Goal: Task Accomplishment & Management: Manage account settings

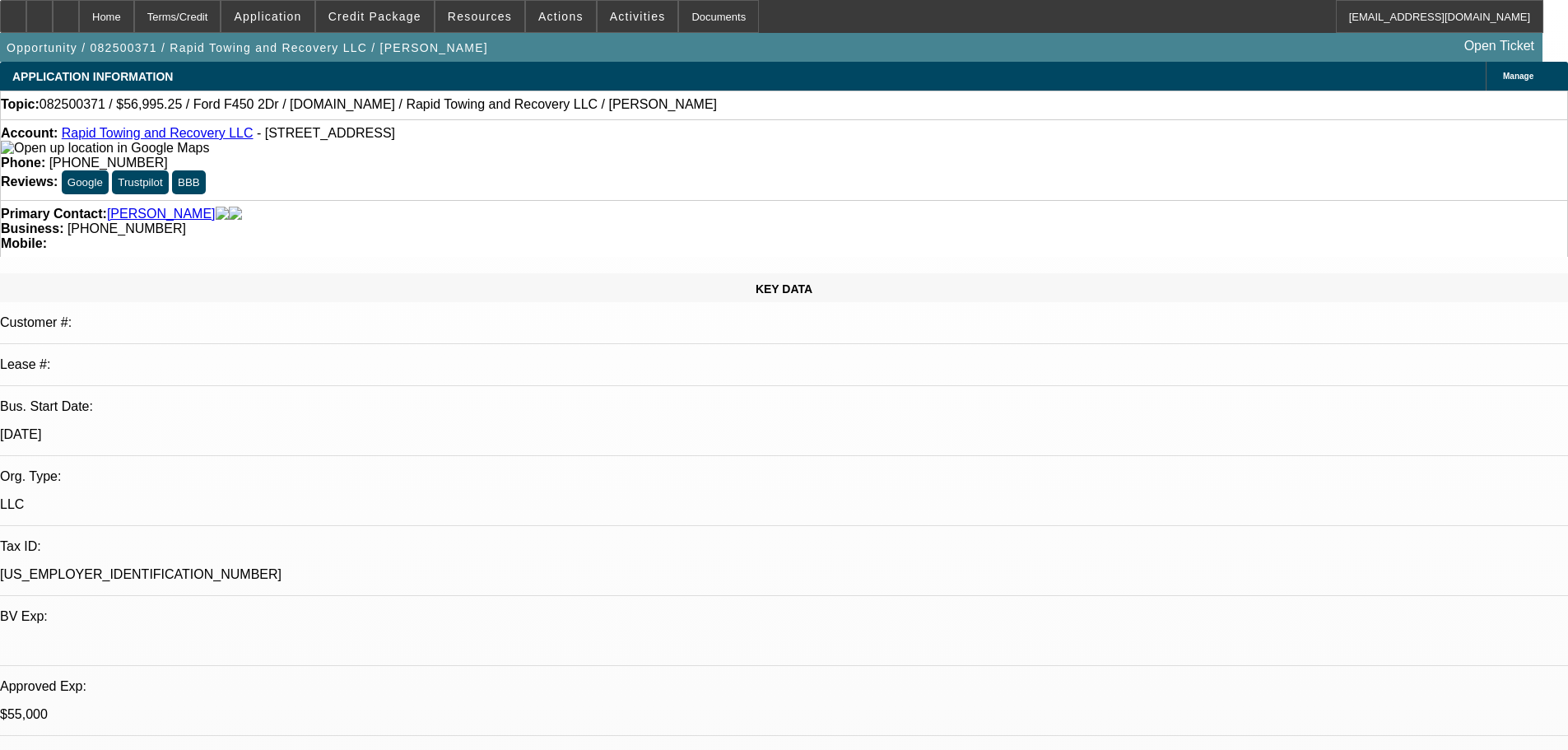
select select "2"
select select "0"
select select "2"
select select "0"
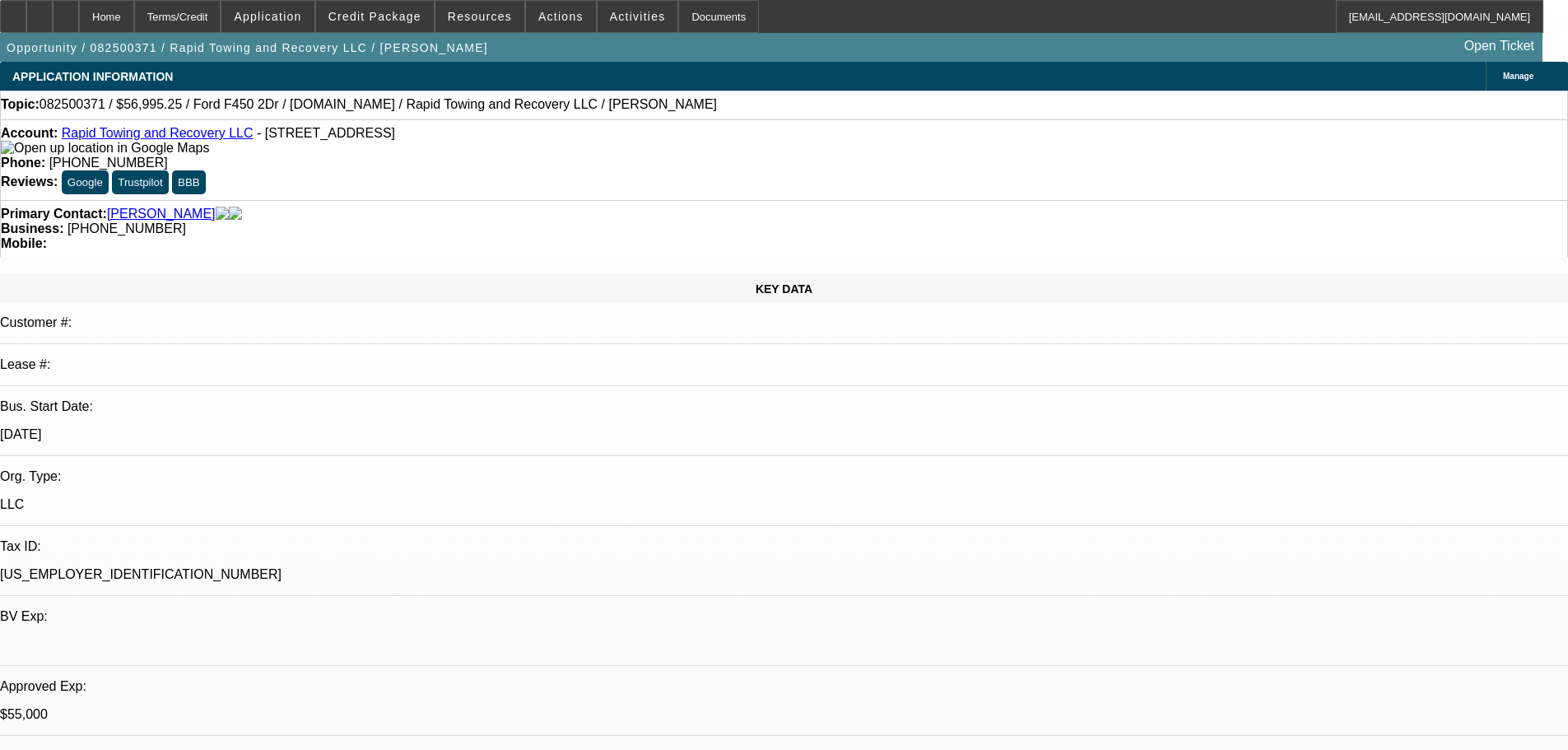
select select "2"
select select "0"
select select "2"
select select "0"
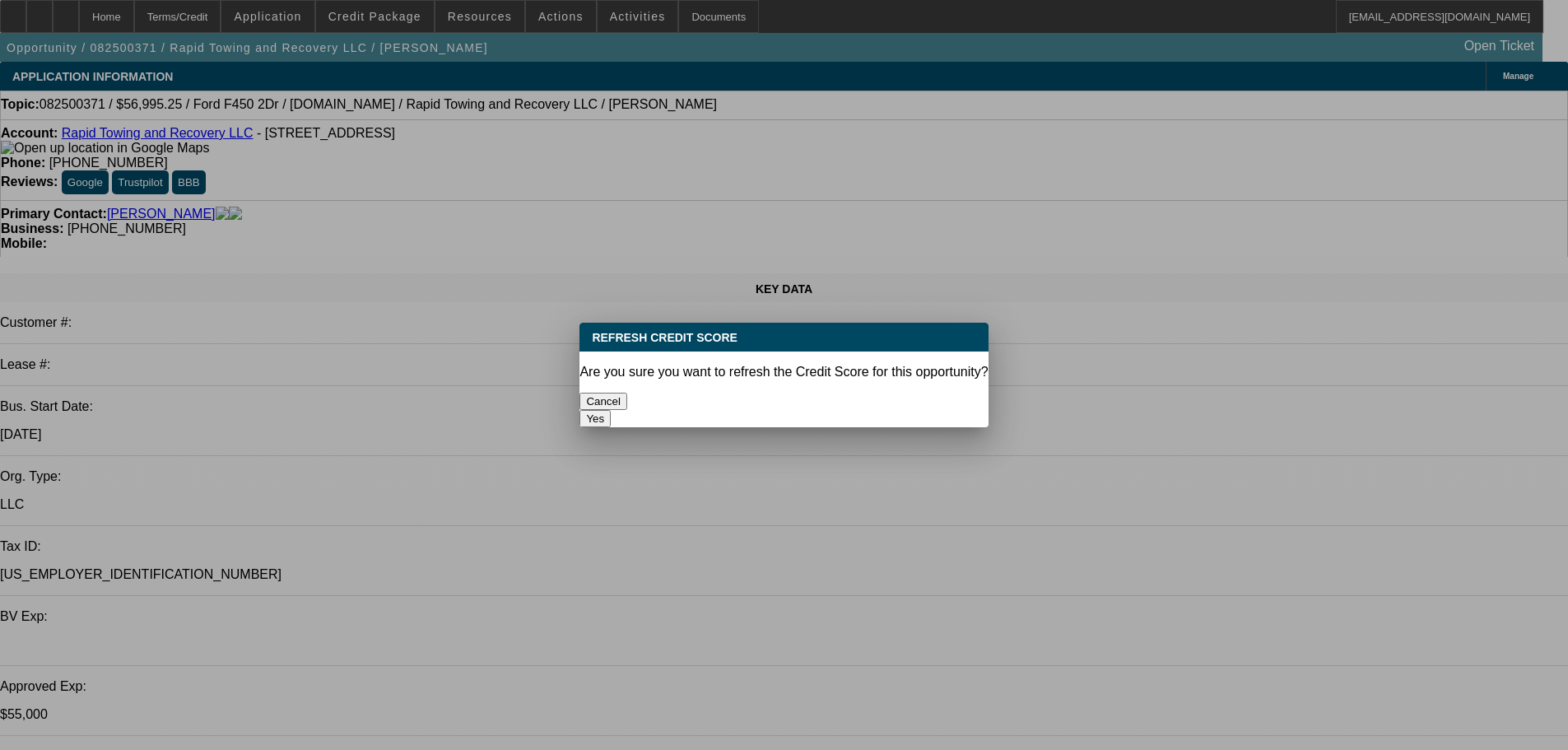
click at [611, 410] on button "Yes" at bounding box center [595, 418] width 32 height 18
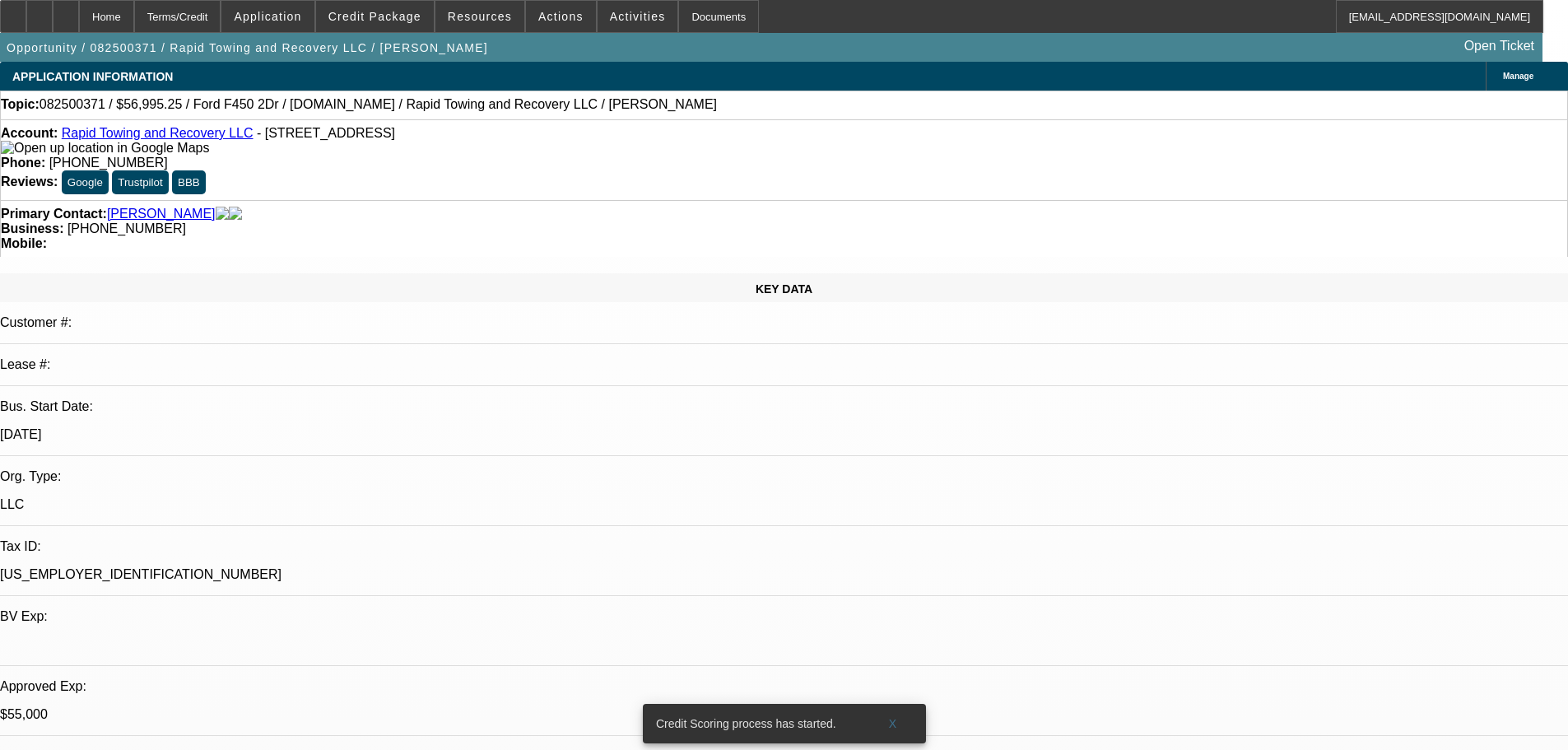
select select "1"
select select "6"
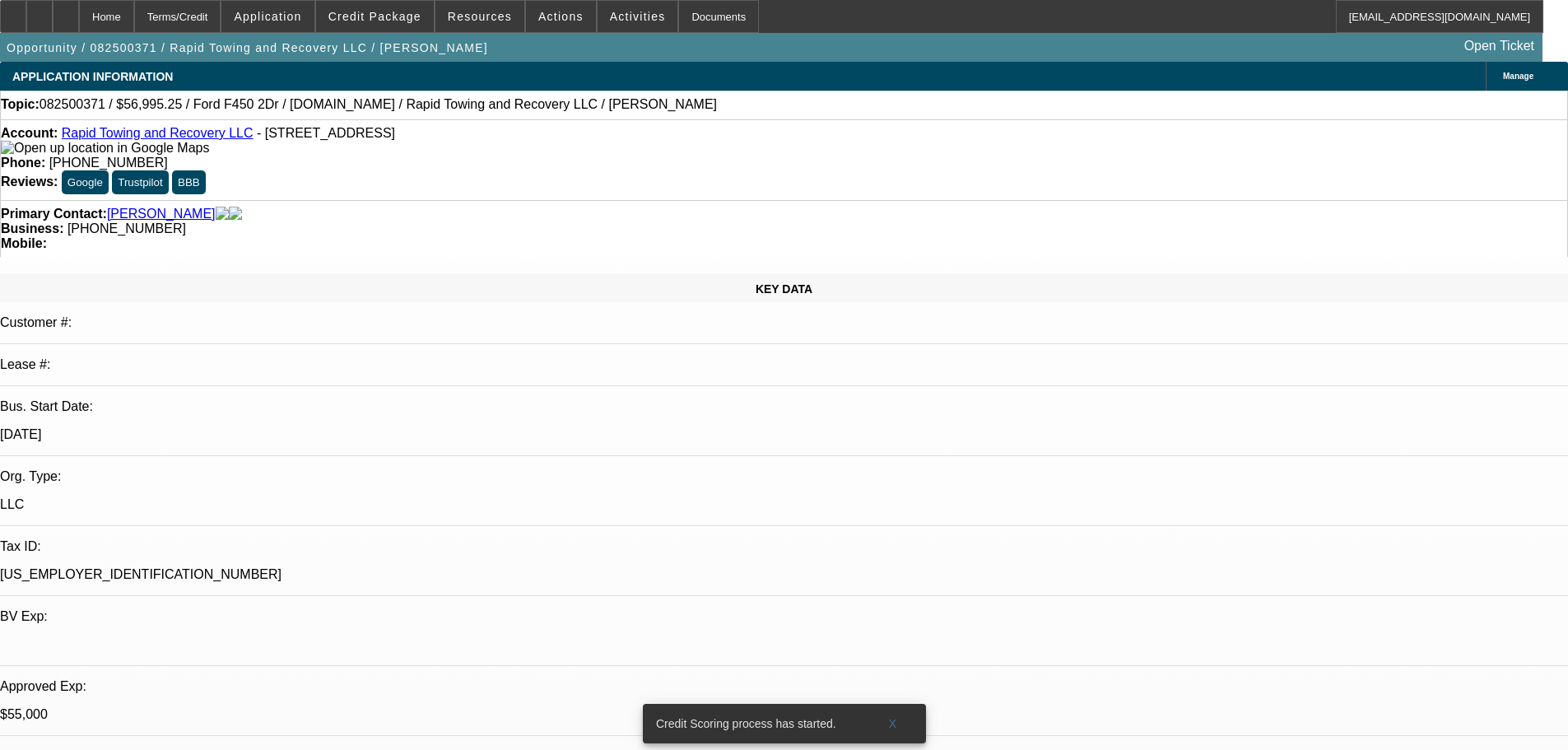
select select "6"
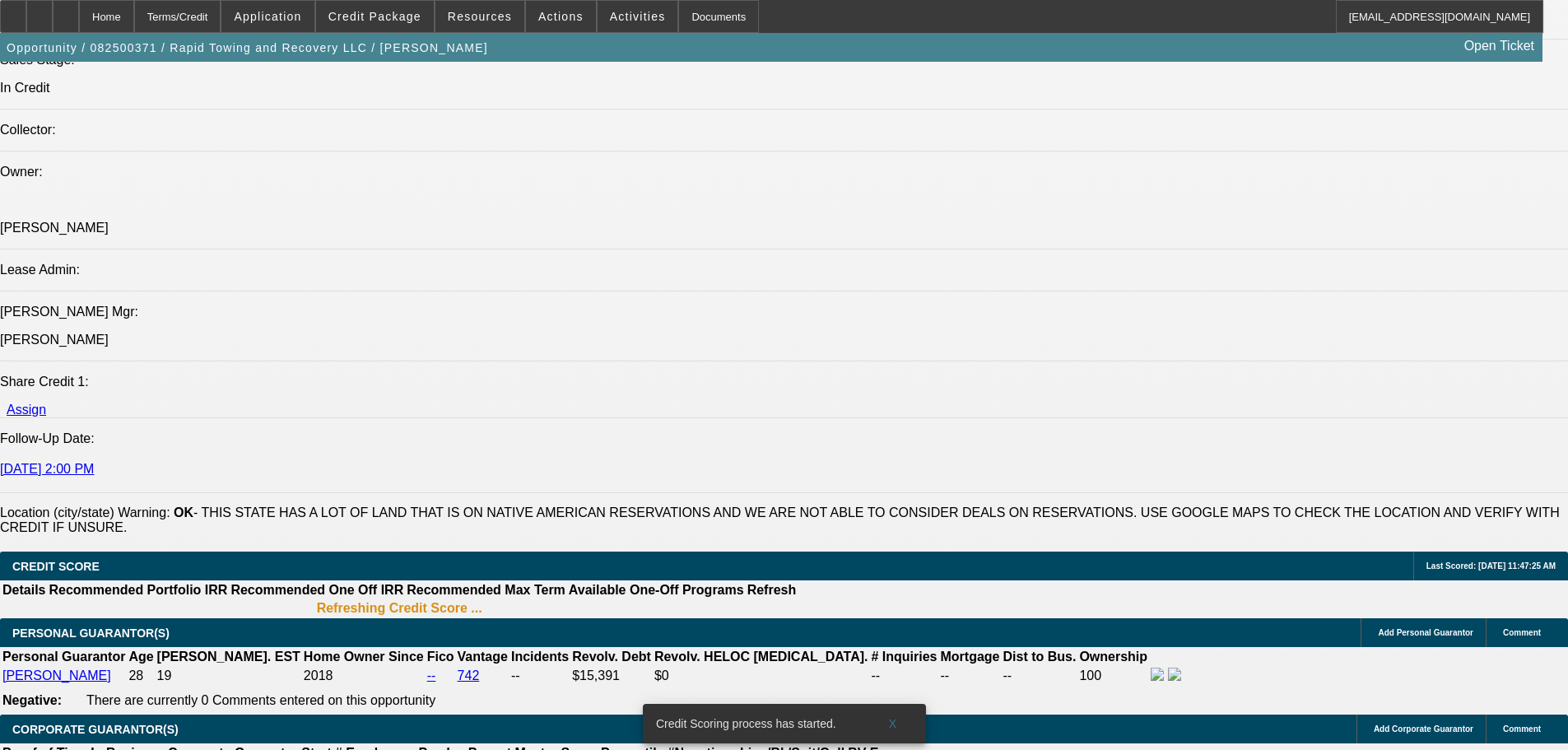
scroll to position [2222, 0]
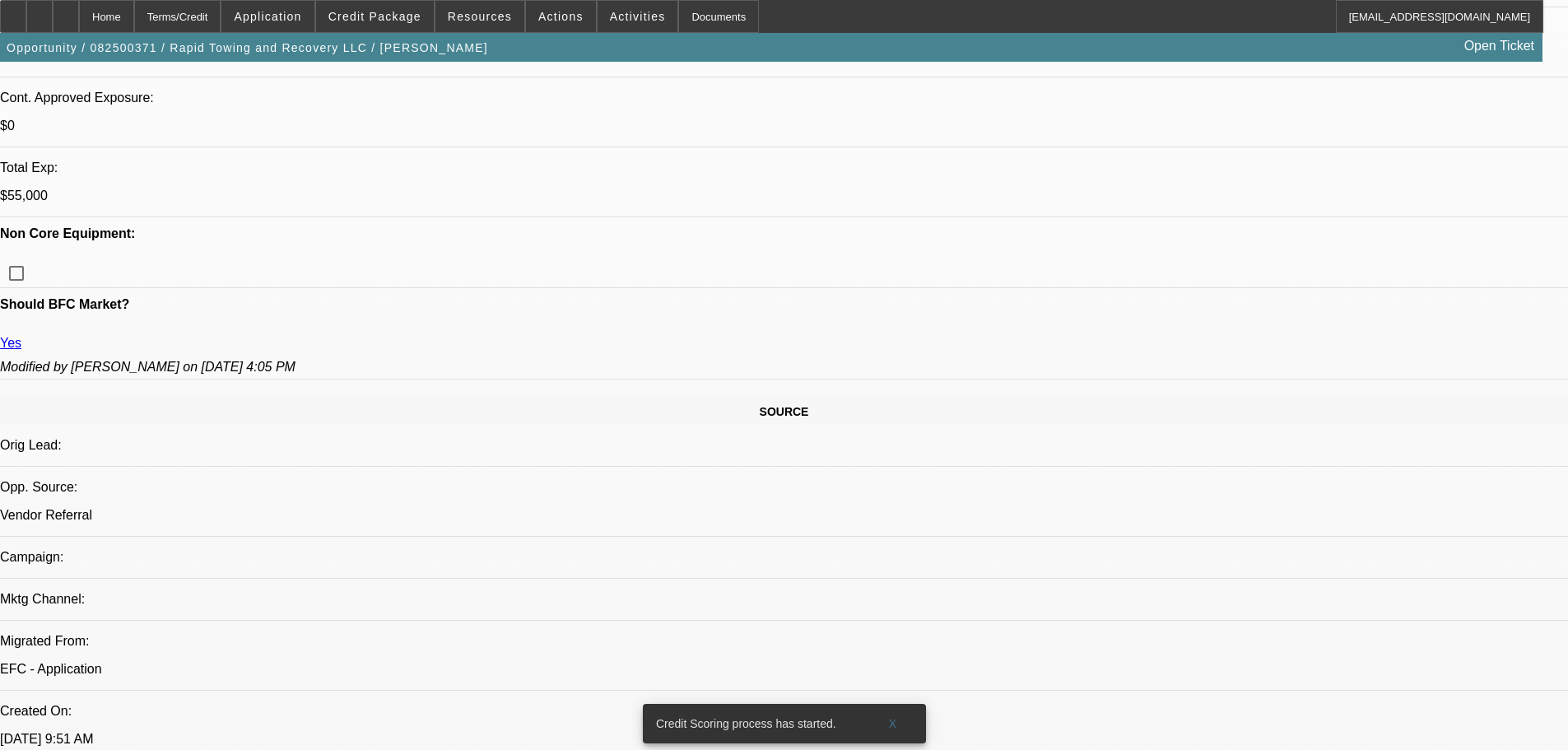
select select "2"
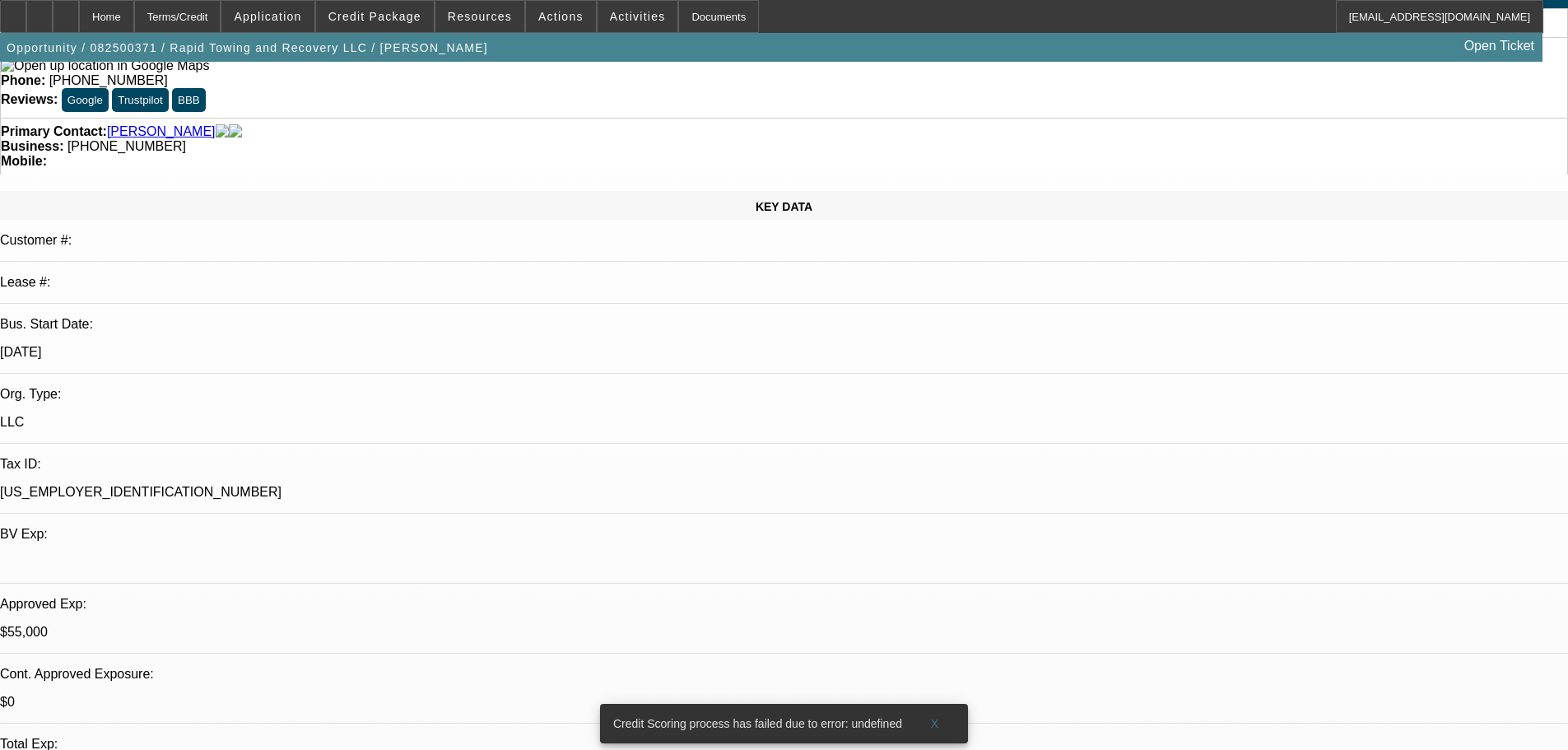
scroll to position [0, 0]
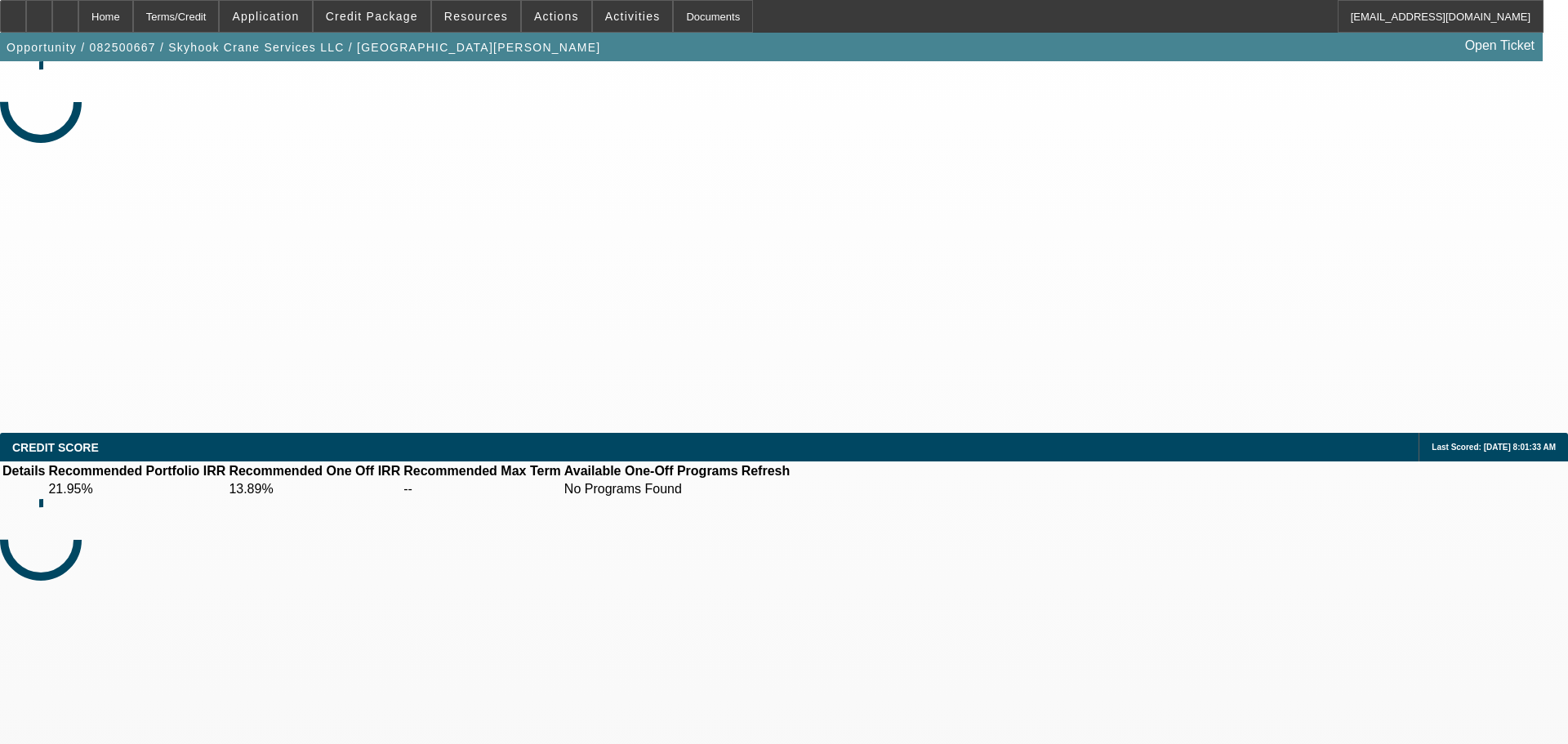
select select "0.15"
select select "2"
select select "0"
select select "0.15"
select select "2"
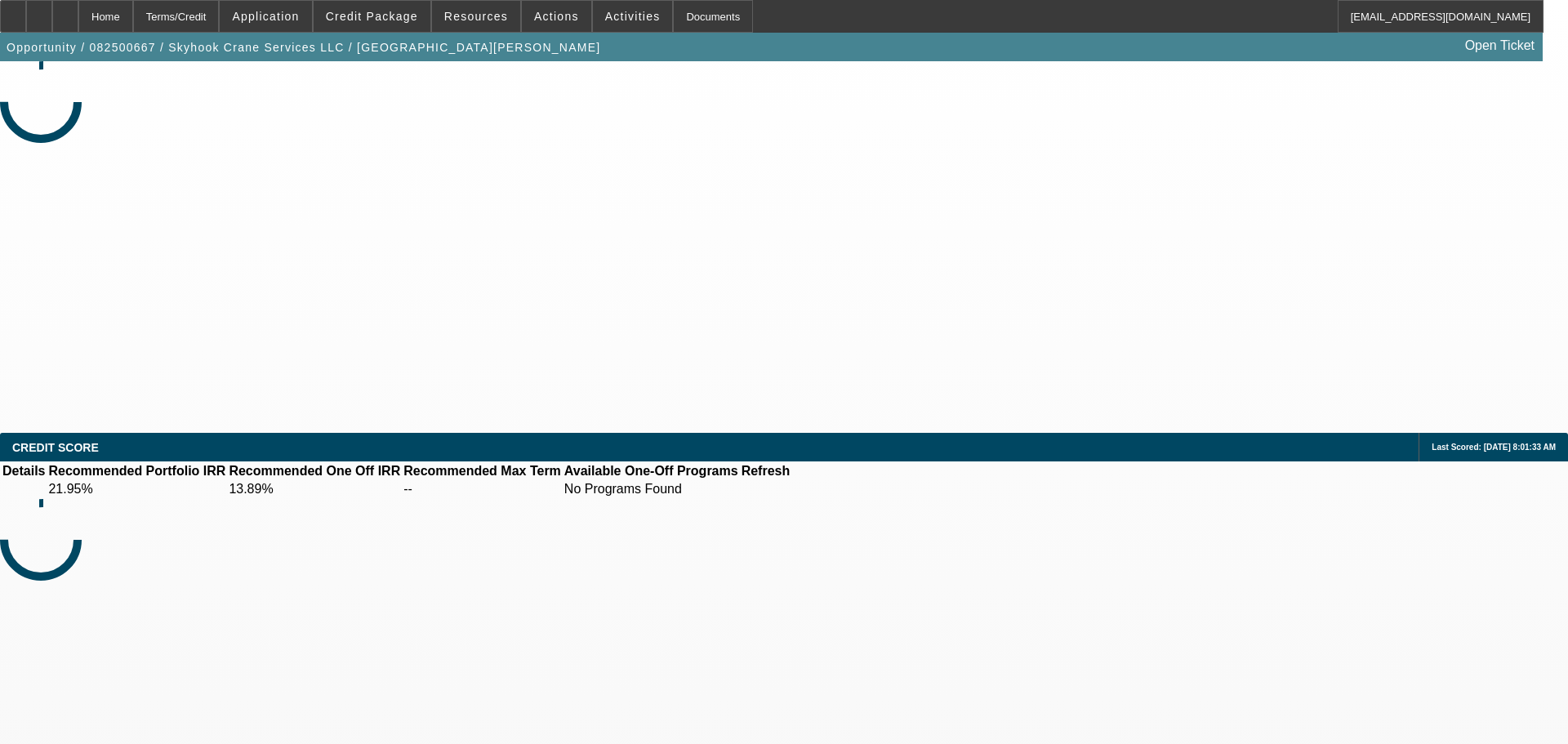
select select "0"
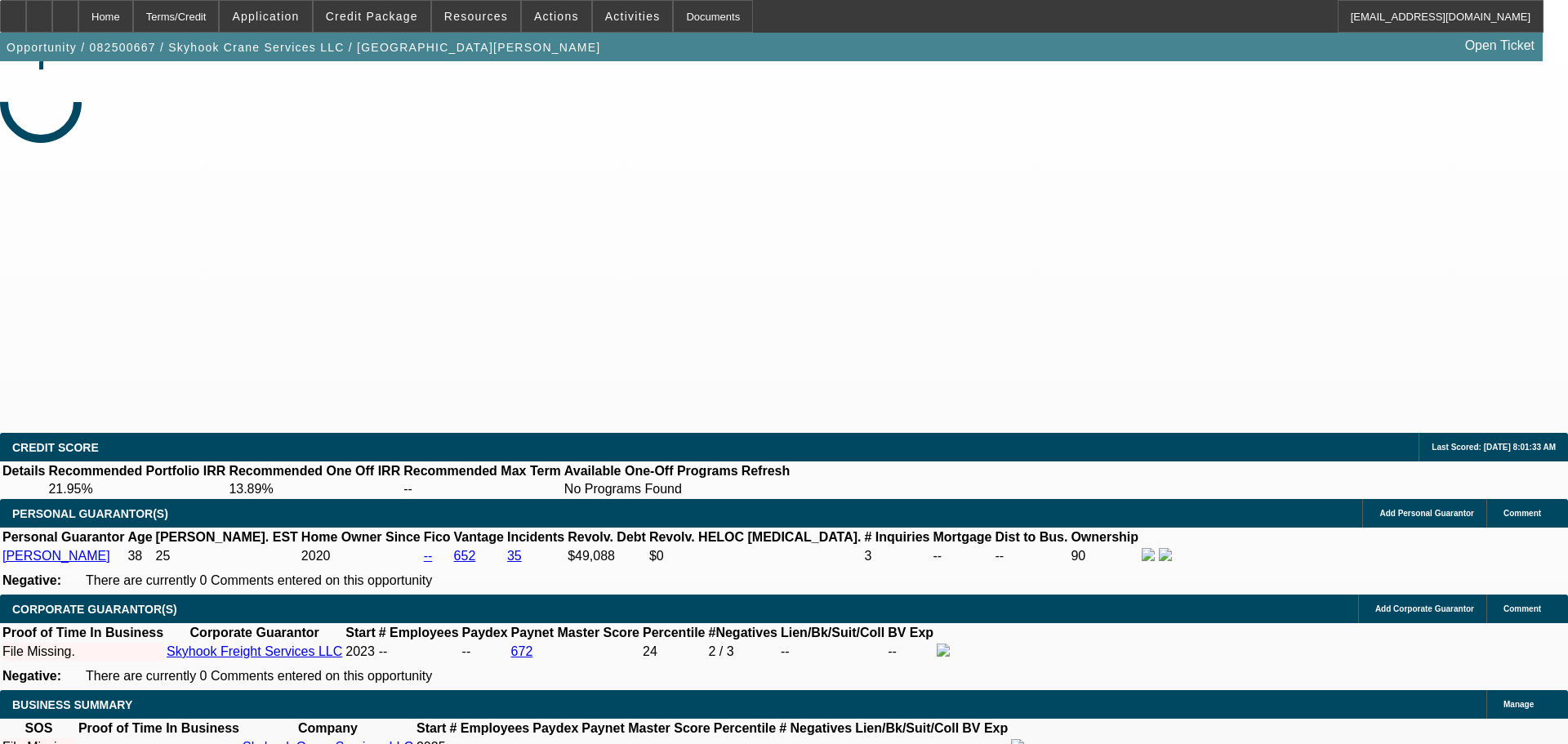
select select "1"
select select "2"
select select "6"
select select "2"
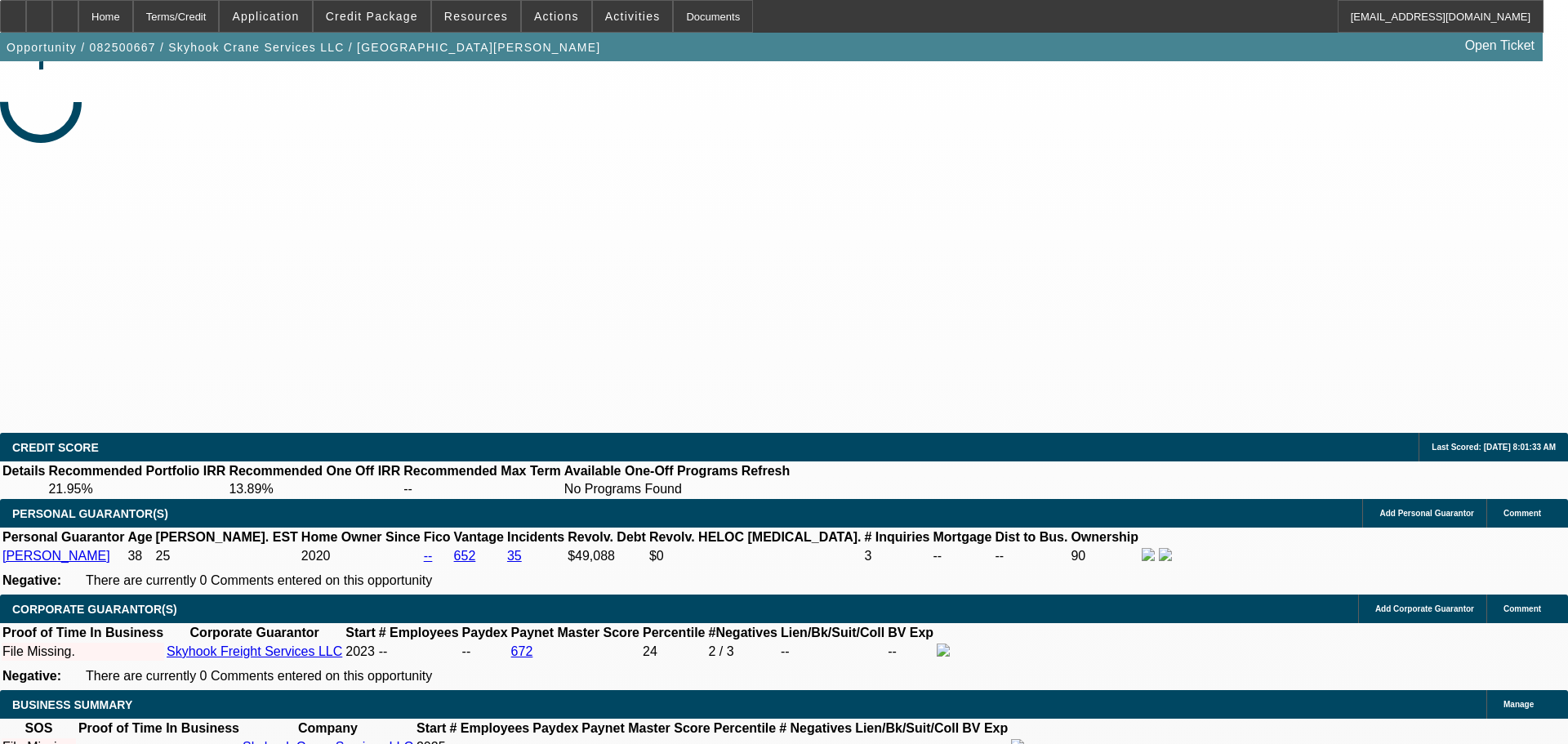
select select "6"
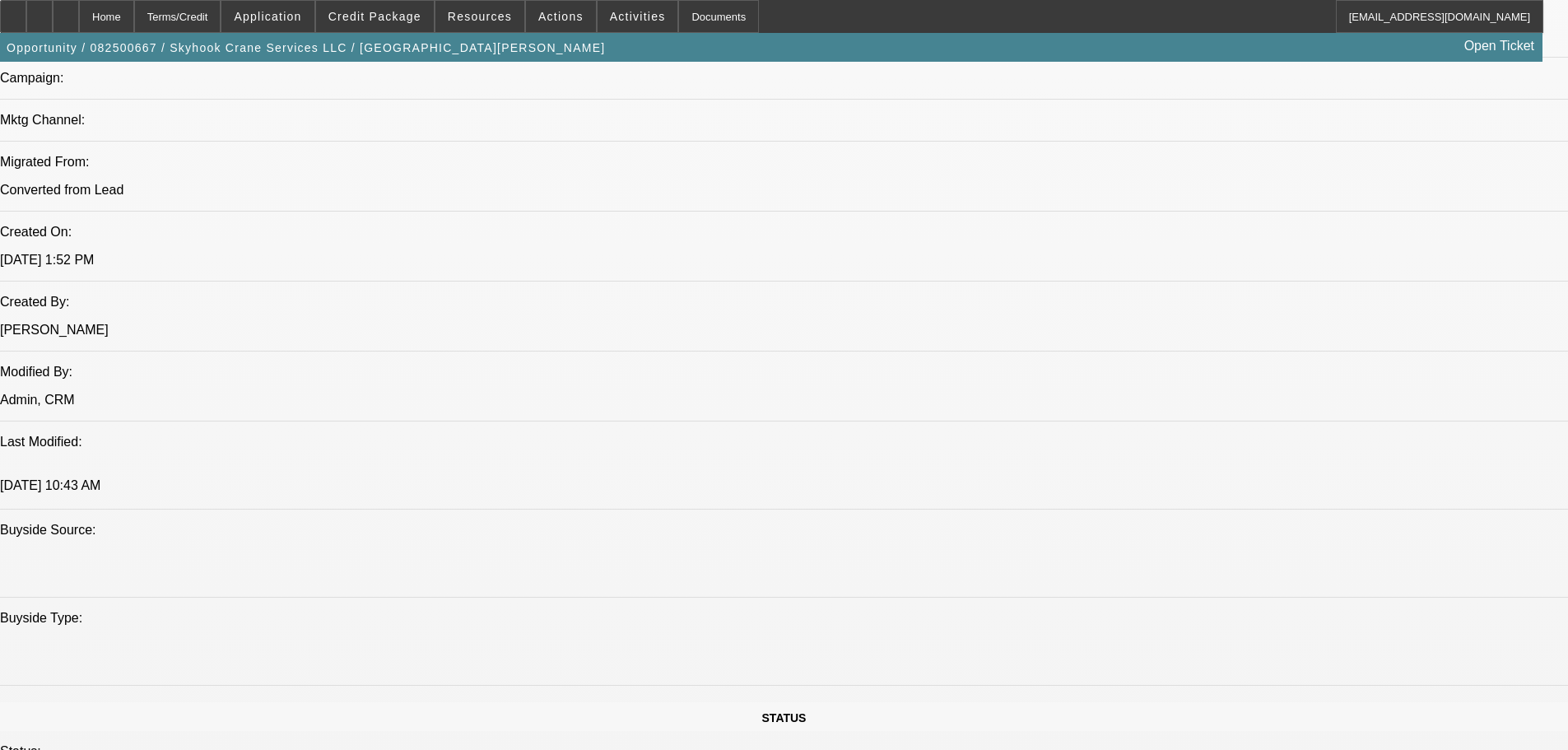
scroll to position [1152, 0]
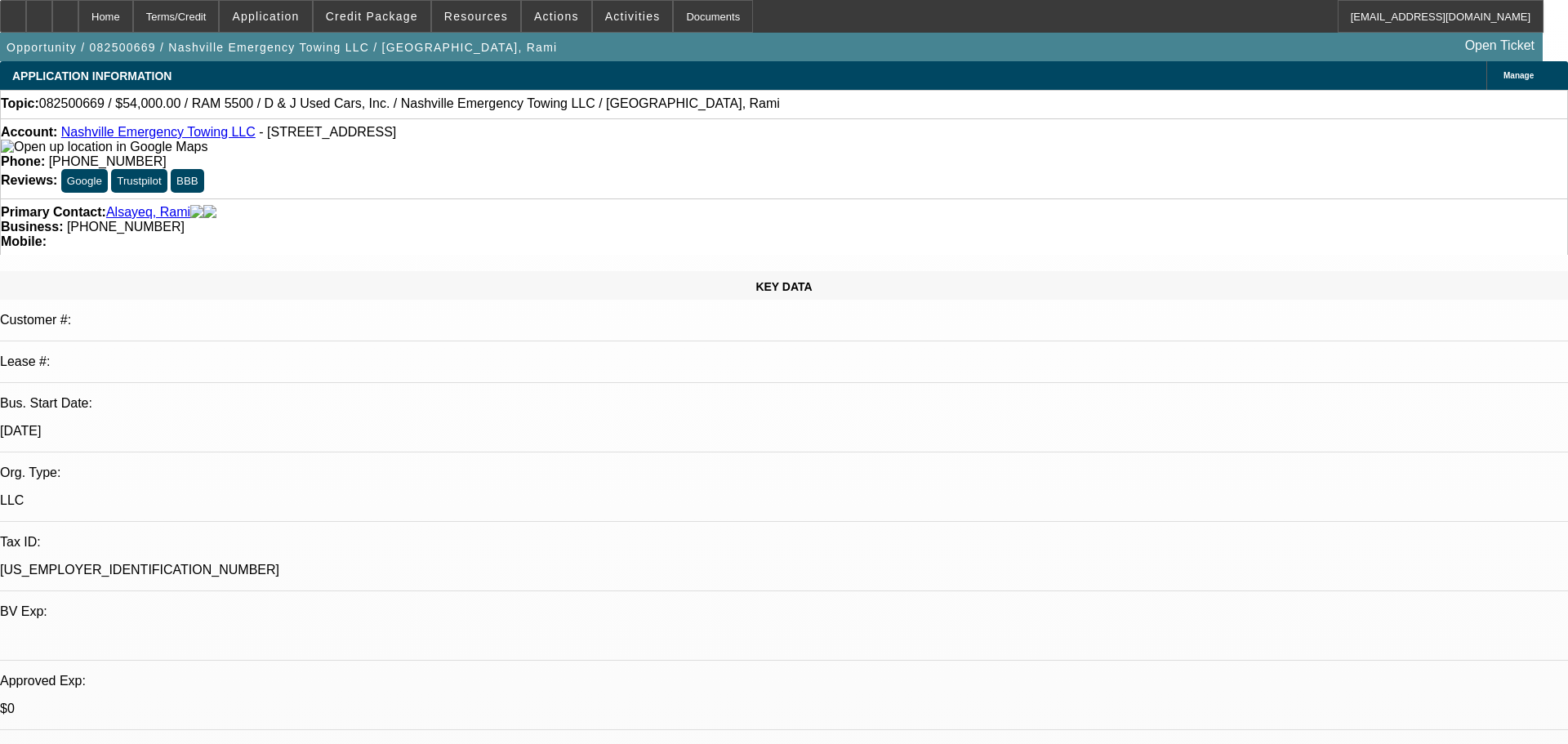
select select "0.1"
select select "2"
select select "0"
select select "1"
select select "2"
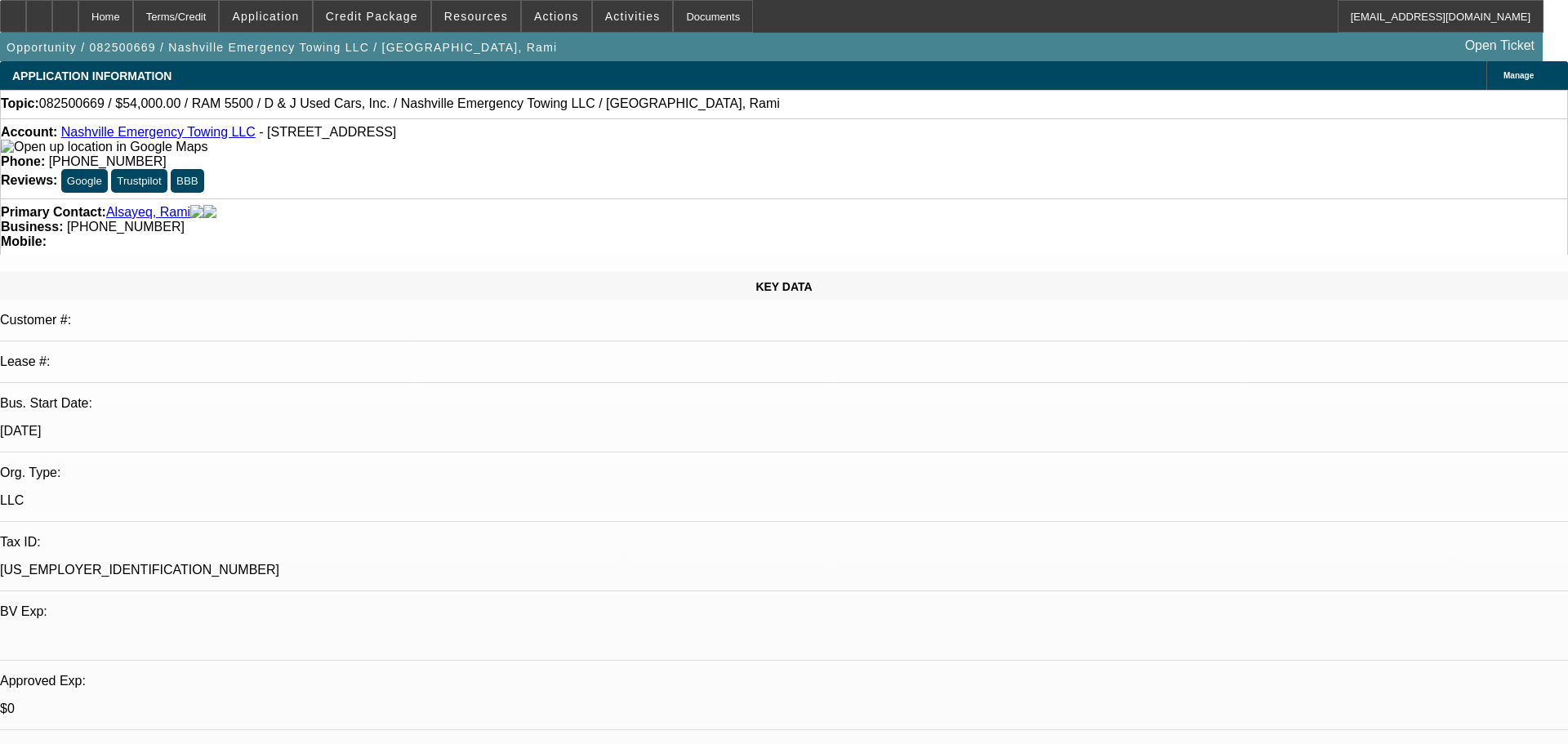
select select "6"
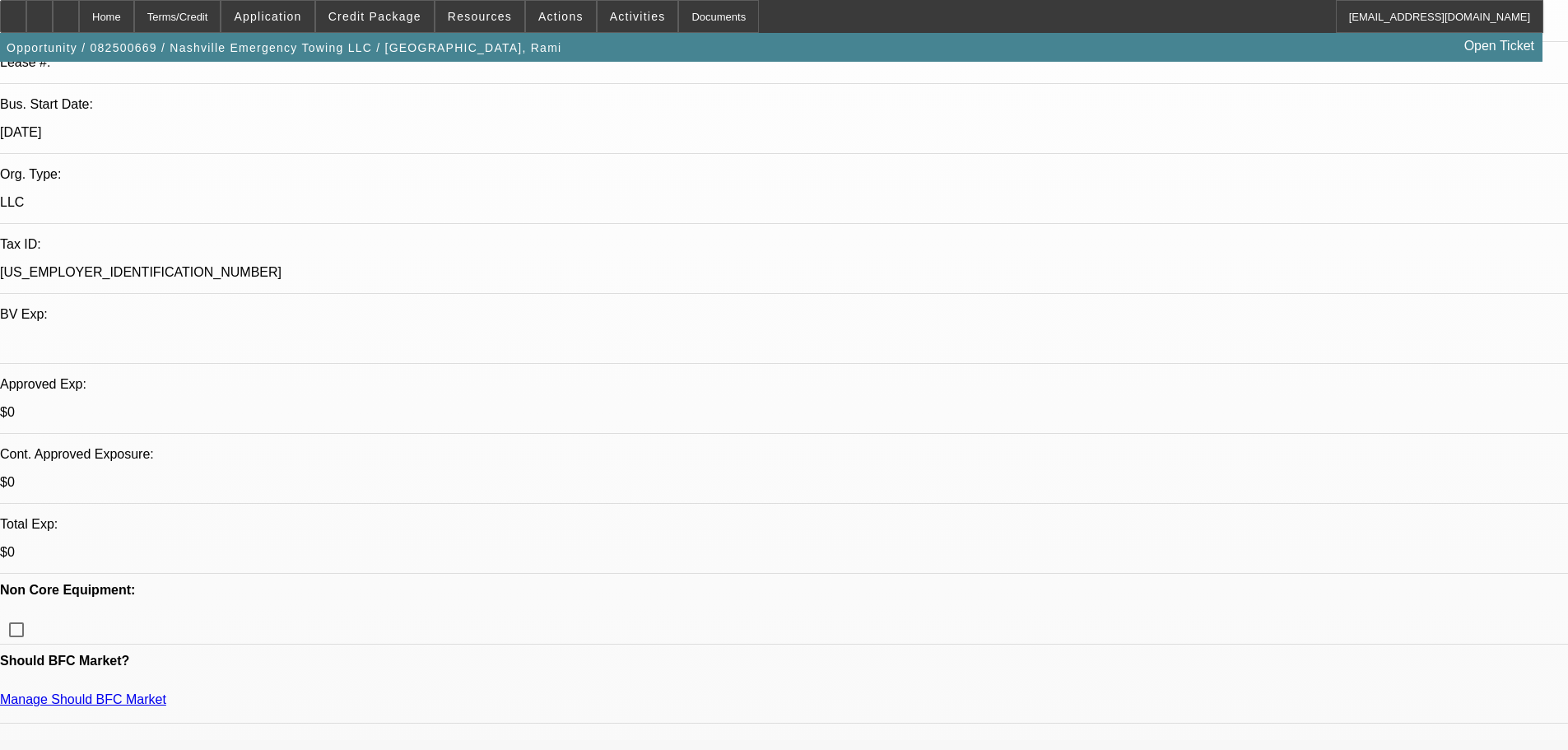
scroll to position [247, 0]
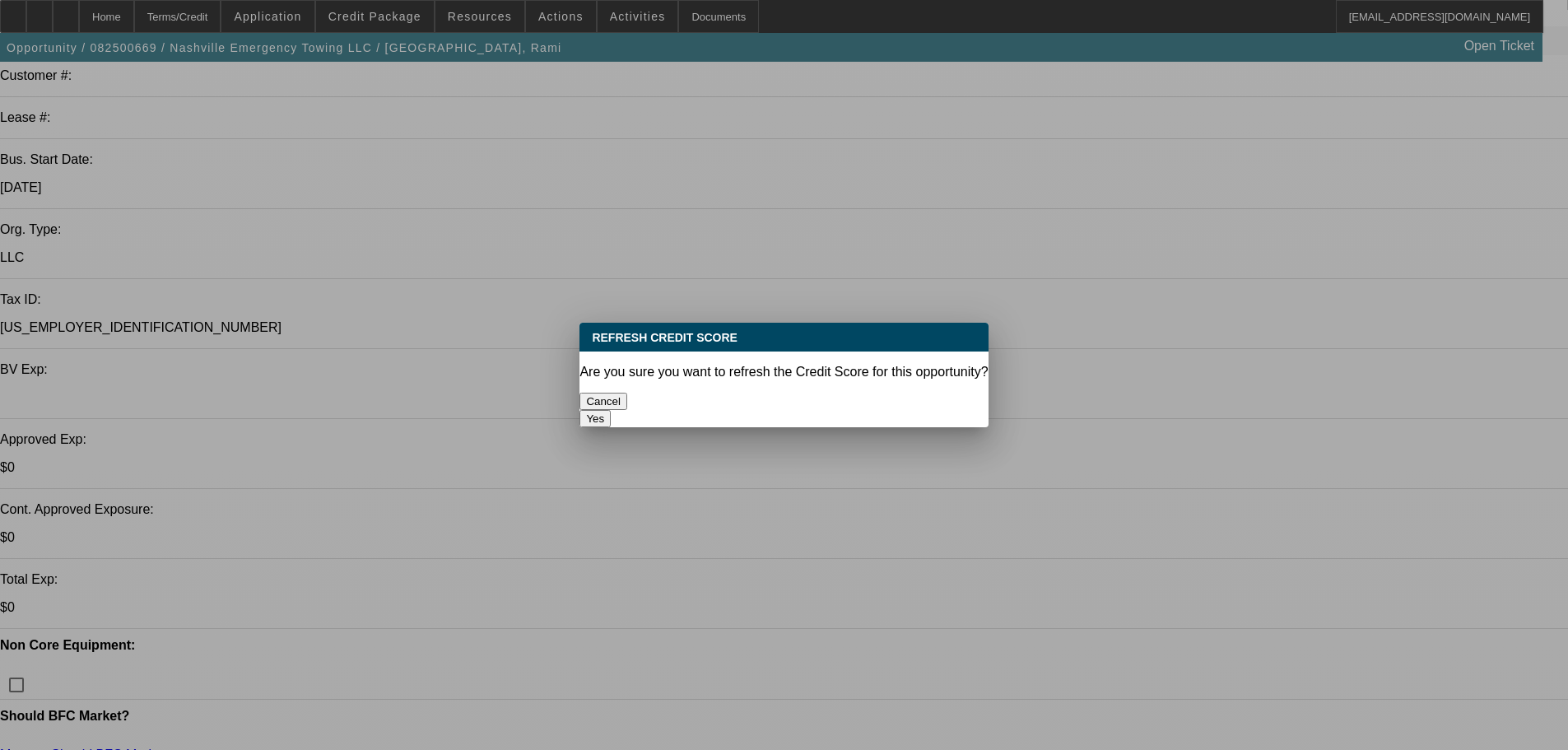
scroll to position [0, 0]
click at [611, 410] on button "Yes" at bounding box center [595, 418] width 32 height 18
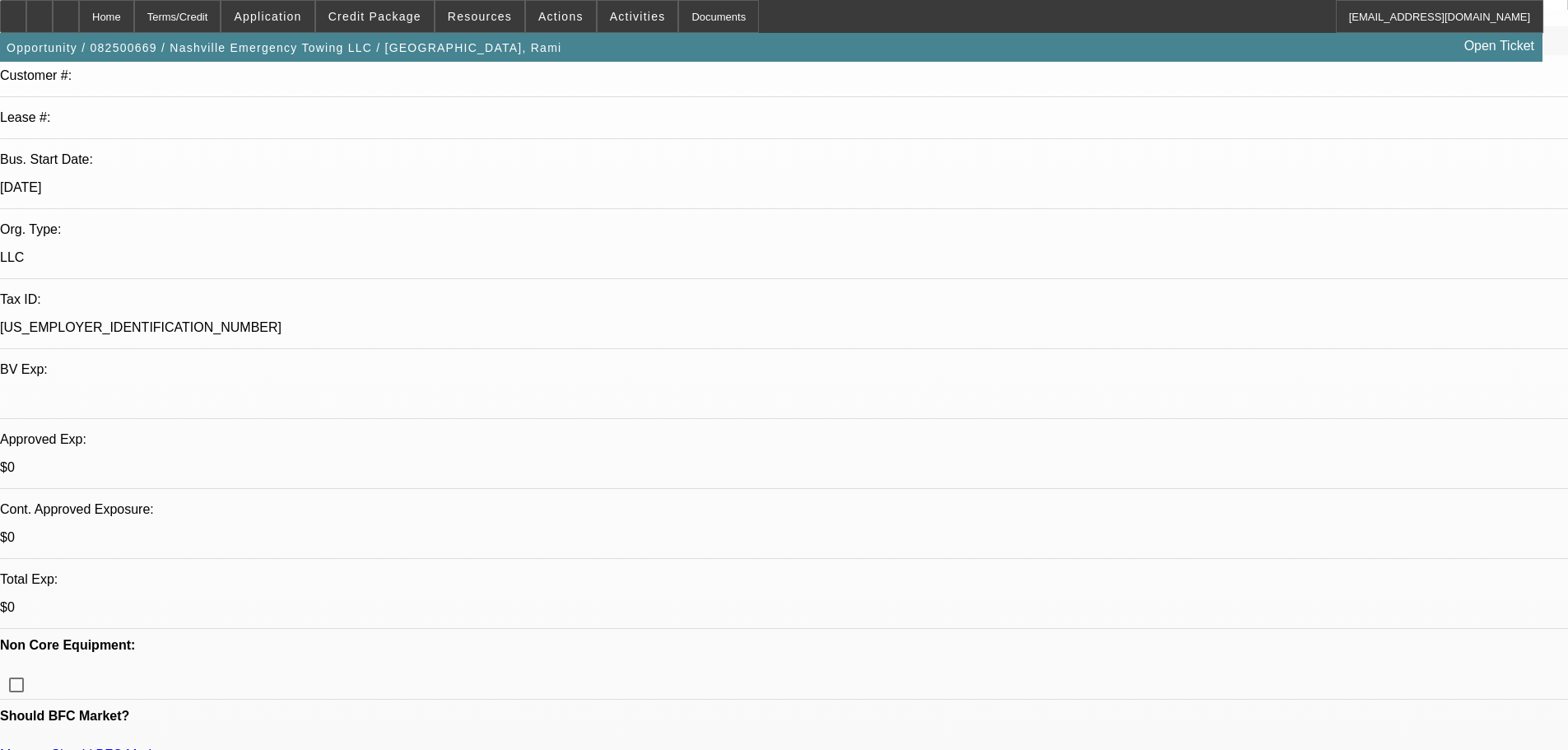
scroll to position [247, 0]
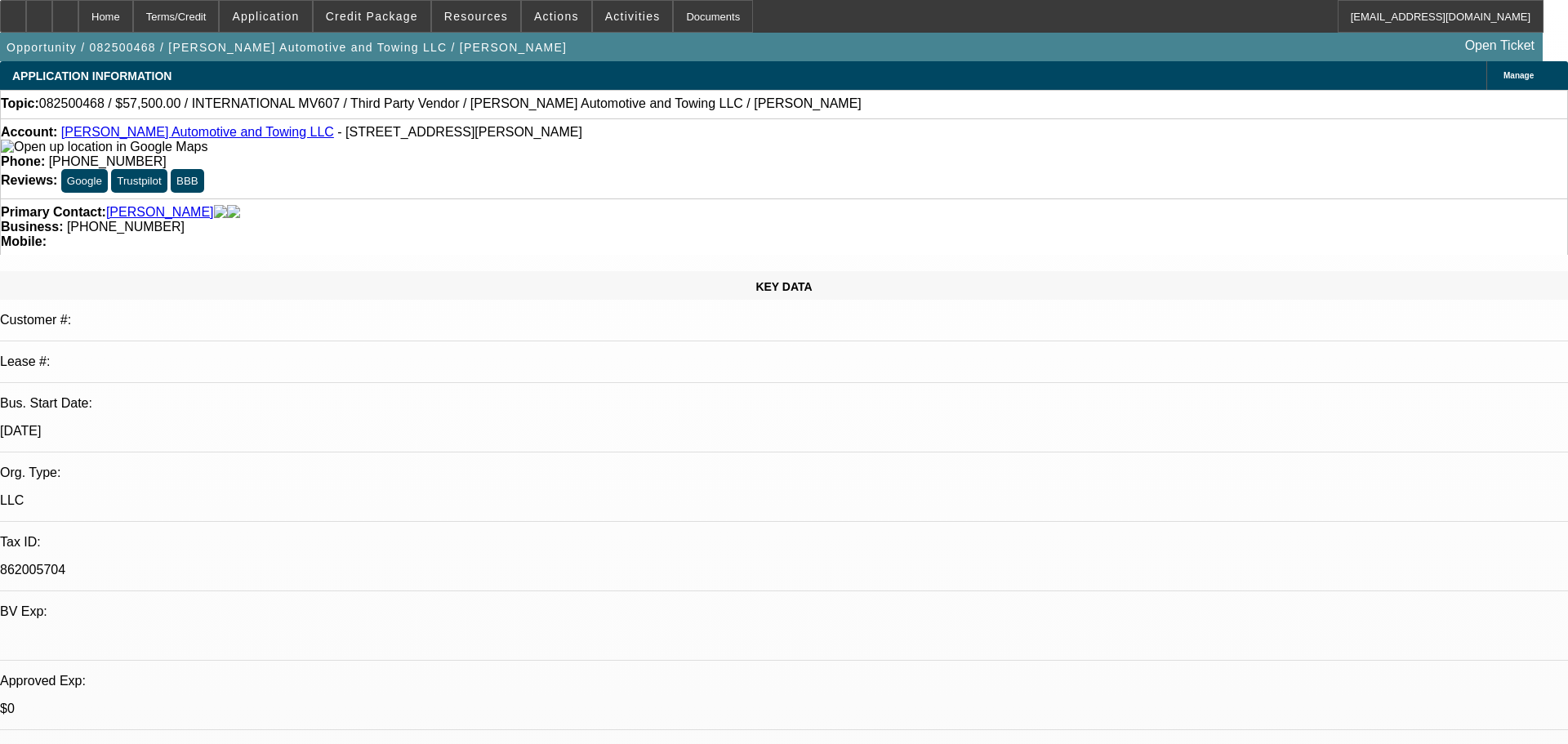
select select "0"
select select "2"
select select "0.1"
select select "0"
select select "2"
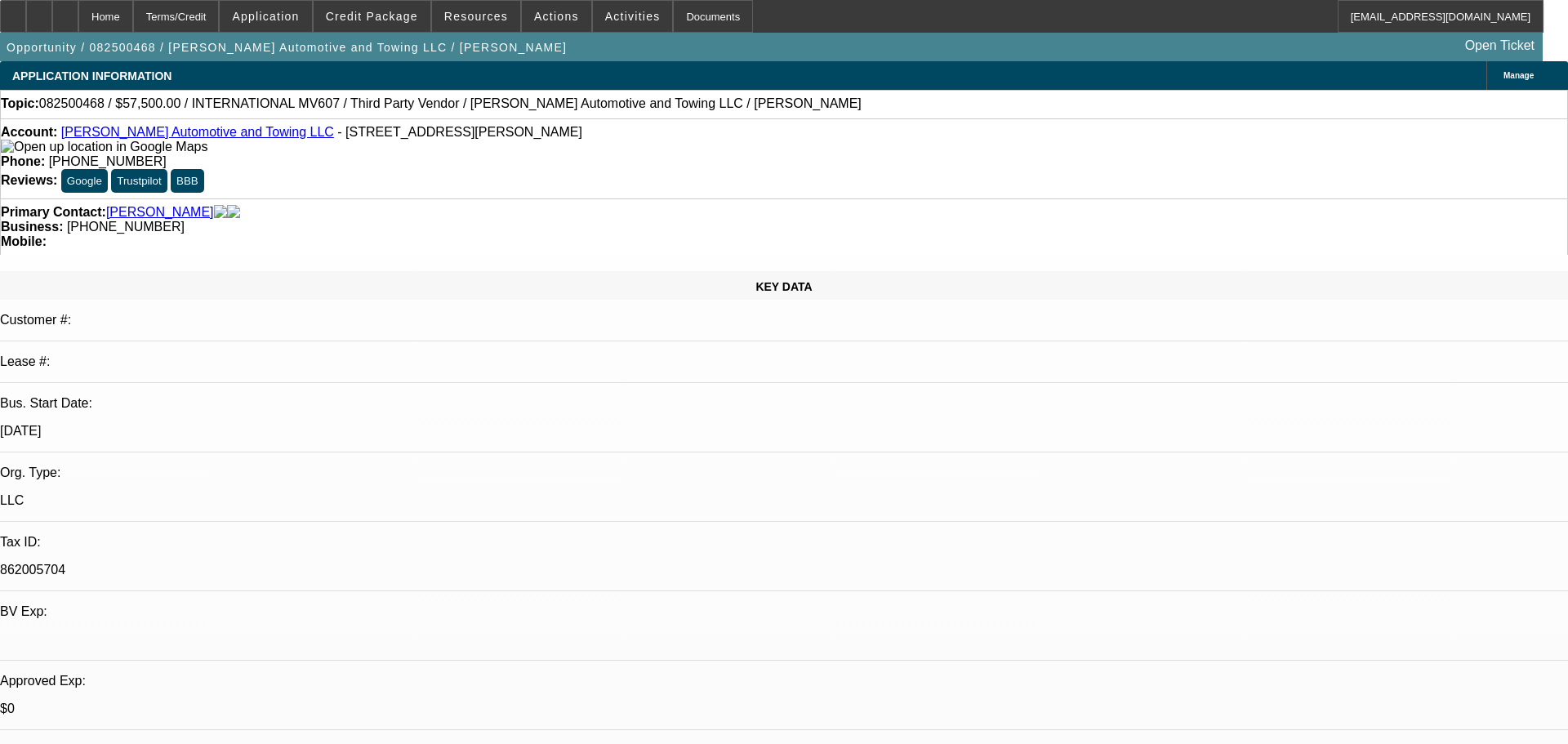
select select "0.1"
select select "0.2"
select select "2"
select select "0.1"
select select "0"
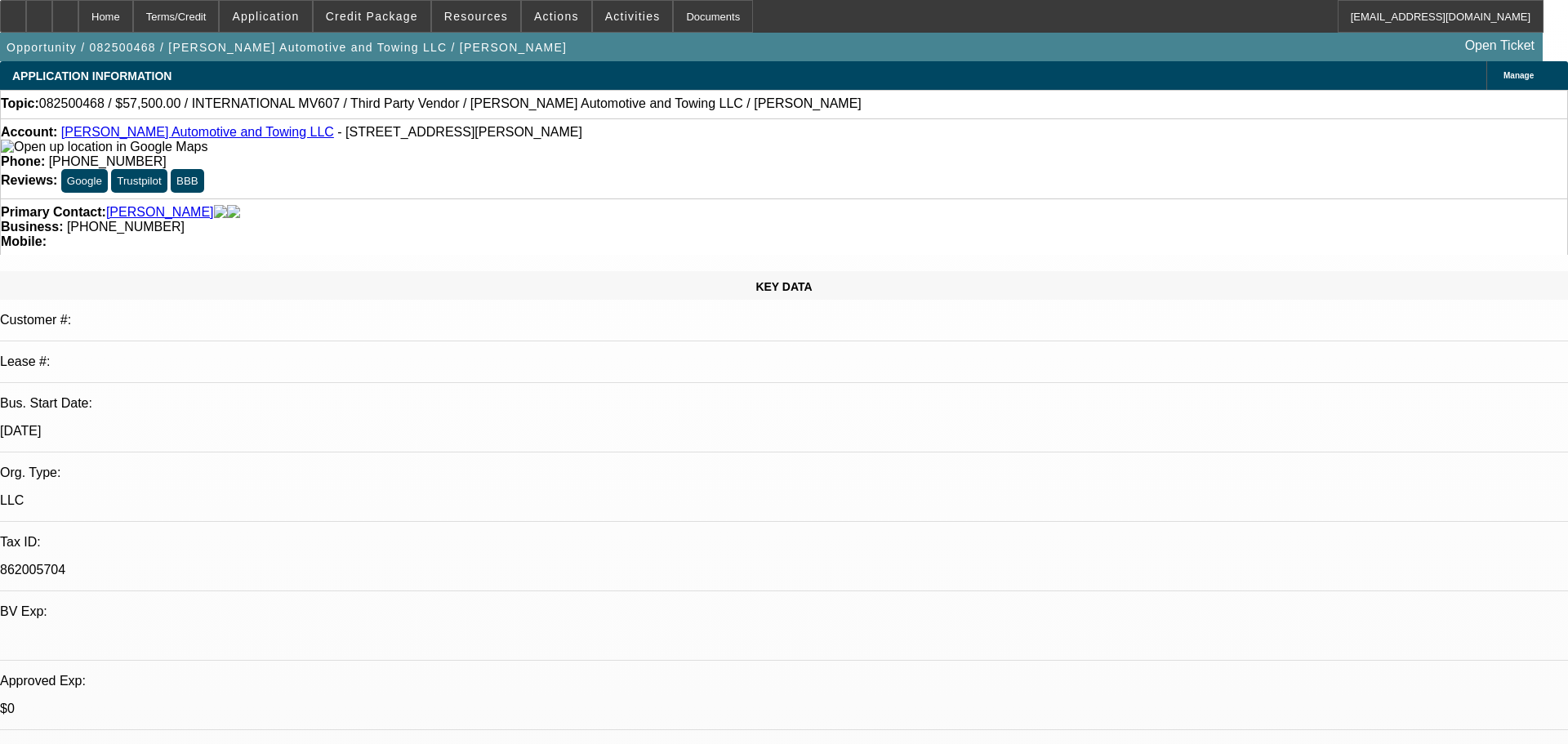
select select "2"
select select "0.1"
select select "1"
select select "2"
select select "4"
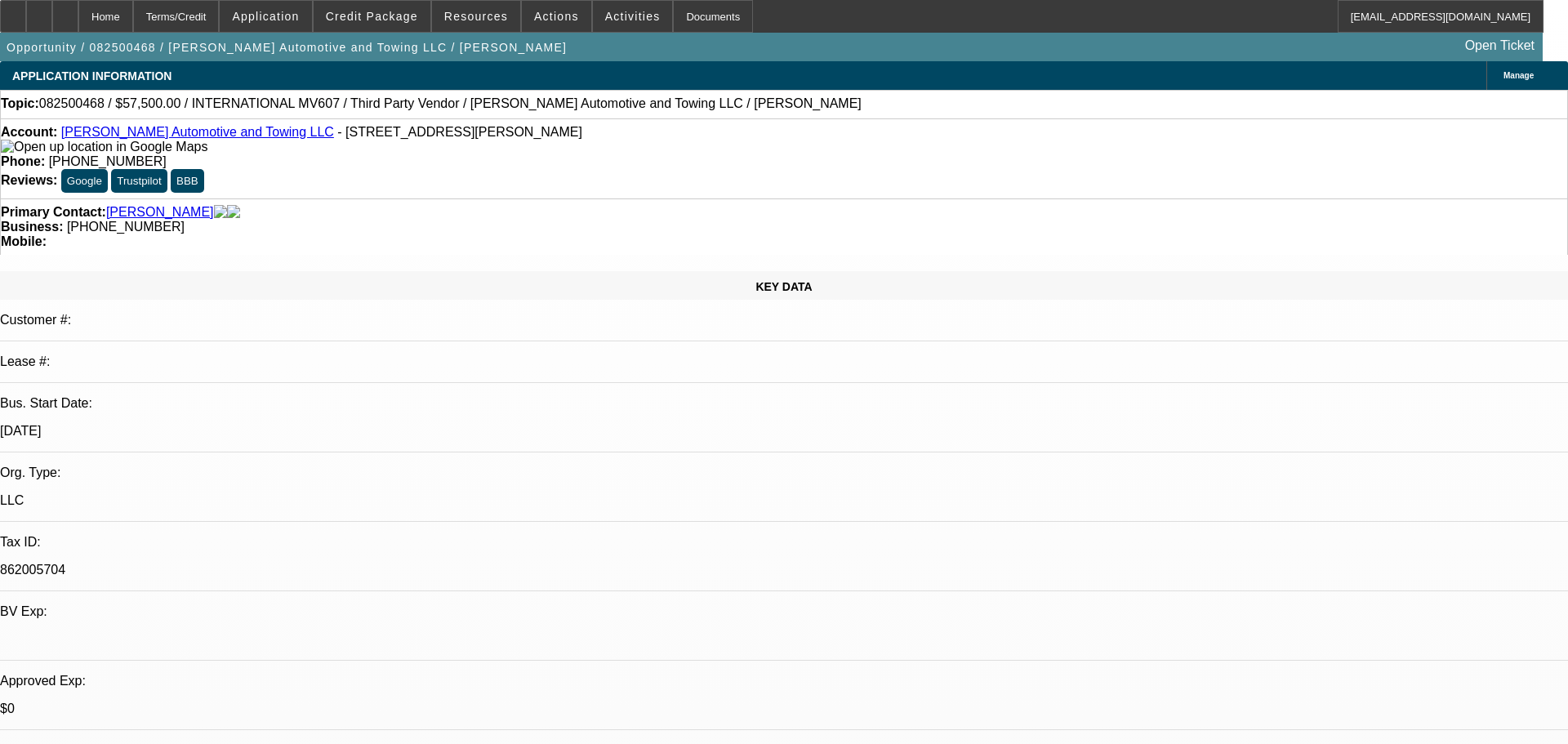
select select "1"
select select "2"
select select "4"
select select "1"
select select "2"
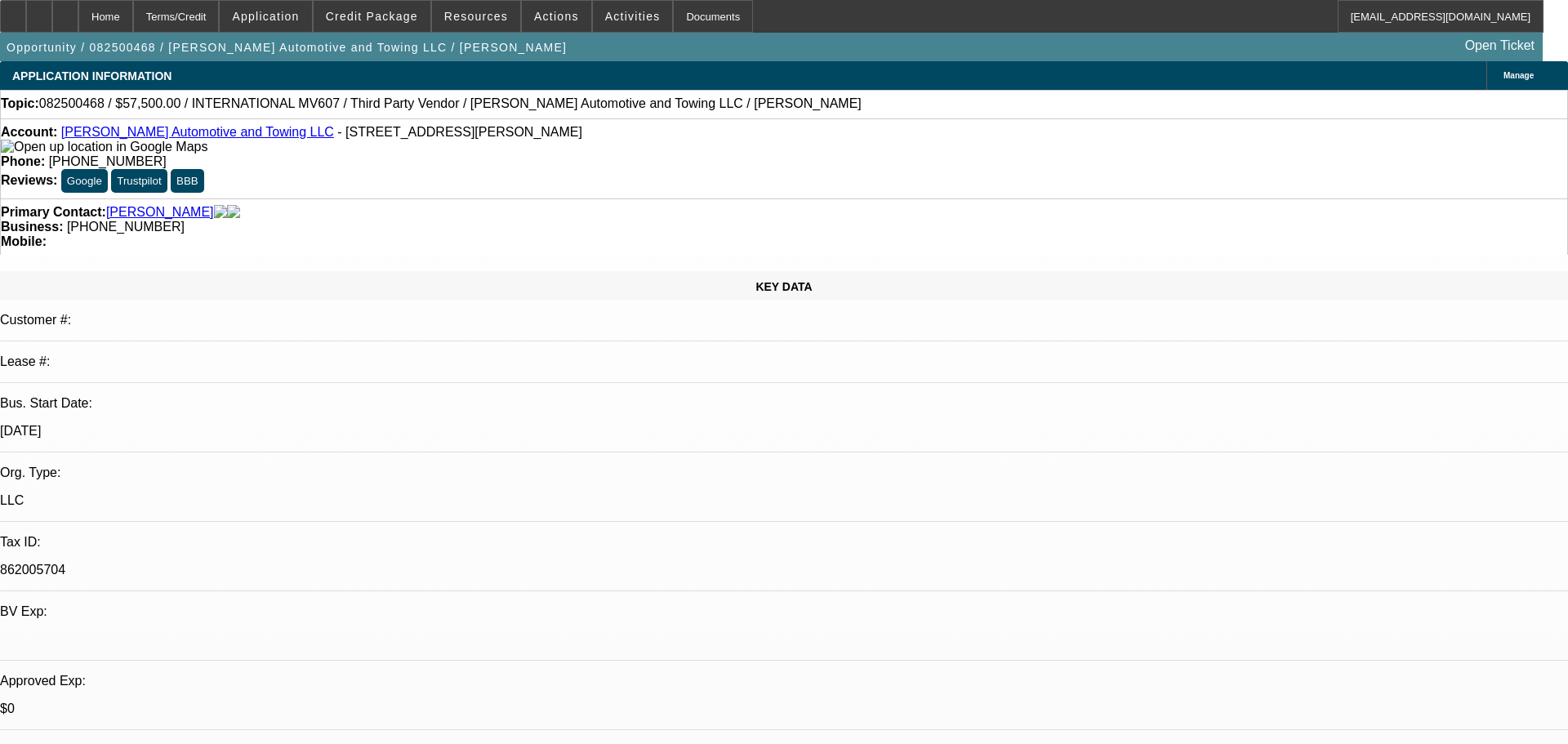
select select "4"
select select "1"
select select "2"
select select "4"
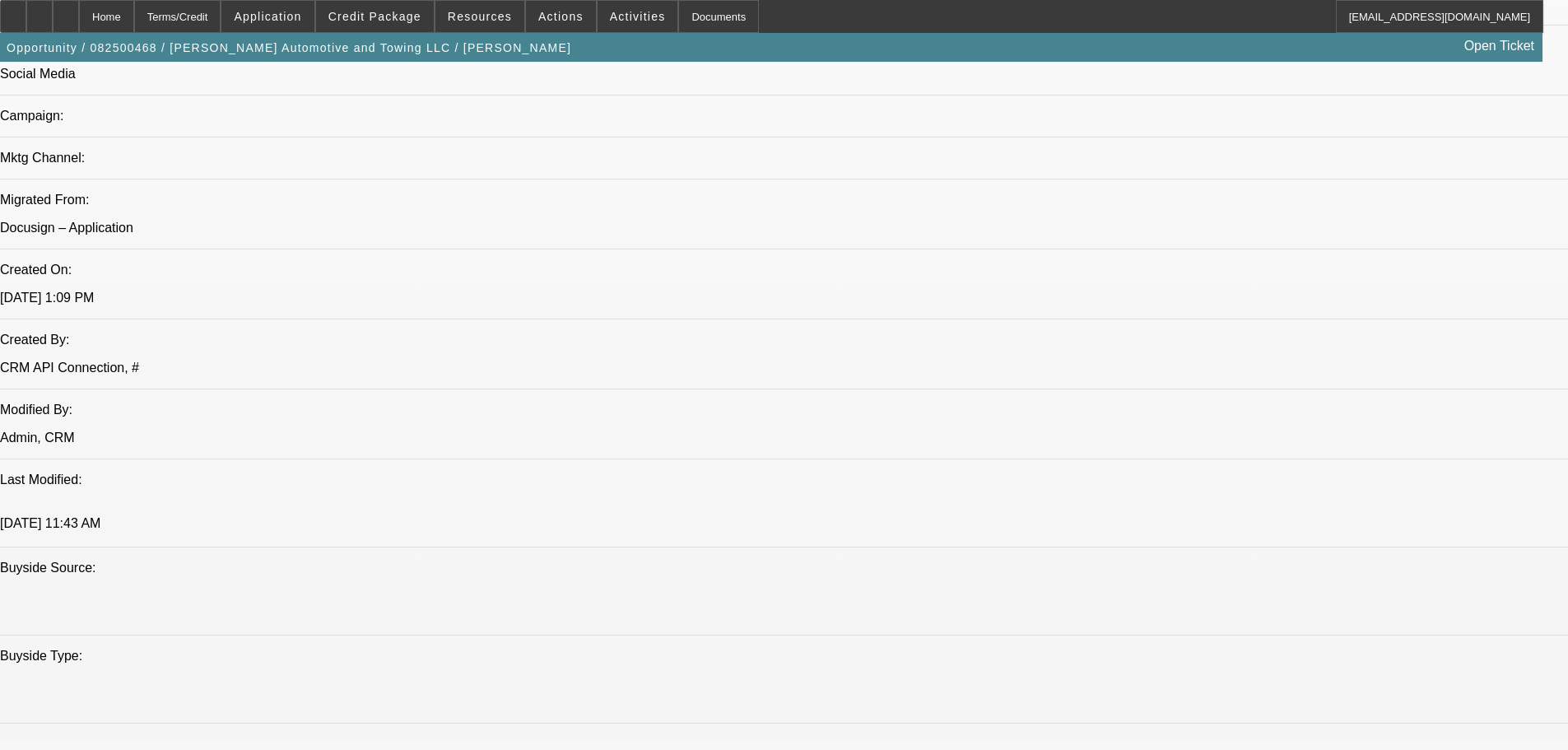
scroll to position [1070, 0]
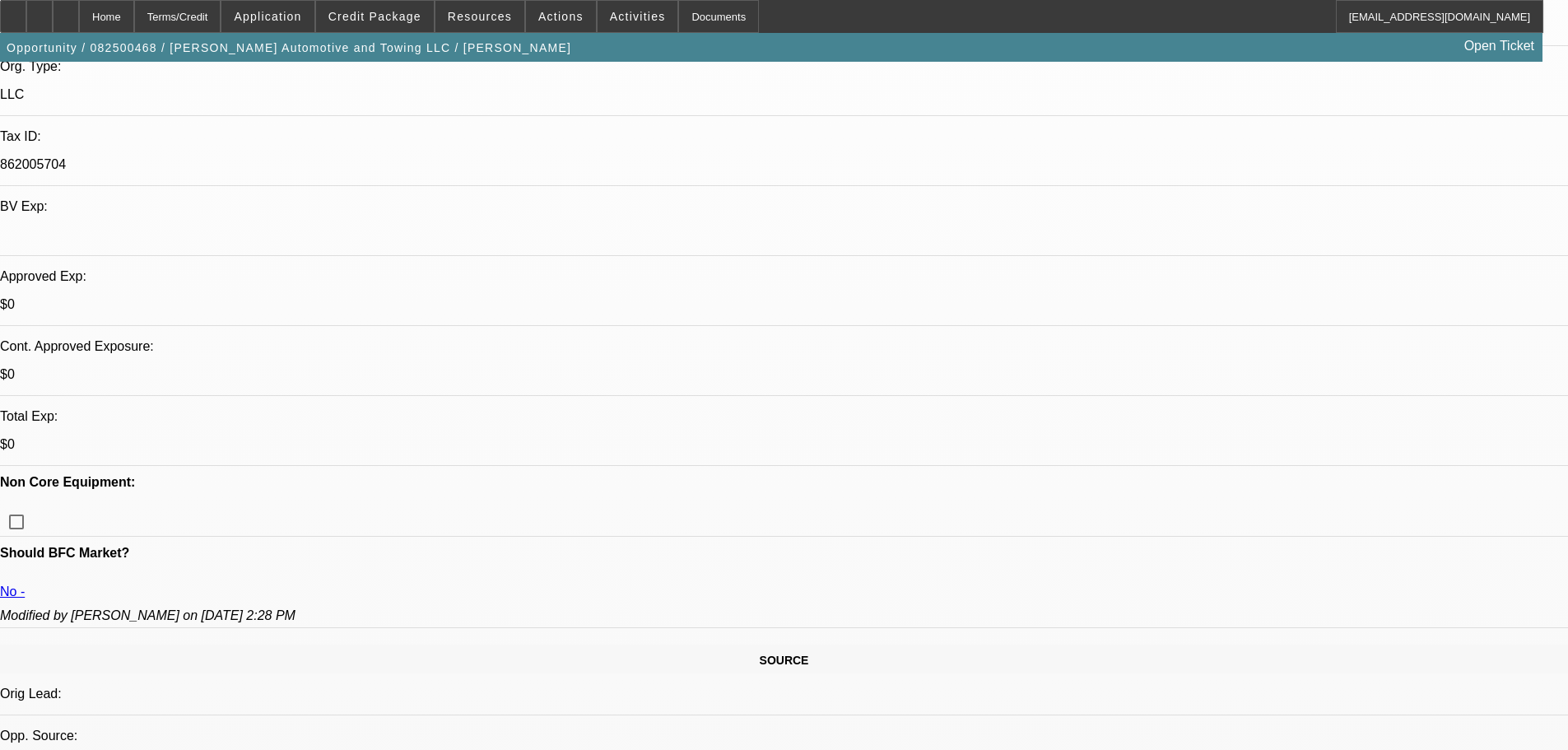
scroll to position [164, 0]
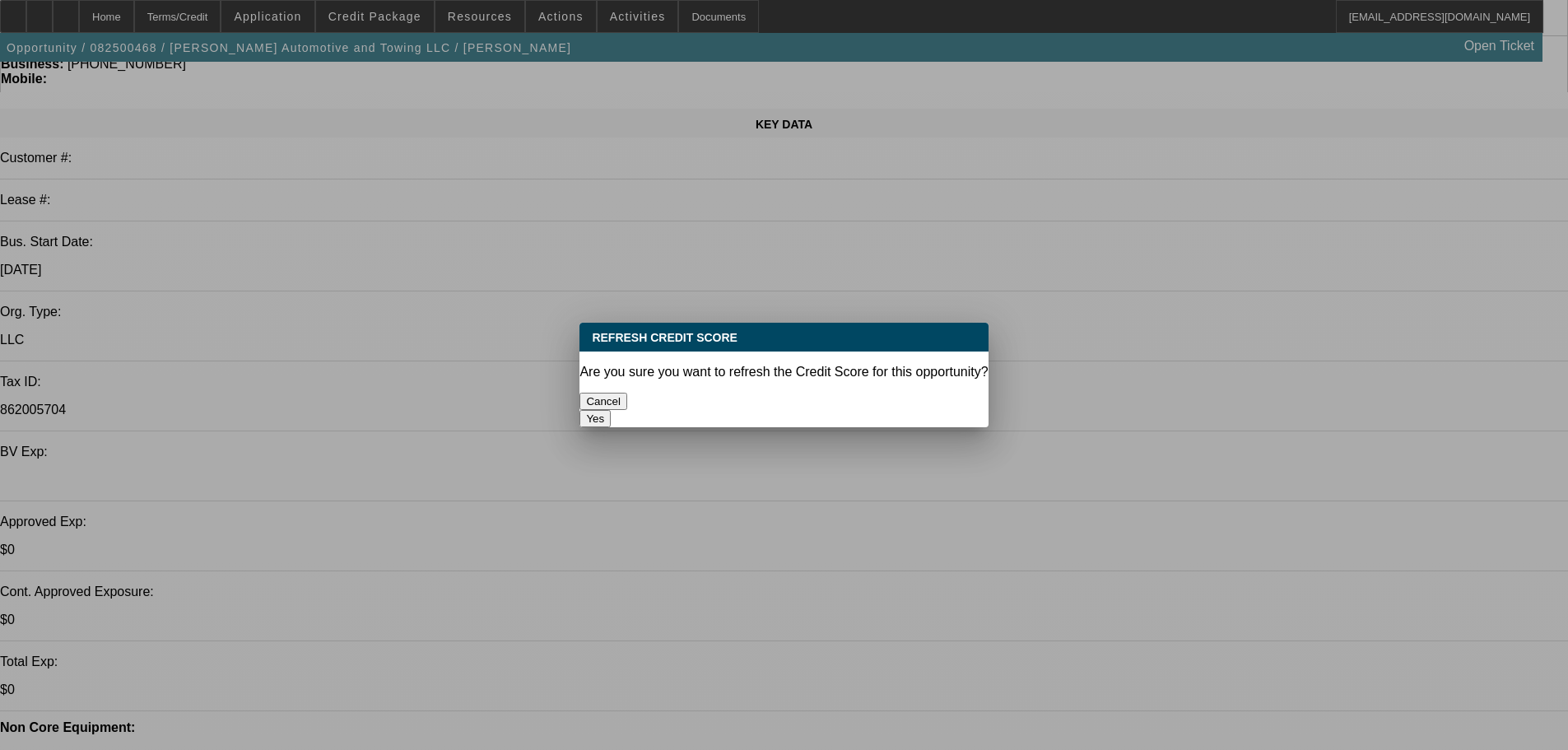
click at [611, 410] on button "Yes" at bounding box center [595, 418] width 32 height 18
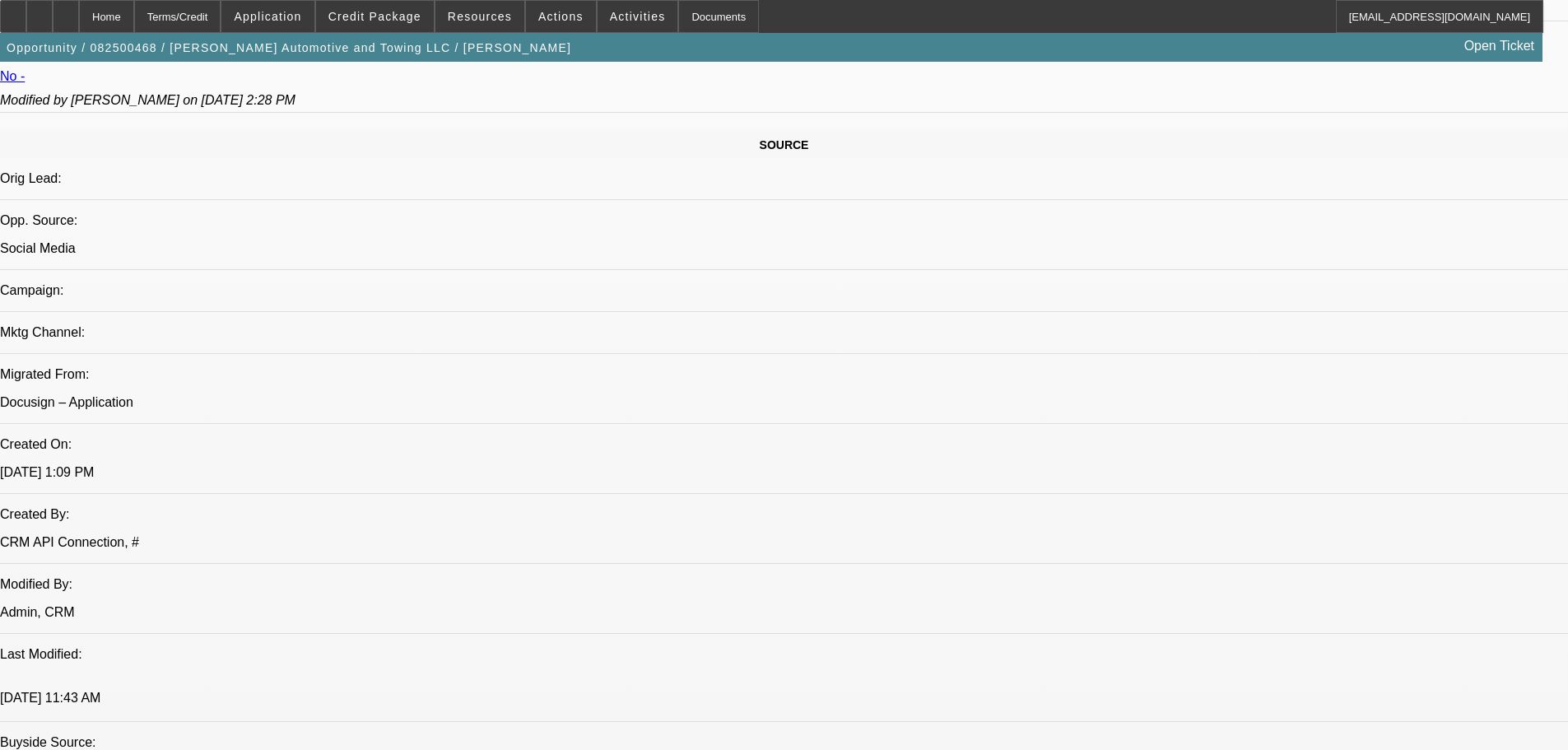
scroll to position [1152, 0]
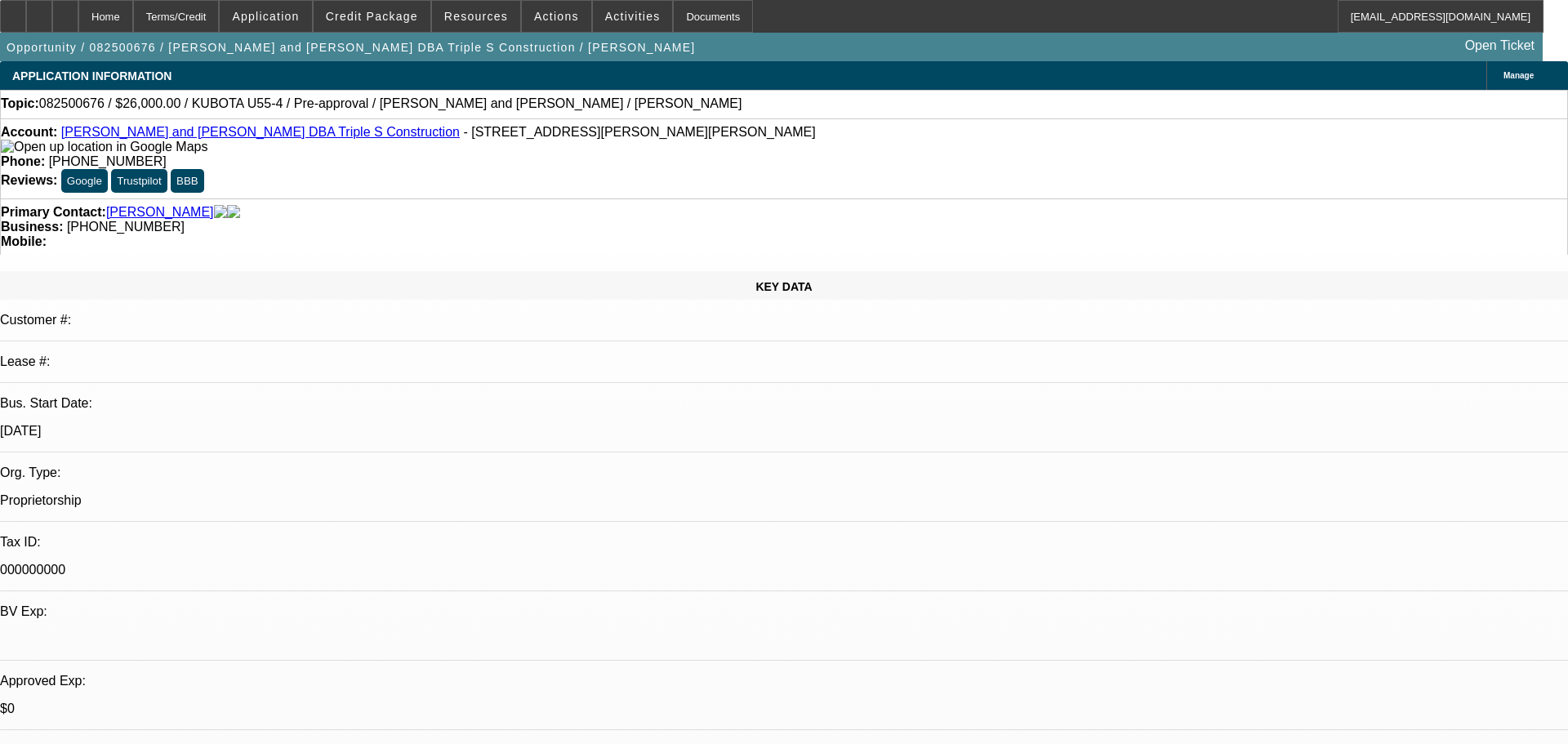
select select "0"
select select "2"
select select "0"
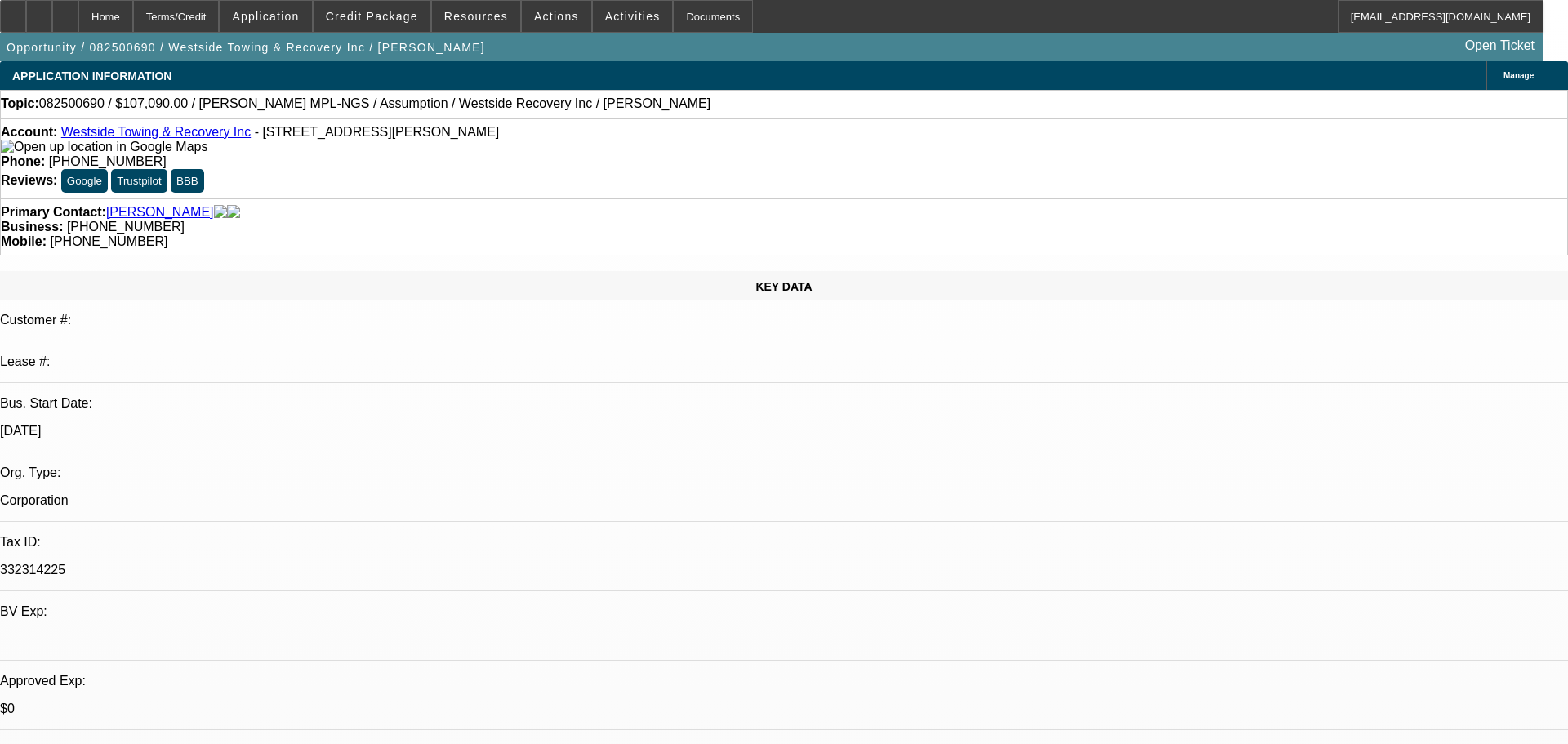
select select "0"
select select "2"
select select "0.1"
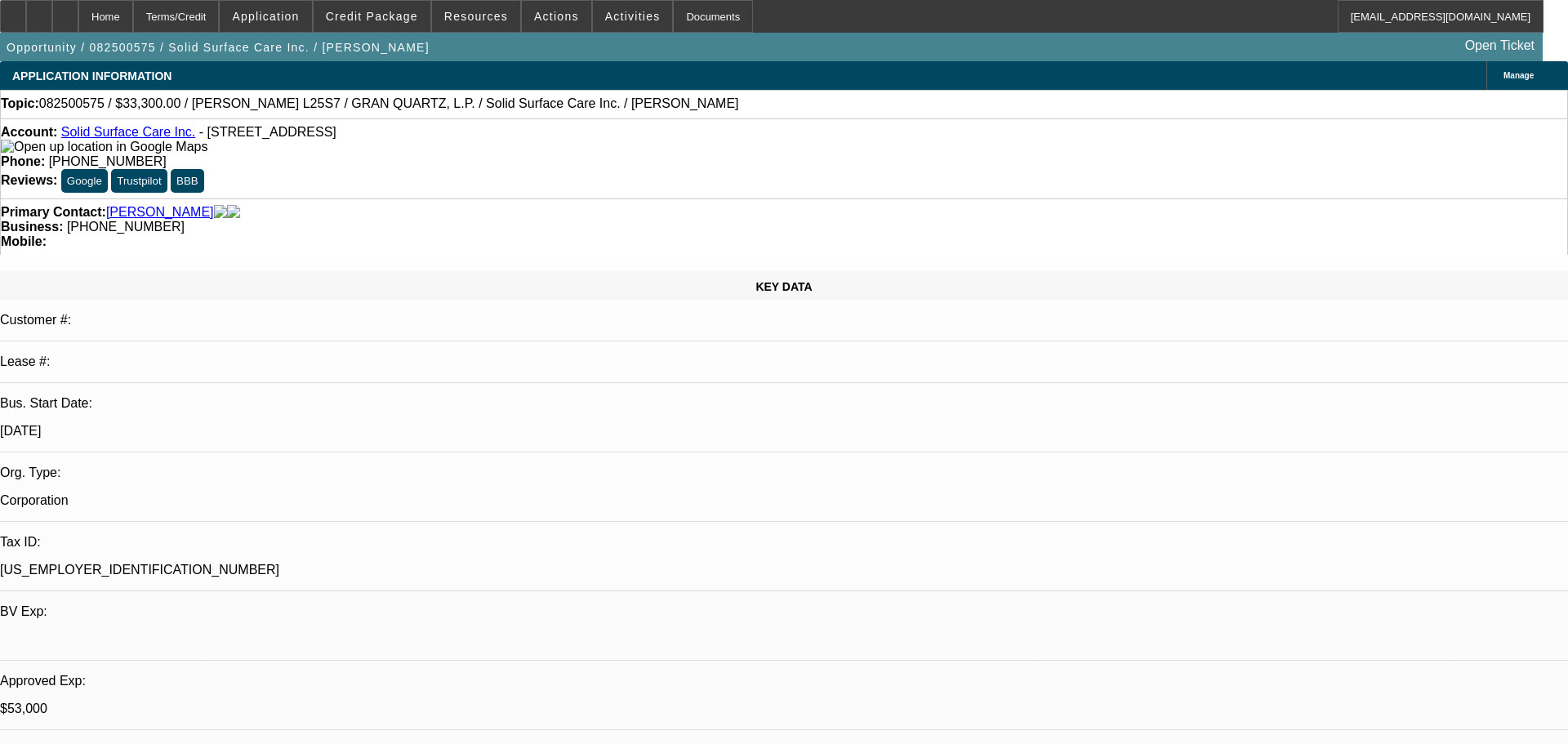
select select "0"
select select "2"
select select "0"
select select "2"
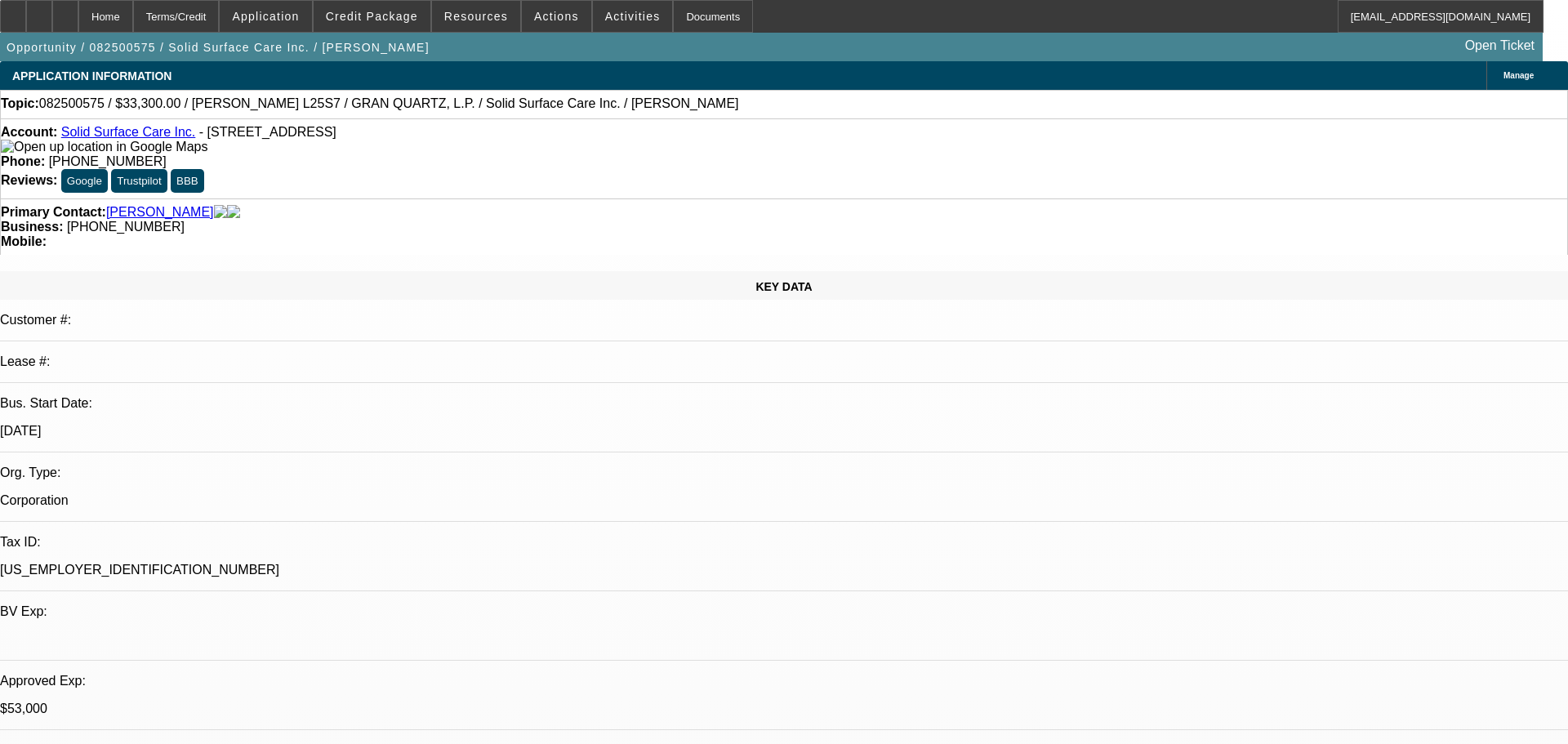
select select "0"
select select "1"
select select "6"
select select "1"
select select "6"
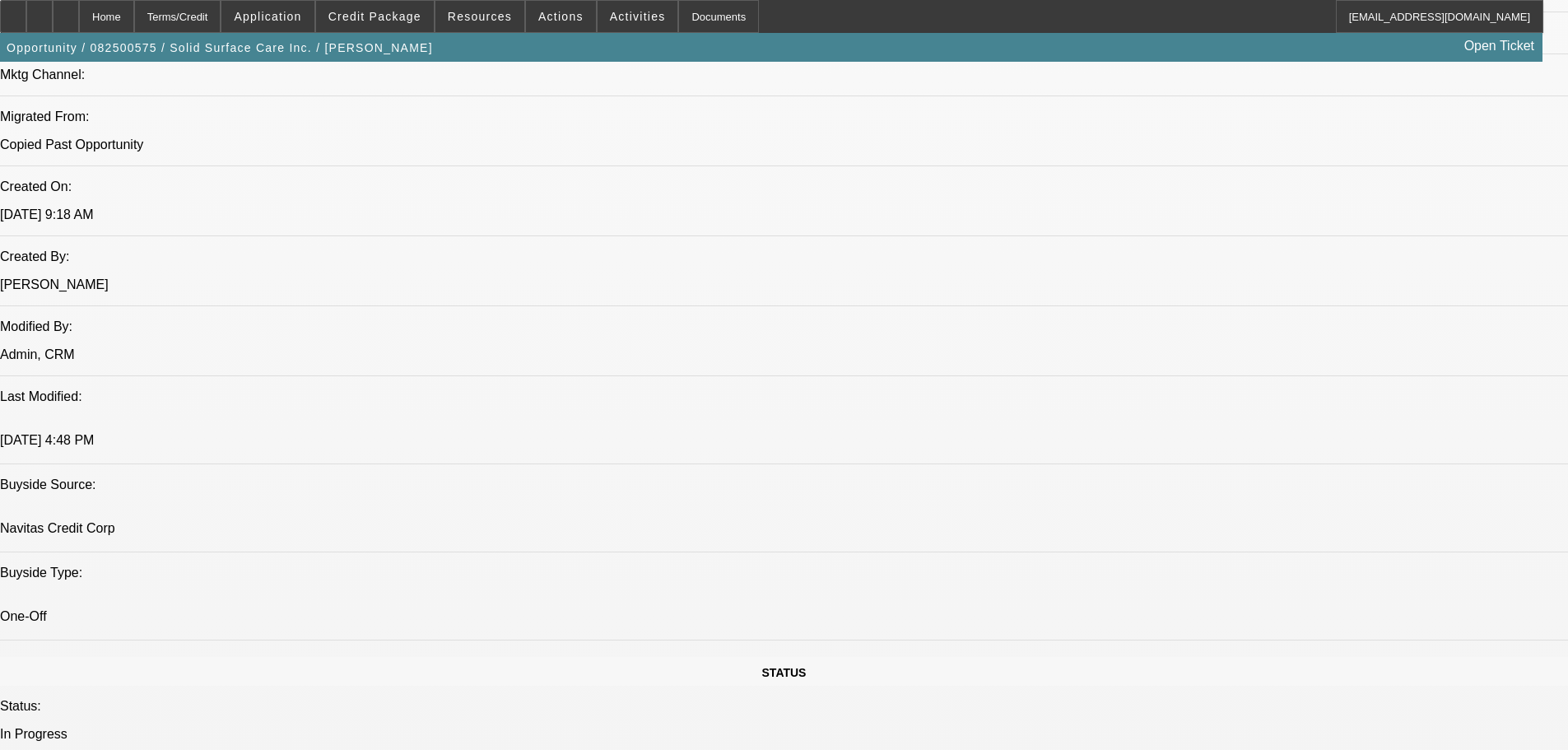
scroll to position [1152, 0]
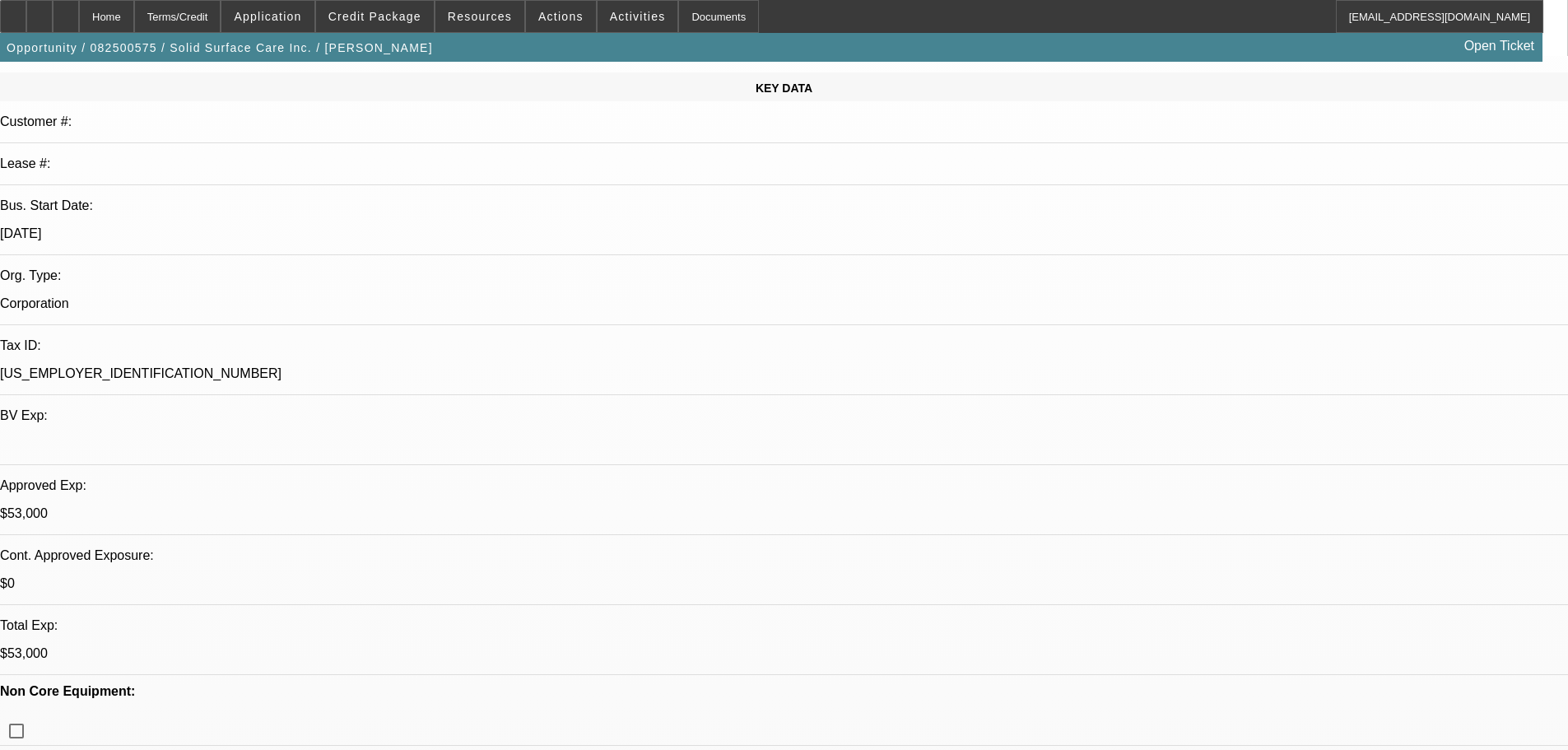
scroll to position [0, 0]
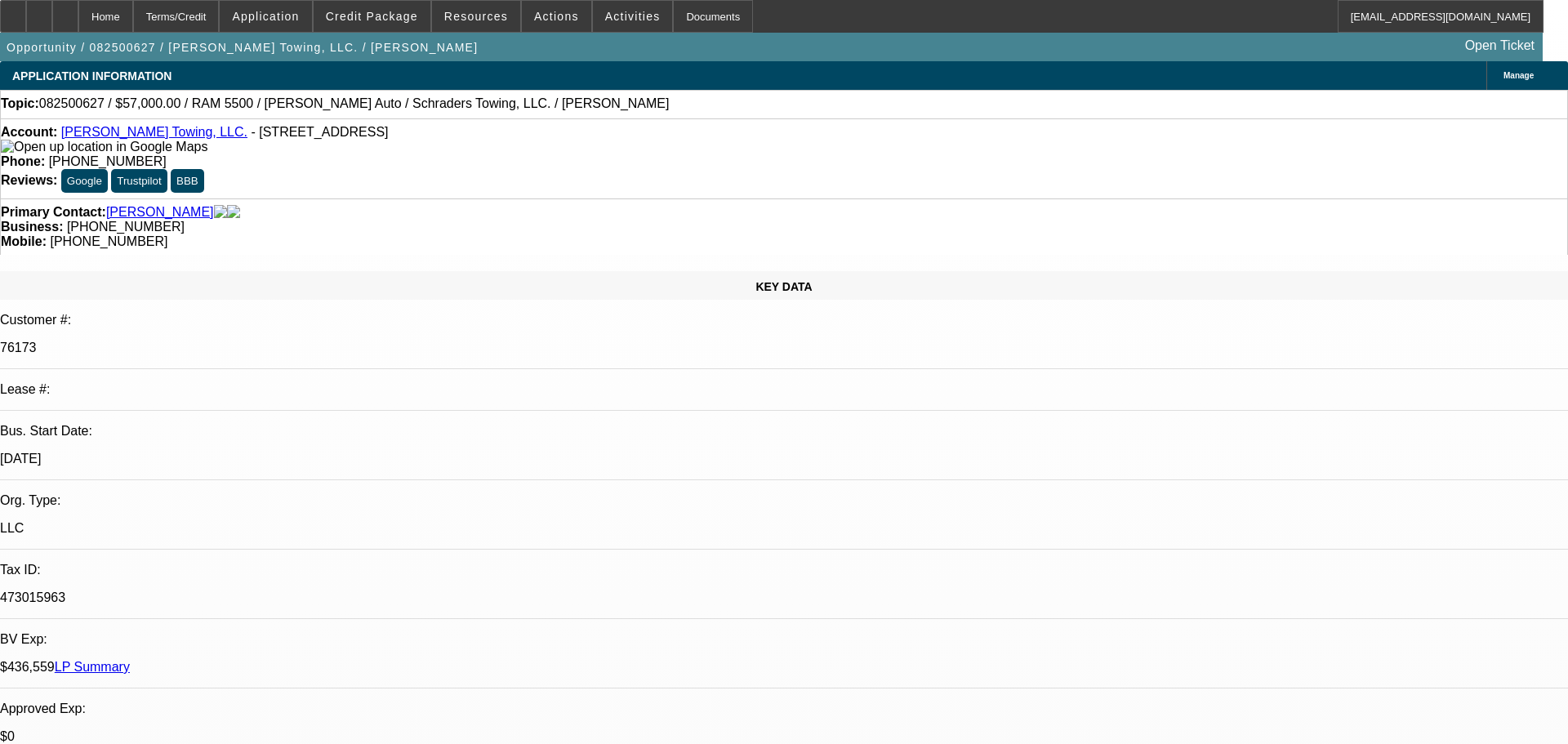
select select "0"
select select "2"
select select "0.1"
select select "1"
select select "2"
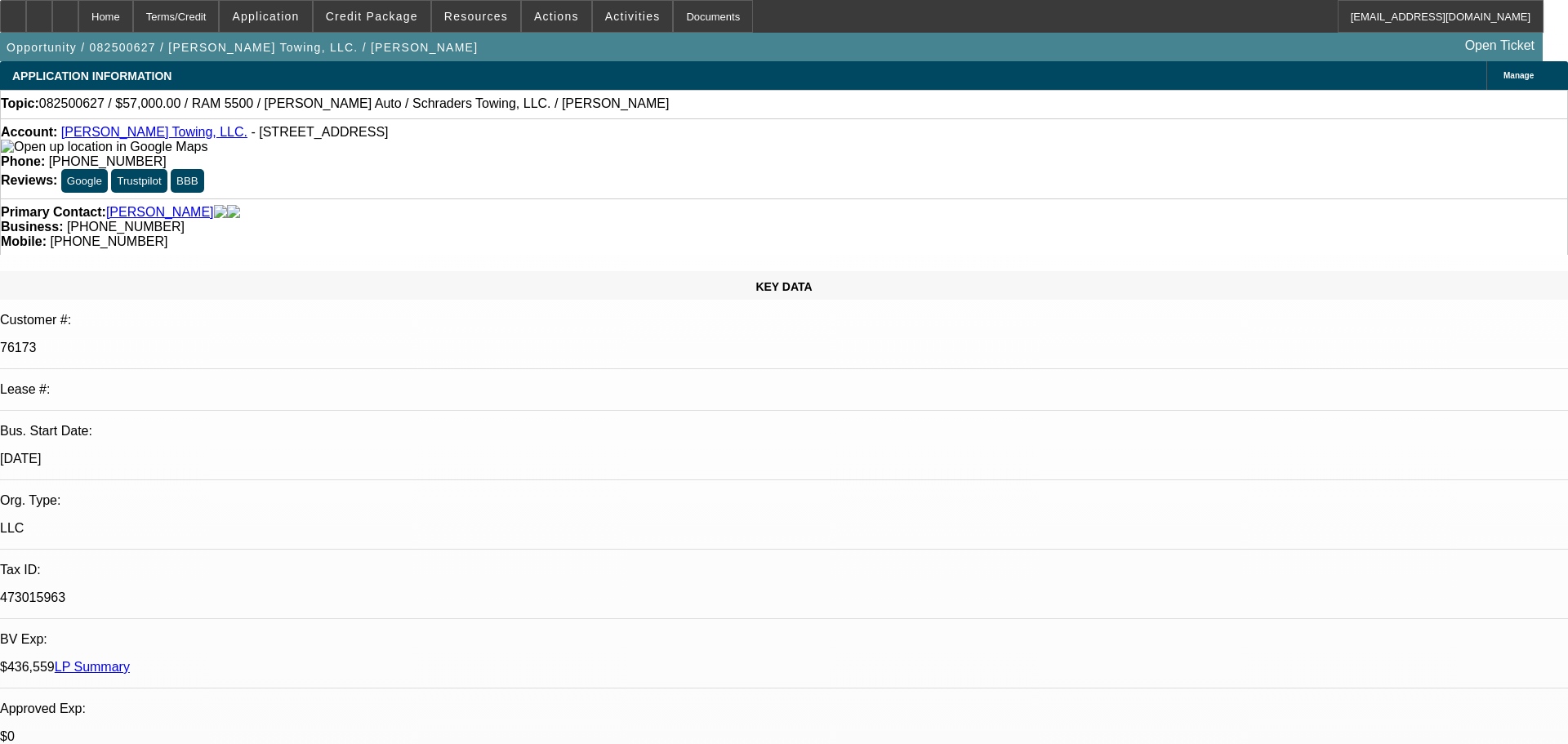
select select "4"
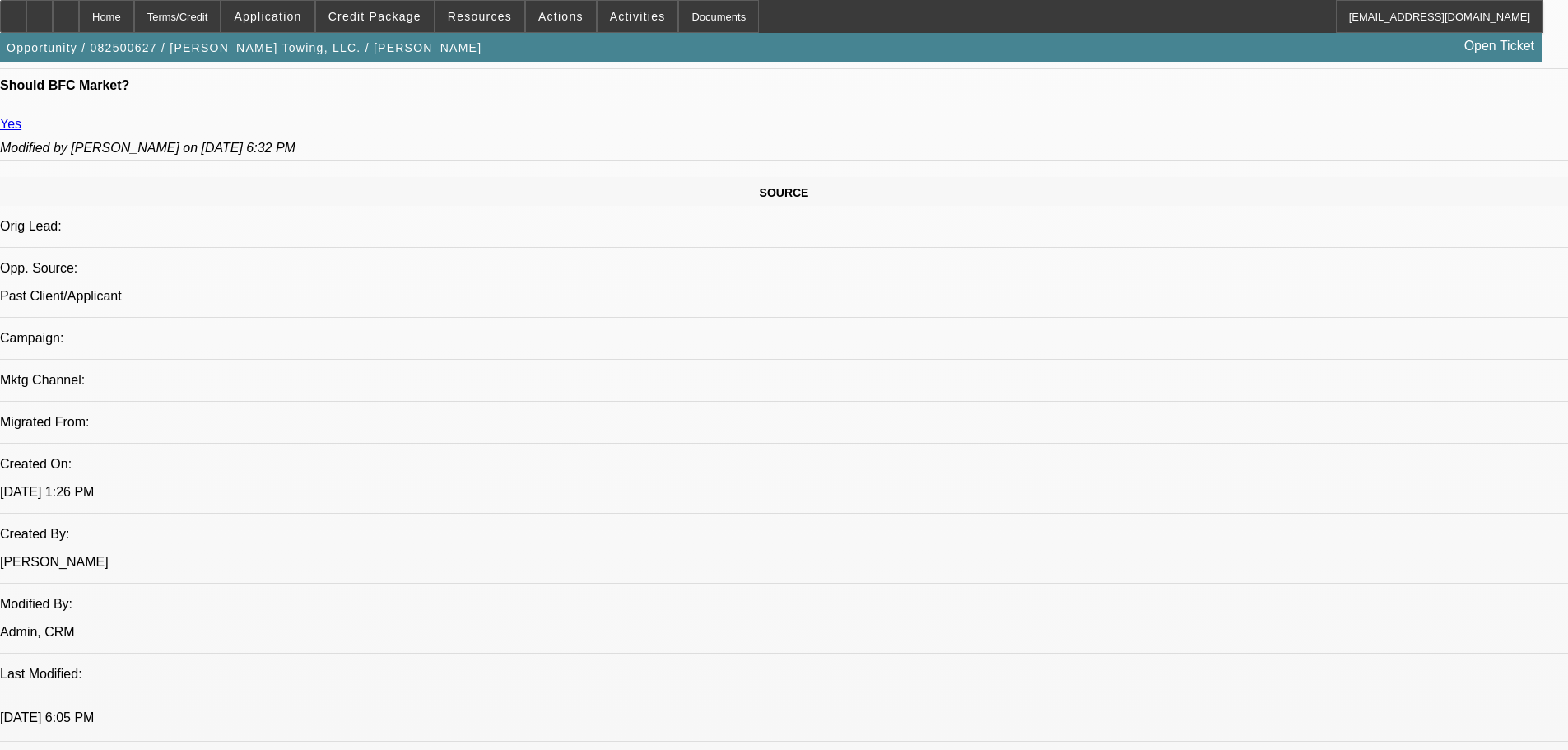
scroll to position [329, 0]
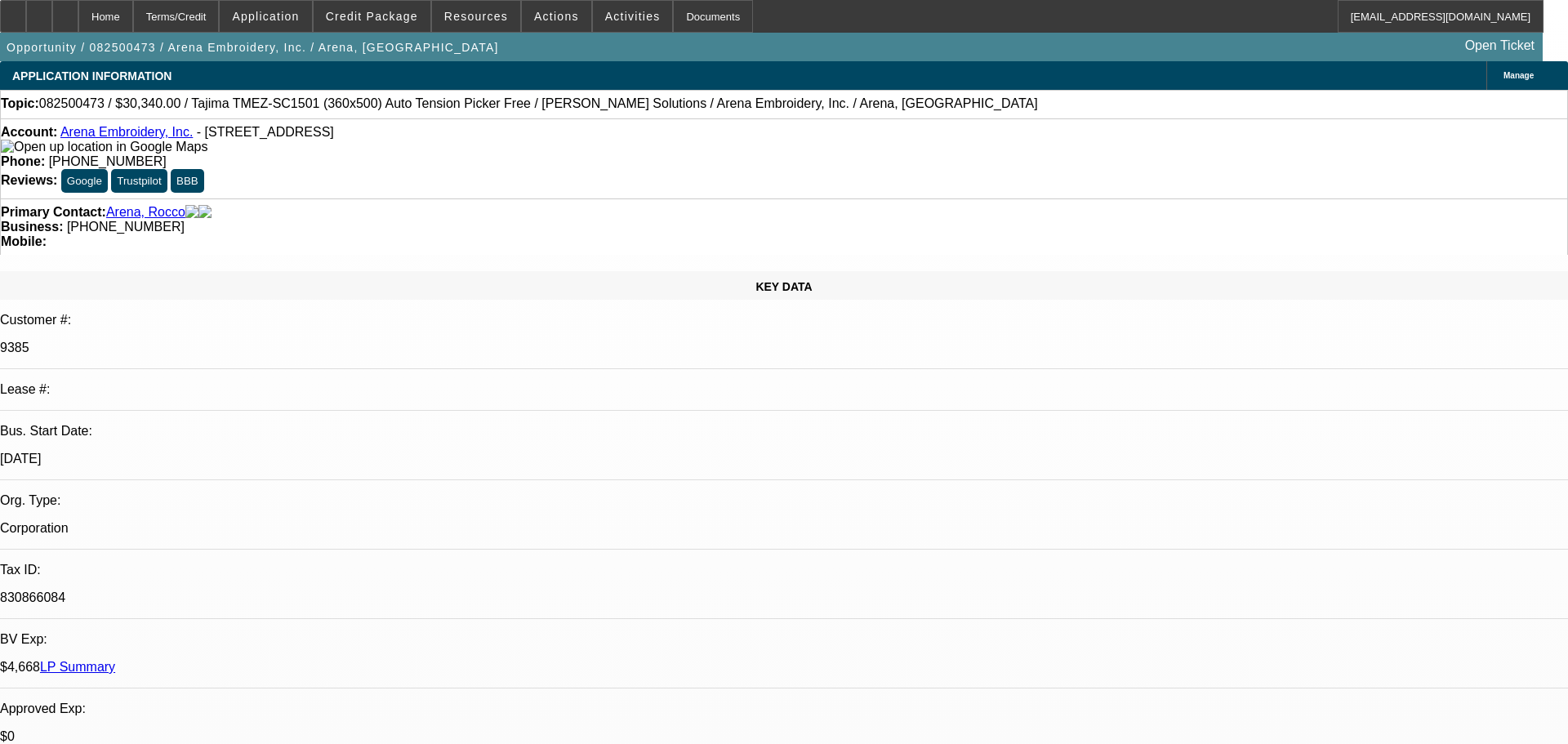
select select "0"
select select "2"
select select "0.1"
select select "2"
select select "4"
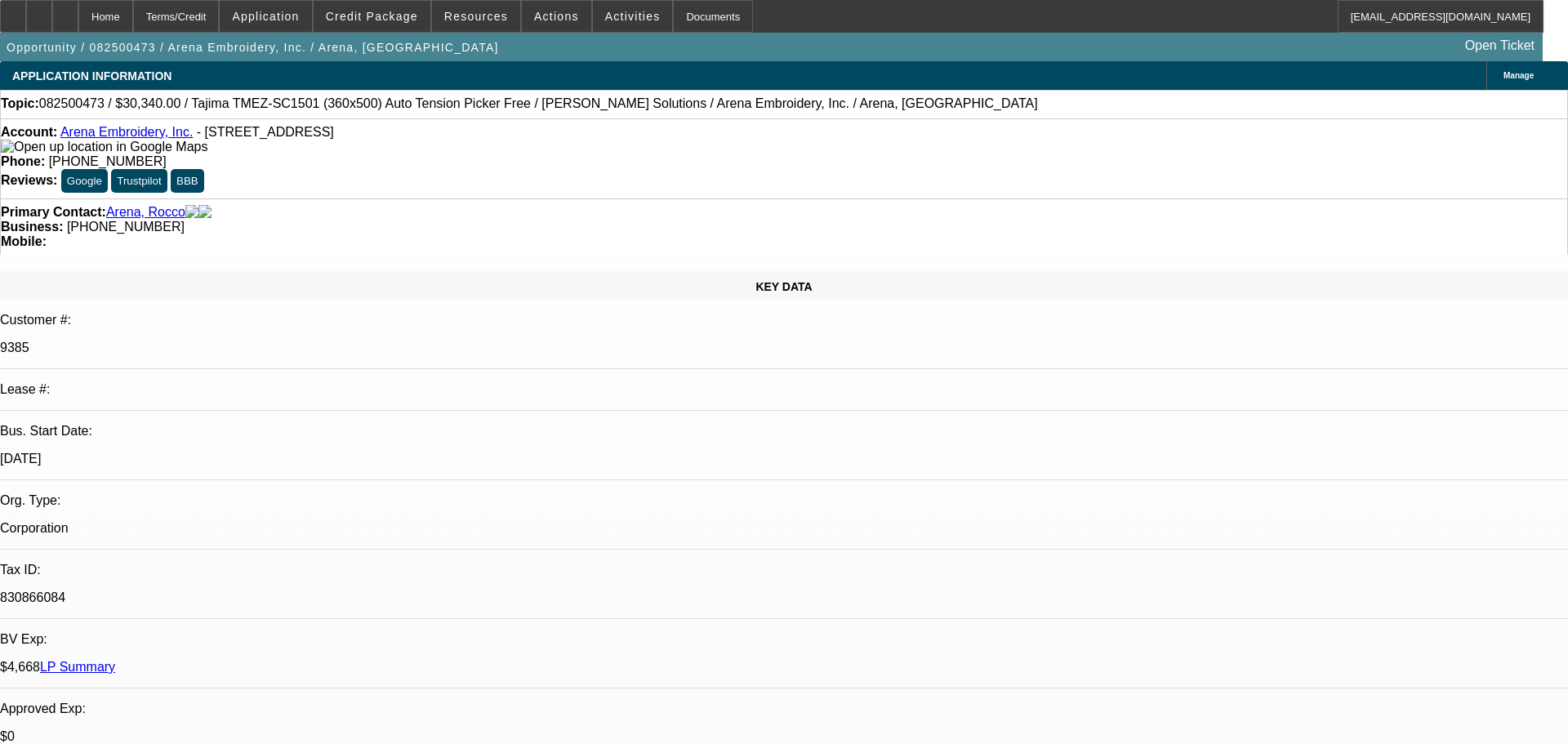
select select "1"
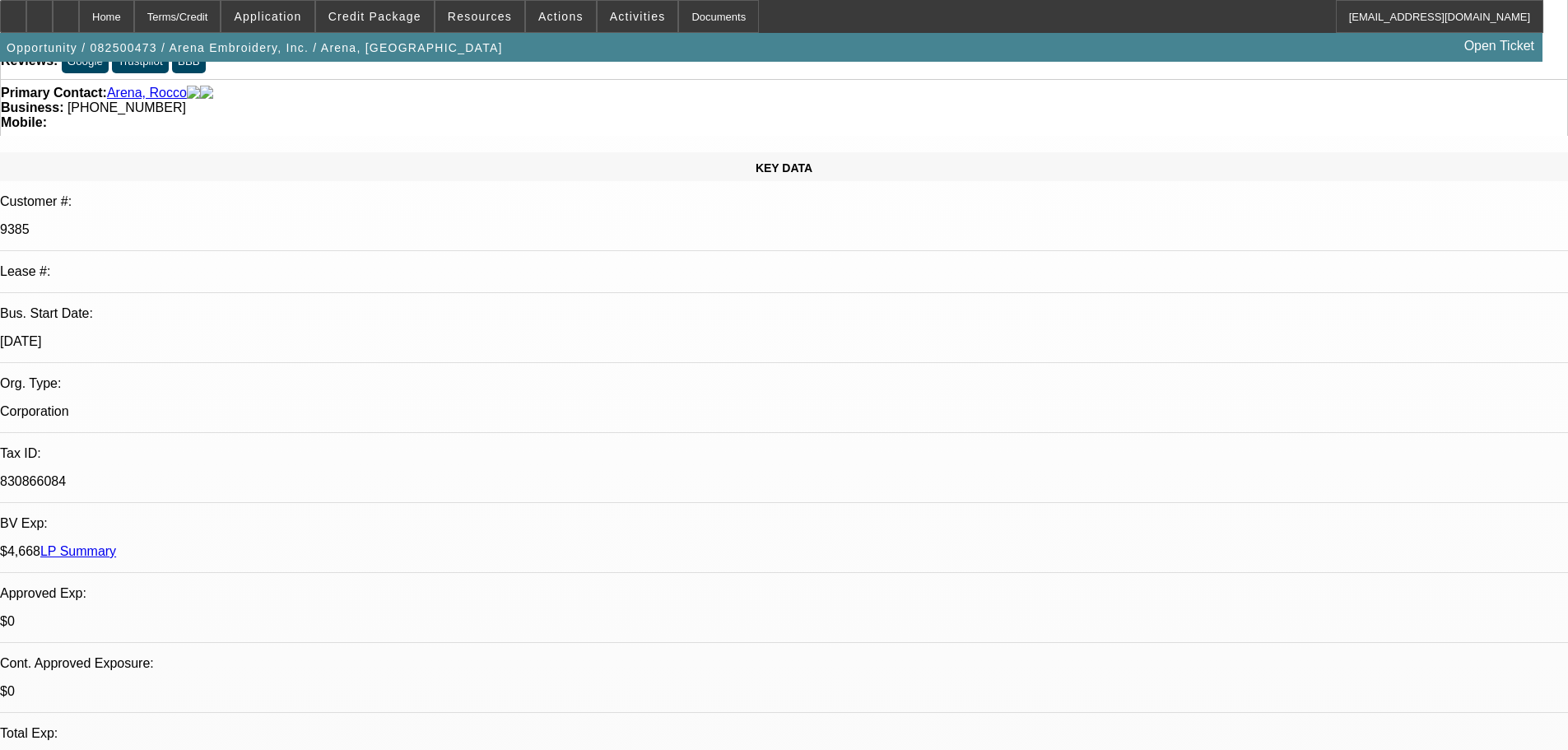
scroll to position [82, 0]
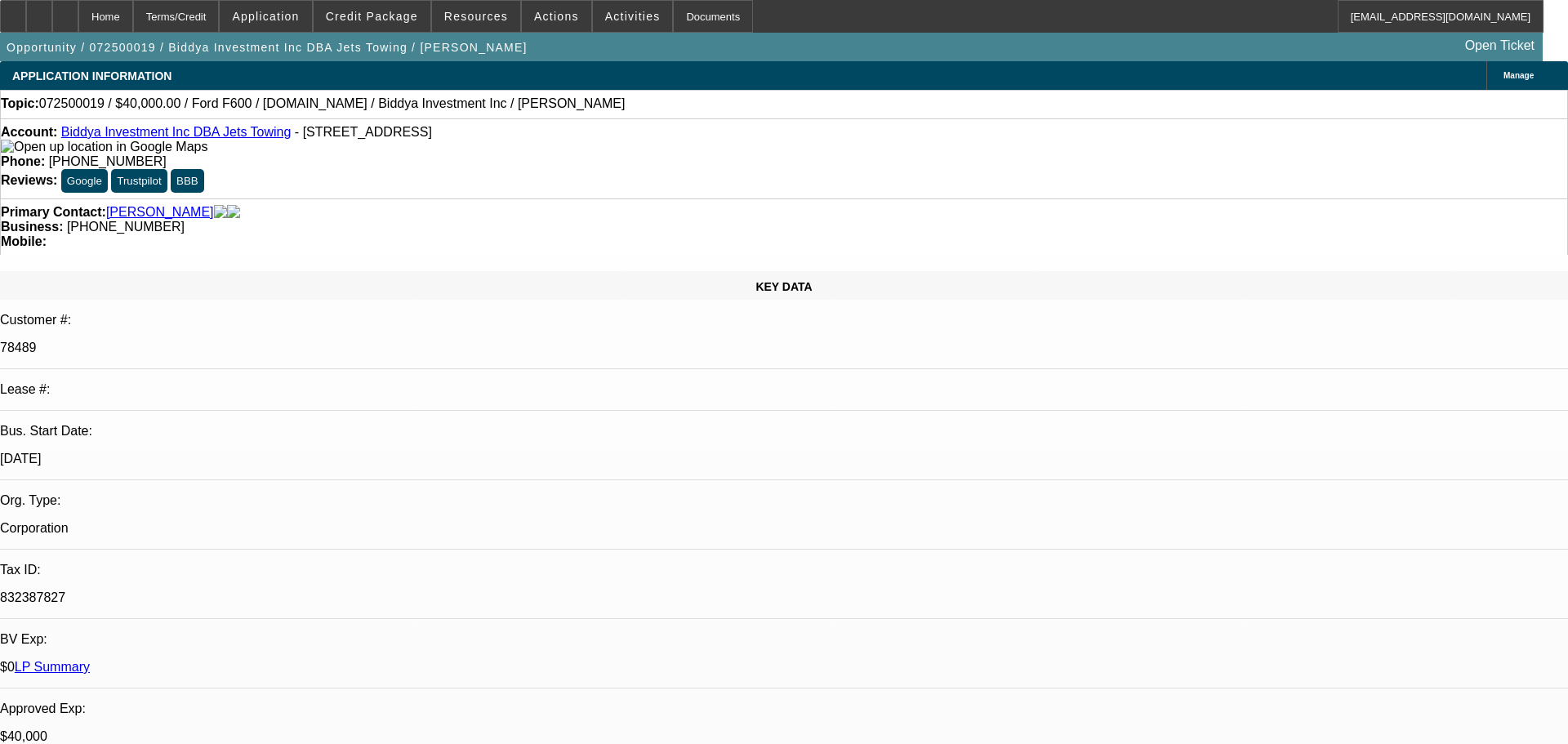
select select "0.1"
select select "0"
select select "0.1"
select select "0"
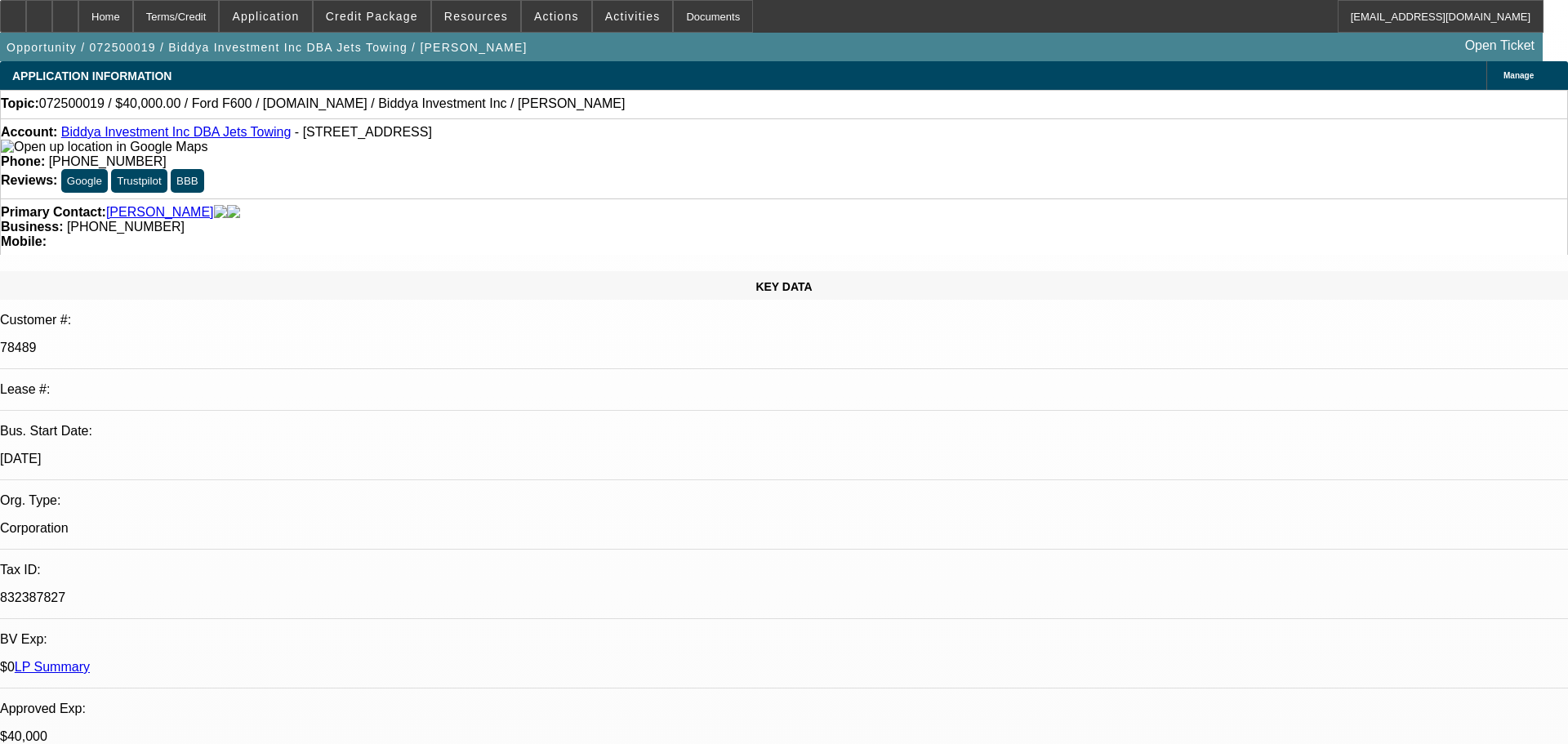
select select "0"
select select "0.1"
select select "0"
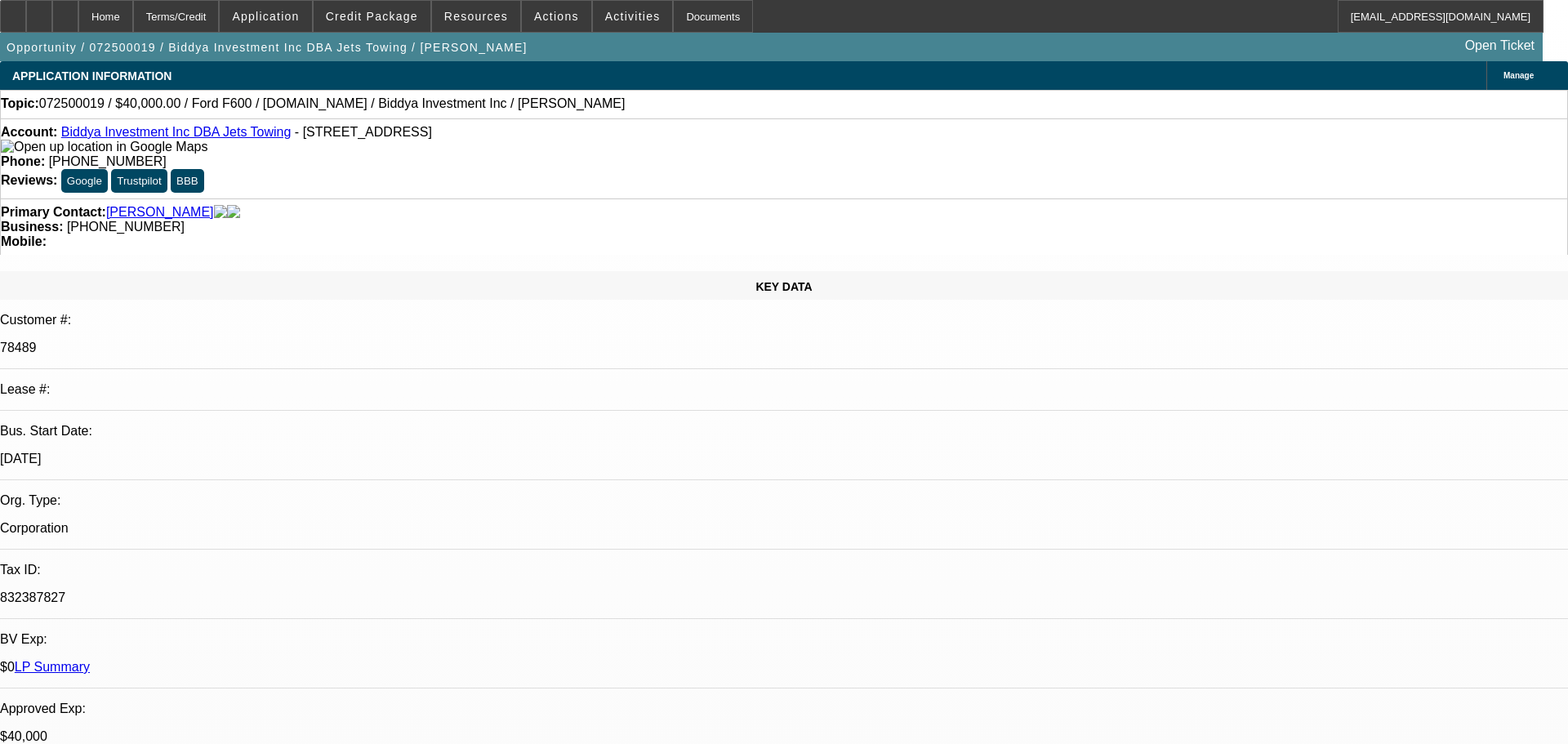
select select "2"
select select "0"
select select "1"
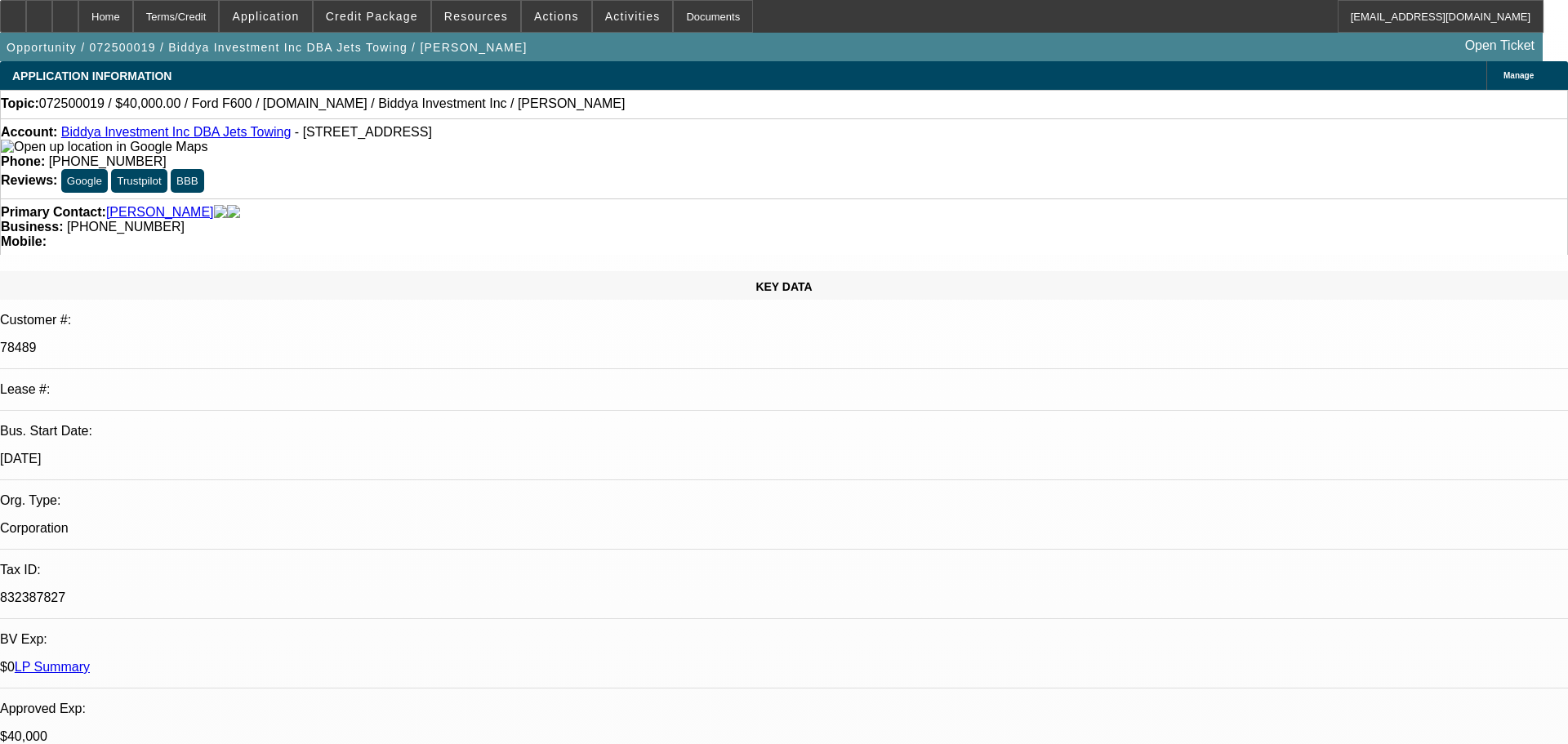
select select "2"
select select "1"
select select "6"
select select "1"
select select "6"
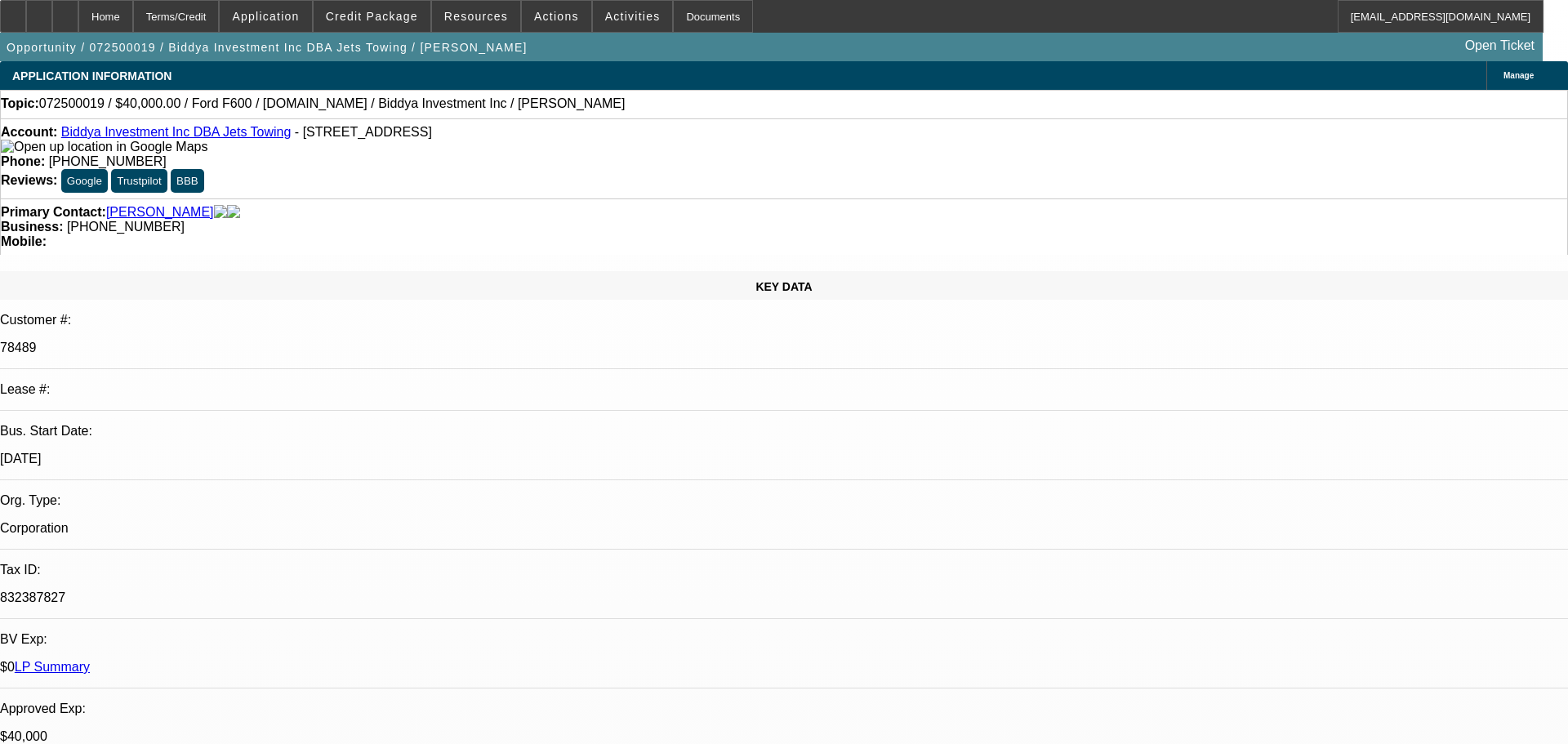
select select "1"
select select "6"
select select "1"
select select "6"
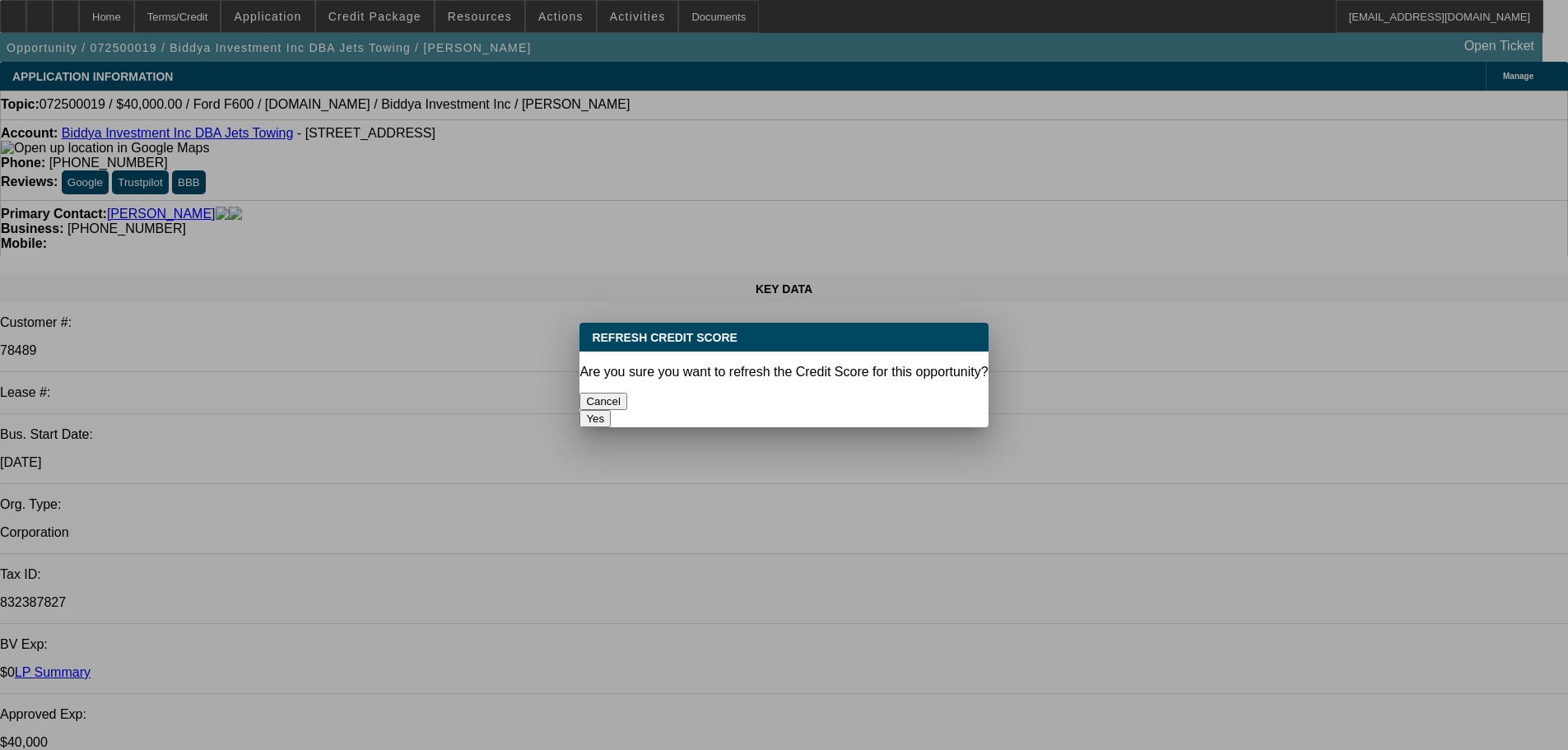
drag, startPoint x: 874, startPoint y: 398, endPoint x: 956, endPoint y: 374, distance: 85.4
click at [611, 410] on button "Yes" at bounding box center [595, 418] width 32 height 18
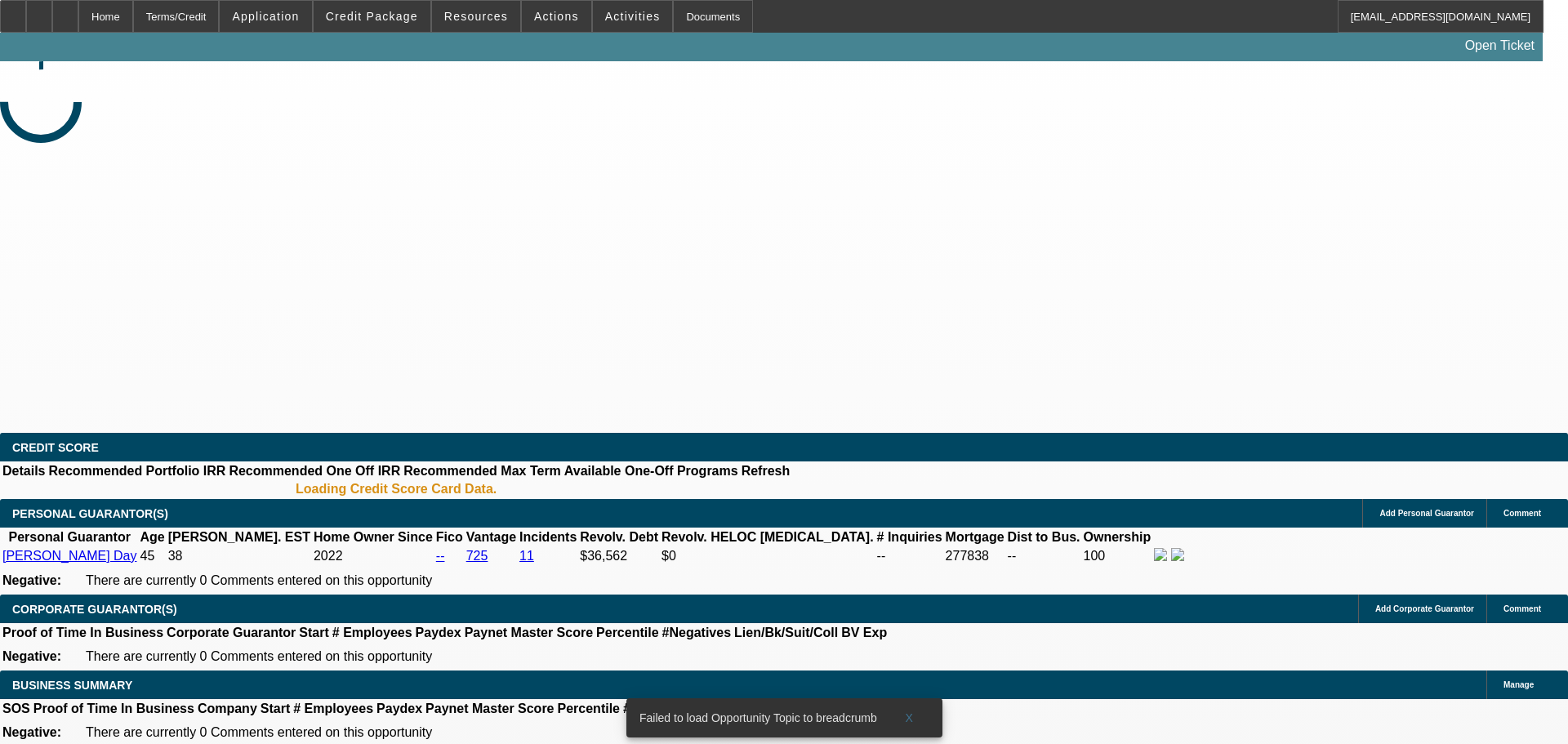
select select "0"
select select "6"
select select "0"
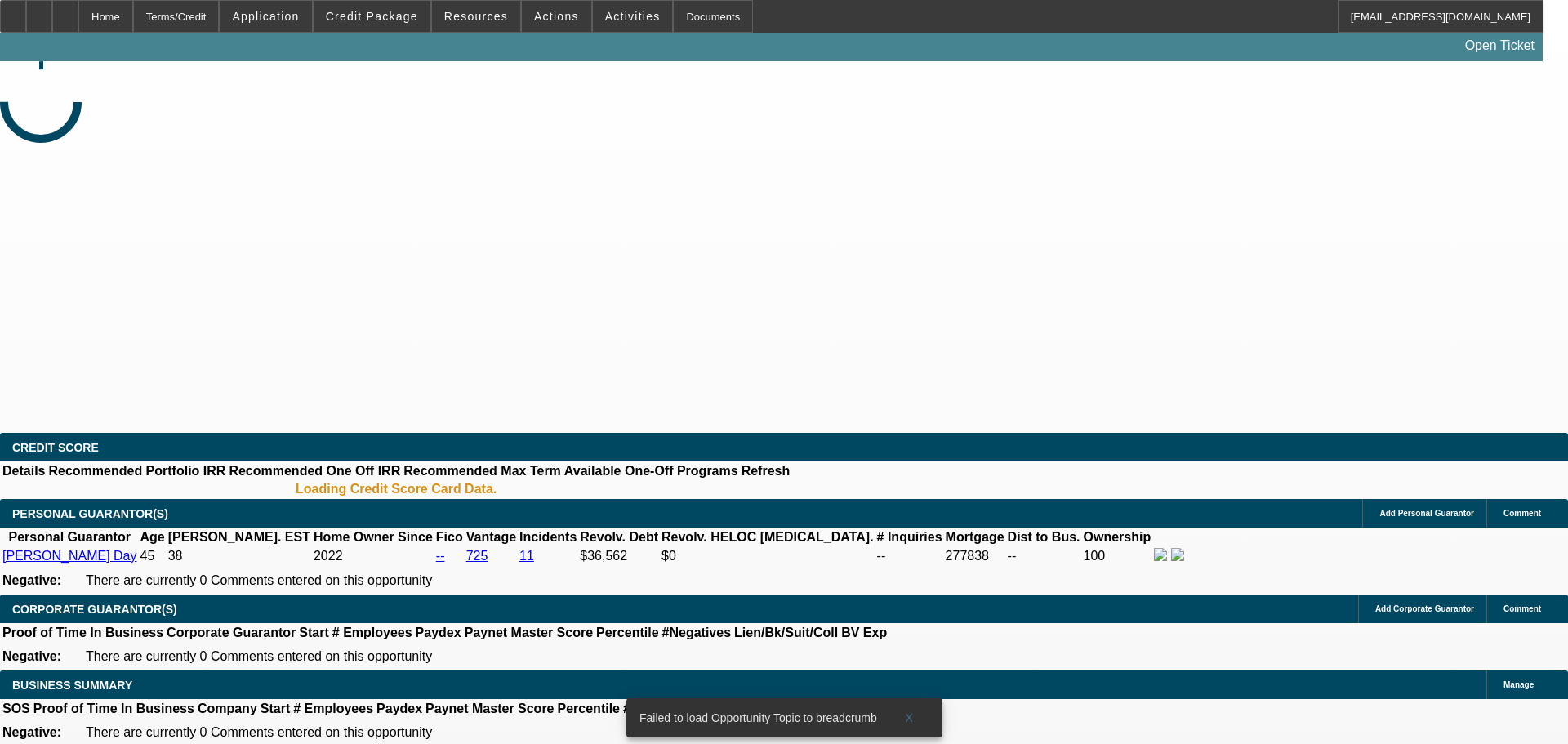
select select "0"
select select "6"
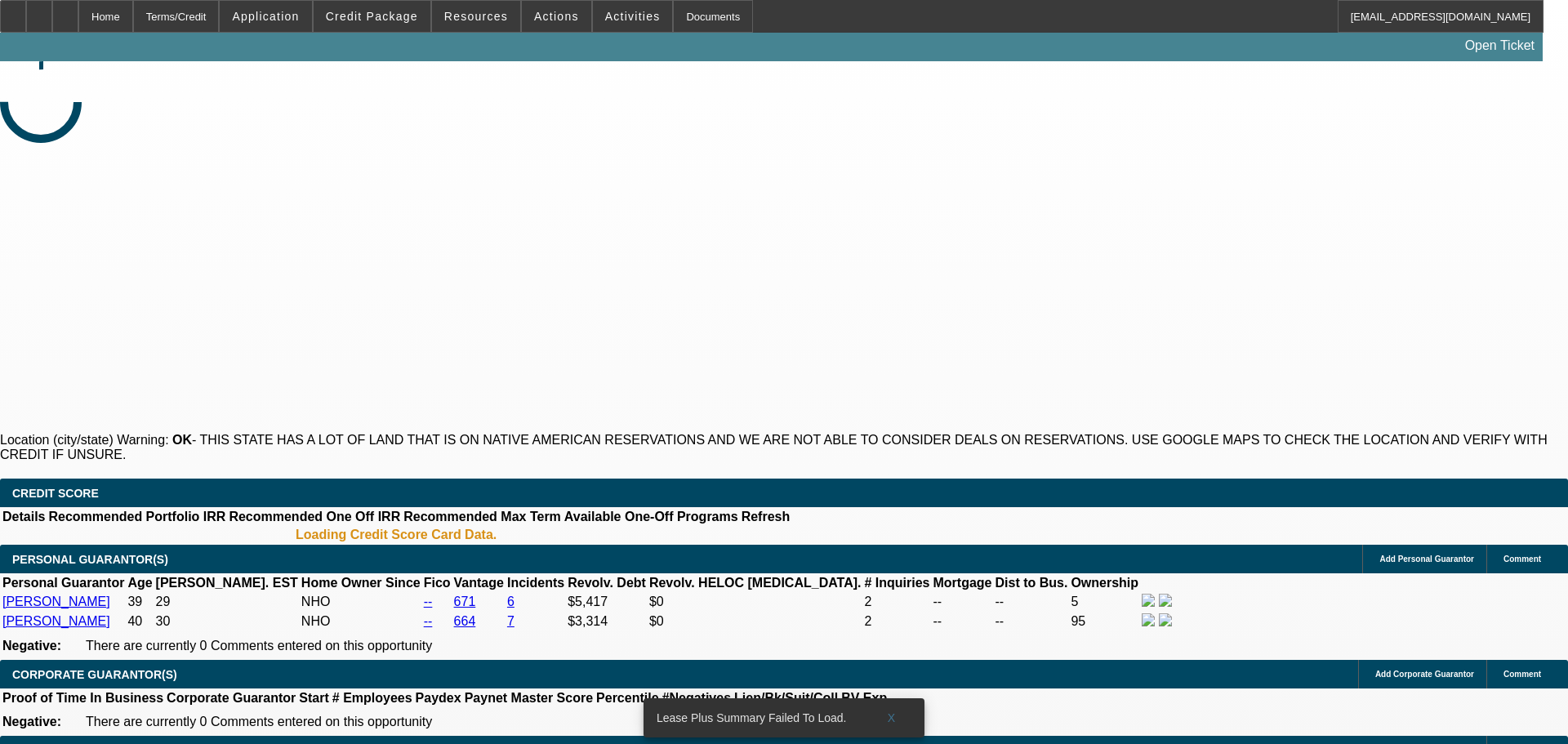
select select "0"
select select "0.1"
select select "4"
select select "0"
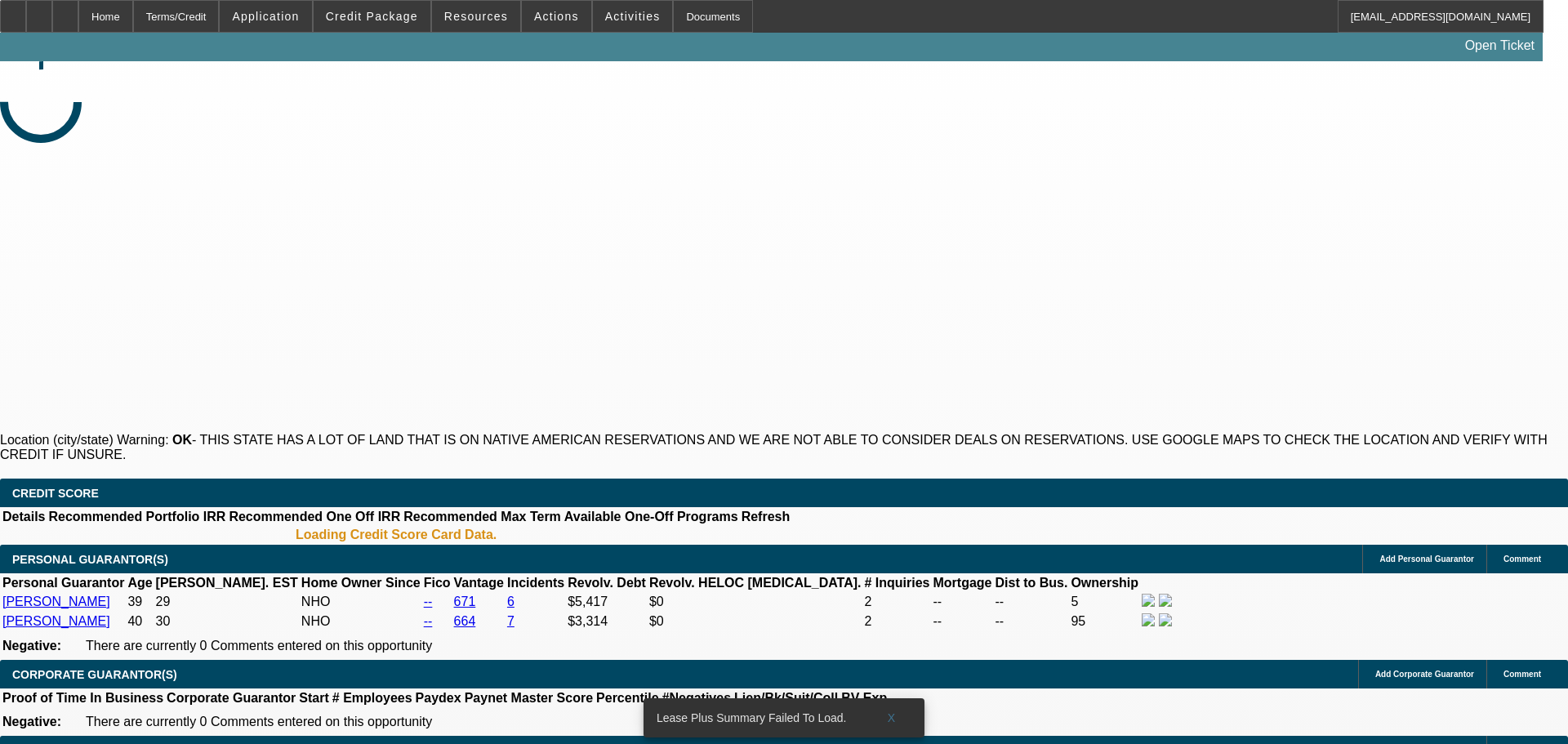
select select "0"
select select "0.1"
select select "4"
select select "0.2"
select select "2"
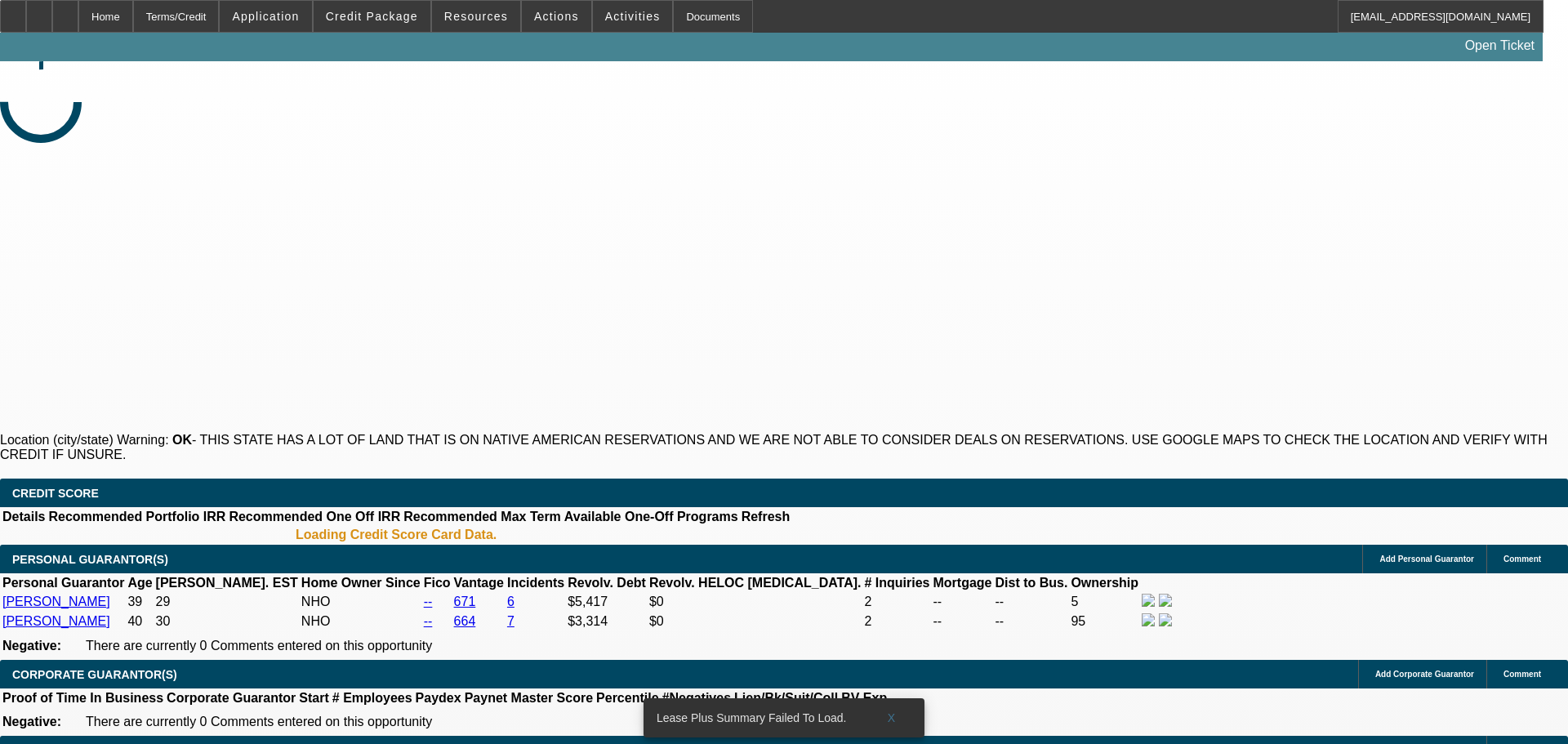
select select "2"
select select "0"
select select "6"
select select "0.15"
select select "2"
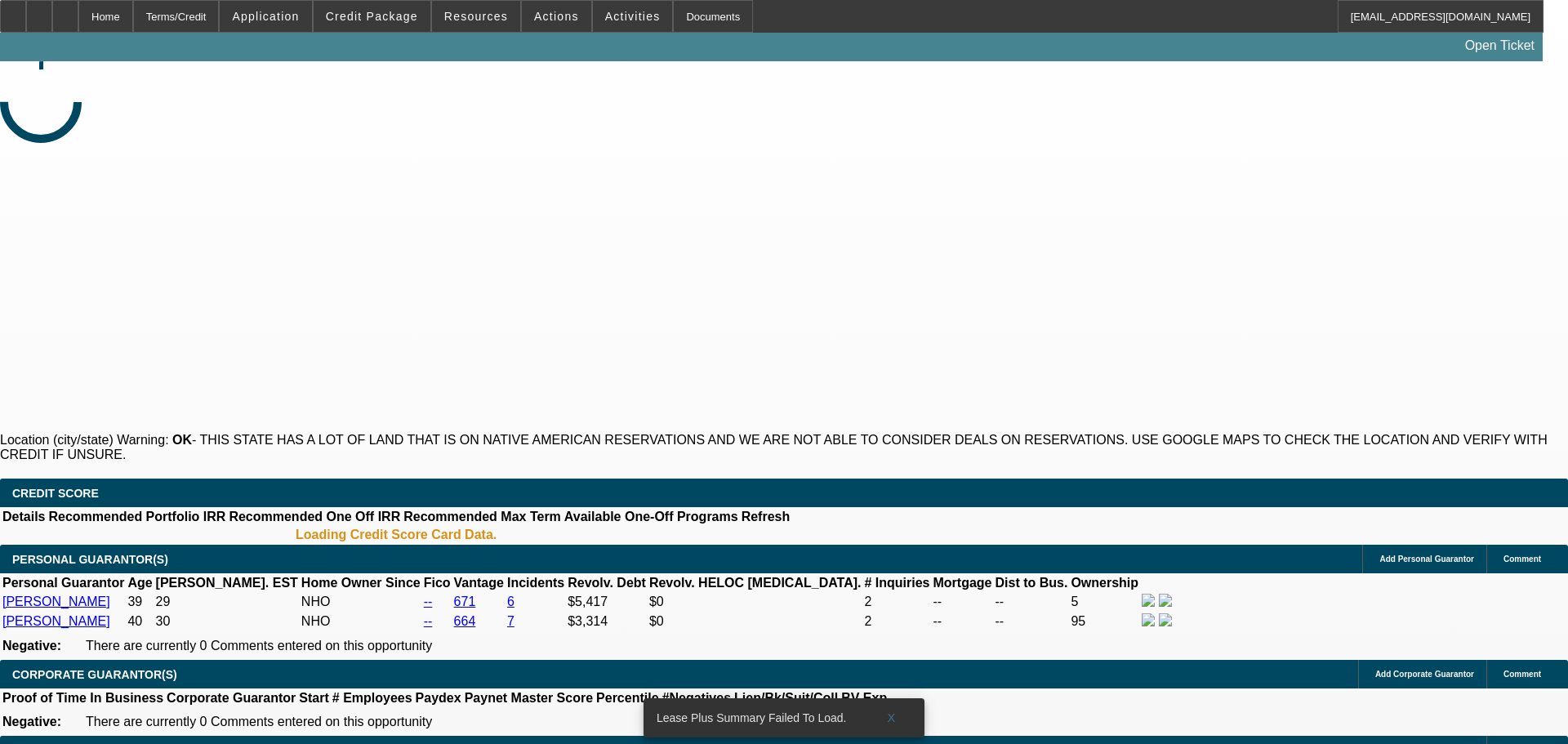
select select "2"
select select "0"
select select "6"
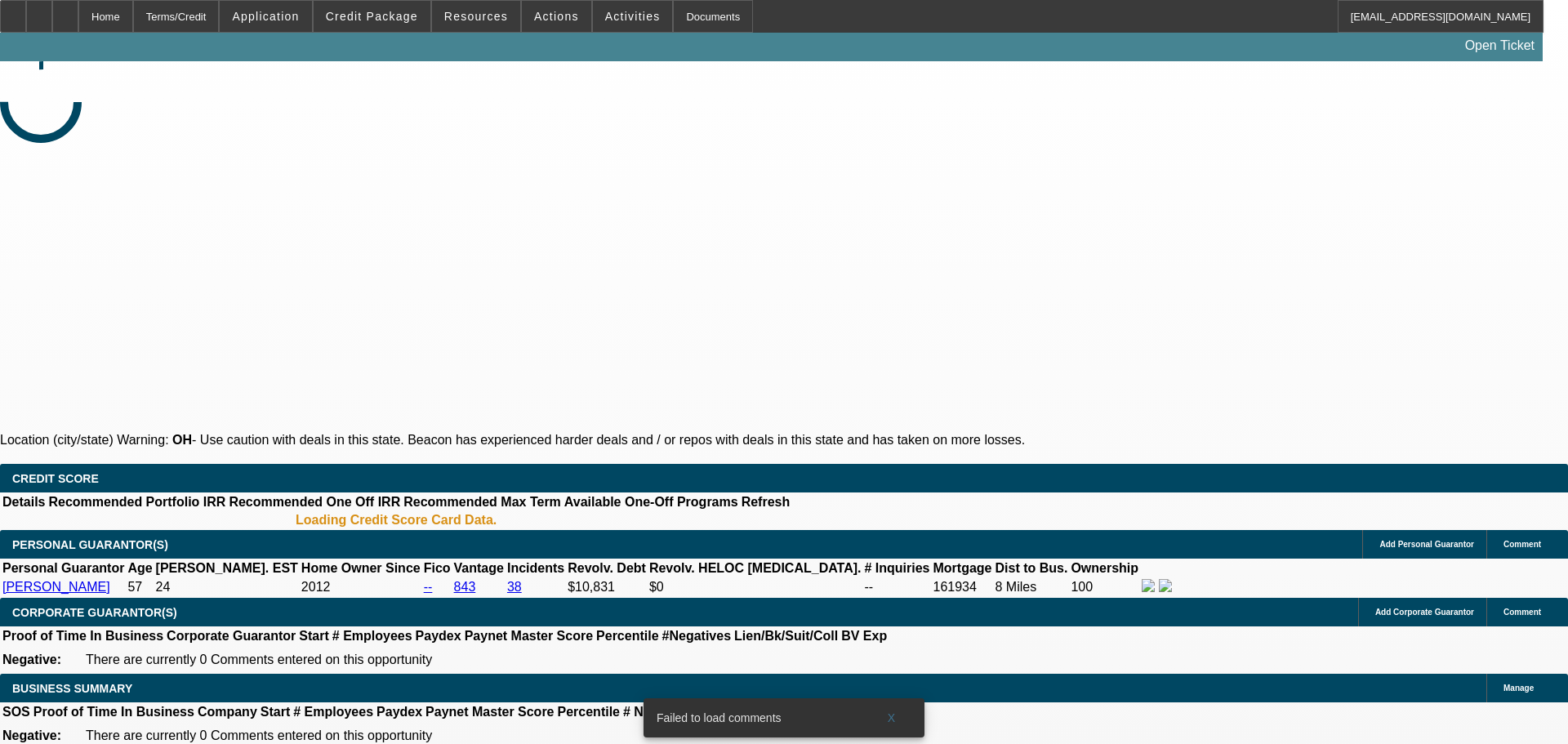
select select "0.1"
select select "0"
select select "3"
select select "0"
select select "6"
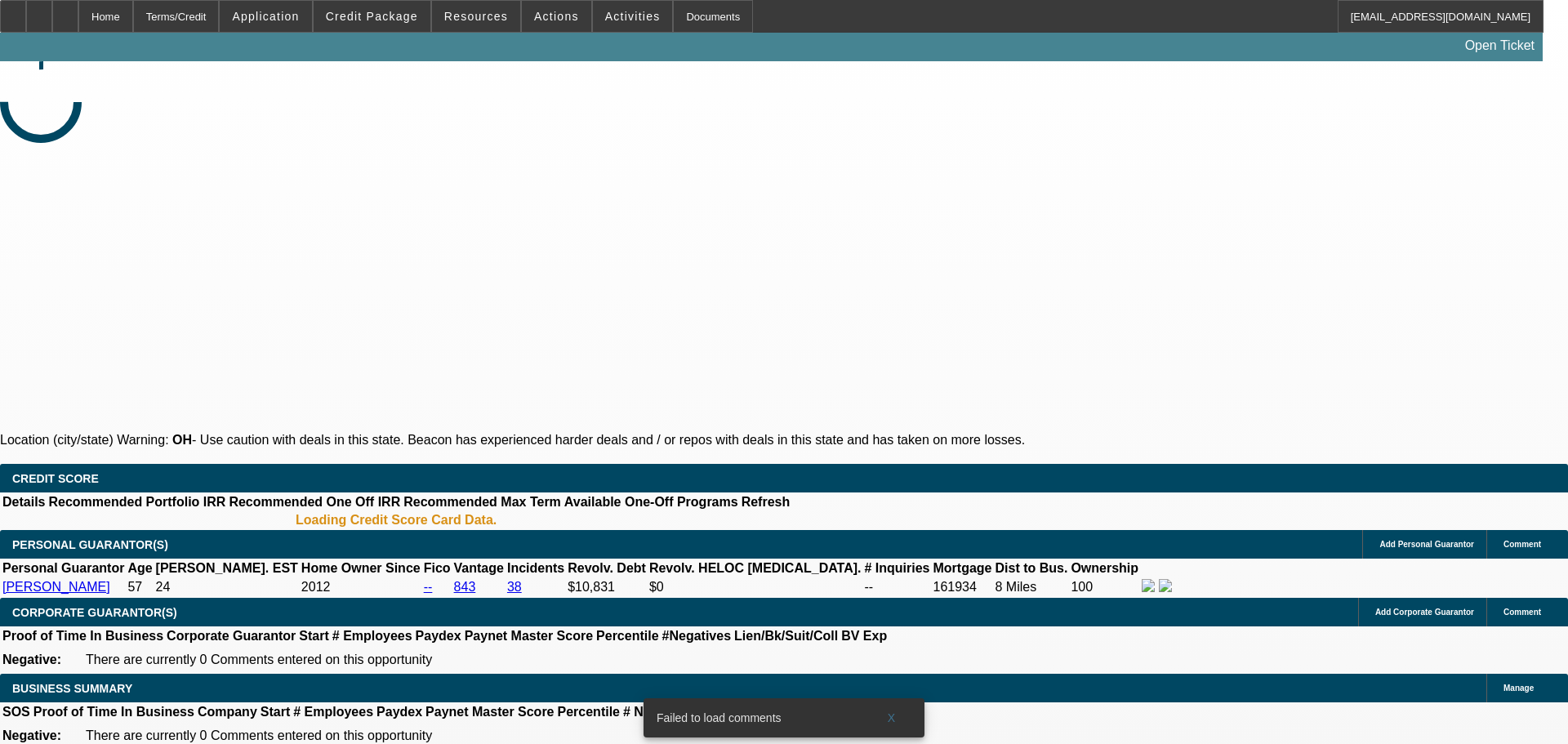
select select "0"
select select "6"
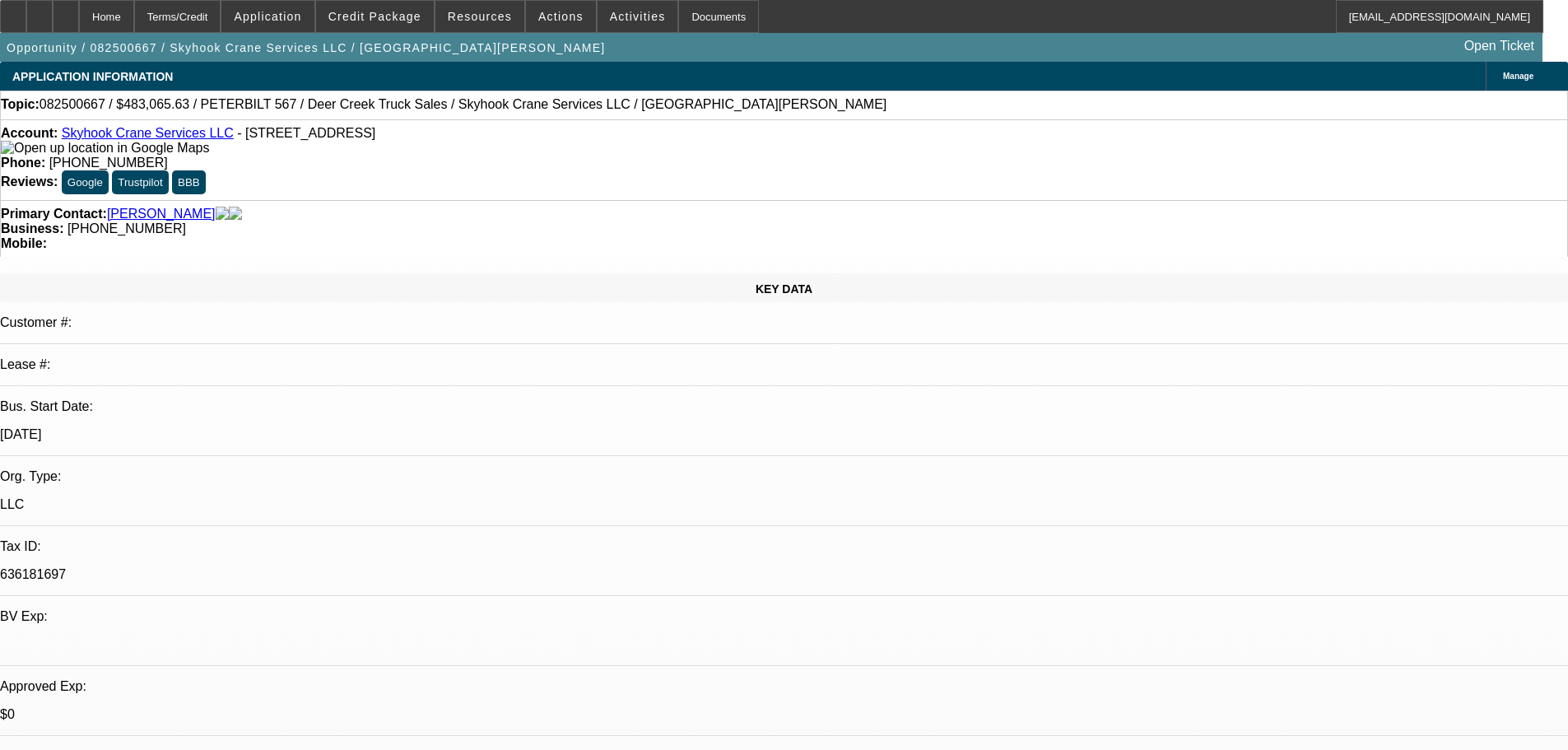
select select "0.15"
select select "2"
select select "0"
select select "6"
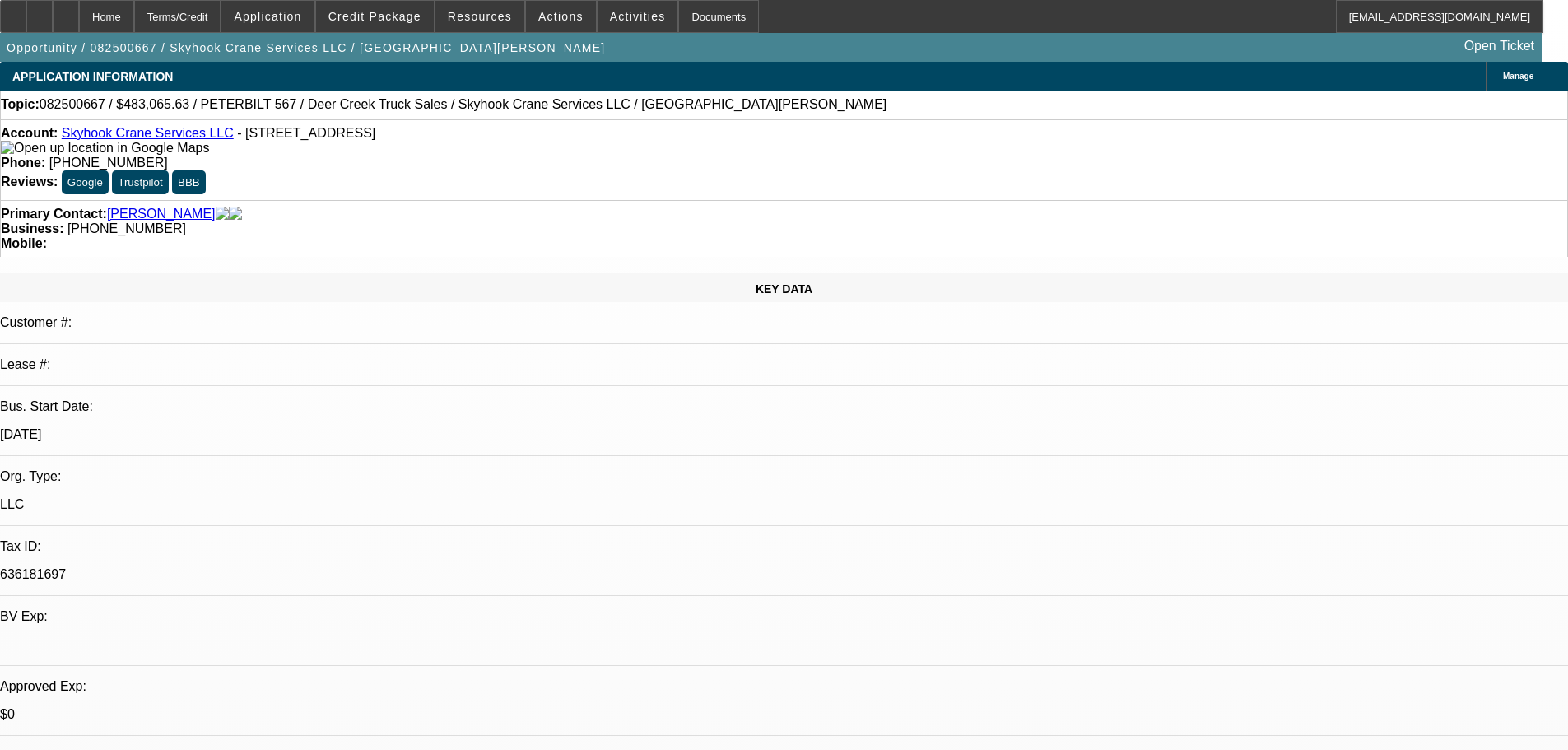
select select "0.15"
select select "2"
select select "0"
select select "6"
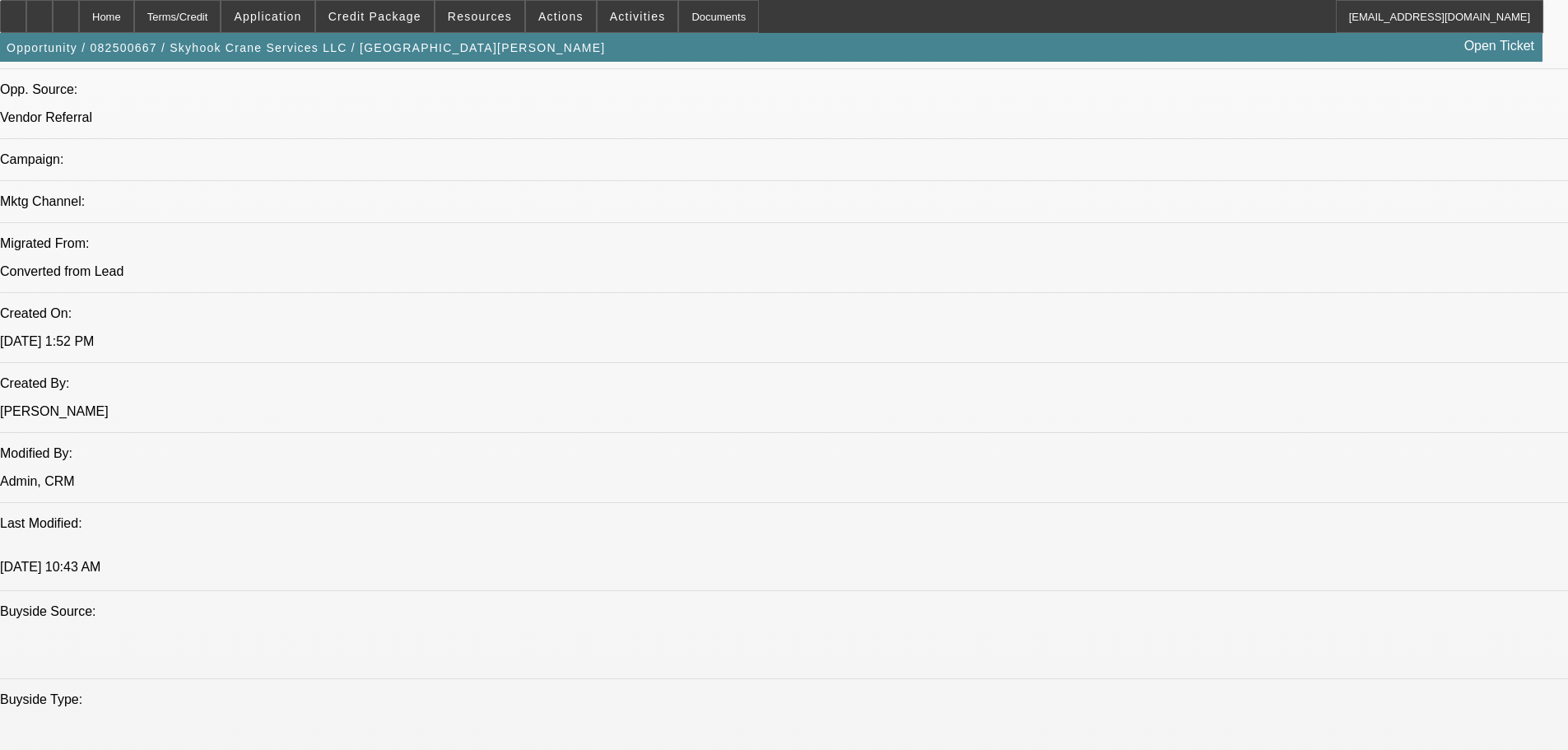
scroll to position [1070, 0]
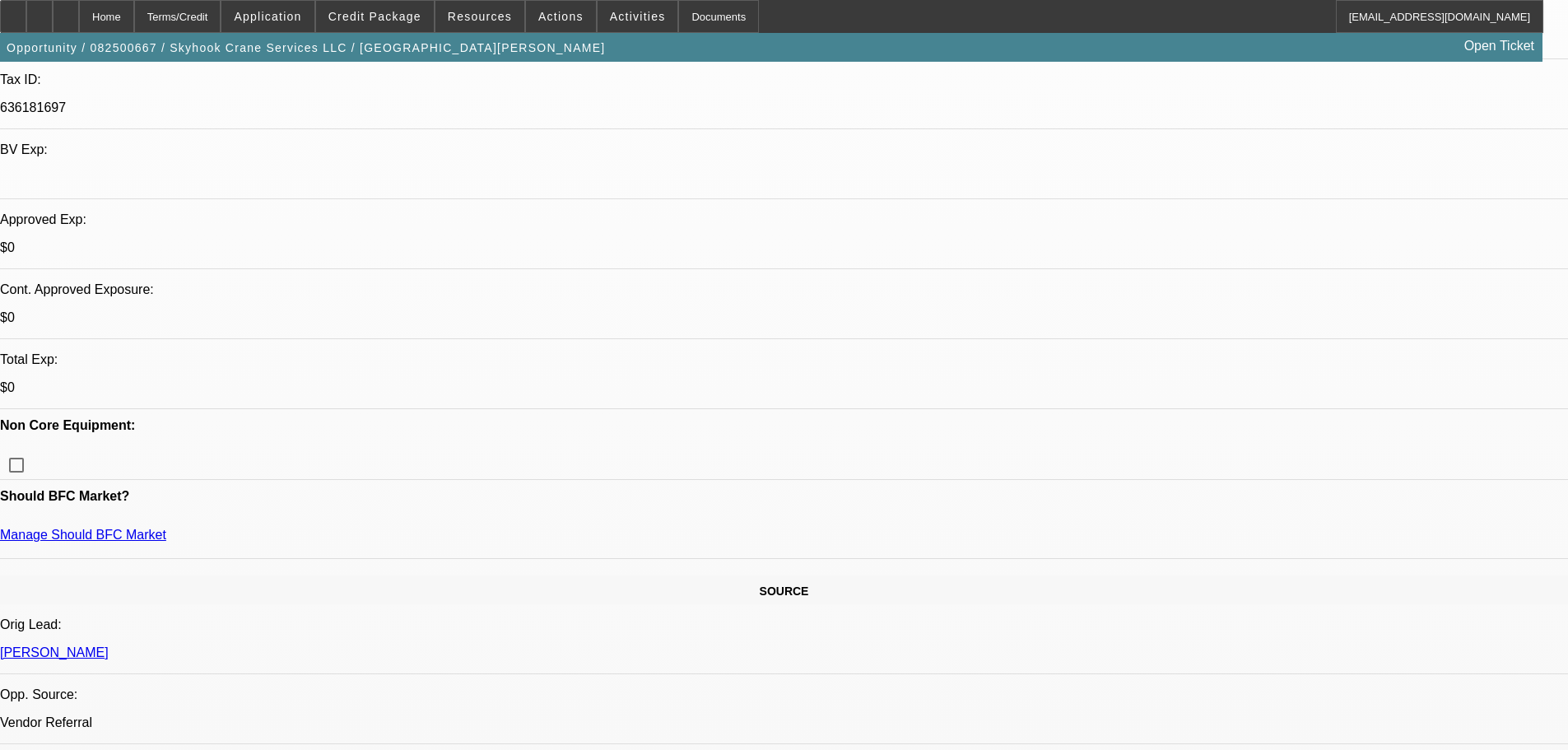
scroll to position [164, 0]
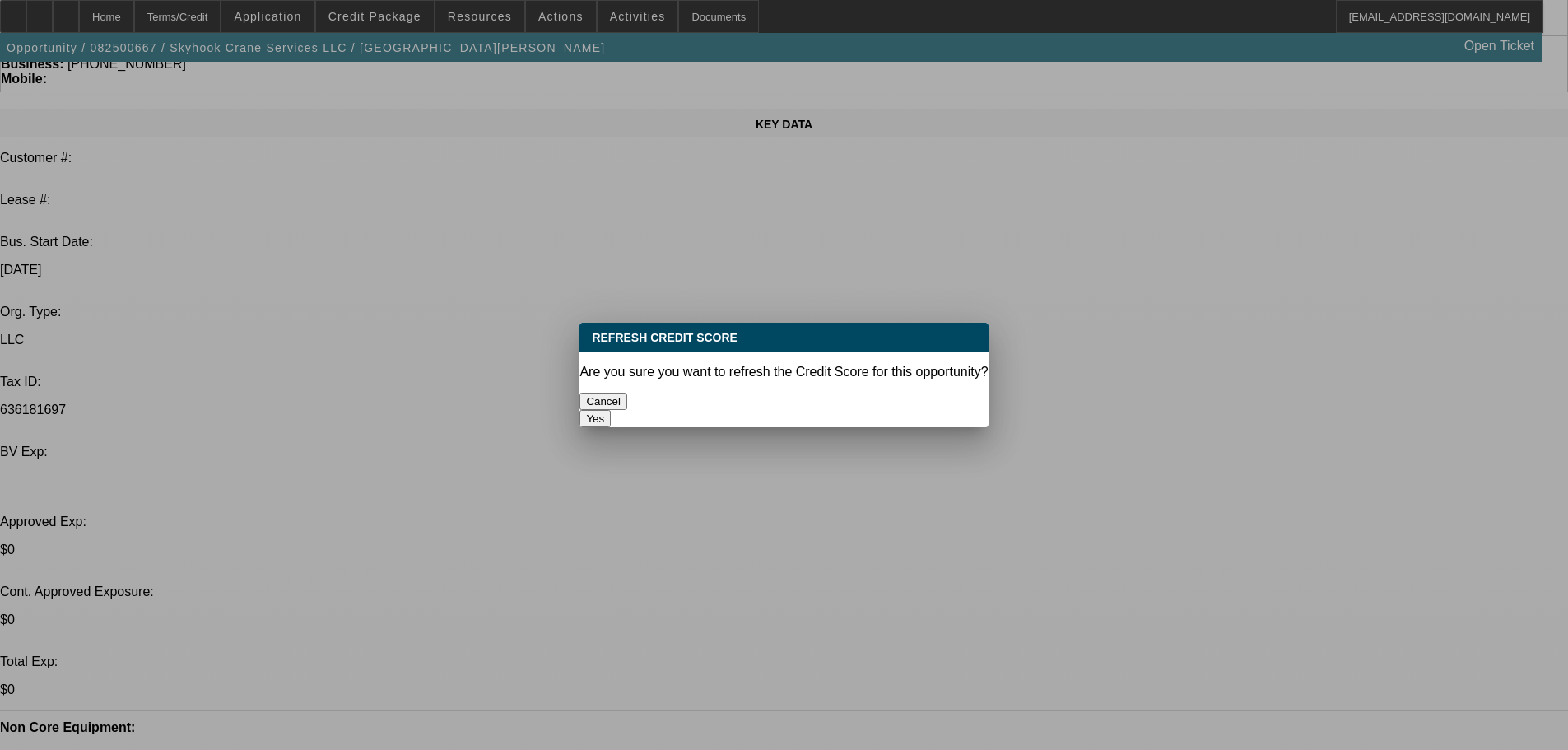
scroll to position [0, 0]
click at [611, 410] on button "Yes" at bounding box center [595, 418] width 32 height 18
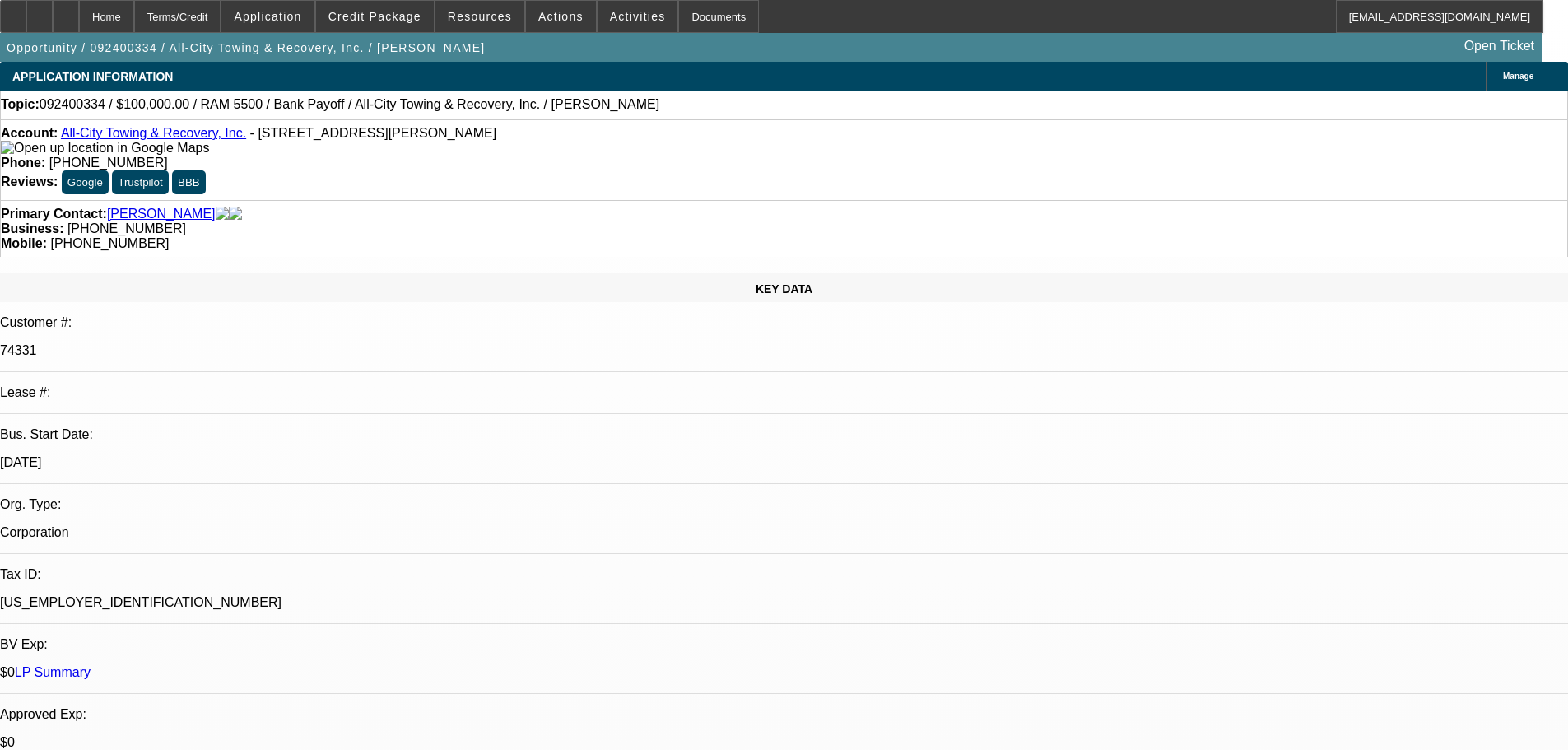
select select "0"
select select "2"
select select "0"
select select "6"
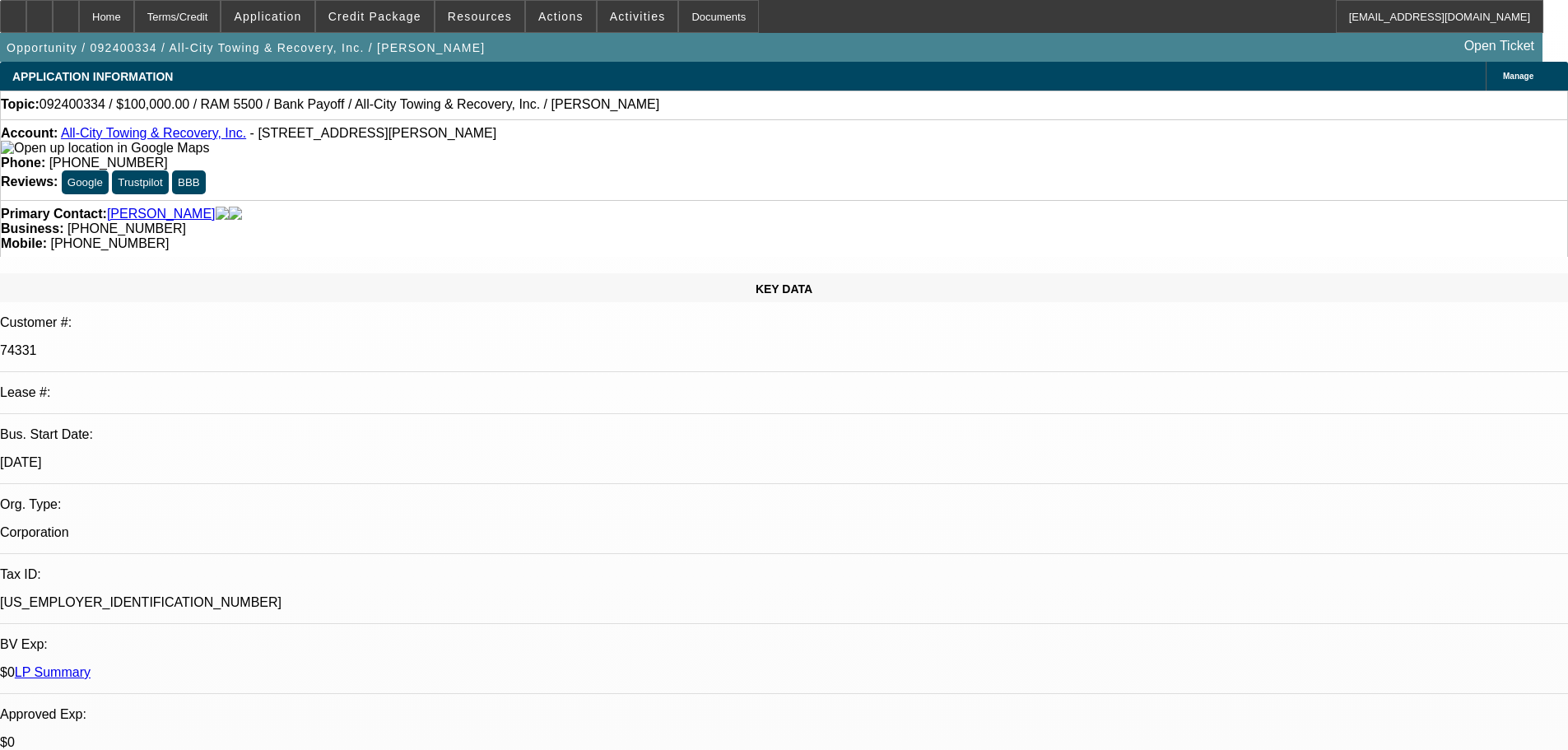
select select "0"
select select "2"
select select "0"
select select "6"
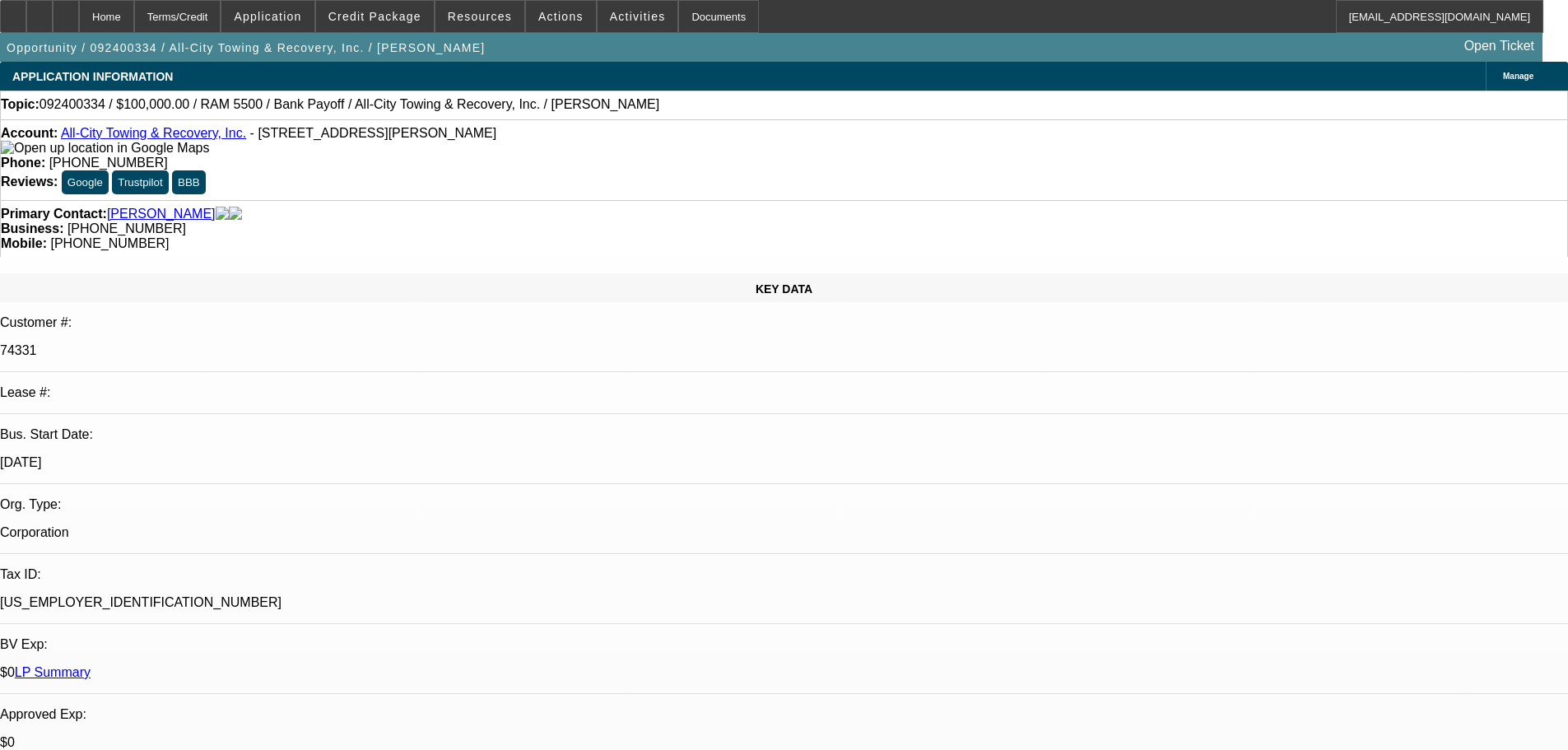
select select "0"
select select "2"
select select "0"
select select "6"
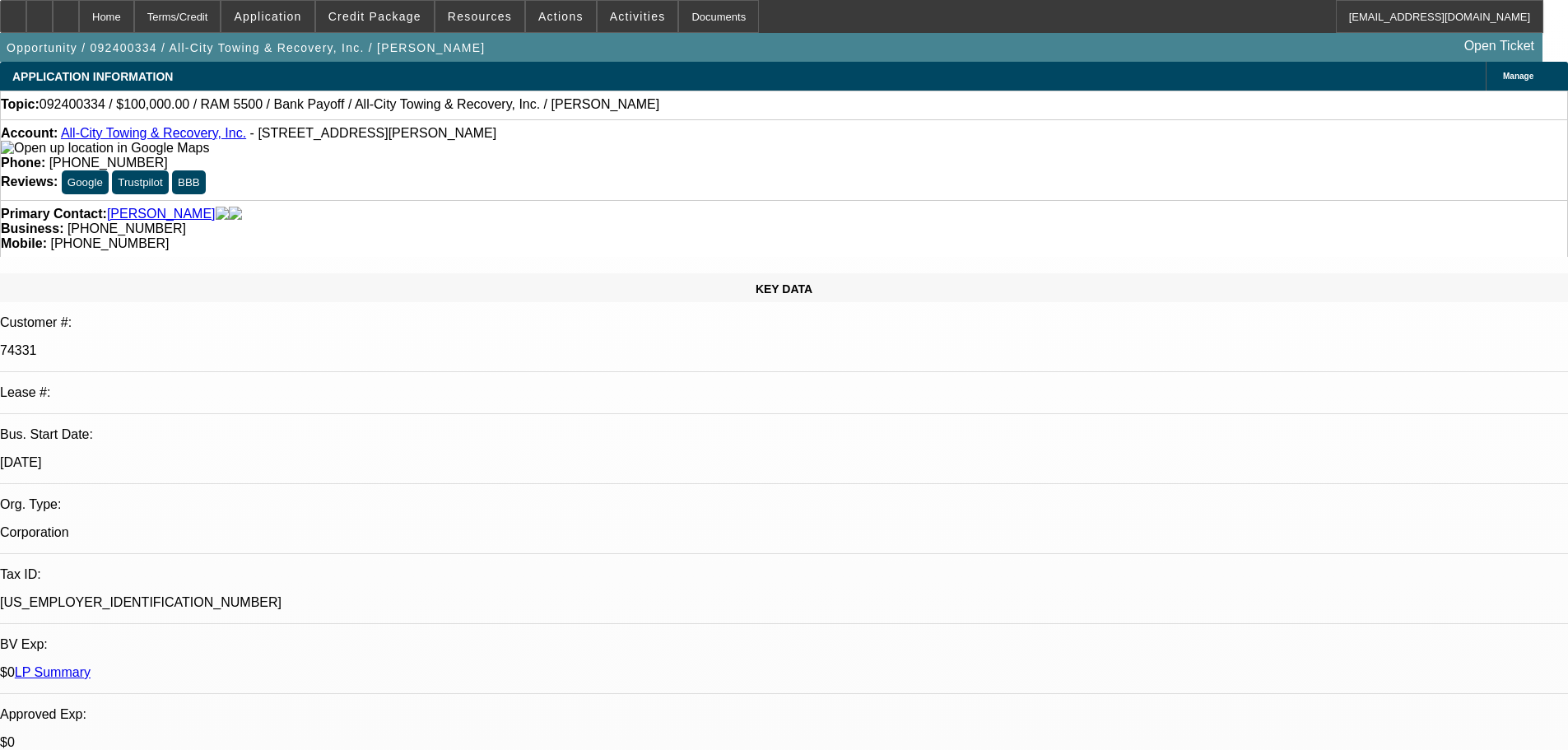
select select "0"
select select "2"
select select "0"
select select "6"
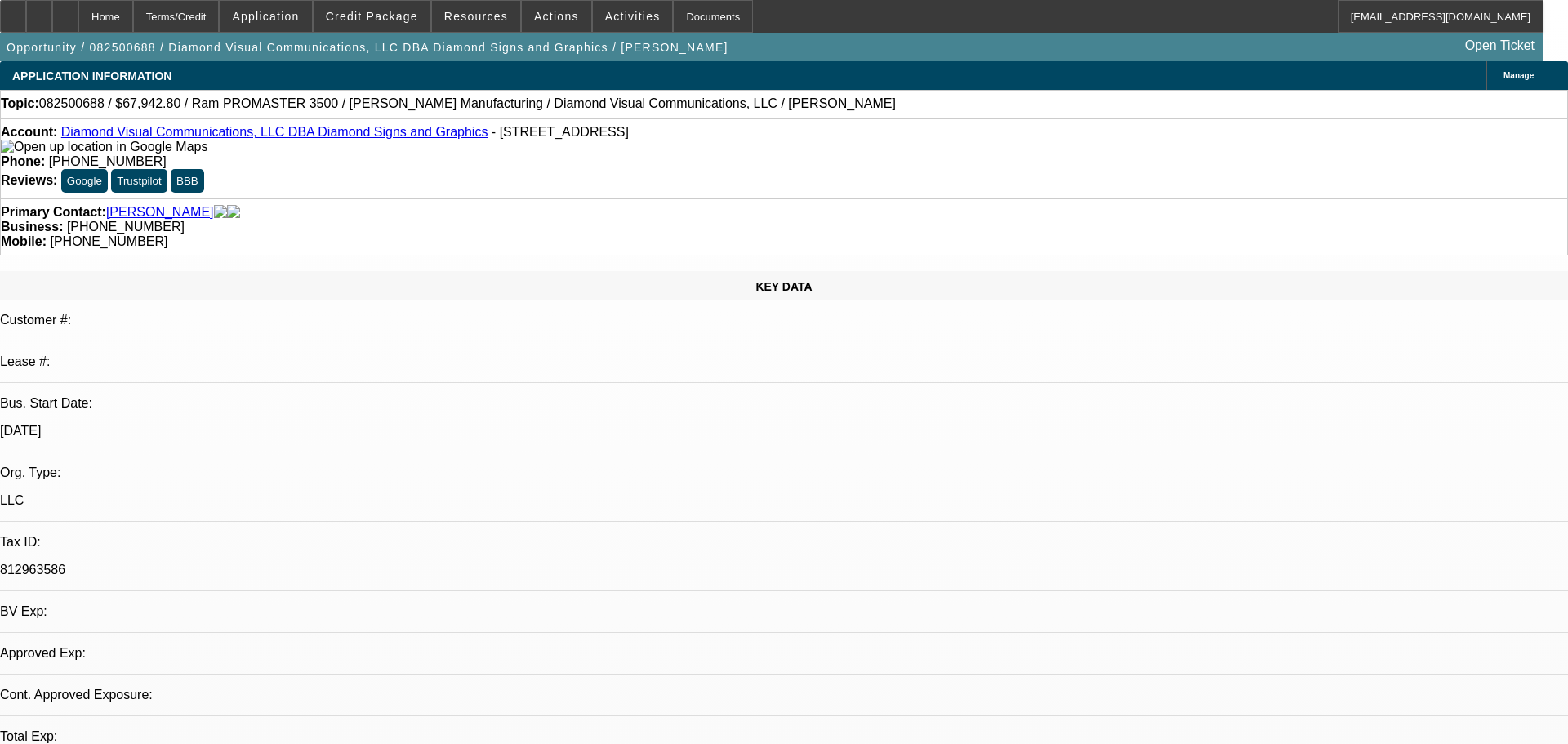
select select "0.1"
select select "0"
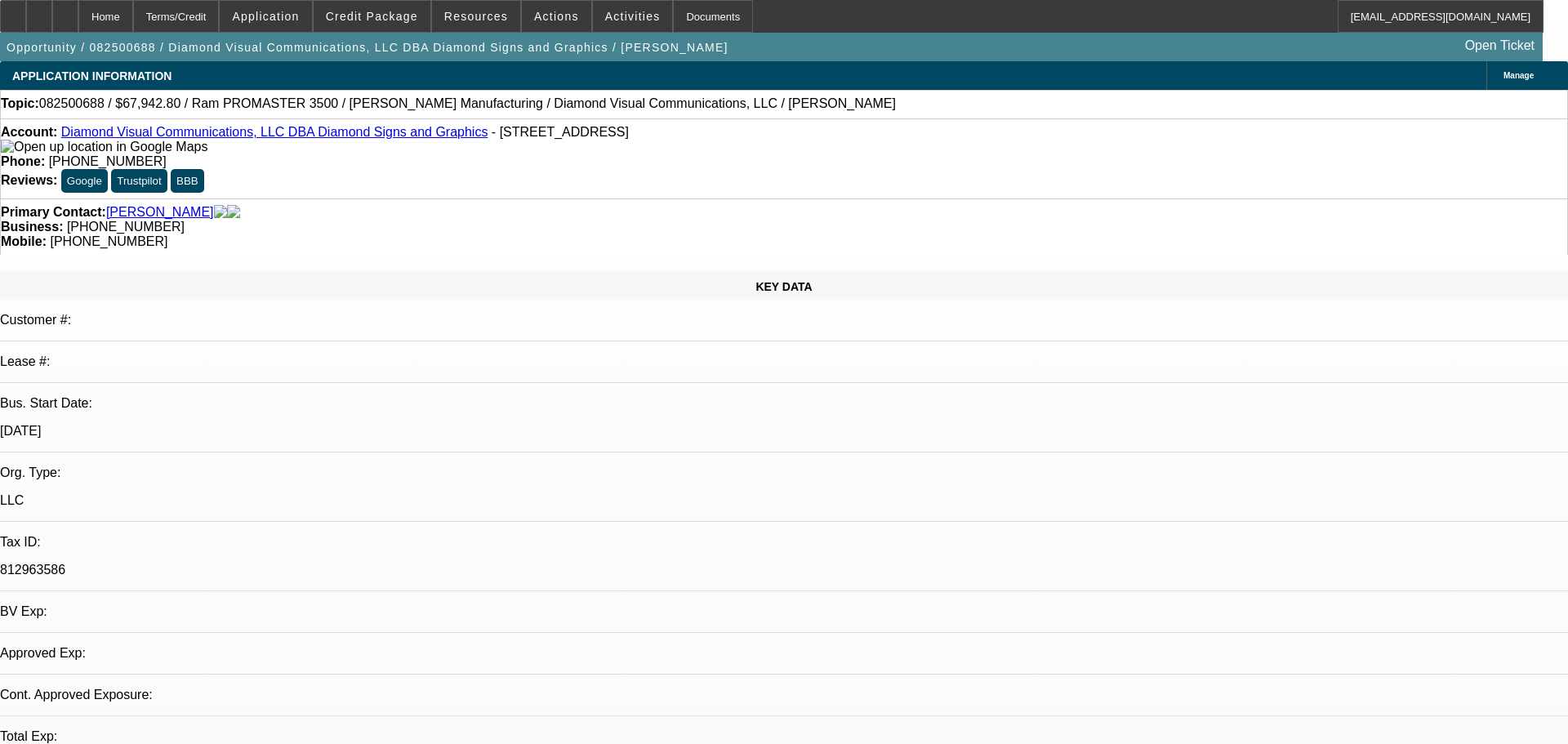
select select "0"
select select "1"
select select "3"
select select "6"
select select "1"
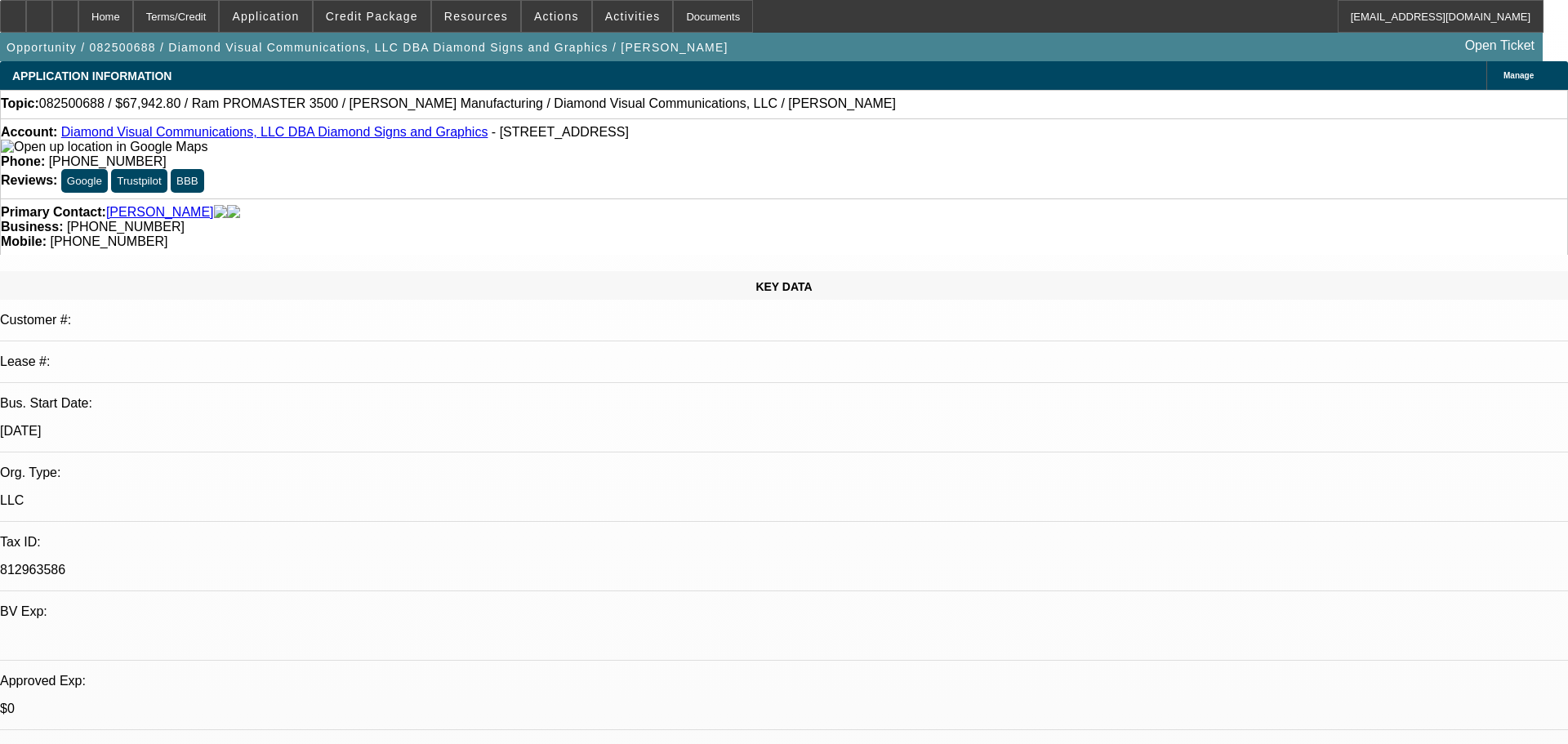
select select "1"
select select "6"
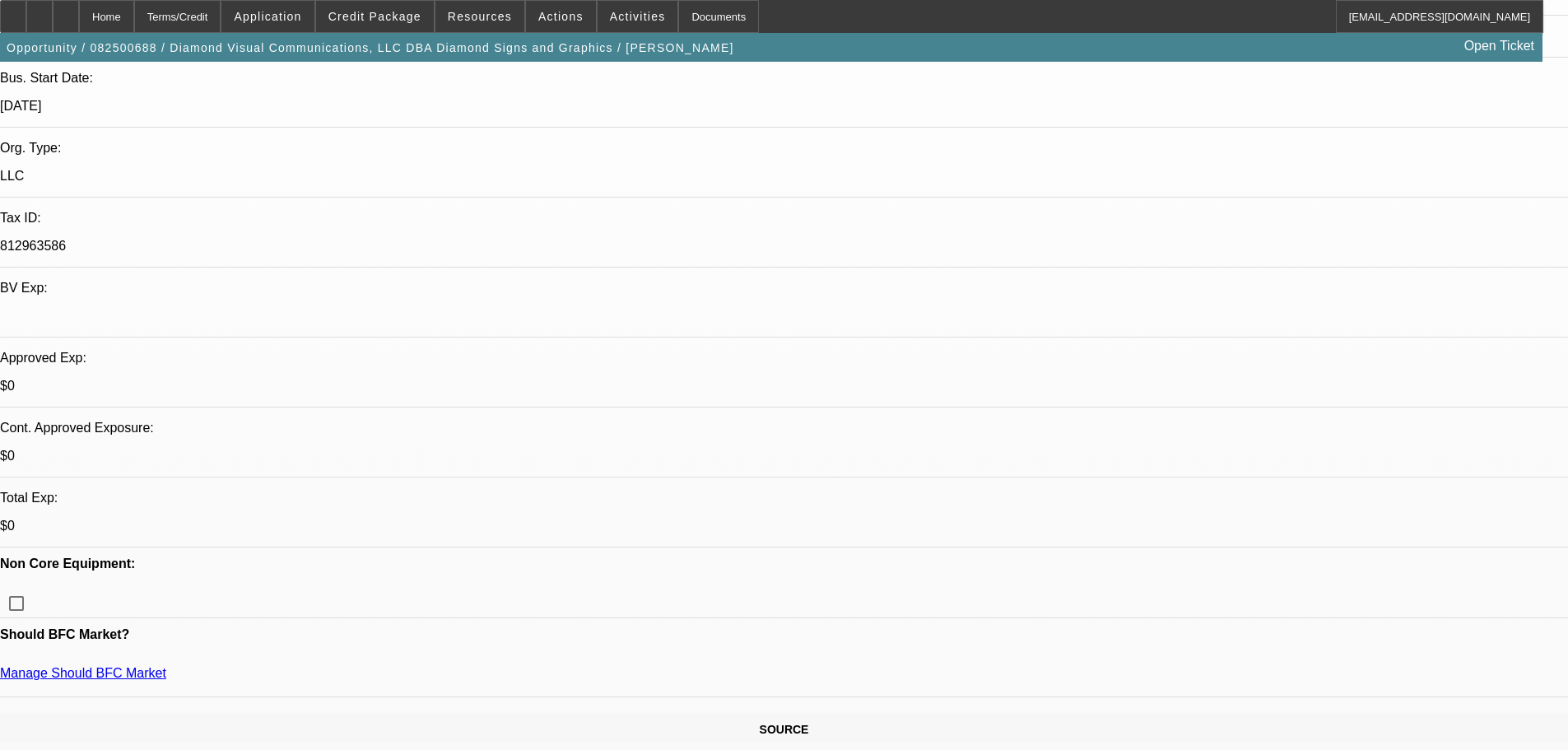
scroll to position [82, 0]
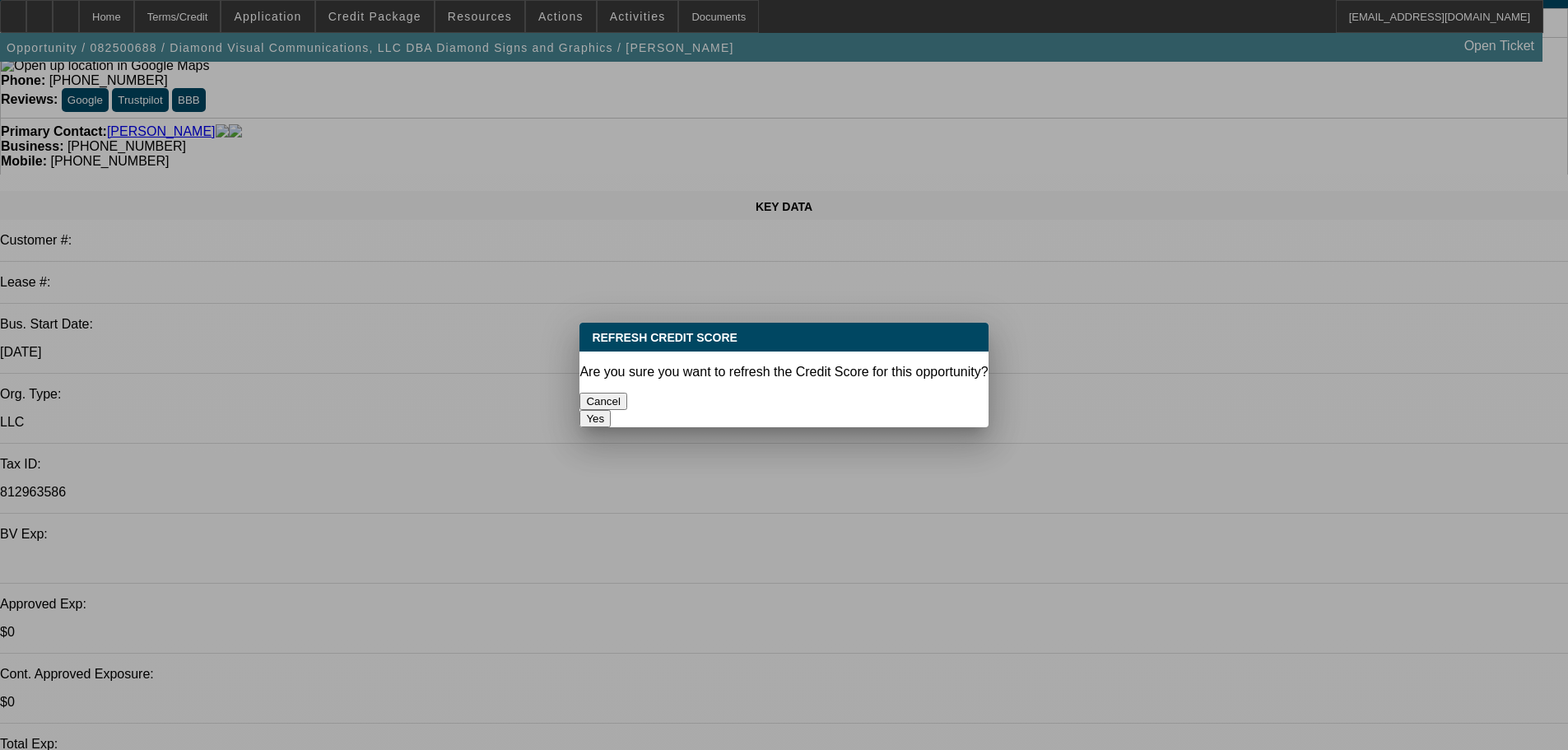
scroll to position [0, 0]
click at [611, 410] on button "Yes" at bounding box center [595, 418] width 32 height 18
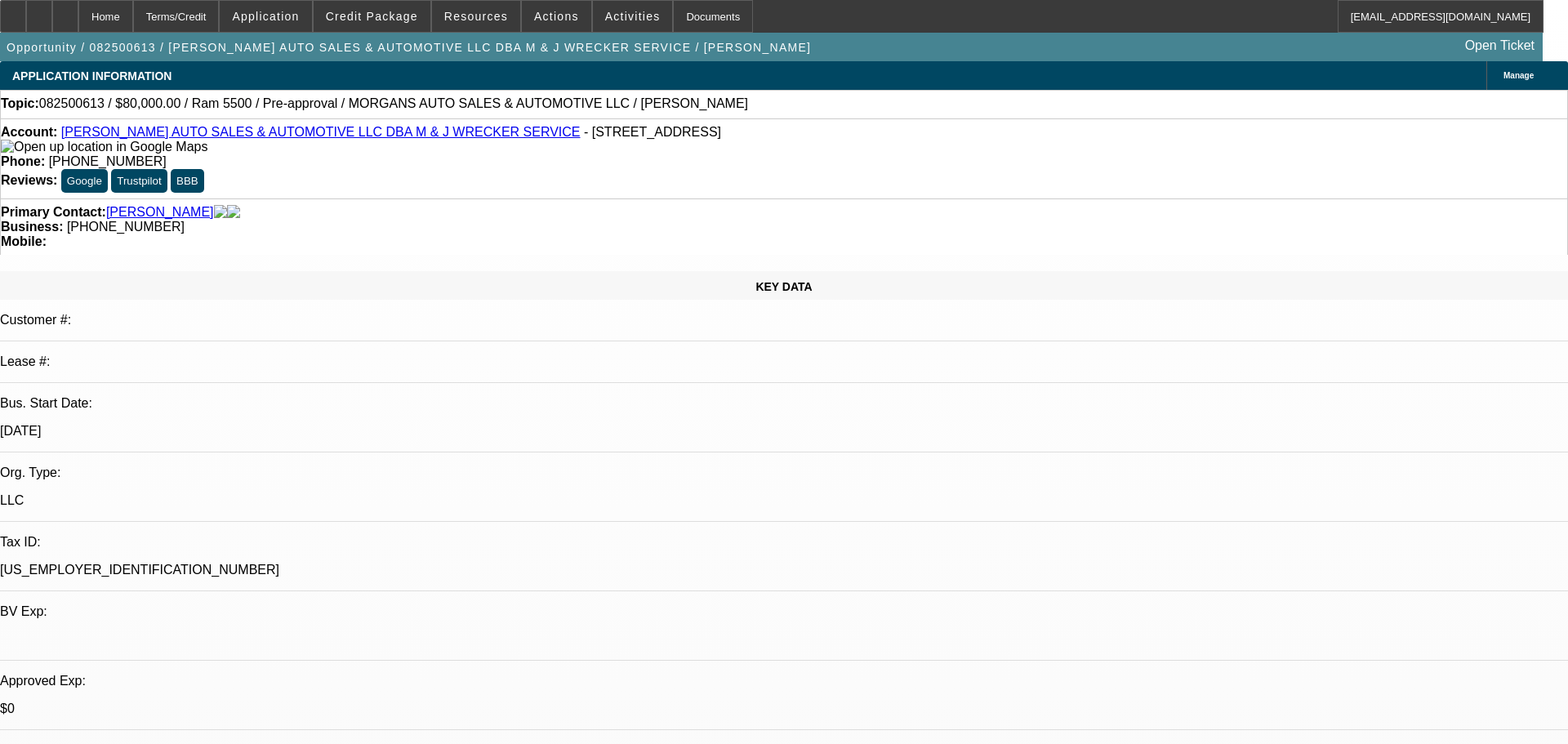
select select "0"
select select "0.1"
select select "4"
select select "0"
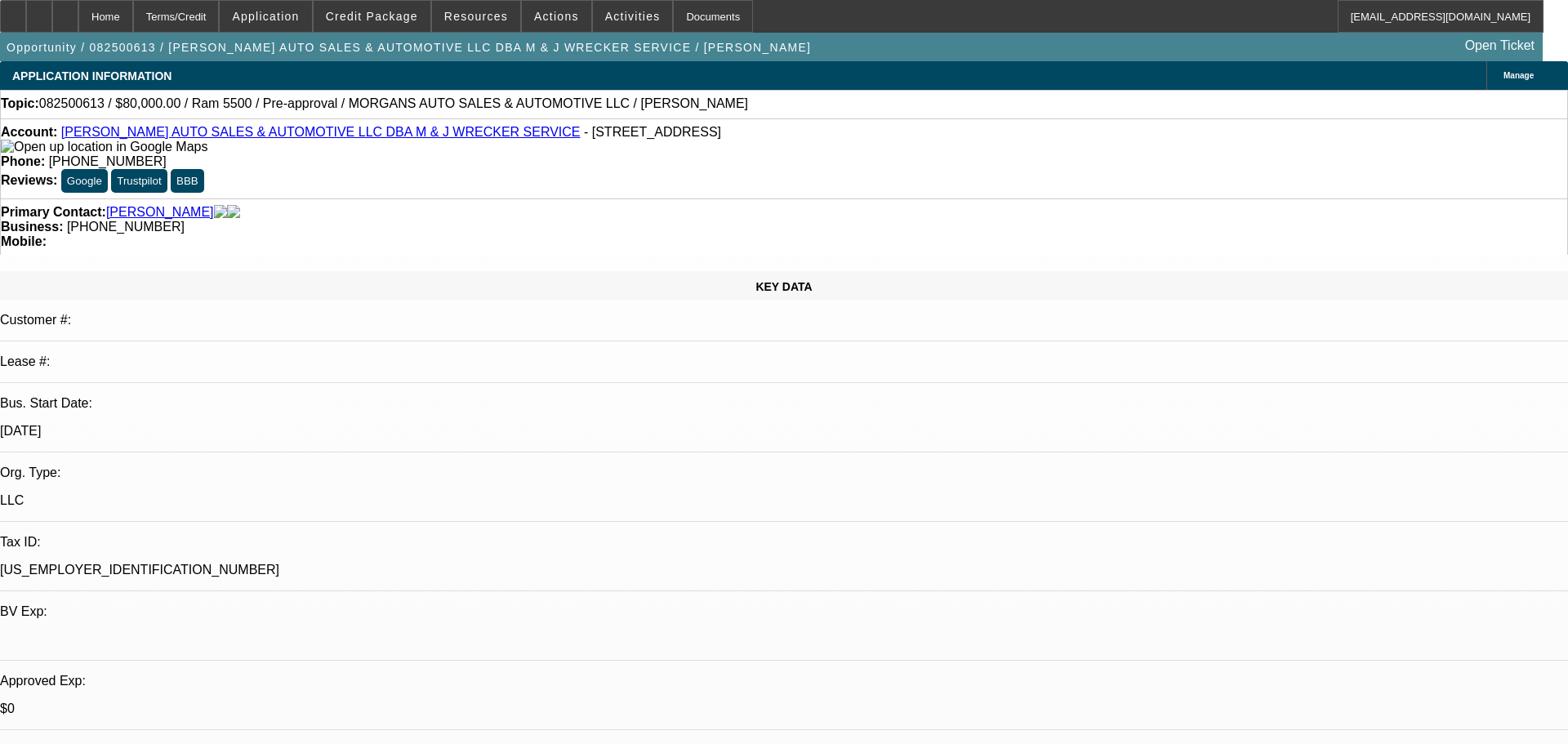
select select "0"
select select "0.1"
select select "4"
select select "0.2"
select select "2"
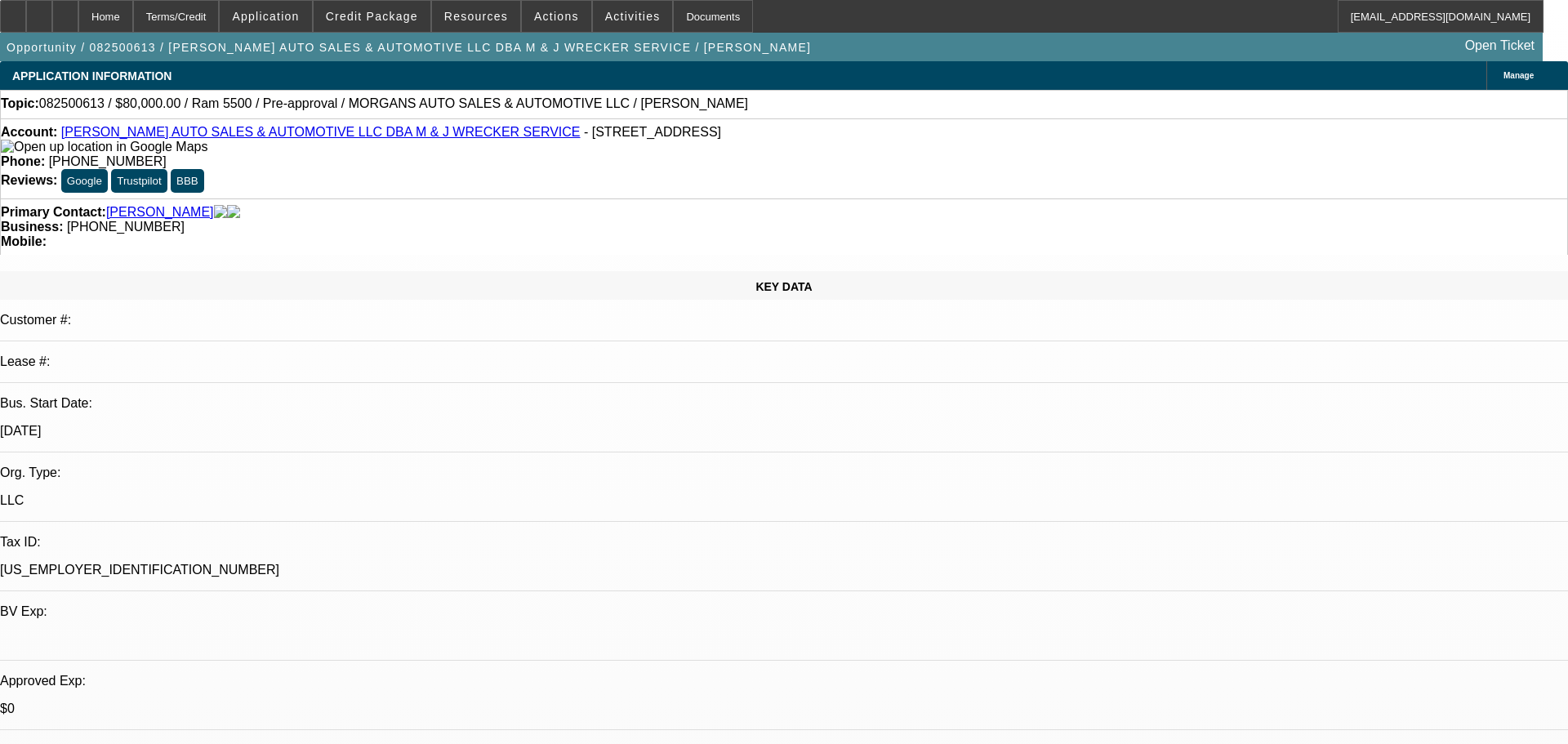
select select "2"
select select "0"
select select "6"
select select "0.15"
select select "2"
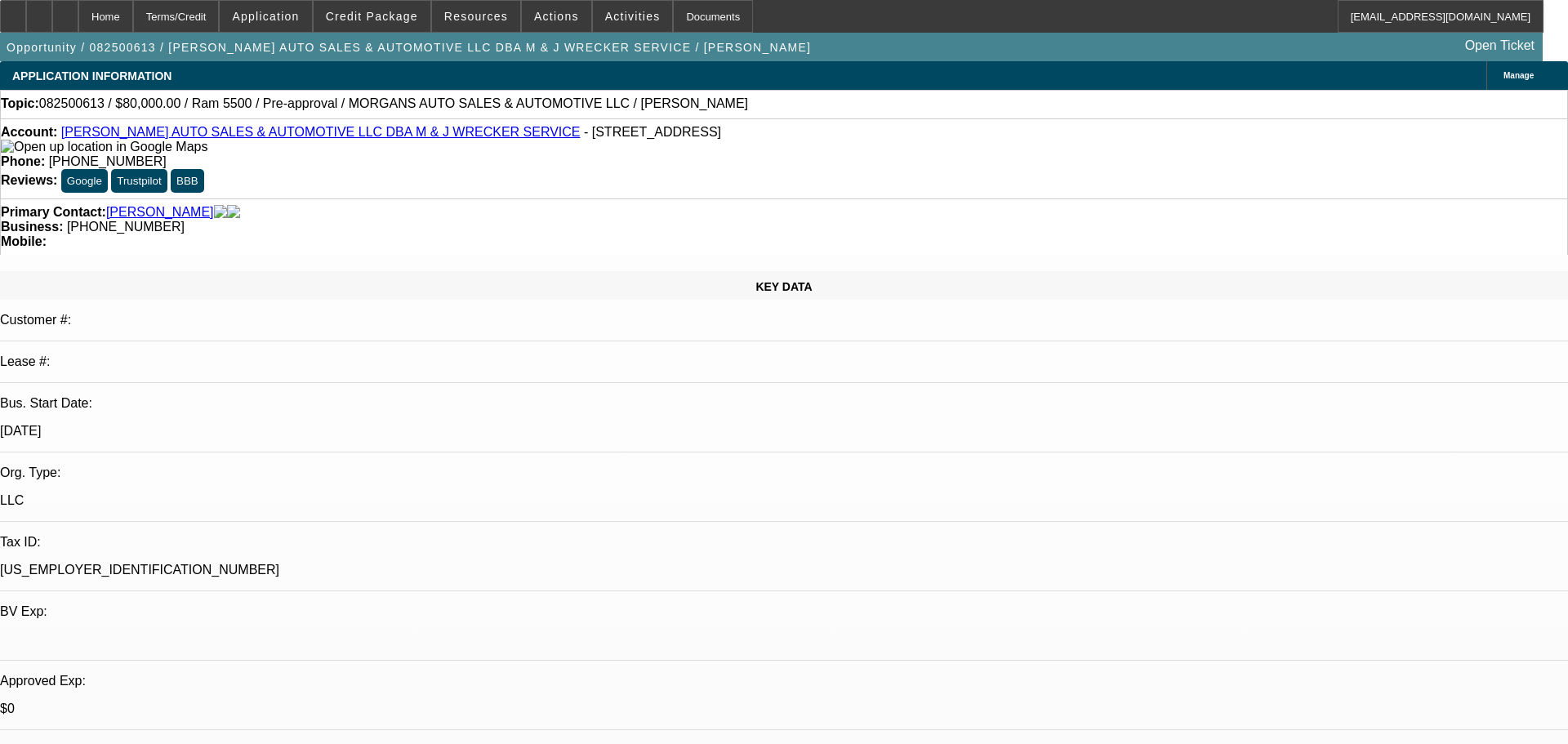
select select "2"
select select "0"
select select "6"
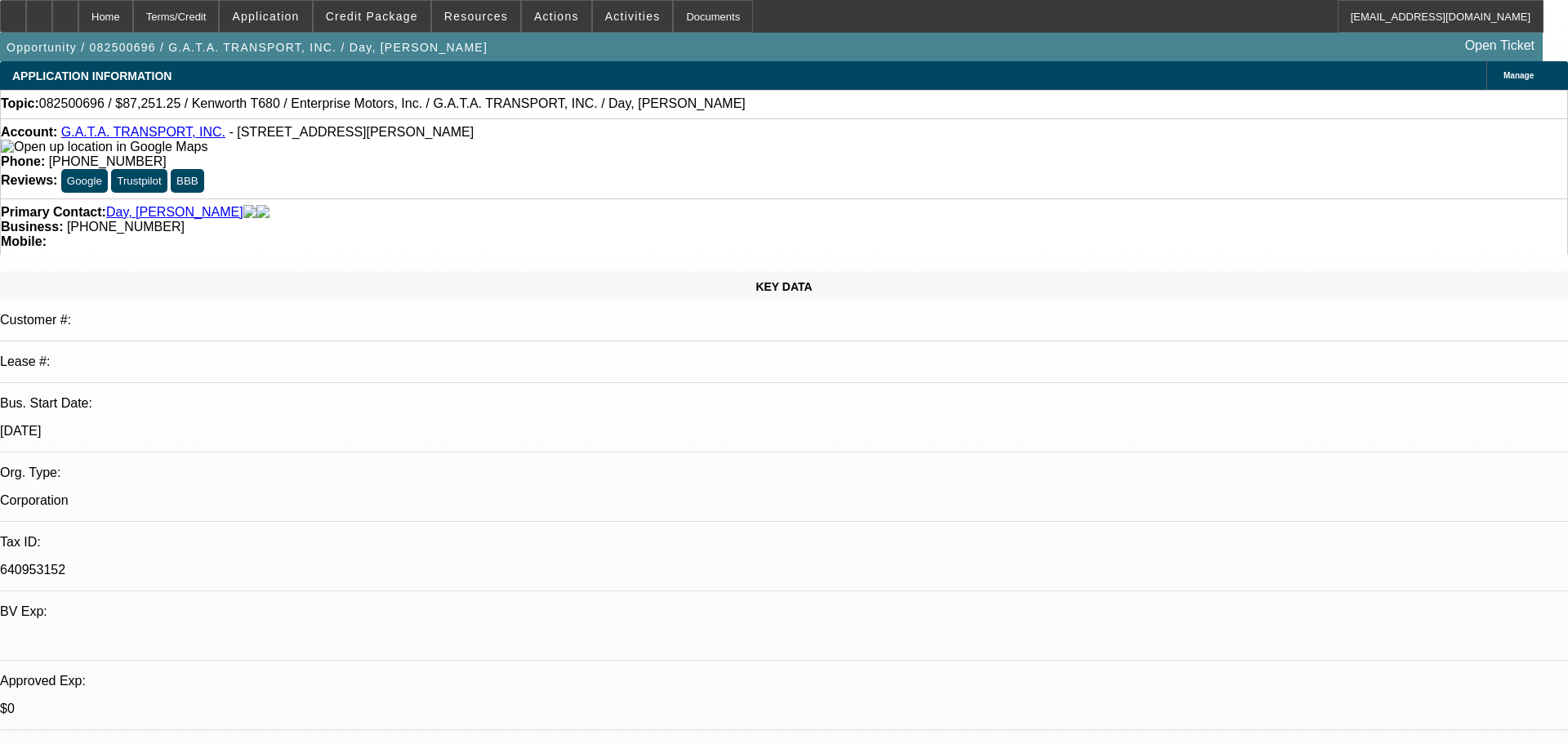
select select "0"
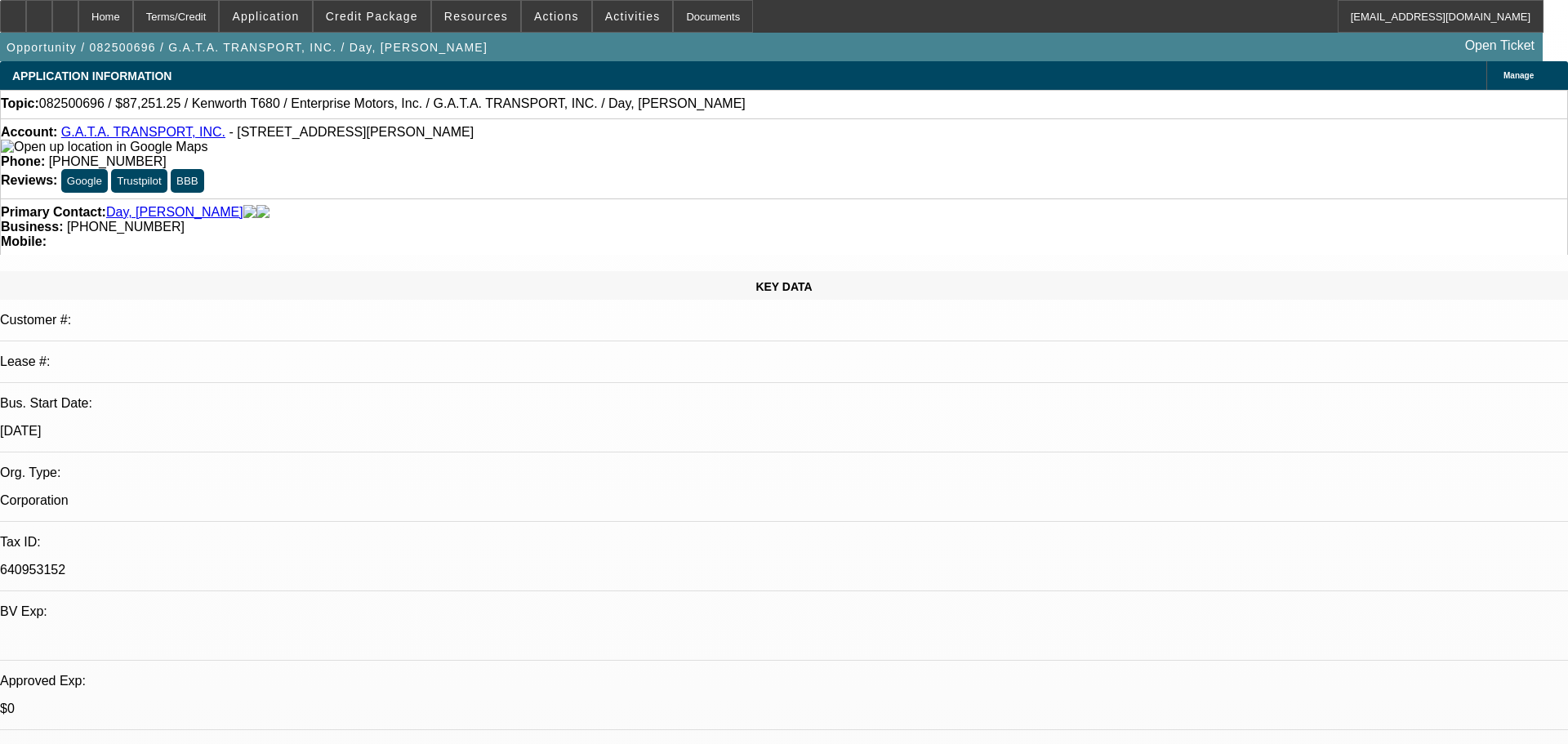
select select "0"
select select "1"
select select "6"
select select "1"
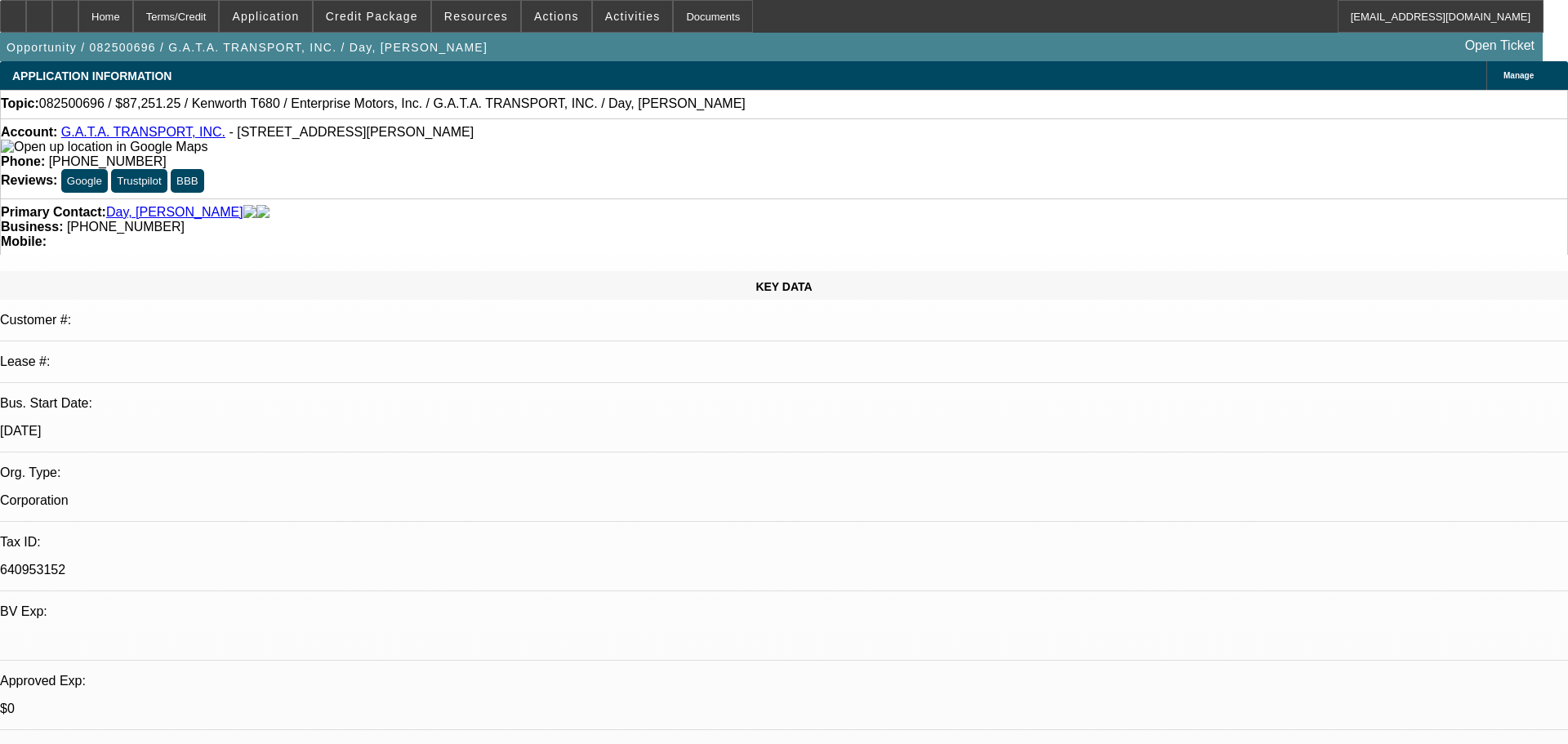
select select "1"
select select "6"
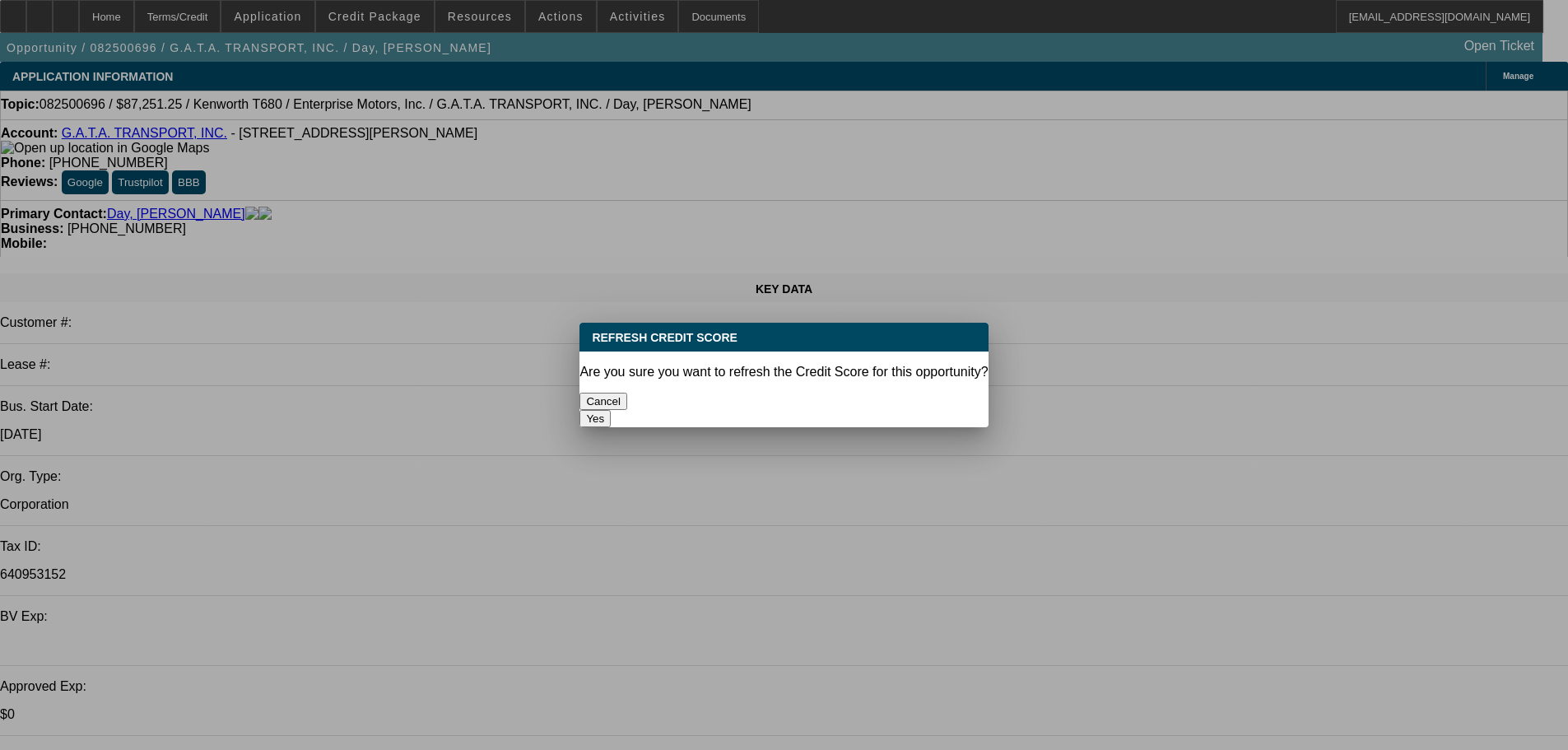
click at [611, 410] on button "Yes" at bounding box center [595, 418] width 32 height 18
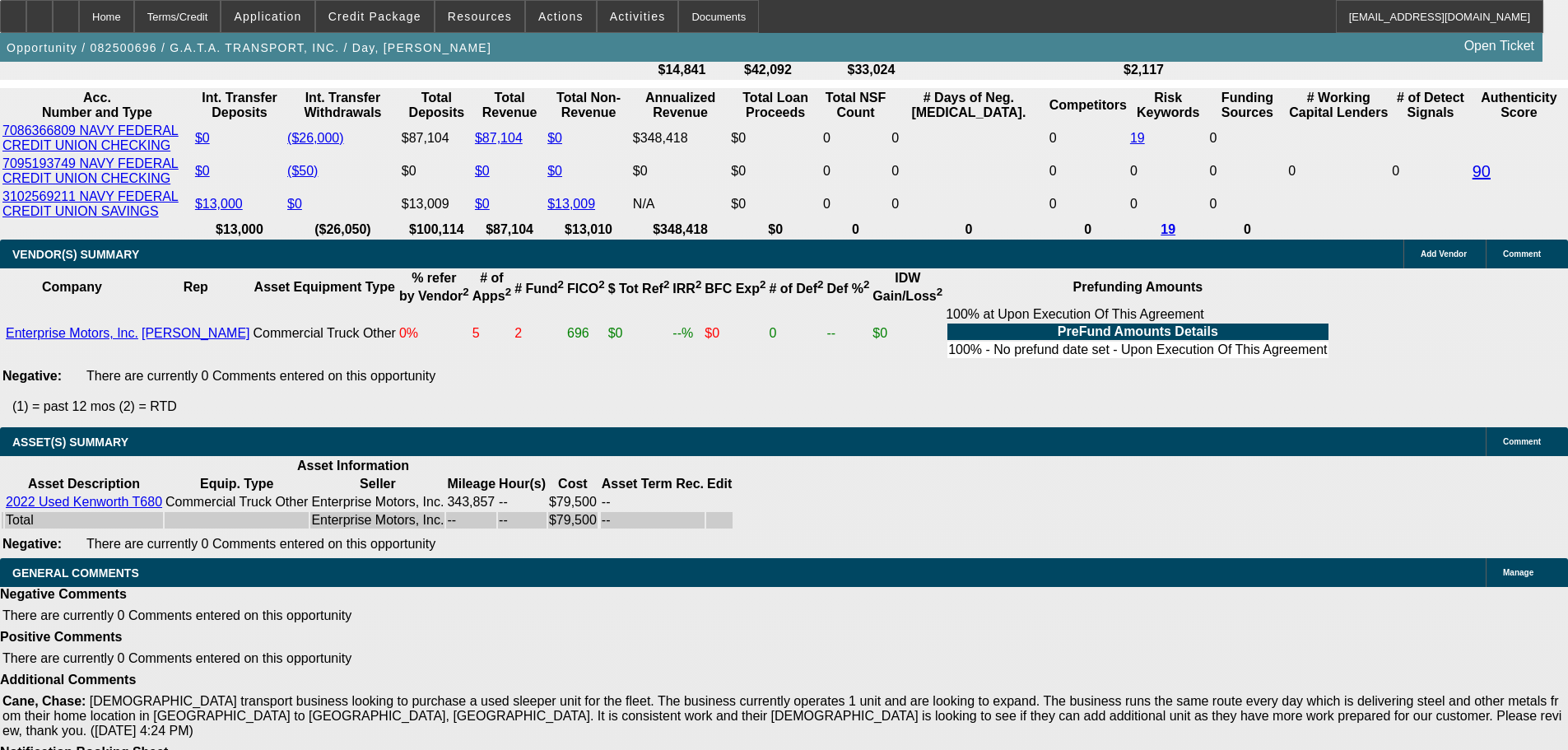
scroll to position [3176, 0]
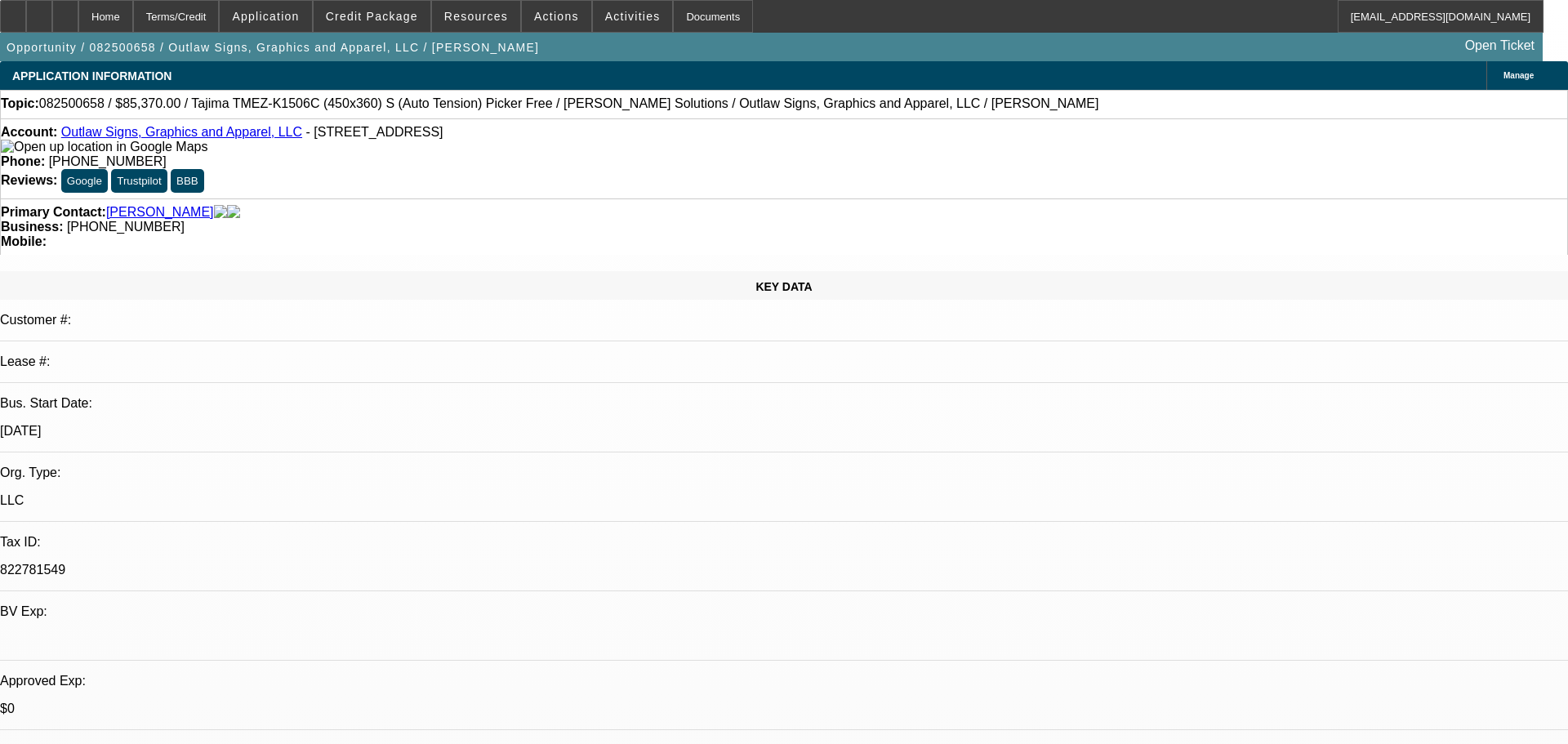
select select "0"
select select "2"
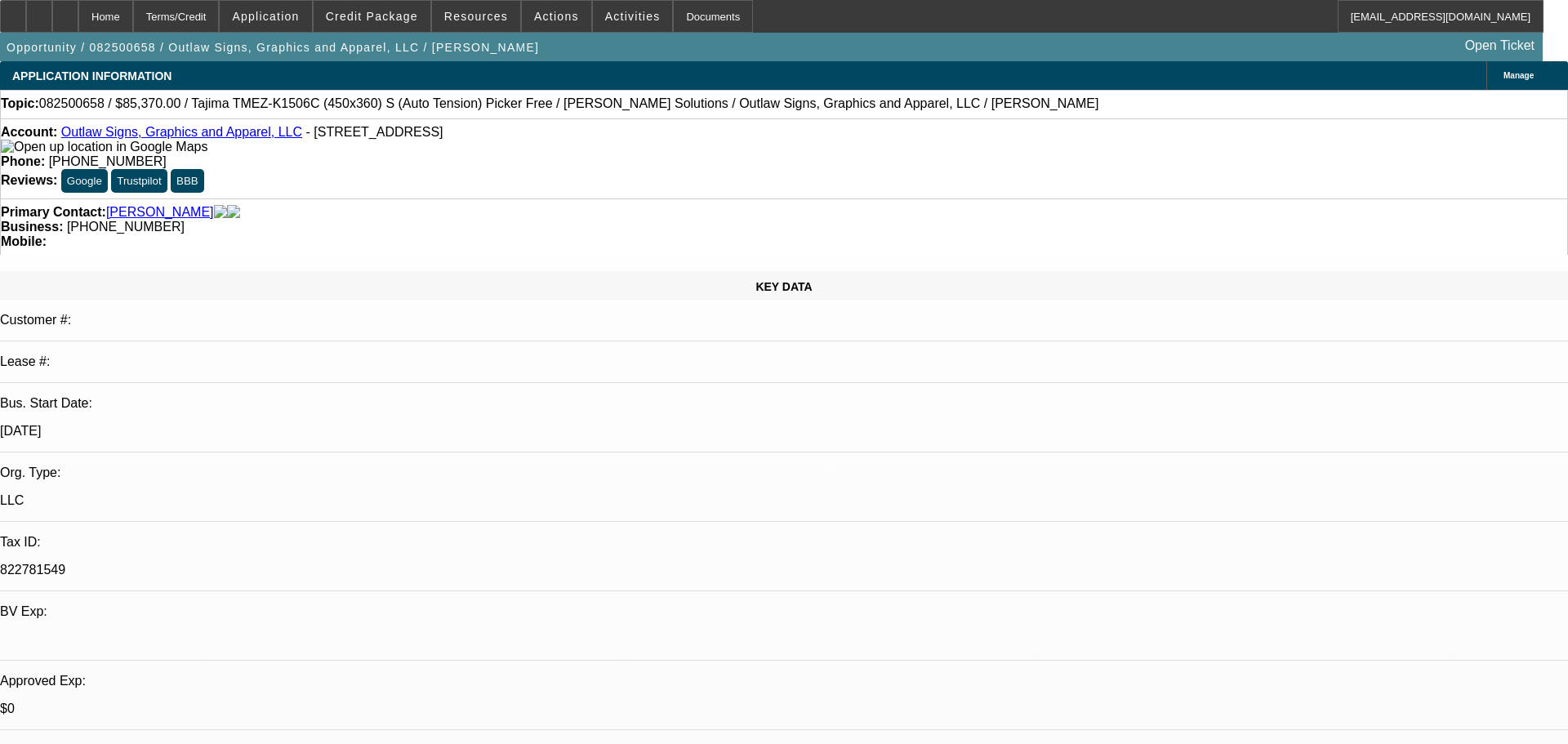
select select "0.1"
select select "0"
select select "2"
select select "0"
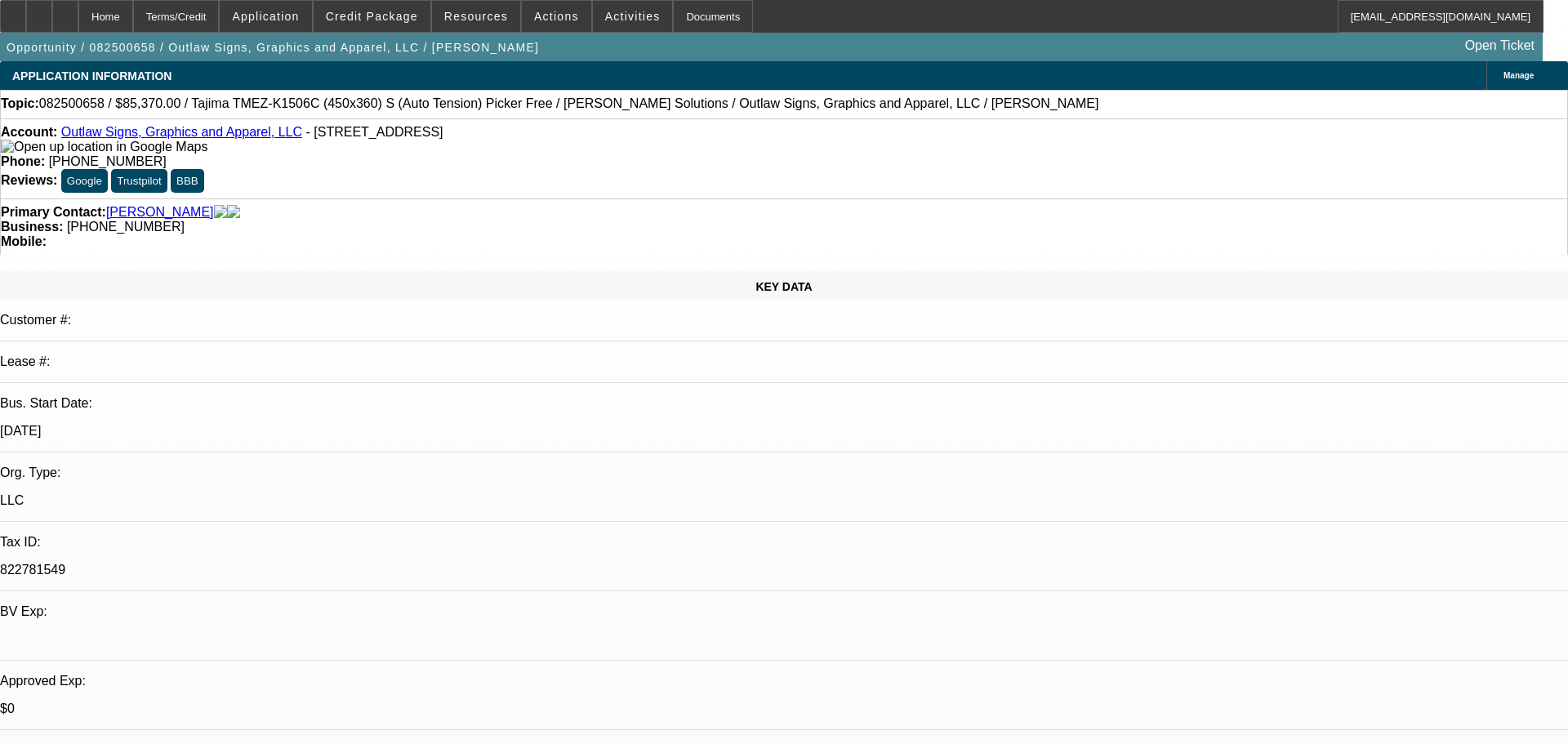
select select "2"
select select "0.1"
select select "1"
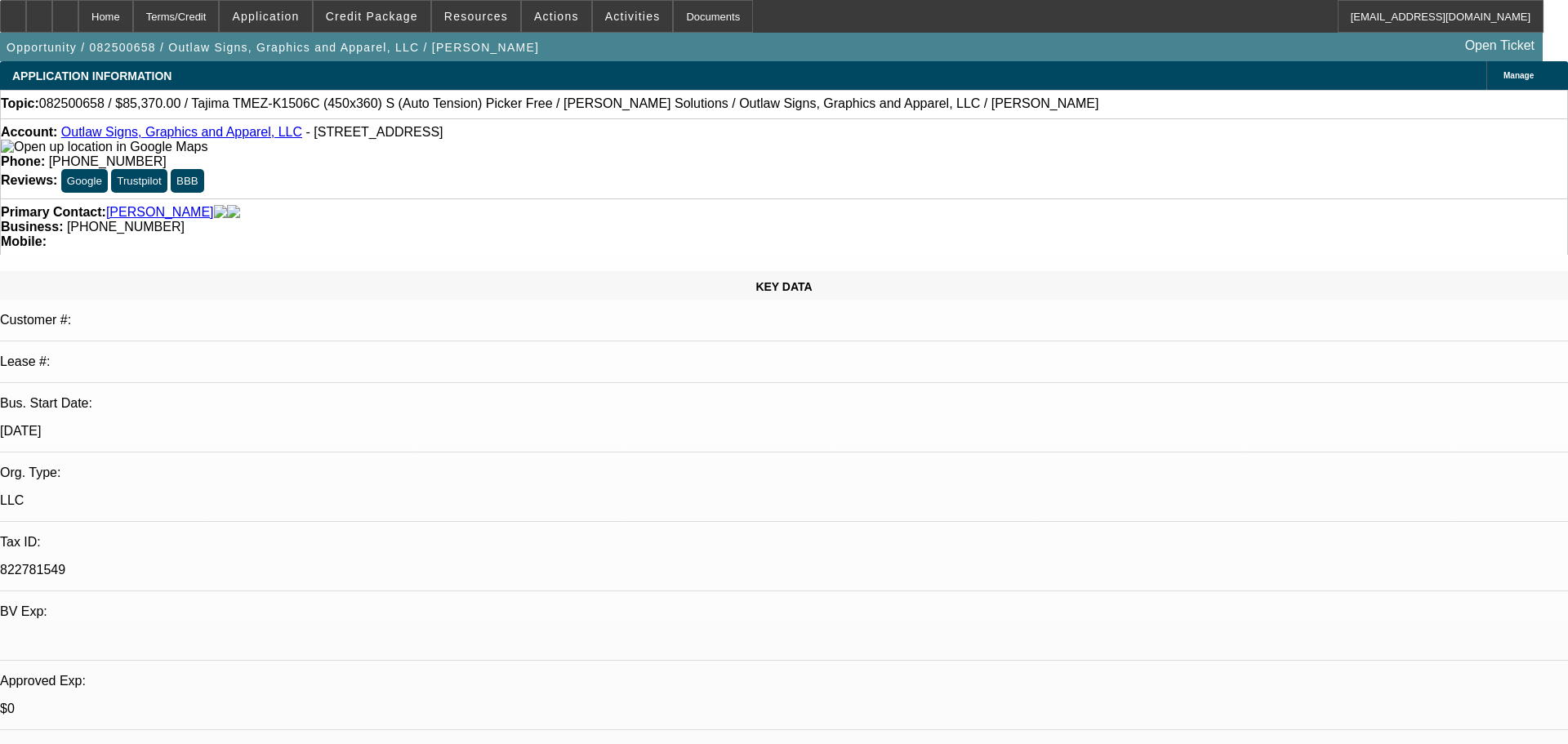
select select "1"
select select "2"
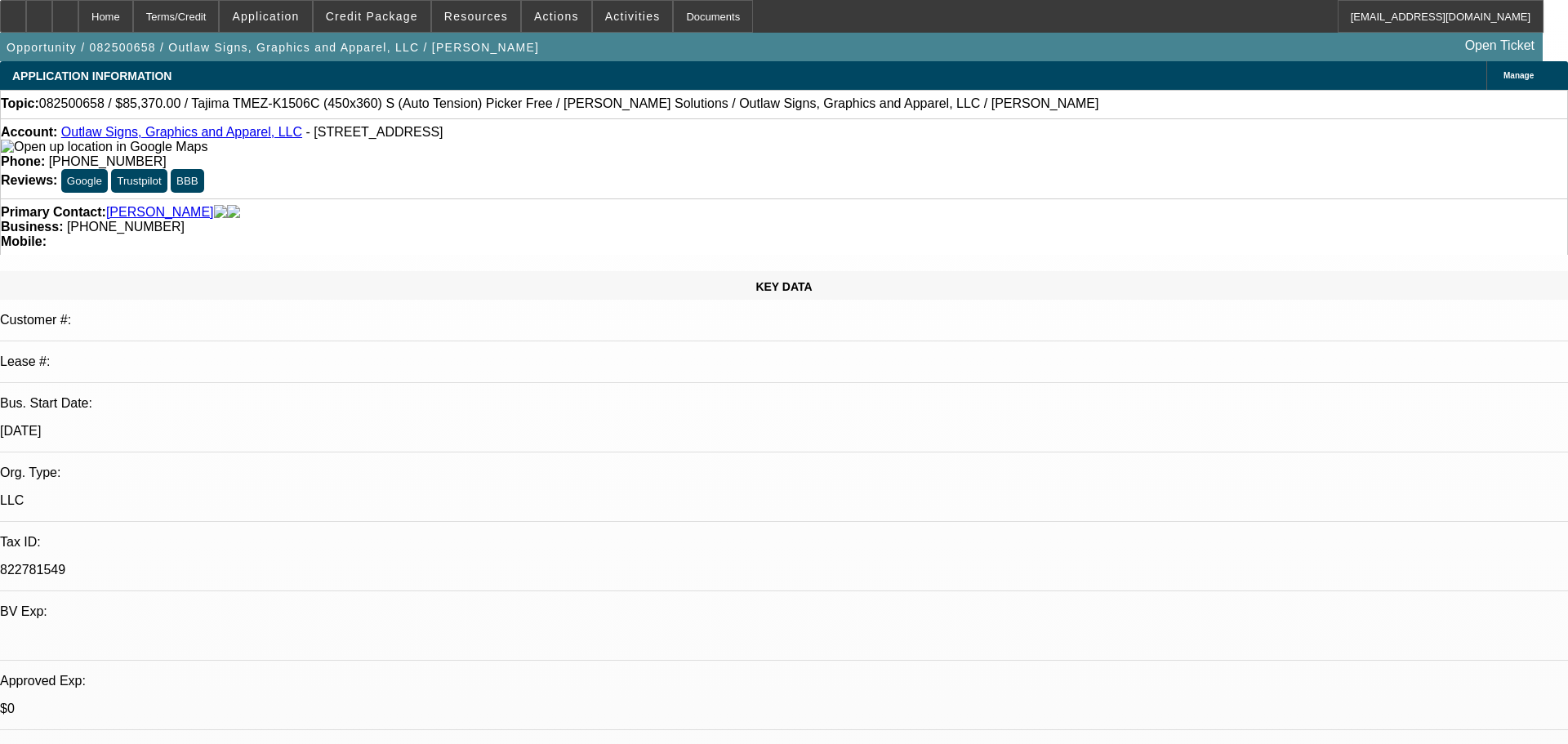
select select "6"
select select "4"
select select "6"
select select "4"
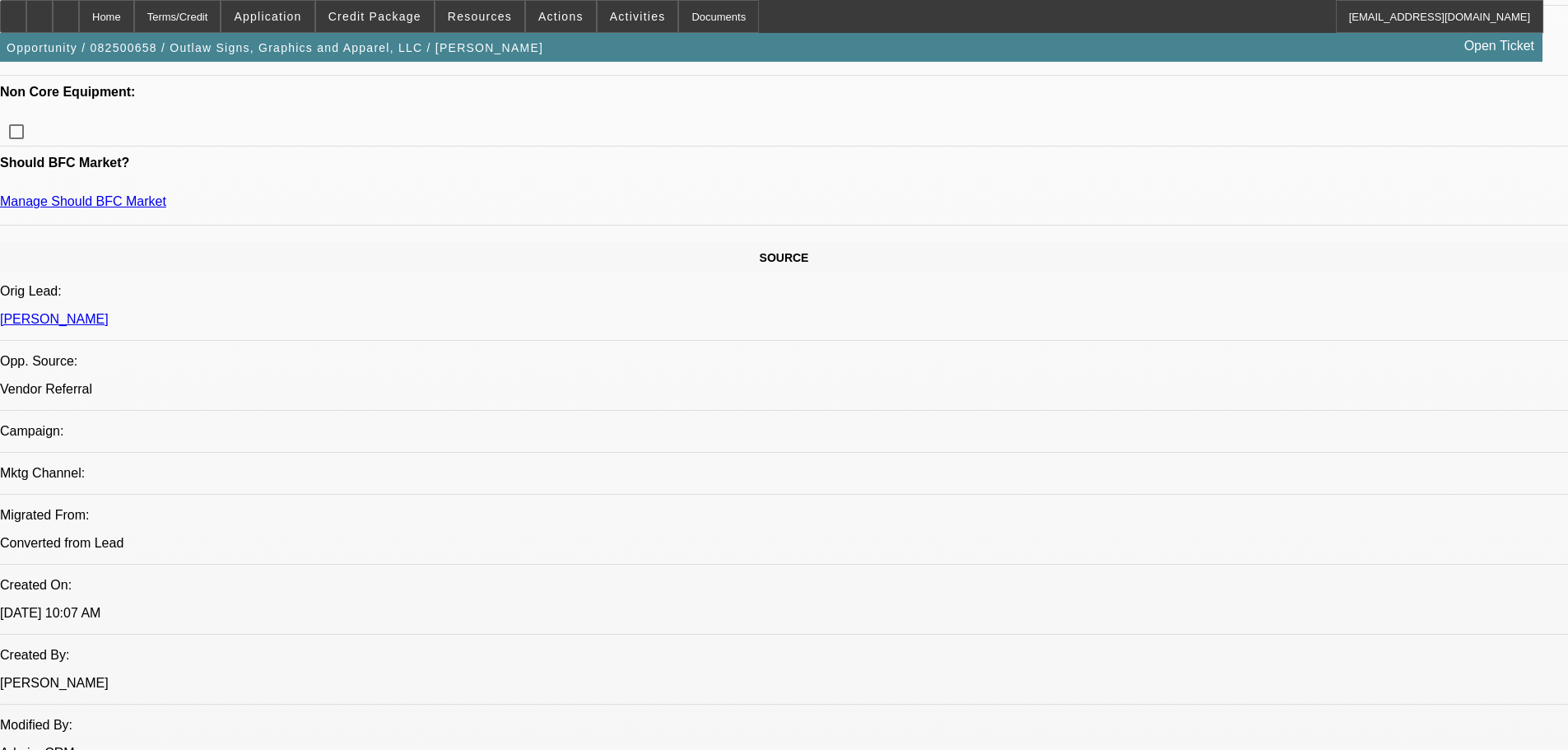
scroll to position [1070, 0]
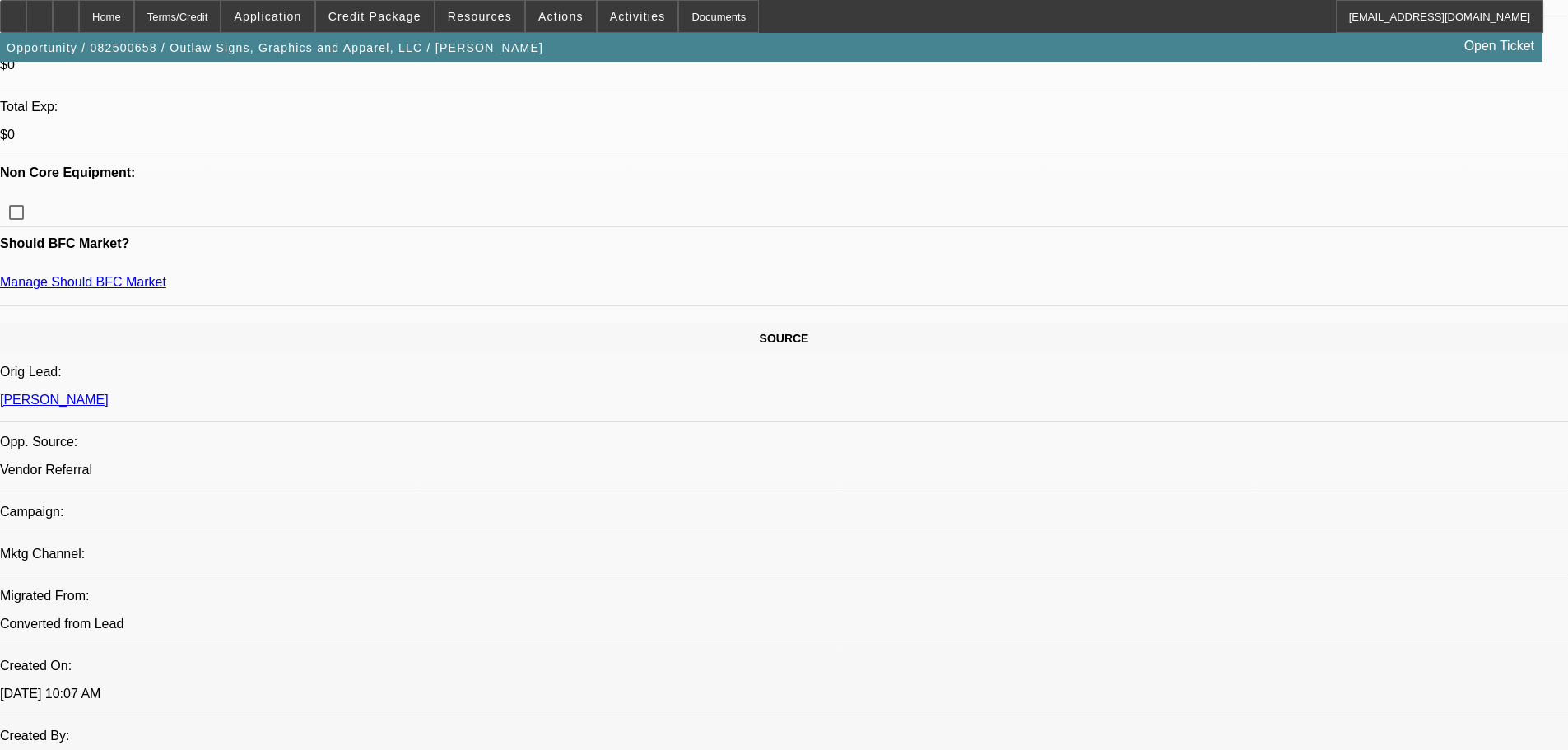
scroll to position [329, 0]
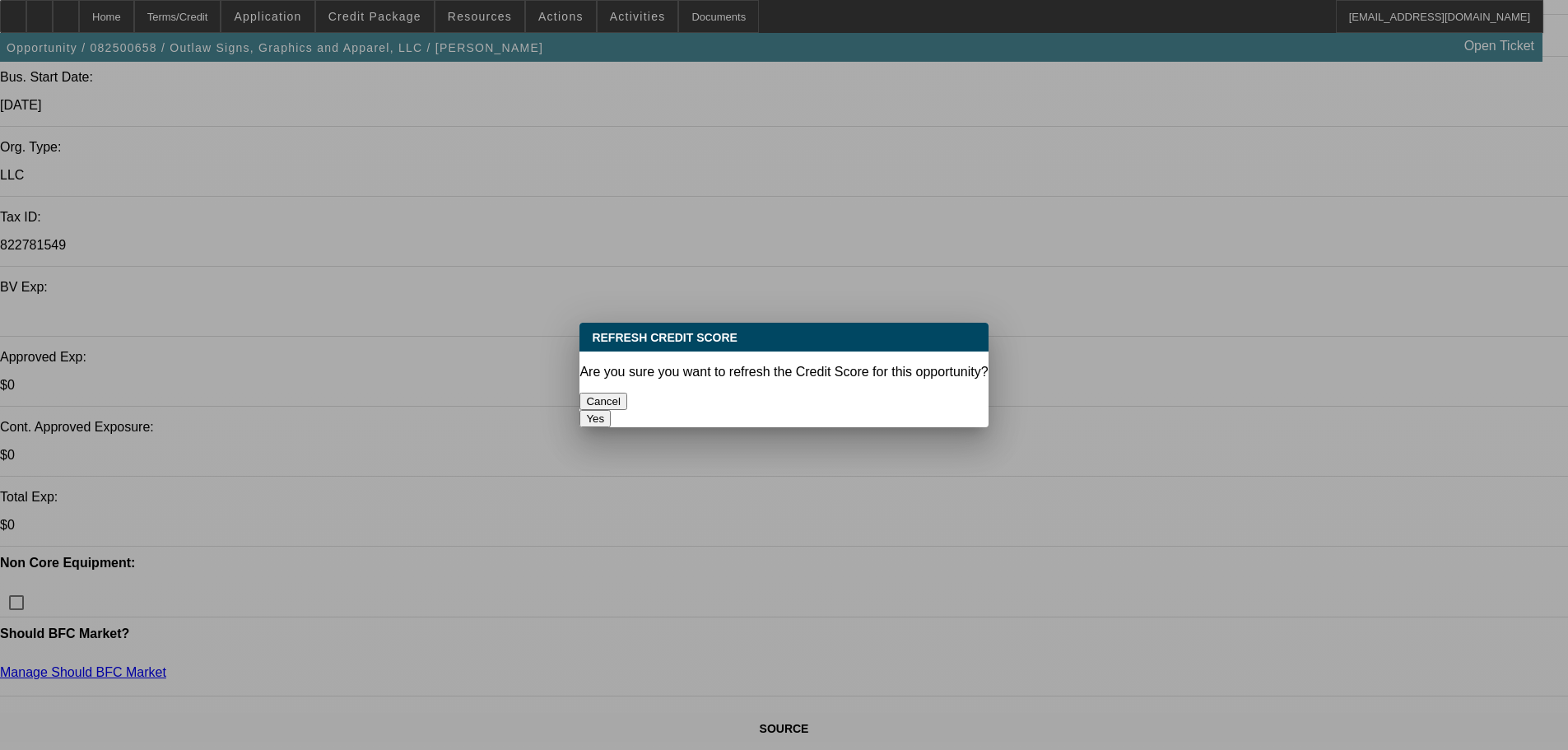
scroll to position [0, 0]
click at [611, 410] on button "Yes" at bounding box center [595, 418] width 32 height 18
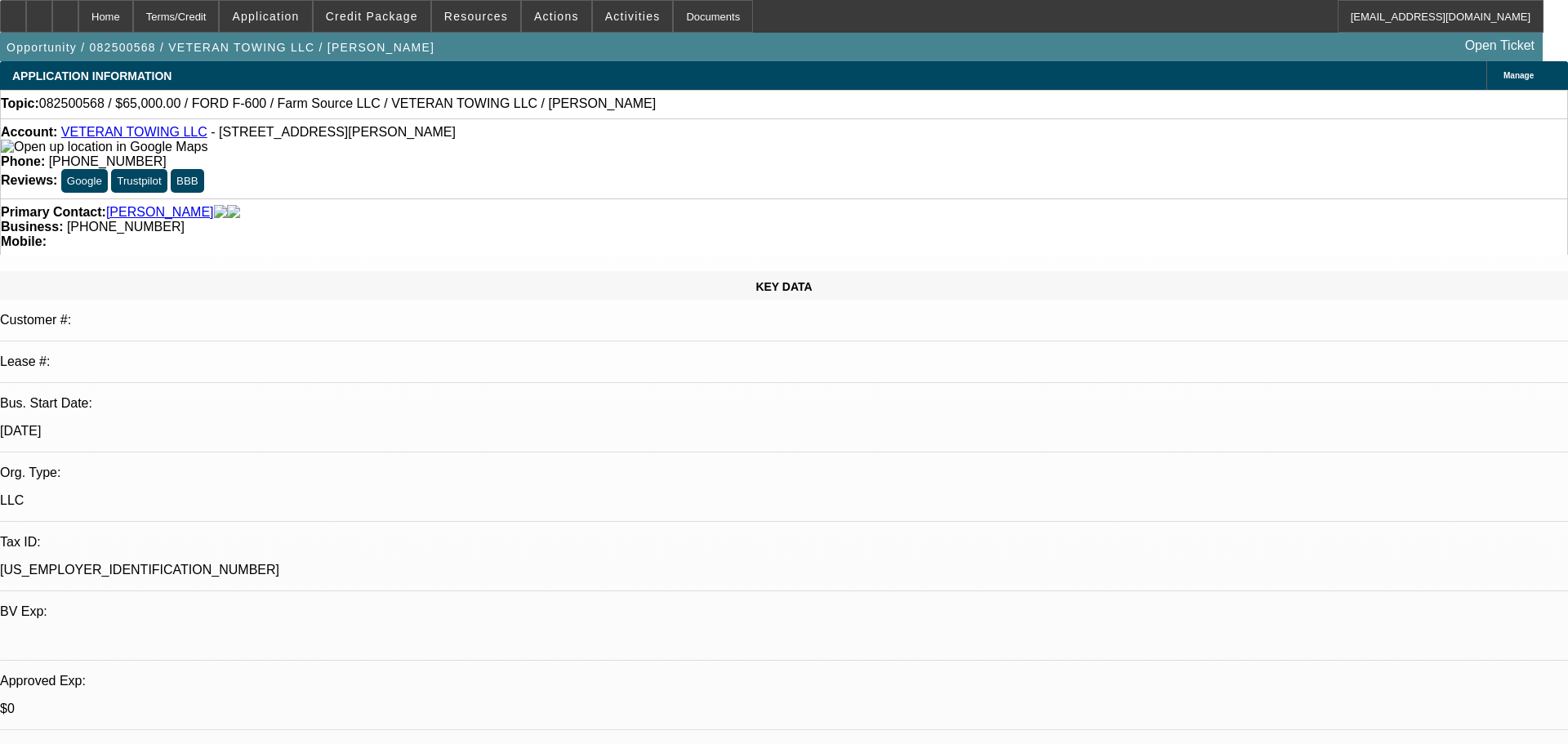
select select "0"
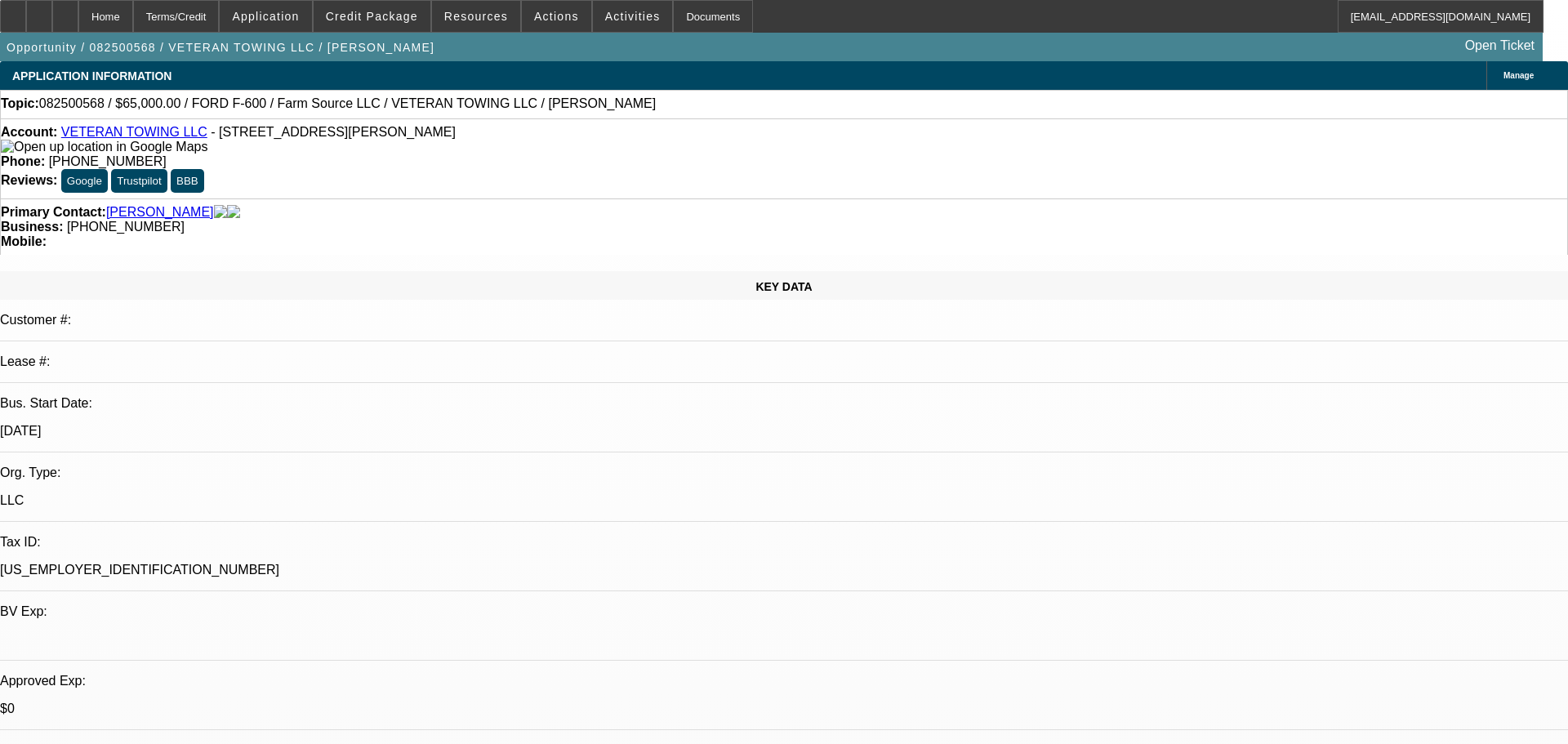
select select "0"
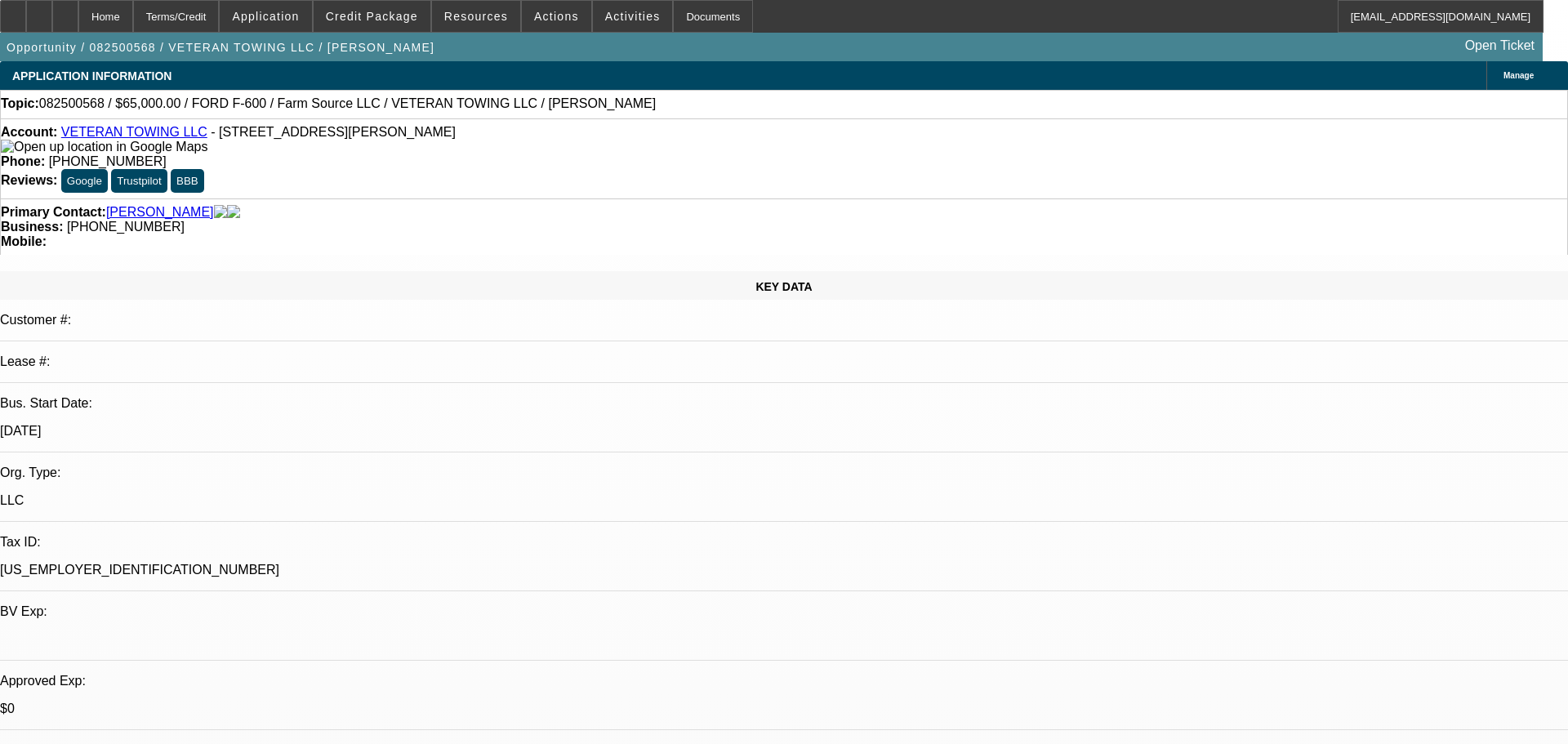
select select "0"
select select "1"
select select "6"
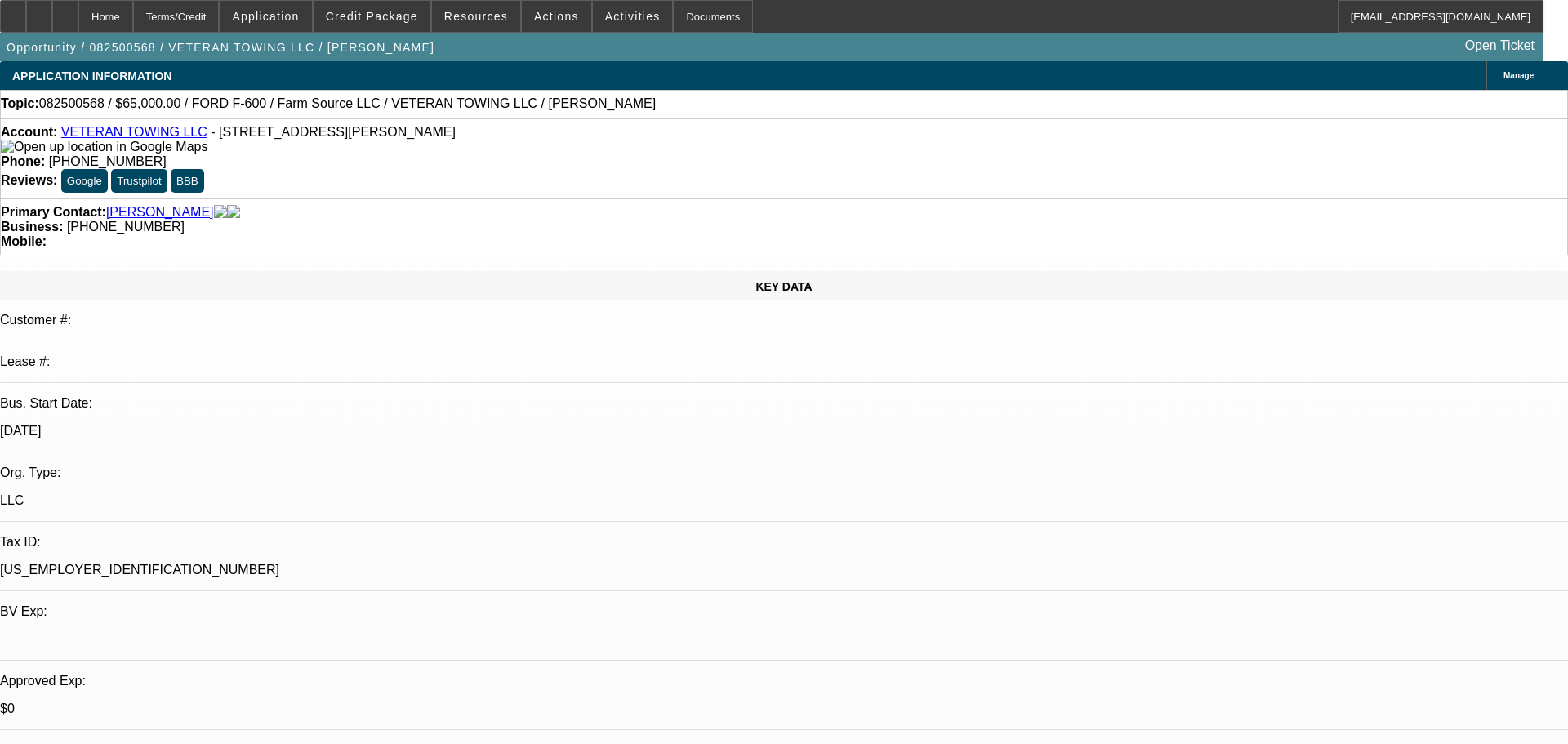
select select "1"
select select "6"
select select "1"
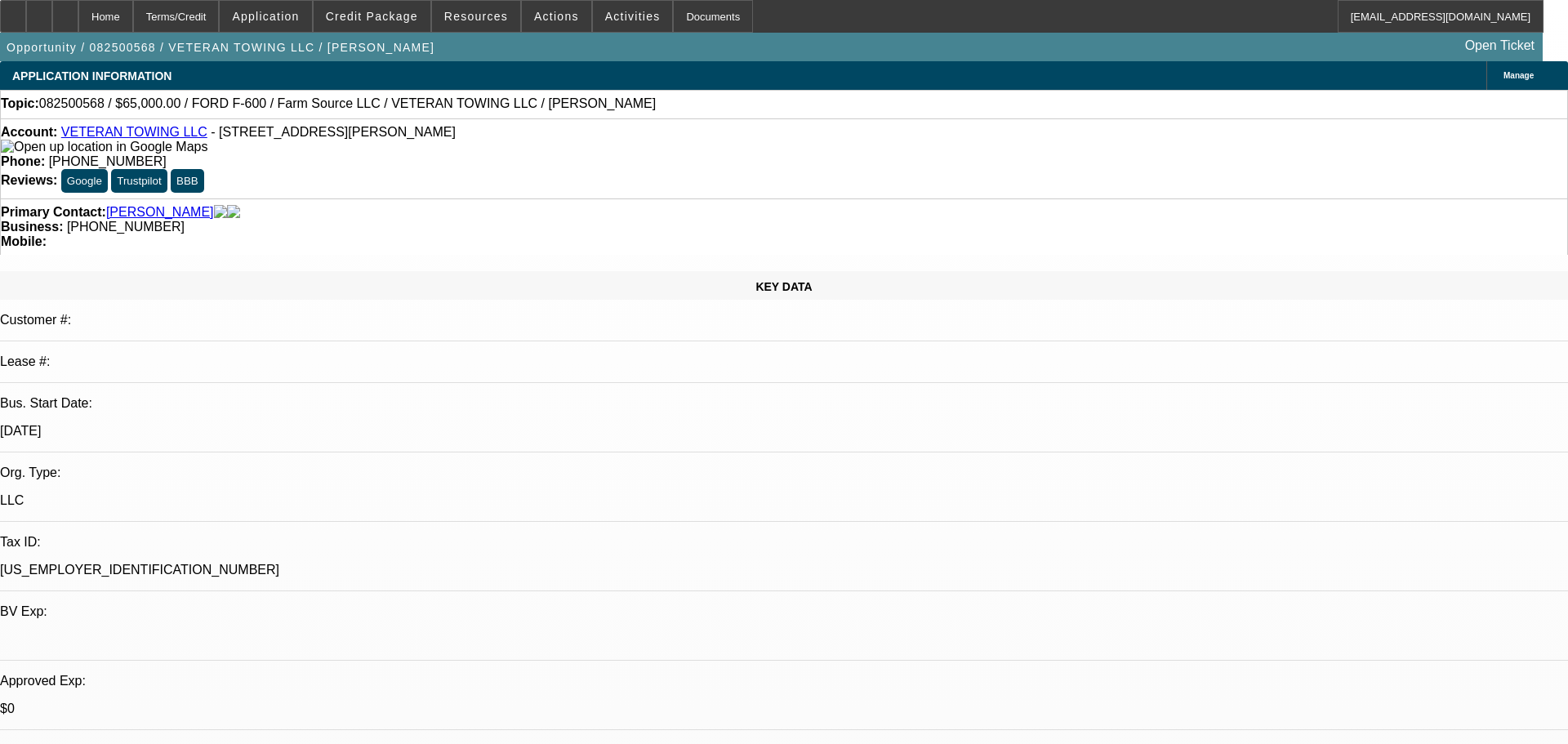
select select "6"
select select "1"
select select "6"
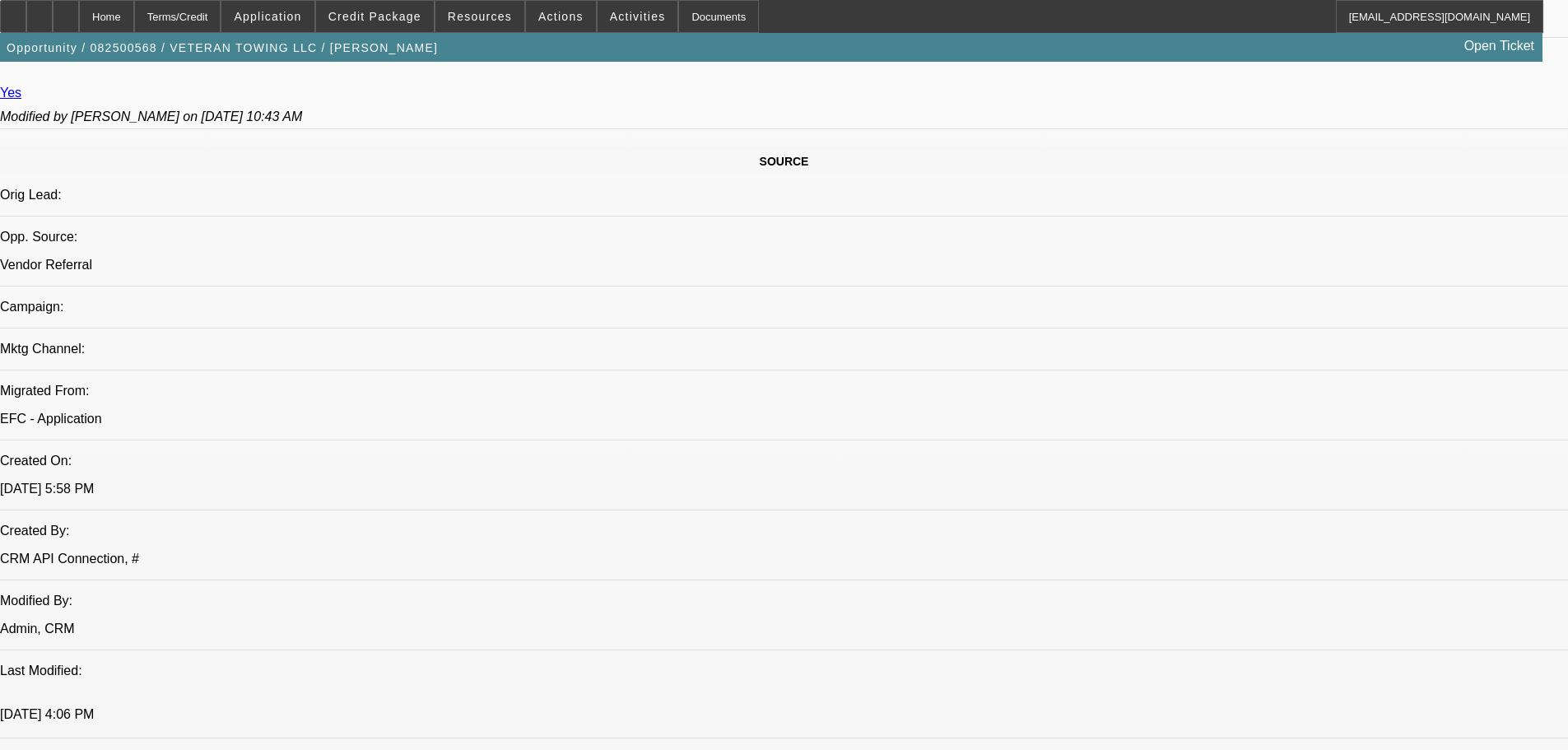
scroll to position [1152, 0]
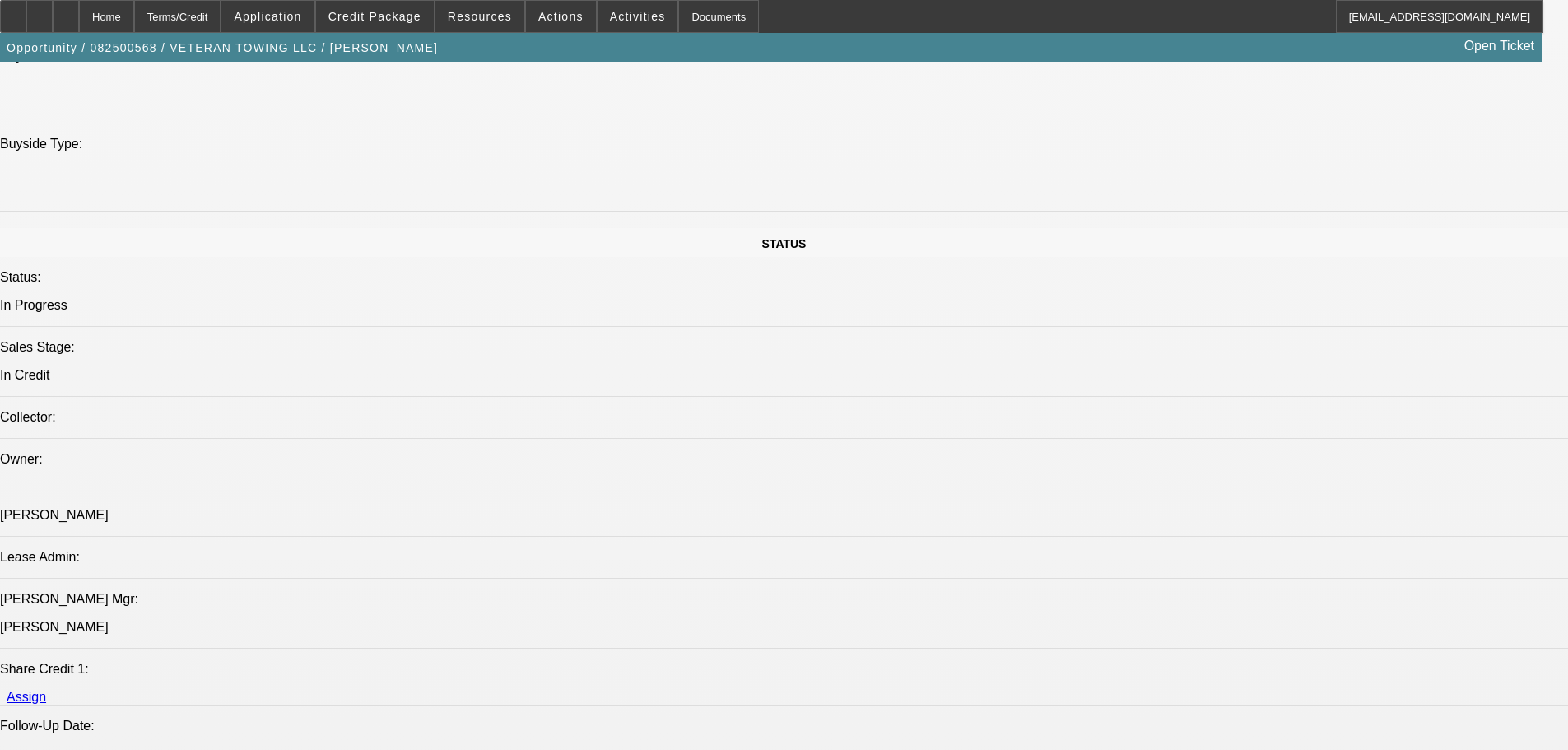
scroll to position [1603, 0]
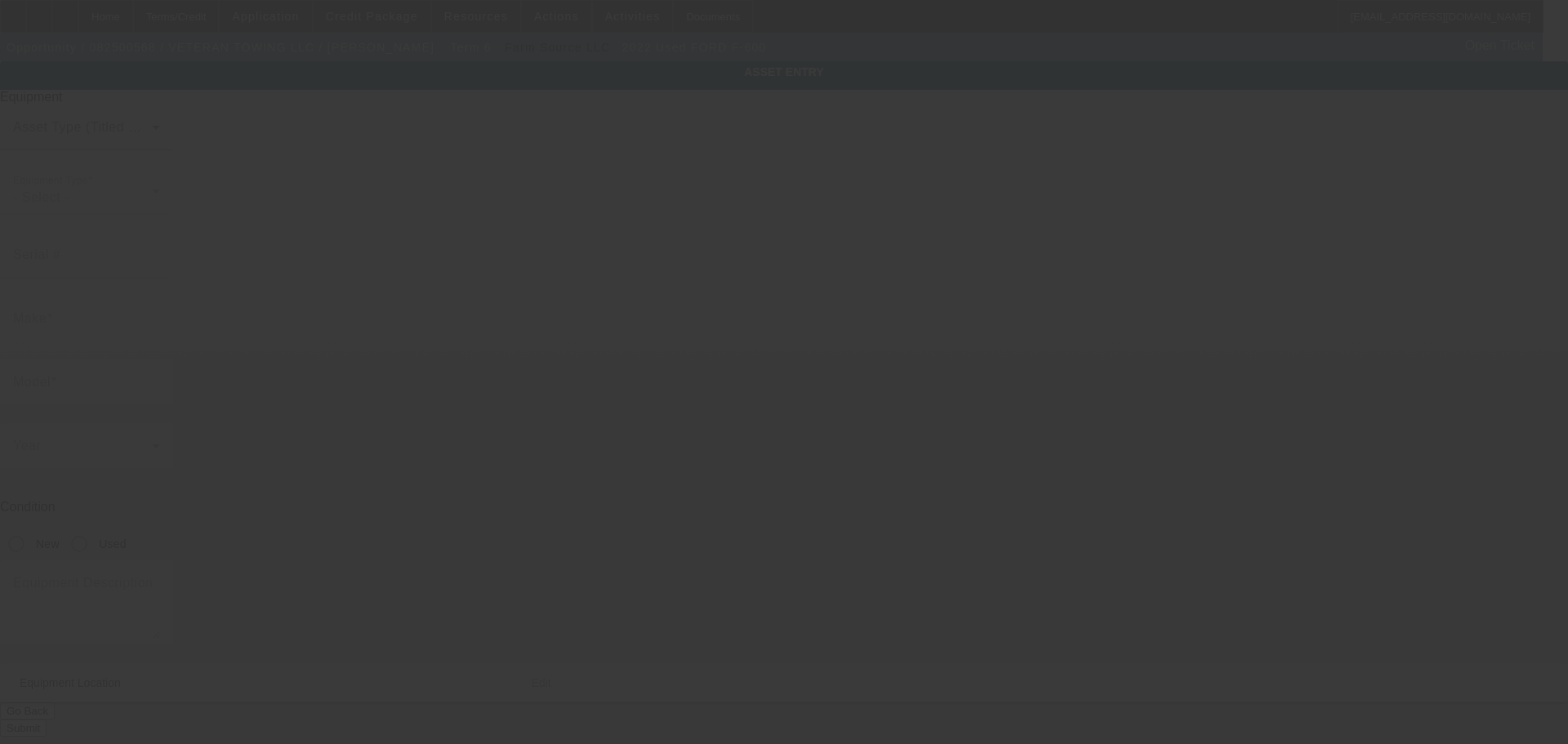
type input "1FDFF6LT0NDA08452"
type input "FORD"
type input "F-600"
radio input "true"
type textarea "Rollback tow truck"
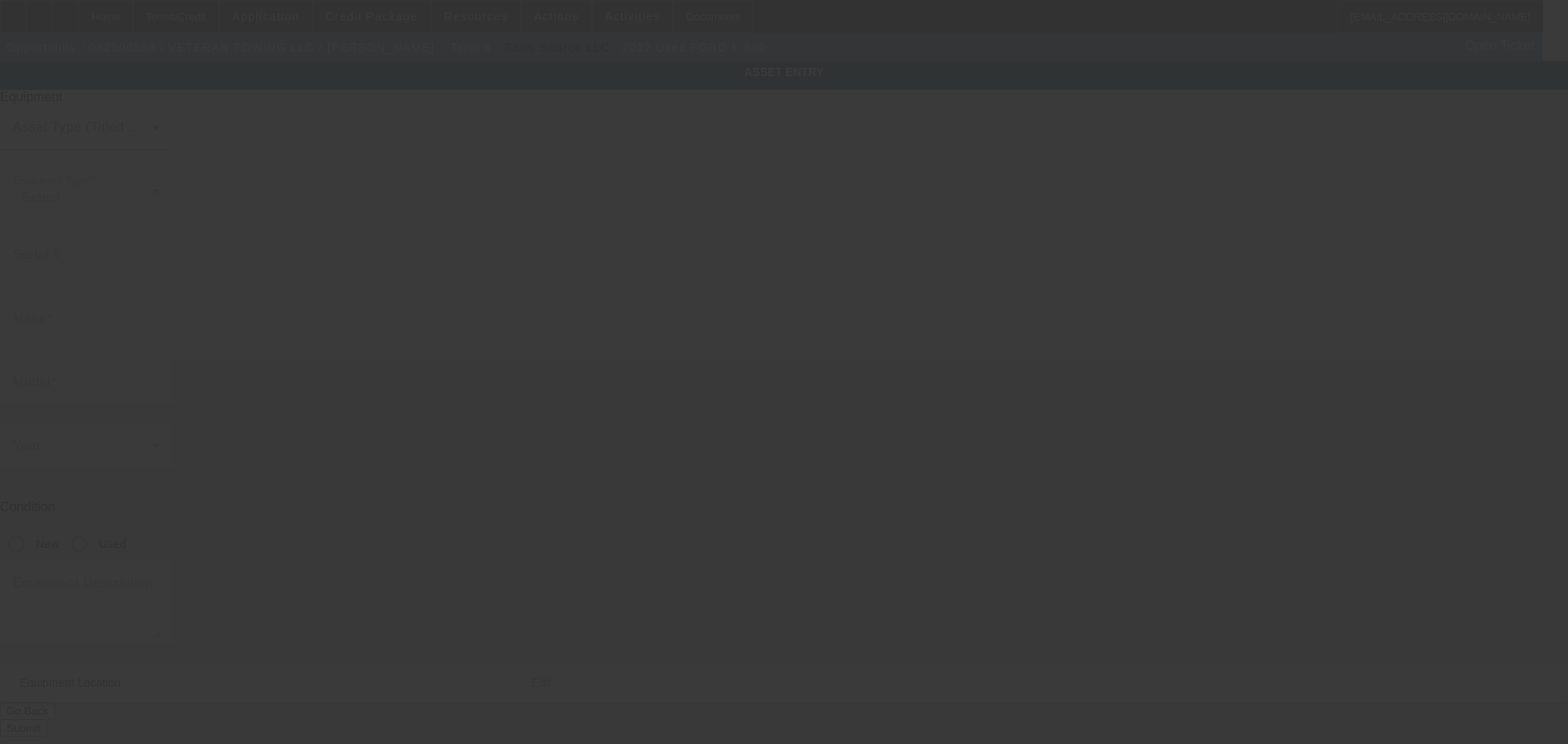
type input "10377 N 2400Rd"
type input "Weatherford"
type input "73096"
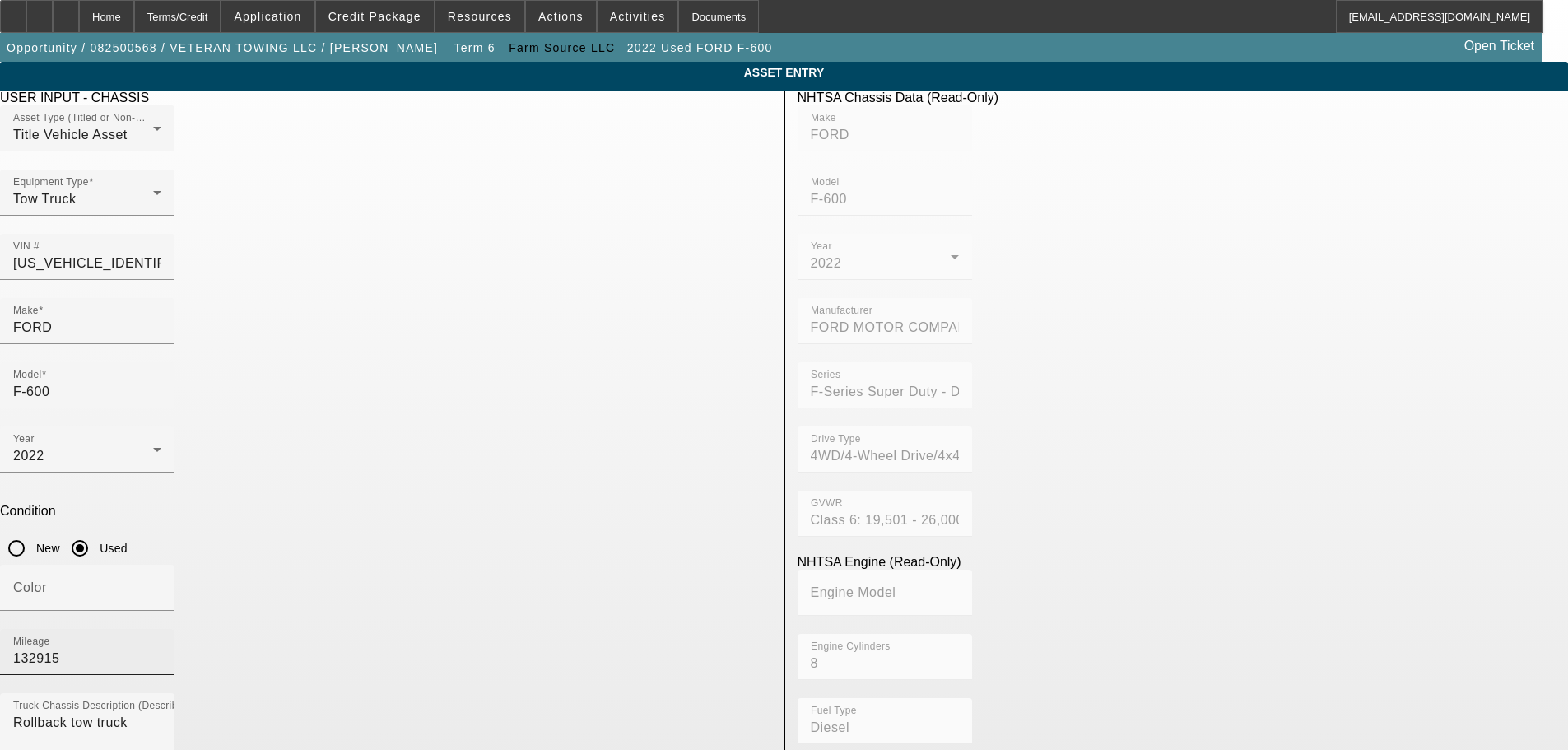
click at [161, 648] on input "132915" at bounding box center [87, 658] width 148 height 20
type input "132914"
click at [193, 438] on app-asset-collateral-manage "ASSET ENTRY Delete asset USER INPUT - CHASSIS Asset Type (Titled or Non-Titled)…" at bounding box center [784, 701] width 1568 height 1281
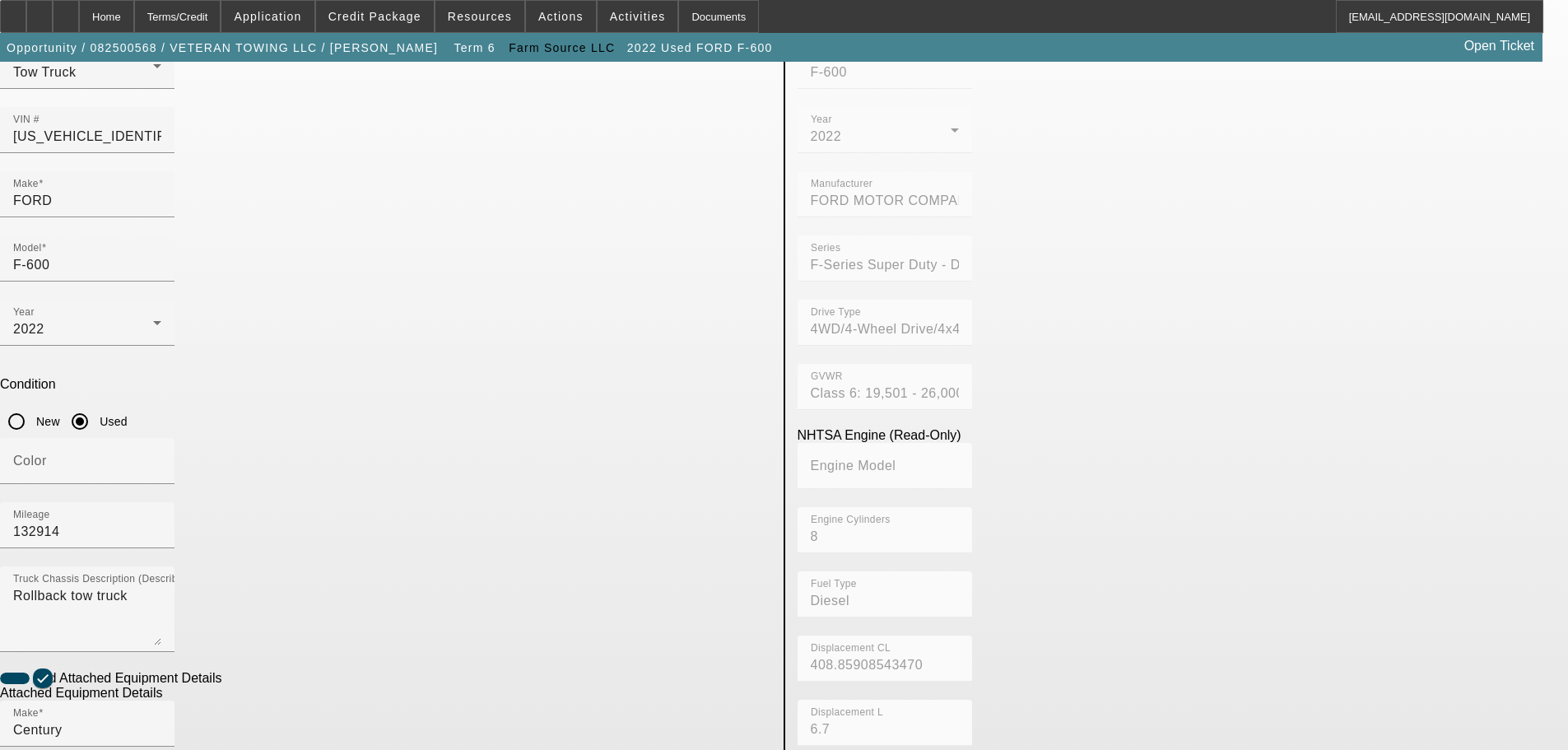
scroll to position [311, 0]
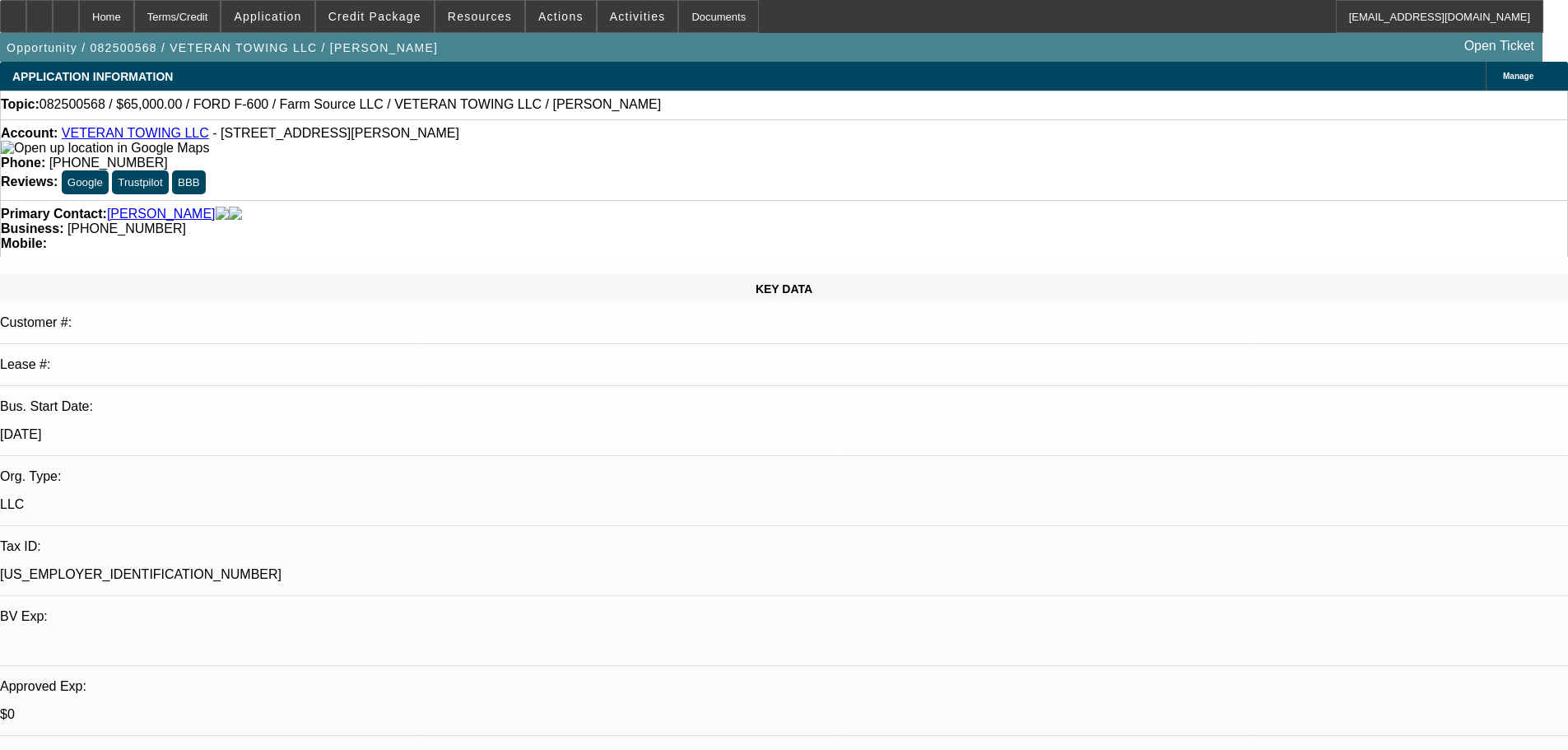
select select "0"
select select "6"
select select "0"
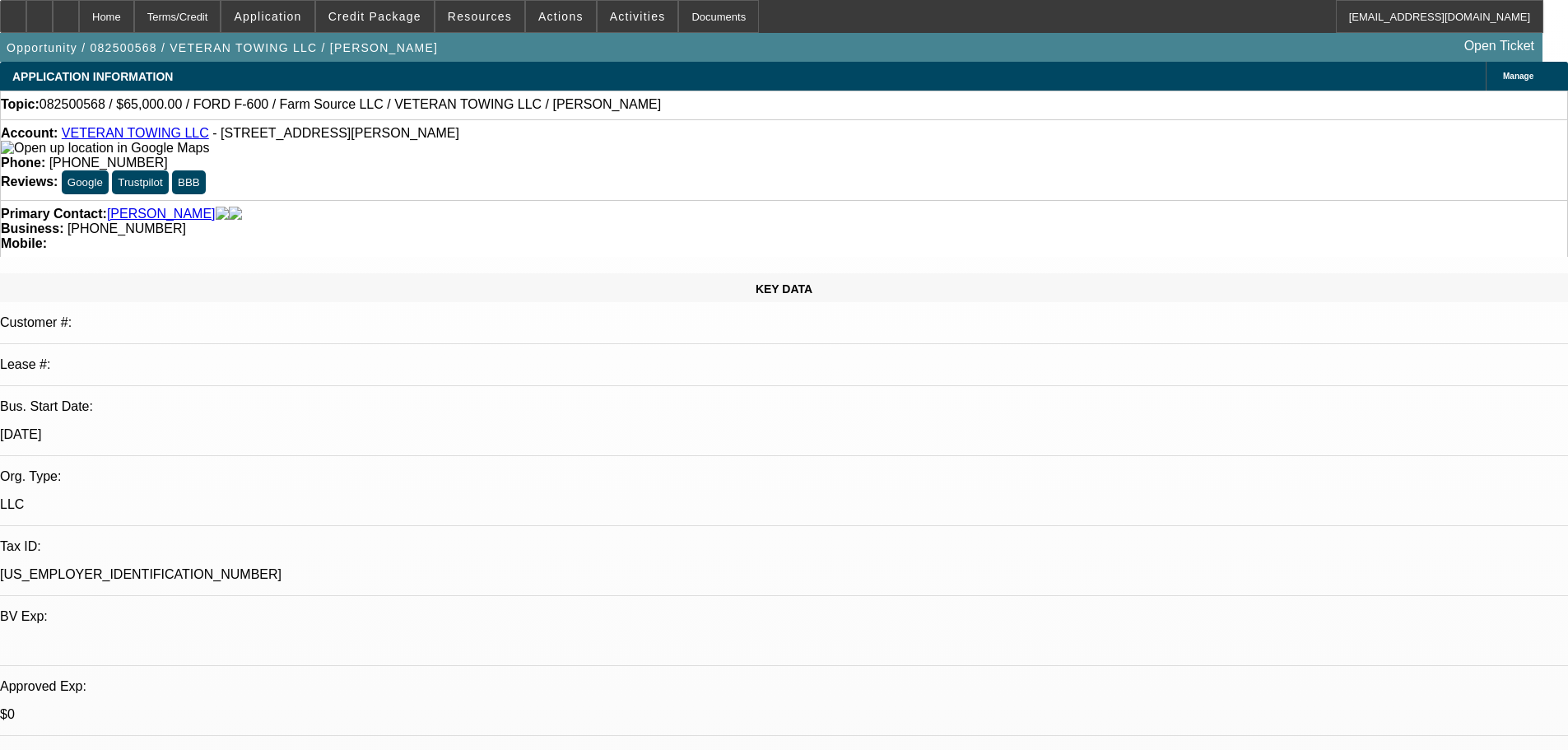
select select "0"
select select "6"
select select "0"
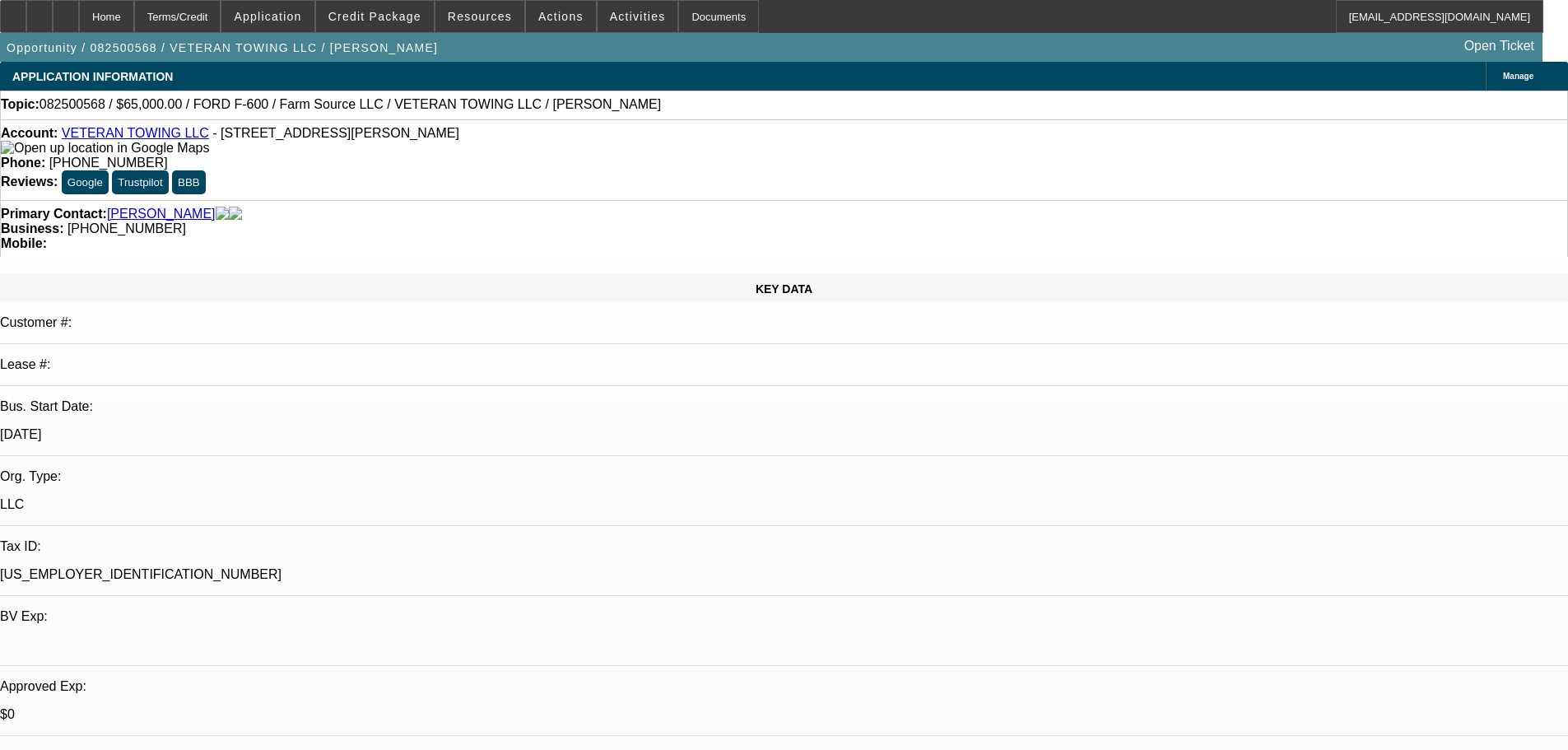
select select "0"
select select "6"
select select "0"
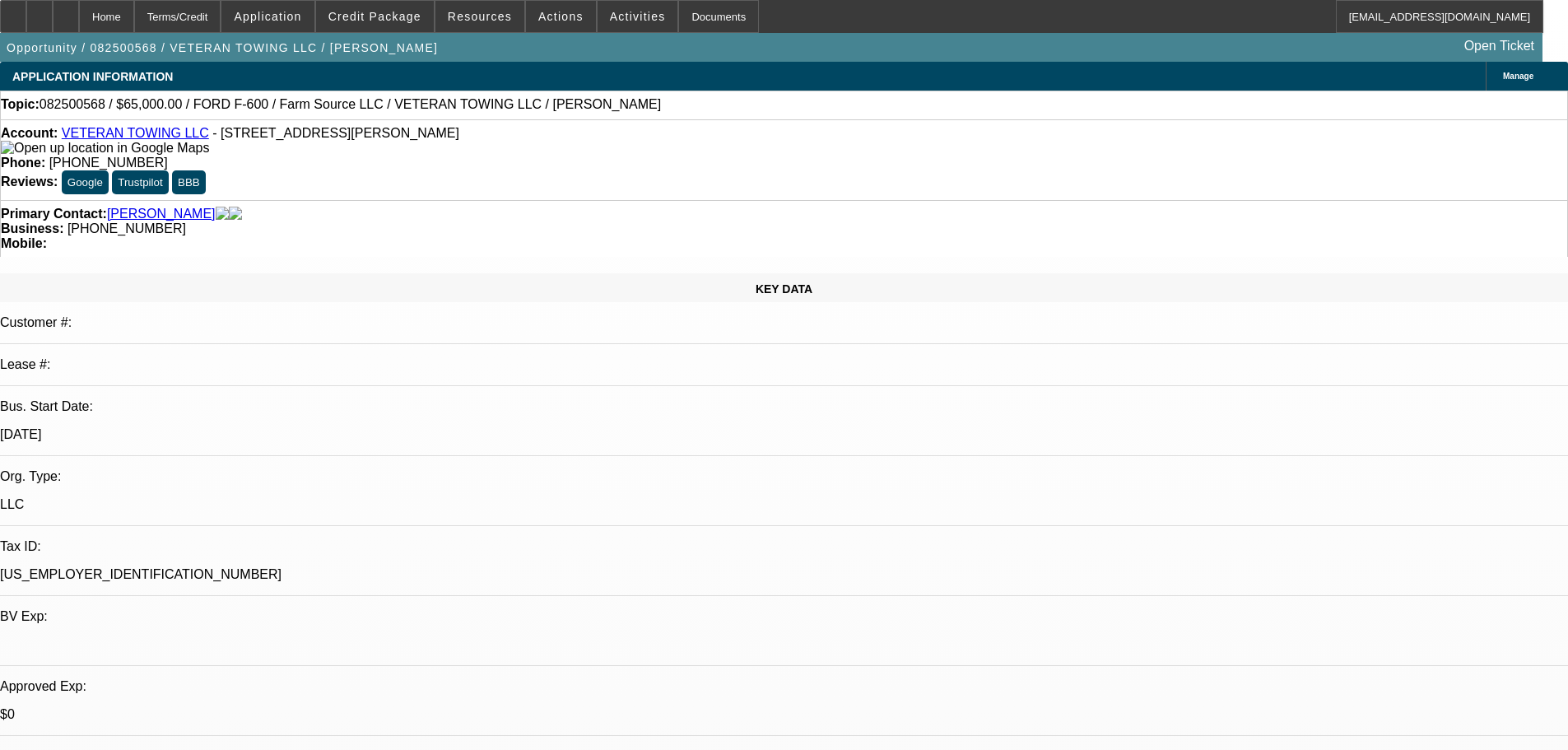
select select "6"
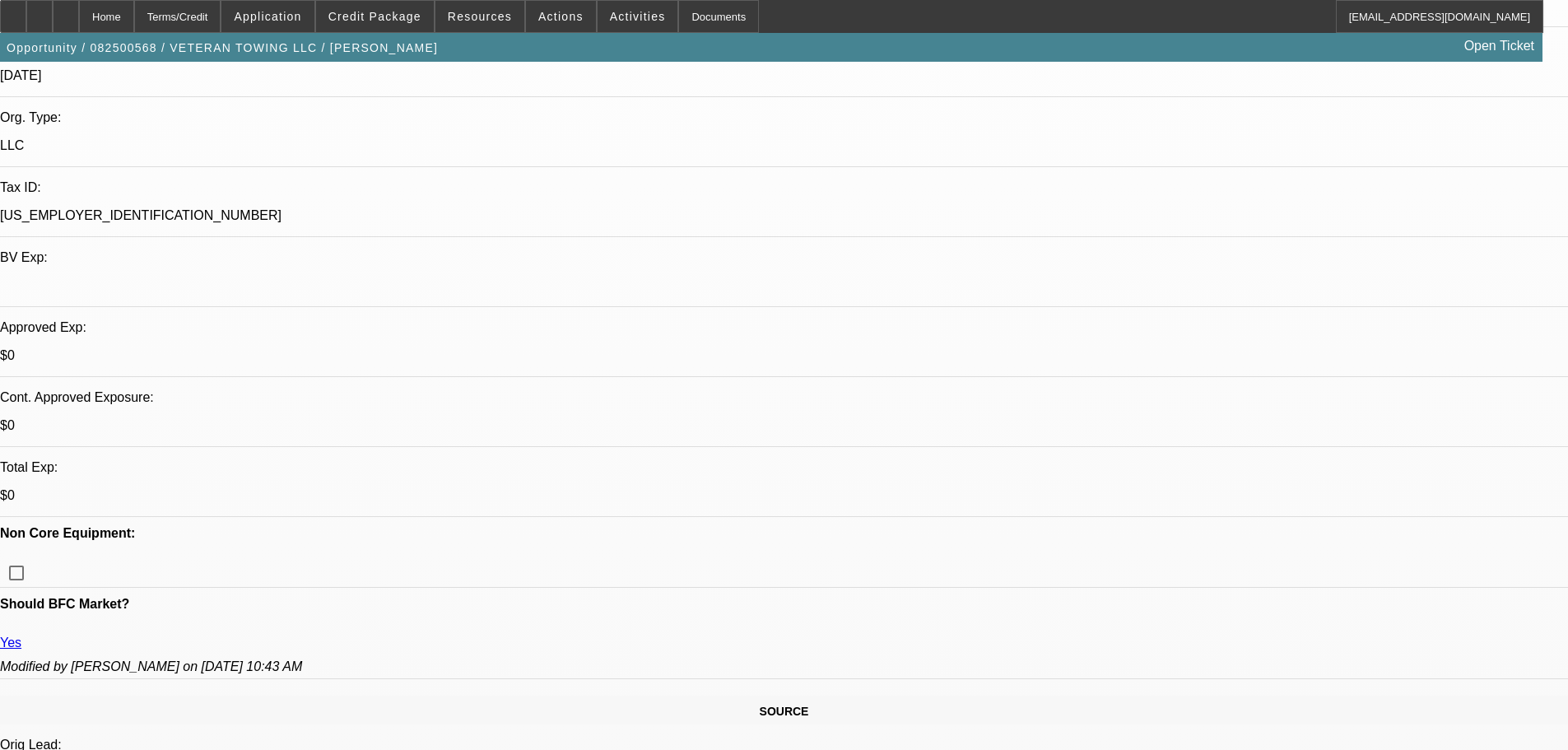
scroll to position [329, 0]
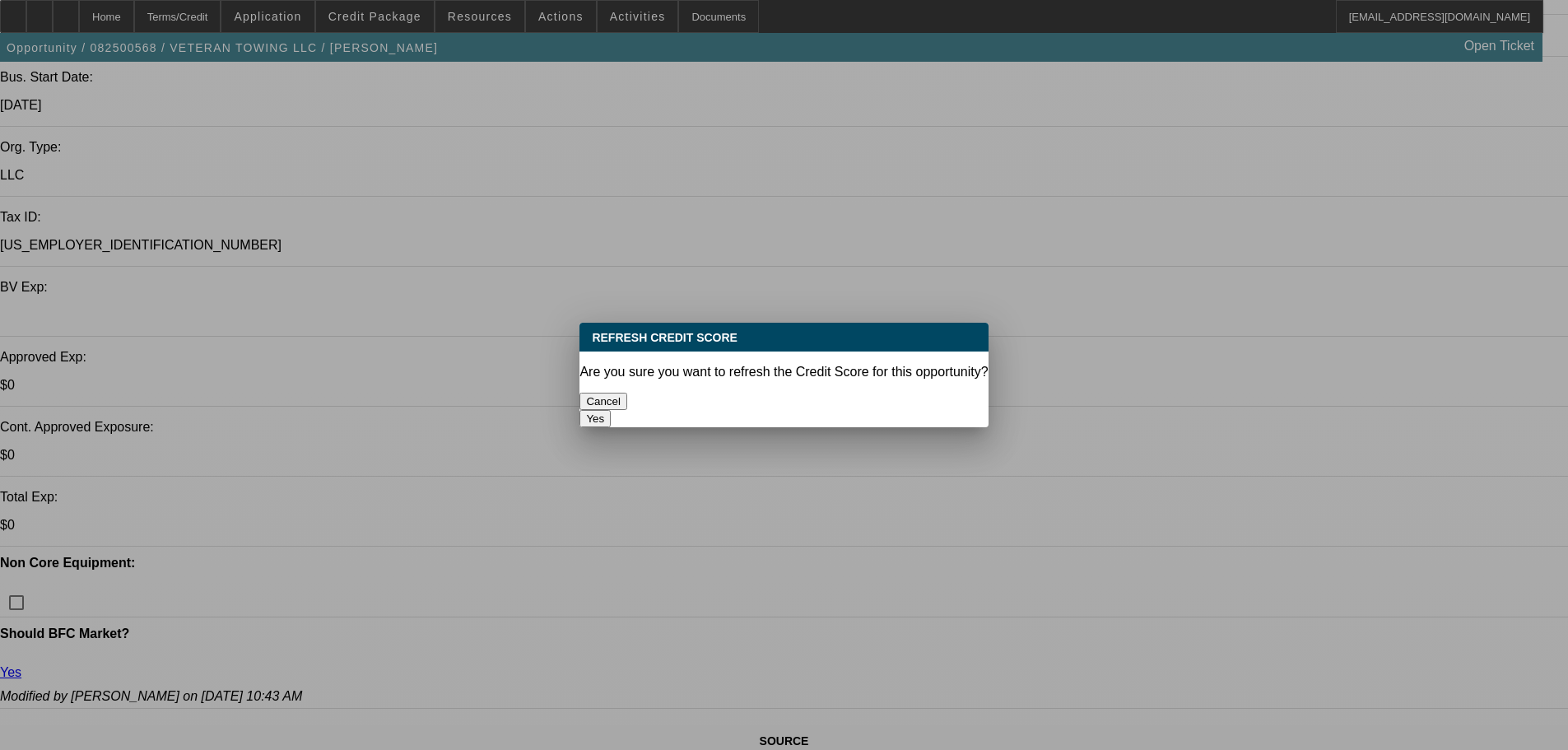
click at [611, 410] on button "Yes" at bounding box center [595, 418] width 32 height 18
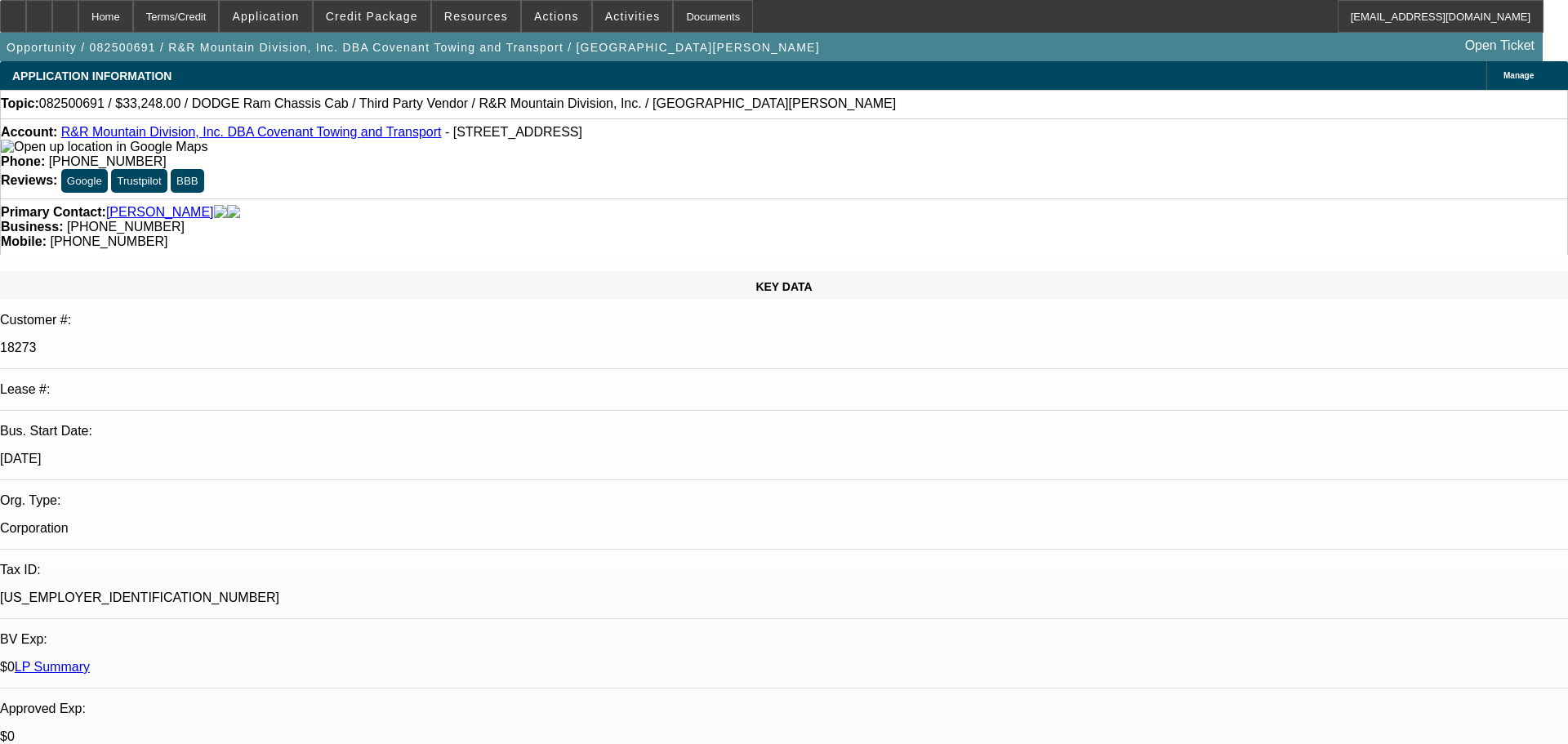
select select "0"
select select "1"
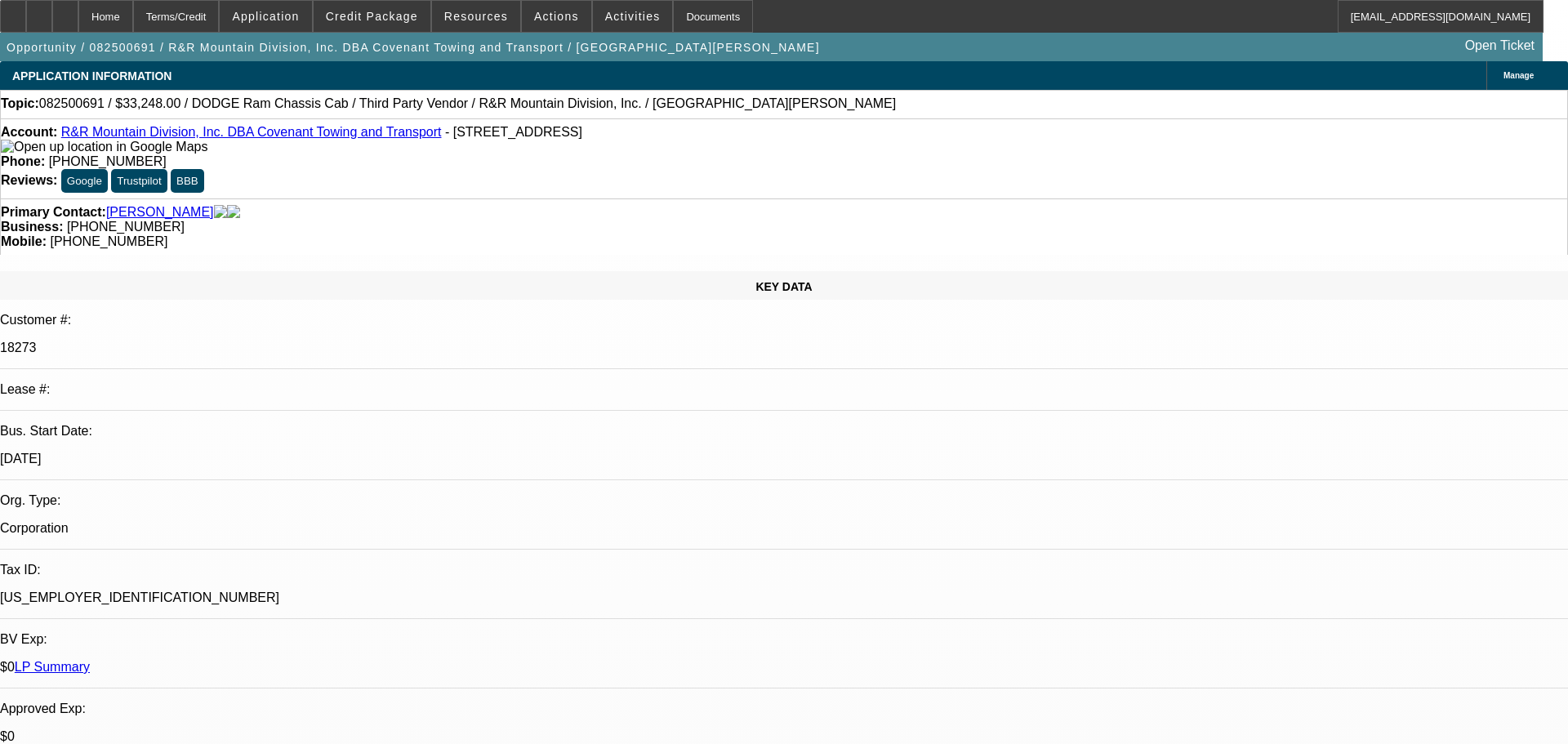
select select "6"
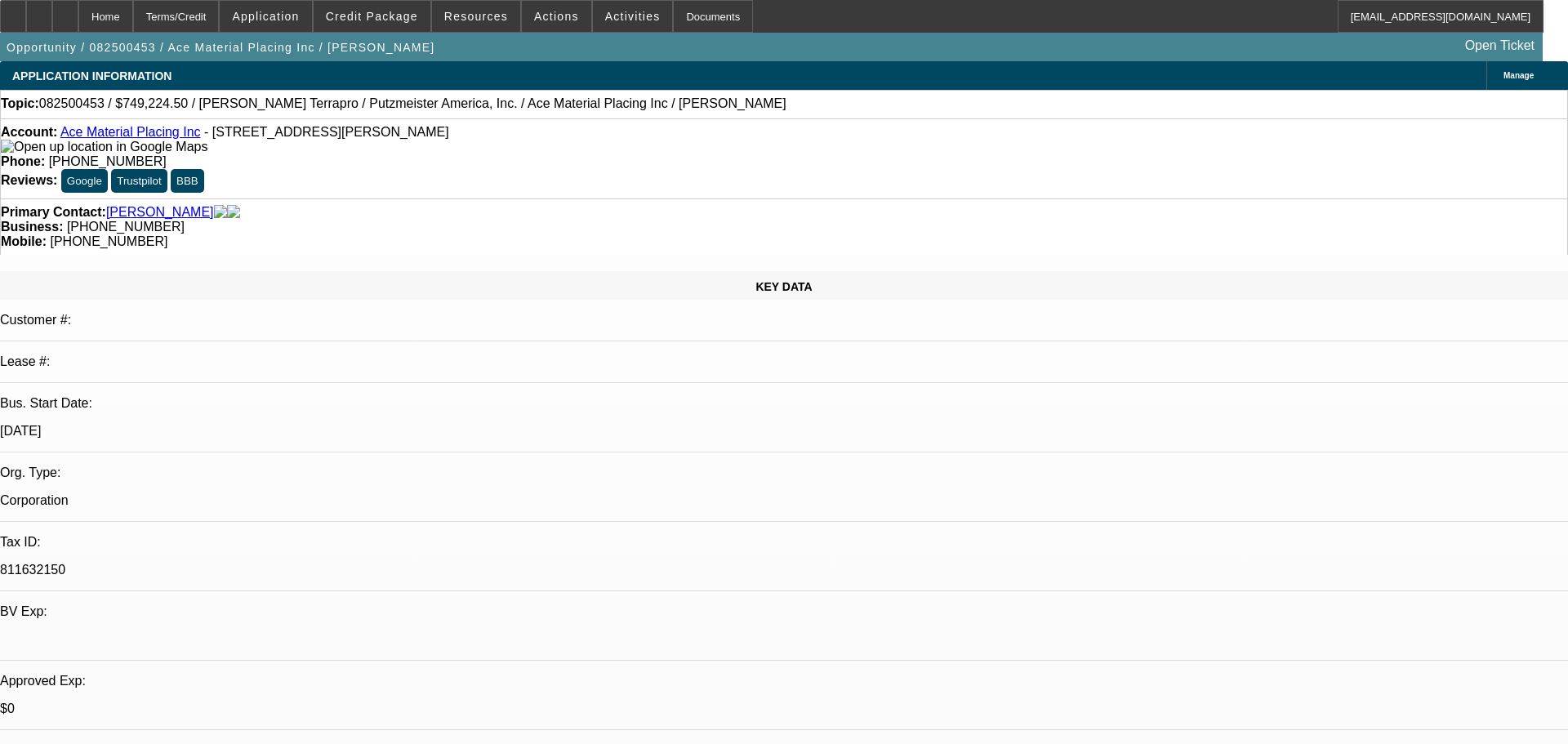
select select "0"
select select "6"
select select "0"
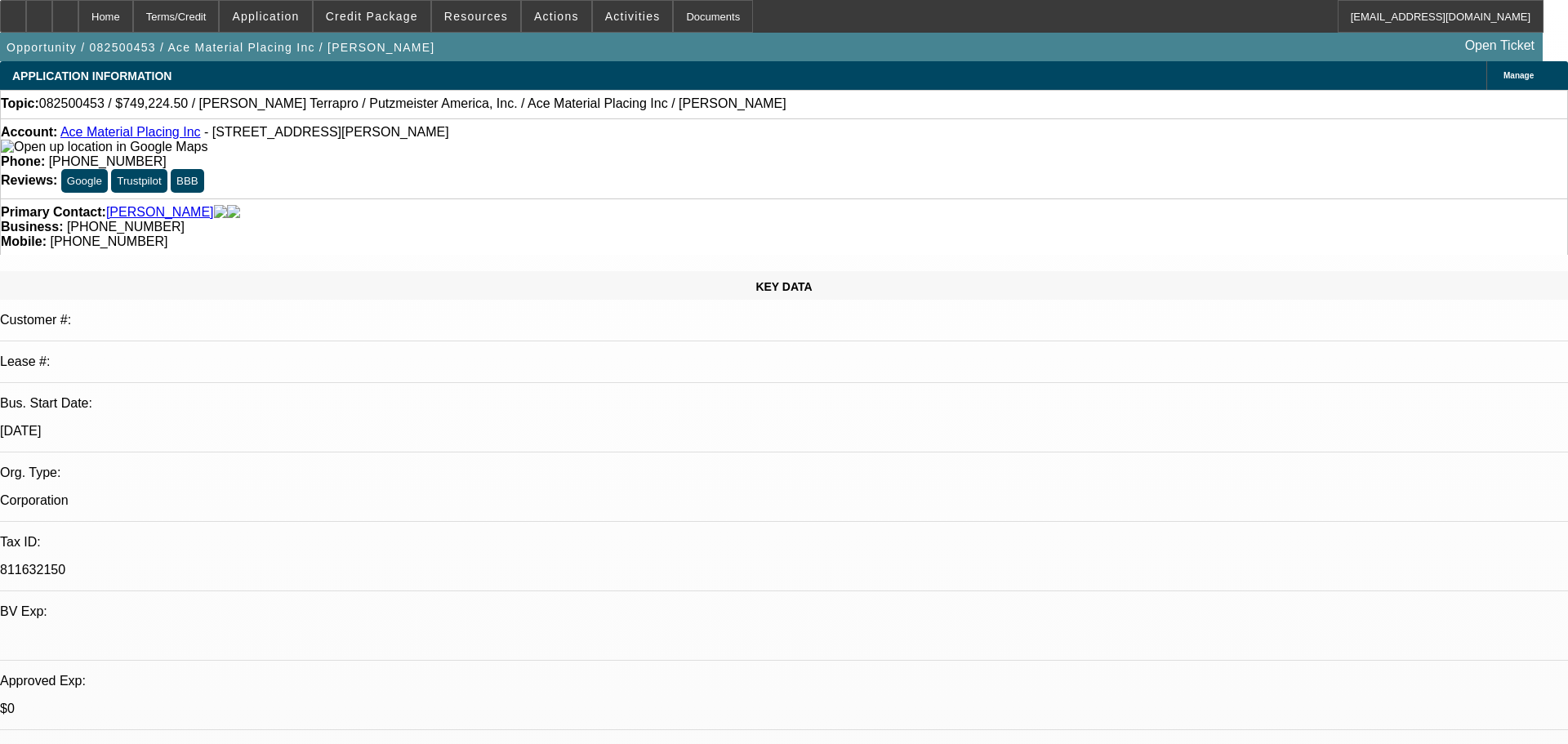
select select "0"
select select "6"
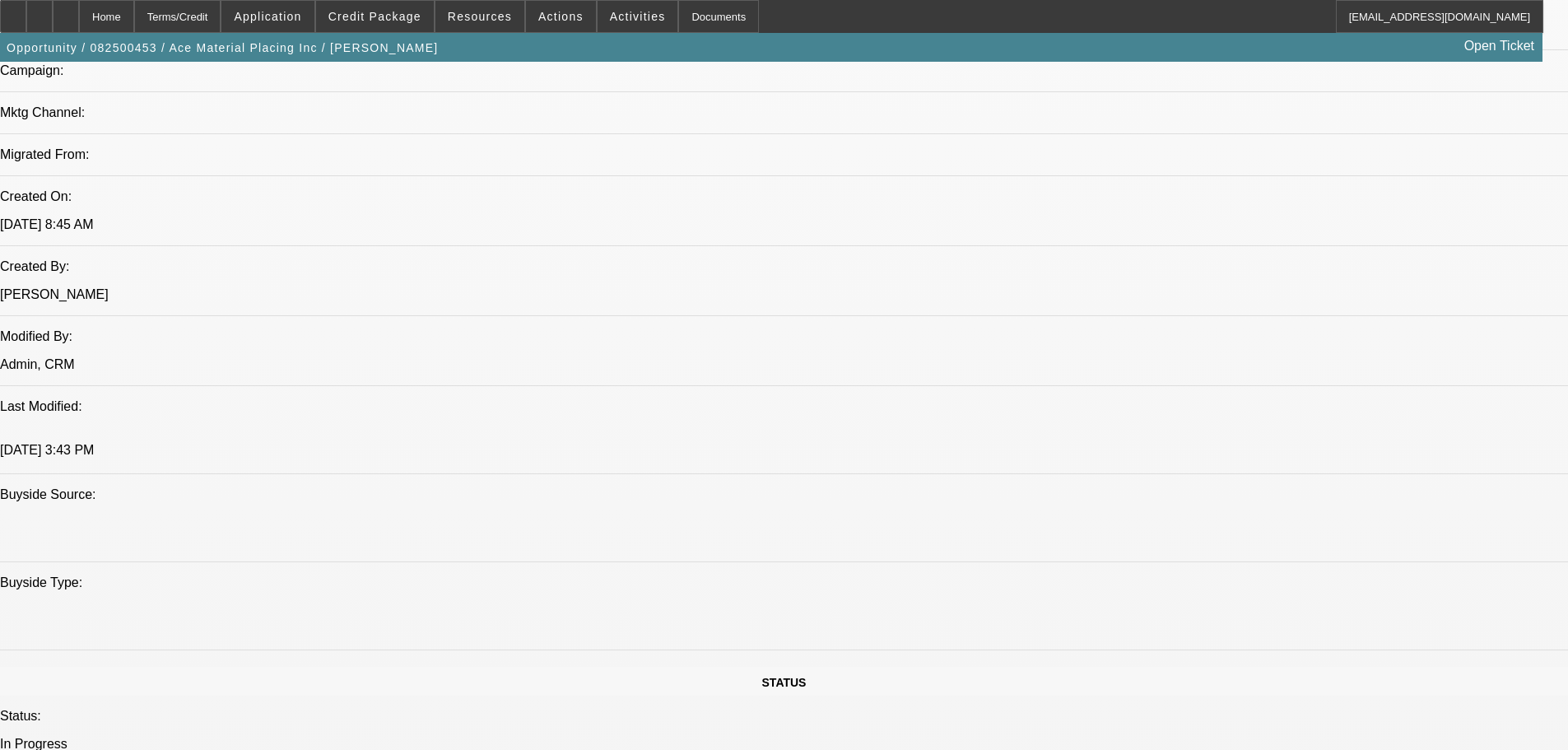
scroll to position [1235, 0]
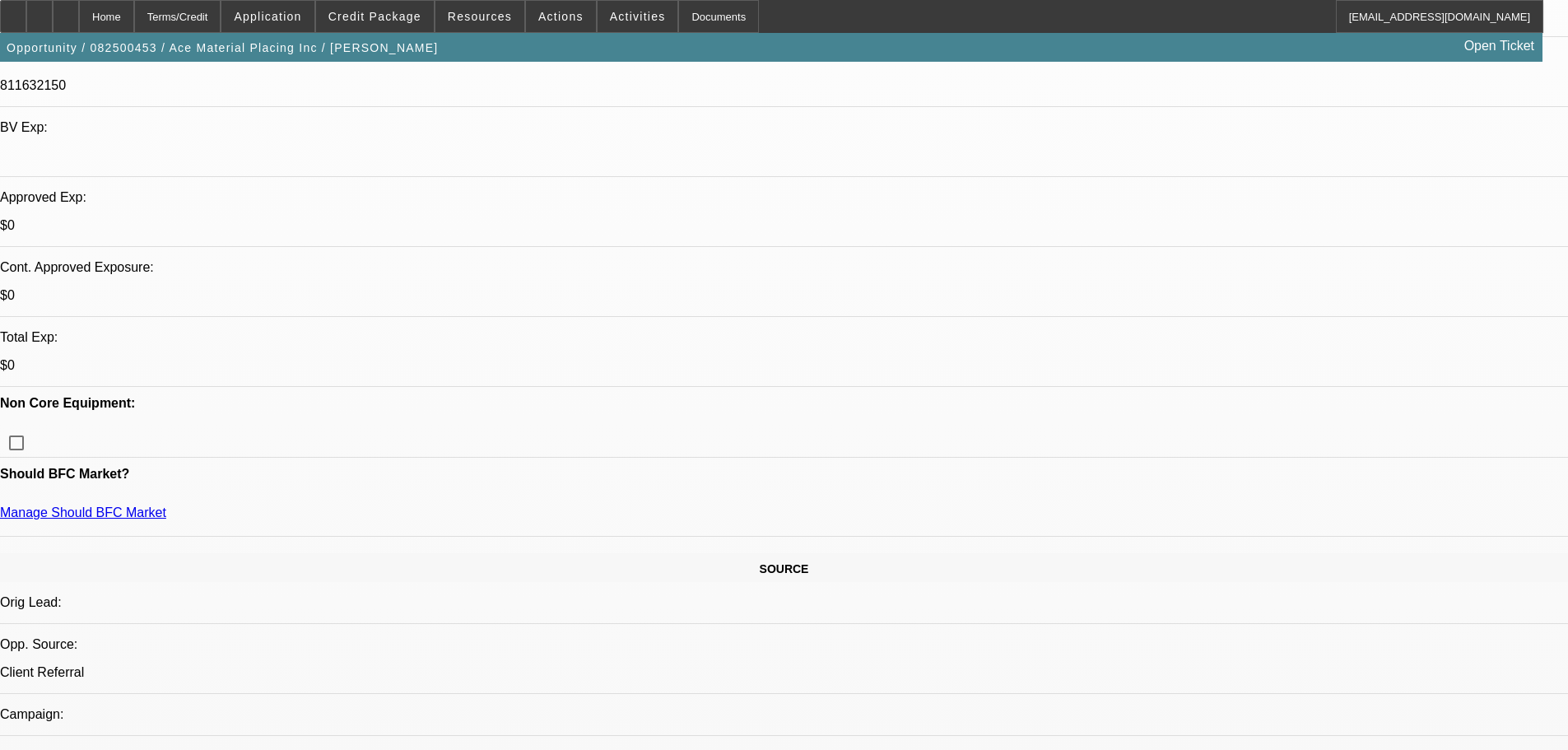
scroll to position [0, 0]
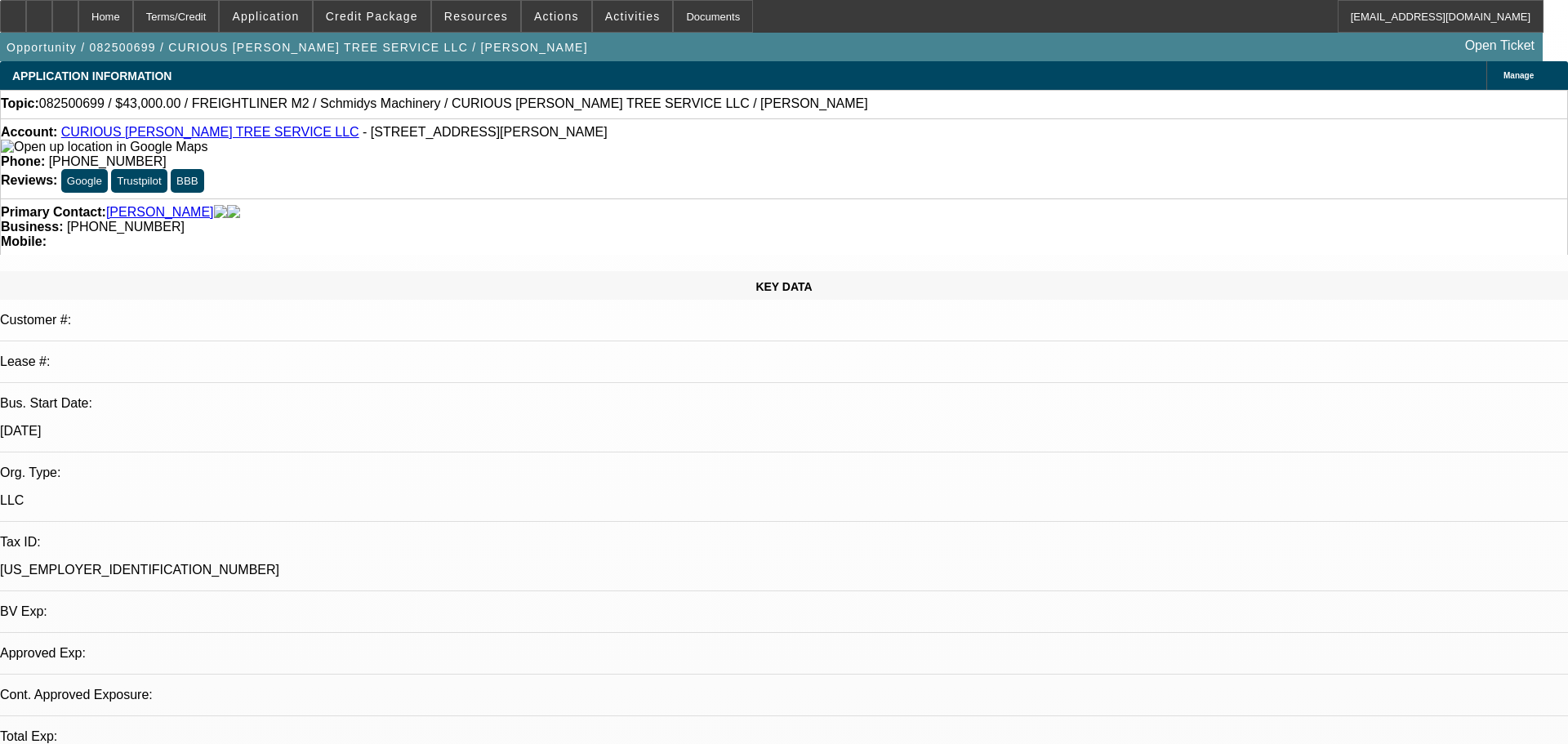
select select "0"
select select "2"
select select "0"
select select "6"
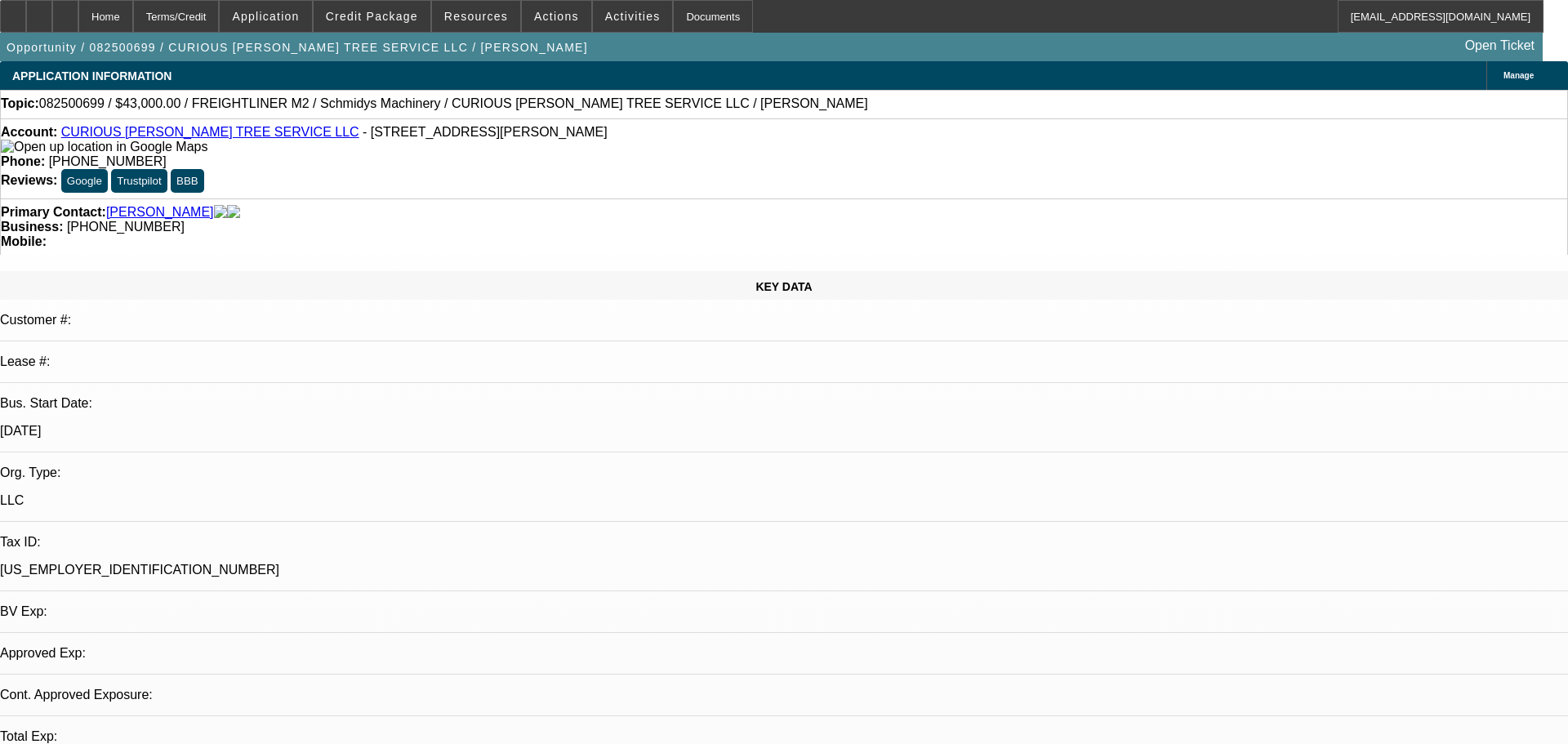
select select "0"
select select "6"
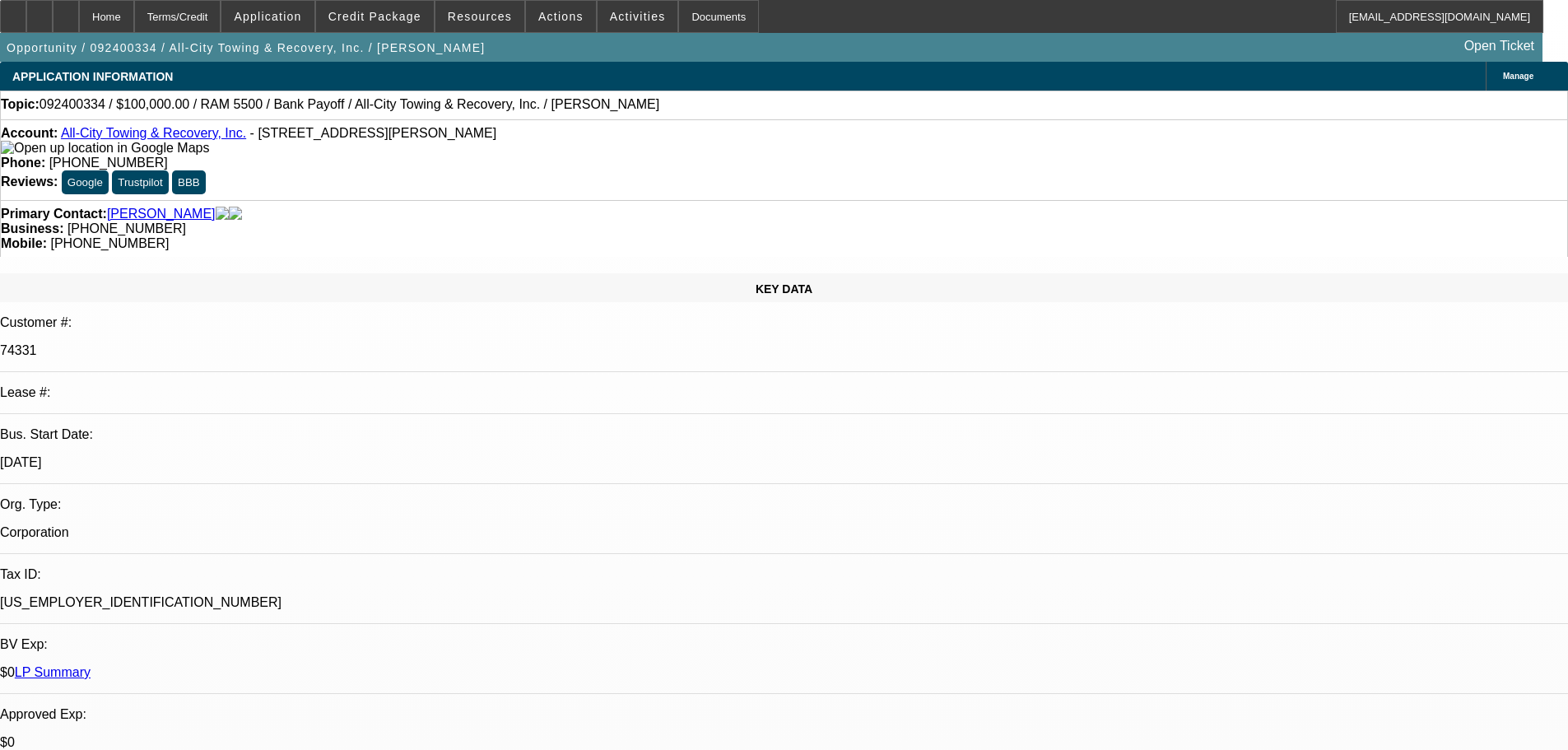
select select "0"
select select "2"
select select "0"
select select "6"
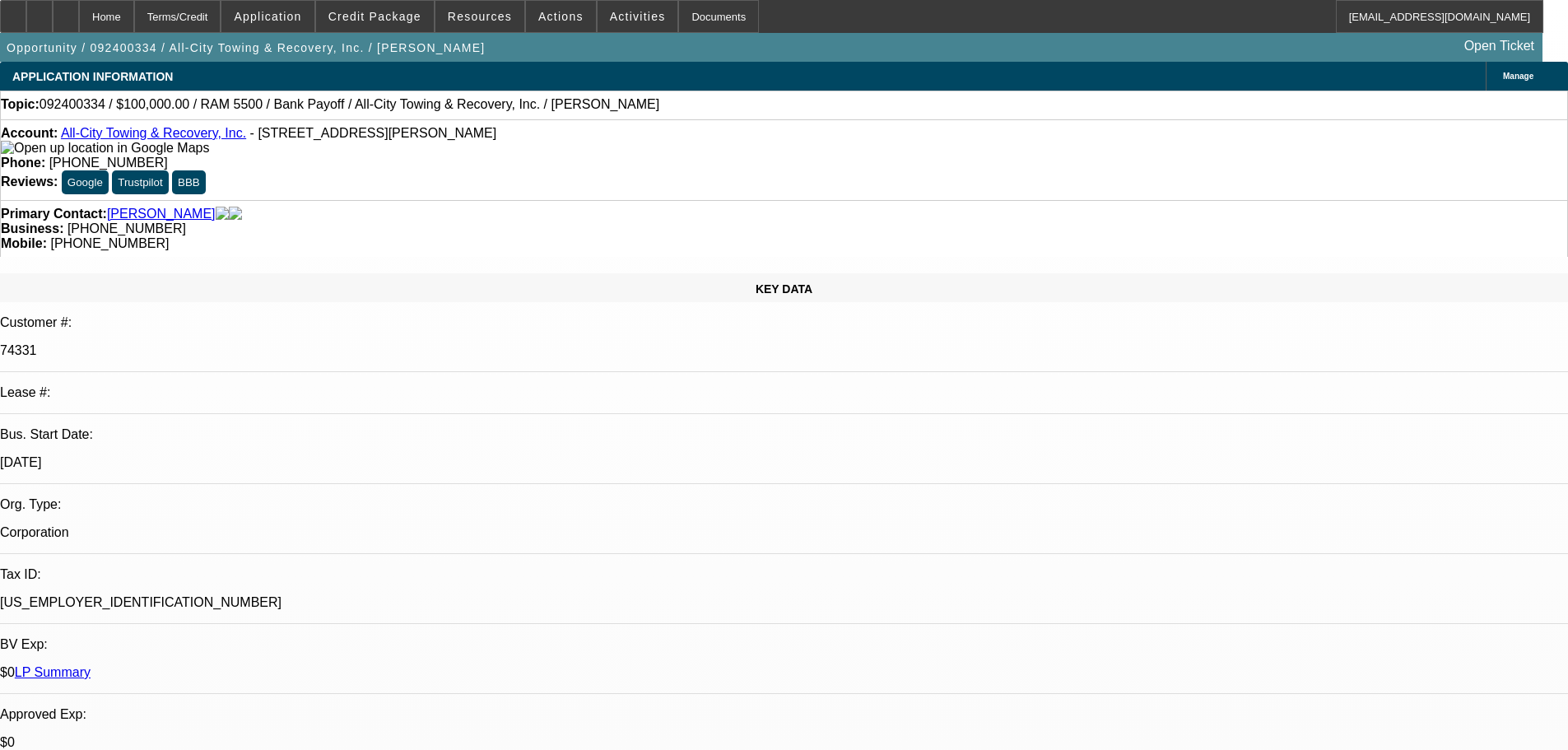
select select "0"
select select "2"
select select "0"
select select "6"
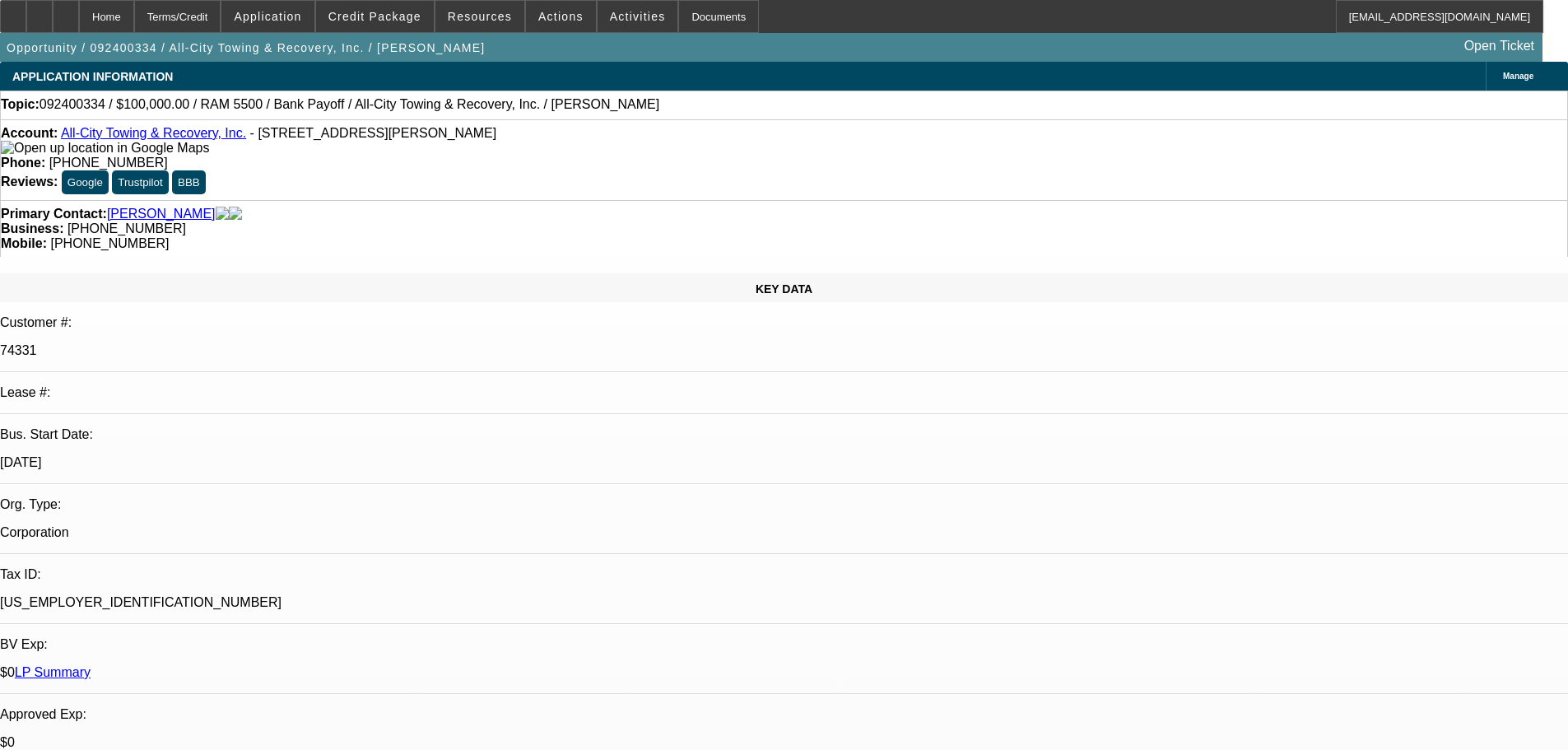
select select "0"
select select "2"
select select "0"
select select "6"
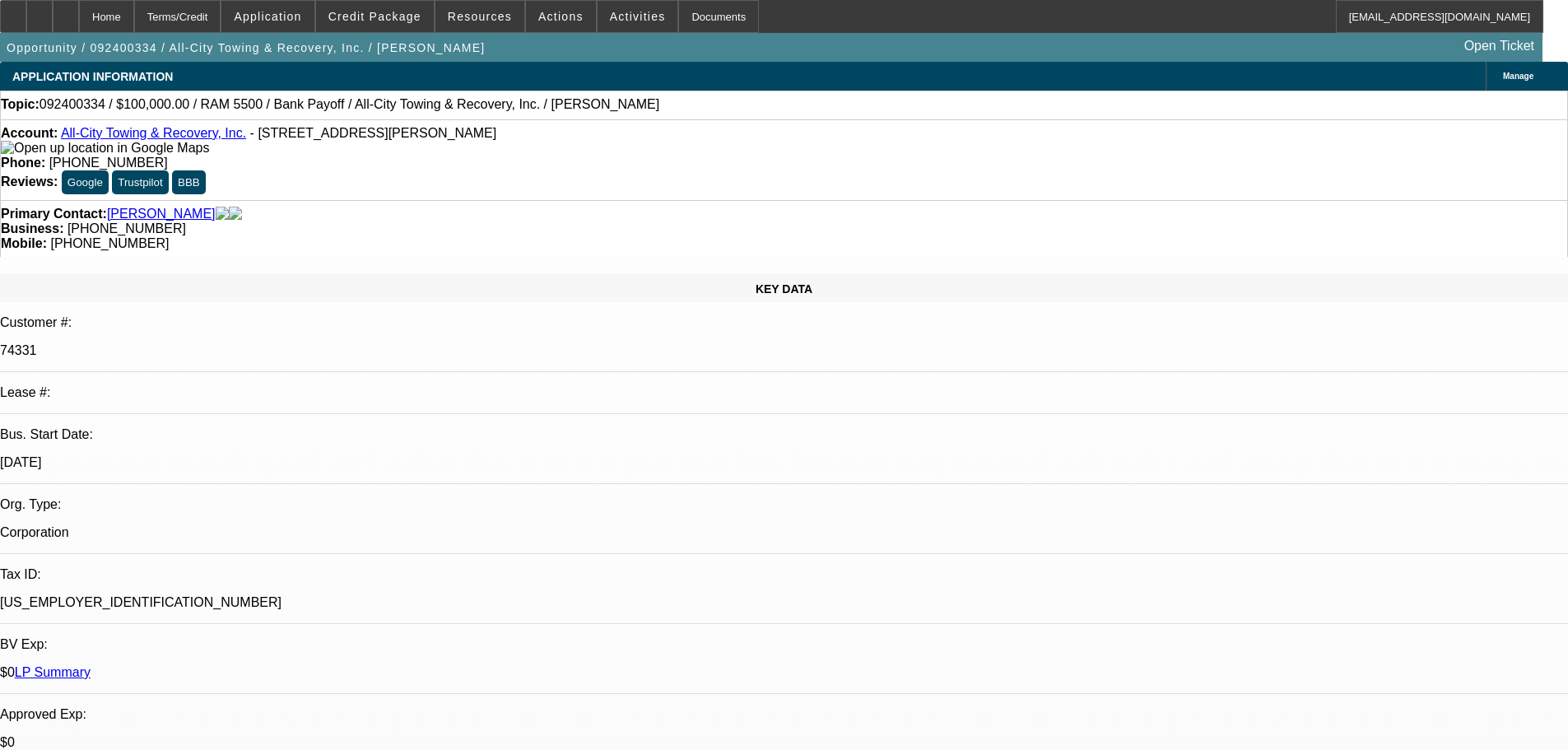
select select "0"
select select "2"
select select "0"
select select "6"
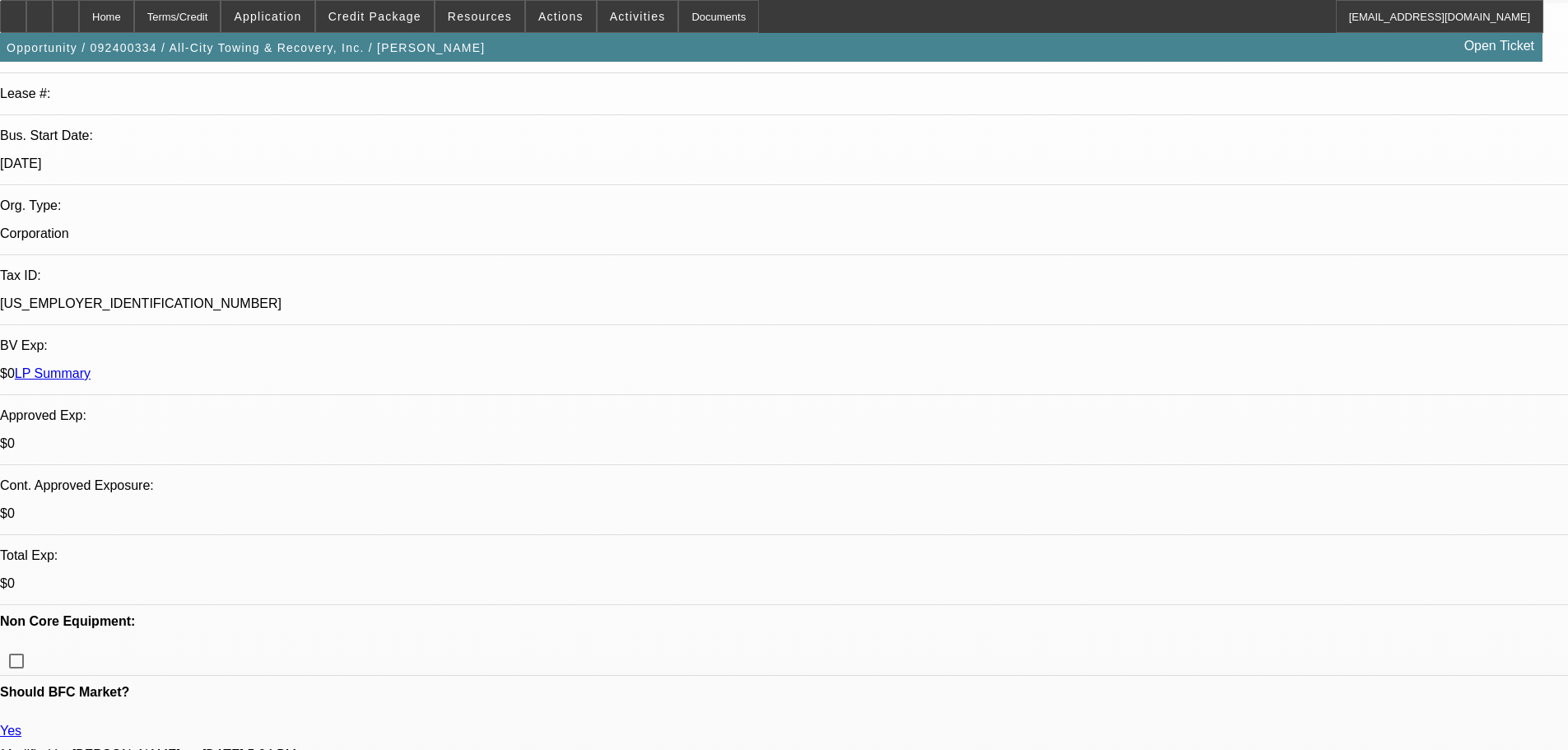
scroll to position [17, 0]
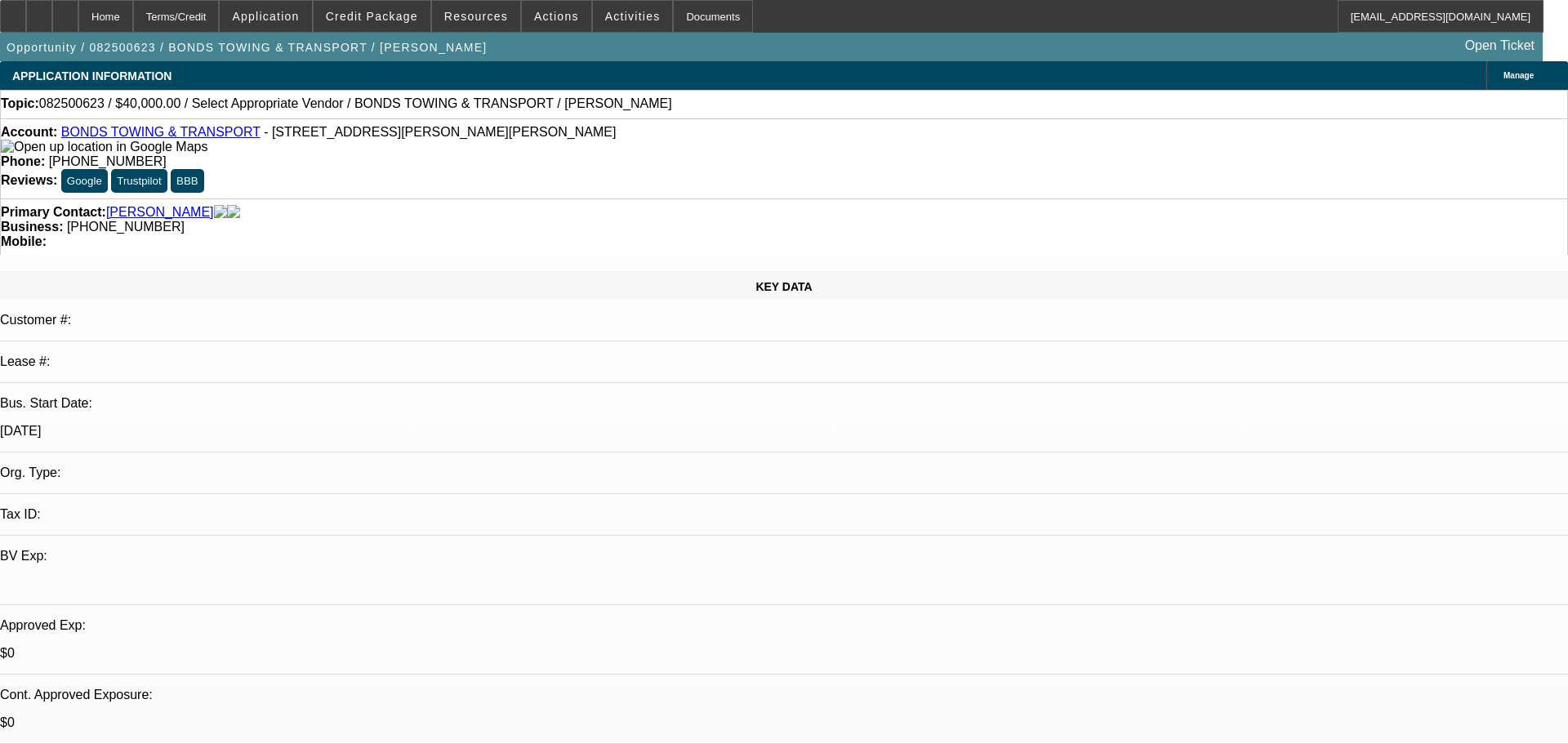
select select "0"
select select "2"
select select "0.1"
select select "4"
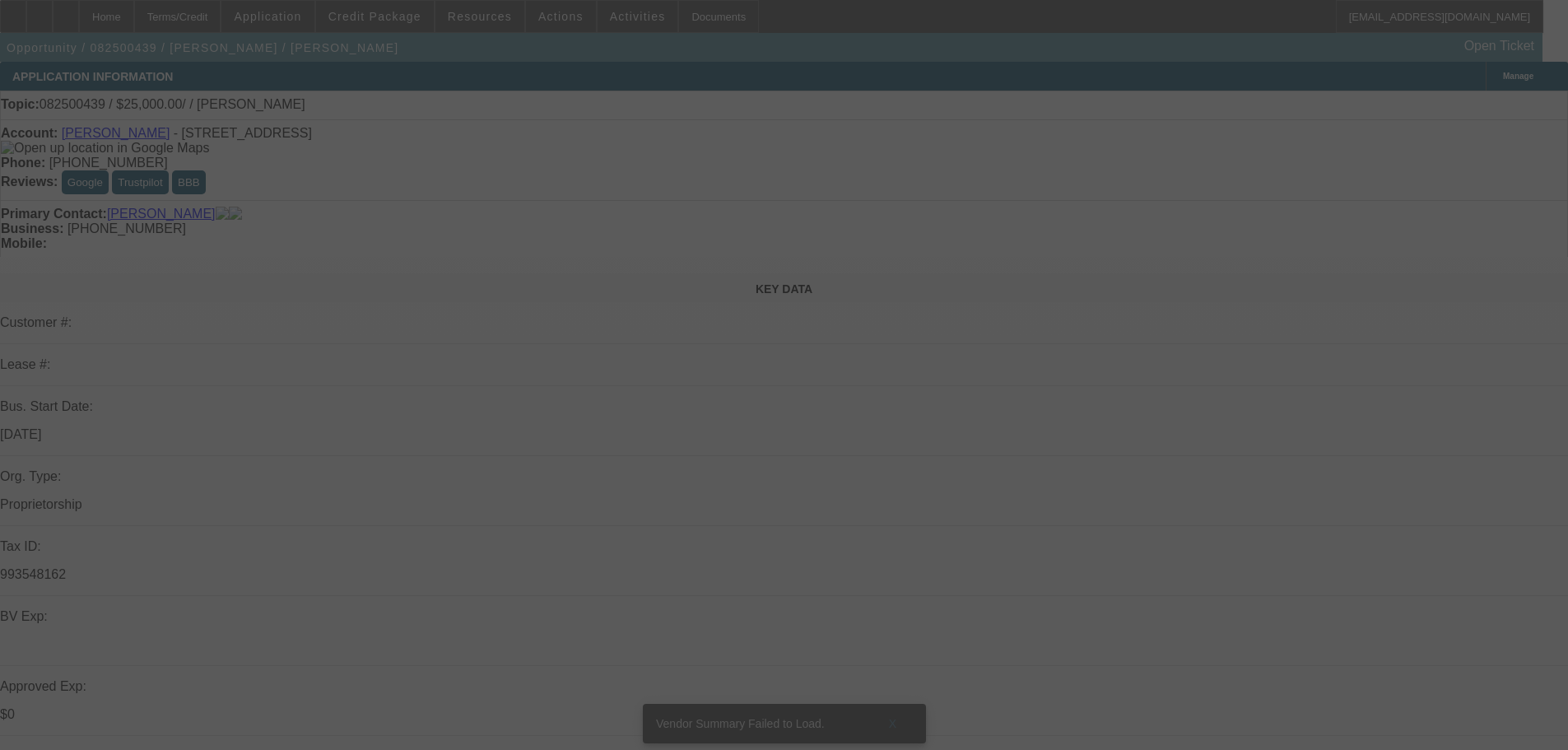
select select "0"
select select "2"
select select "0.1"
select select "4"
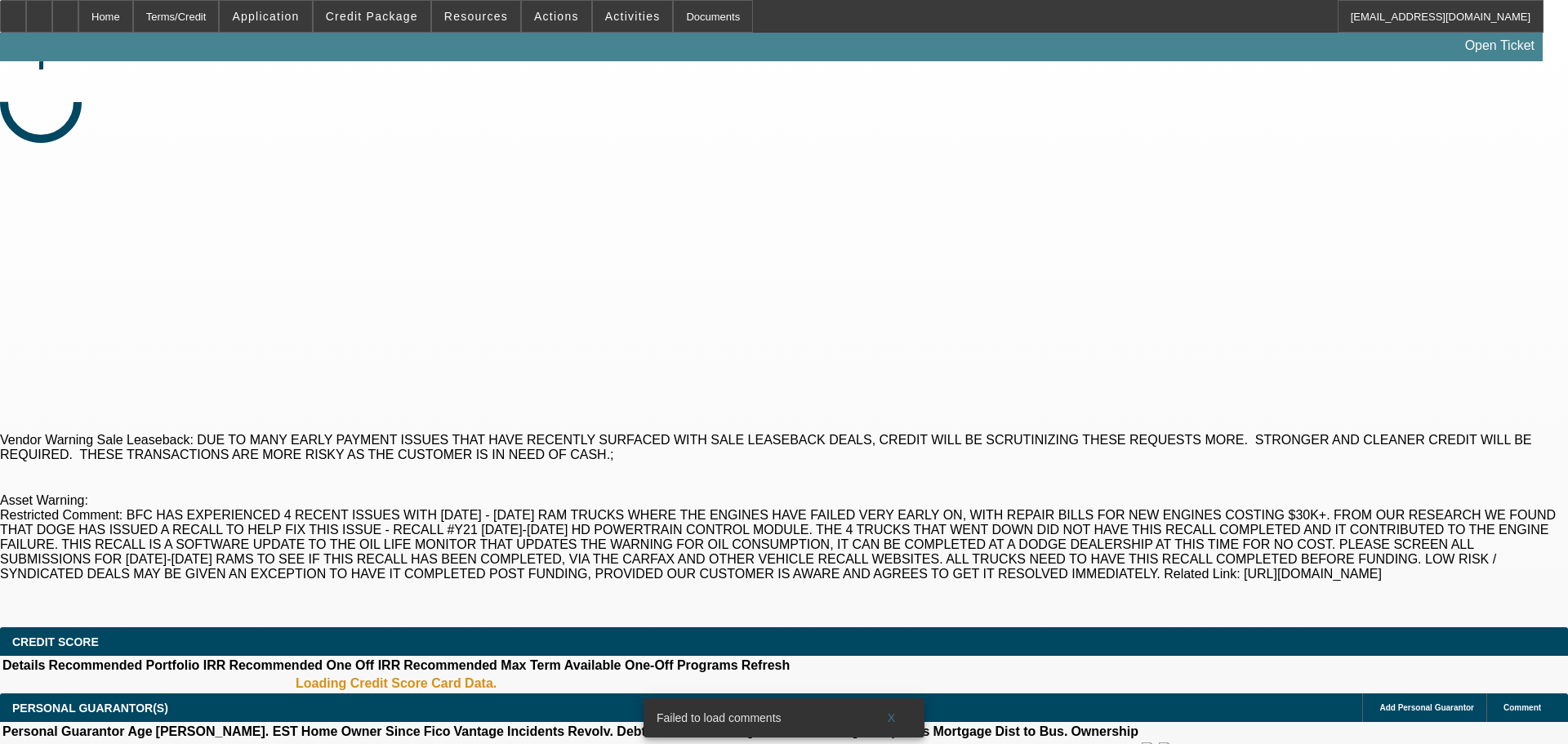
select select "0"
select select "2"
select select "0"
select select "6"
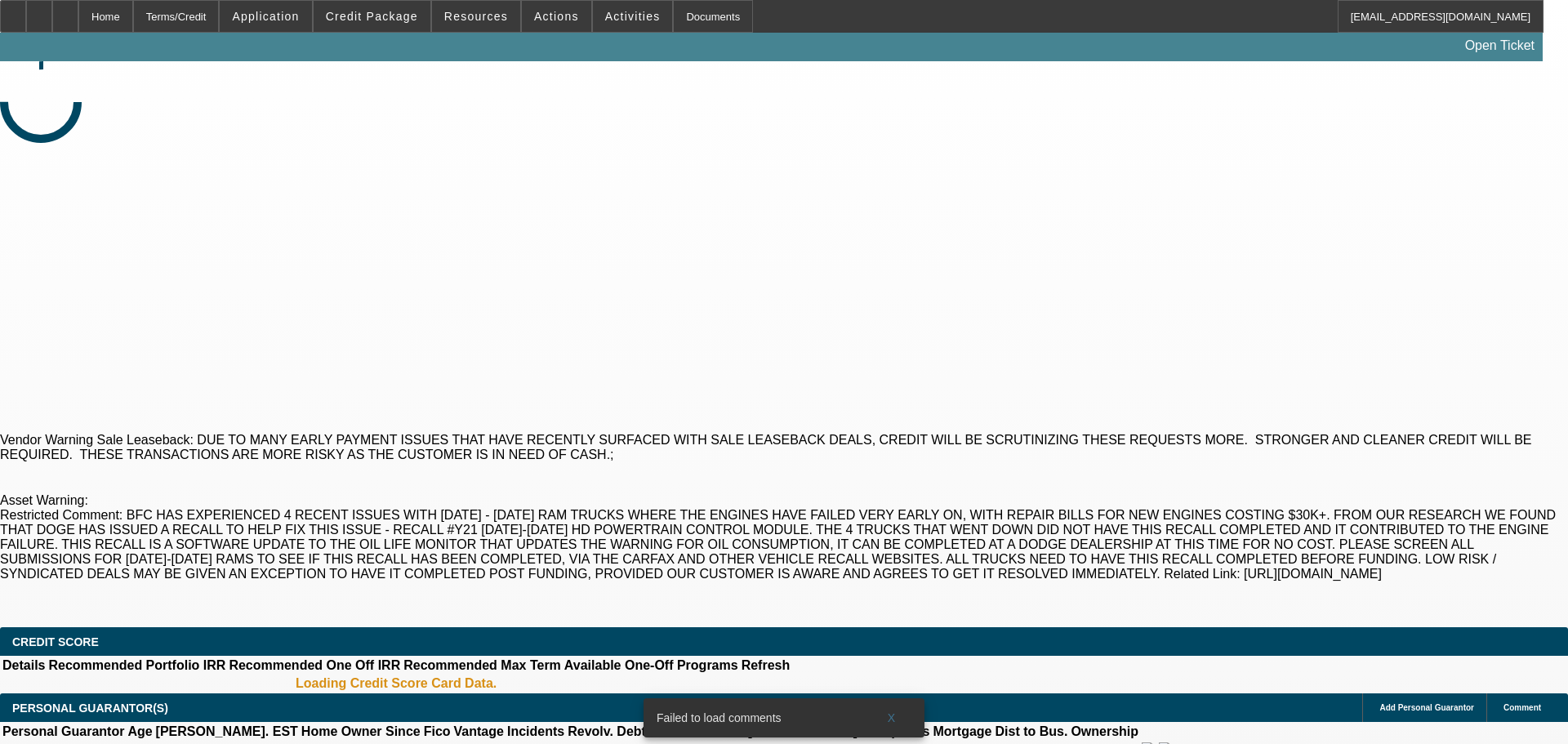
select select "0"
select select "2"
select select "0.1"
select select "4"
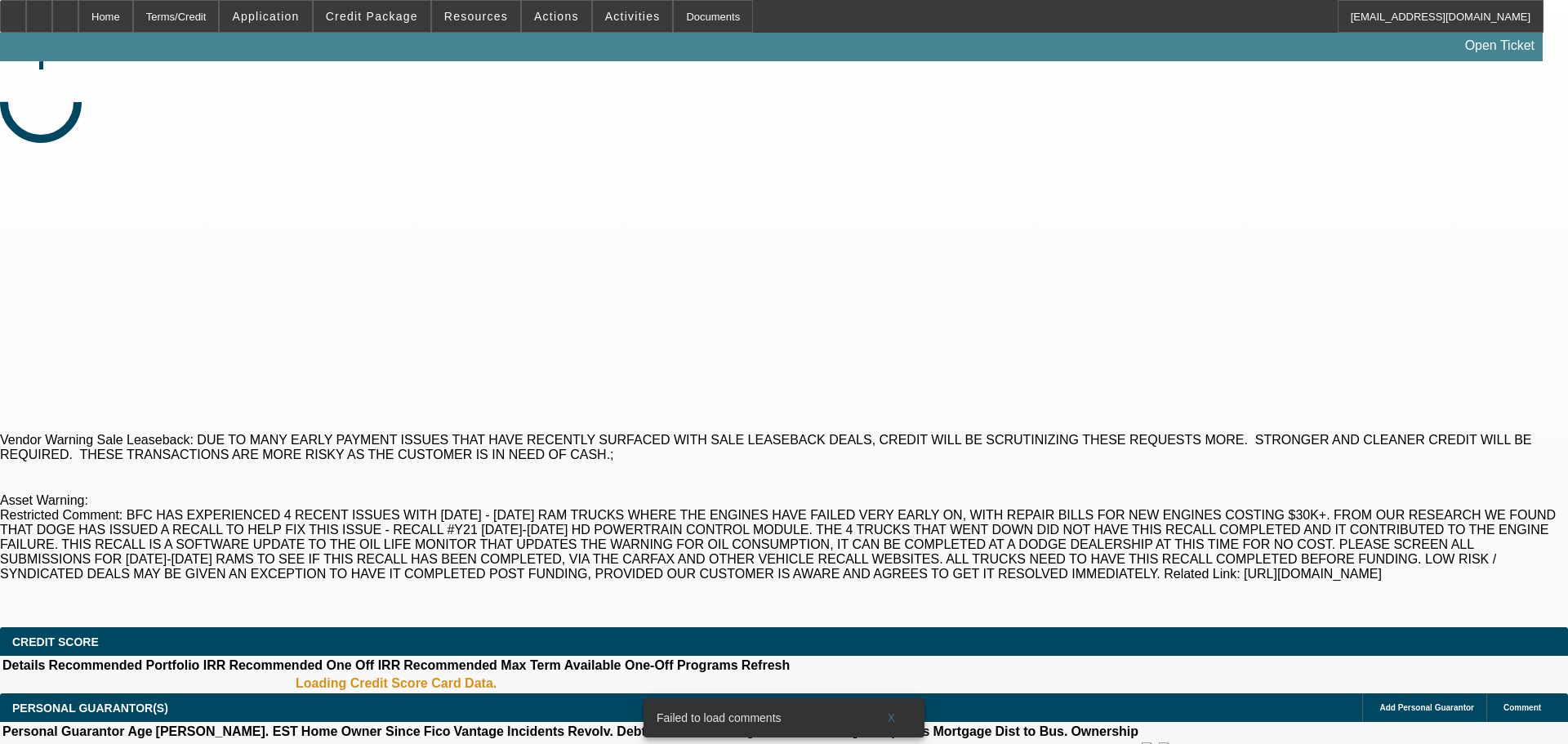
select select "0"
select select "2"
select select "0.1"
select select "4"
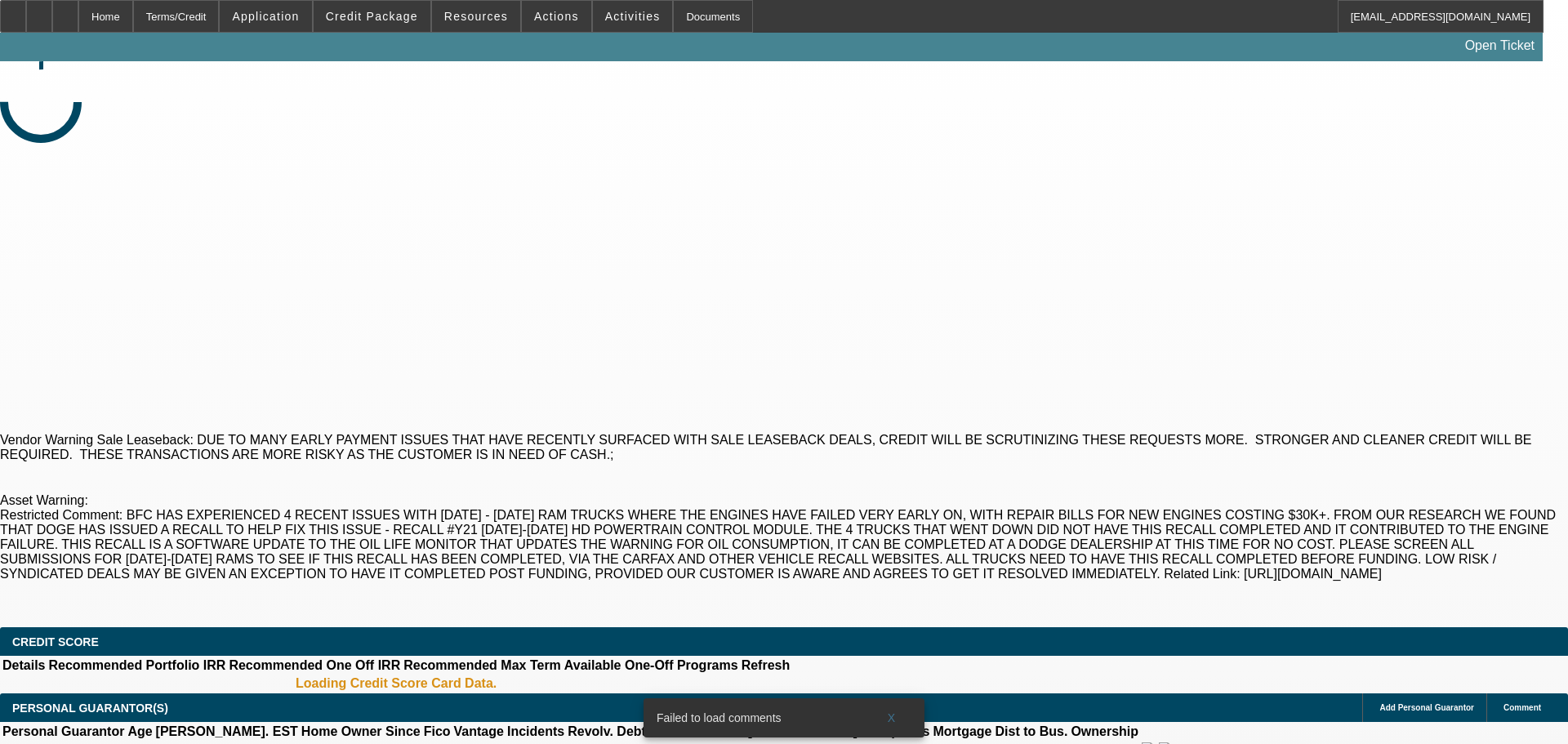
select select "0"
select select "2"
select select "0.1"
select select "4"
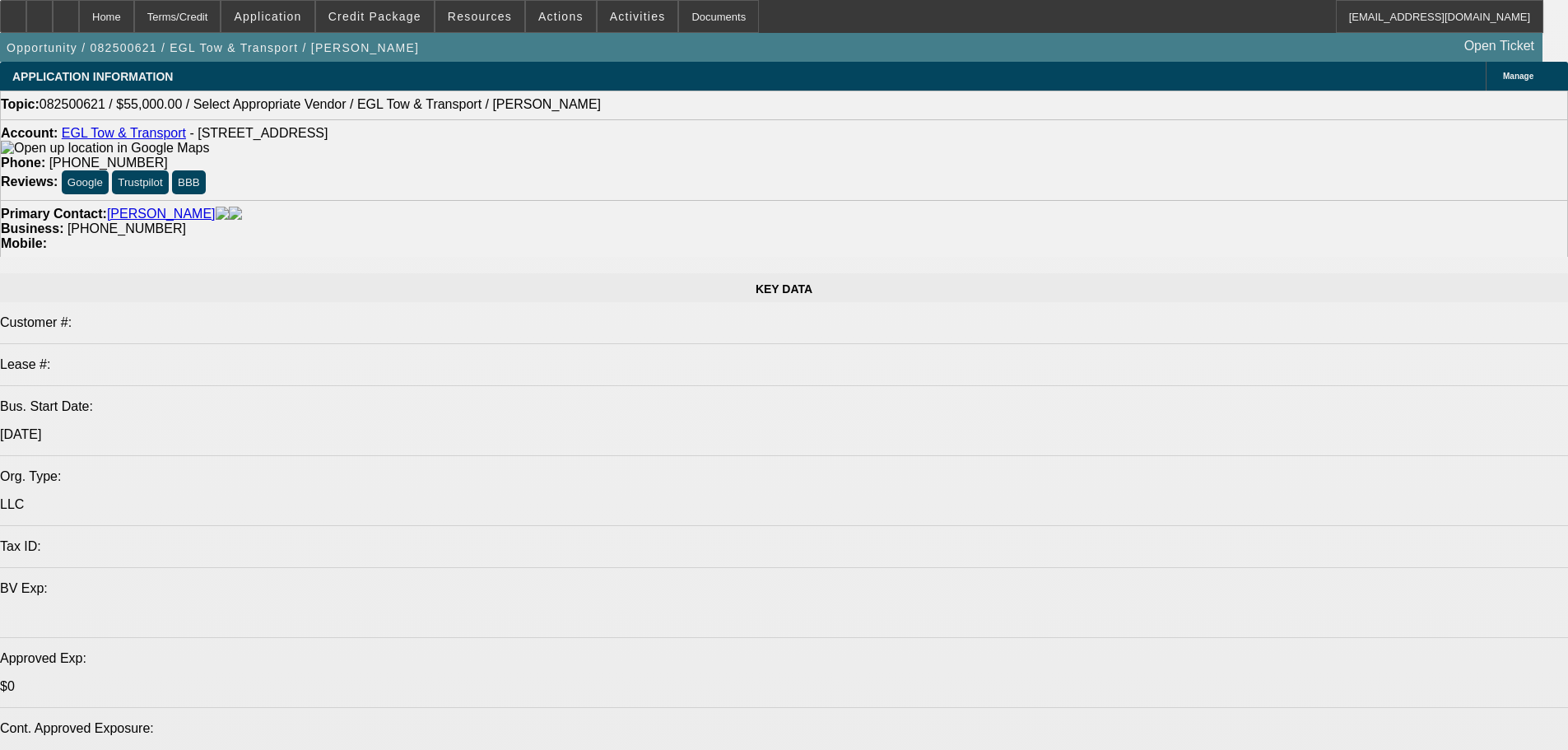
select select "0"
select select "2"
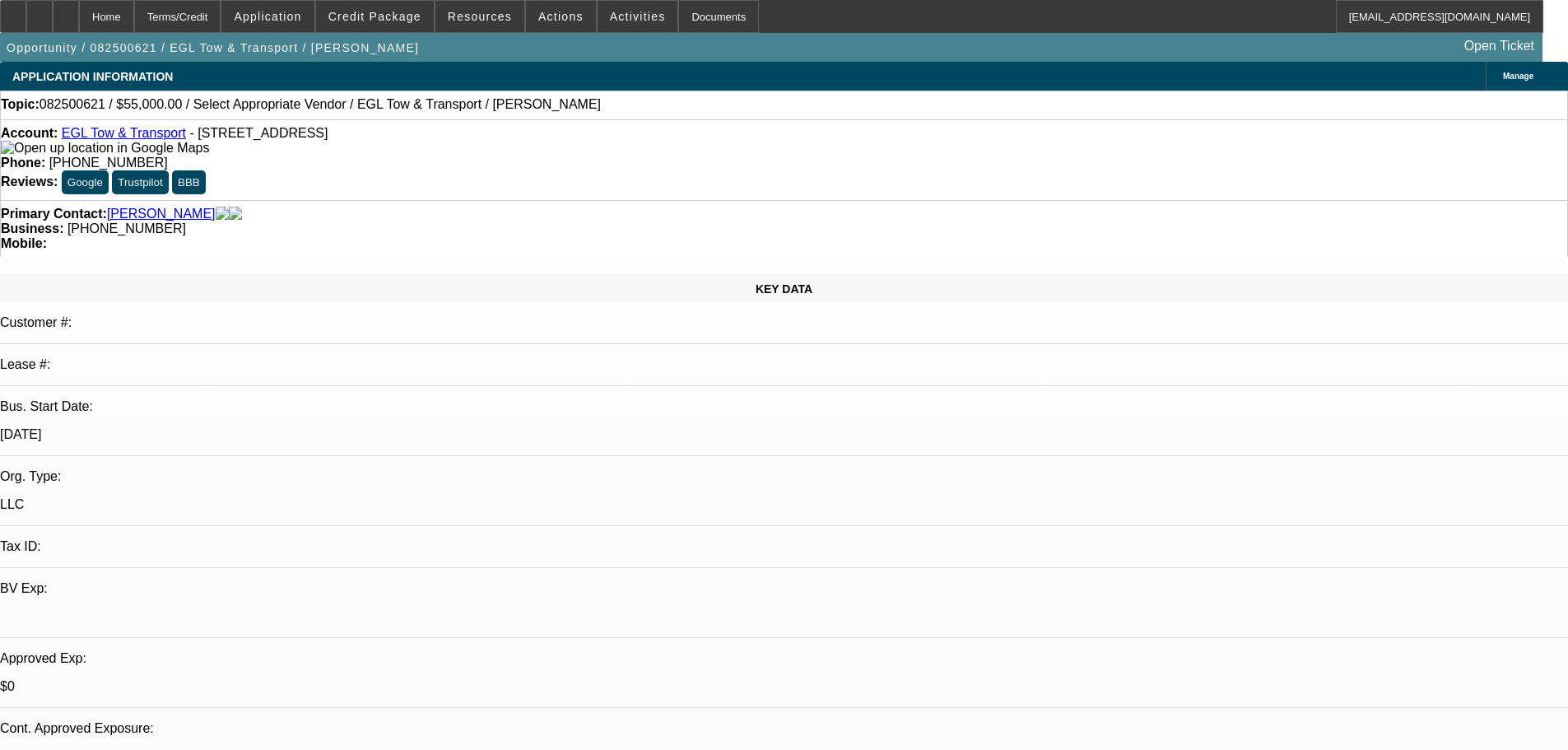
select select "0.1"
select select "4"
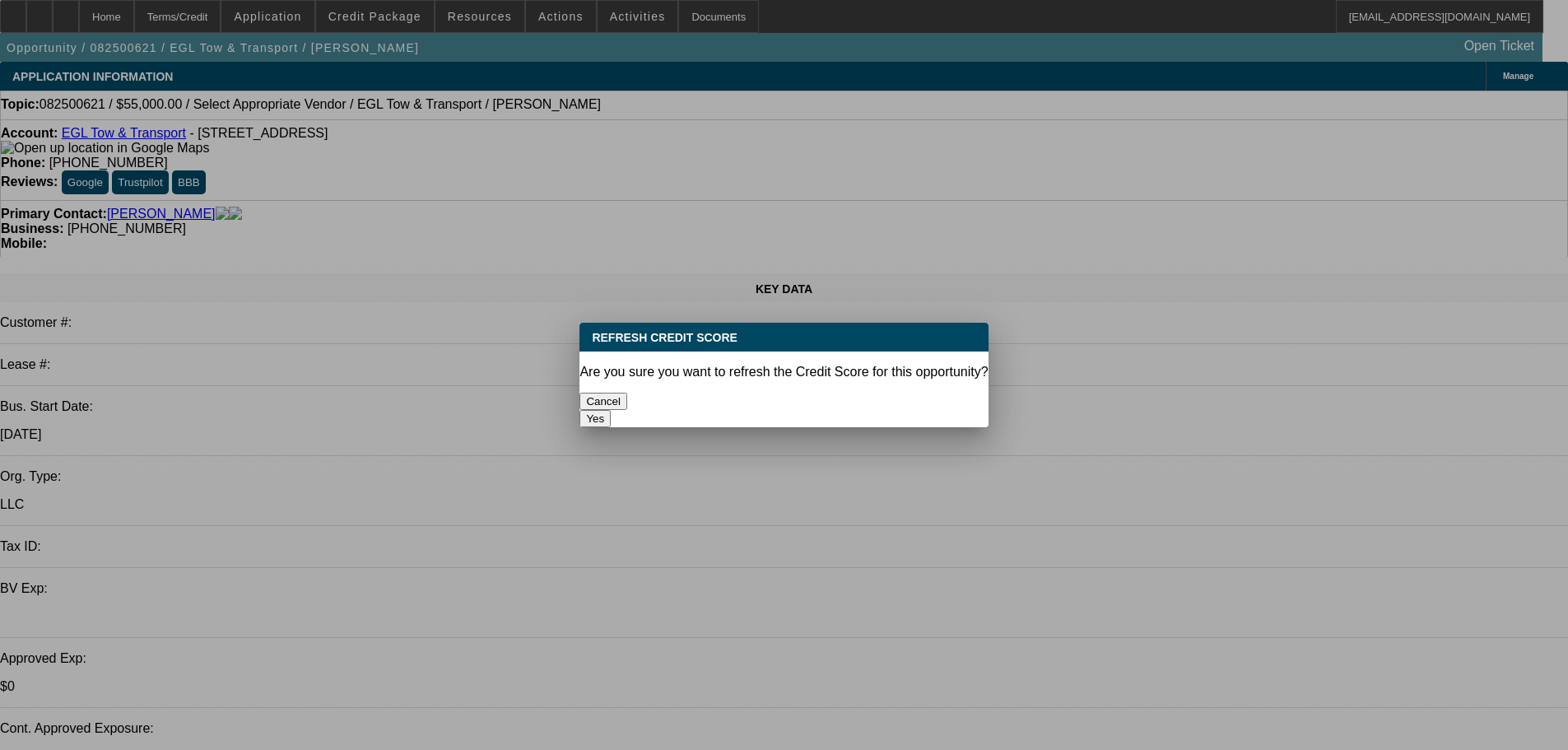
click at [611, 410] on button "Yes" at bounding box center [595, 418] width 32 height 18
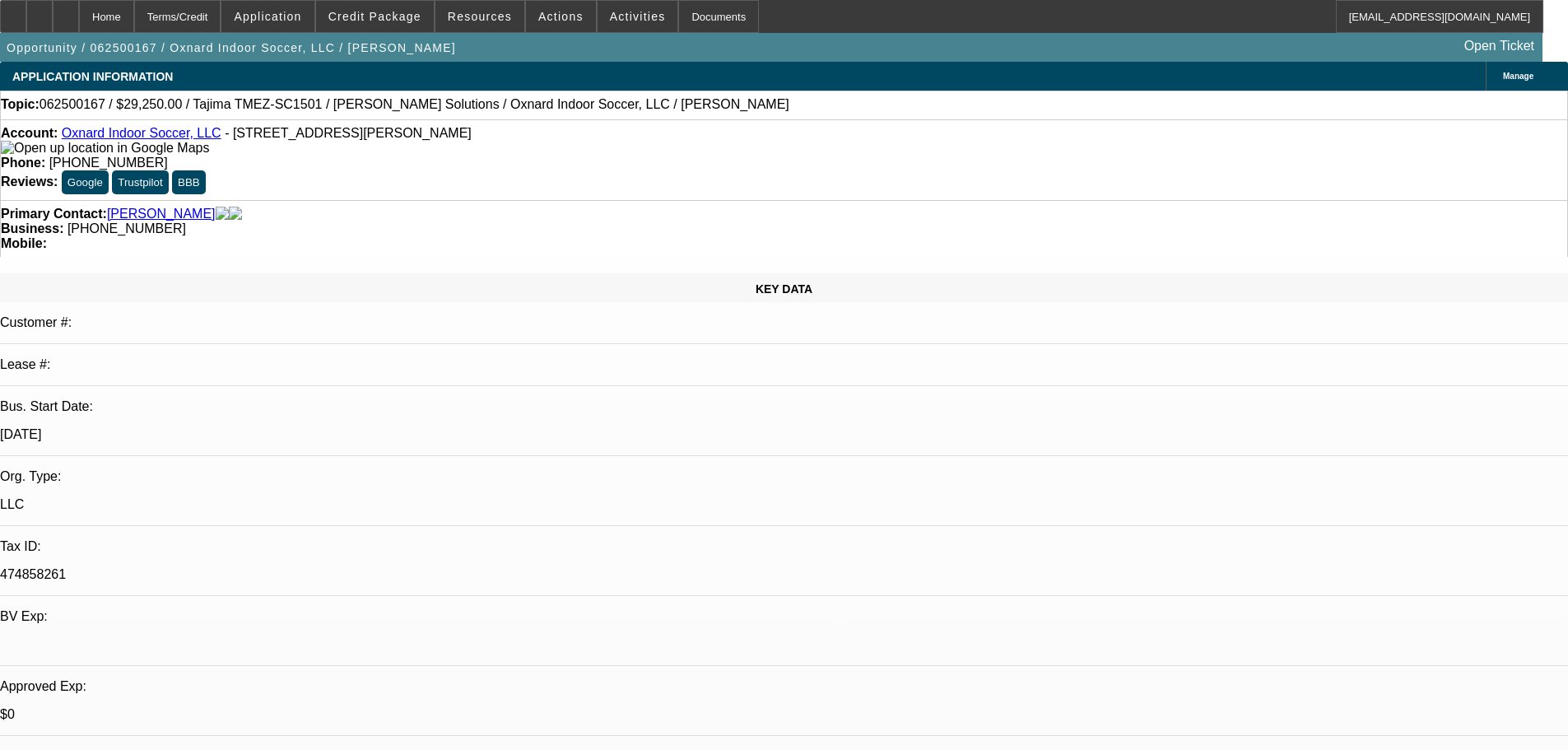
select select "0"
select select "2"
select select "0.1"
select select "4"
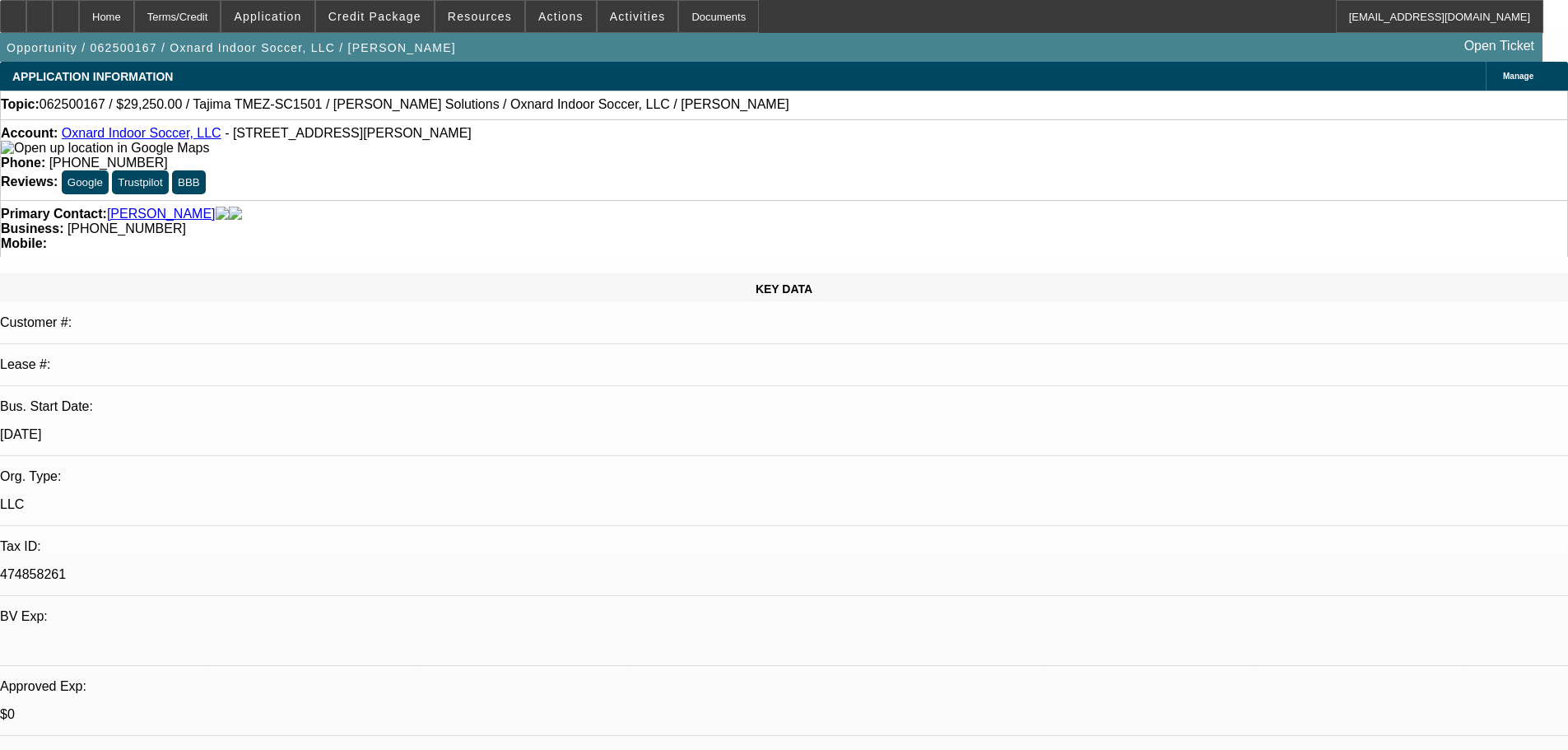
select select "0"
select select "0.1"
select select "4"
select select "0"
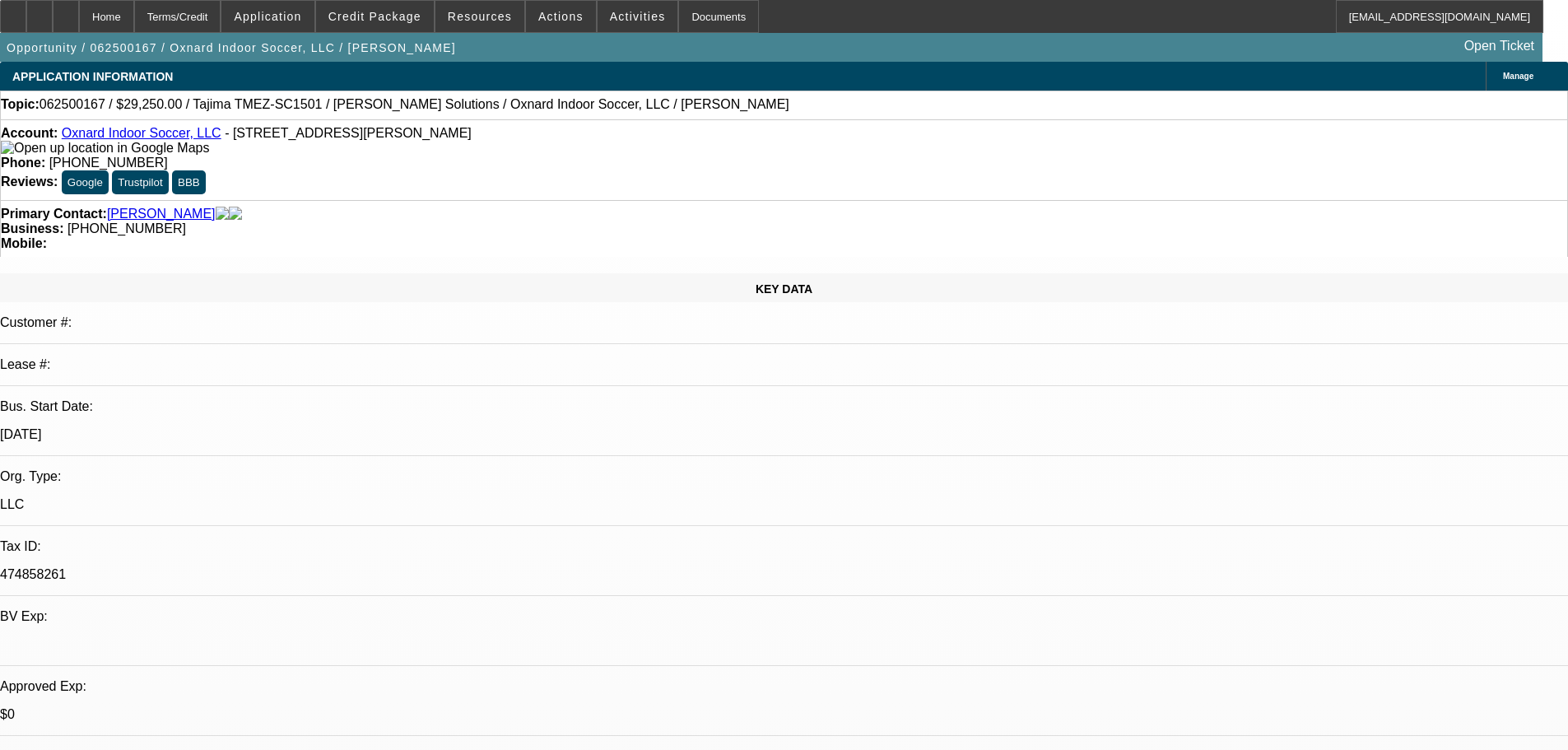
select select "0"
select select "0.1"
select select "4"
select select "0"
select select "2"
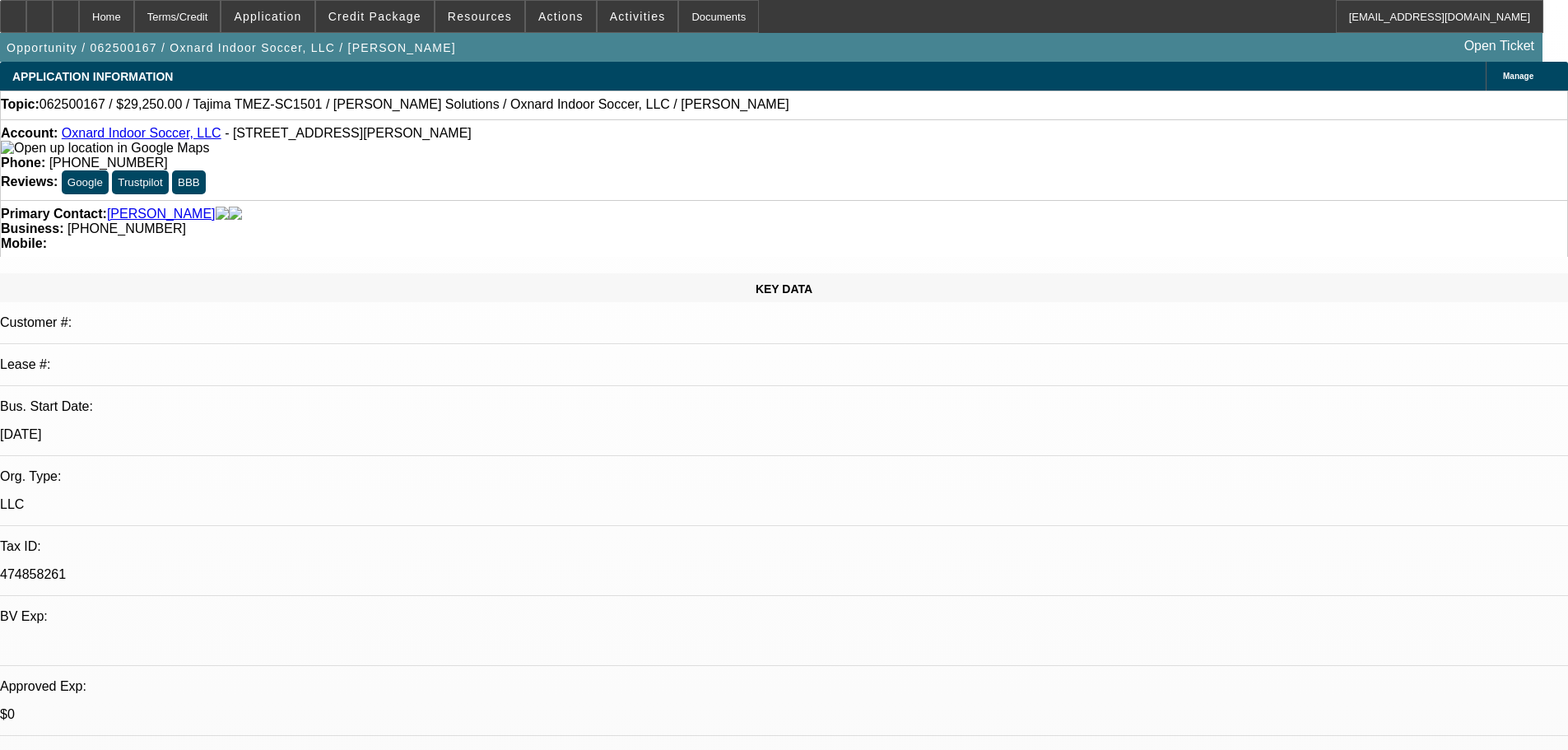
select select "2"
select select "0.1"
select select "4"
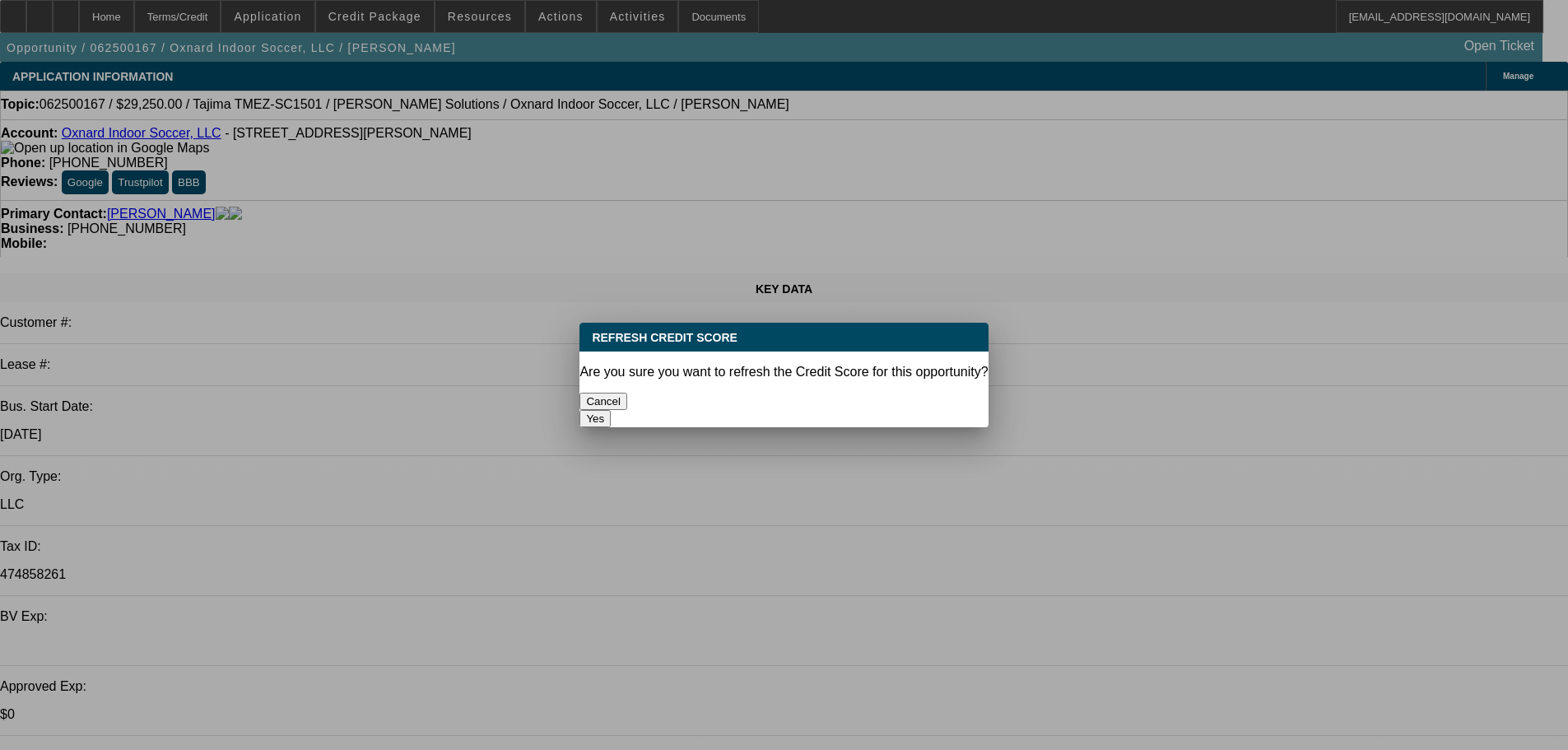
click at [611, 410] on button "Yes" at bounding box center [595, 418] width 32 height 18
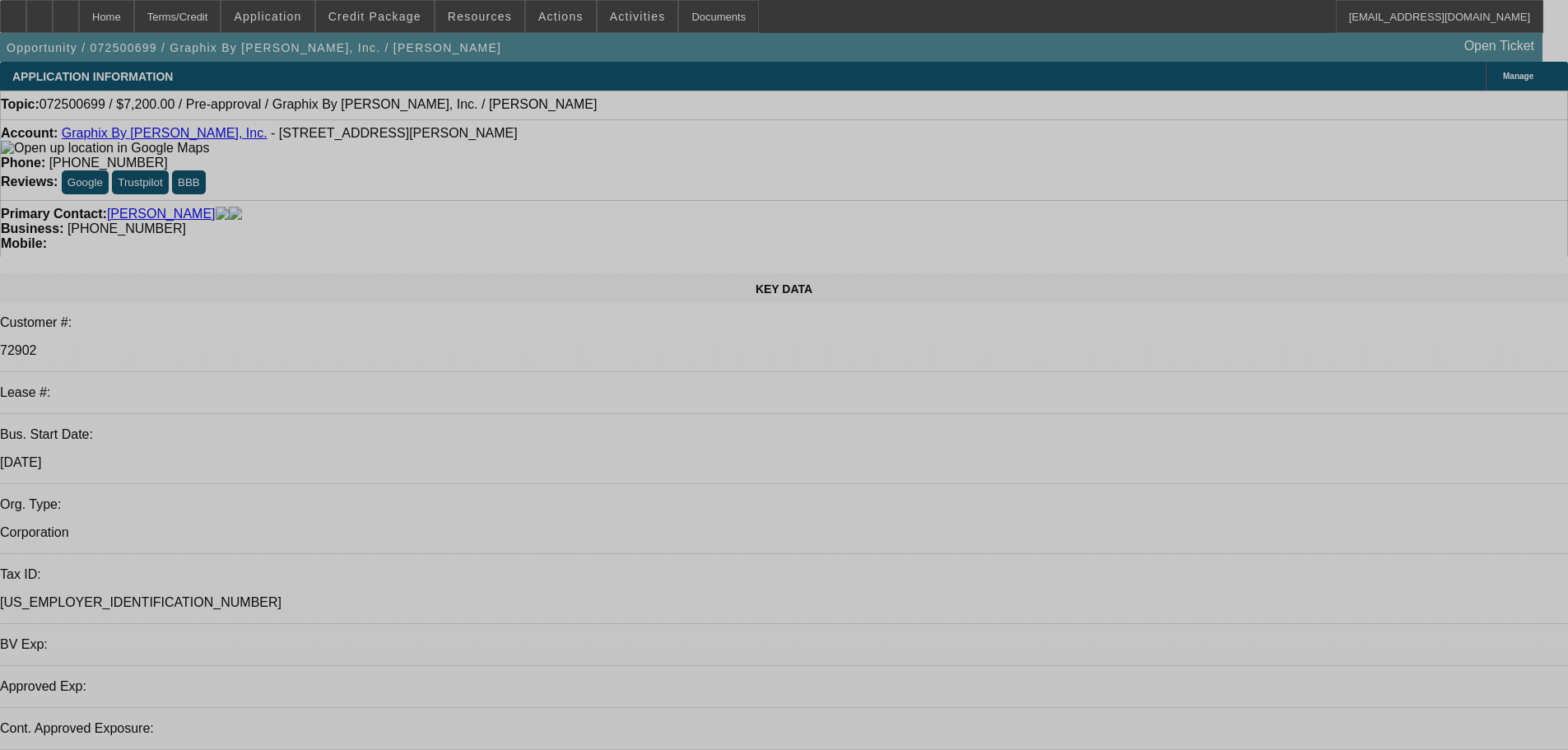
select select "2"
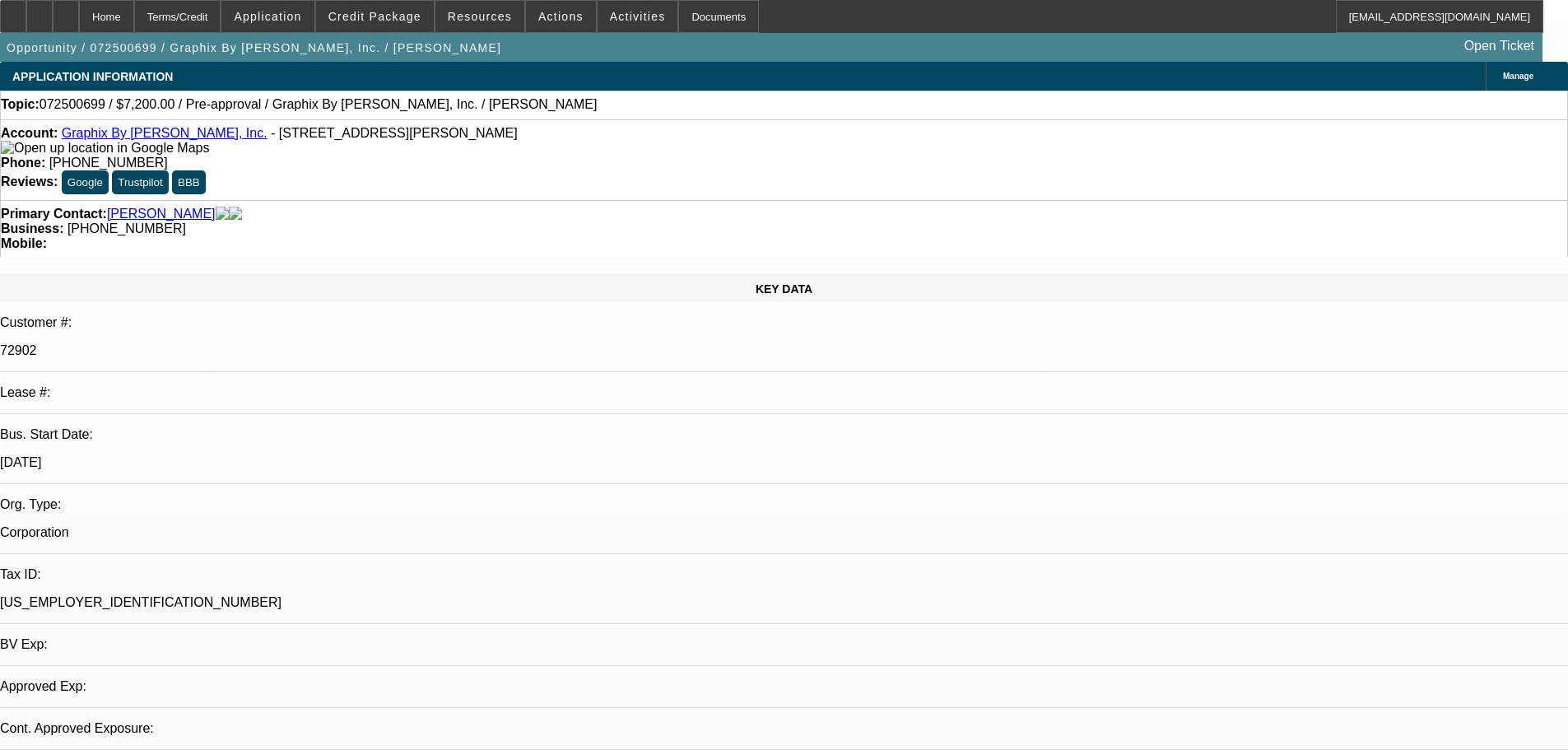
select select "2"
select select "0.1"
select select "4"
select select "0.1"
select select "2"
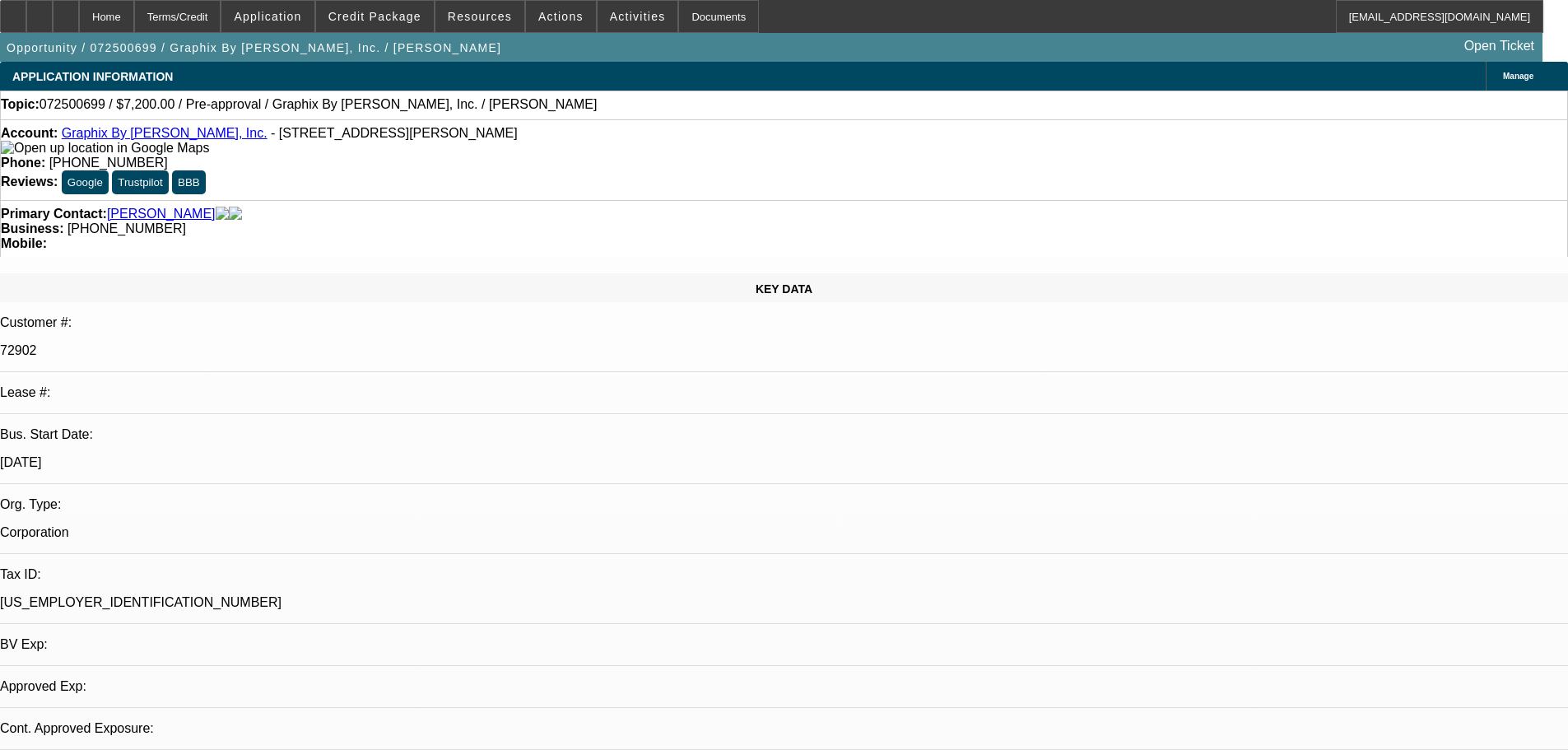
select select "2"
select select "0.1"
select select "4"
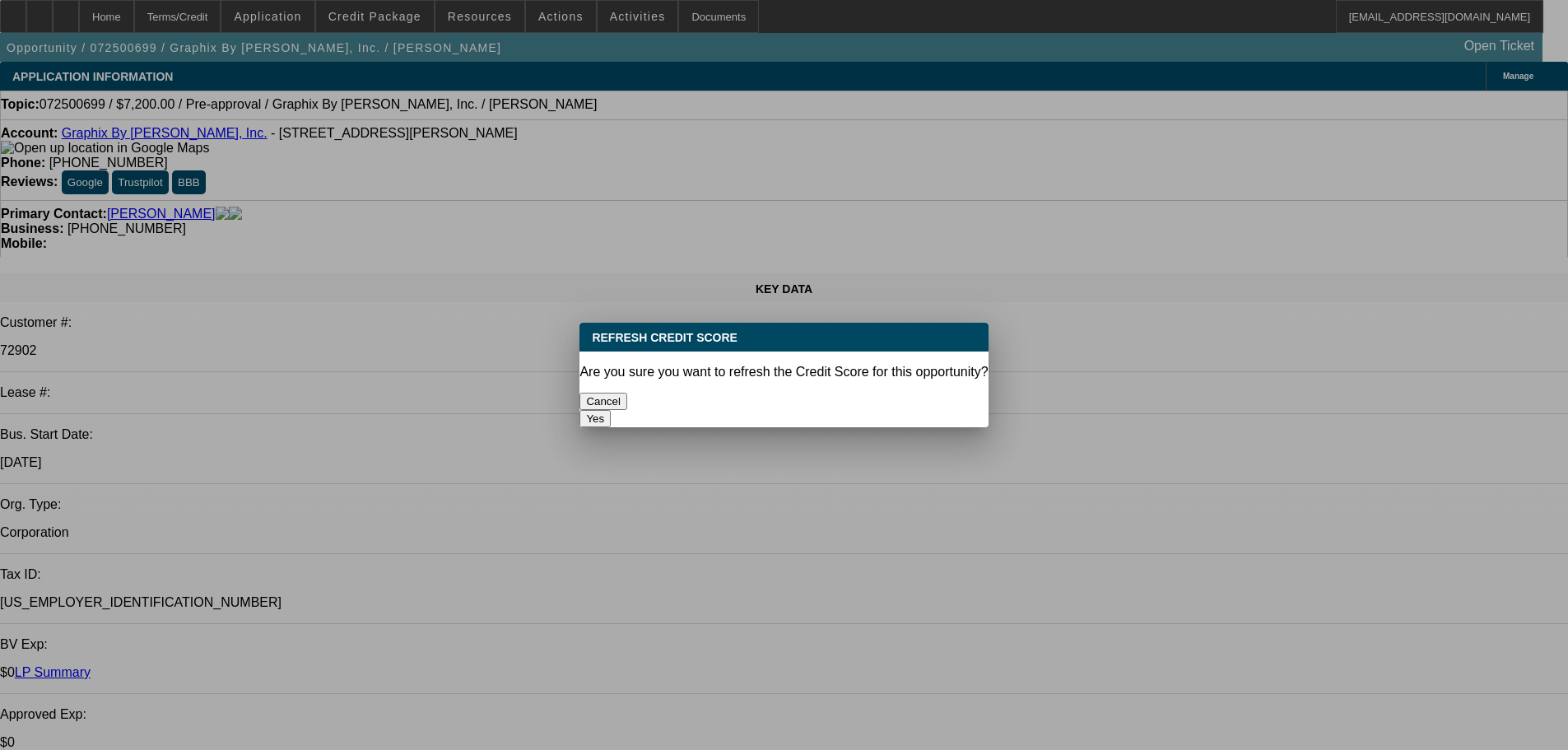
click at [611, 410] on button "Yes" at bounding box center [595, 418] width 32 height 18
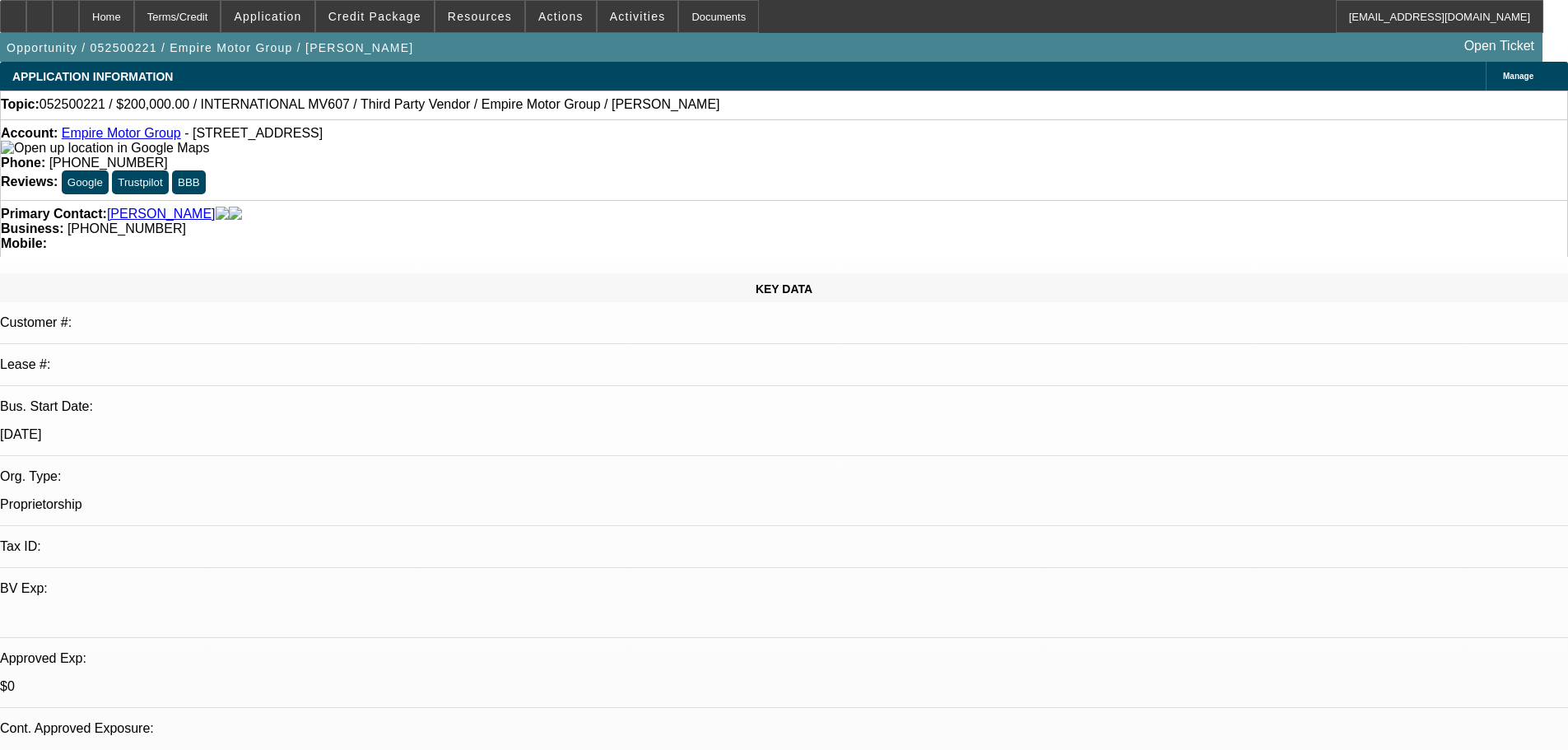
select select "0"
select select "2"
select select "0"
select select "6"
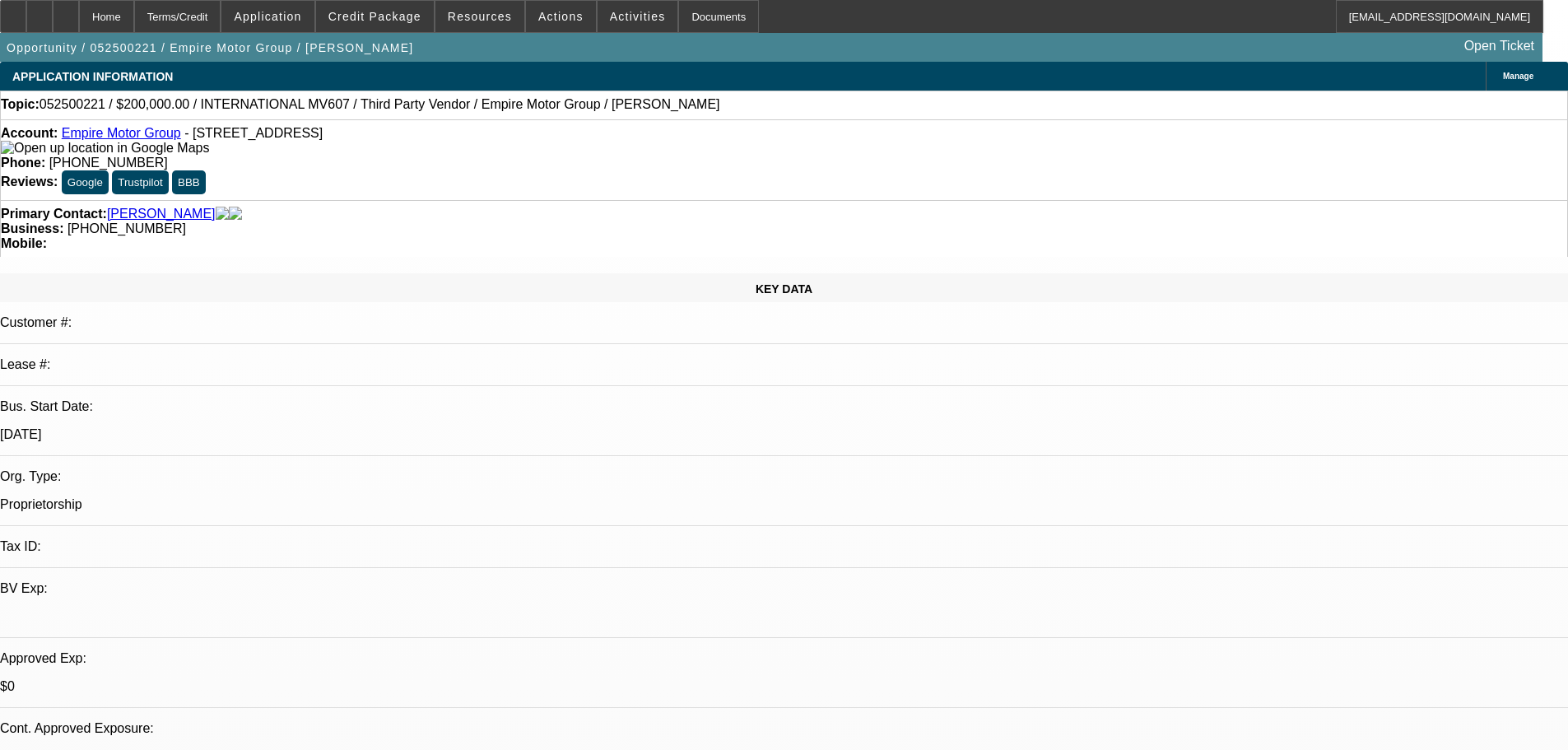
select select "0"
select select "2"
select select "0.1"
select select "4"
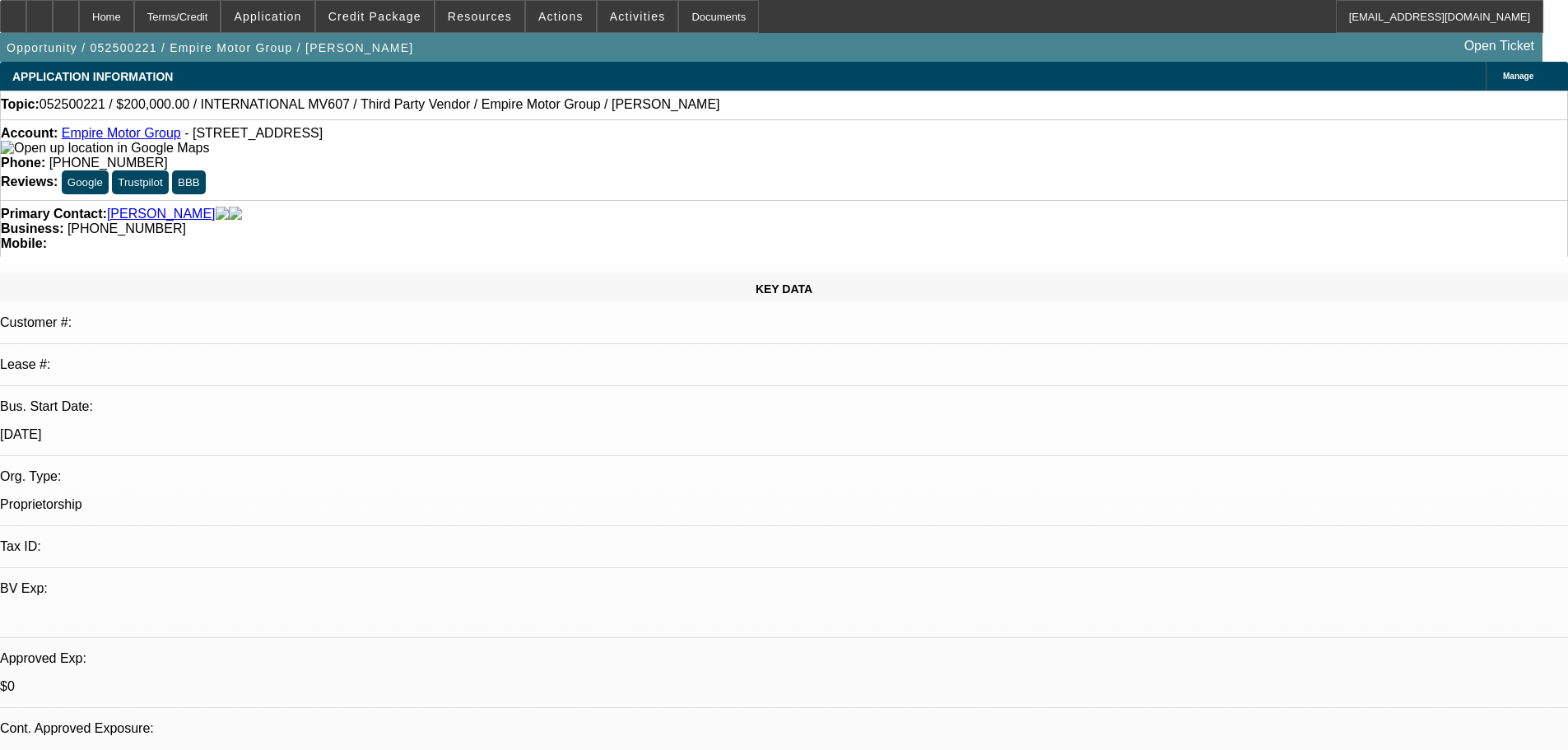
select select "0.1"
select select "2"
select select "0.1"
select select "4"
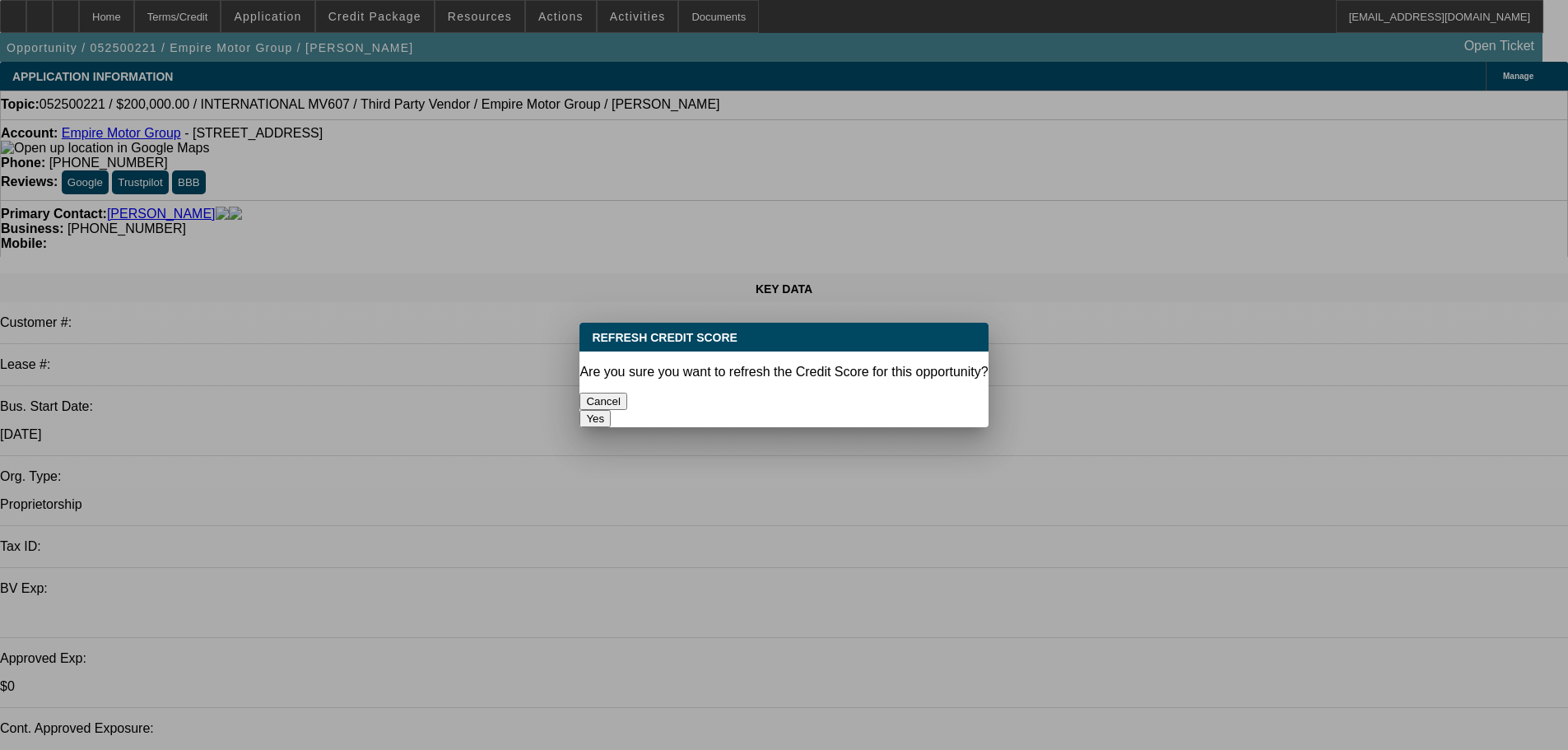
click at [611, 410] on button "Yes" at bounding box center [595, 418] width 32 height 18
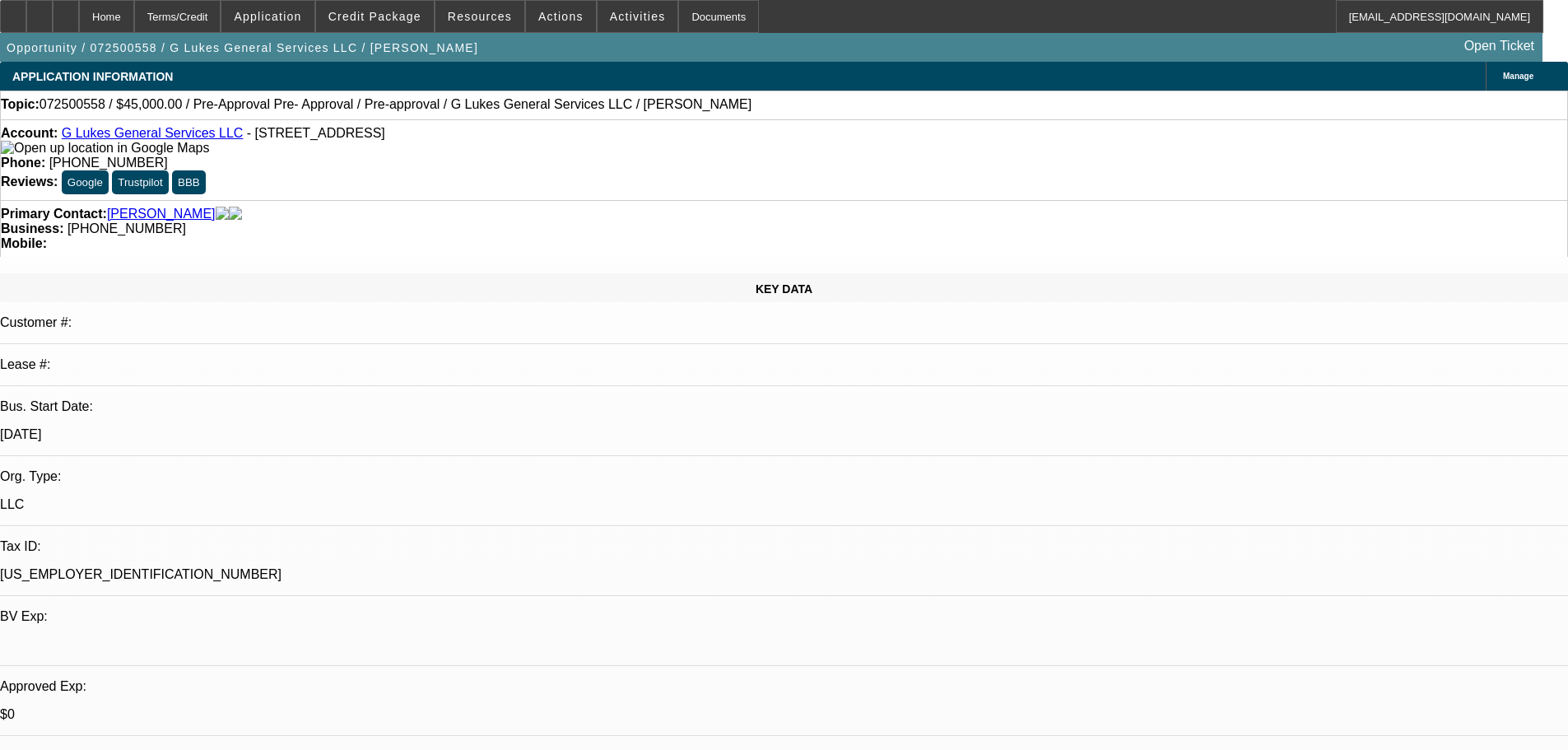
select select "0"
select select "0.1"
select select "4"
select select "0"
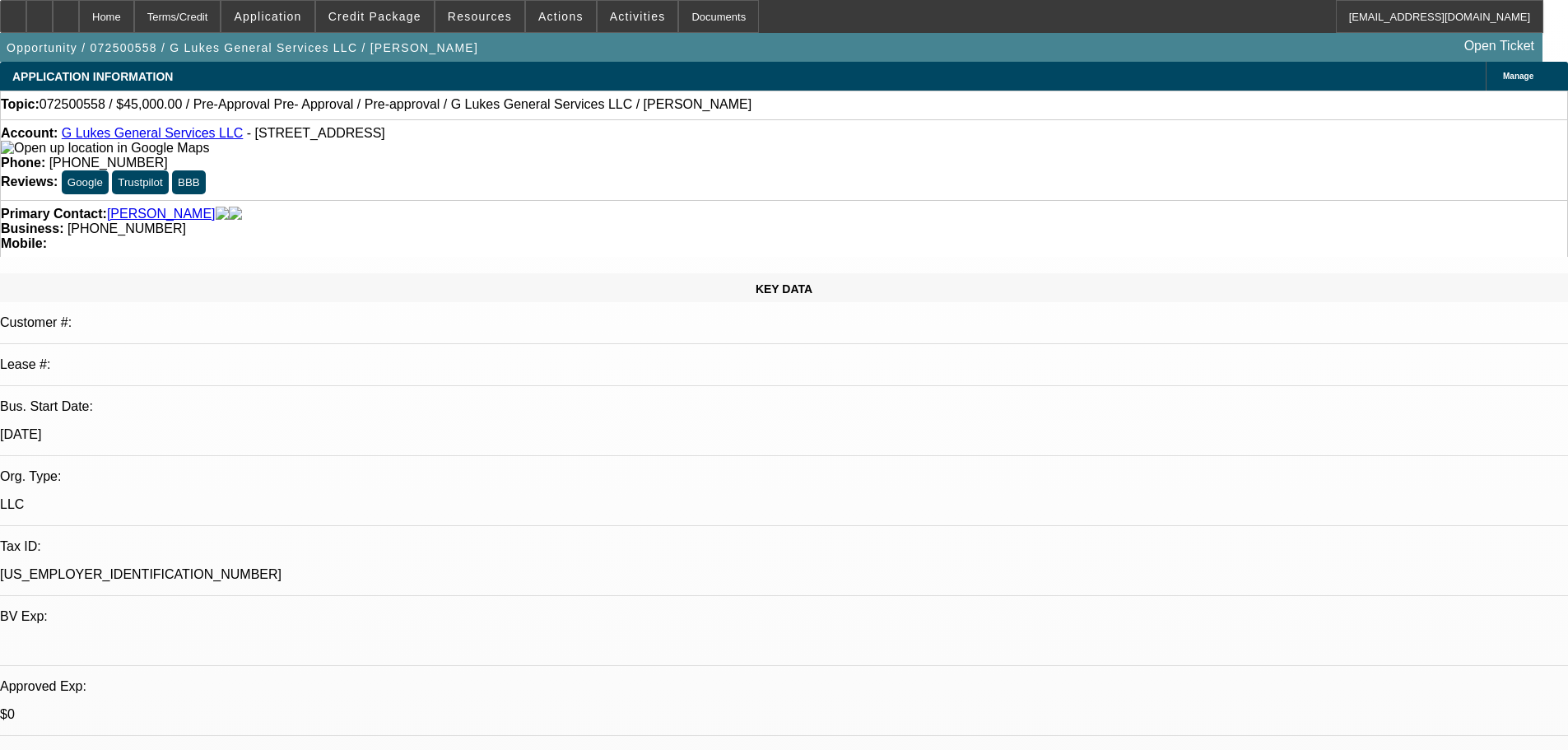
select select "0"
select select "0.1"
select select "4"
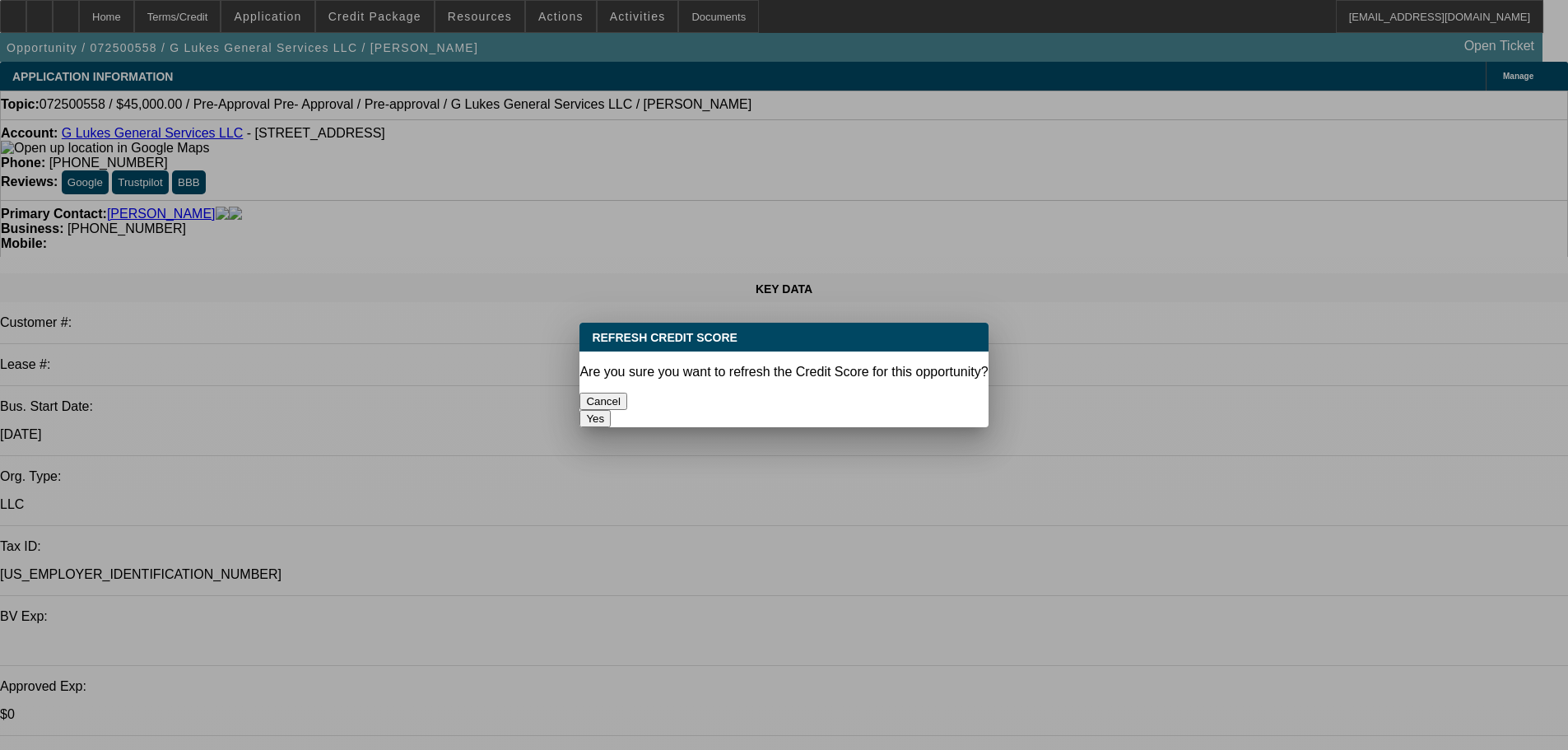
click at [611, 410] on button "Yes" at bounding box center [595, 418] width 32 height 18
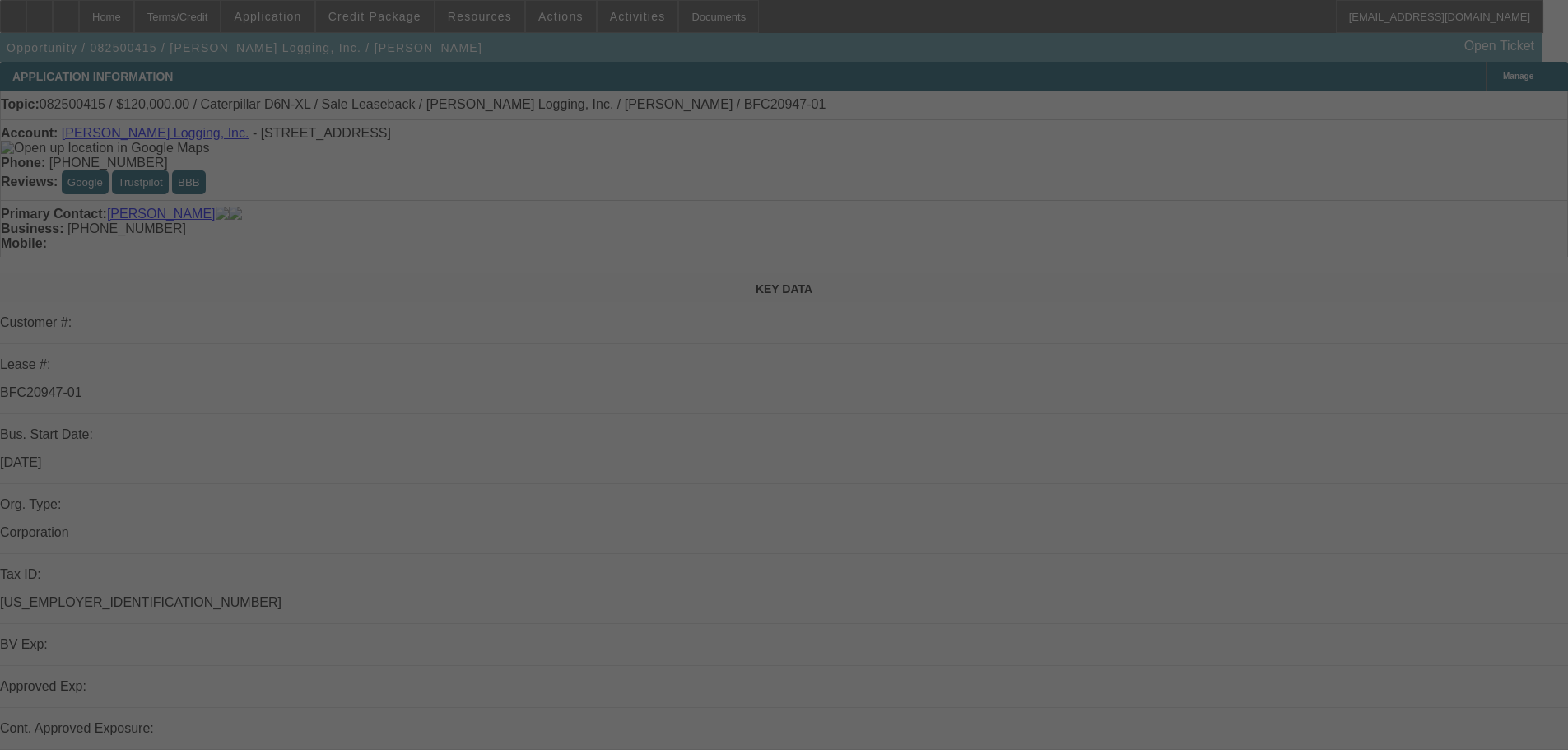
select select "0"
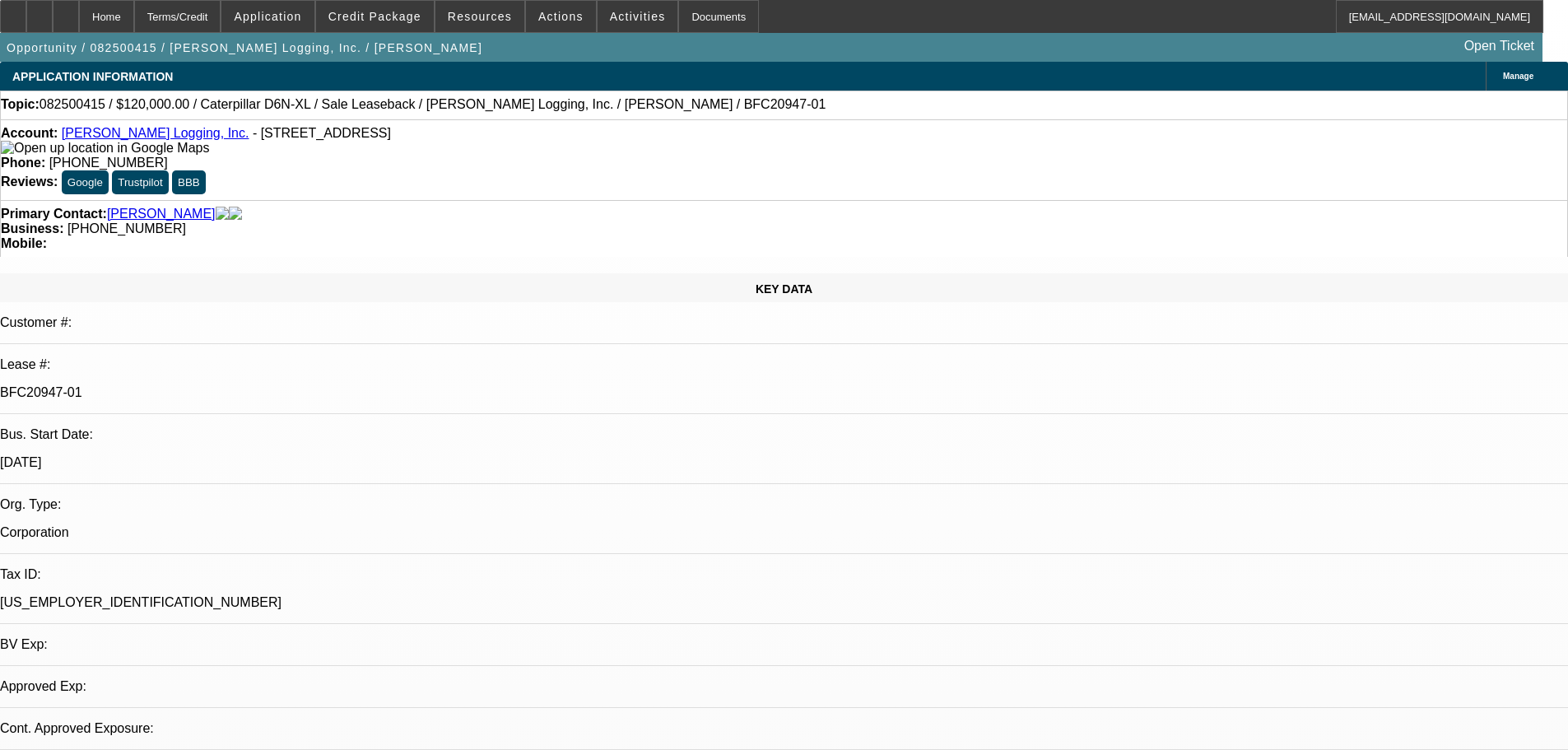
select select "2"
select select "0"
select select "2"
select select "0"
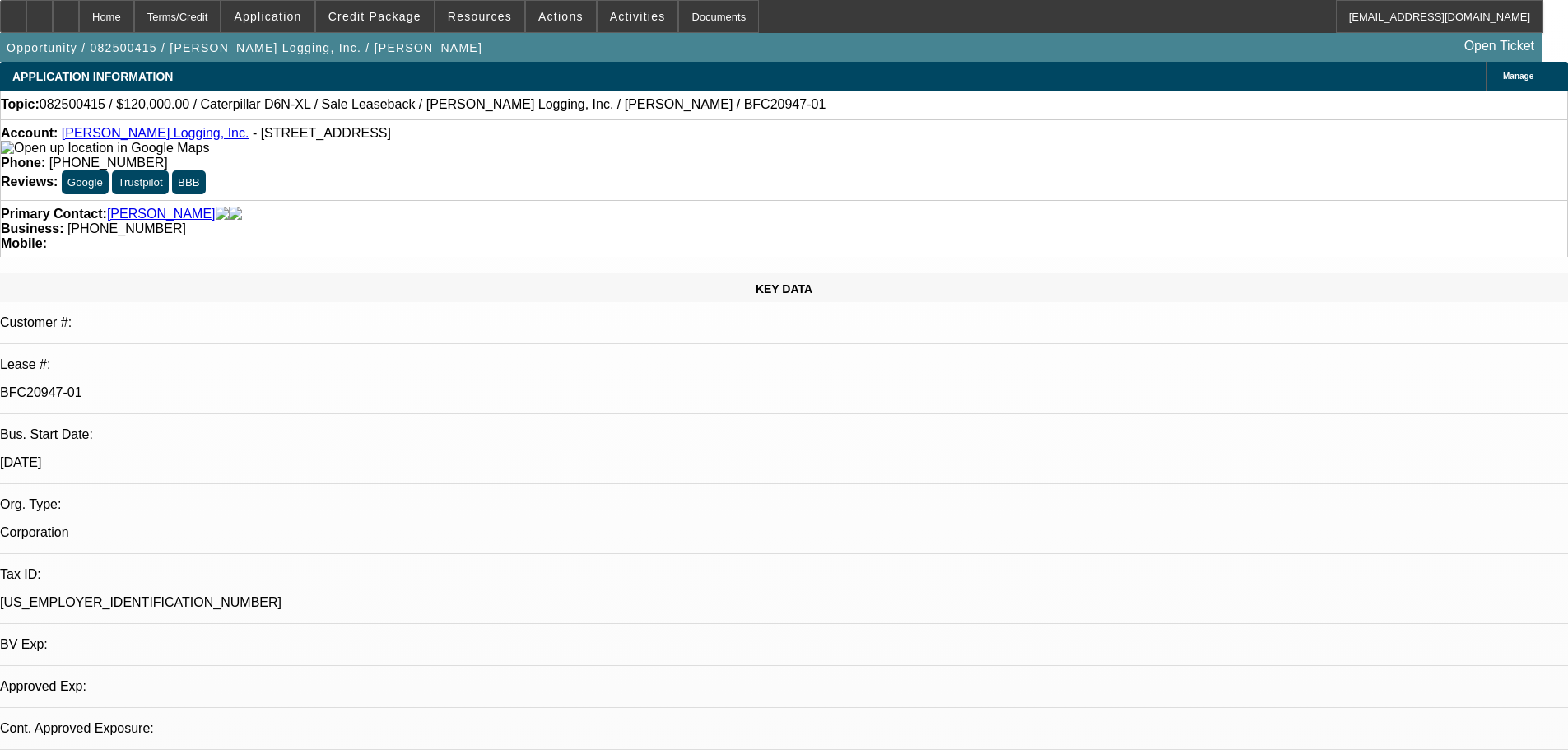
select select "0"
select select "2"
select select "0"
select select "2"
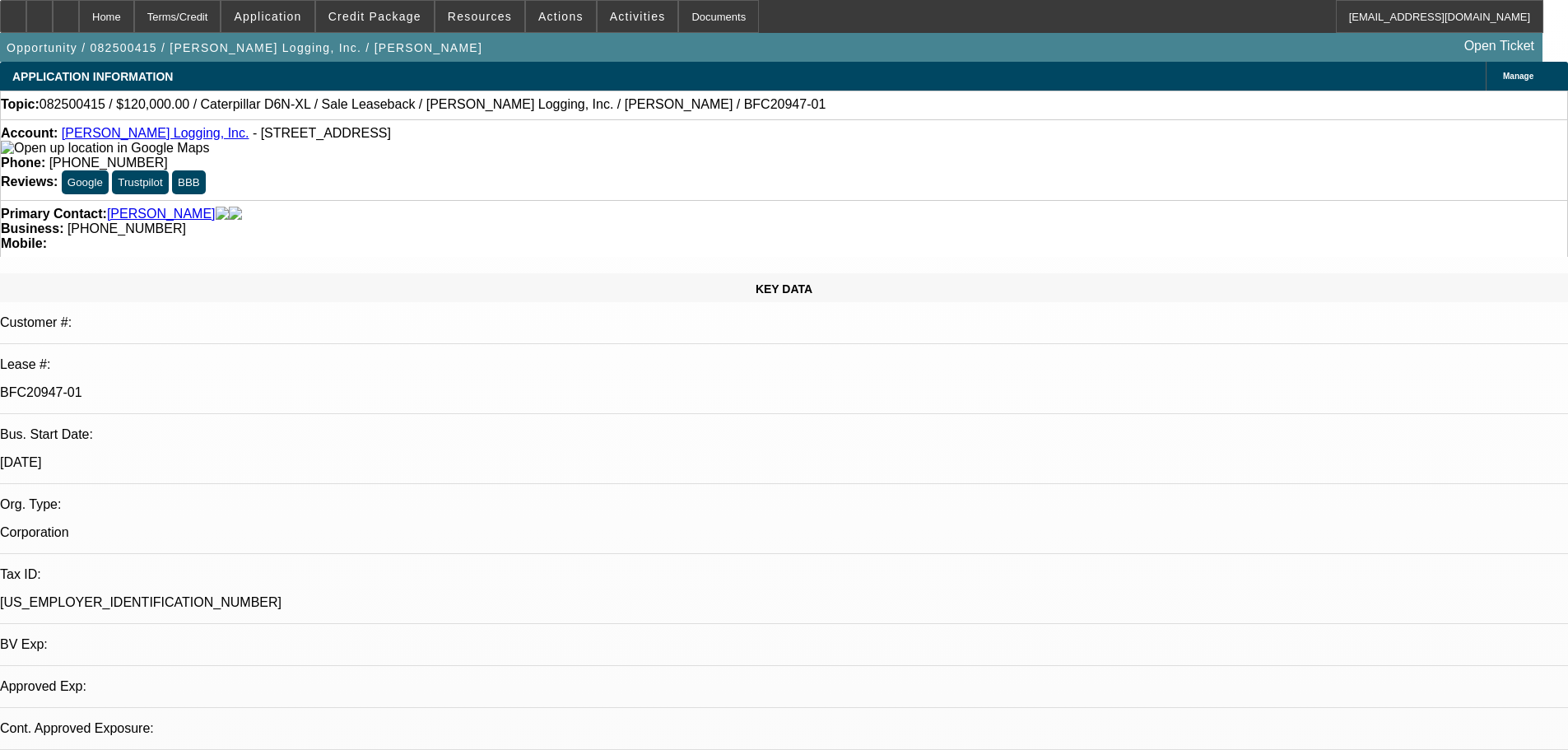
select select "0"
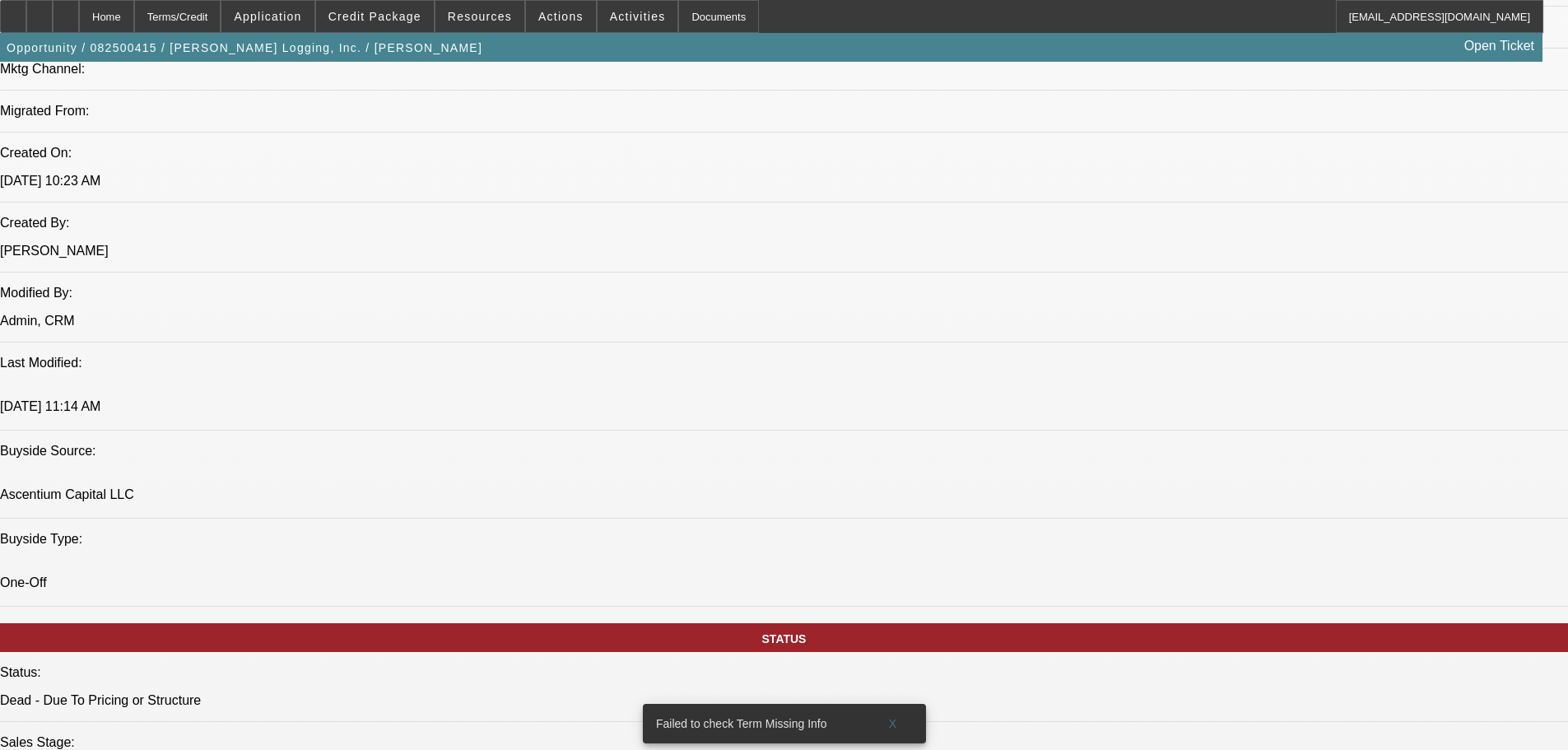
scroll to position [1152, 0]
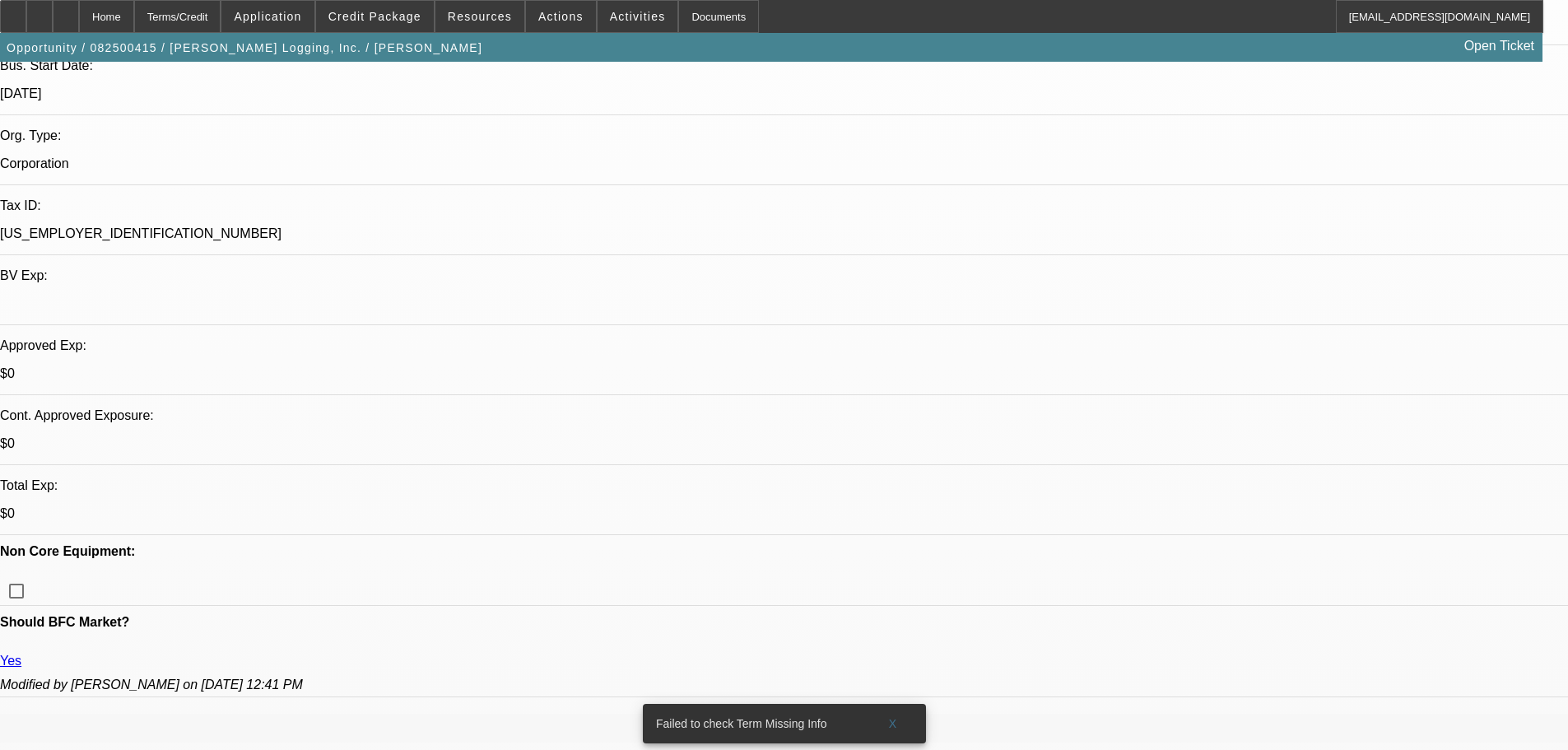
scroll to position [82, 0]
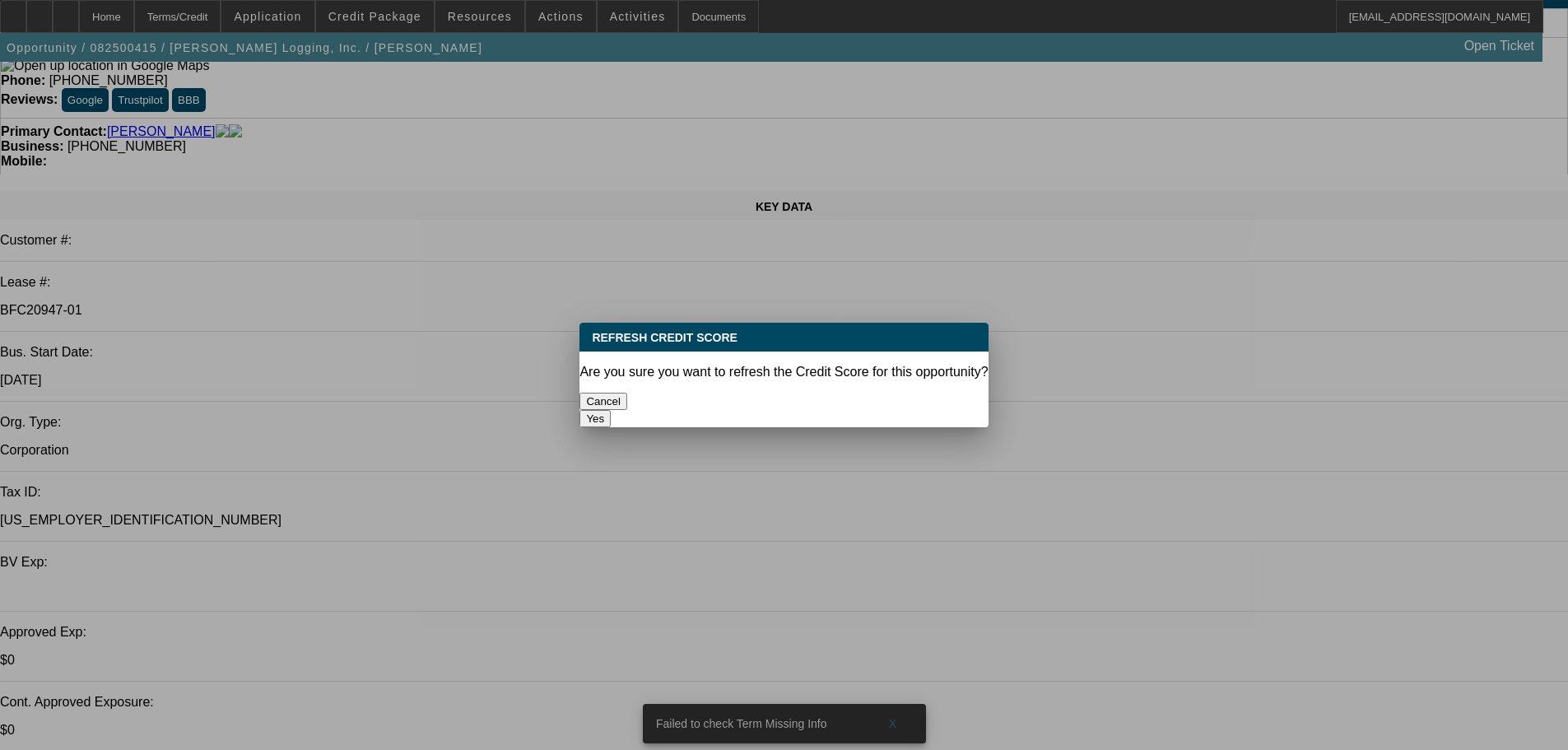
scroll to position [0, 0]
click at [611, 410] on button "Yes" at bounding box center [595, 418] width 32 height 18
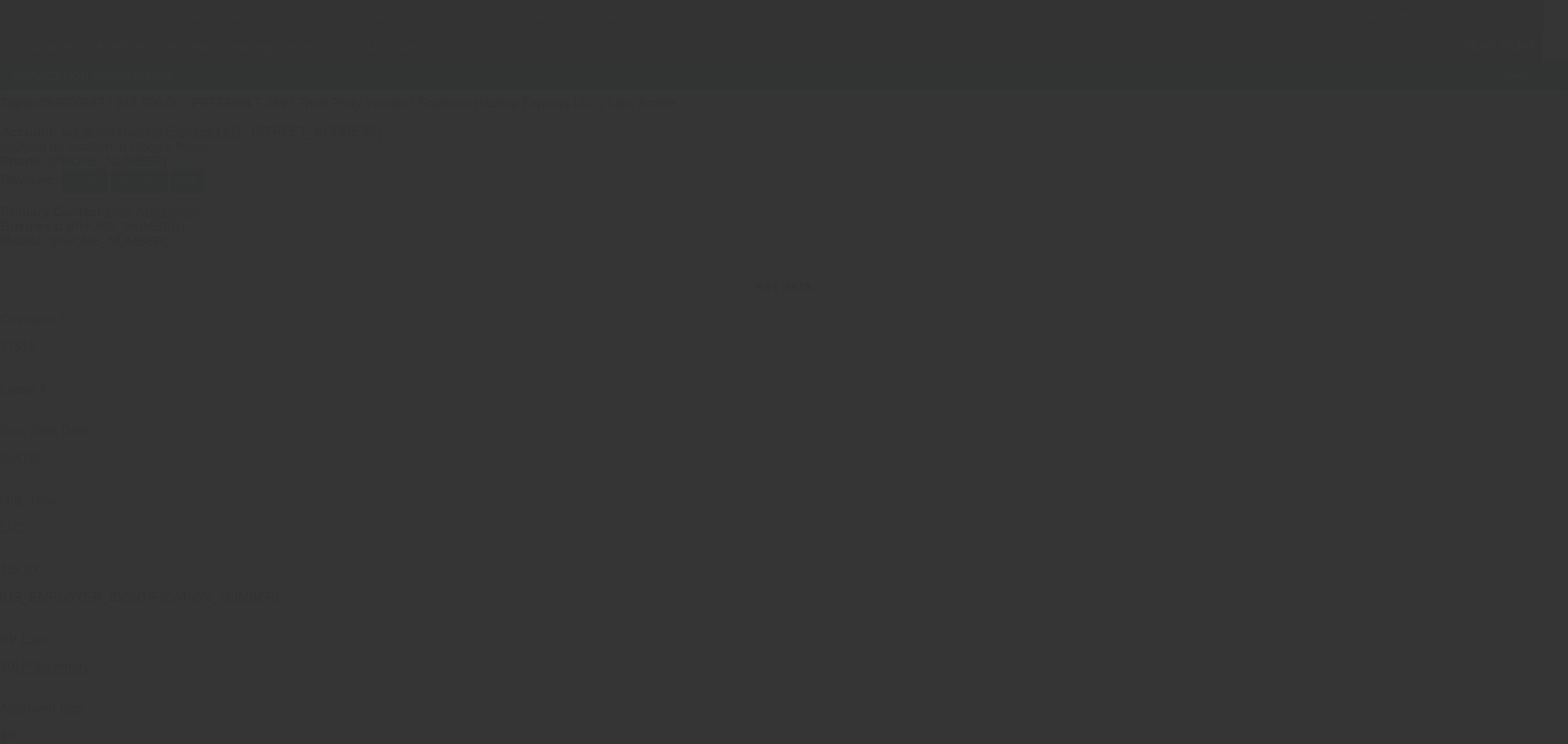
select select "0"
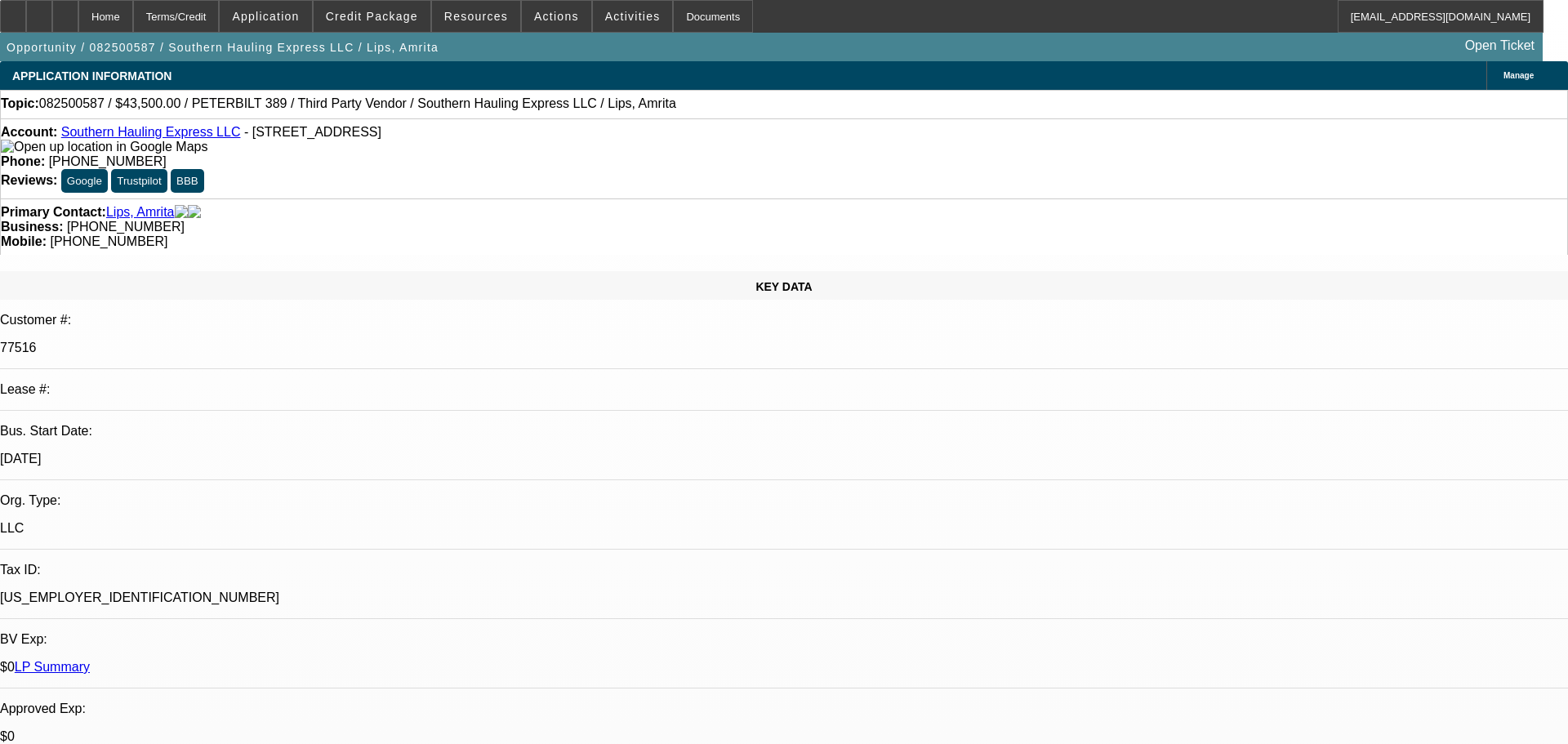
select select "2"
select select "0.1"
select select "0"
select select "2"
select select "0.1"
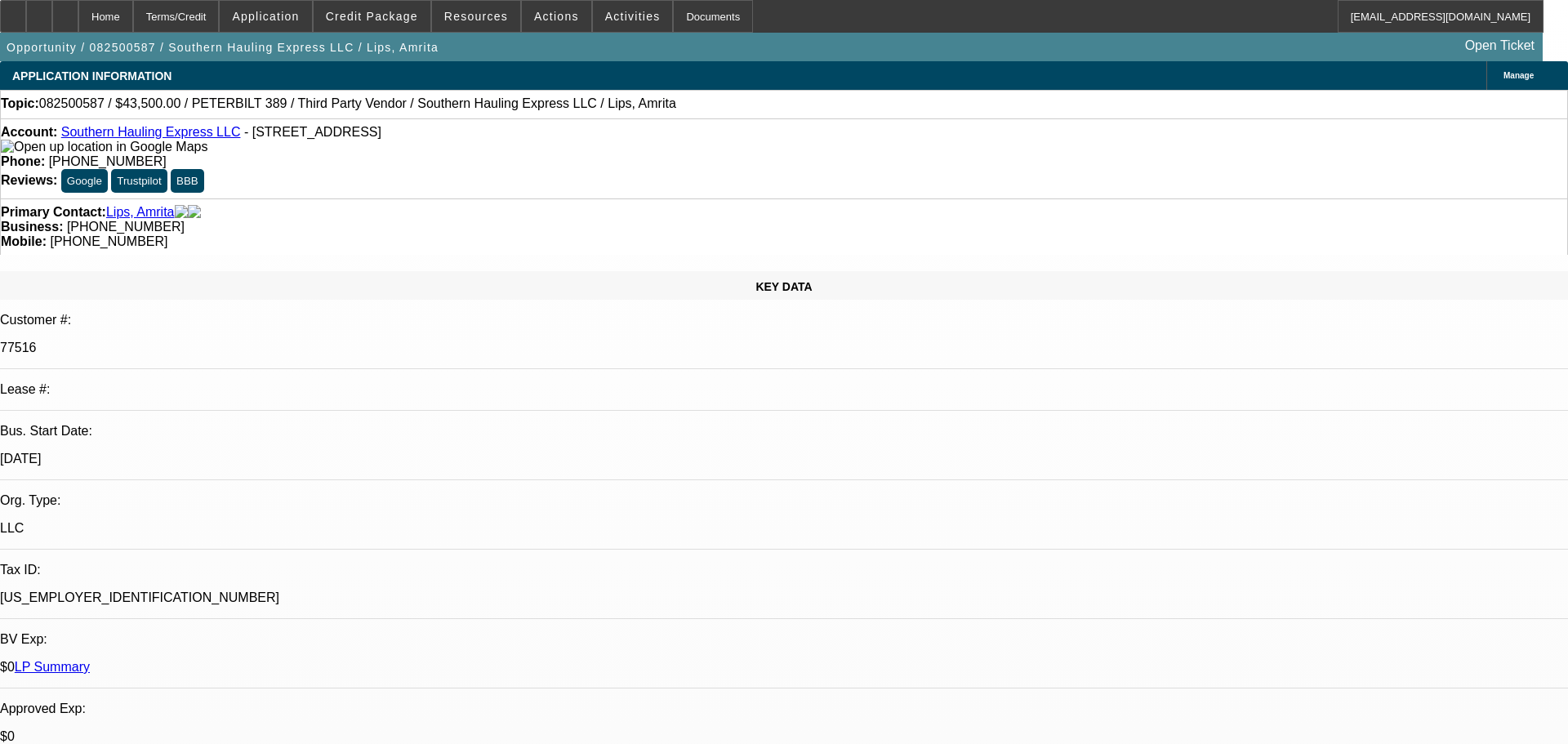
select select "0.1"
select select "2"
select select "0.1"
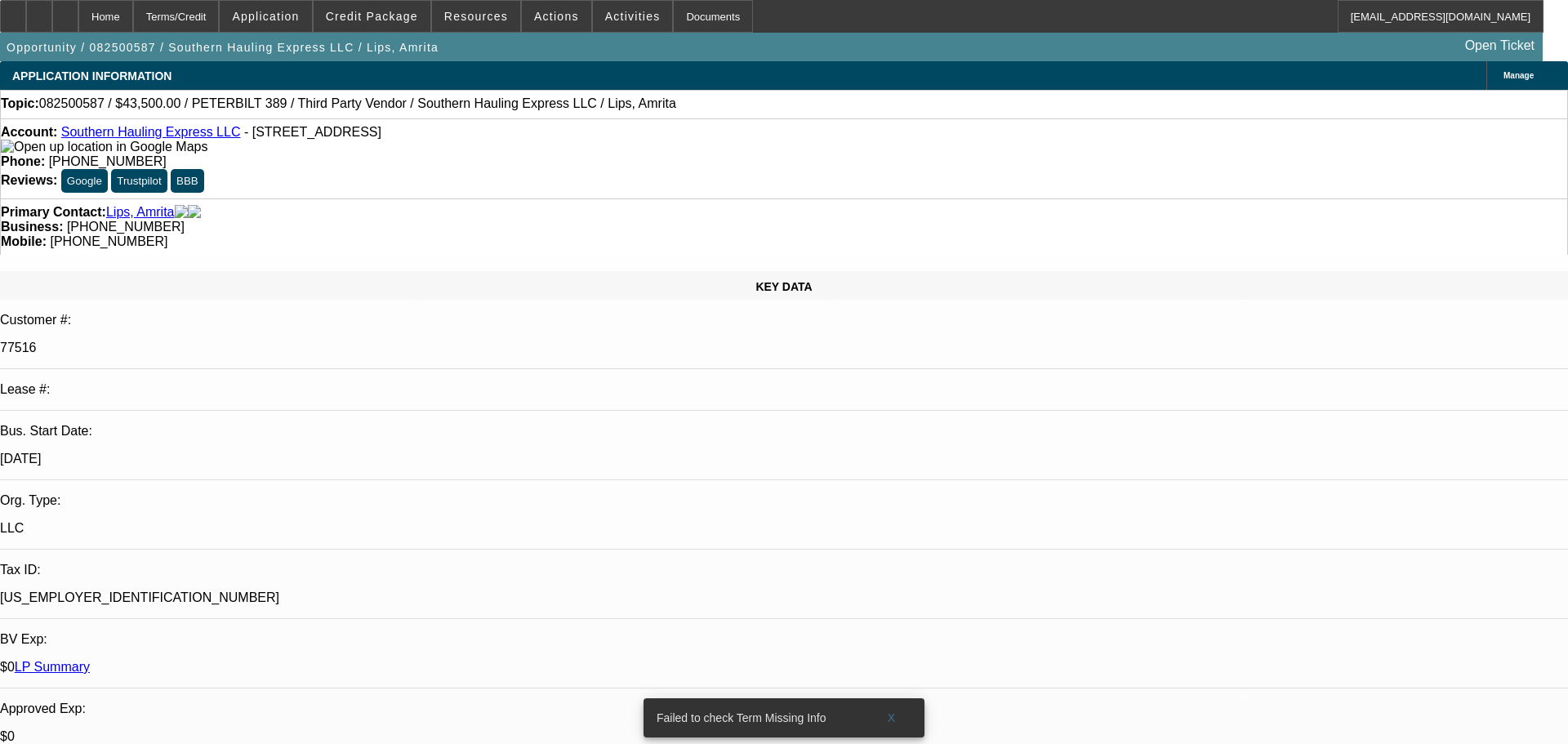
select select "1"
select select "2"
select select "4"
select select "1"
select select "2"
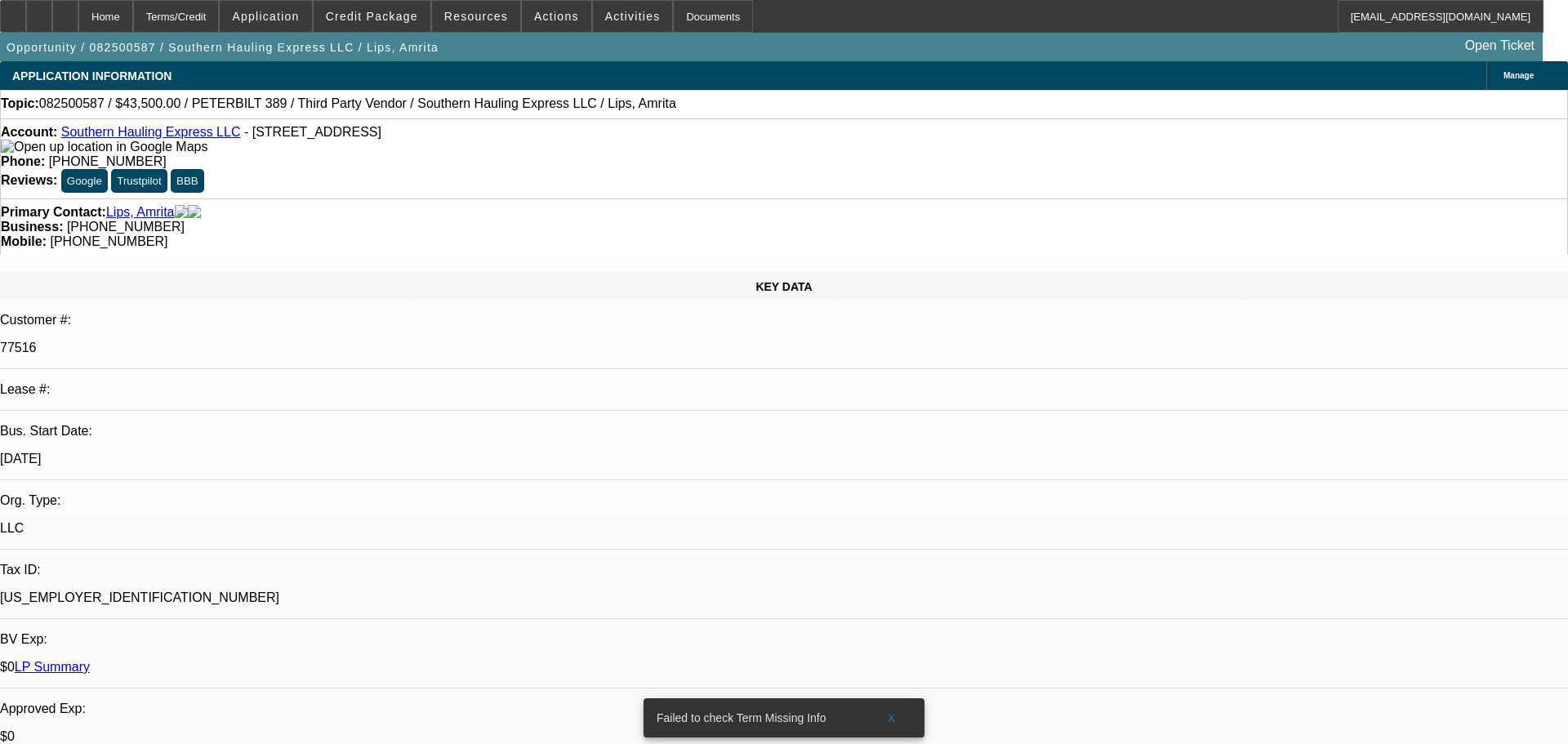
select select "4"
select select "1"
select select "2"
select select "4"
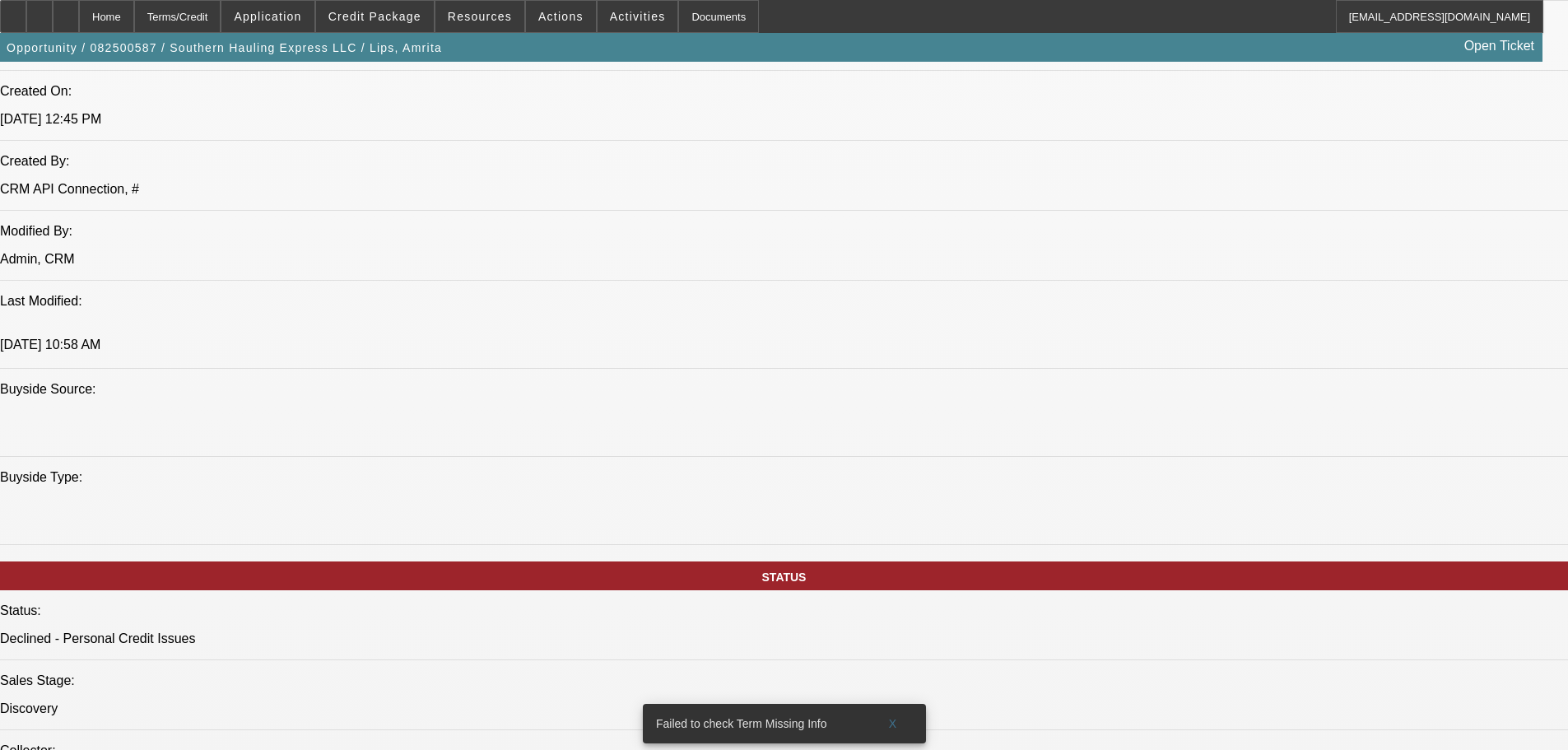
scroll to position [1399, 0]
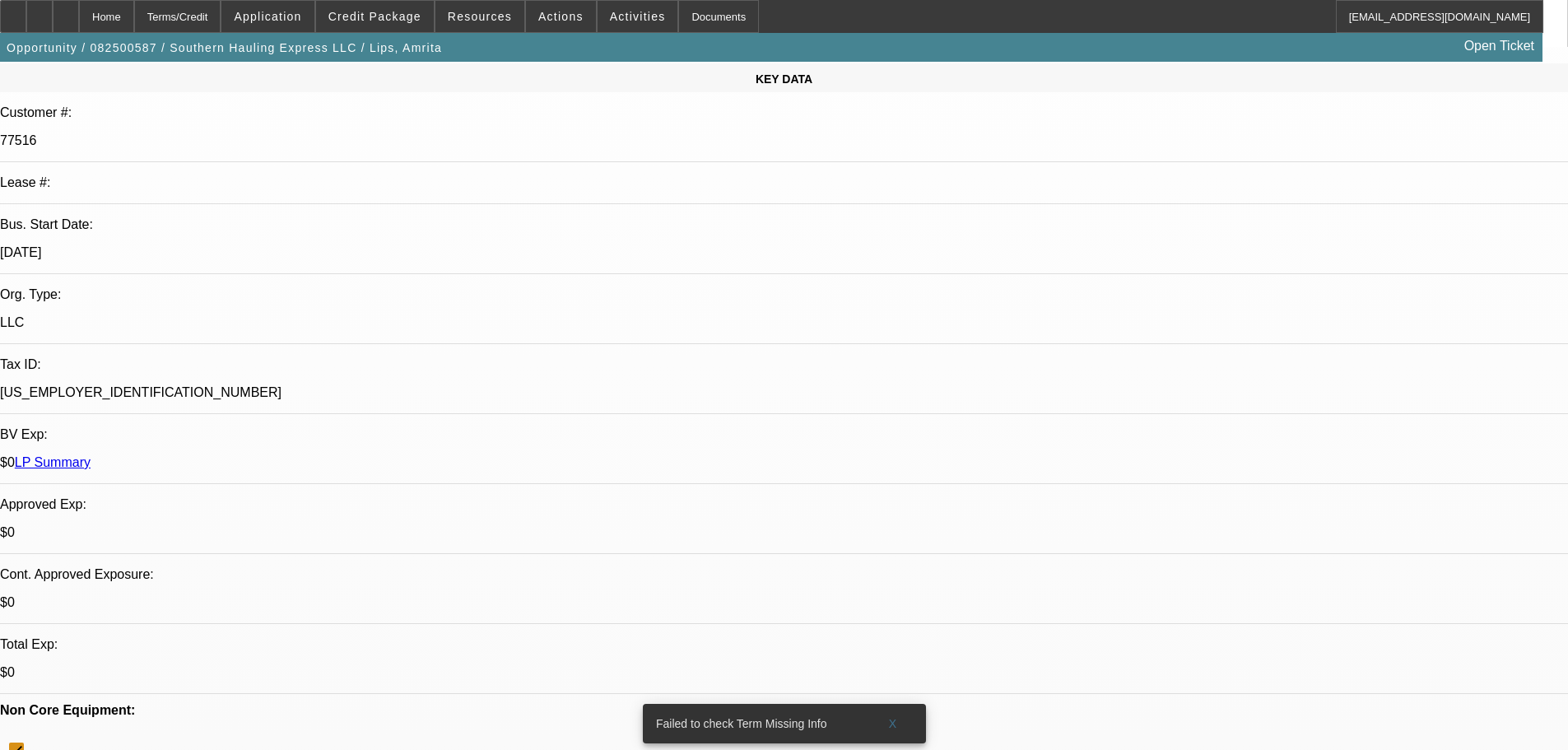
scroll to position [46, 0]
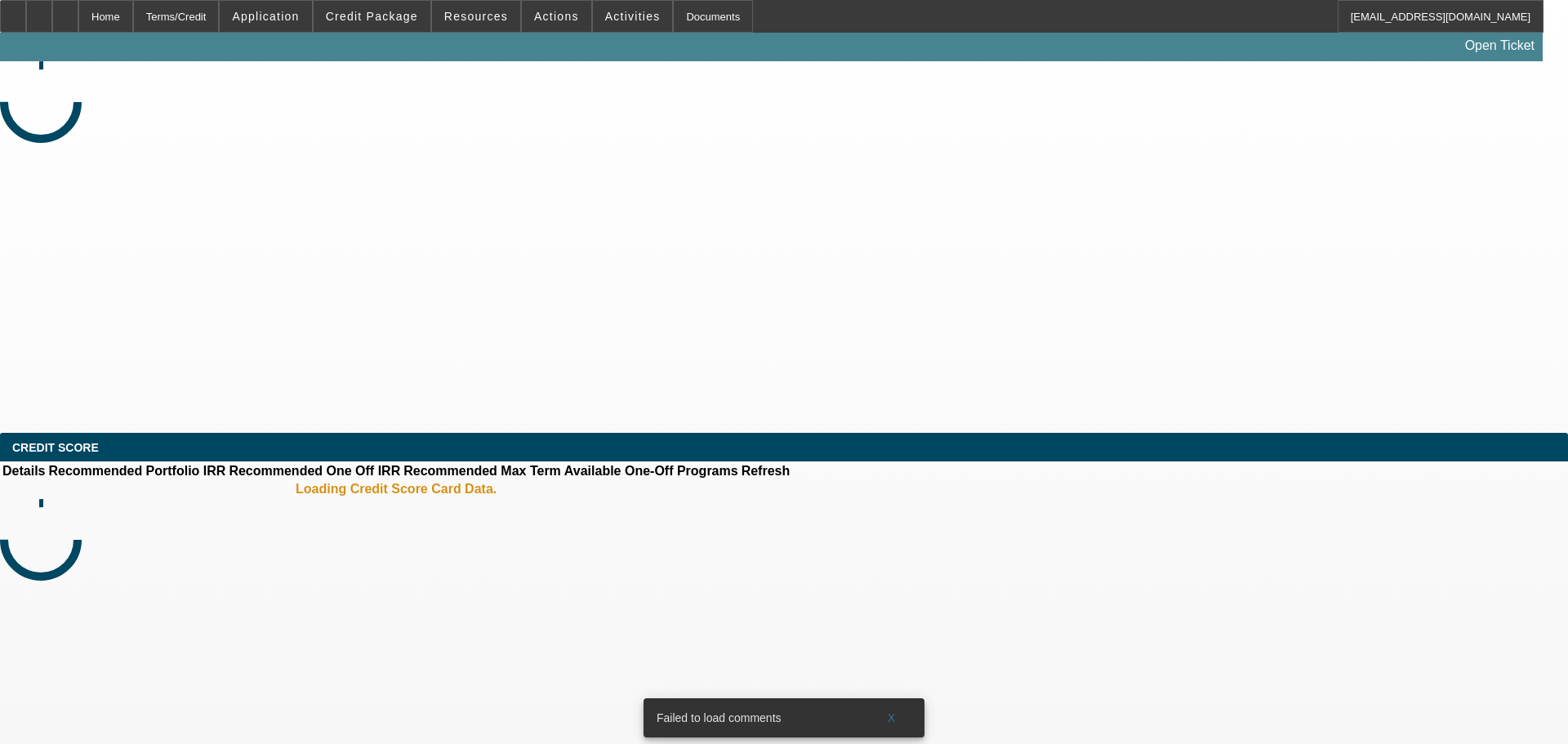
select select "0"
select select "2"
select select "0"
select select "2"
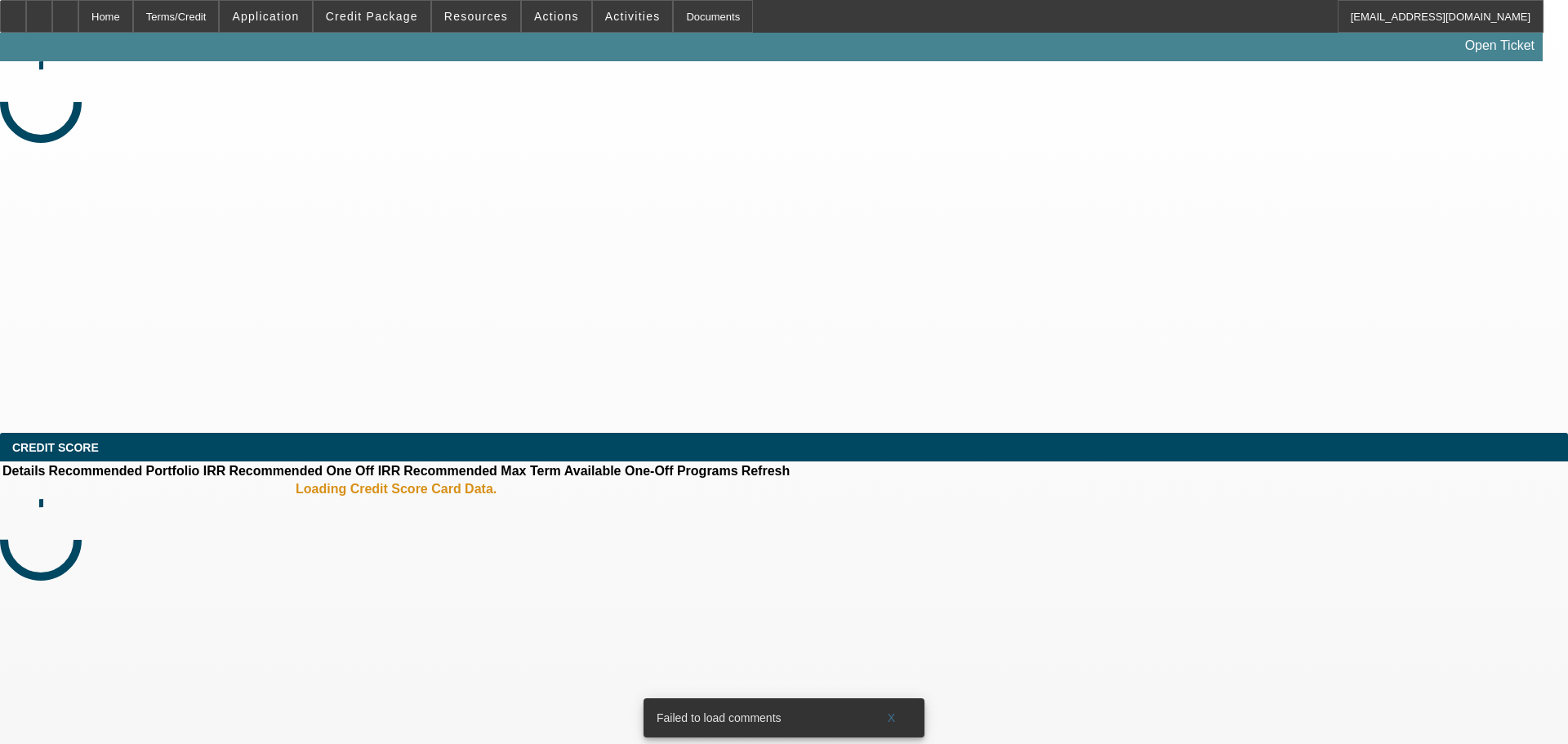
select select "0"
select select "2"
select select "0"
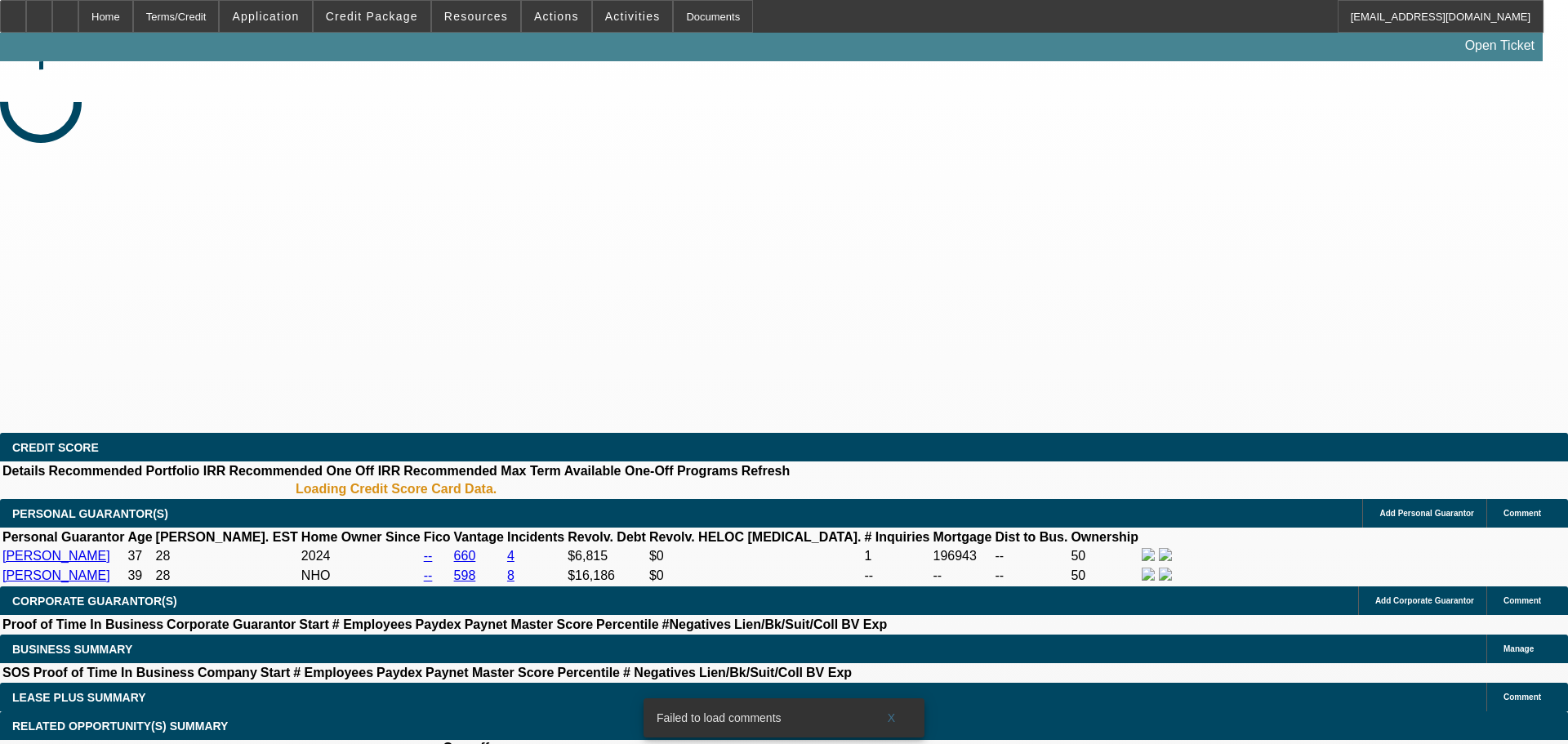
select select "1"
select select "2"
select select "6"
select select "1"
select select "2"
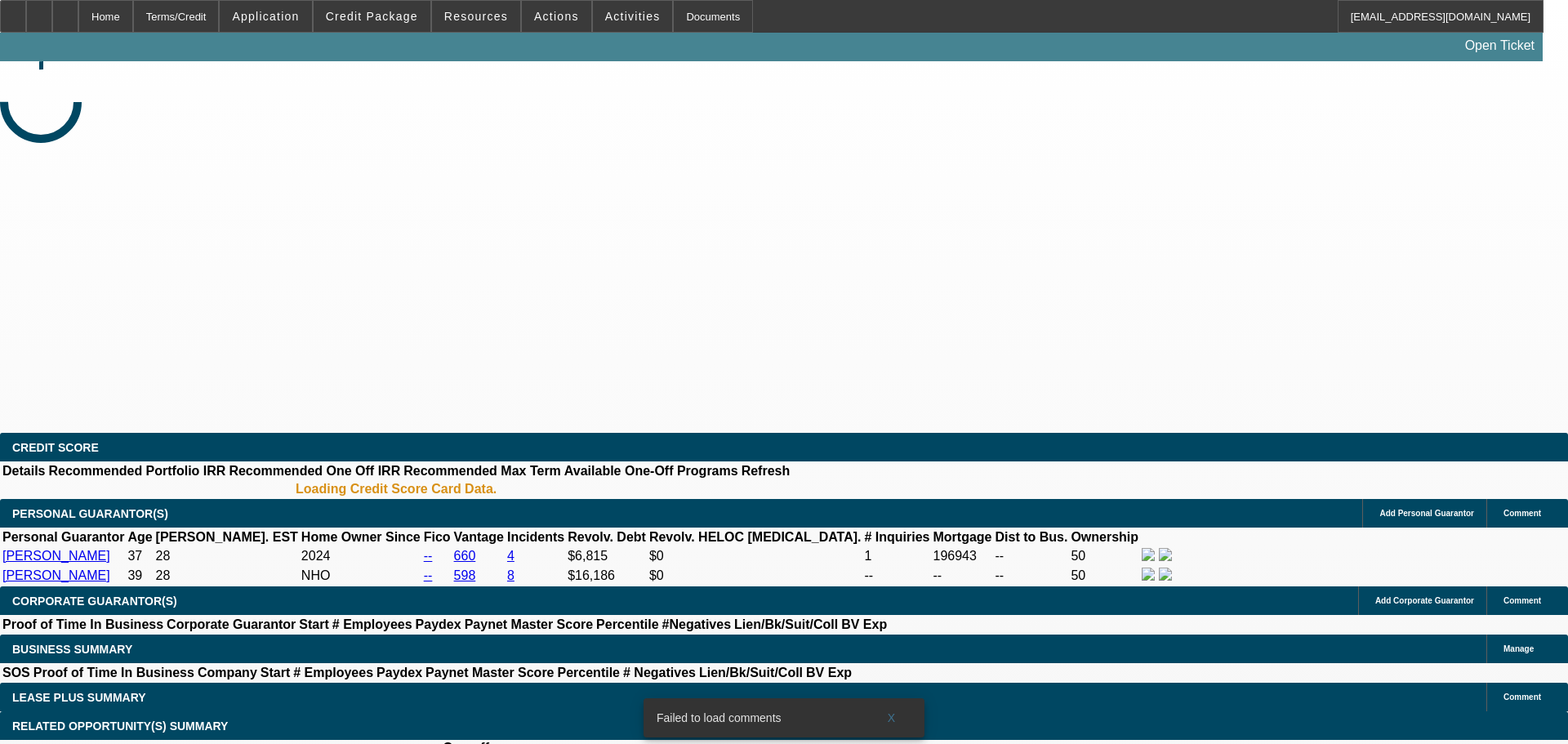
select select "6"
select select "1"
select select "2"
select select "6"
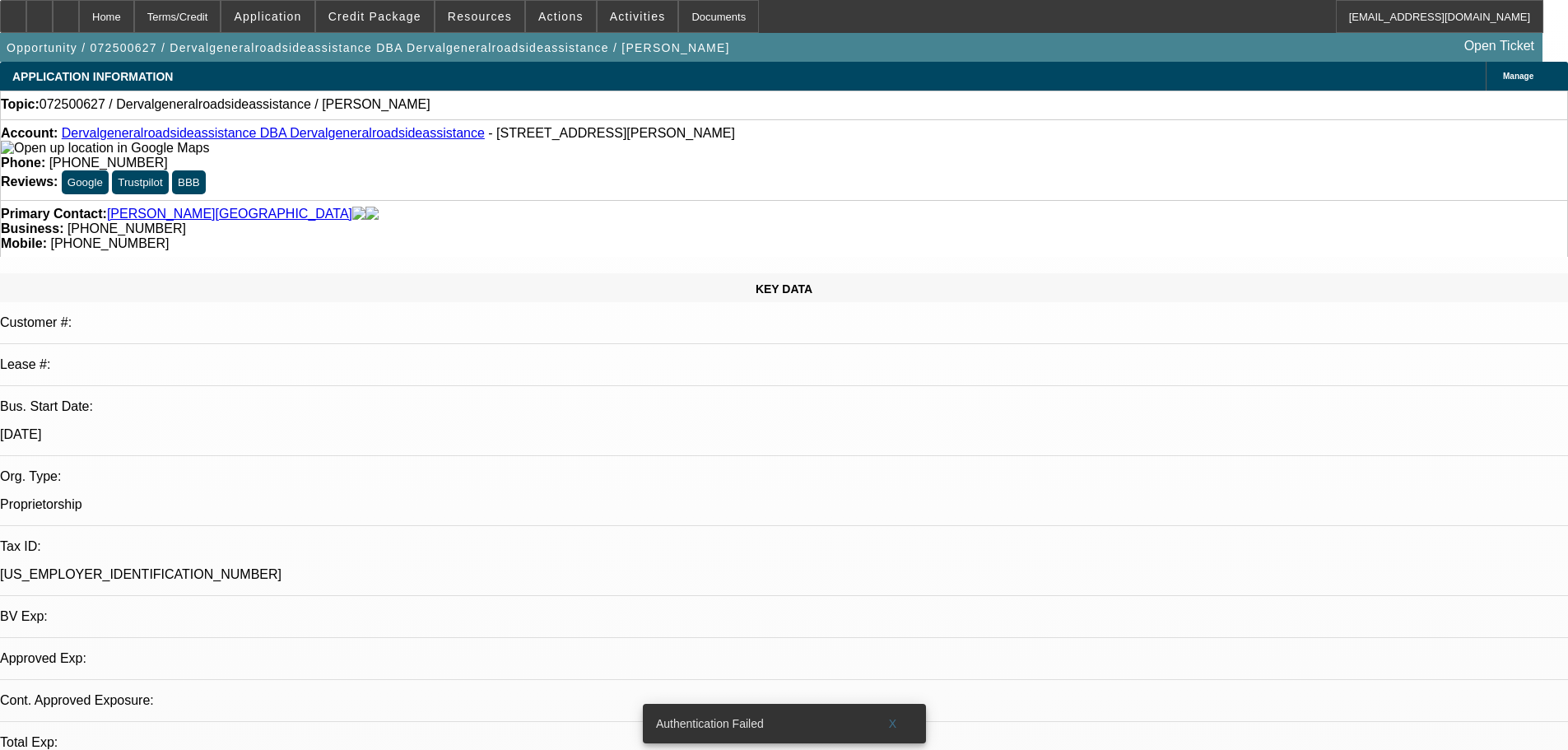
select select "0"
select select "2"
select select "0.1"
select select "1"
select select "2"
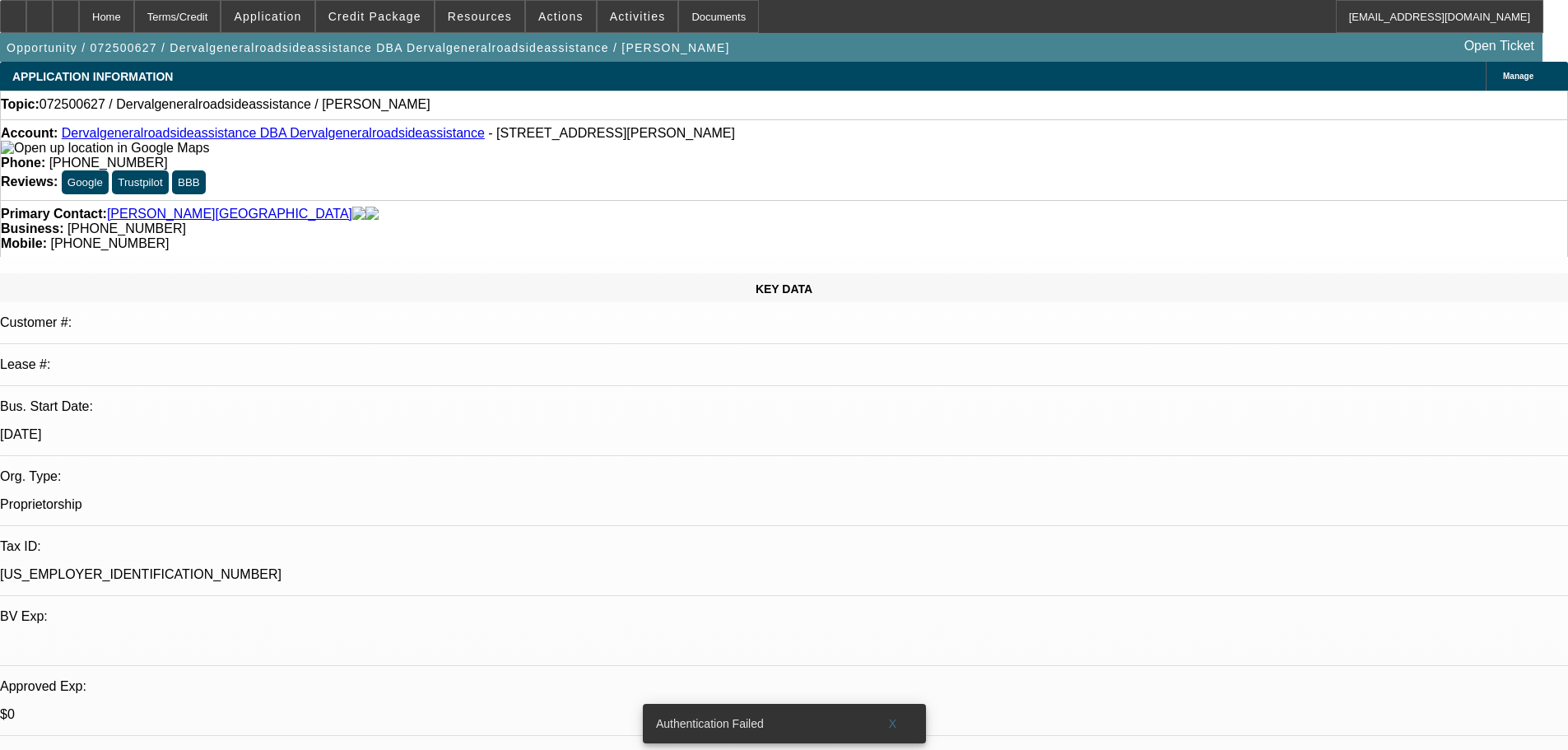
select select "4"
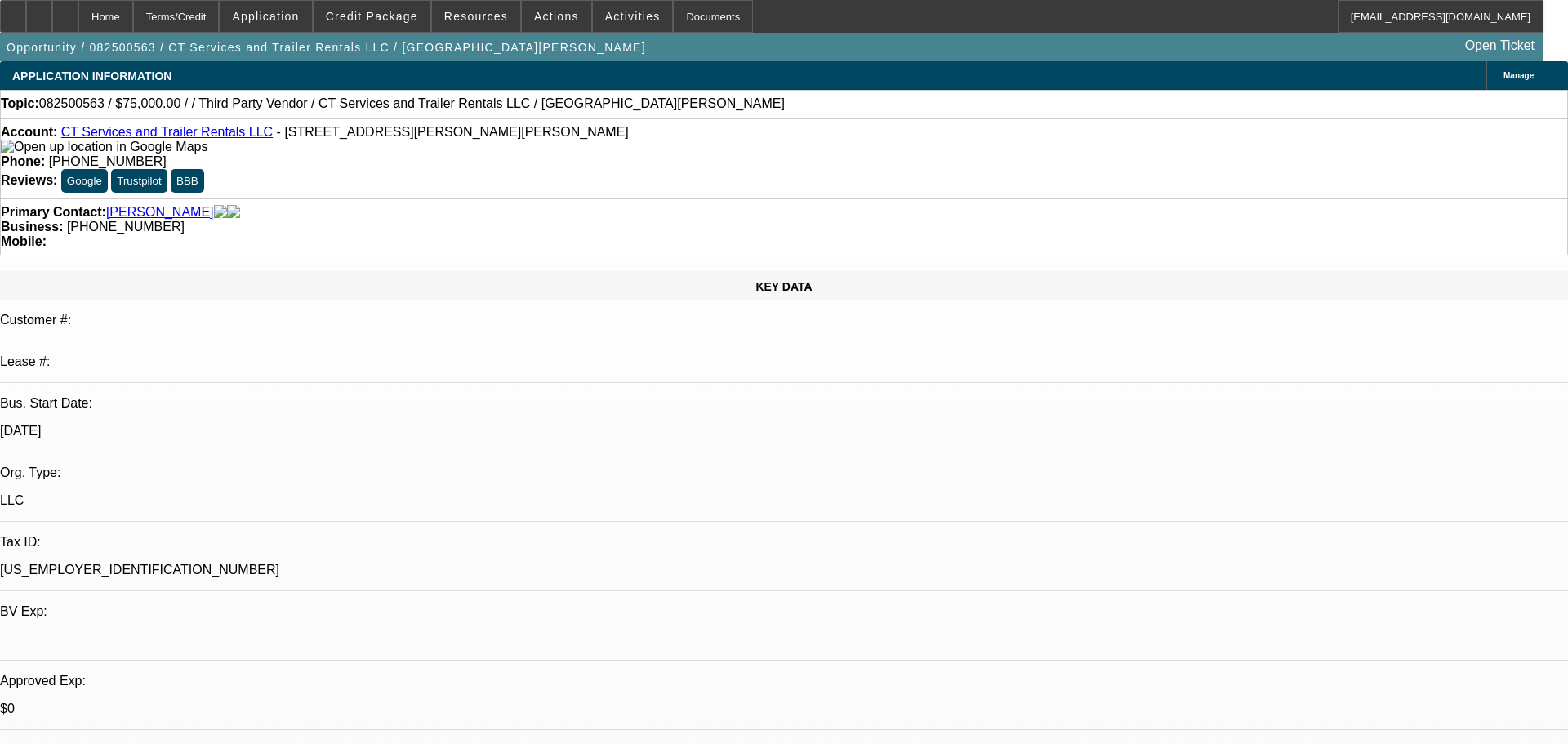
select select "0"
select select "2"
select select "0.1"
select select "4"
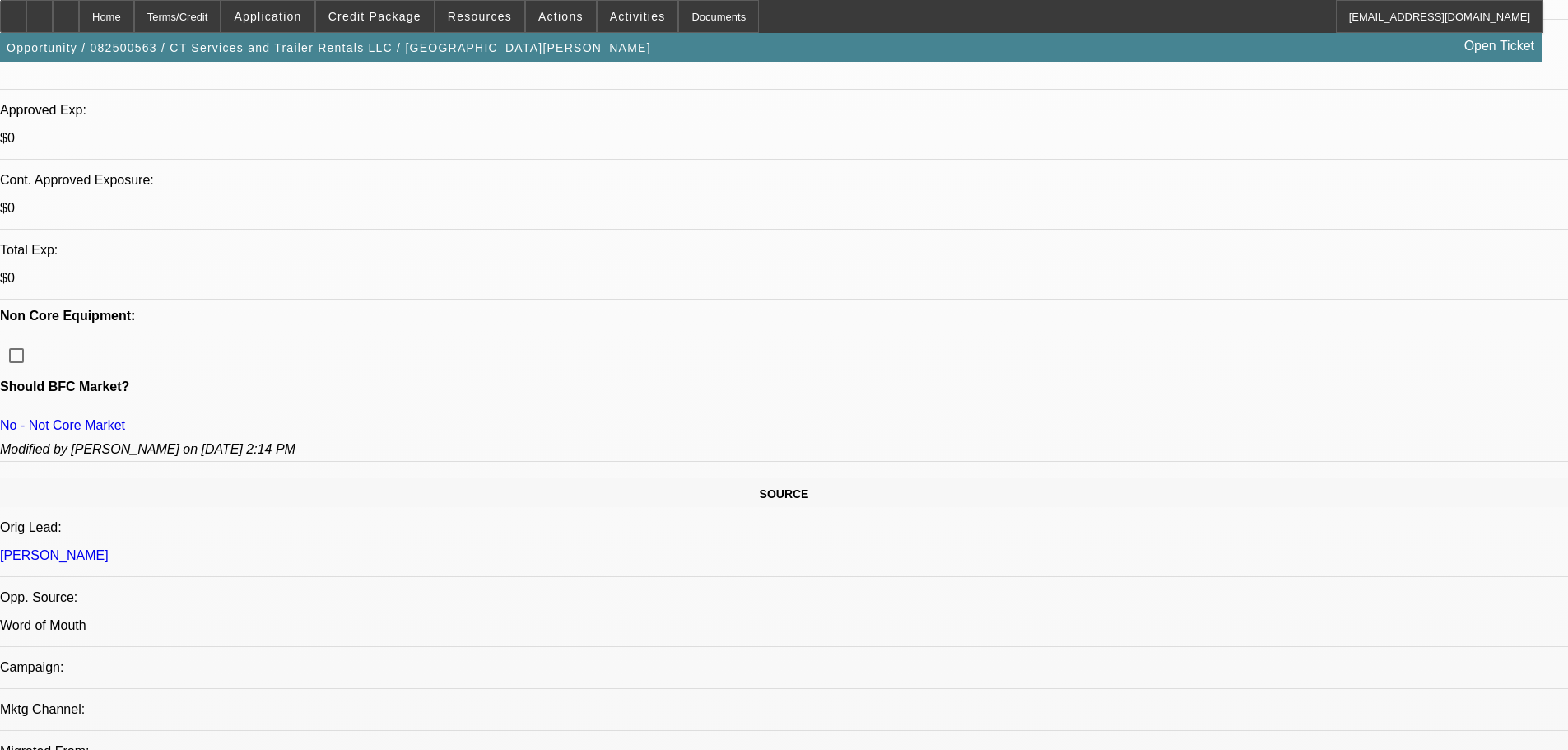
scroll to position [1070, 0]
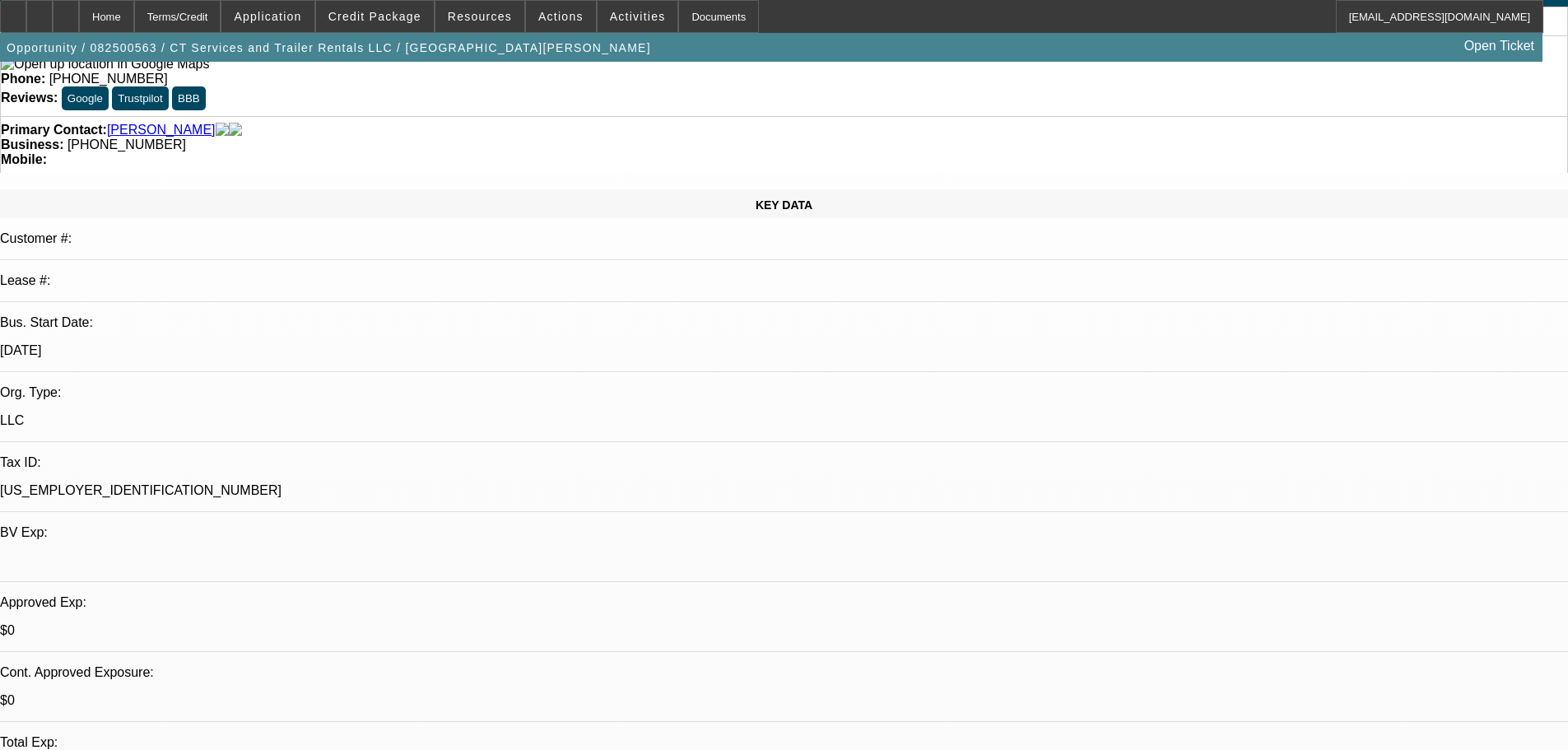
scroll to position [82, 0]
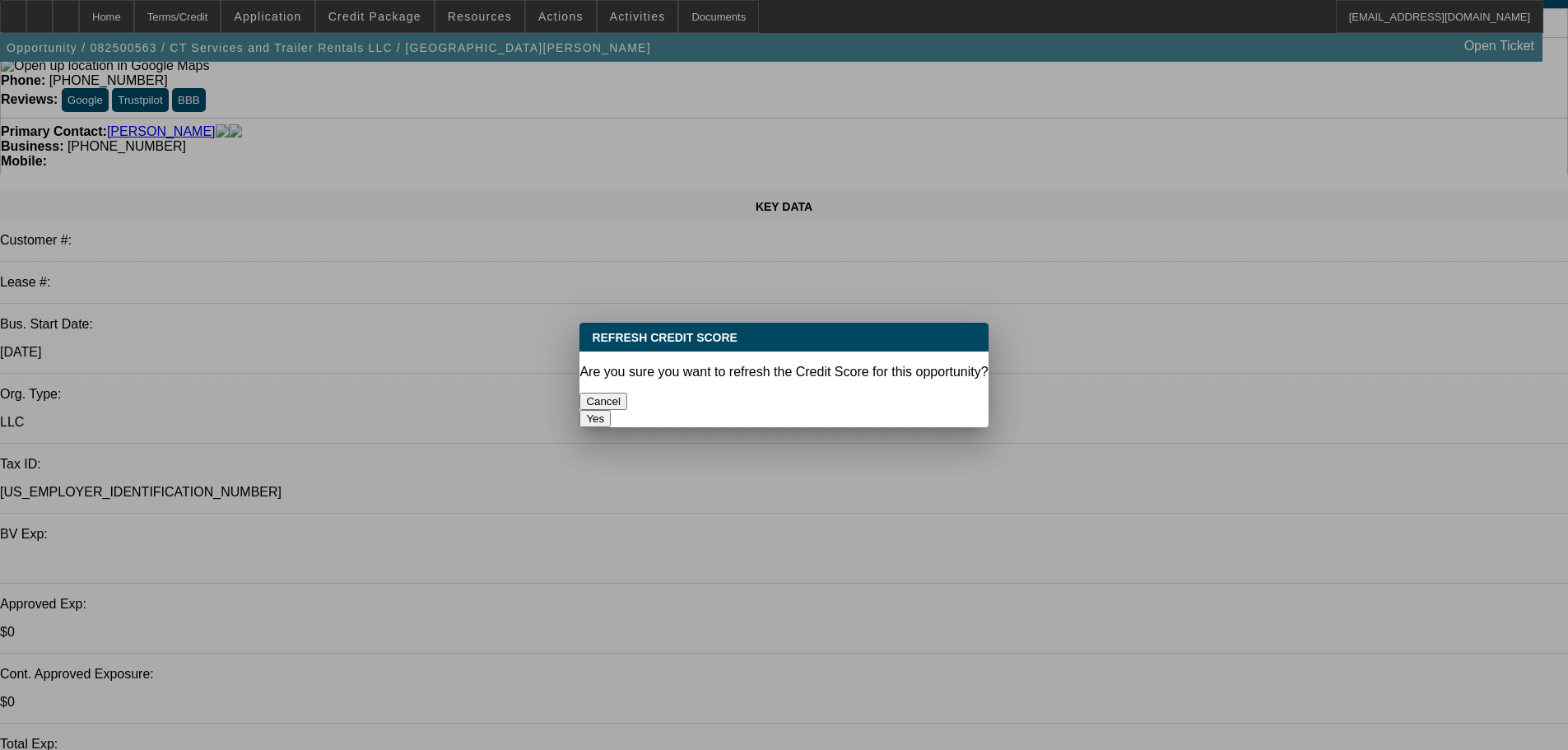
scroll to position [0, 0]
click at [611, 410] on button "Yes" at bounding box center [595, 418] width 32 height 18
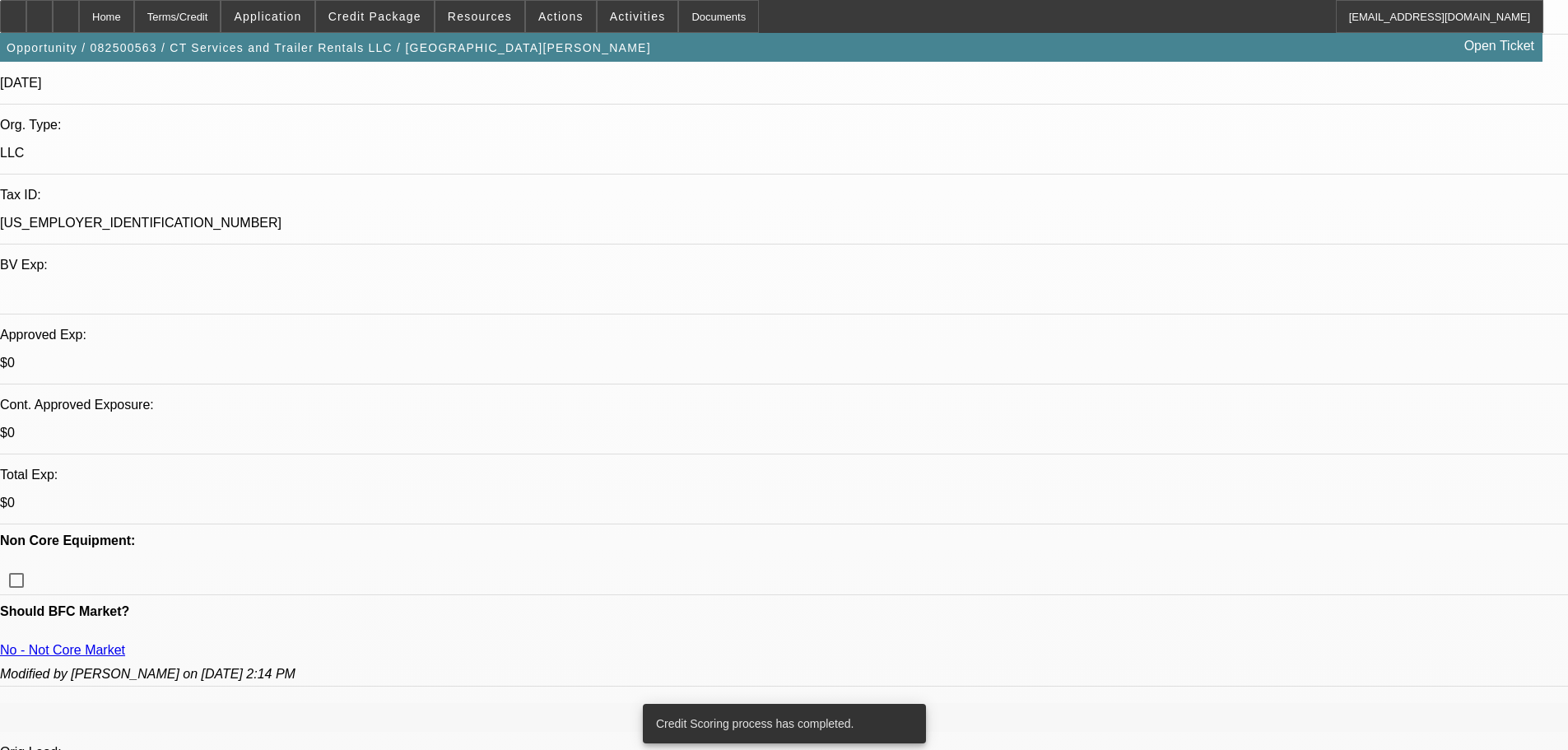
scroll to position [270, 0]
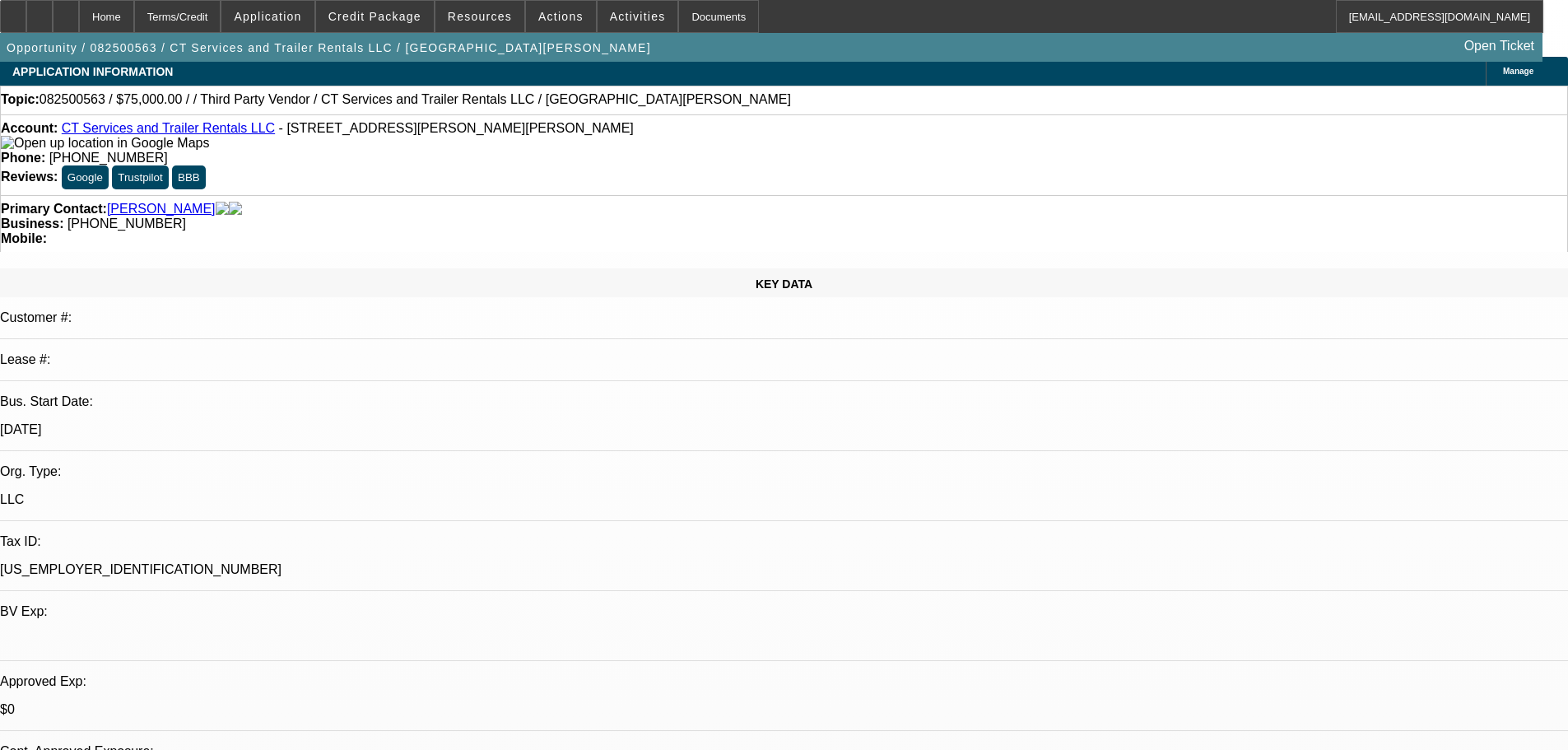
scroll to position [0, 0]
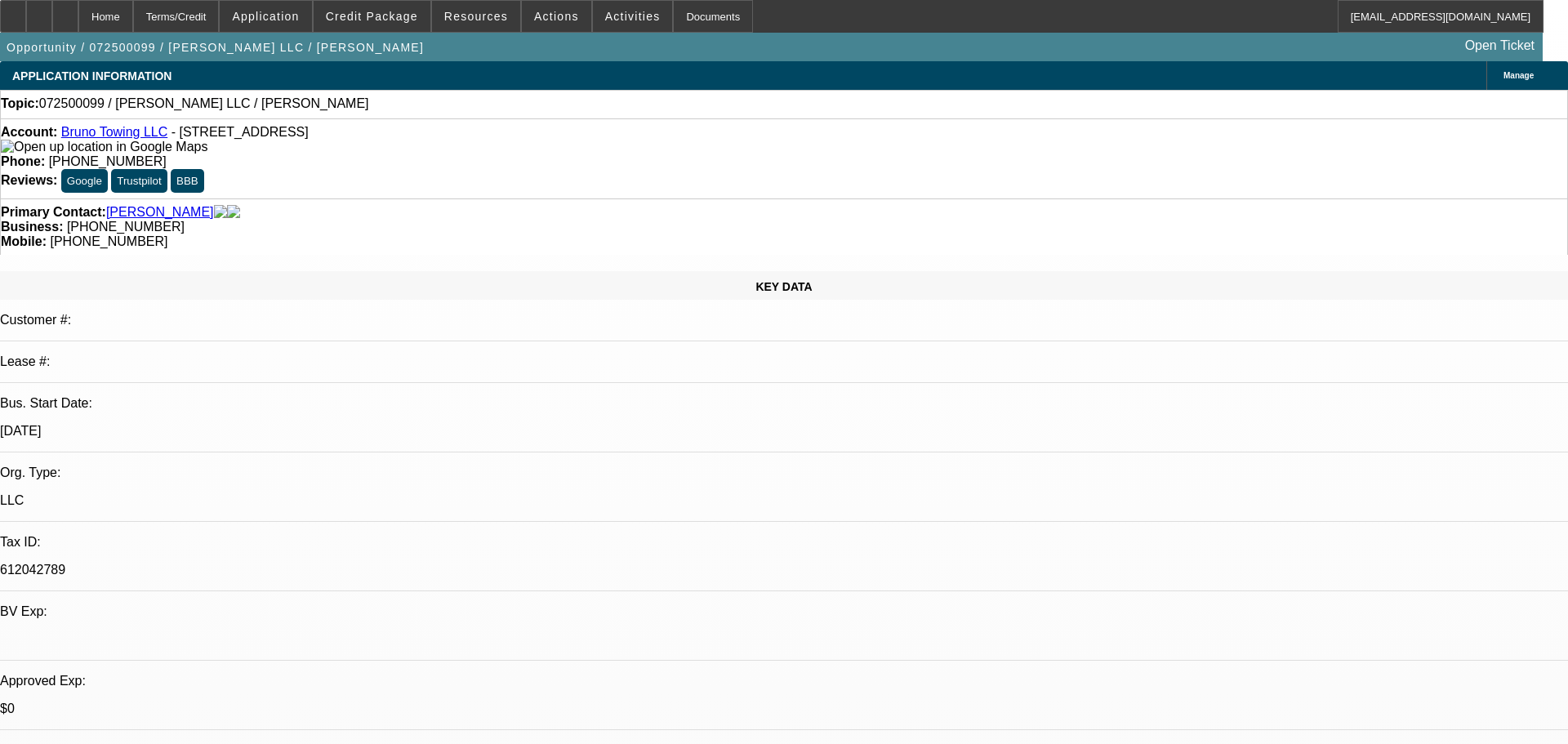
select select "0"
select select "2"
select select "0.1"
select select "1"
select select "2"
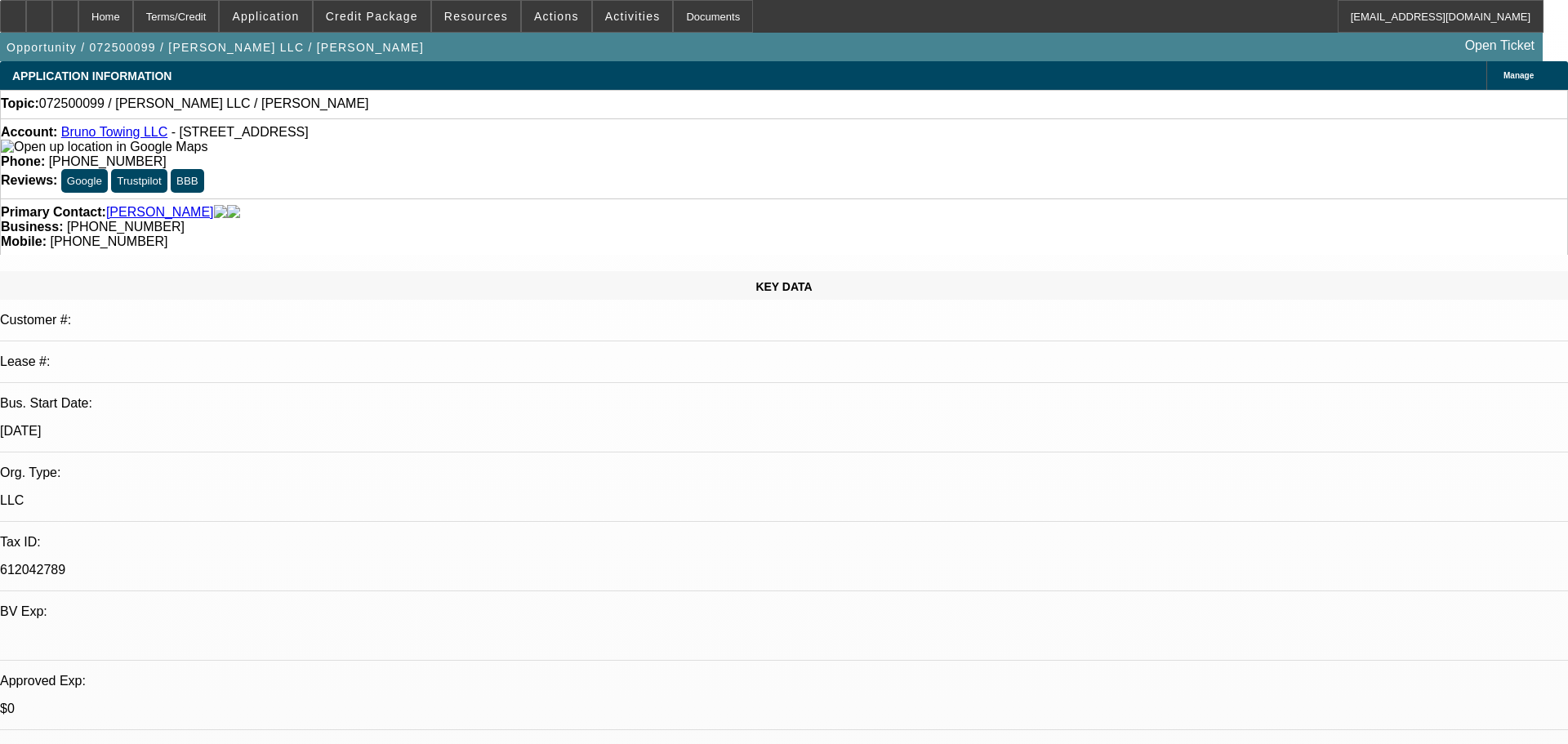
select select "4"
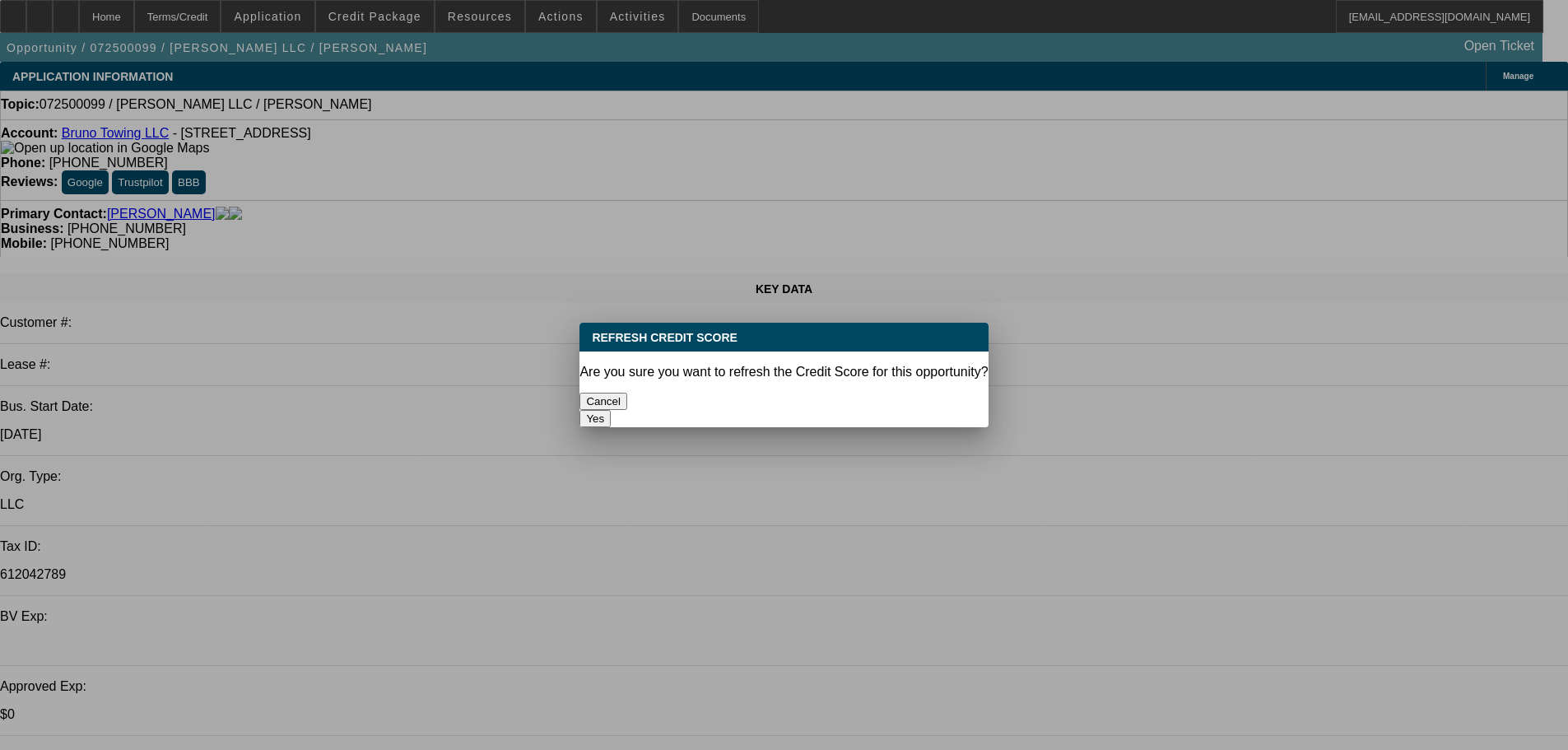
click at [867, 410] on div "Yes" at bounding box center [784, 418] width 409 height 18
click at [611, 410] on button "Yes" at bounding box center [595, 418] width 32 height 18
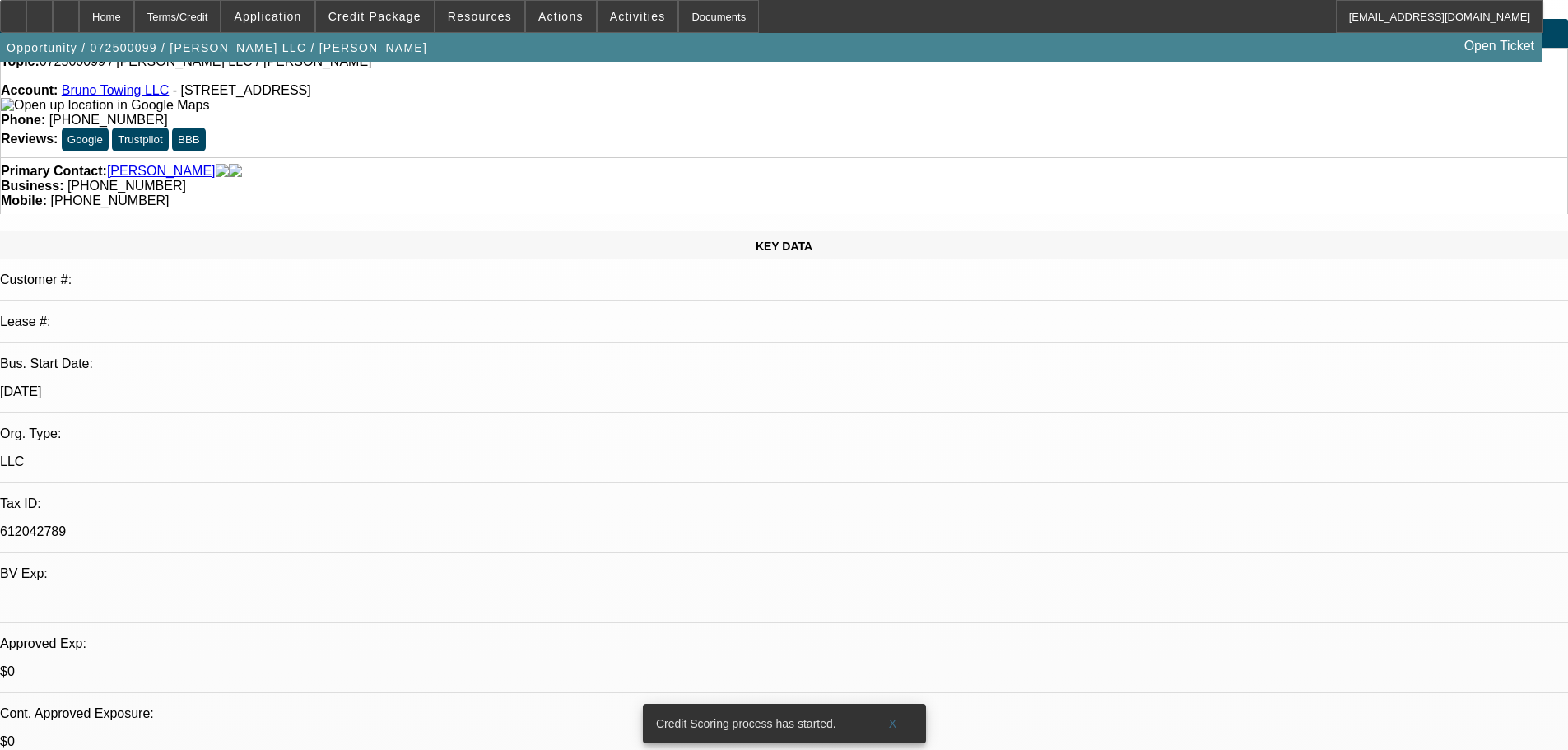
scroll to position [82, 0]
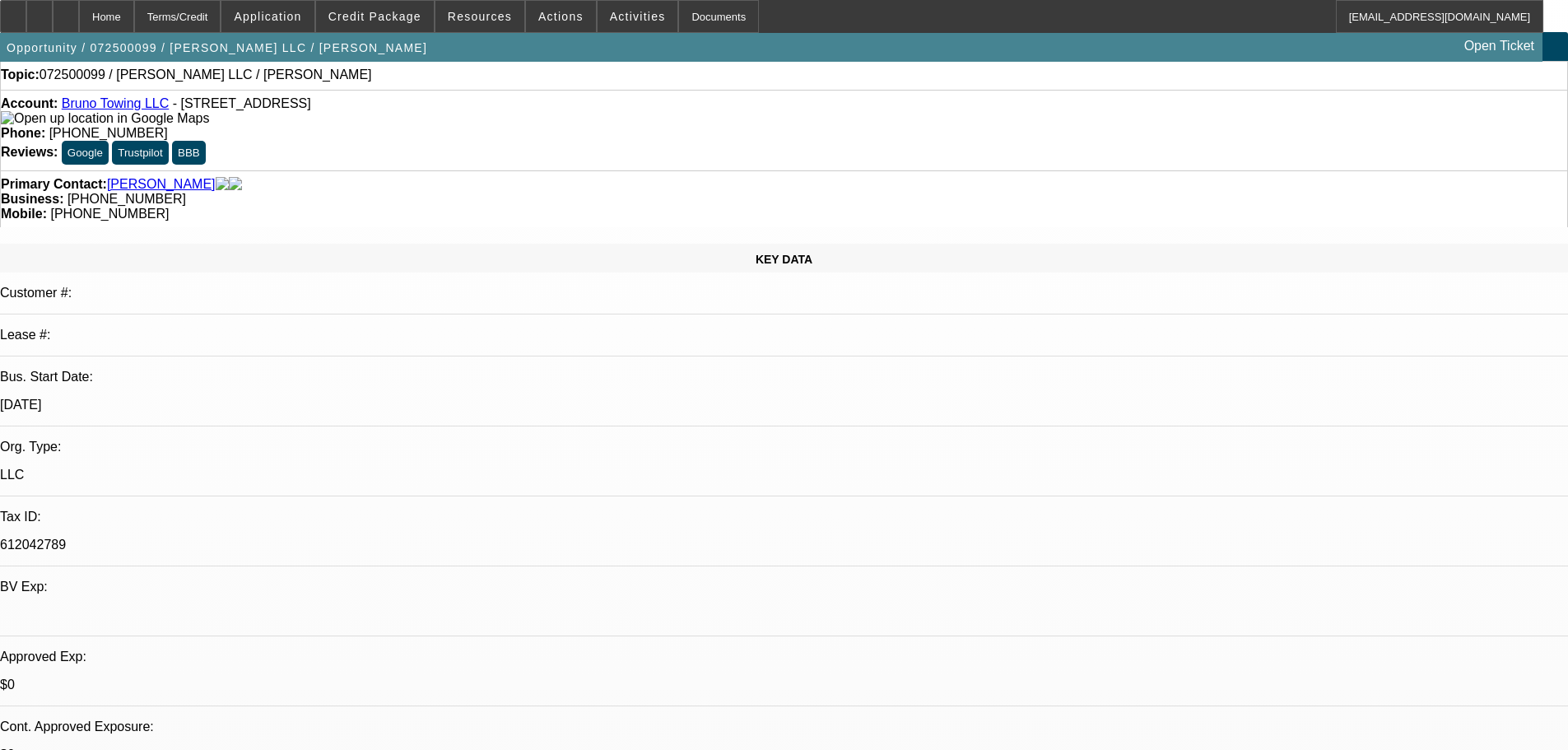
scroll to position [0, 0]
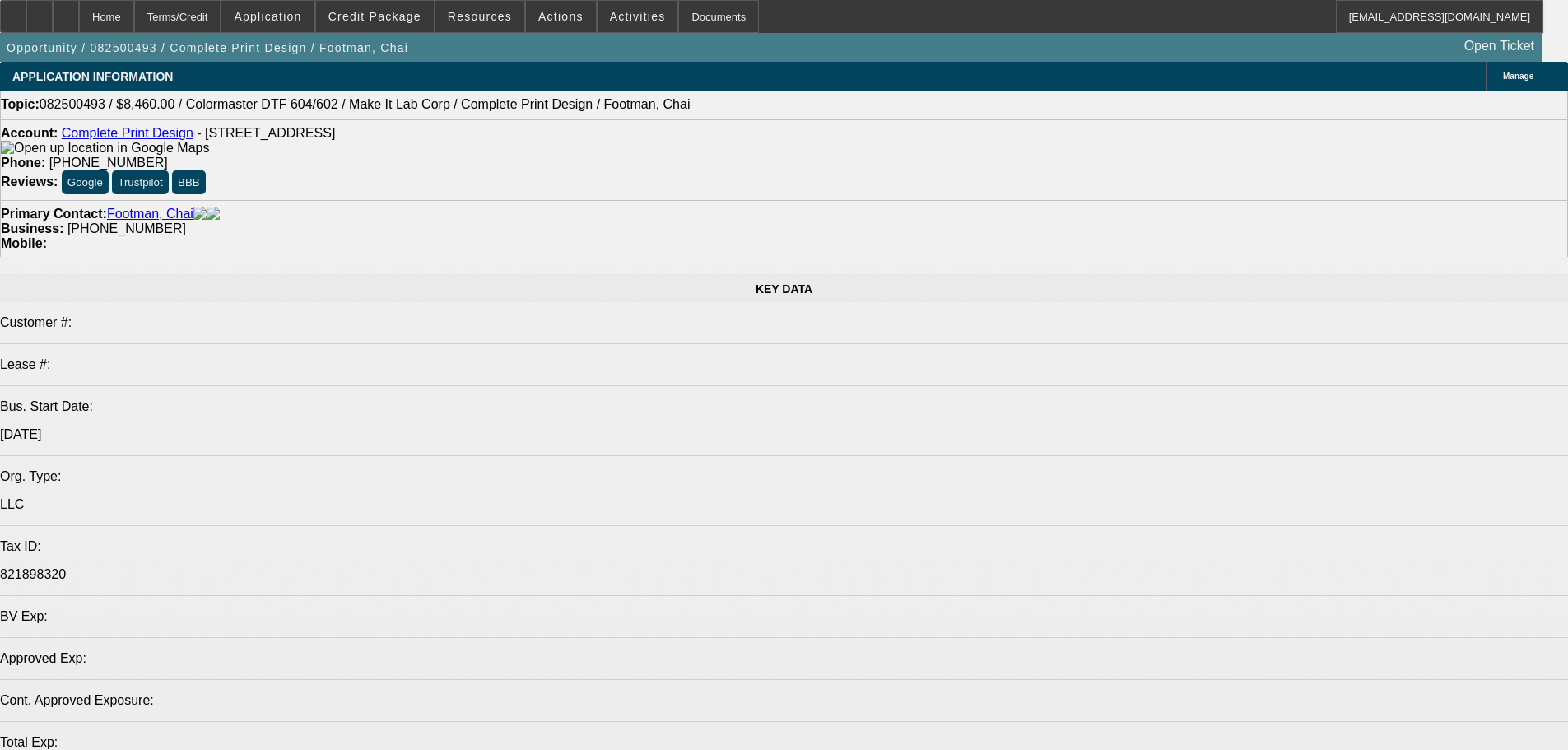
select select "0"
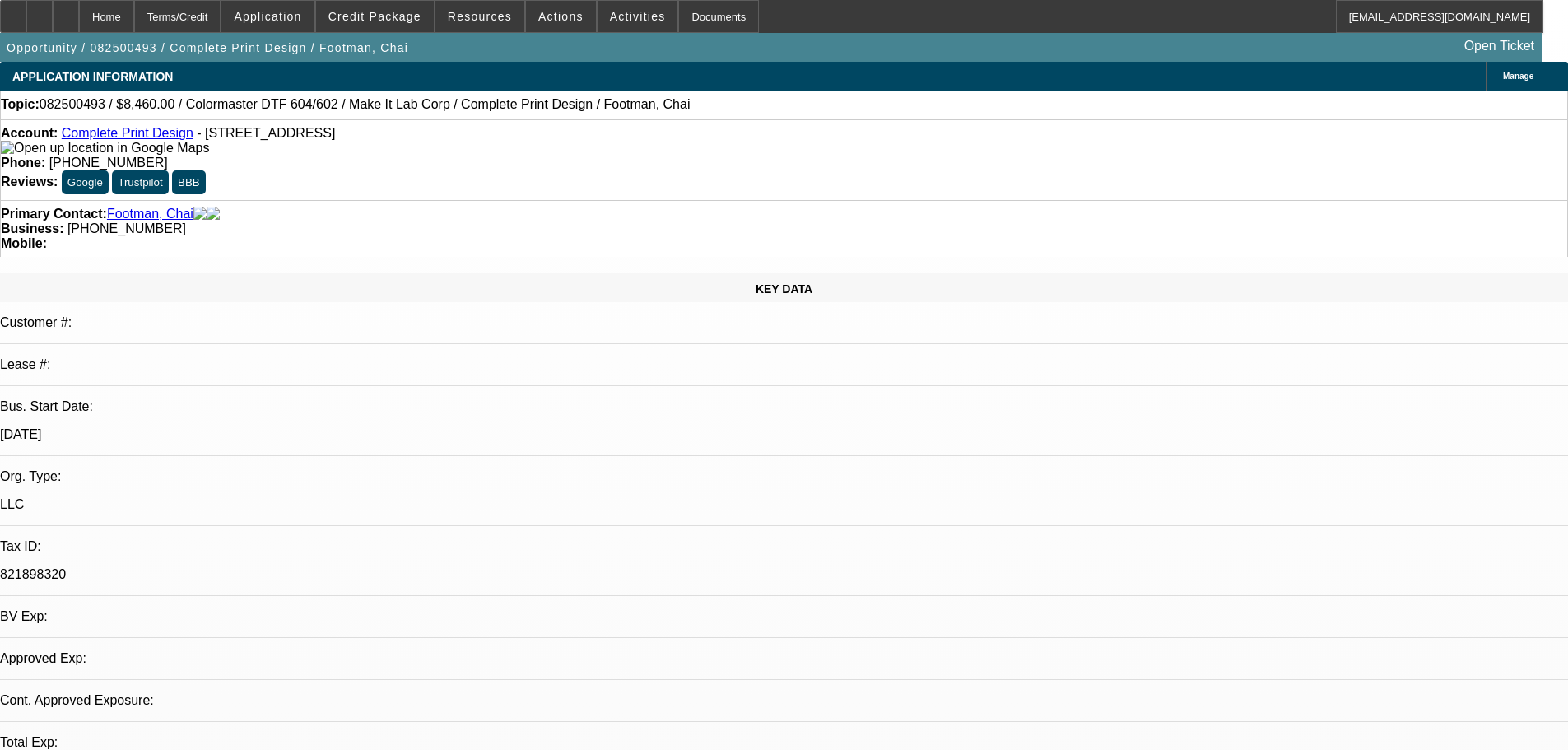
select select "0"
select select "6"
select select "0"
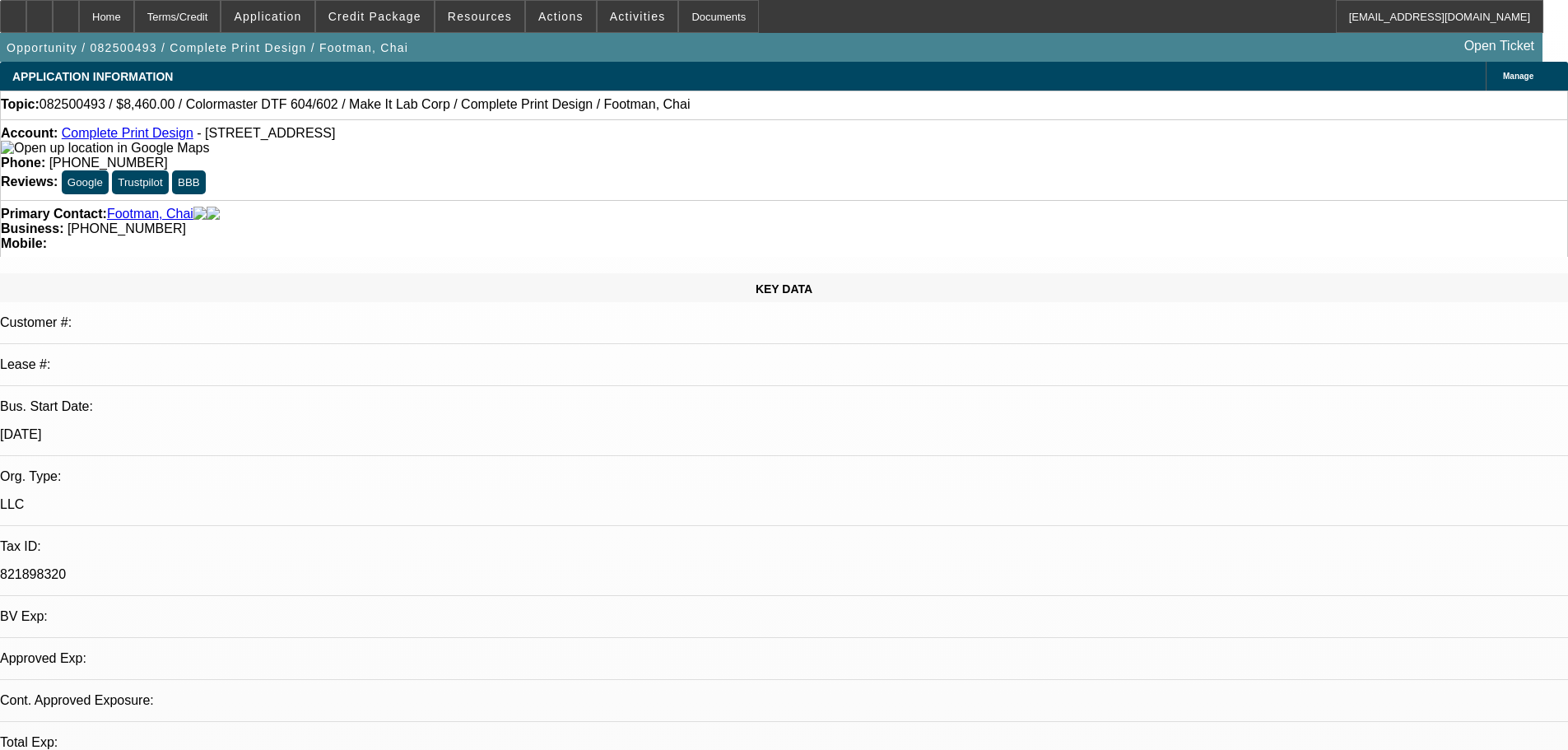
select select "0"
select select "2"
select select "0"
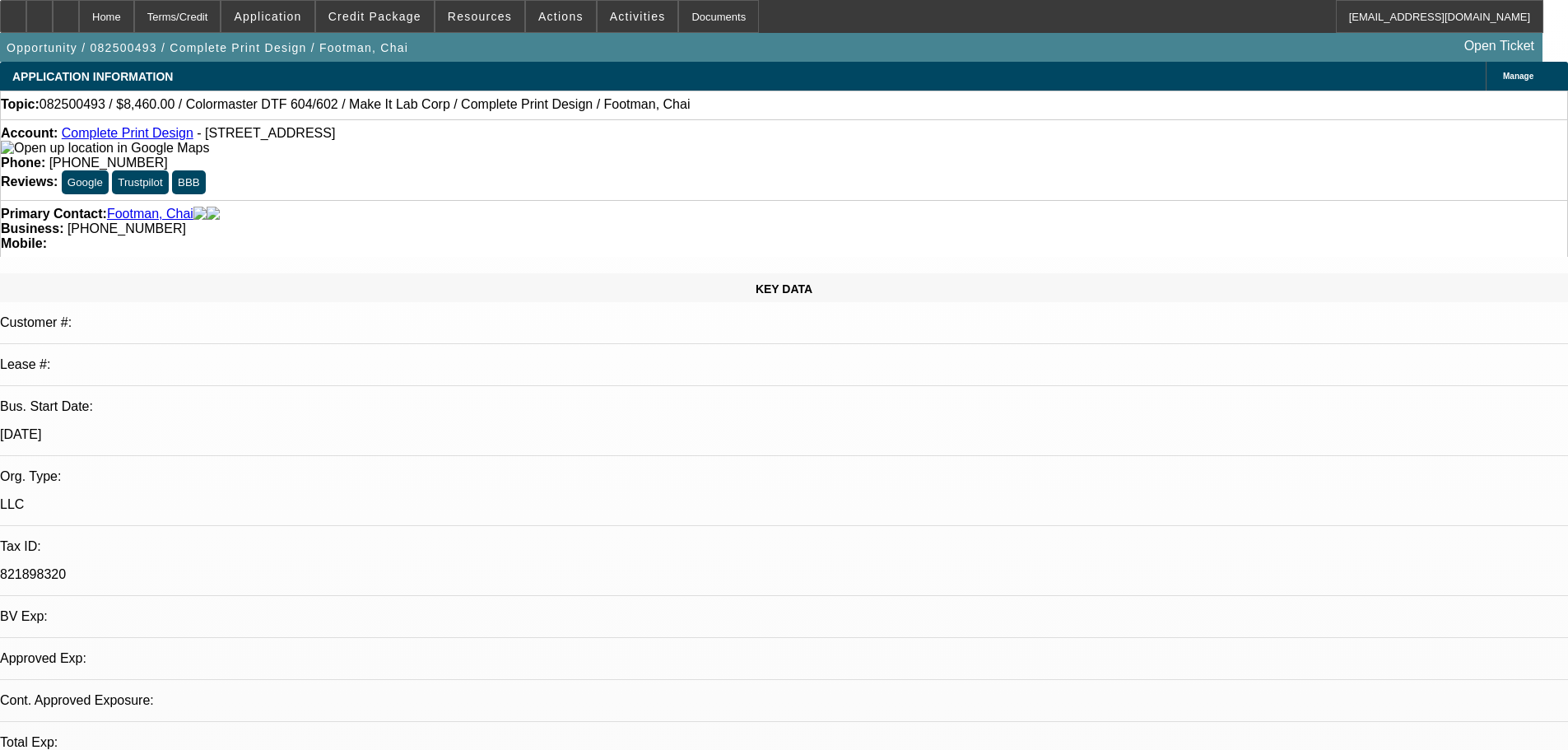
select select "2"
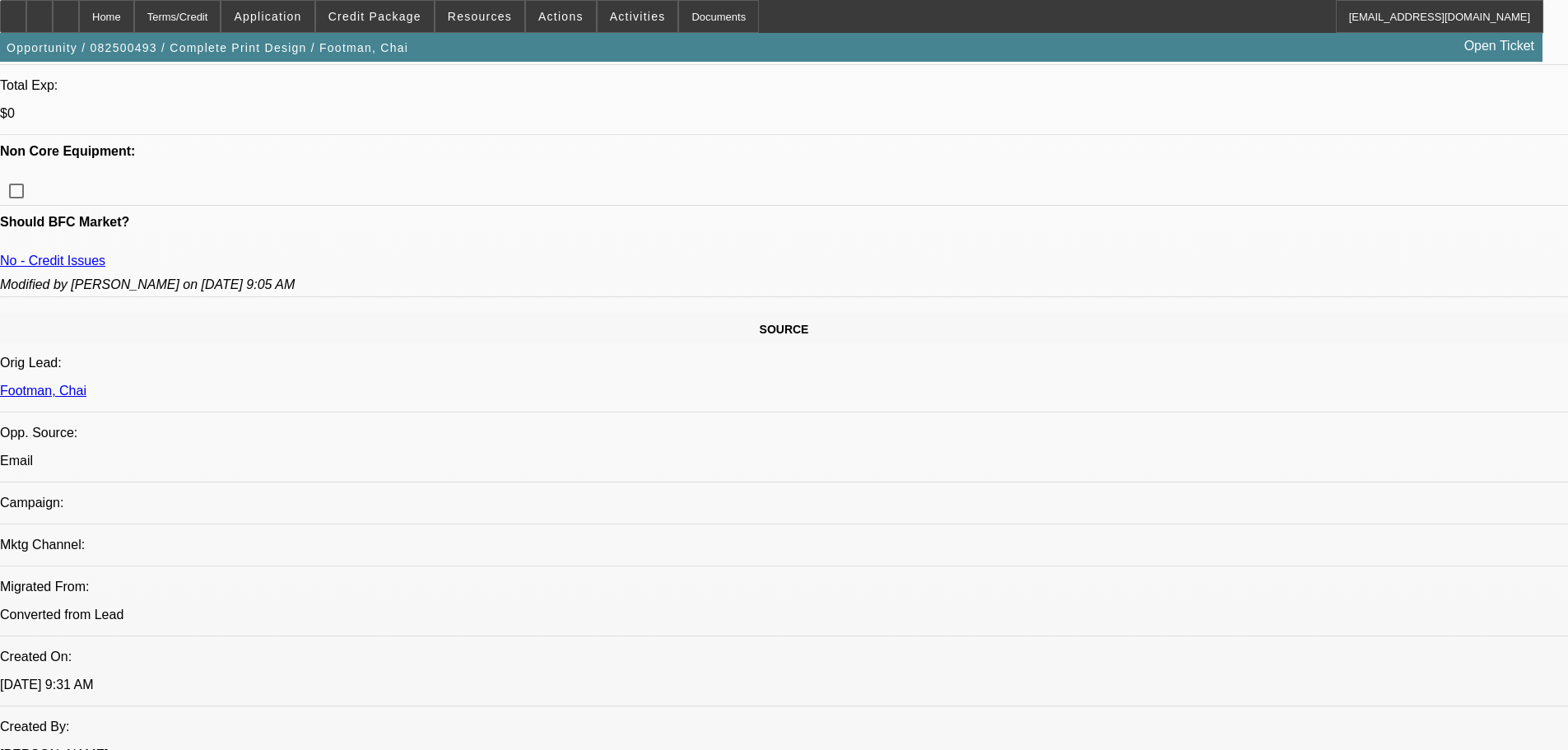
scroll to position [329, 0]
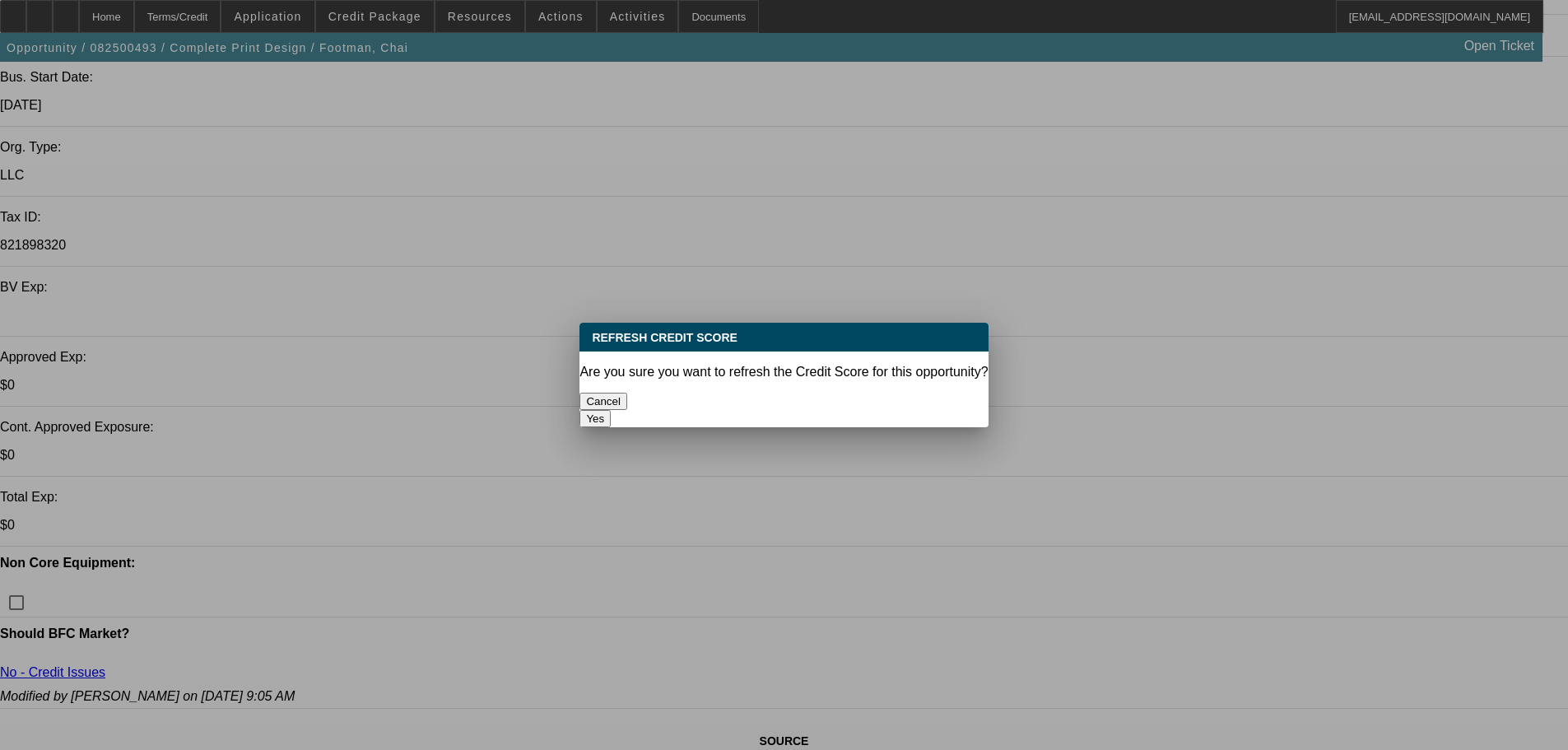
click at [611, 410] on button "Yes" at bounding box center [595, 418] width 32 height 18
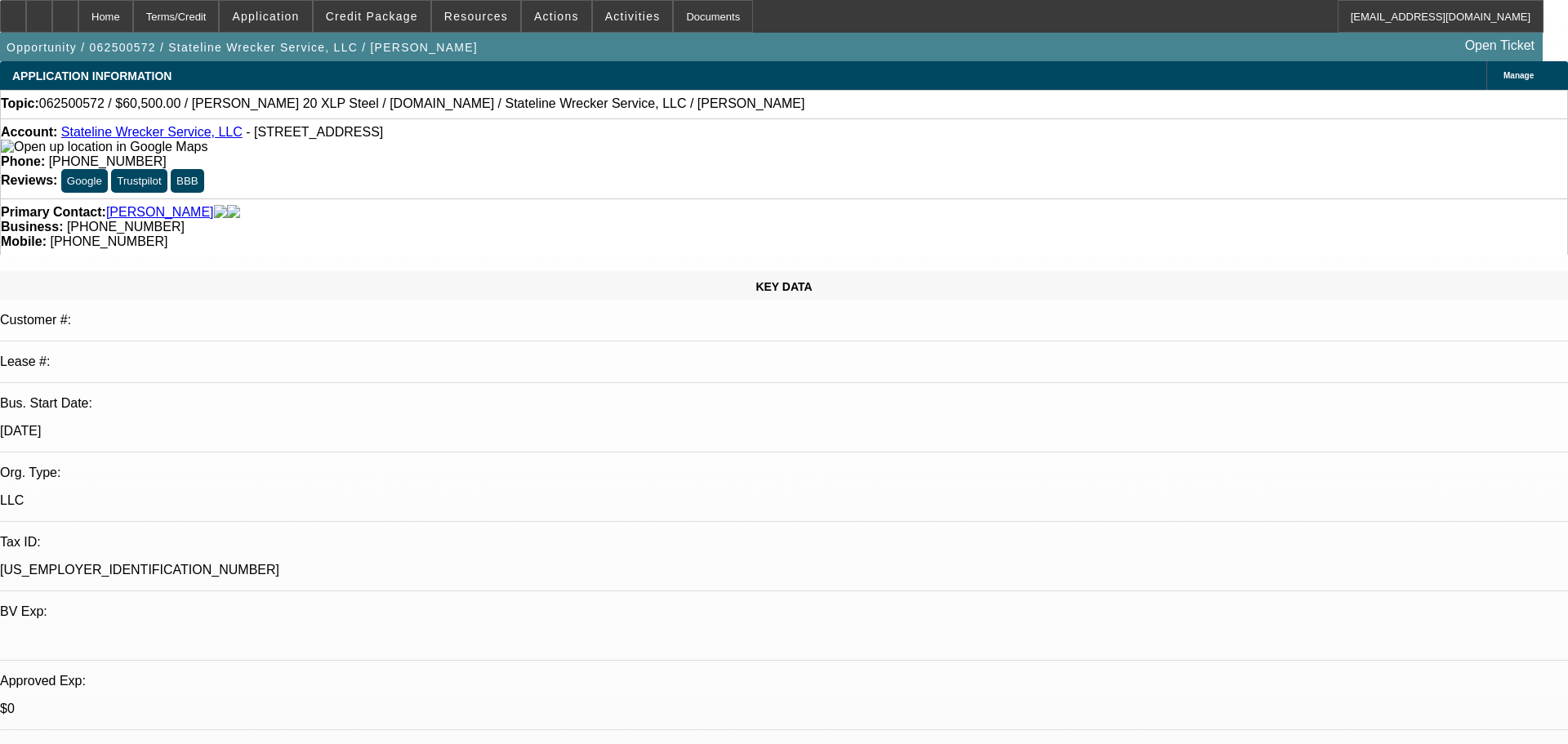
select select "0"
select select "2"
select select "0.1"
select select "0"
select select "2"
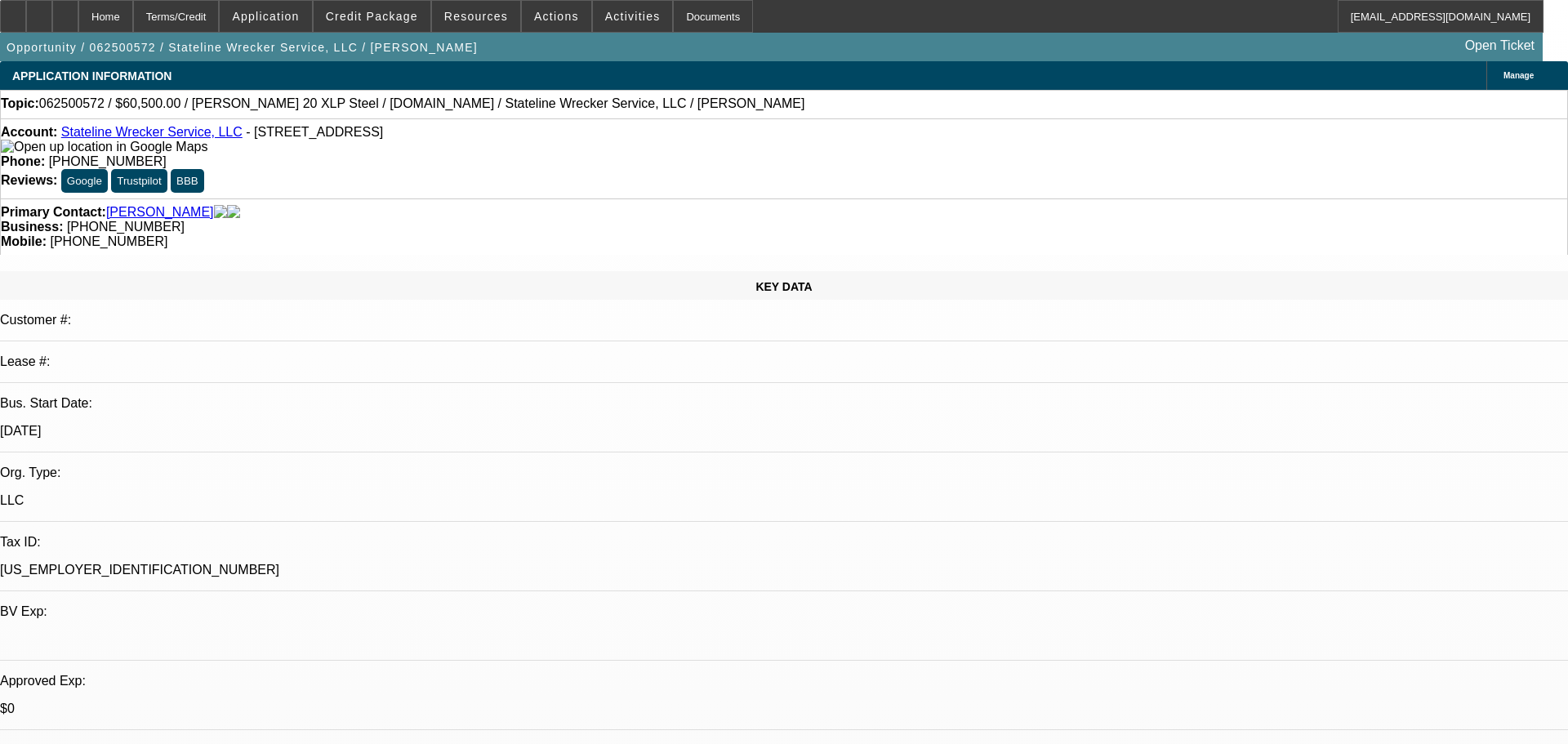
select select "0.1"
select select "0"
select select "2"
select select "0.1"
select select "0"
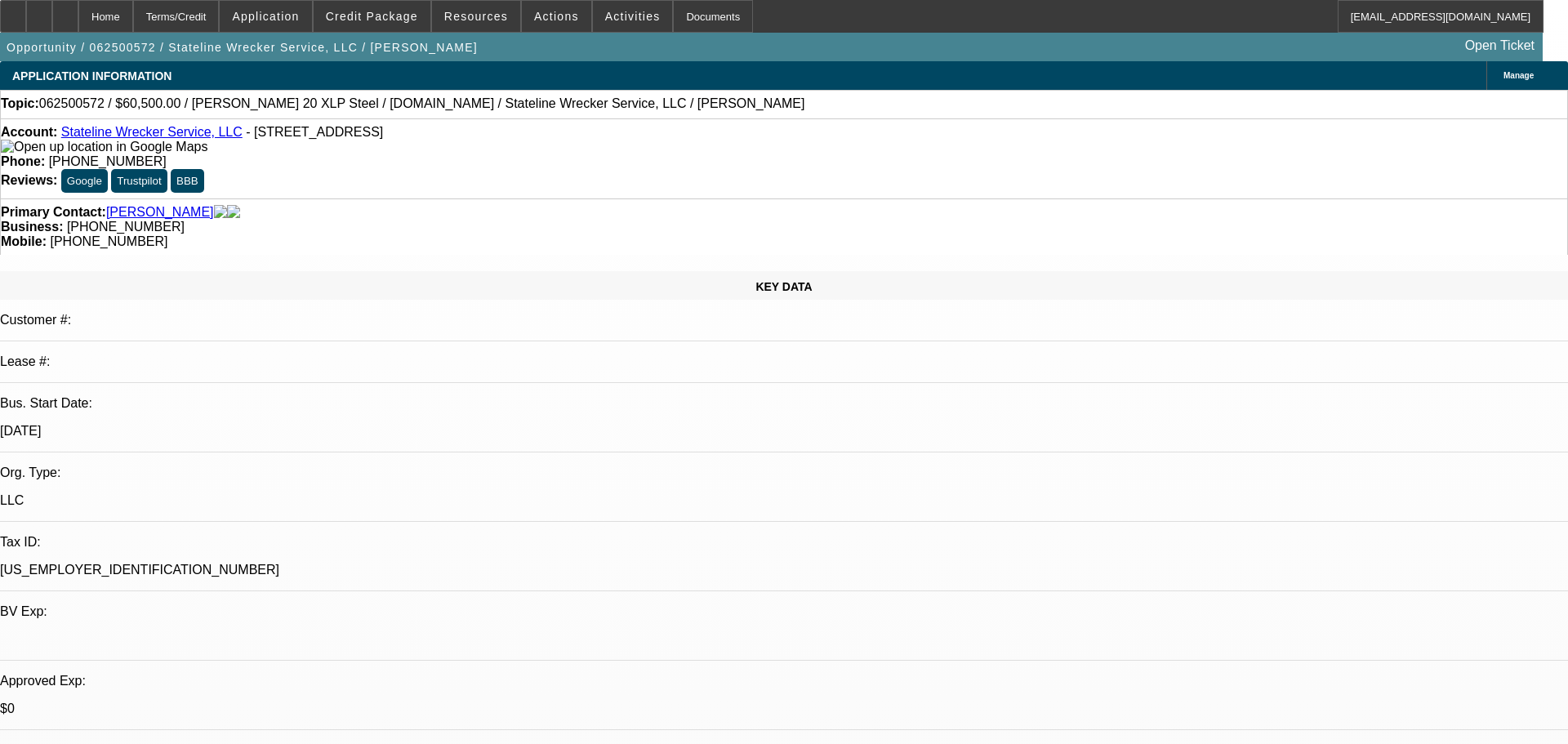
select select "0.1"
select select "1"
select select "2"
select select "1"
select select "2"
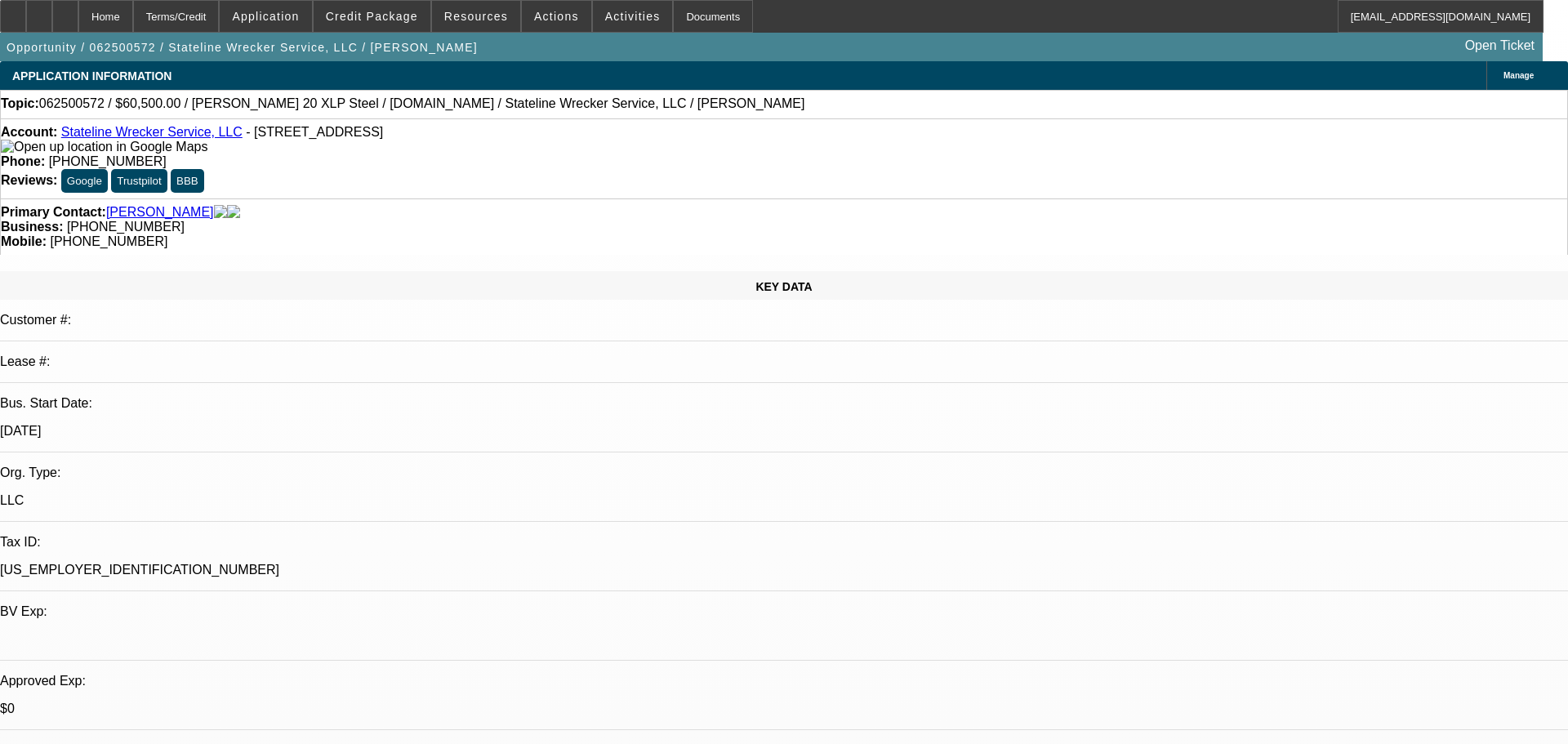
select select "1"
select select "2"
select select "1"
select select "2"
select select "4"
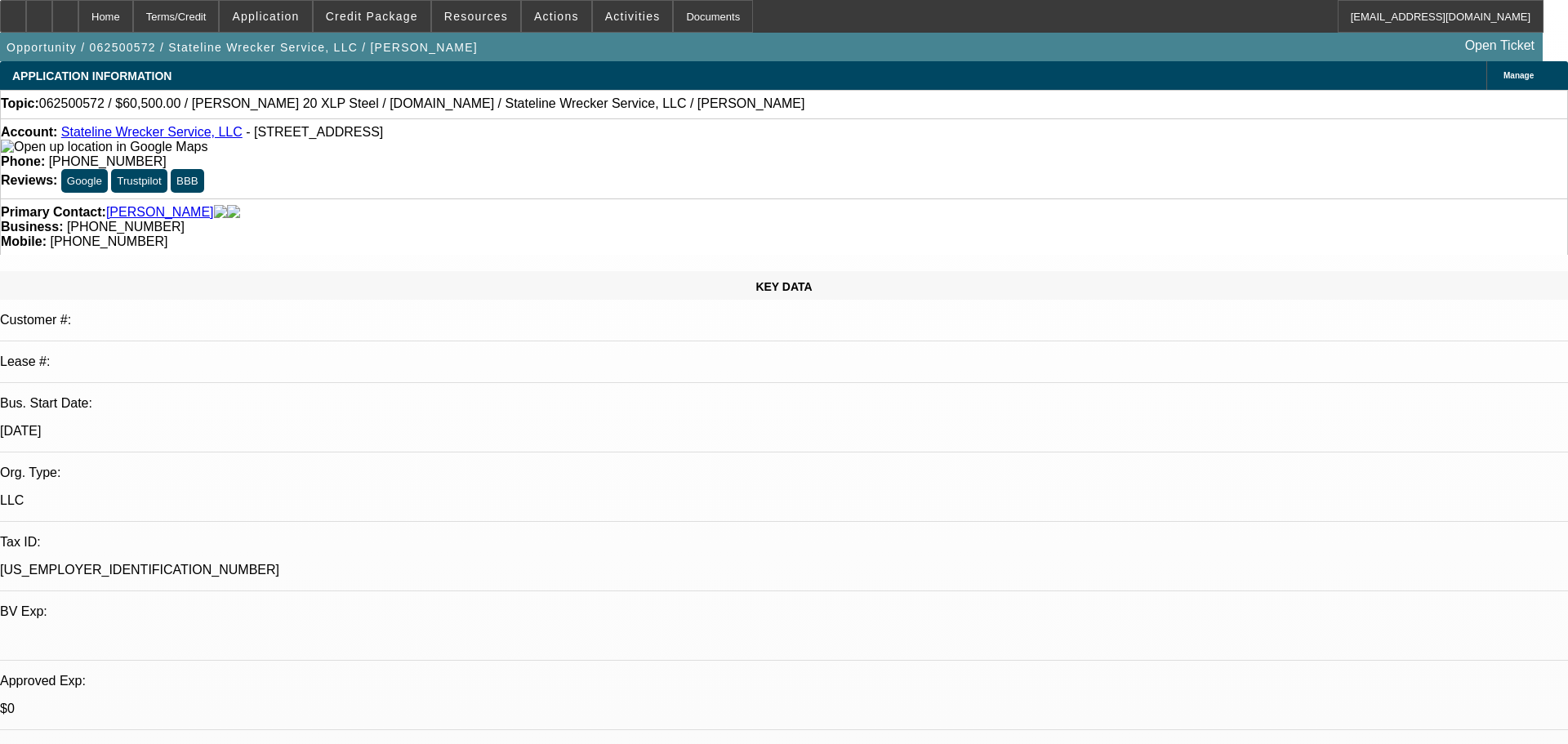
select select "4"
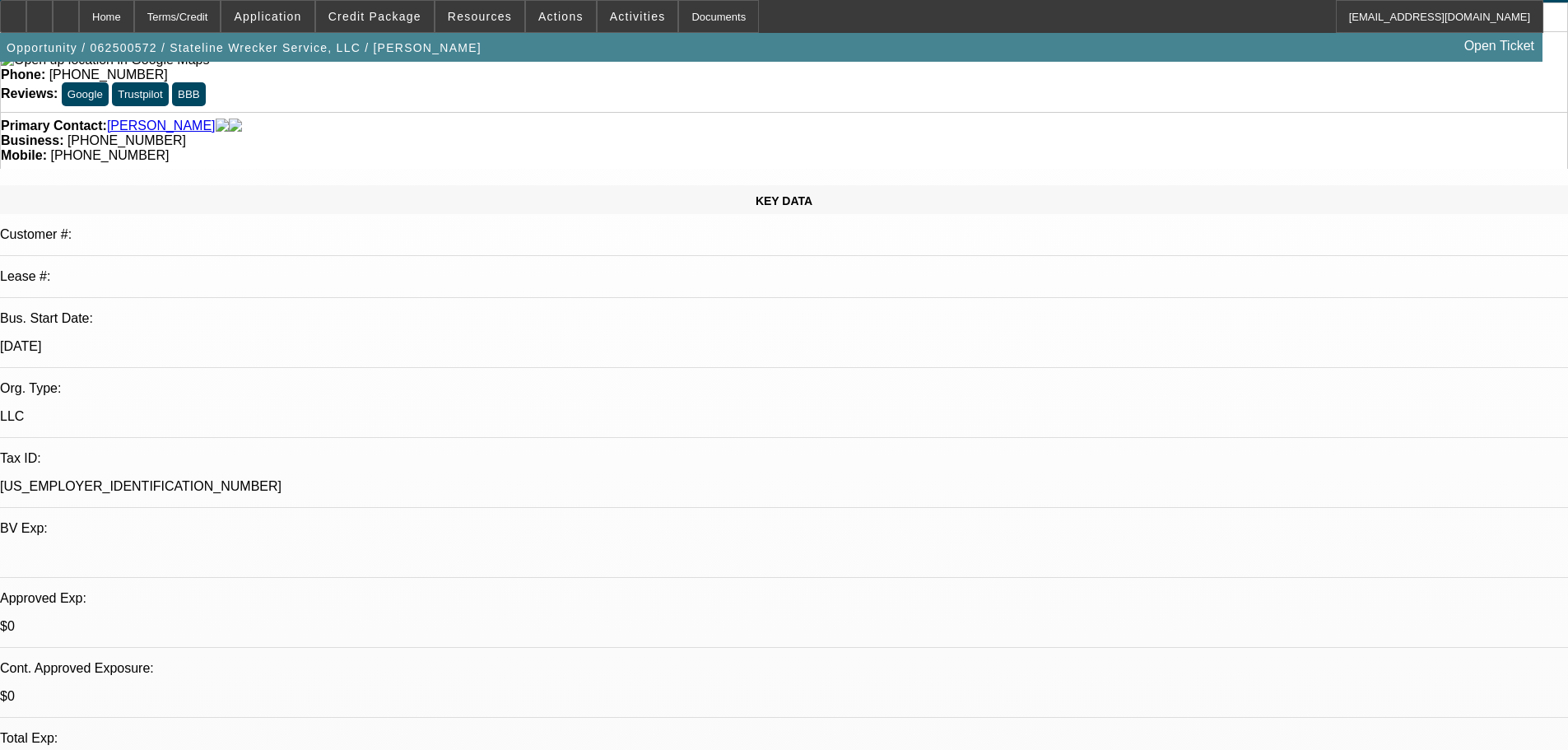
scroll to position [82, 0]
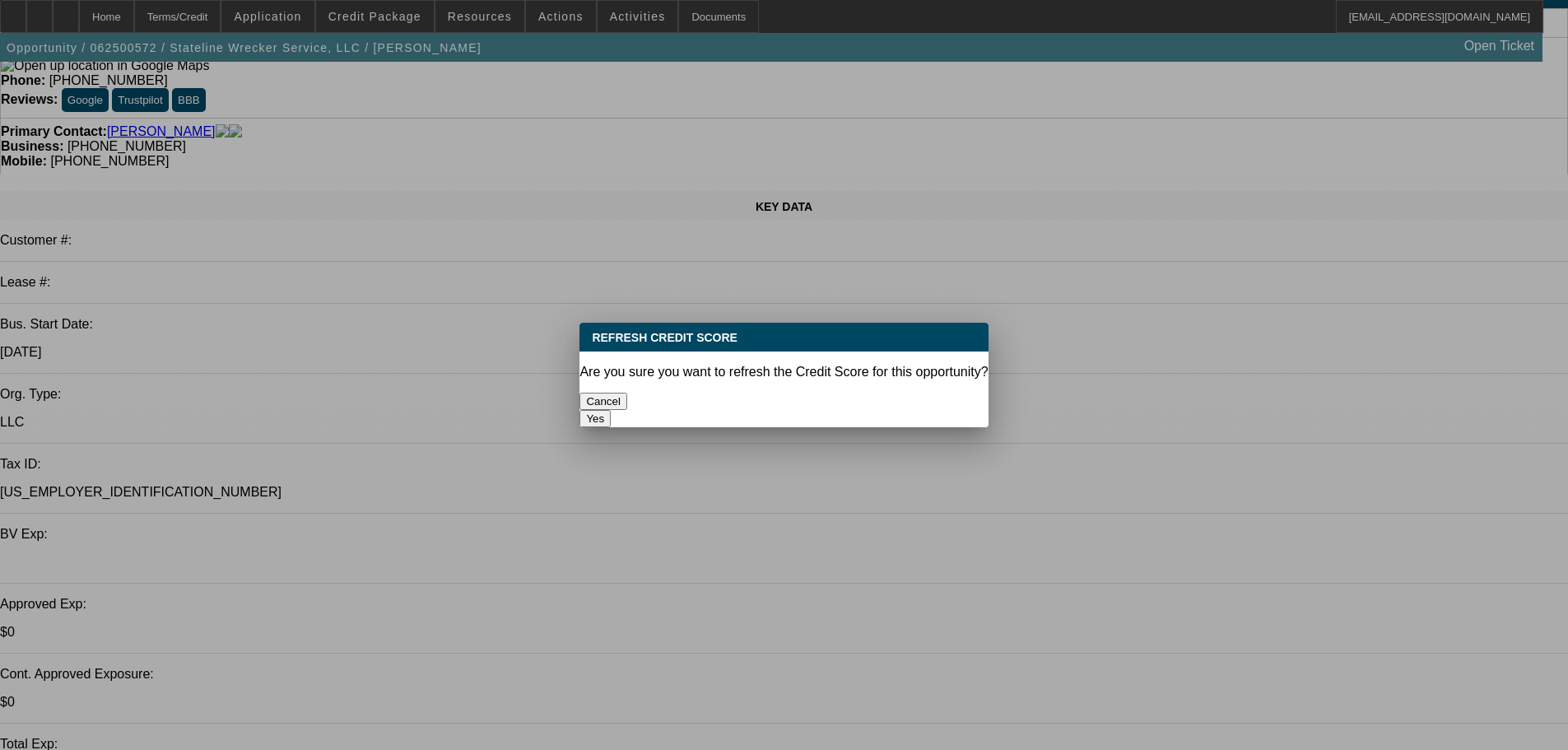
scroll to position [0, 0]
click at [611, 410] on button "Yes" at bounding box center [595, 418] width 32 height 18
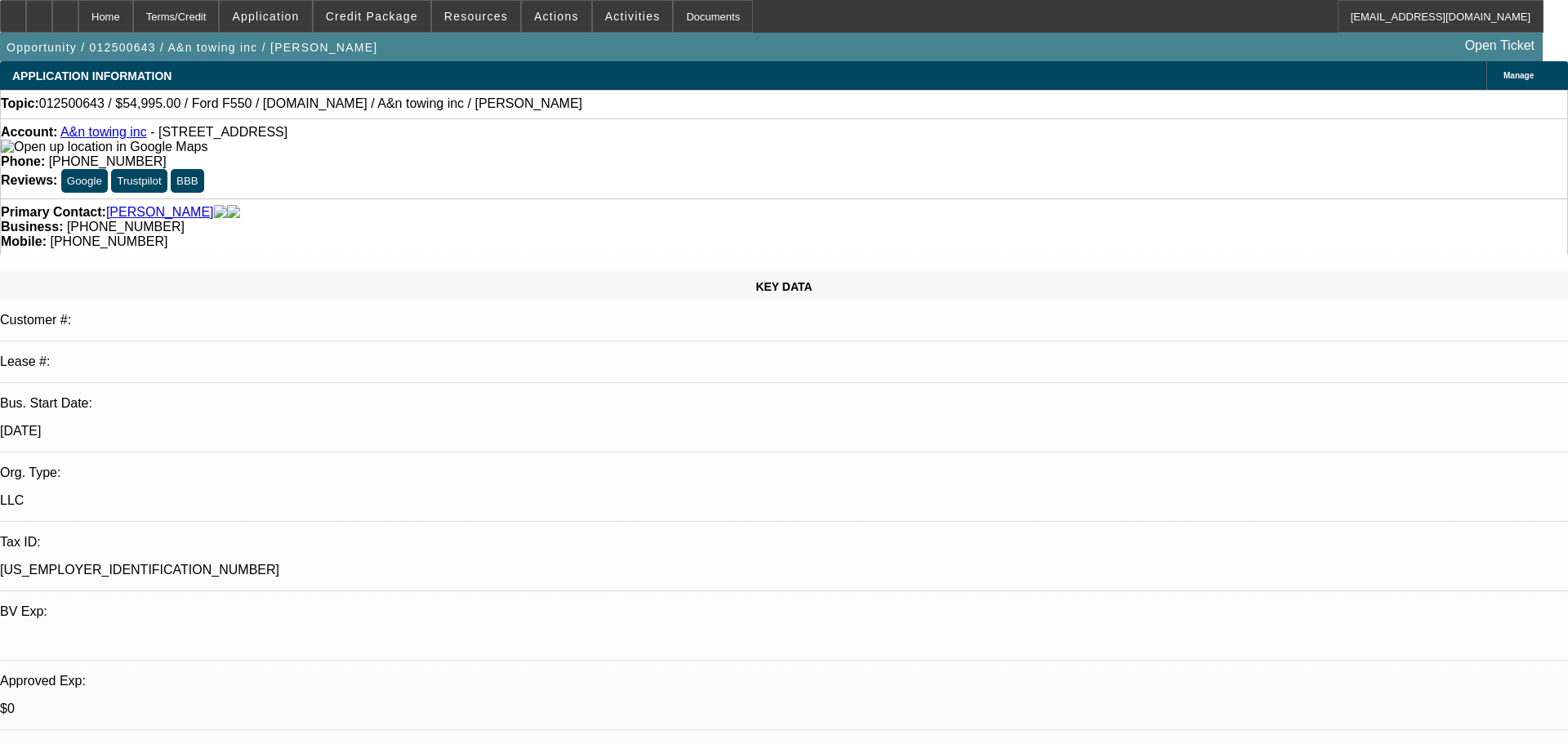
select select "0"
select select "2"
select select "0"
select select "6"
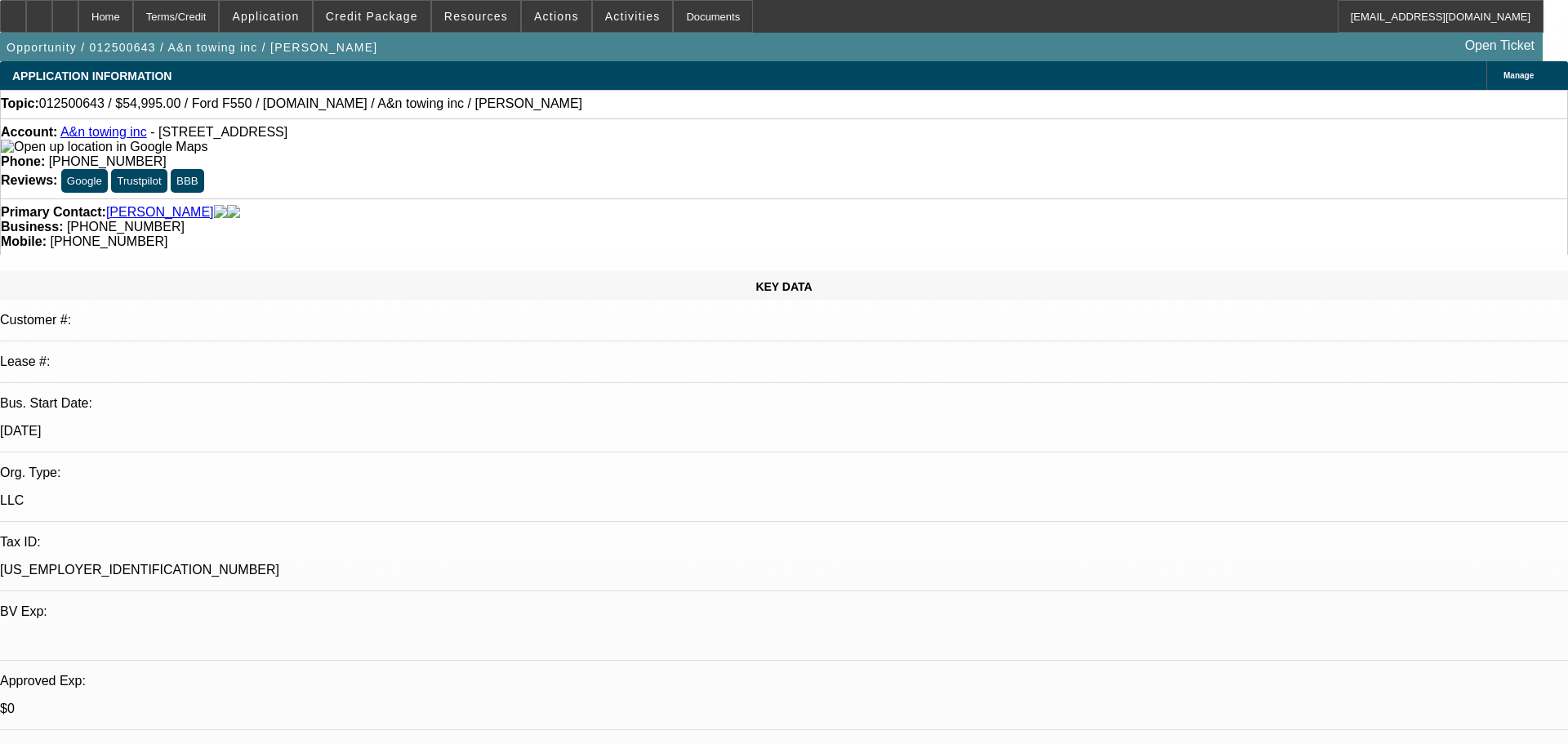
select select "0"
select select "2"
select select "0"
select select "6"
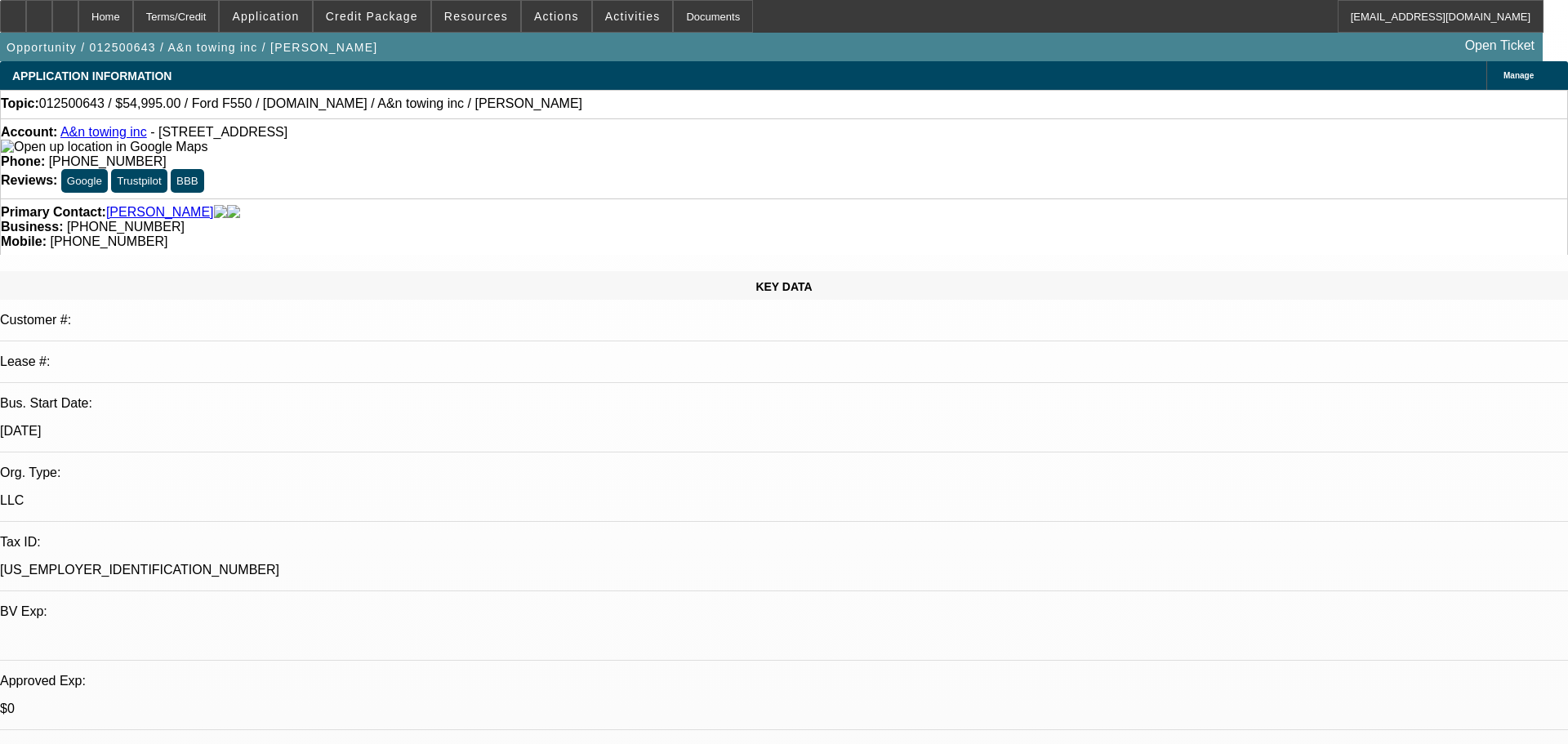
select select "0.2"
select select "2"
select select "0"
select select "6"
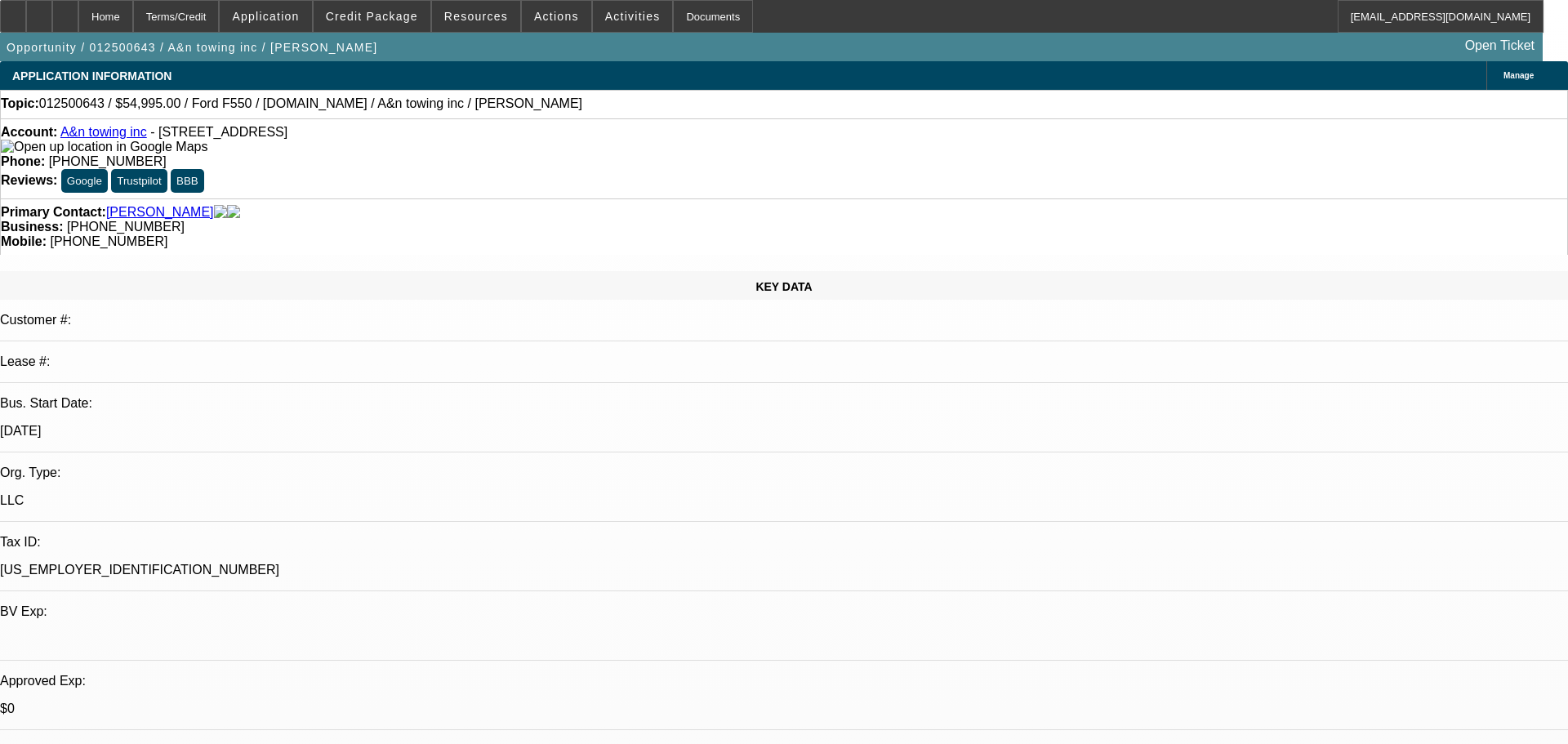
select select "0"
select select "0.1"
select select "4"
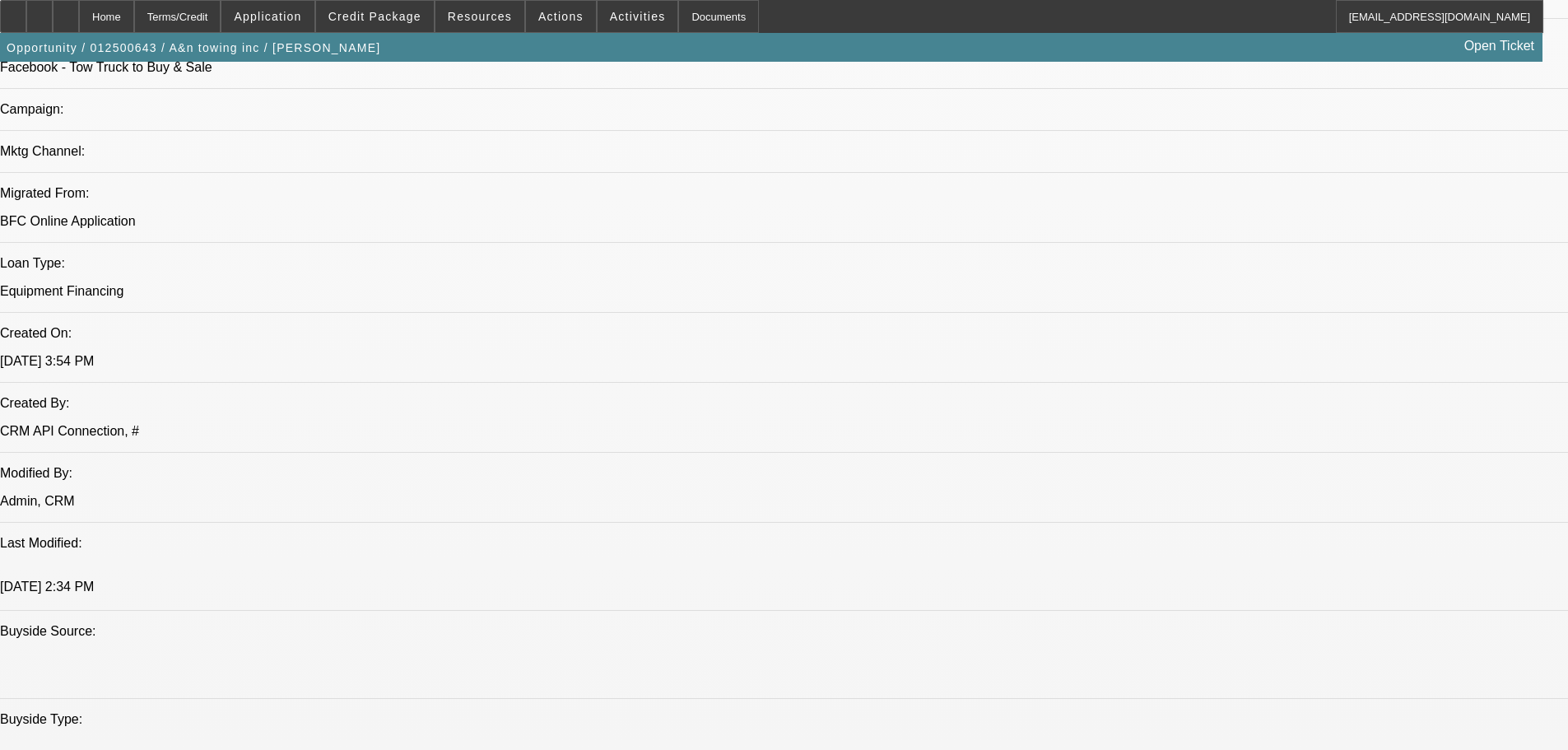
scroll to position [1152, 0]
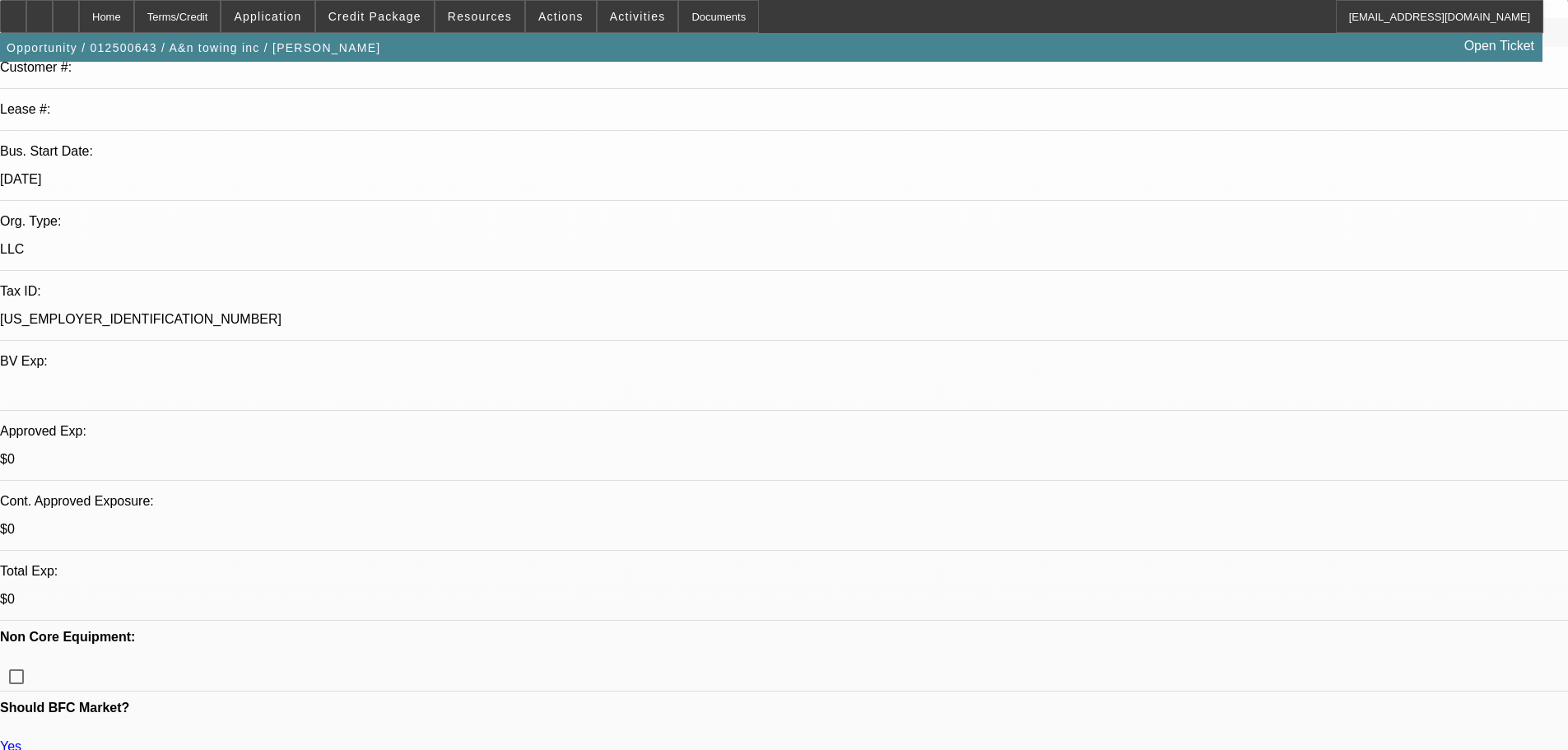
scroll to position [164, 0]
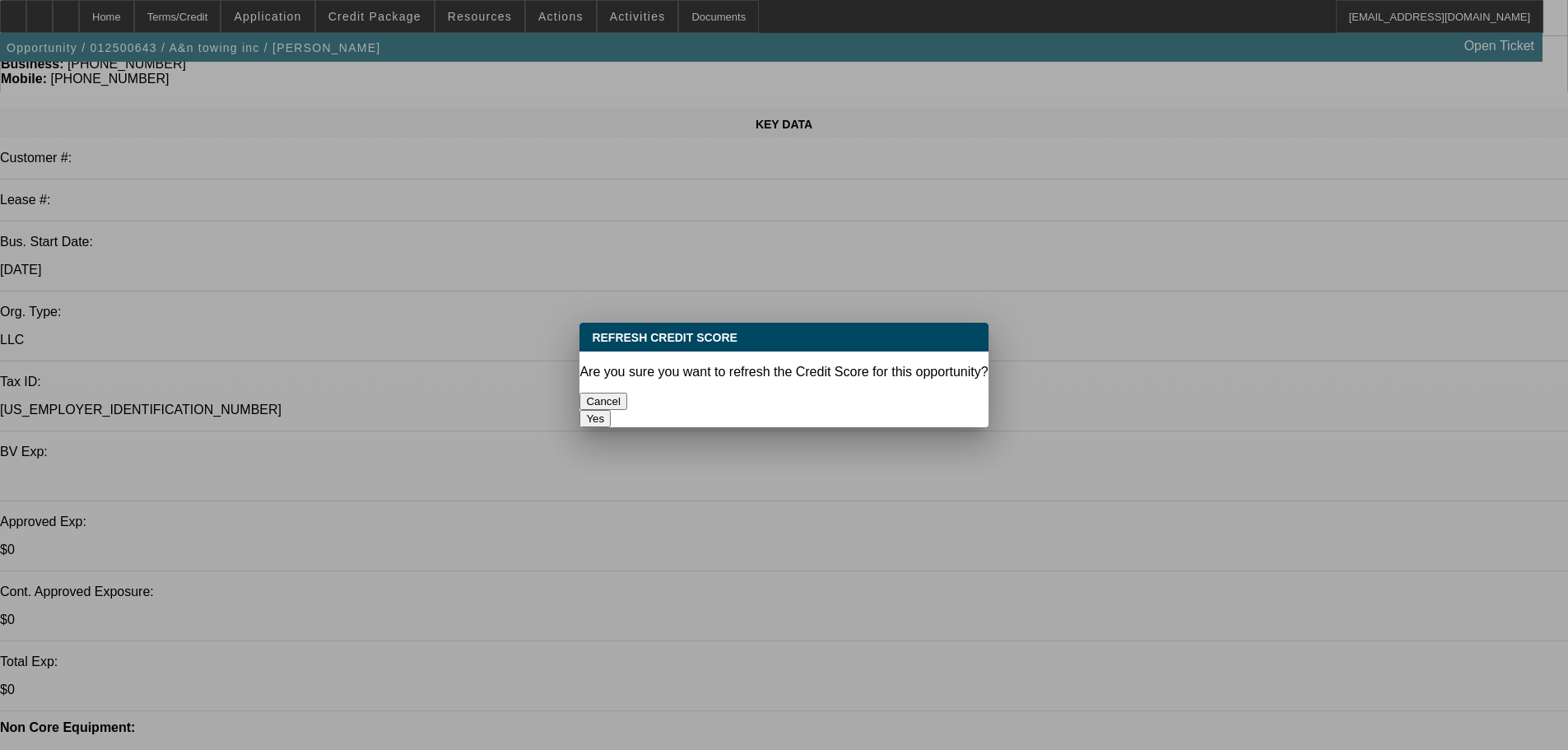
scroll to position [0, 0]
click at [611, 410] on button "Yes" at bounding box center [595, 418] width 32 height 18
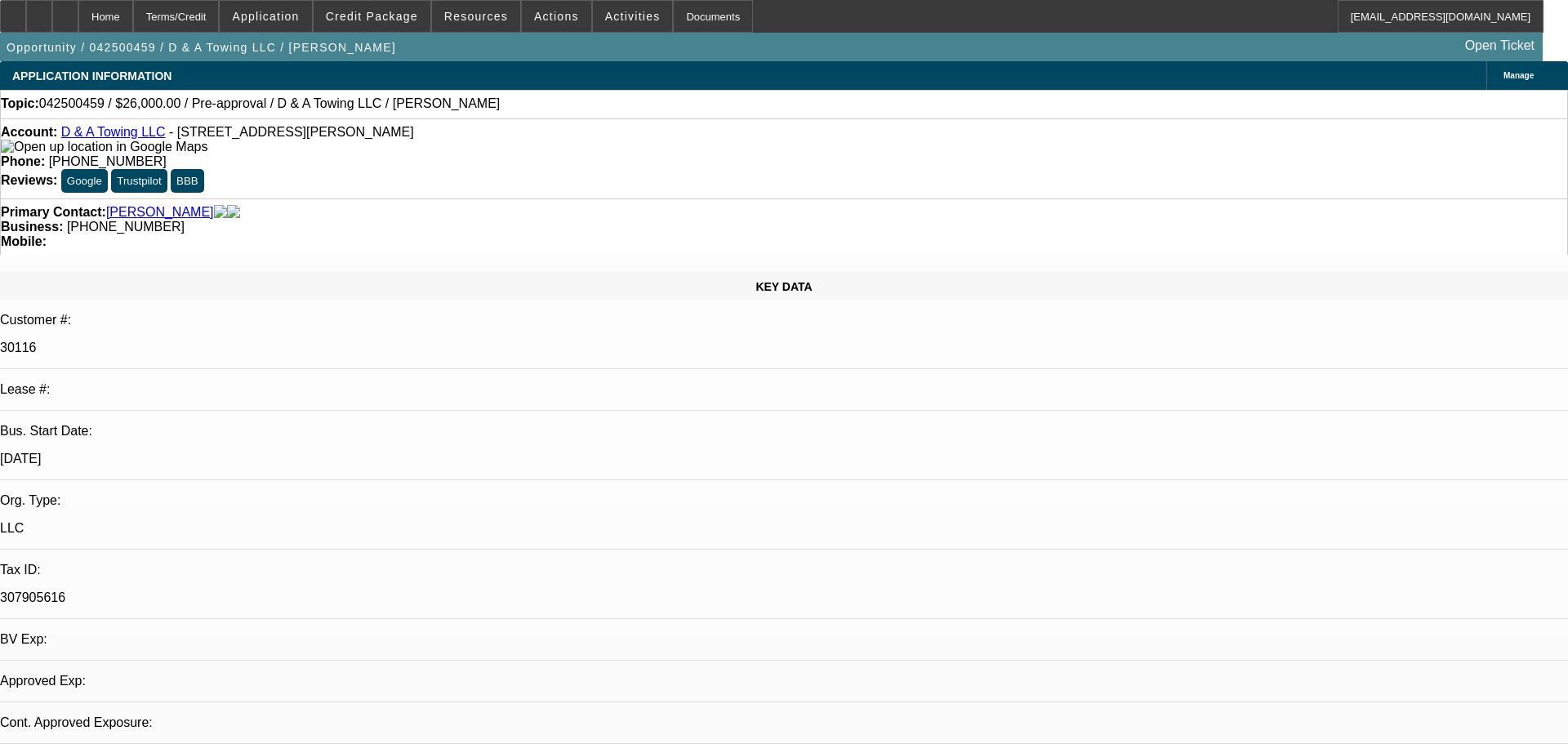
select select "0"
select select "1"
select select "2"
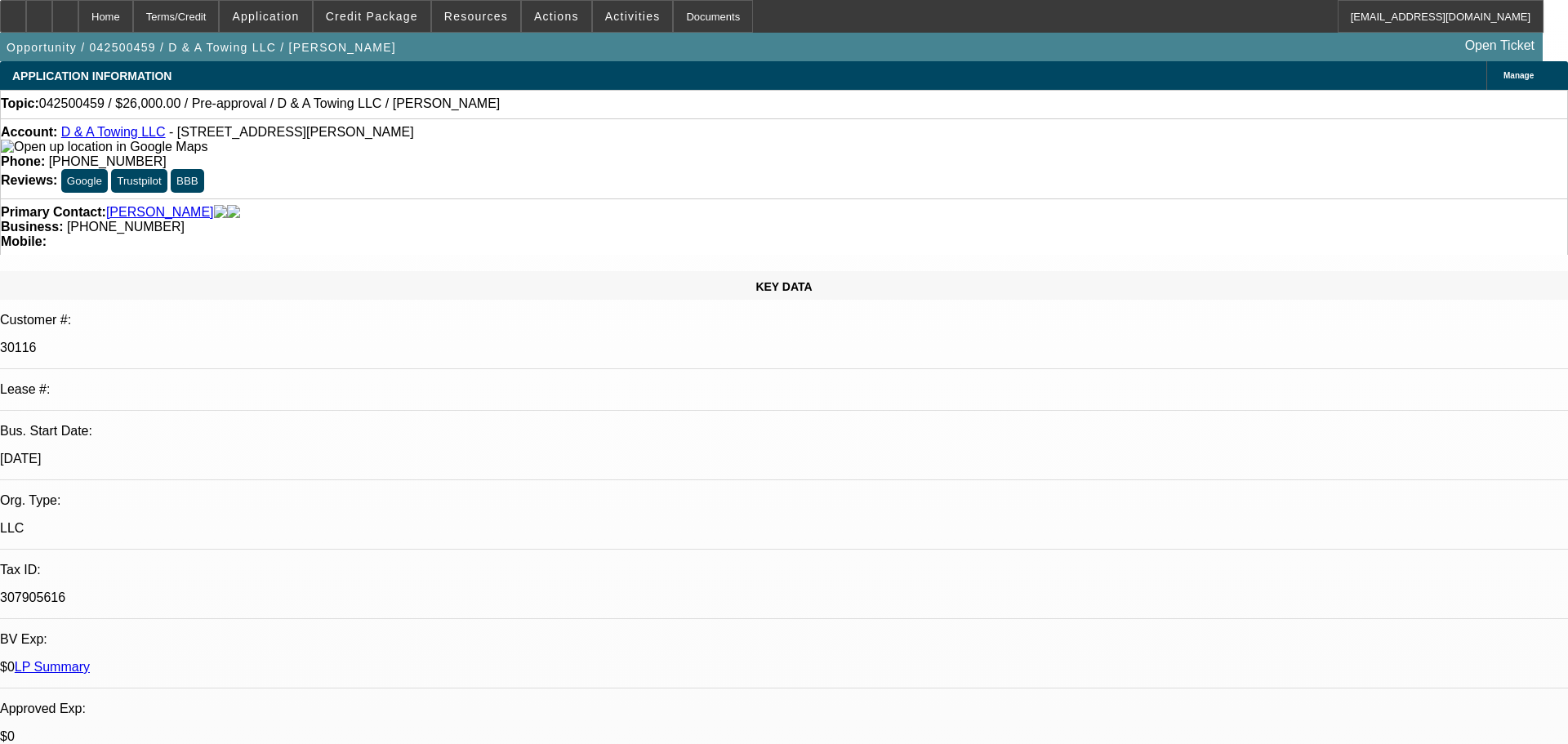
select select "2"
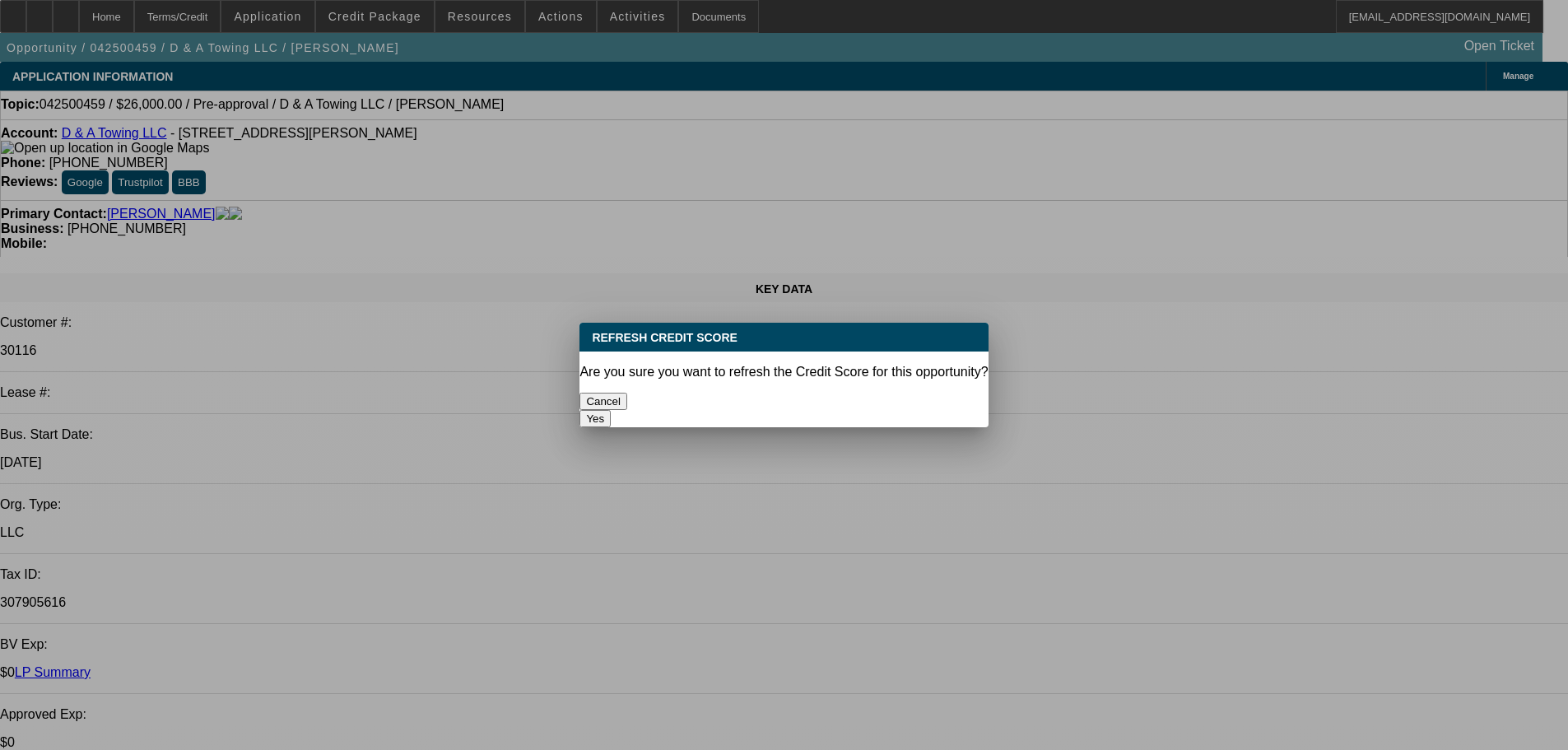
click at [611, 410] on button "Yes" at bounding box center [595, 418] width 32 height 18
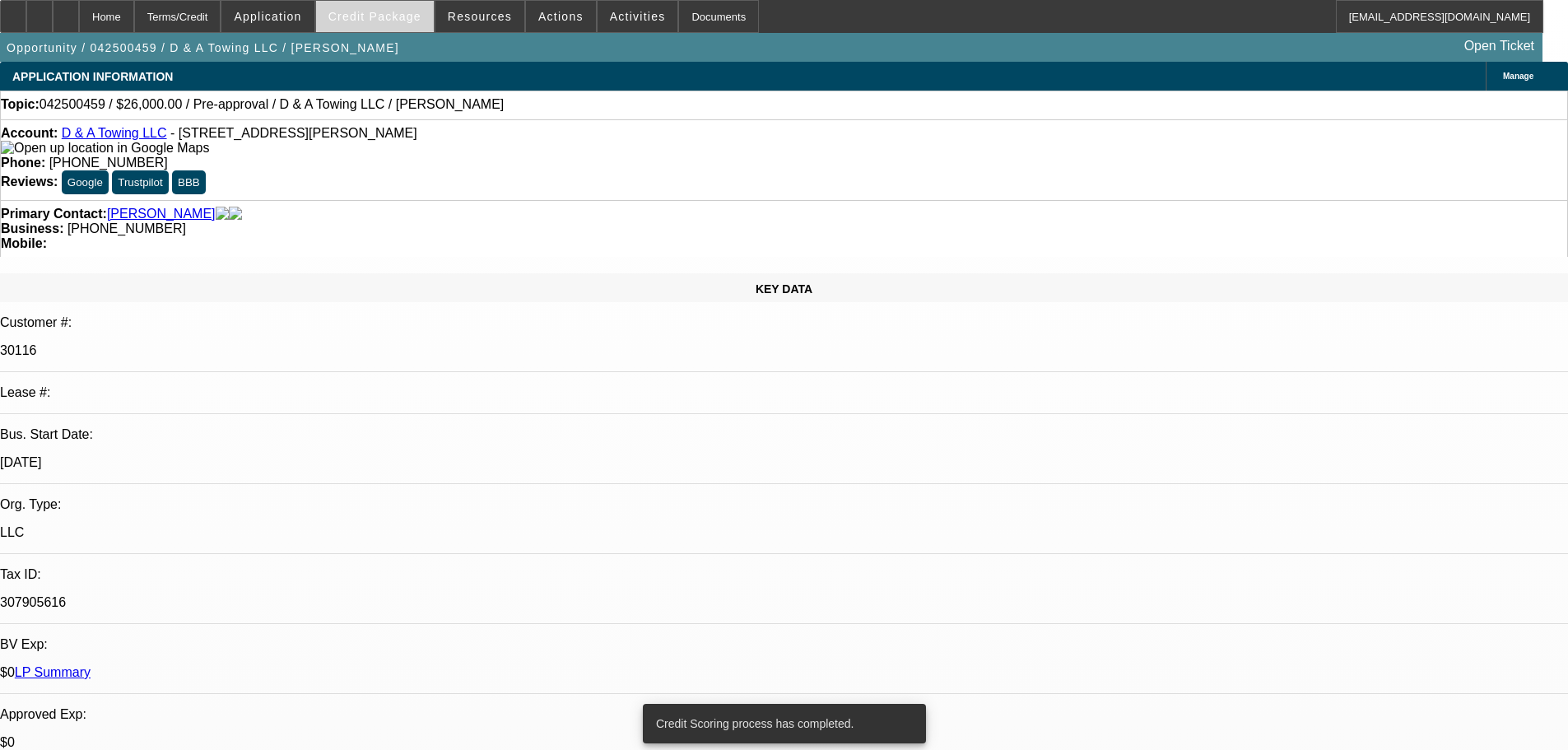
click at [405, 18] on span "Credit Package" at bounding box center [375, 17] width 93 height 13
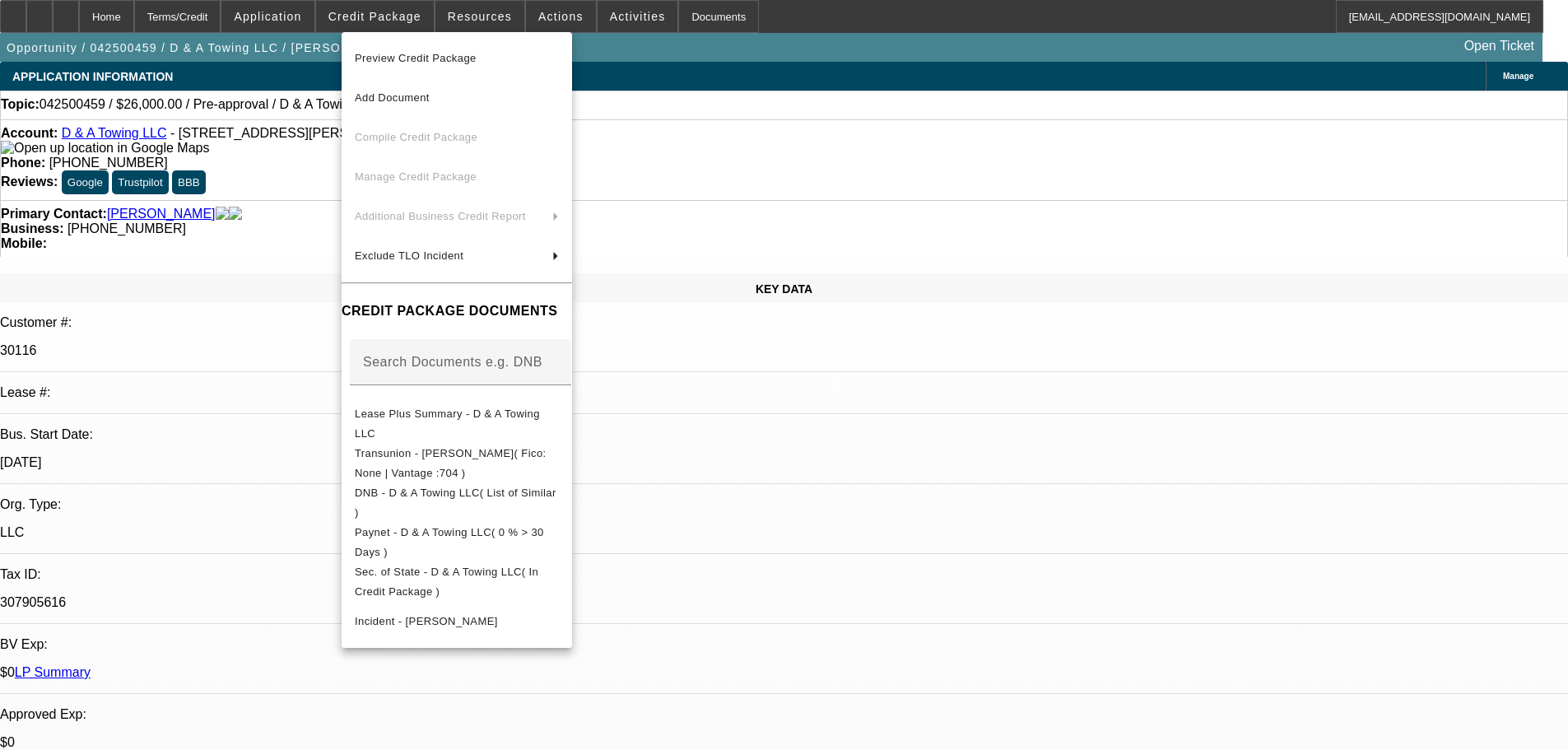
click at [411, 55] on span "Preview Credit Package" at bounding box center [415, 58] width 122 height 12
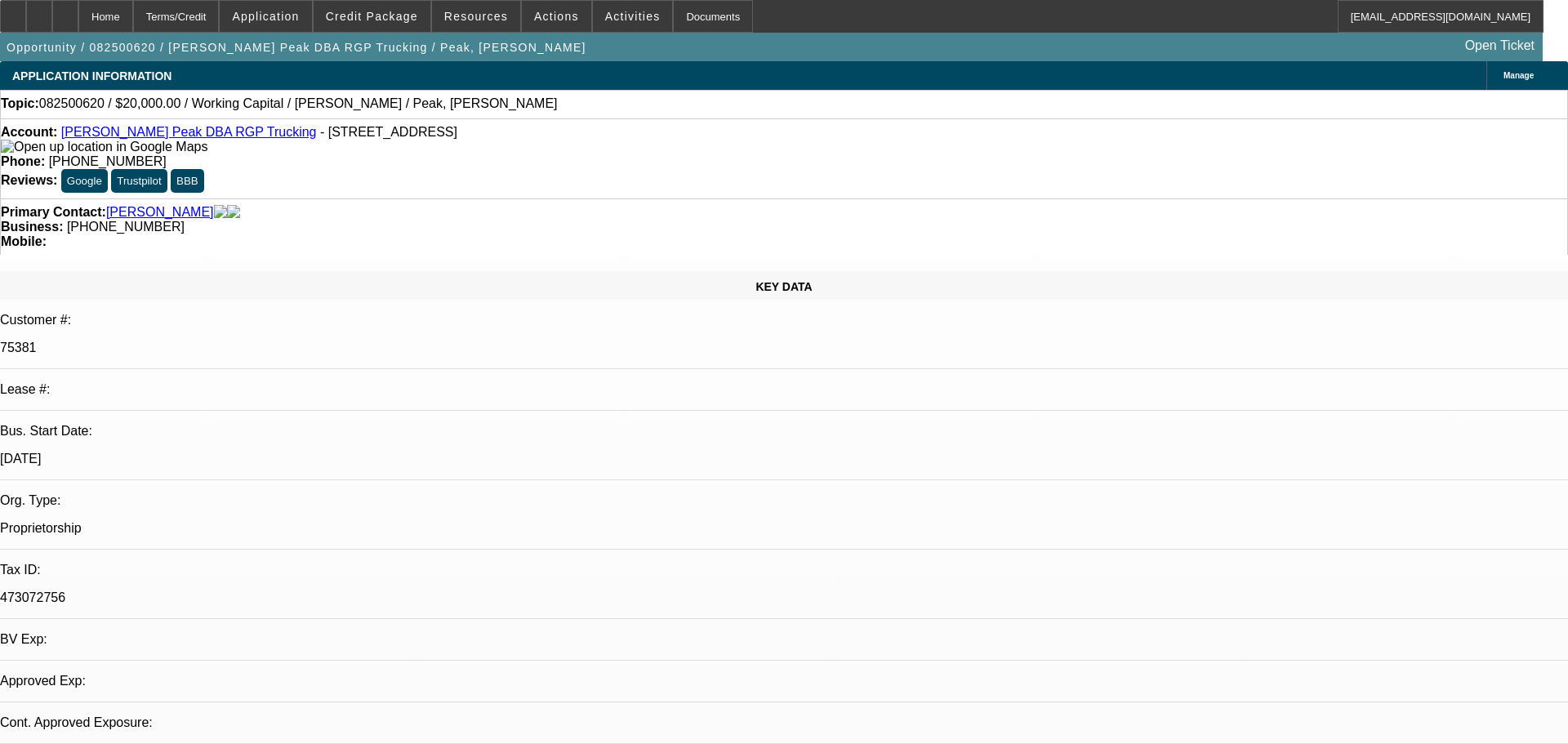
select select "0"
select select "2"
select select "0.1"
select select "0"
select select "2"
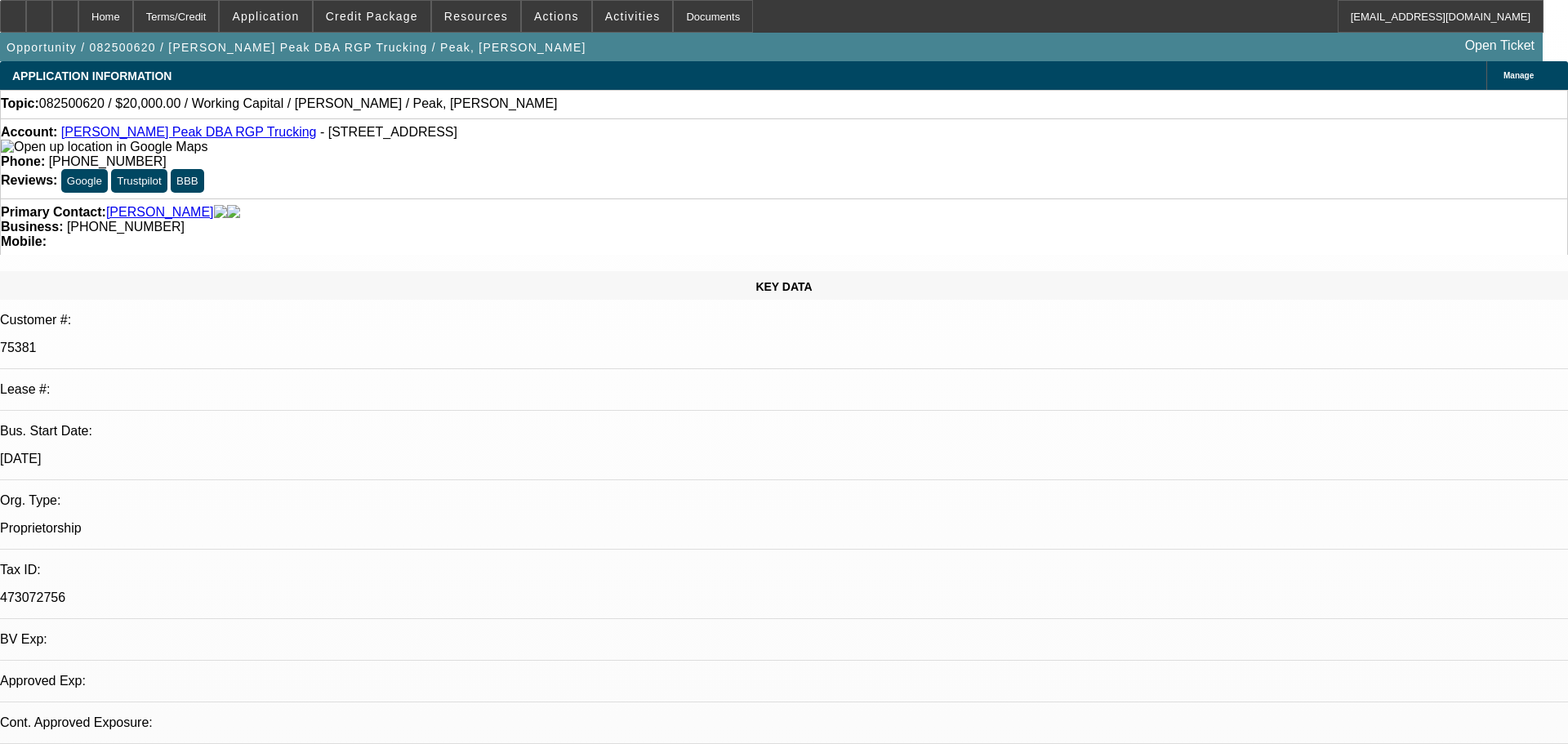
select select "0.1"
select select "1"
select select "2"
select select "4"
select select "1"
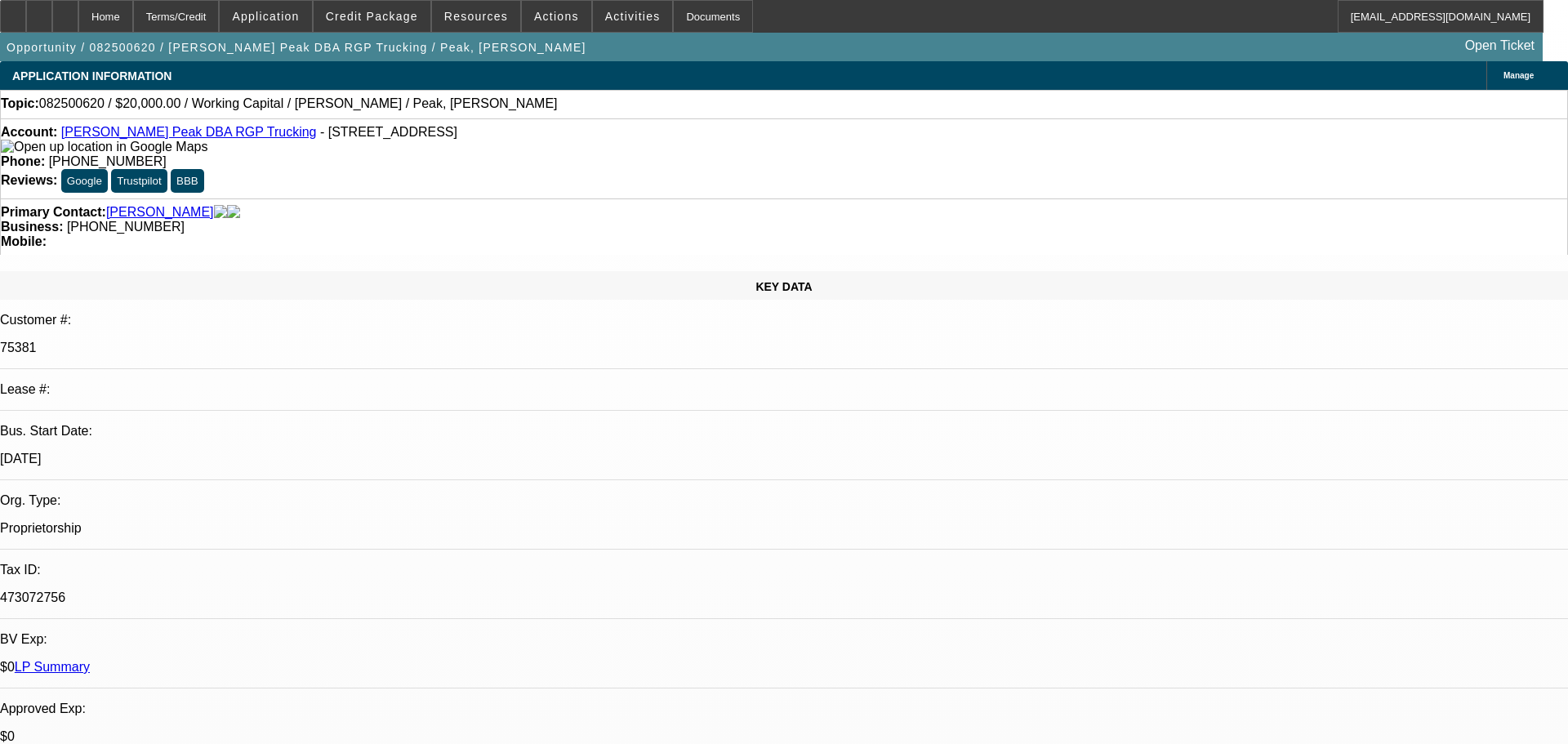
select select "2"
select select "4"
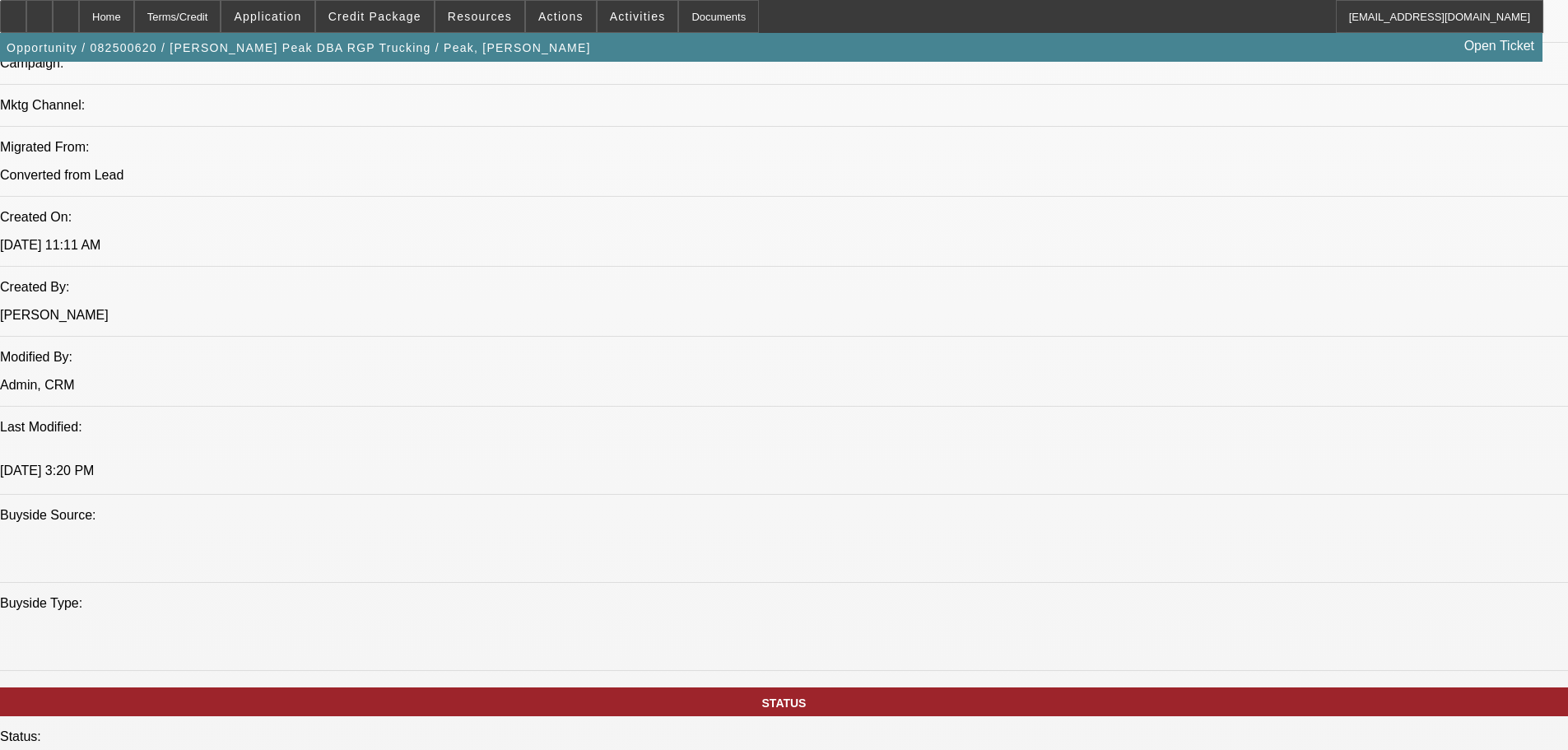
scroll to position [1317, 0]
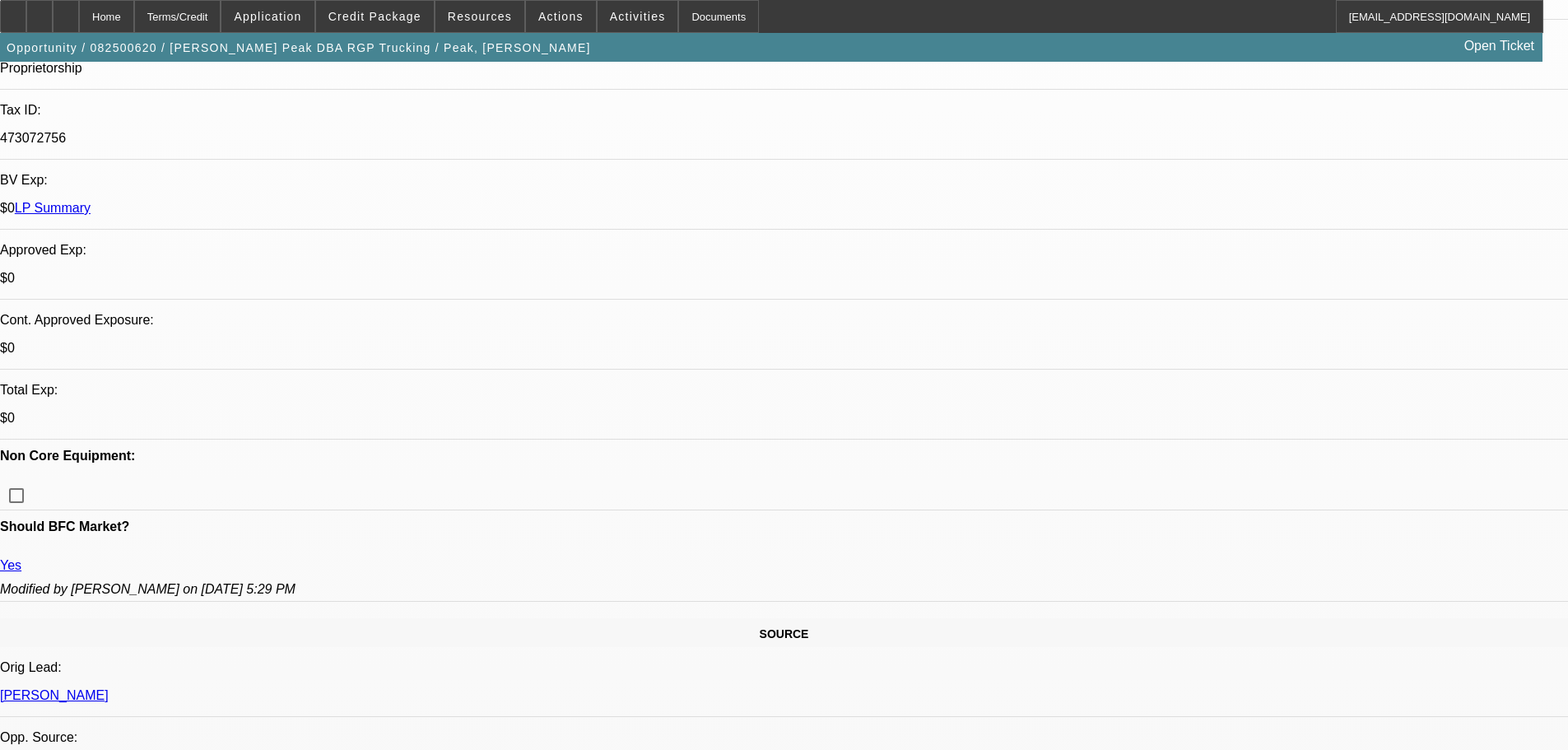
scroll to position [247, 0]
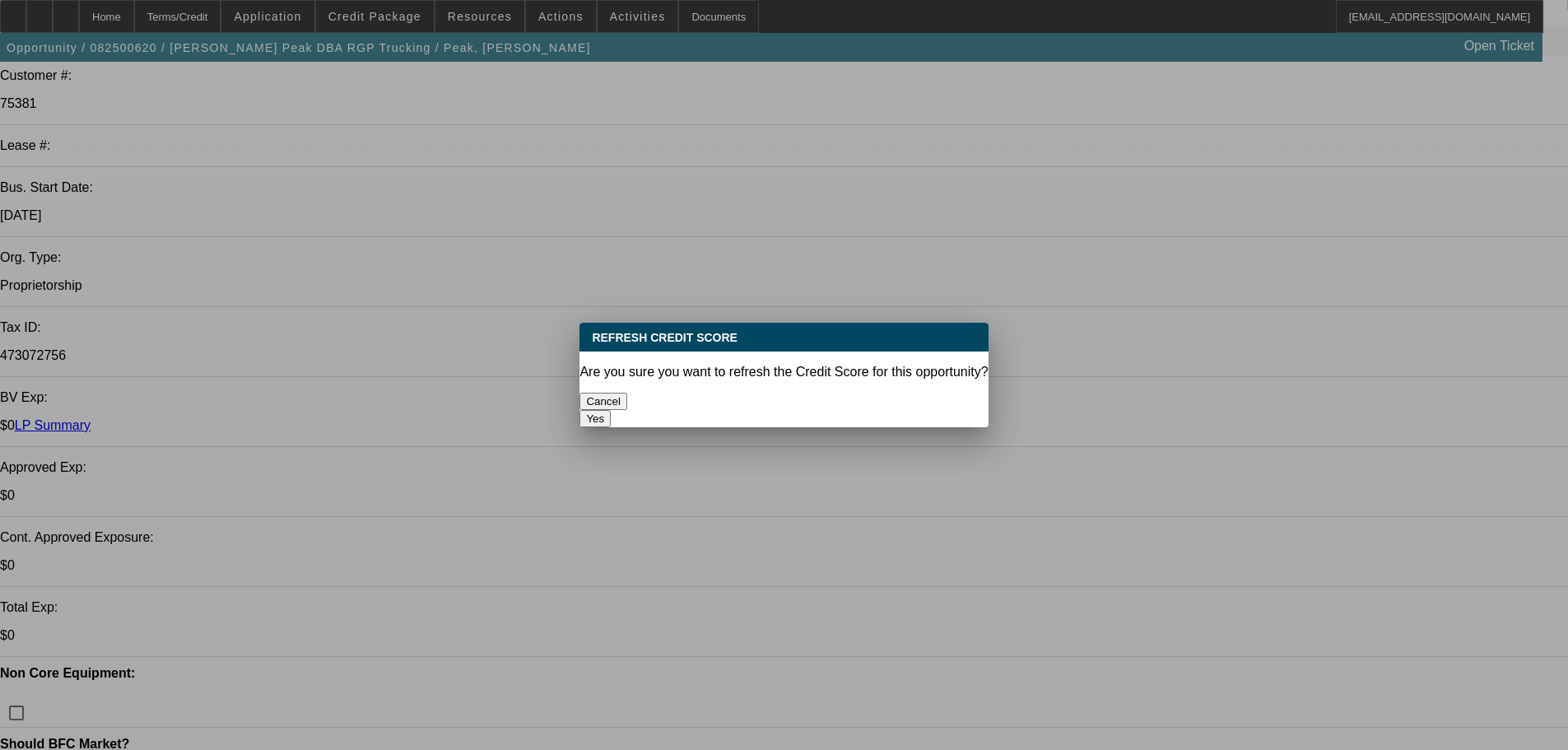
scroll to position [0, 0]
click at [611, 410] on button "Yes" at bounding box center [595, 418] width 32 height 18
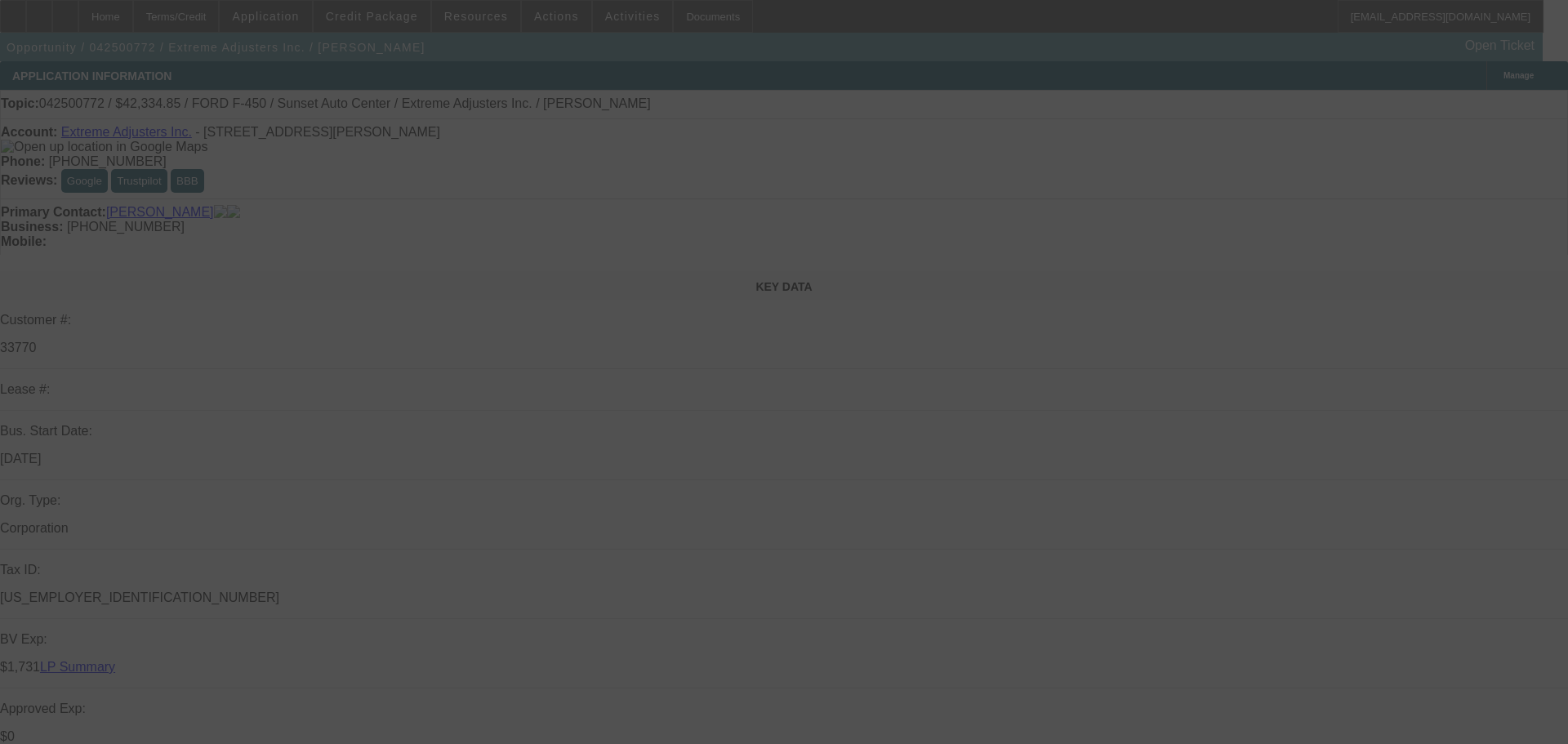
select select "0"
select select "0.1"
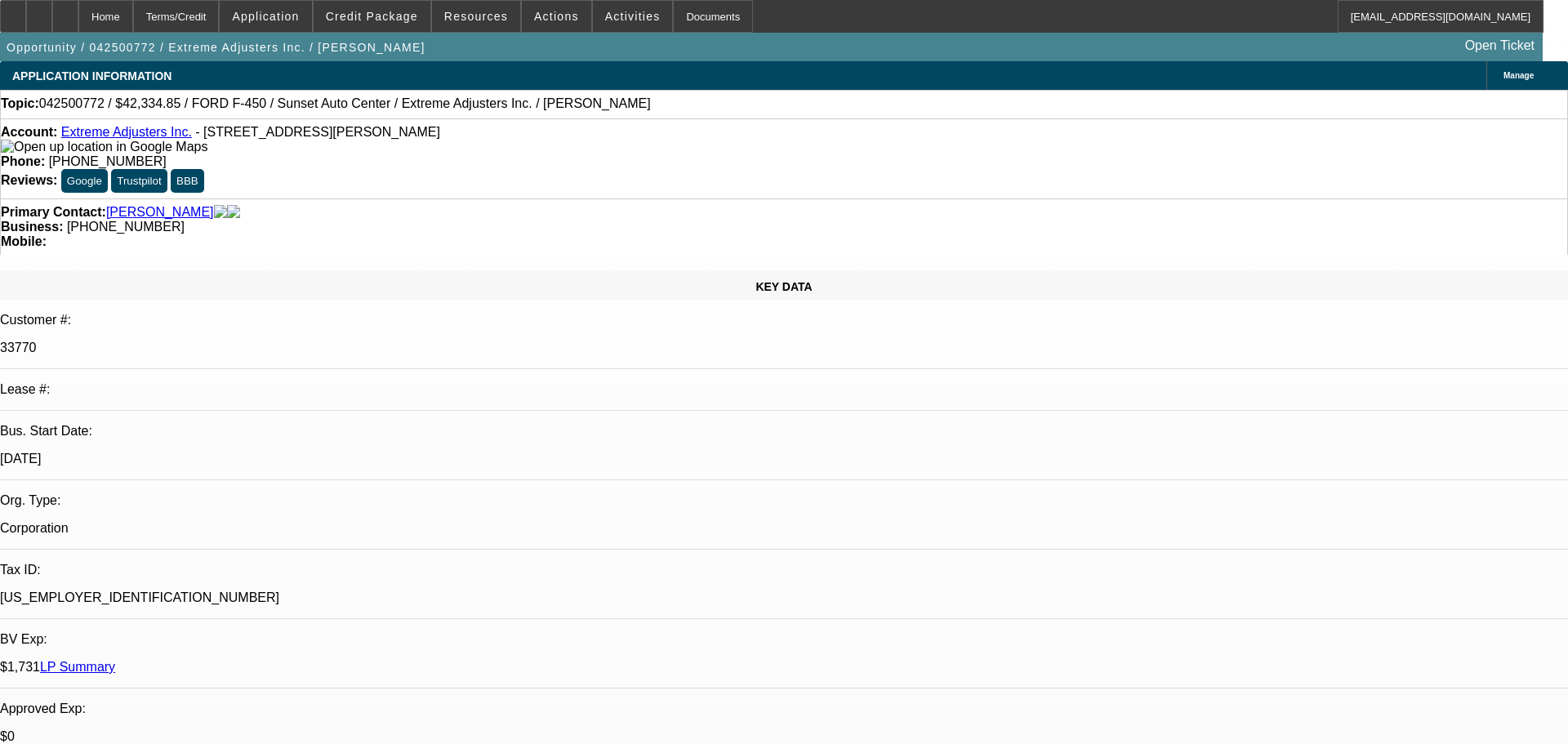
select select "0"
select select "0.2"
select select "0"
select select "0.1"
select select "0"
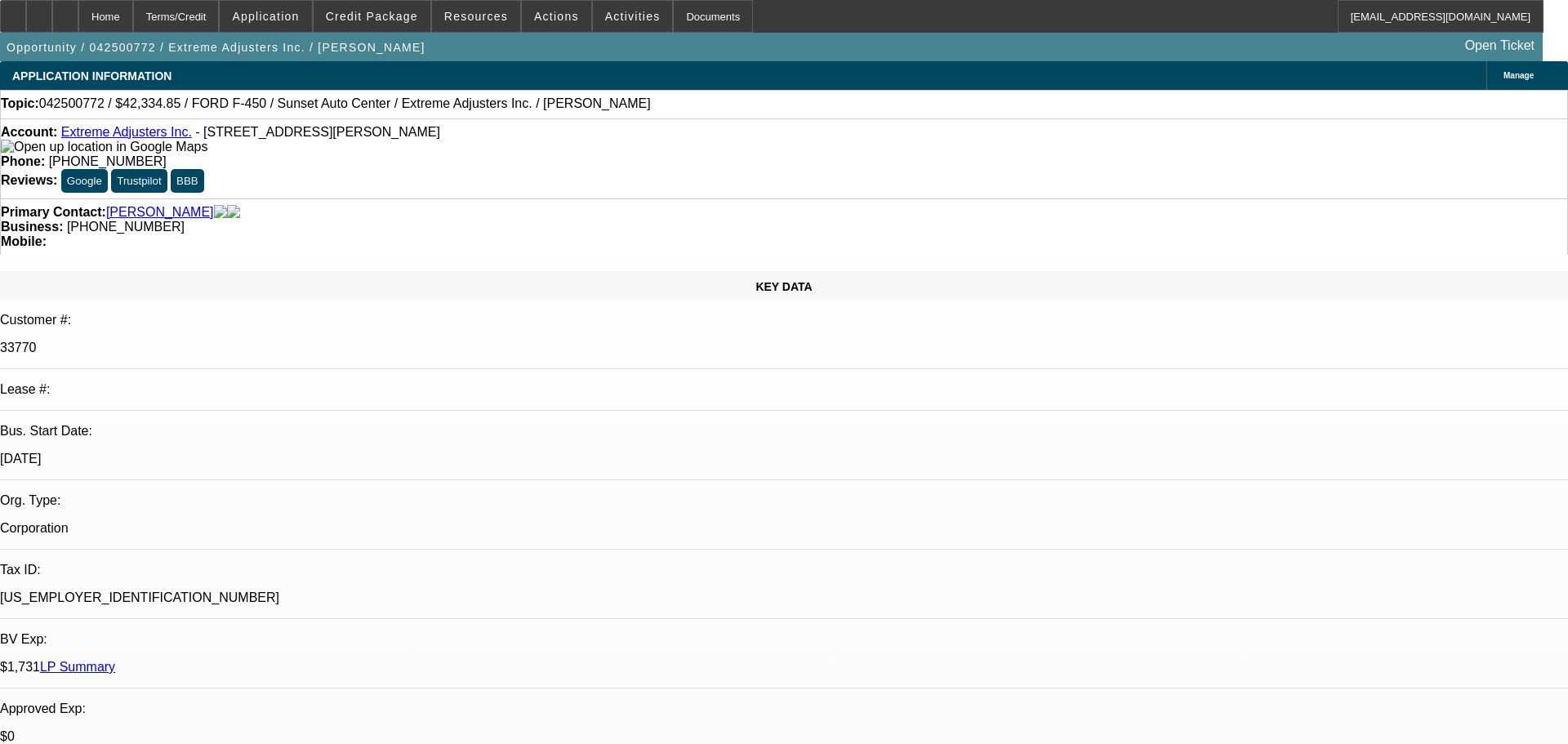
select select "0.1"
select select "1"
select select "2"
select select "4"
select select "1"
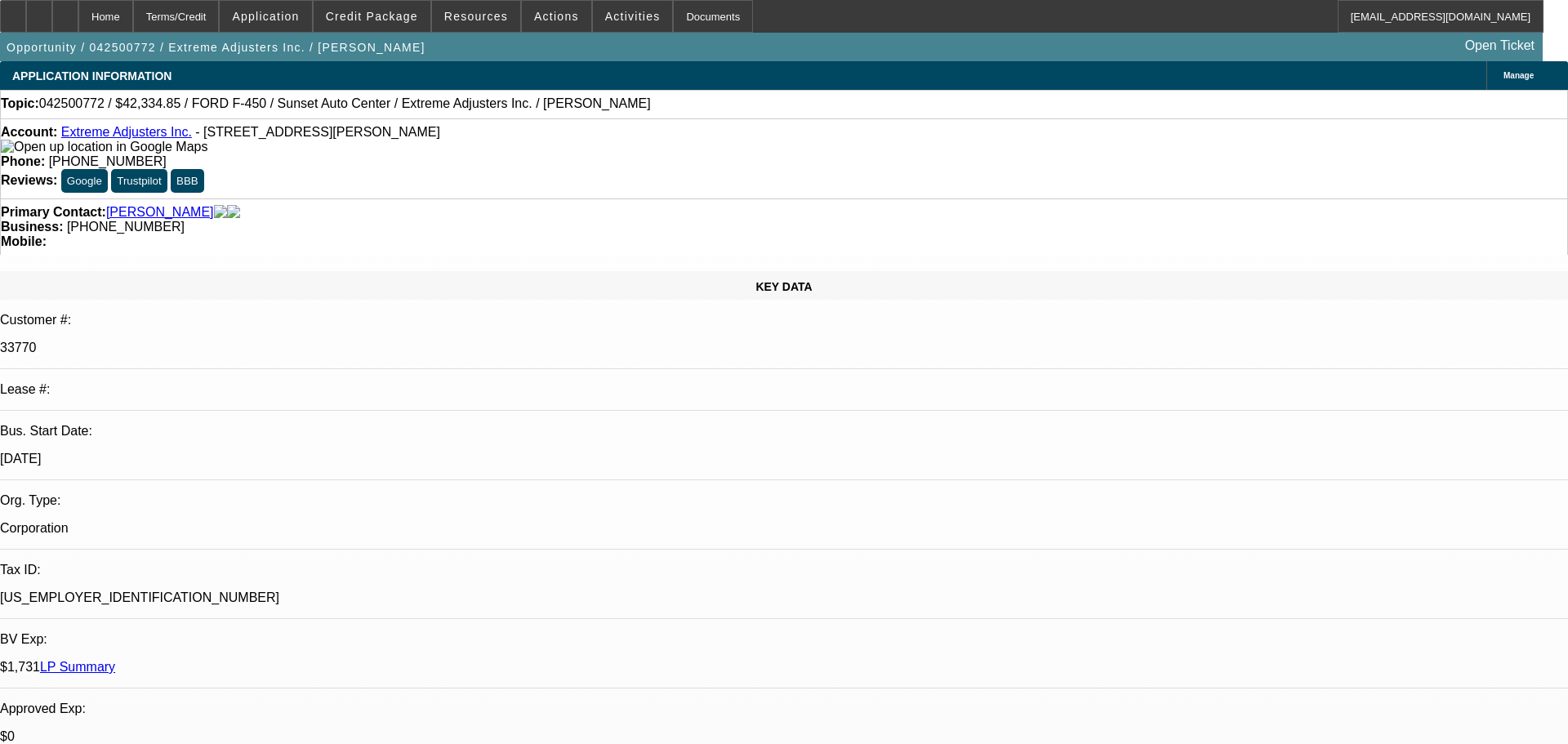
select select "2"
select select "4"
select select "1"
select select "2"
select select "4"
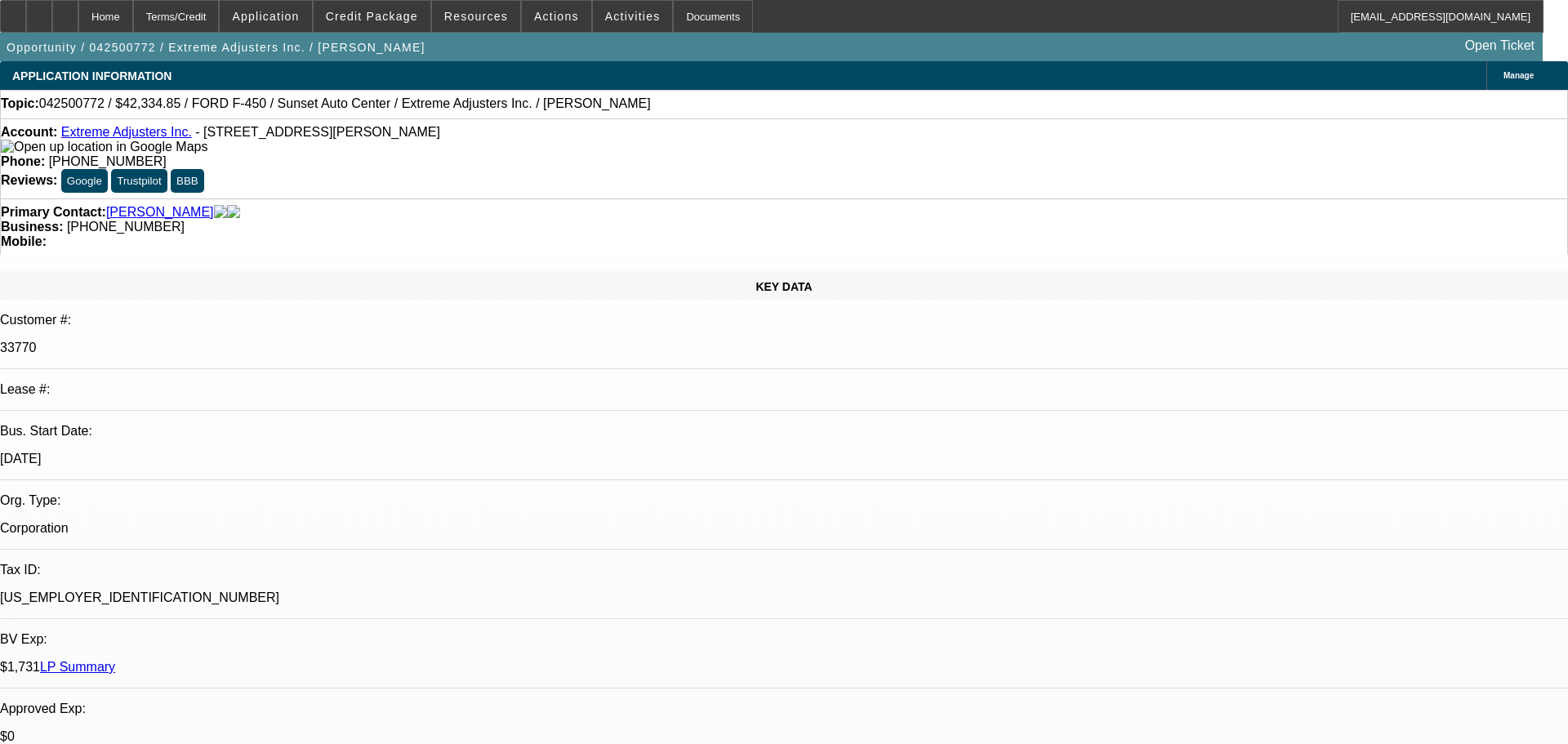
select select "1"
select select "2"
select select "4"
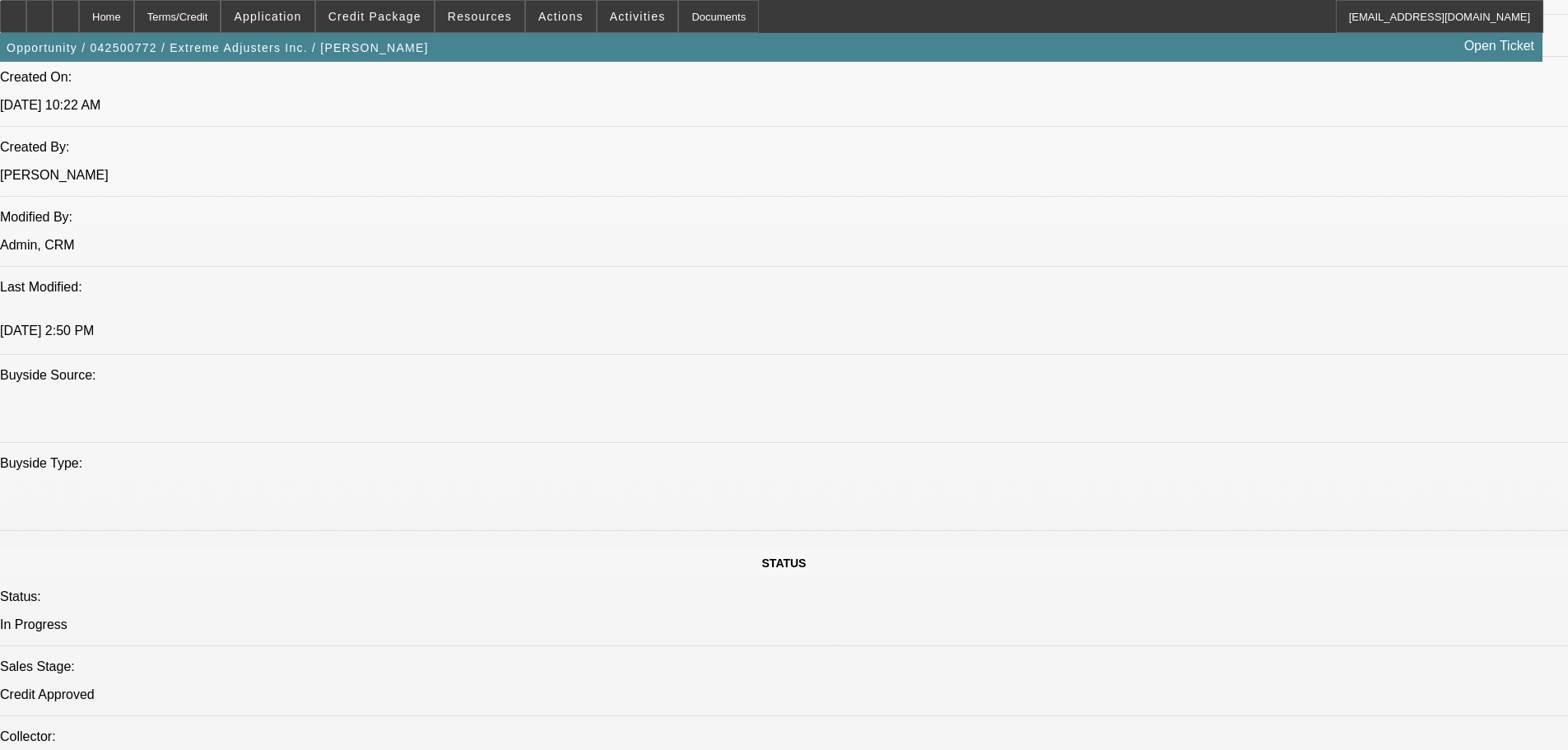
scroll to position [1317, 0]
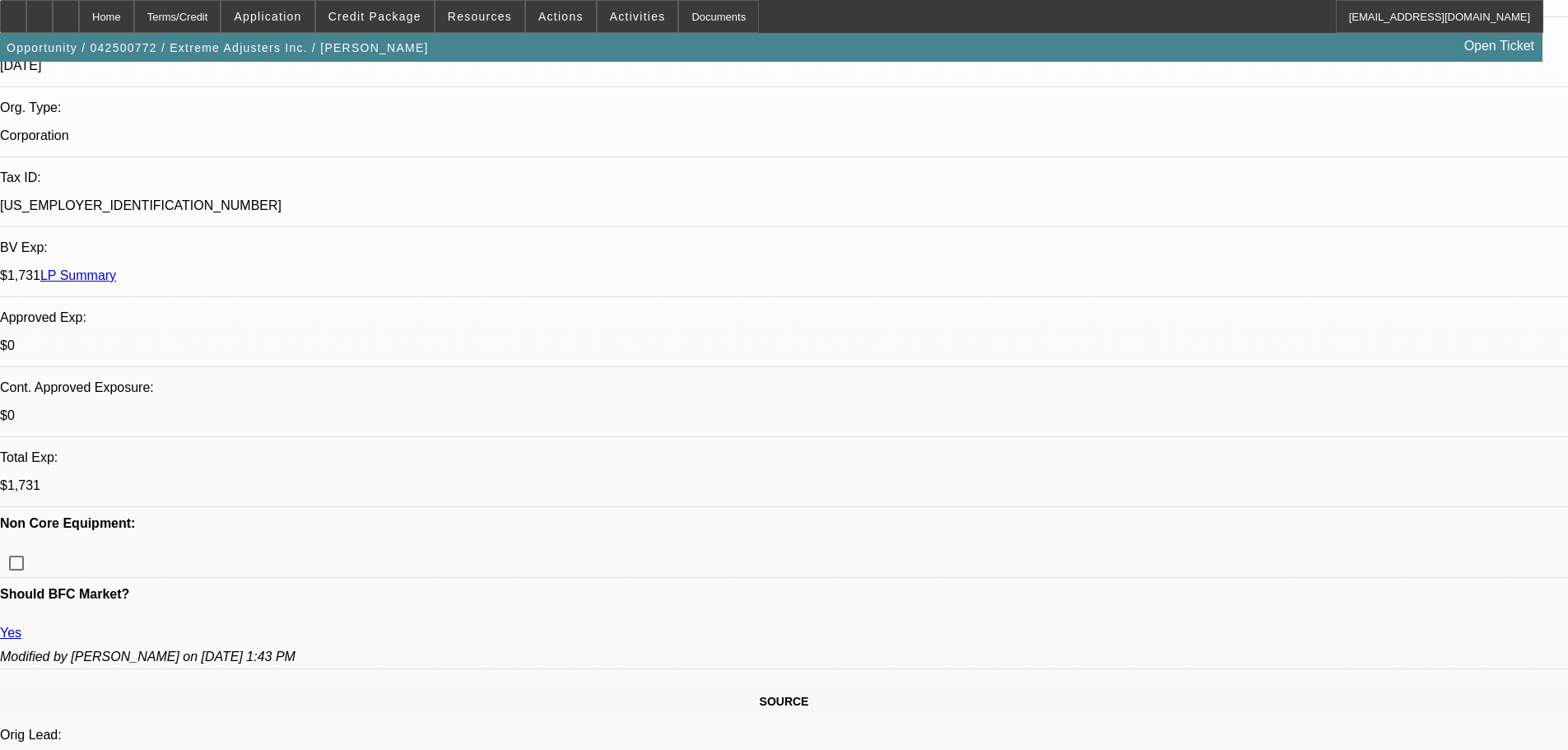
scroll to position [247, 0]
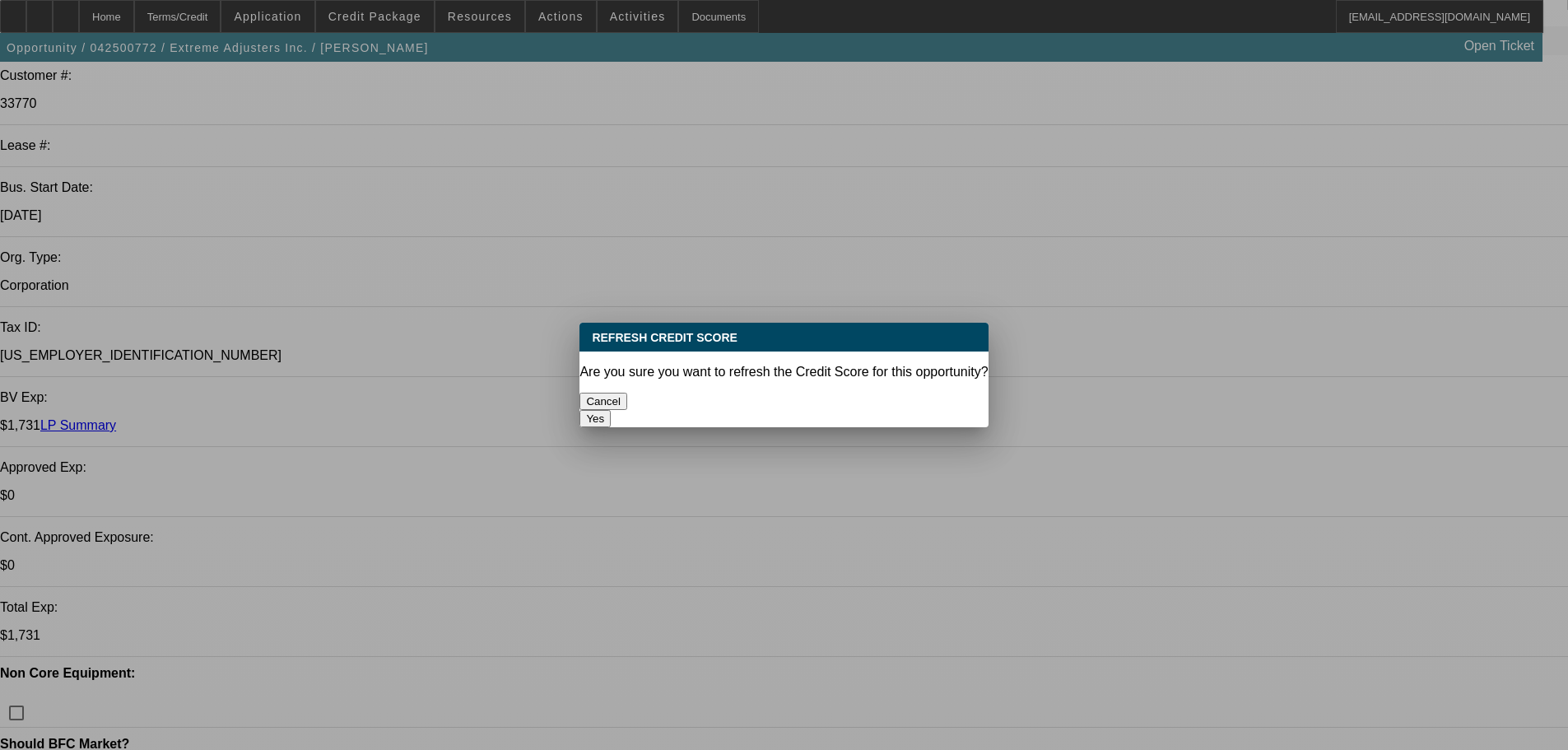
scroll to position [0, 0]
click at [611, 410] on button "Yes" at bounding box center [595, 418] width 32 height 18
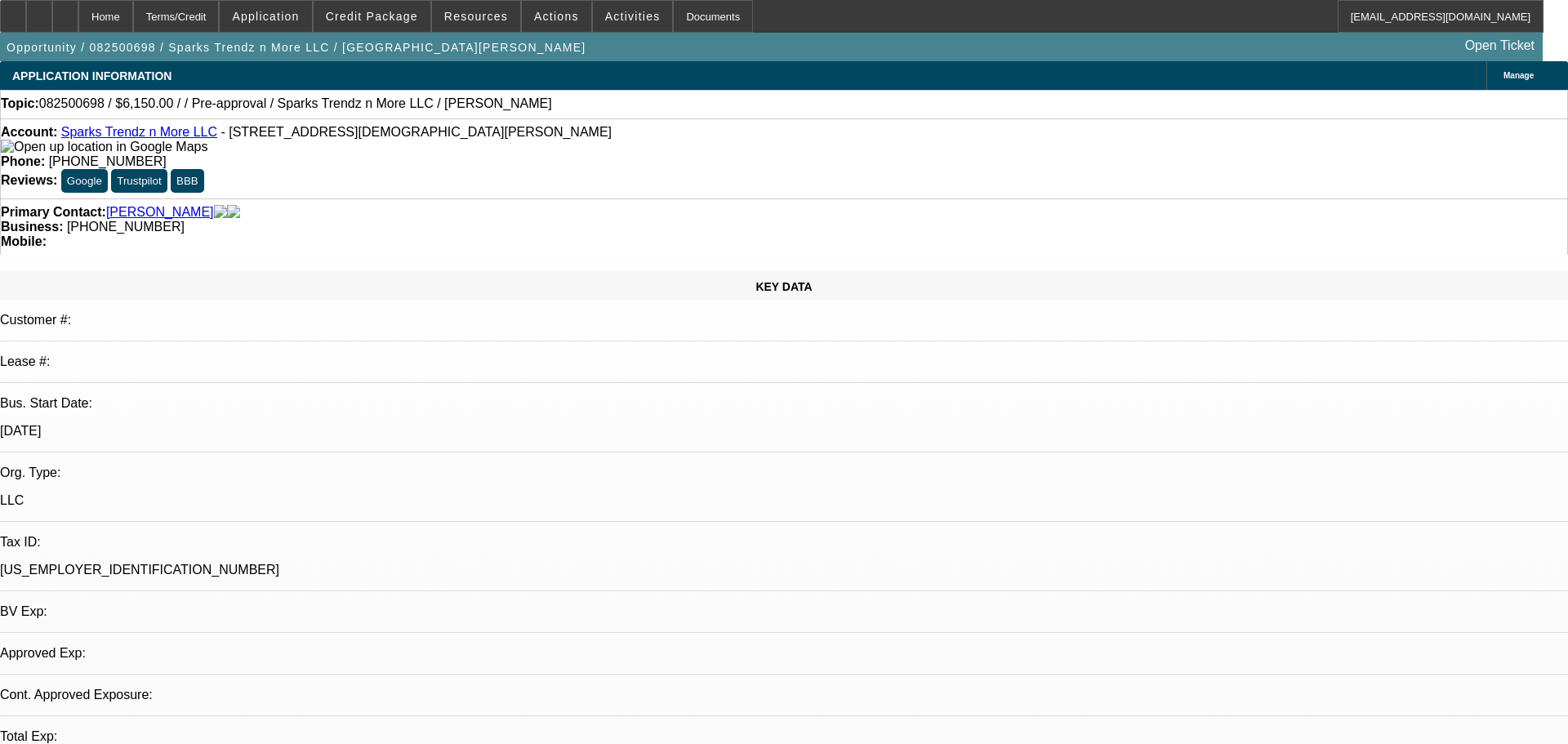
select select "0"
select select "2"
select select "0.1"
select select "4"
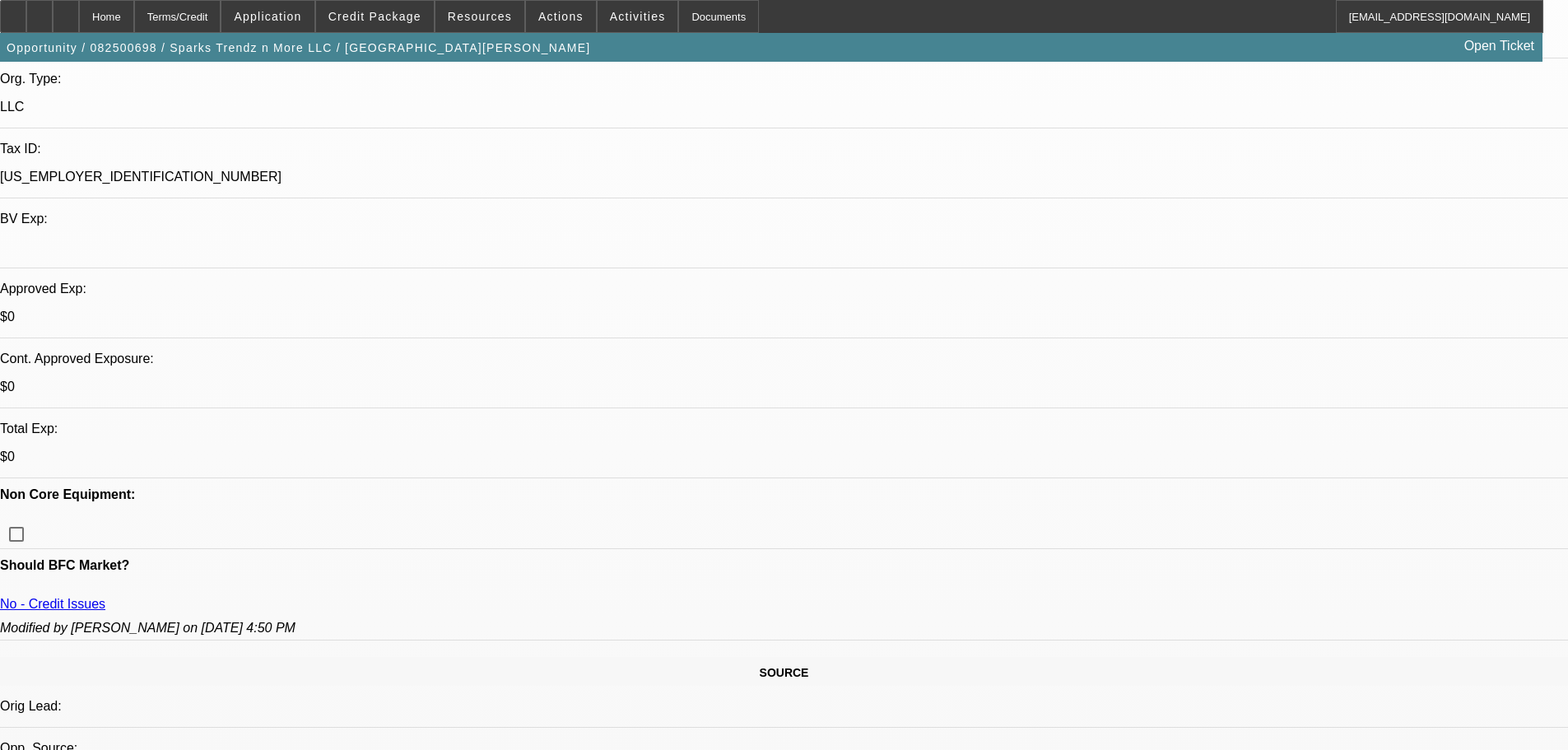
scroll to position [82, 0]
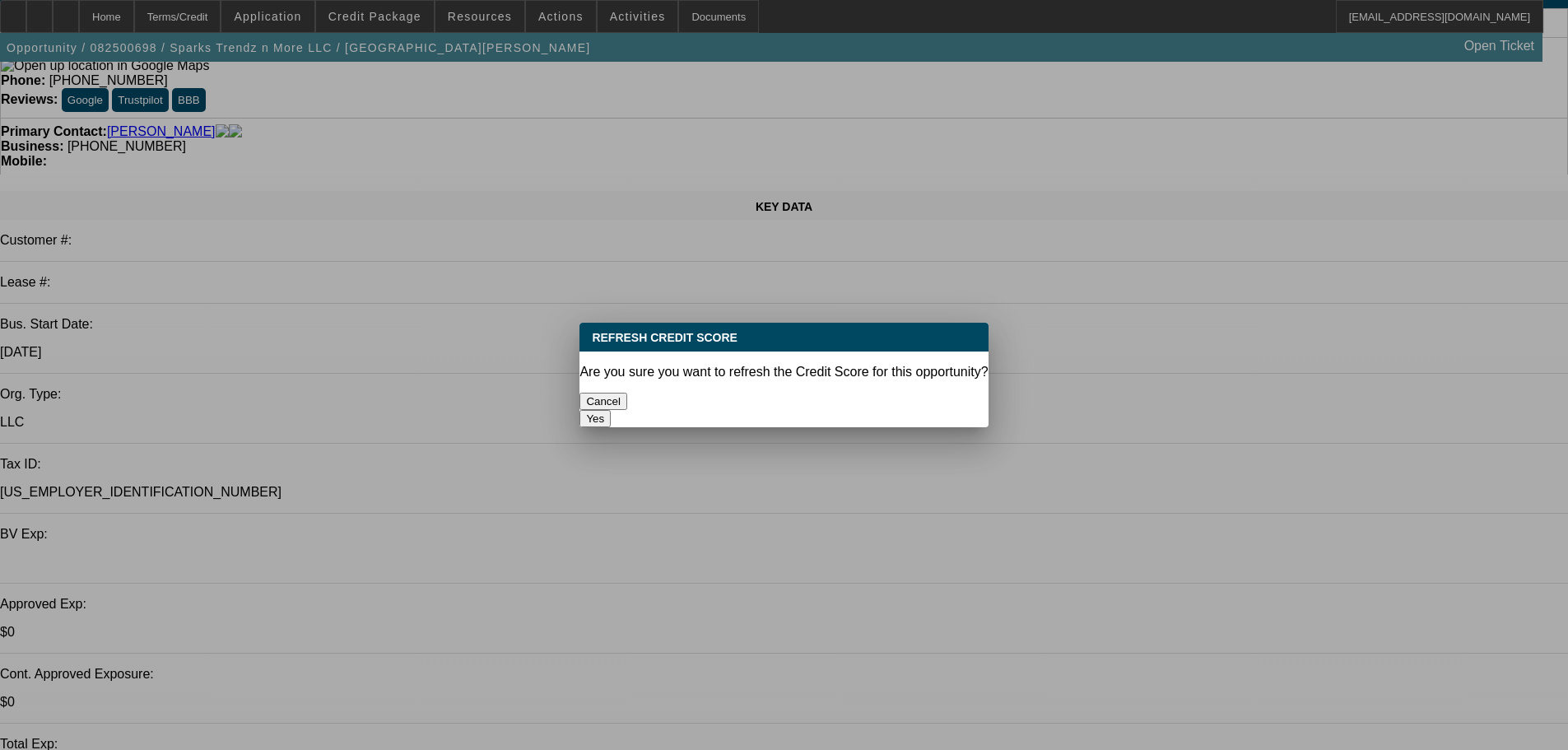
scroll to position [0, 0]
click at [611, 410] on button "Yes" at bounding box center [595, 418] width 32 height 18
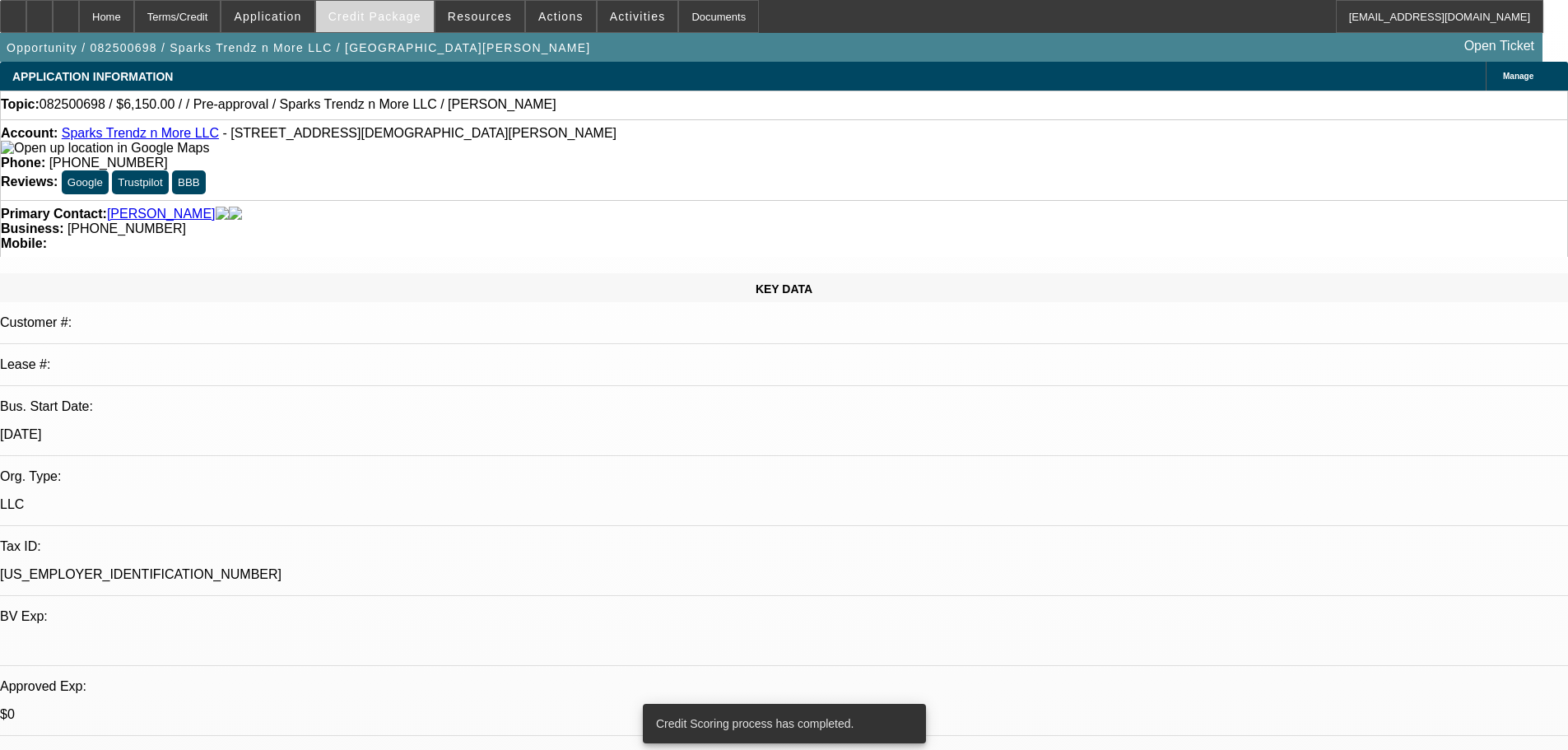
click at [394, 19] on span "Credit Package" at bounding box center [375, 17] width 93 height 13
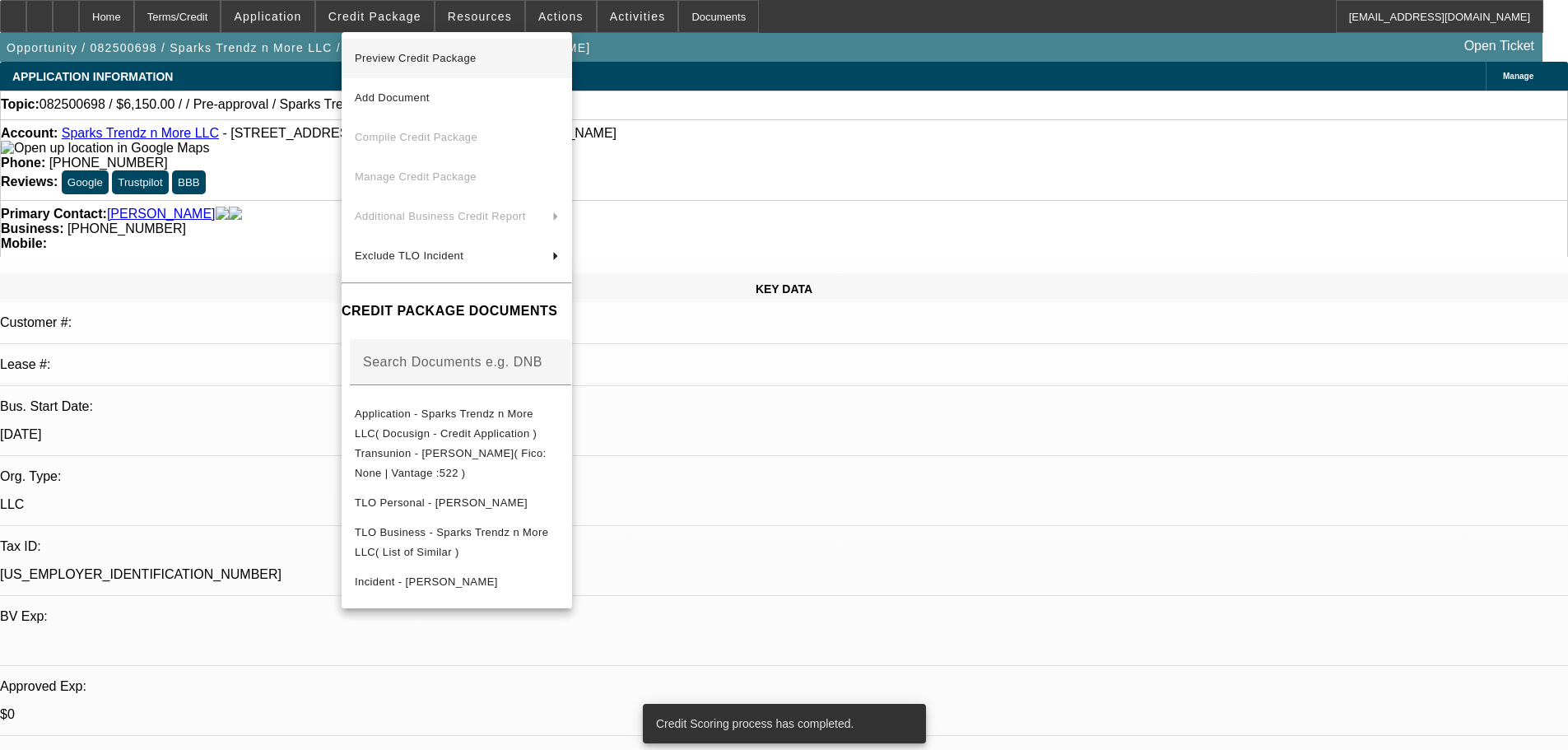
click at [417, 58] on span "Preview Credit Package" at bounding box center [415, 58] width 122 height 12
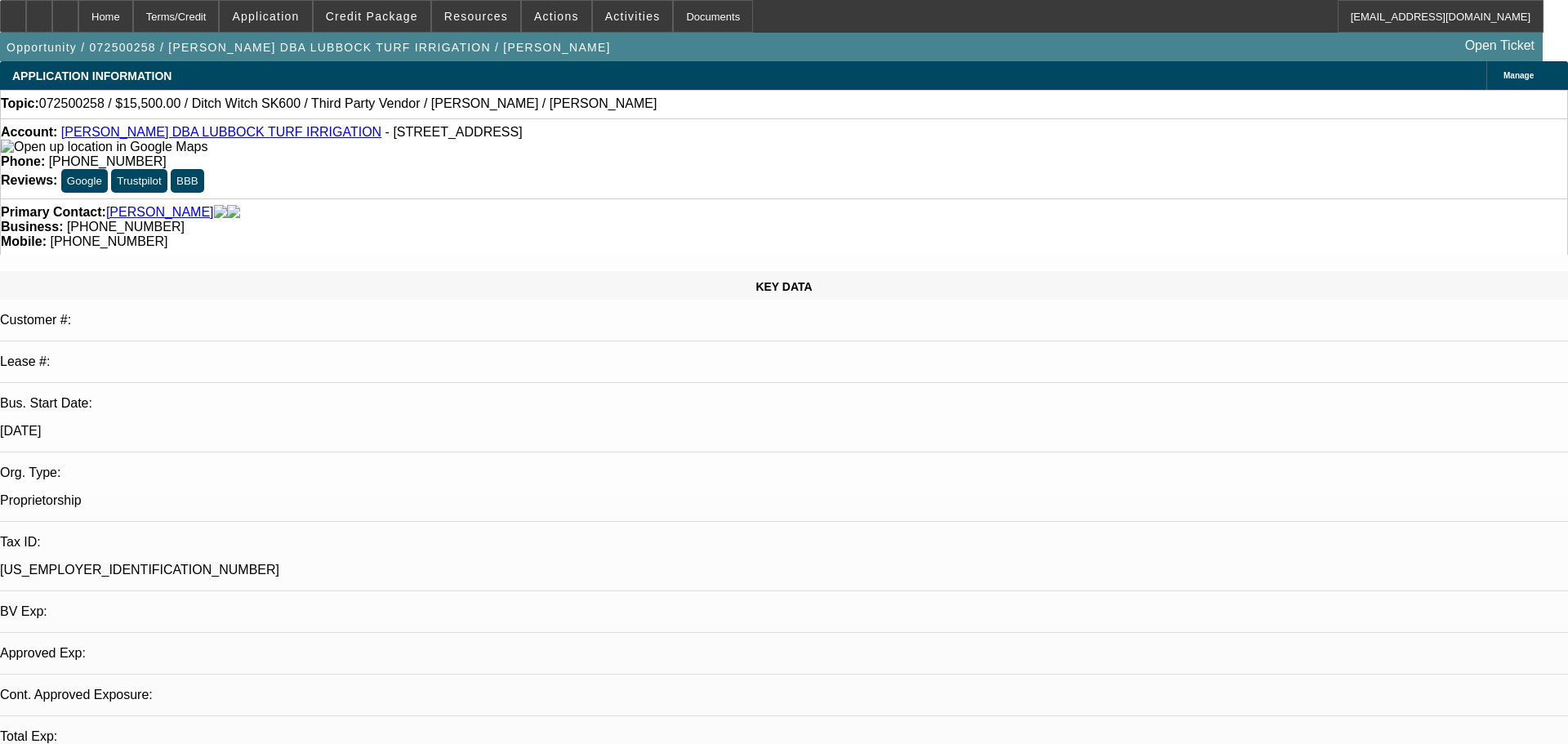
select select "0"
select select "3"
select select "0.1"
select select "4"
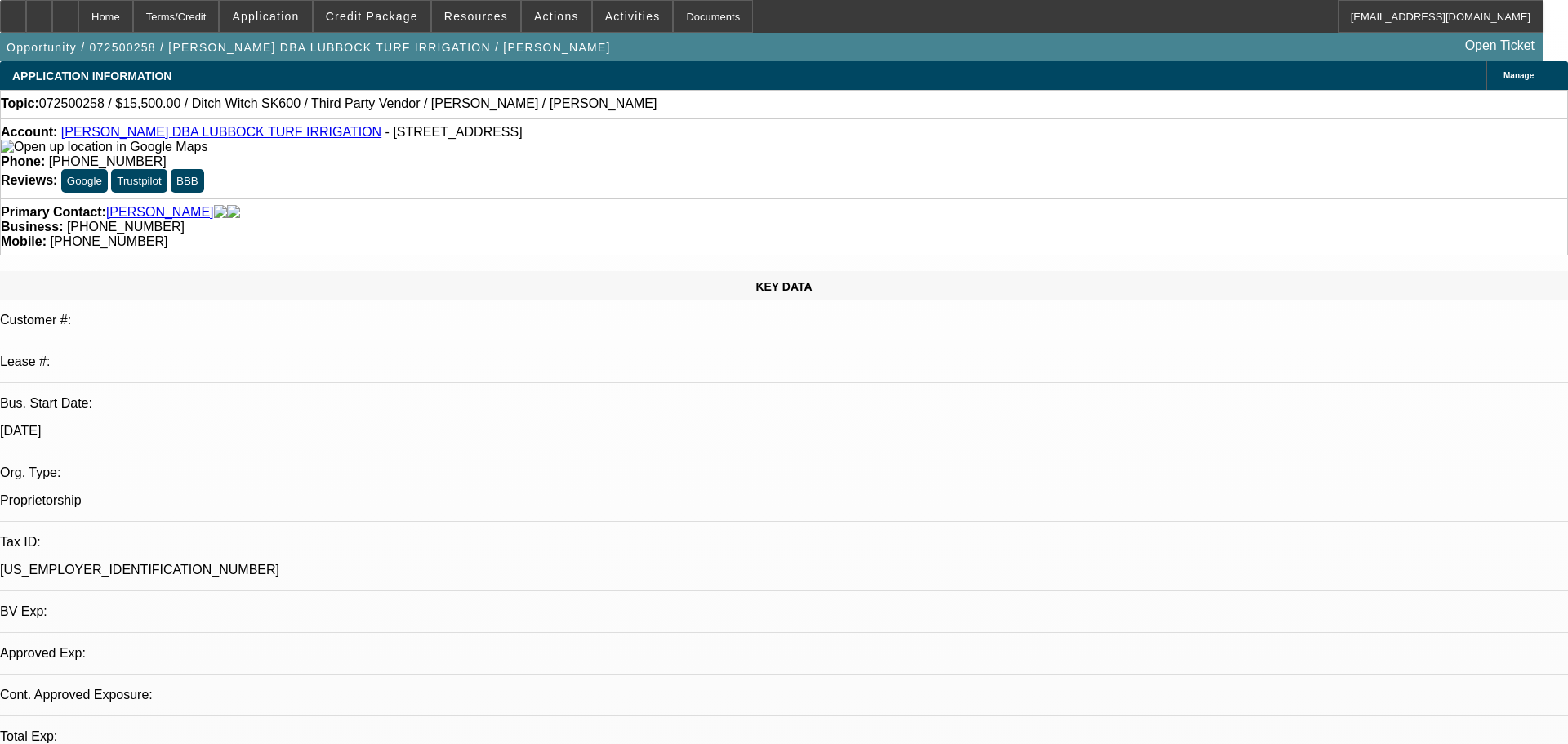
select select "0"
select select "3"
select select "0"
select select "6"
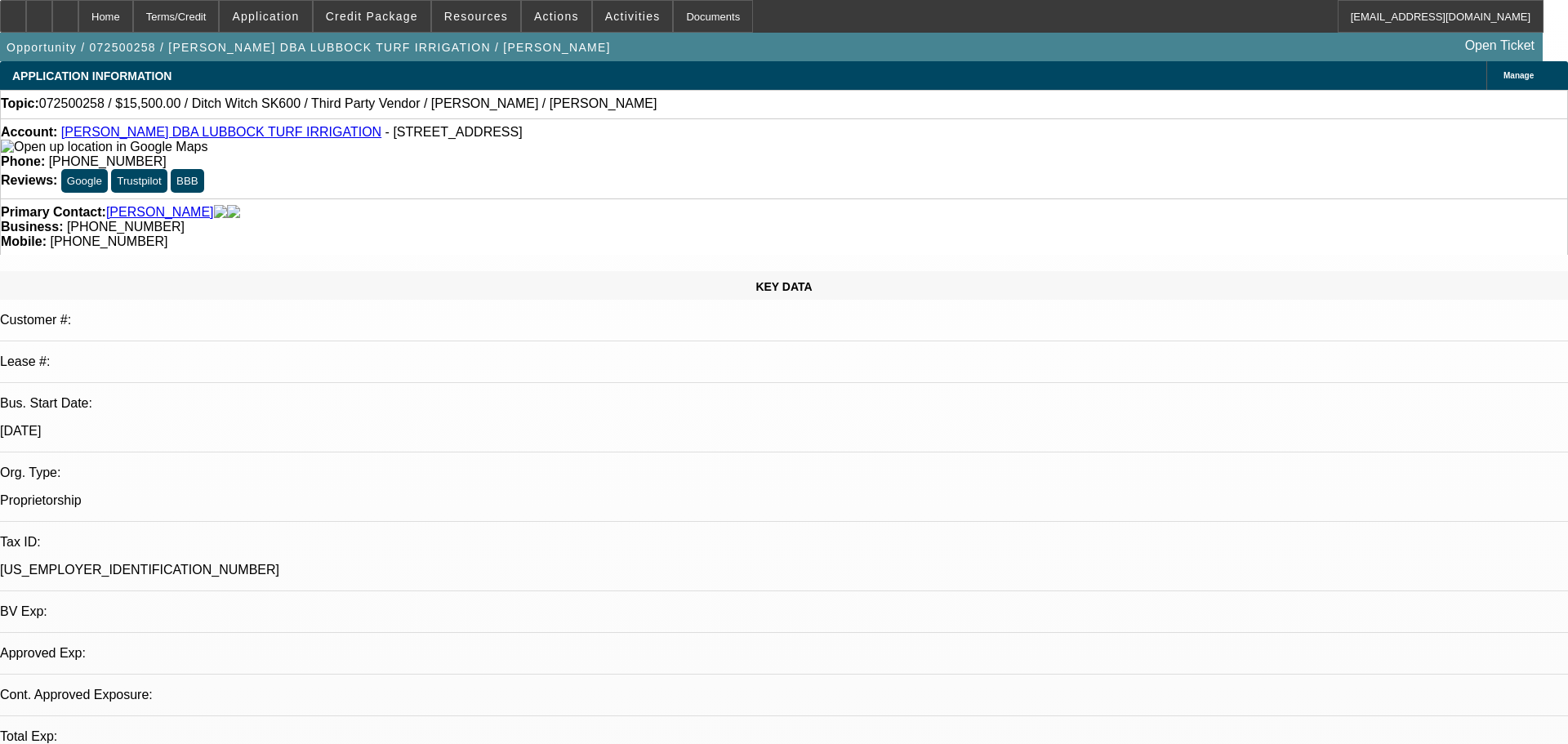
select select "0"
select select "3"
select select "0"
select select "6"
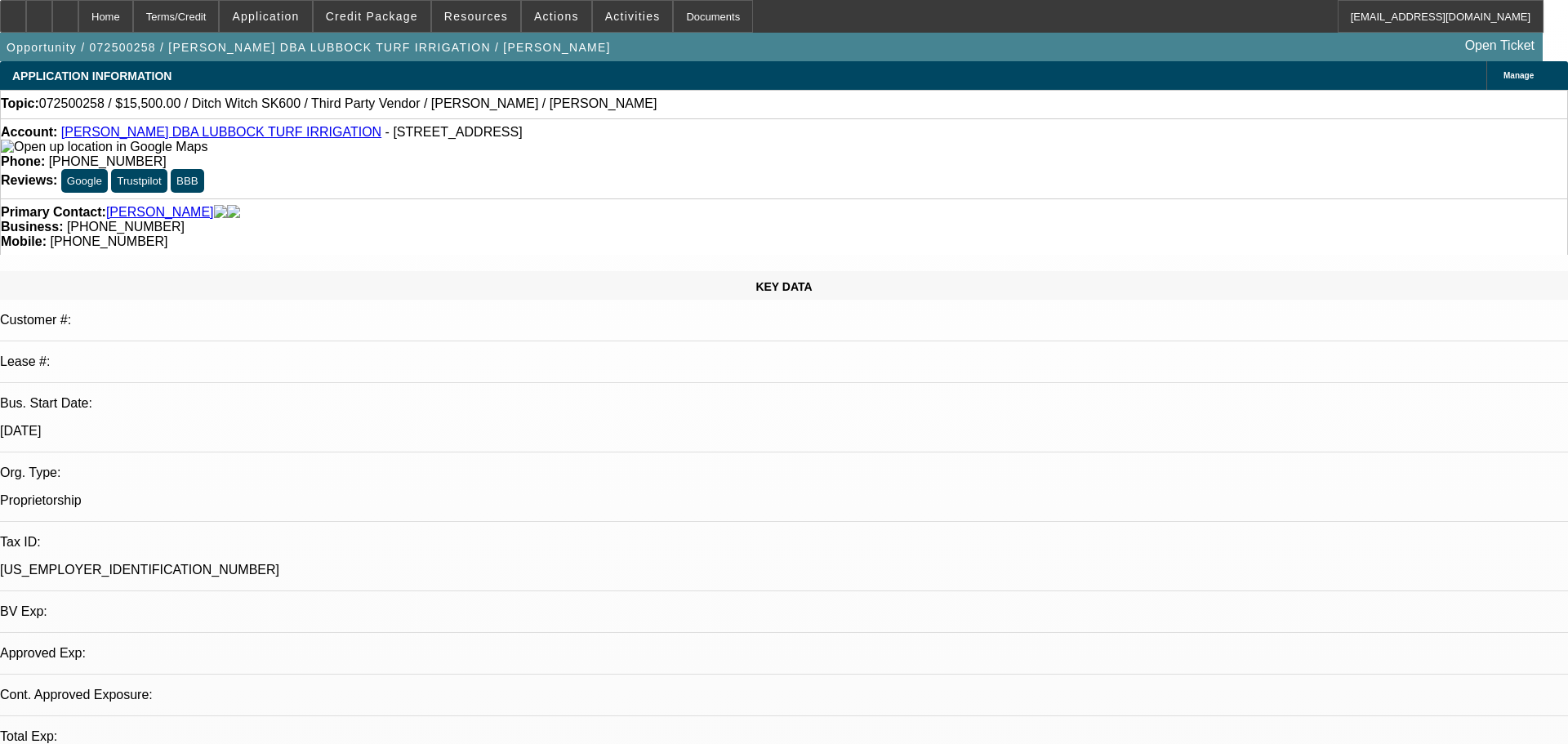
select select "0"
select select "3"
select select "0"
select select "6"
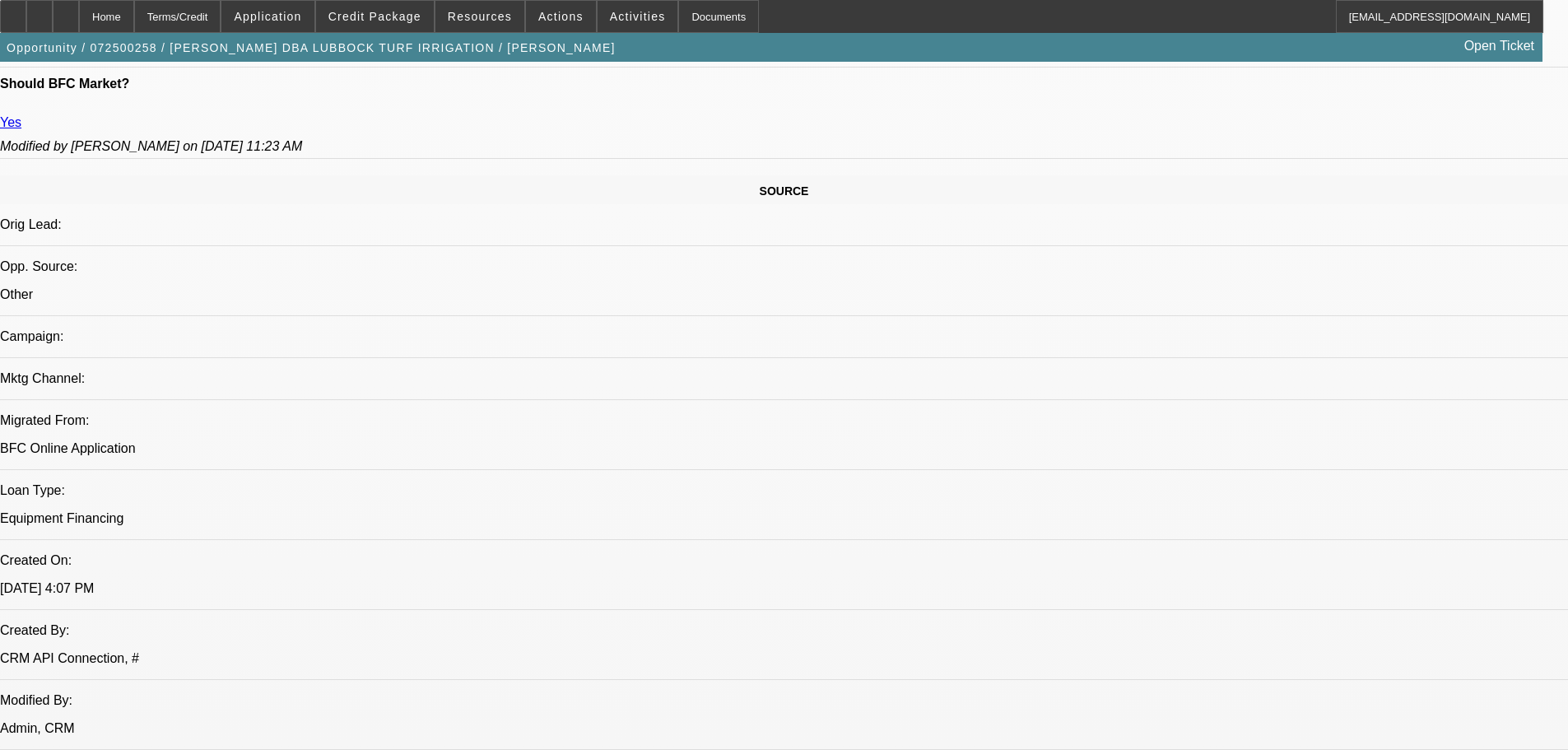
scroll to position [1070, 0]
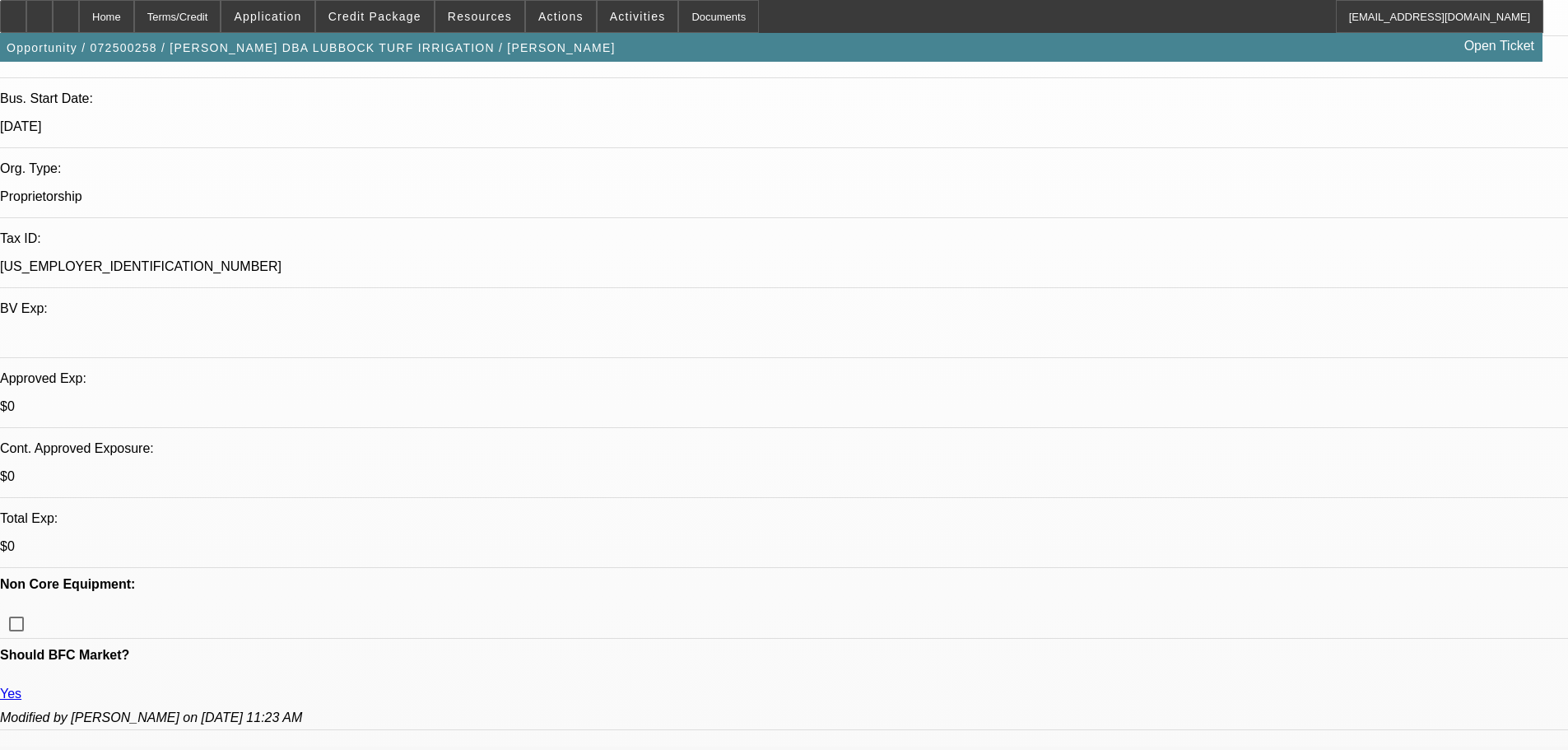
scroll to position [82, 0]
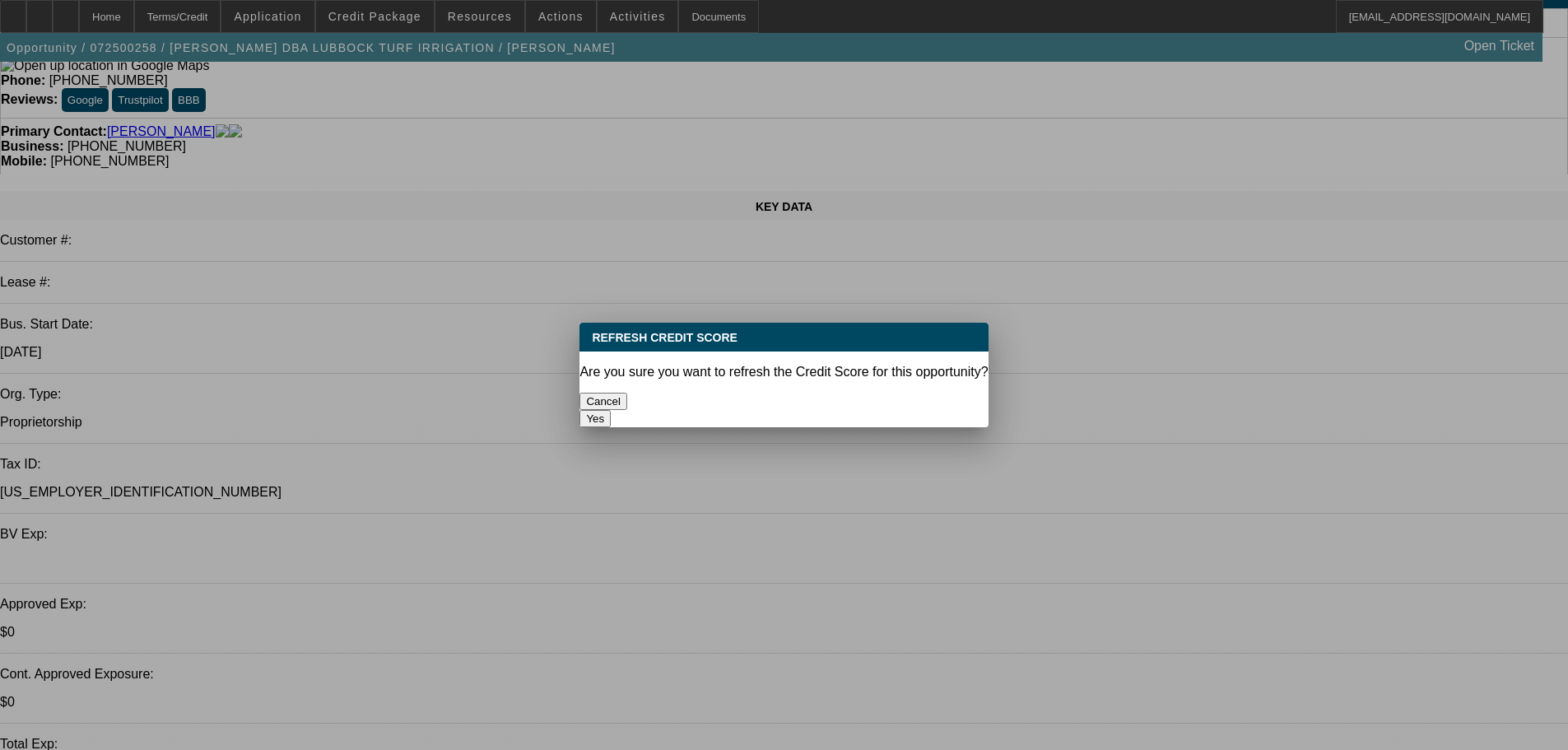
click at [611, 410] on button "Yes" at bounding box center [595, 418] width 32 height 18
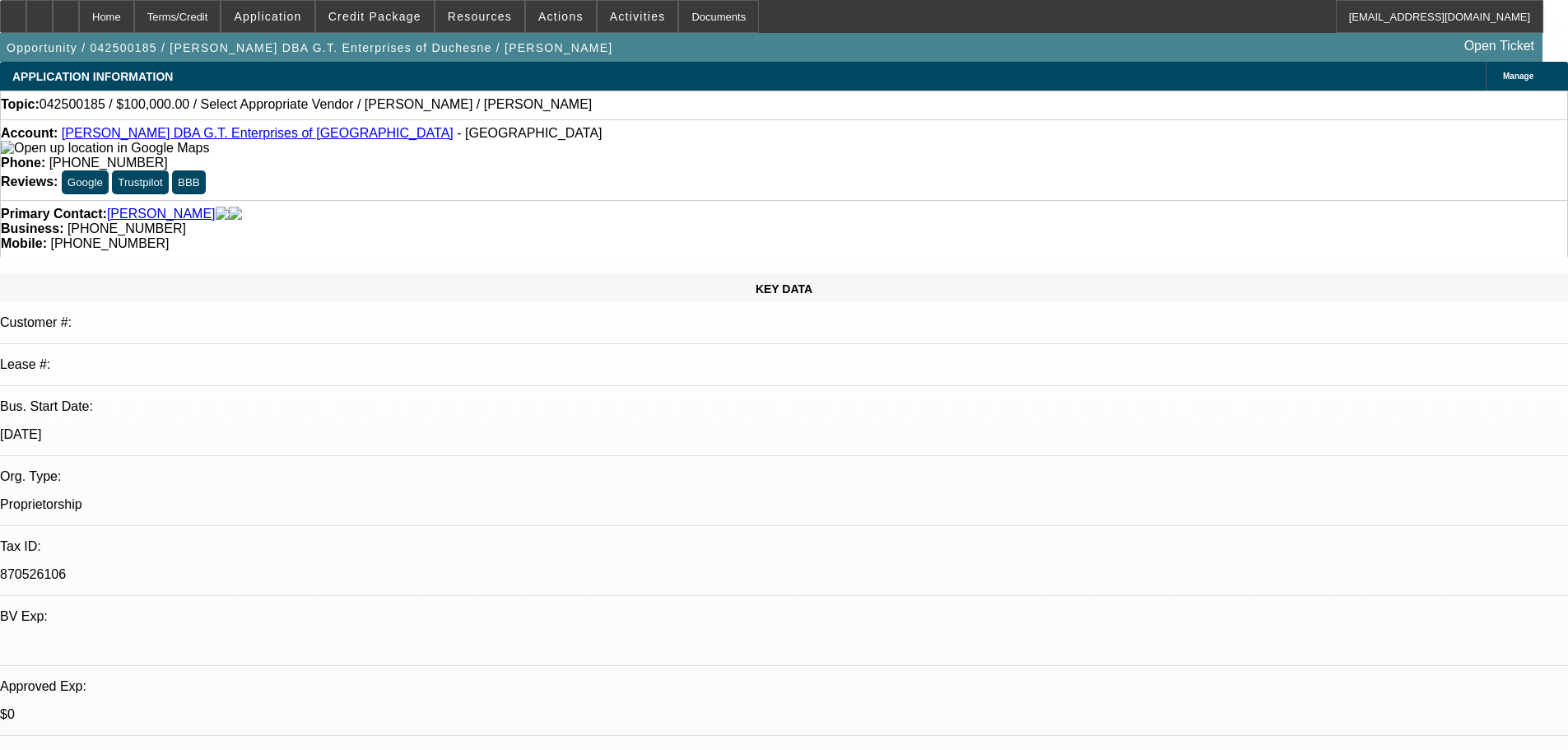
select select "0"
select select "2"
select select "0.1"
select select "4"
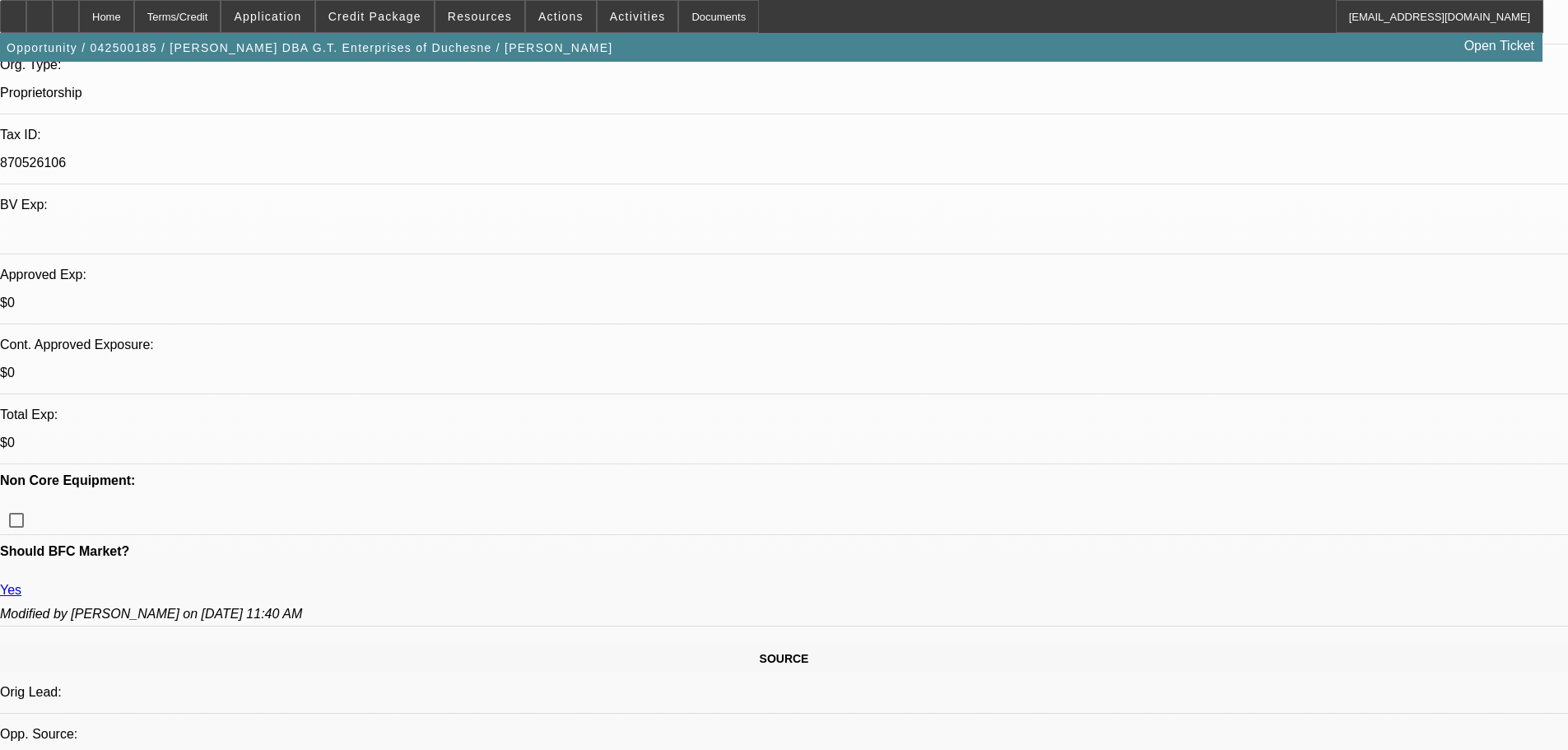
scroll to position [329, 0]
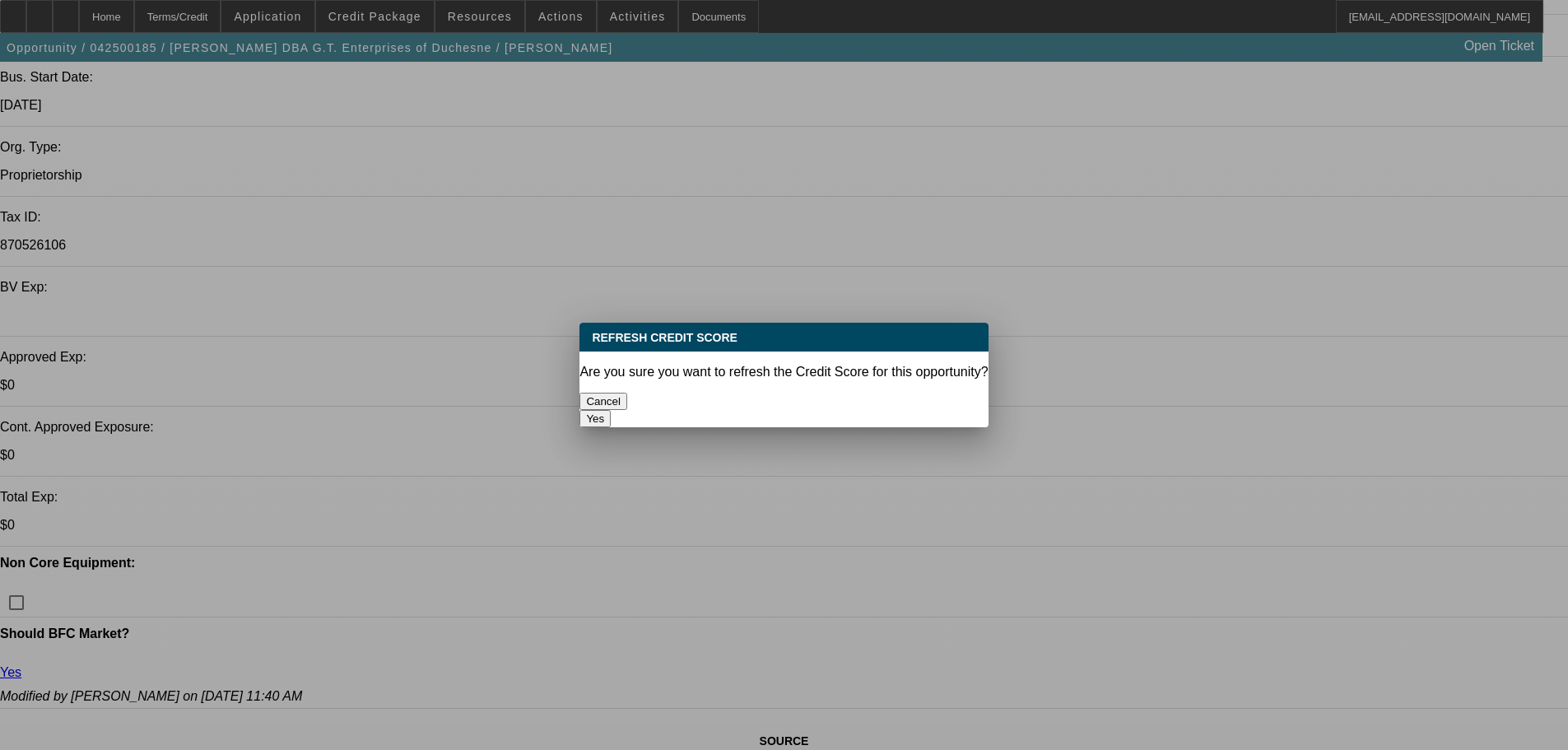
scroll to position [0, 0]
click at [611, 410] on button "Yes" at bounding box center [595, 418] width 32 height 18
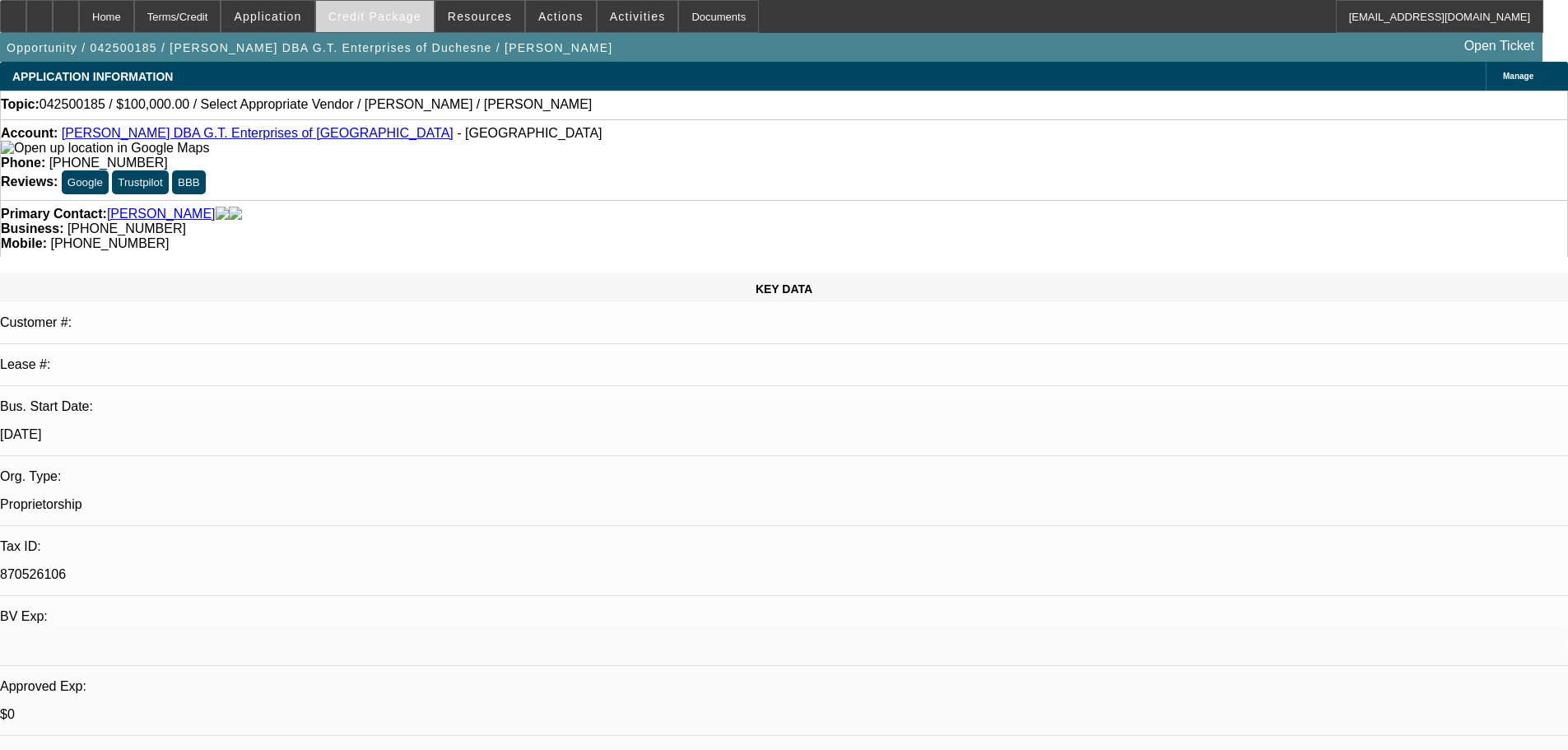
click at [414, 16] on span "Credit Package" at bounding box center [375, 17] width 93 height 13
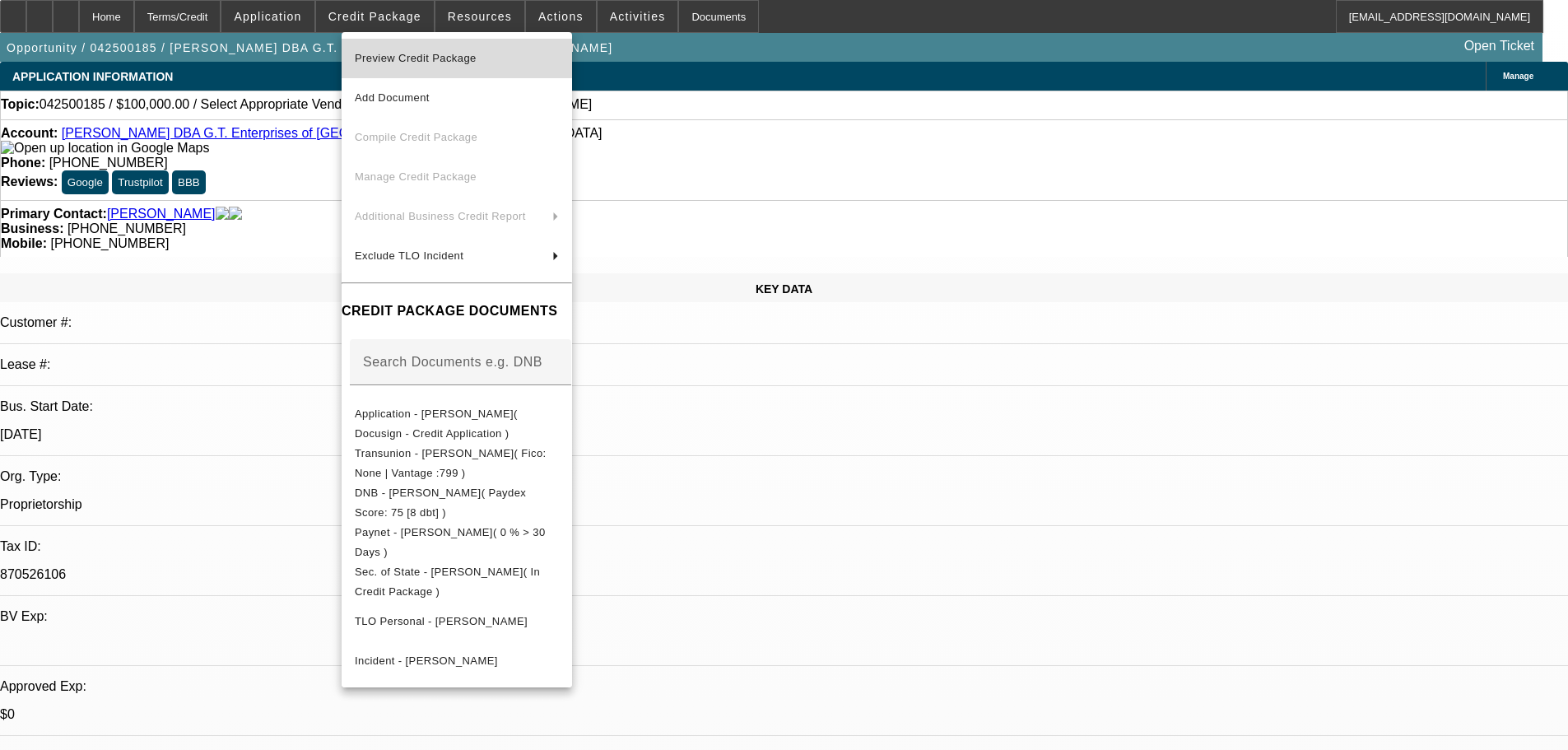
click at [436, 50] on span "Preview Credit Package" at bounding box center [456, 58] width 204 height 20
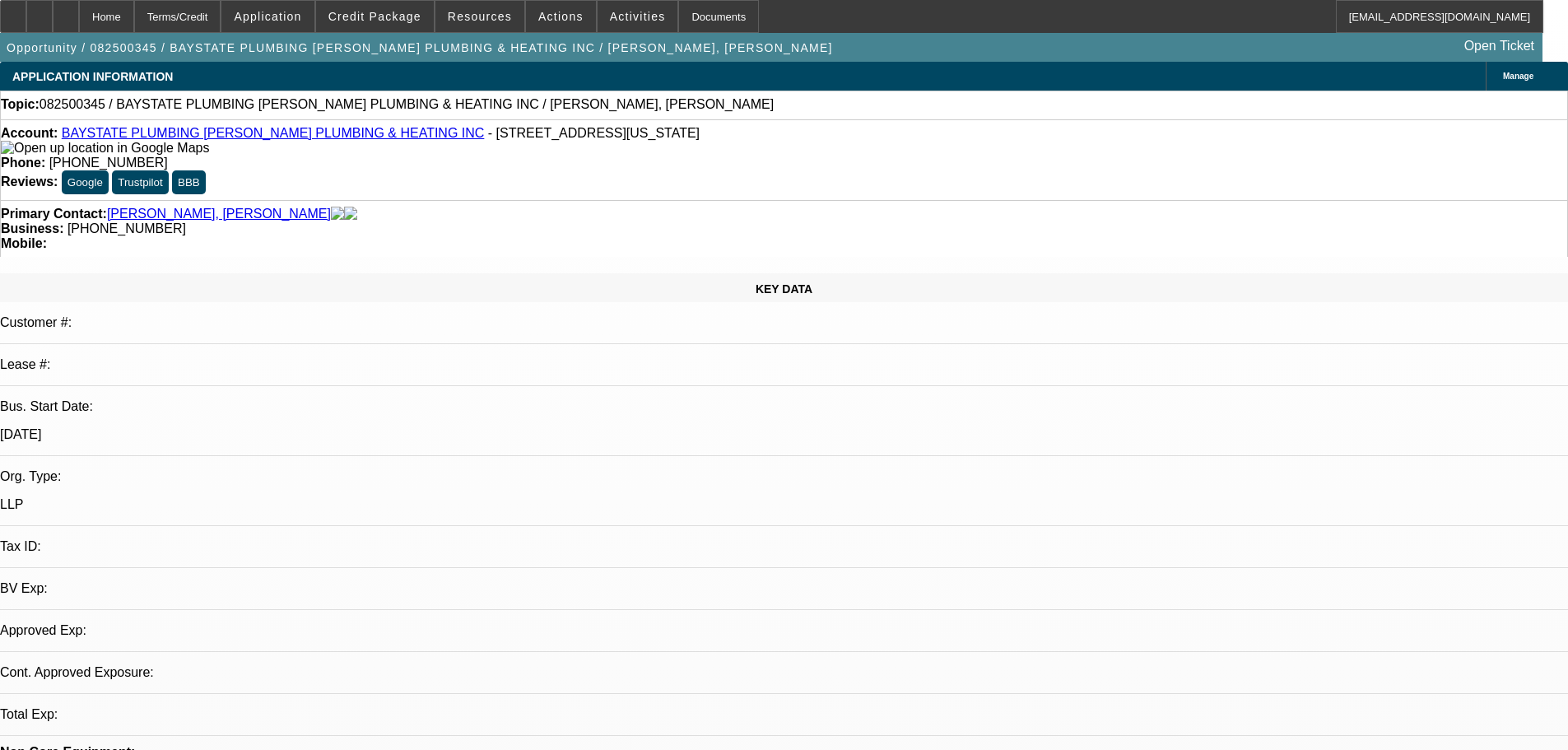
select select "0"
select select "2"
select select "0.1"
select select "4"
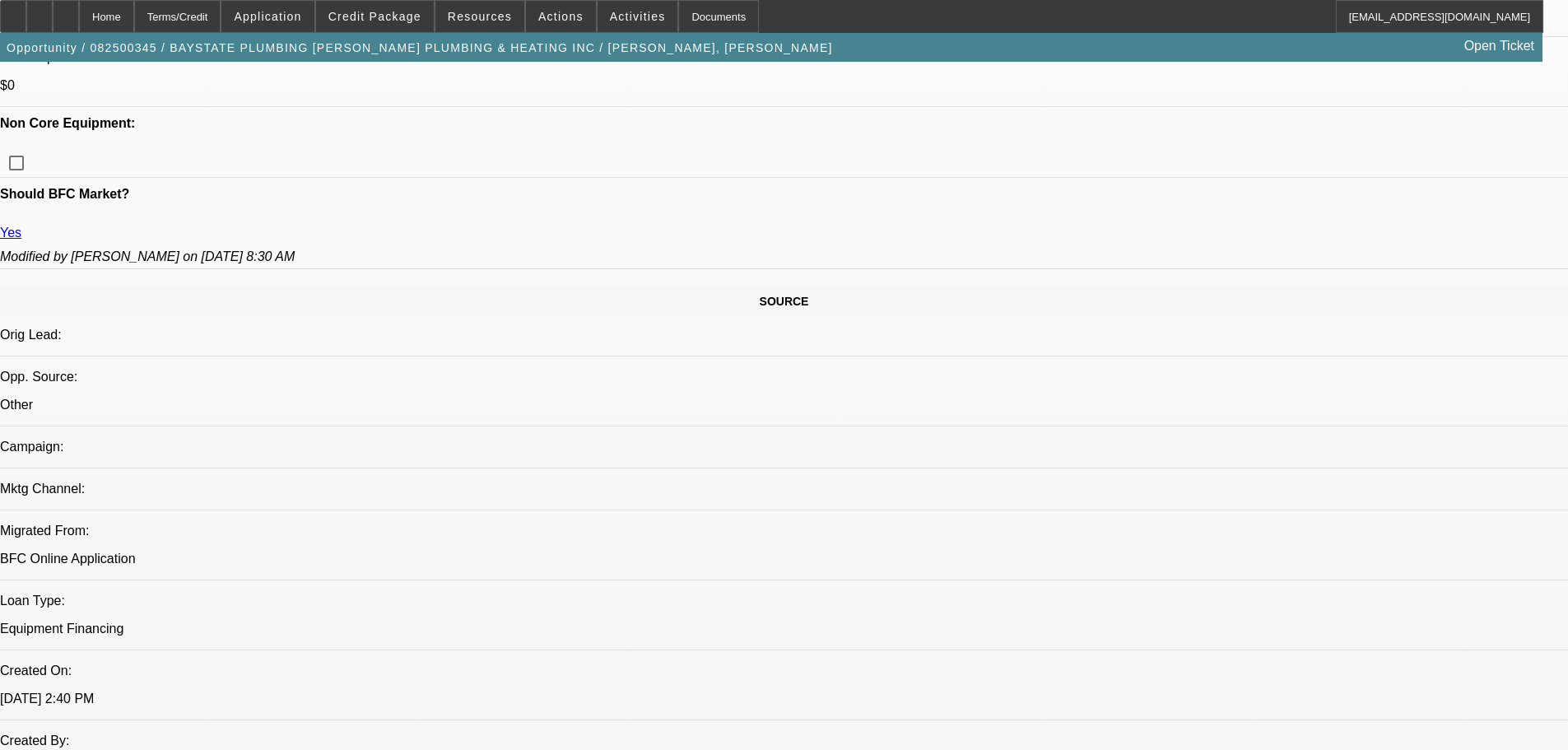
scroll to position [164, 0]
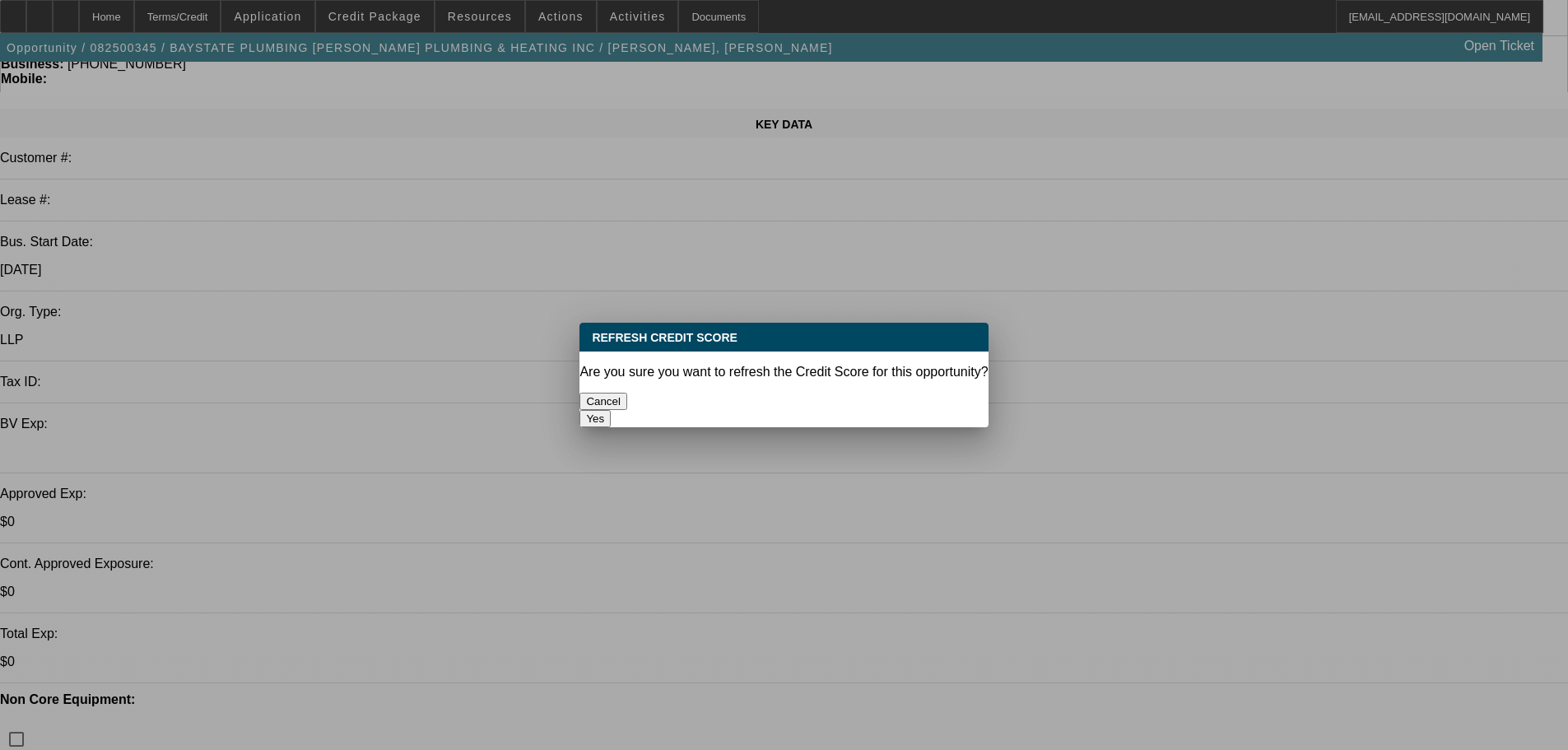
scroll to position [0, 0]
click at [611, 410] on button "Yes" at bounding box center [595, 418] width 32 height 18
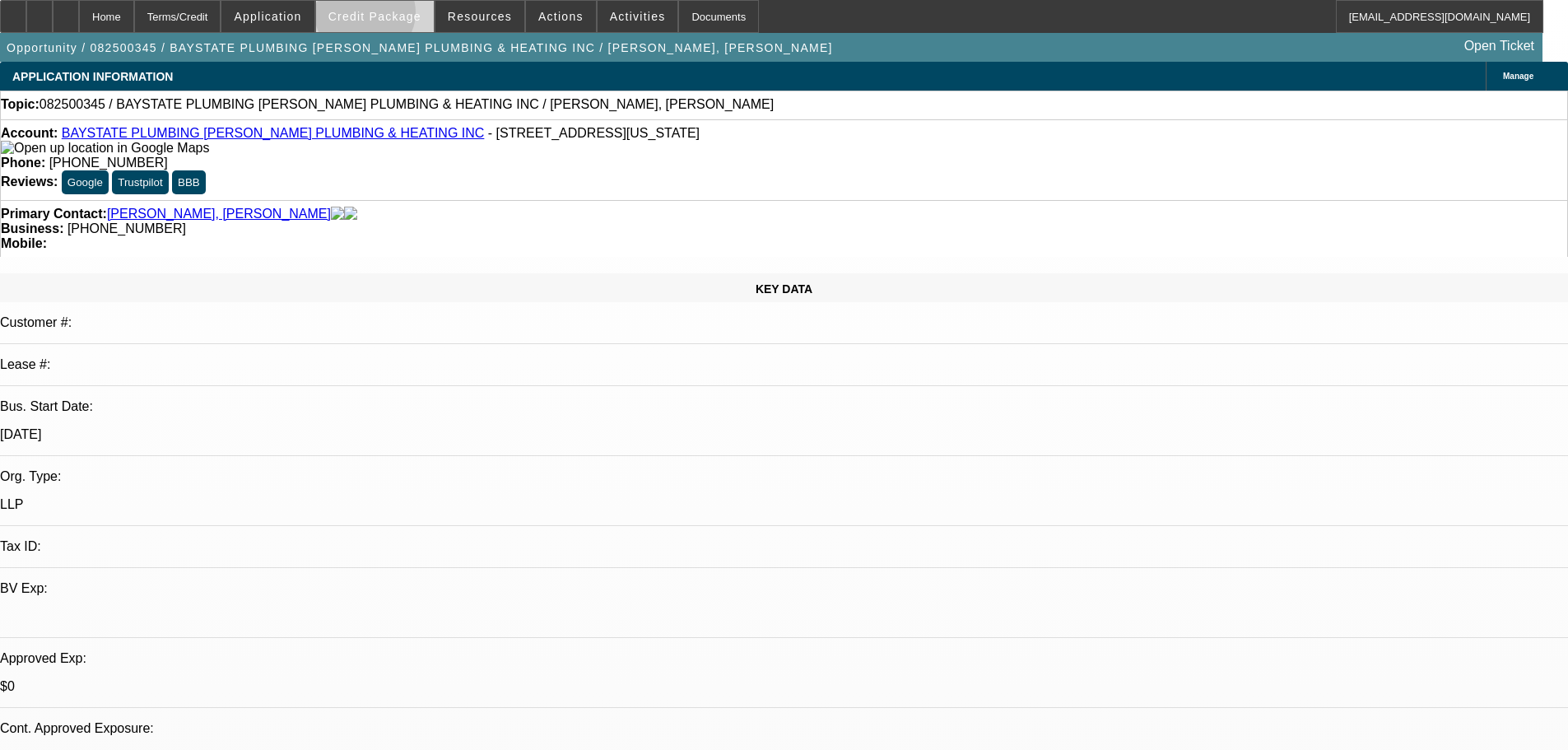
click at [391, 17] on span "Credit Package" at bounding box center [375, 17] width 93 height 13
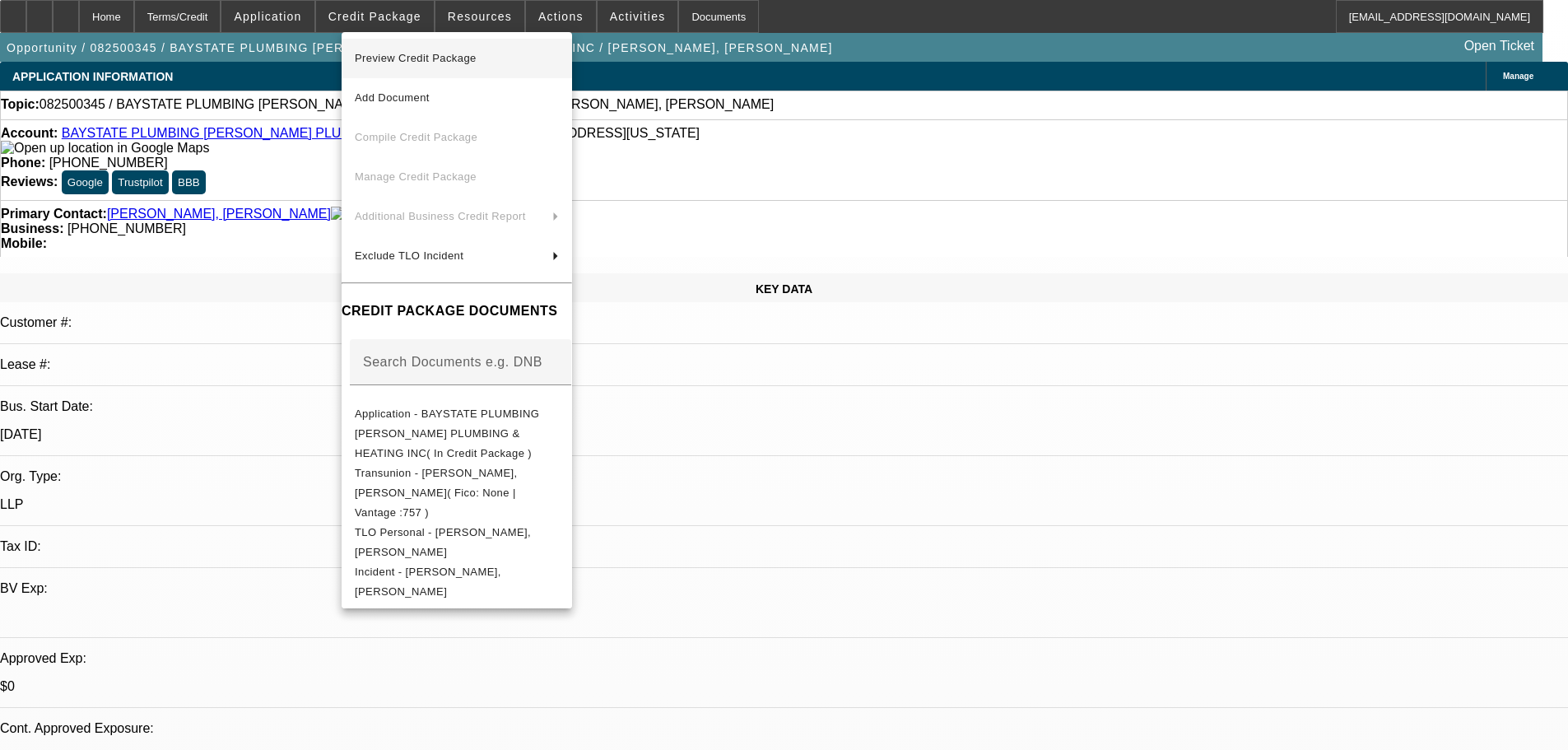
click at [421, 52] on span "Preview Credit Package" at bounding box center [415, 58] width 122 height 12
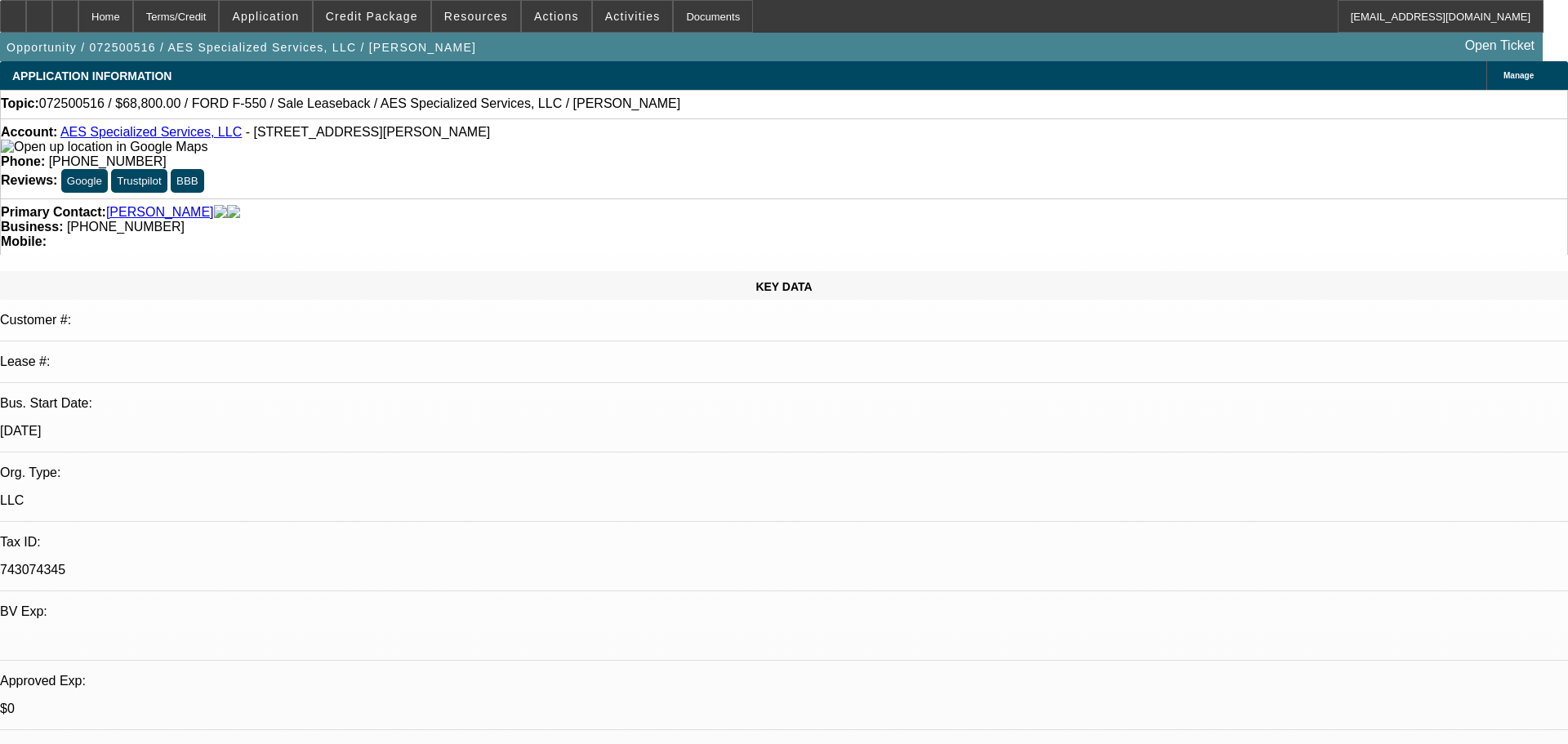
select select "0"
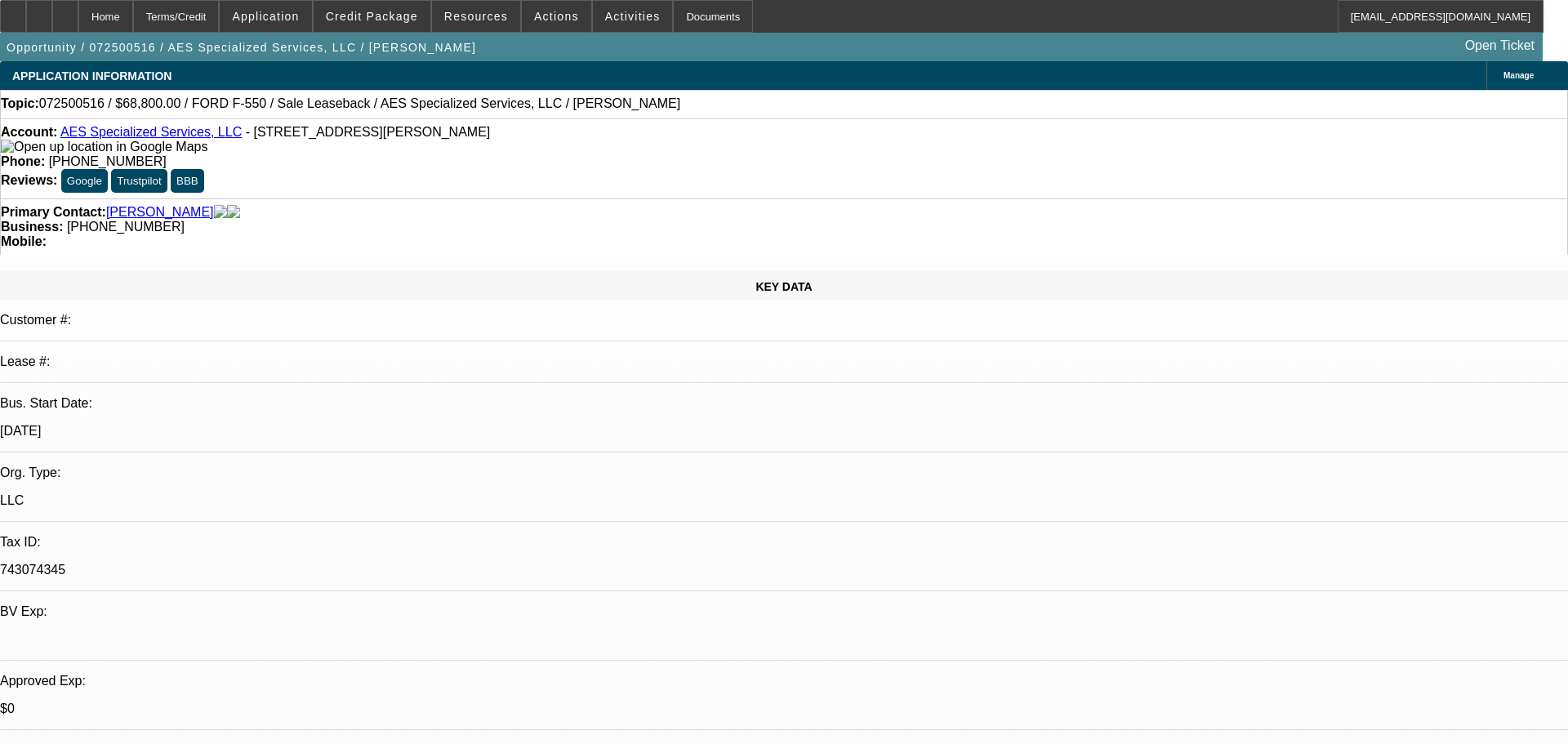
select select "0"
select select "0.2"
select select "0"
select select "0.1"
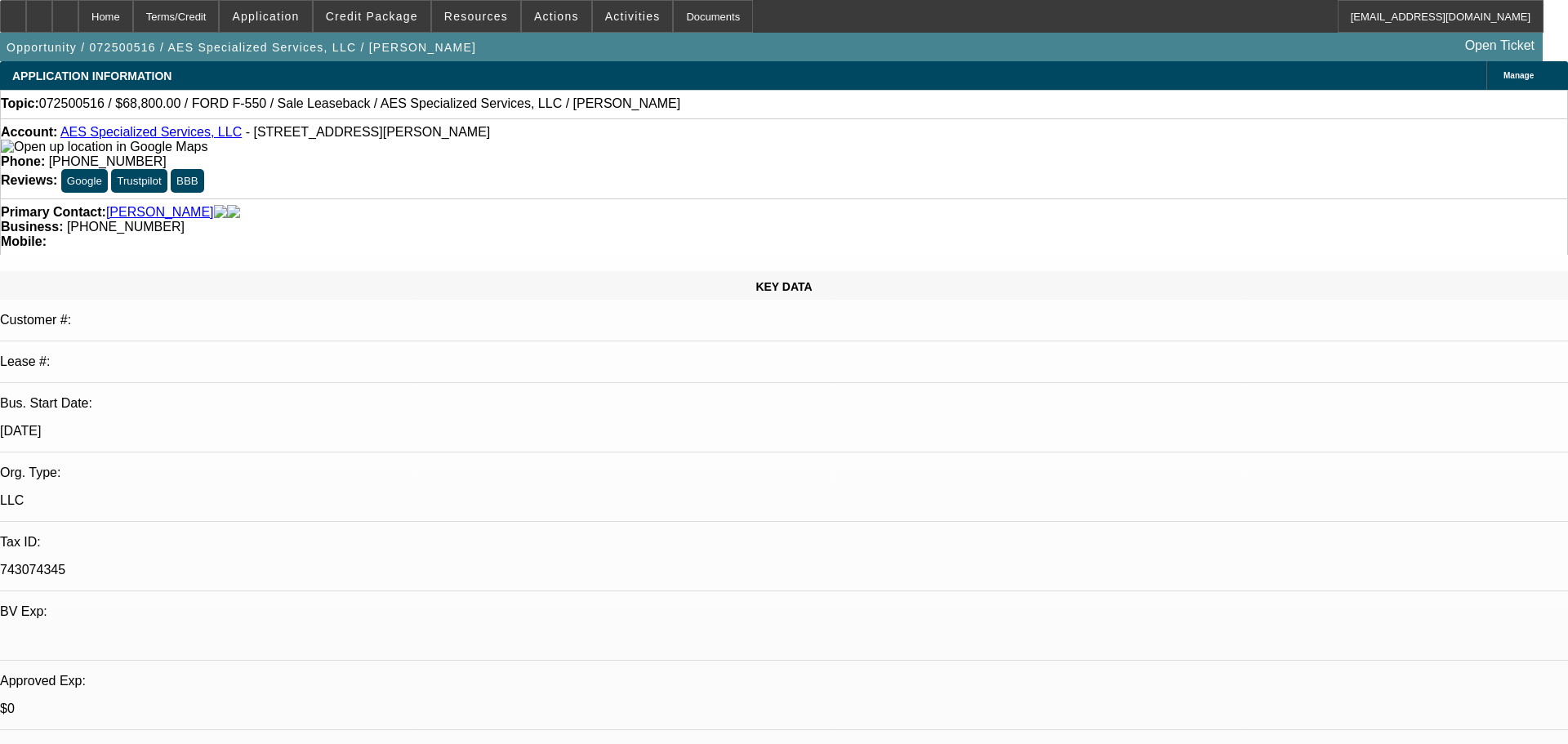
select select "0"
select select "1"
select select "6"
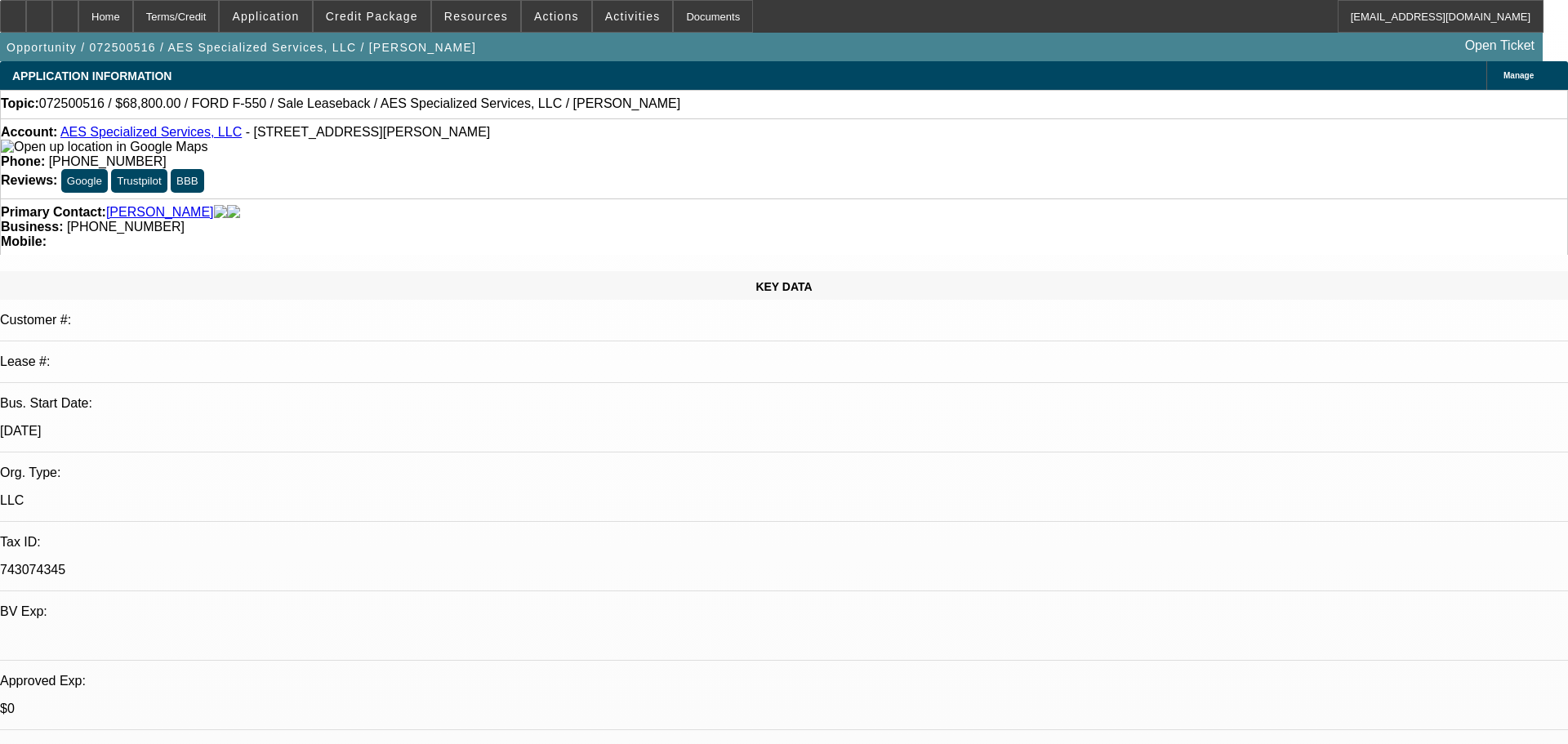
select select "1"
select select "6"
select select "1"
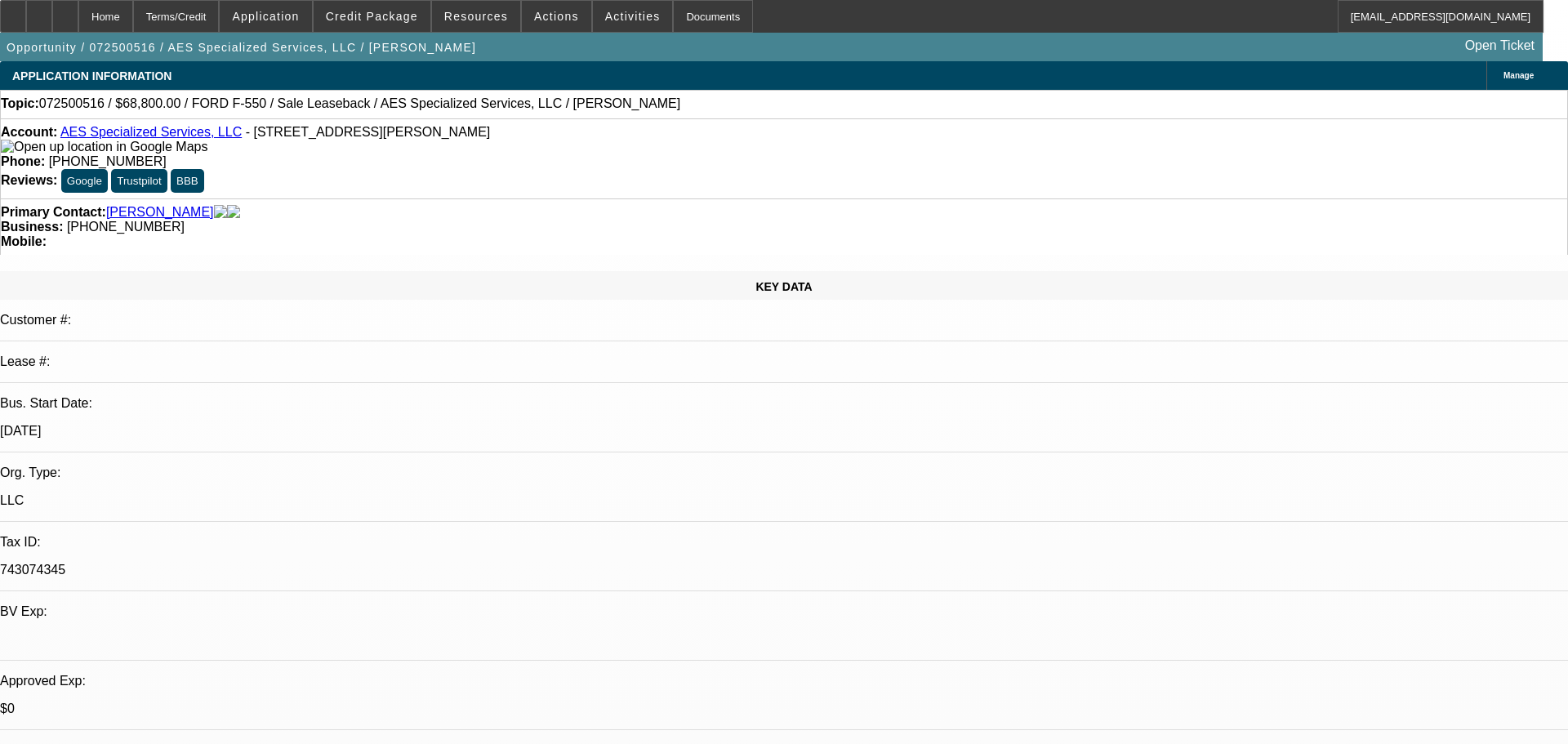
select select "6"
select select "1"
select select "6"
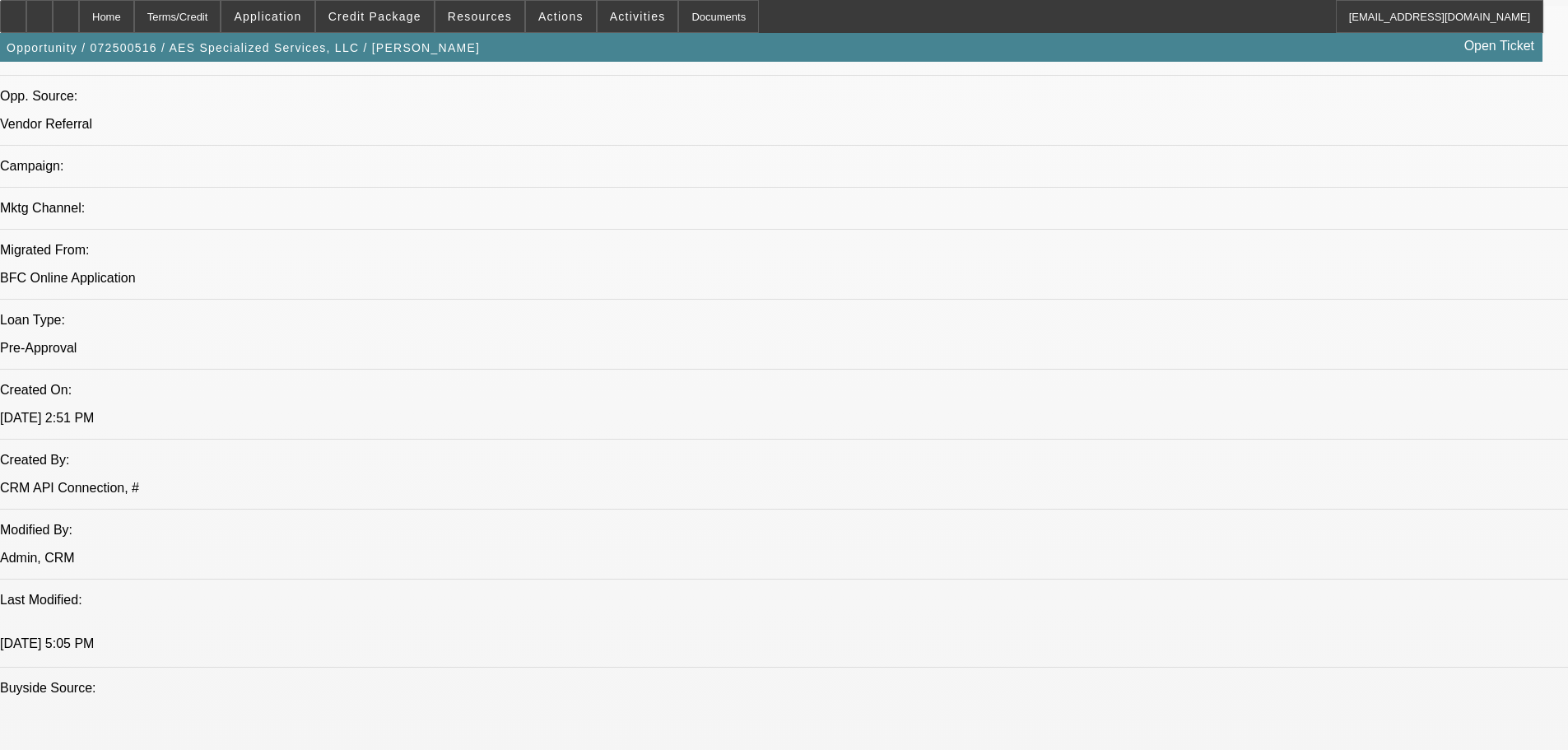
scroll to position [1070, 0]
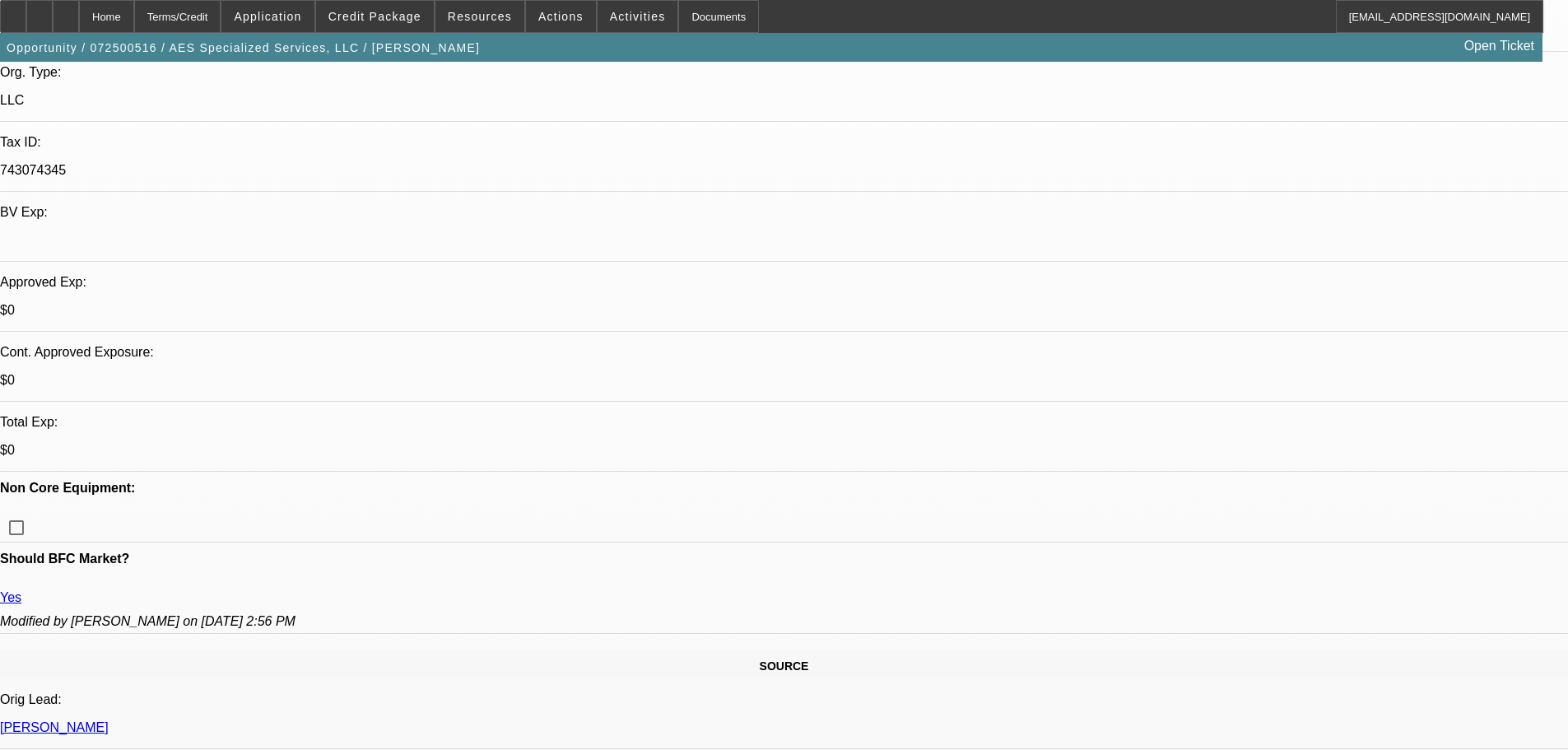
scroll to position [247, 0]
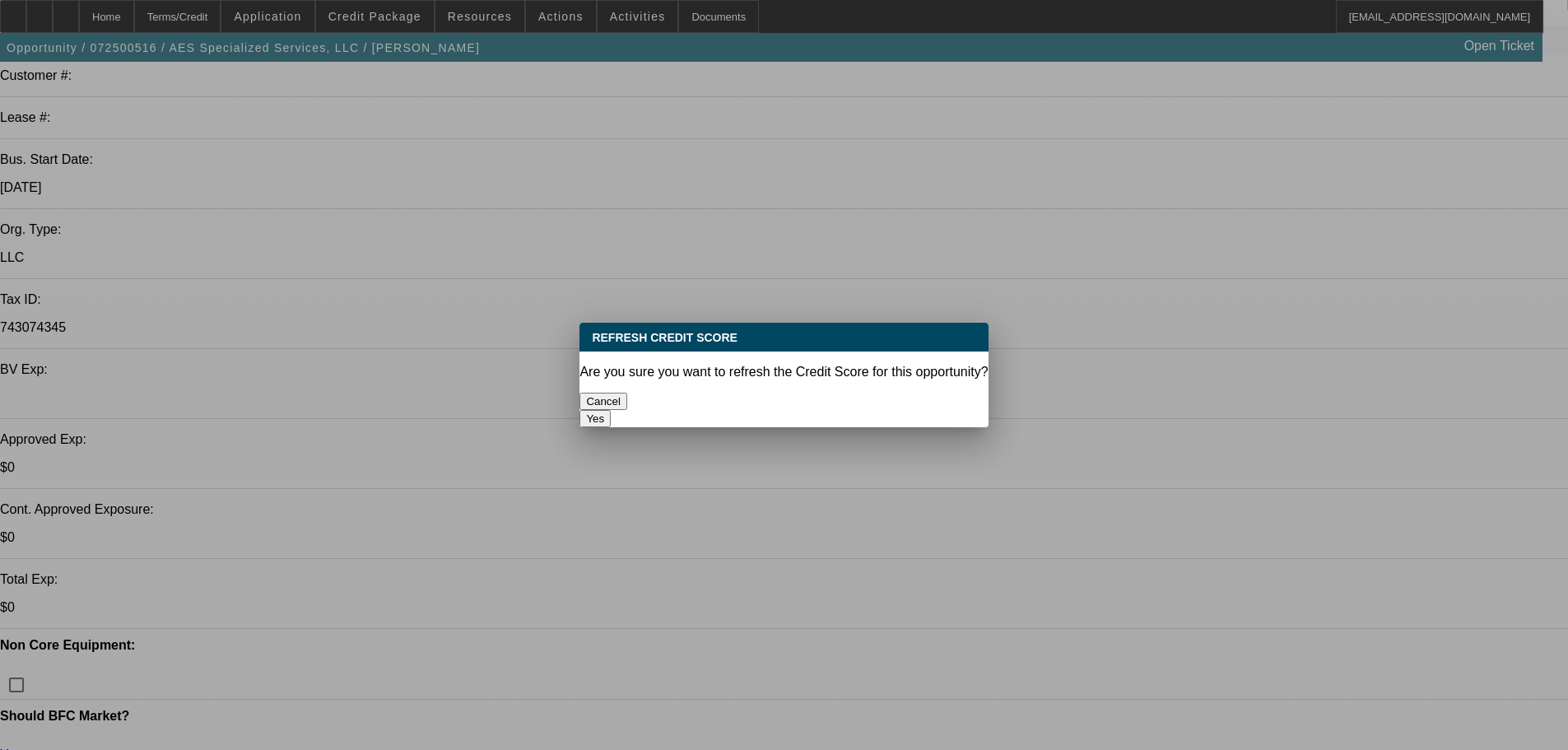
scroll to position [0, 0]
click at [611, 410] on button "Yes" at bounding box center [595, 418] width 32 height 18
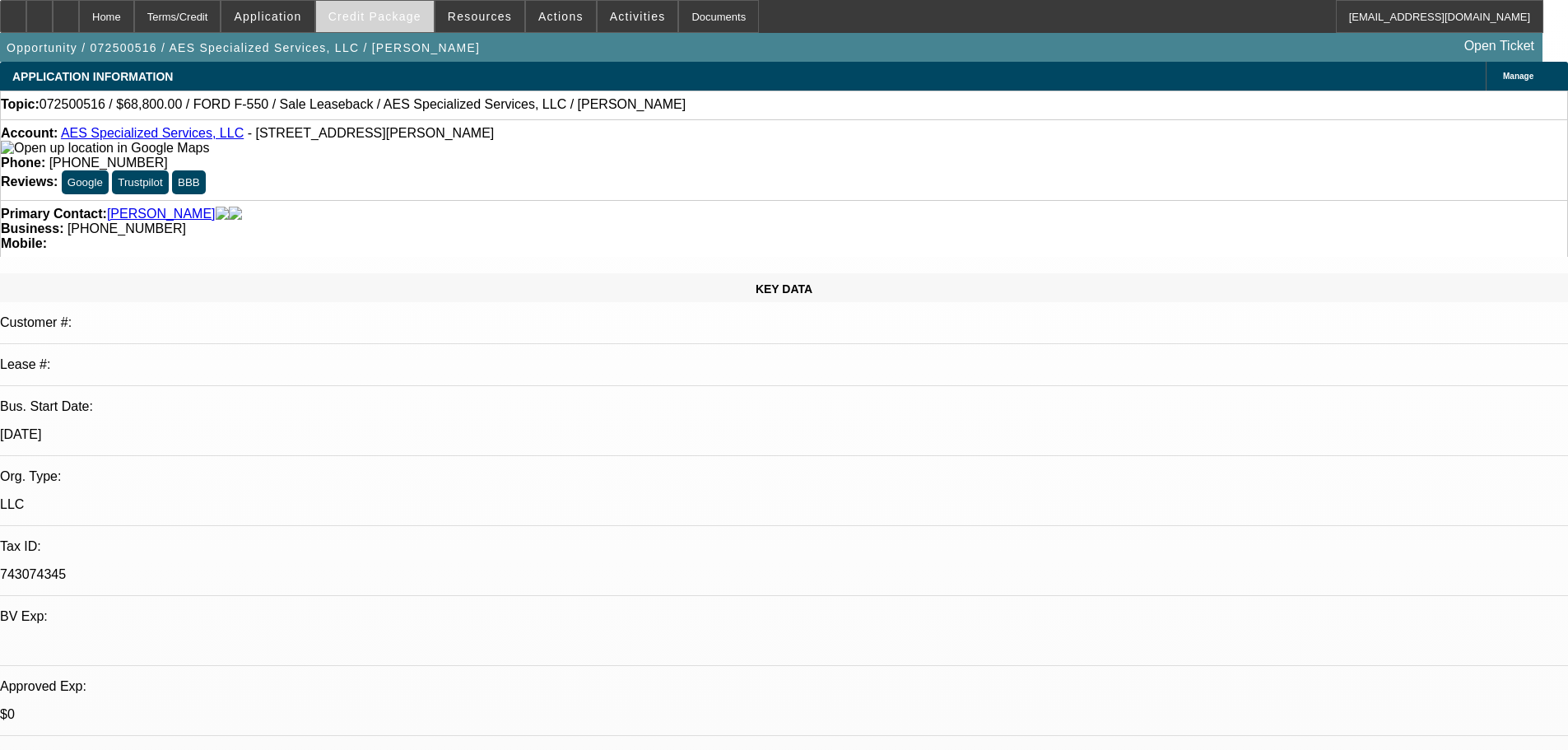
click at [394, 28] on span at bounding box center [375, 16] width 118 height 39
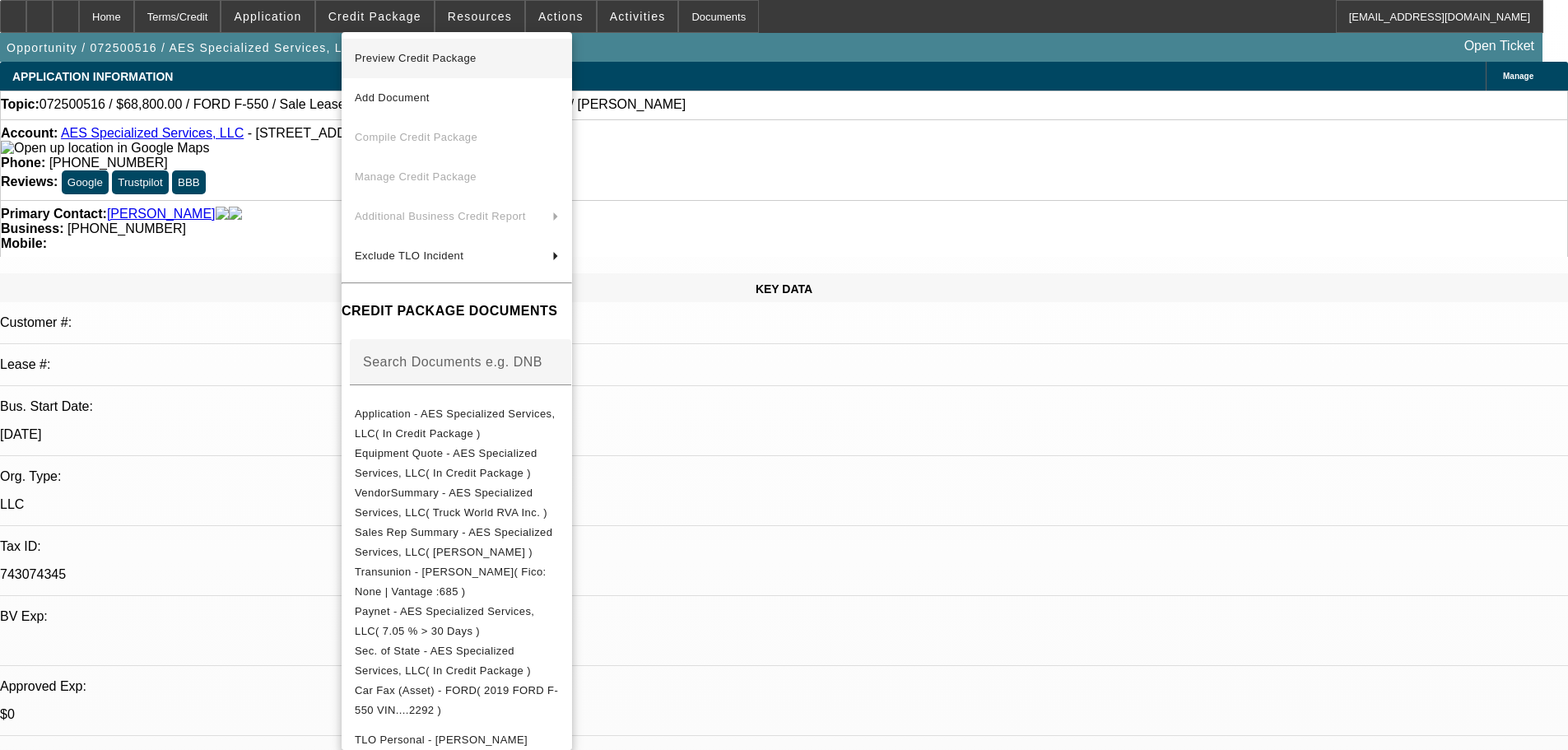
click at [404, 56] on span "Preview Credit Package" at bounding box center [415, 58] width 122 height 12
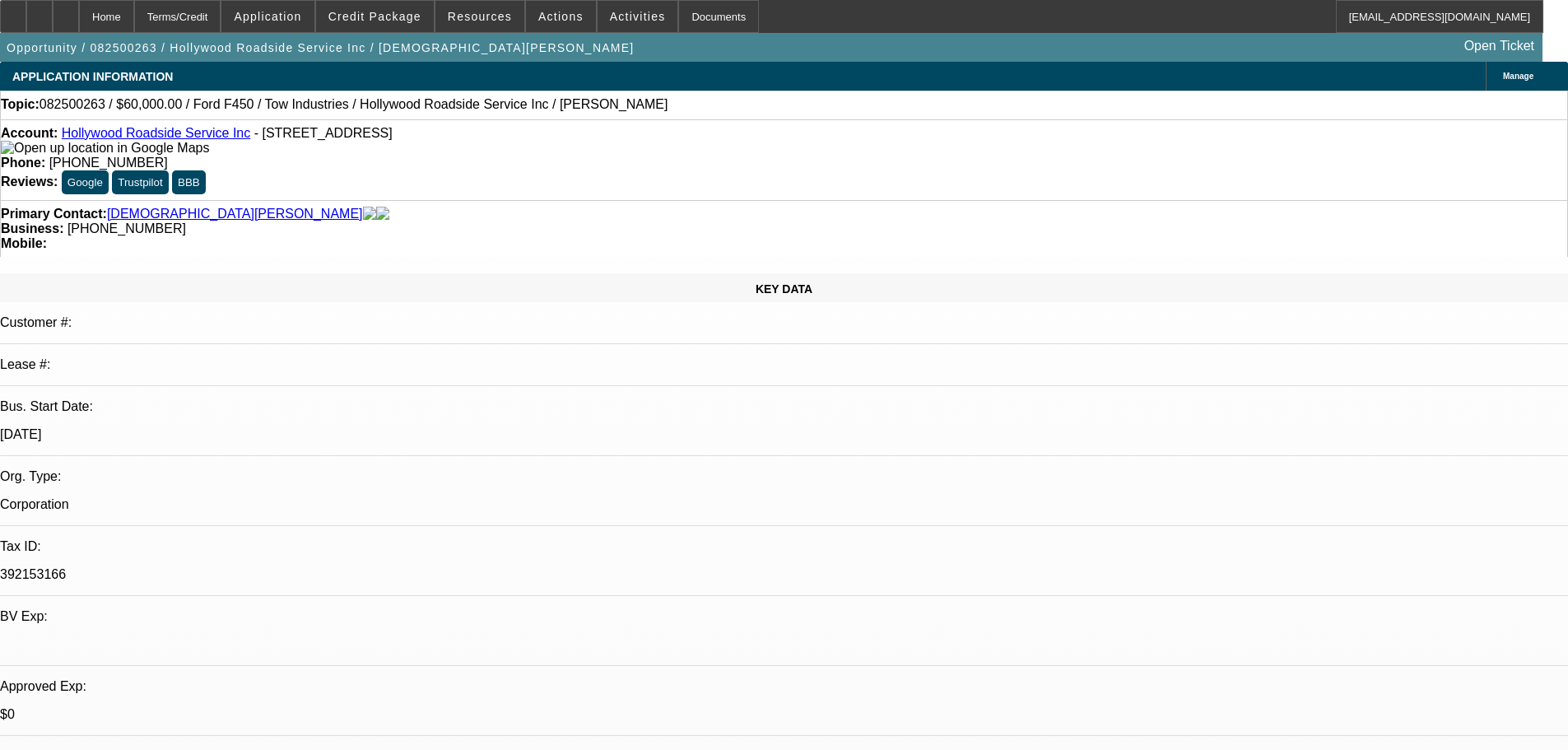
select select "0"
select select "2"
select select "0"
select select "5"
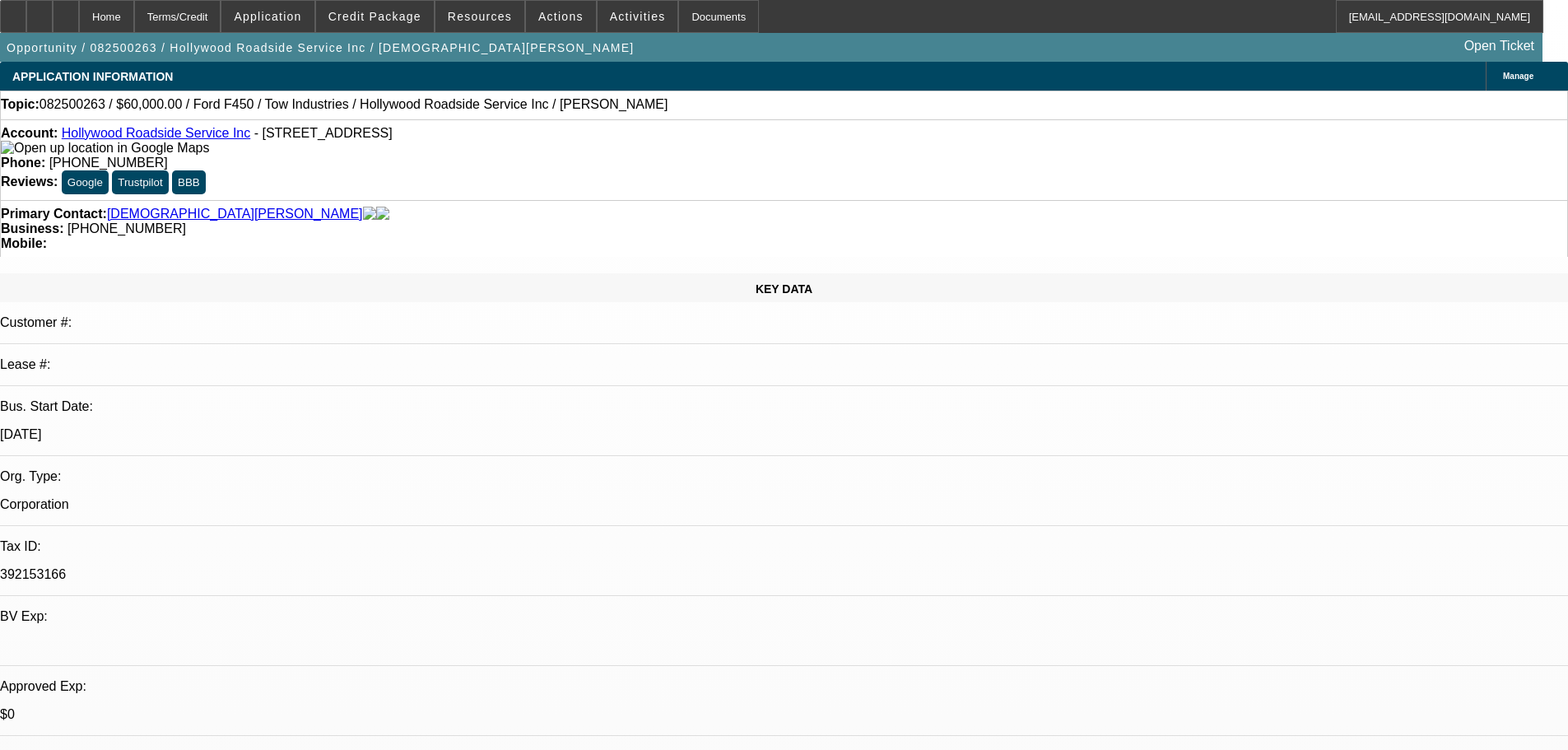
select select "0"
select select "2"
select select "0"
select select "5"
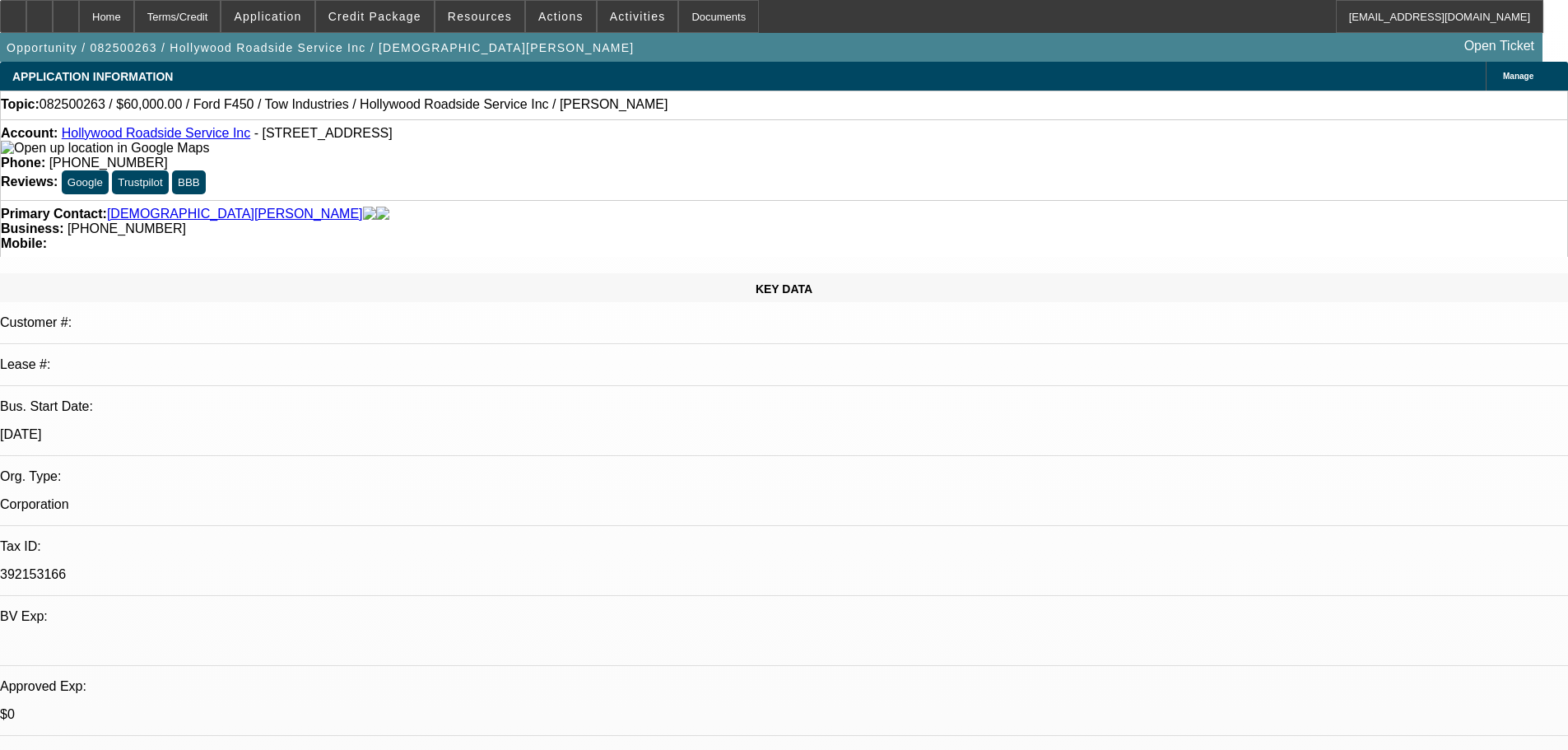
select select "0"
select select "2"
select select "0"
select select "5"
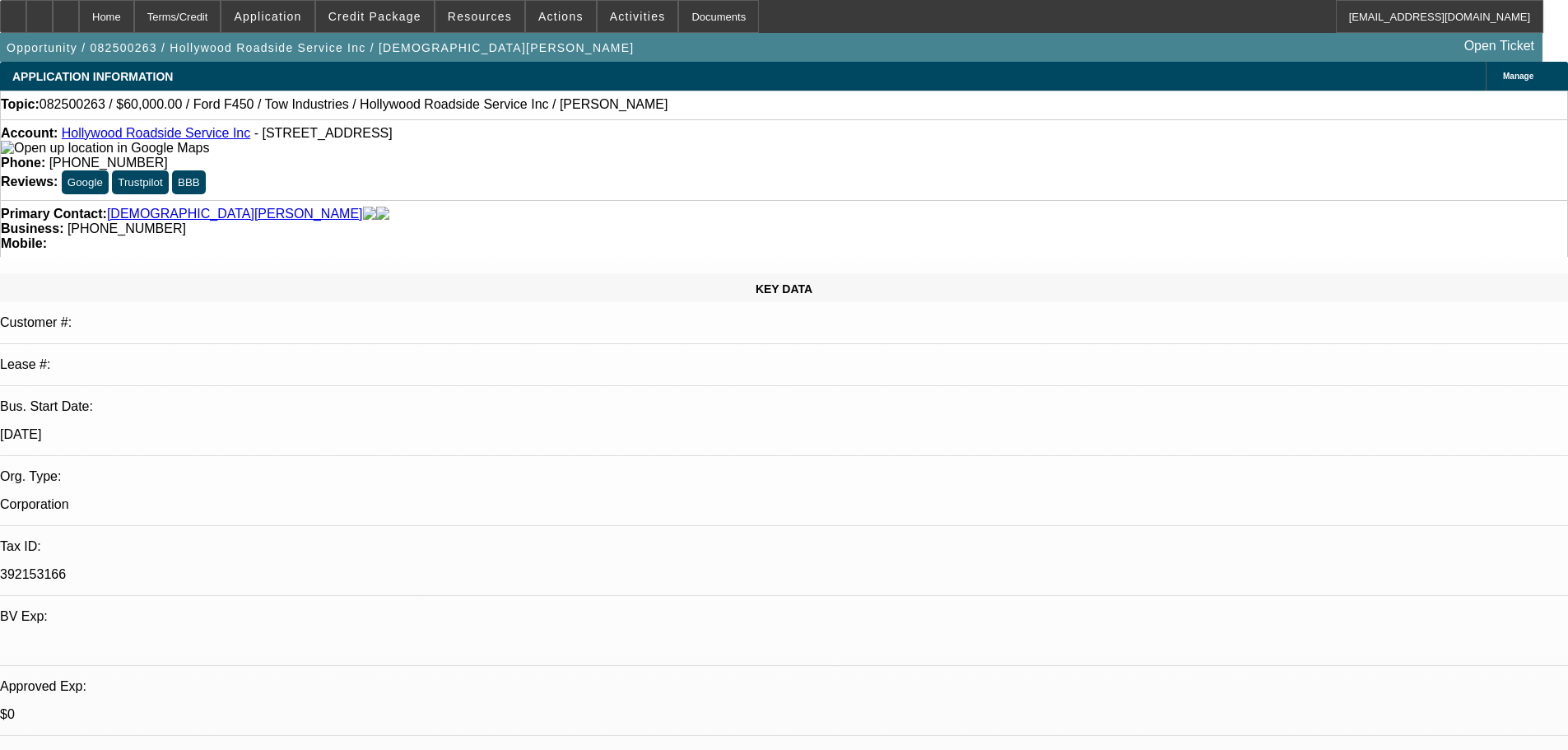
select select "0"
select select "2"
select select "0"
select select "5"
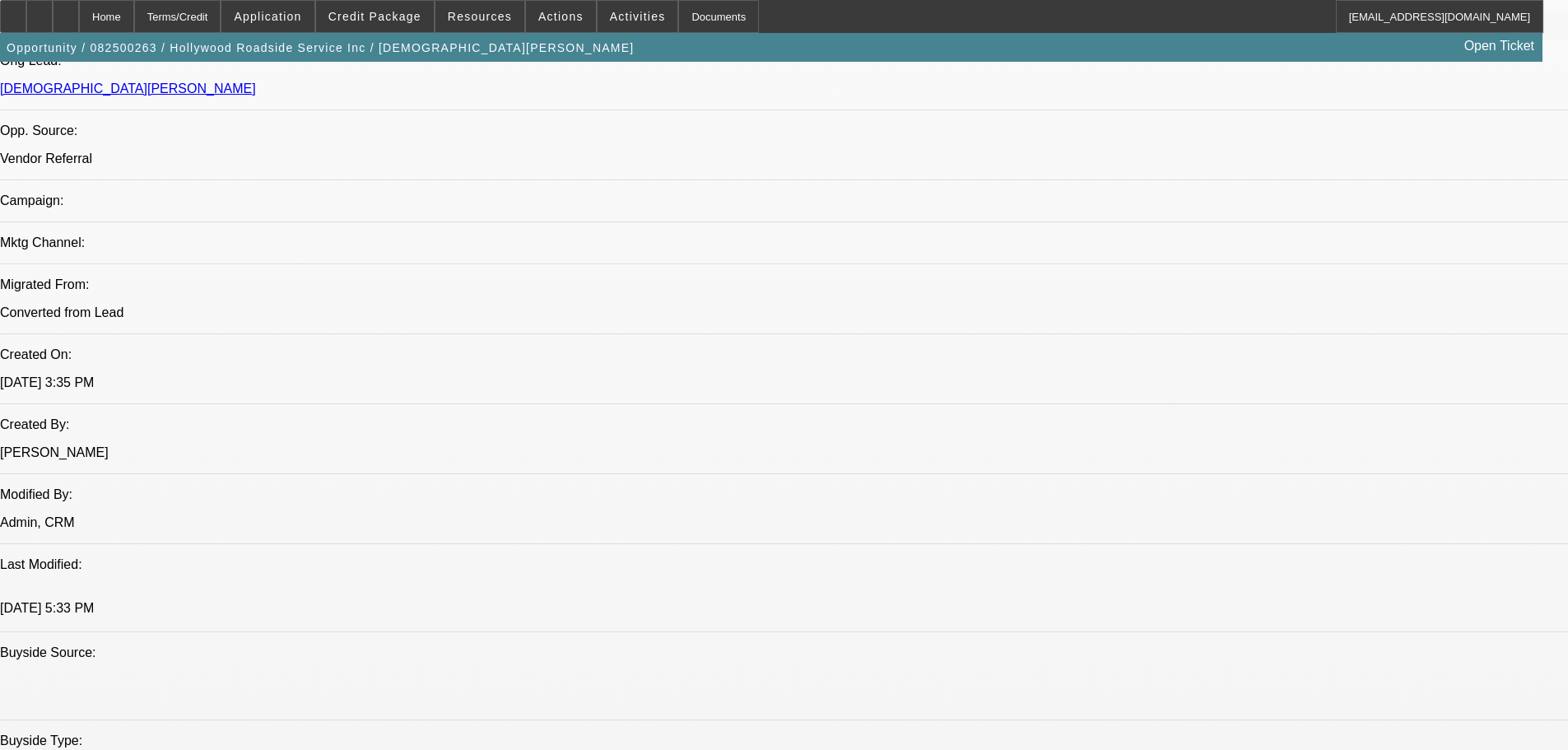
scroll to position [1235, 0]
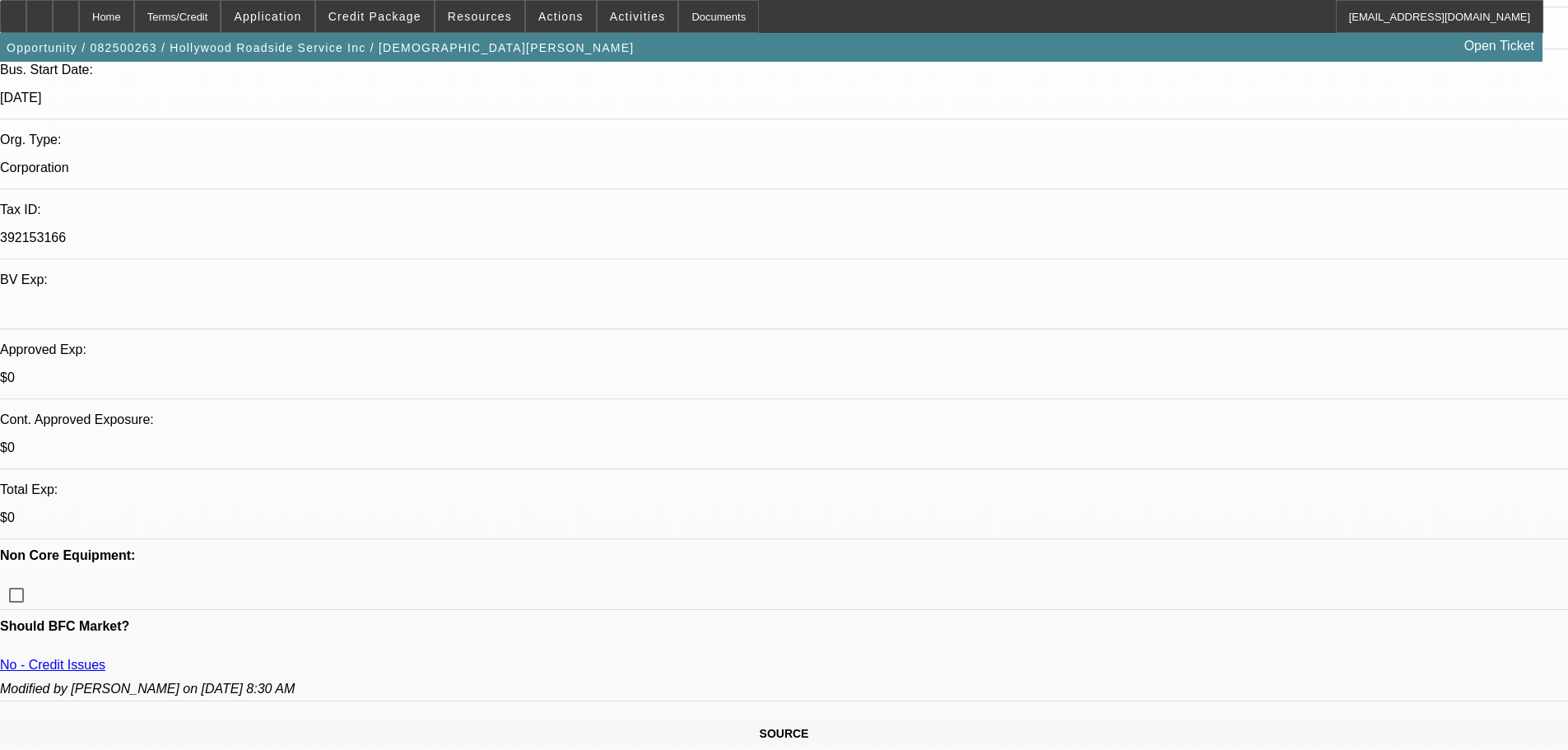
scroll to position [329, 0]
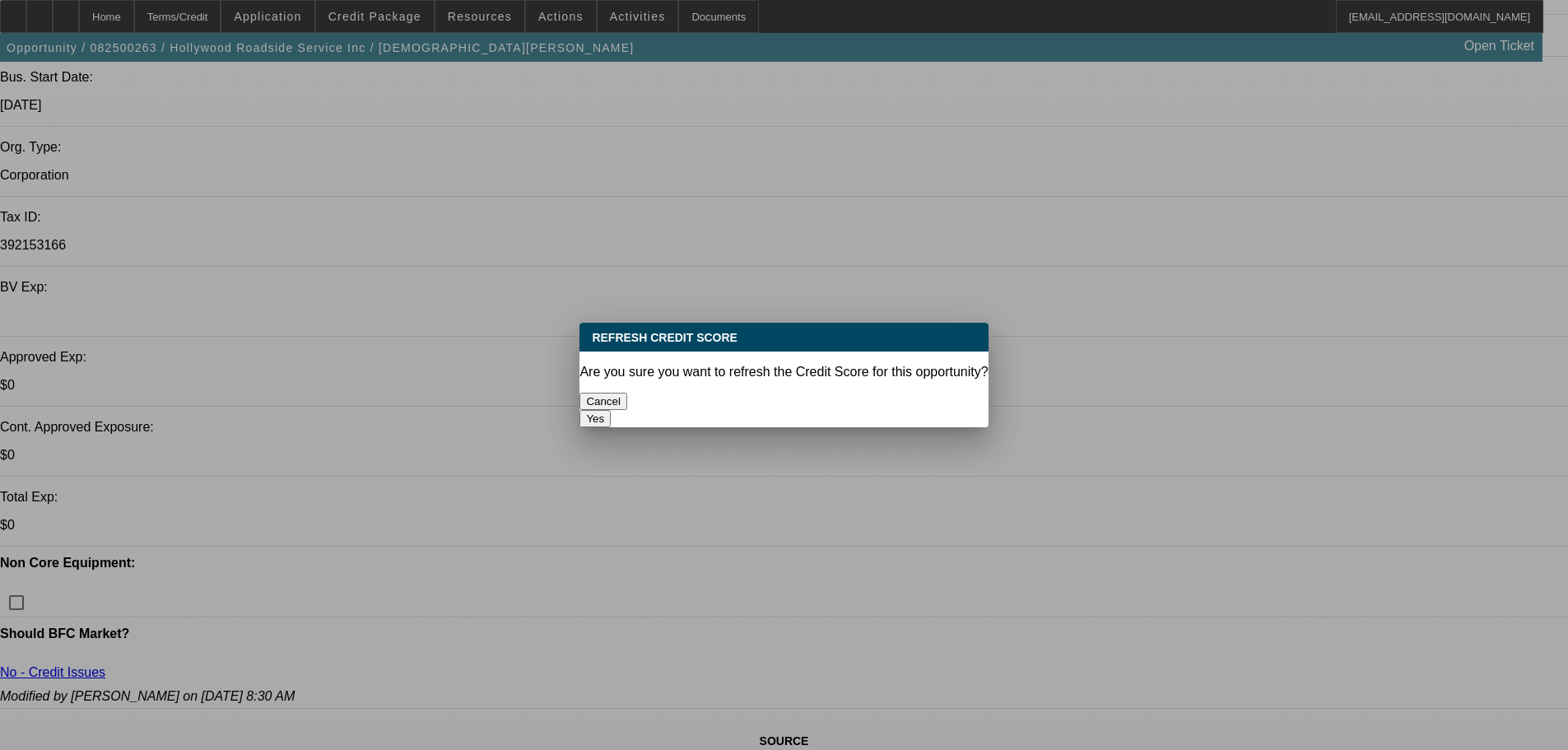
scroll to position [0, 0]
click at [611, 410] on button "Yes" at bounding box center [595, 418] width 32 height 18
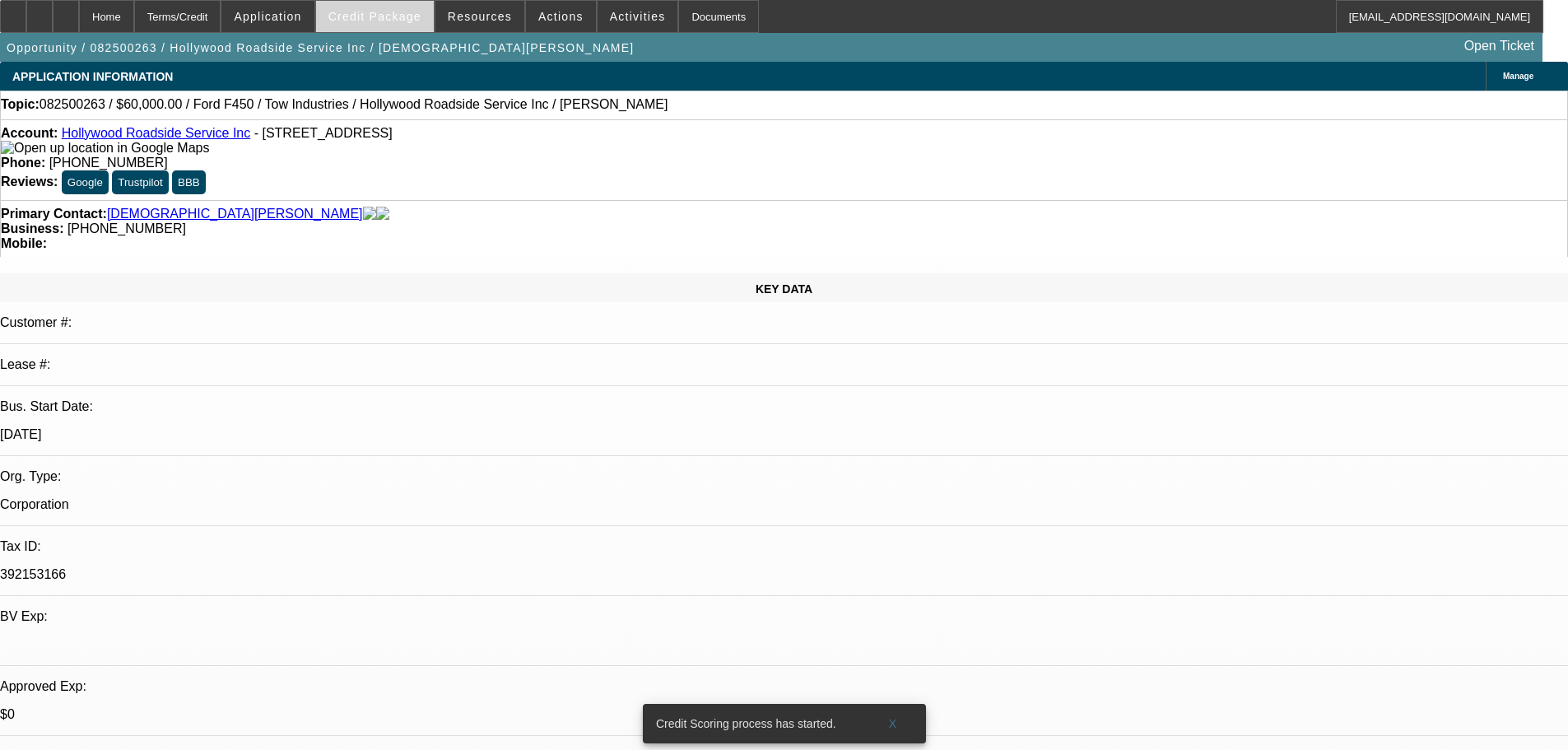
click at [417, 19] on span "Credit Package" at bounding box center [375, 17] width 93 height 13
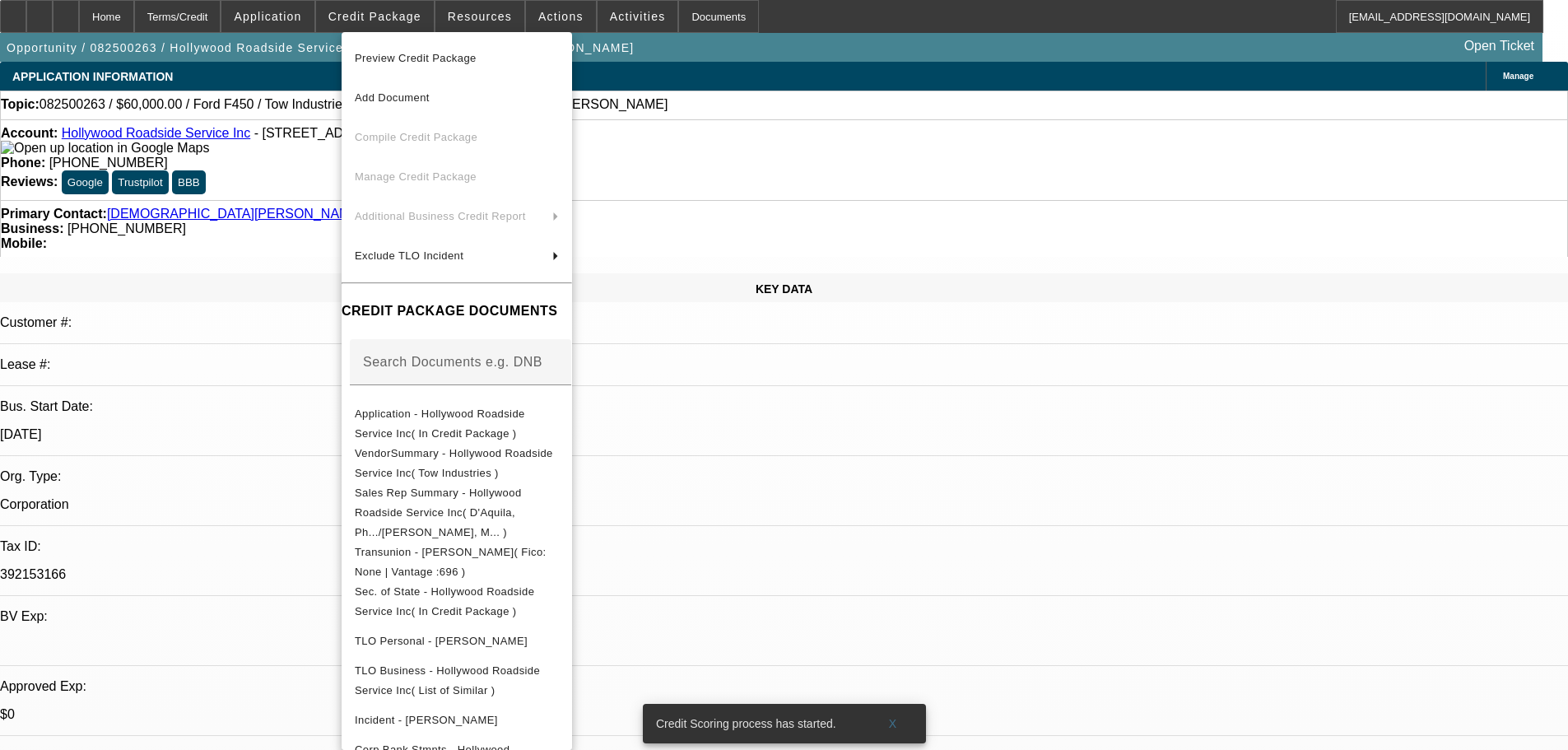
click at [292, 196] on div at bounding box center [784, 375] width 1568 height 750
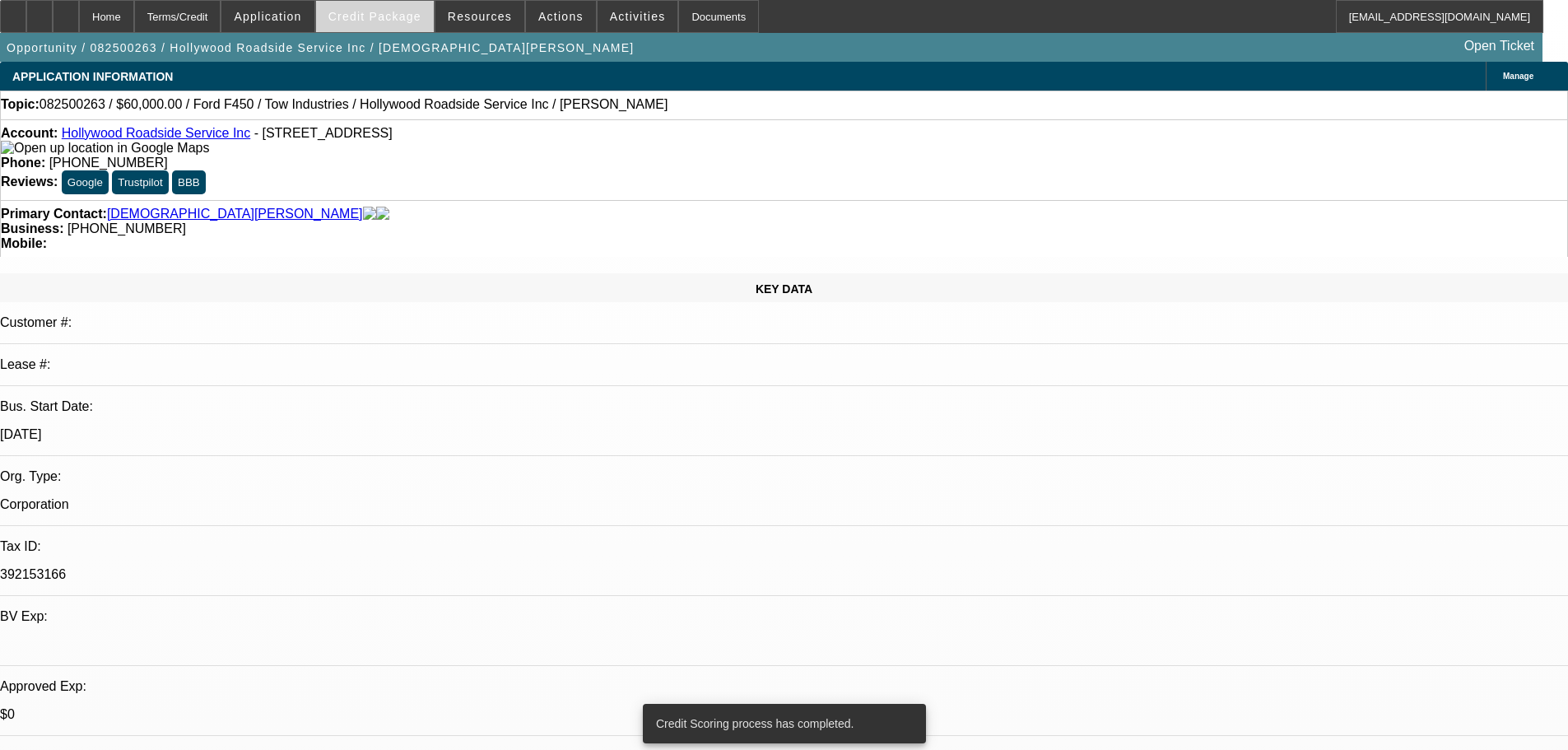
click at [407, 19] on span "Credit Package" at bounding box center [375, 17] width 93 height 13
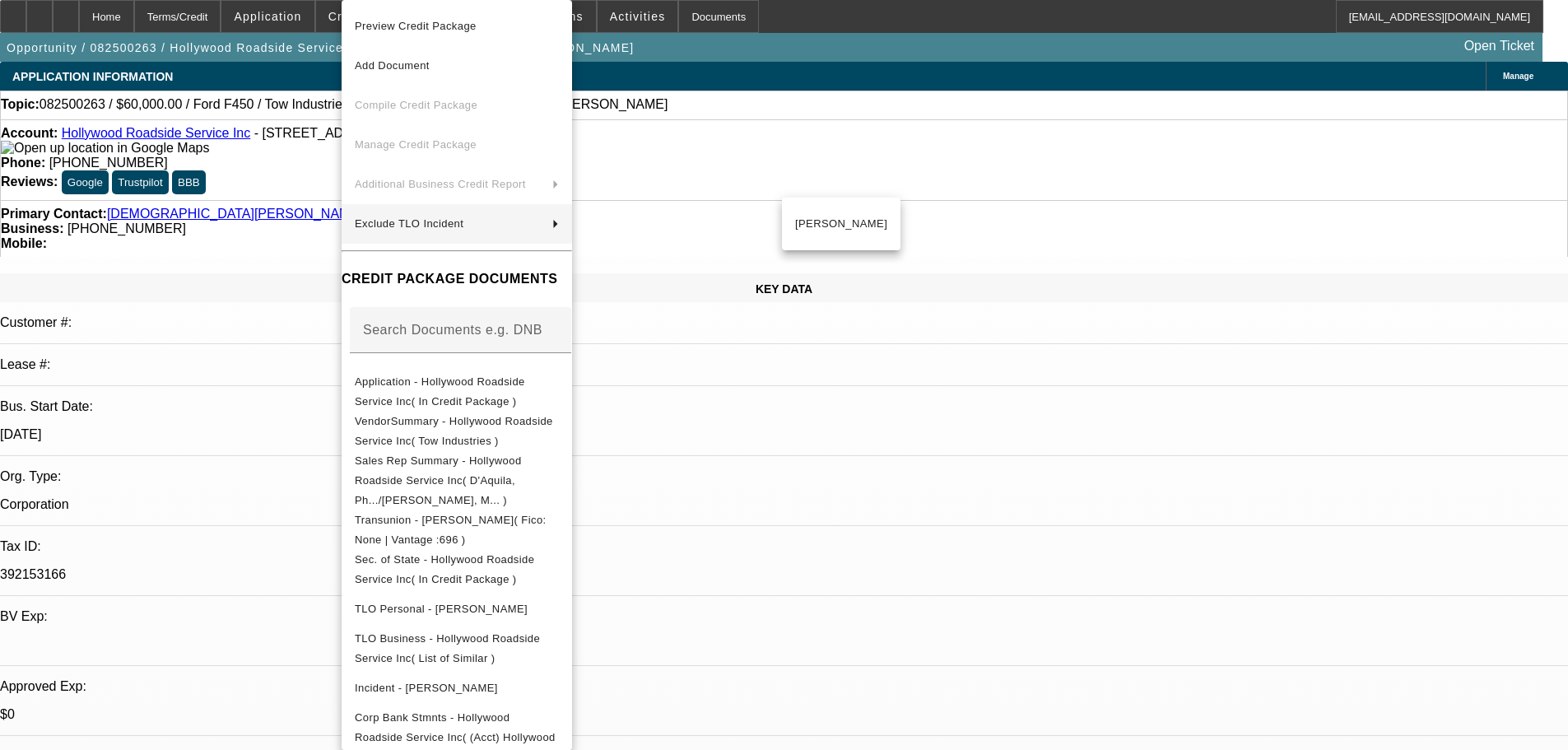
click at [289, 256] on div at bounding box center [784, 375] width 1568 height 750
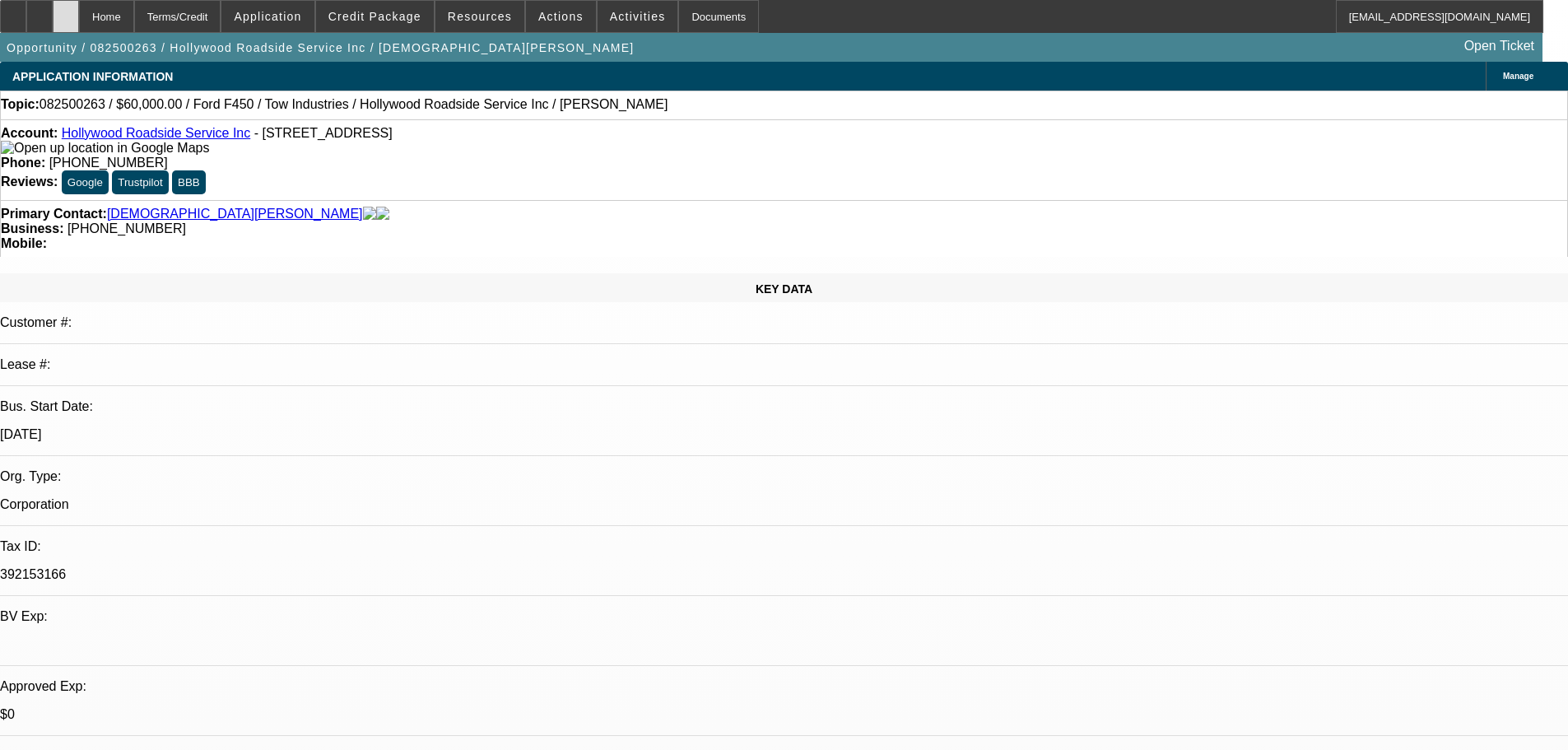
click at [66, 10] on icon at bounding box center [66, 10] width 0 height 0
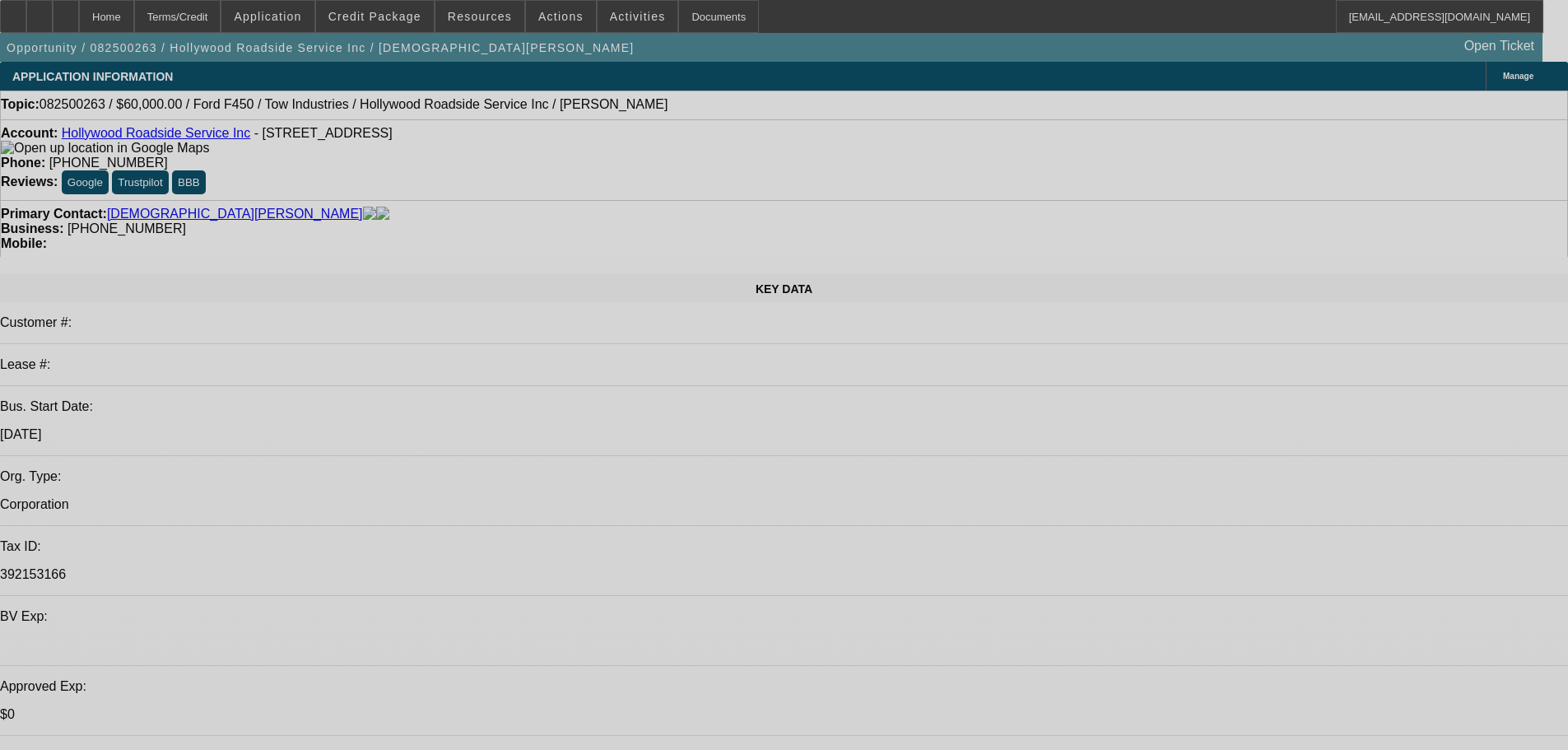
select select "0"
select select "2"
select select "0"
select select "5"
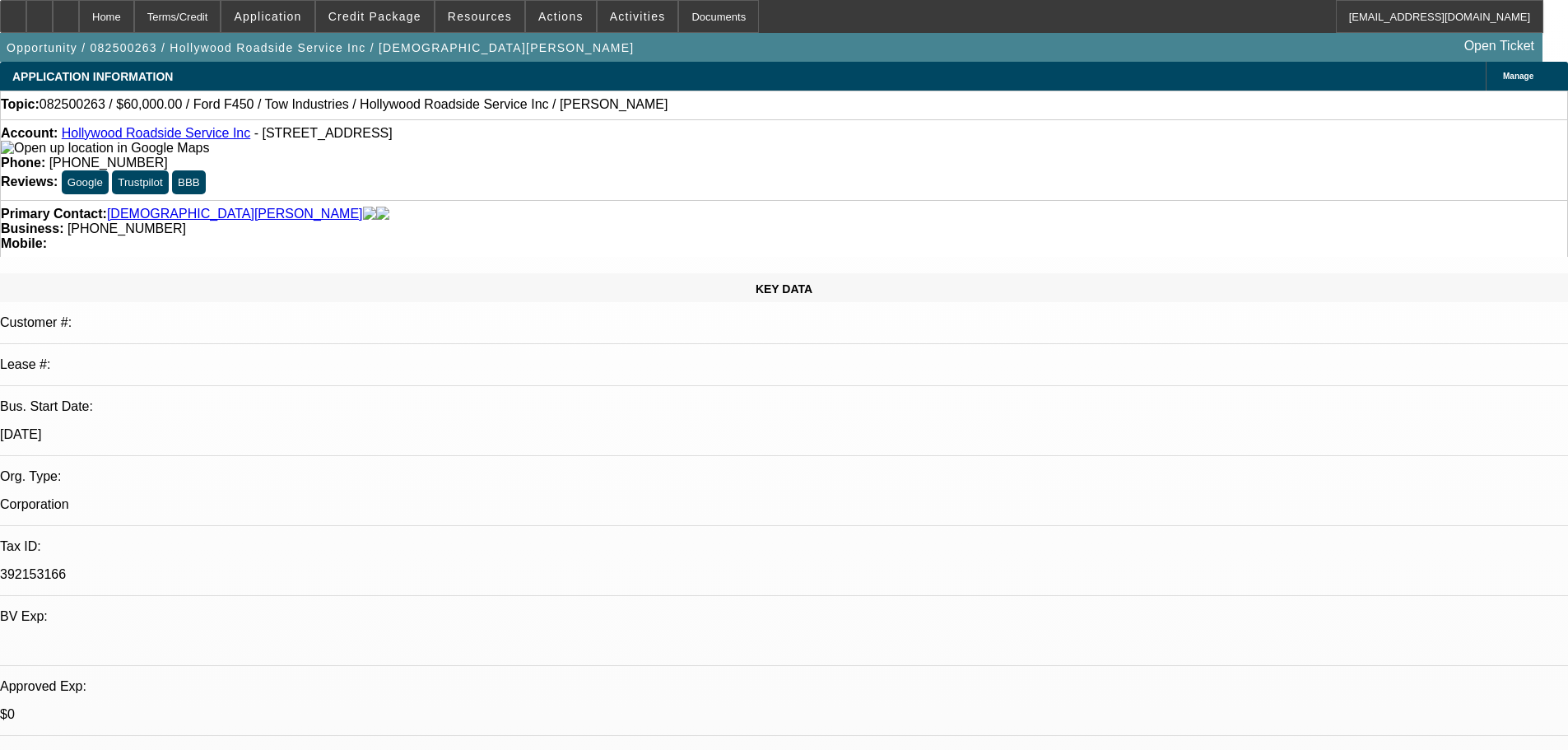
select select "0"
select select "2"
select select "0"
select select "5"
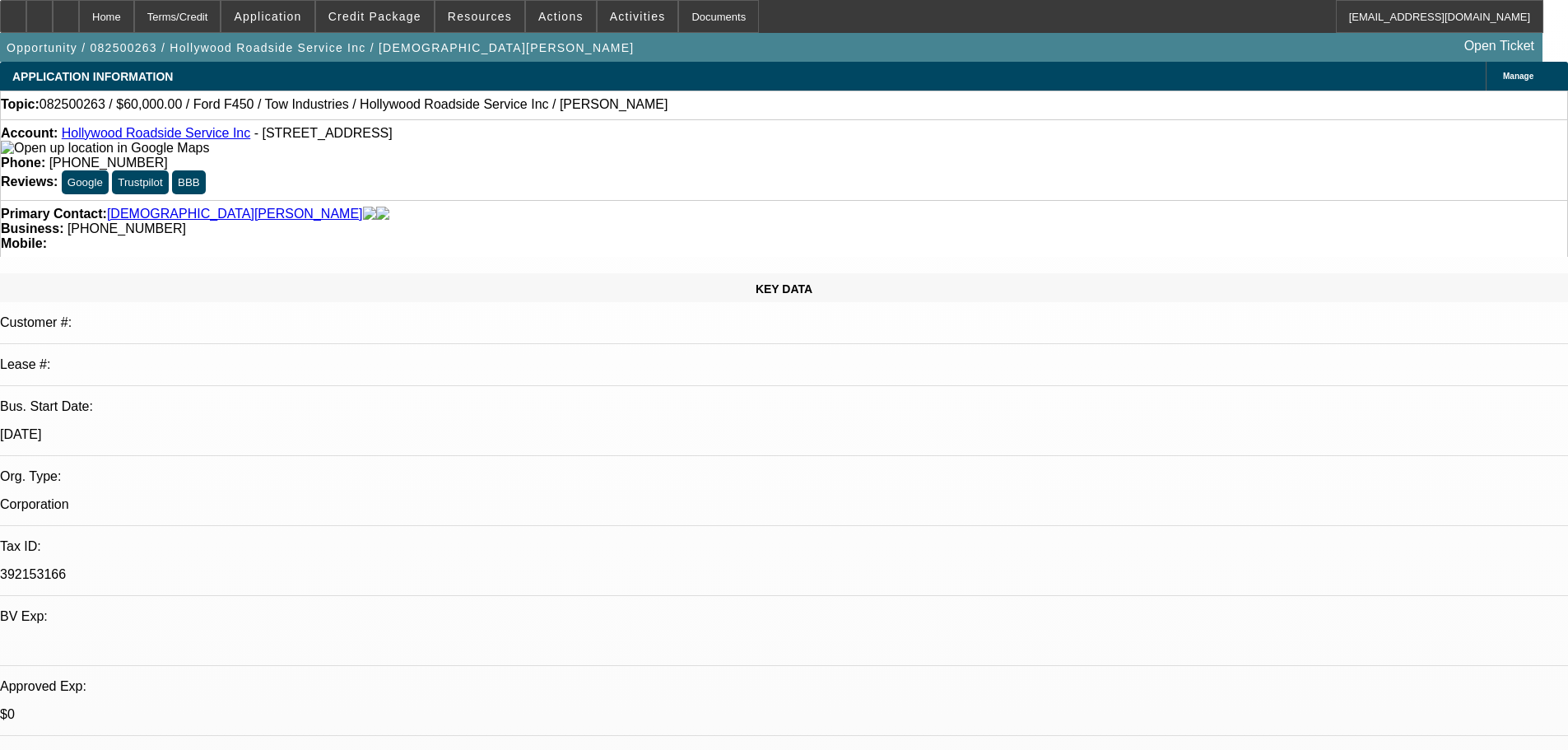
select select "0"
select select "2"
select select "0"
select select "5"
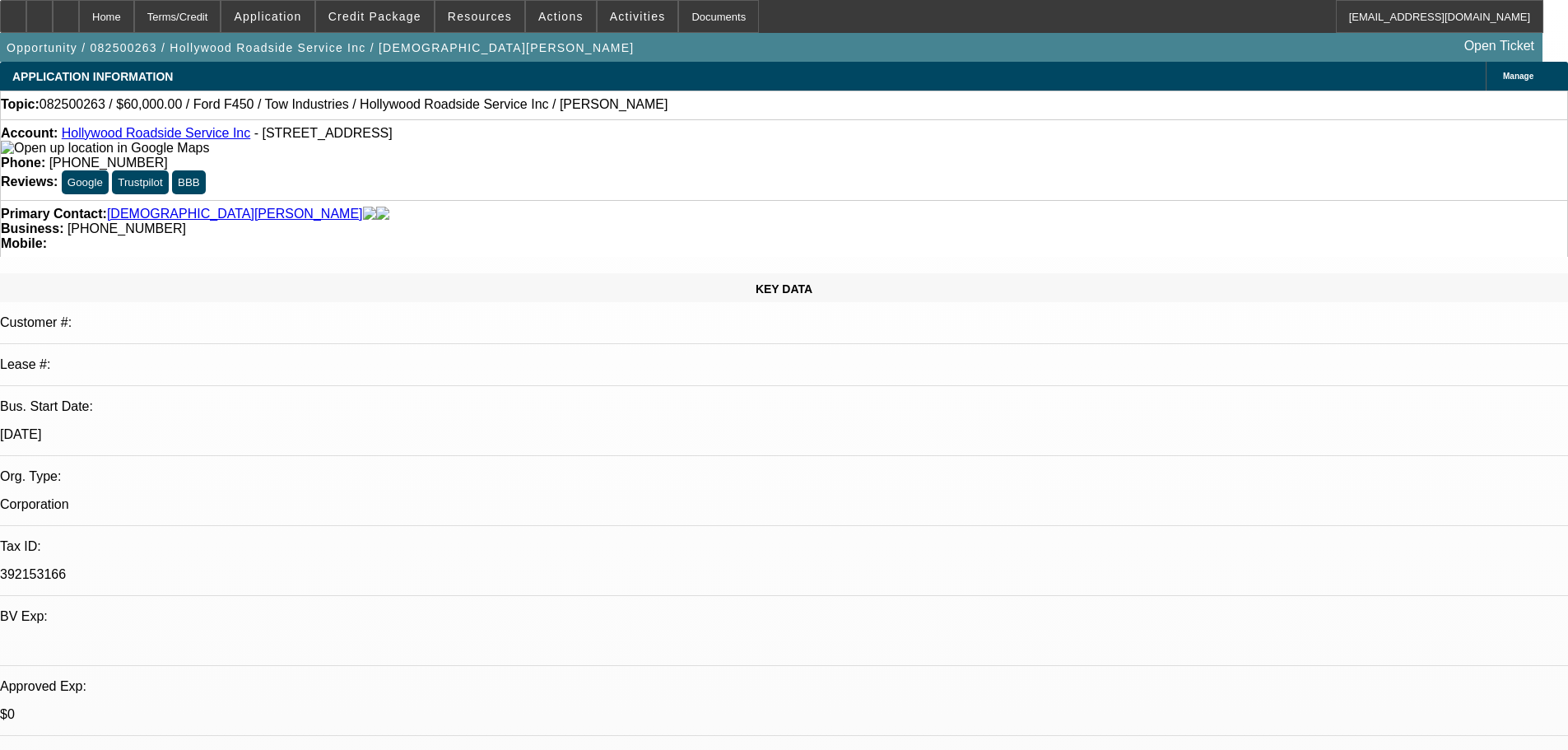
select select "0"
select select "2"
select select "0"
select select "5"
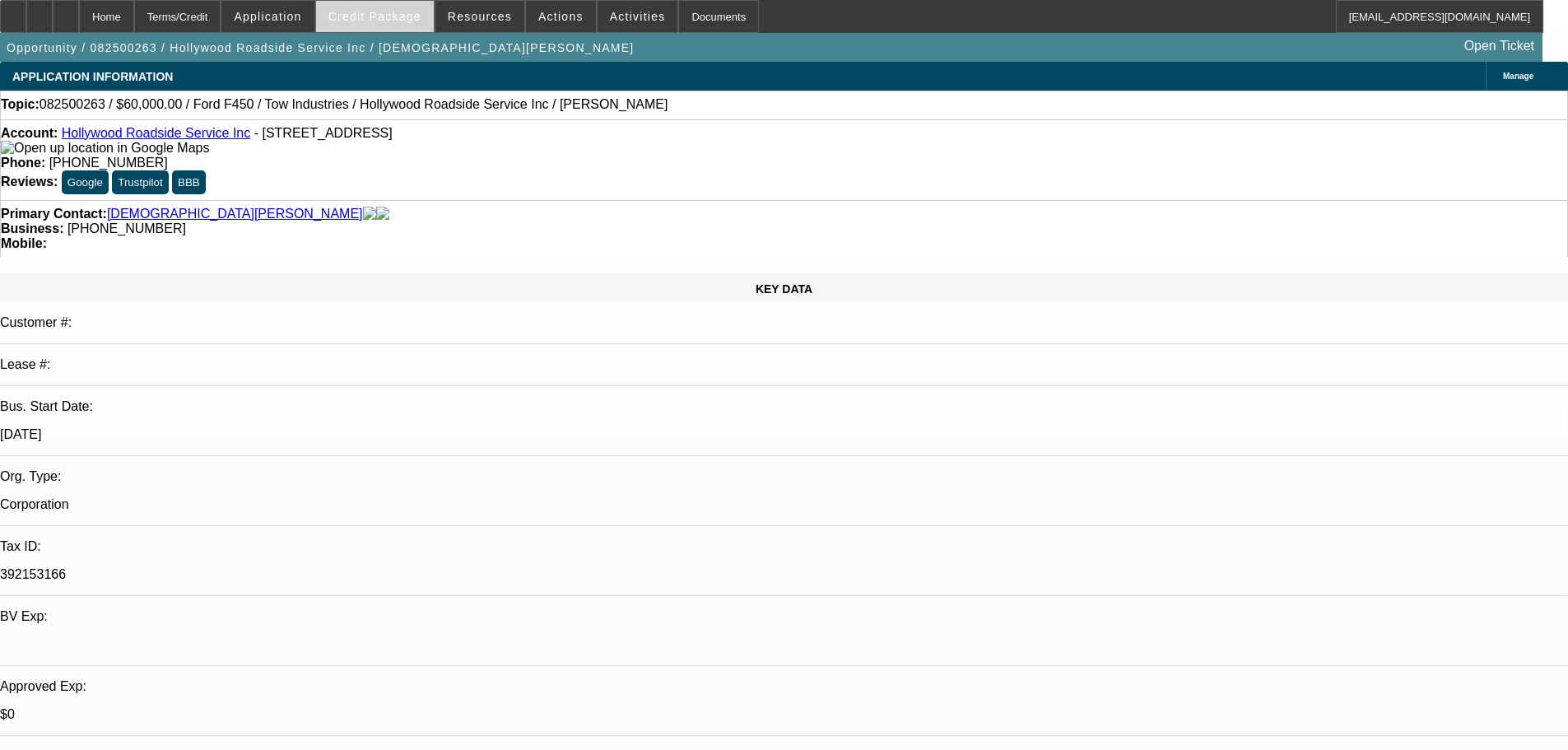
click at [411, 25] on span at bounding box center [375, 16] width 118 height 39
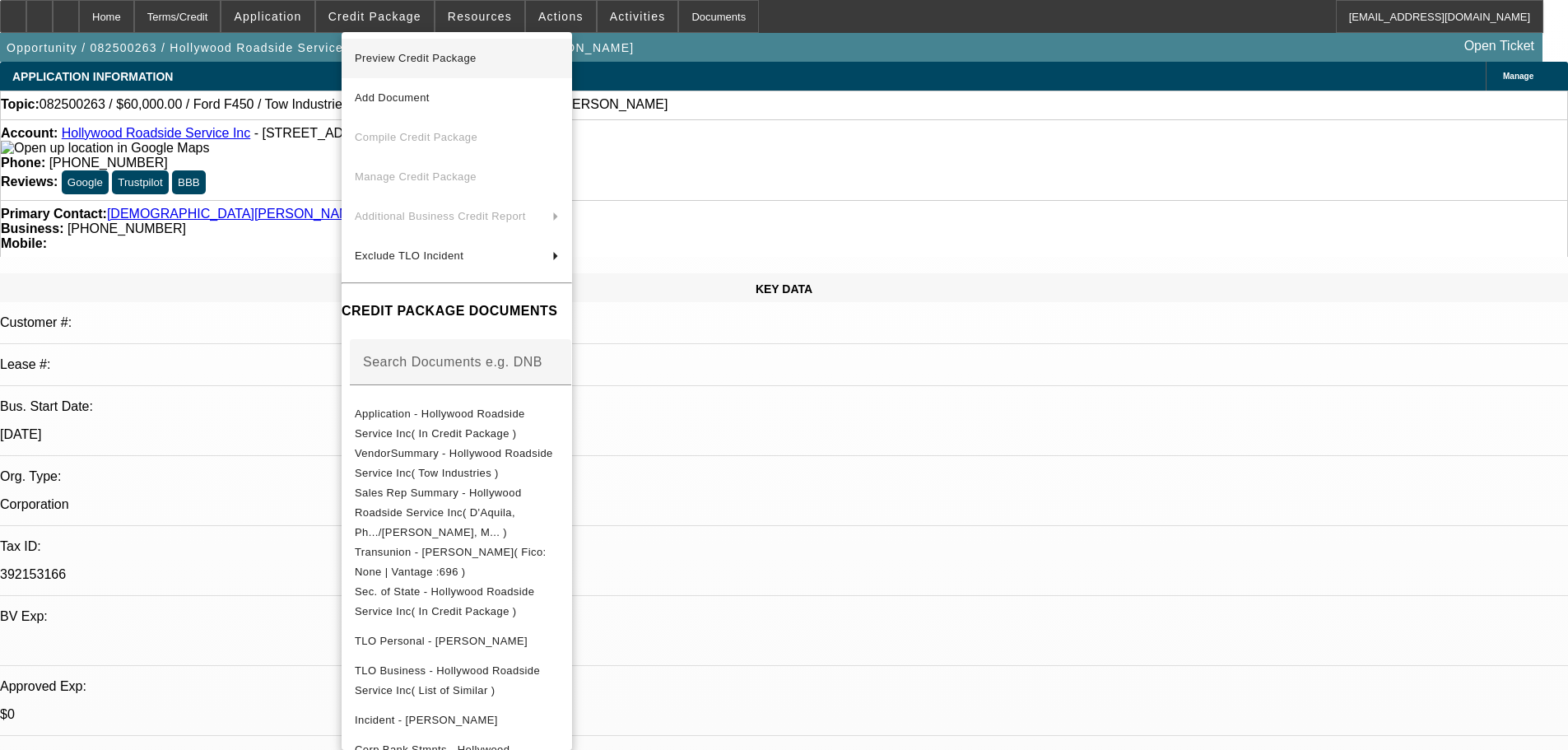
click at [416, 56] on span "Preview Credit Package" at bounding box center [415, 58] width 122 height 12
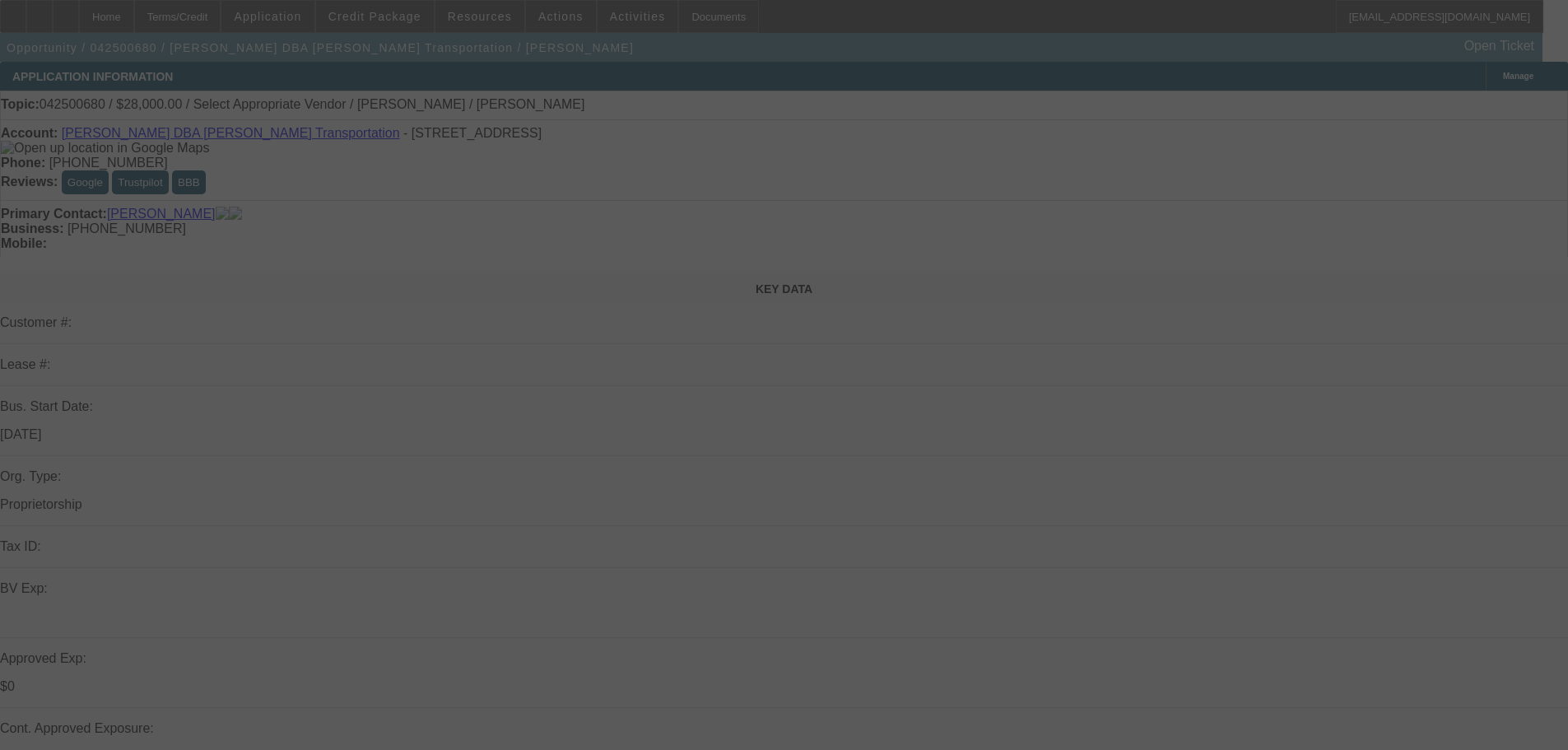
select select "0.2"
select select "2"
select select "0.1"
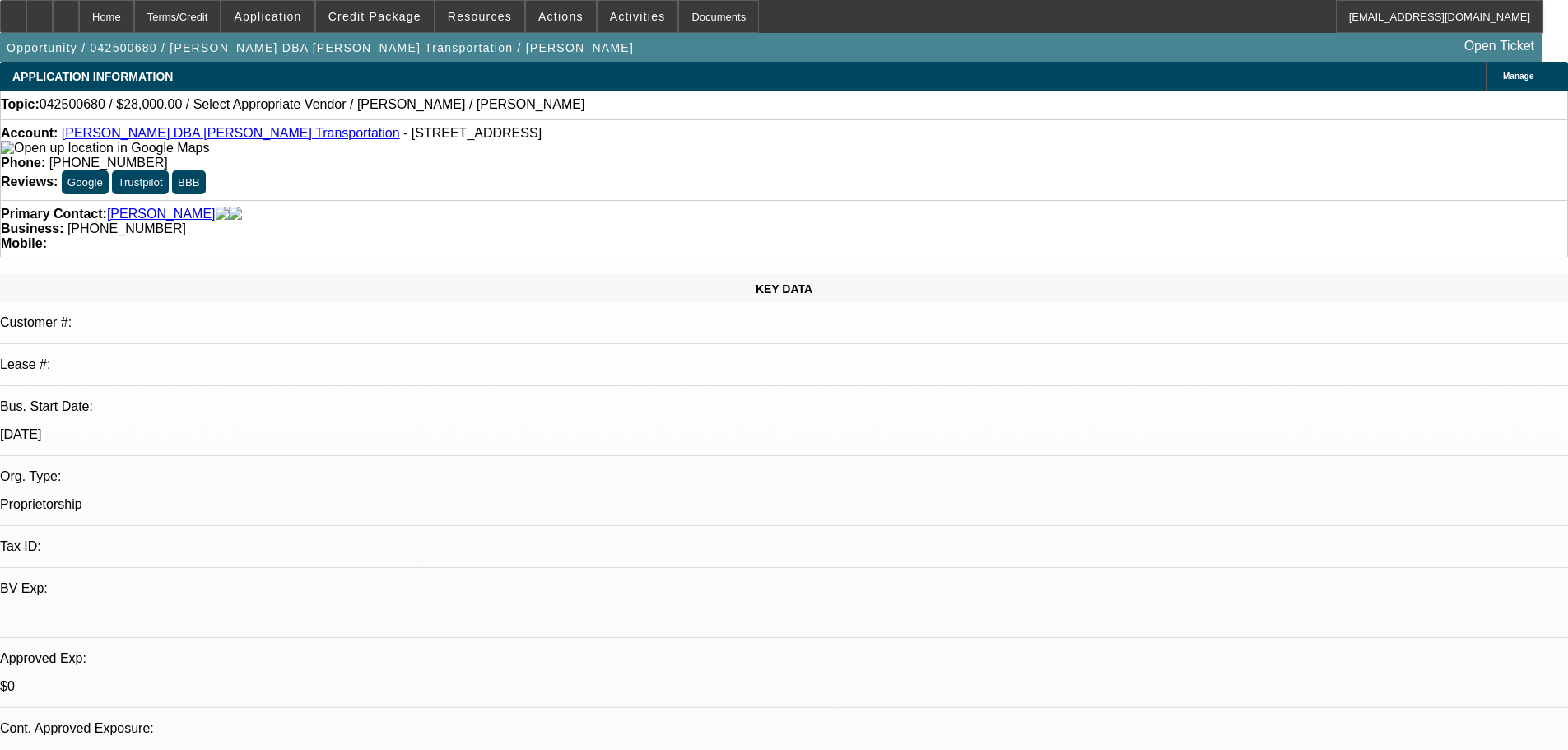
select select "1"
select select "2"
select select "4"
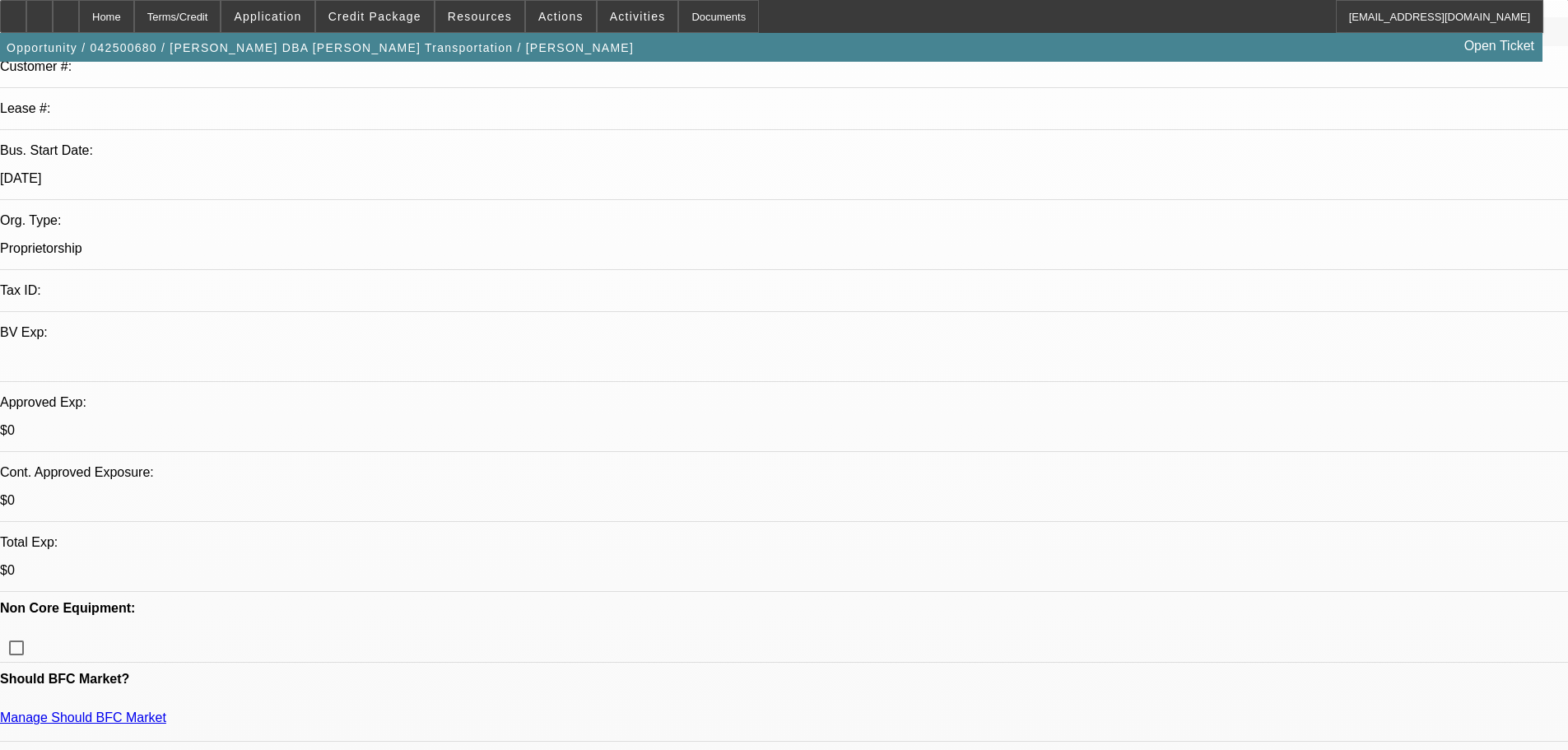
scroll to position [247, 0]
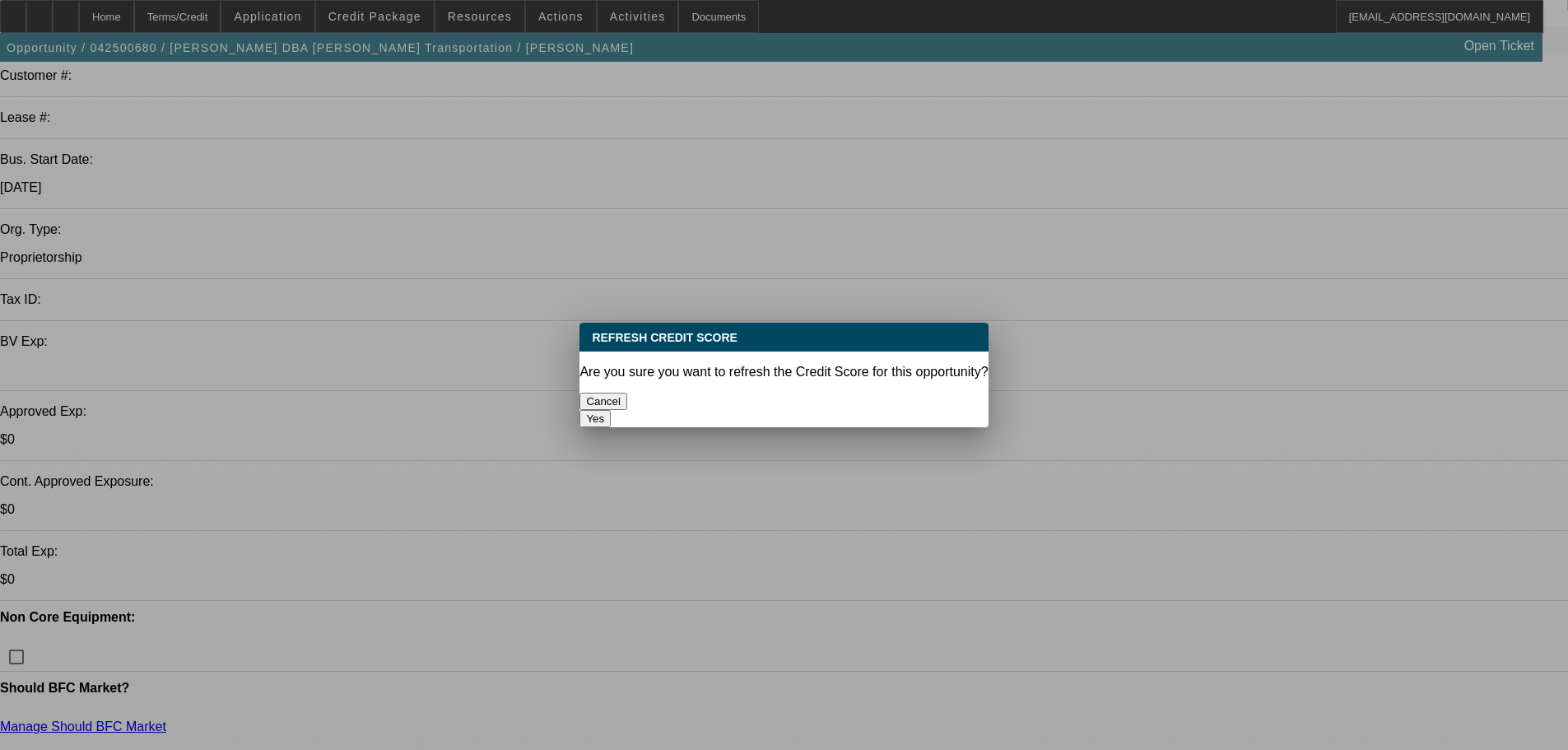
click at [611, 410] on button "Yes" at bounding box center [595, 418] width 32 height 18
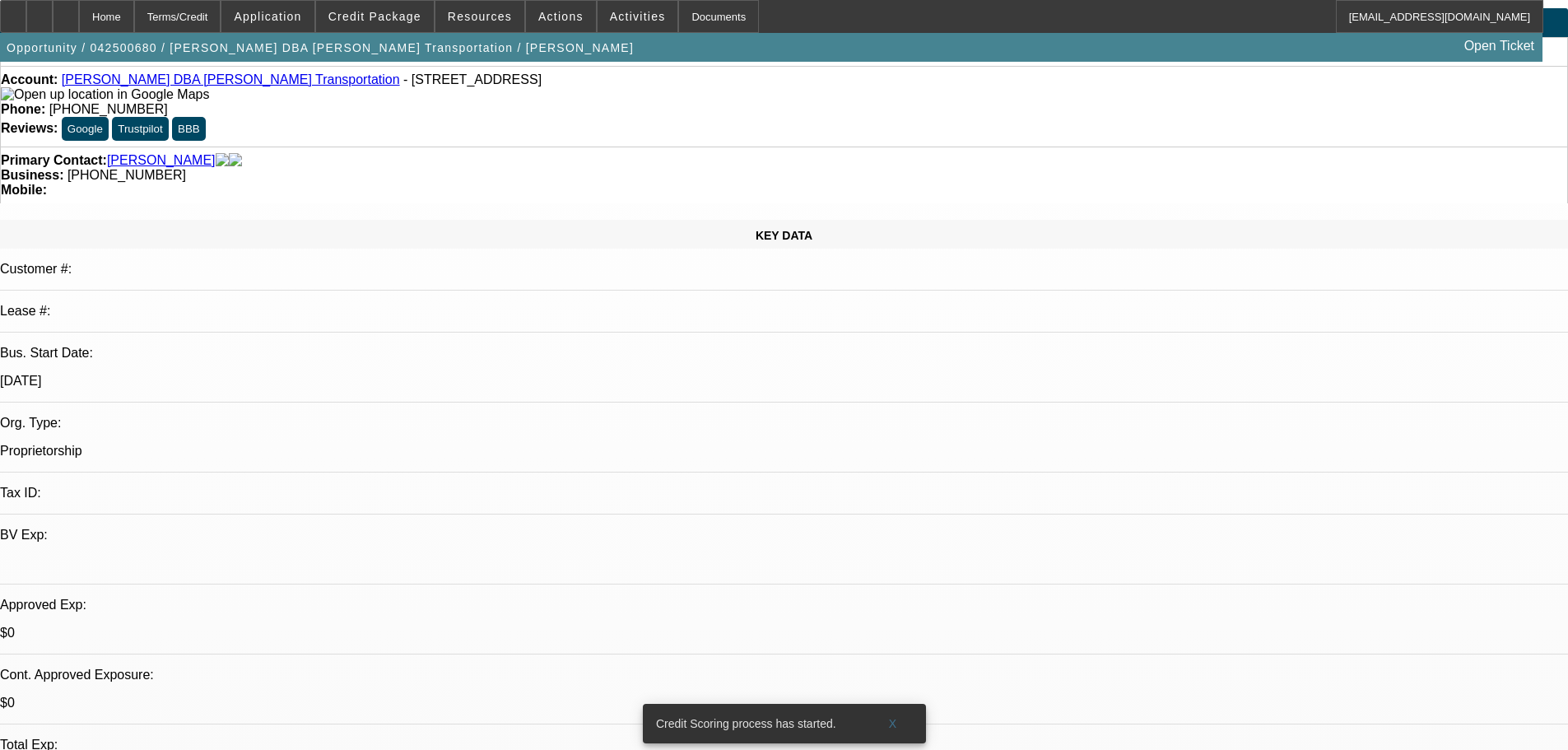
scroll to position [82, 0]
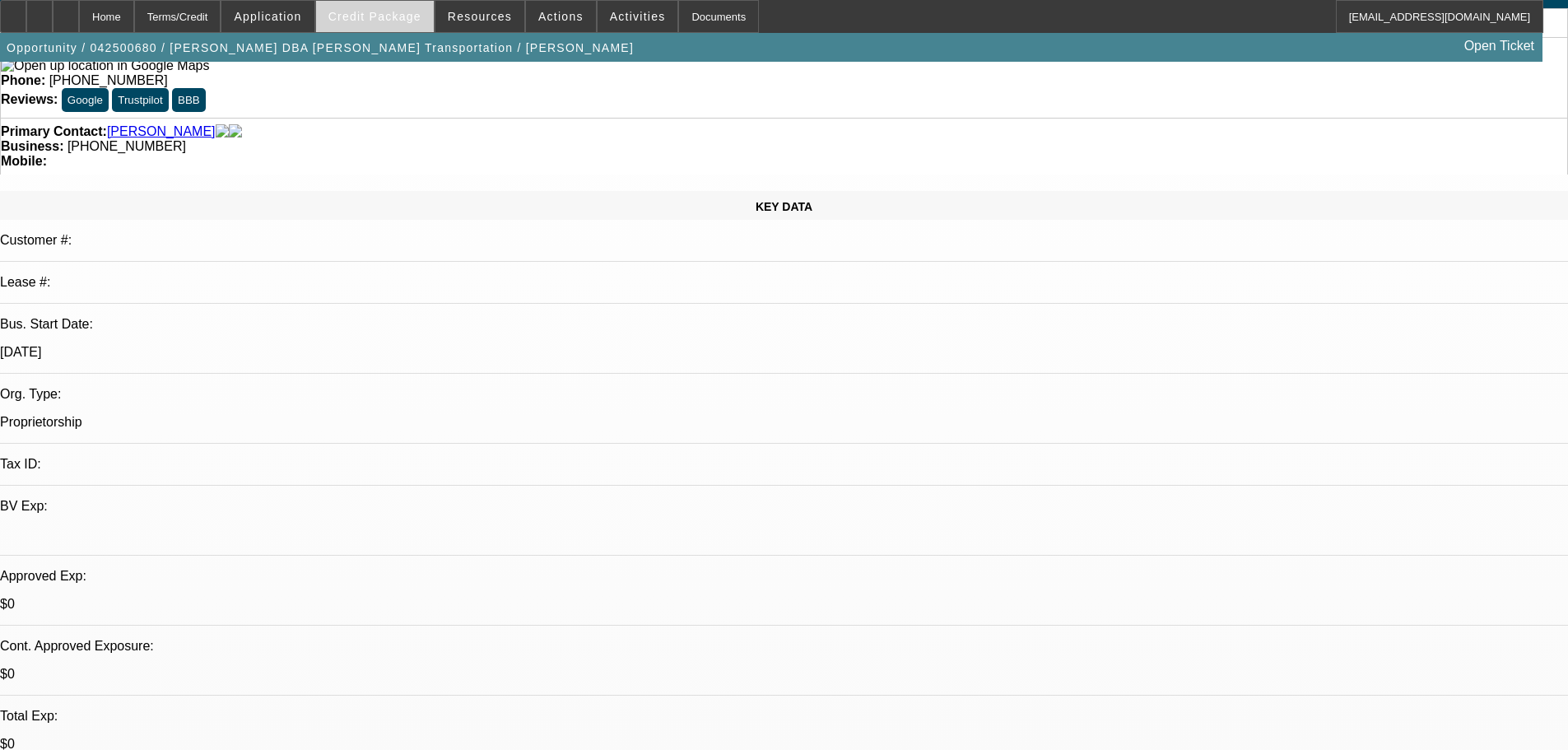
click at [386, 18] on span "Credit Package" at bounding box center [375, 17] width 93 height 13
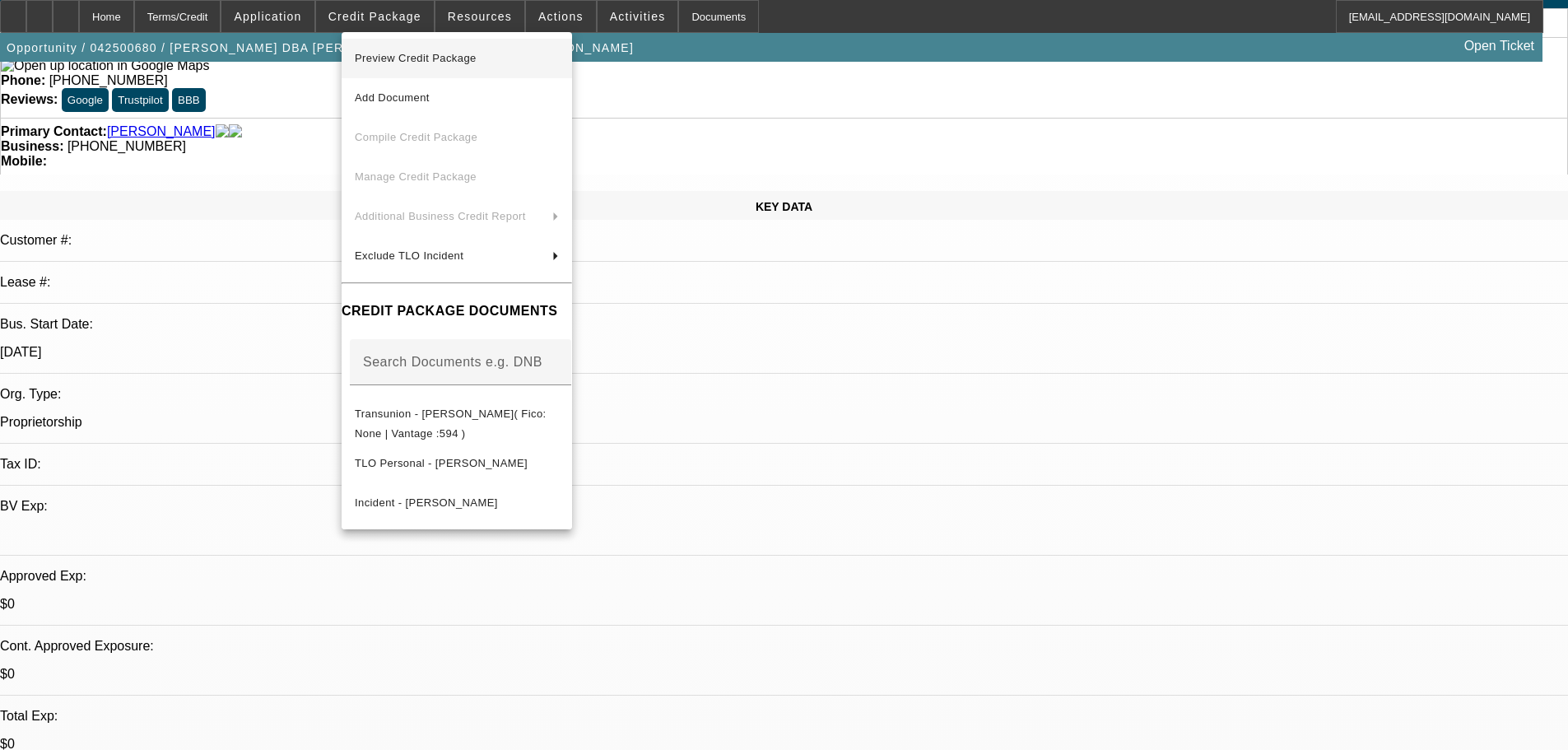
click at [440, 60] on span "Preview Credit Package" at bounding box center [415, 58] width 122 height 12
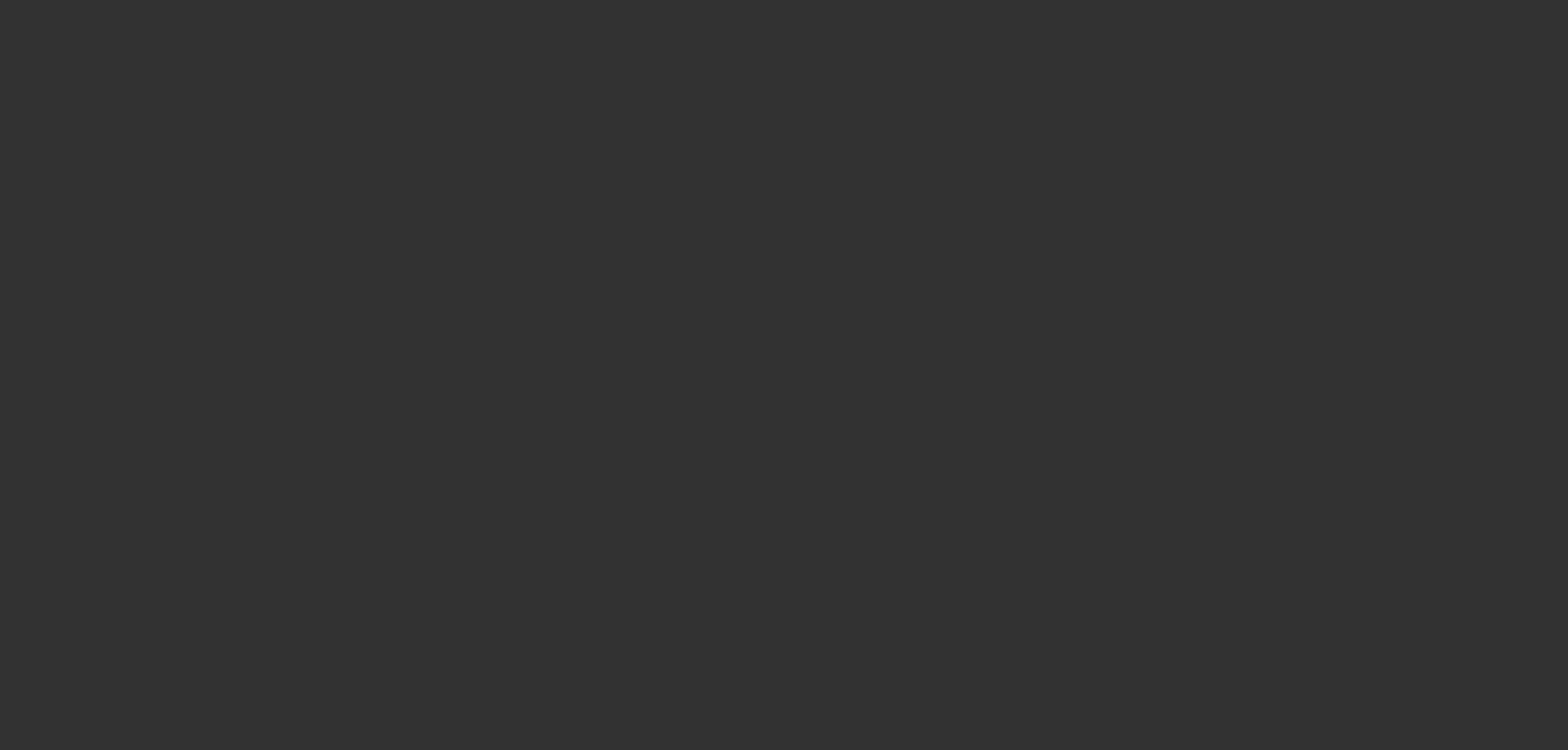
scroll to position [0, 0]
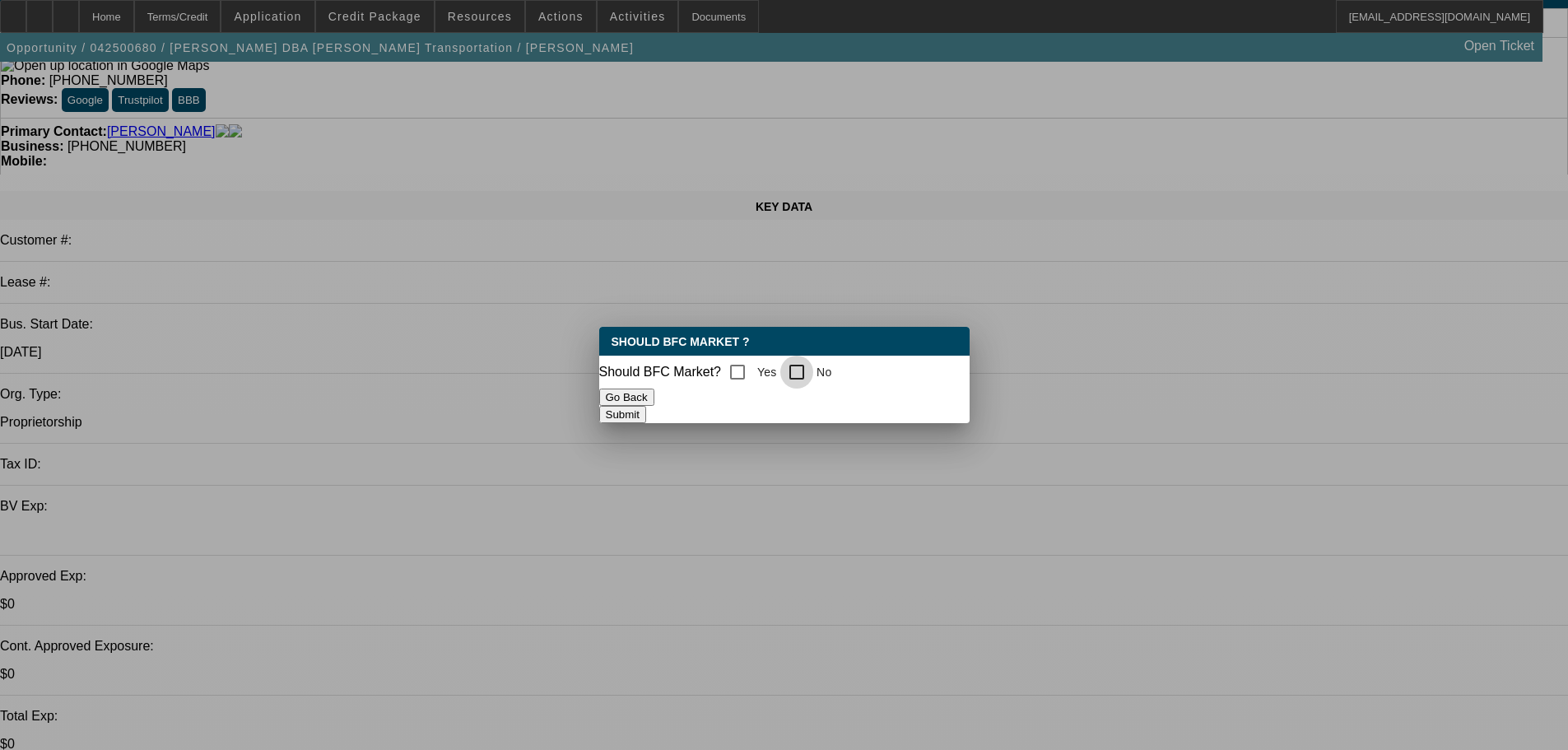
click at [805, 364] on input "No" at bounding box center [796, 371] width 33 height 33
checkbox input "true"
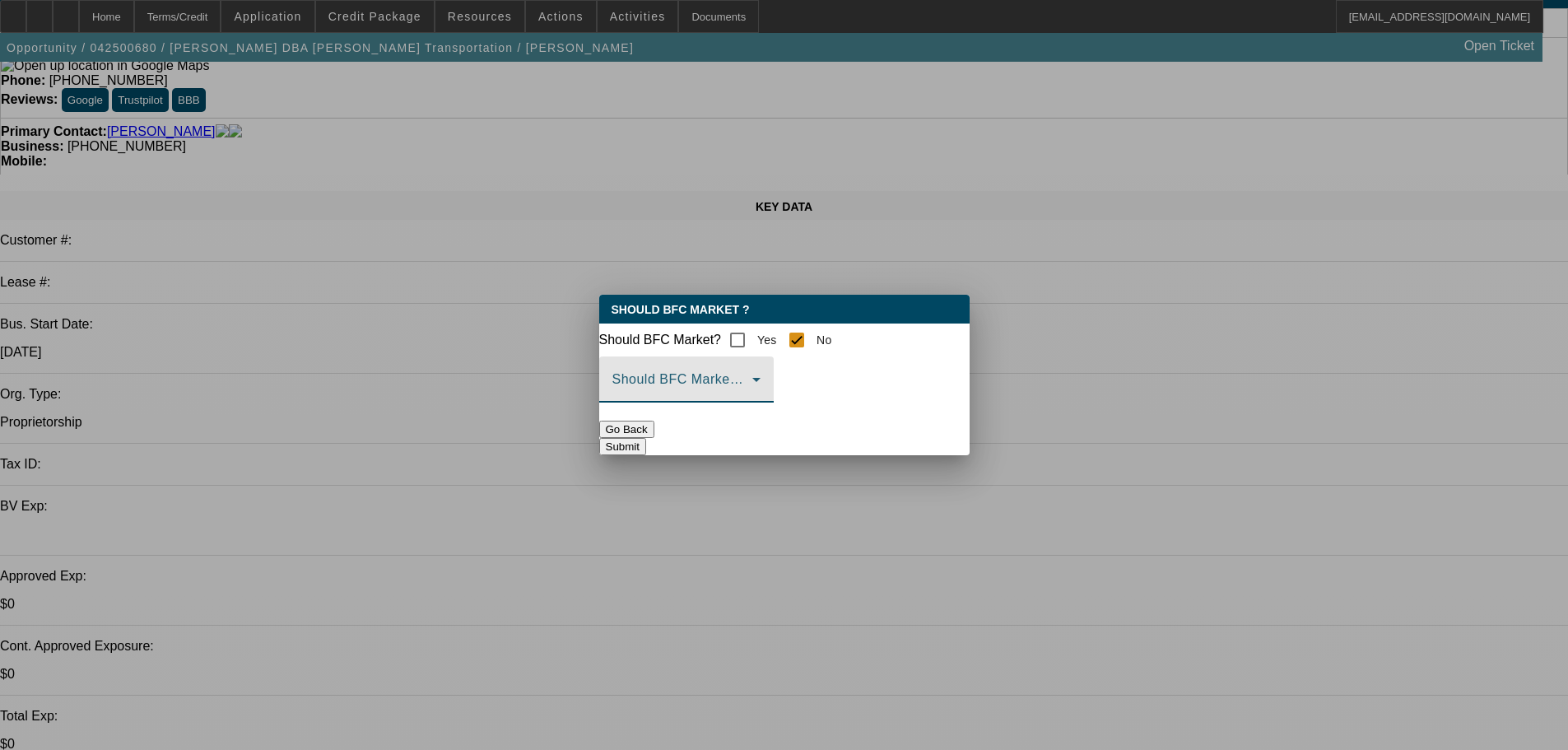
click at [752, 395] on span at bounding box center [682, 385] width 140 height 20
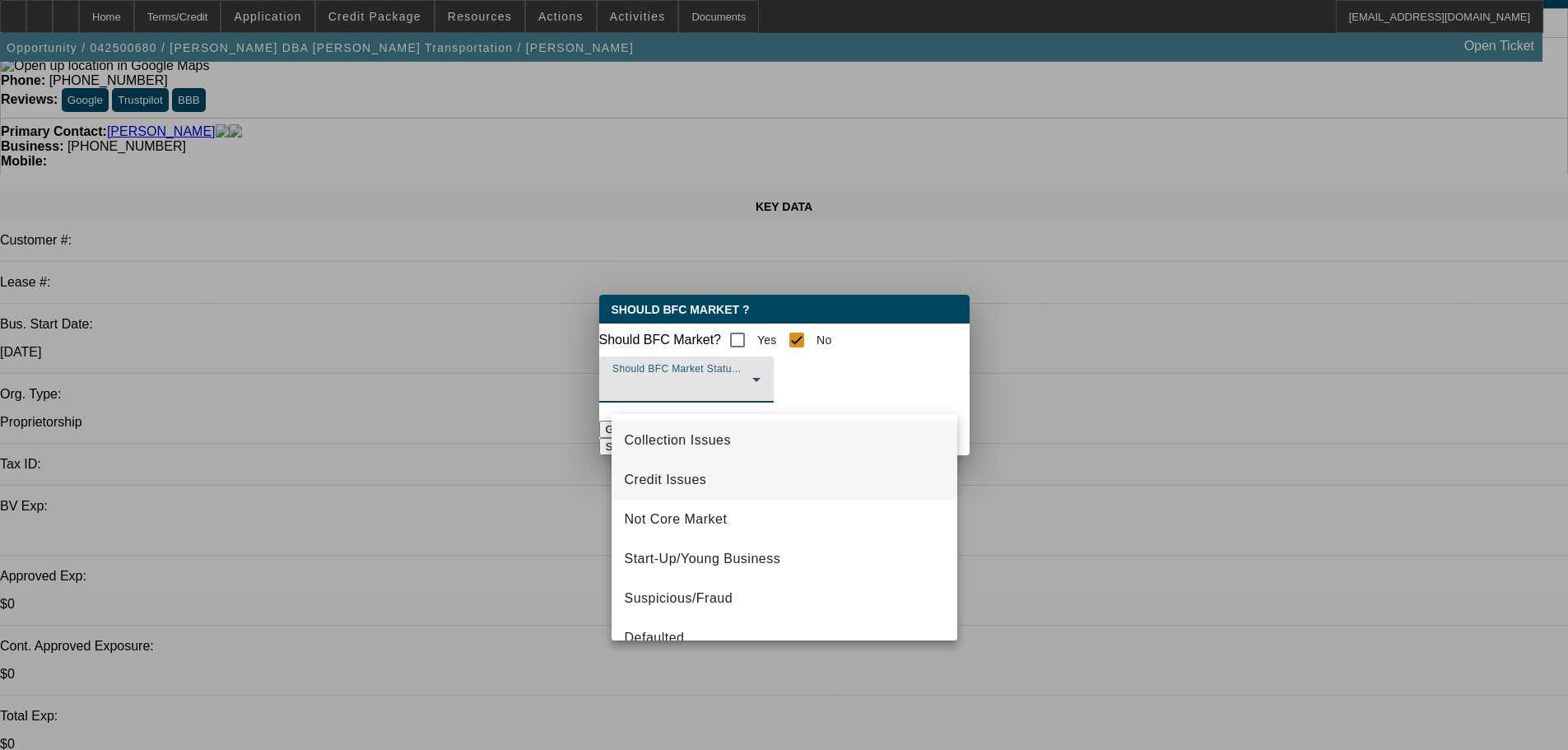
click at [677, 480] on span "Credit Issues" at bounding box center [666, 479] width 82 height 20
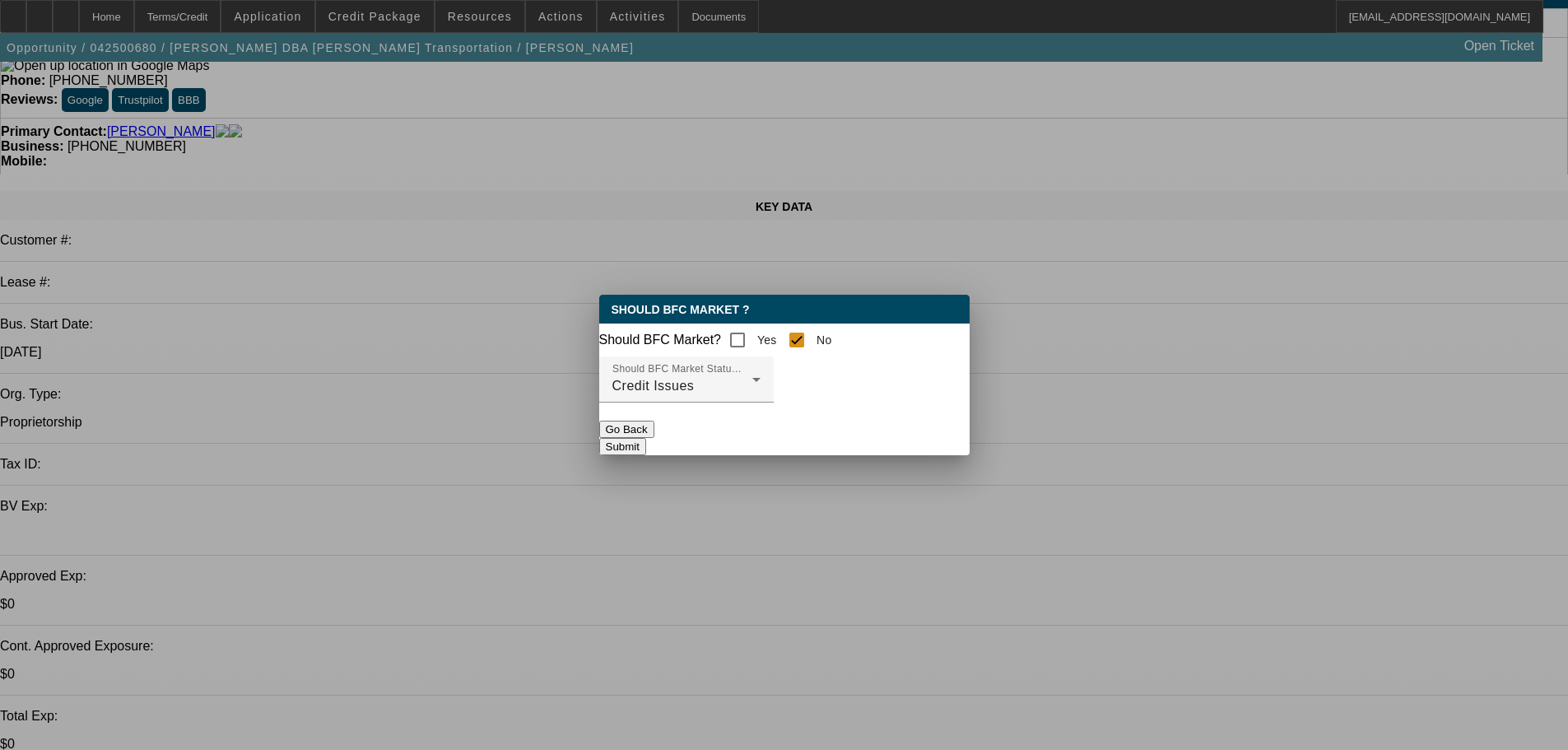
click at [646, 440] on button "Submit" at bounding box center [622, 446] width 47 height 18
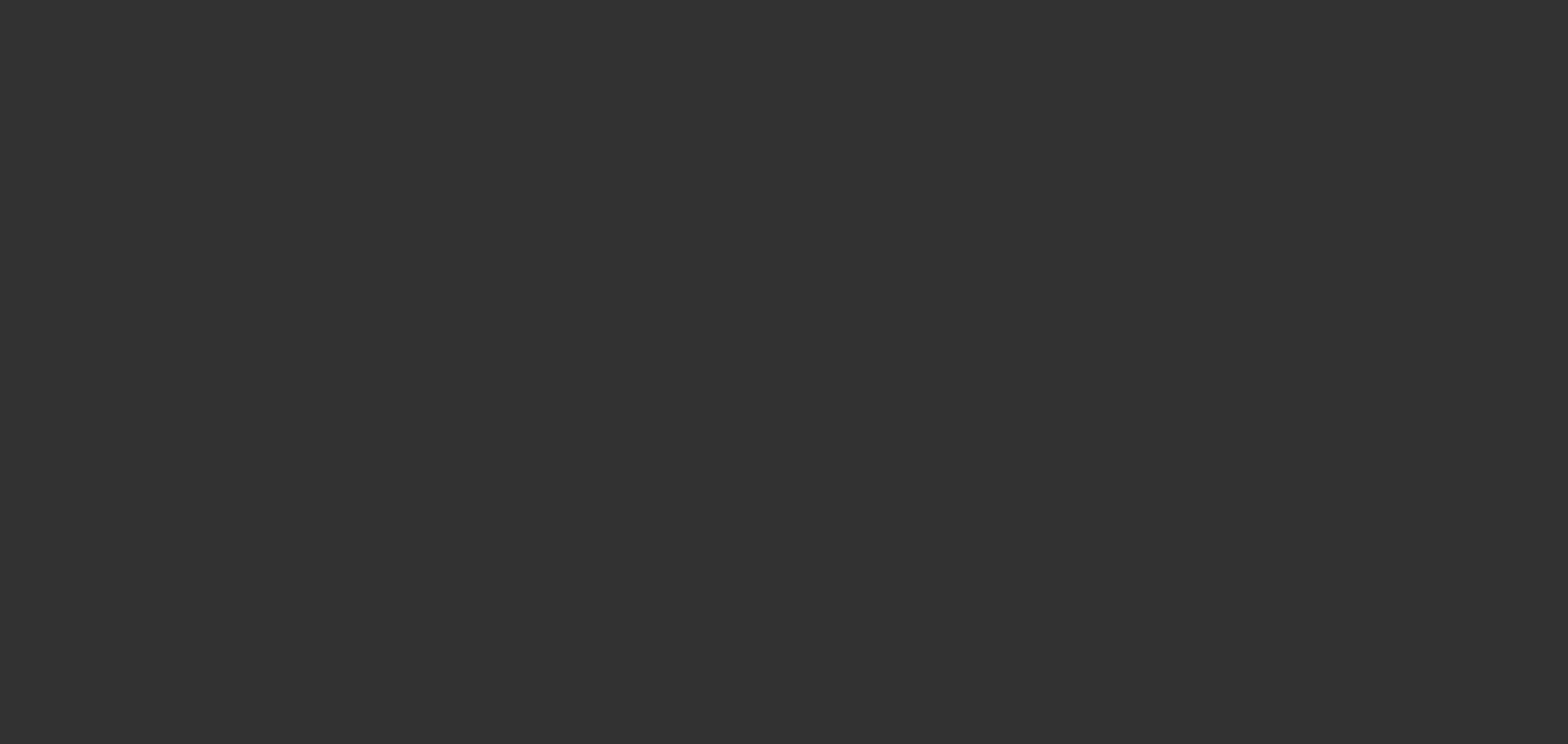
select select "0"
select select "2"
select select "0.1"
select select "4"
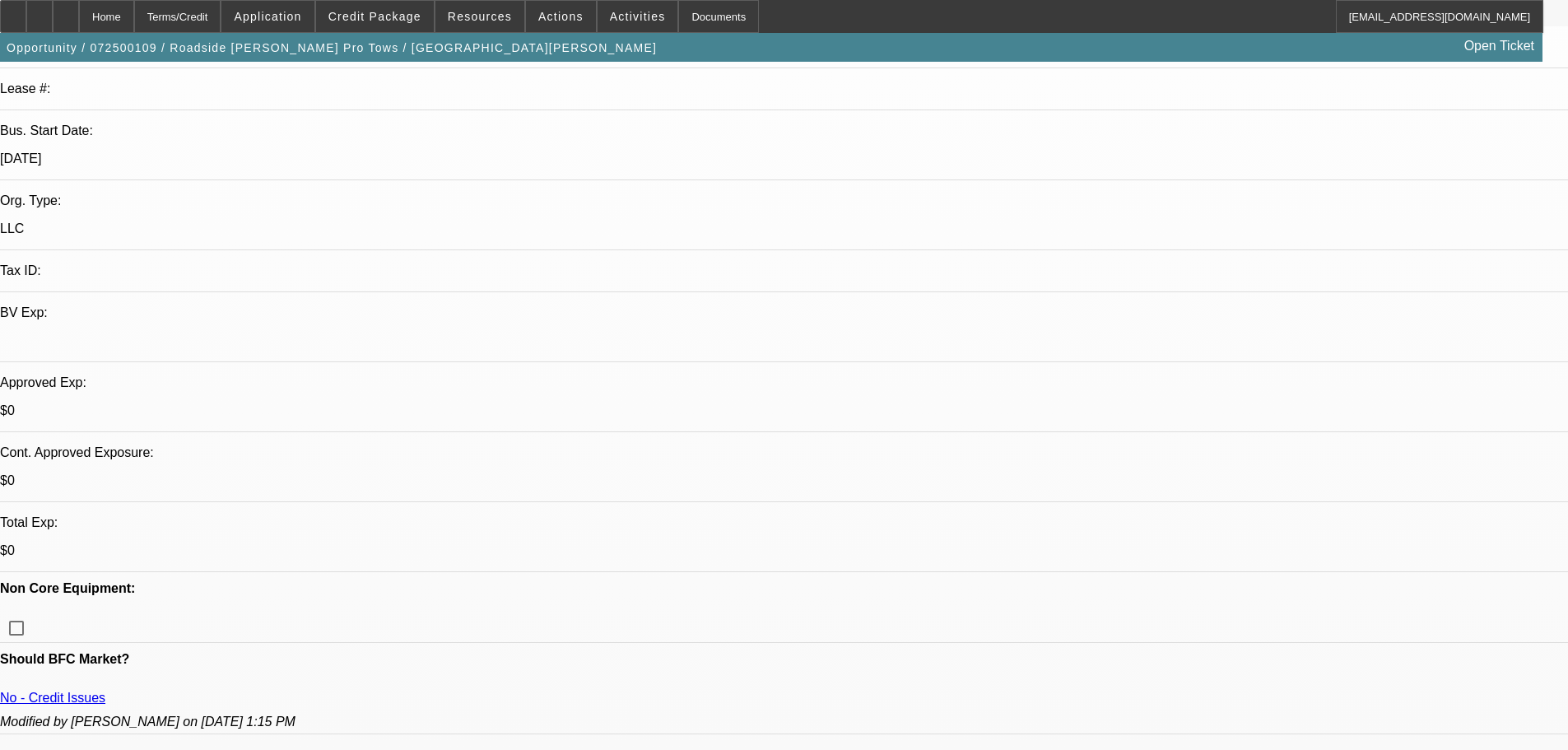
scroll to position [247, 0]
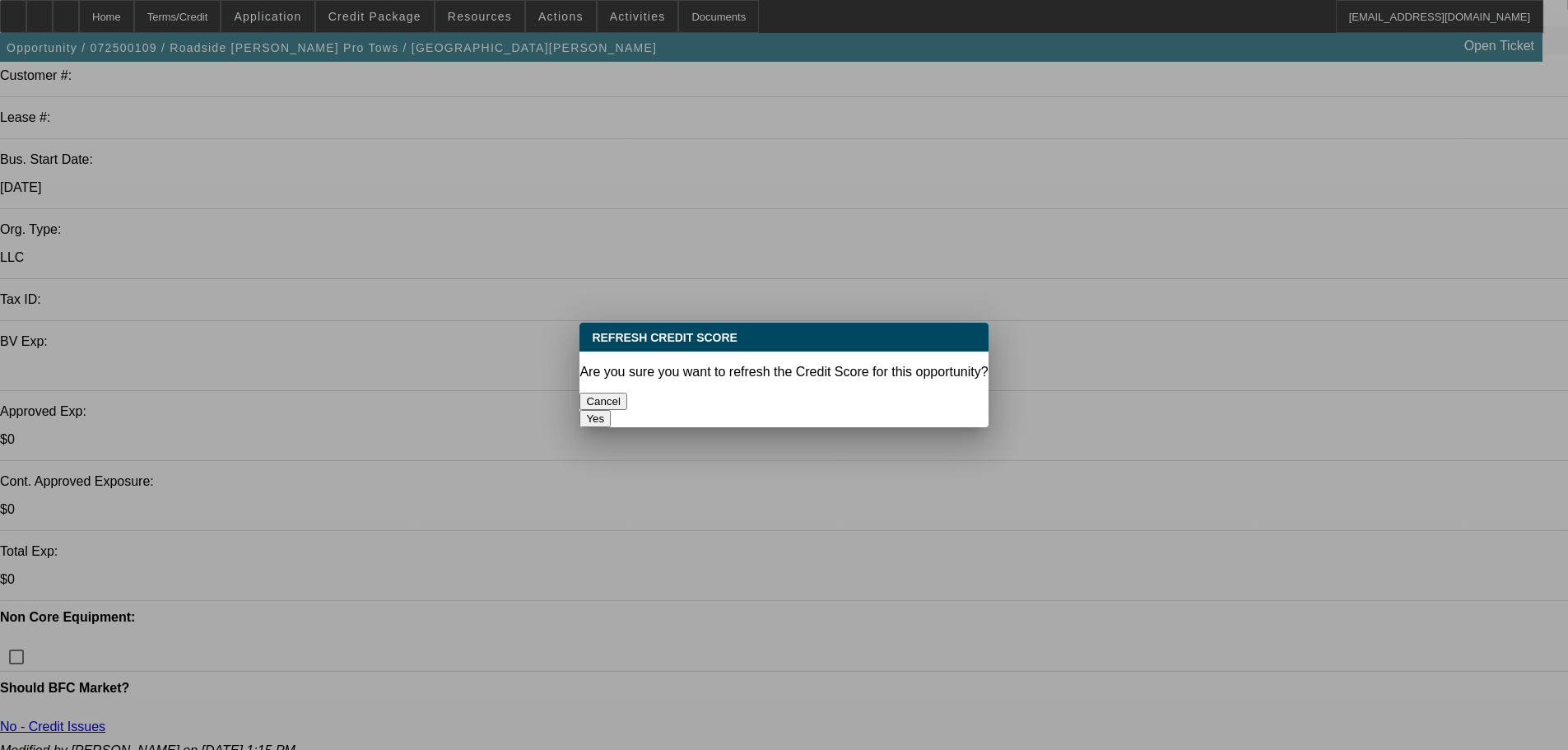
click at [611, 410] on button "Yes" at bounding box center [595, 418] width 32 height 18
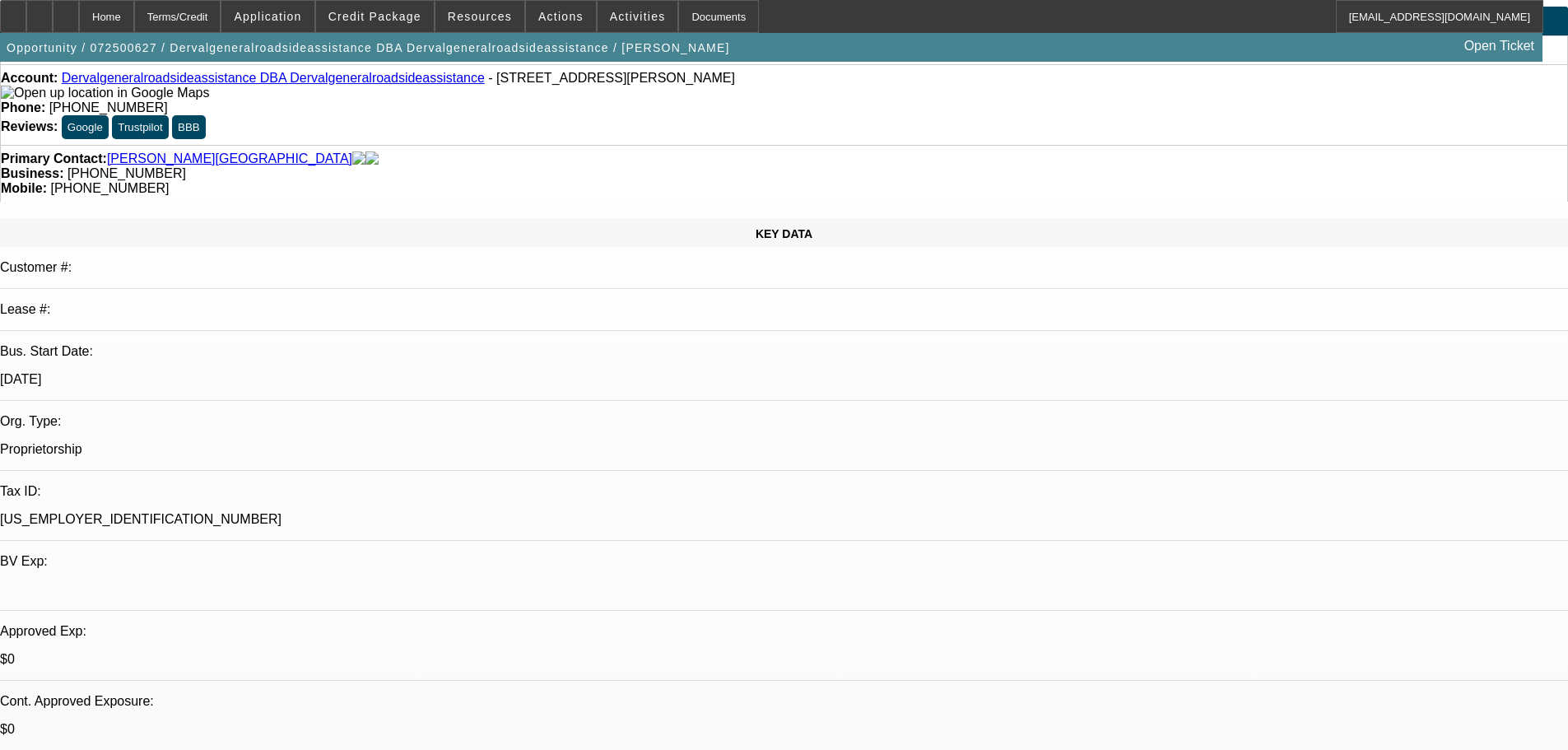
select select "0"
select select "2"
select select "0.1"
select select "4"
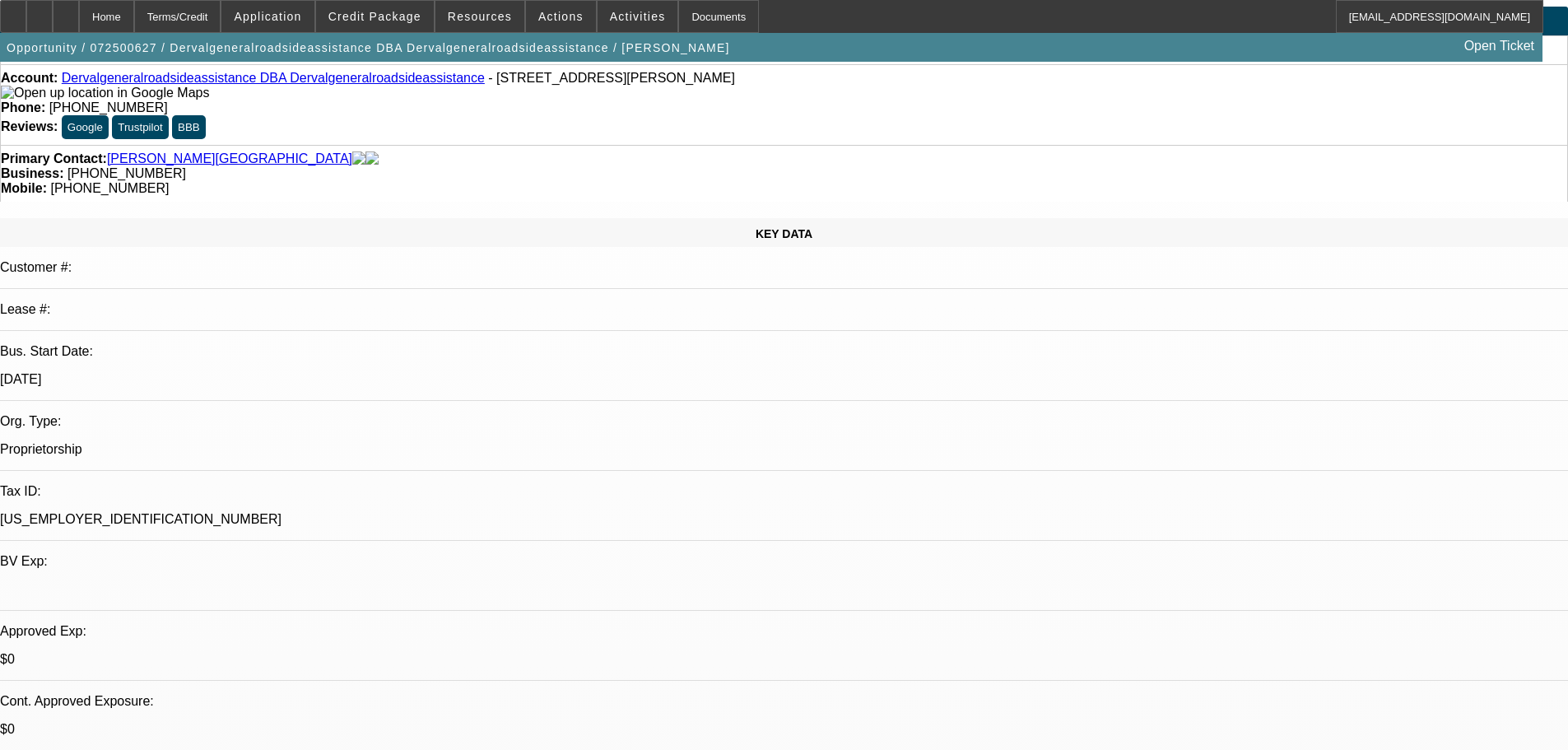
scroll to position [164, 0]
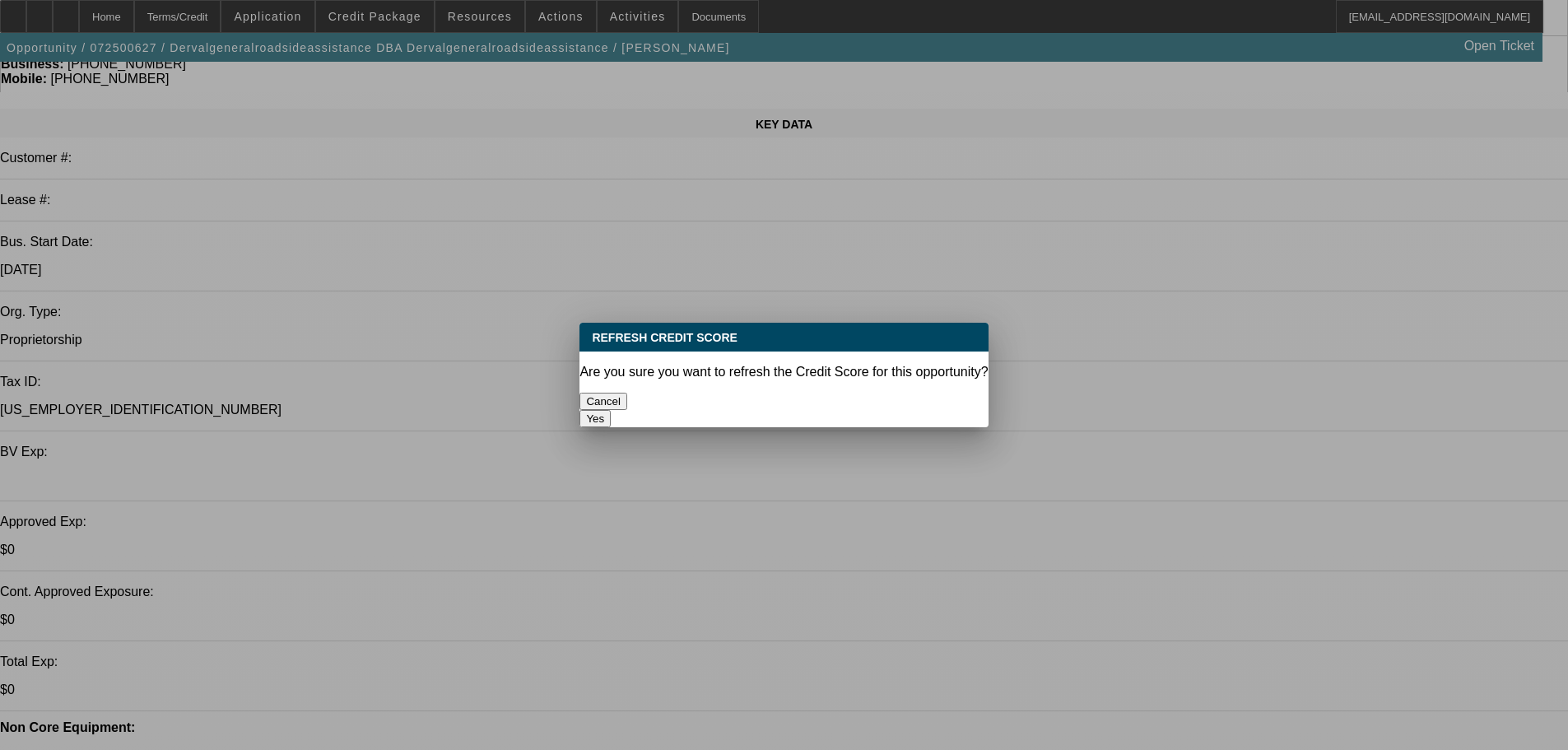
scroll to position [0, 0]
click at [611, 410] on button "Yes" at bounding box center [595, 418] width 32 height 18
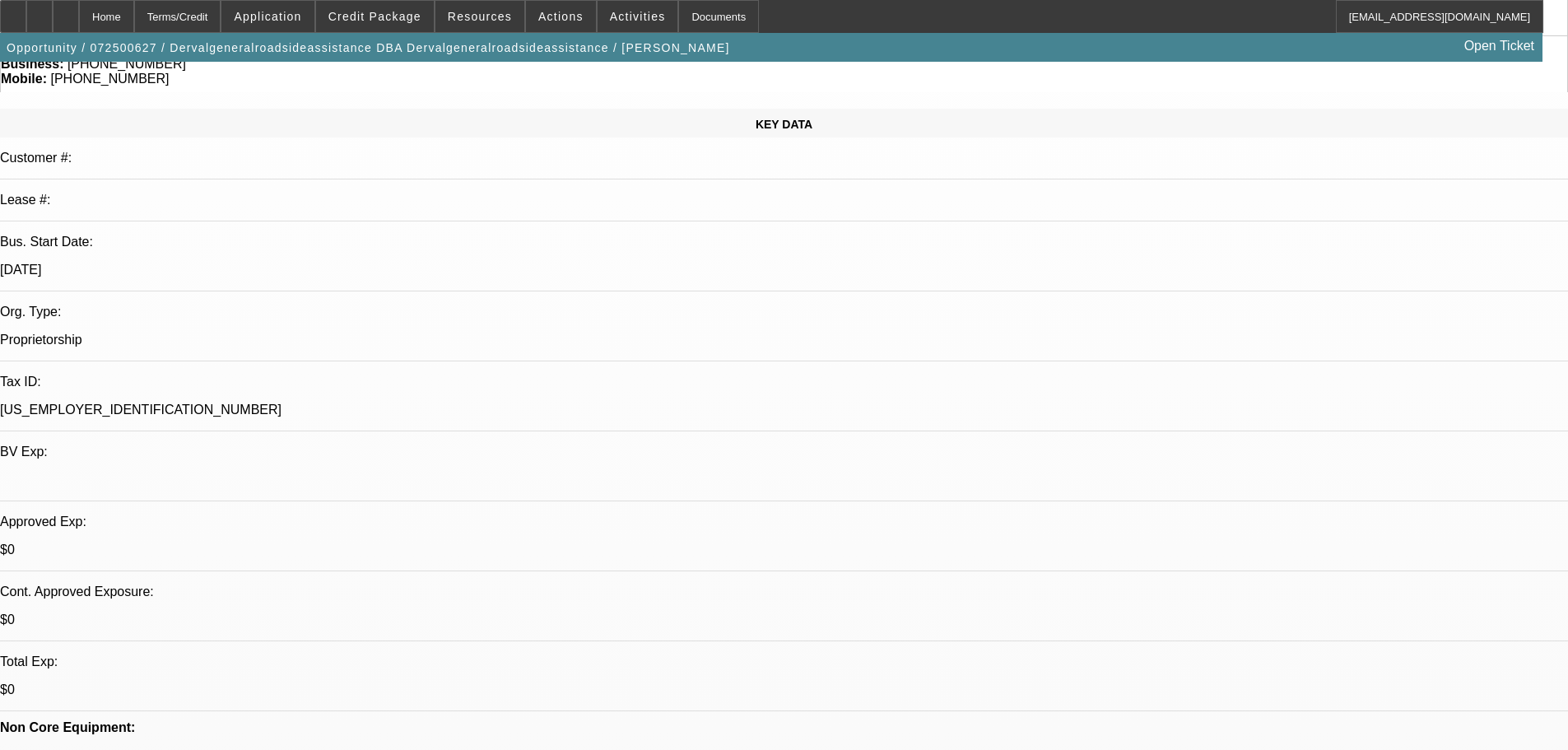
scroll to position [164, 0]
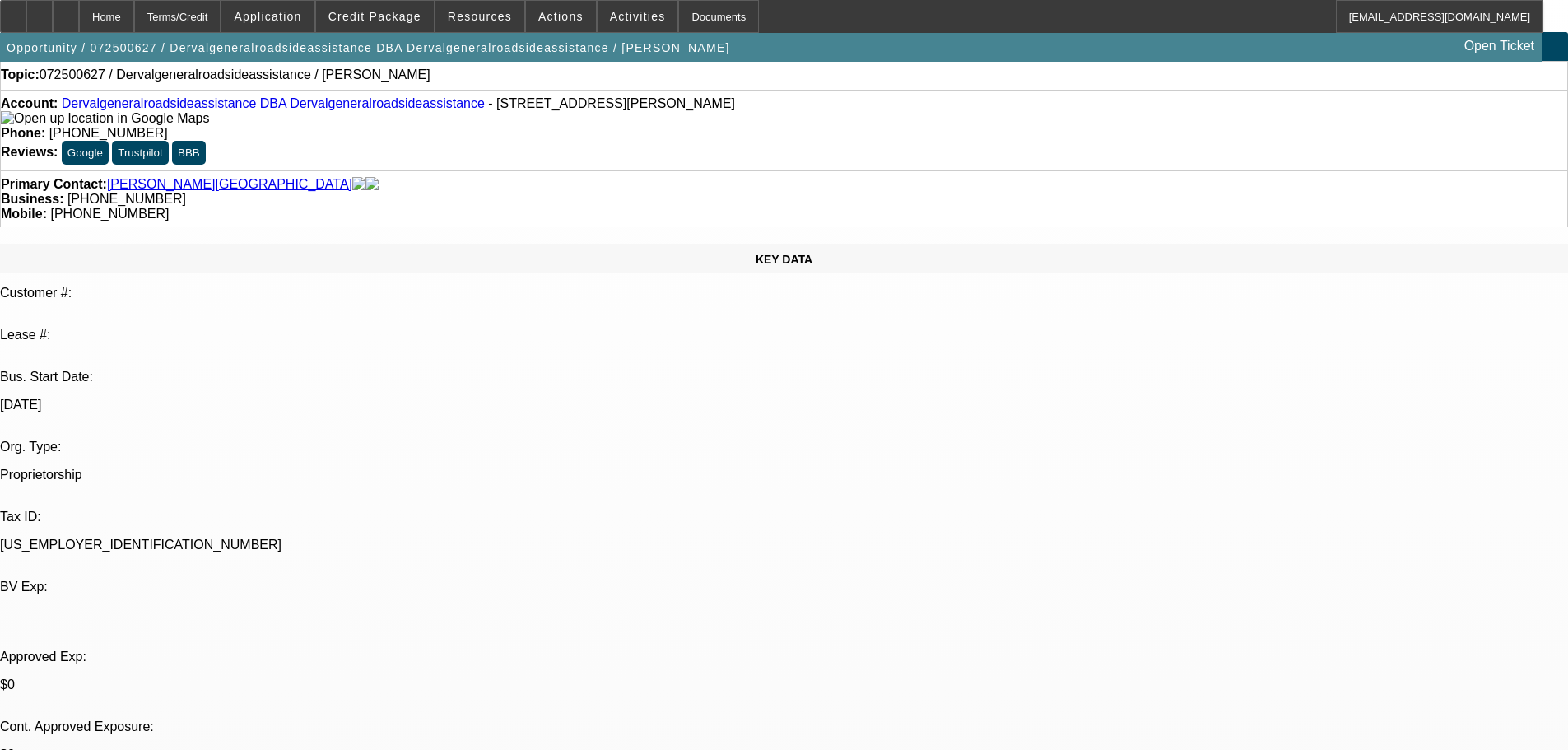
scroll to position [0, 0]
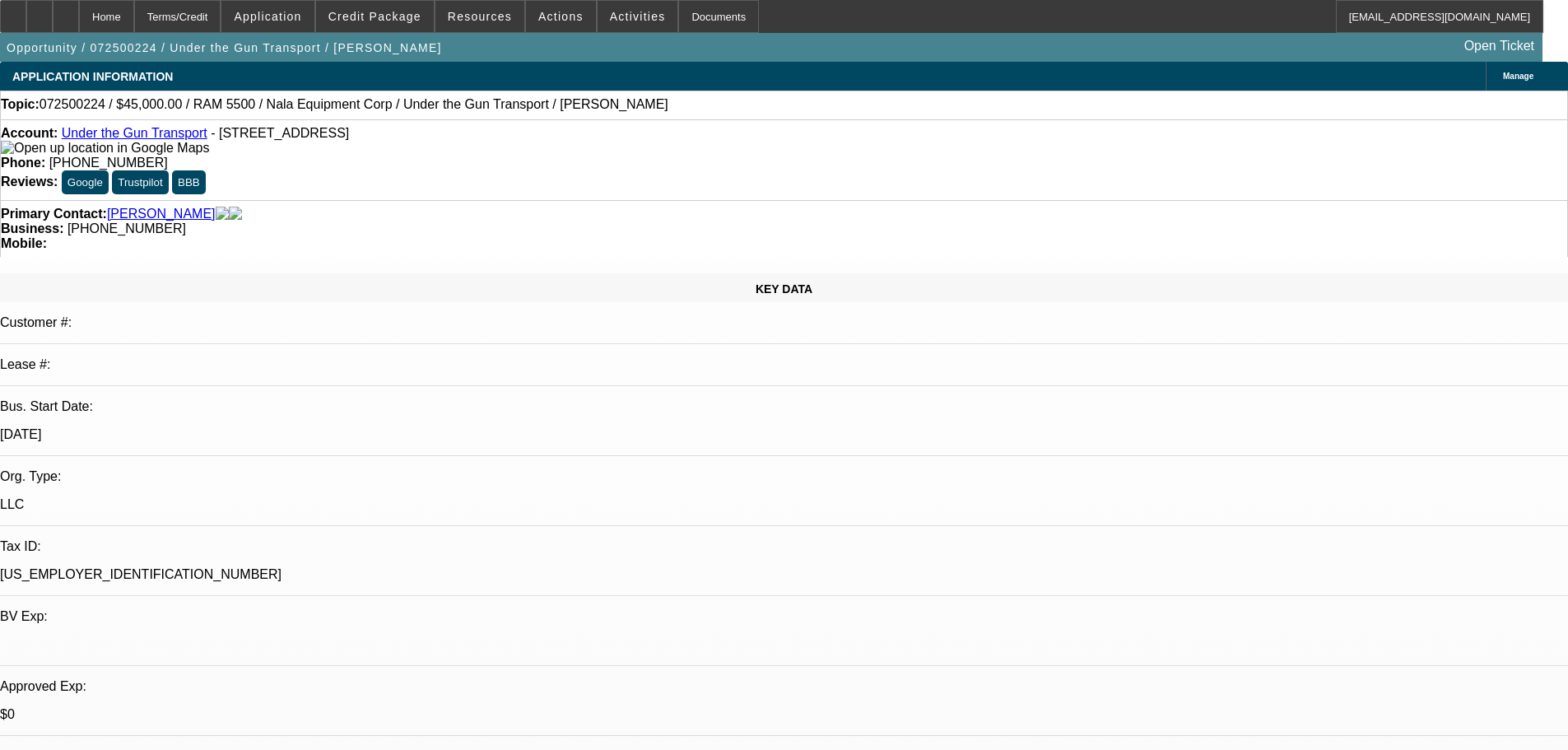
select select "0"
select select "2"
select select "0"
select select "6"
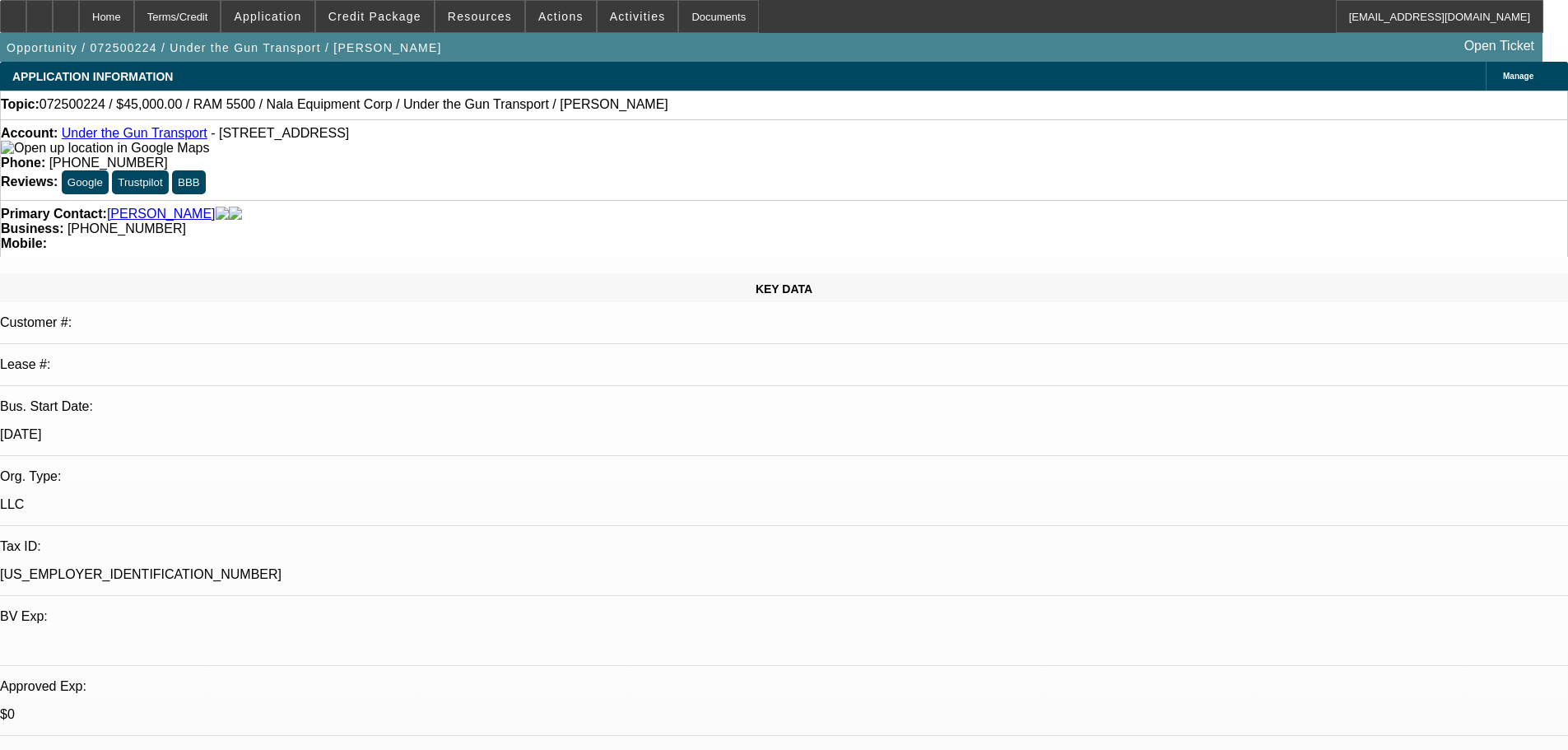
select select "0"
select select "2"
select select "0"
select select "6"
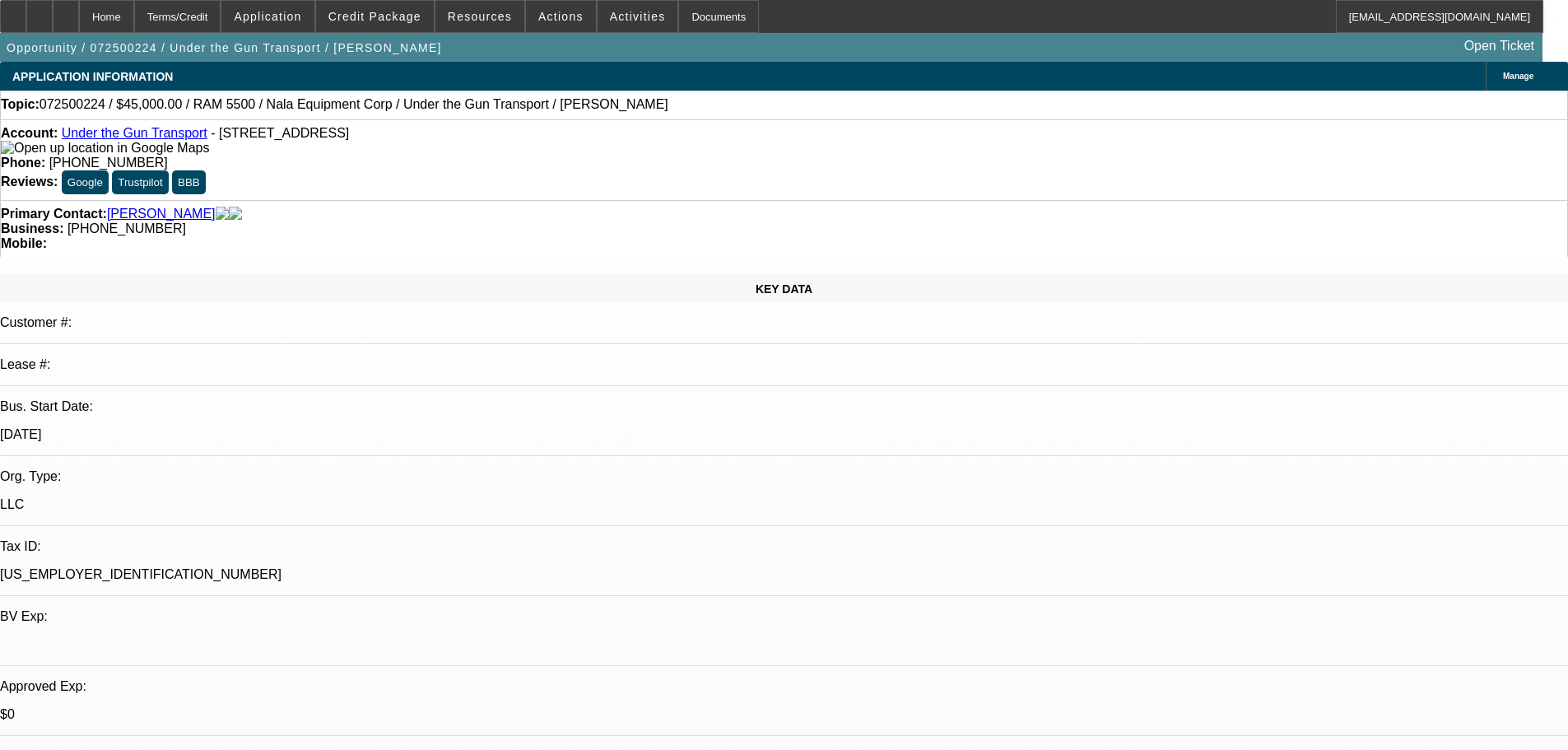
select select "2"
select select "0"
select select "6"
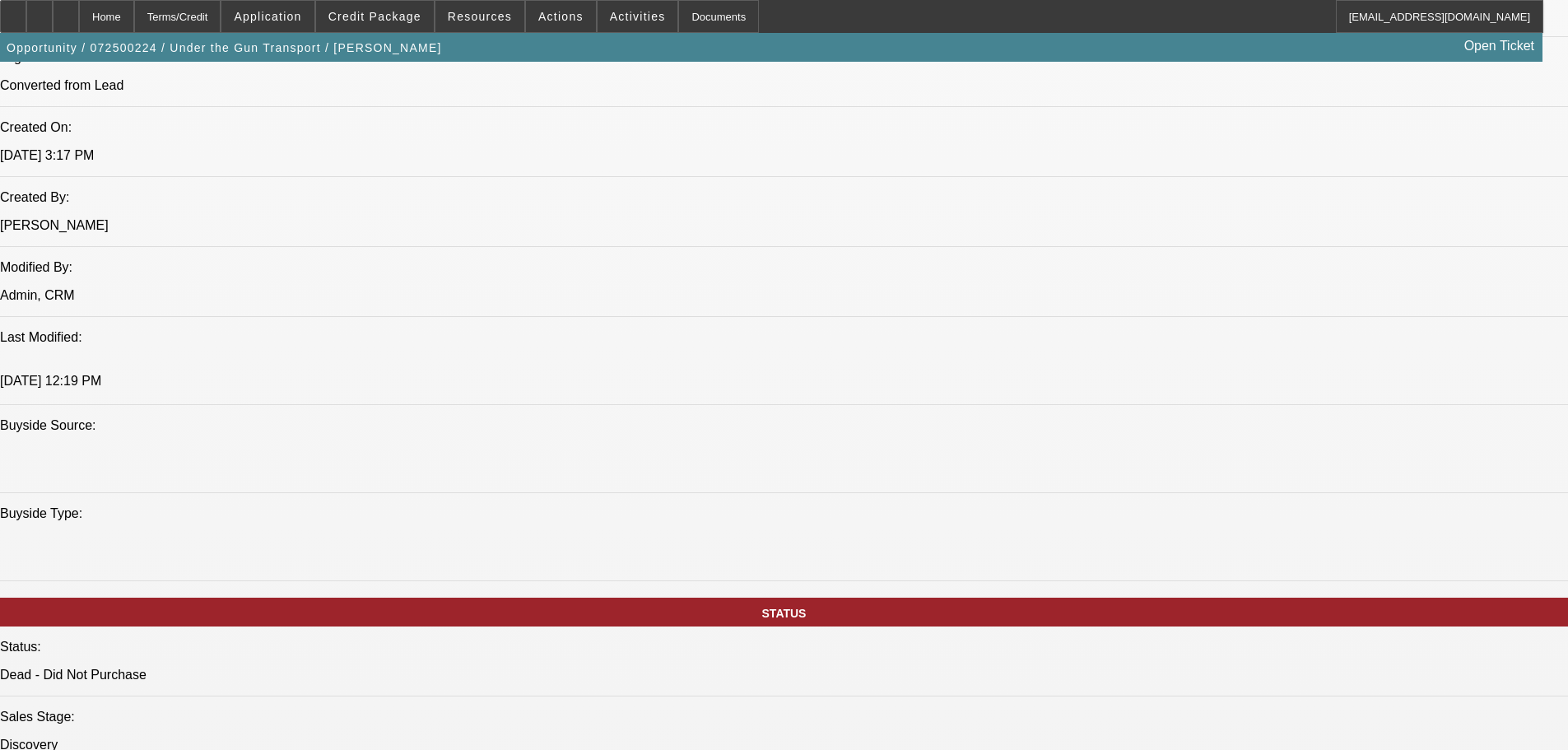
scroll to position [1270, 0]
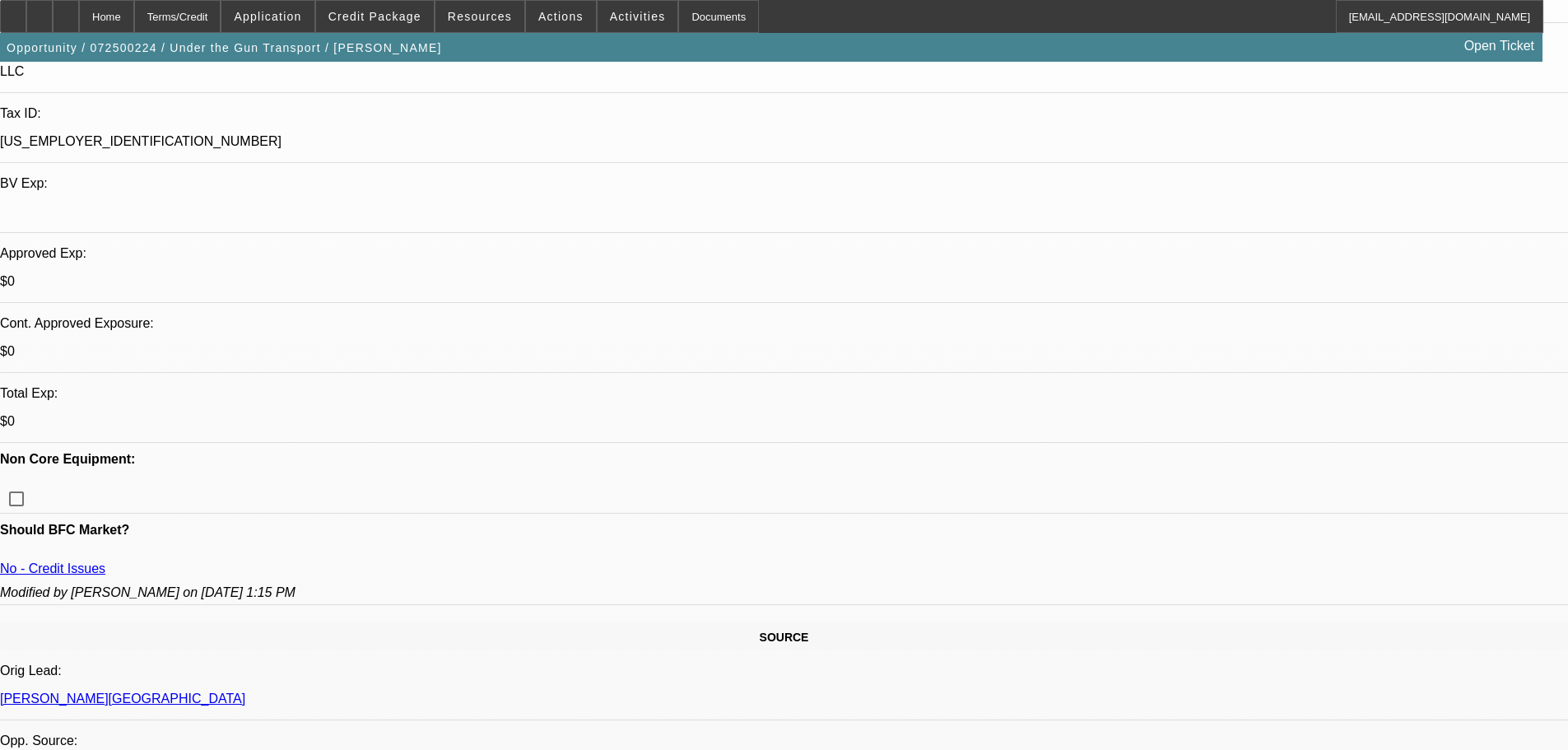
scroll to position [282, 0]
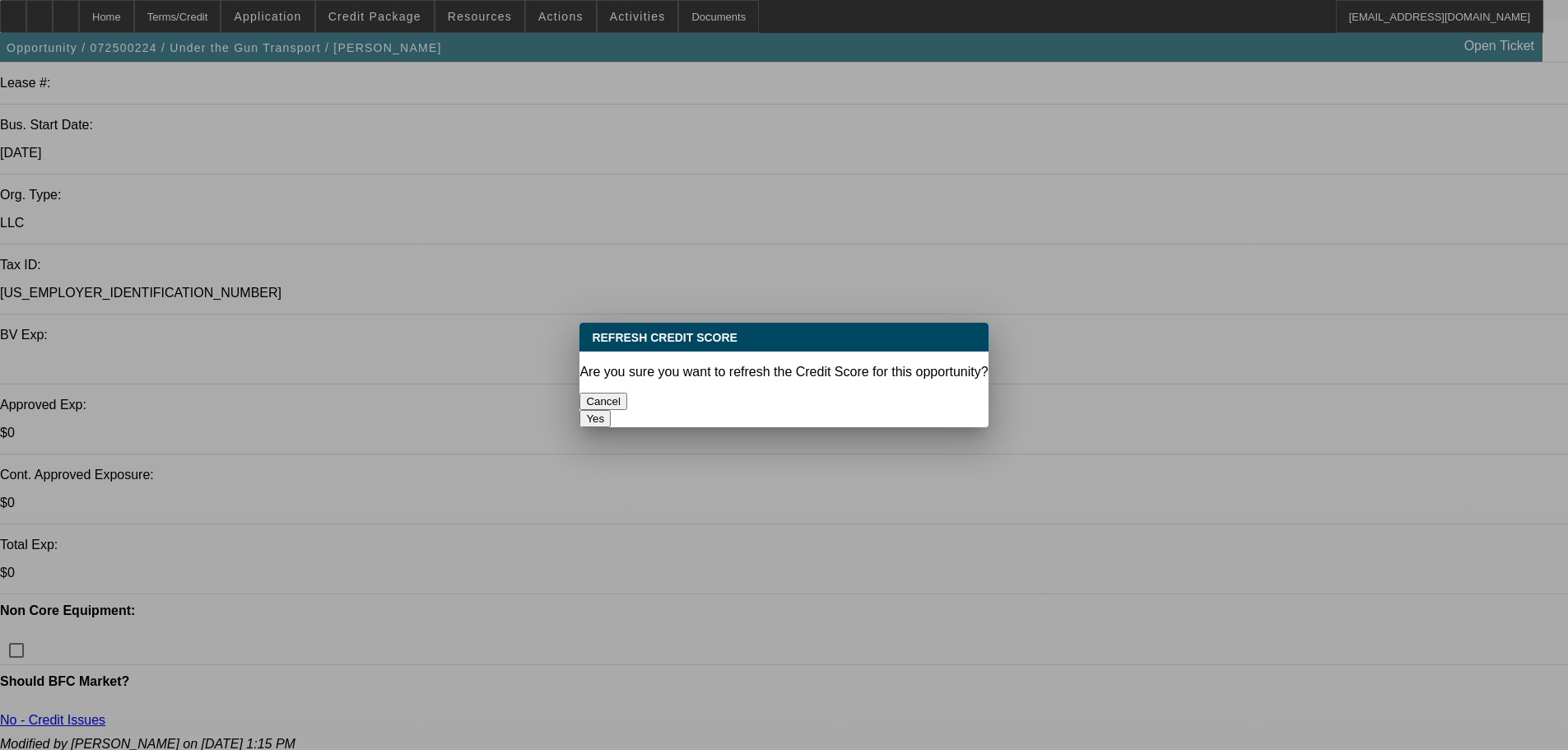
scroll to position [0, 0]
click at [611, 410] on button "Yes" at bounding box center [595, 418] width 32 height 18
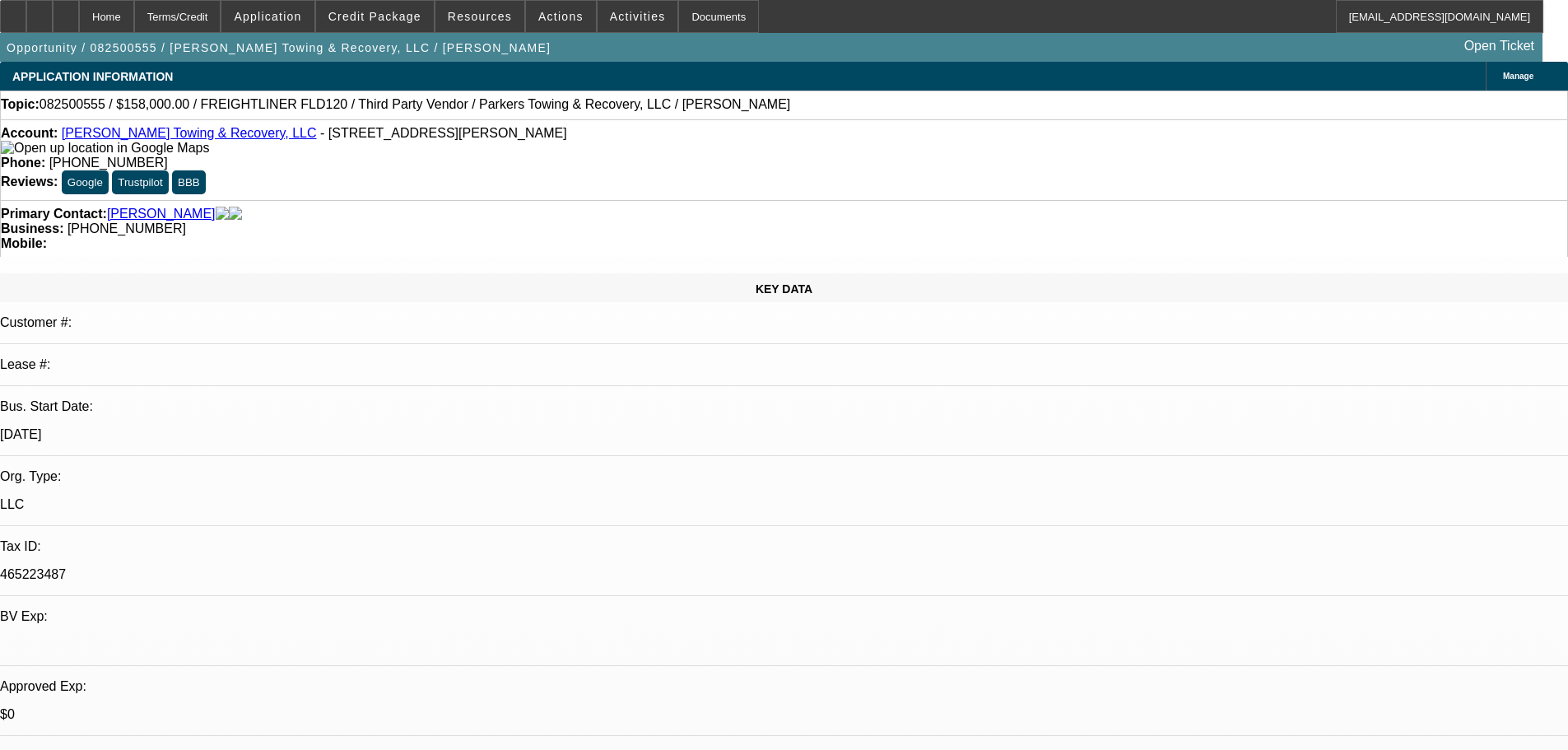
select select "0"
select select "0.1"
select select "0"
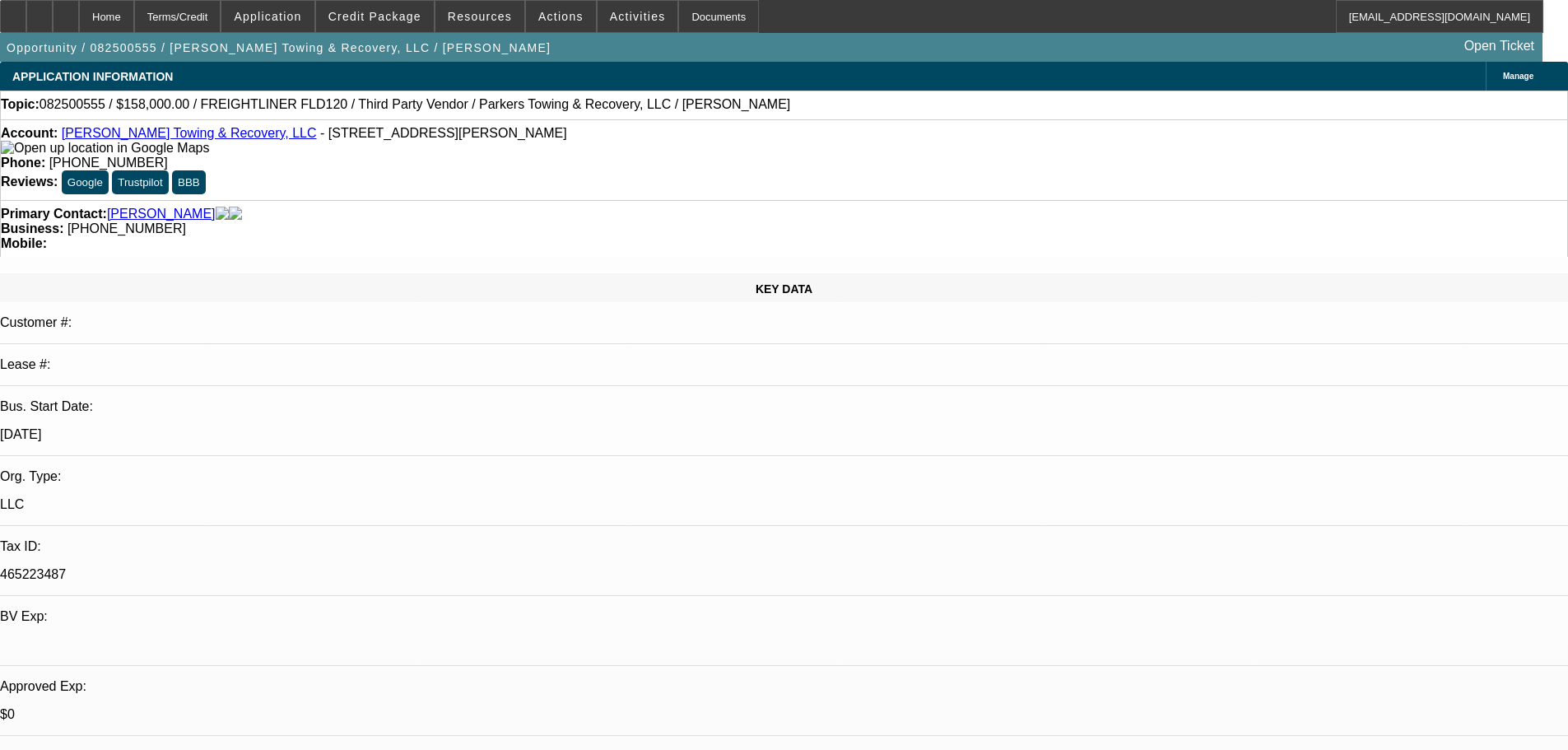
select select "0.1"
select select "0"
select select "0.1"
select select "0"
select select "0.1"
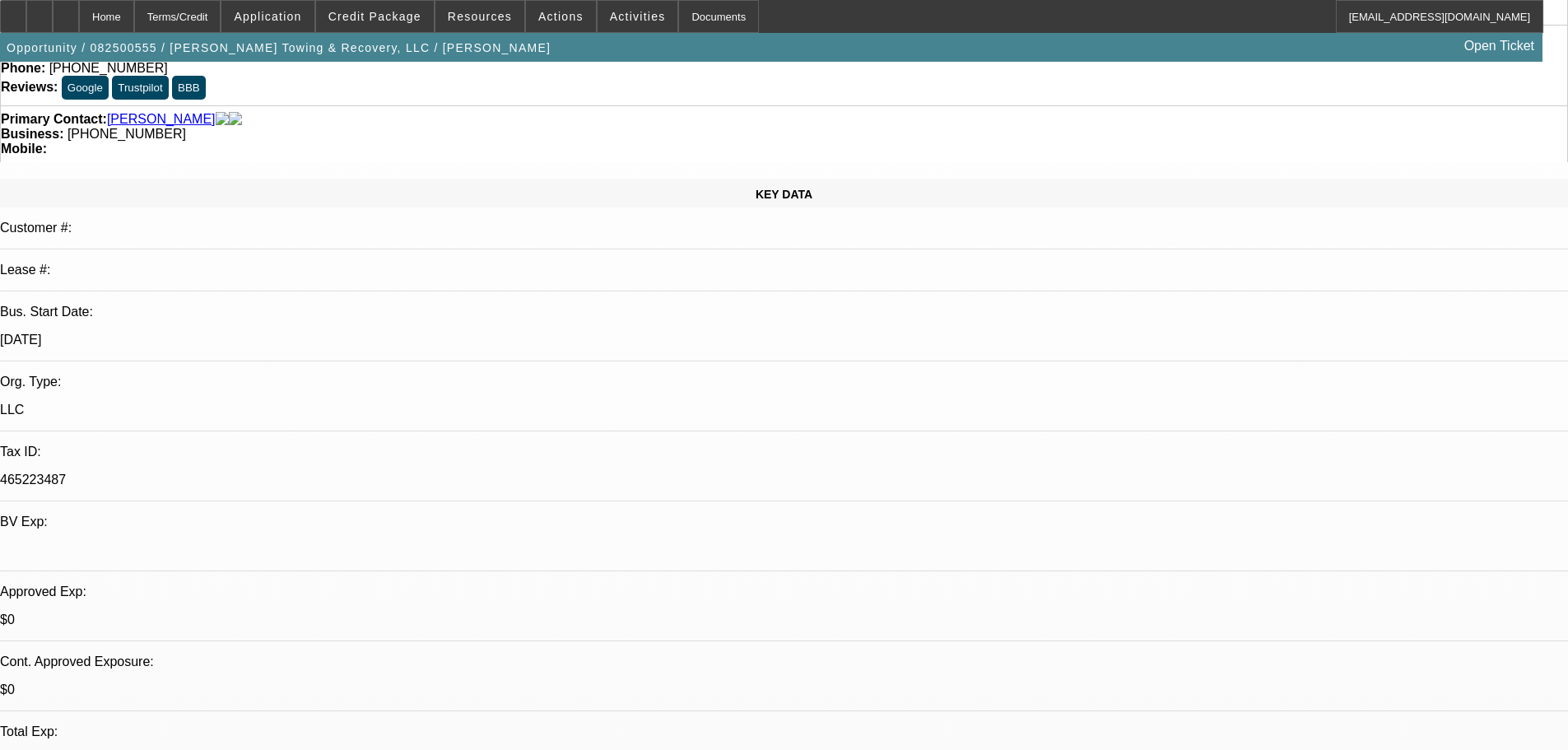
scroll to position [164, 0]
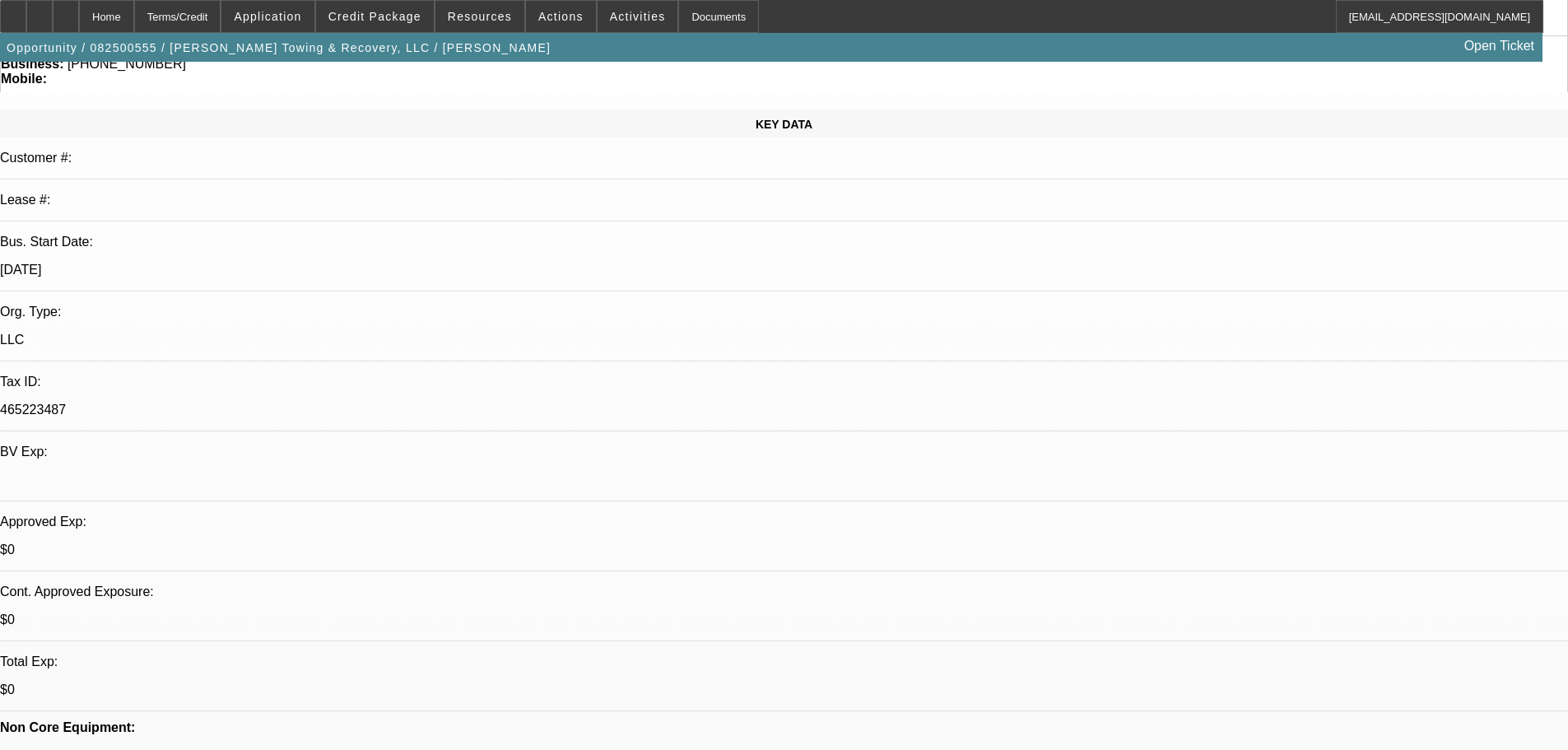
select select "1"
select select "4"
select select "1"
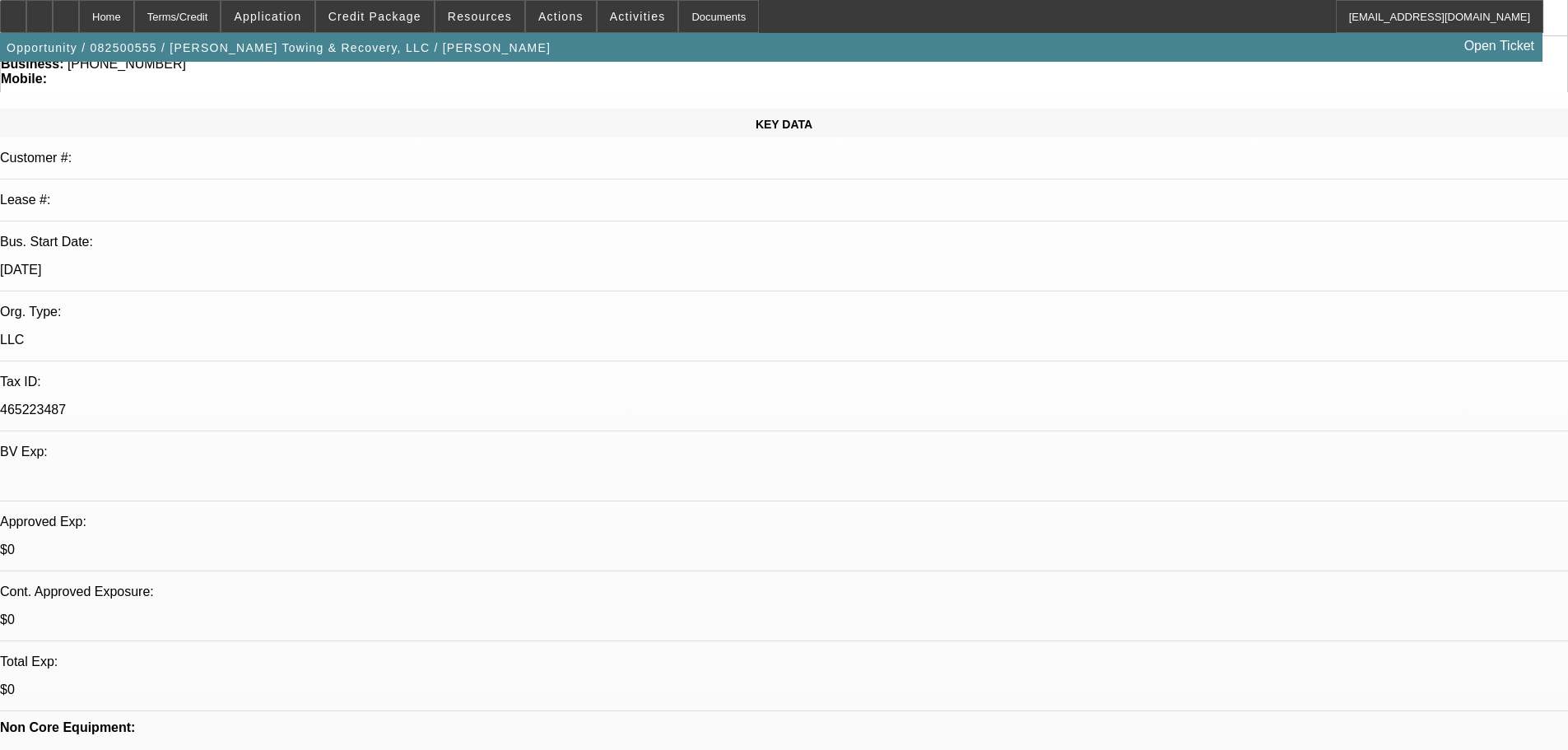
select select "4"
select select "1"
select select "2"
select select "4"
select select "1"
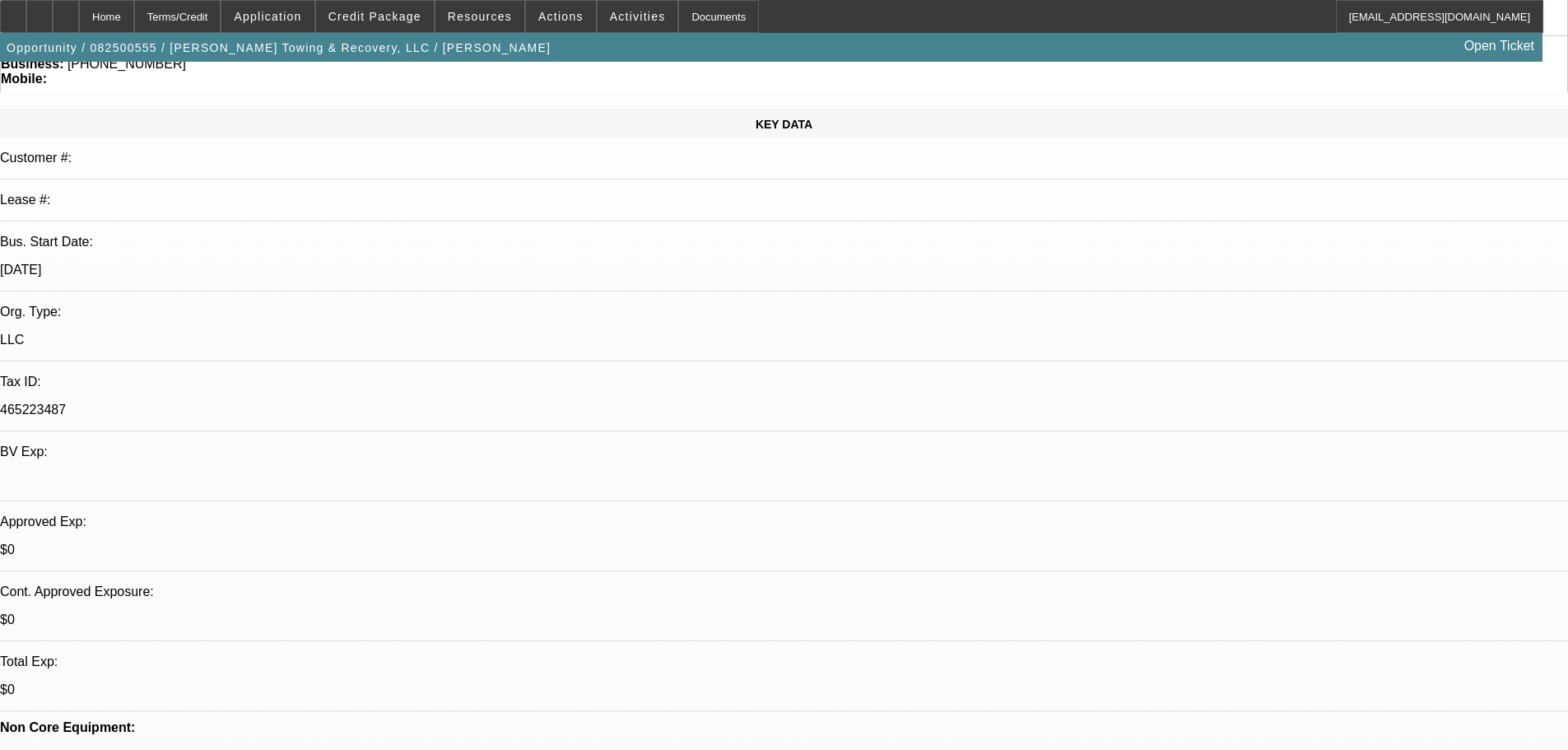
select select "2"
select select "4"
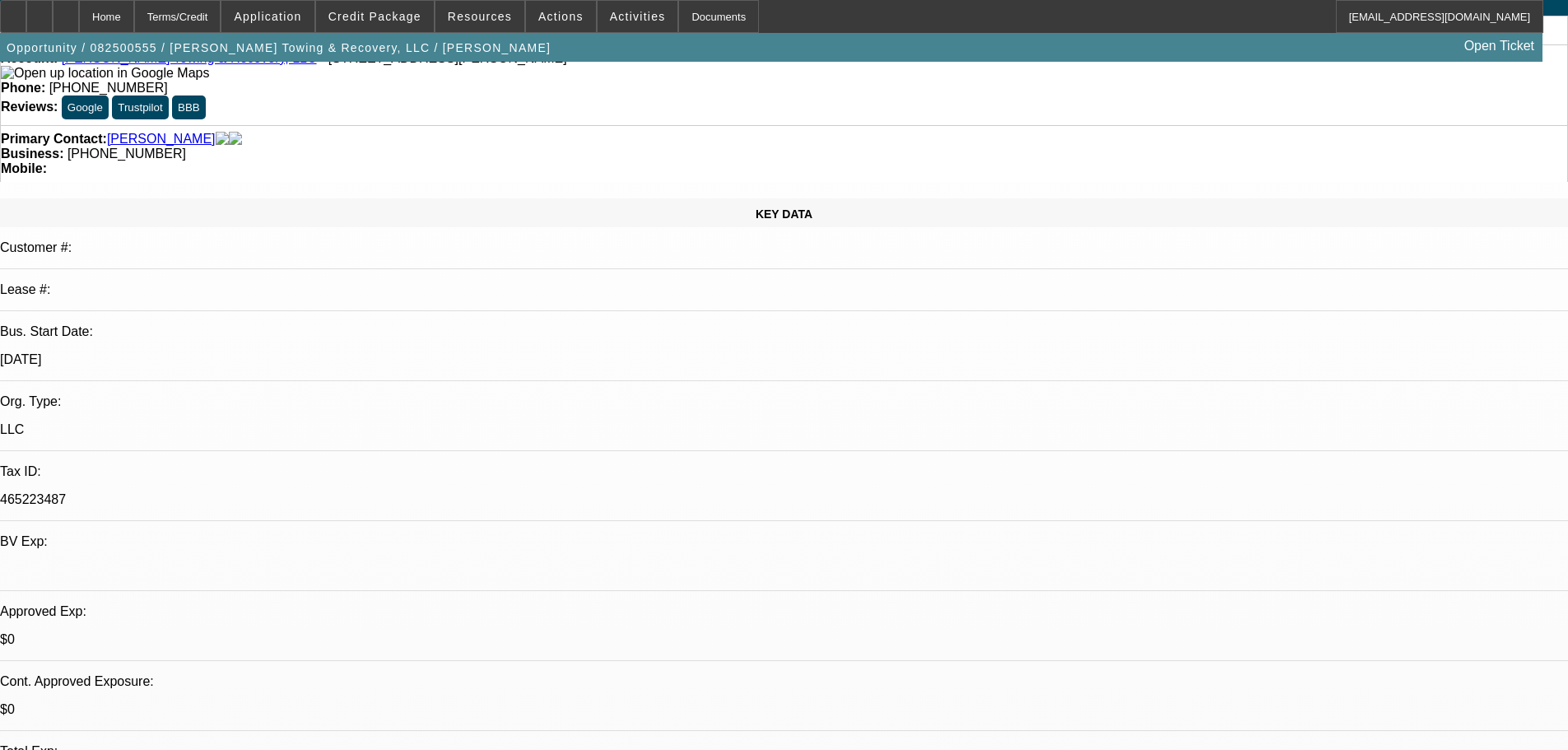
scroll to position [0, 0]
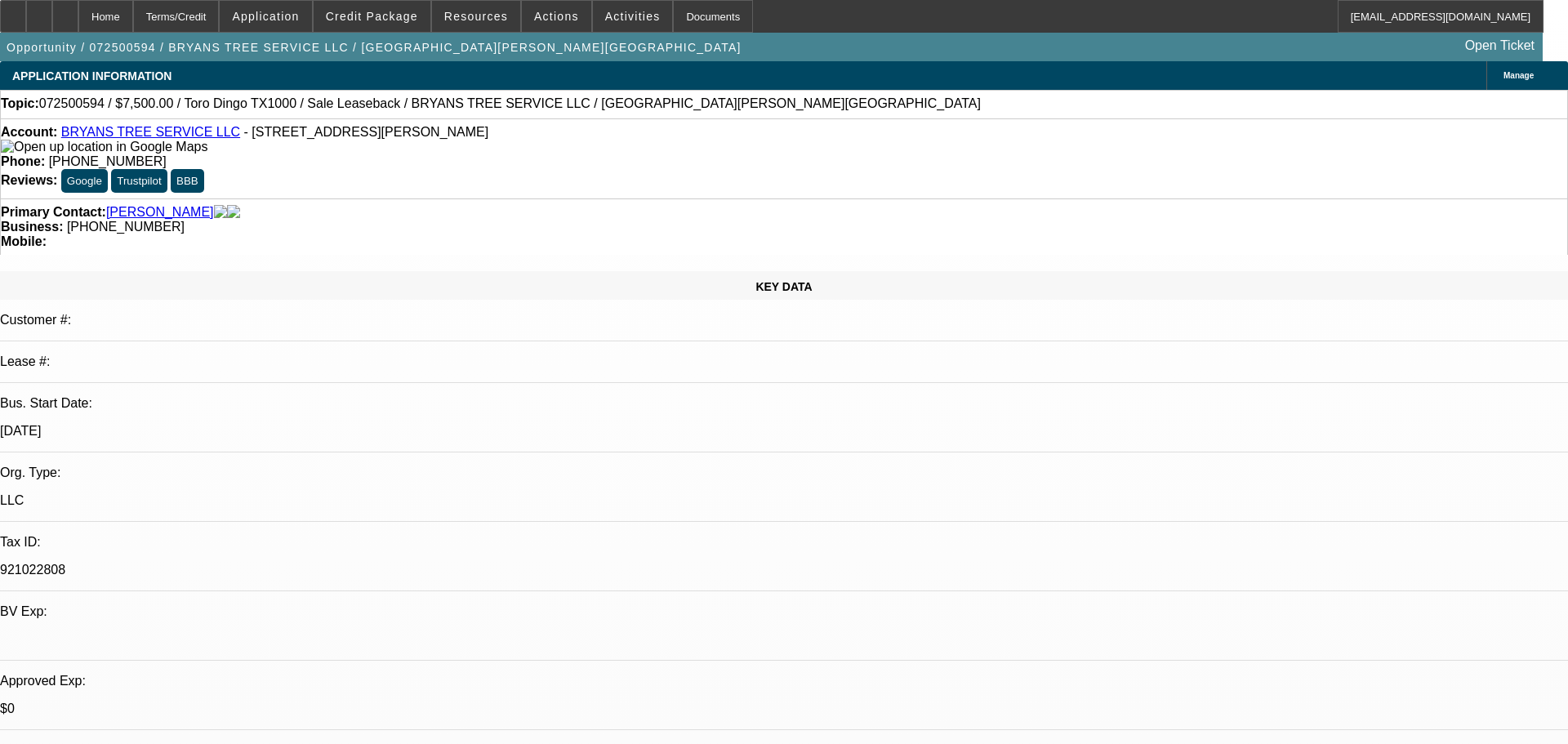
select select "0"
select select "2"
select select "0"
select select "6"
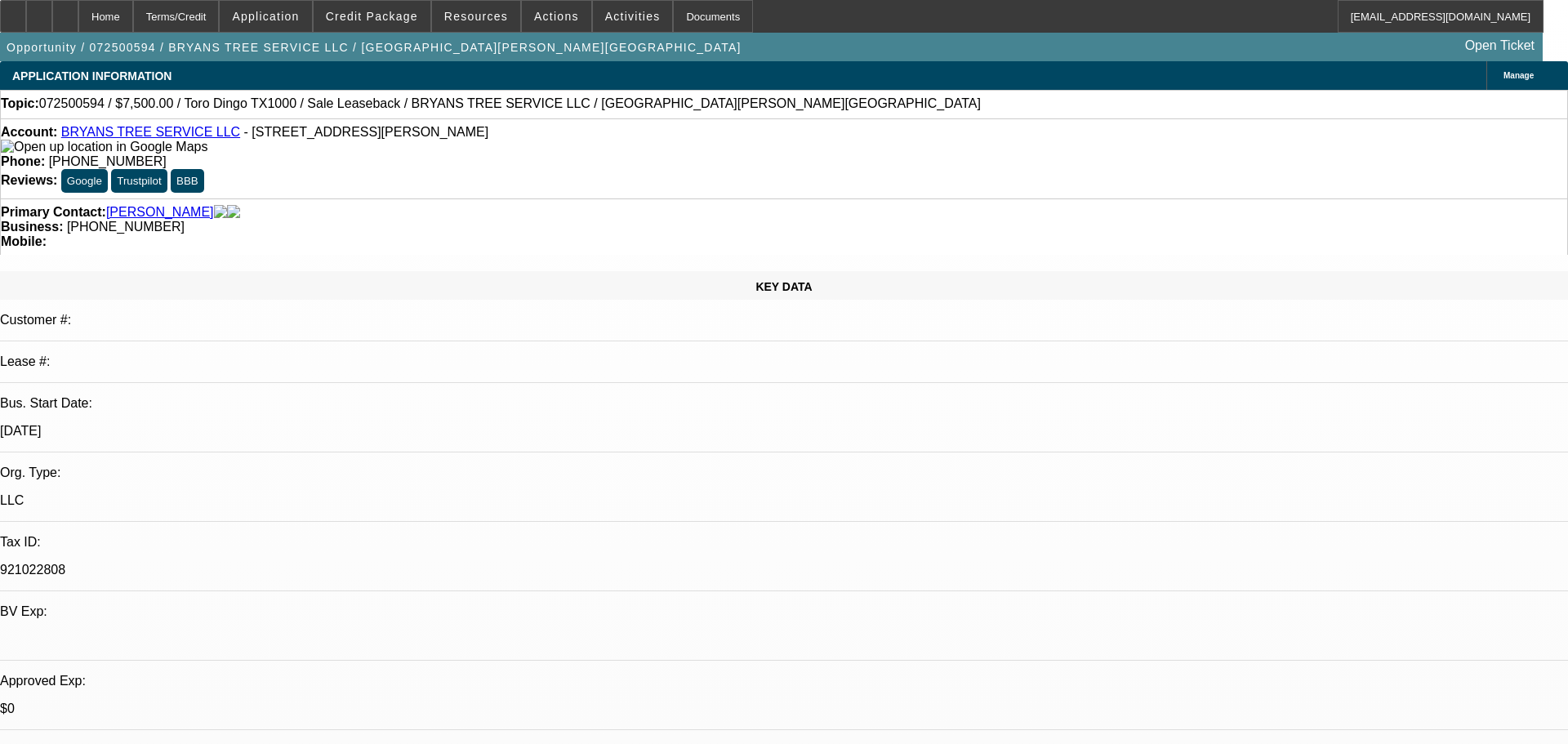
select select "0"
select select "2"
select select "0.1"
select select "4"
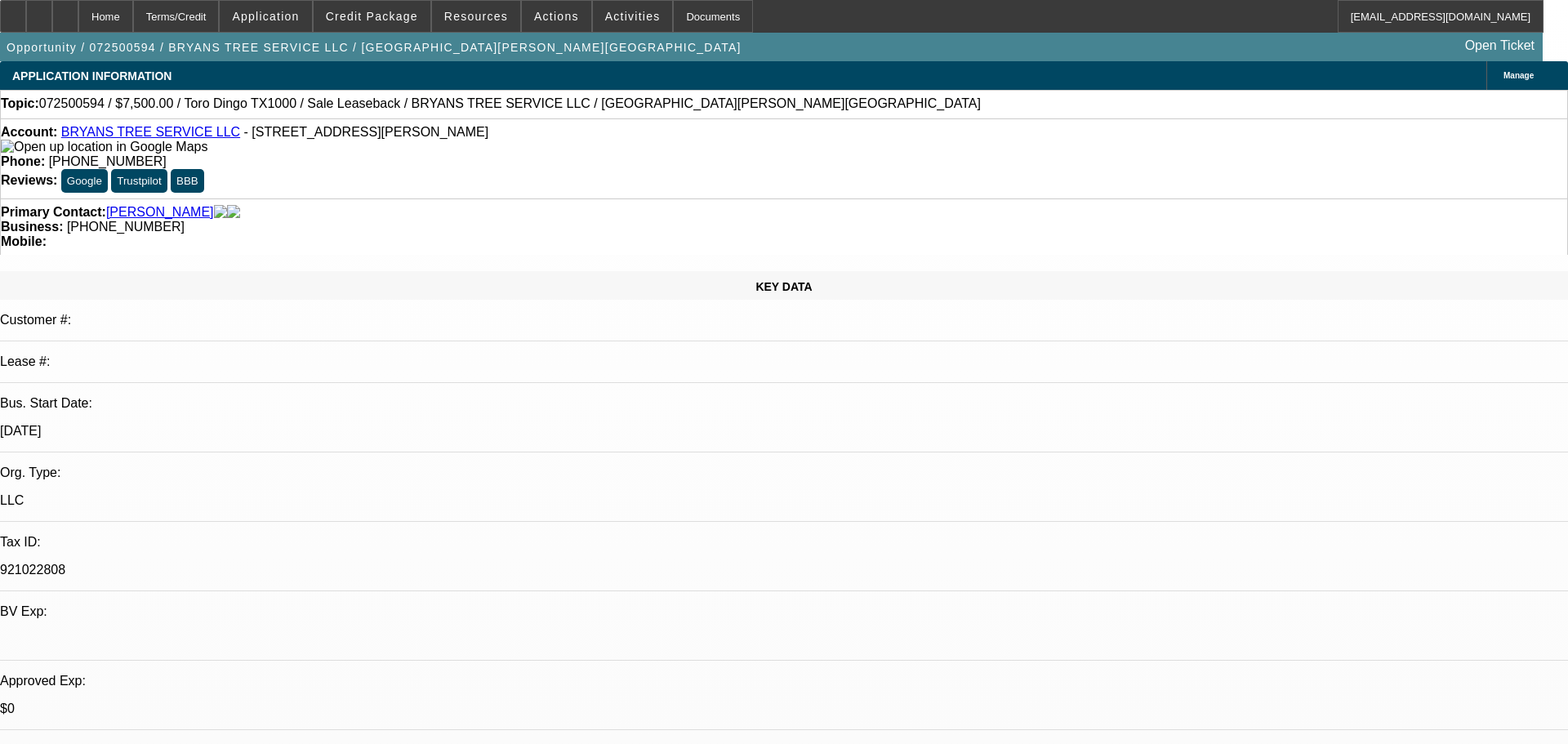
select select "0"
select select "2"
select select "0.1"
select select "4"
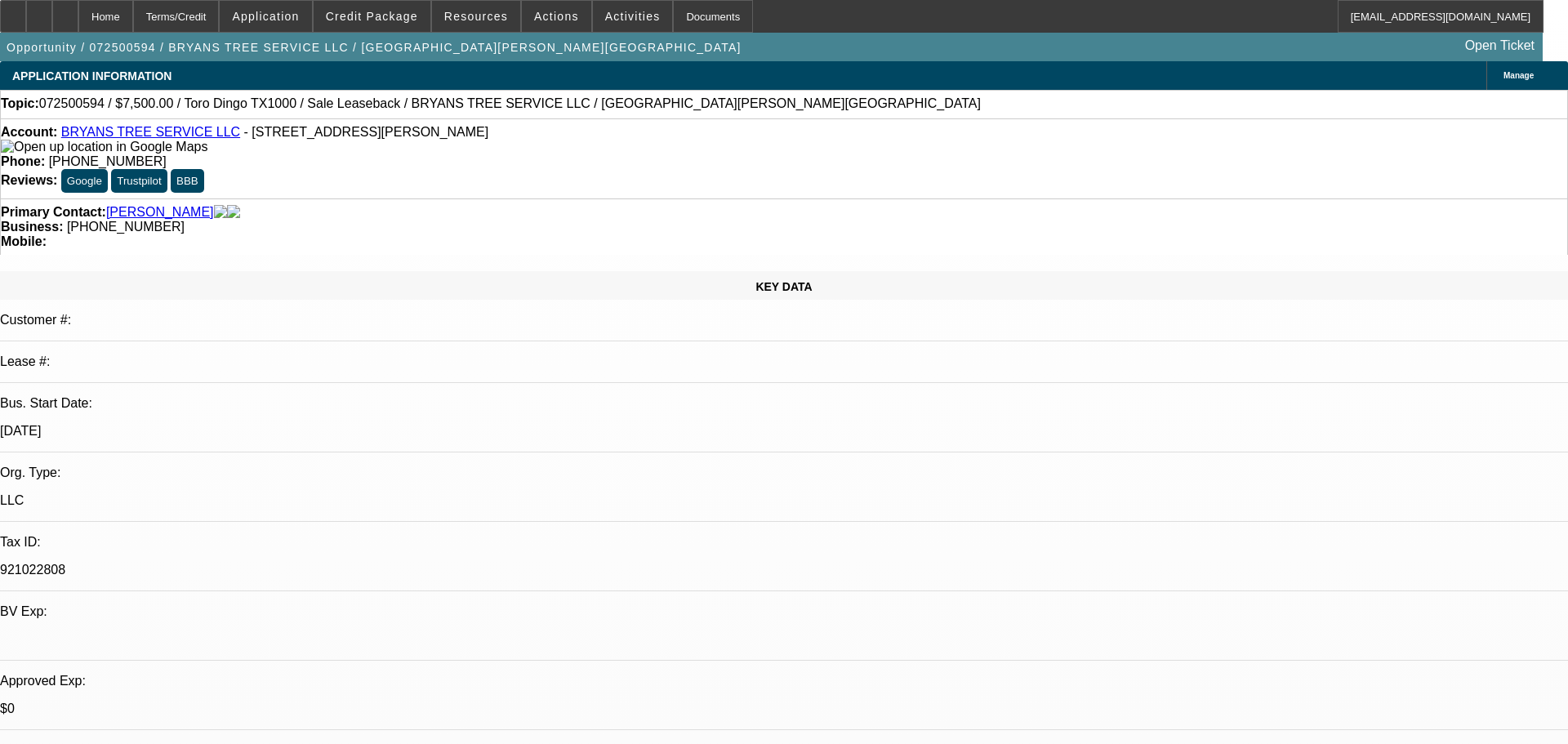
select select "0"
select select "2"
select select "0.1"
select select "4"
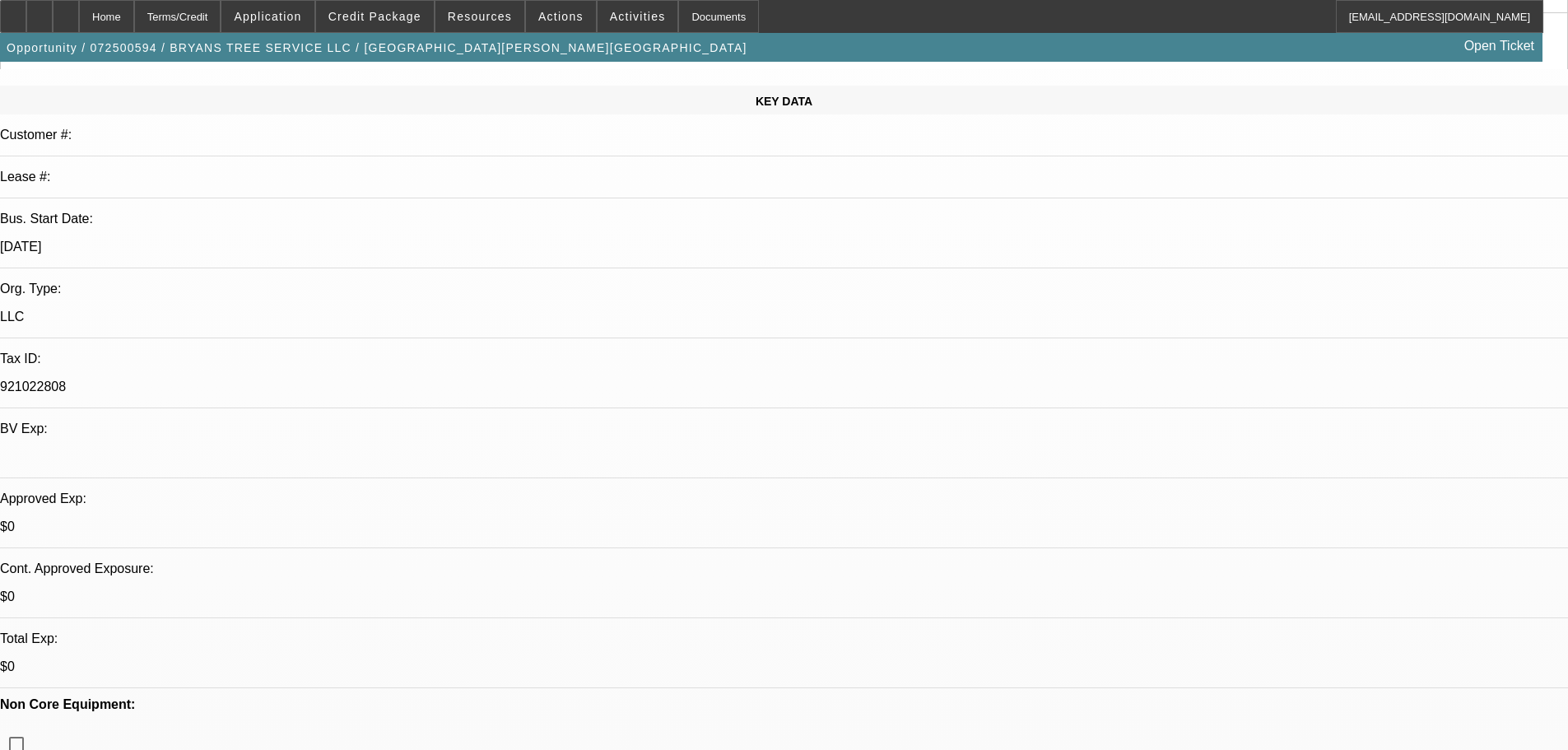
scroll to position [329, 0]
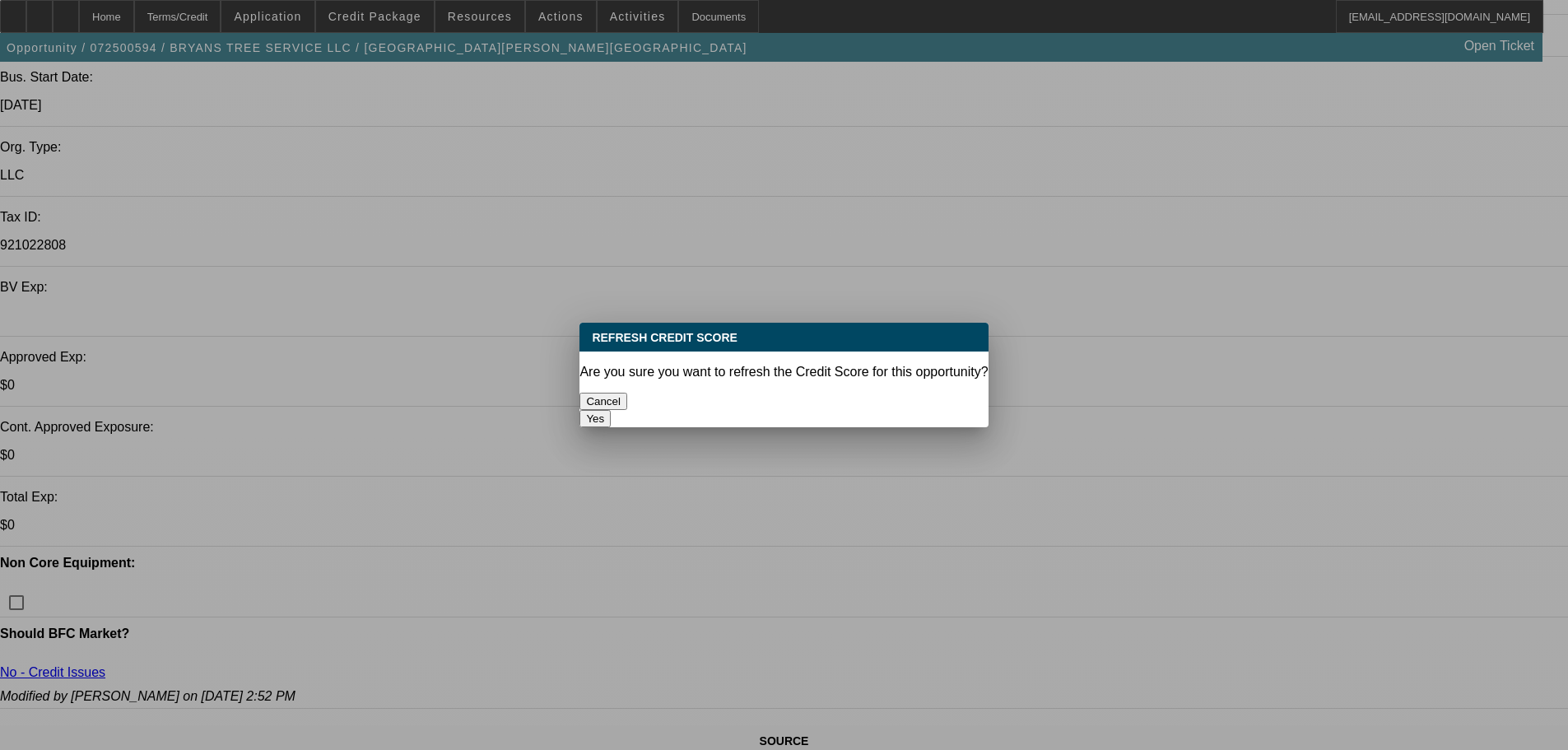
scroll to position [0, 0]
click at [611, 410] on button "Yes" at bounding box center [595, 418] width 32 height 18
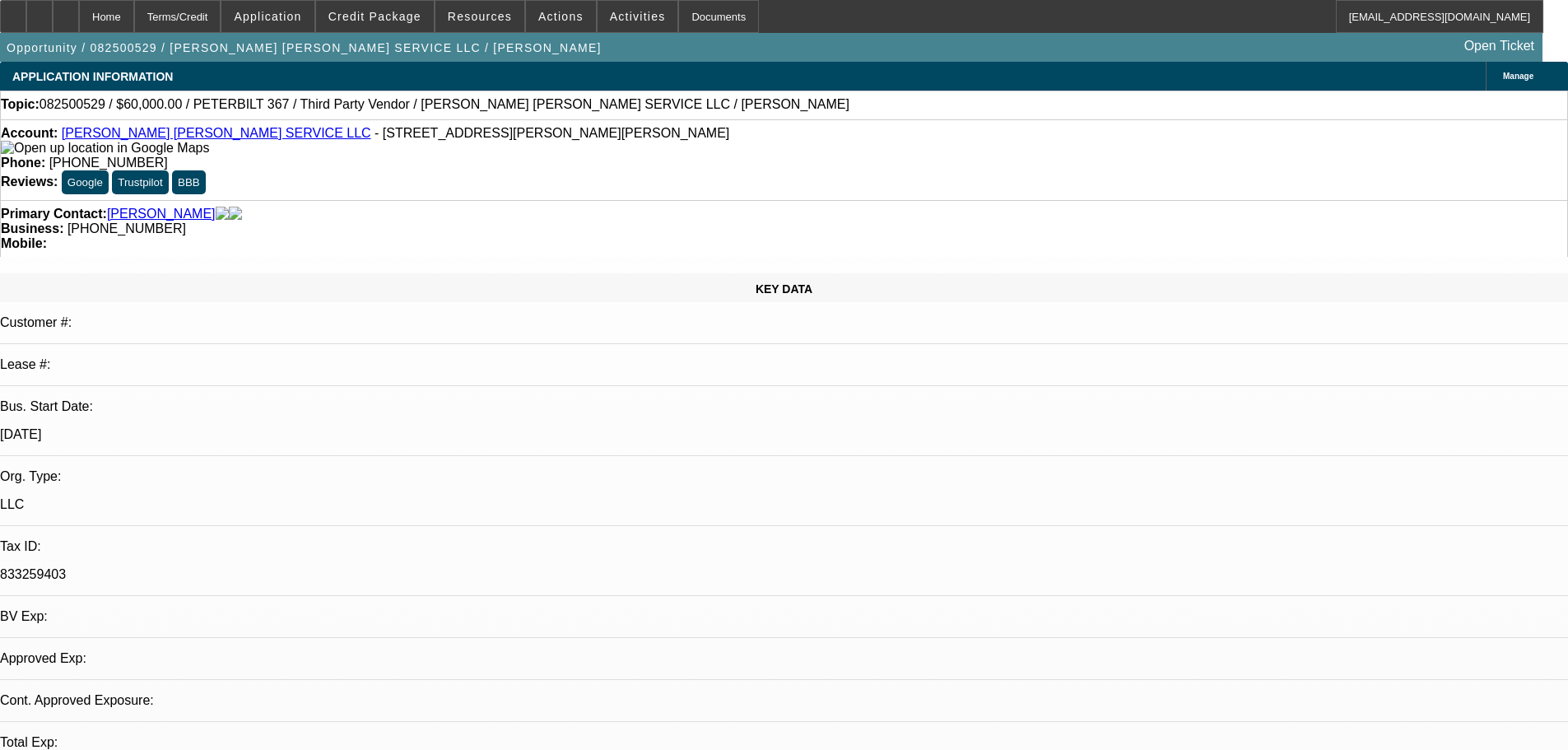
select select "0"
select select "2"
select select "0"
select select "6"
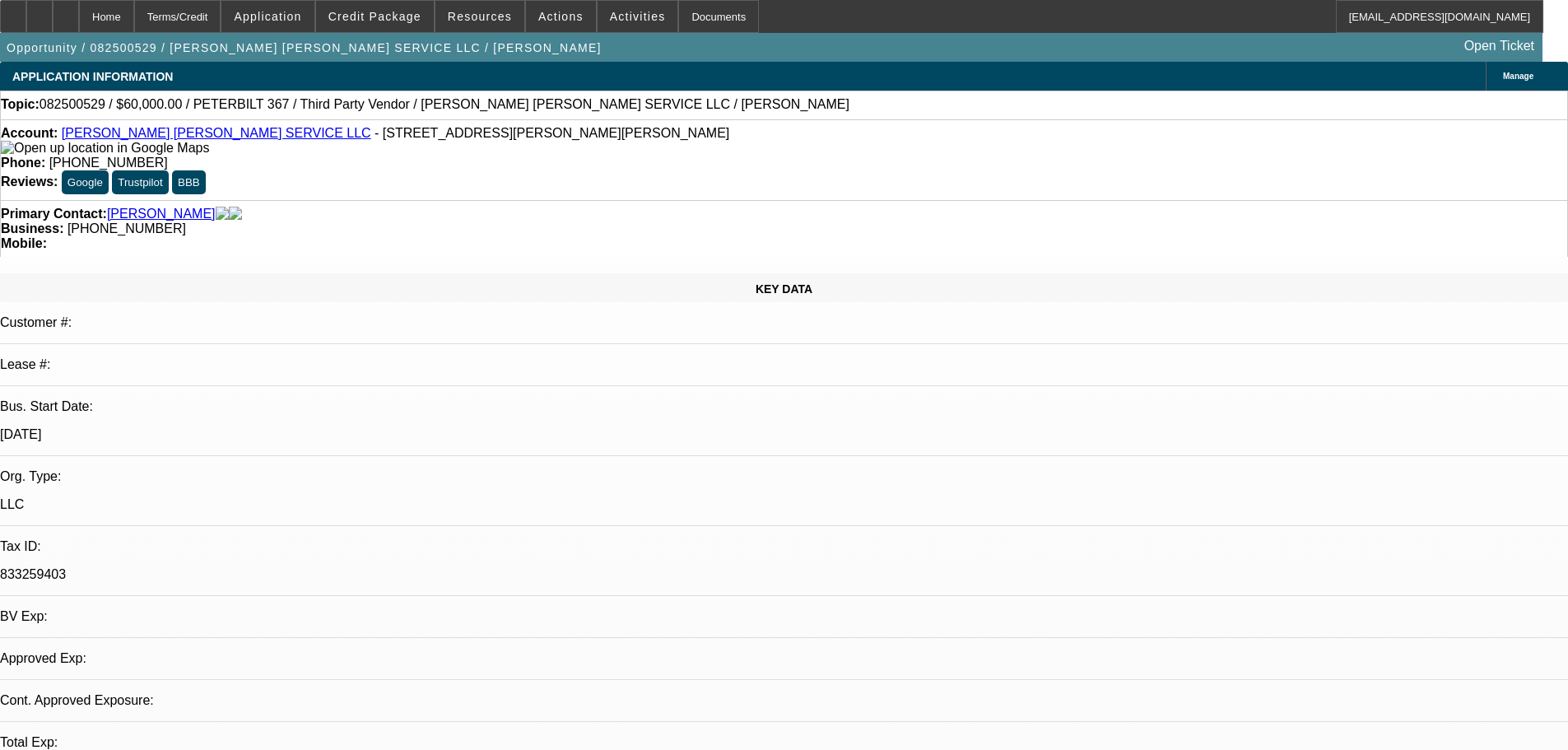
select select "0"
select select "2"
select select "0"
select select "6"
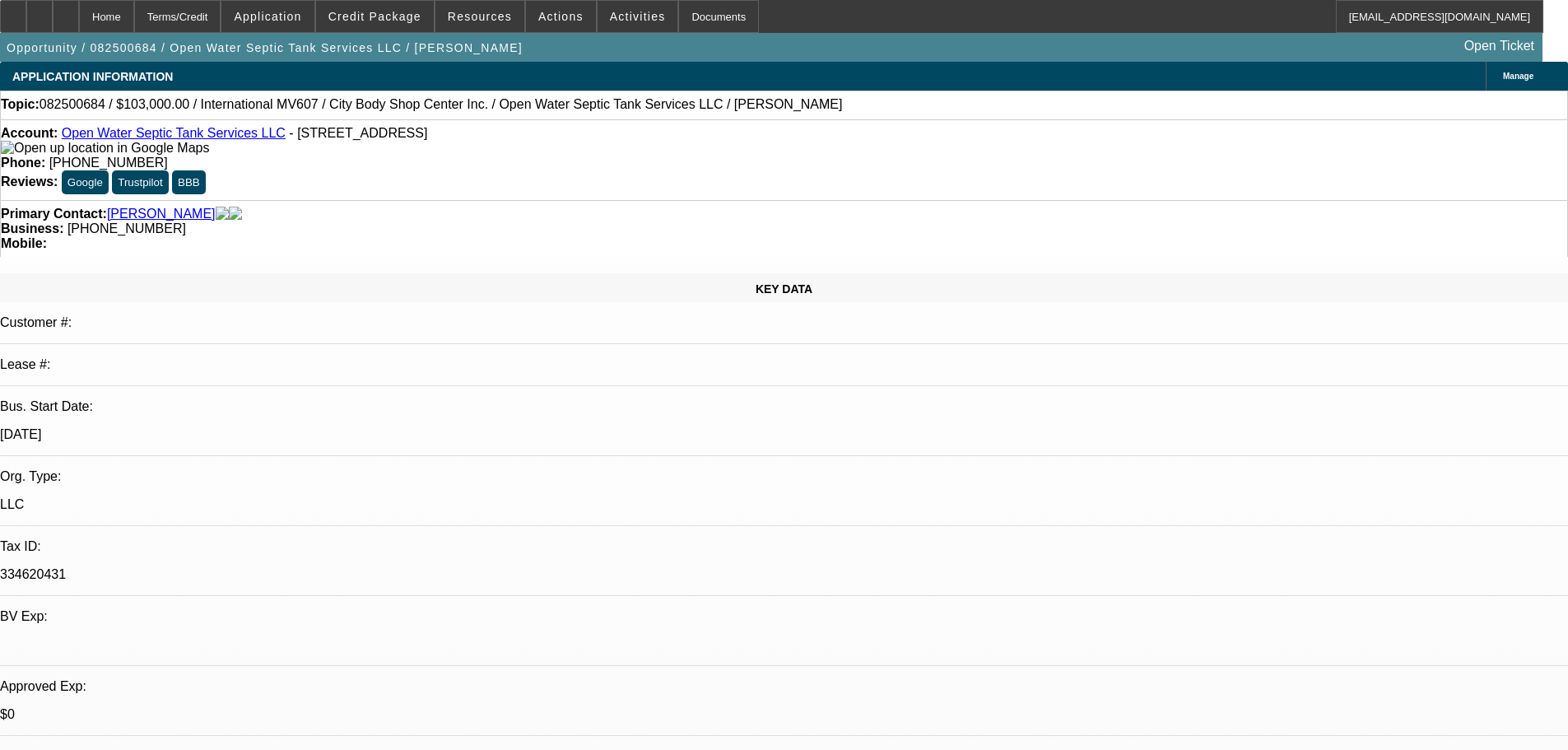
select select "0"
select select "2"
select select "0"
select select "6"
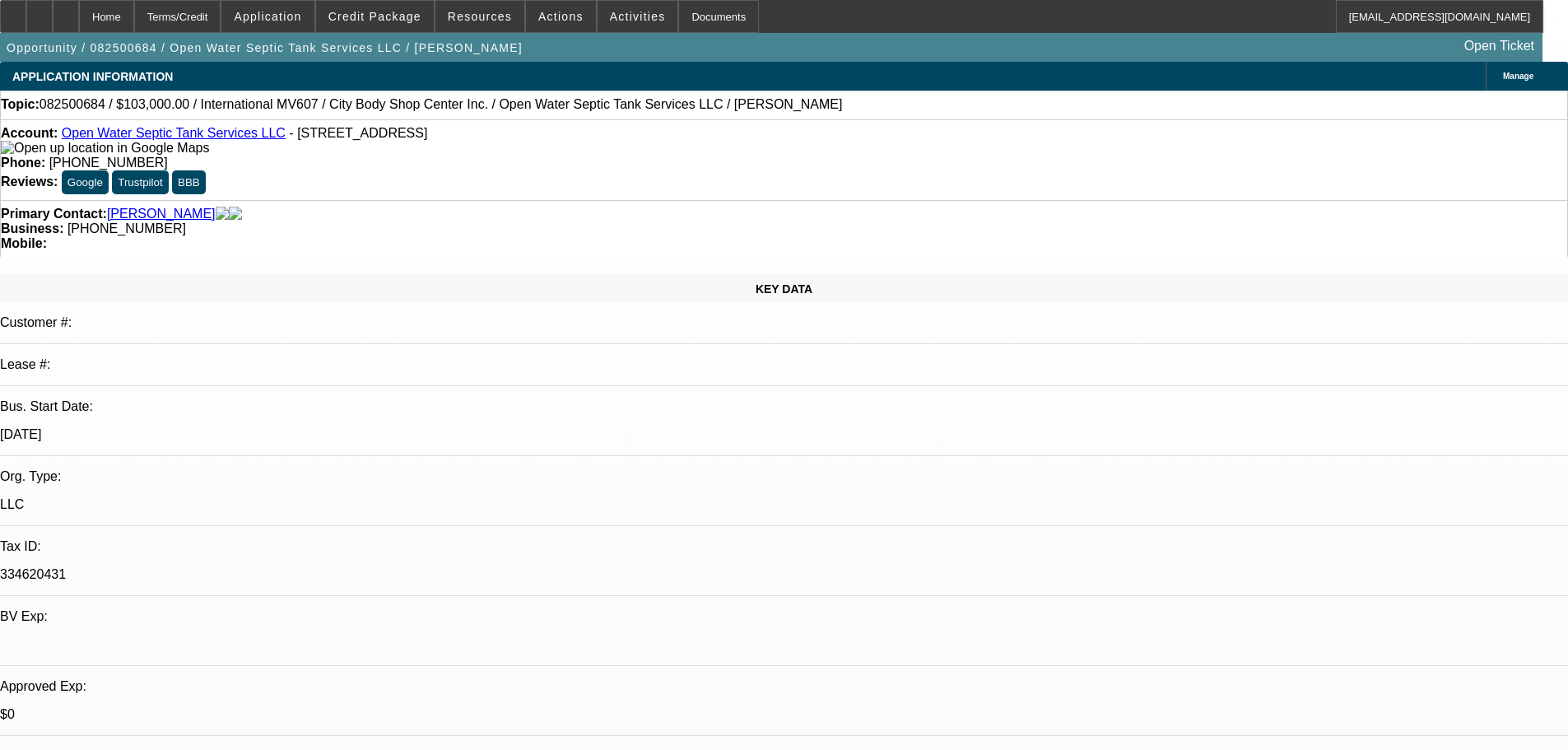
select select "0"
select select "2"
select select "0"
select select "6"
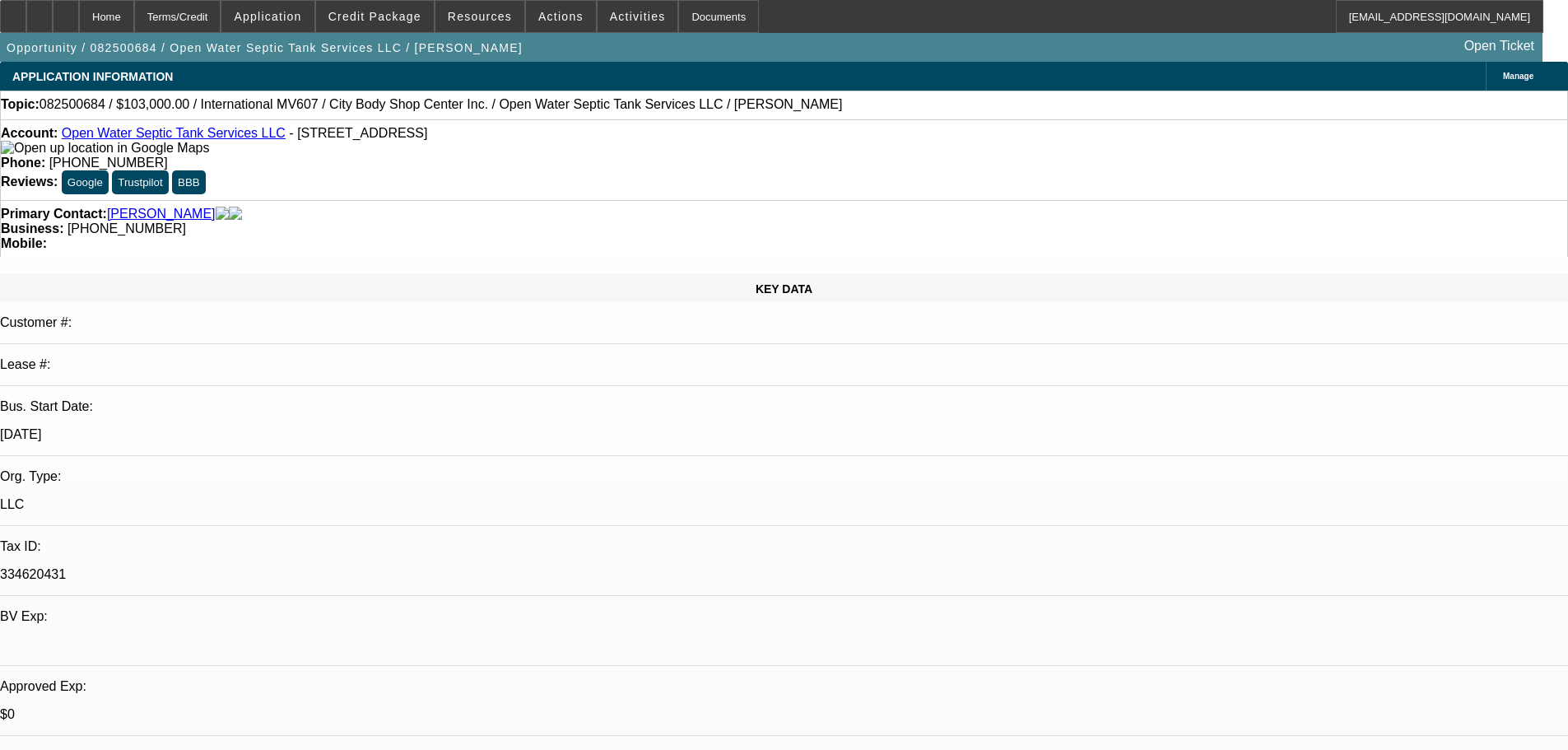
select select "0"
select select "2"
select select "0"
select select "6"
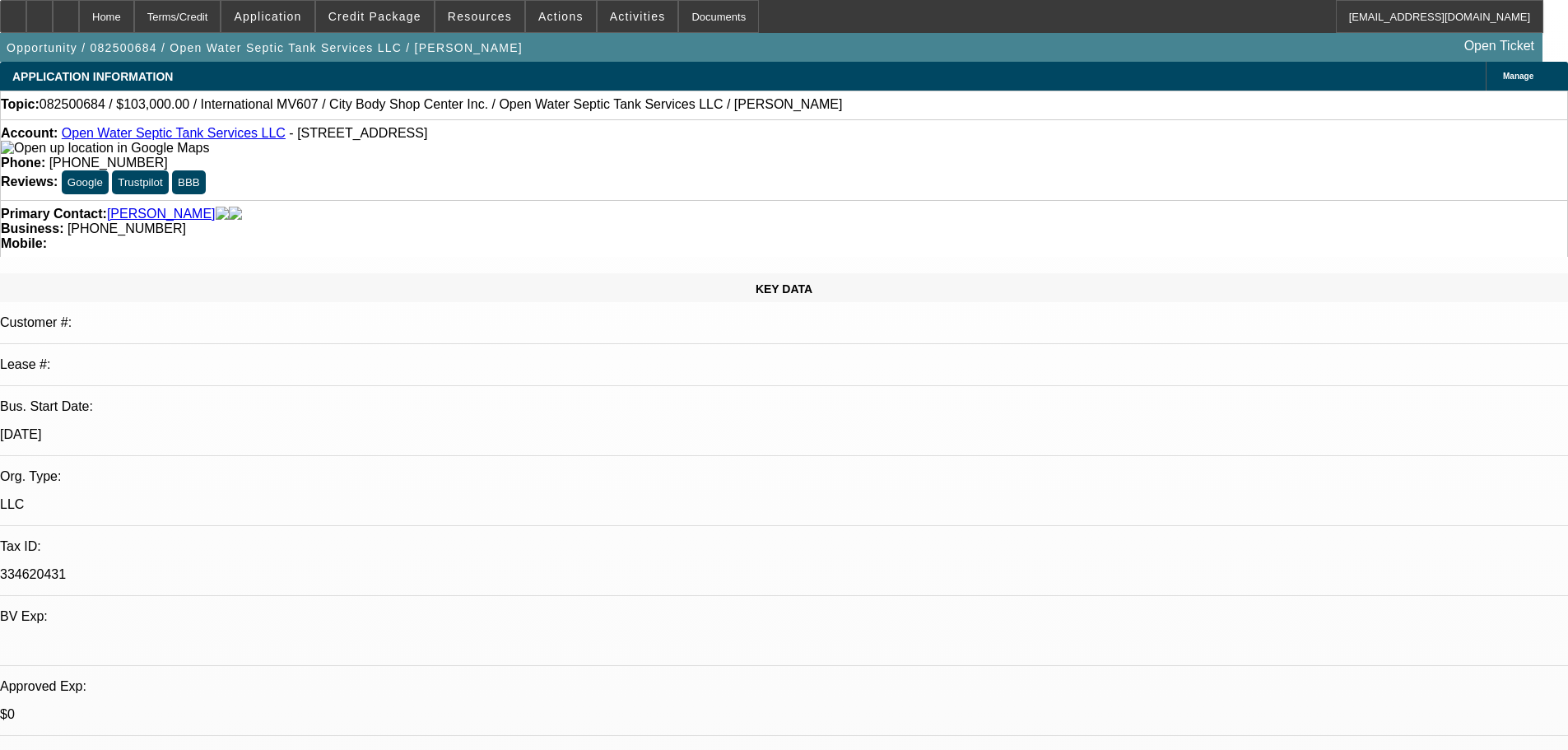
select select "0.1"
select select "2"
select select "0"
select select "6"
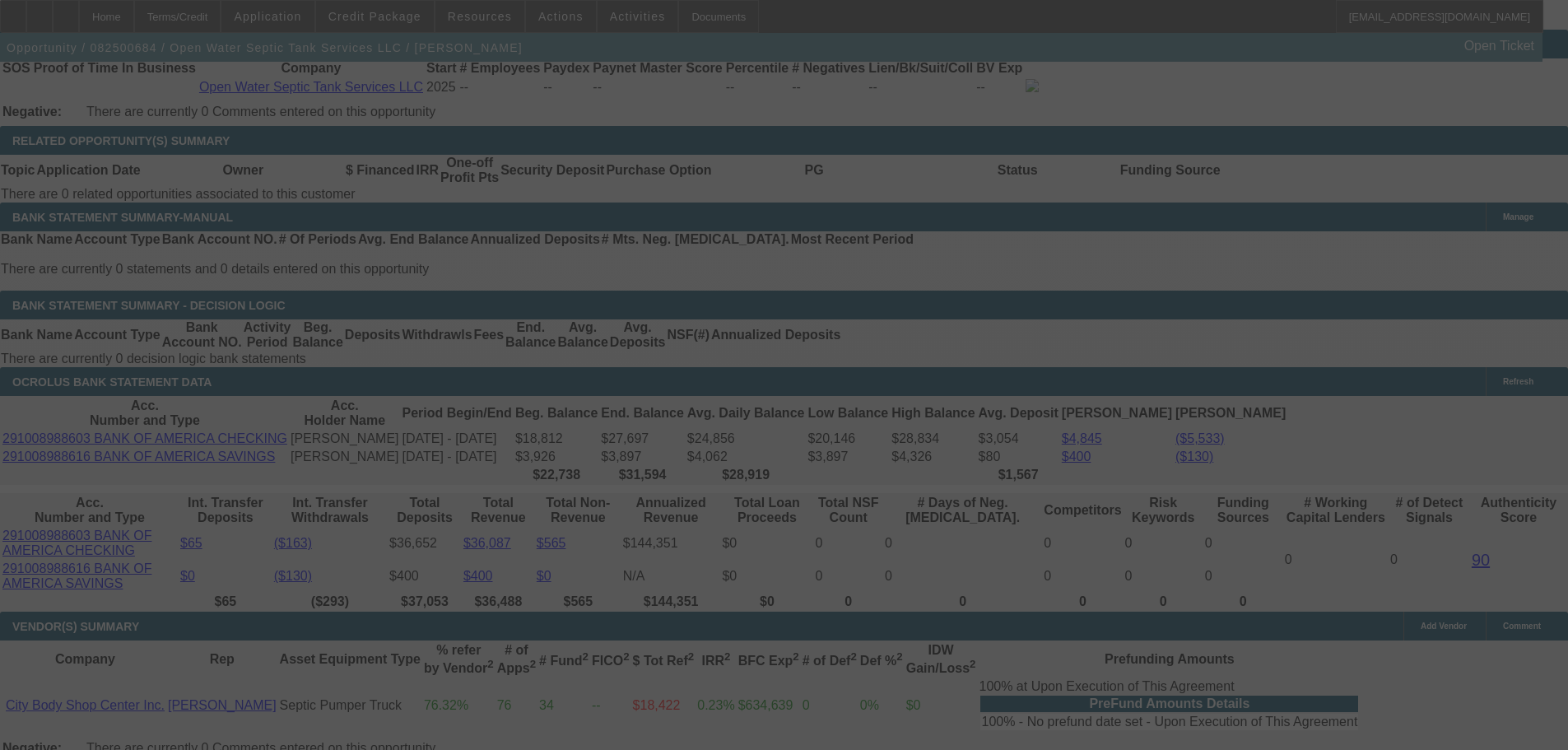
scroll to position [2551, 0]
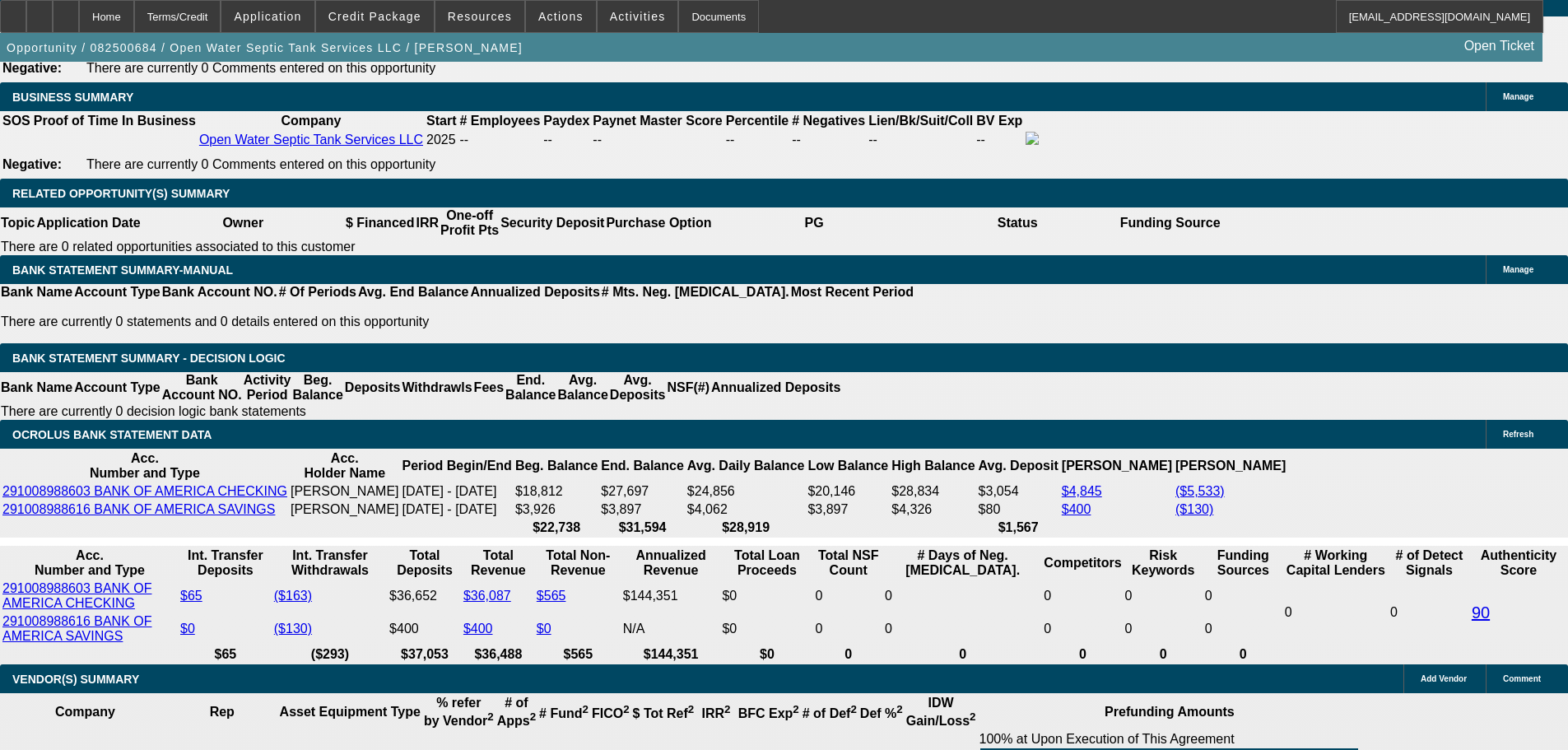
select select "0"
select select "2"
select select "0"
select select "6"
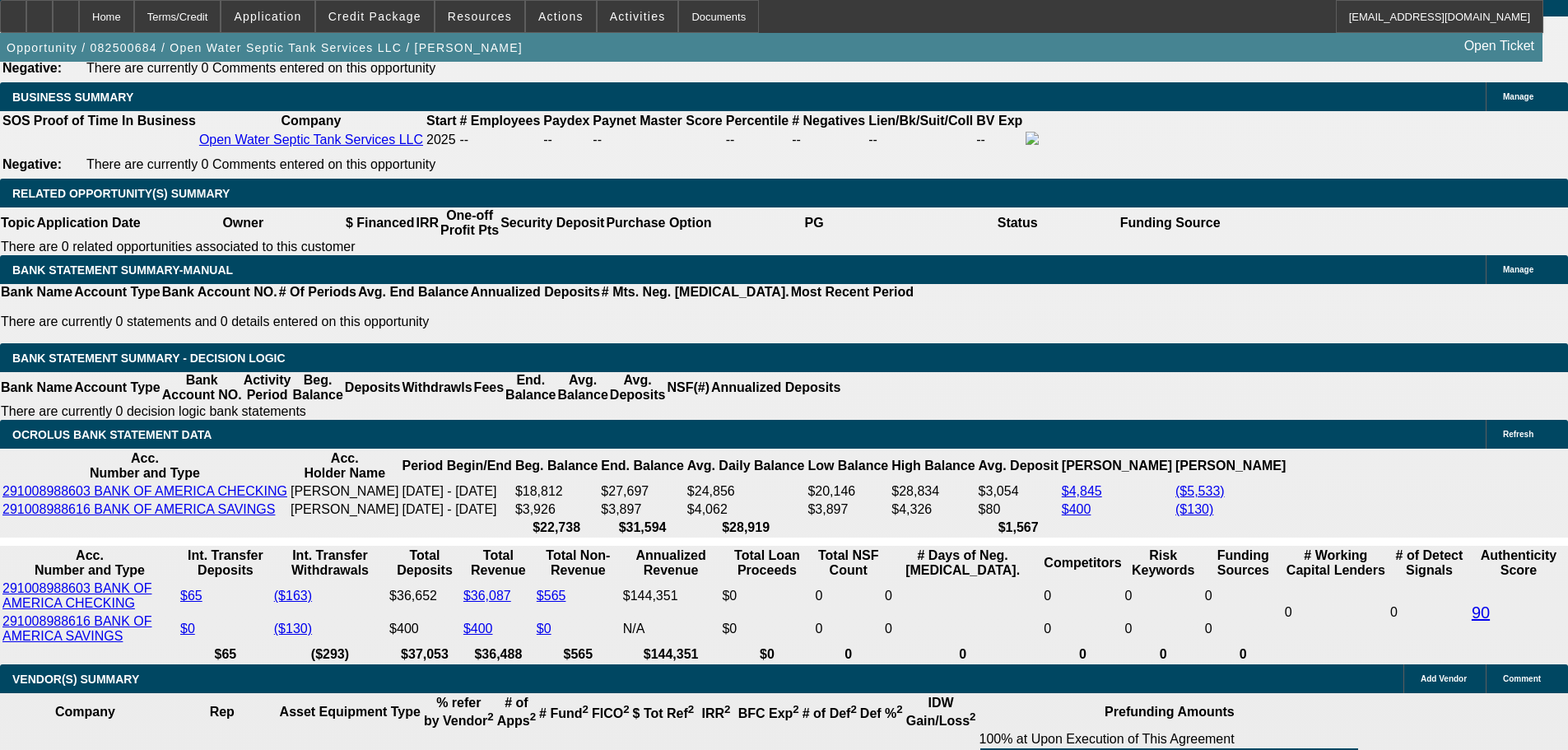
select select "0"
select select "2"
select select "0"
select select "6"
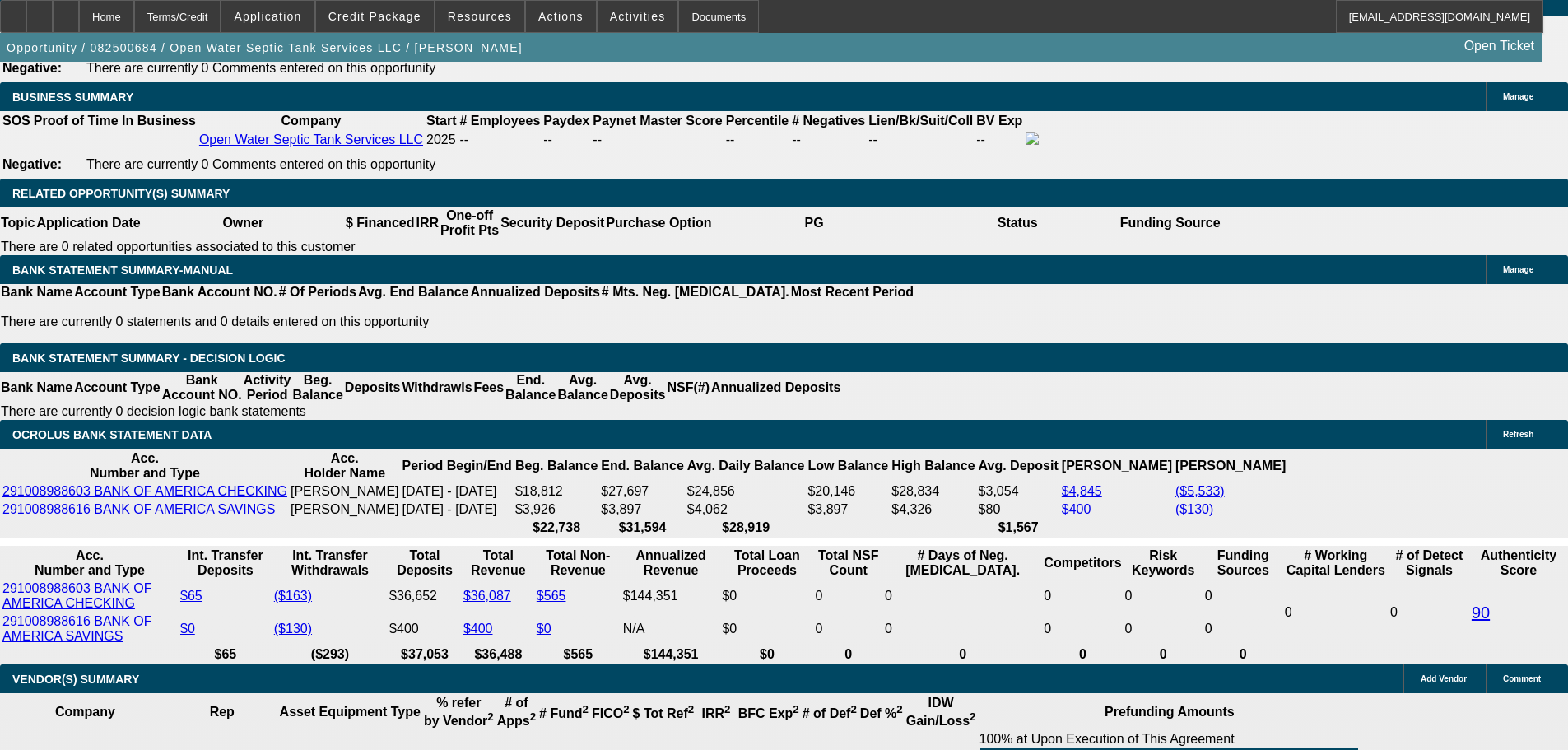
select select "0"
select select "2"
select select "0"
select select "6"
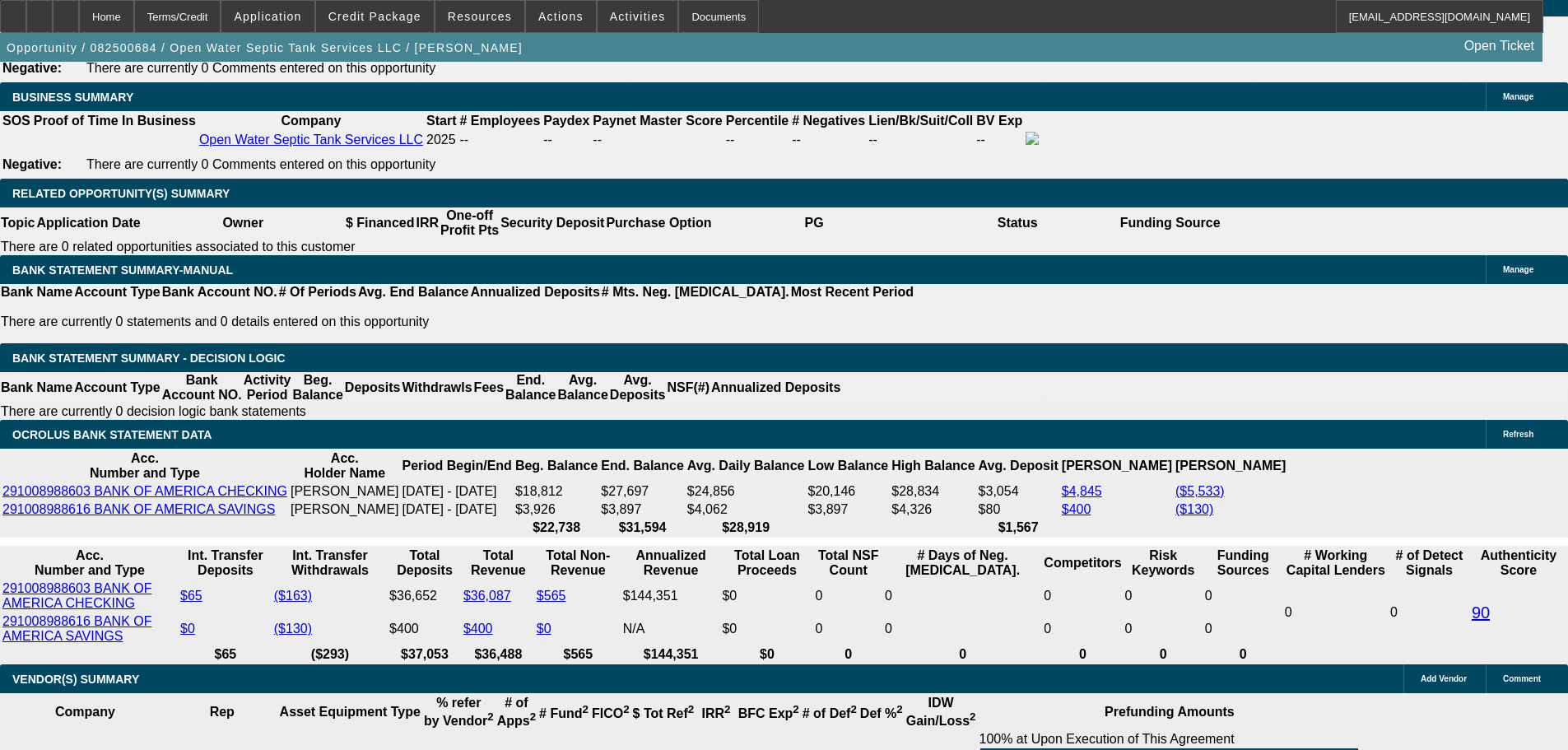
select select "0.1"
select select "2"
select select "0"
select select "6"
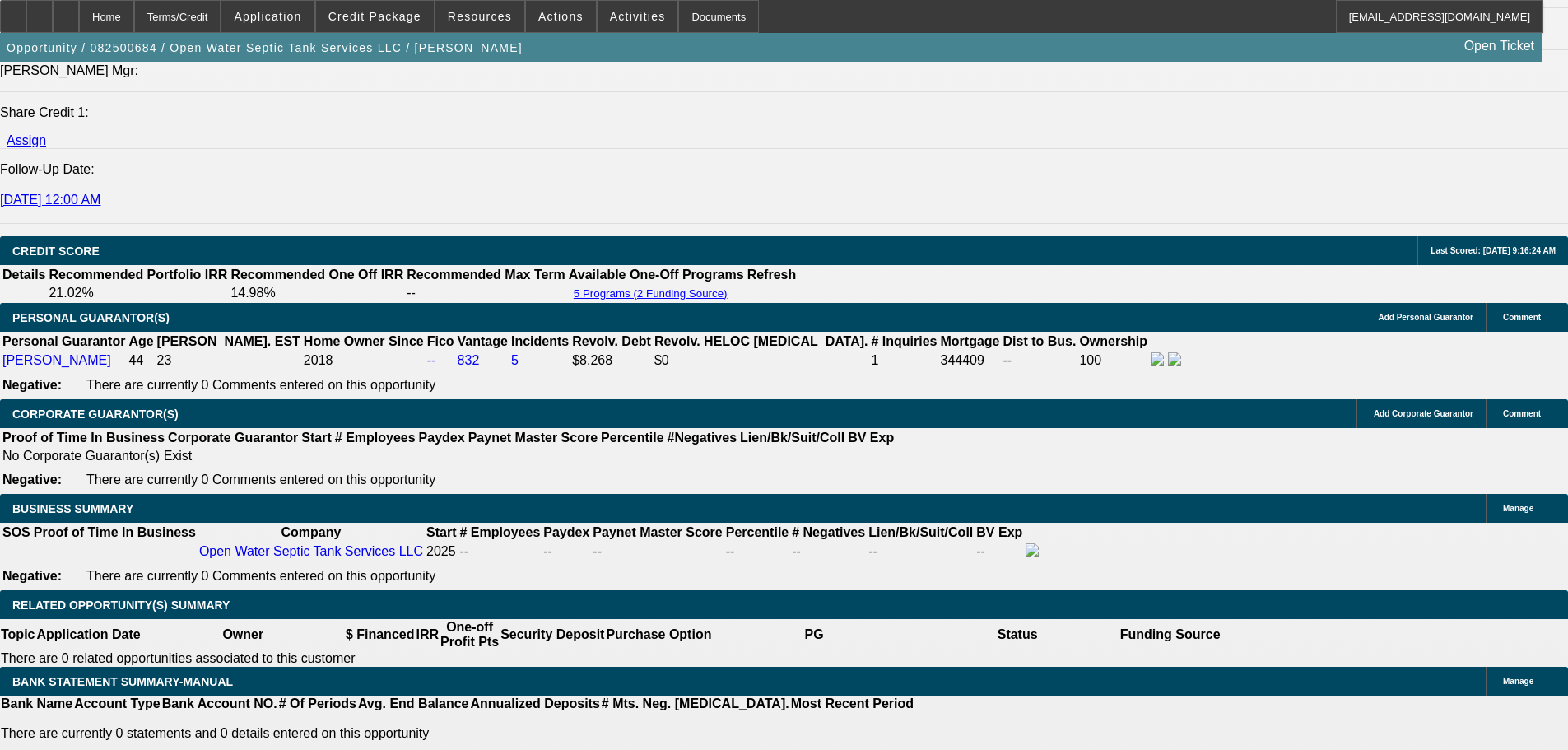
scroll to position [2305, 0]
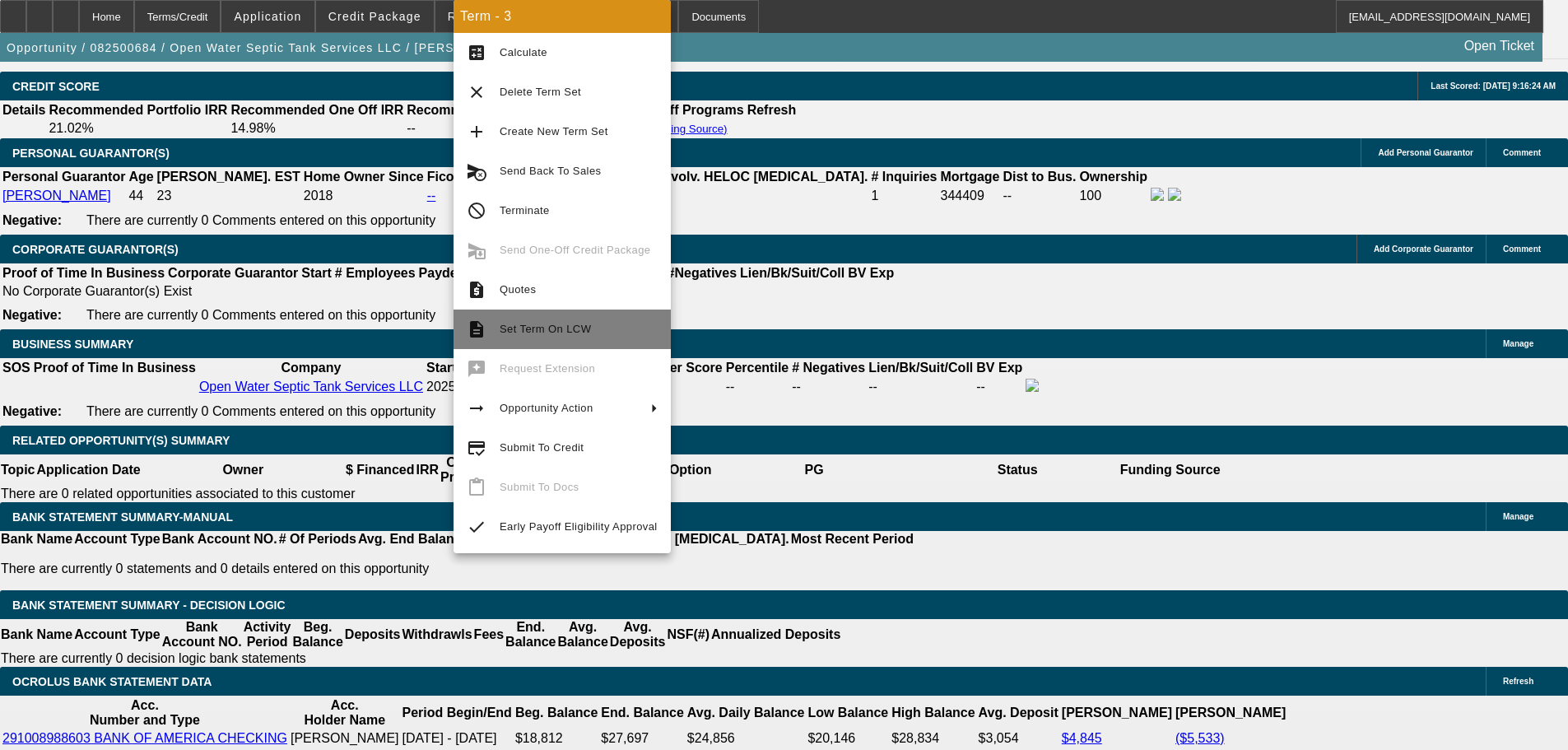
click at [566, 332] on span "Set Term On LCW" at bounding box center [546, 328] width 91 height 12
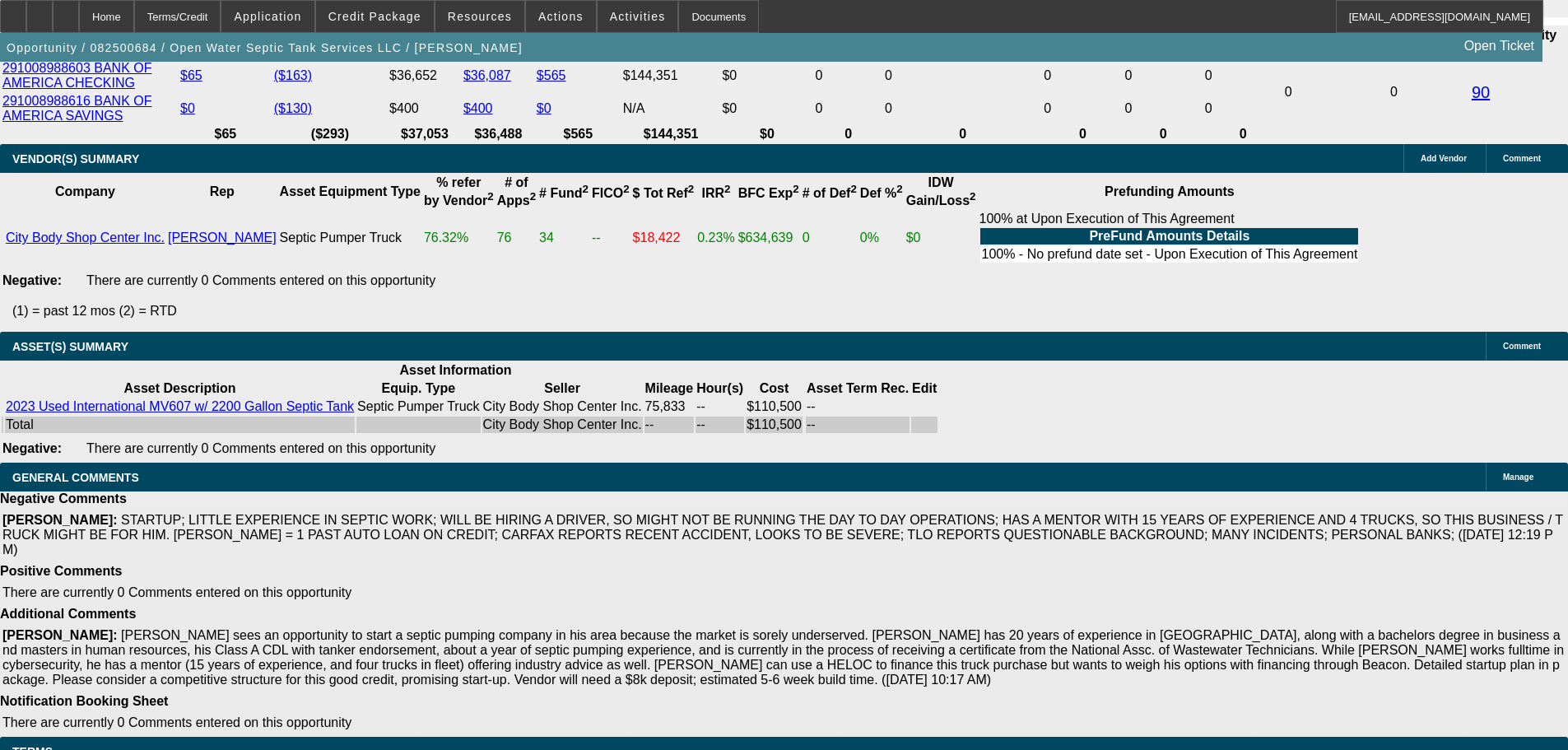
scroll to position [3159, 0]
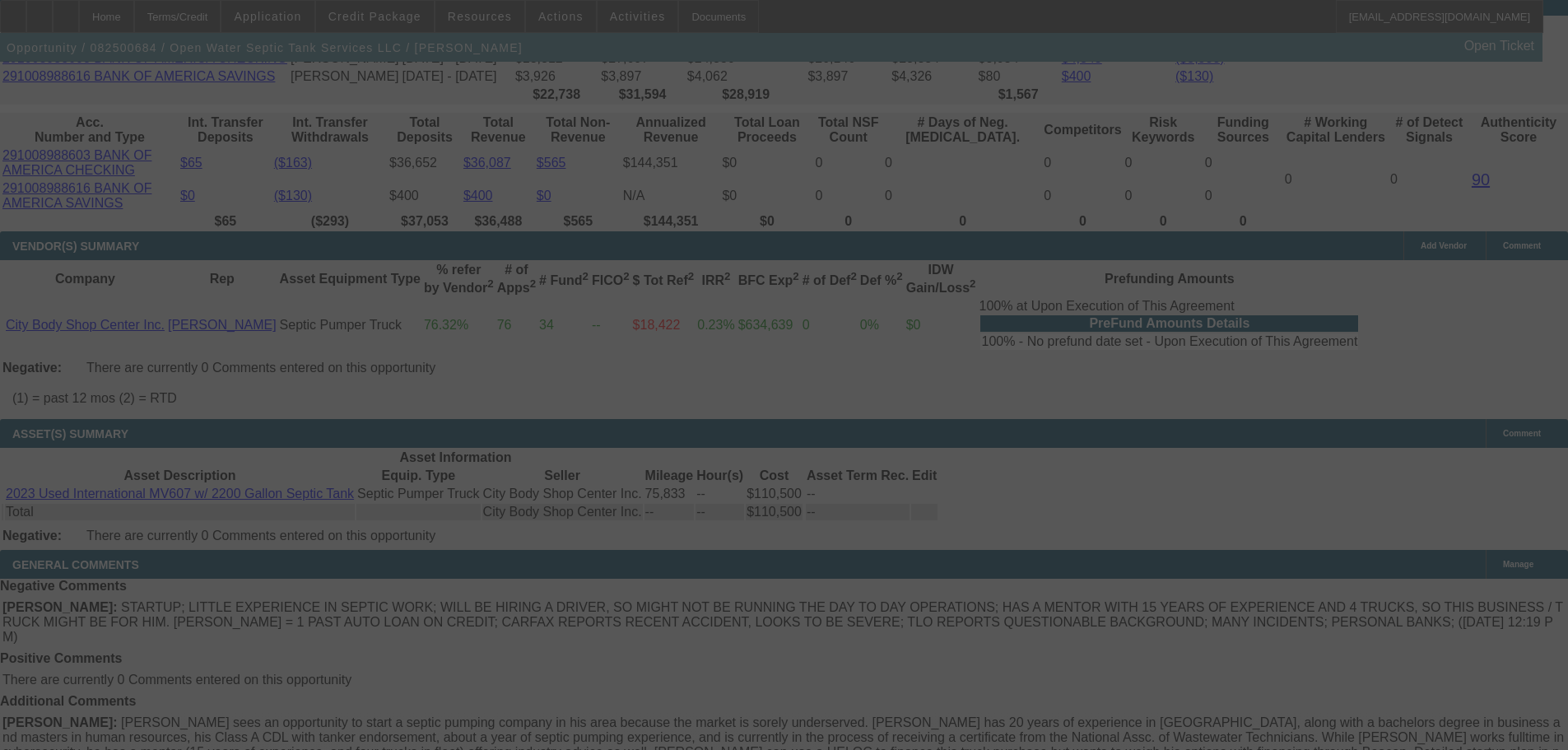
scroll to position [3033, 0]
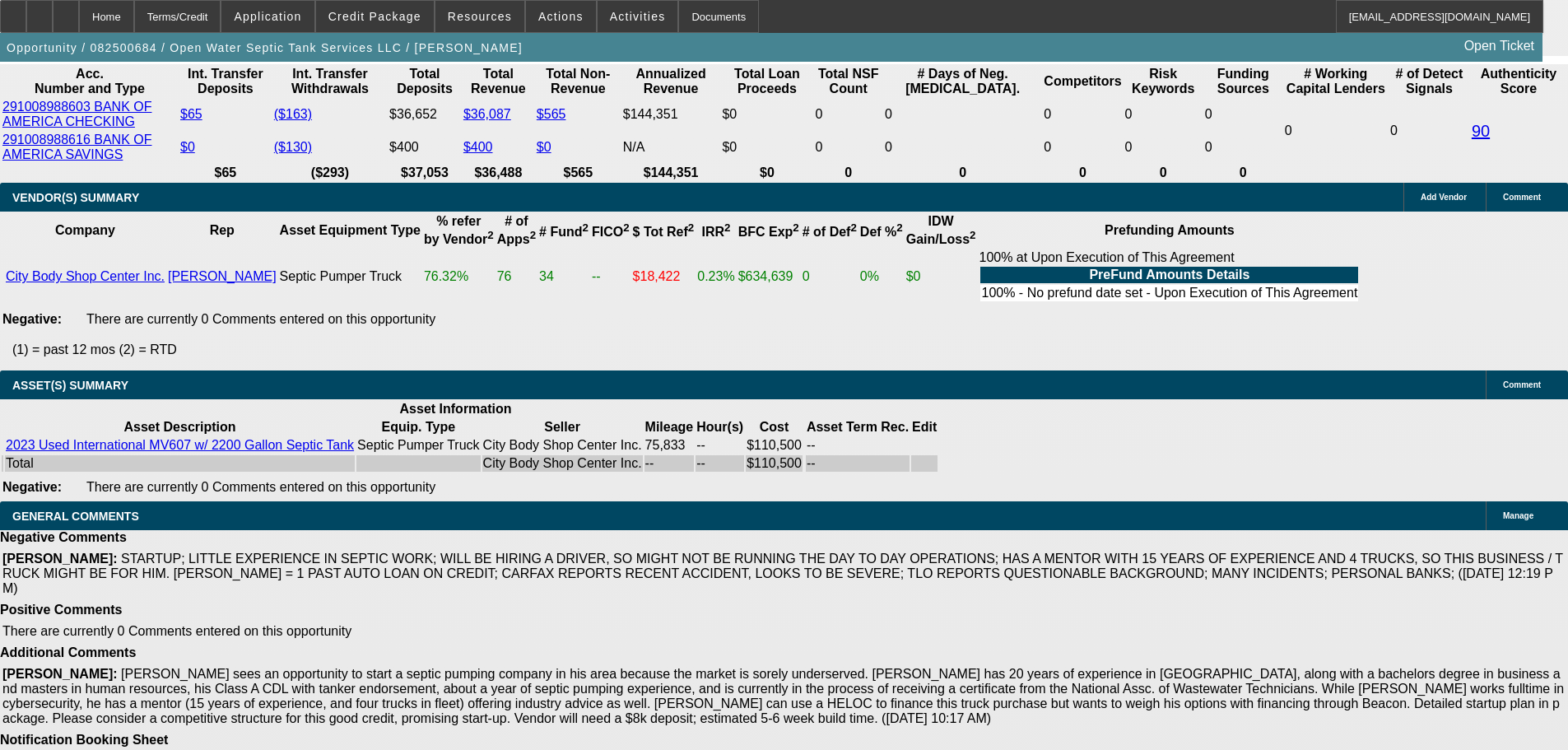
select select "0"
select select "2"
select select "0"
select select "6"
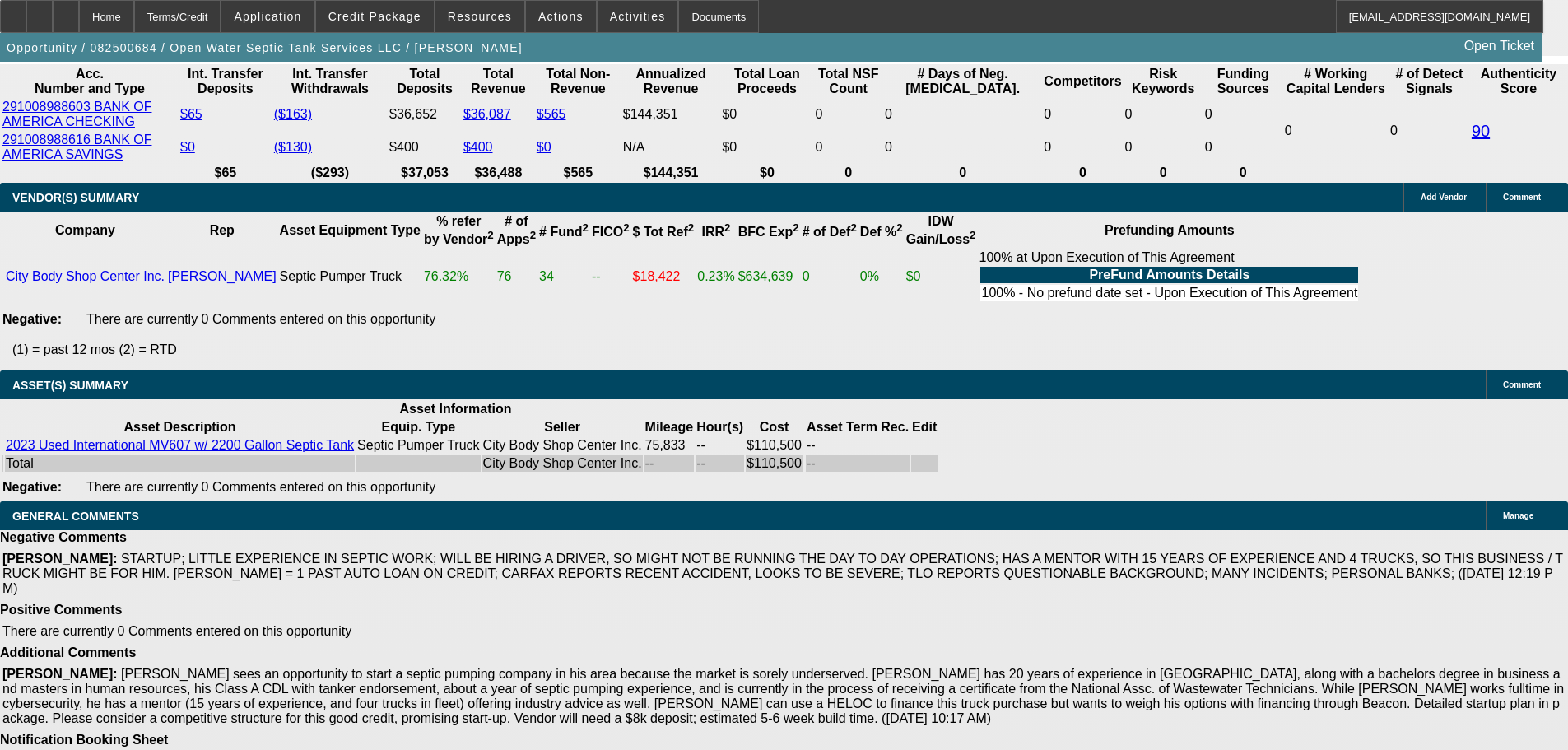
select select "0"
select select "2"
select select "0"
select select "6"
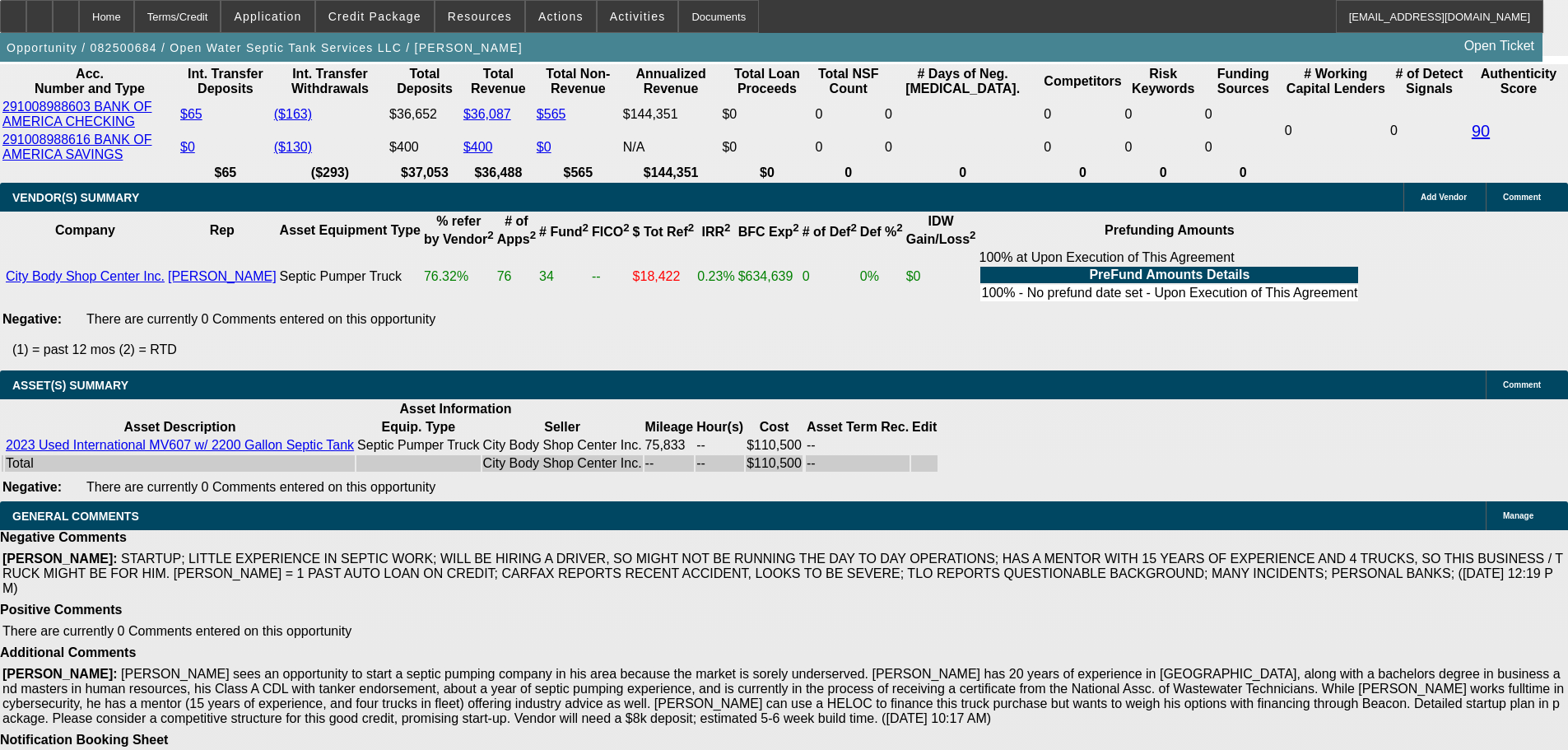
select select "0"
select select "2"
select select "0"
select select "6"
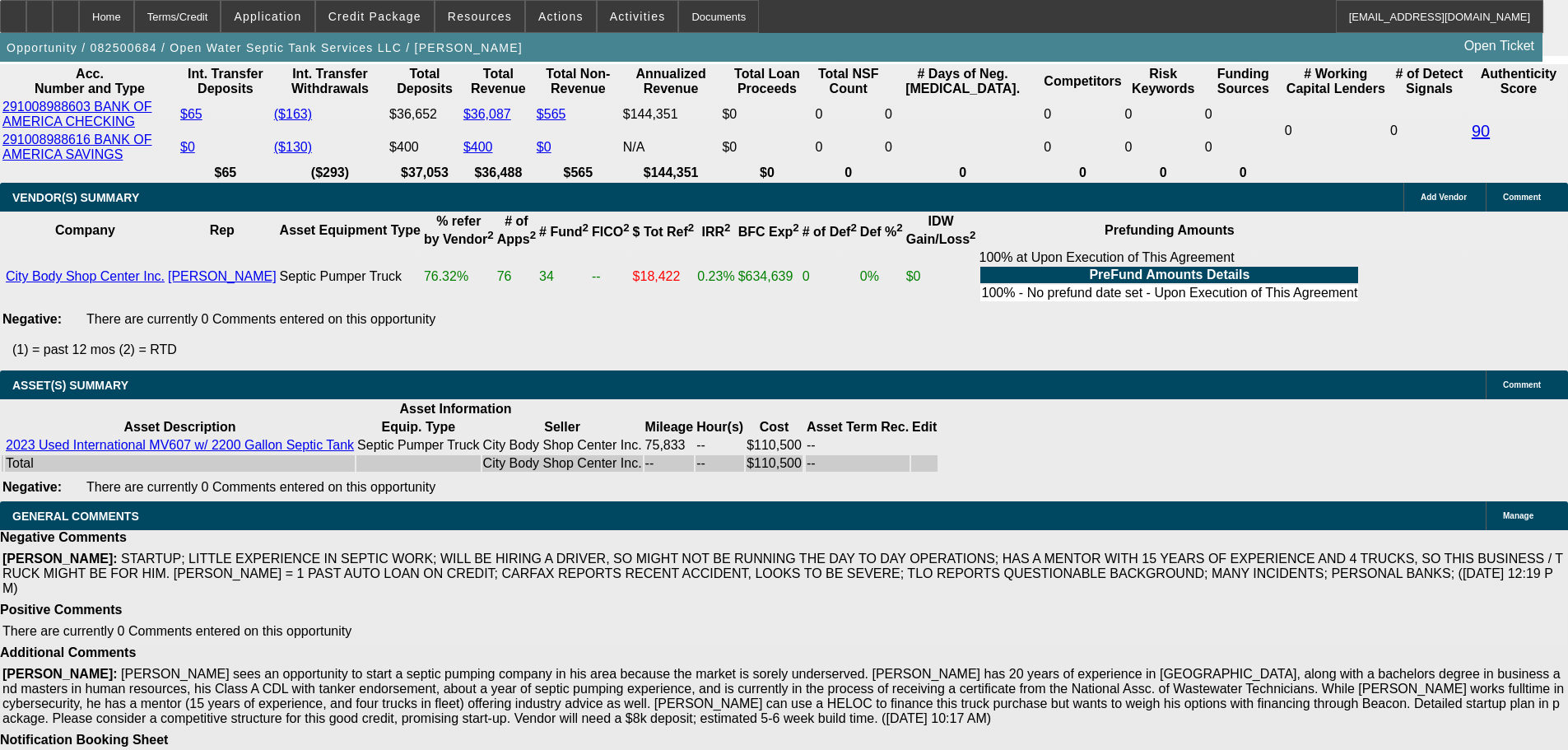
select select "0.1"
select select "2"
select select "0"
select select "6"
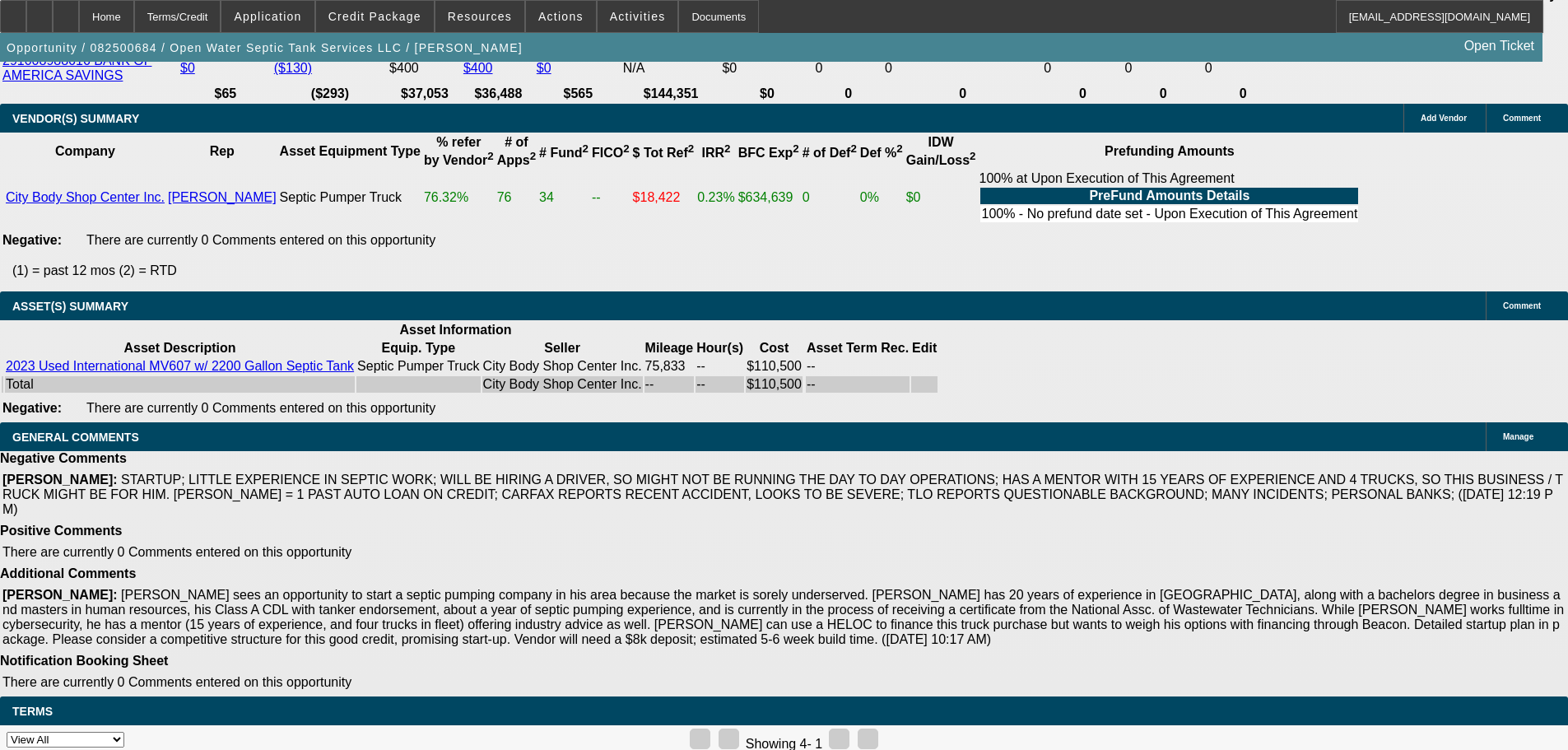
scroll to position [3159, 0]
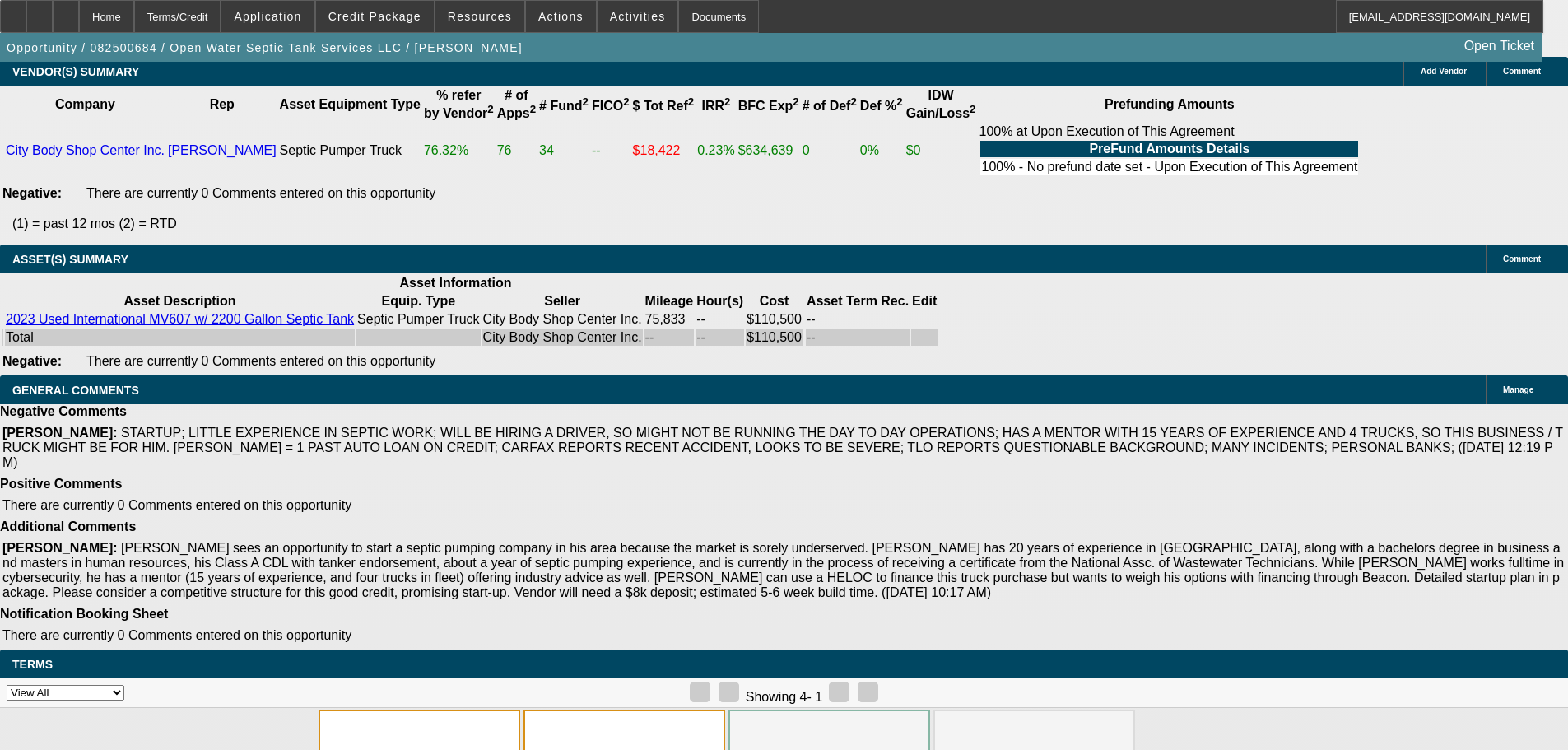
drag, startPoint x: 368, startPoint y: 652, endPoint x: 517, endPoint y: 651, distance: 149.0
copy span "APPROVED, GPS REQUIRED."
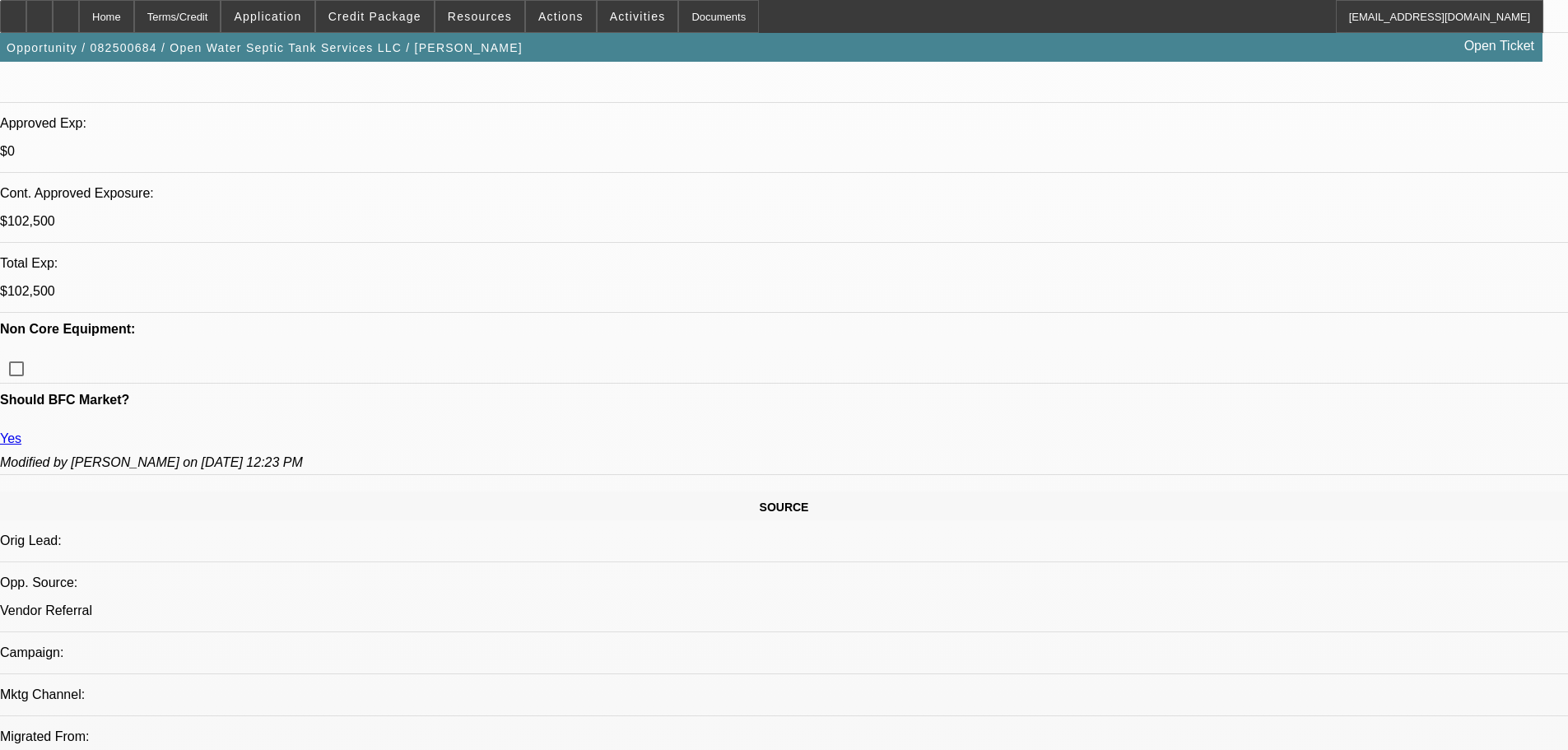
scroll to position [278, 0]
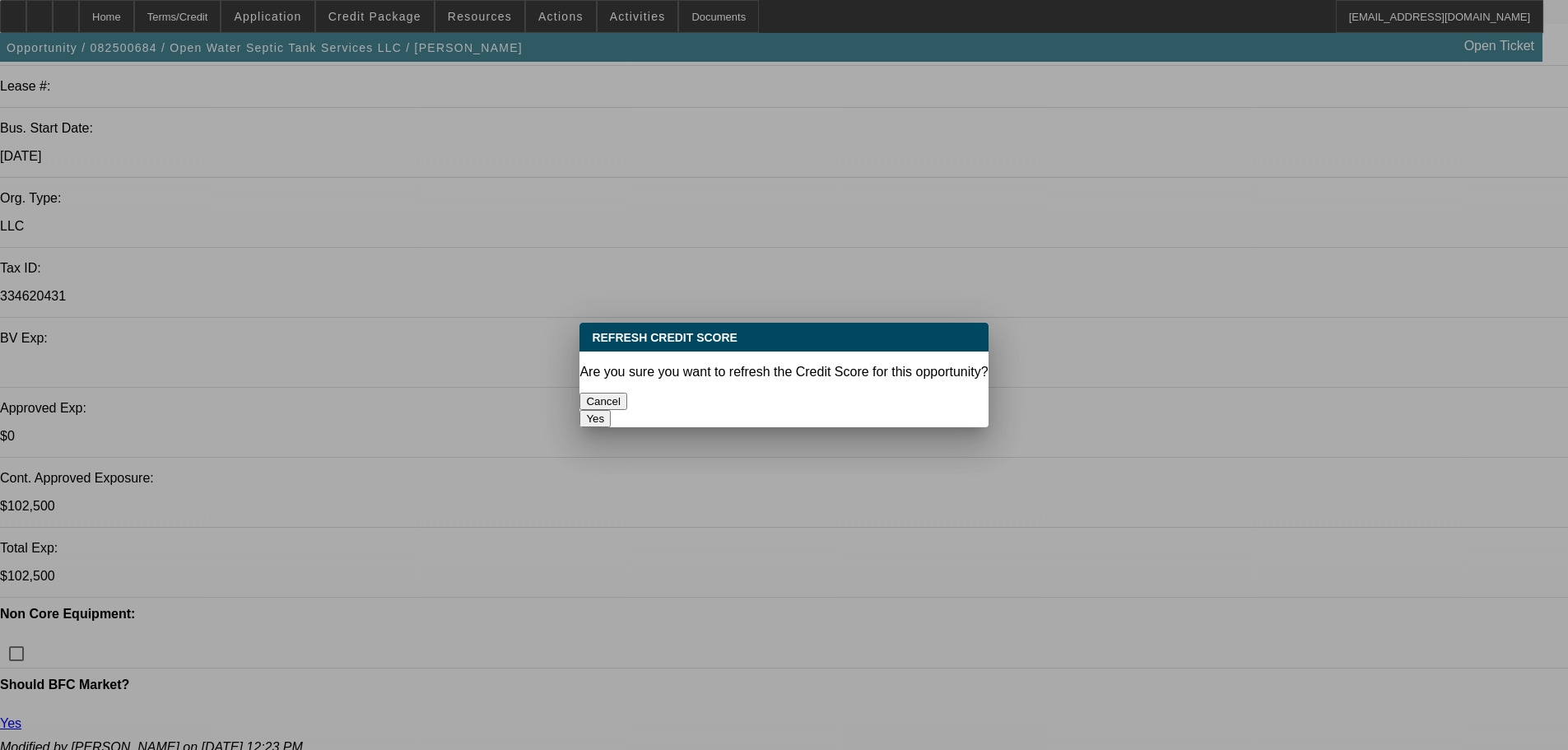
scroll to position [0, 0]
click at [611, 410] on button "Yes" at bounding box center [595, 418] width 32 height 18
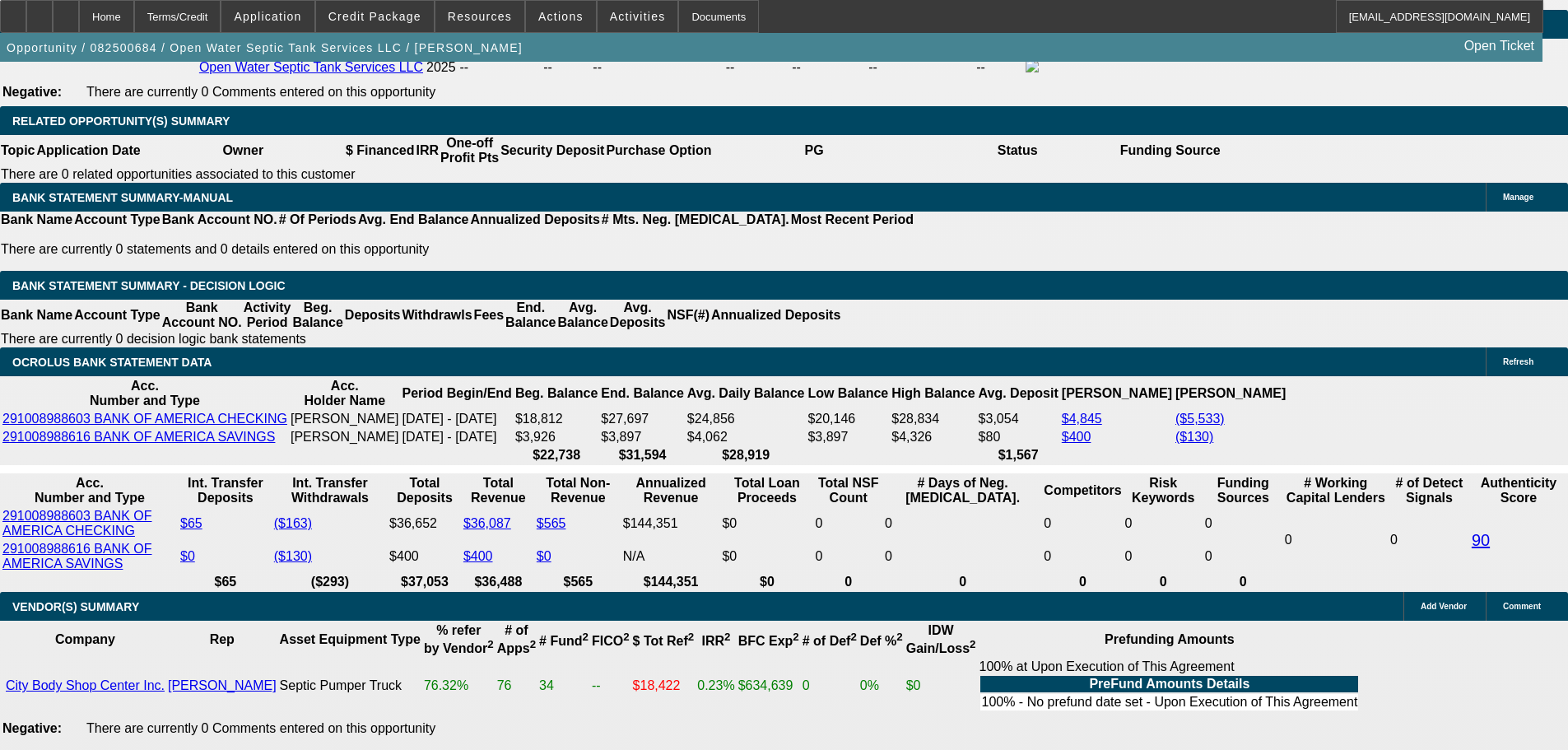
scroll to position [2583, 0]
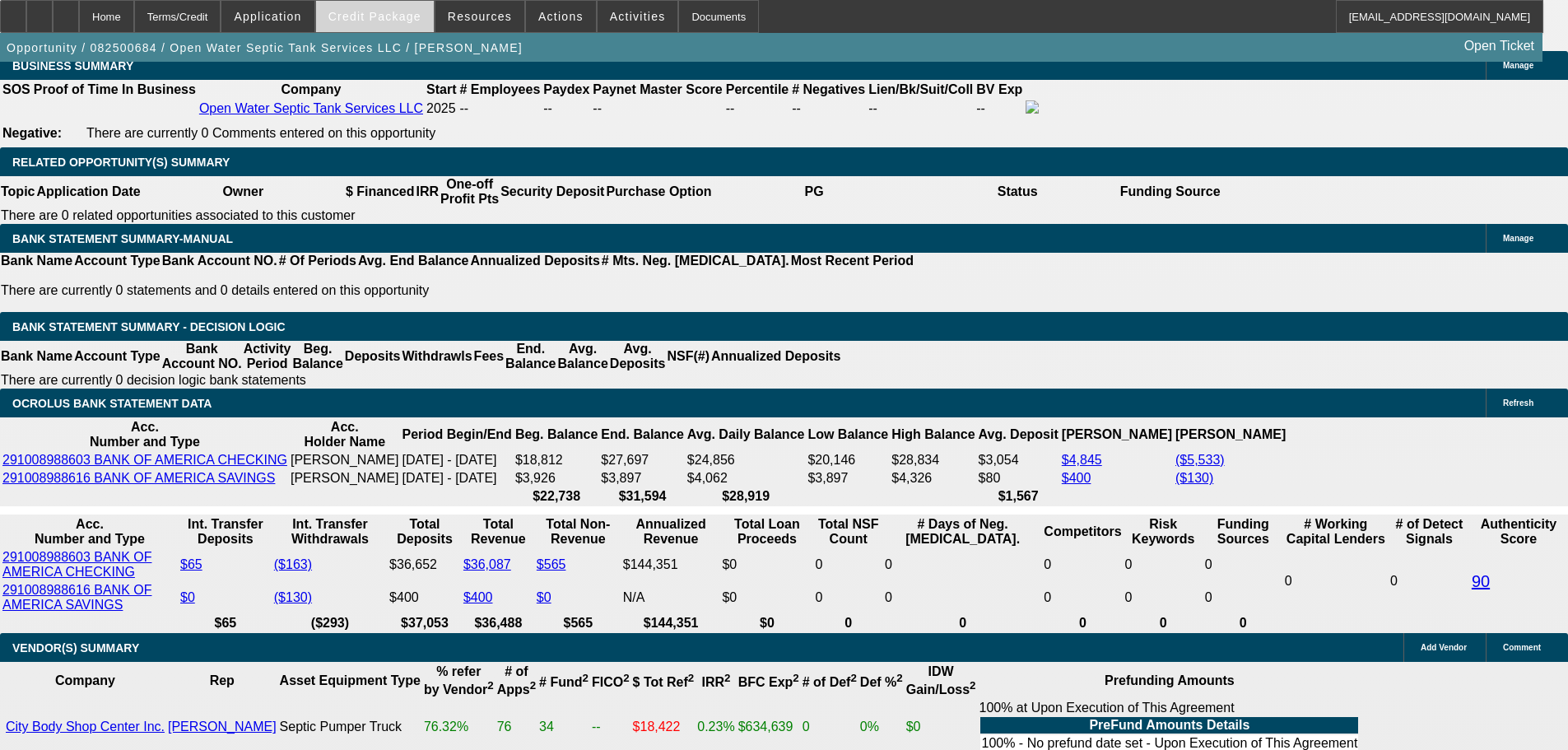
click at [395, 17] on span "Credit Package" at bounding box center [375, 17] width 93 height 13
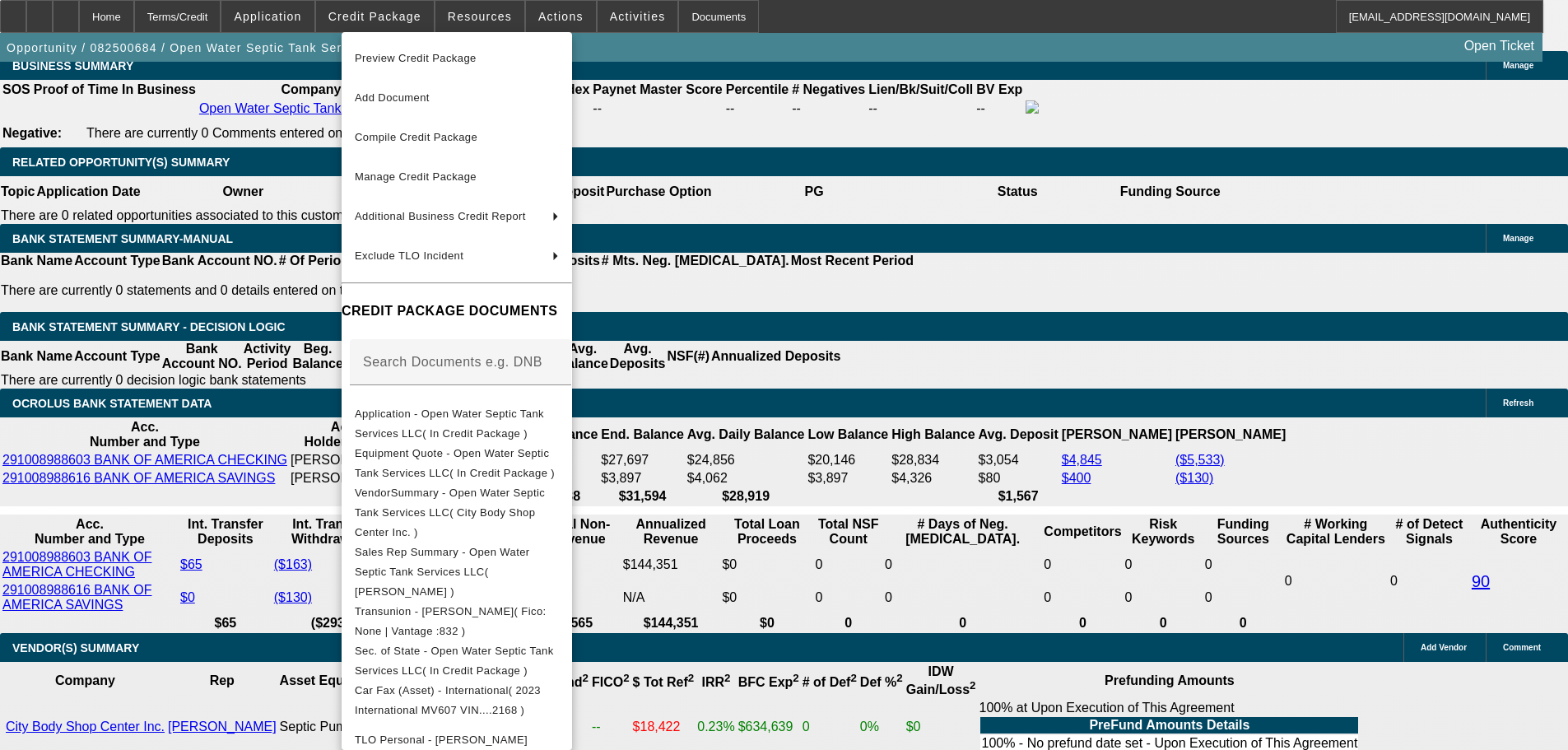
click at [437, 52] on span "Preview Credit Package" at bounding box center [415, 58] width 122 height 12
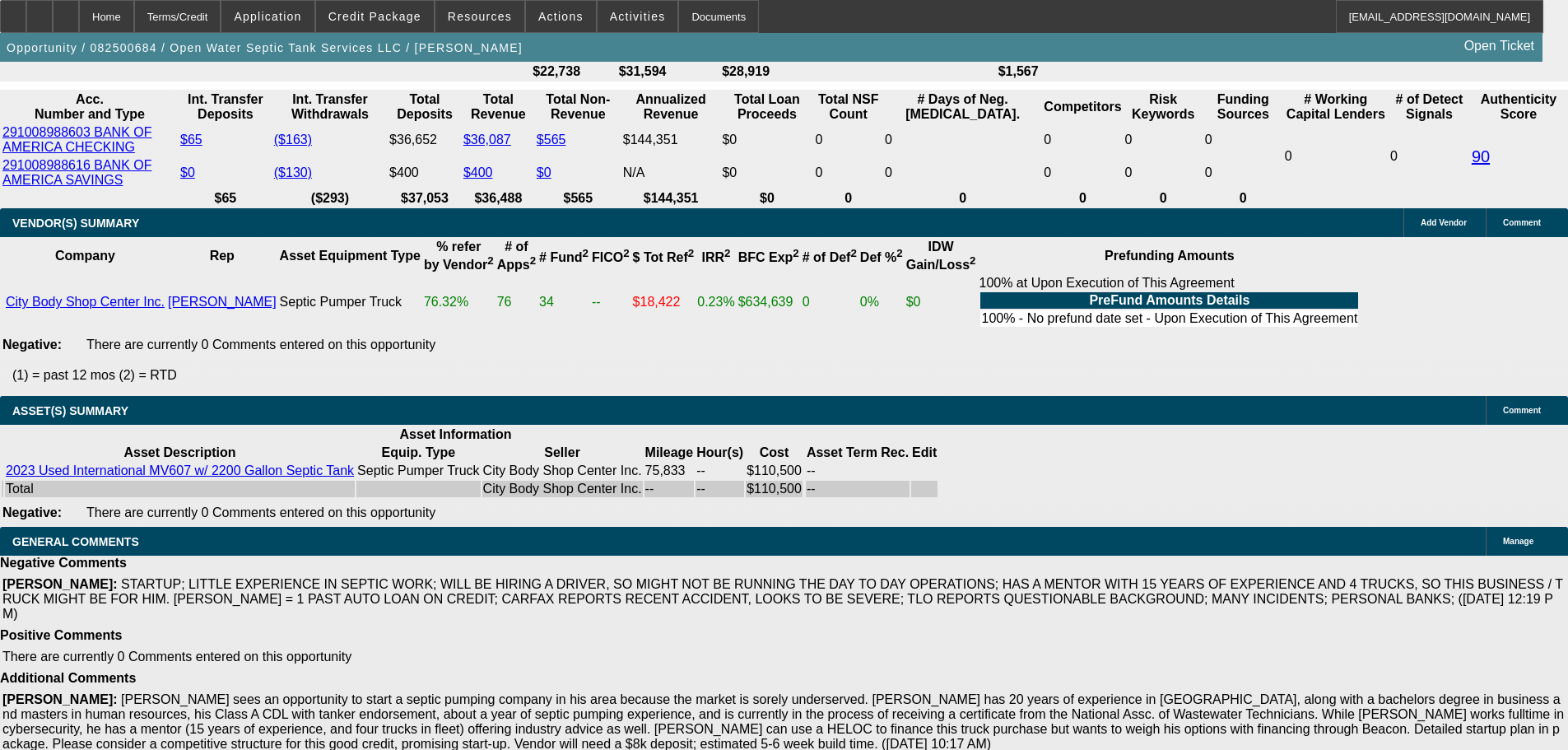
scroll to position [3159, 0]
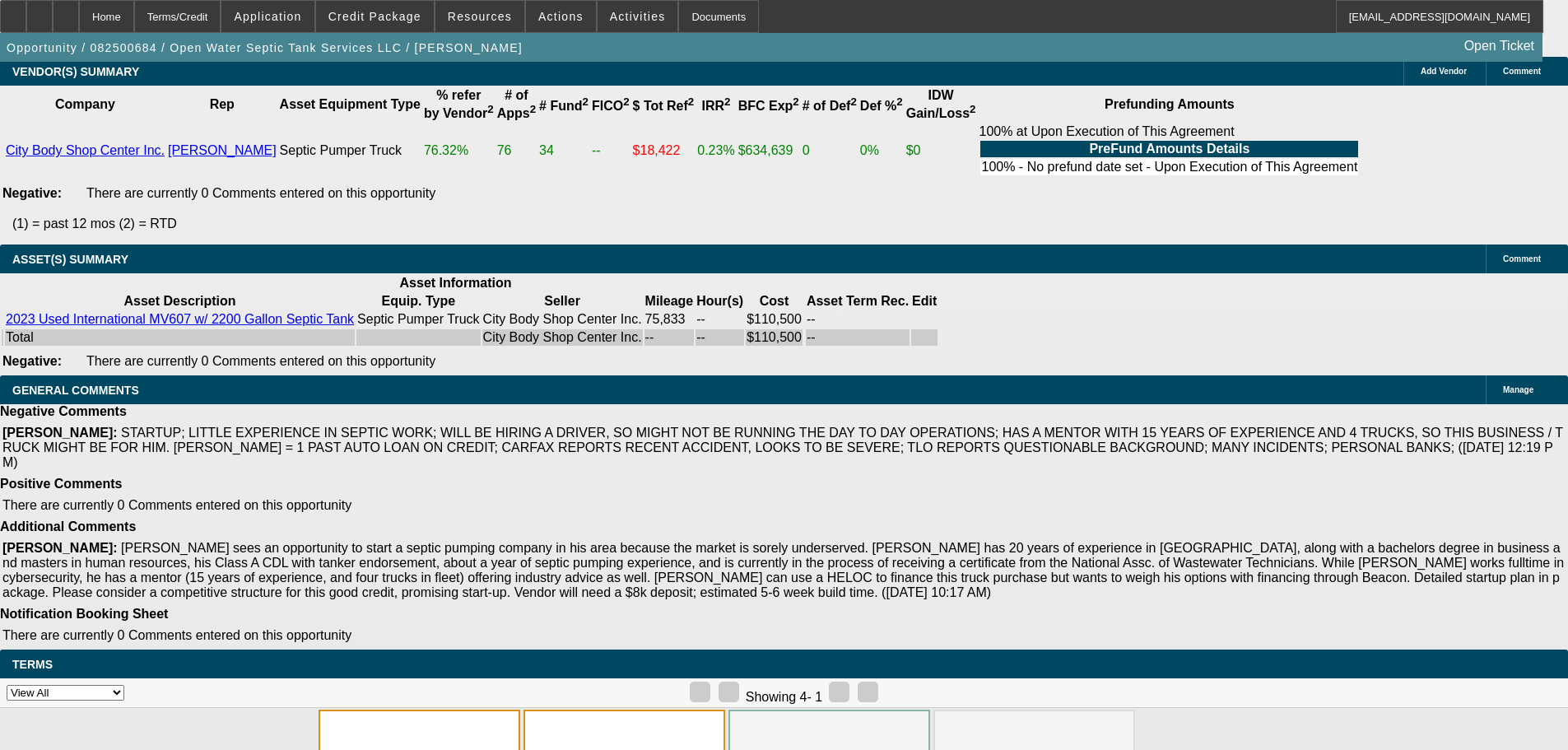
select select "3"
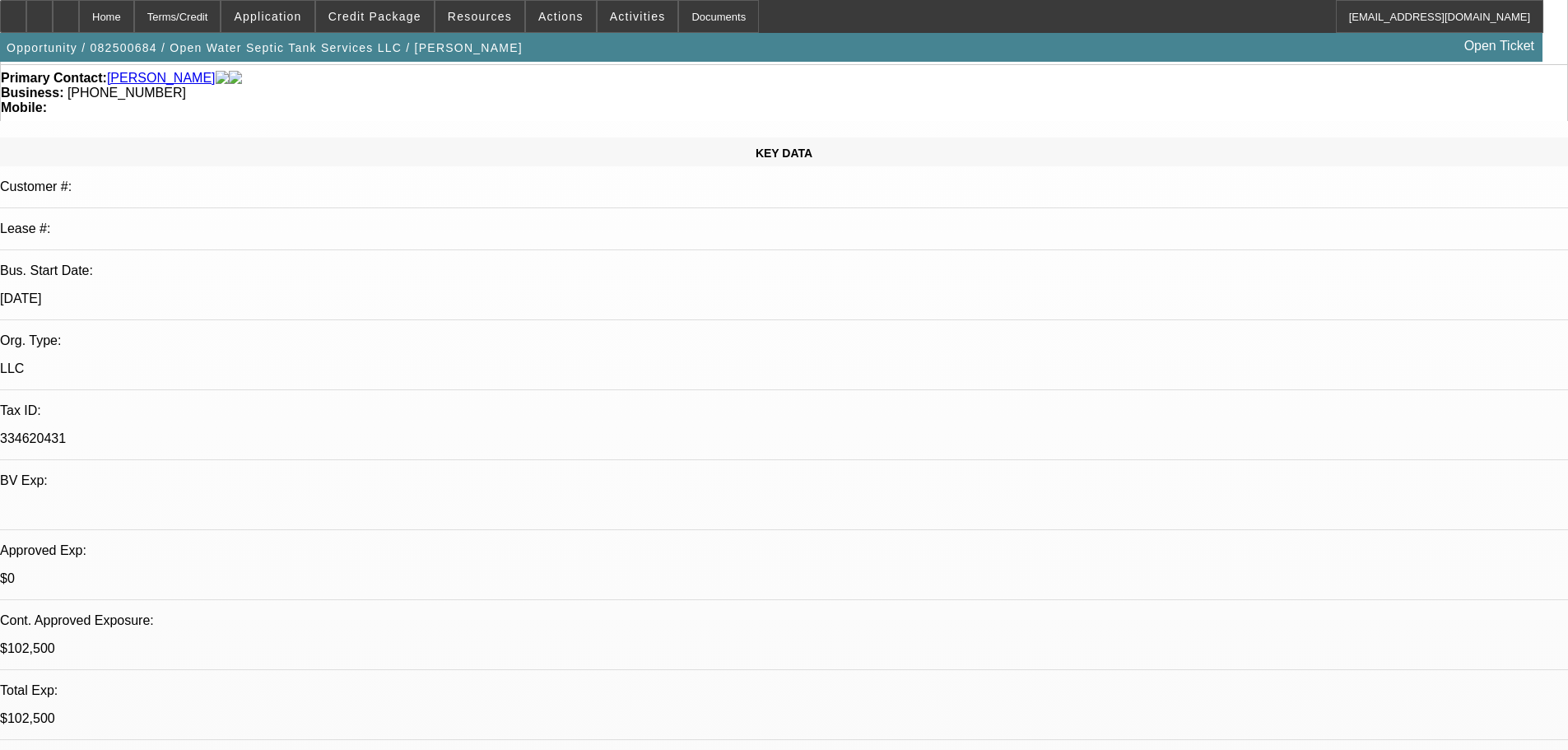
scroll to position [493, 0]
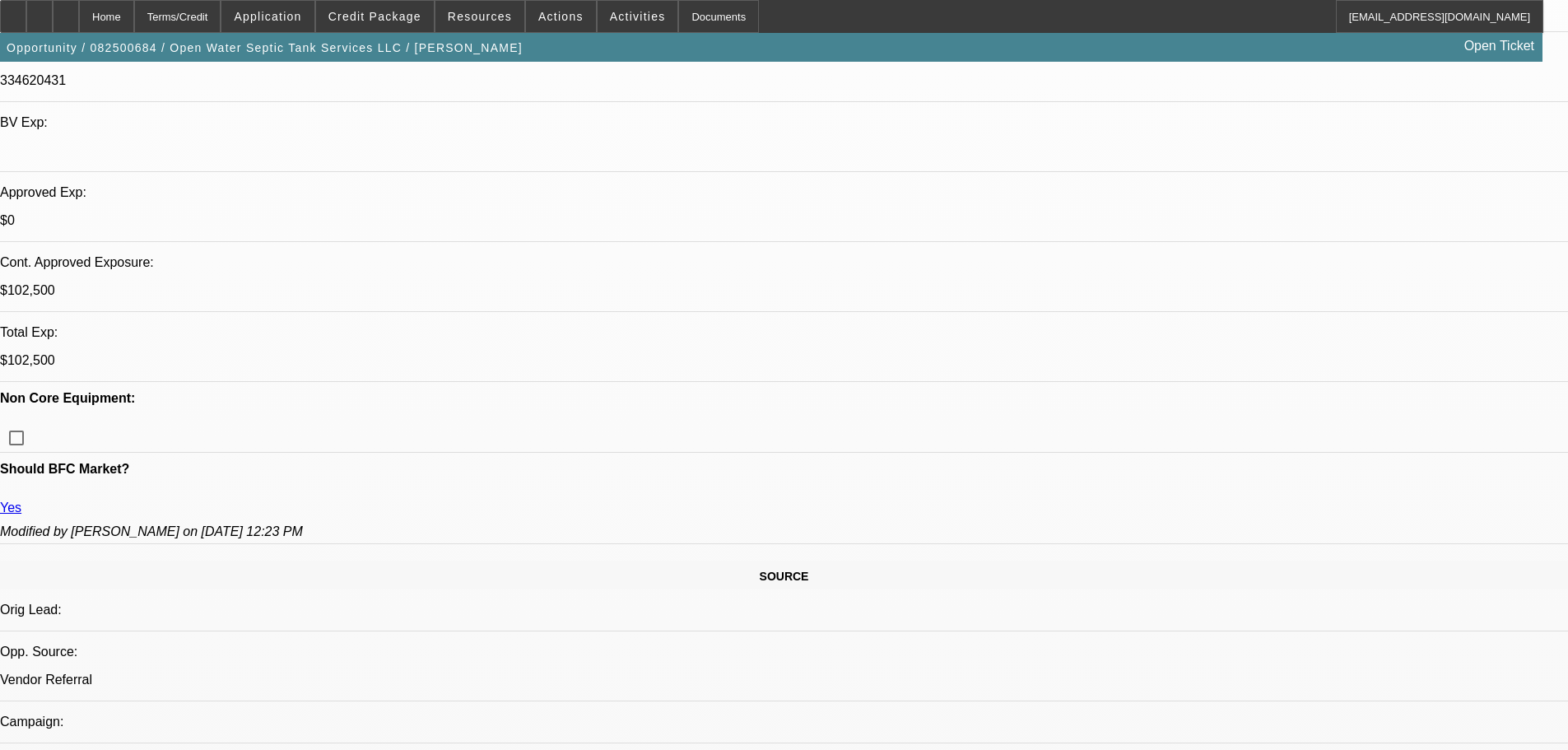
paste textarea "APPROVED, GPS REQUIRED."
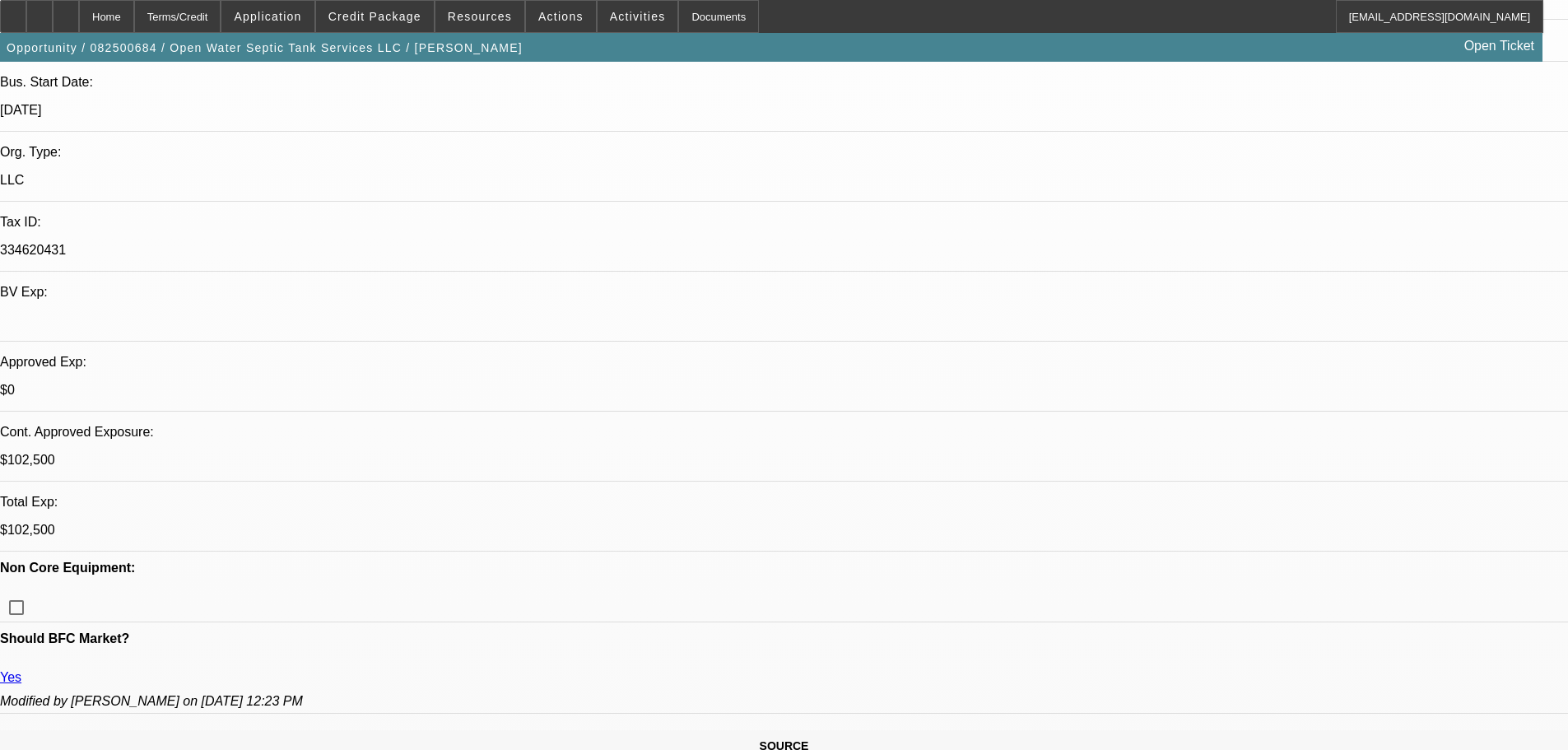
scroll to position [329, 0]
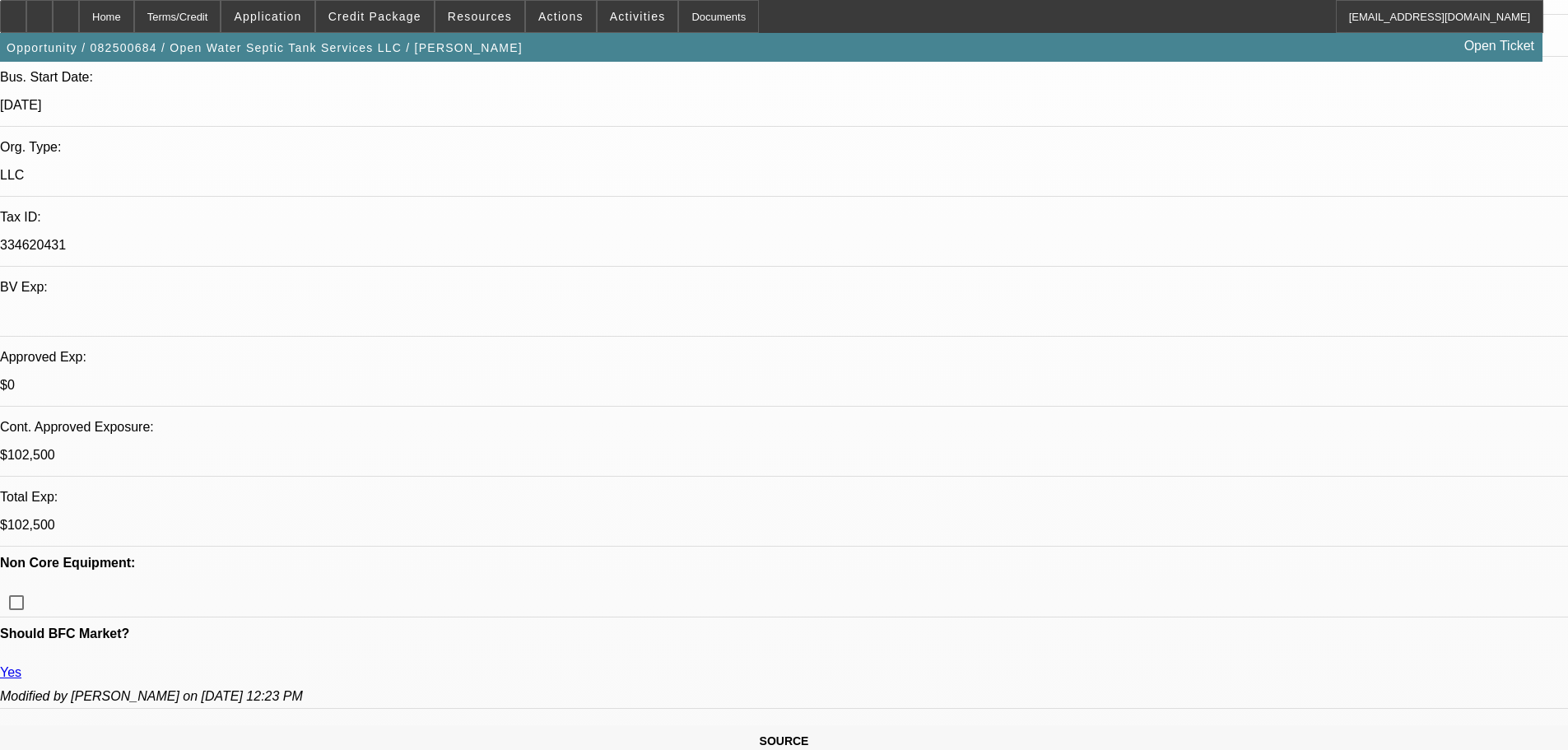
type textarea "APPROVED, GPS REQUIRED."
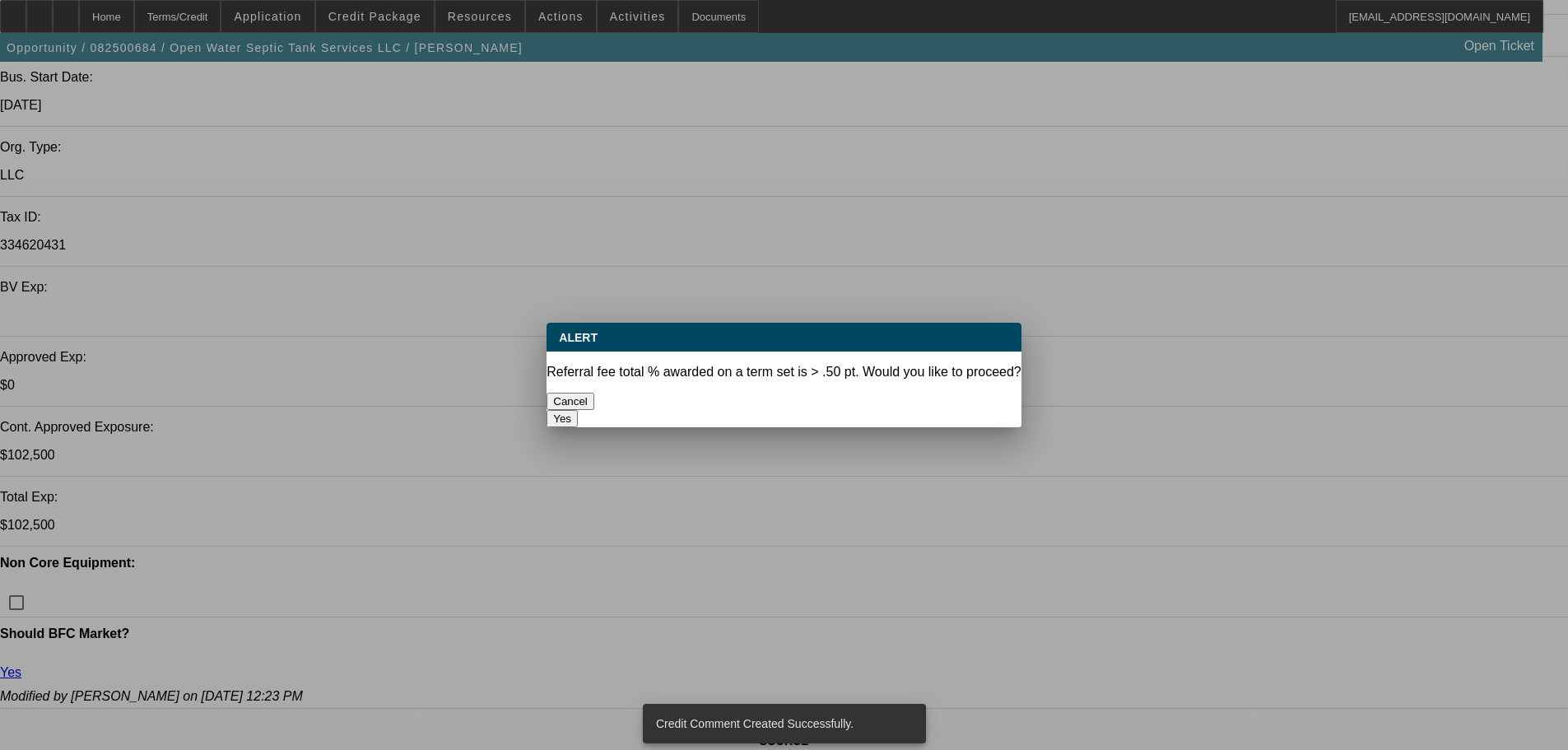
click at [577, 410] on button "Yes" at bounding box center [562, 418] width 32 height 18
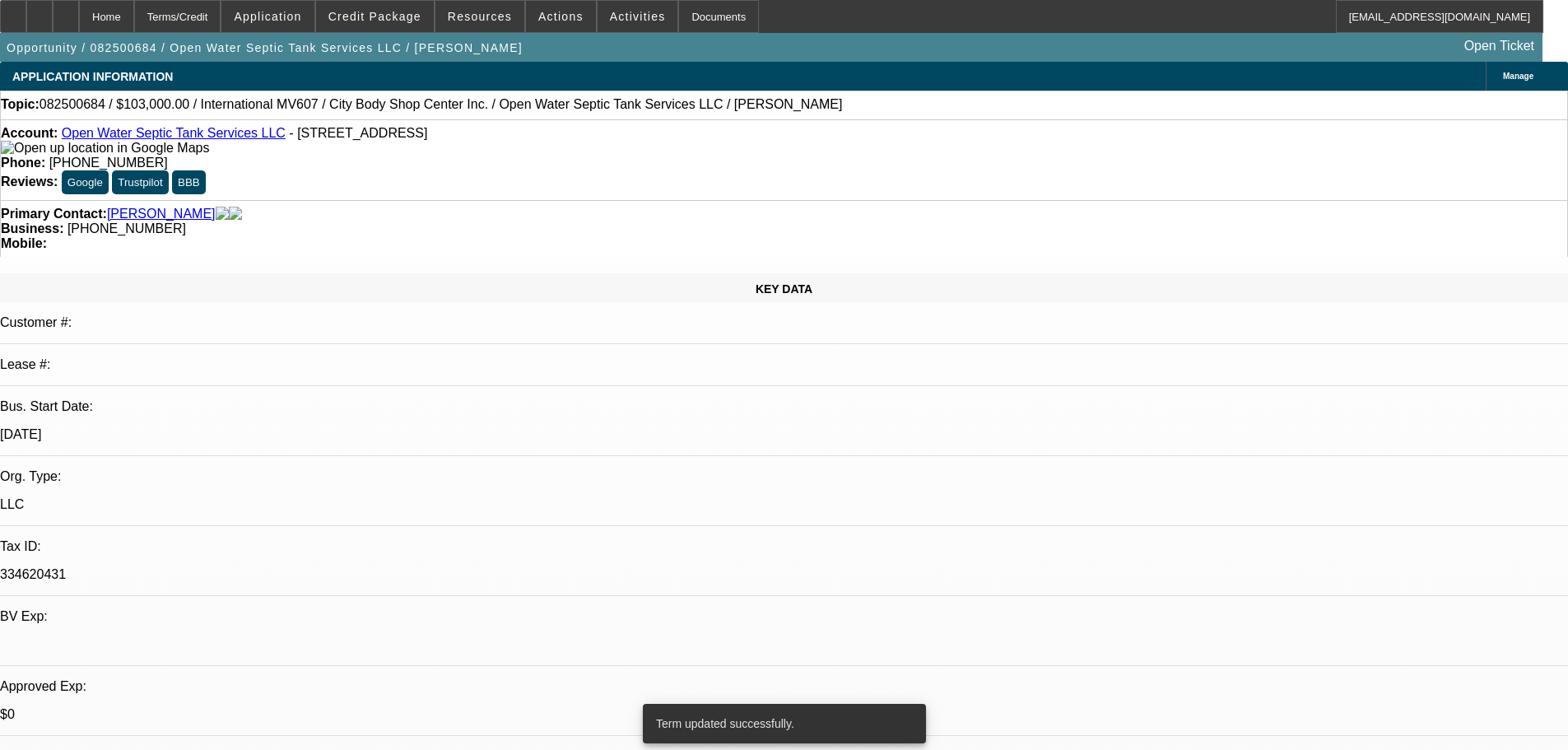
select select "0"
select select "2"
select select "0"
select select "6"
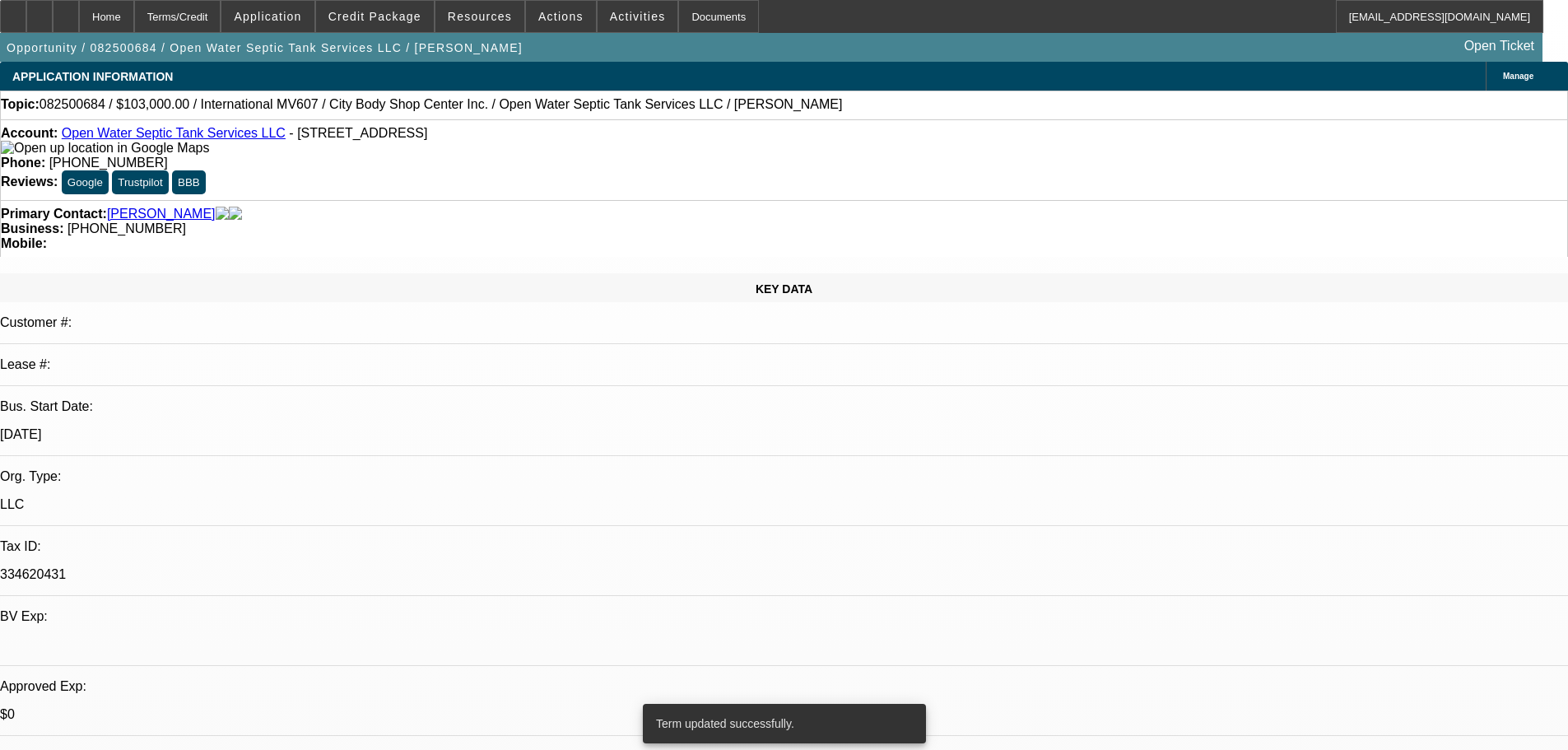
select select "0"
select select "2"
select select "0"
select select "6"
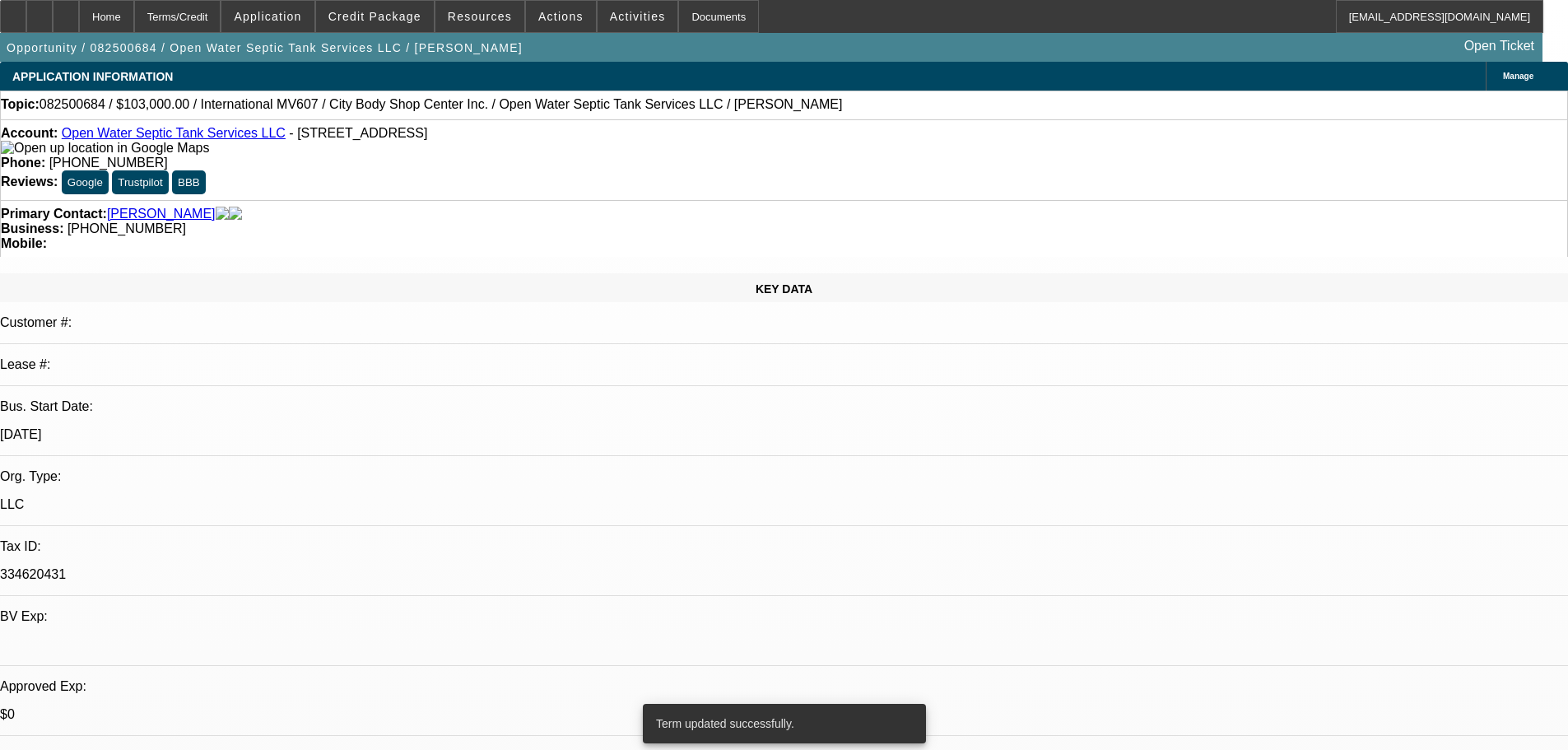
select select "0"
select select "2"
select select "0"
select select "6"
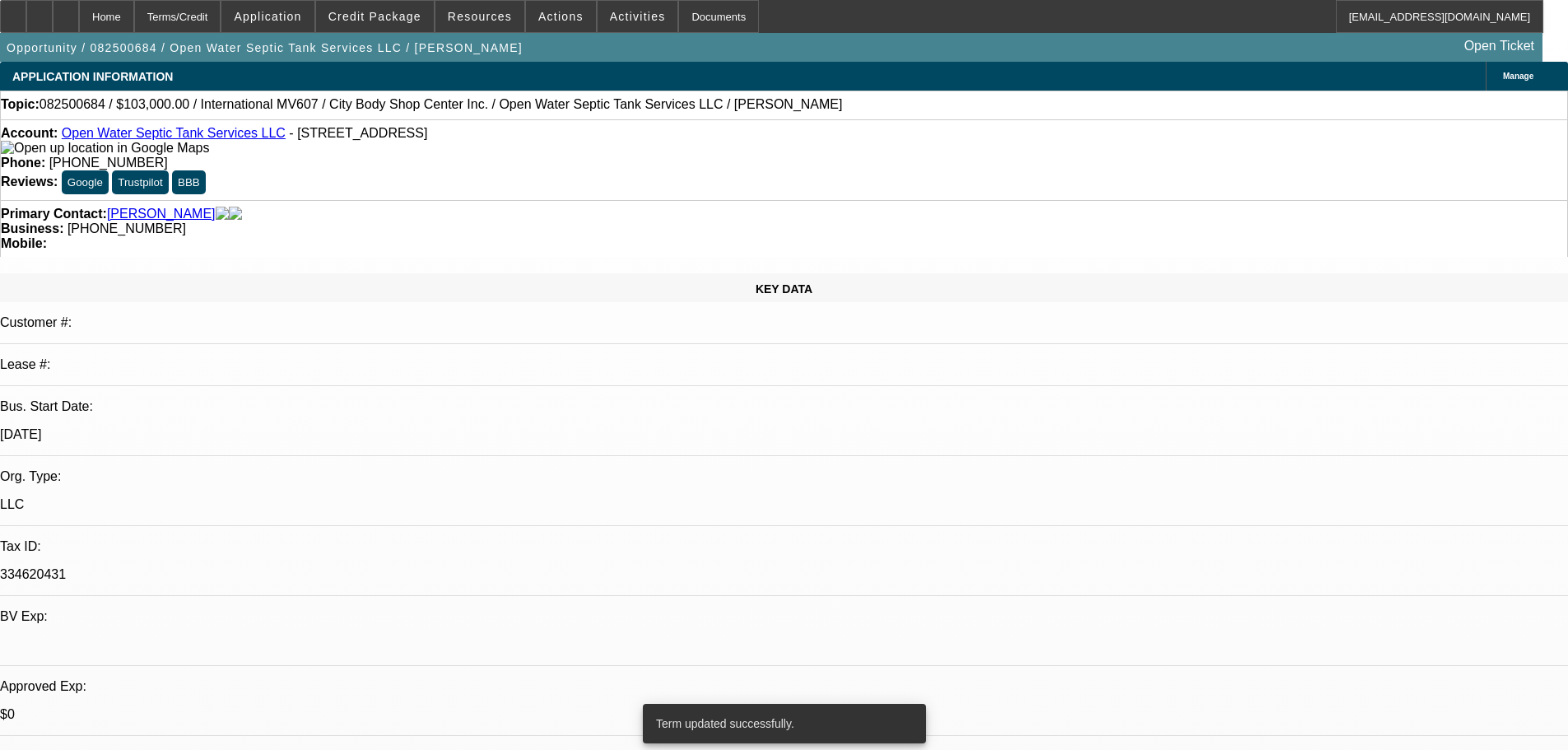
select select "0.1"
select select "2"
select select "0"
select select "6"
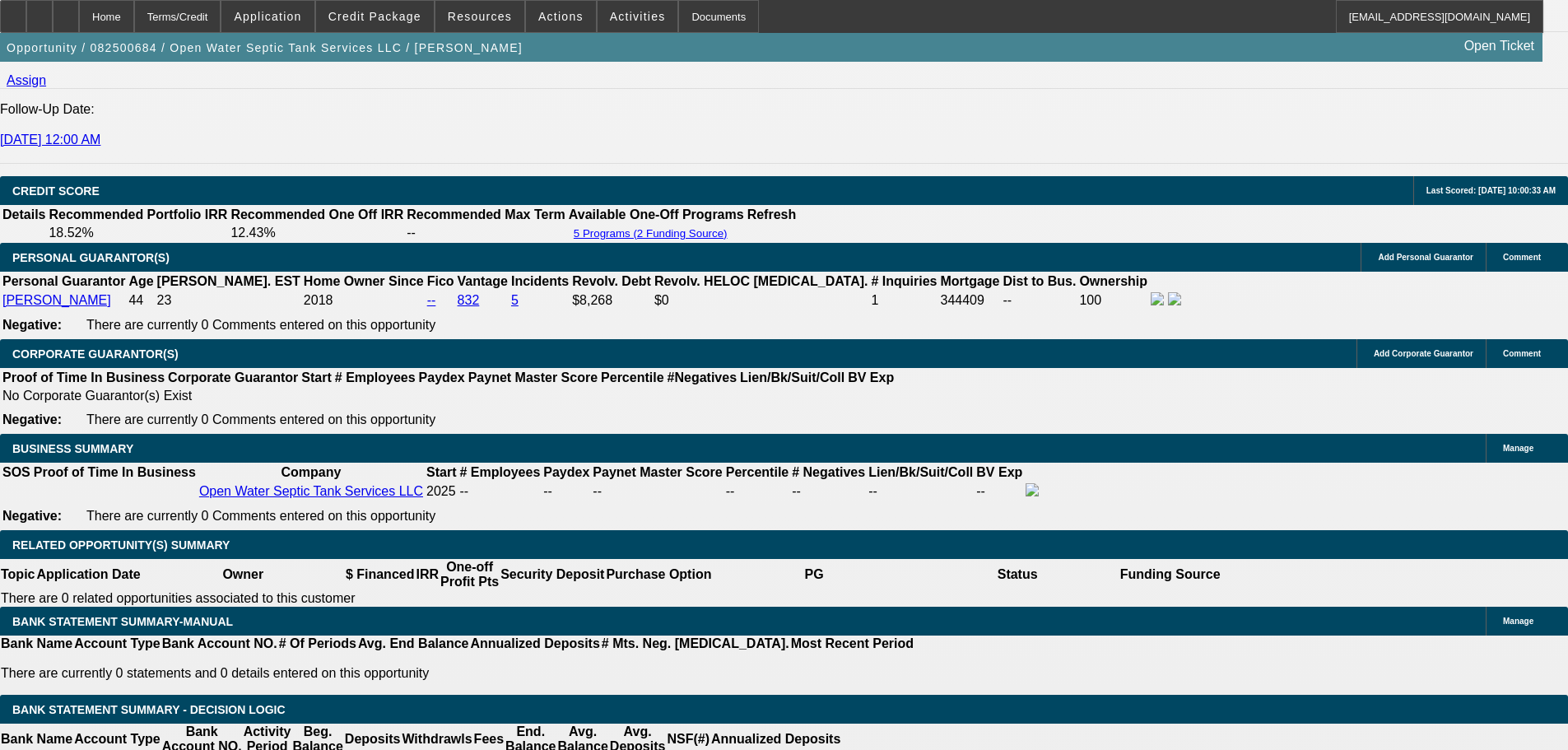
scroll to position [2387, 0]
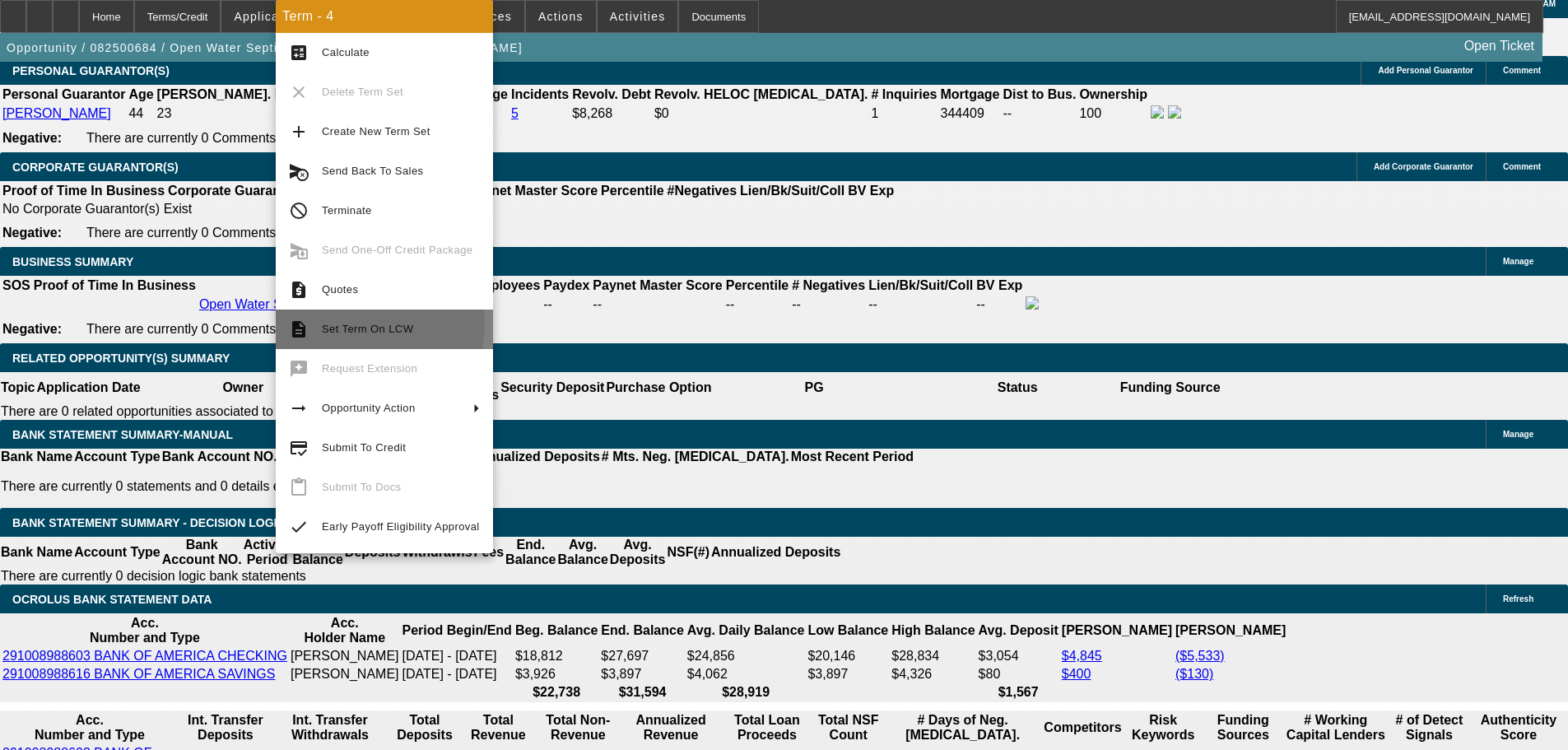
click at [361, 324] on span "Set Term On LCW" at bounding box center [368, 328] width 91 height 12
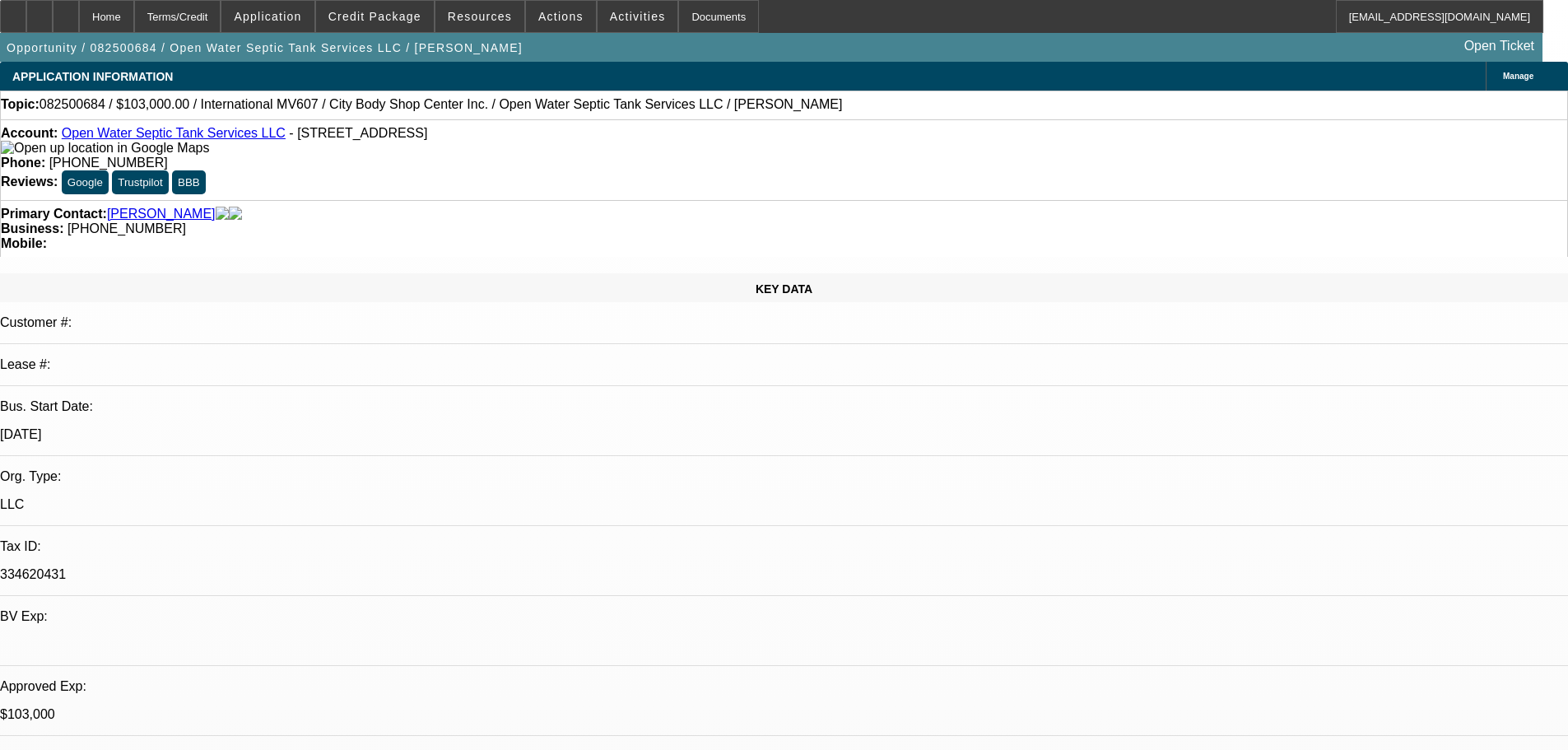
select select "0"
select select "2"
select select "0"
select select "6"
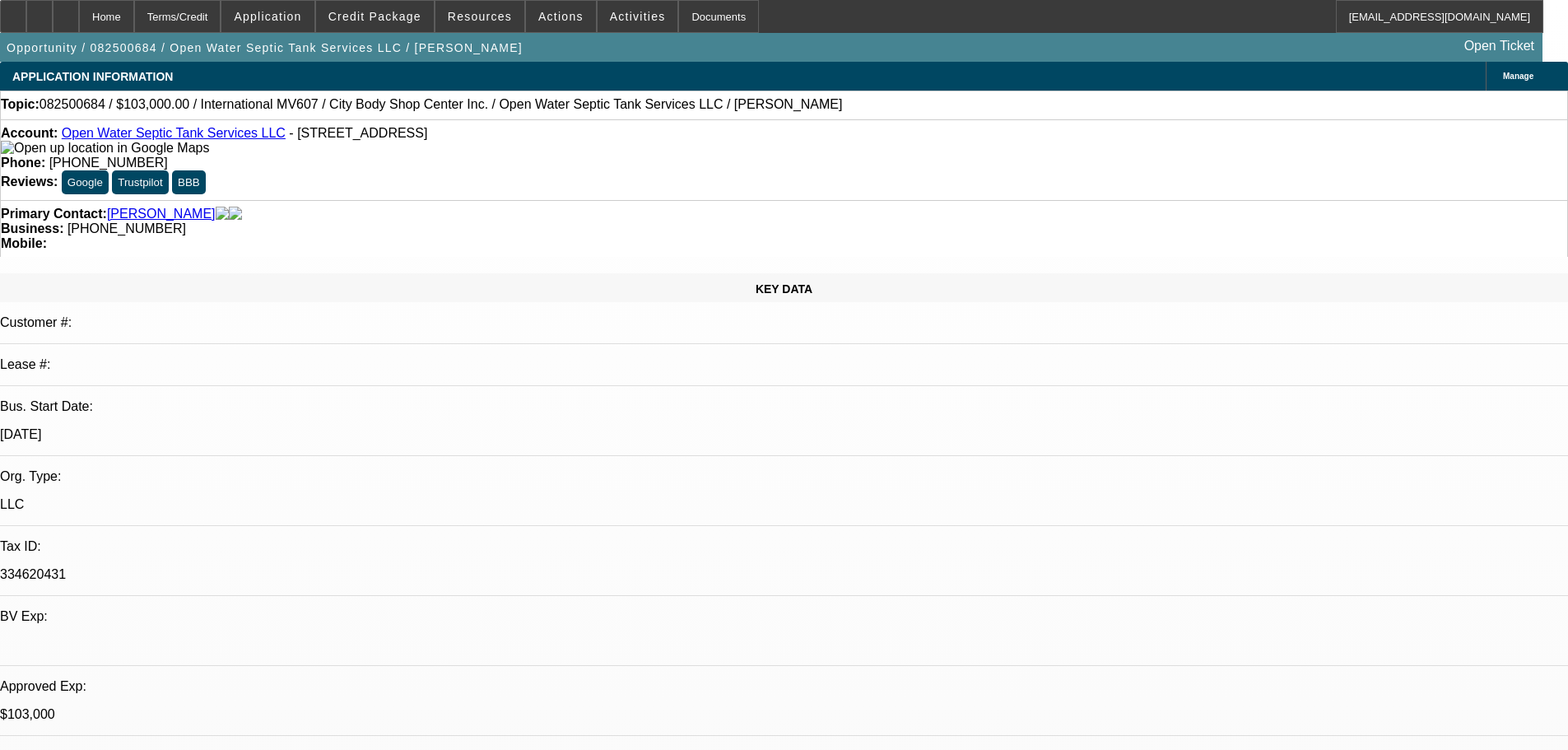
select select "0"
select select "2"
select select "0"
select select "6"
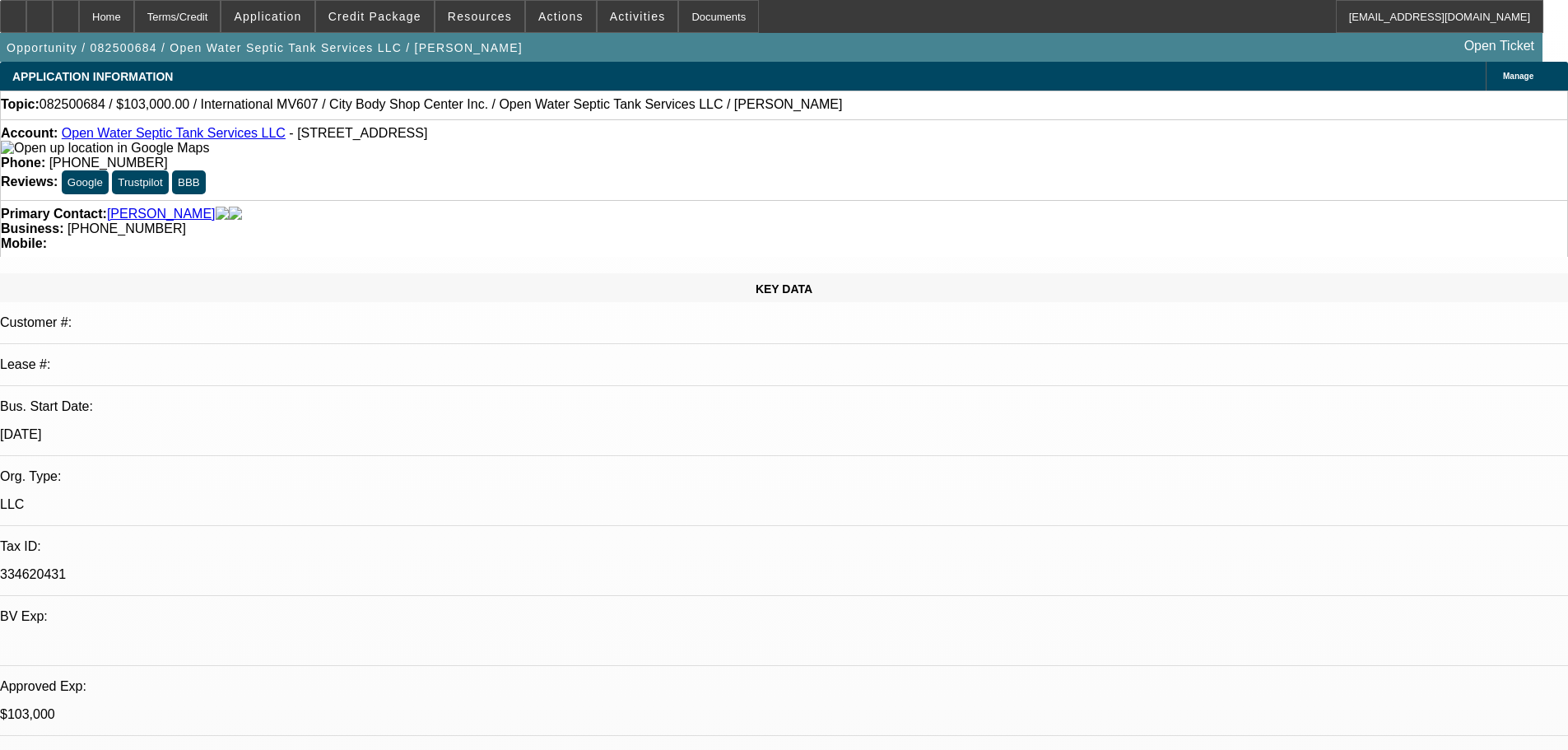
select select "0"
select select "2"
select select "0"
select select "6"
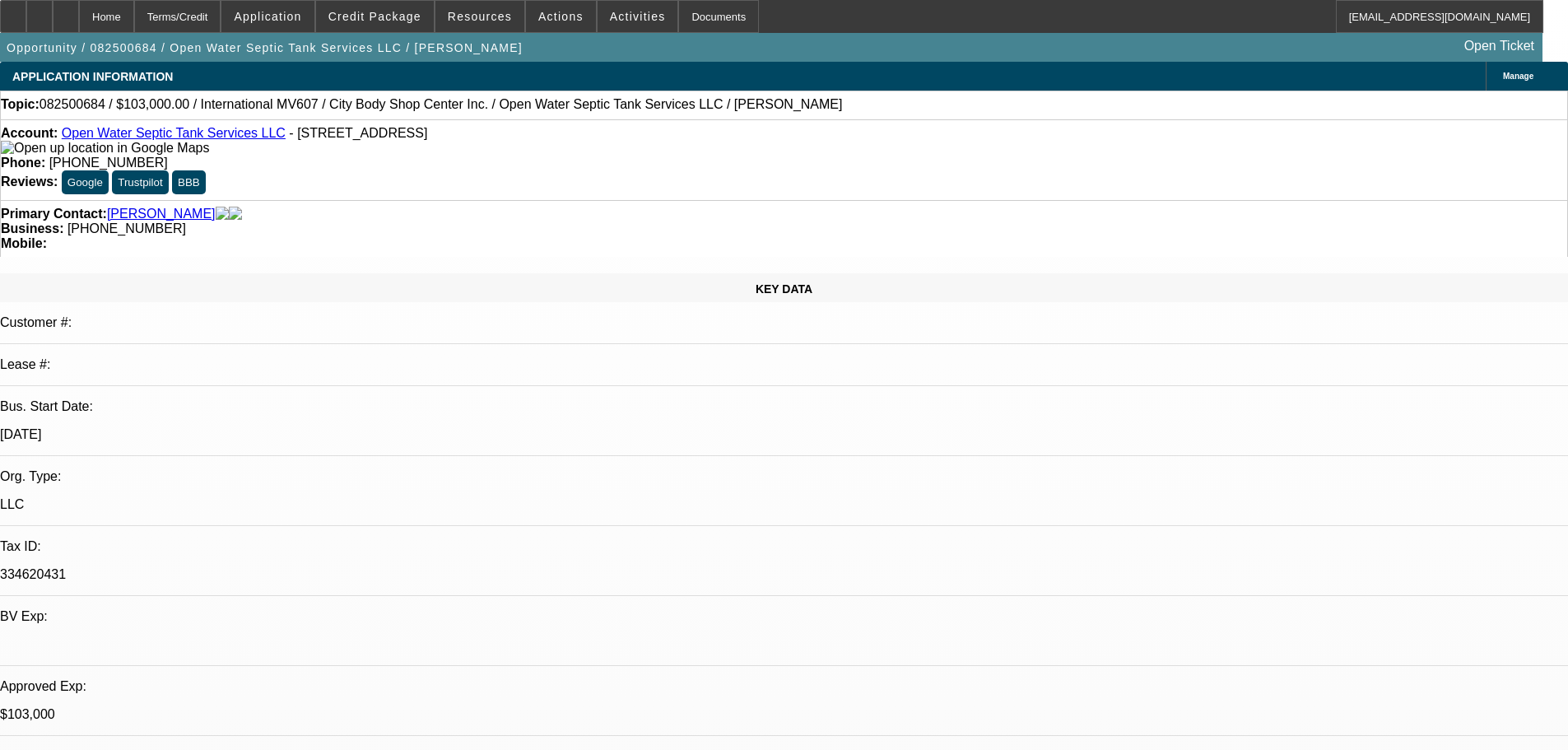
select select "0.1"
select select "2"
select select "0"
select select "6"
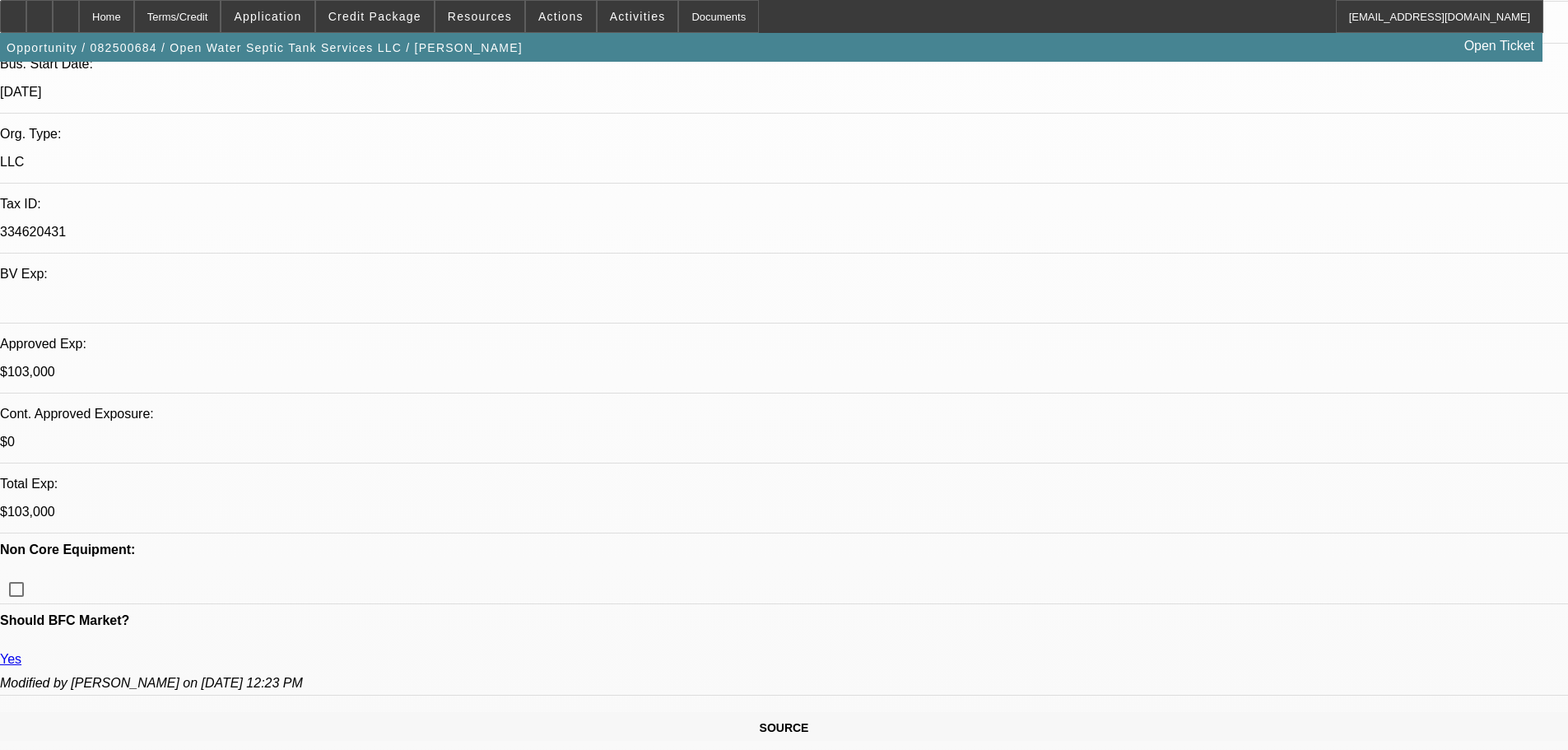
scroll to position [247, 0]
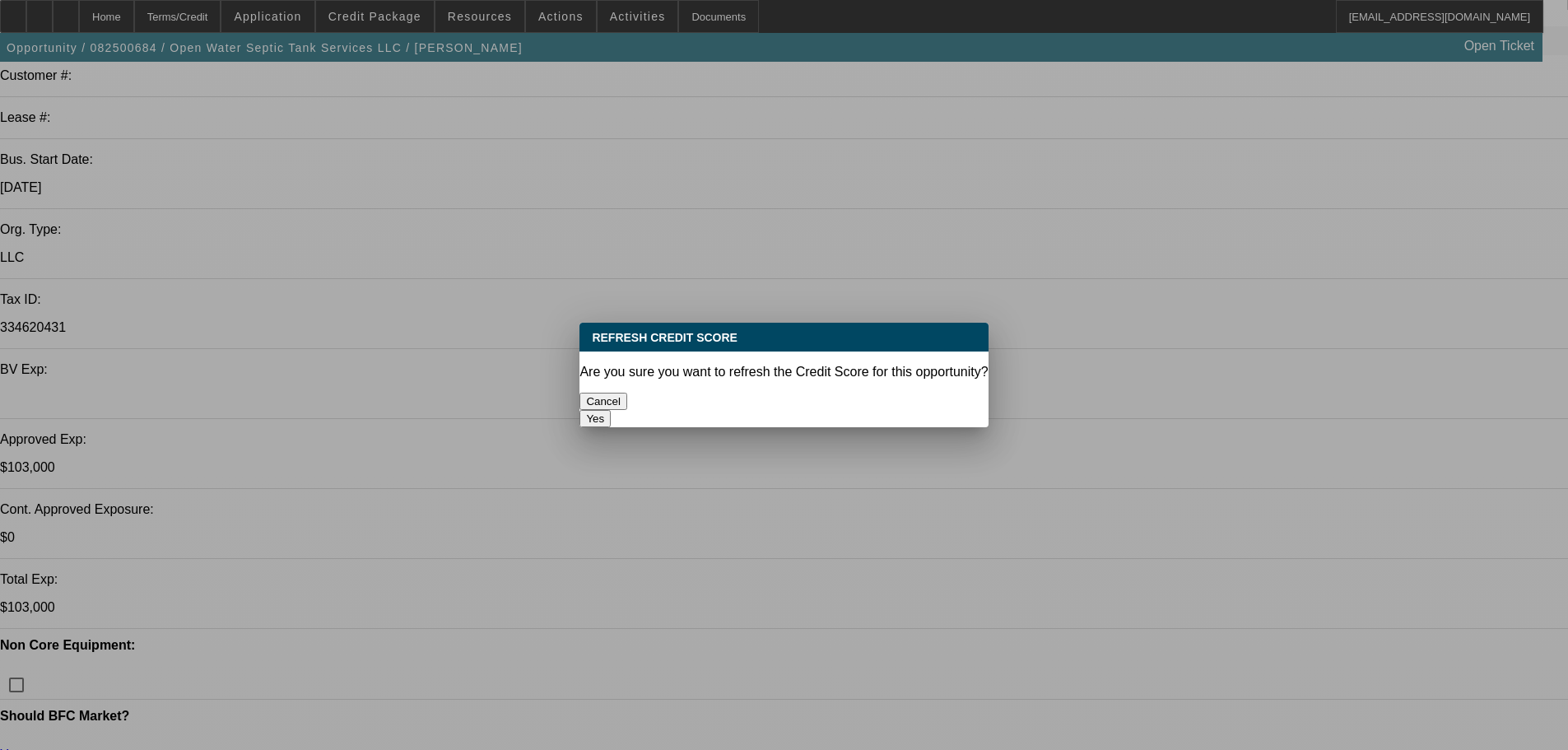
scroll to position [0, 0]
click at [611, 410] on button "Yes" at bounding box center [595, 418] width 32 height 18
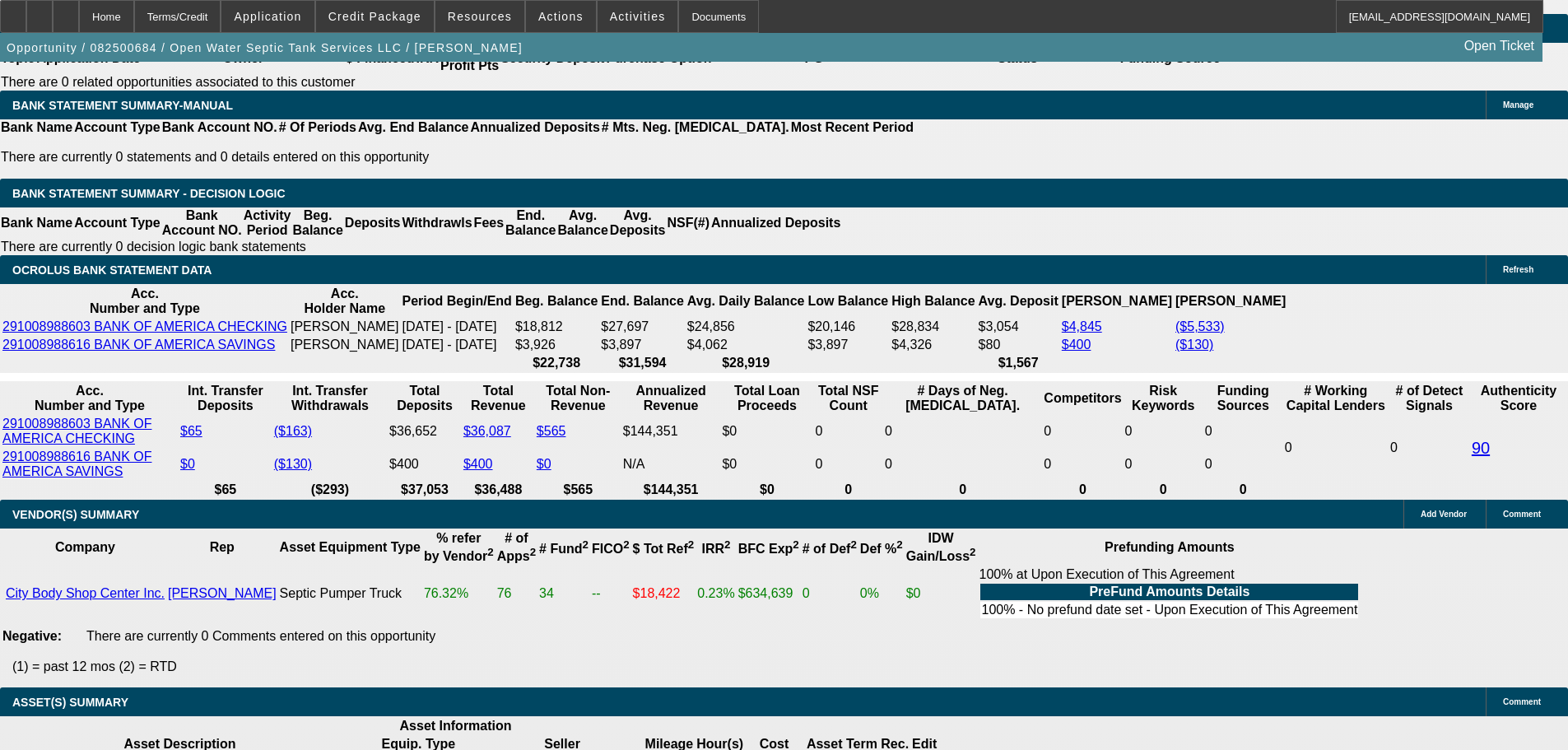
scroll to position [2634, 0]
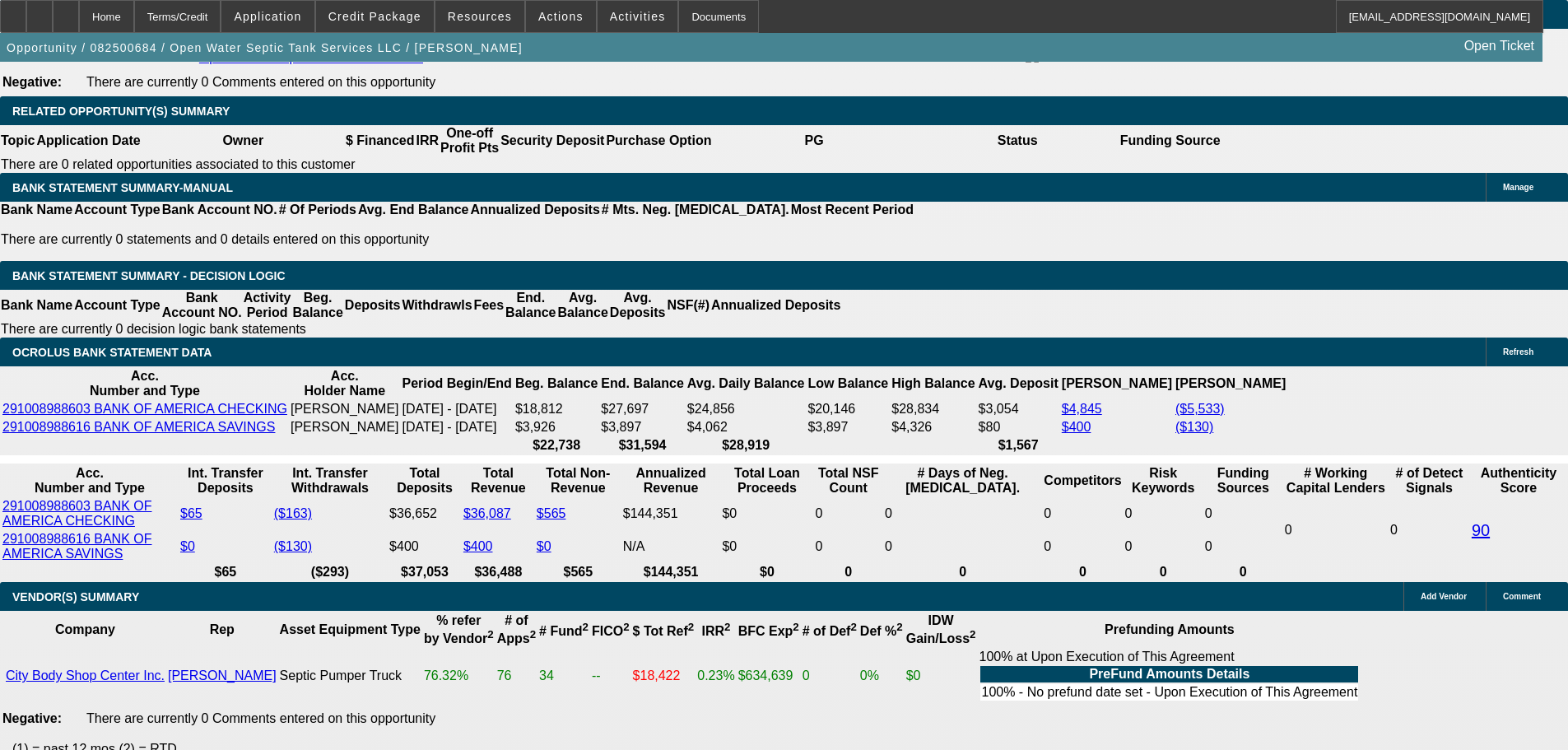
drag, startPoint x: 255, startPoint y: 417, endPoint x: 309, endPoint y: 413, distance: 54.1
type input "3"
type input "$6.00"
type input "UNKNOWN"
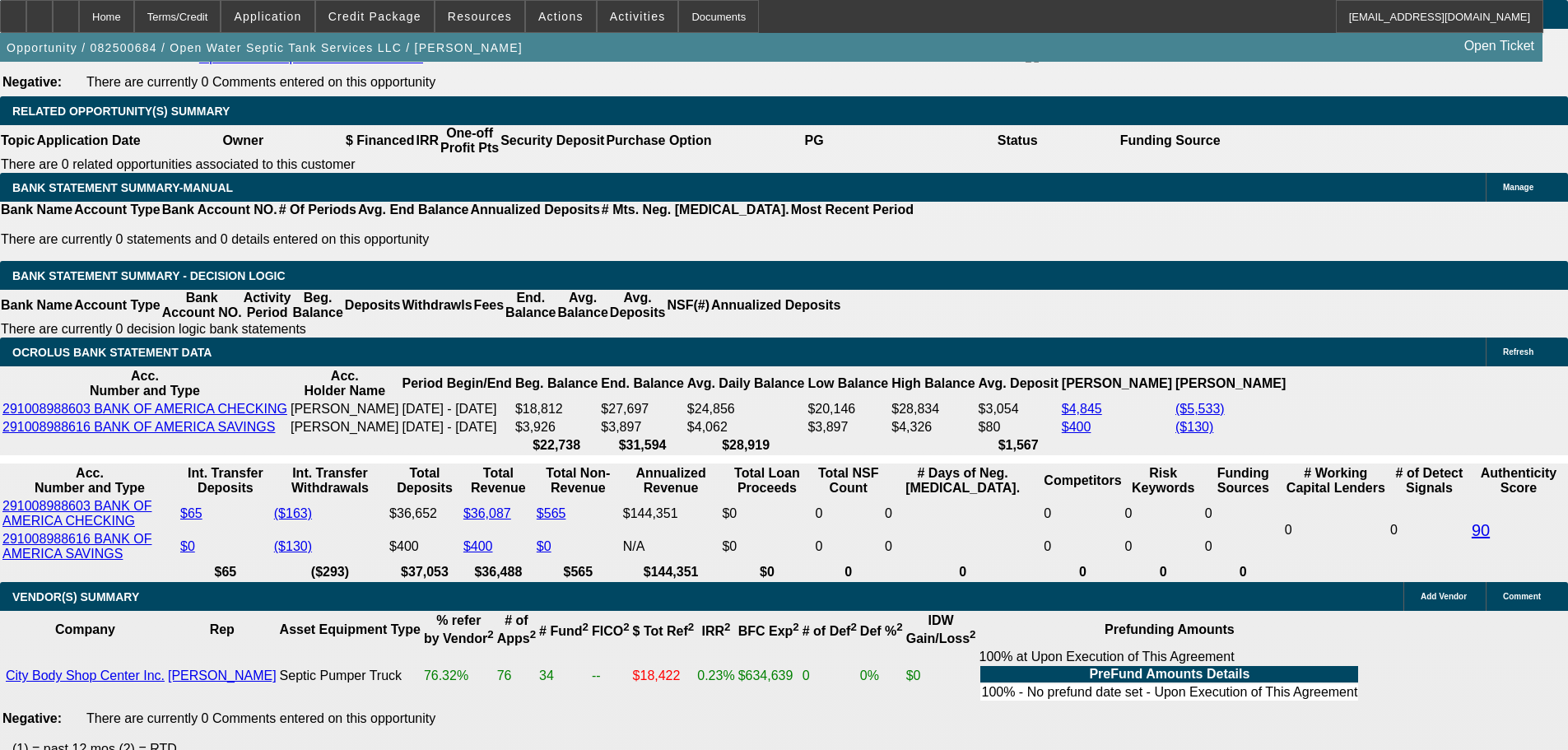
type input "3495"
type input "$6,990.00"
type input "13.5"
type input "$3,495.00"
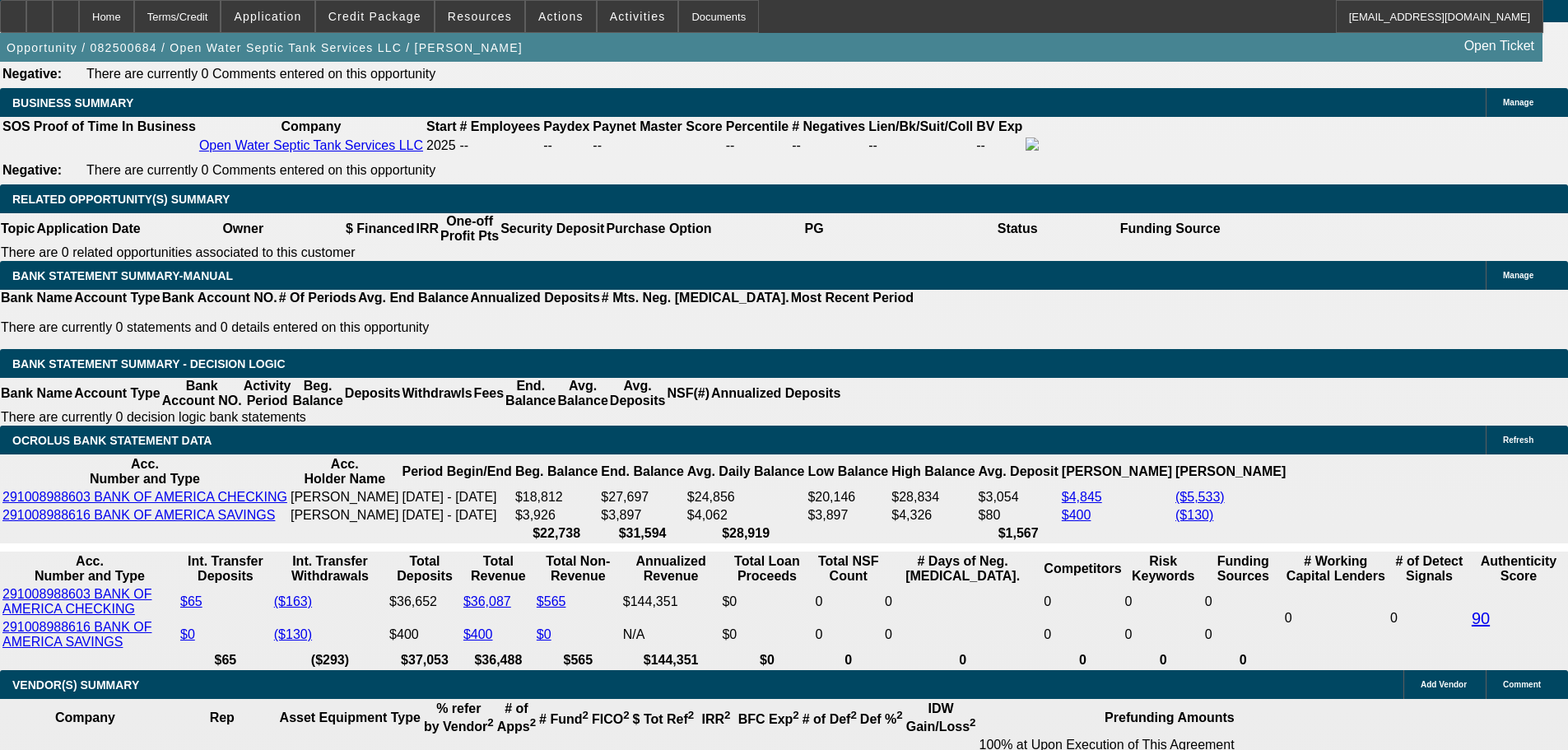
scroll to position [2305, 0]
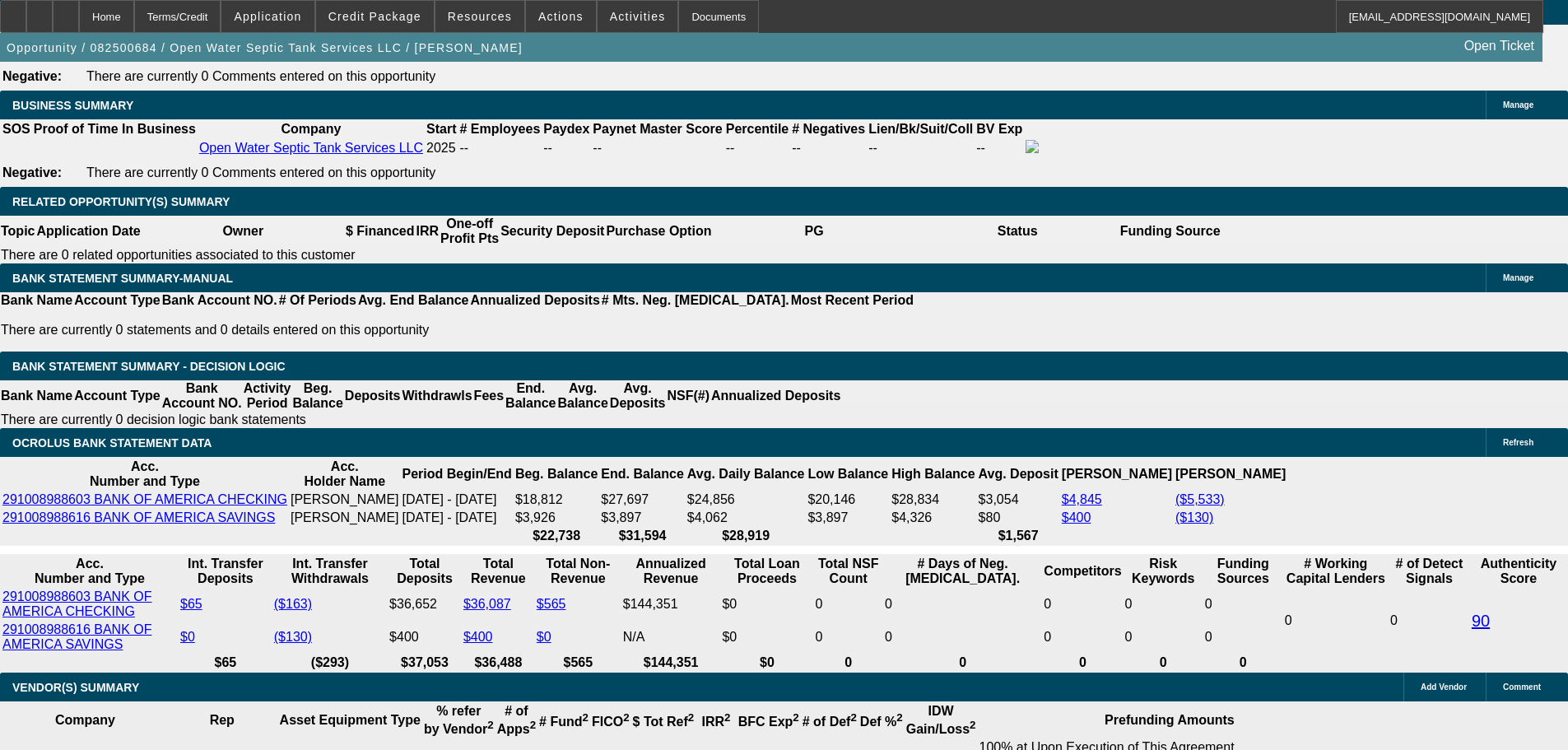
scroll to position [2716, 0]
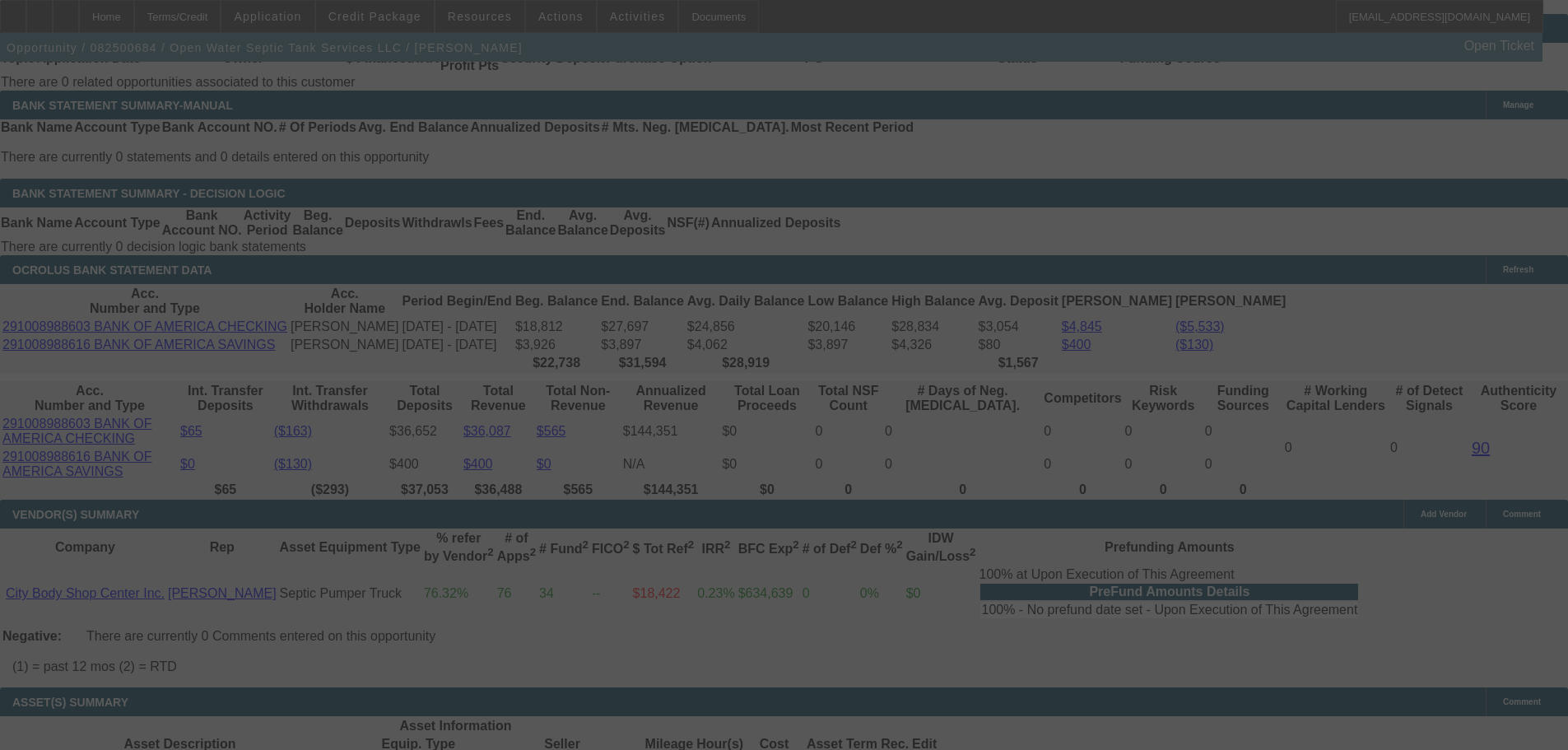
select select "0"
select select "2"
select select "0"
select select "6"
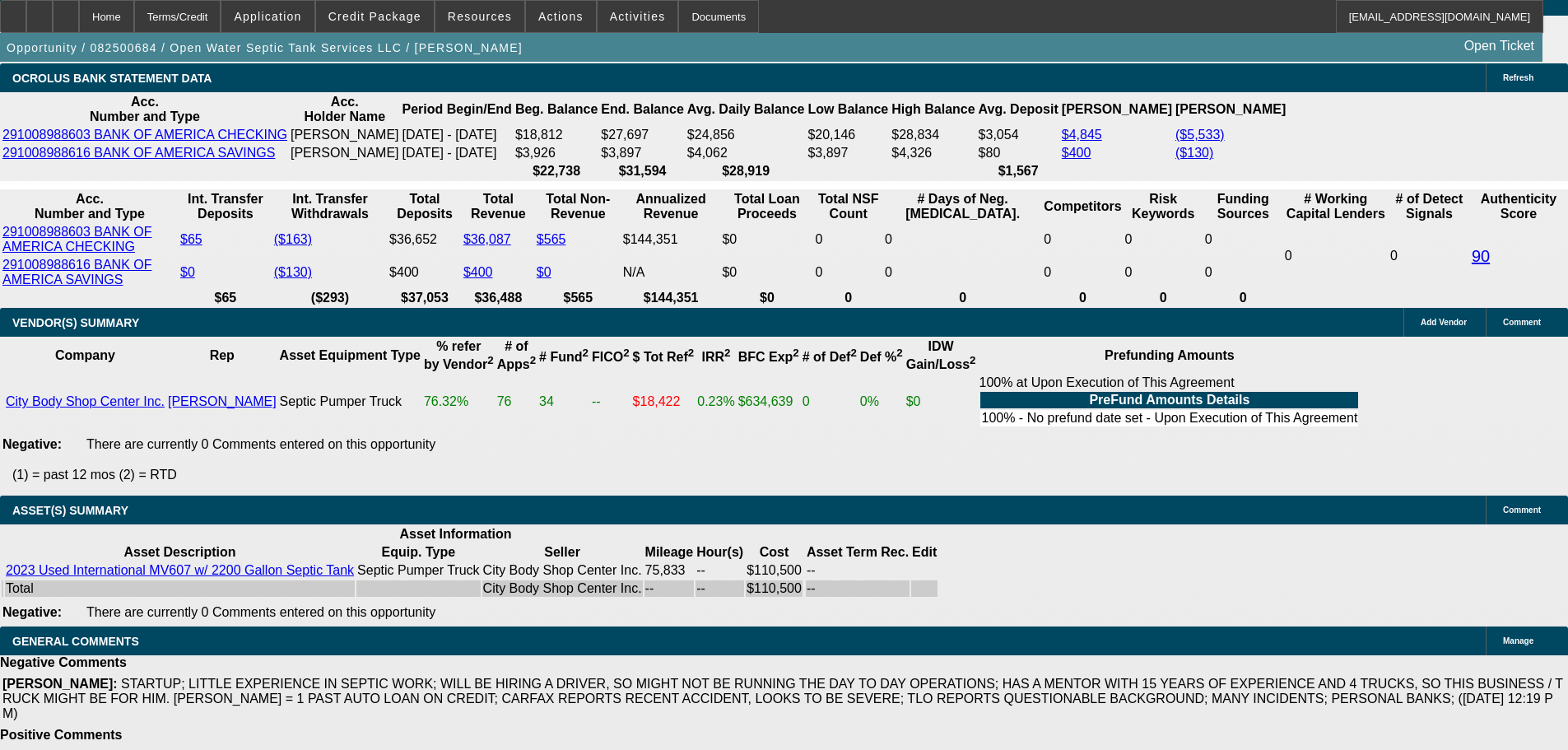
scroll to position [3174, 0]
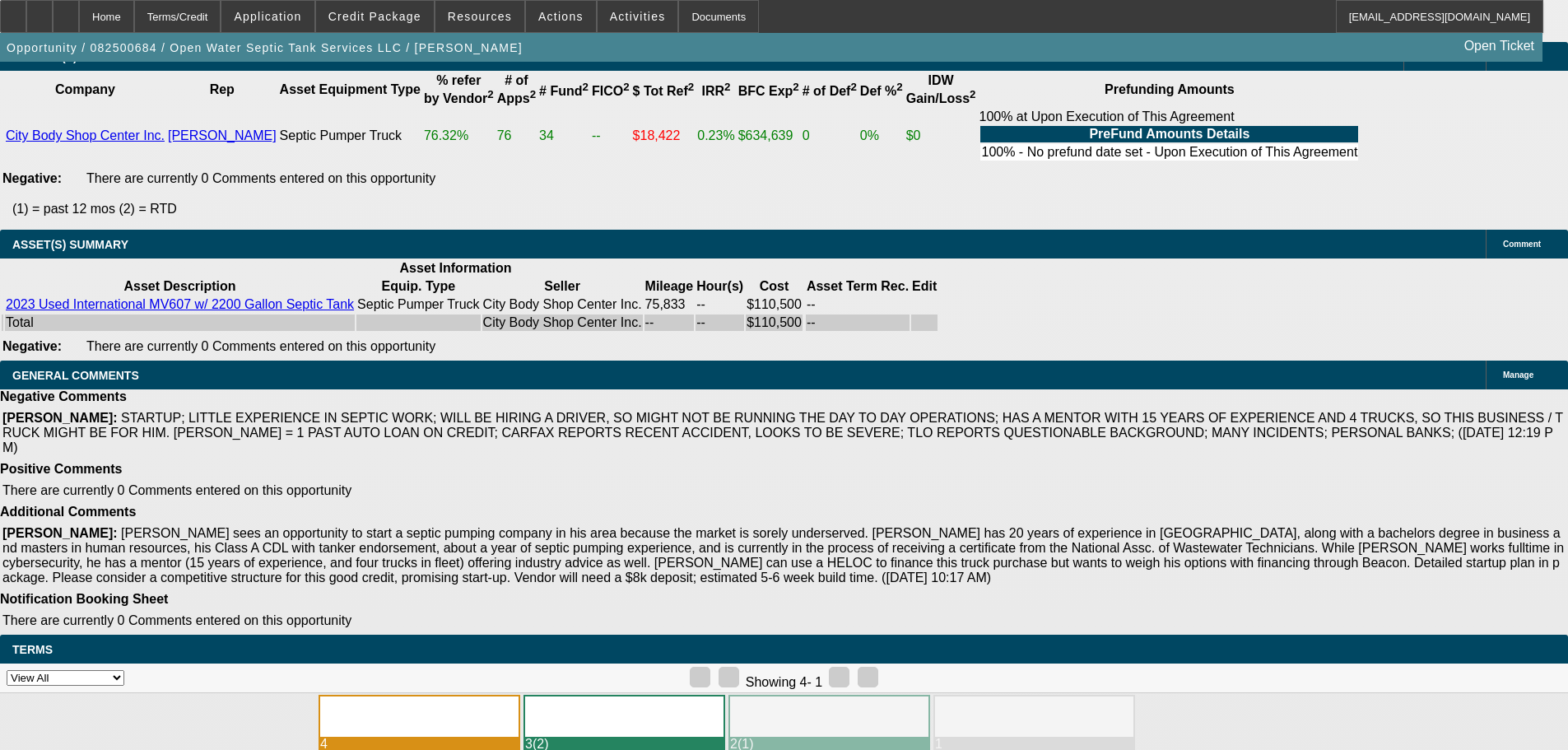
select select "3"
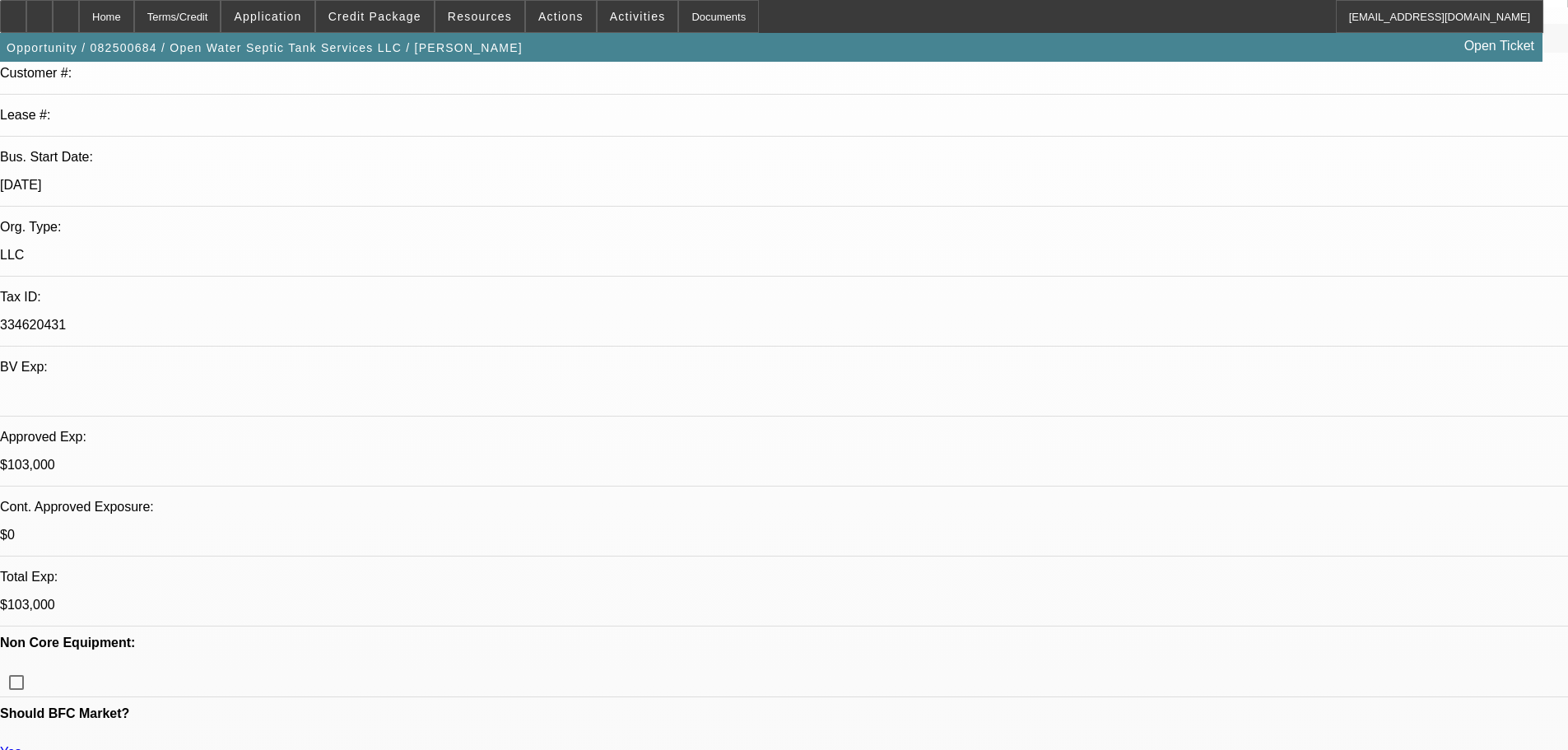
scroll to position [411, 0]
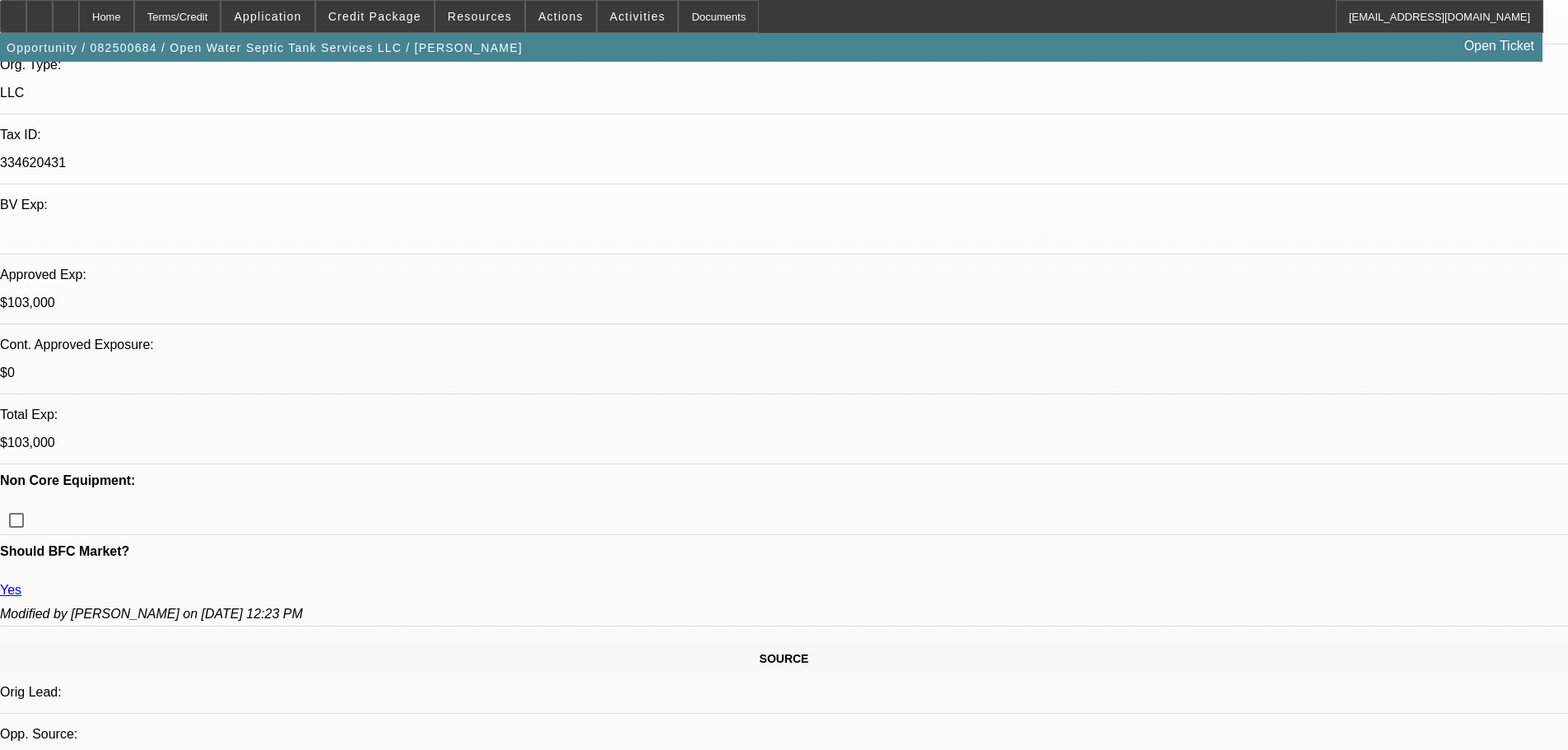
paste textarea "APPROVED, GPS REQUIRED."
type textarea "APPROVED, GPS REQUIRED."
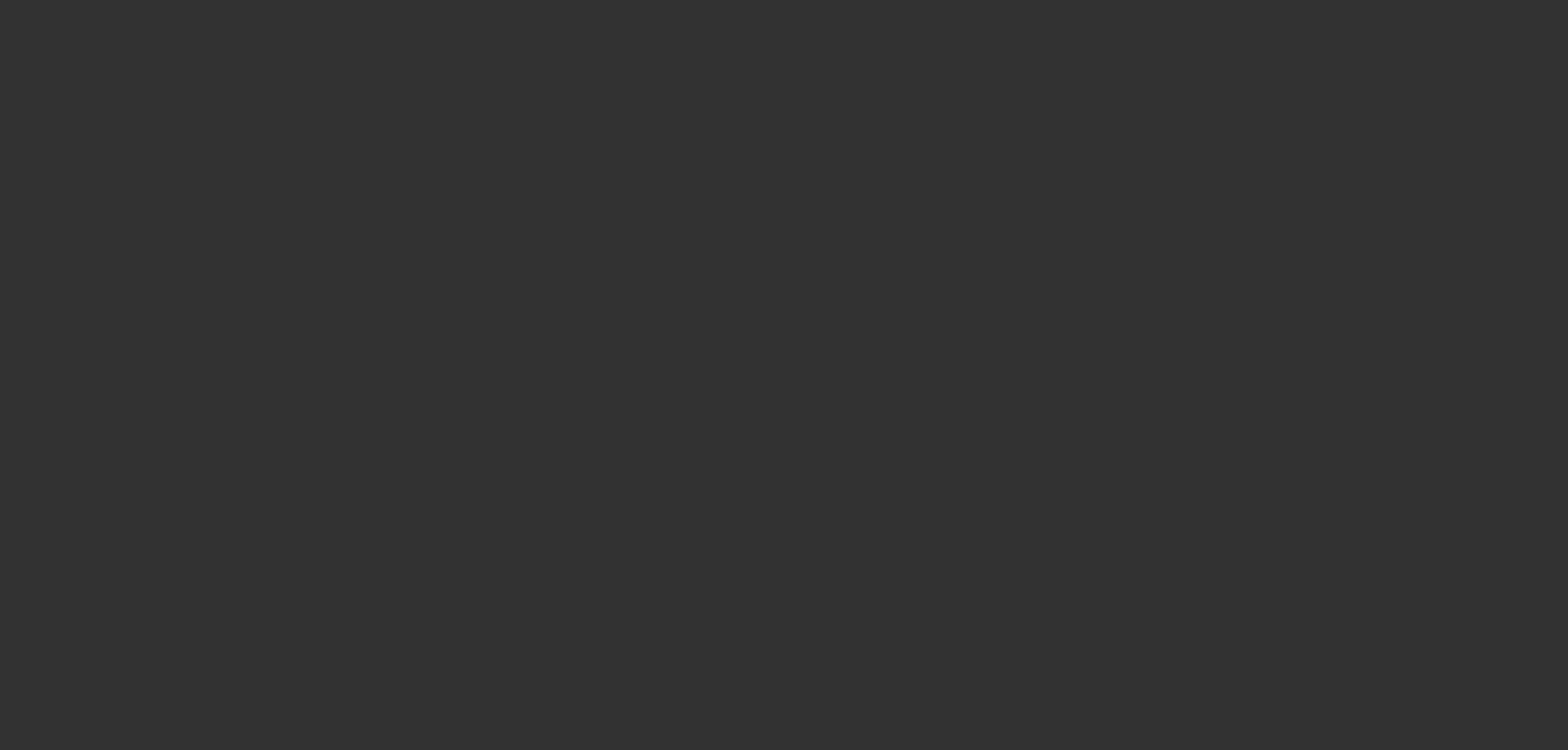
scroll to position [0, 0]
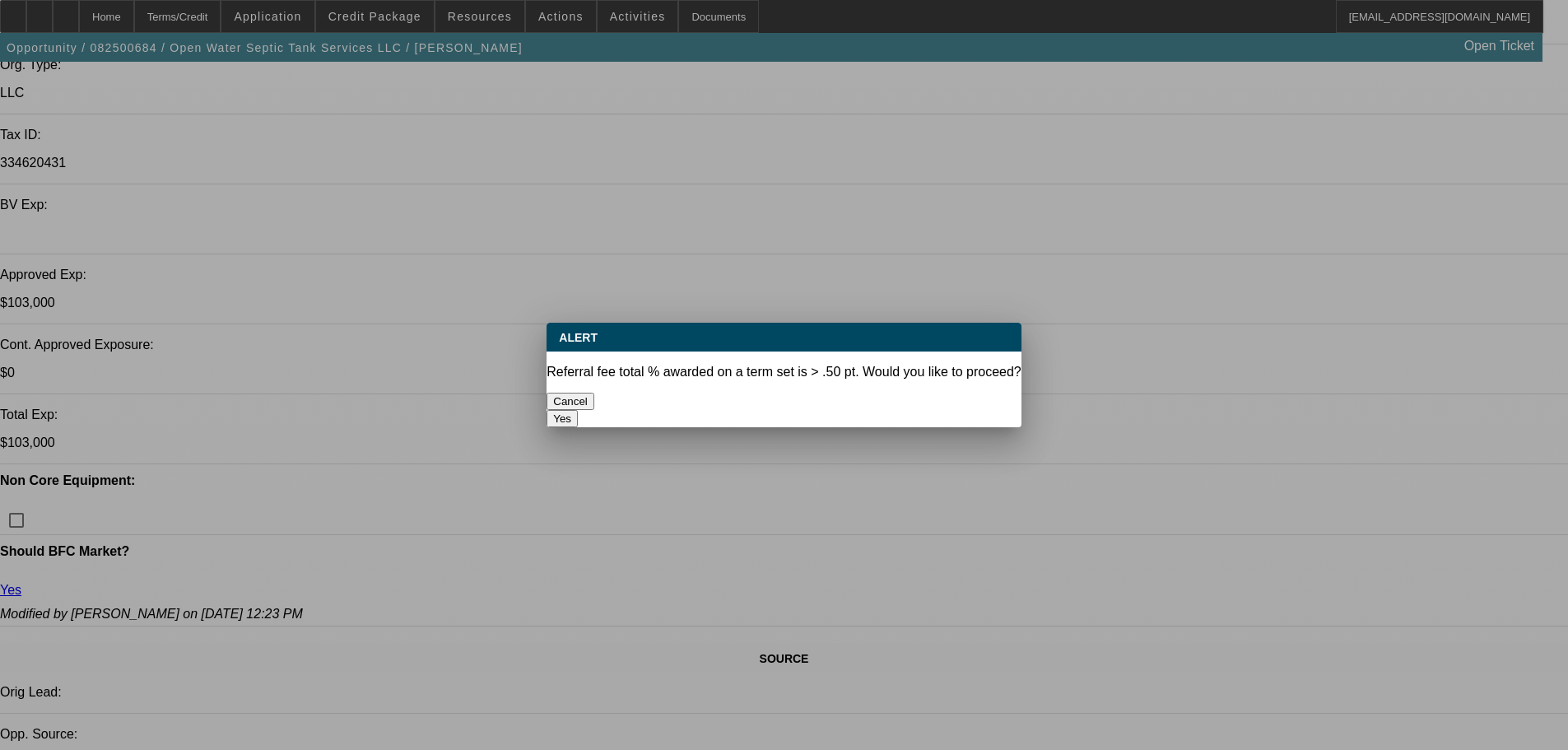
click at [577, 410] on button "Yes" at bounding box center [562, 418] width 32 height 18
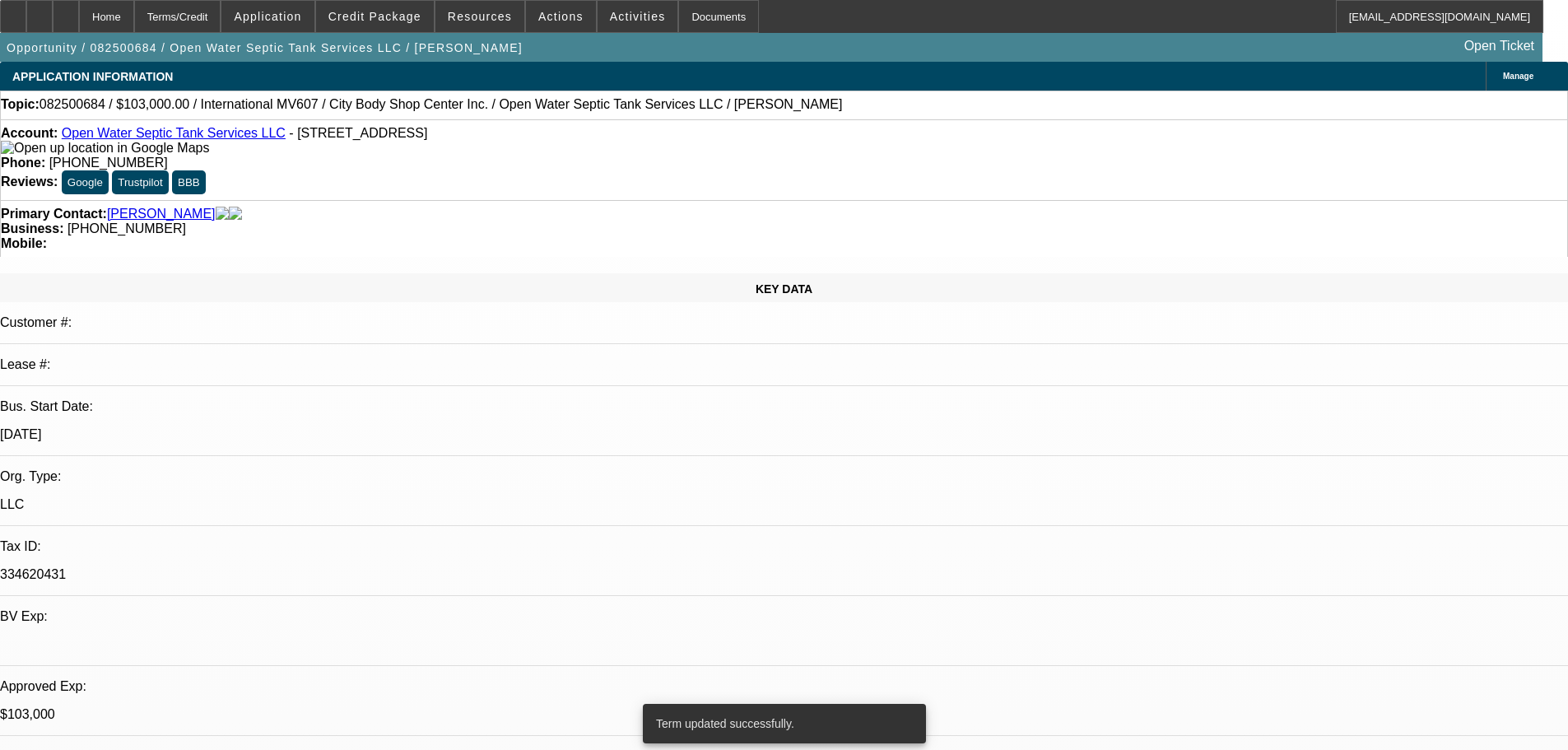
select select "0"
select select "2"
select select "0"
select select "6"
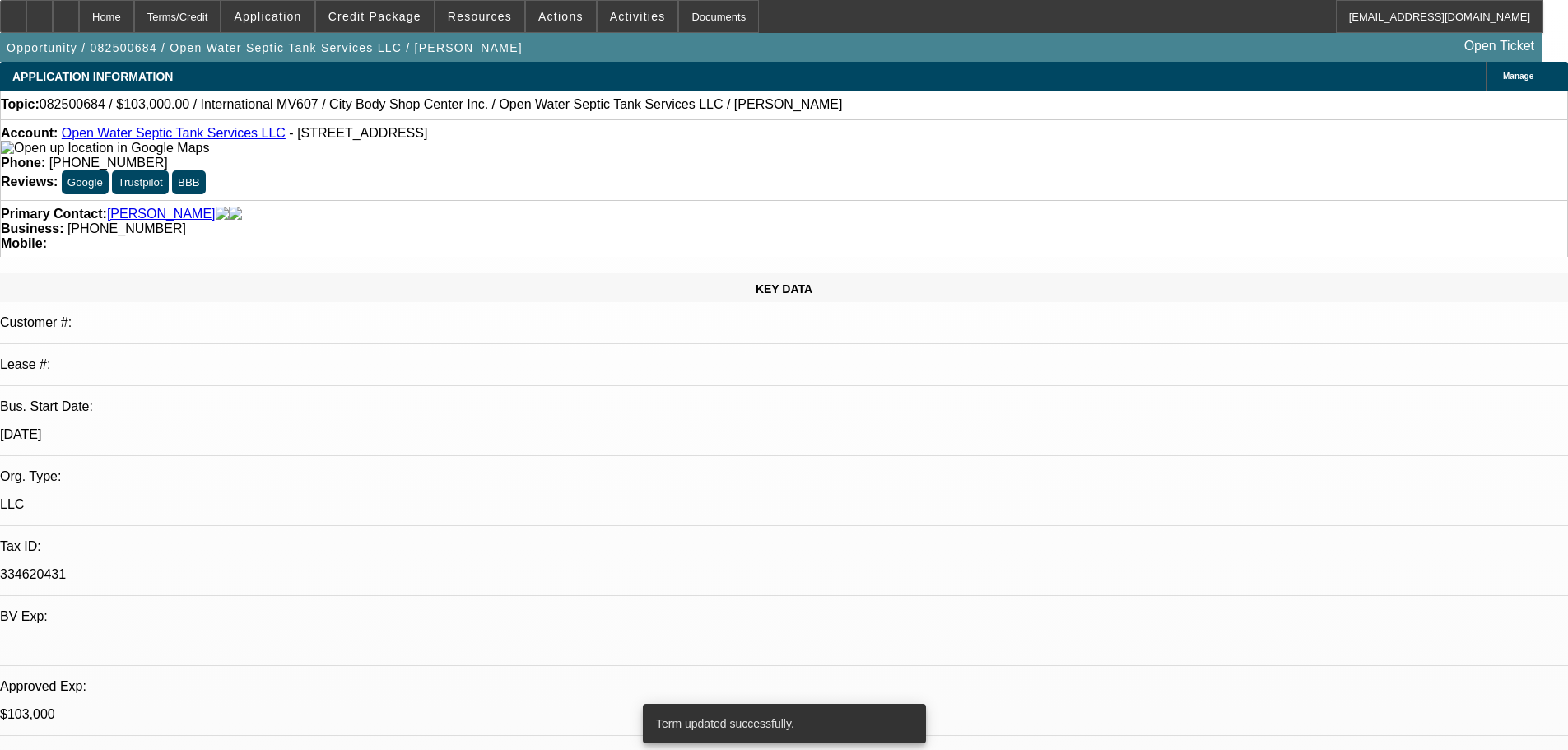
select select "0"
select select "2"
select select "0"
select select "6"
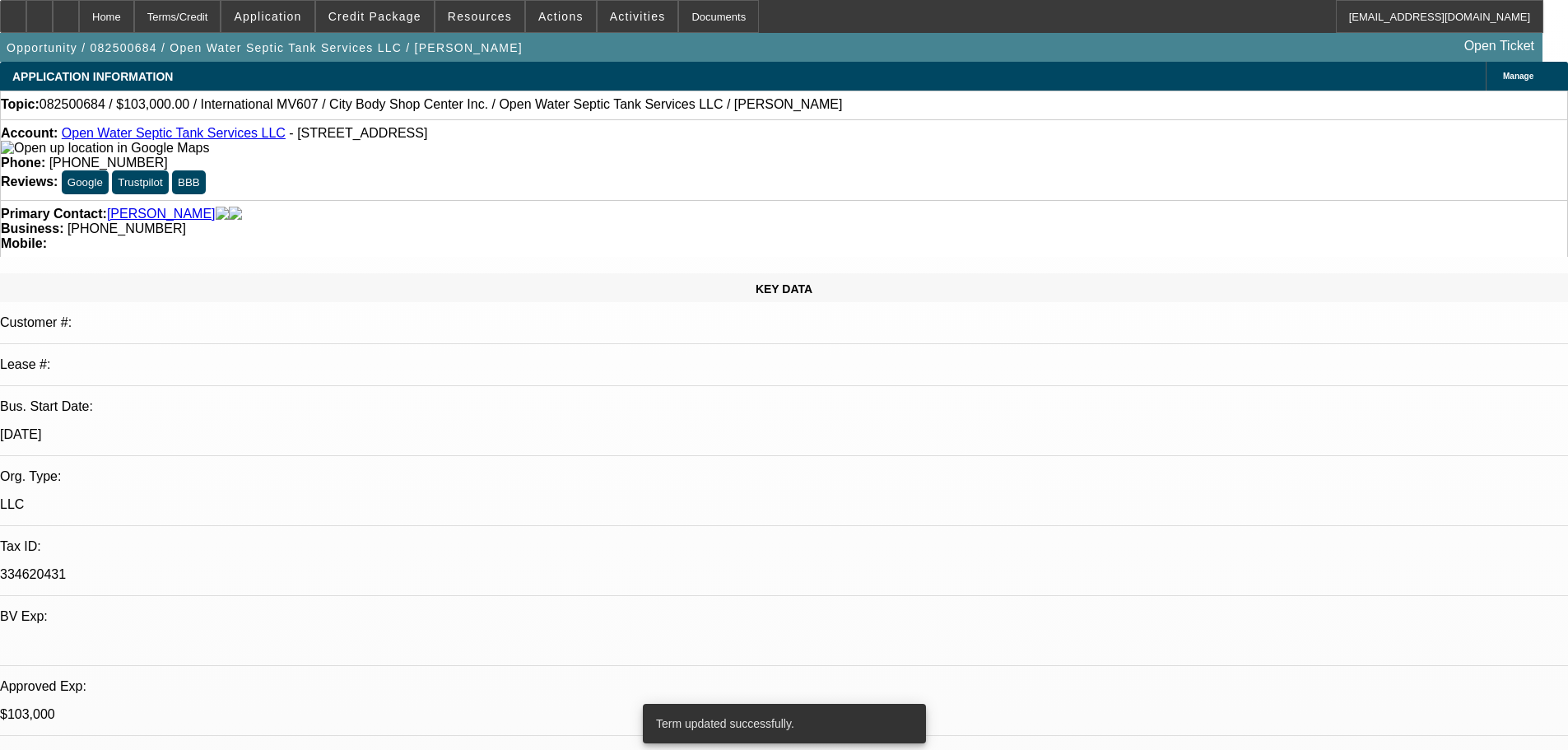
select select "0"
select select "2"
select select "0"
select select "6"
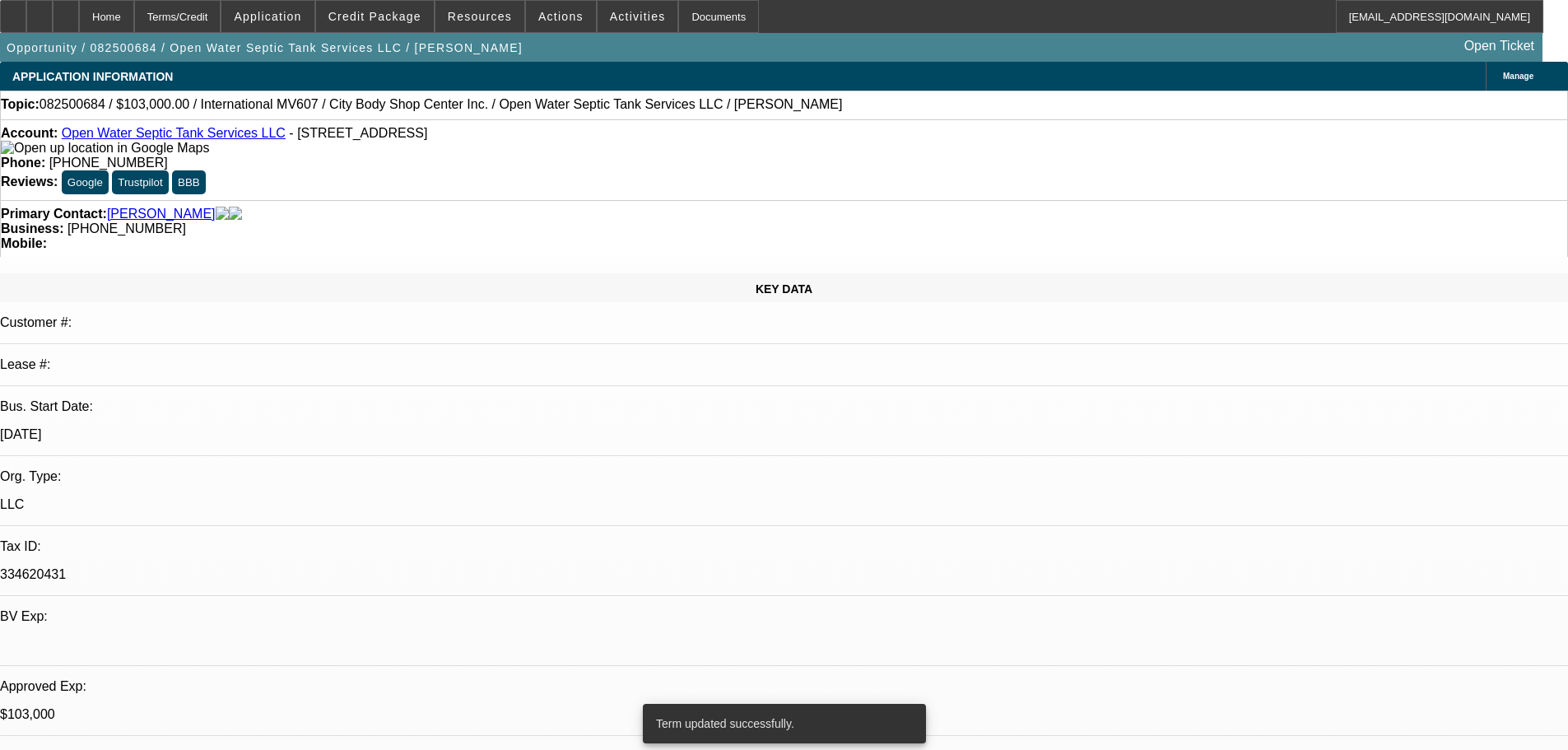
select select "0.1"
select select "2"
select select "0"
select select "6"
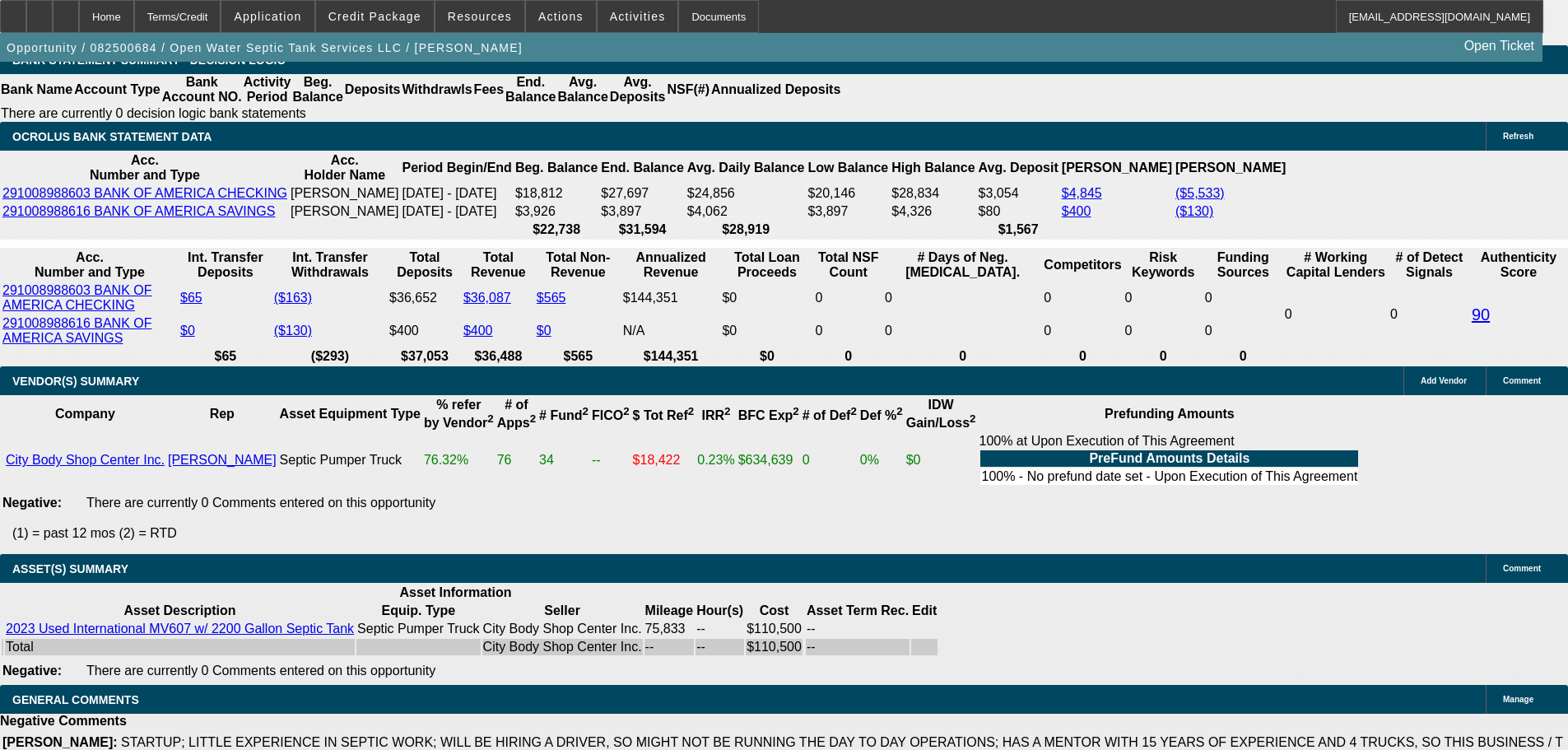
scroll to position [3174, 0]
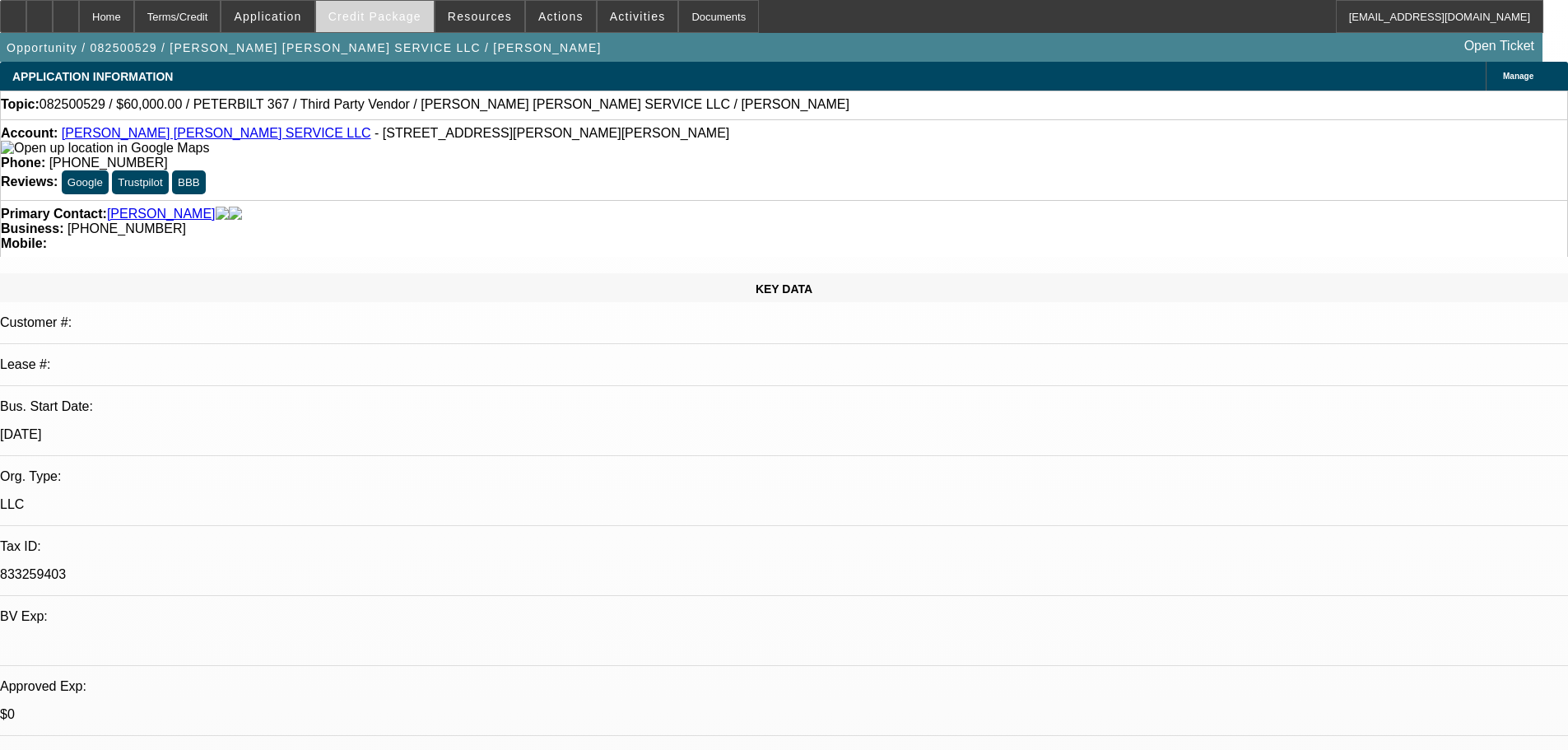
select select "0"
select select "2"
select select "0"
select select "6"
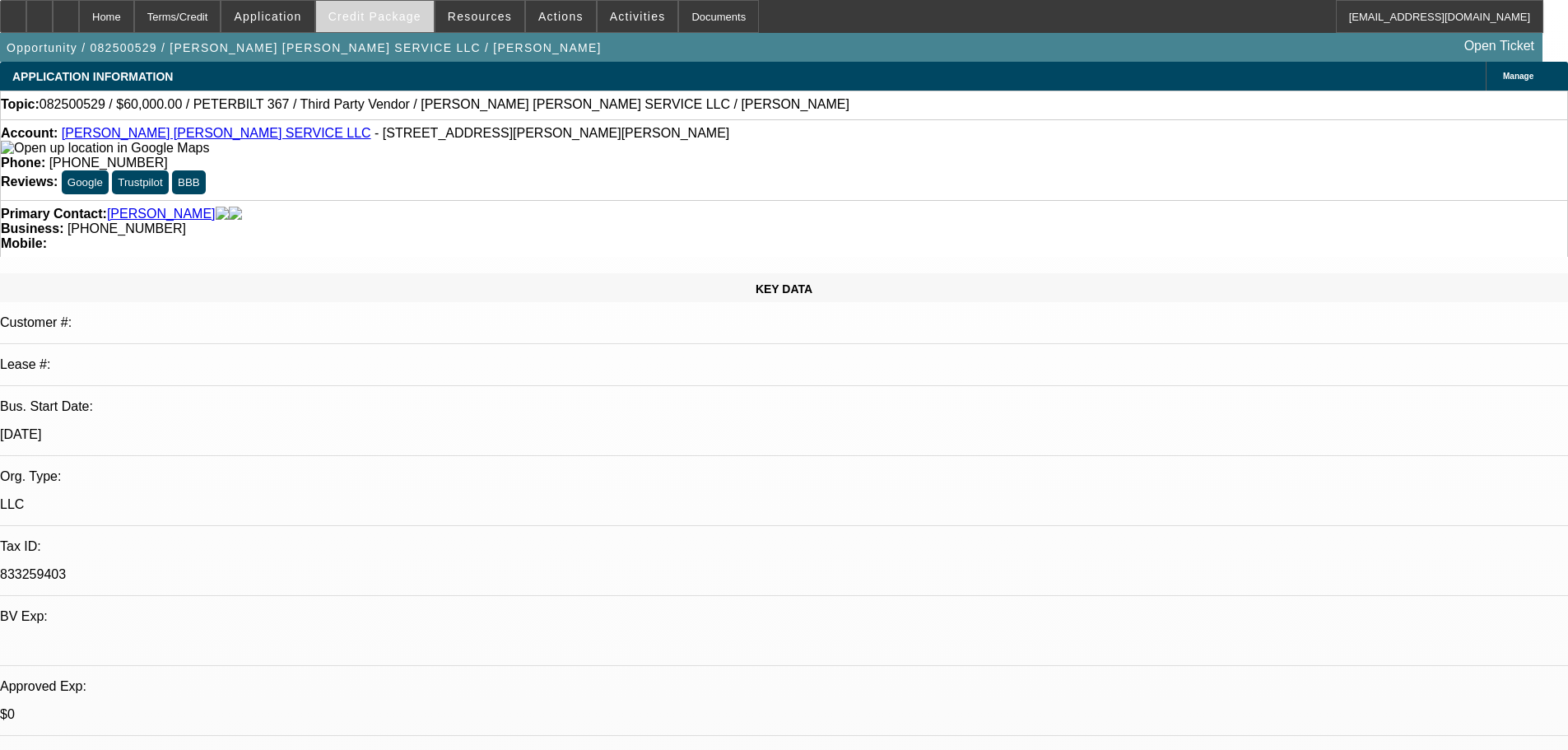
select select "0"
select select "2"
select select "0"
select select "6"
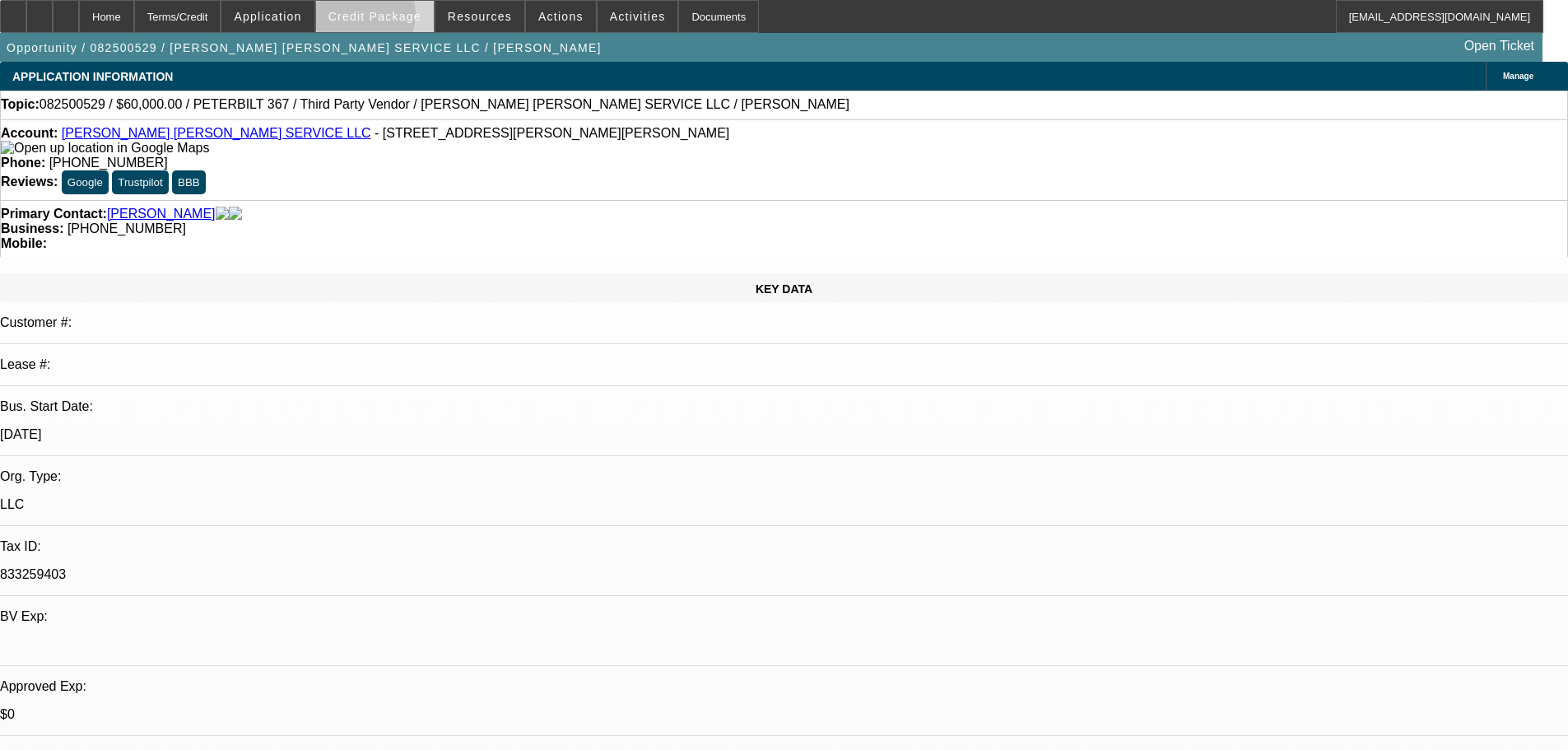
click at [386, 19] on span "Credit Package" at bounding box center [375, 17] width 93 height 13
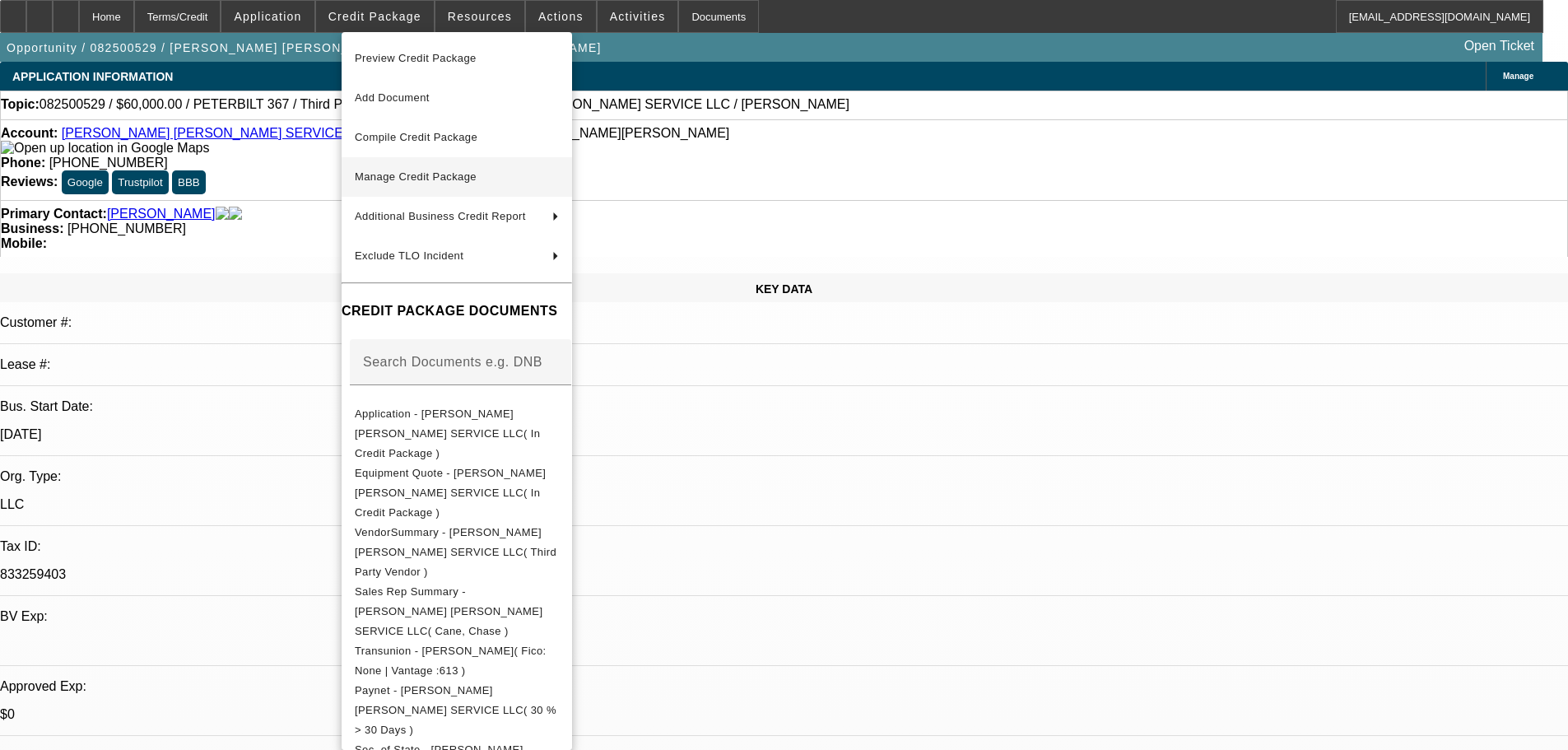
click at [402, 172] on span "Manage Credit Package" at bounding box center [415, 176] width 122 height 12
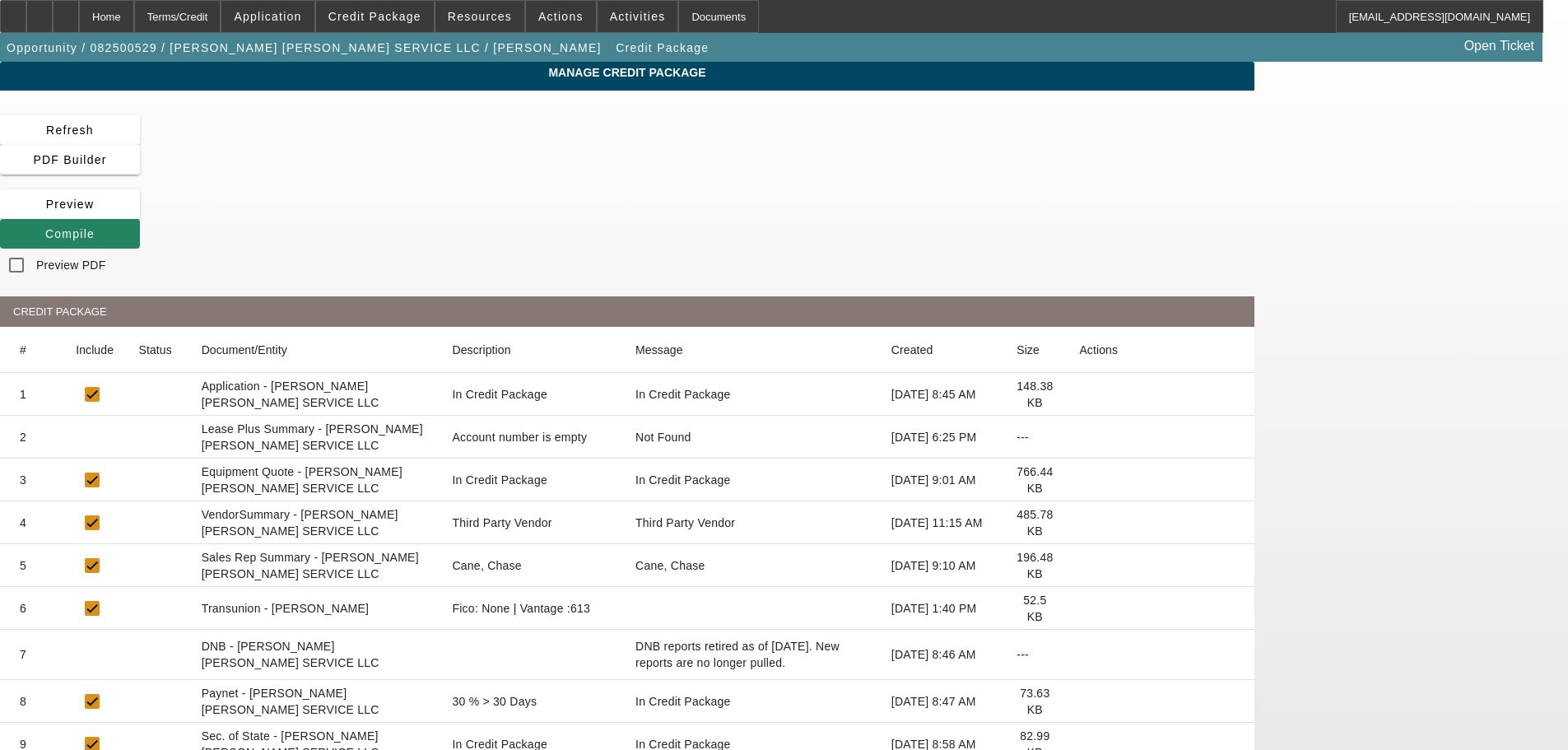
click at [1079, 438] on icon at bounding box center [1079, 438] width 0 height 0
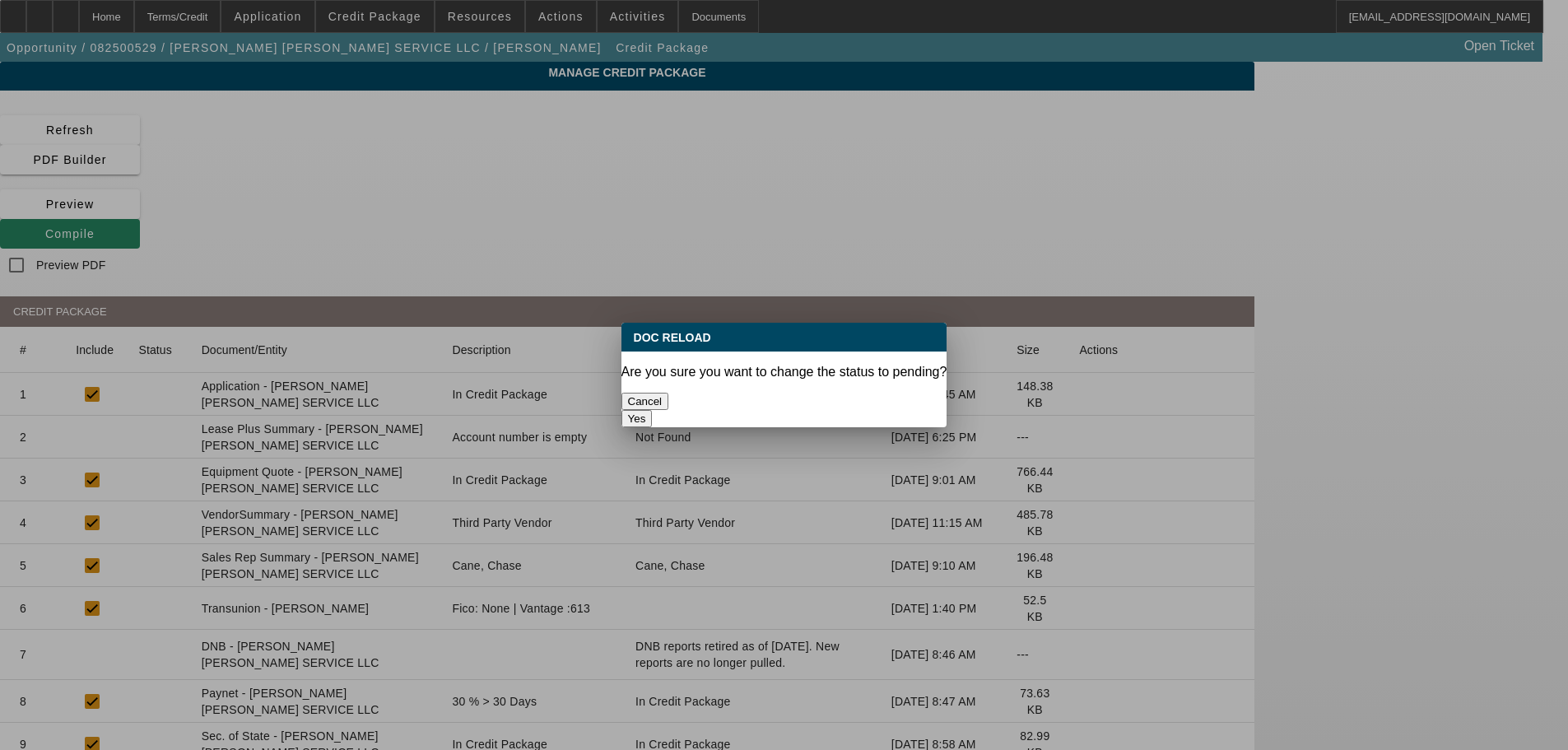
click at [653, 410] on button "Yes" at bounding box center [637, 418] width 32 height 18
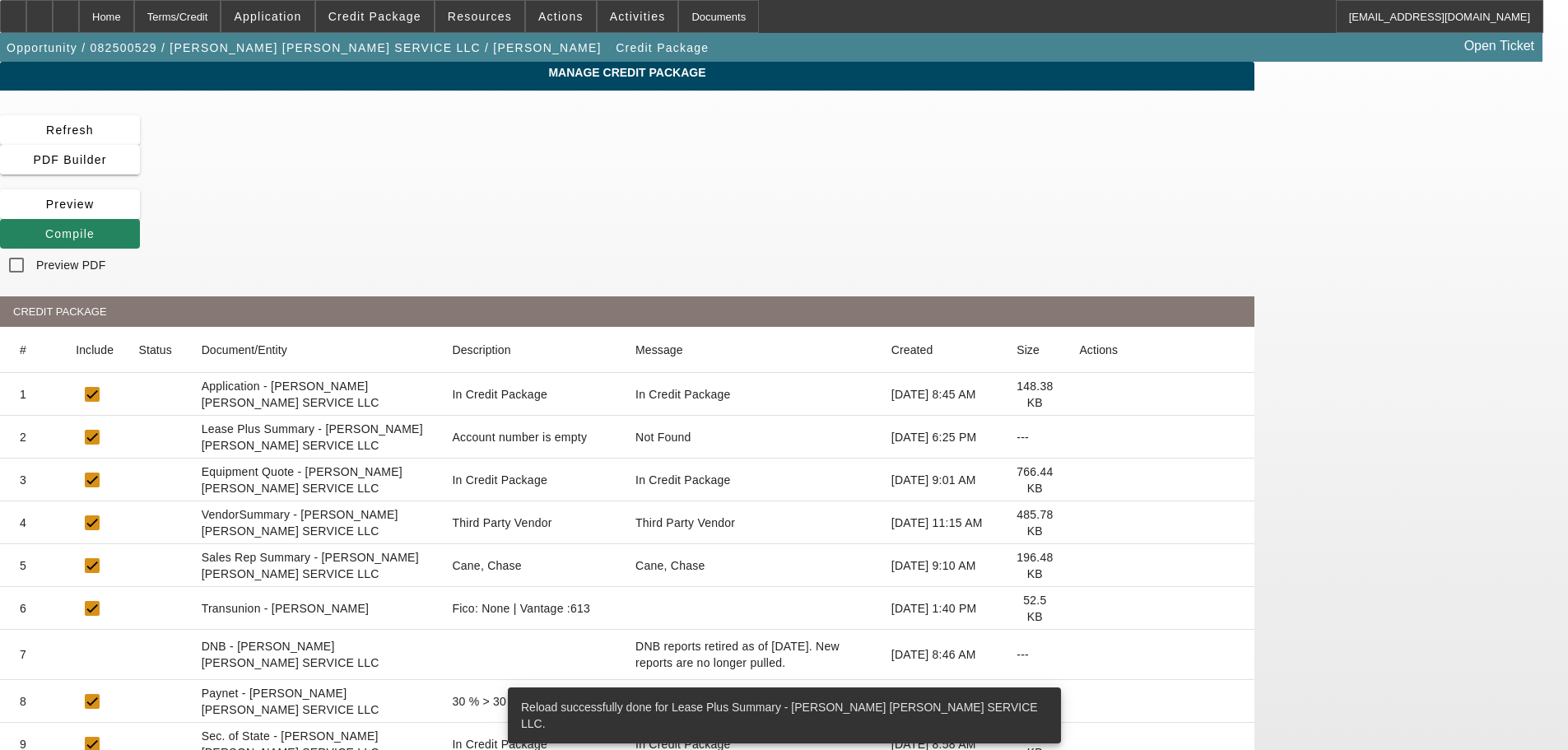
click at [1079, 522] on icon at bounding box center [1079, 522] width 0 height 0
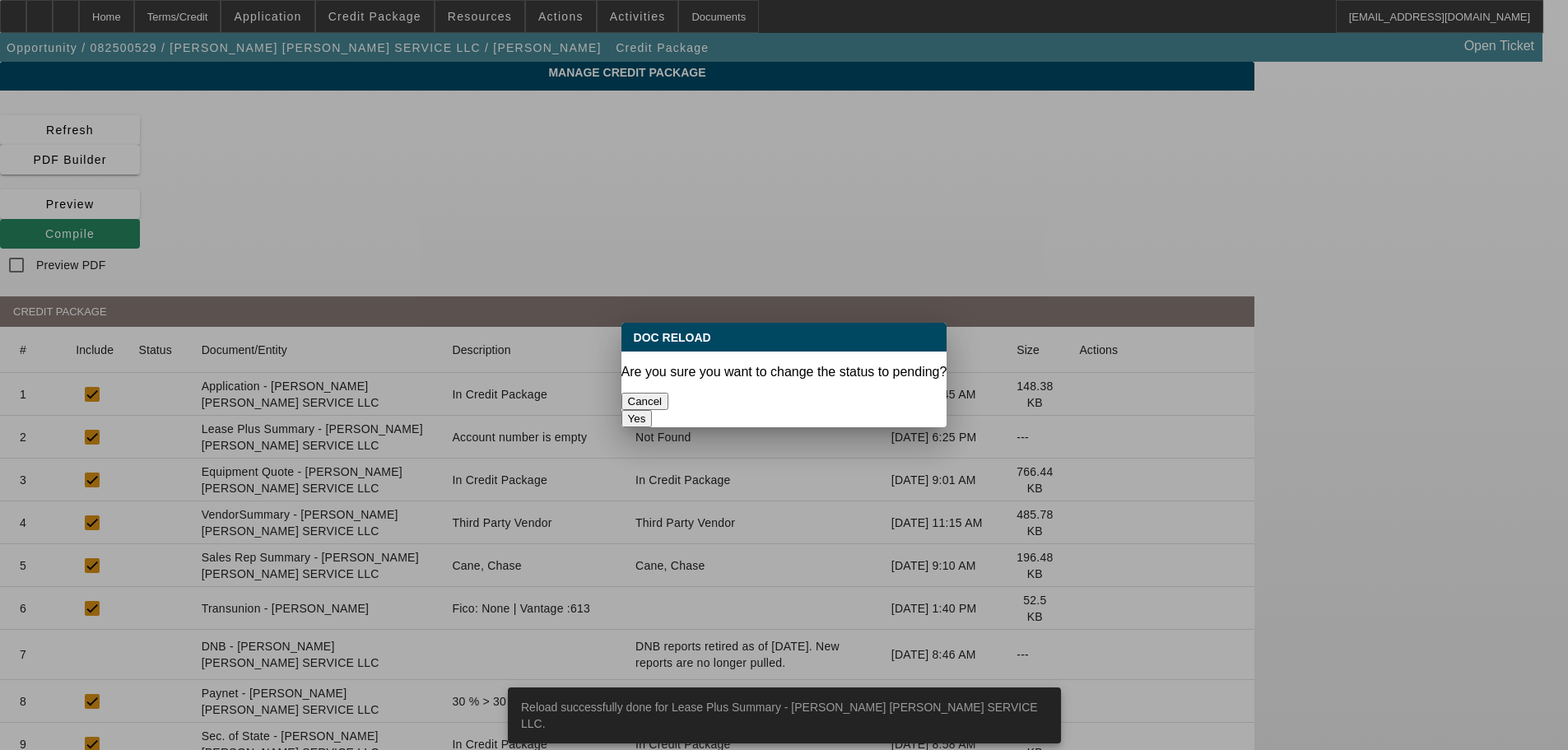
click at [653, 410] on button "Yes" at bounding box center [637, 418] width 32 height 18
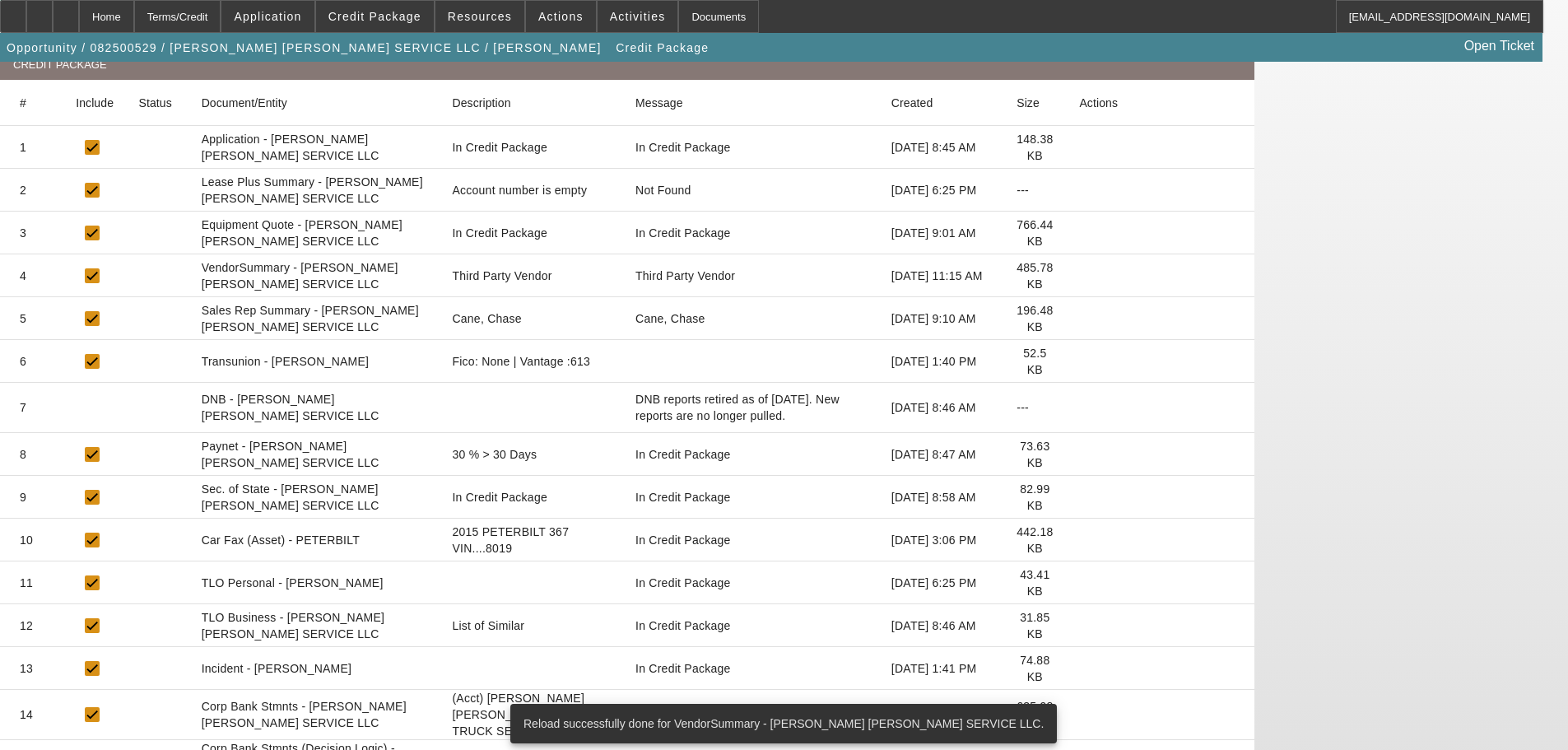
scroll to position [310, 0]
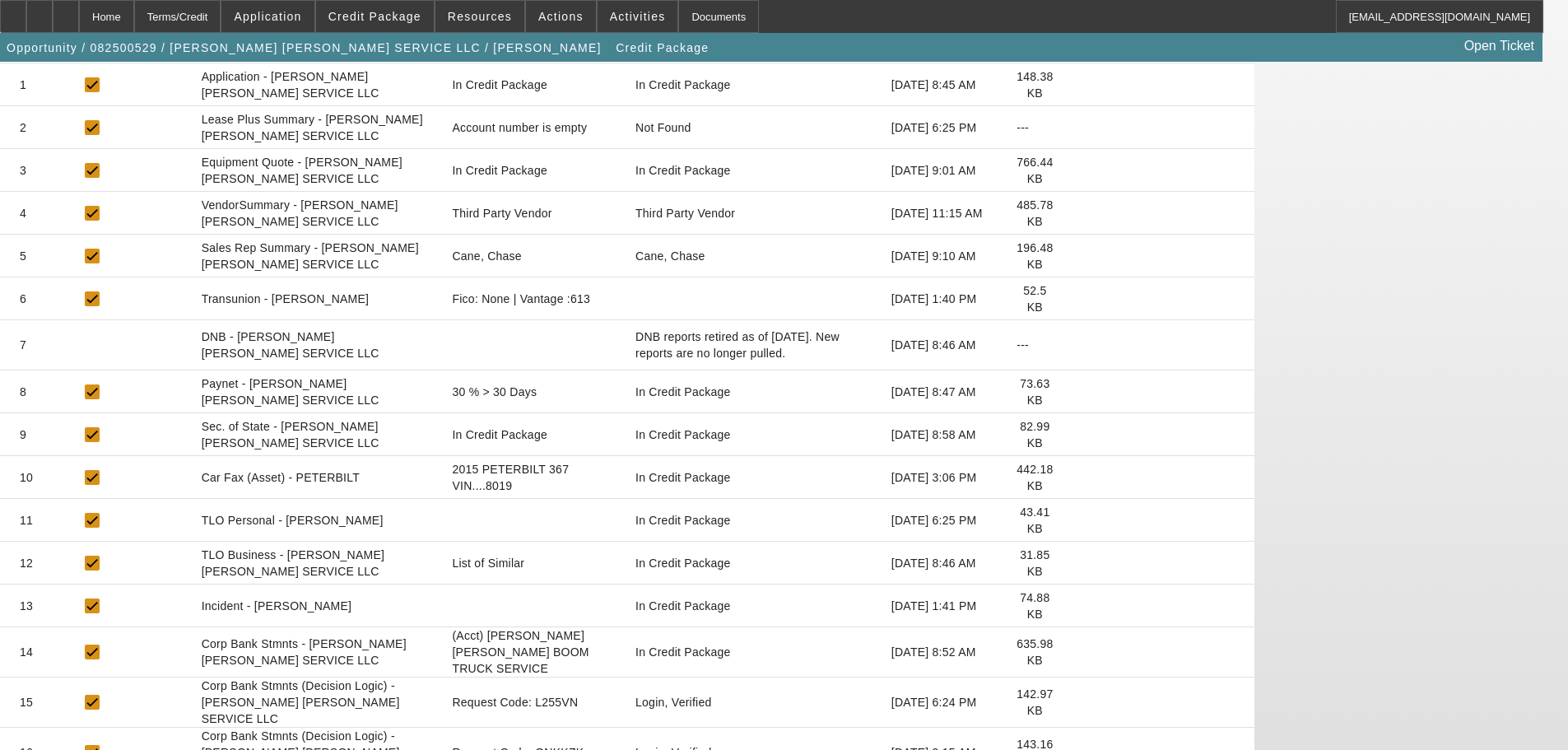
click at [1079, 563] on icon at bounding box center [1079, 563] width 0 height 0
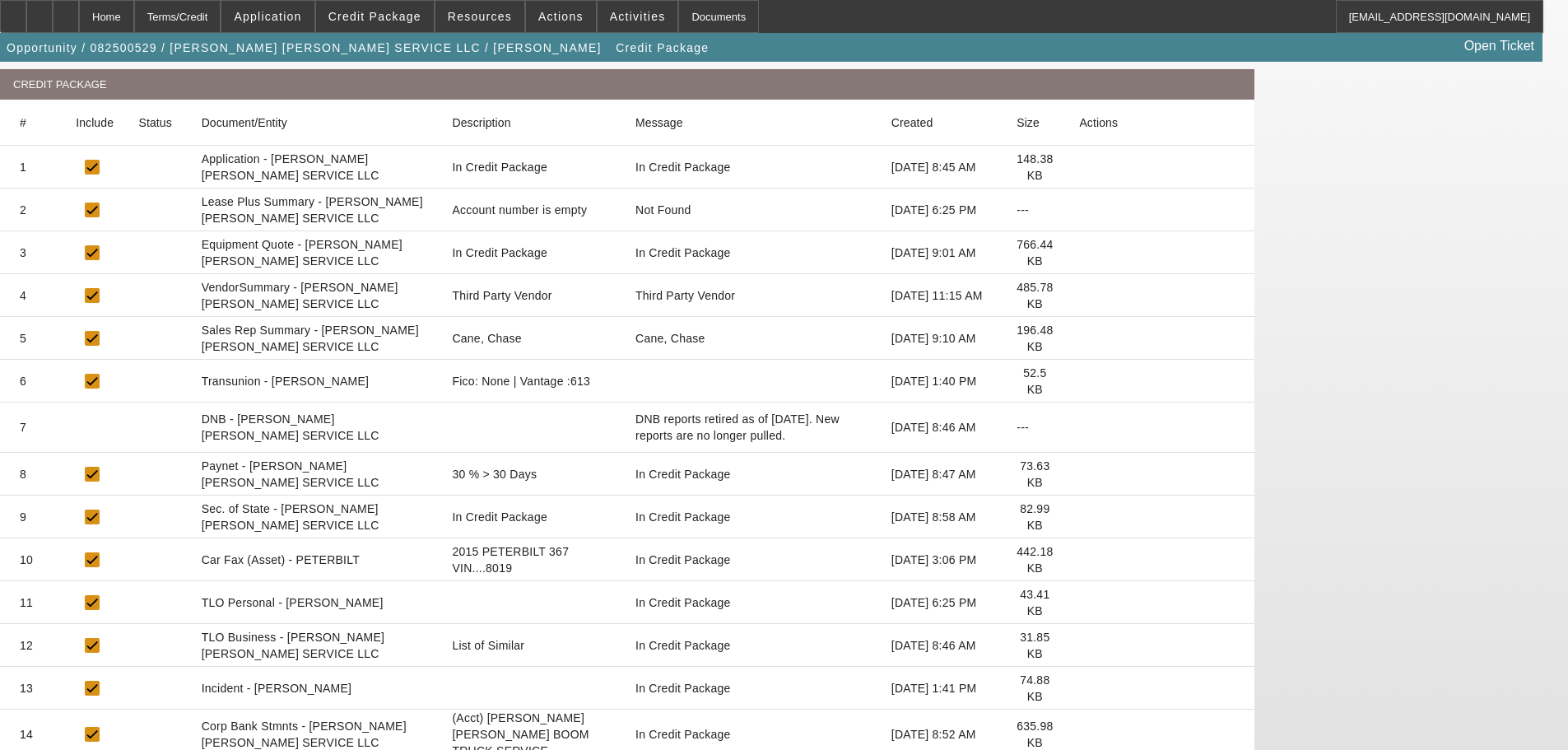
click at [1079, 517] on icon at bounding box center [1079, 517] width 0 height 0
click at [134, 10] on div "Home" at bounding box center [106, 16] width 55 height 33
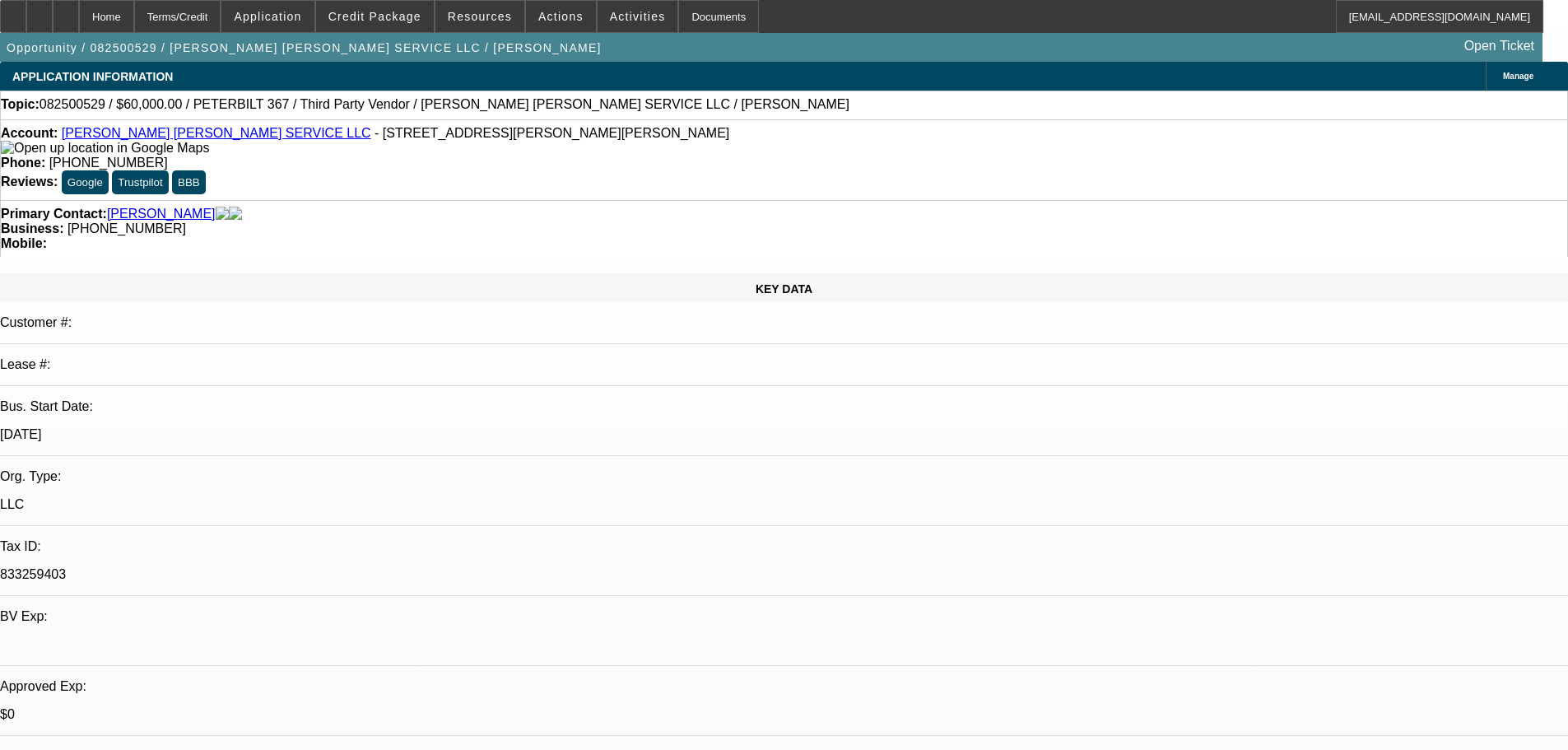
select select "0"
select select "2"
select select "0"
select select "6"
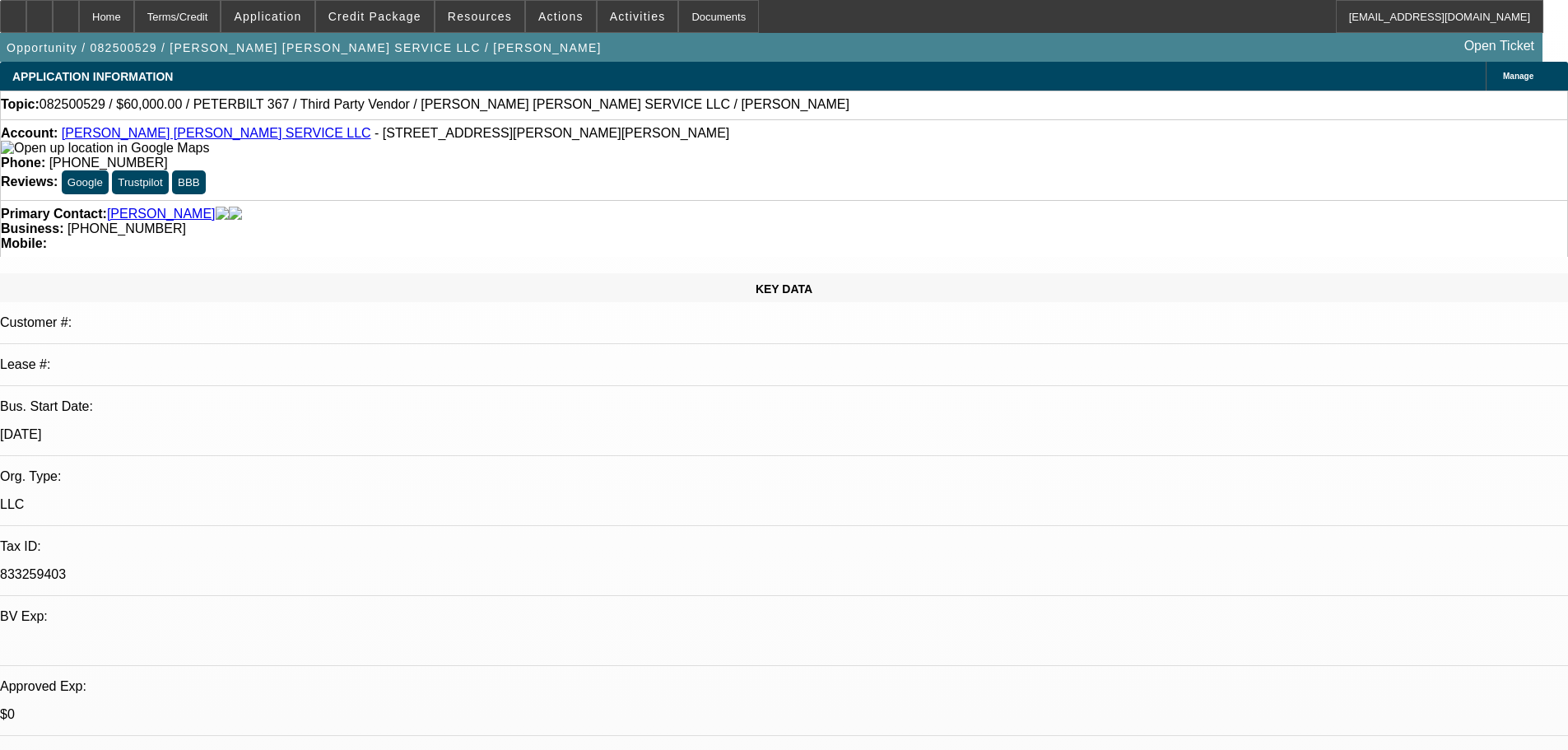
select select "0"
select select "2"
select select "0"
select select "6"
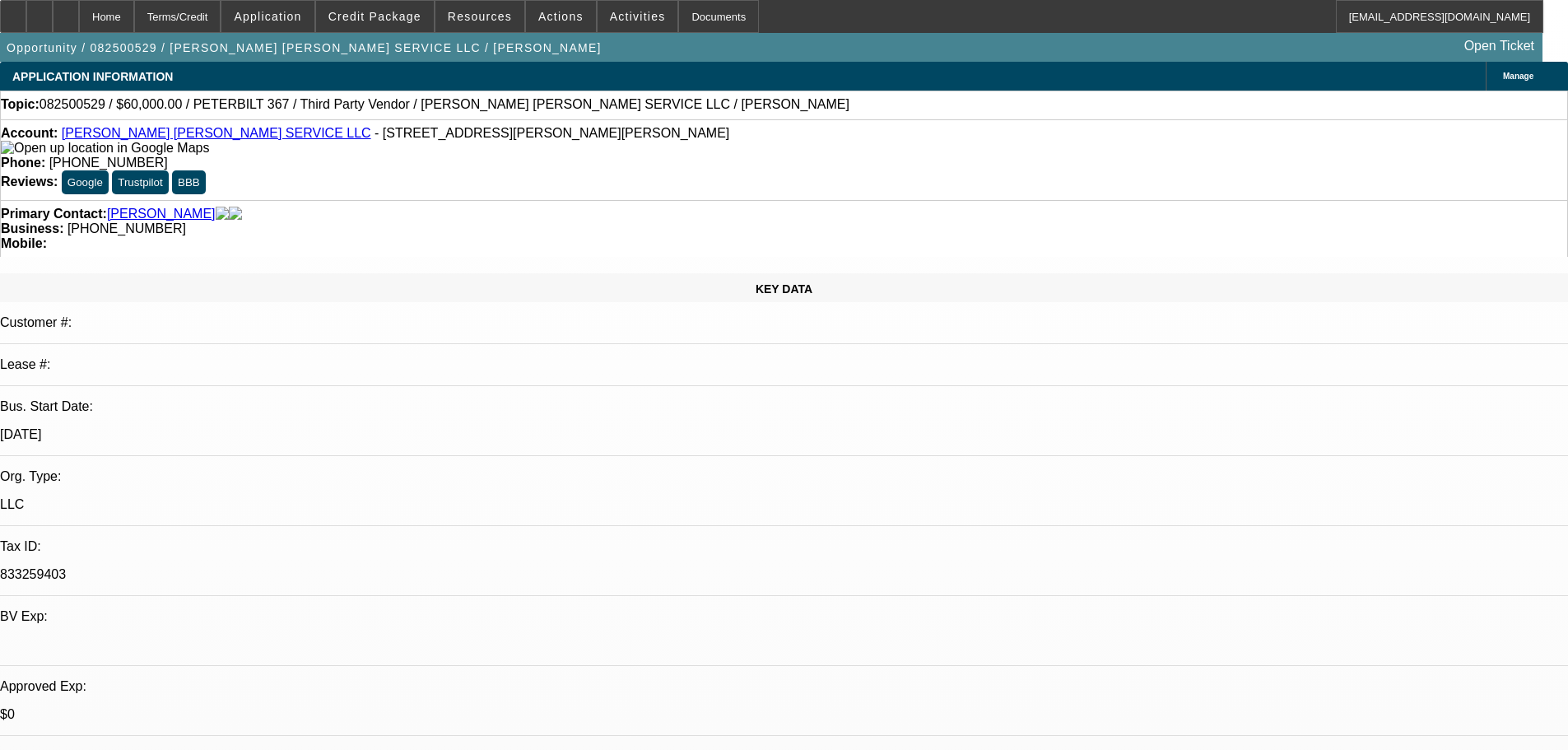
click at [131, 127] on div "Account: EVANS CRANE SERVICE LLC - 6811 Reeves Rd, Jordan, NY 13080 Phone: (315…" at bounding box center [784, 160] width 1568 height 80
click at [130, 131] on div "Account: EVANS CRANE SERVICE LLC - 6811 Reeves Rd, Jordan, NY 13080" at bounding box center [784, 141] width 1566 height 30
click at [130, 134] on link "EVANS CRANE SERVICE LLC" at bounding box center [216, 132] width 310 height 14
click at [427, 22] on button "Credit Package" at bounding box center [375, 17] width 118 height 32
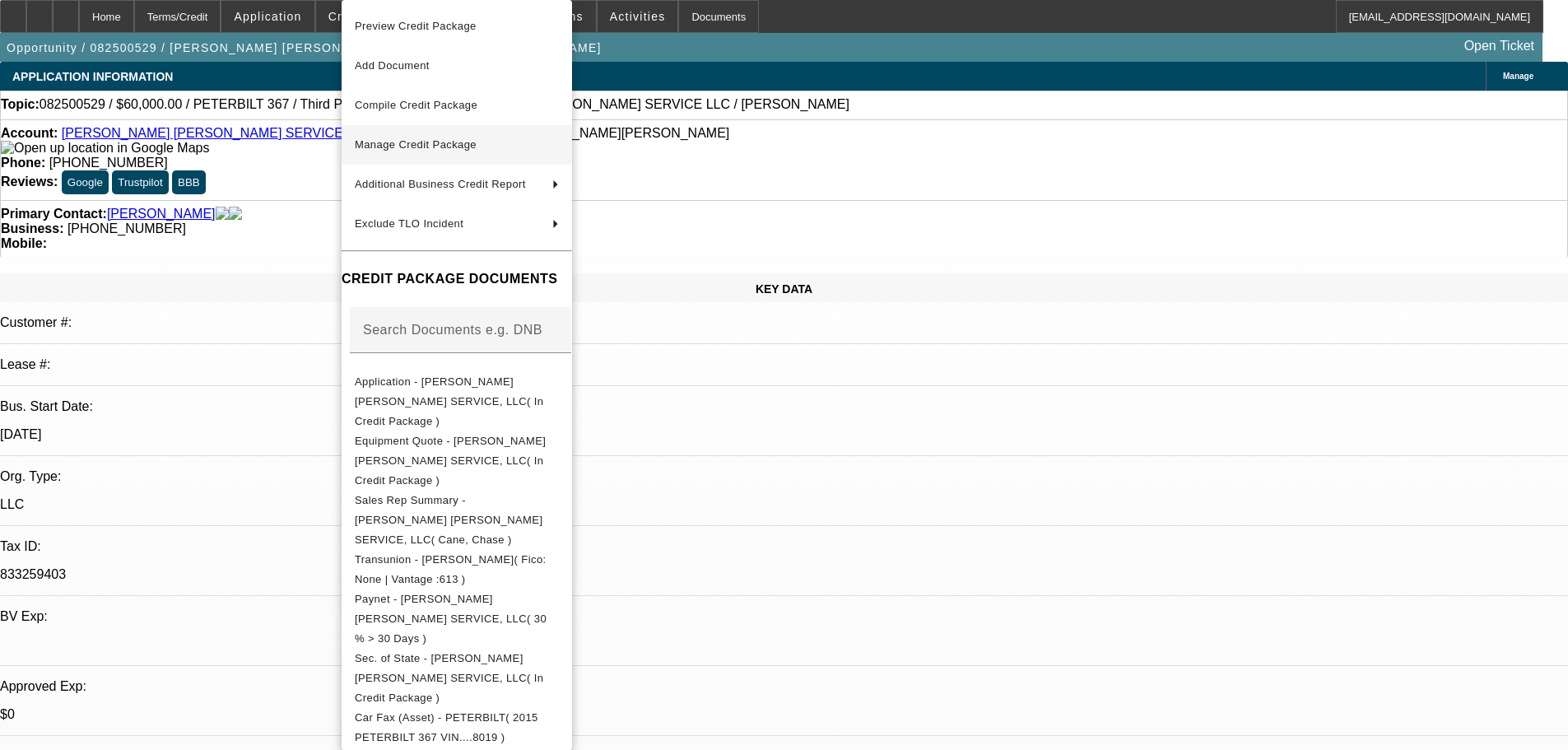
click at [411, 135] on span "Manage Credit Package" at bounding box center [456, 145] width 204 height 20
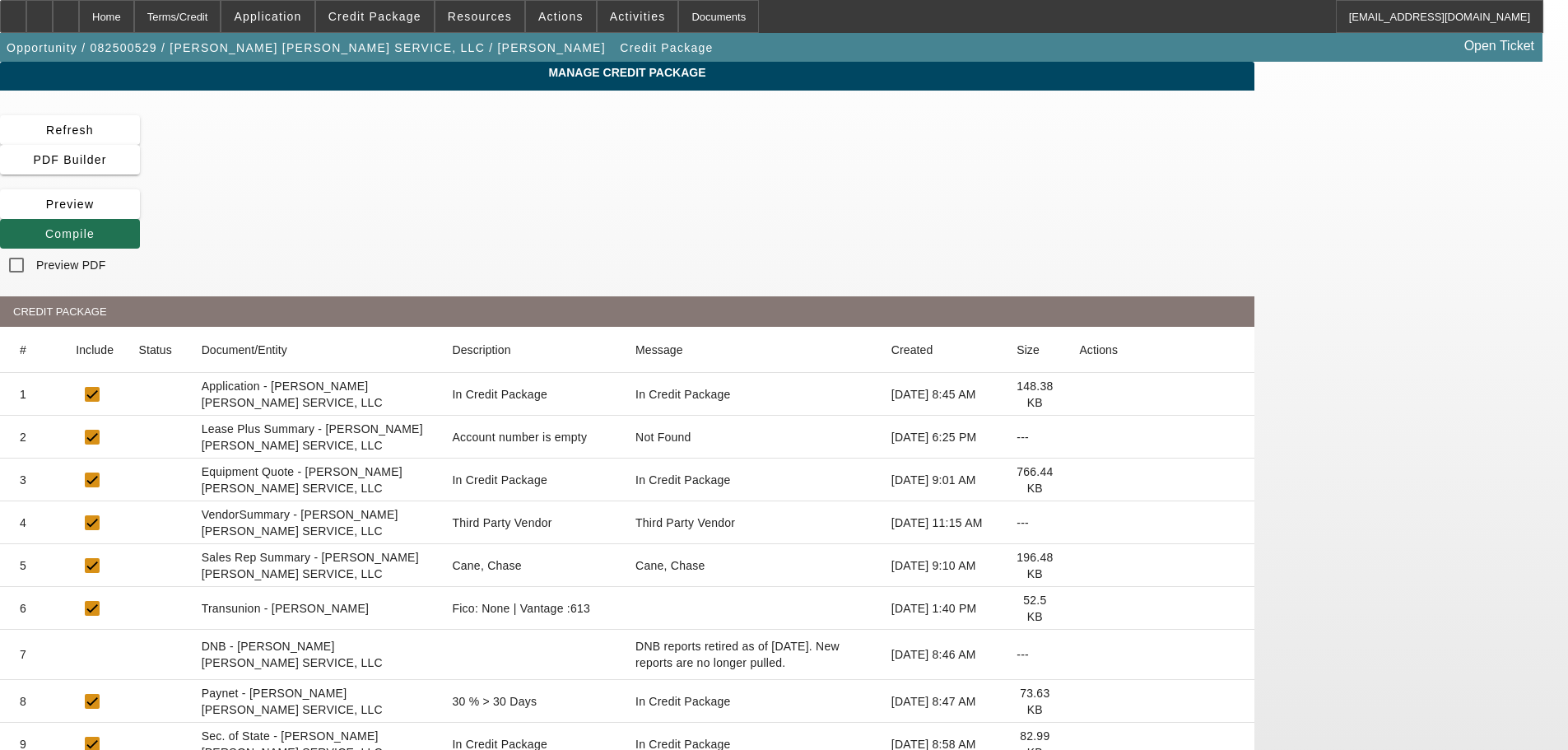
click at [94, 228] on span "Compile" at bounding box center [70, 234] width 49 height 13
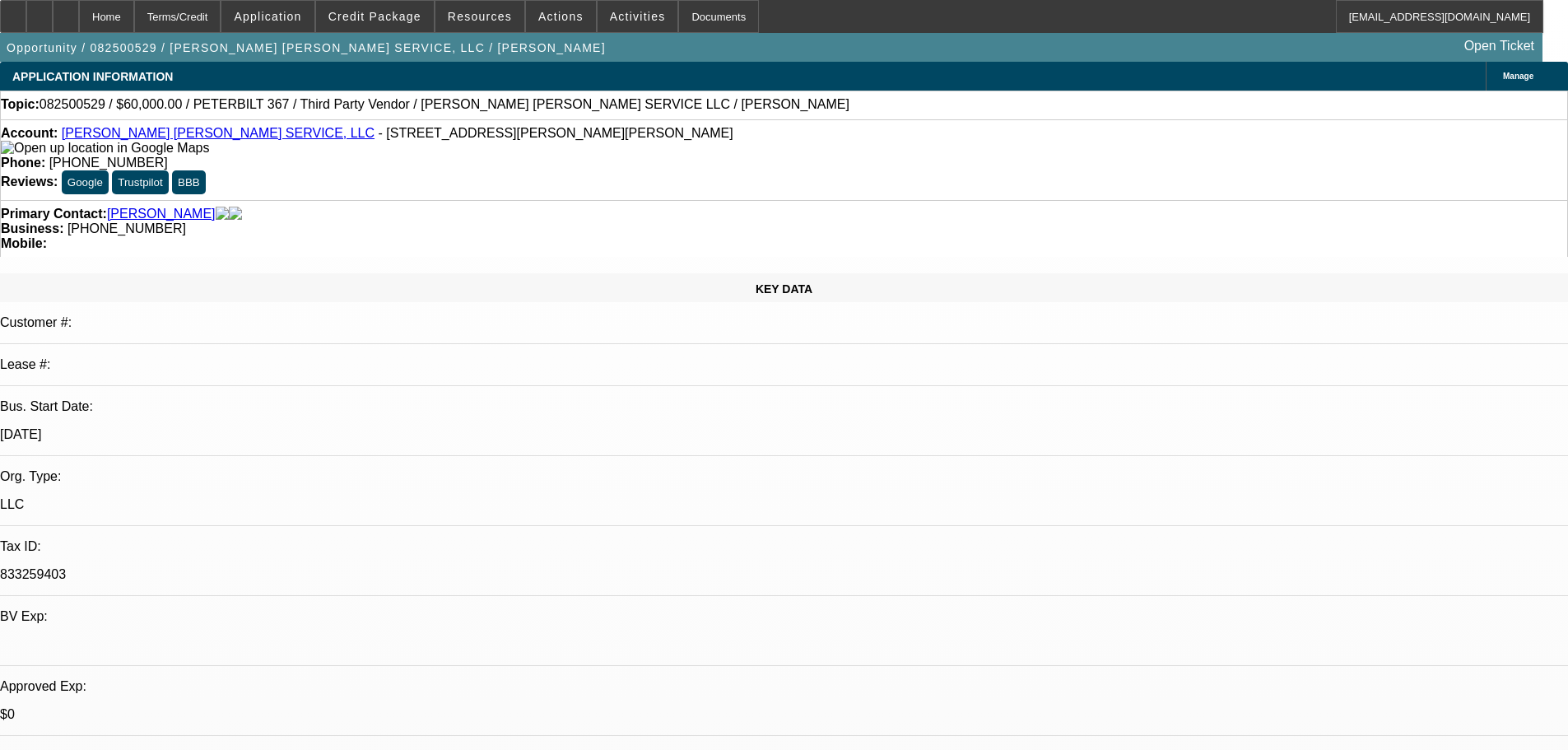
select select "0"
select select "2"
select select "0"
select select "6"
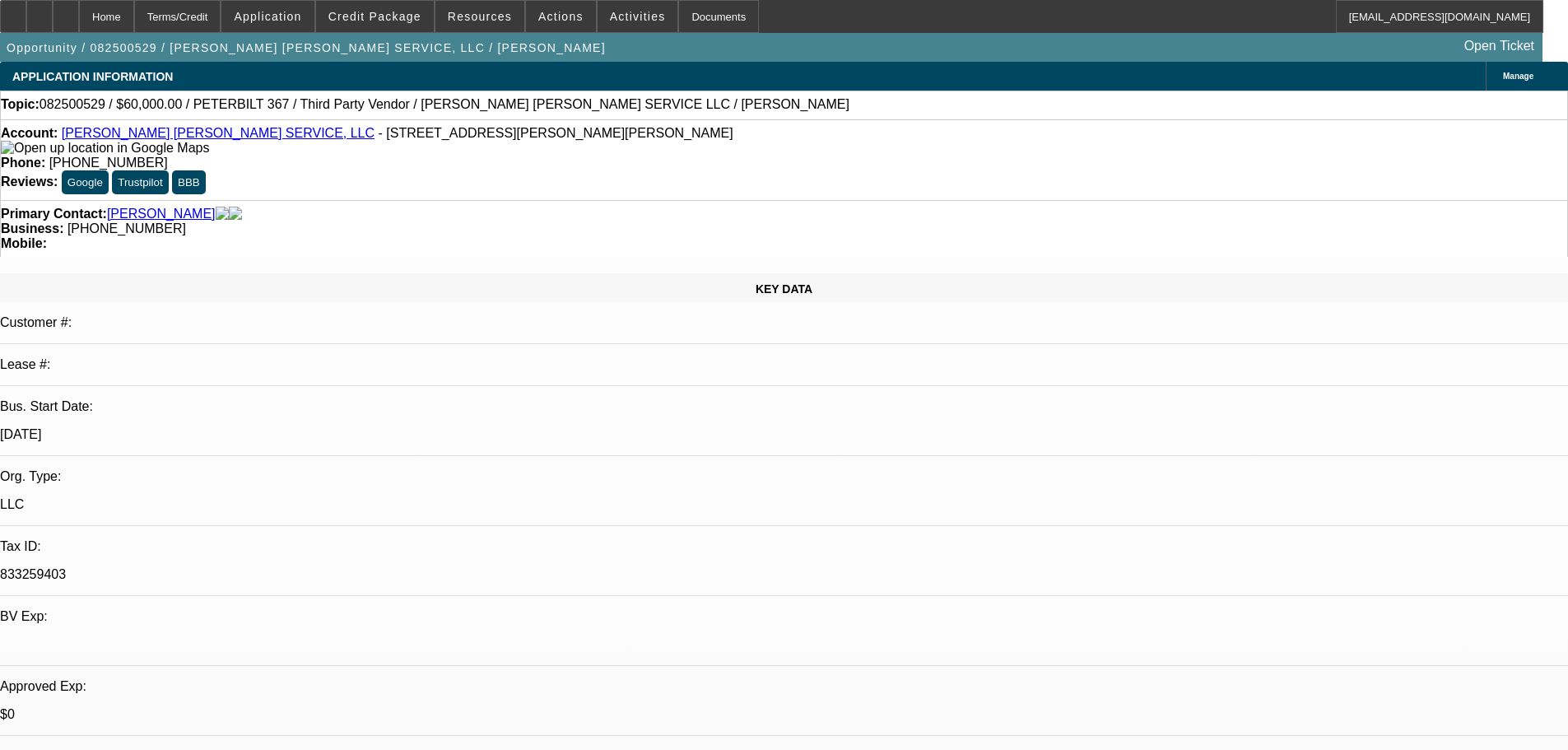
select select "0"
select select "2"
select select "0"
select select "6"
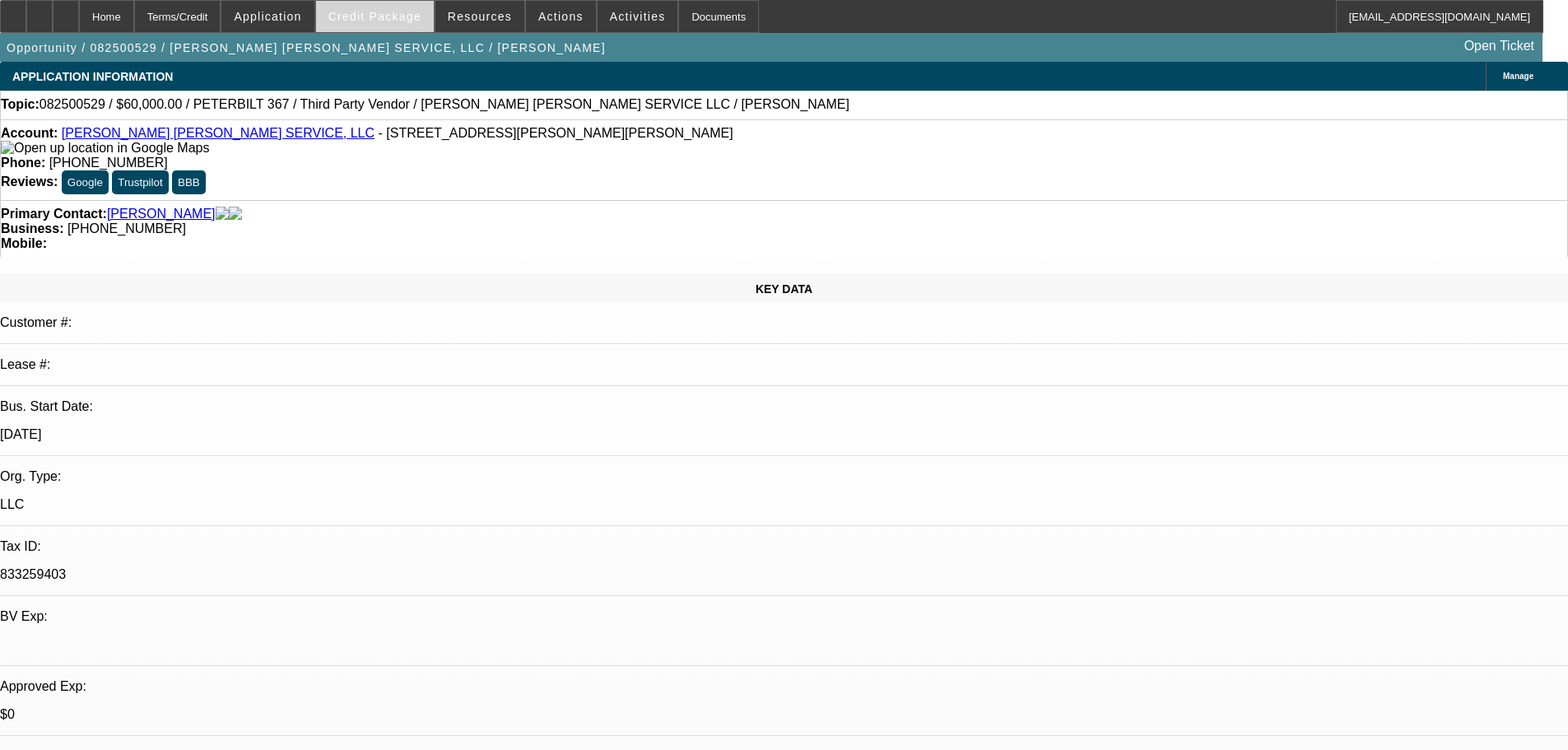
click at [388, 21] on span "Credit Package" at bounding box center [375, 17] width 93 height 13
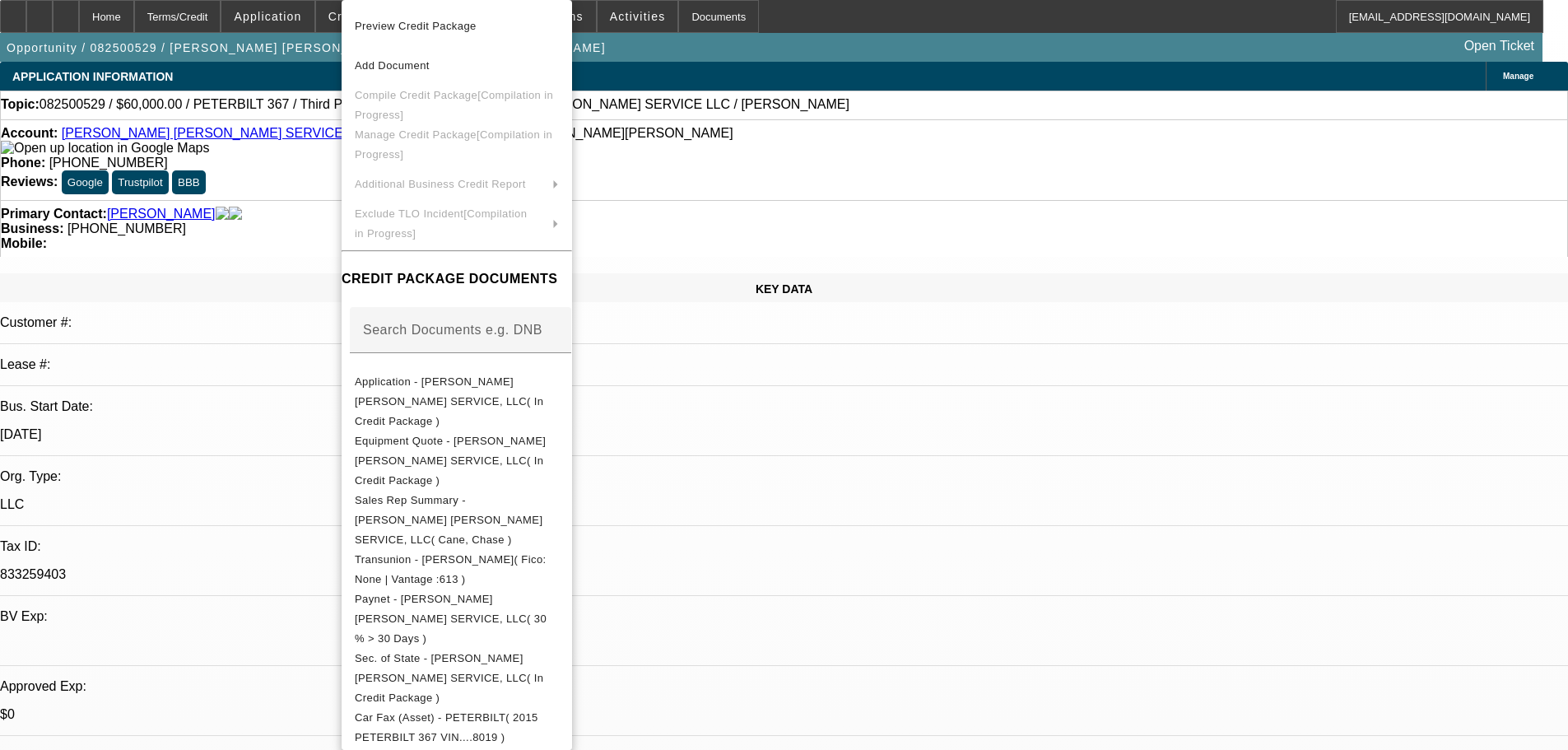
click at [885, 504] on div at bounding box center [784, 375] width 1568 height 750
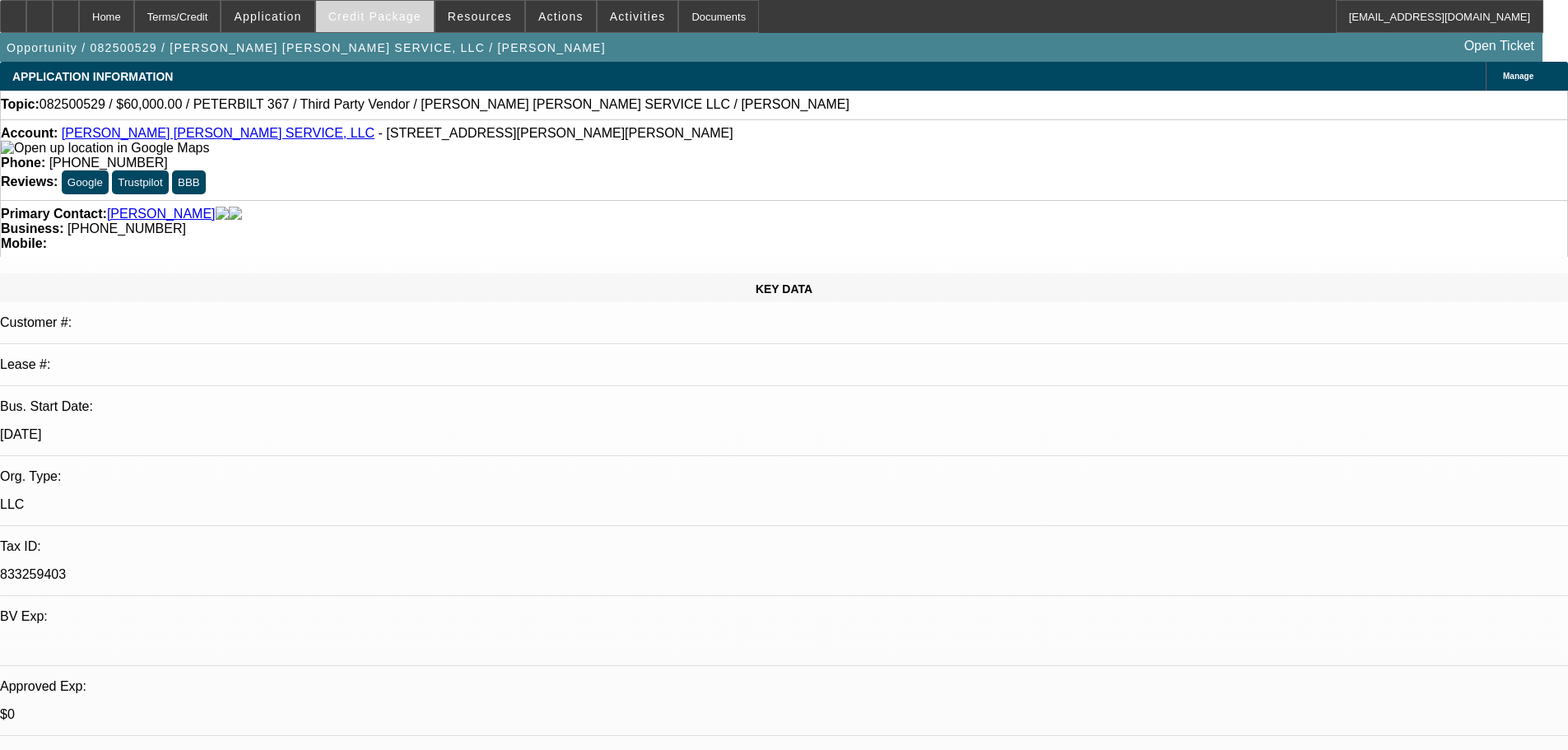
click at [409, 23] on span at bounding box center [375, 16] width 118 height 39
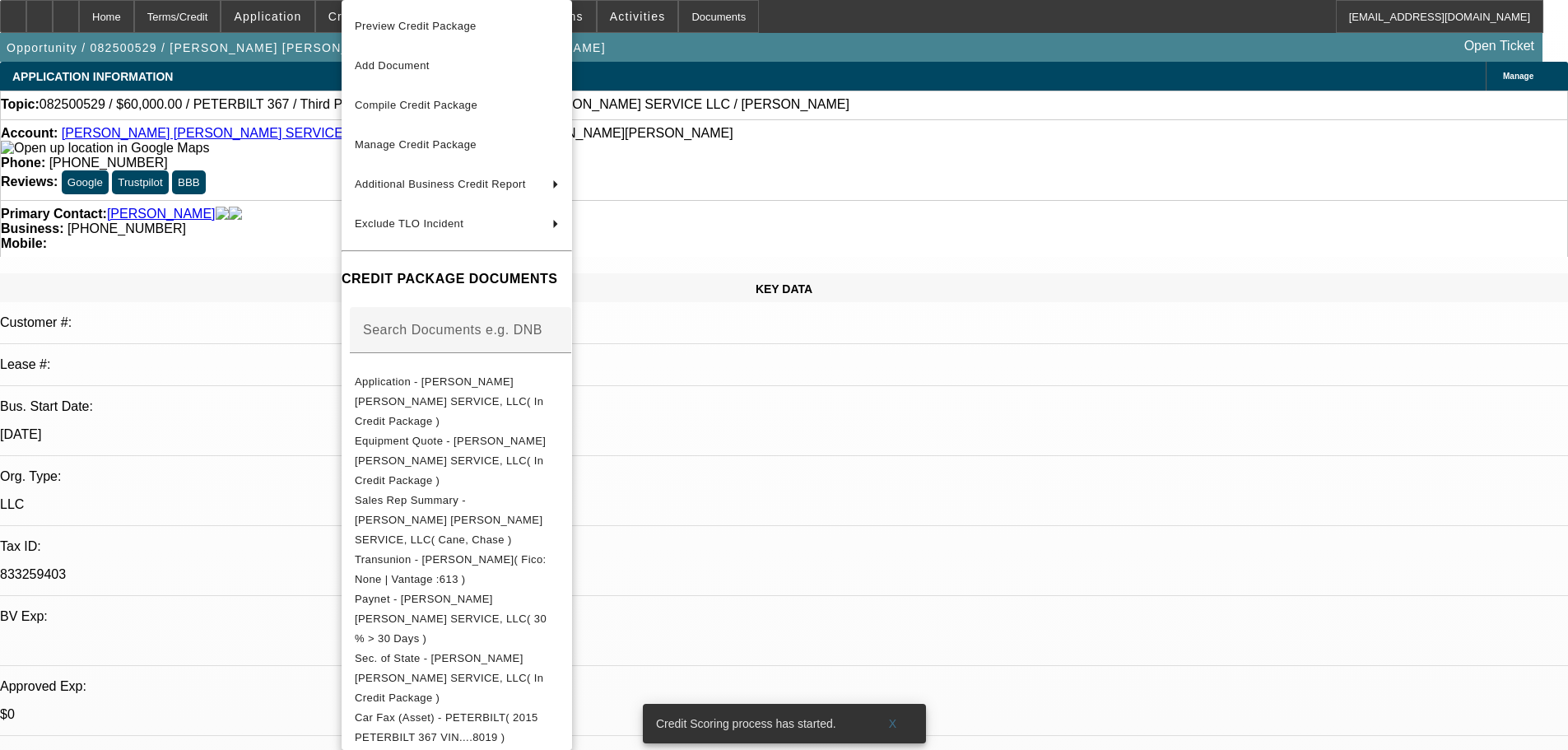
click at [882, 498] on div at bounding box center [784, 375] width 1568 height 750
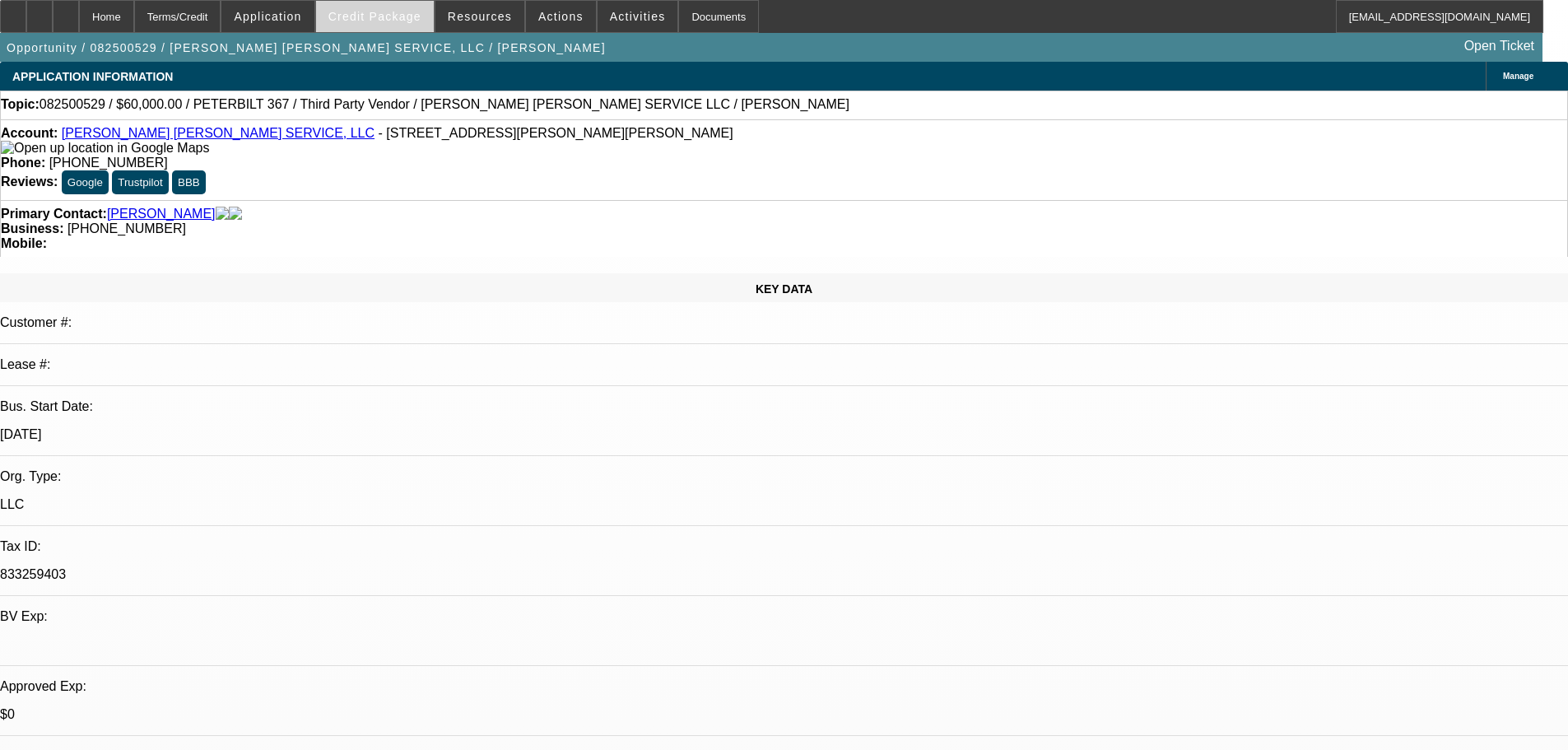
click at [397, 15] on span "Credit Package" at bounding box center [375, 17] width 93 height 13
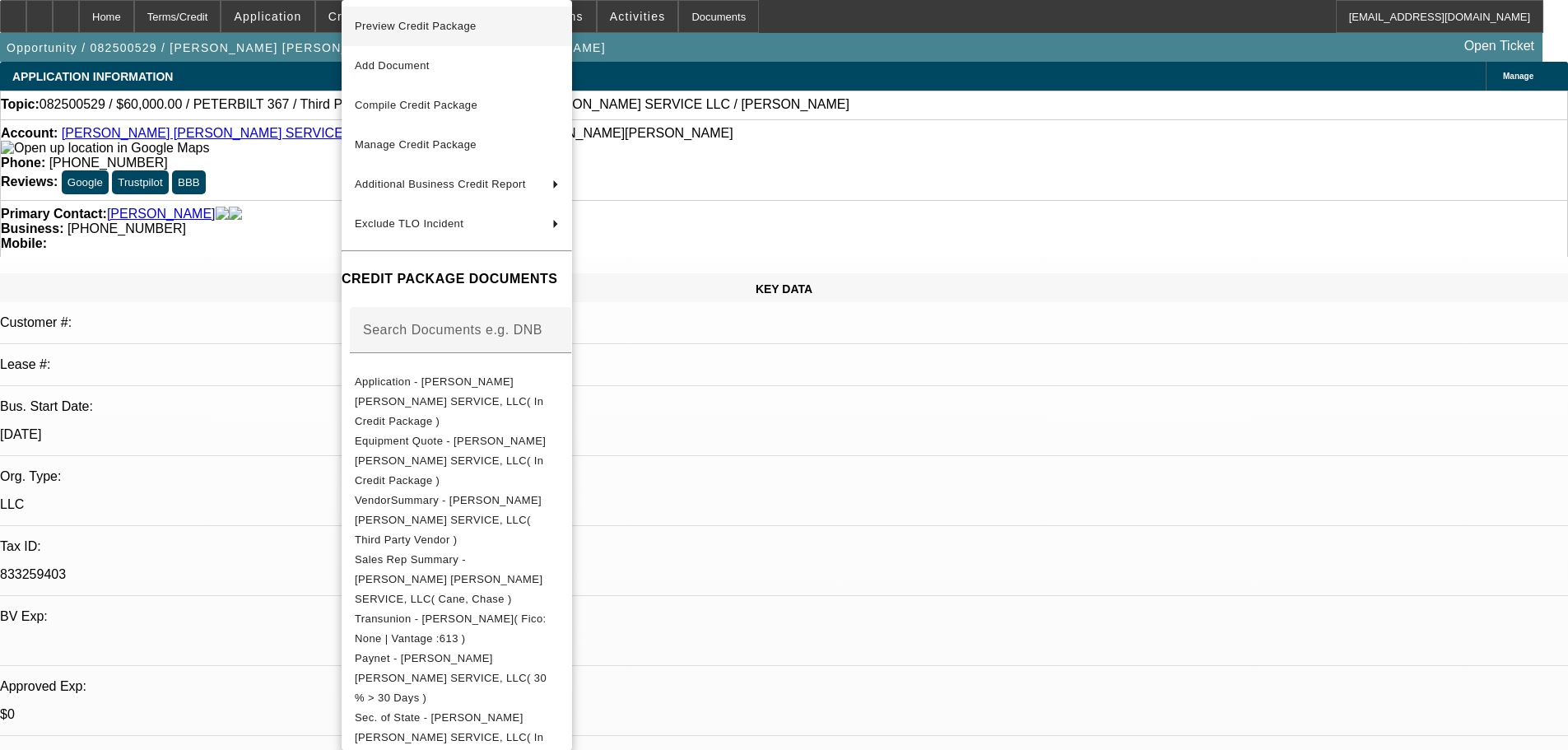
click at [423, 30] on span "Preview Credit Package" at bounding box center [415, 25] width 122 height 12
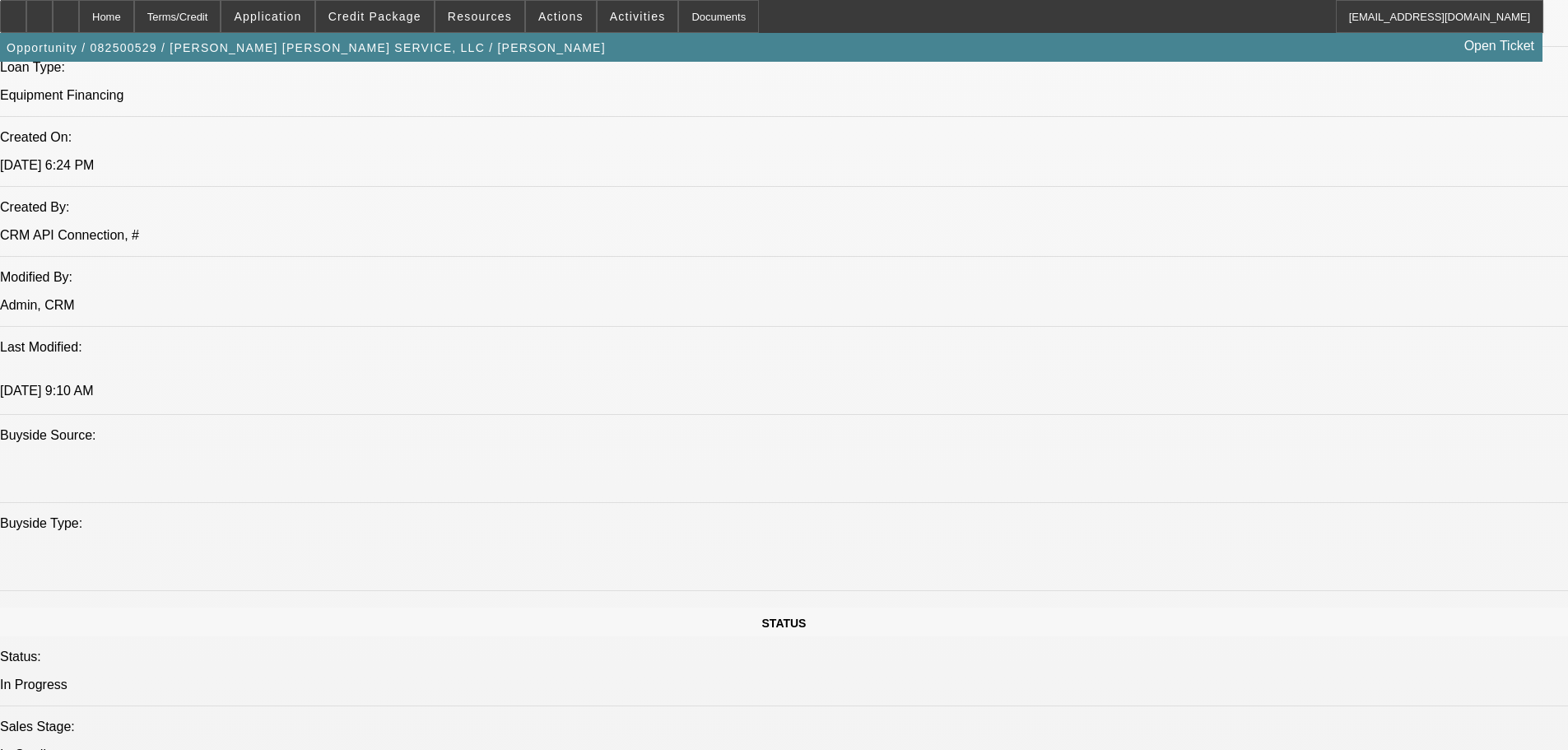
scroll to position [1317, 0]
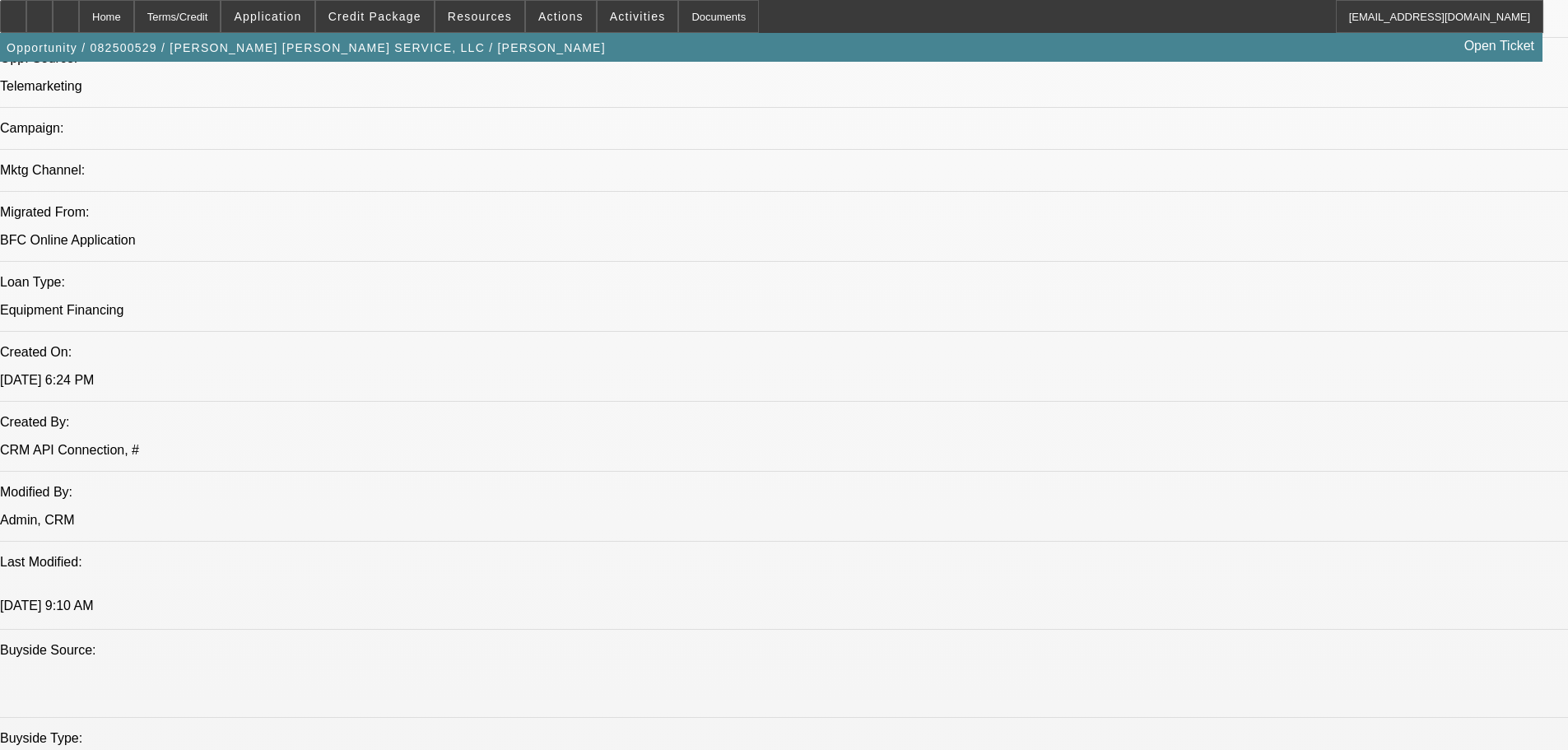
scroll to position [1235, 0]
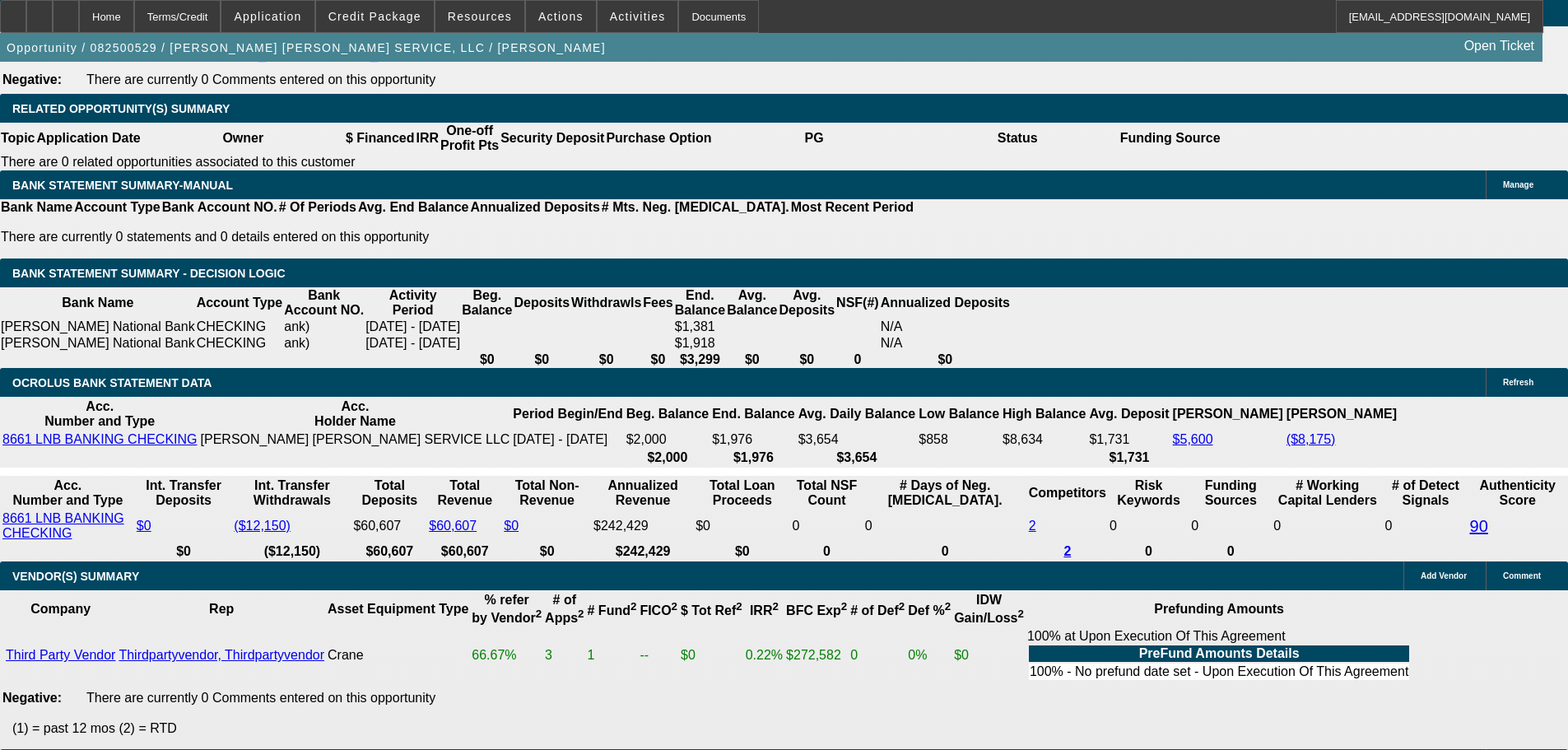
scroll to position [3030, 0]
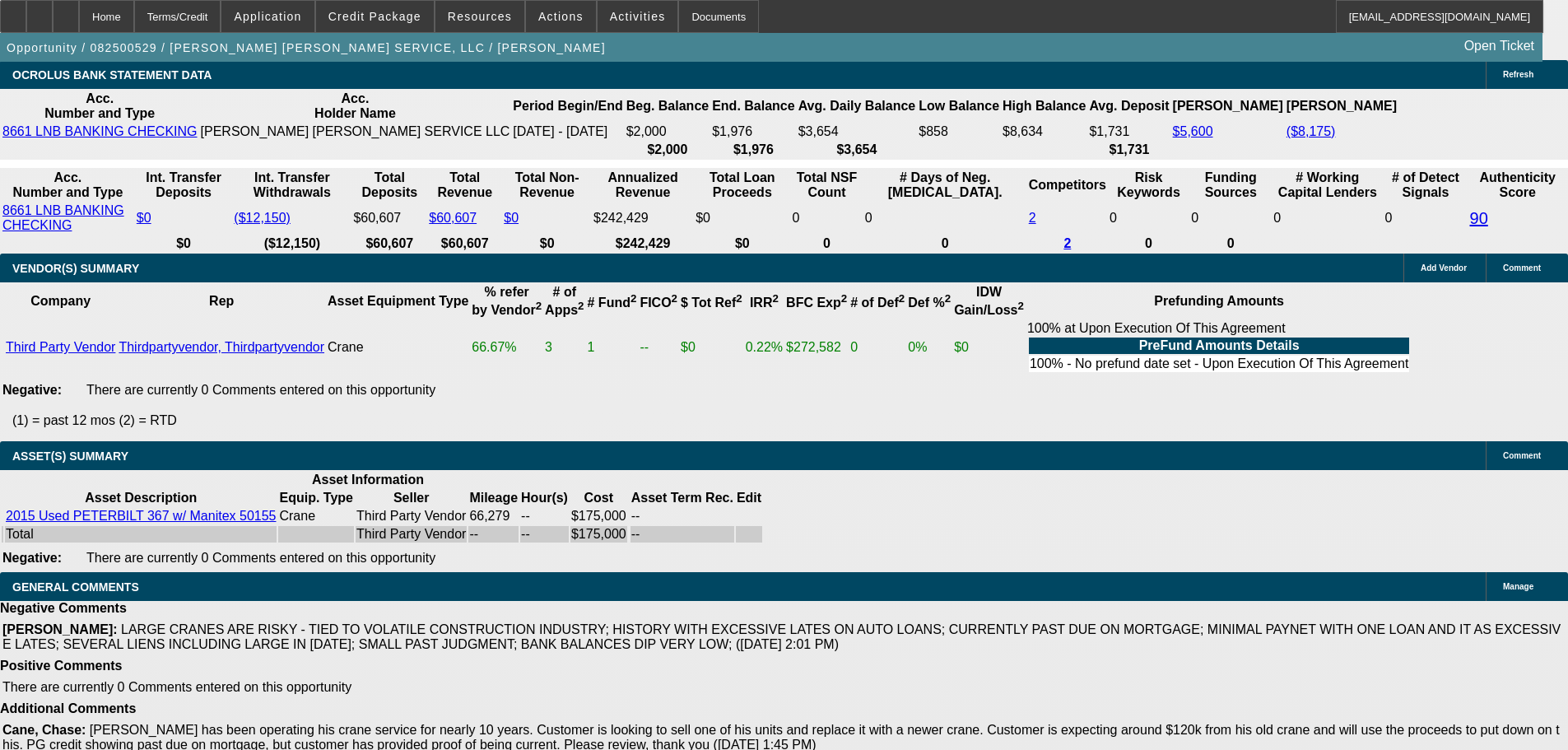
select select "5"
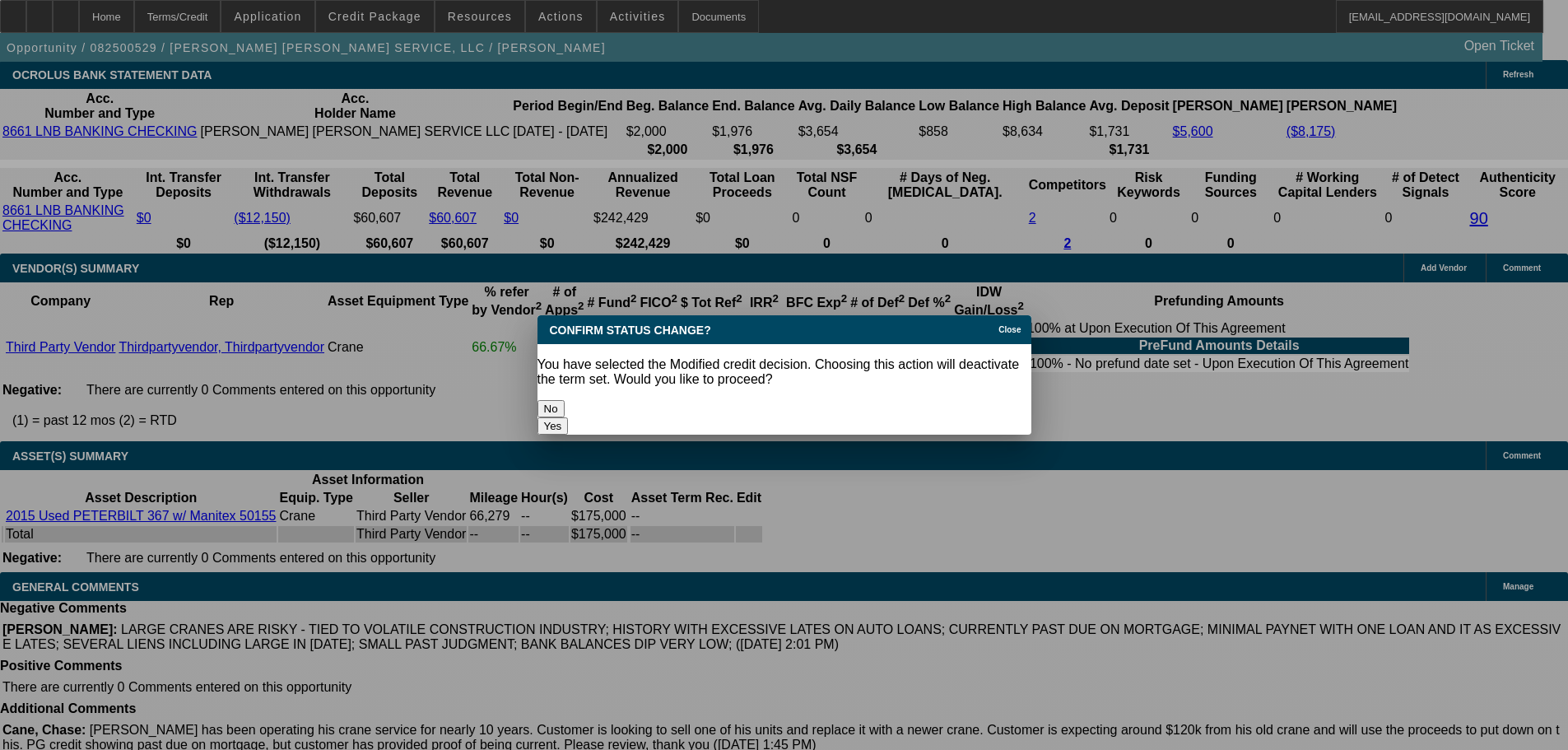
click at [569, 417] on button "Yes" at bounding box center [553, 425] width 32 height 18
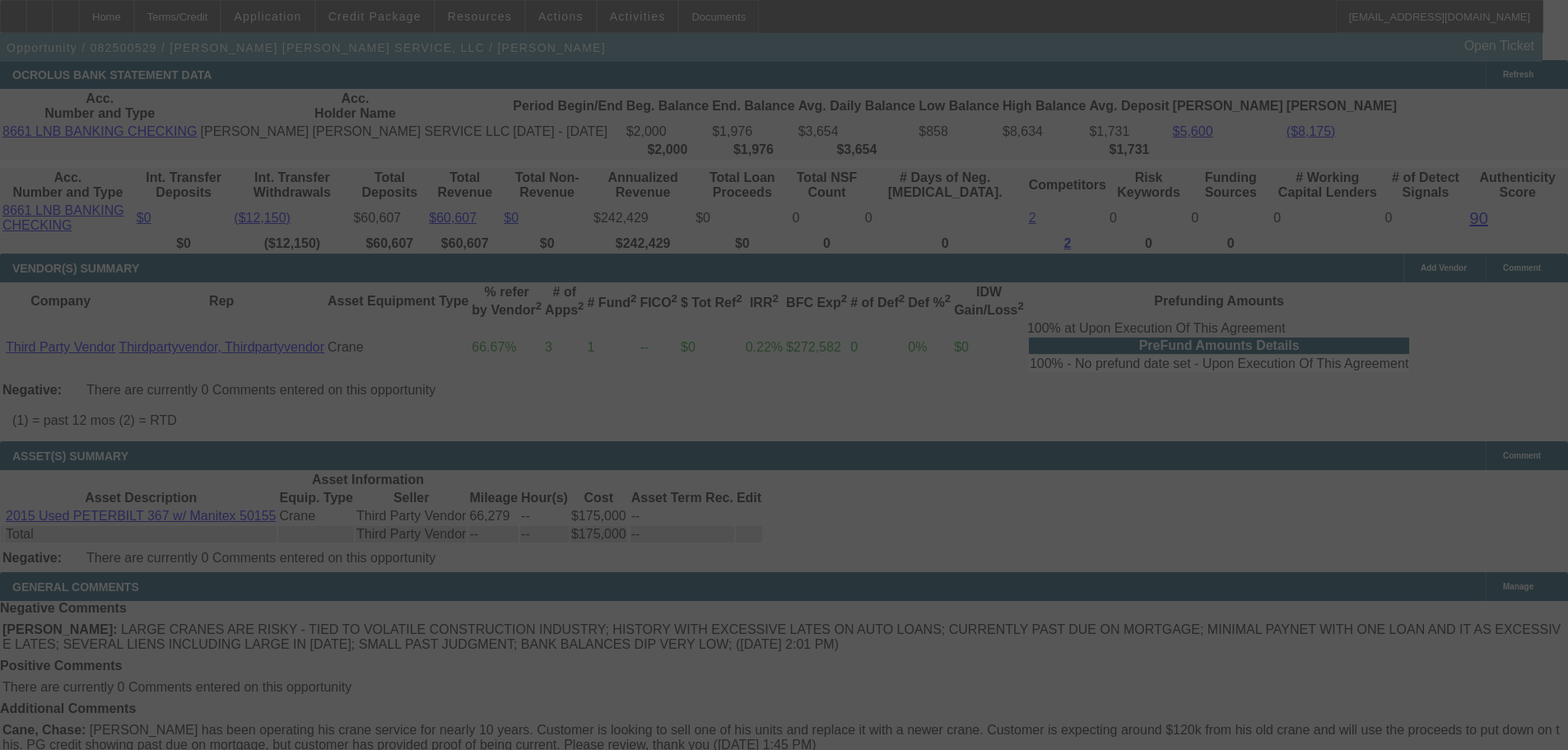
scroll to position [2994, 0]
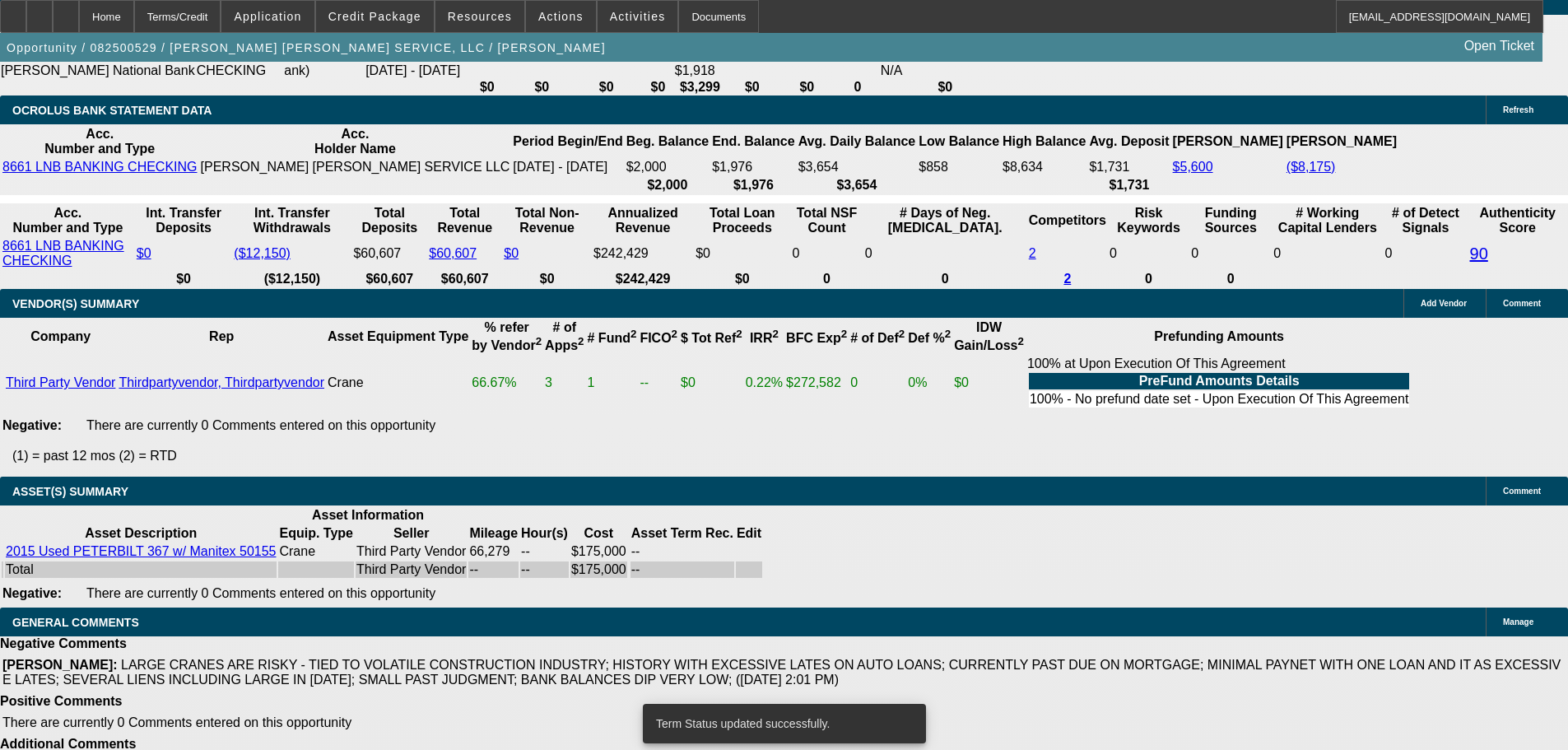
select select "0"
select select "2"
select select "0"
select select "6"
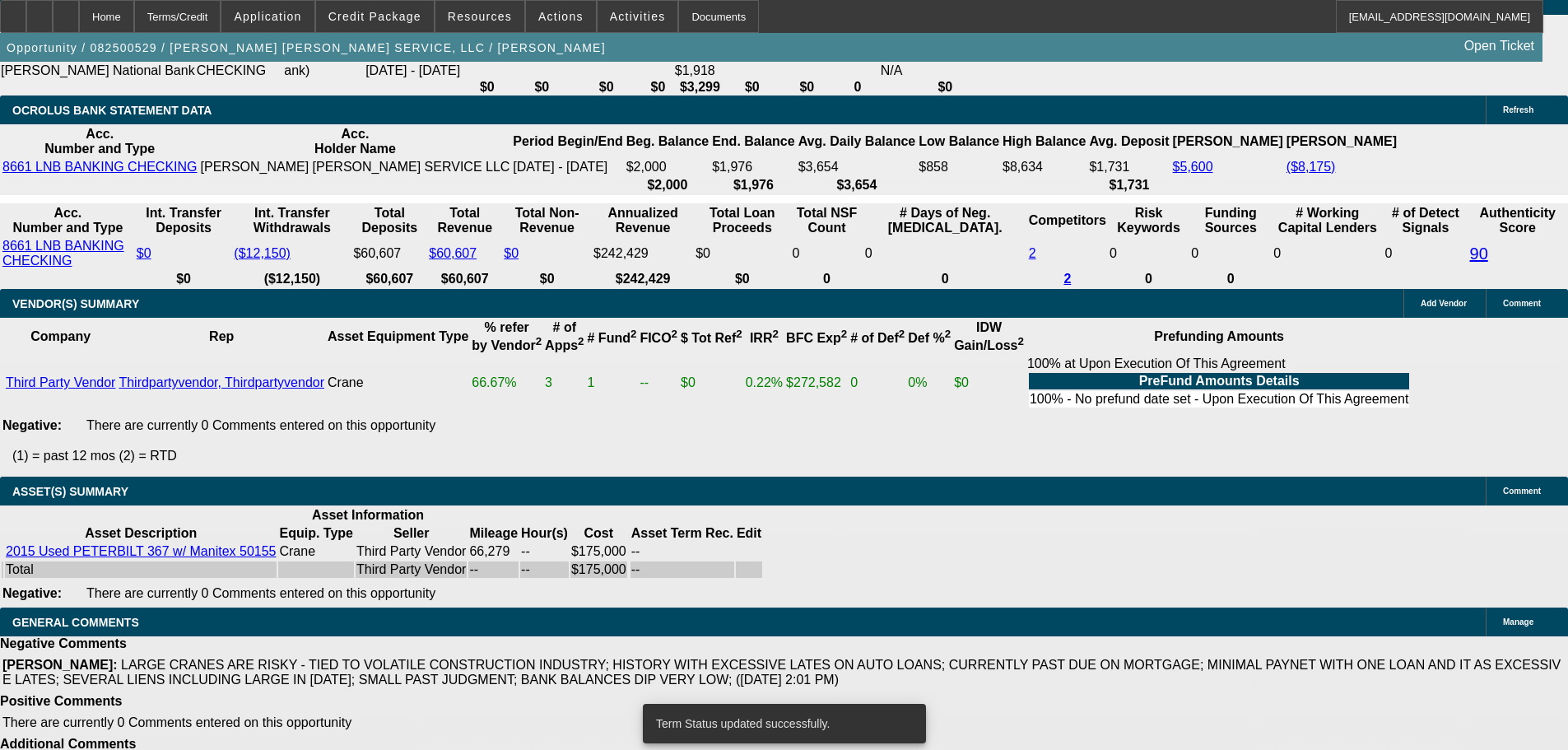
select select "0"
select select "2"
select select "0"
select select "6"
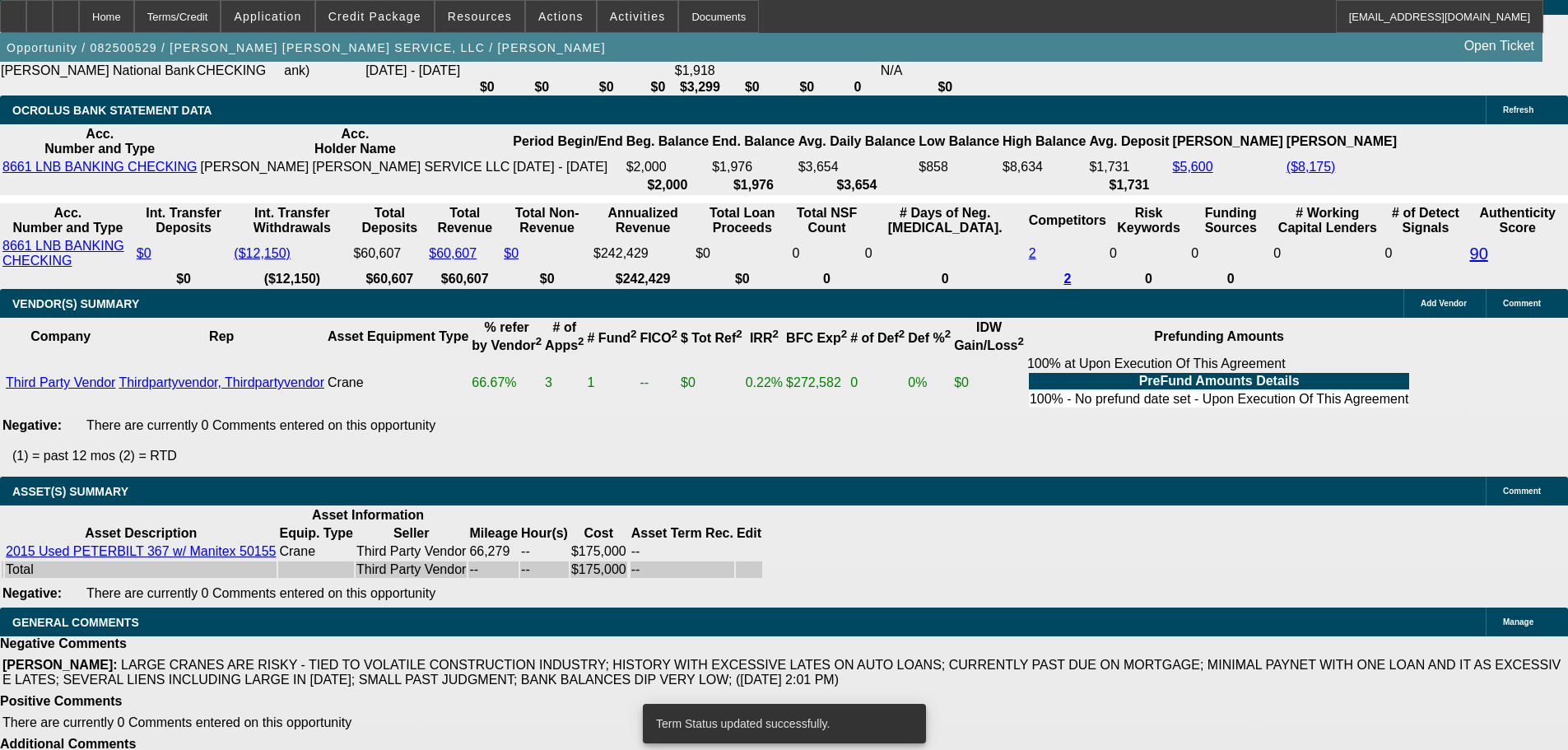
select select "0"
select select "2"
select select "0"
select select "6"
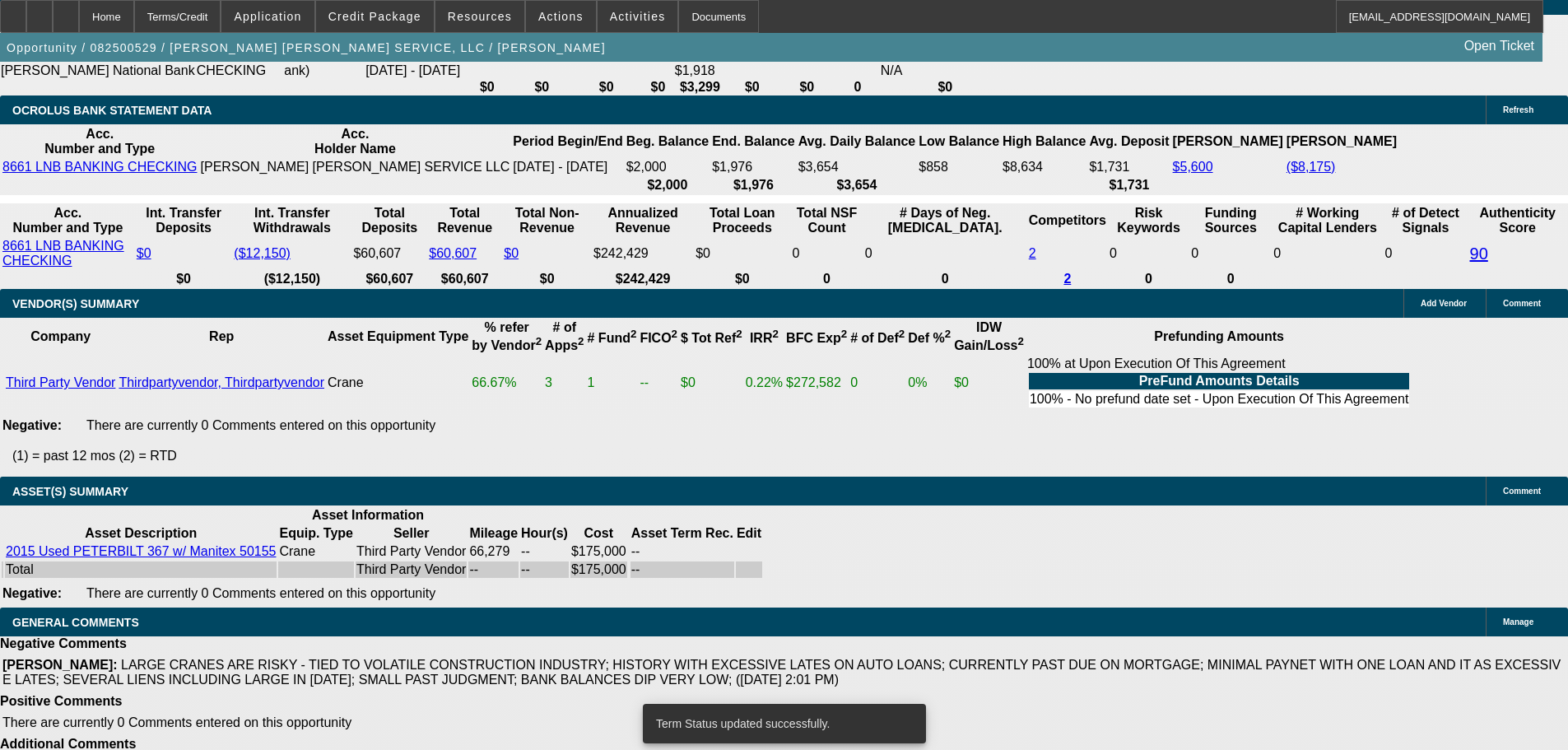
scroll to position [3030, 0]
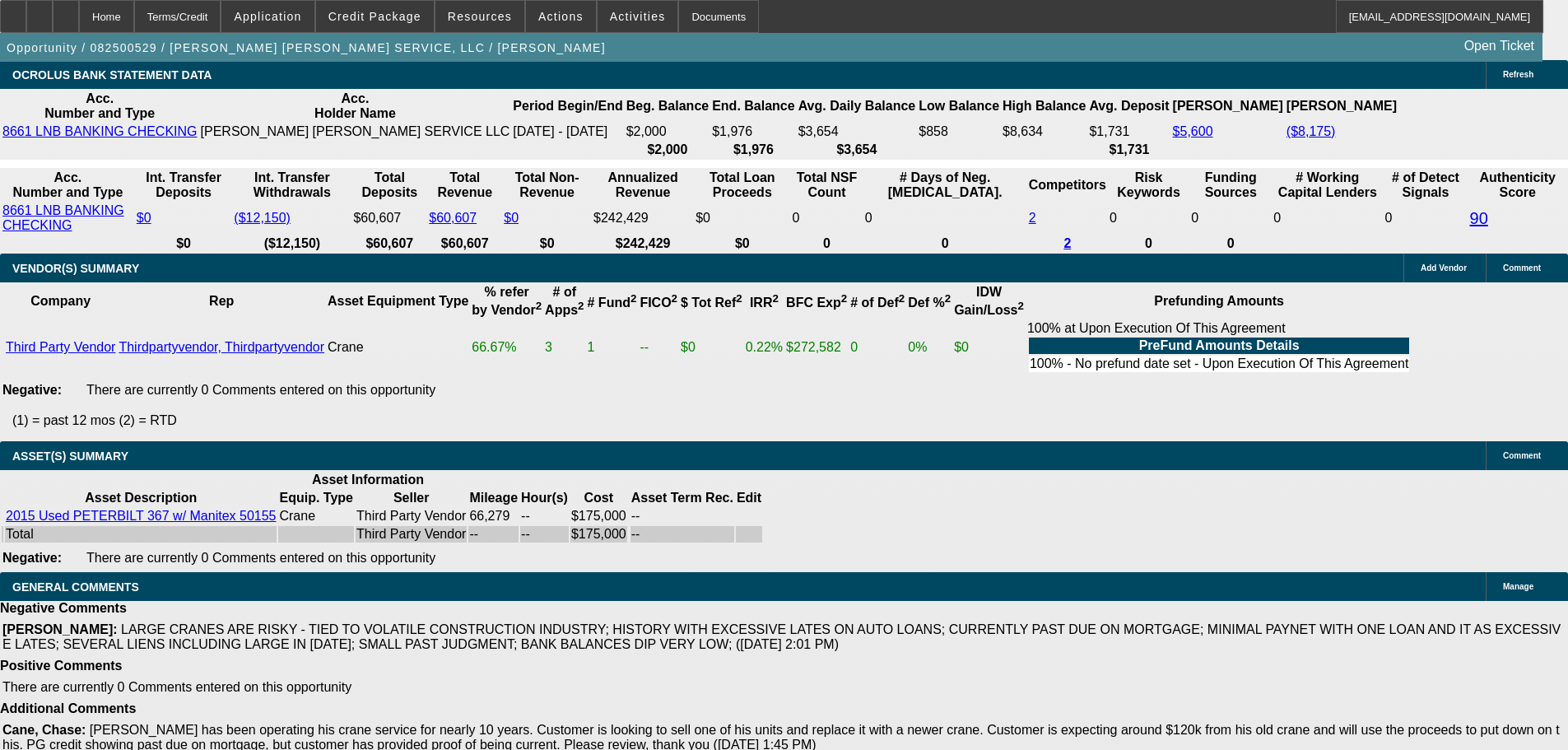
paste textarea "LARGE CRANE THAT IS MORE VOLATILE AND RELATED TO THE CONSTRUCTION INDUSTRY; RIC…"
type textarea "LARGE CRANE THAT IS MORE VOLATILE AND RELATED TO THE CONSTRUCTION INDUSTRY; RIC…"
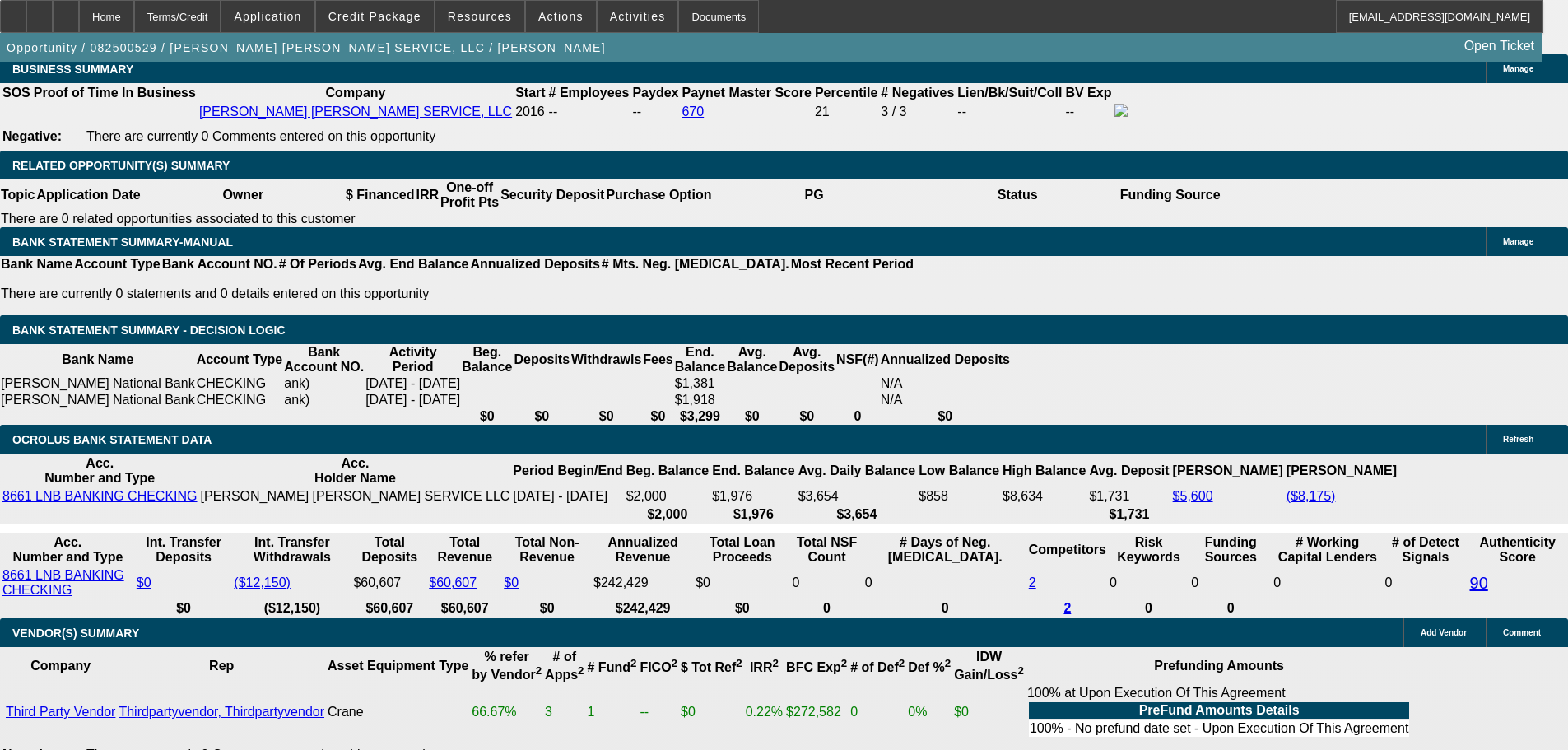
scroll to position [2583, 0]
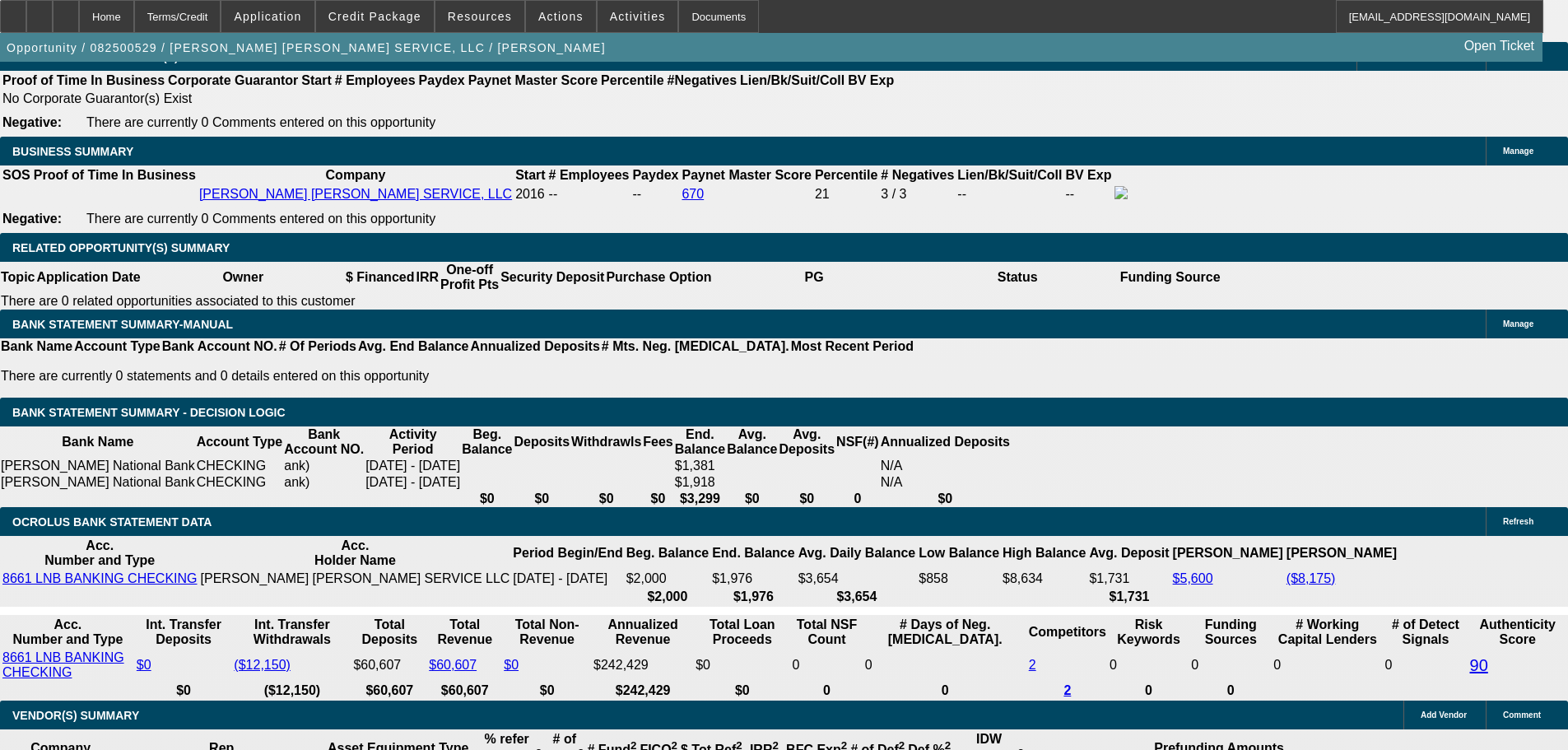
drag, startPoint x: 252, startPoint y: 354, endPoint x: 430, endPoint y: 309, distance: 183.6
type input "1"
type input "$2.00"
type input "UNKNOWN"
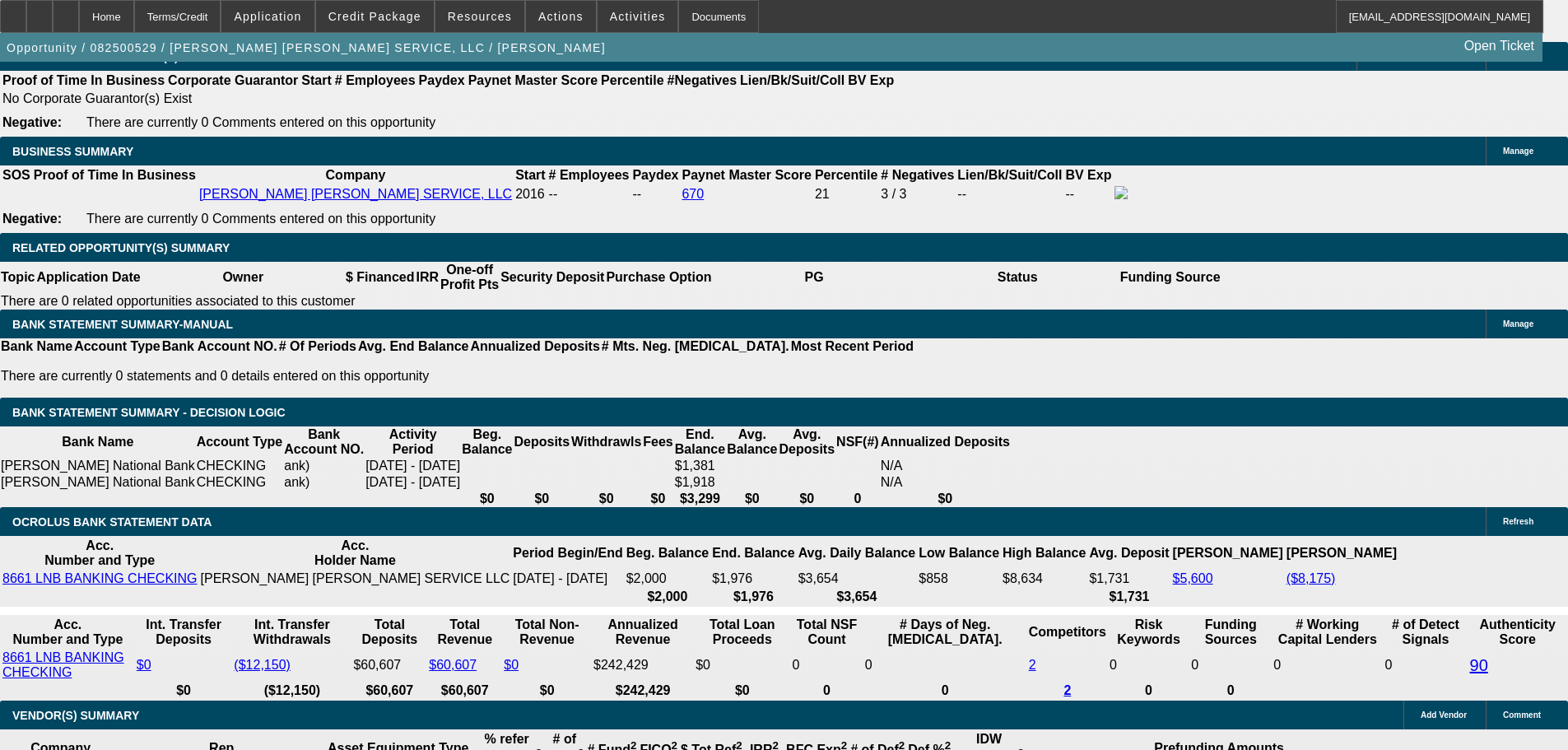
type input "1495"
type input "17.1"
type input "$2,990.00"
drag, startPoint x: 254, startPoint y: 352, endPoint x: 456, endPoint y: 316, distance: 205.2
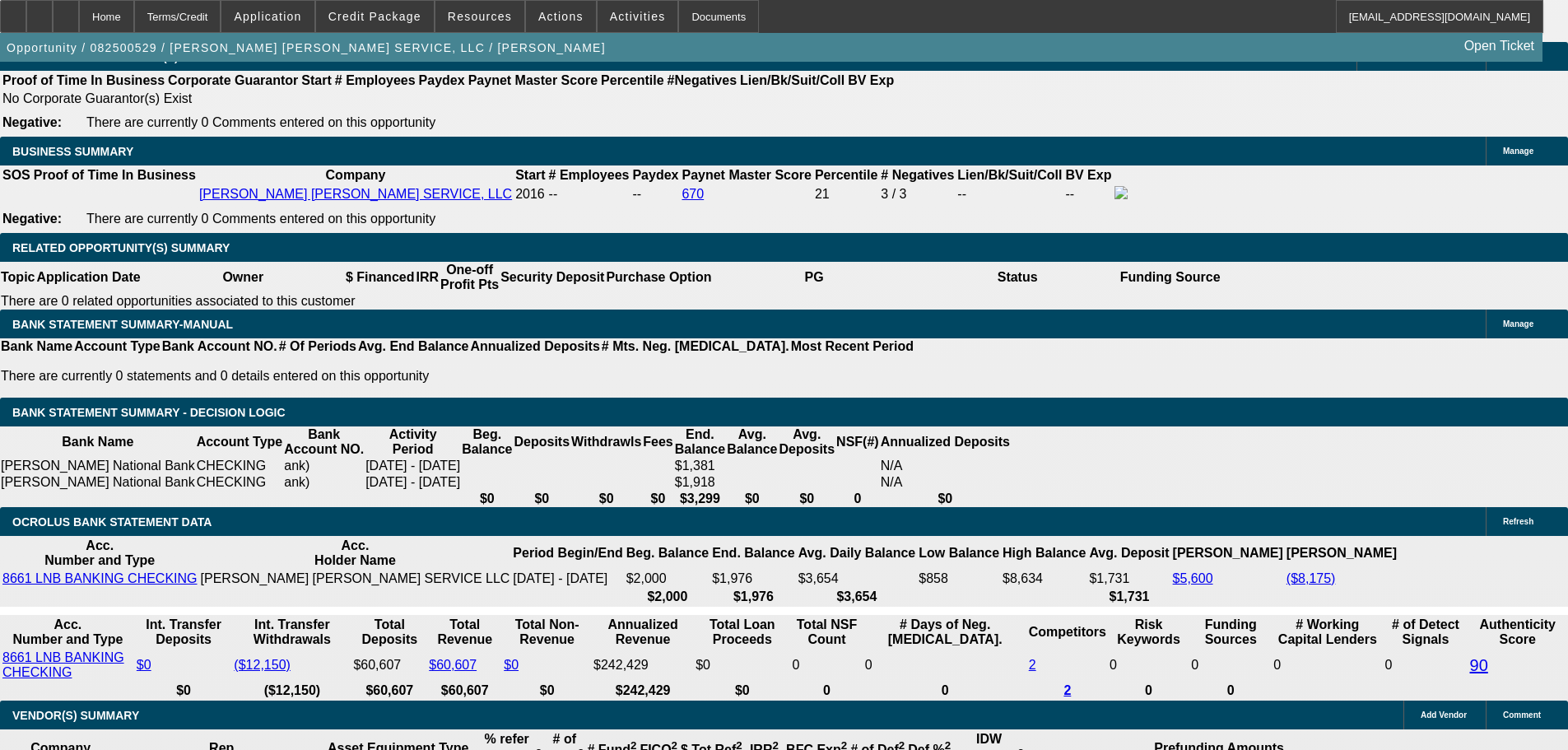
type input "15"
type input "$30.00"
type input "1595"
type input "20.2"
type input "$3,190.00"
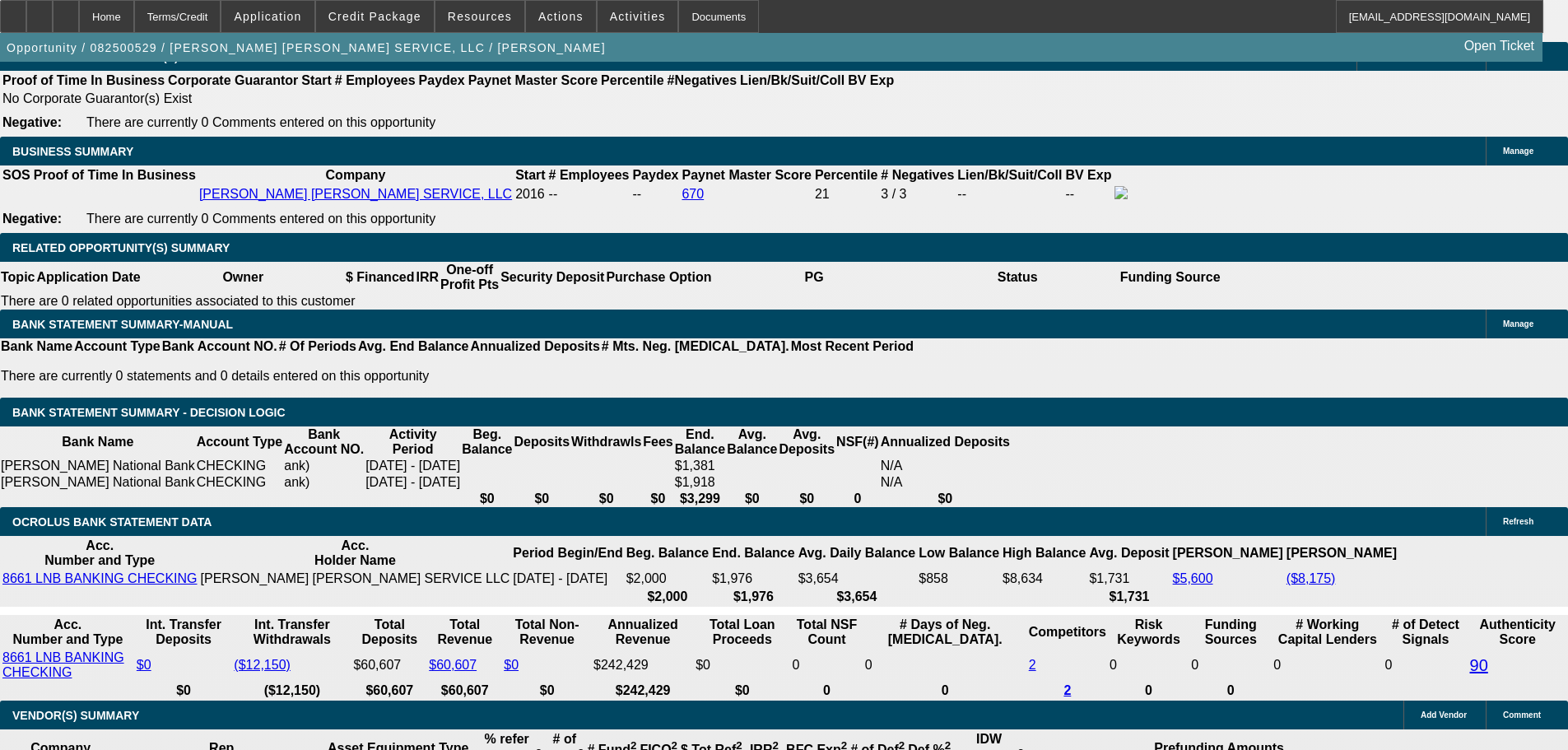
type input "$1,595.00"
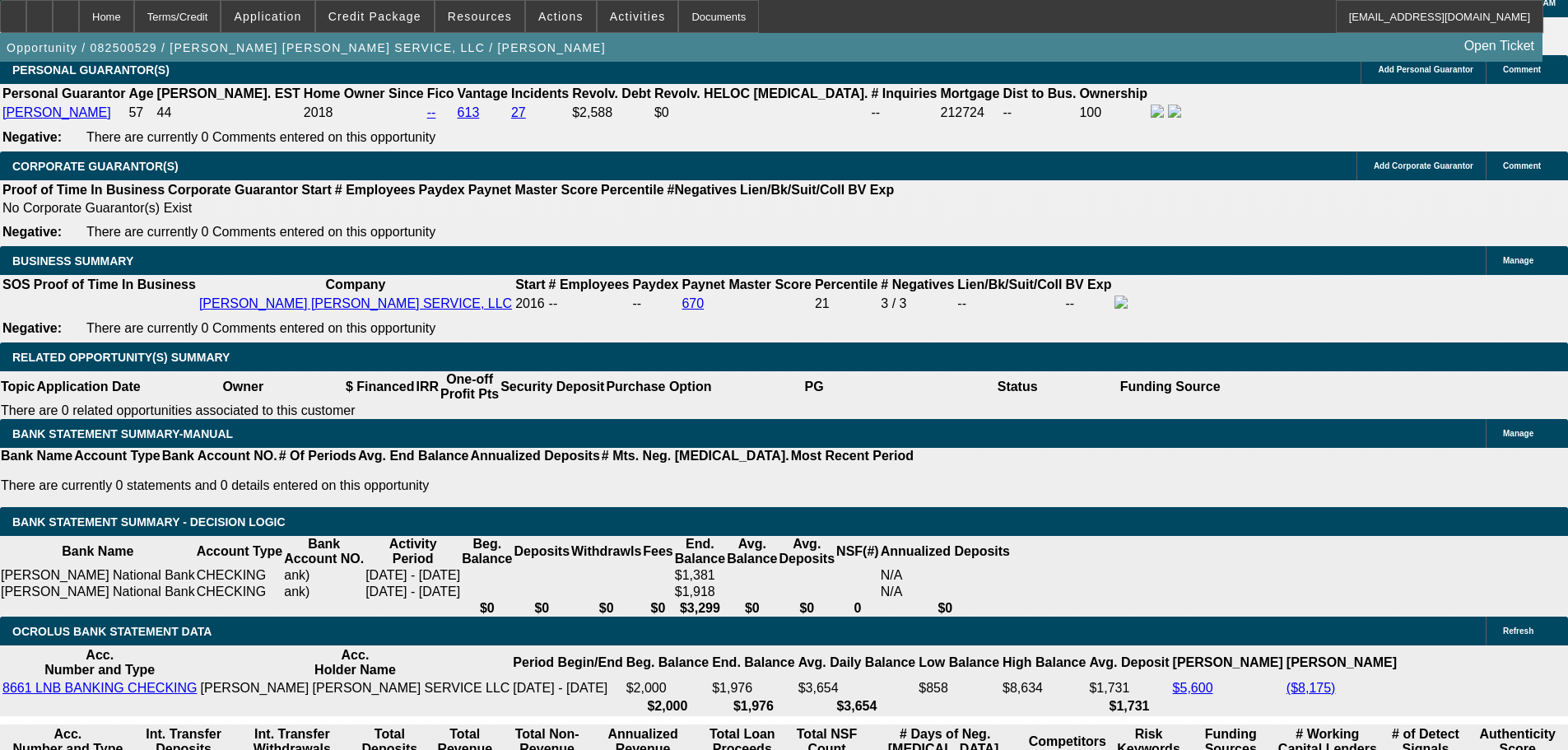
scroll to position [2254, 0]
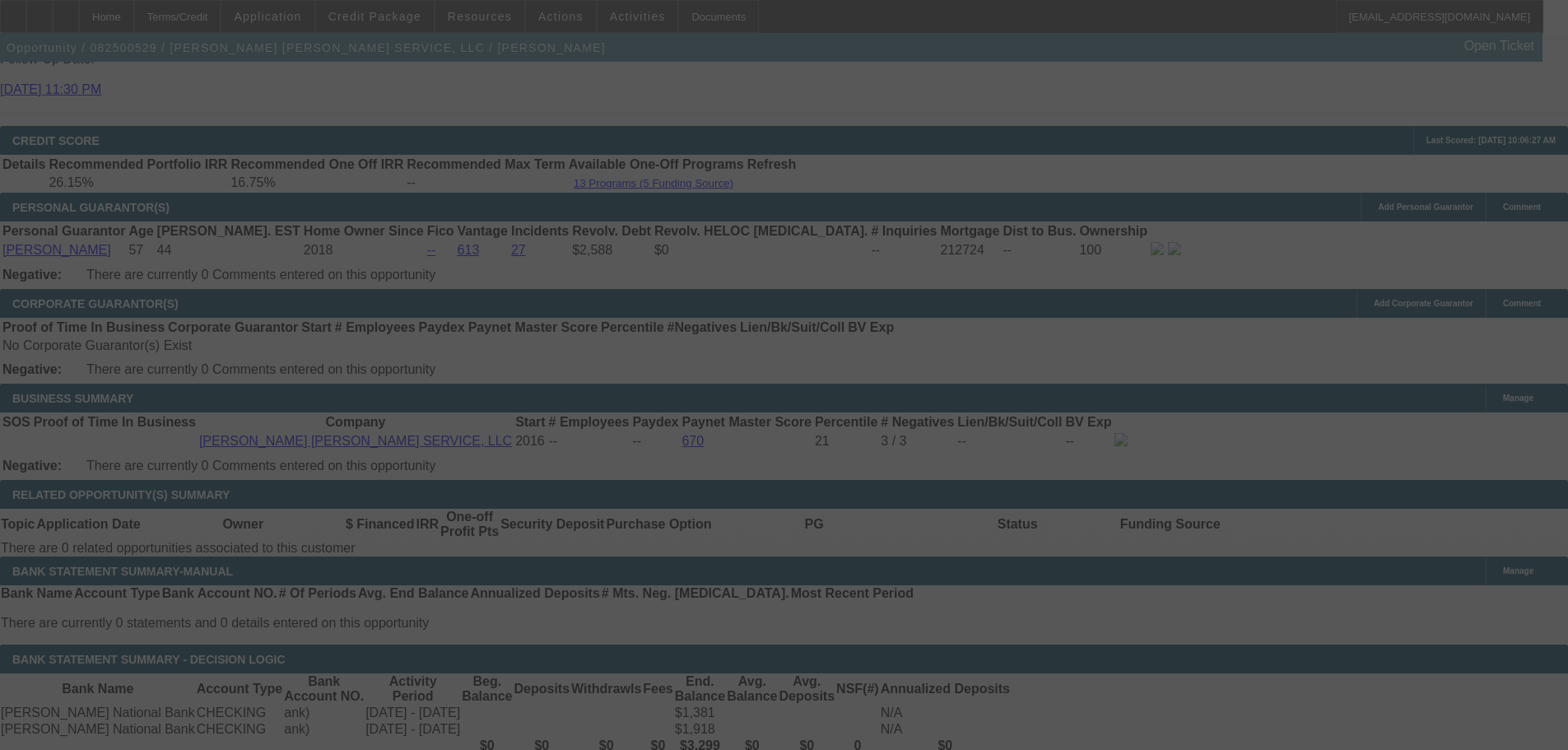
select select "0"
select select "2"
select select "0"
select select "6"
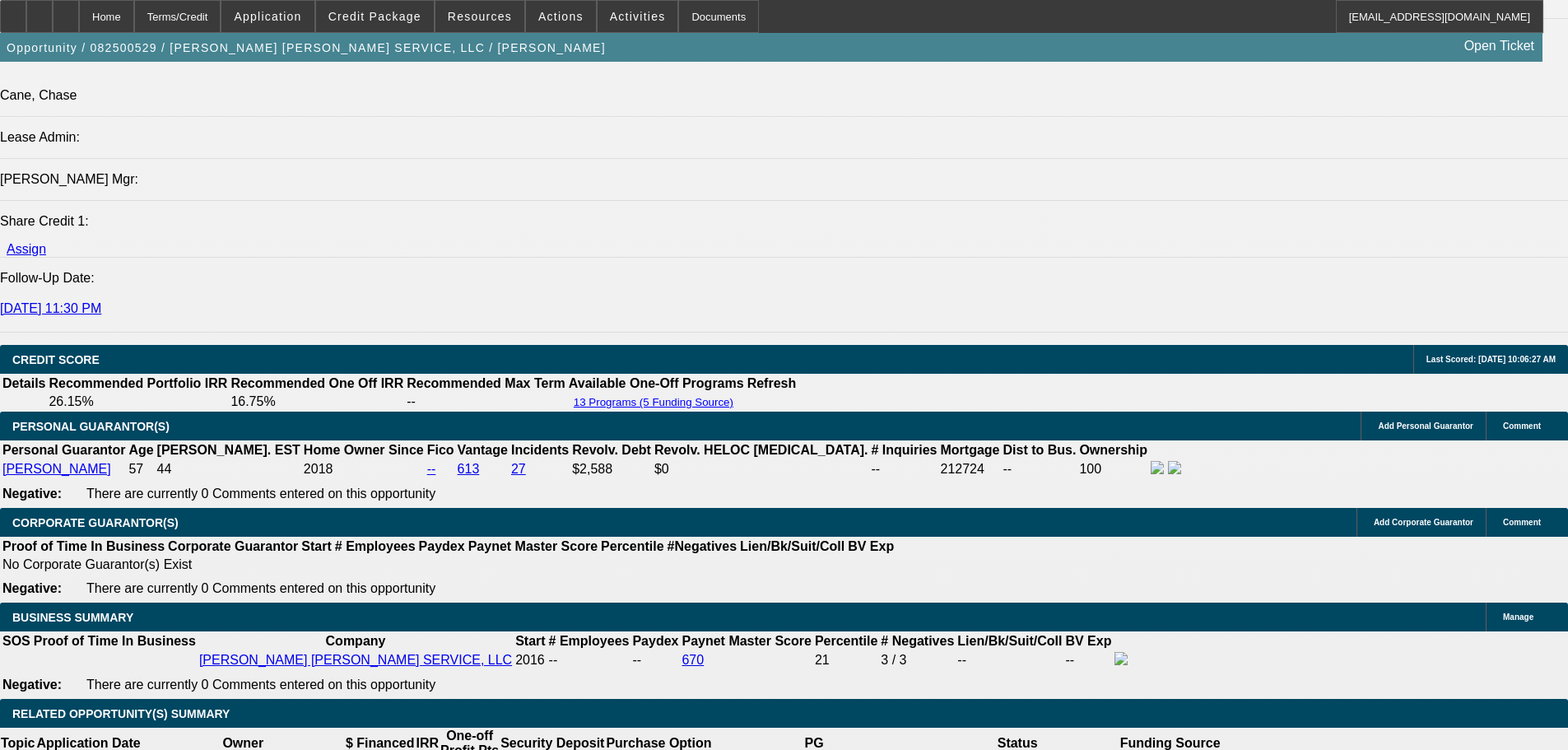
scroll to position [2583, 0]
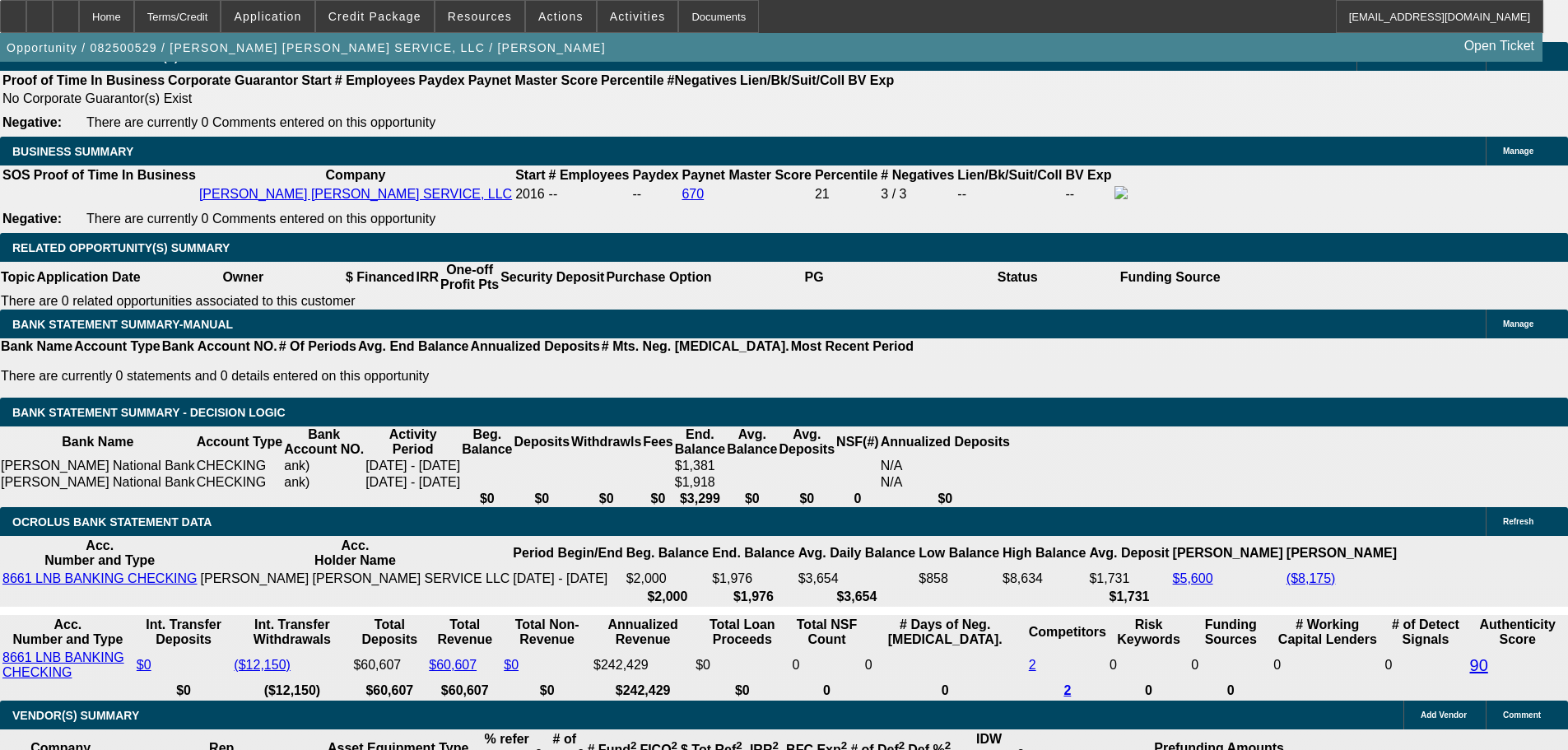
drag, startPoint x: 252, startPoint y: 359, endPoint x: 383, endPoint y: 323, distance: 135.9
type input "1"
type input "$2.00"
type input "UNKNOWN"
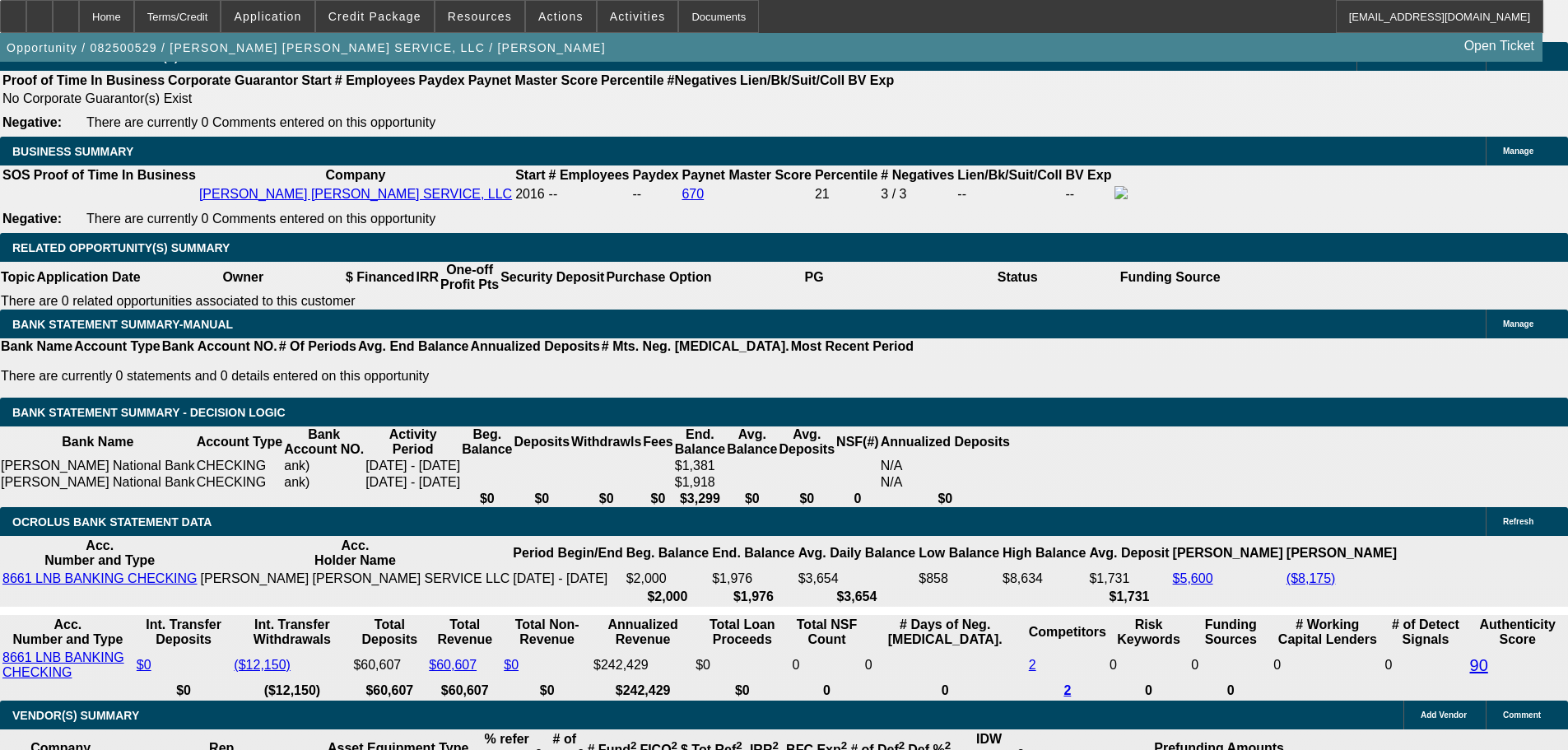
type input "1695"
type input "$3,390.00"
type input "23.1"
type input "$1,695.00"
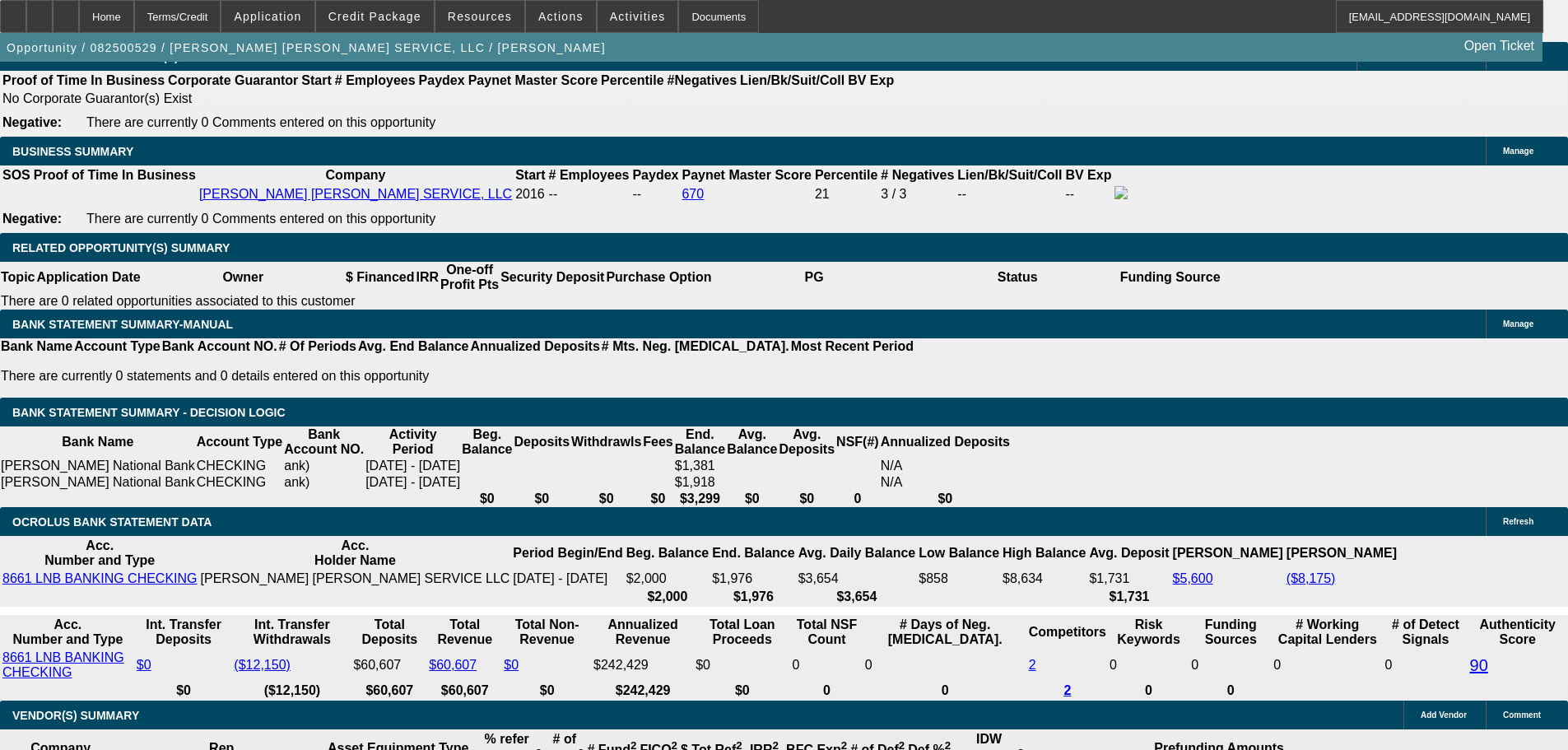
scroll to position [2172, 0]
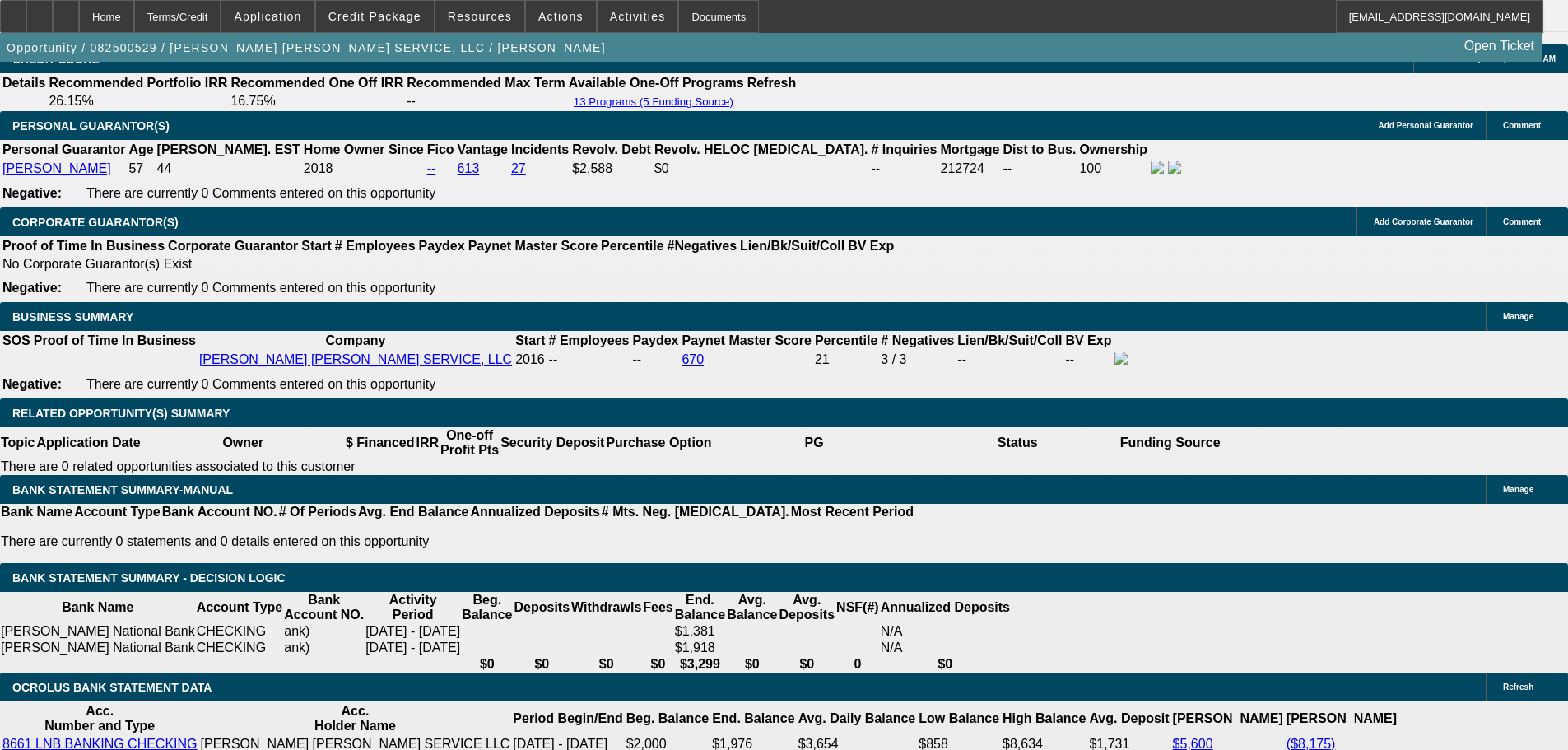
scroll to position [2418, 0]
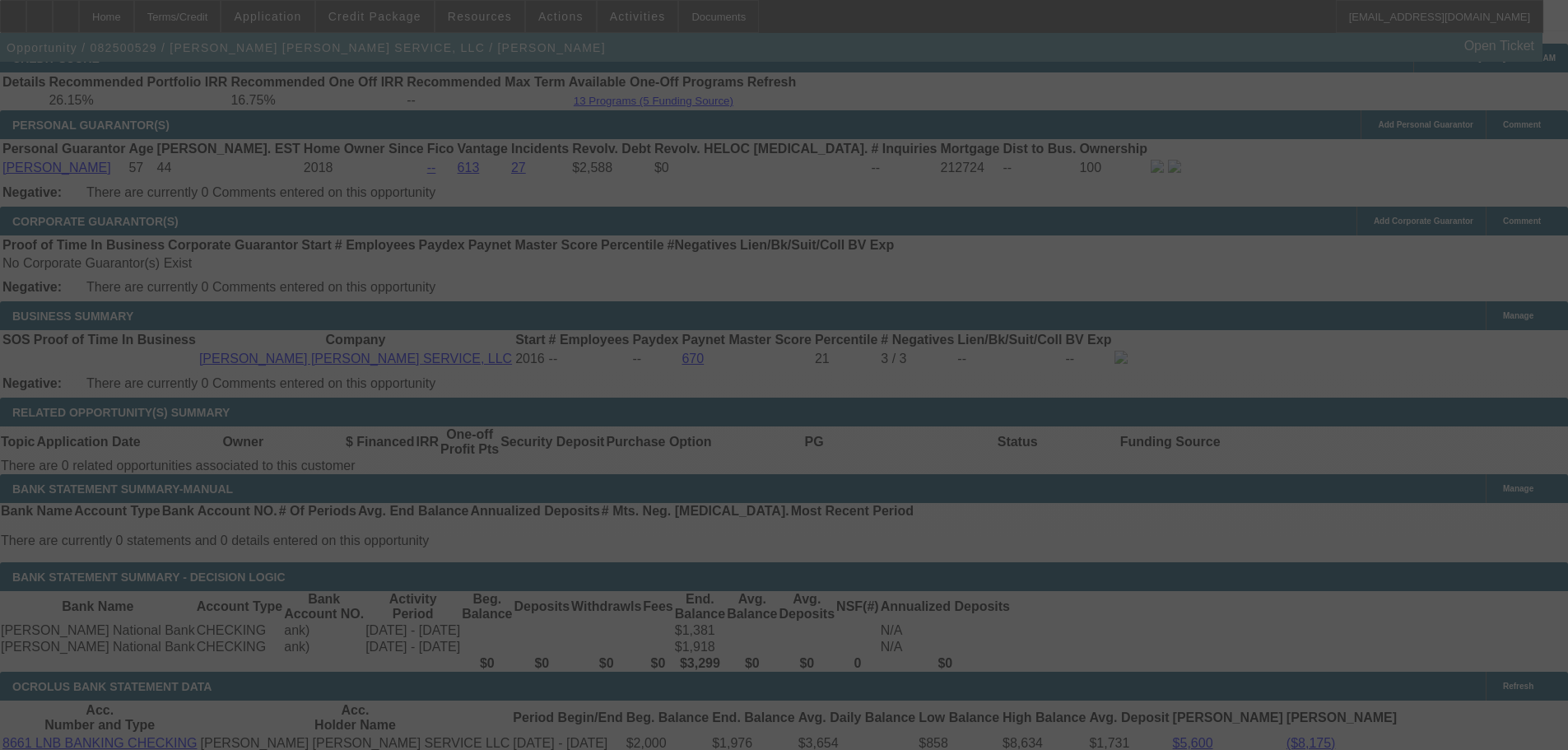
select select "0"
select select "2"
select select "0"
select select "6"
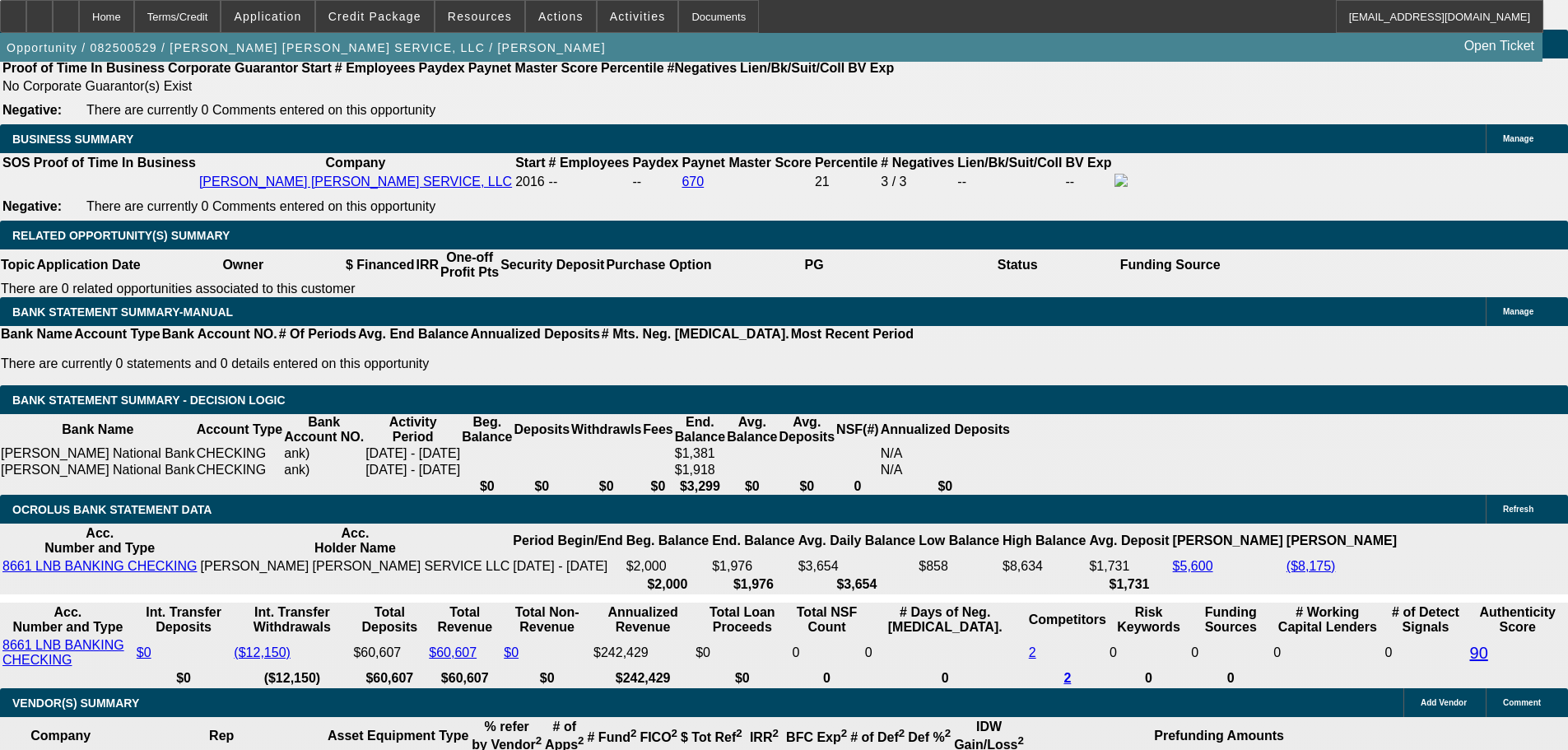
scroll to position [3030, 0]
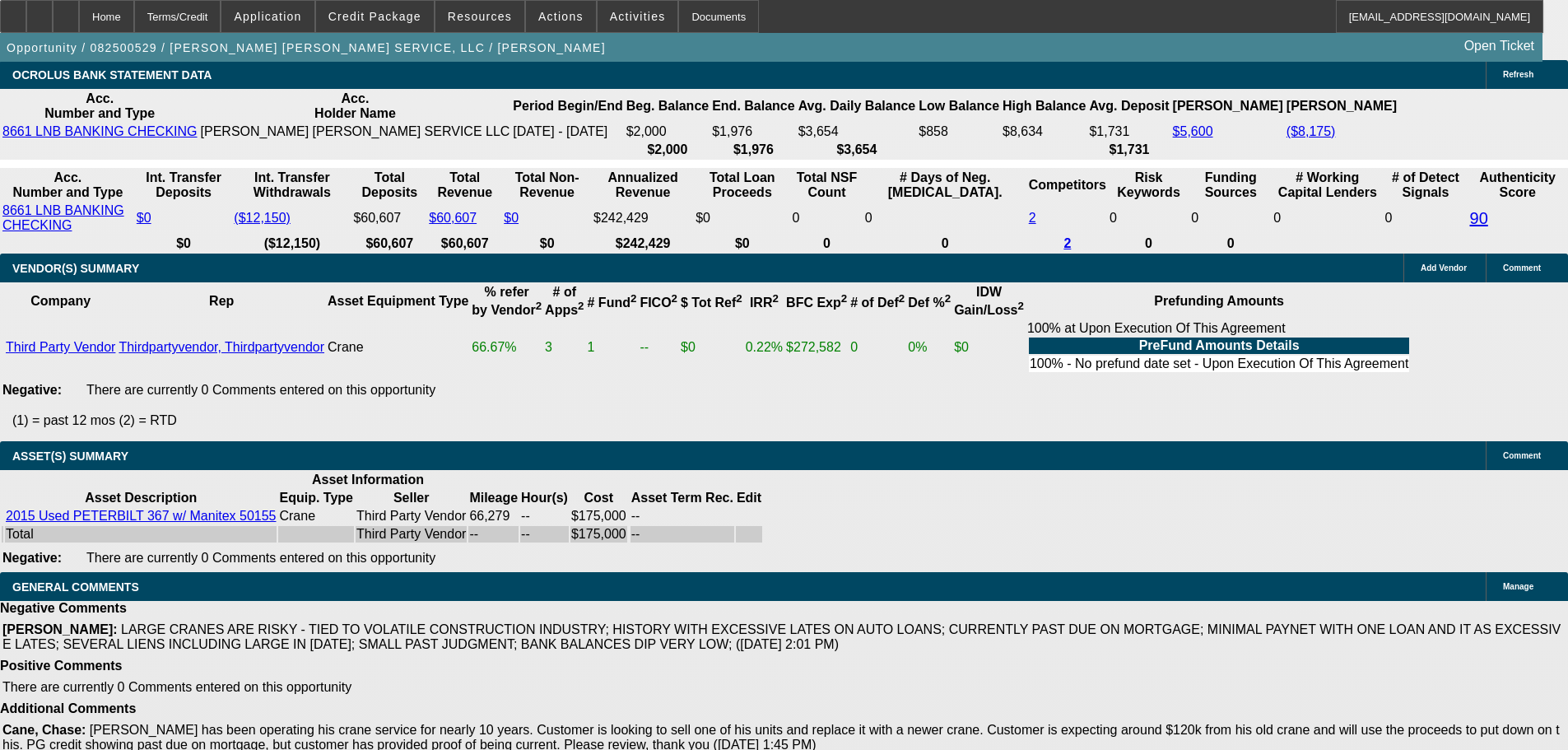
select select "4"
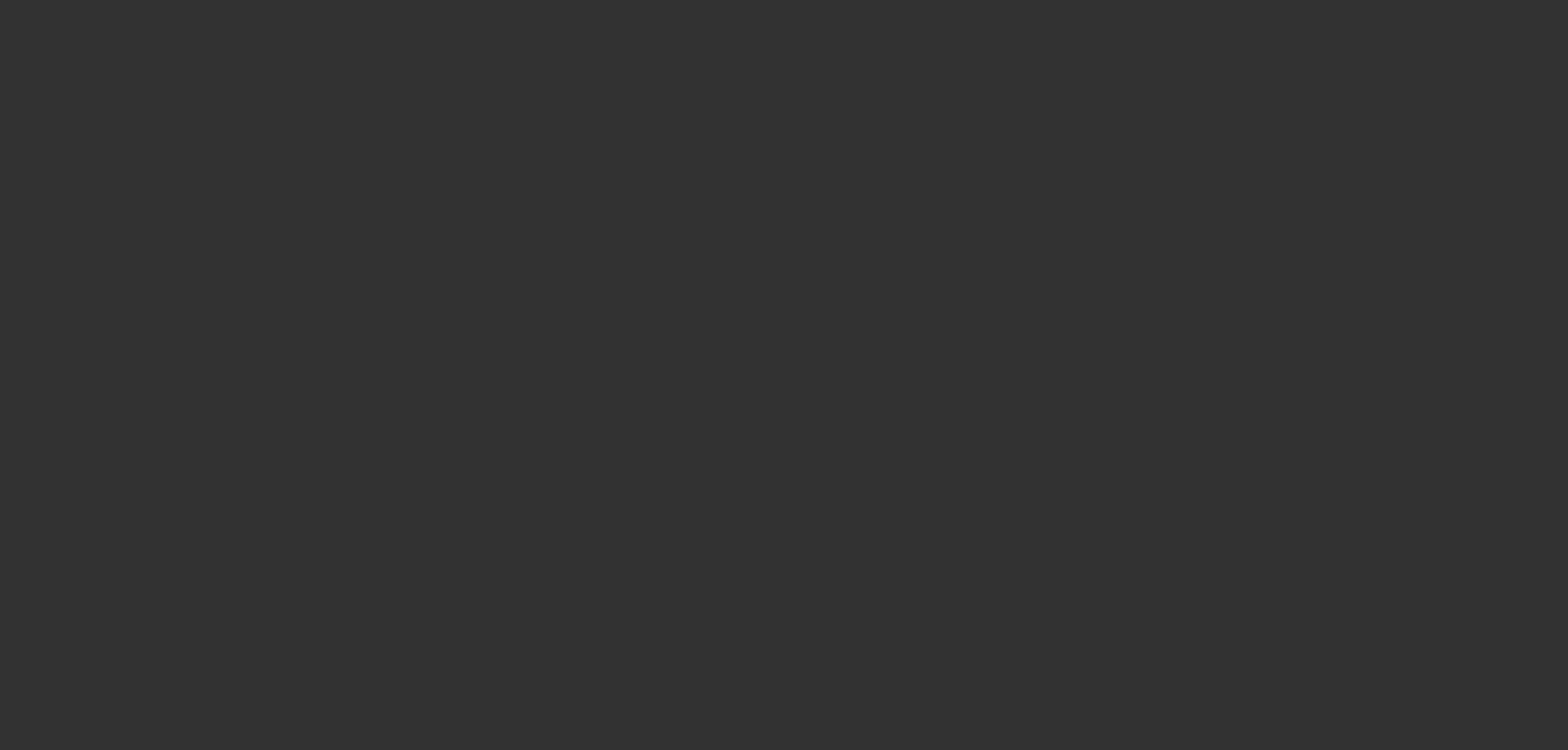
scroll to position [0, 0]
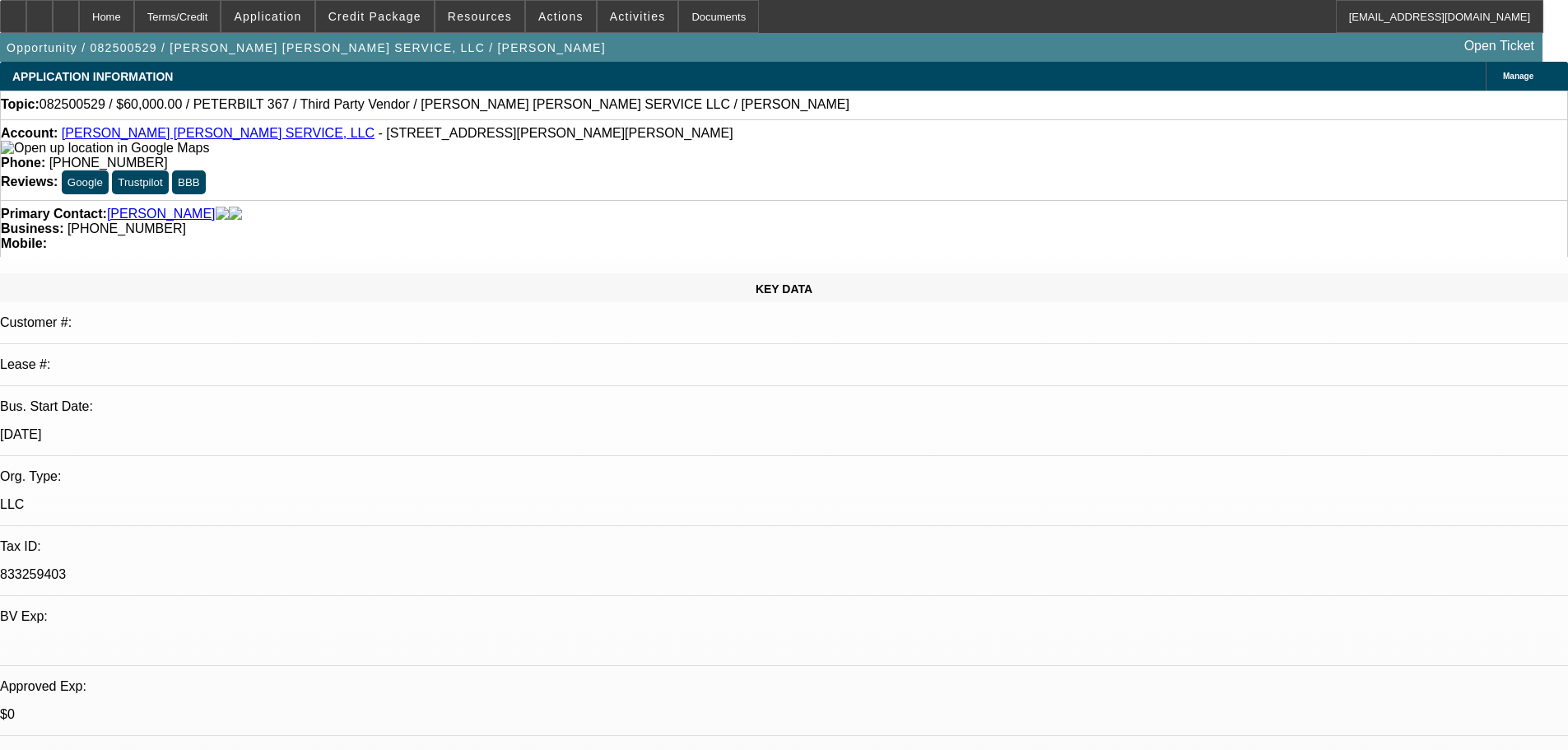
type textarea "I REVIEWED AND SEE MANY NEGAITVES AS WELL, JUST TOO MANY NEGATIVES IN MY EYES."
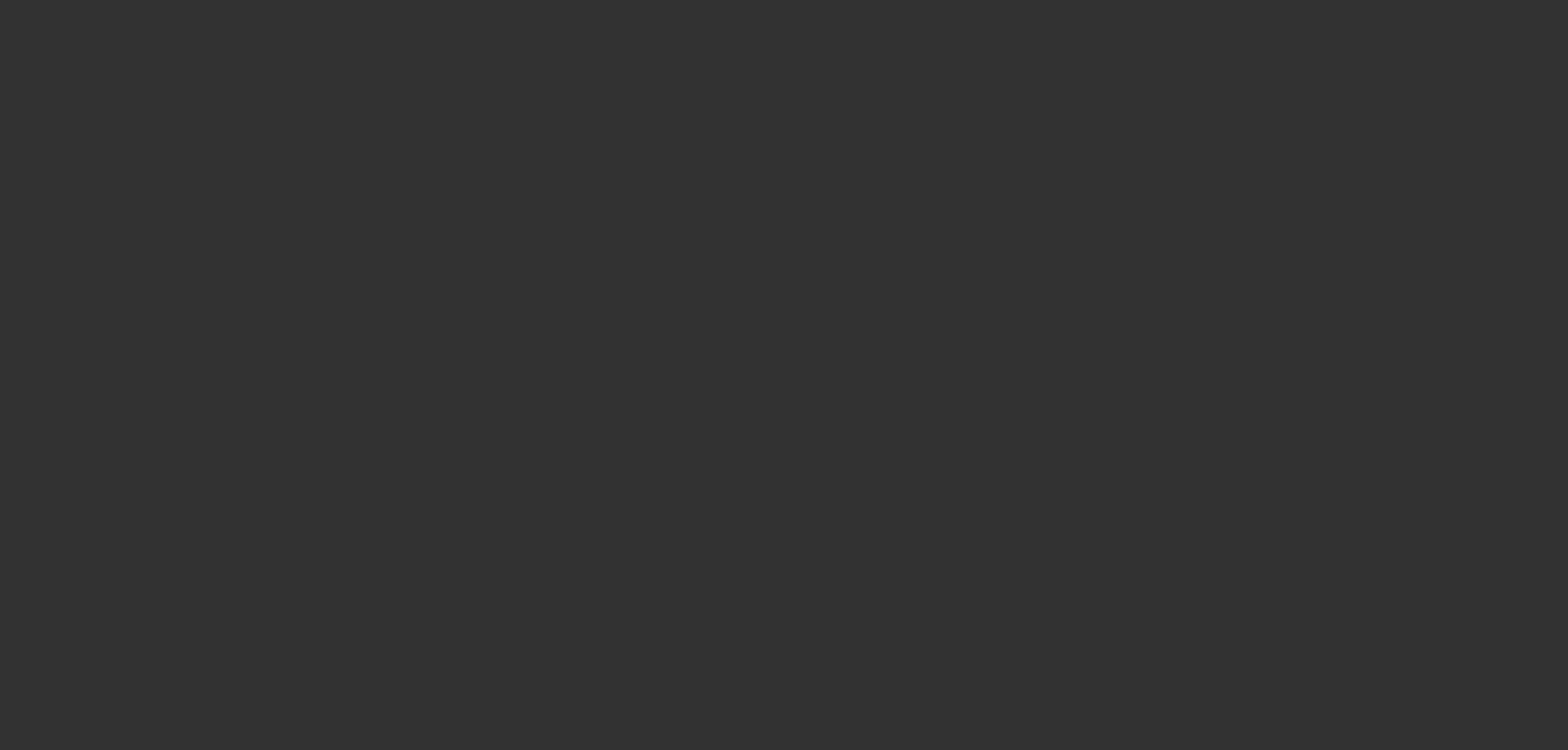
select select "0"
select select "2"
select select "0"
select select "6"
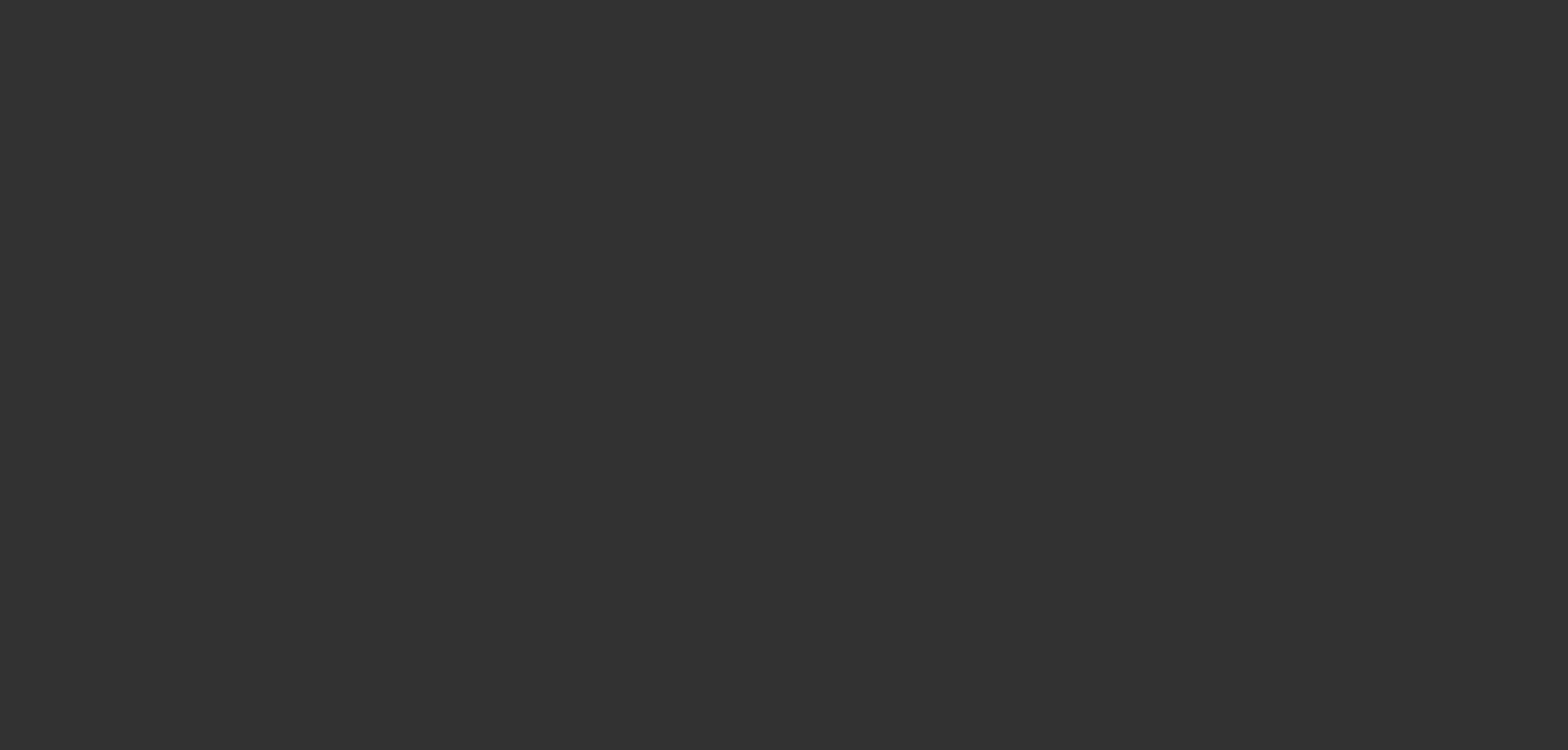
select select "0"
select select "2"
select select "0"
select select "6"
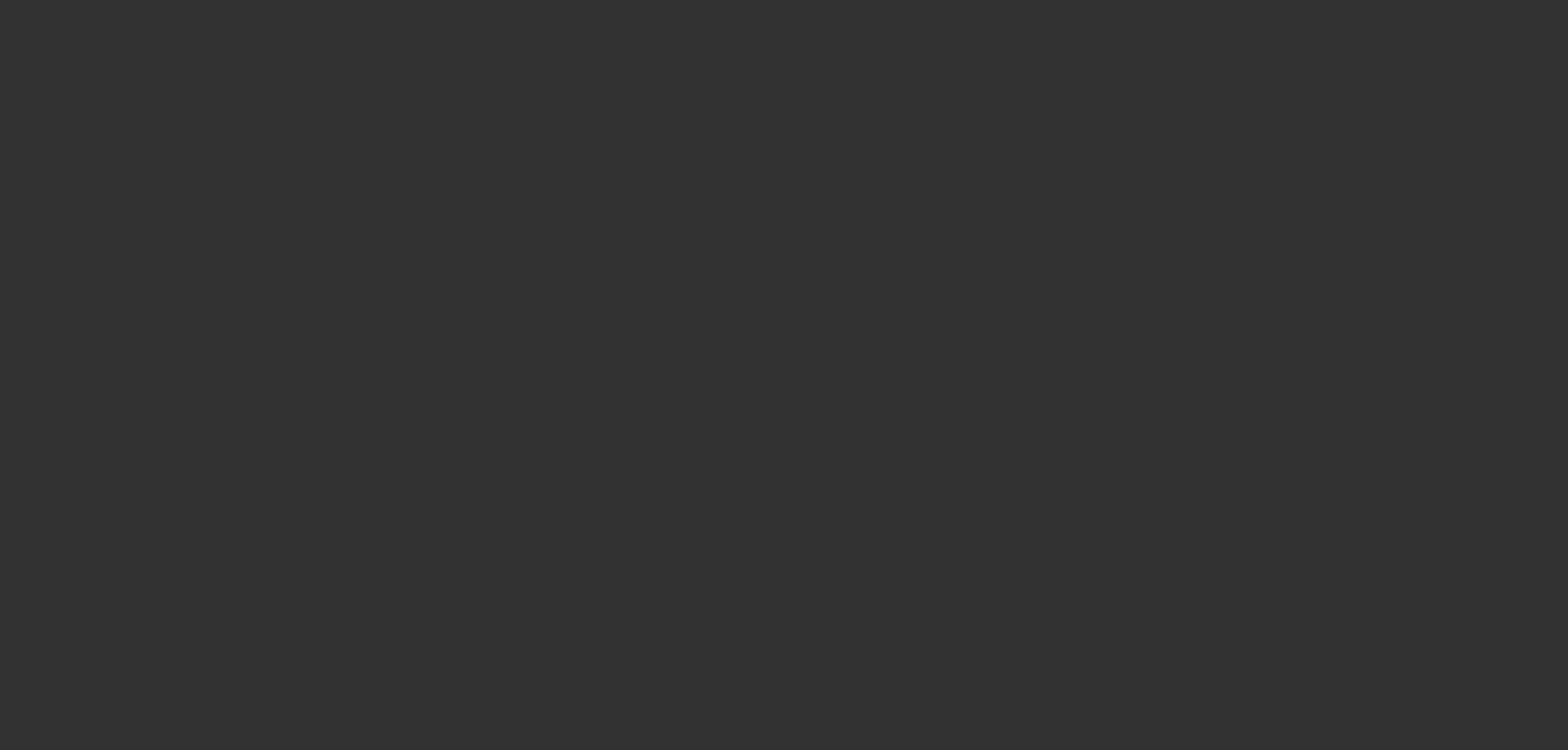
select select "0"
select select "2"
select select "0"
select select "6"
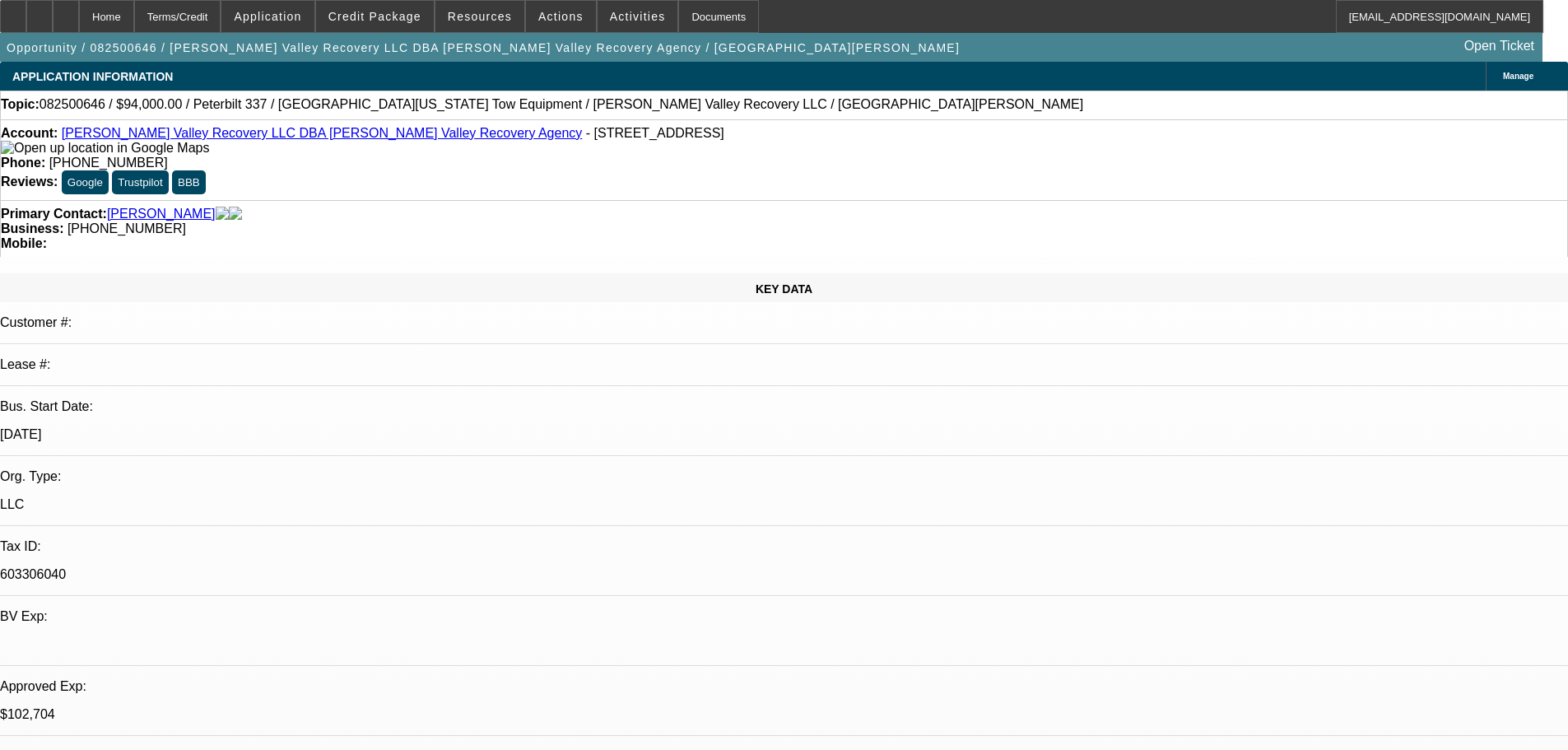
select select "0"
select select "2"
select select "0.1"
select select "4"
select select "0.1"
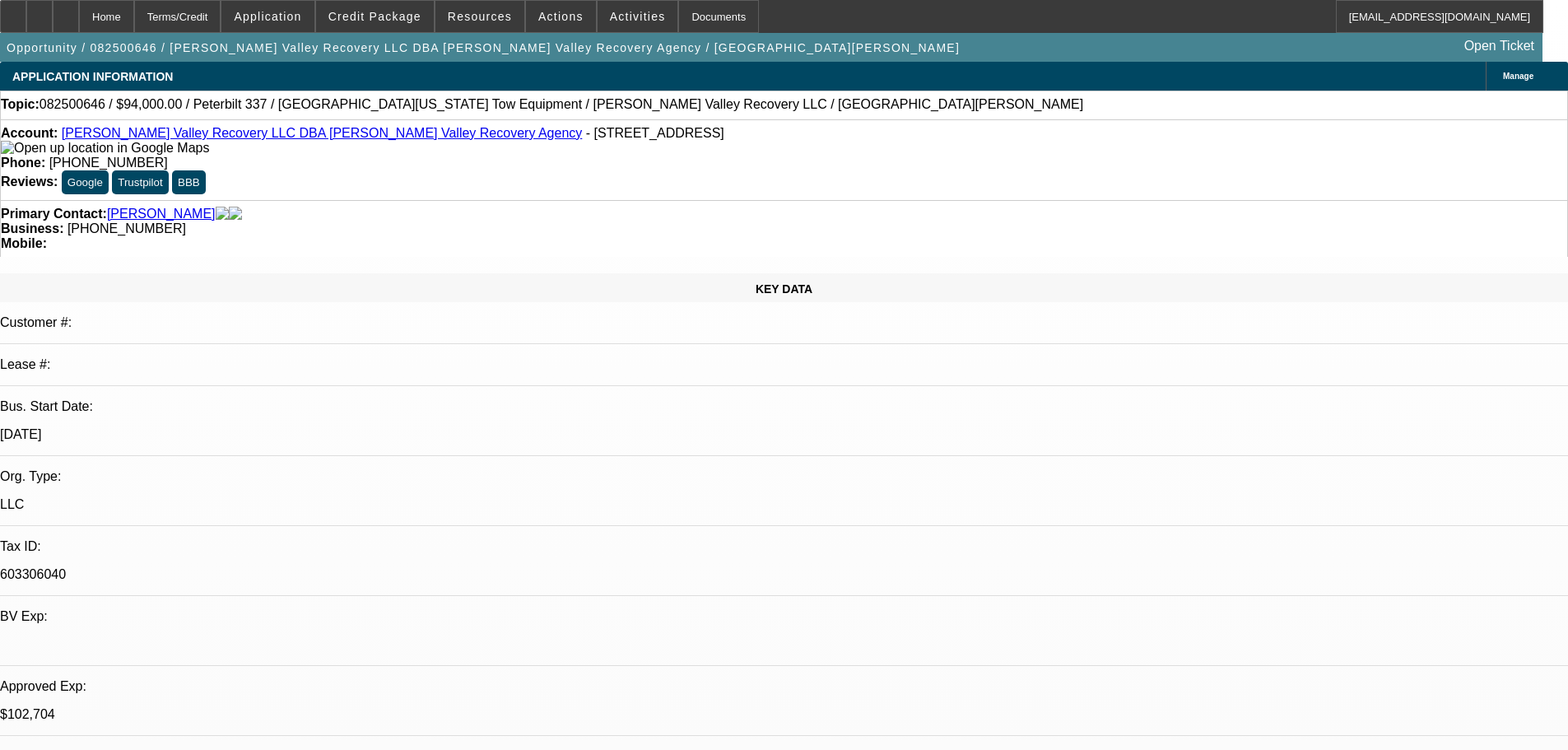
select select "2"
select select "0.1"
select select "4"
select select "0.1"
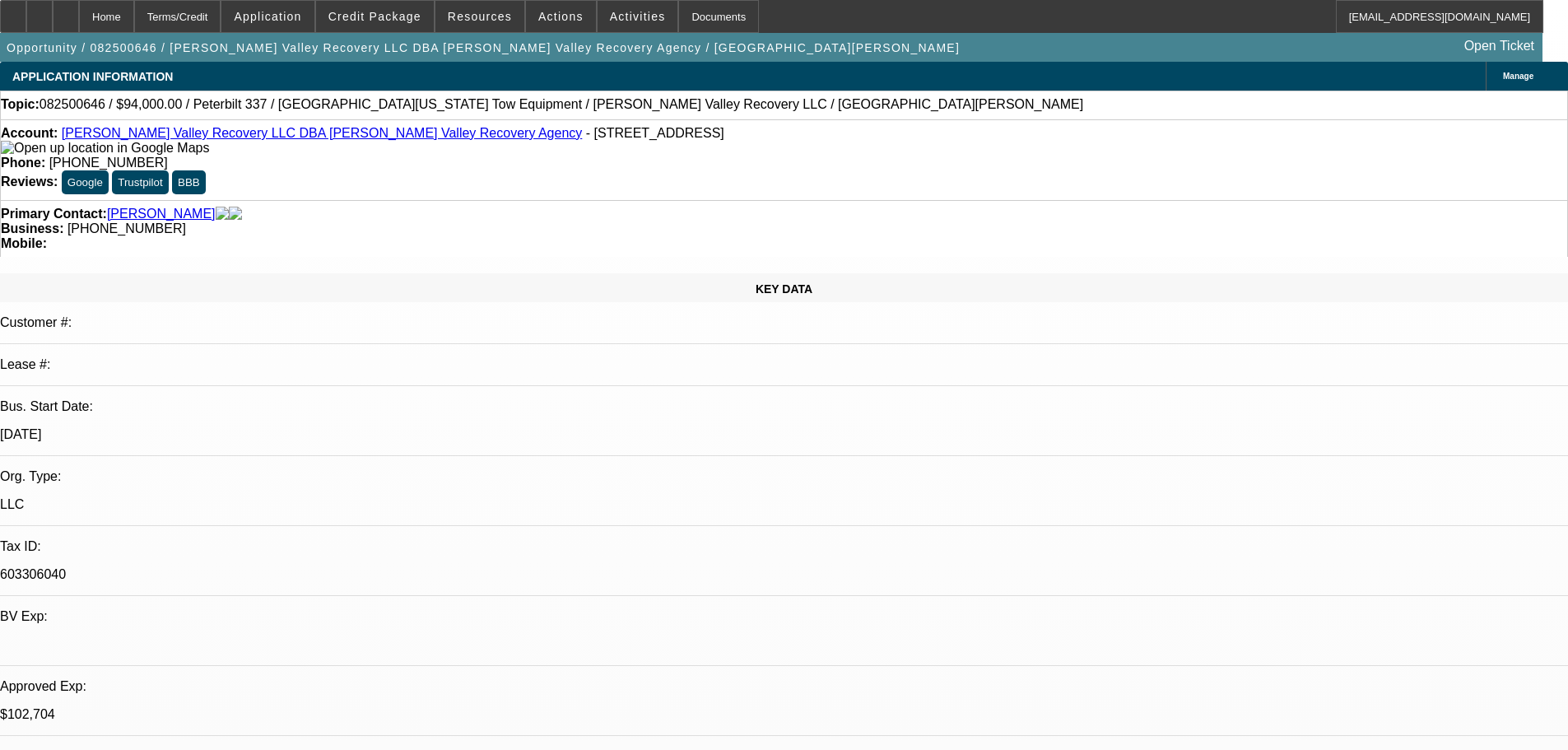
select select "2"
select select "0.1"
select select "4"
select select "0.1"
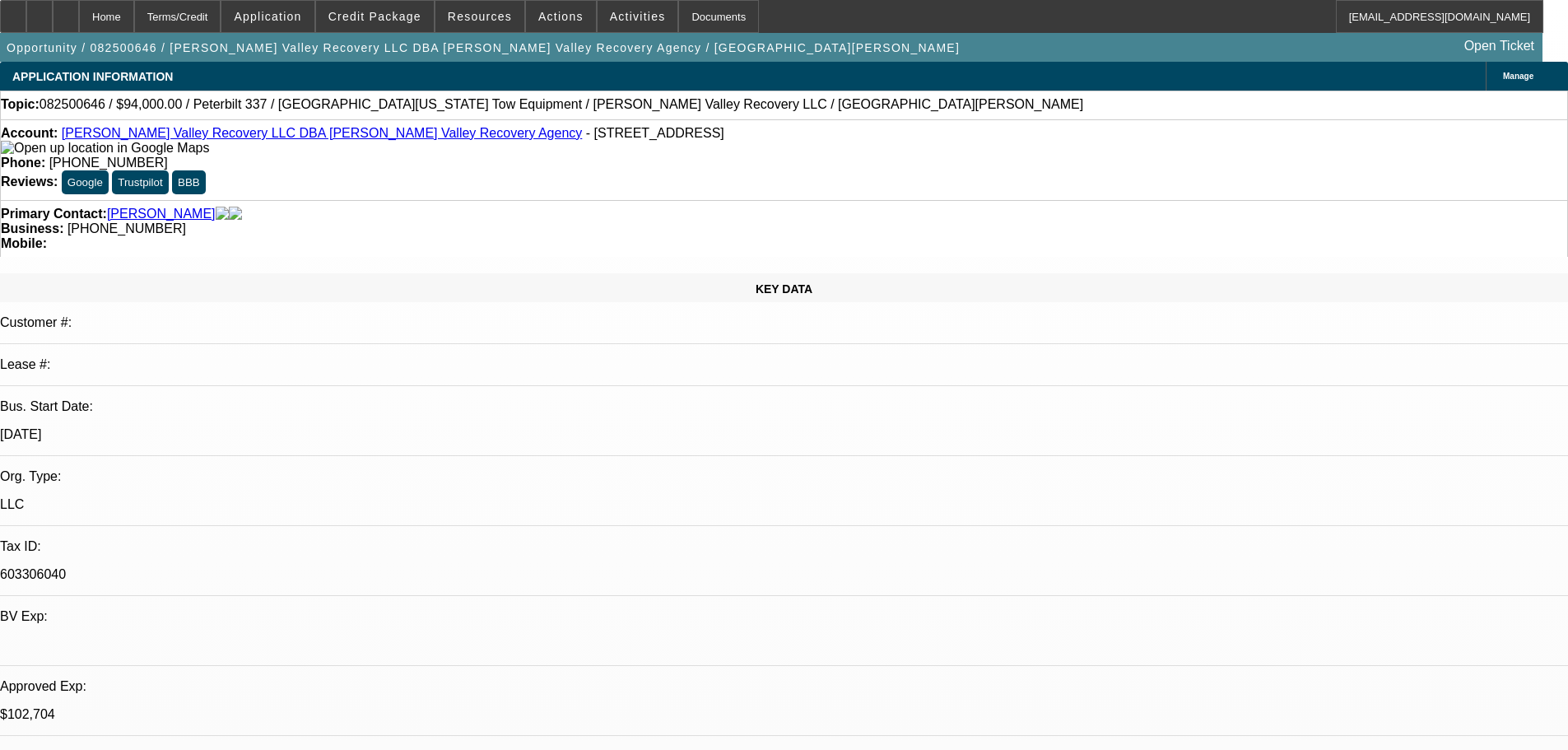
select select "2"
select select "0.1"
select select "4"
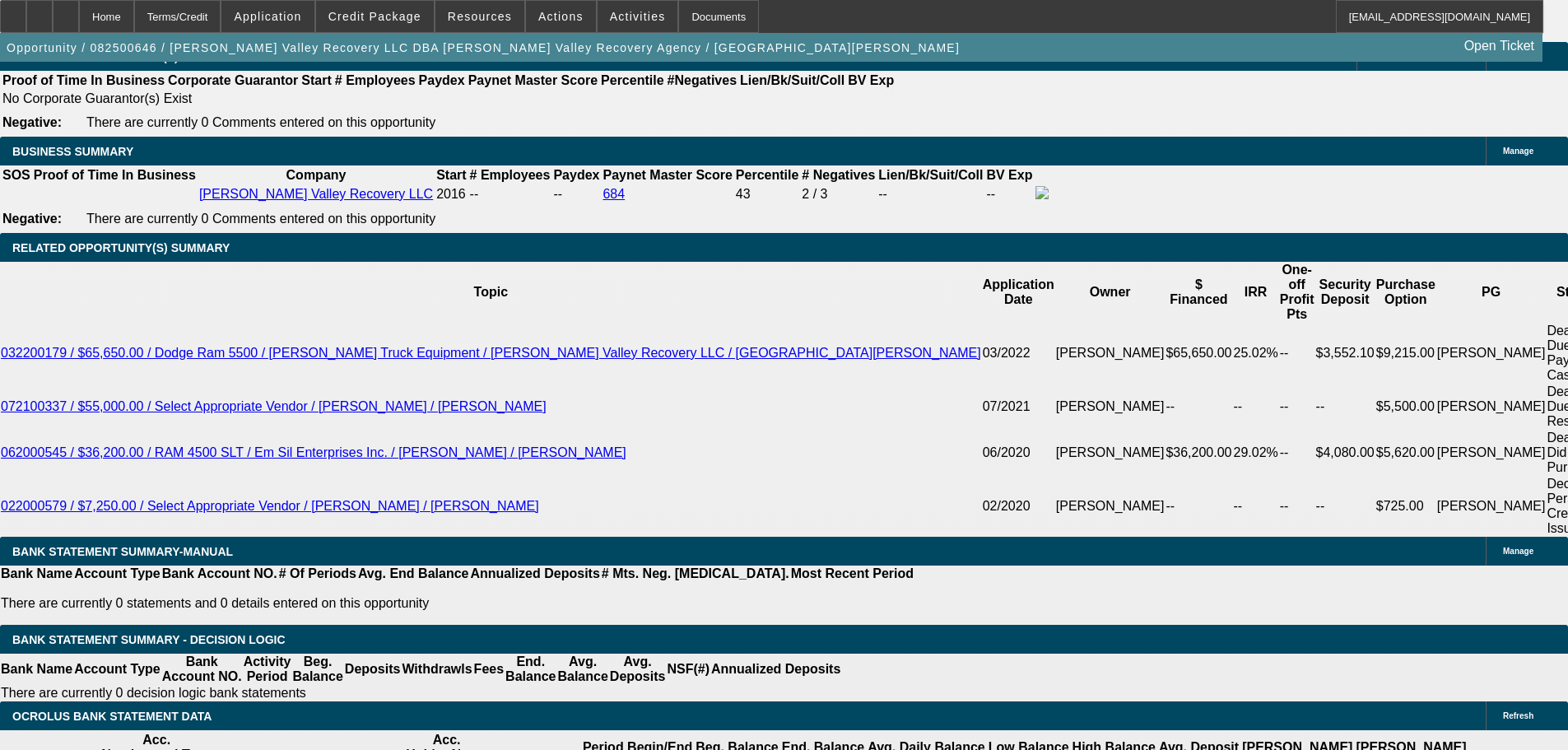
scroll to position [2627, 0]
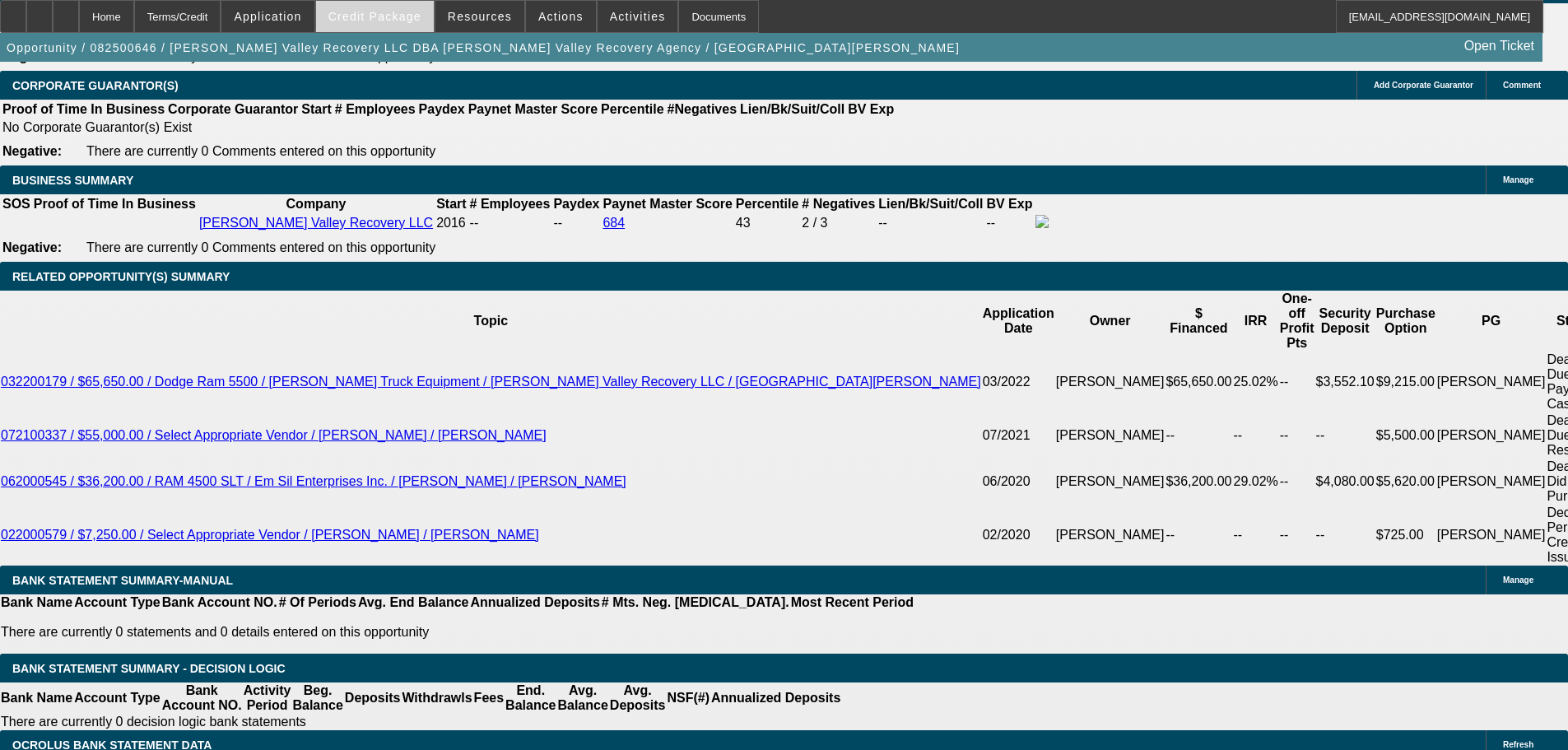
click at [409, 16] on span "Credit Package" at bounding box center [375, 17] width 93 height 13
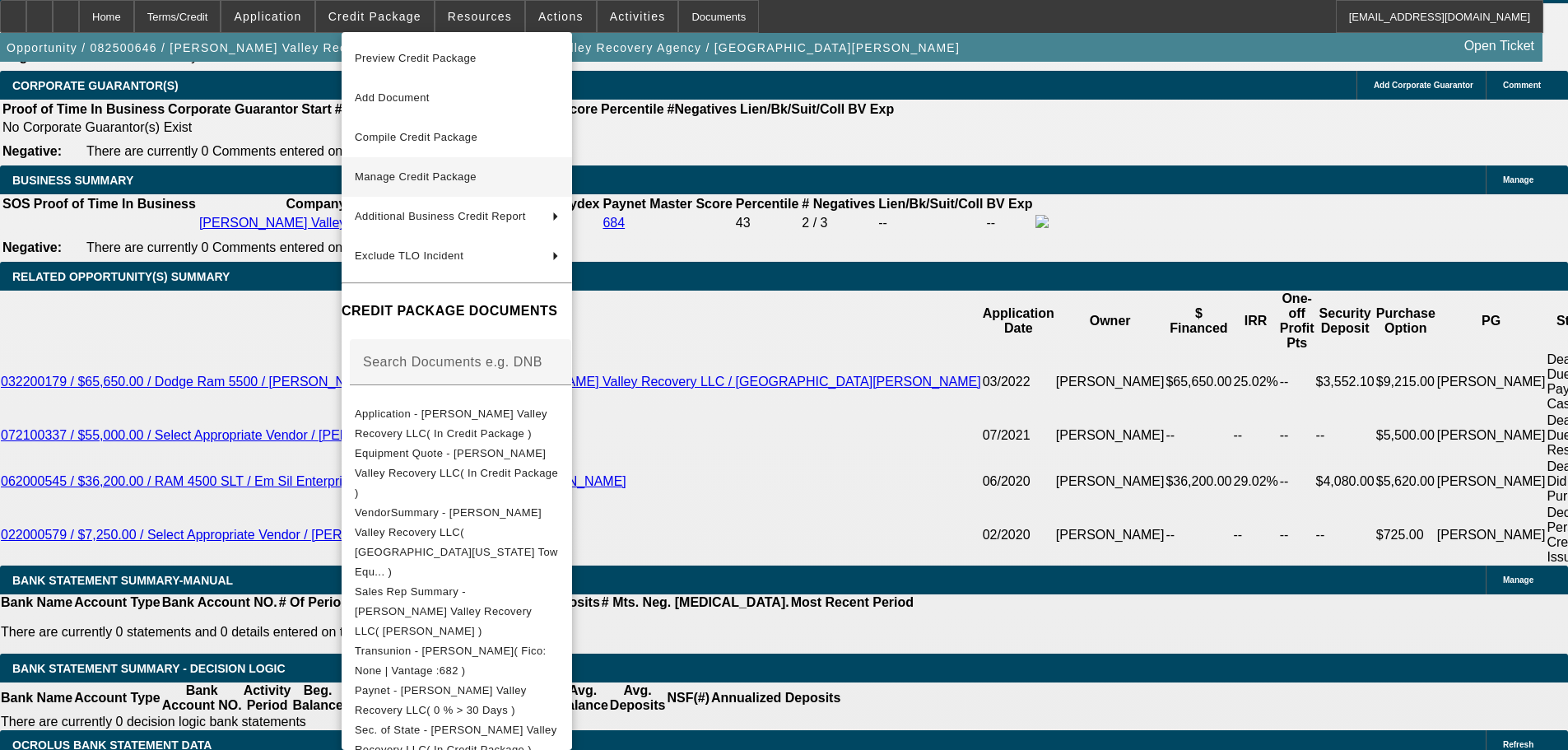
click at [410, 173] on span "Manage Credit Package" at bounding box center [415, 176] width 122 height 12
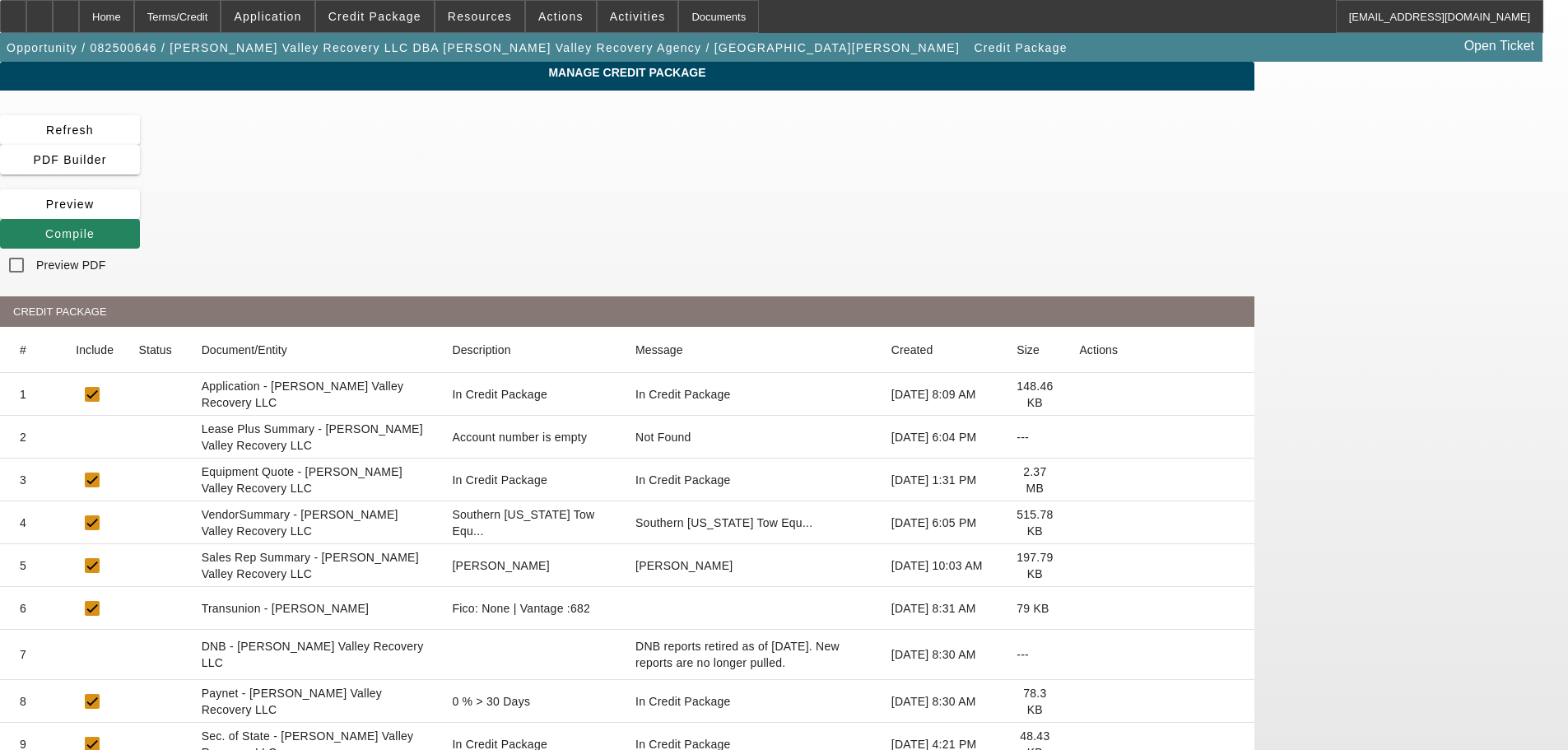
click at [1079, 438] on icon at bounding box center [1079, 438] width 0 height 0
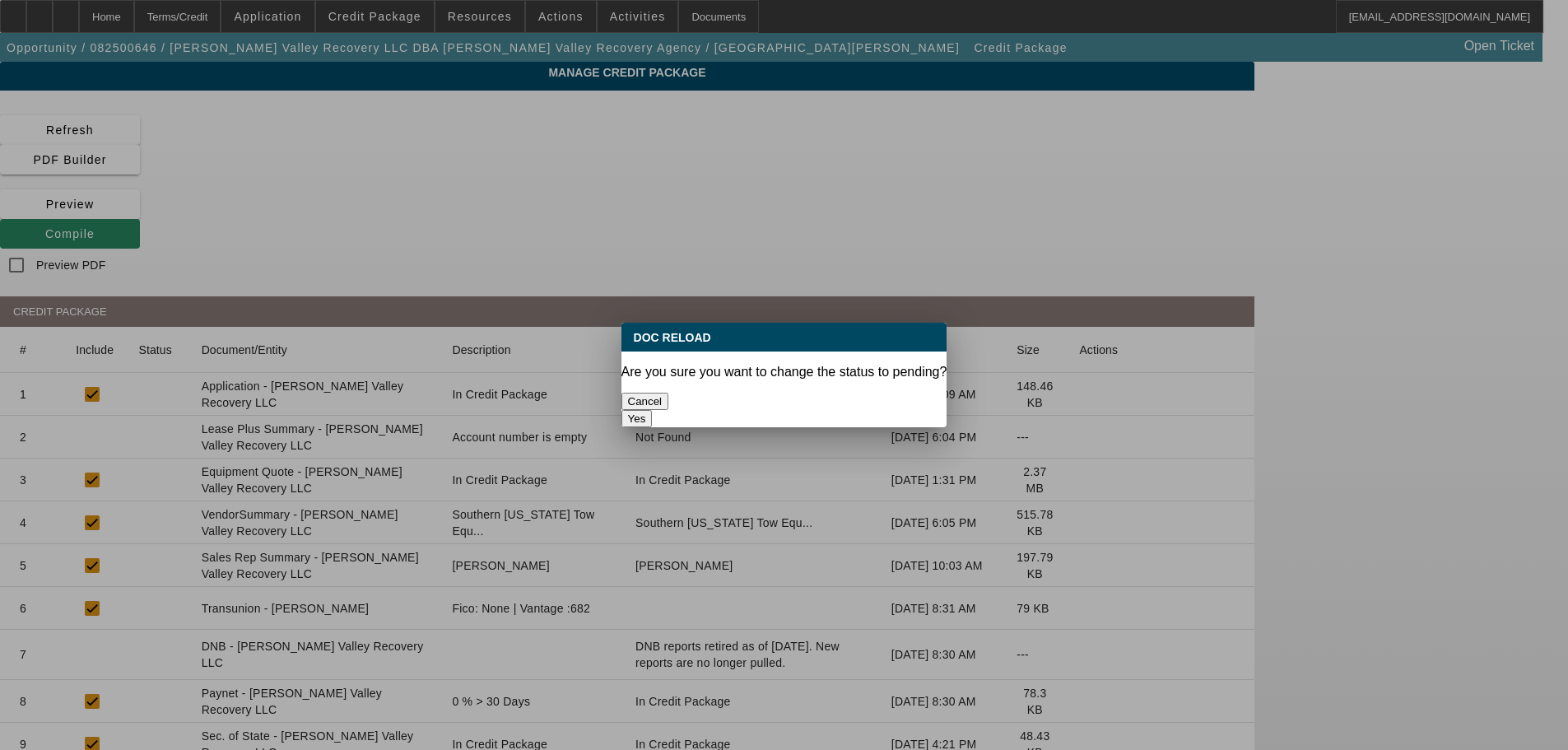
click at [653, 410] on button "Yes" at bounding box center [637, 418] width 32 height 18
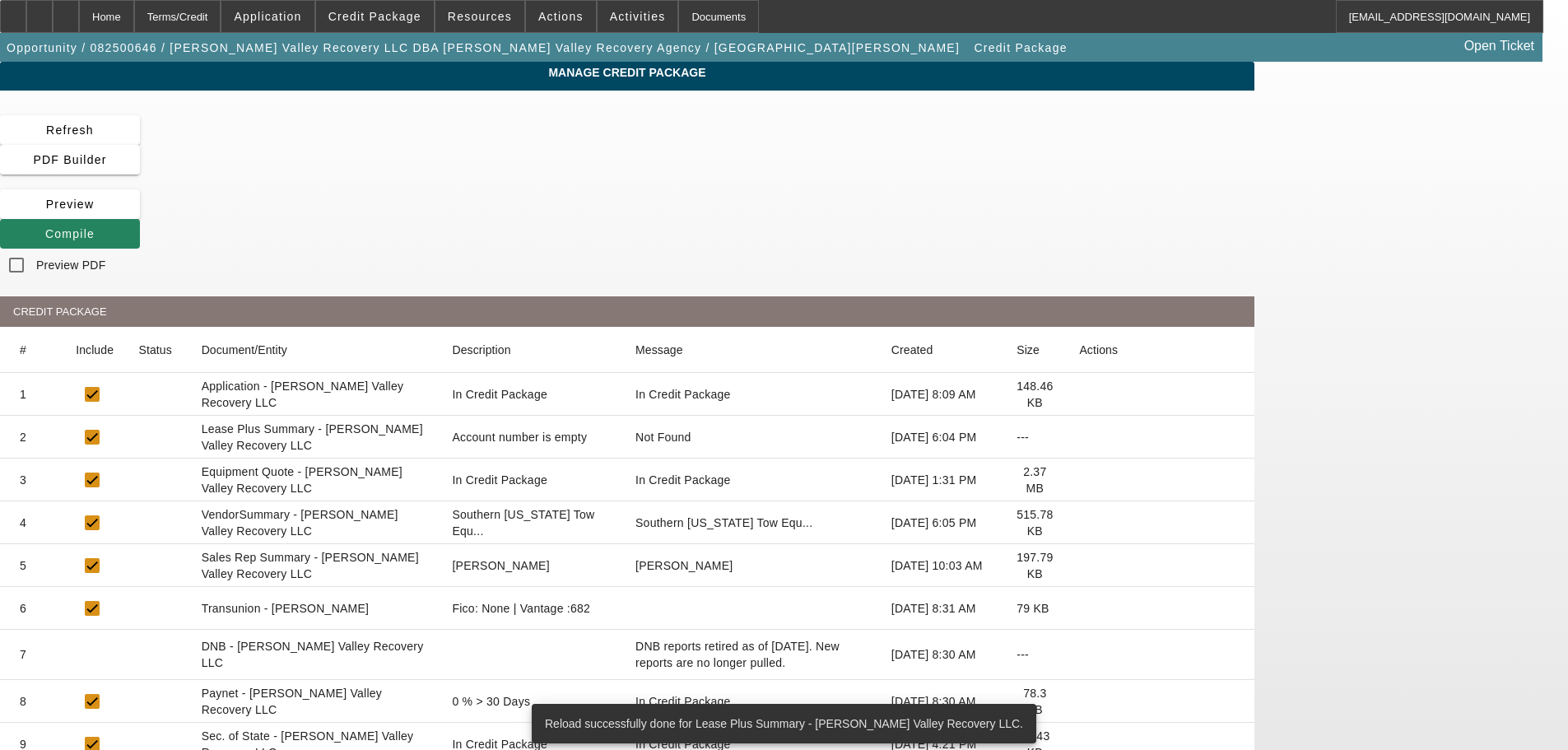
click at [1079, 522] on icon at bounding box center [1079, 522] width 0 height 0
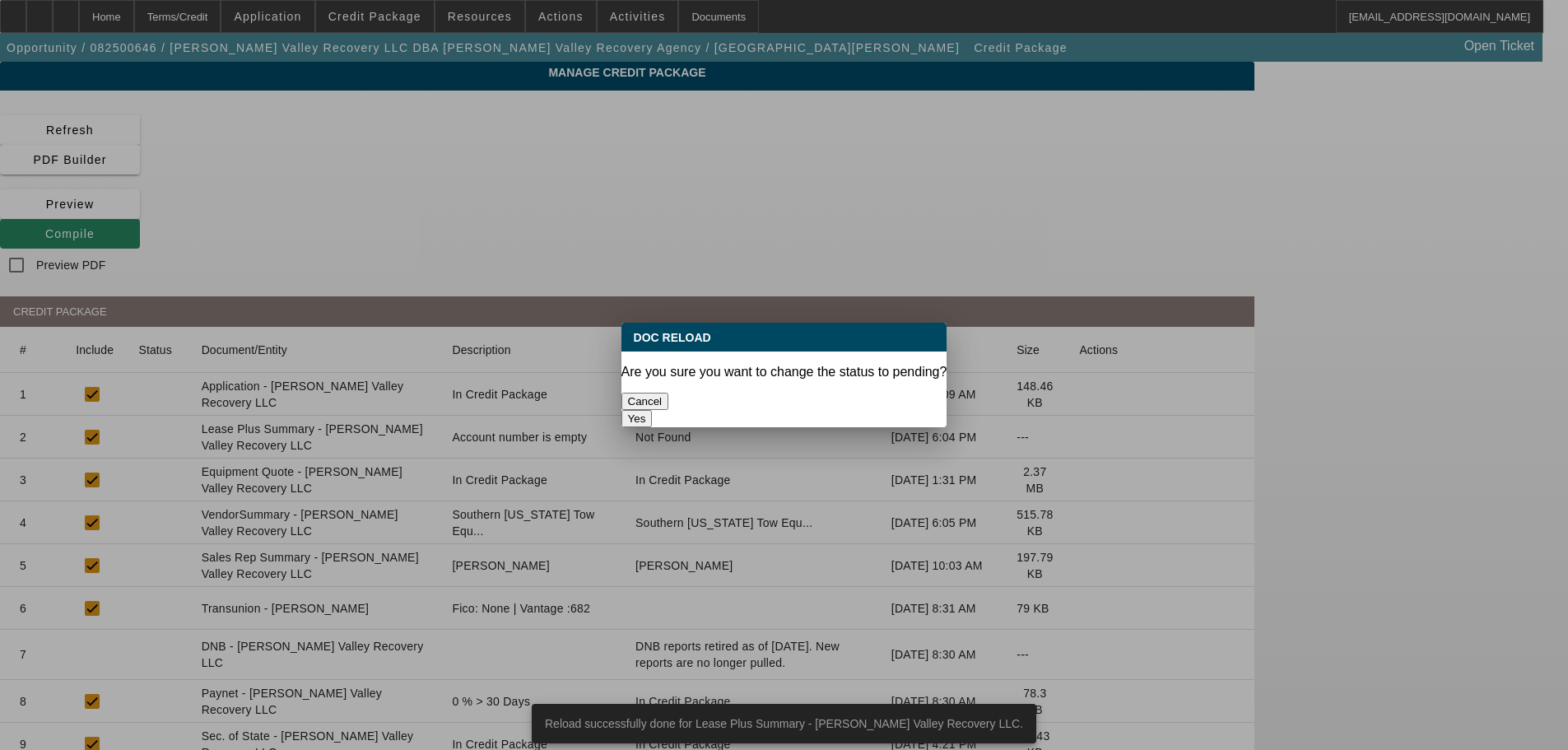
click at [653, 410] on button "Yes" at bounding box center [637, 418] width 32 height 18
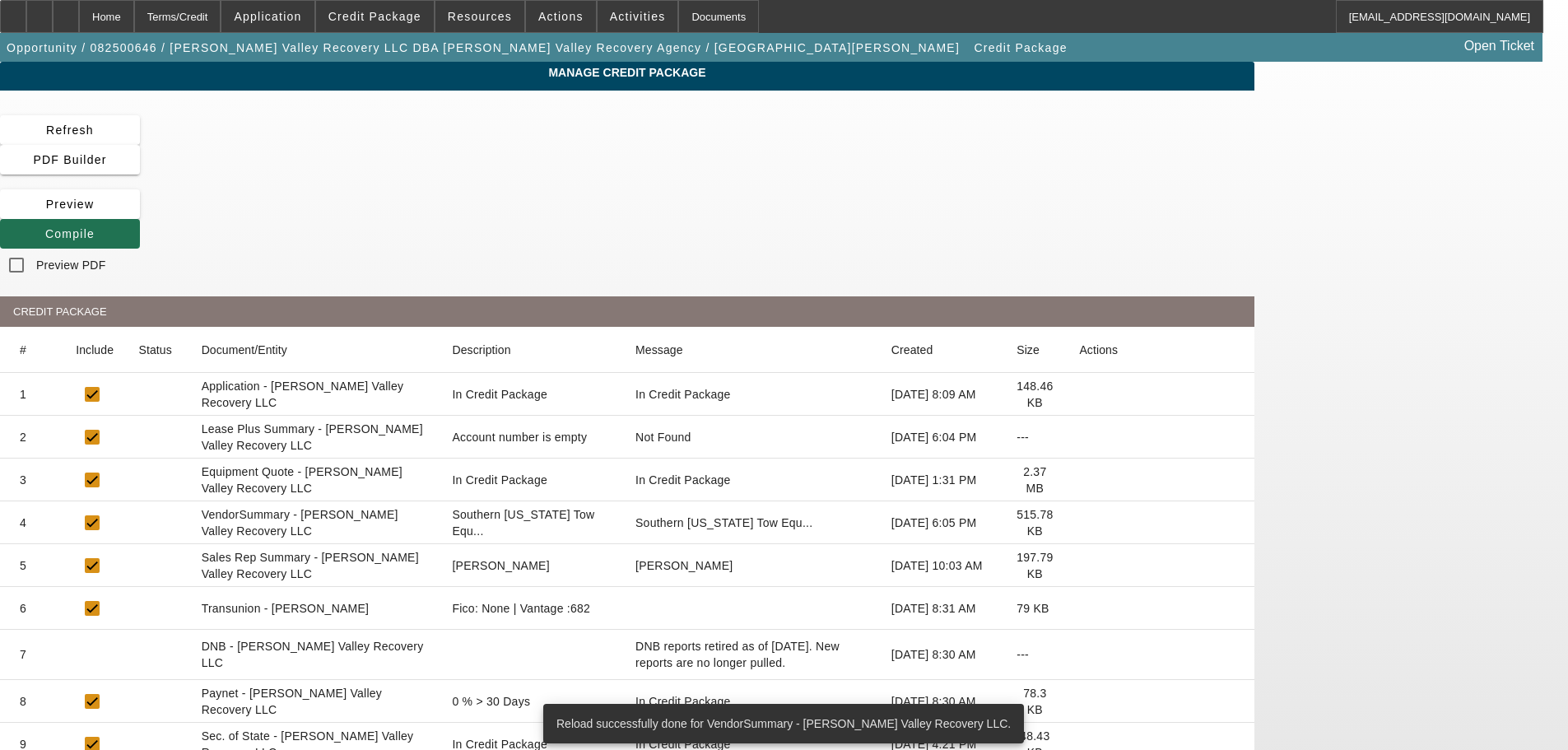
click at [140, 214] on span at bounding box center [70, 233] width 140 height 39
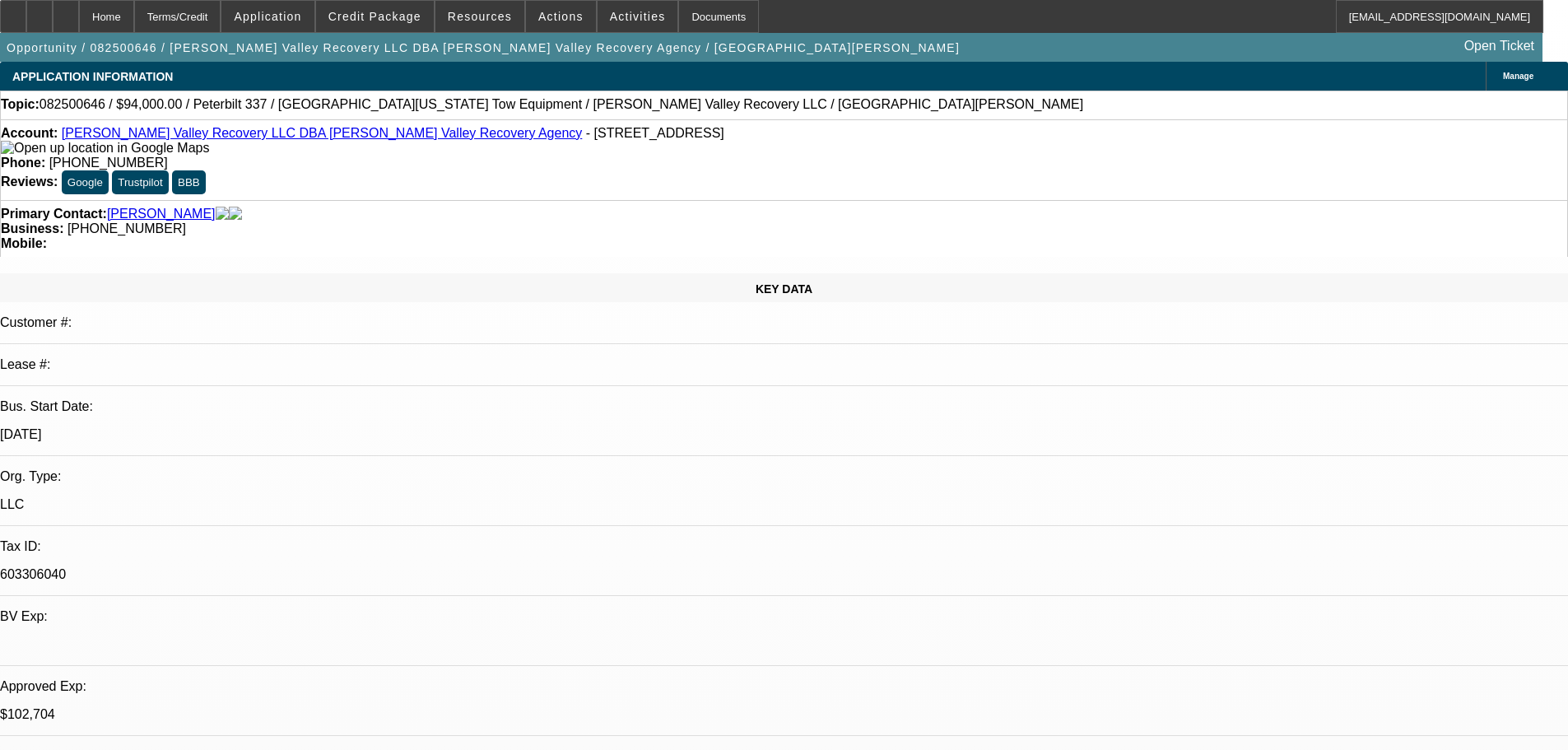
select select "0"
select select "2"
select select "0.1"
select select "4"
select select "0.1"
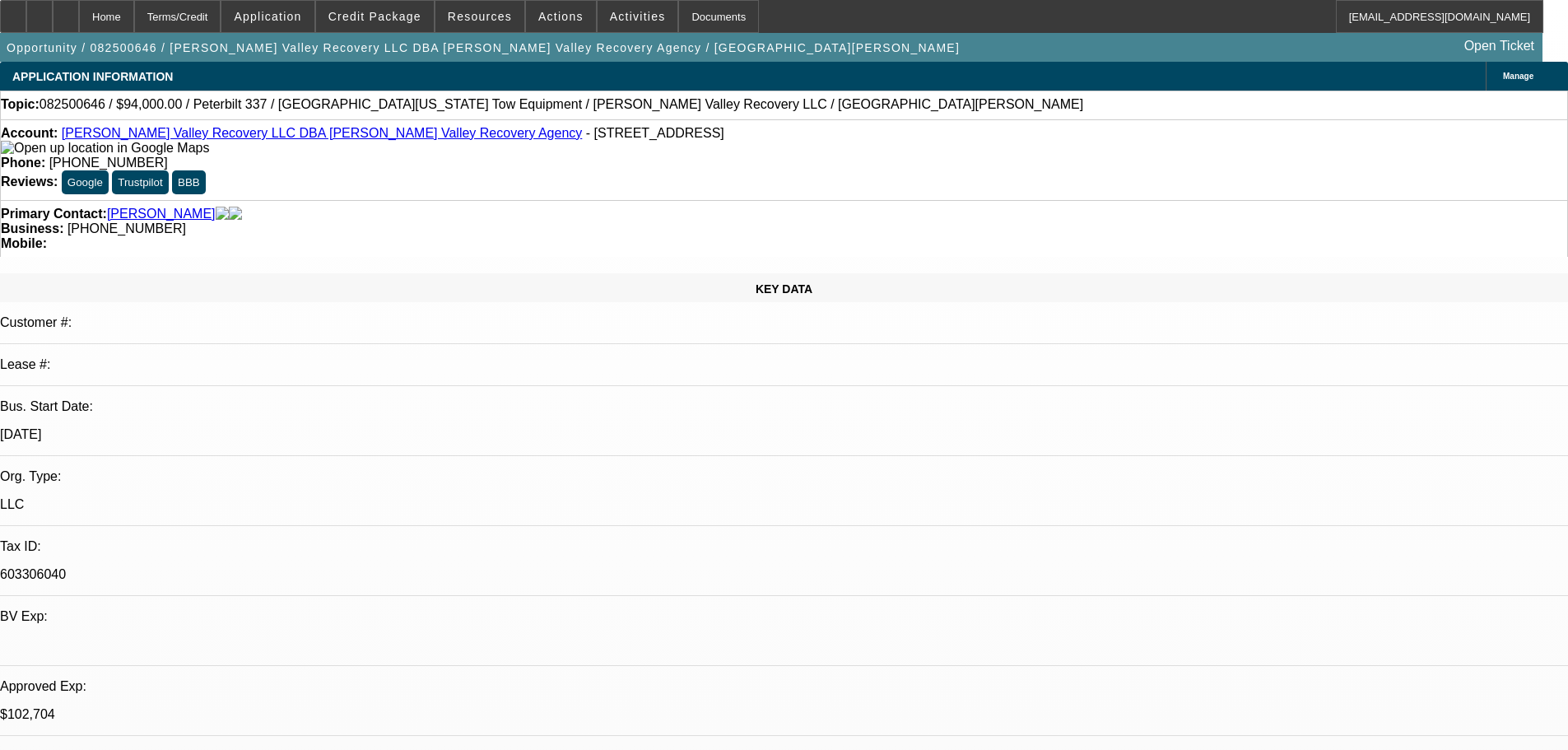
select select "2"
select select "0.1"
select select "4"
select select "0.1"
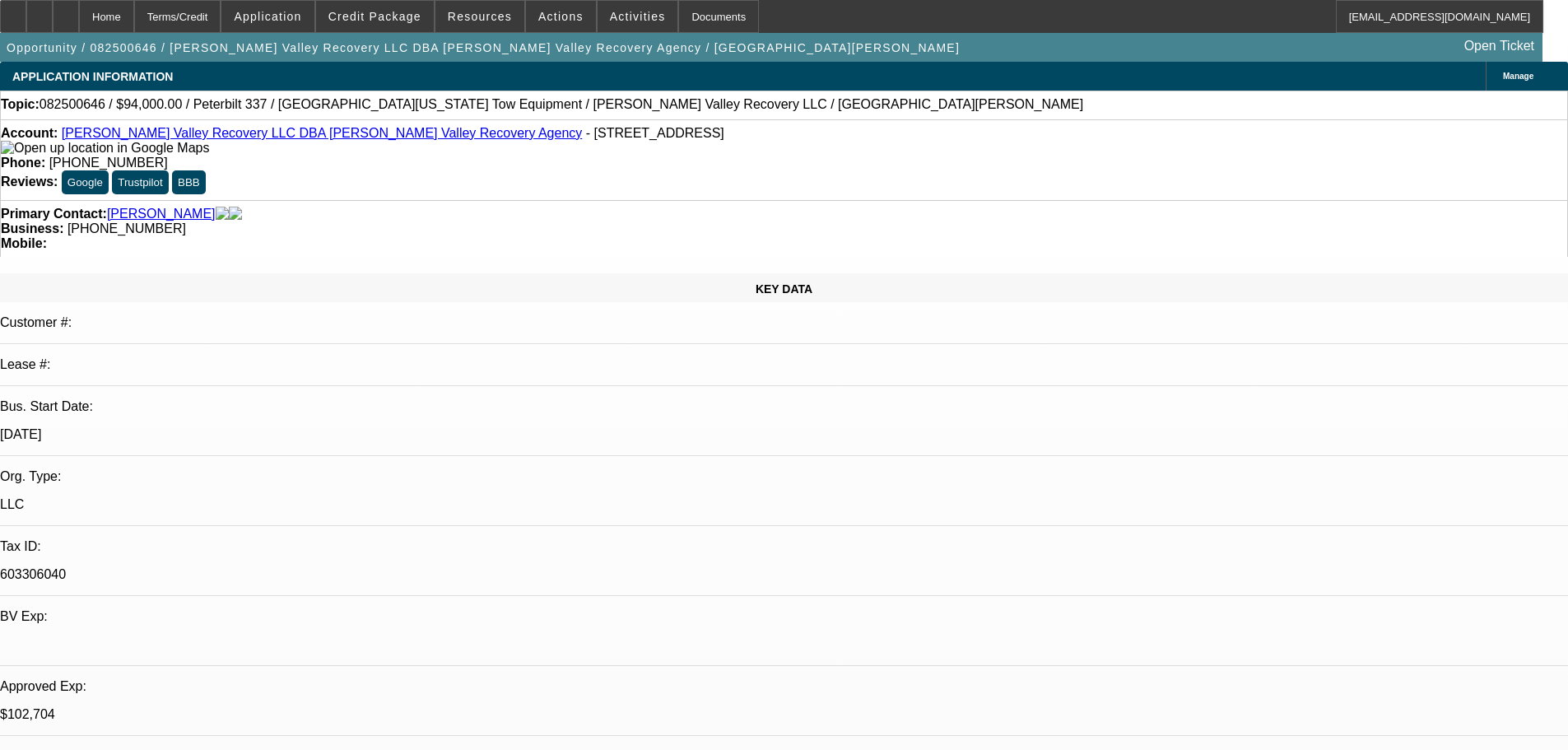
select select "2"
select select "0.1"
select select "4"
select select "0.1"
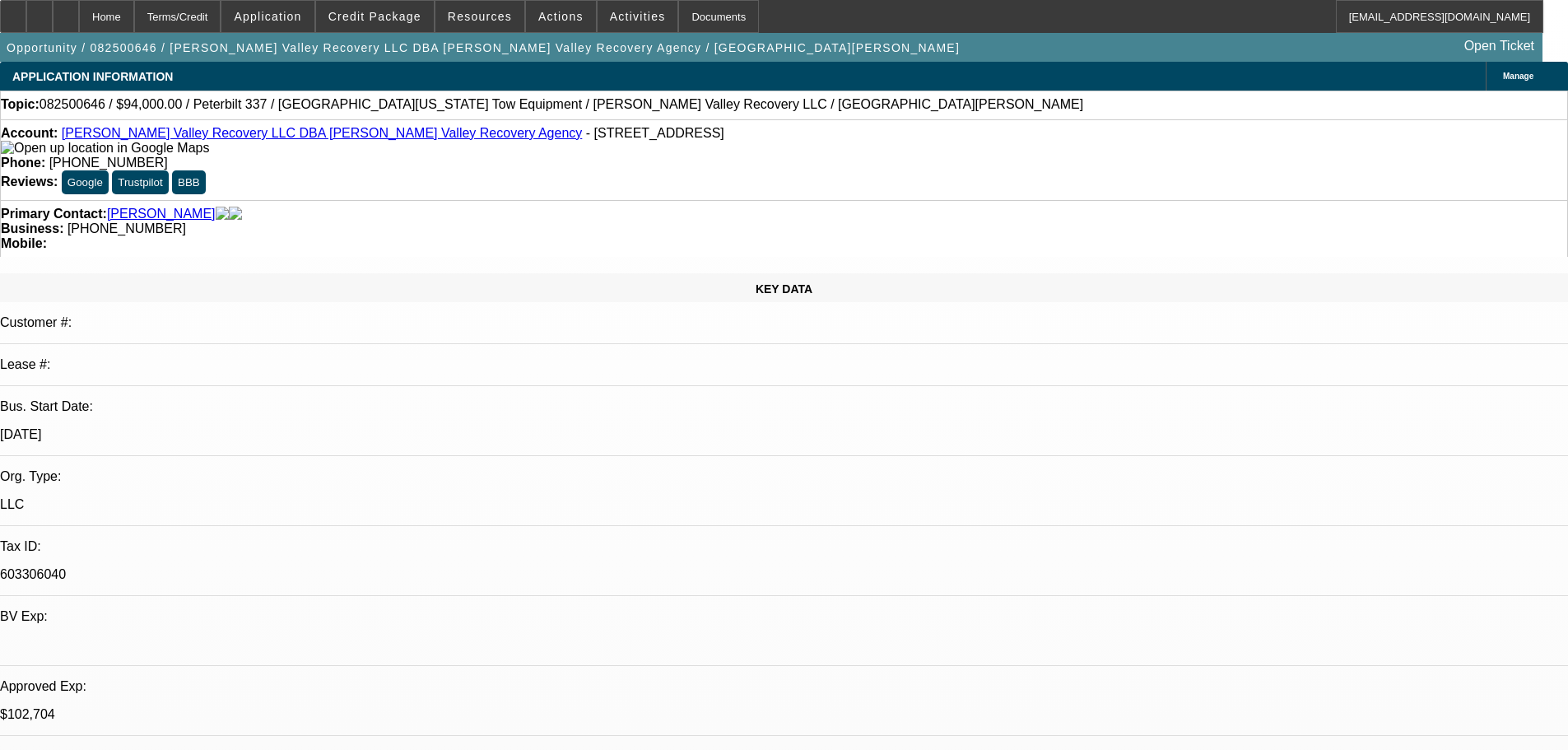
select select "2"
select select "0.1"
select select "4"
click at [389, 18] on span "Credit Package" at bounding box center [375, 17] width 93 height 13
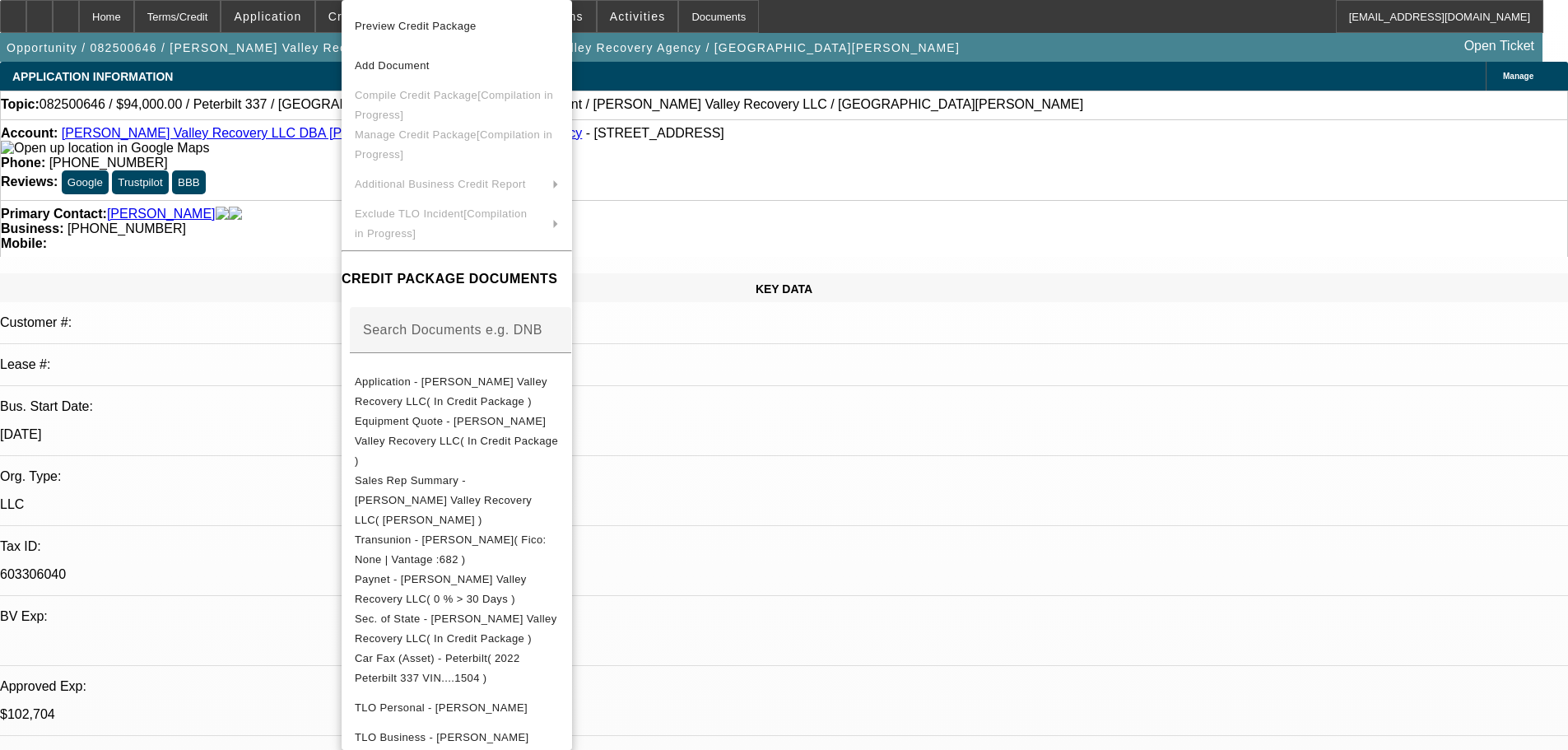
click at [291, 215] on div at bounding box center [784, 375] width 1568 height 750
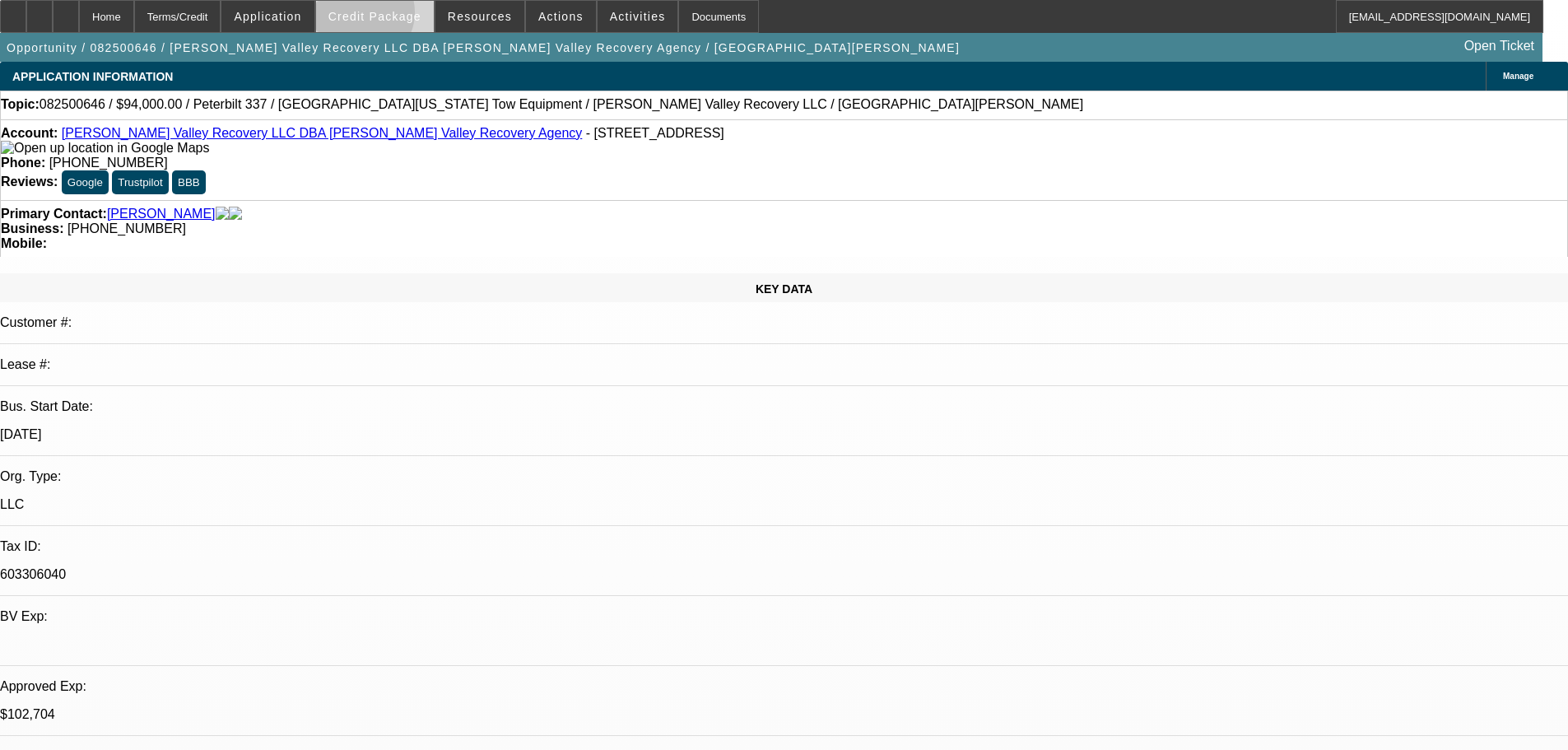
click at [387, 17] on span "Credit Package" at bounding box center [375, 17] width 93 height 13
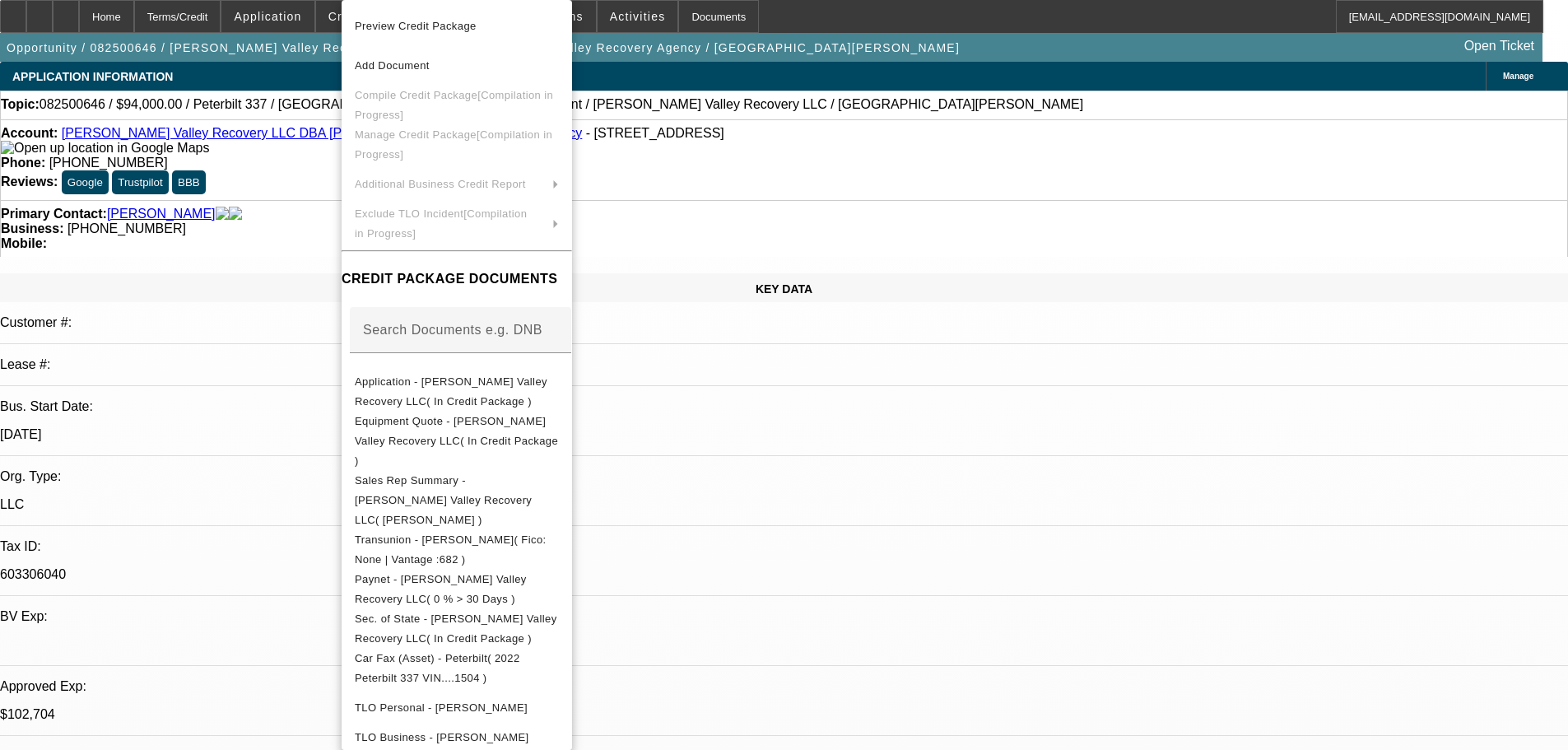
click at [304, 245] on div at bounding box center [784, 375] width 1568 height 750
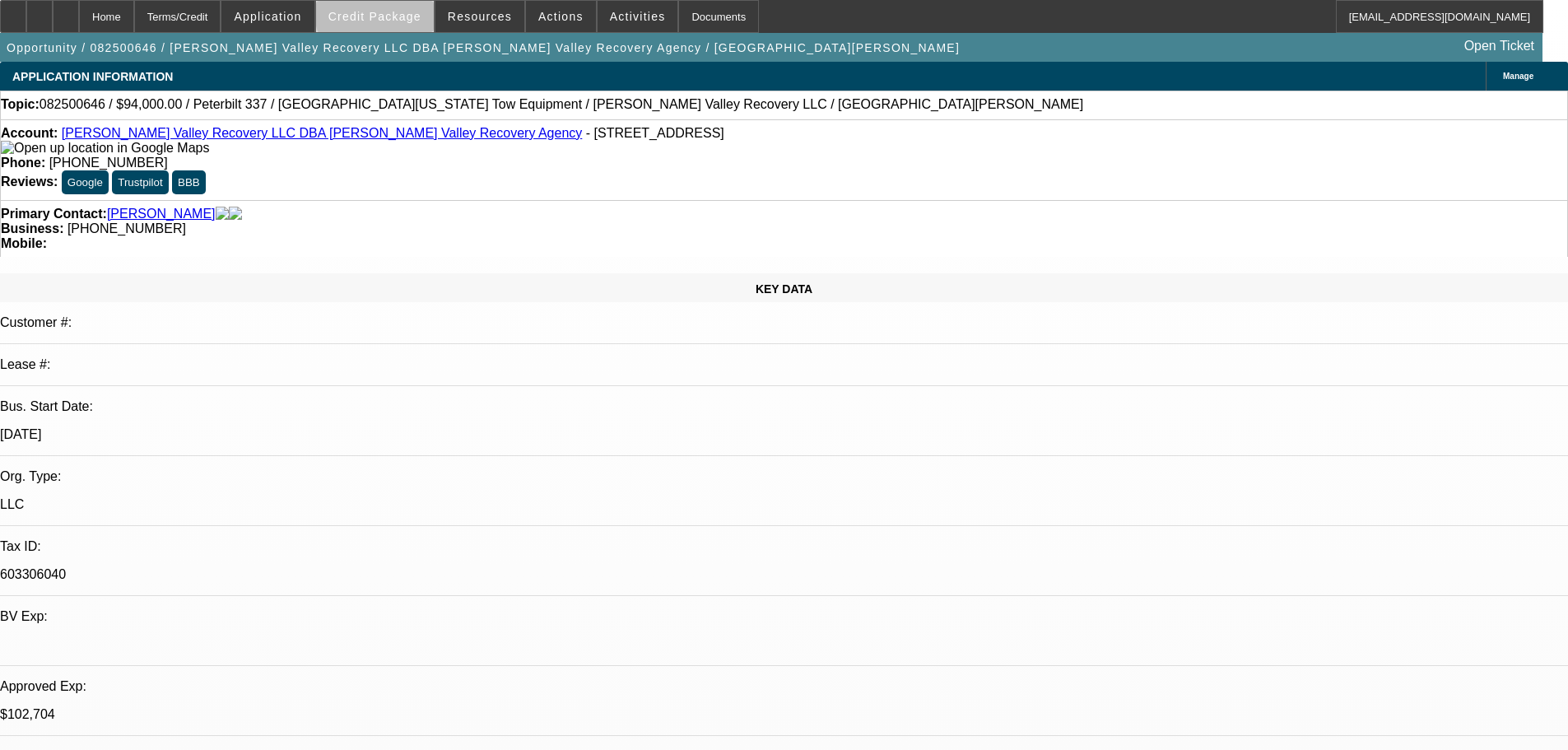
click at [410, 15] on span "Credit Package" at bounding box center [375, 17] width 93 height 13
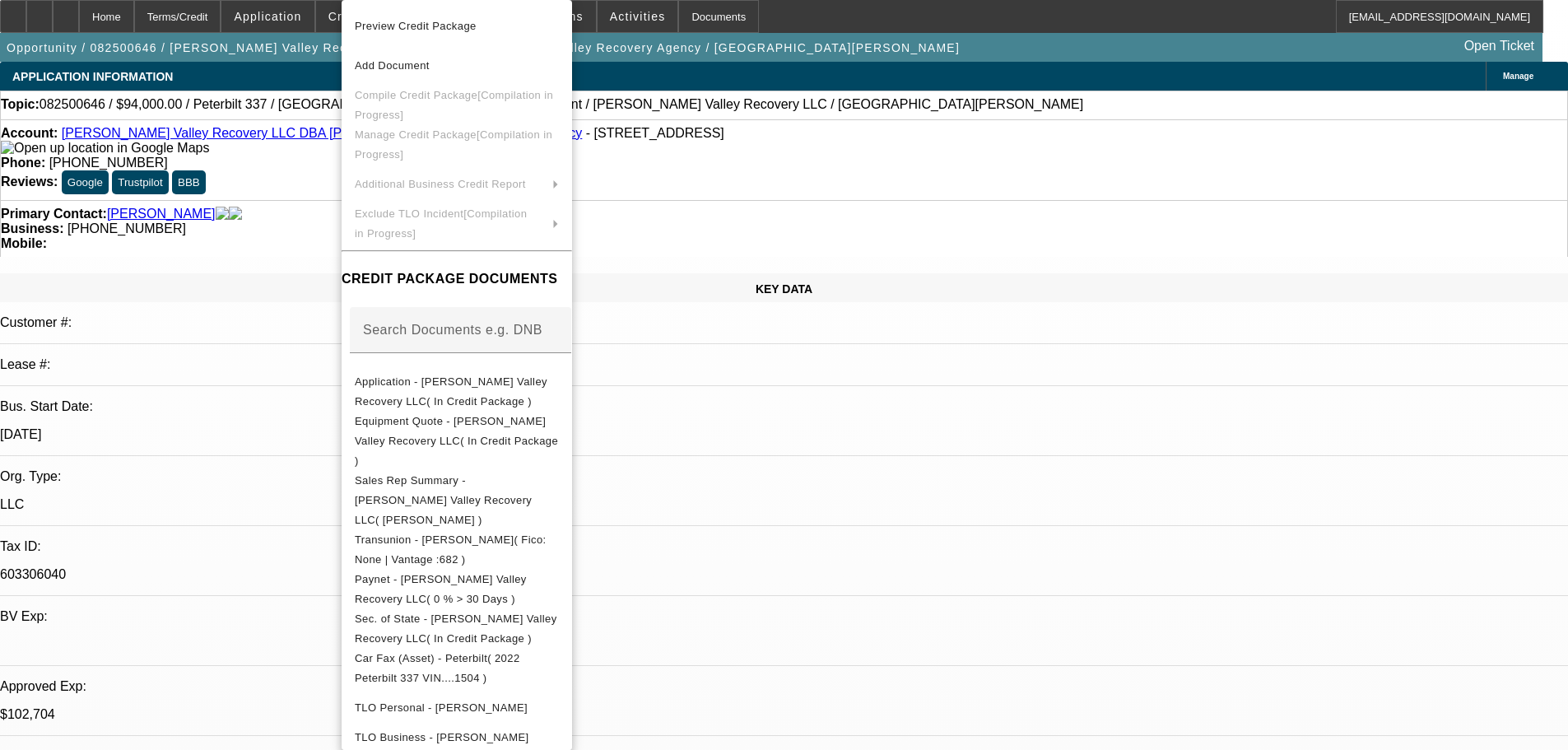
click at [310, 212] on div at bounding box center [784, 375] width 1568 height 750
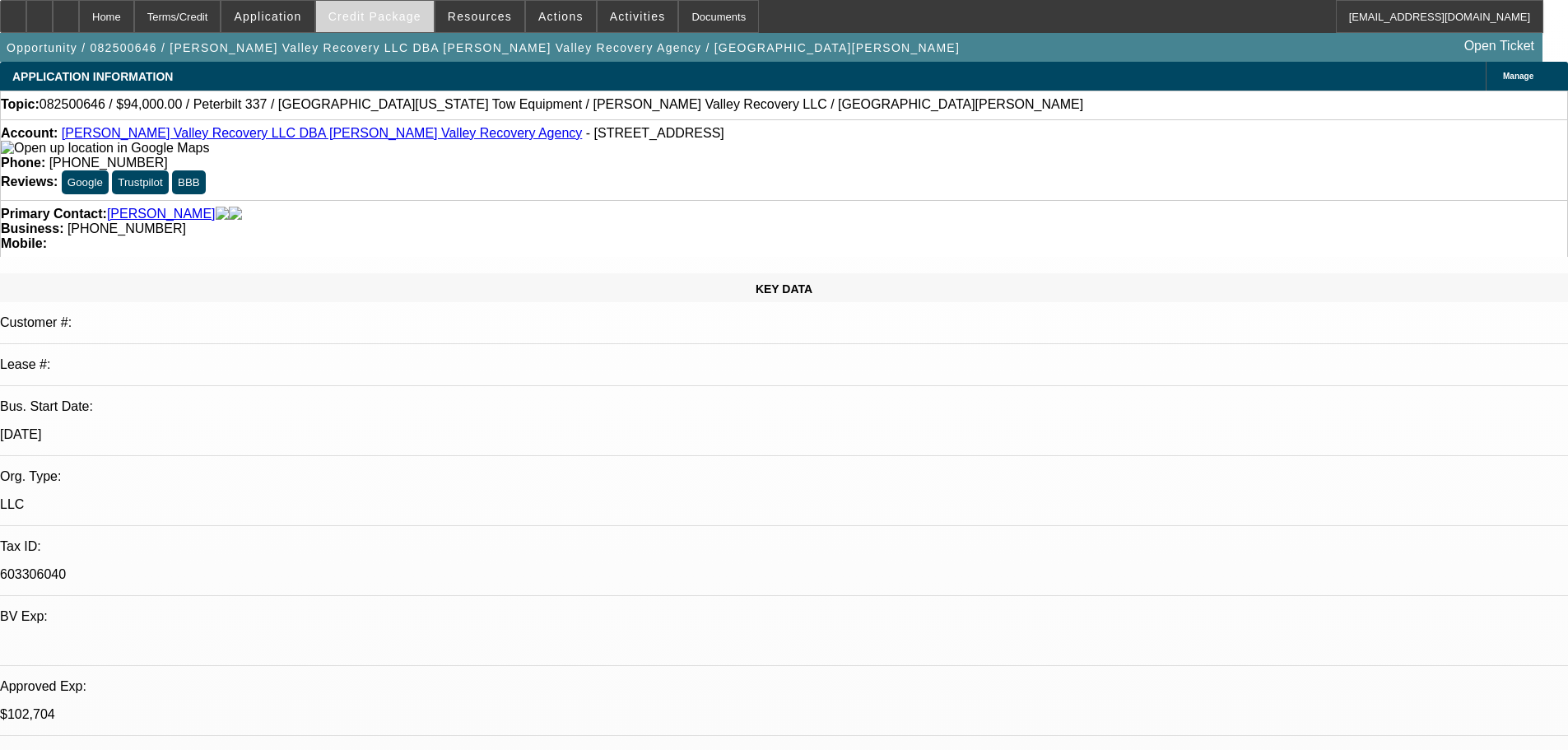
click at [396, 18] on span "Credit Package" at bounding box center [375, 17] width 93 height 13
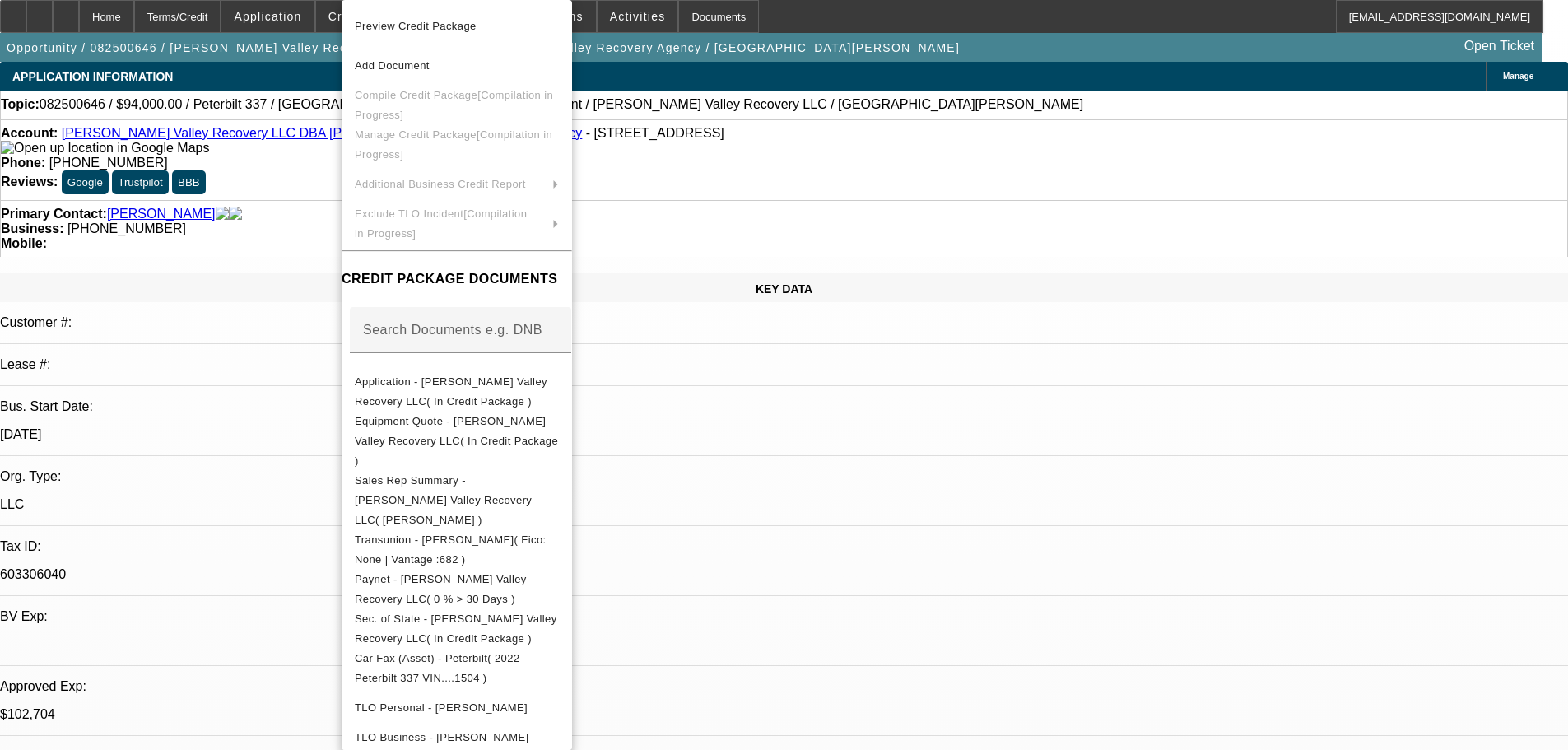
click at [309, 215] on div at bounding box center [784, 375] width 1568 height 750
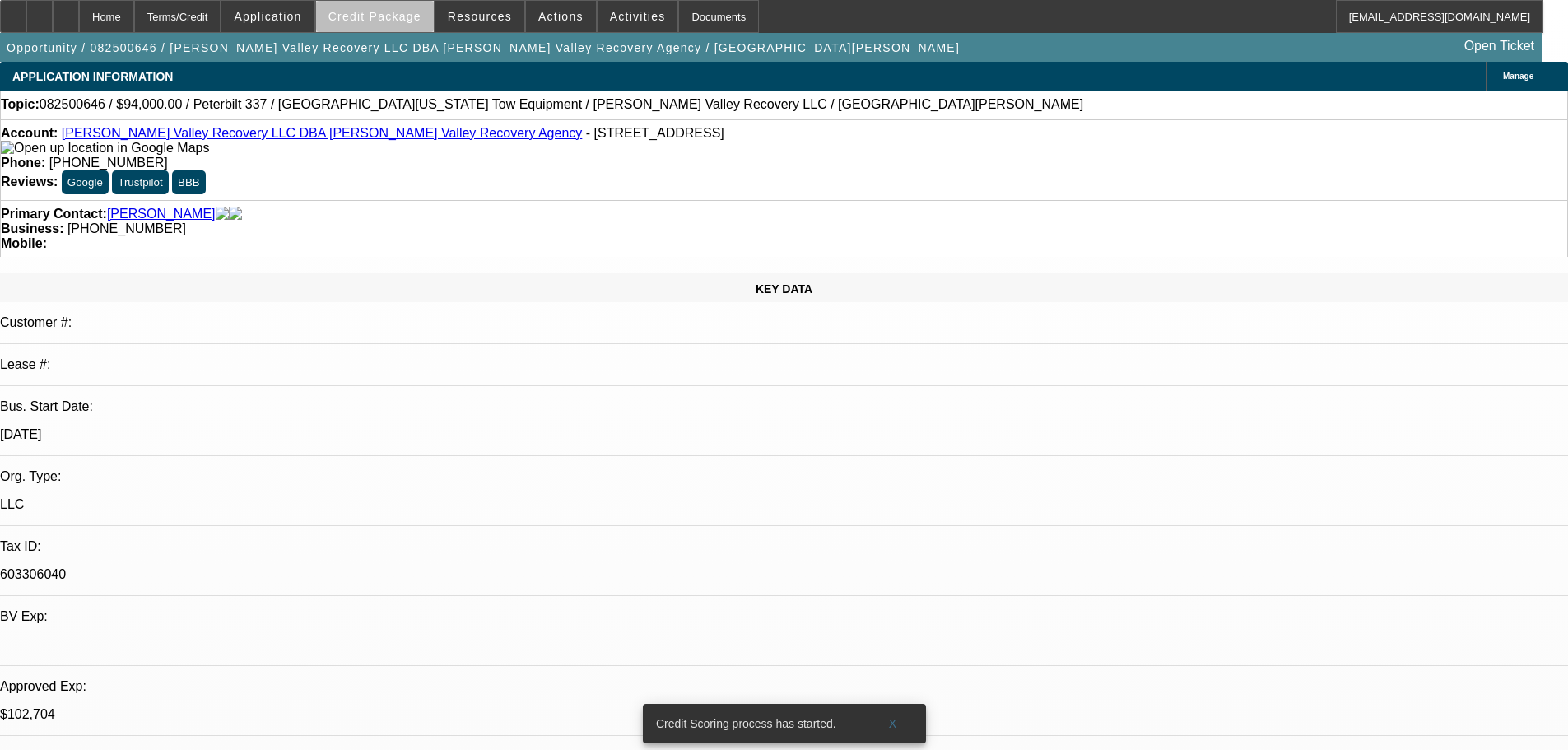
click at [416, 18] on span "Credit Package" at bounding box center [375, 17] width 93 height 13
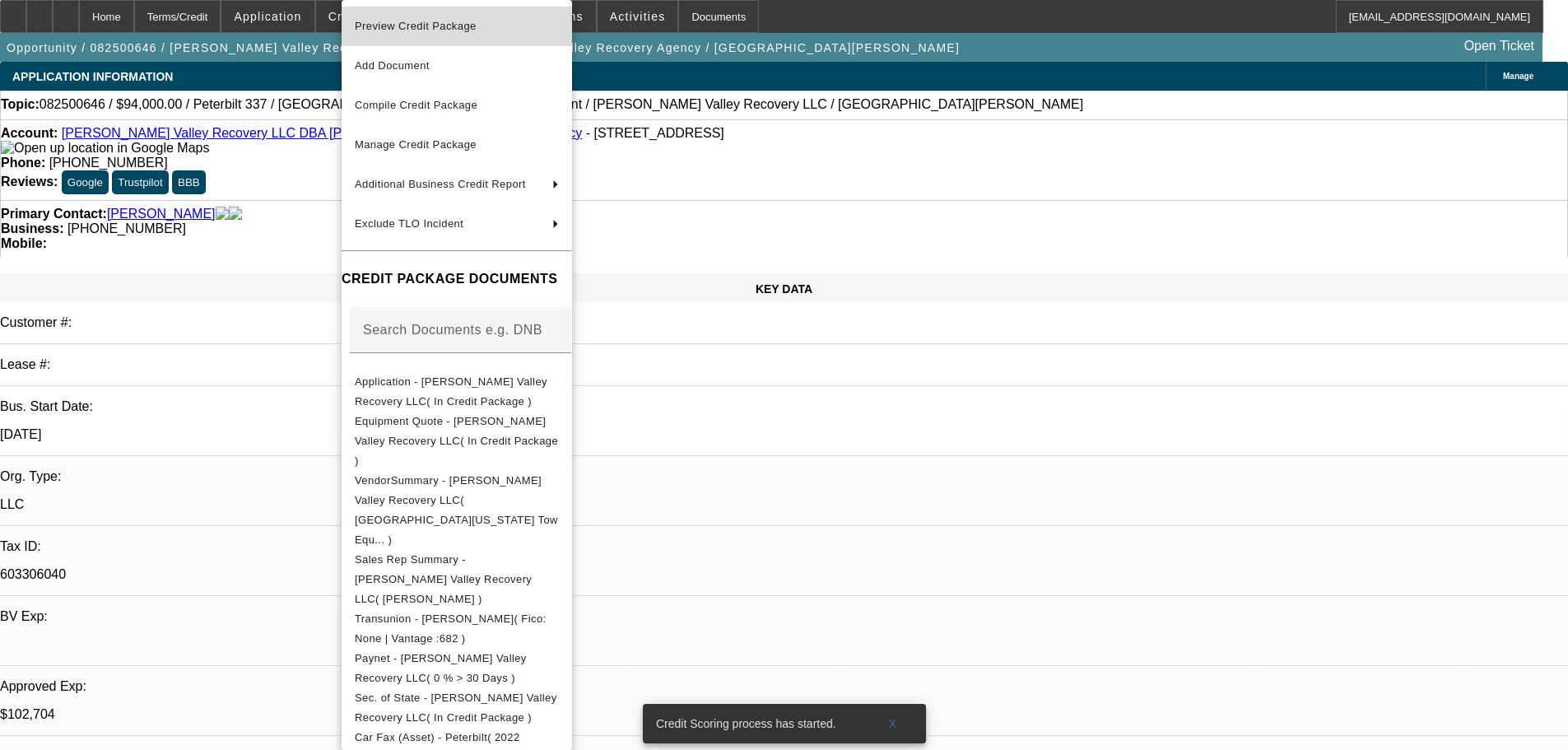
click at [418, 32] on span "Preview Credit Package" at bounding box center [415, 25] width 122 height 12
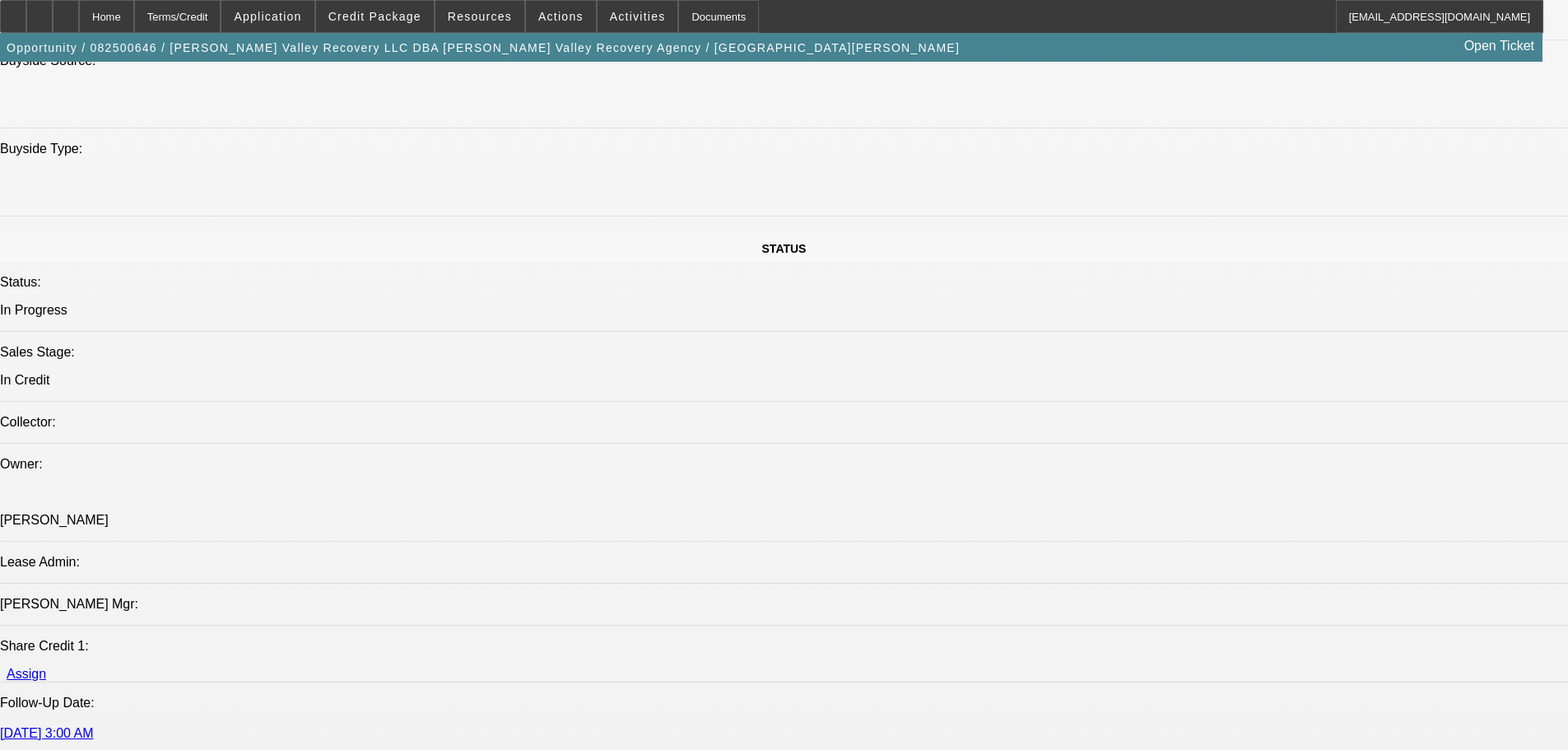
scroll to position [1976, 0]
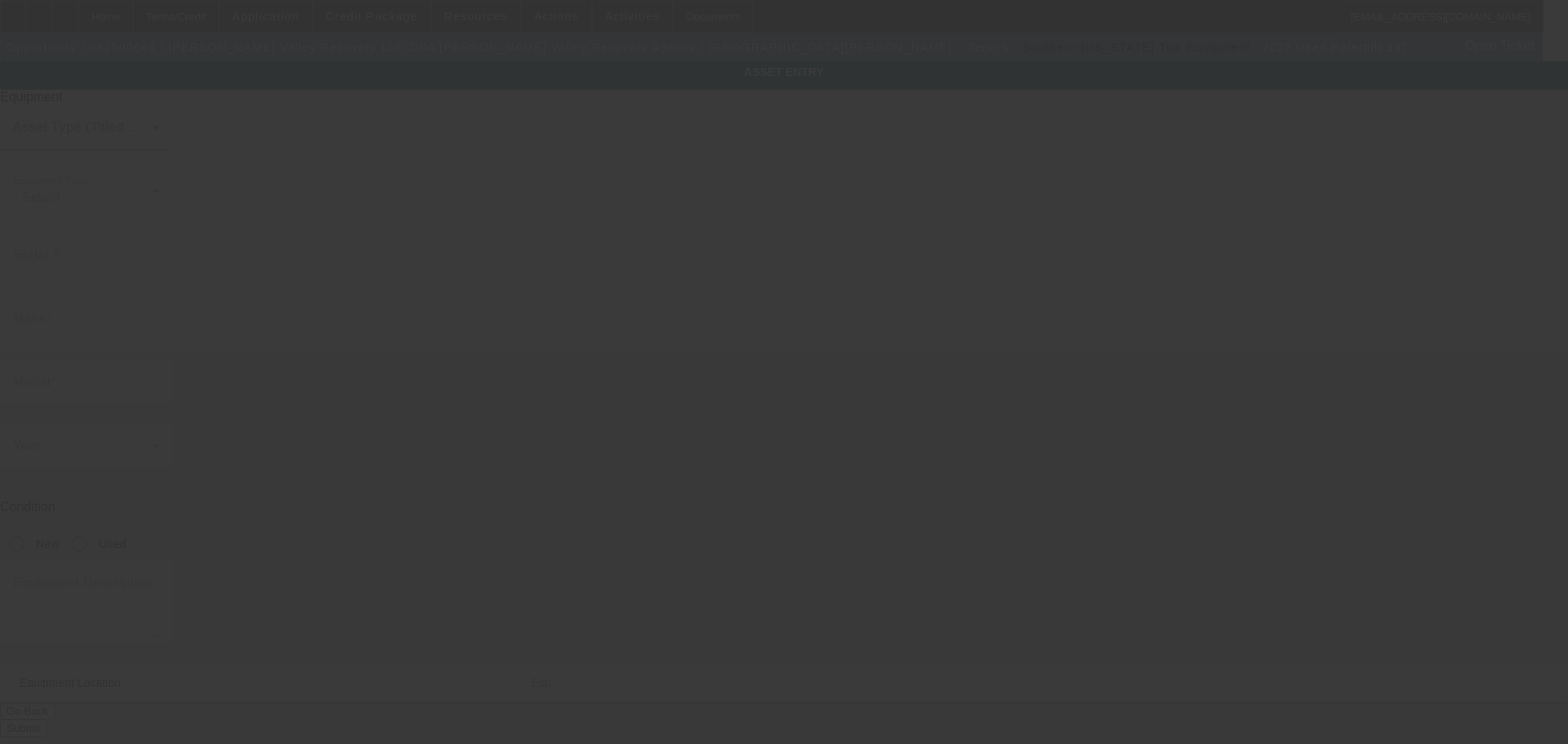
type input "2NP2HM6X1NM771504"
type input "Peterbilt"
type input "337"
radio input "true"
type textarea "Rollback"
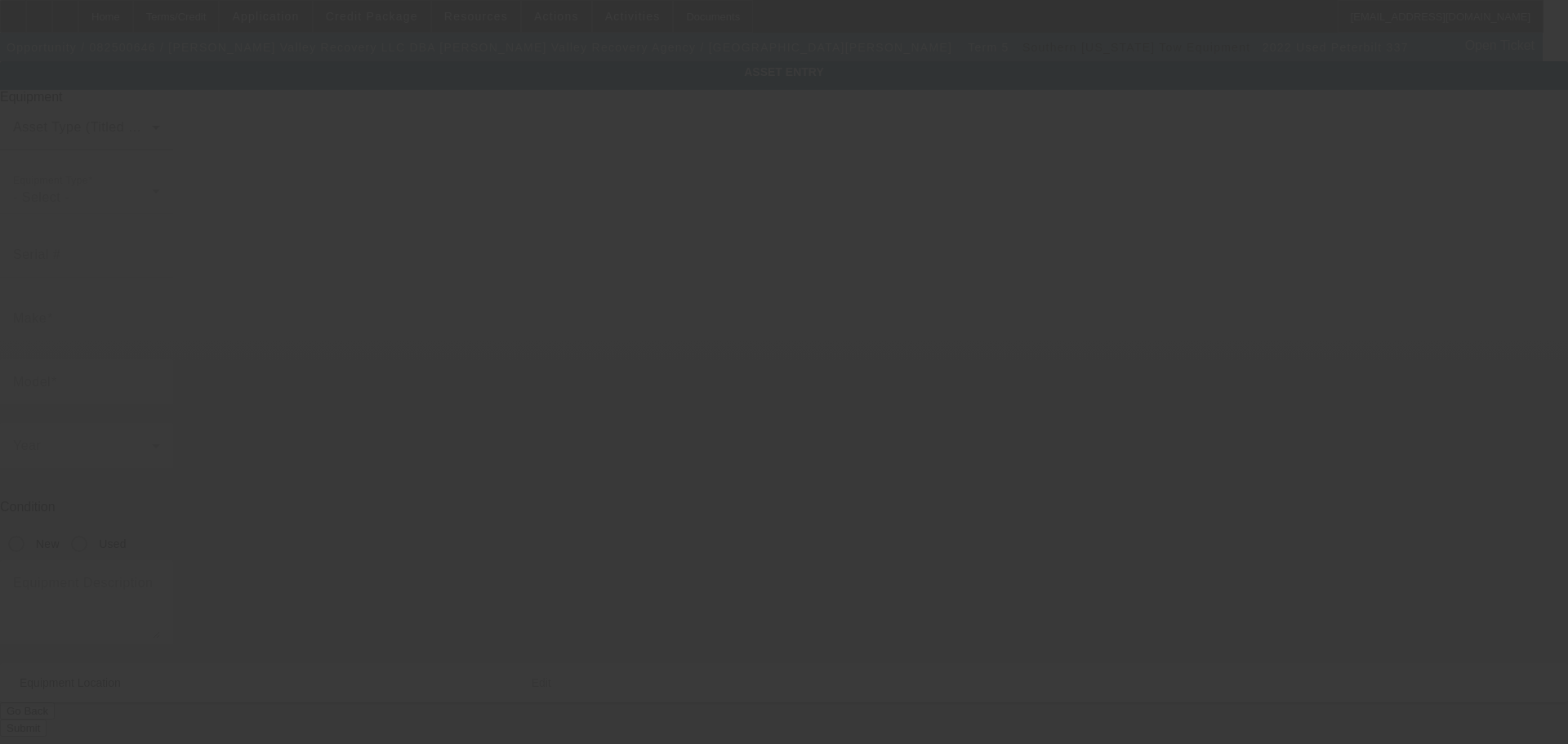
type input "21925 Rosehart Way"
type input "Salinas"
type input "93908"
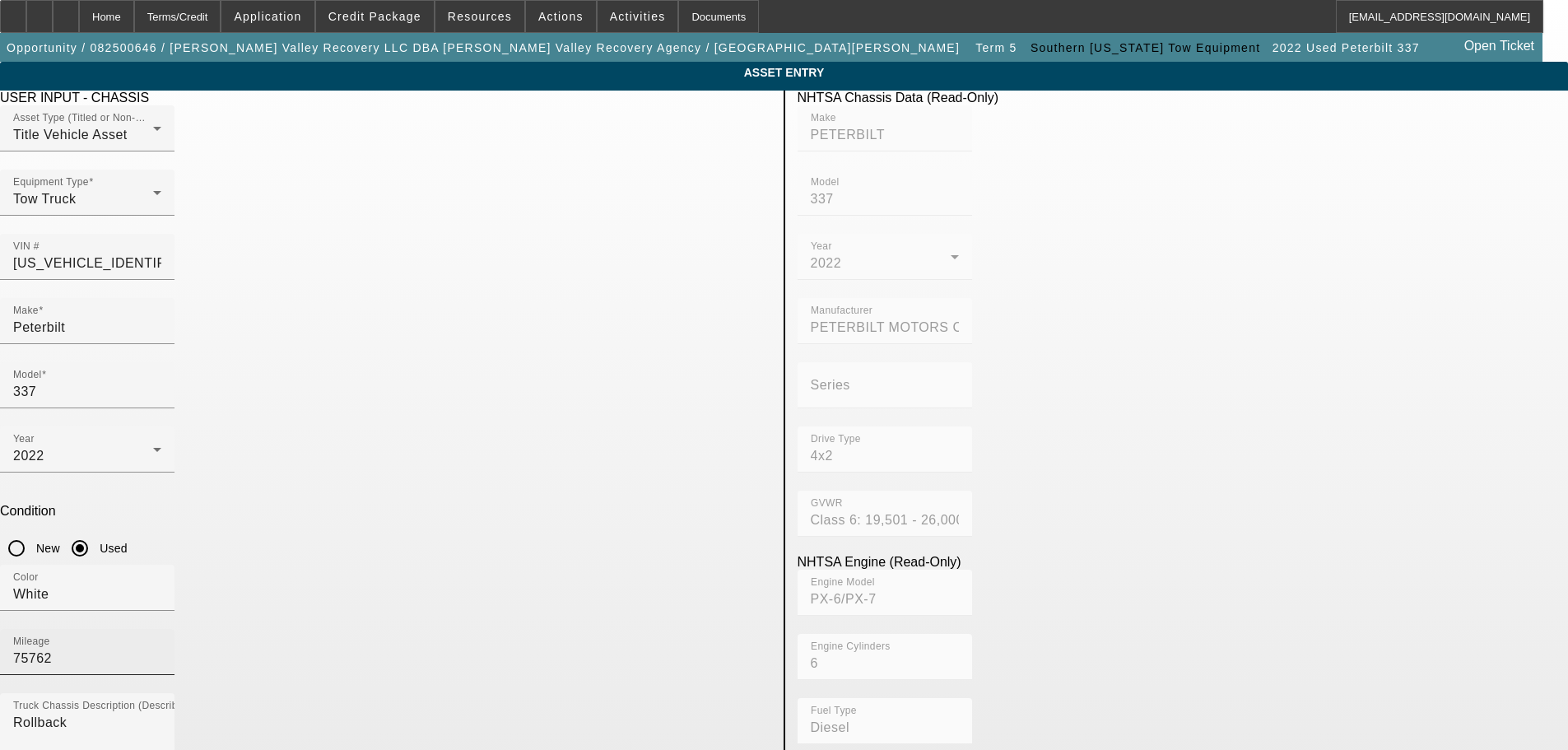
click at [161, 648] on input "75762" at bounding box center [87, 658] width 148 height 20
type input "75761"
click at [88, 439] on app-asset-collateral-manage "ASSET ENTRY Delete asset USER INPUT - CHASSIS Asset Type (Titled or Non-Titled)…" at bounding box center [784, 701] width 1568 height 1281
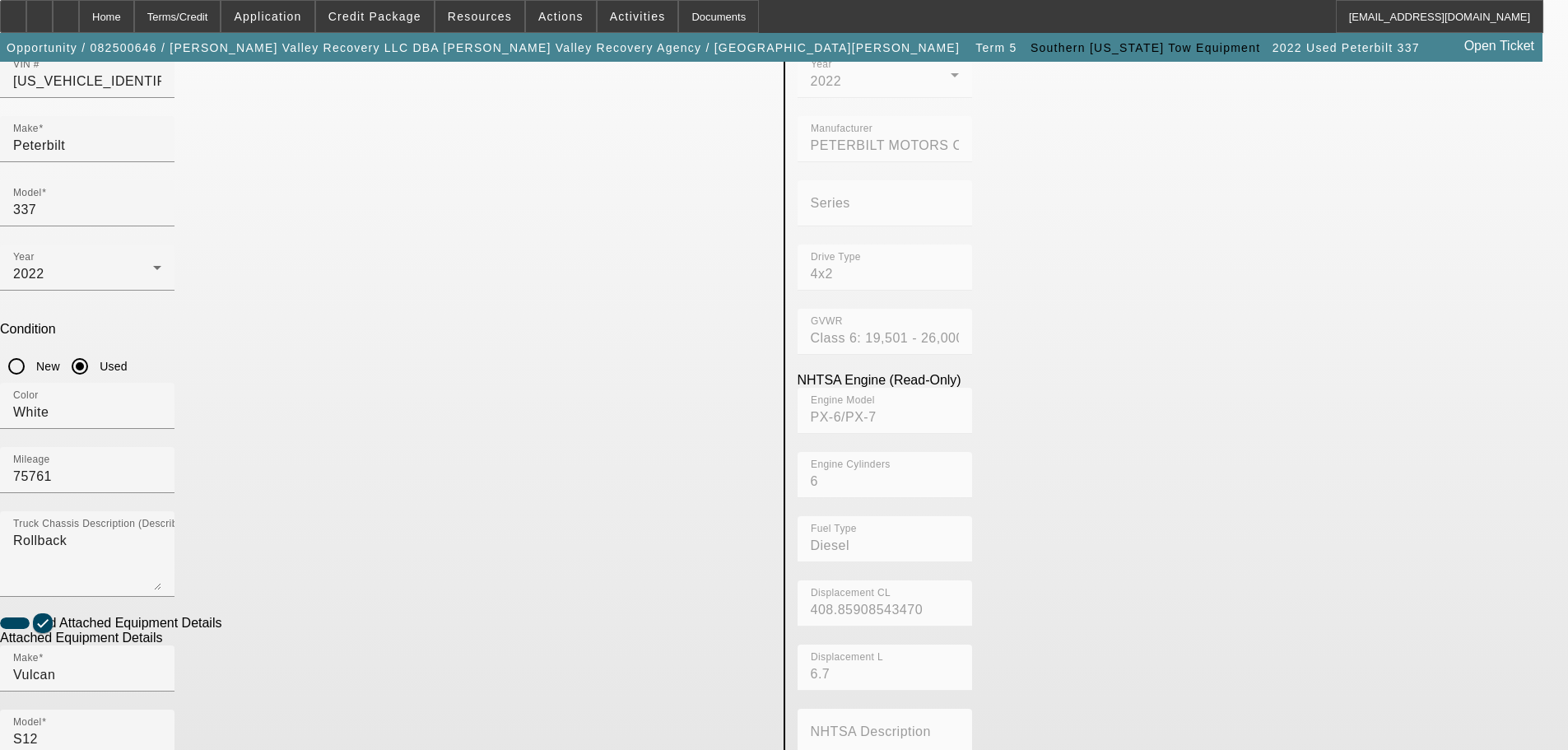
scroll to position [311, 0]
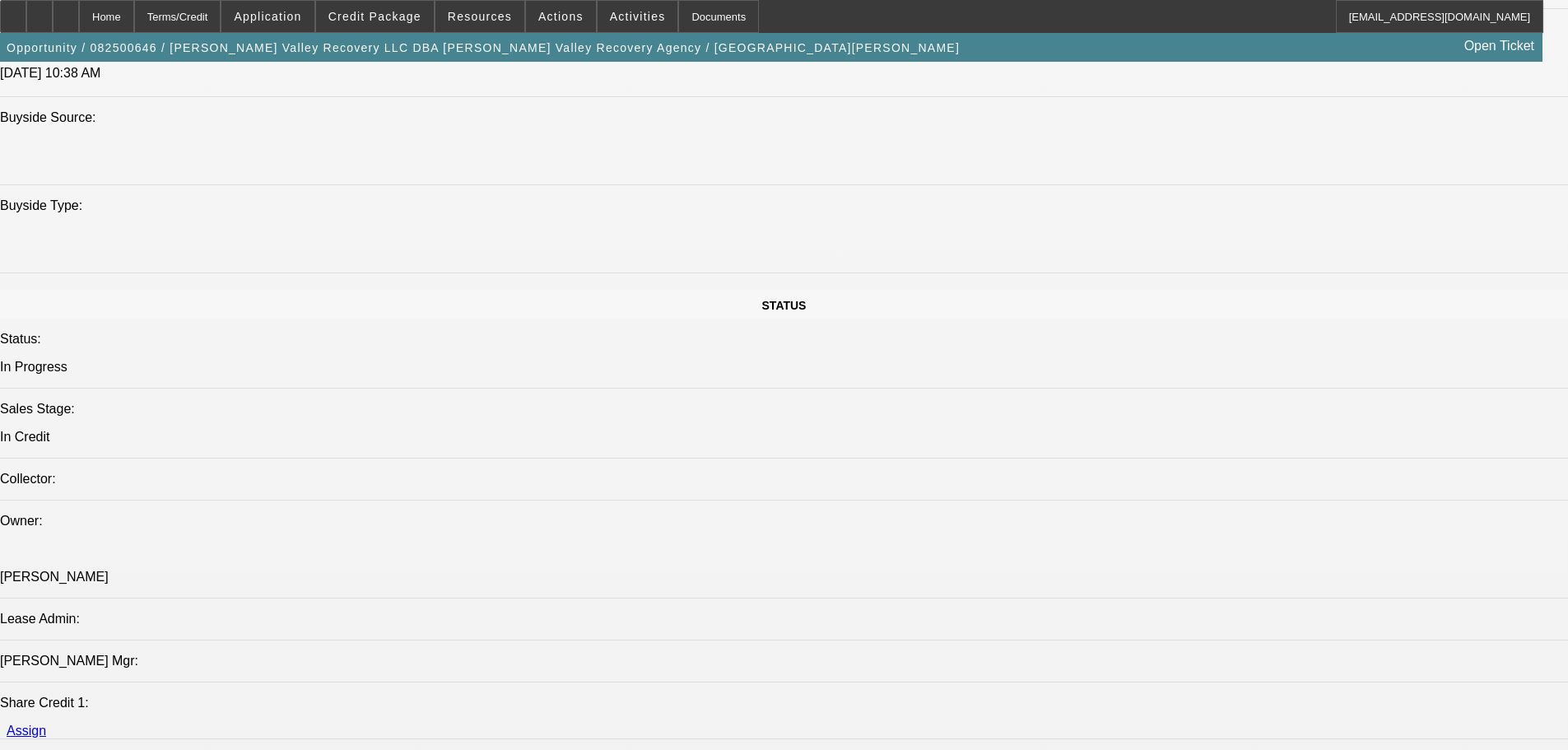
select select "0"
select select "2"
select select "0.1"
select select "4"
select select "0.1"
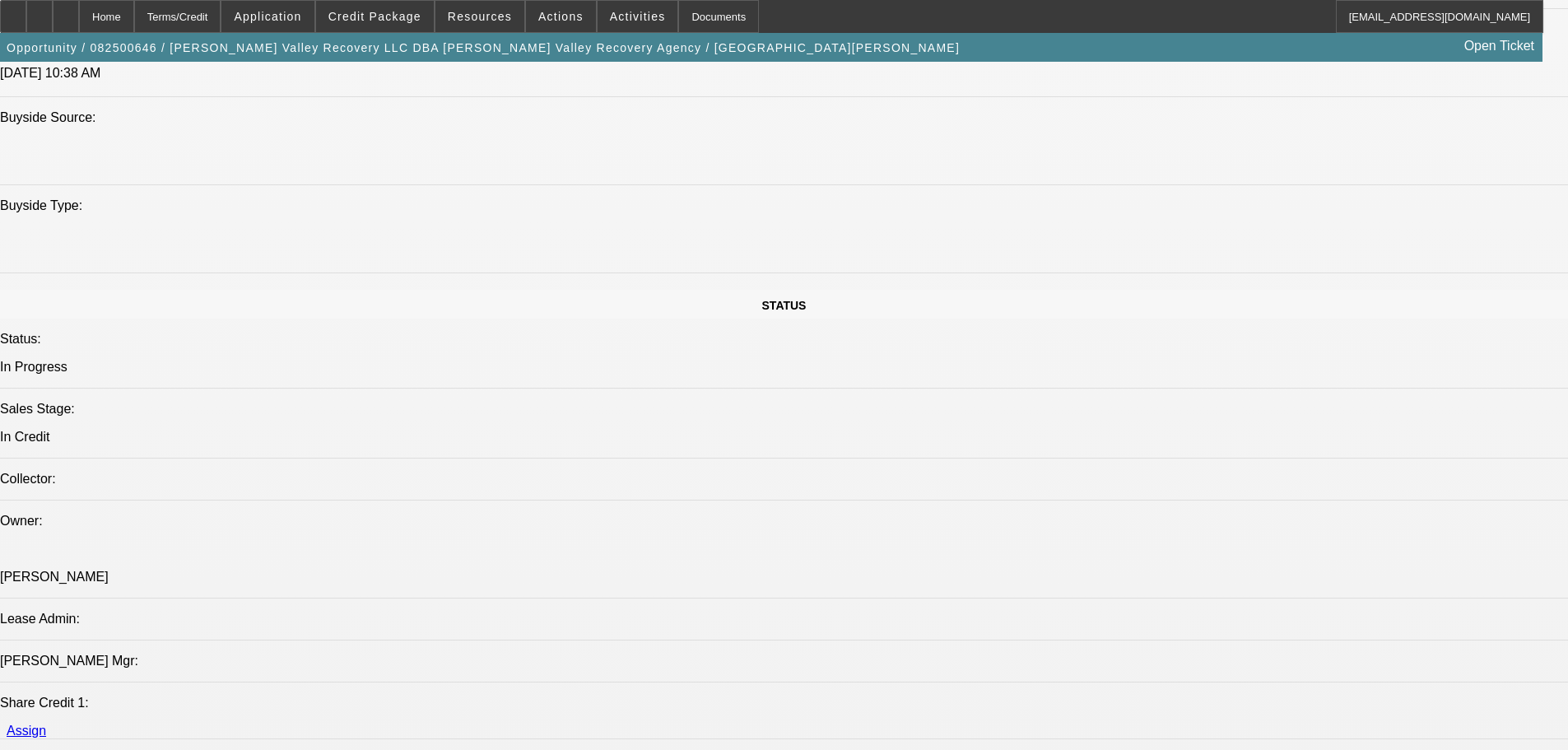
select select "2"
select select "0.1"
select select "4"
select select "0.1"
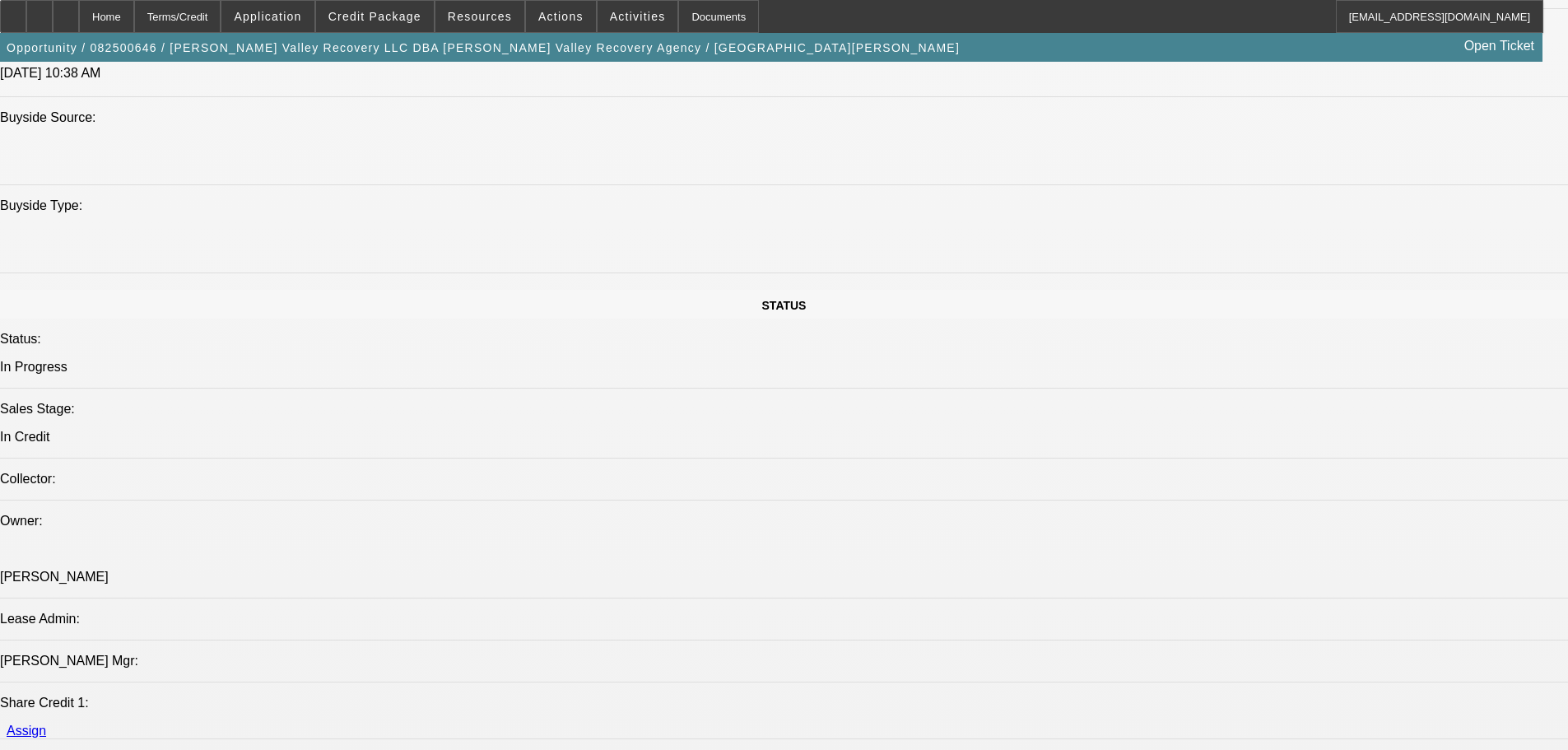
select select "2"
select select "0.1"
select select "4"
select select "0.1"
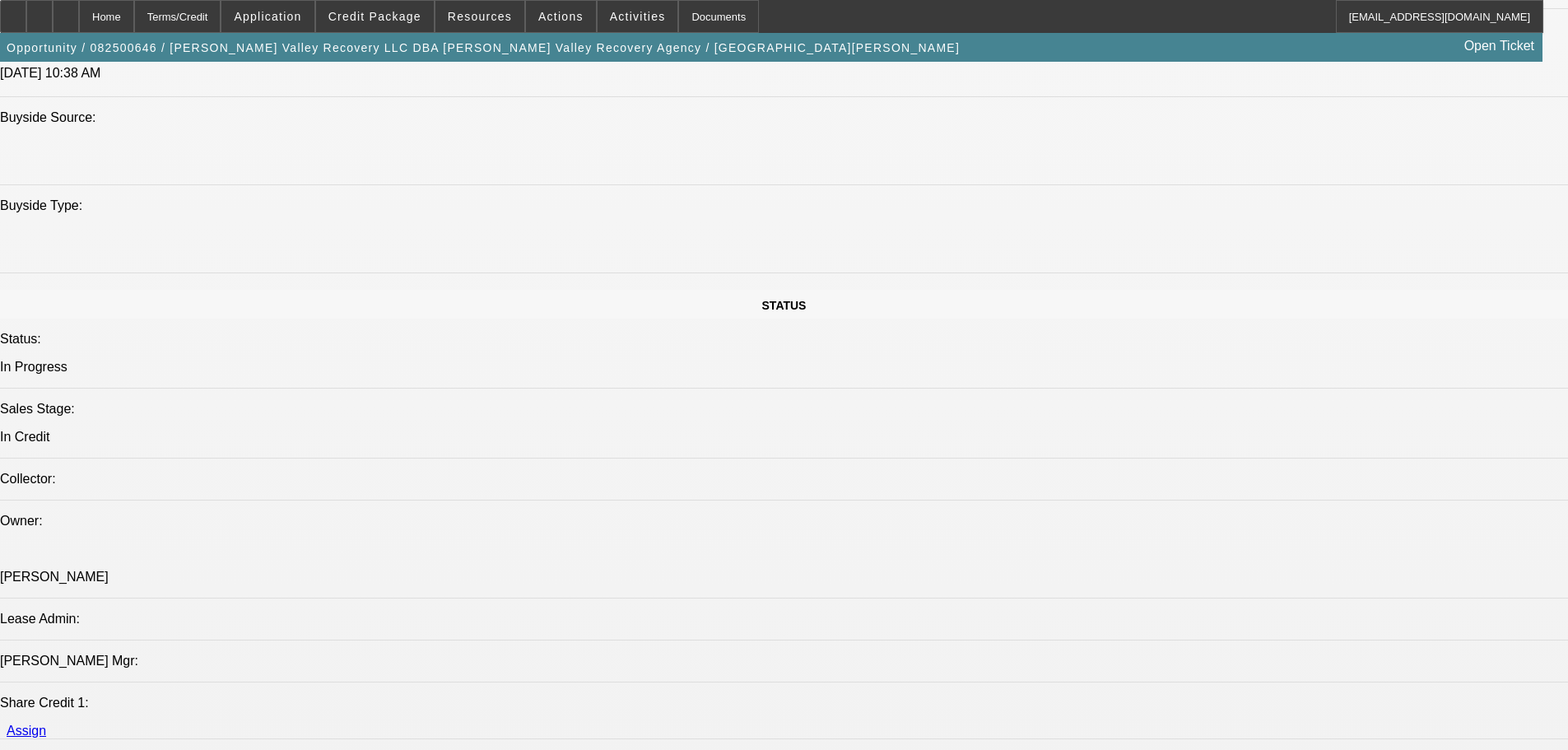
select select "2"
select select "0.1"
select select "4"
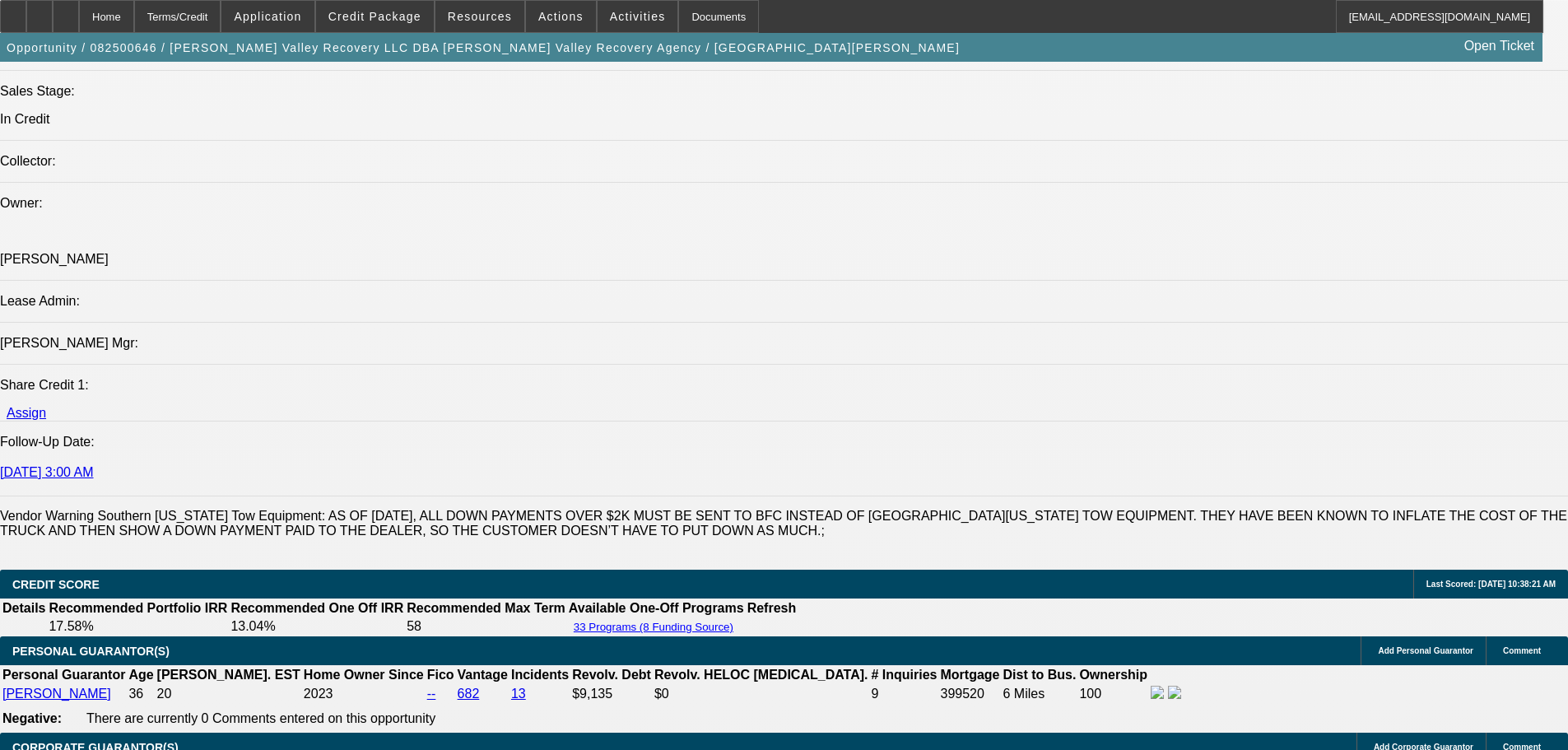
scroll to position [1991, 0]
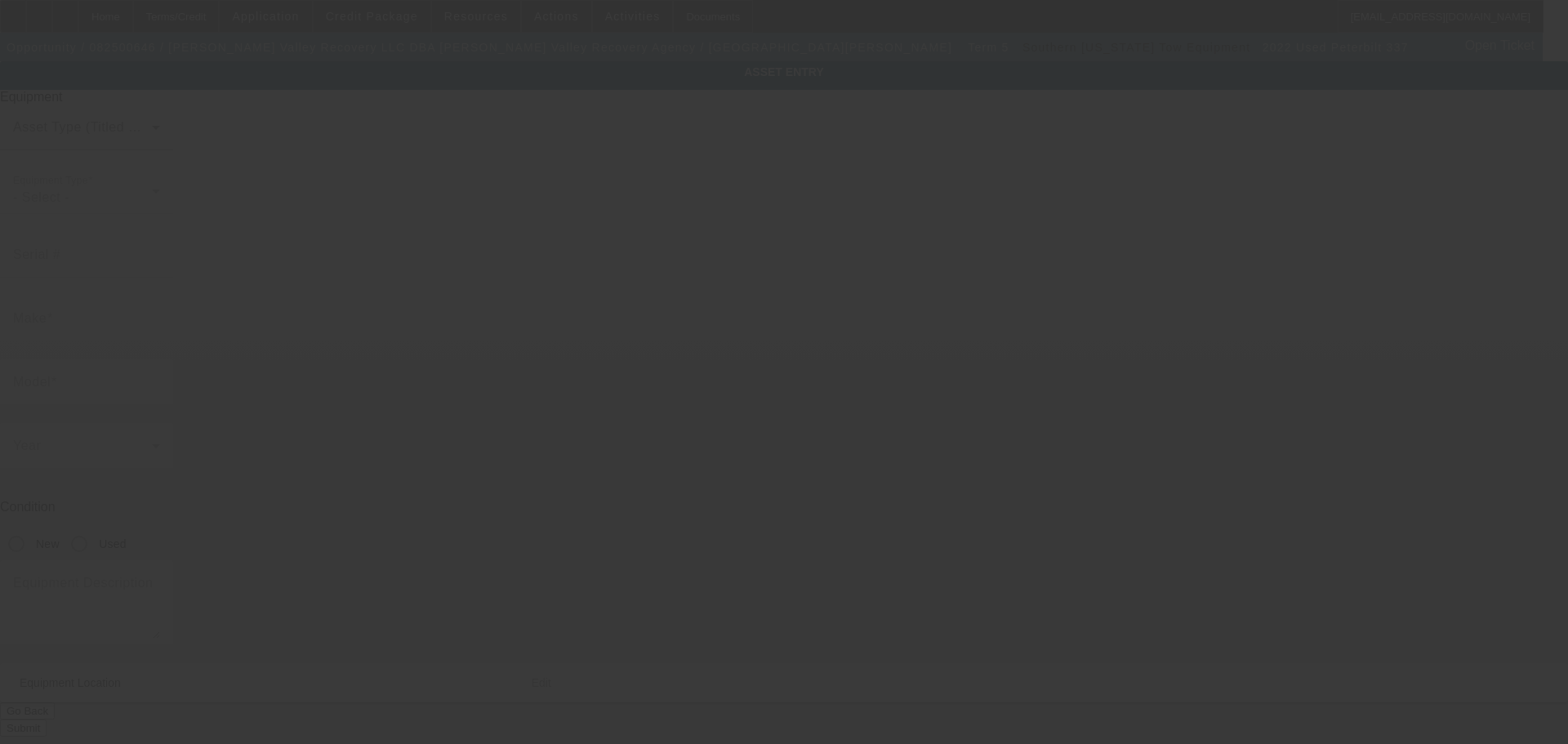
type input "2NP2HM6X1NM771504"
type input "Peterbilt"
type input "337"
radio input "true"
type textarea "Rollback"
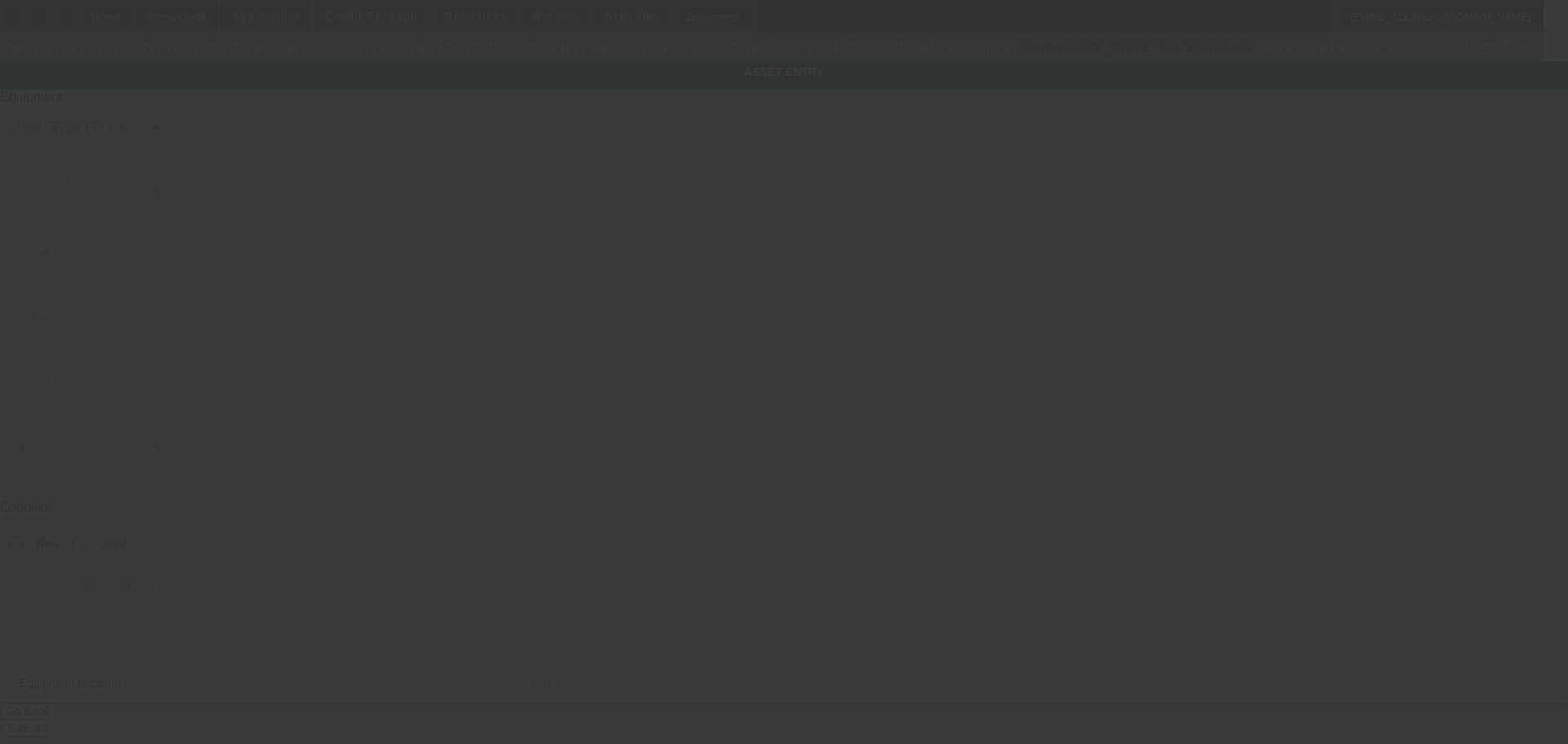
type input "21925 Rosehart Way"
type input "Salinas"
type input "93908"
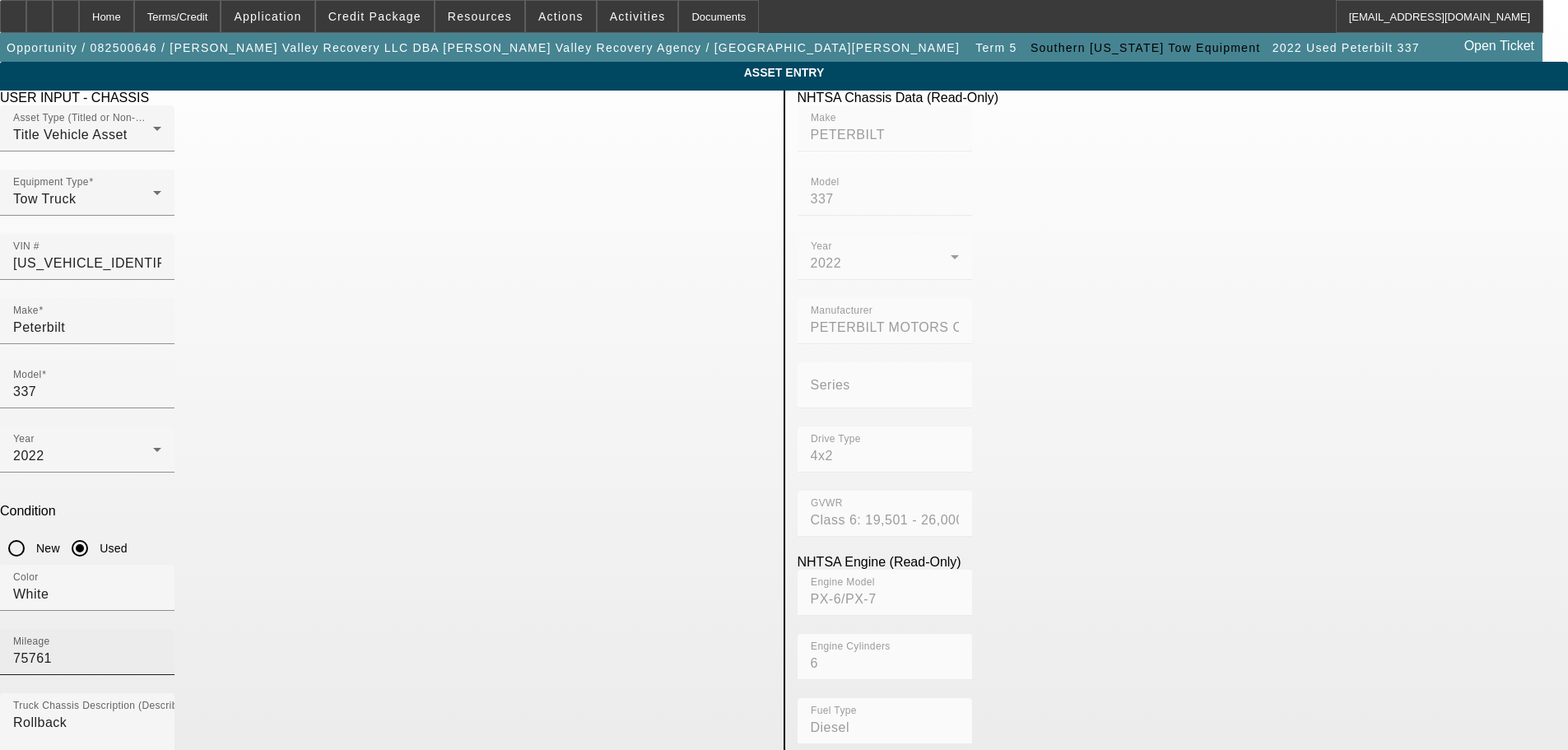
click at [161, 648] on input "75761" at bounding box center [87, 658] width 148 height 20
type input "75762"
click at [195, 444] on app-asset-collateral-manage "ASSET ENTRY Delete asset USER INPUT - CHASSIS Asset Type (Titled or Non-Titled)…" at bounding box center [784, 701] width 1568 height 1281
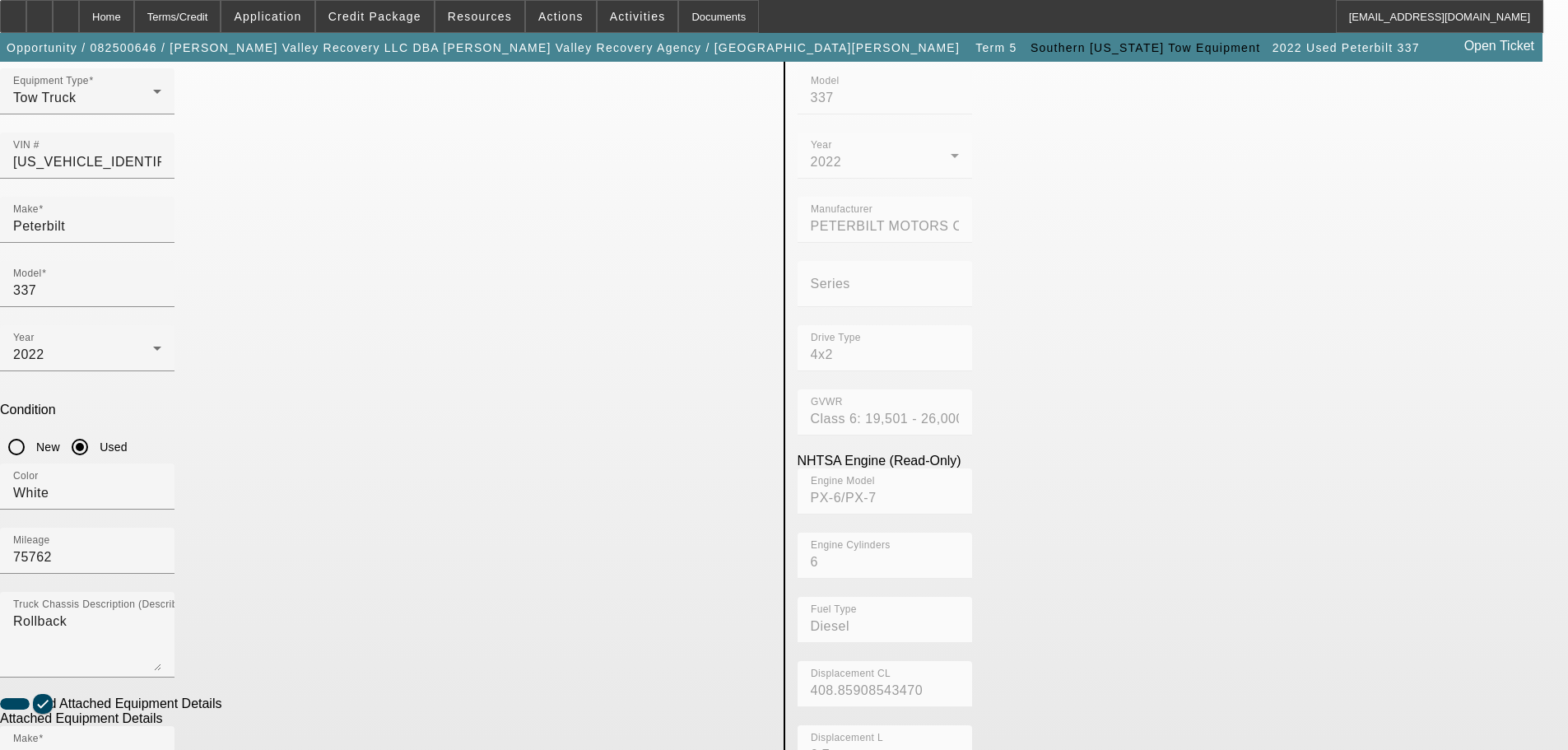
scroll to position [311, 0]
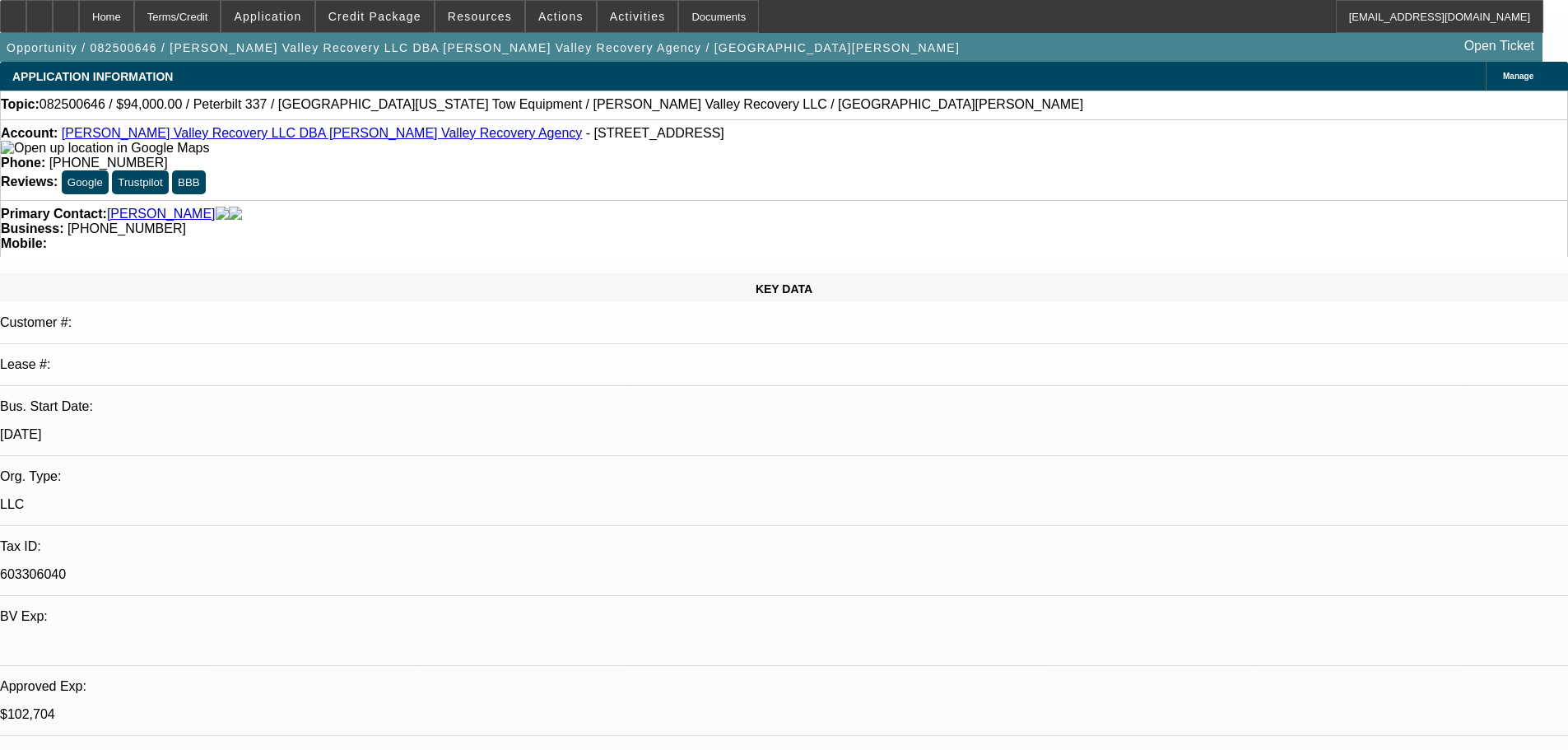
select select "0"
select select "2"
select select "0.1"
select select "4"
select select "0.1"
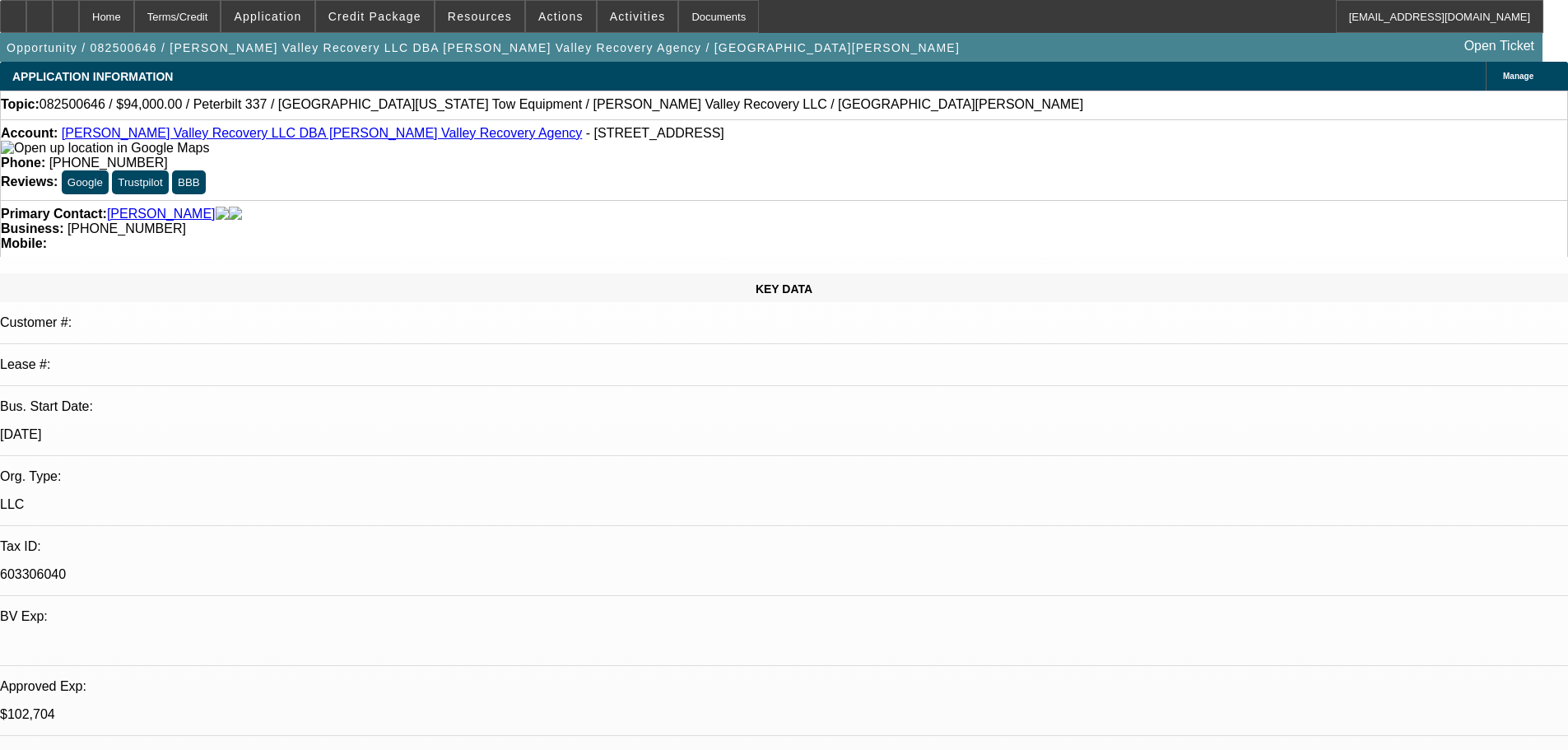
select select "2"
select select "0.1"
select select "4"
select select "0.1"
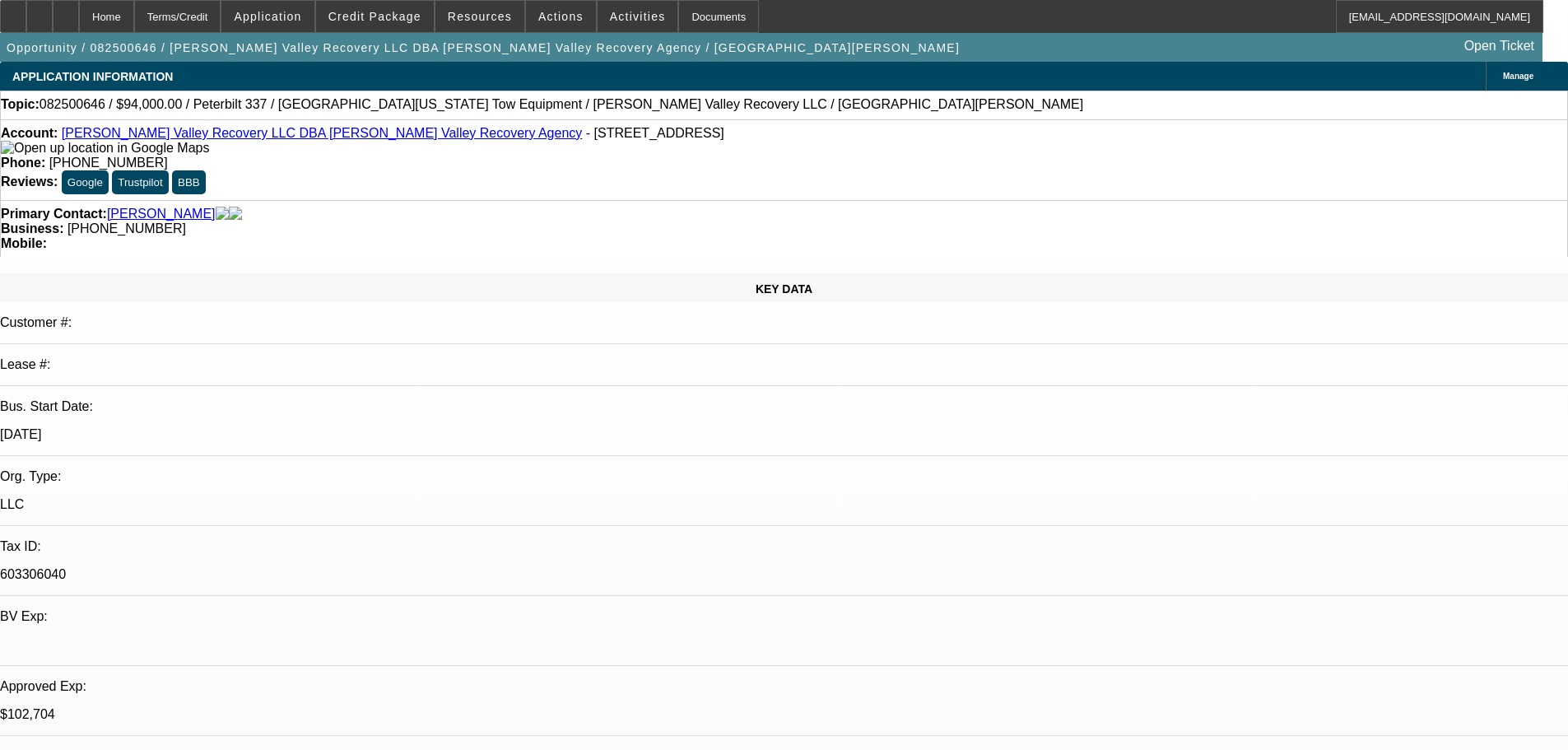
select select "2"
select select "0.1"
select select "4"
select select "0.1"
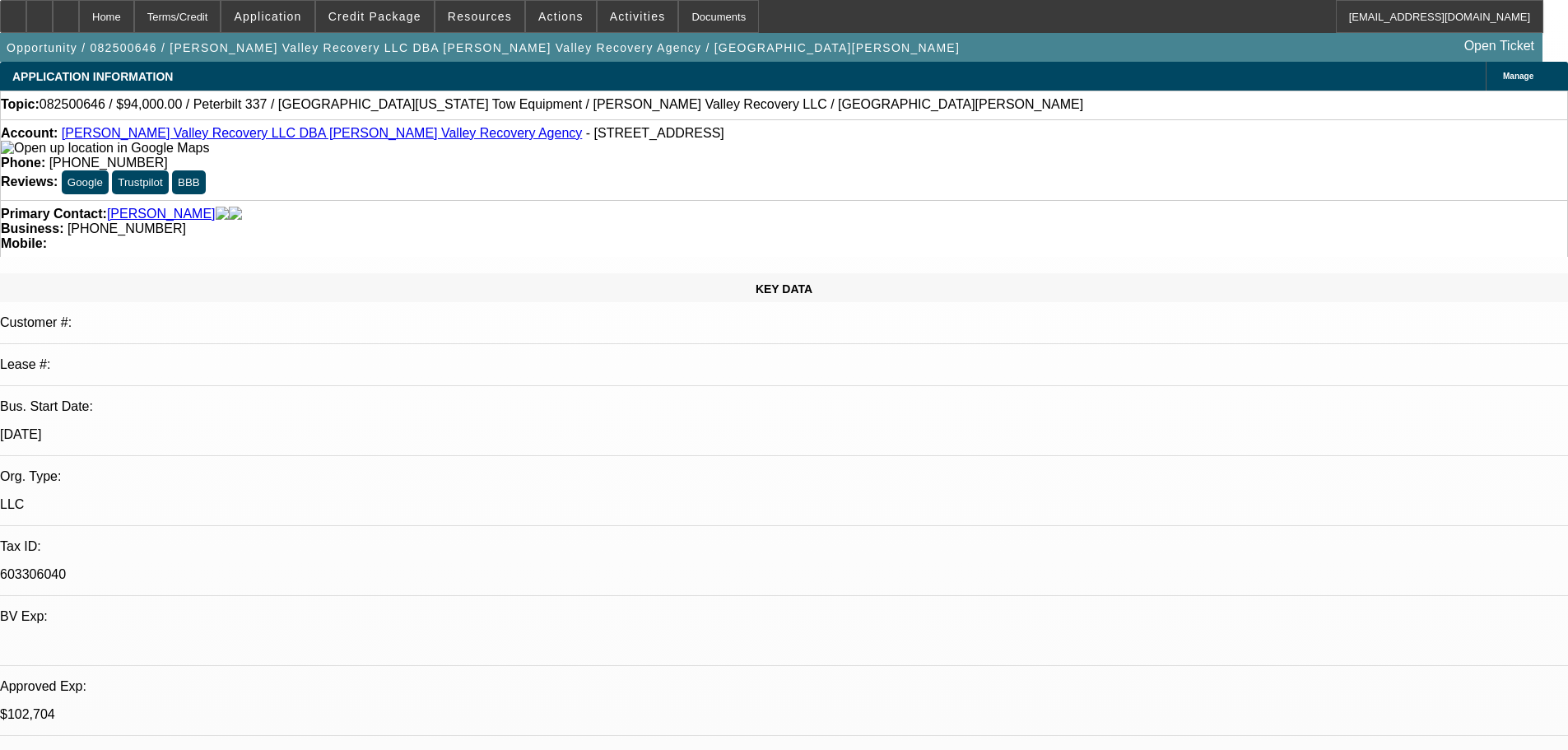
select select "2"
select select "0.1"
select select "4"
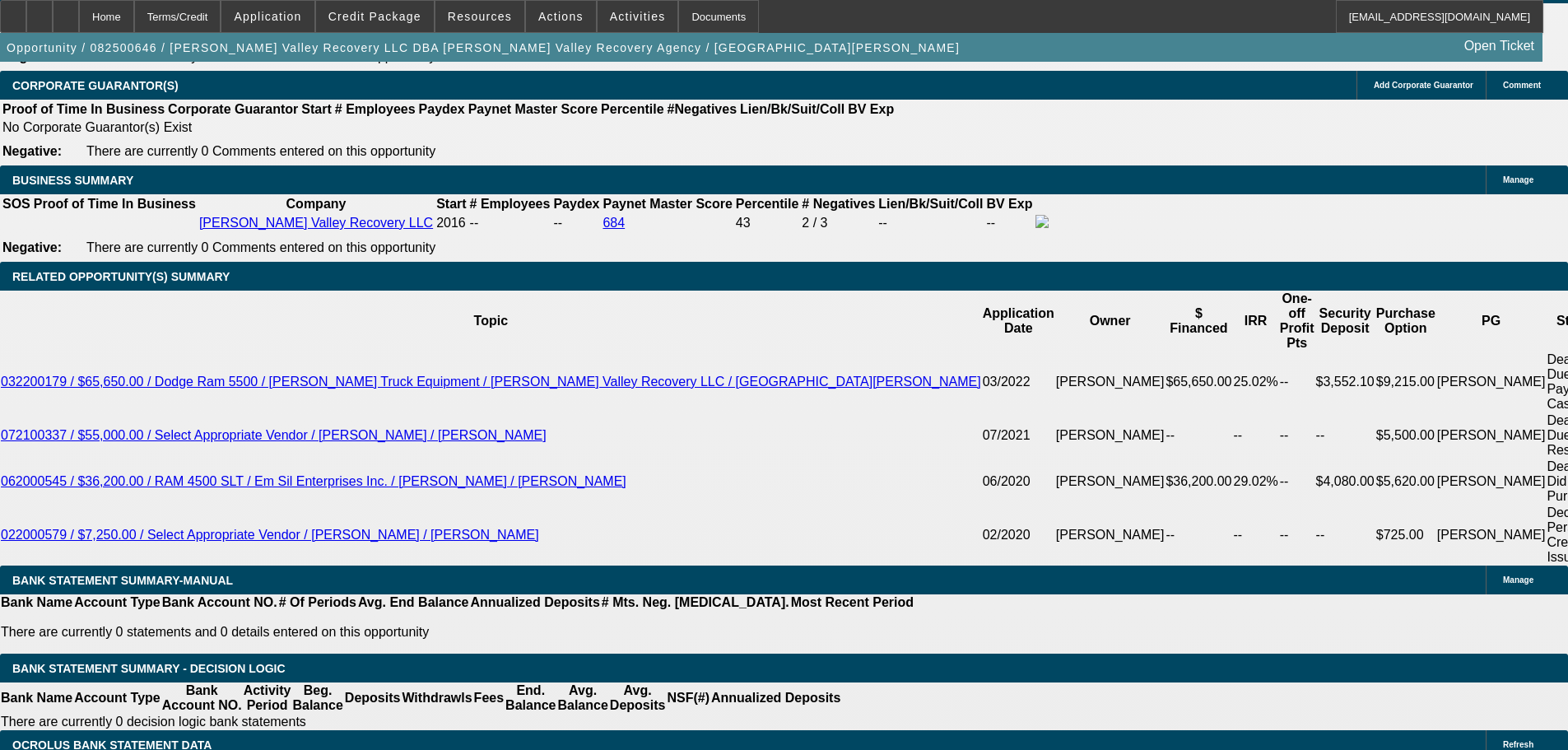
scroll to position [3121, 0]
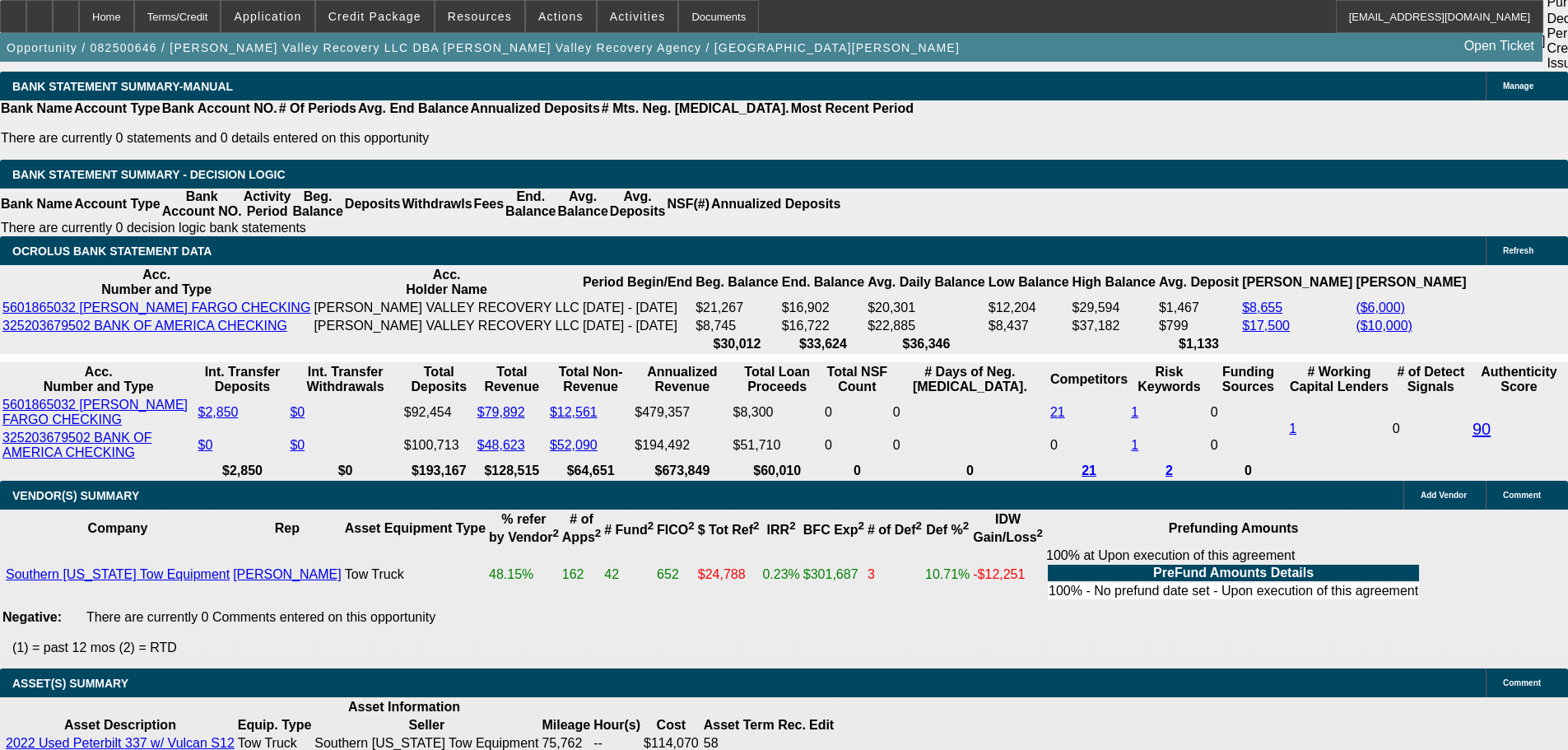
select select "3"
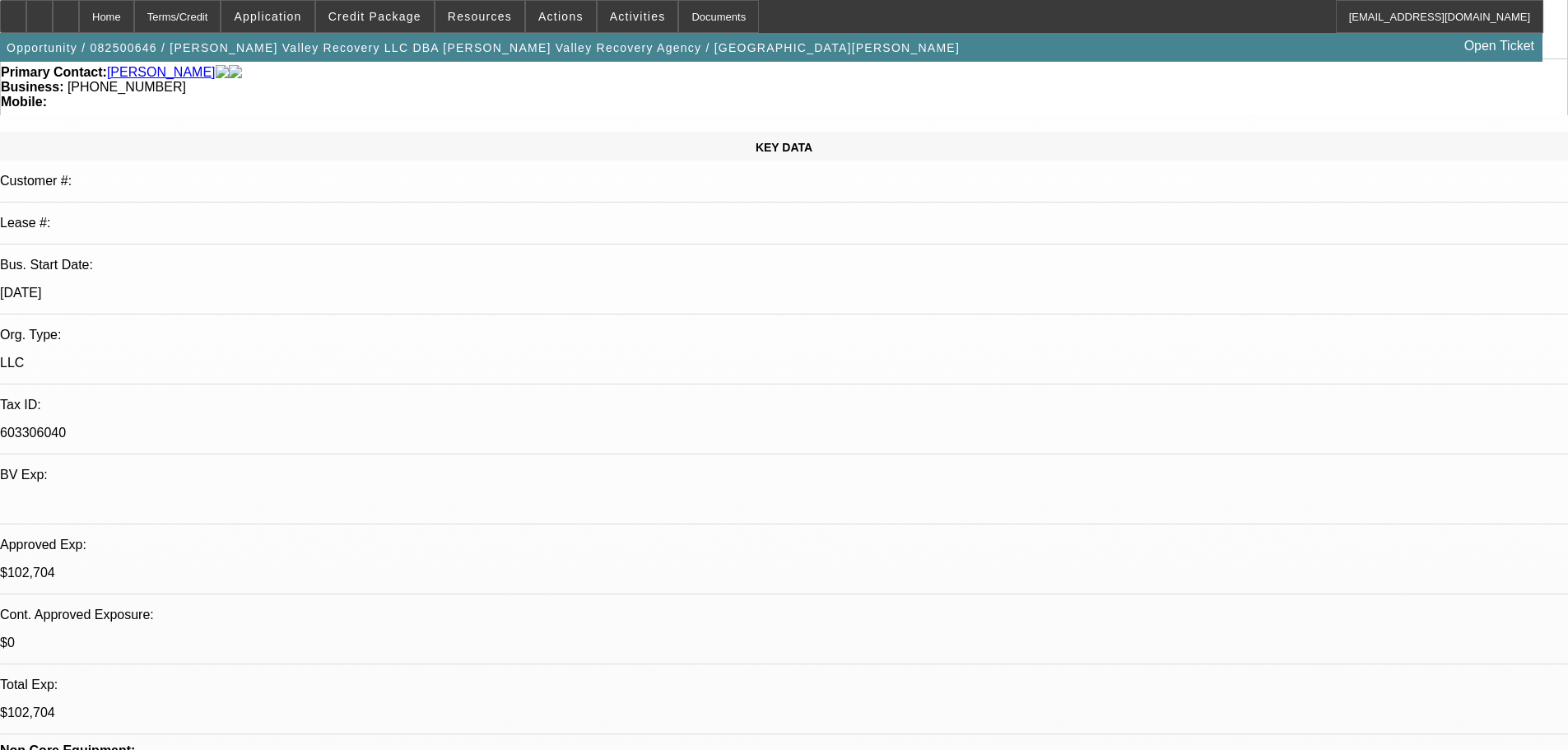
scroll to position [329, 0]
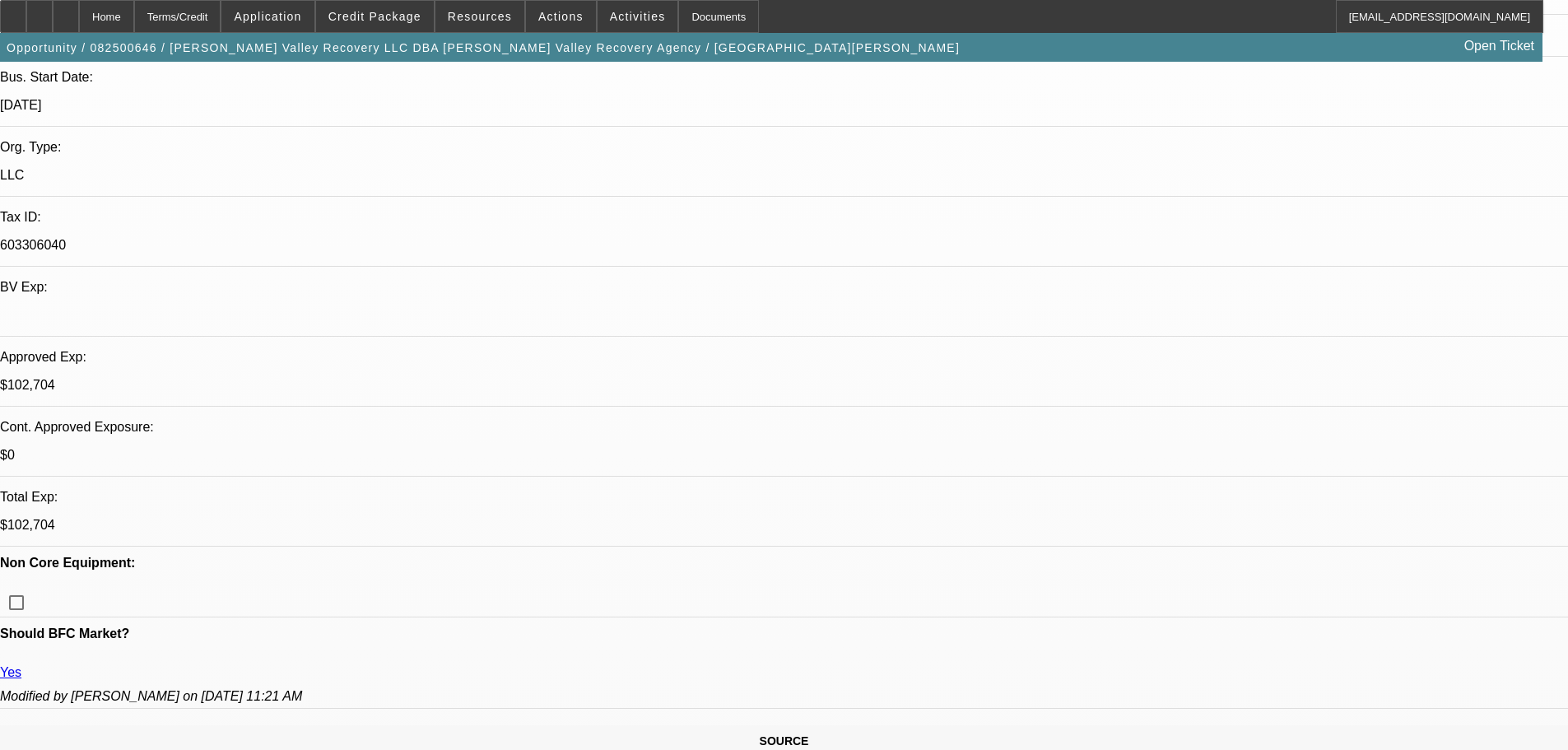
type textarea "APPROVED, GPS REQUIRED."
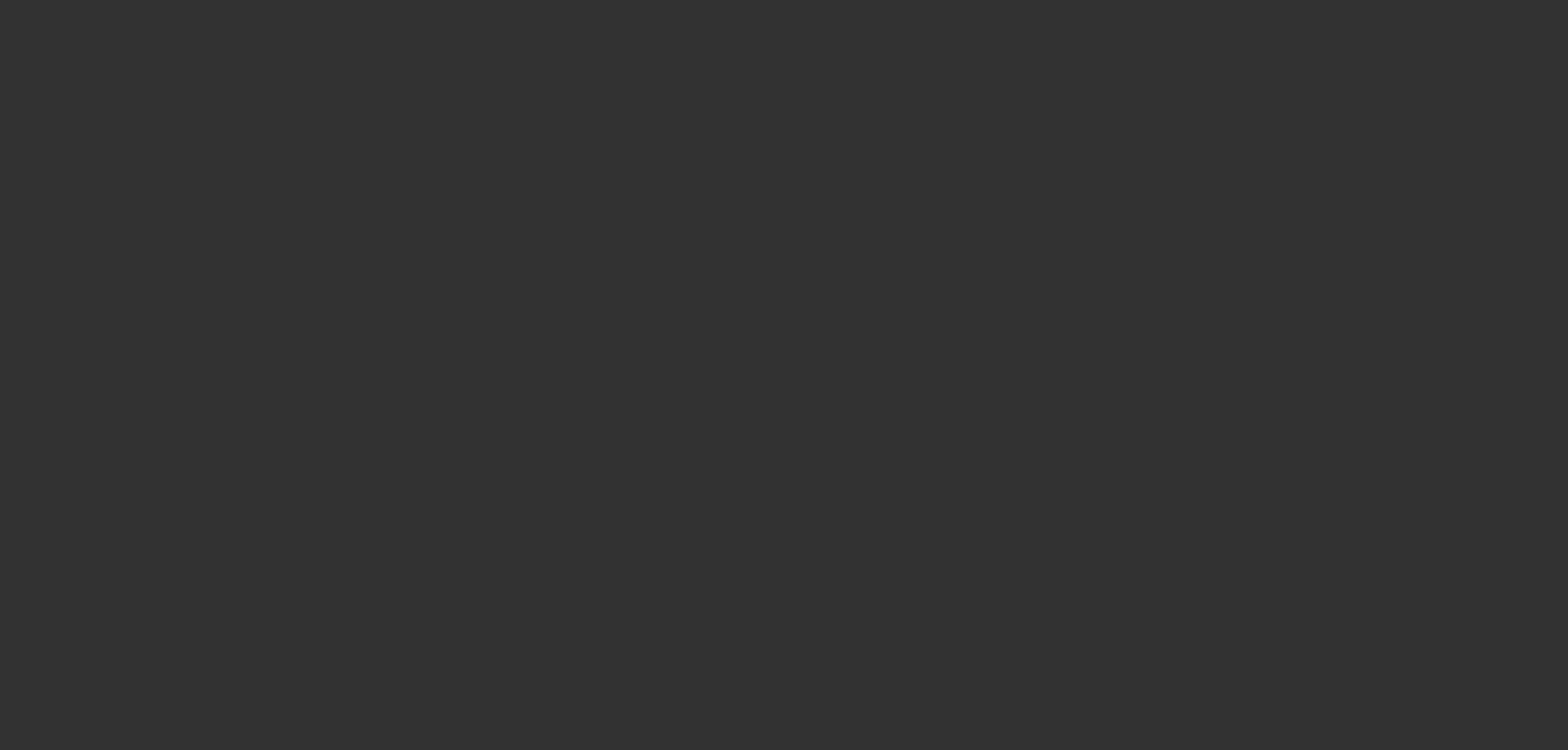
scroll to position [0, 0]
select select "0"
select select "2"
select select "0.1"
select select "4"
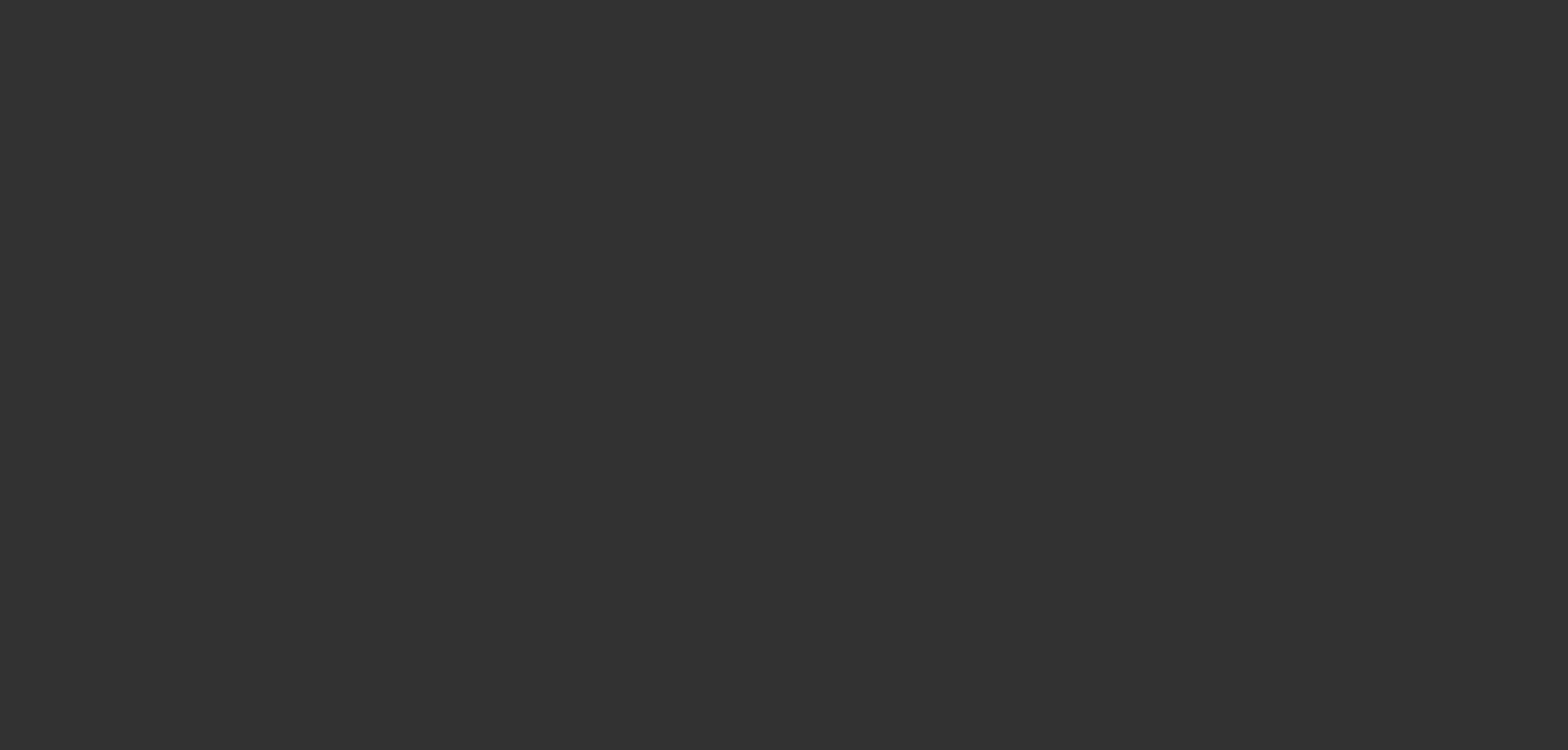
select select "0.1"
select select "2"
select select "0.1"
select select "4"
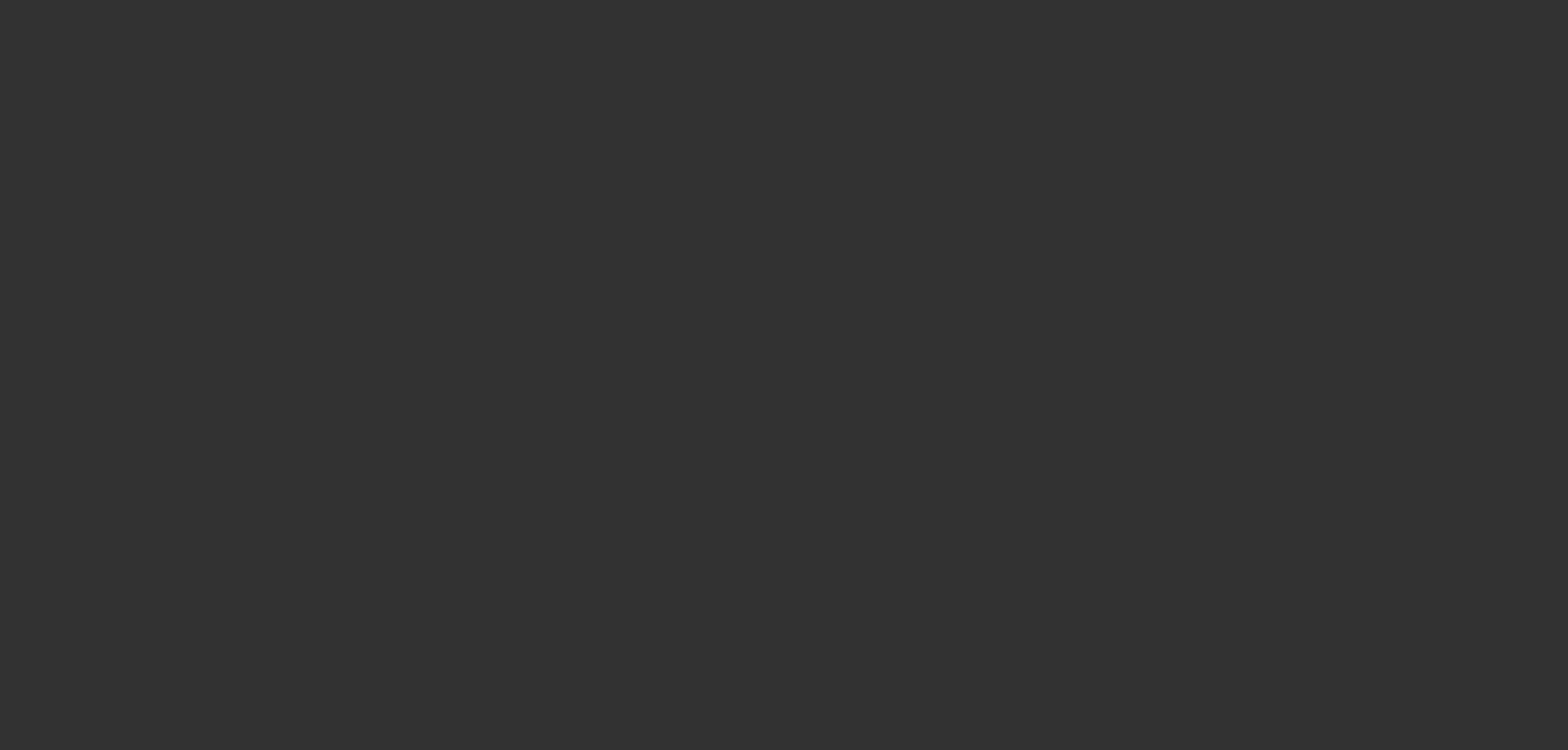
select select "0.1"
select select "2"
select select "0.1"
select select "4"
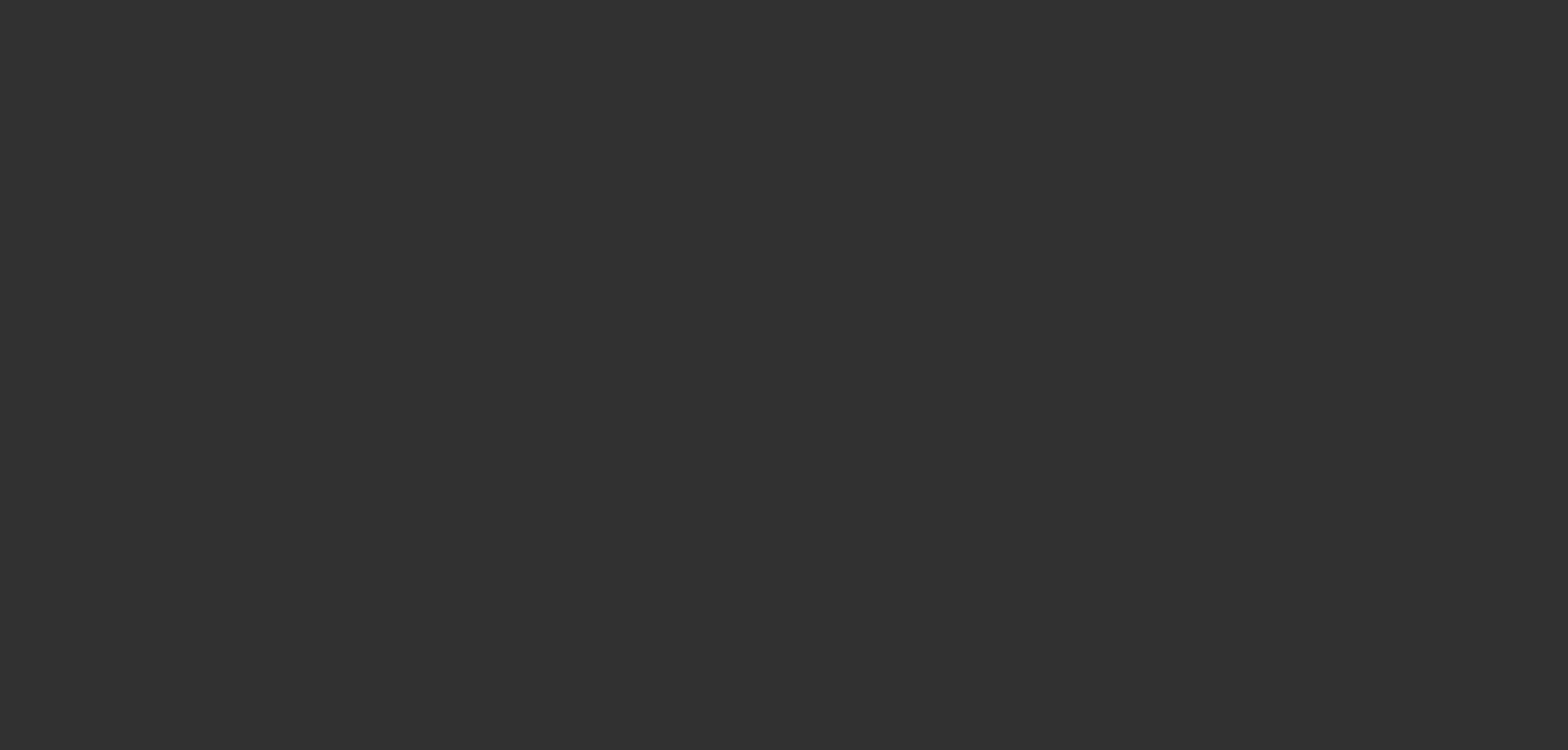
select select "0.1"
select select "2"
select select "0.1"
select select "4"
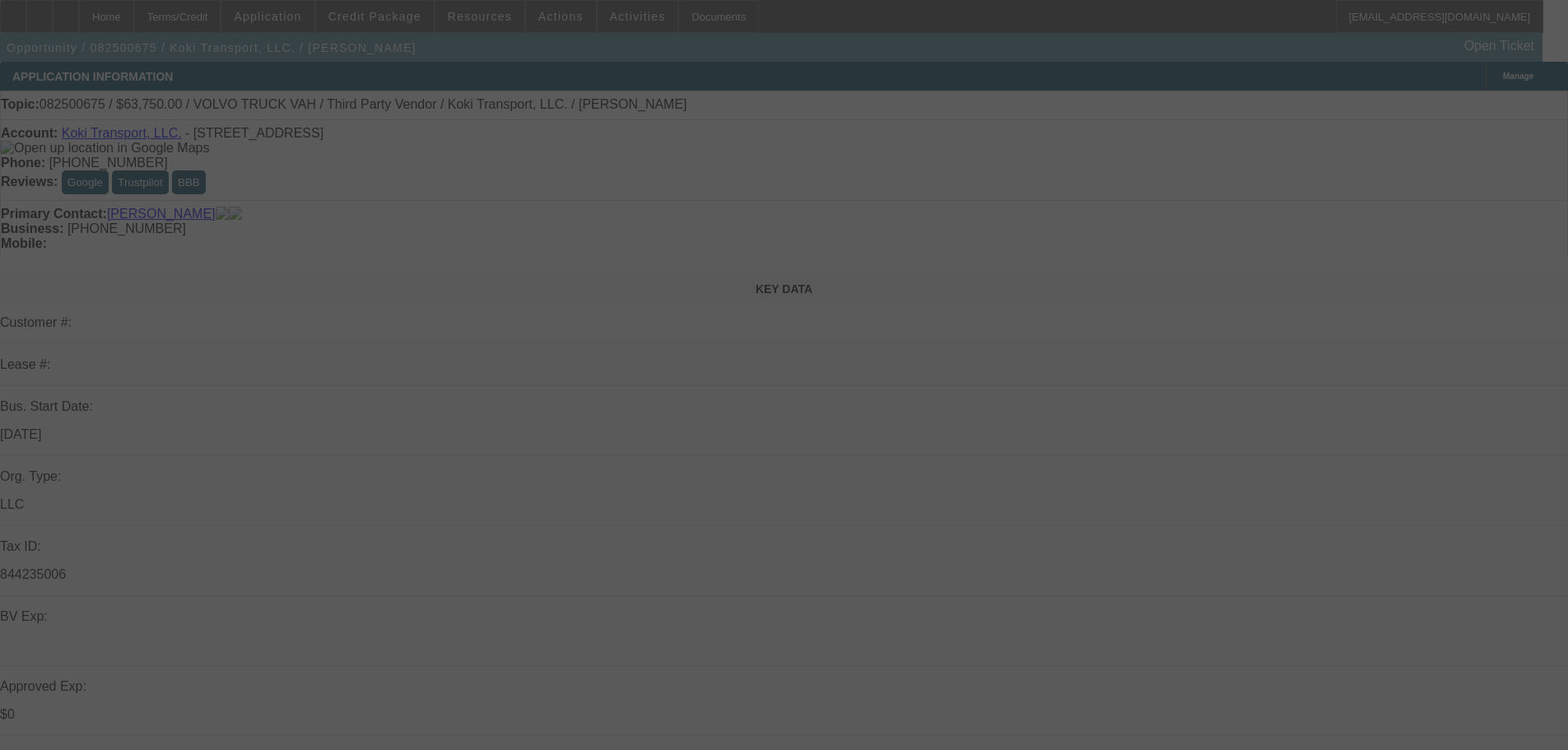
select select "0.15"
select select "2"
select select "0.1"
select select "4"
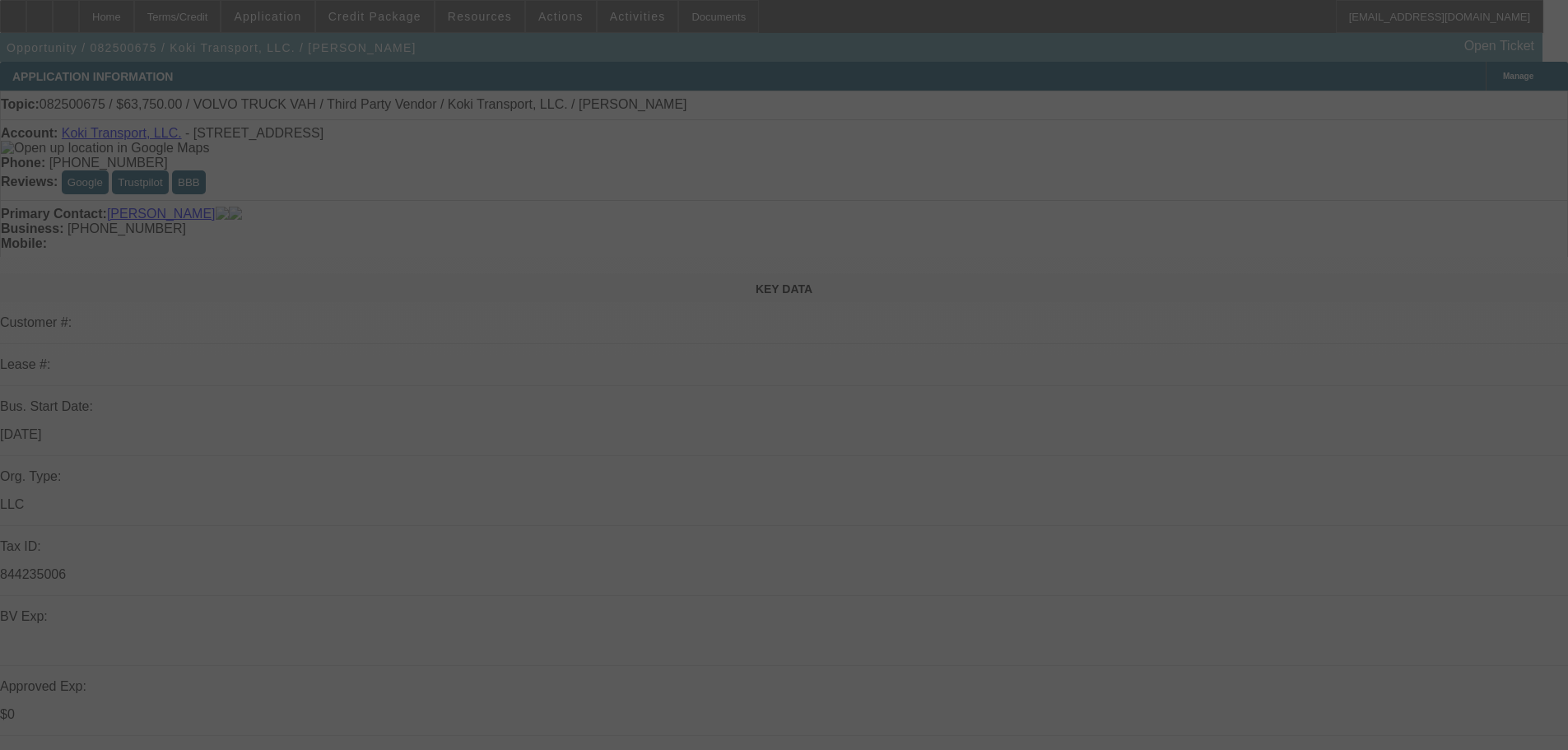
select select "0.2"
select select "2"
select select "0.1"
select select "4"
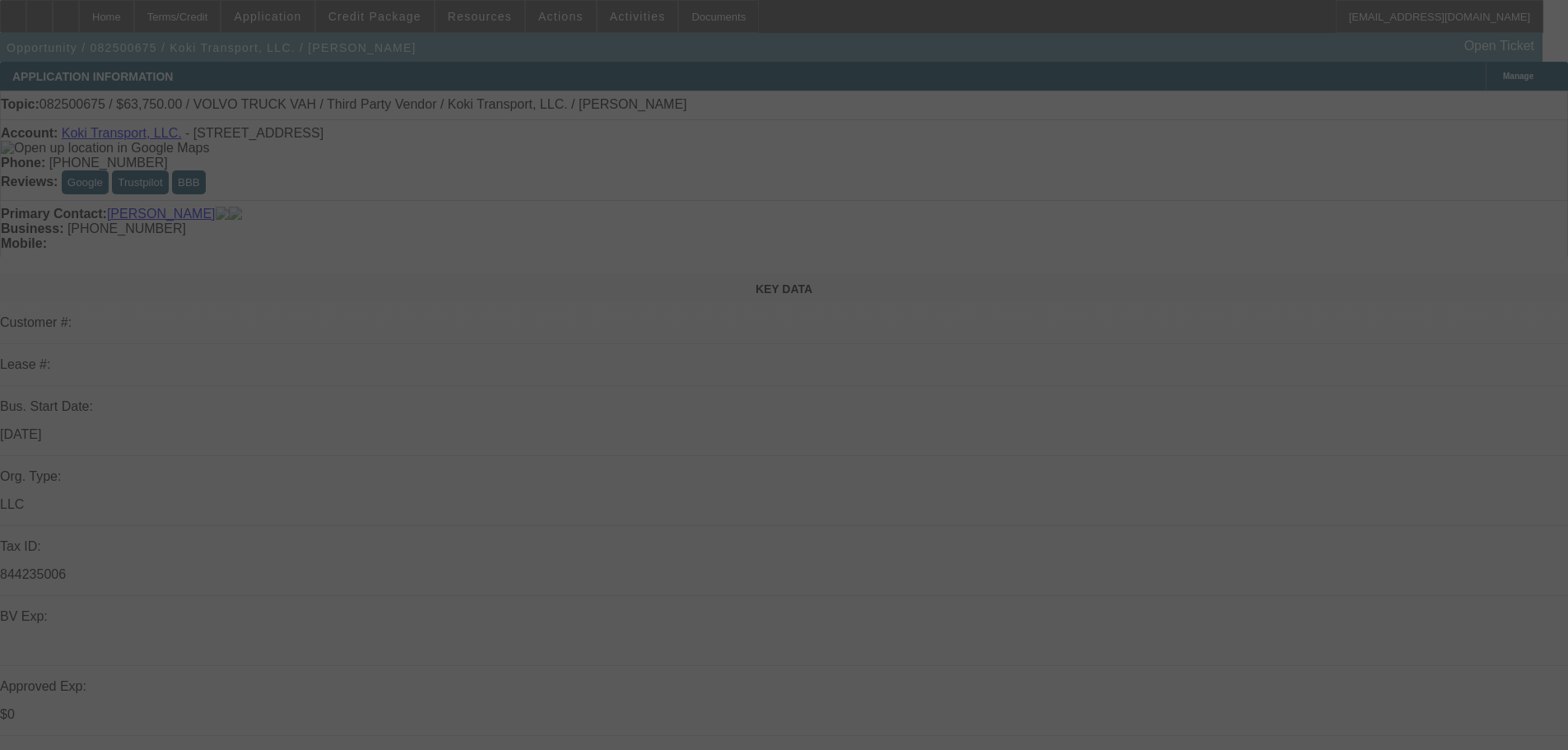
select select "0.1"
select select "2"
select select "0.1"
select select "4"
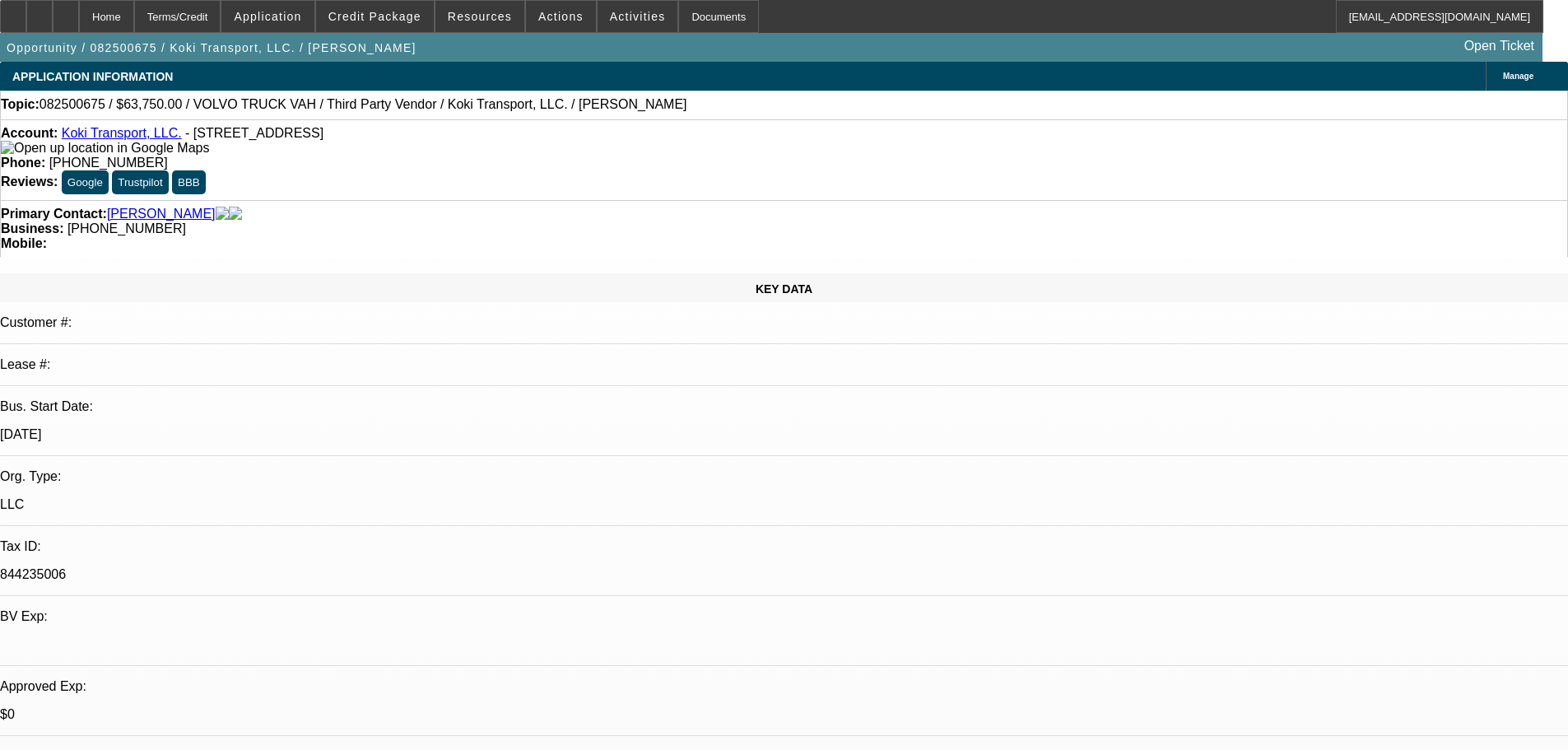
scroll to position [82, 12]
drag, startPoint x: 1285, startPoint y: 589, endPoint x: 1327, endPoint y: 590, distance: 42.0
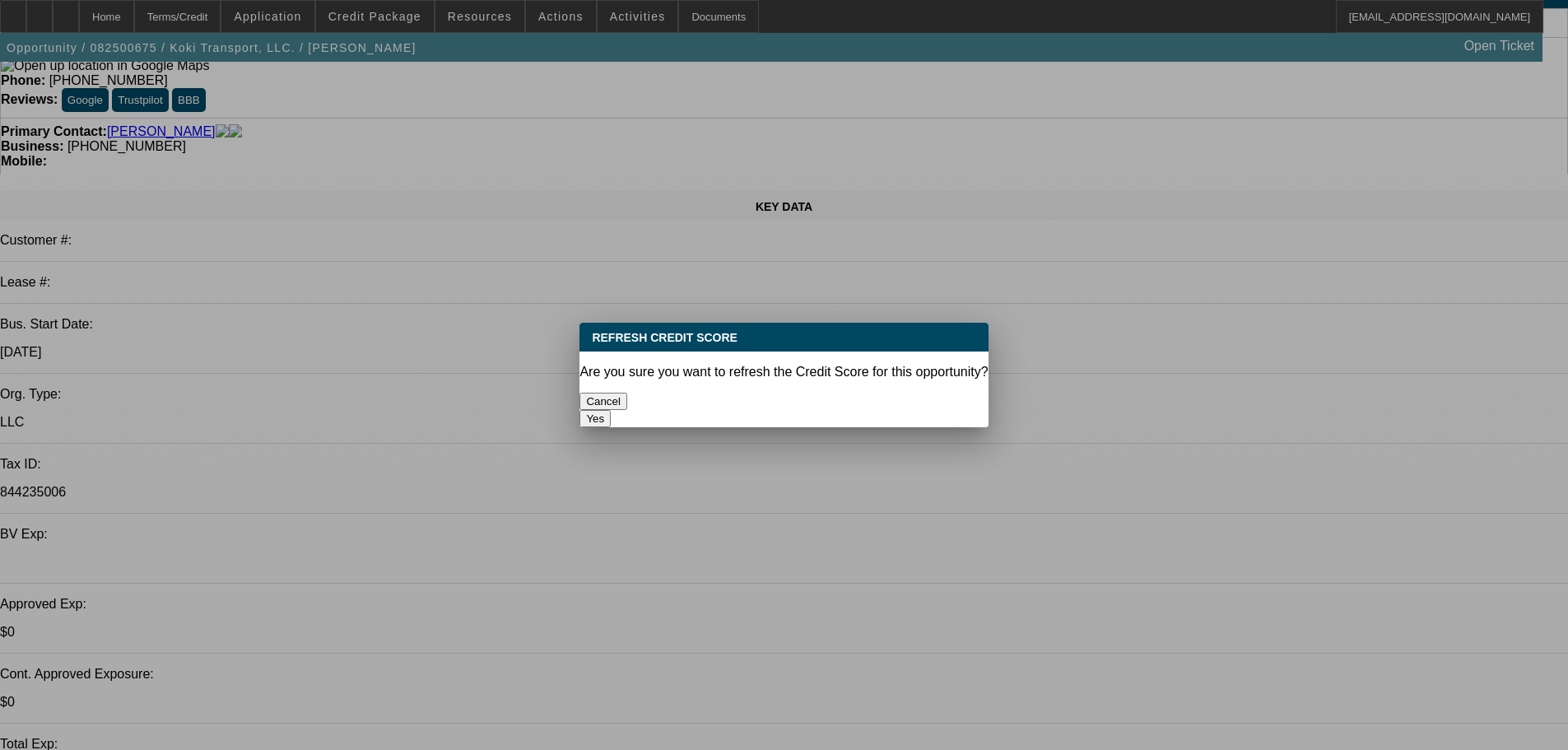
click at [611, 410] on button "Yes" at bounding box center [595, 418] width 32 height 18
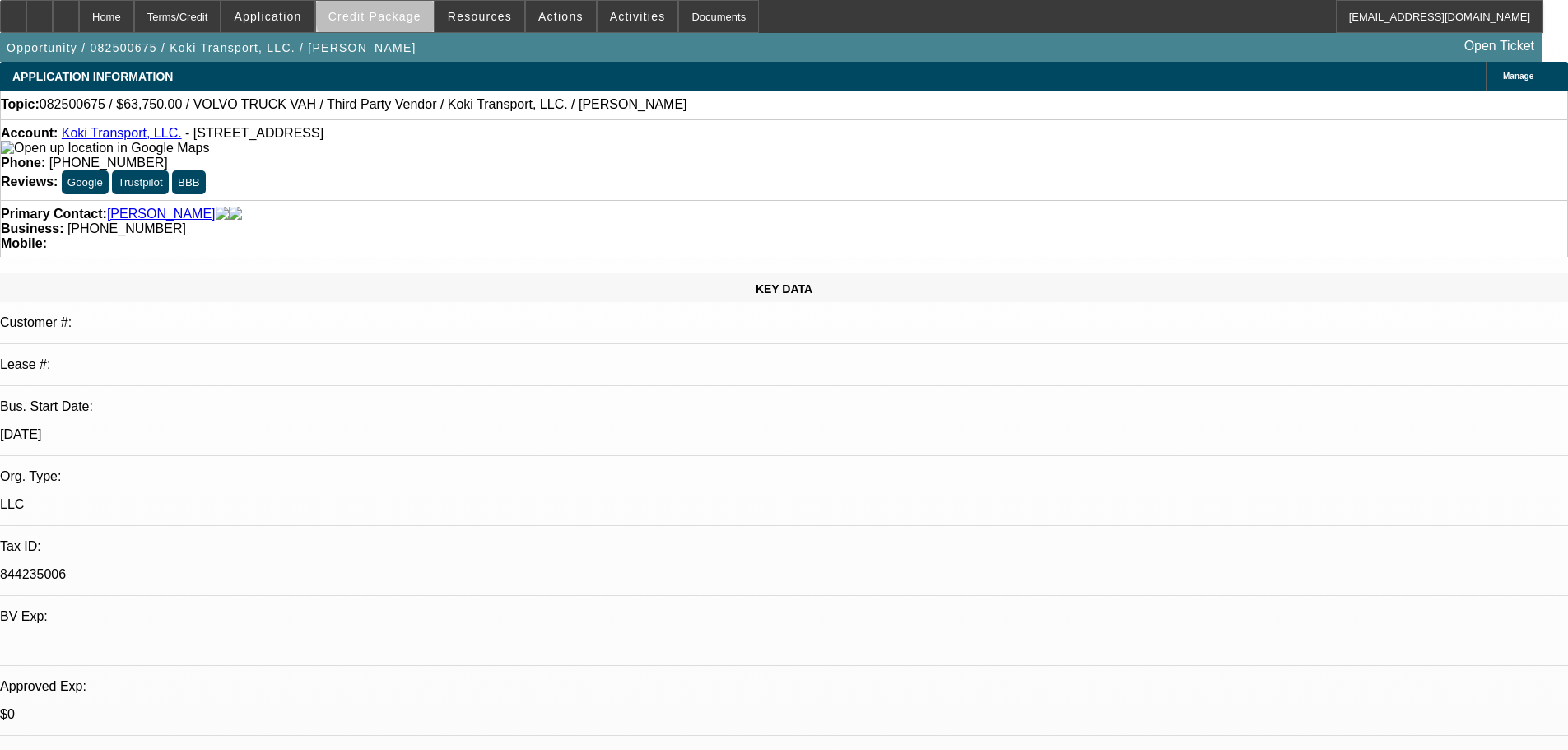
click at [409, 13] on span "Credit Package" at bounding box center [375, 17] width 93 height 13
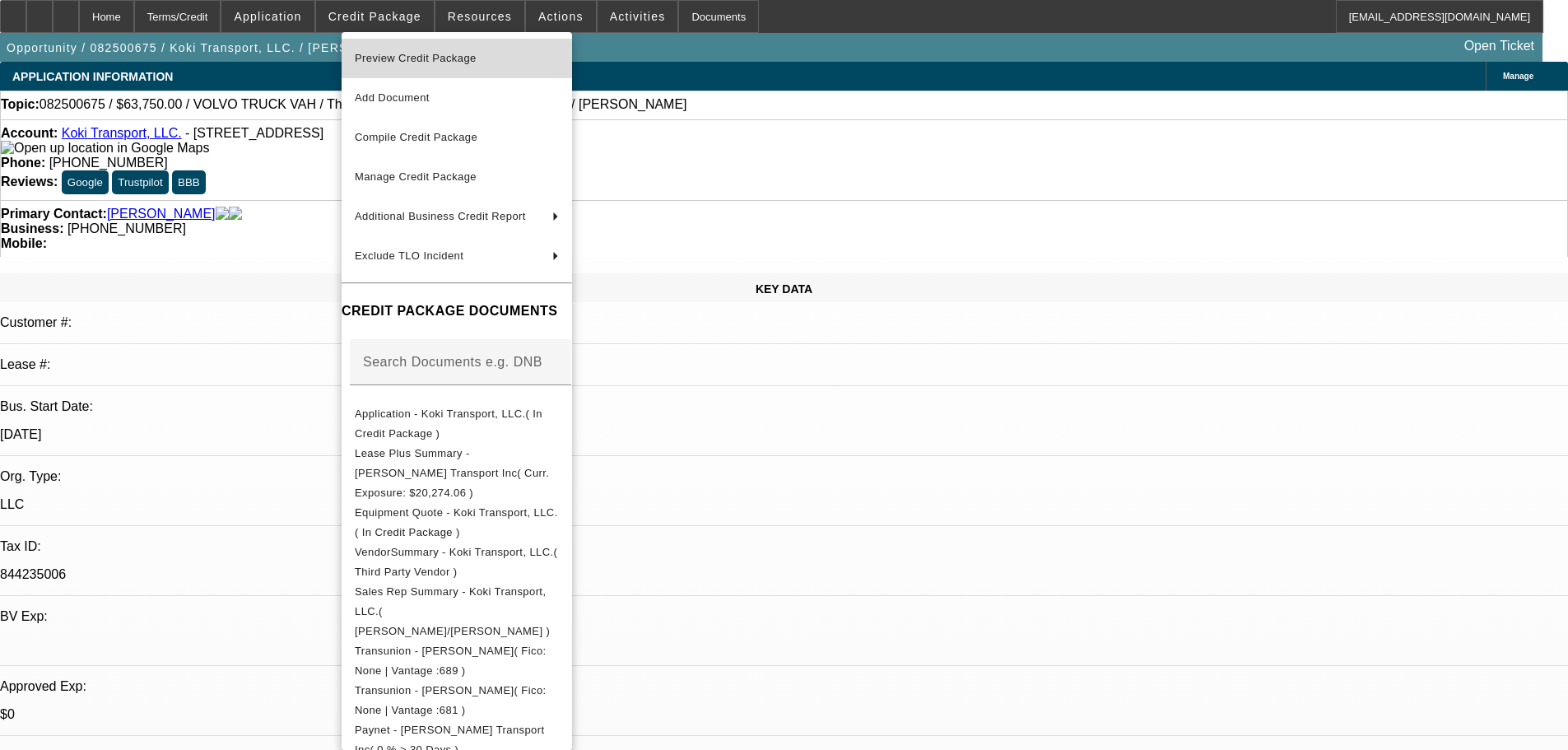
click at [445, 62] on span "Preview Credit Package" at bounding box center [415, 58] width 122 height 12
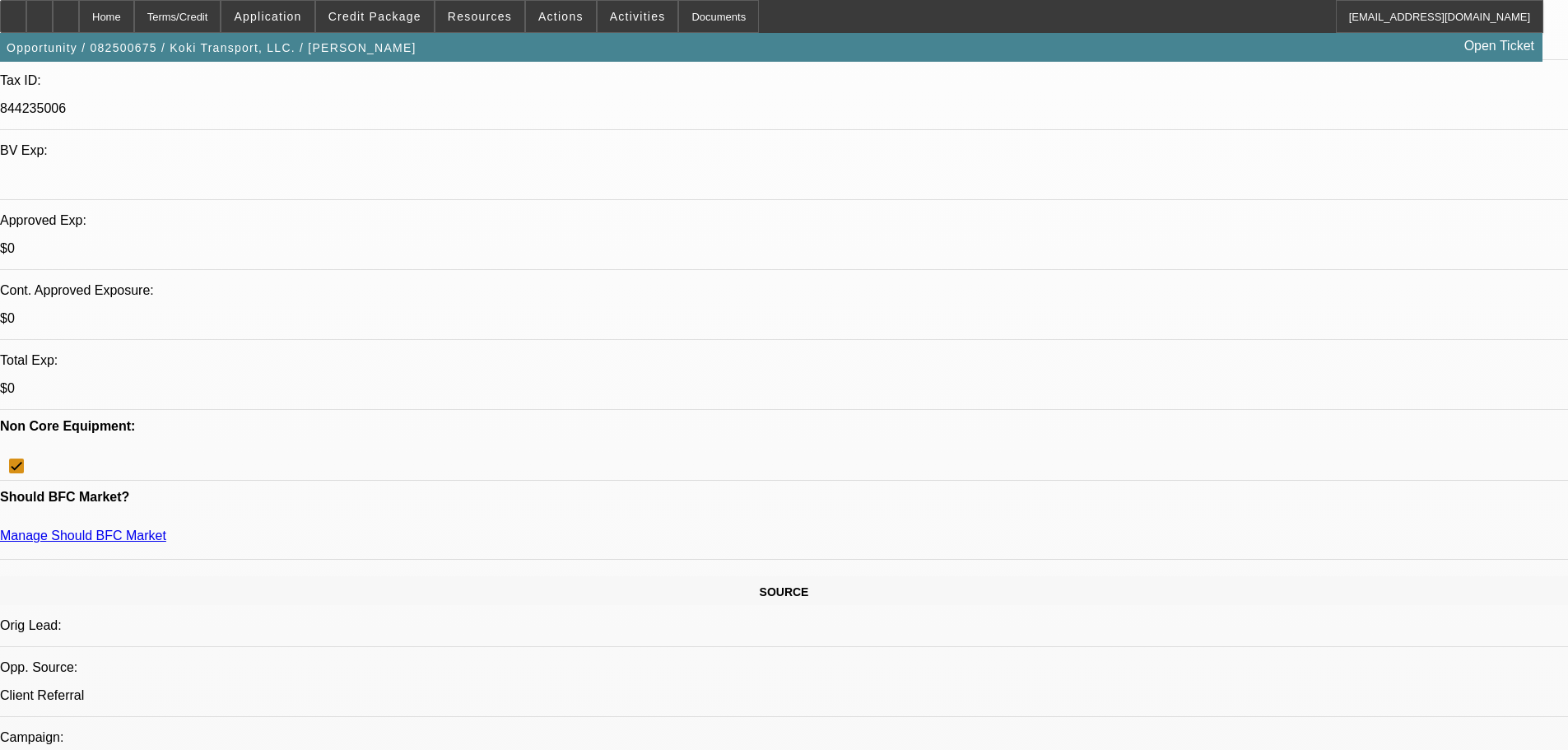
scroll to position [493, 0]
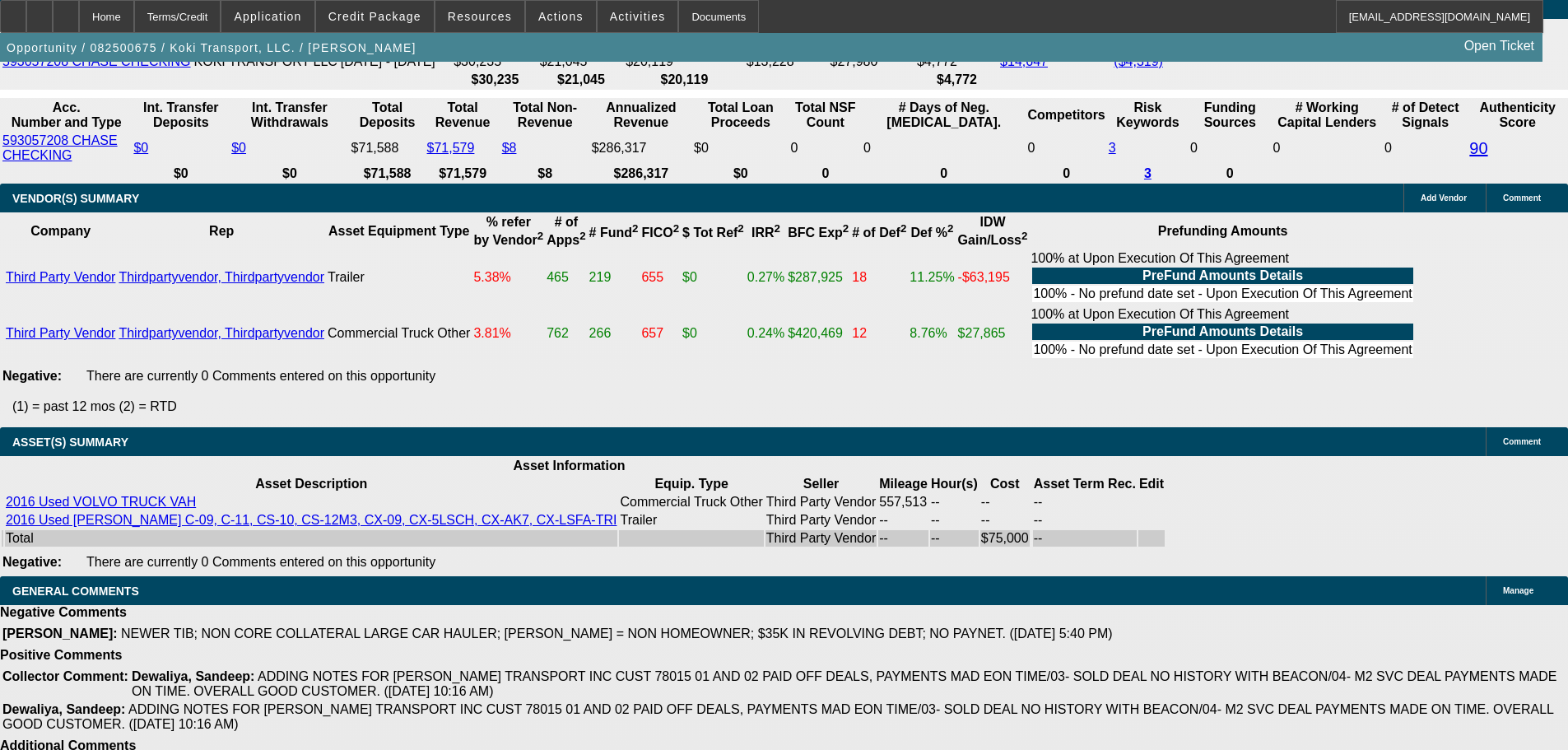
scroll to position [3214, 0]
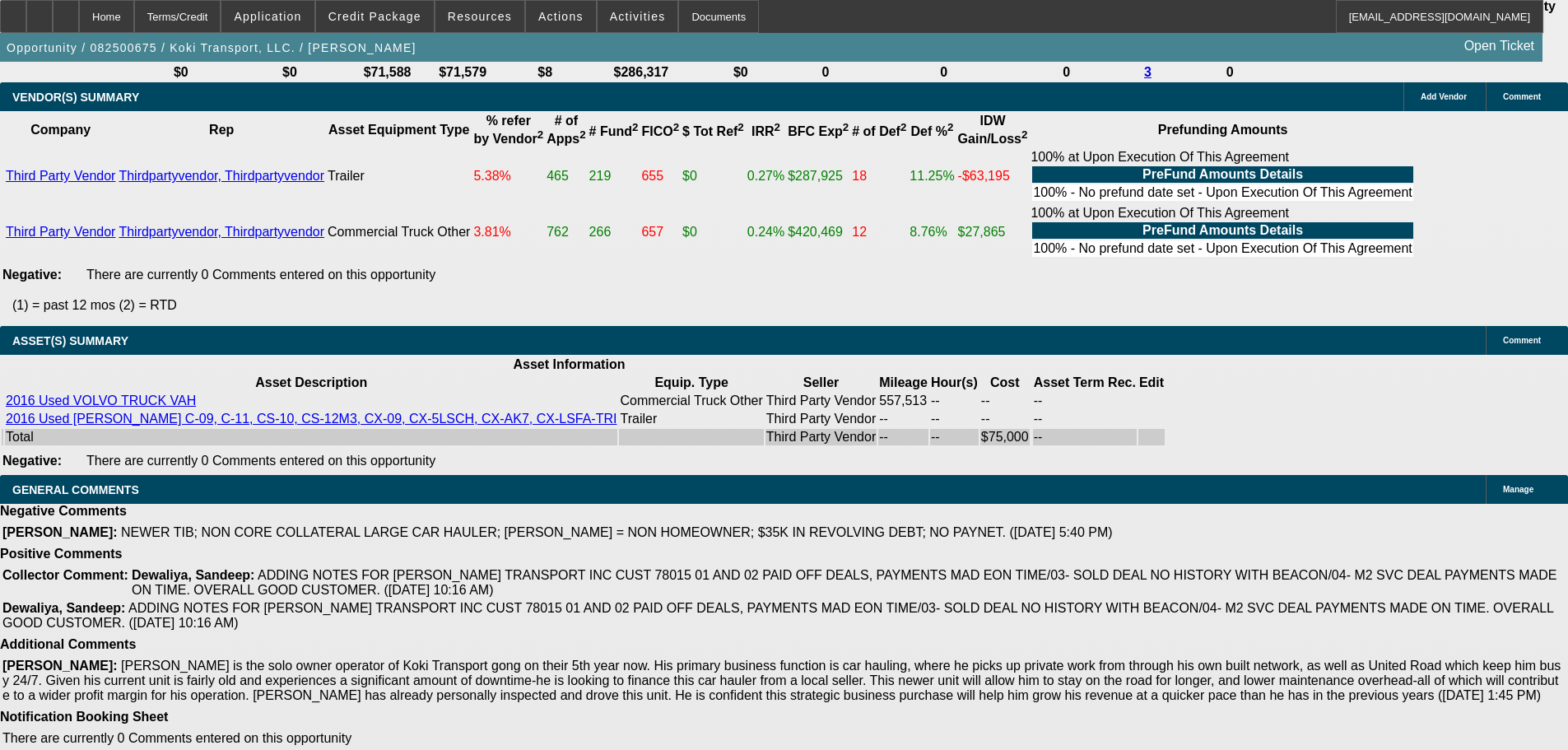
select select "5"
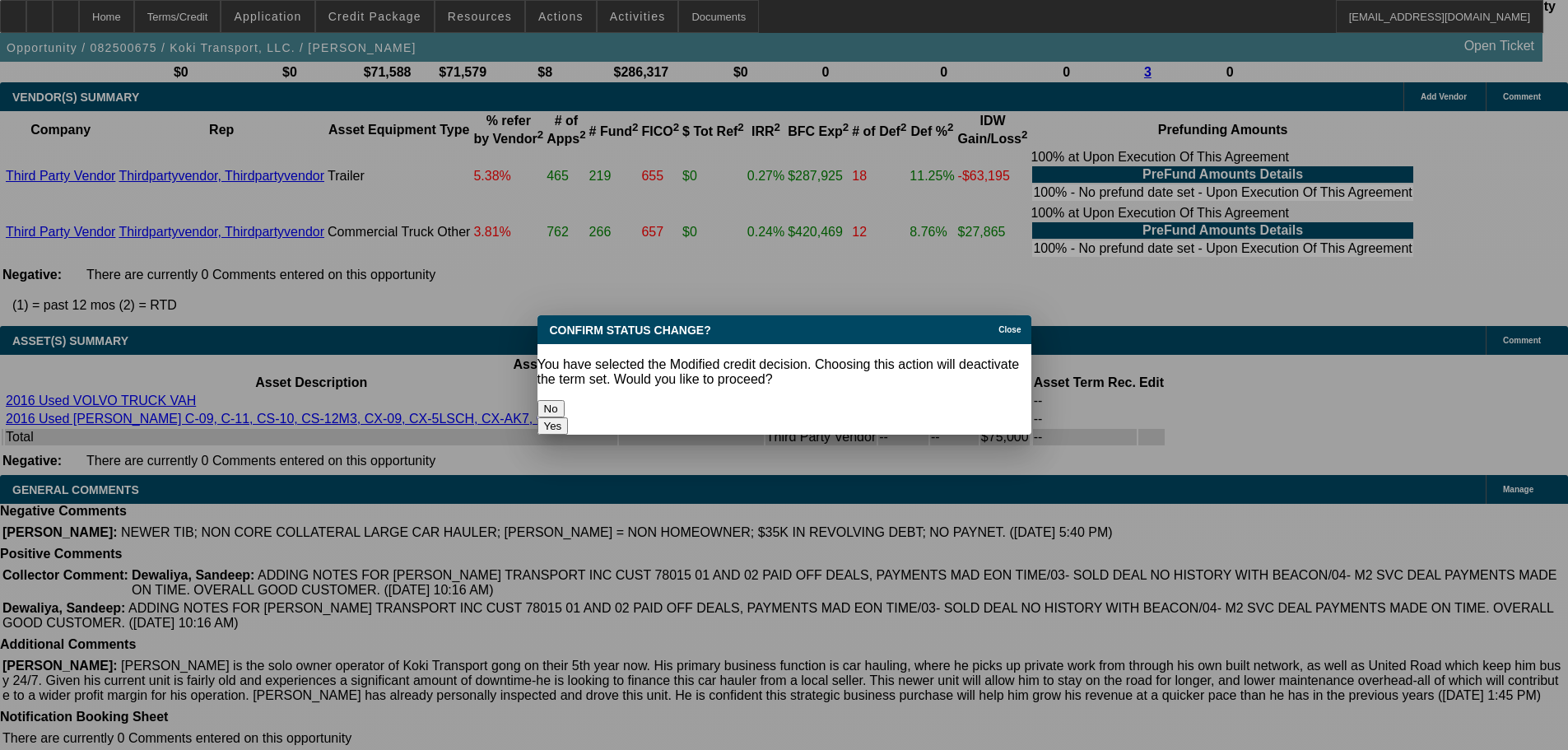
click at [569, 417] on button "Yes" at bounding box center [553, 425] width 32 height 18
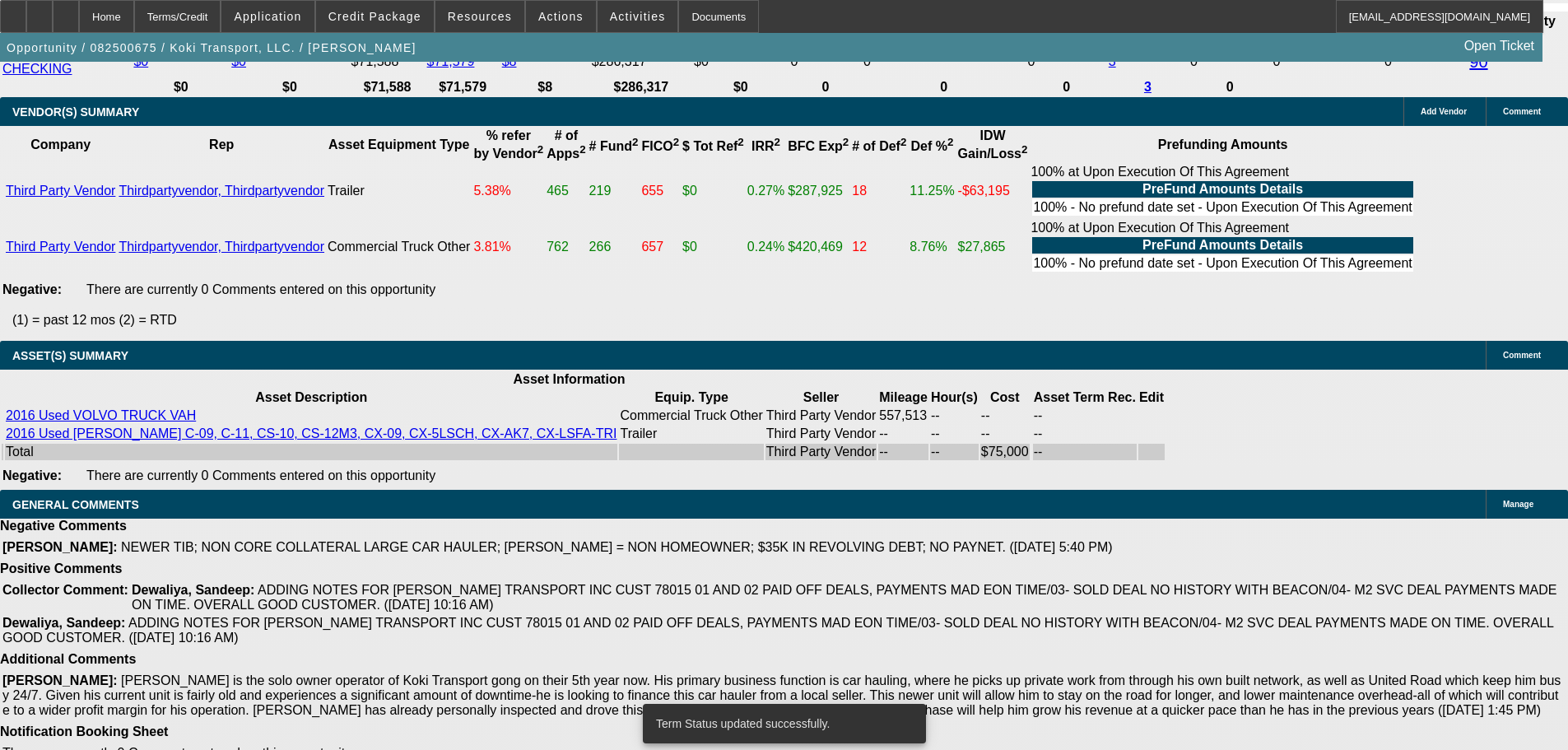
scroll to position [3214, 0]
select select "0.15"
select select "2"
select select "0.1"
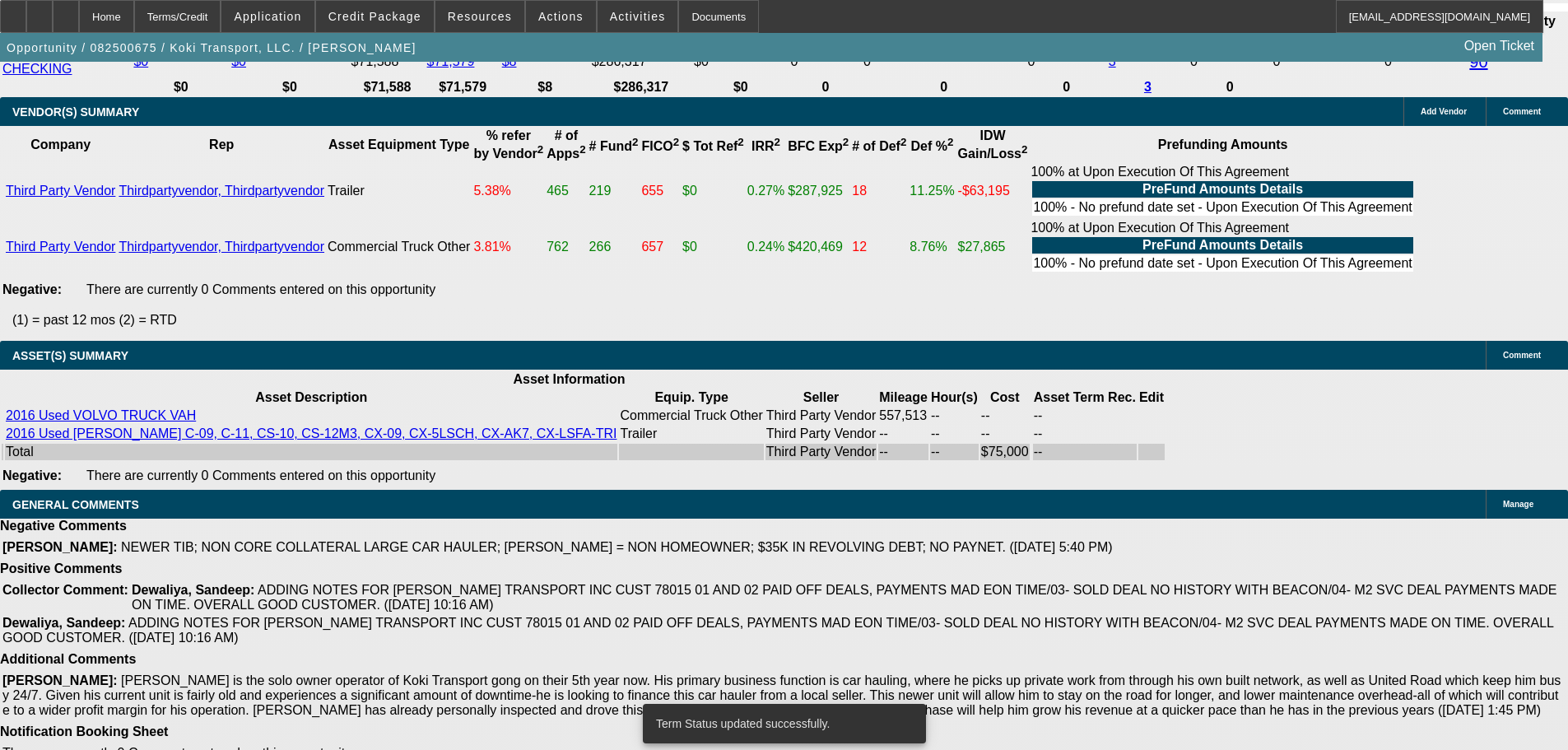
select select "4"
select select "0.15"
select select "2"
select select "0.1"
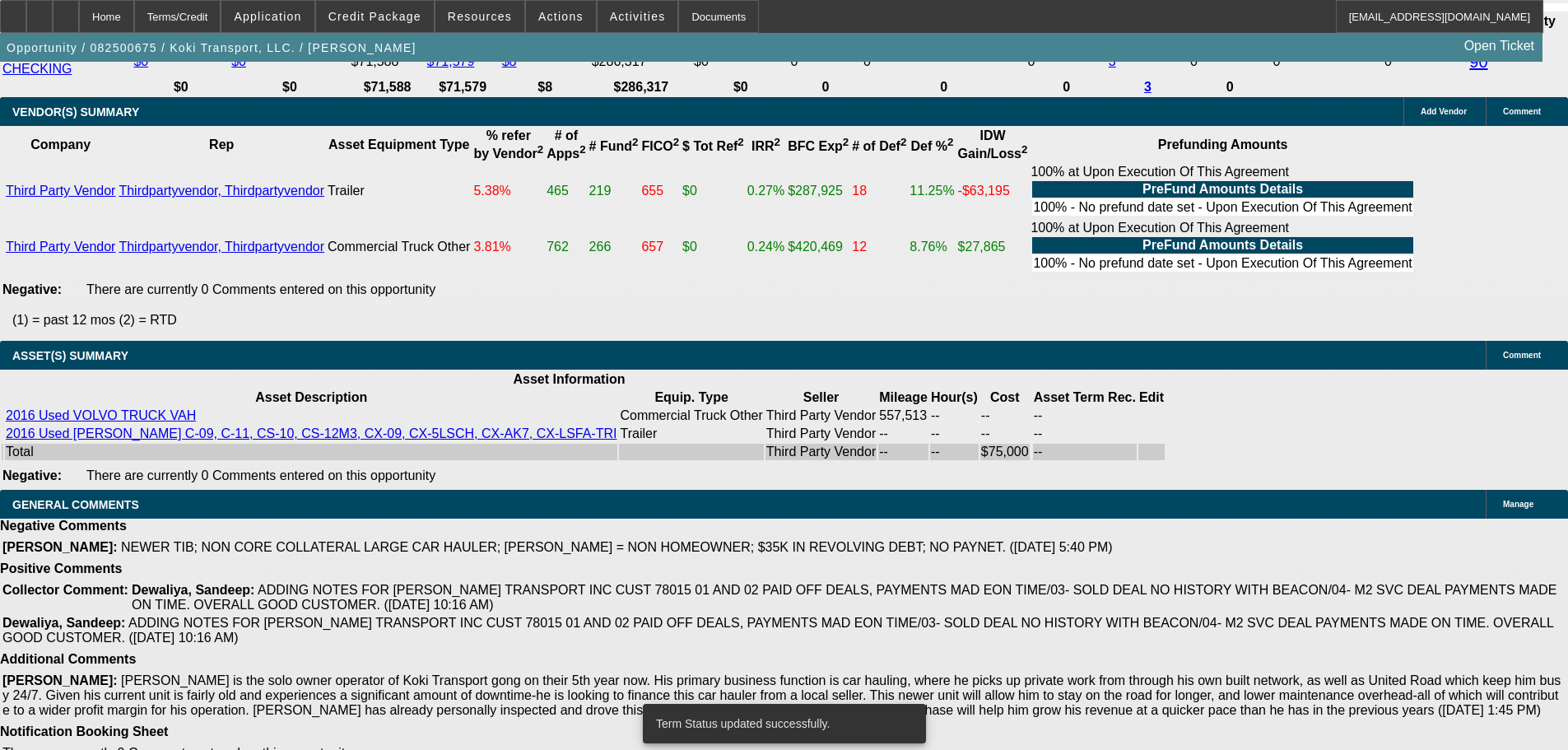
select select "4"
select select "0.2"
select select "2"
select select "0.1"
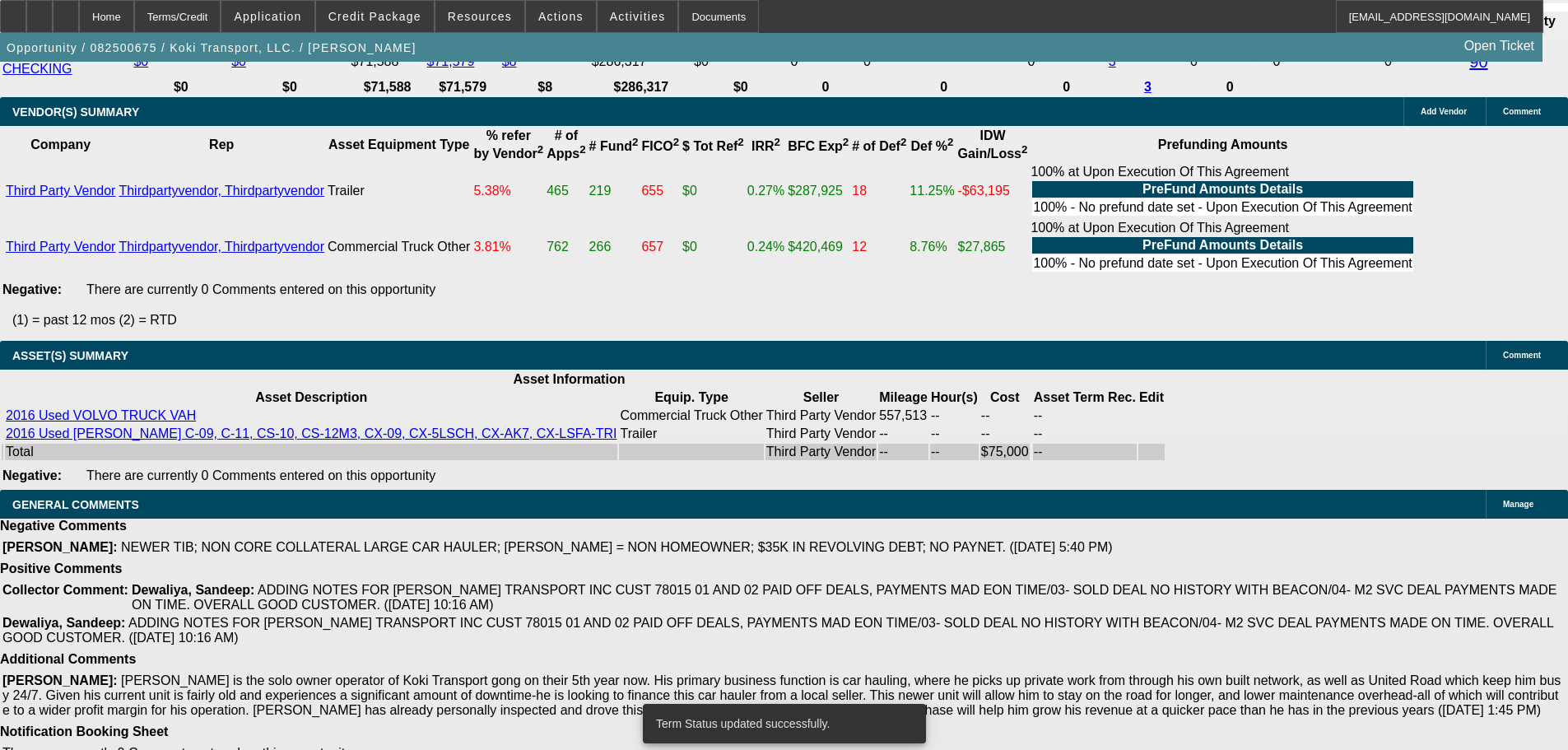
select select "4"
select select "0.1"
select select "2"
select select "0.1"
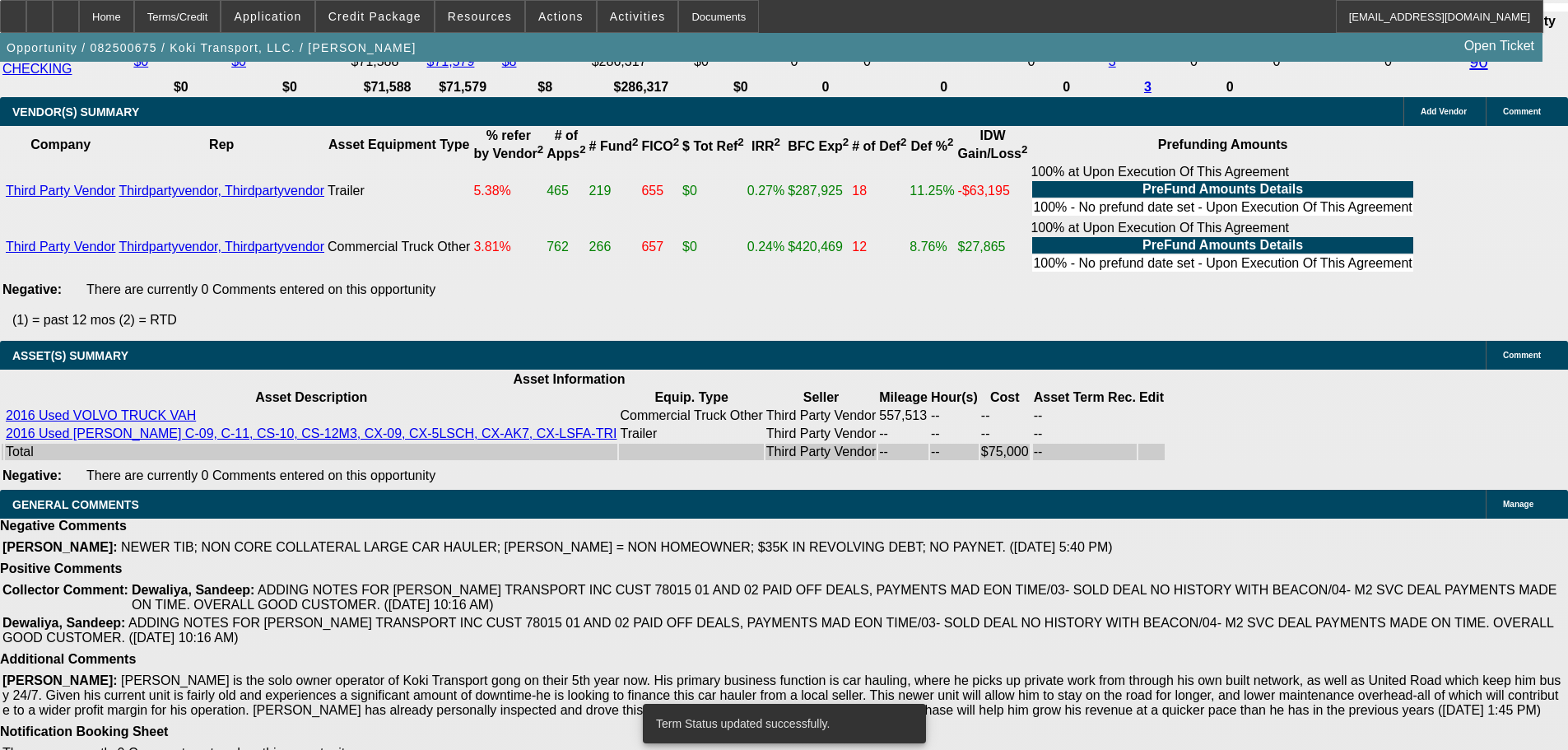
select select "4"
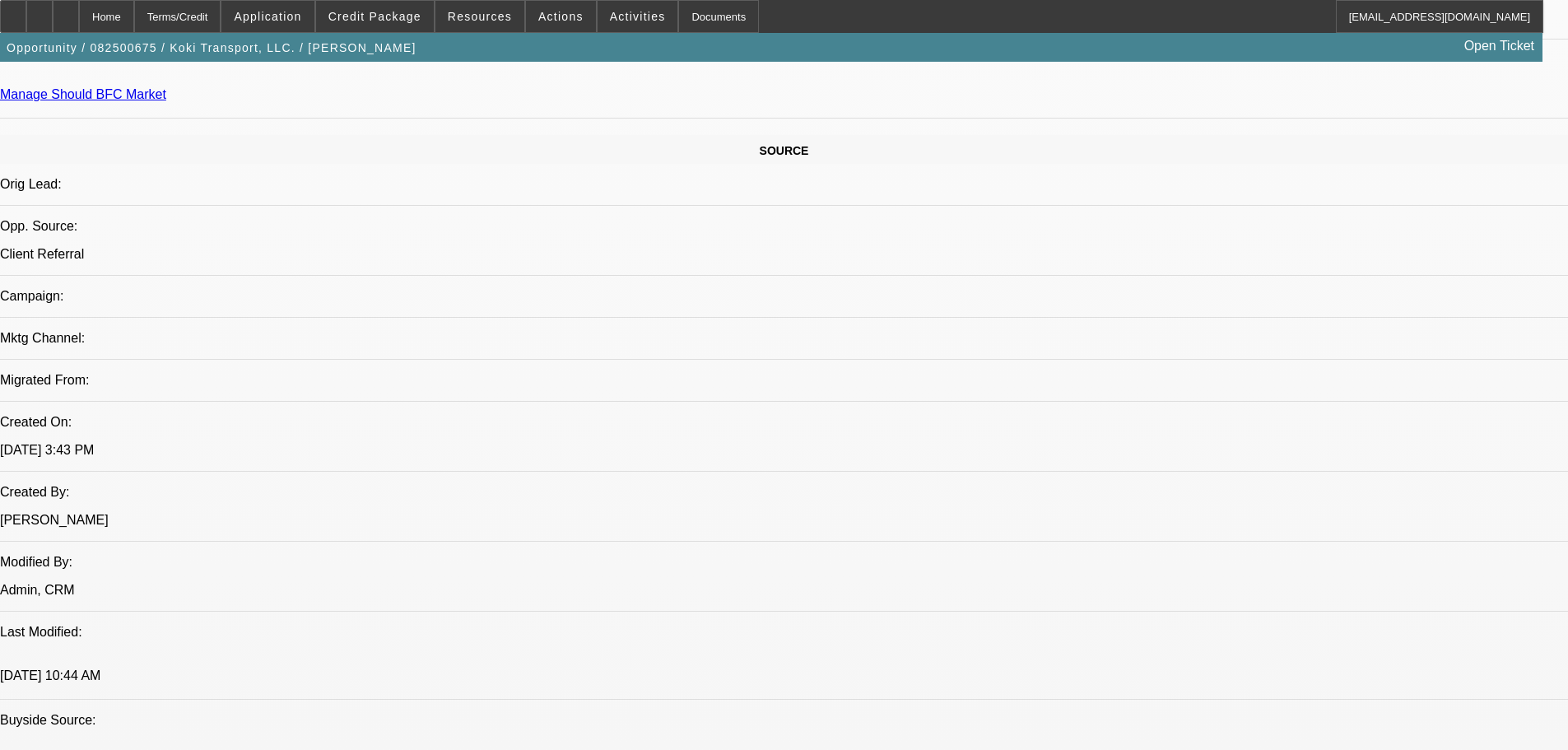
scroll to position [744, 0]
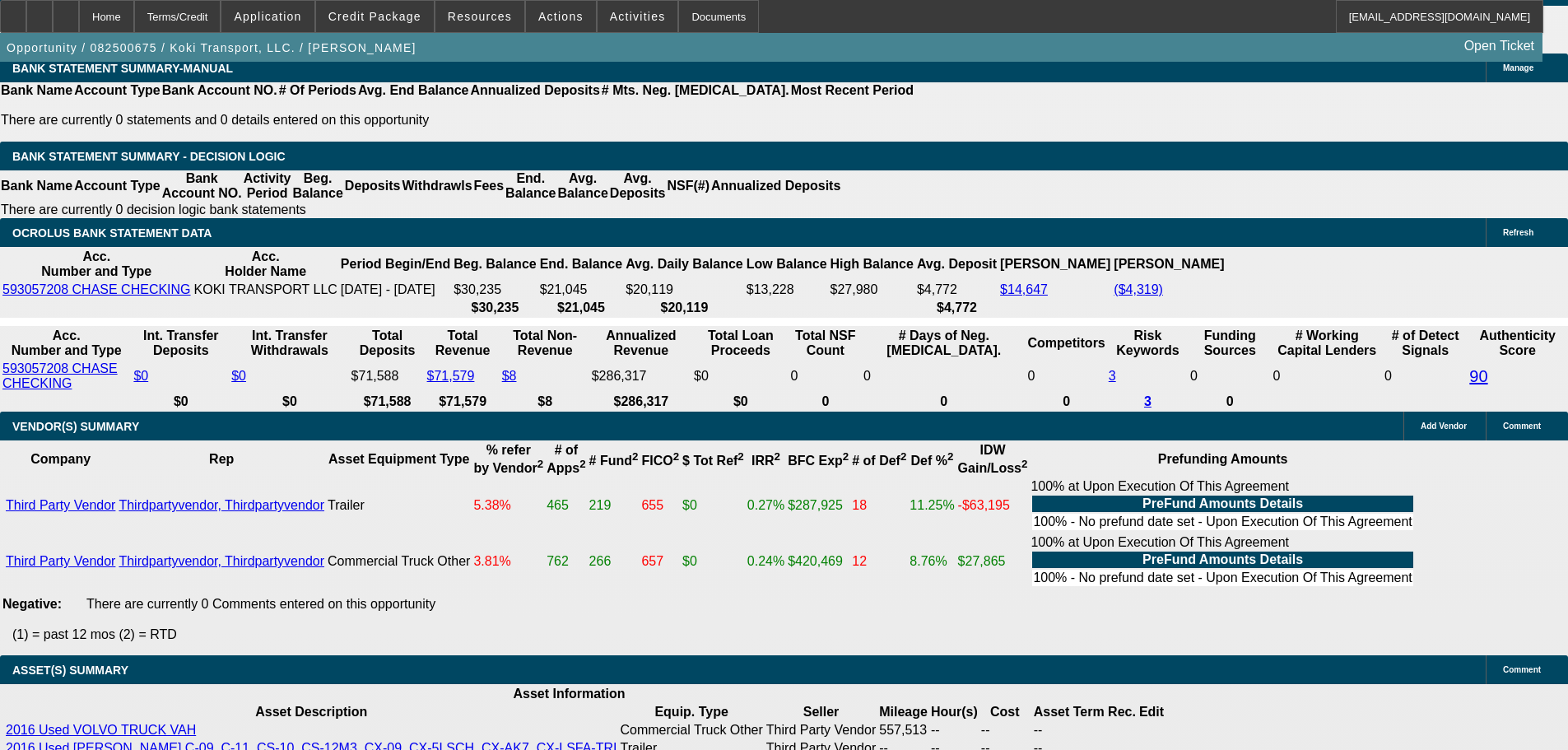
scroll to position [2555, 0]
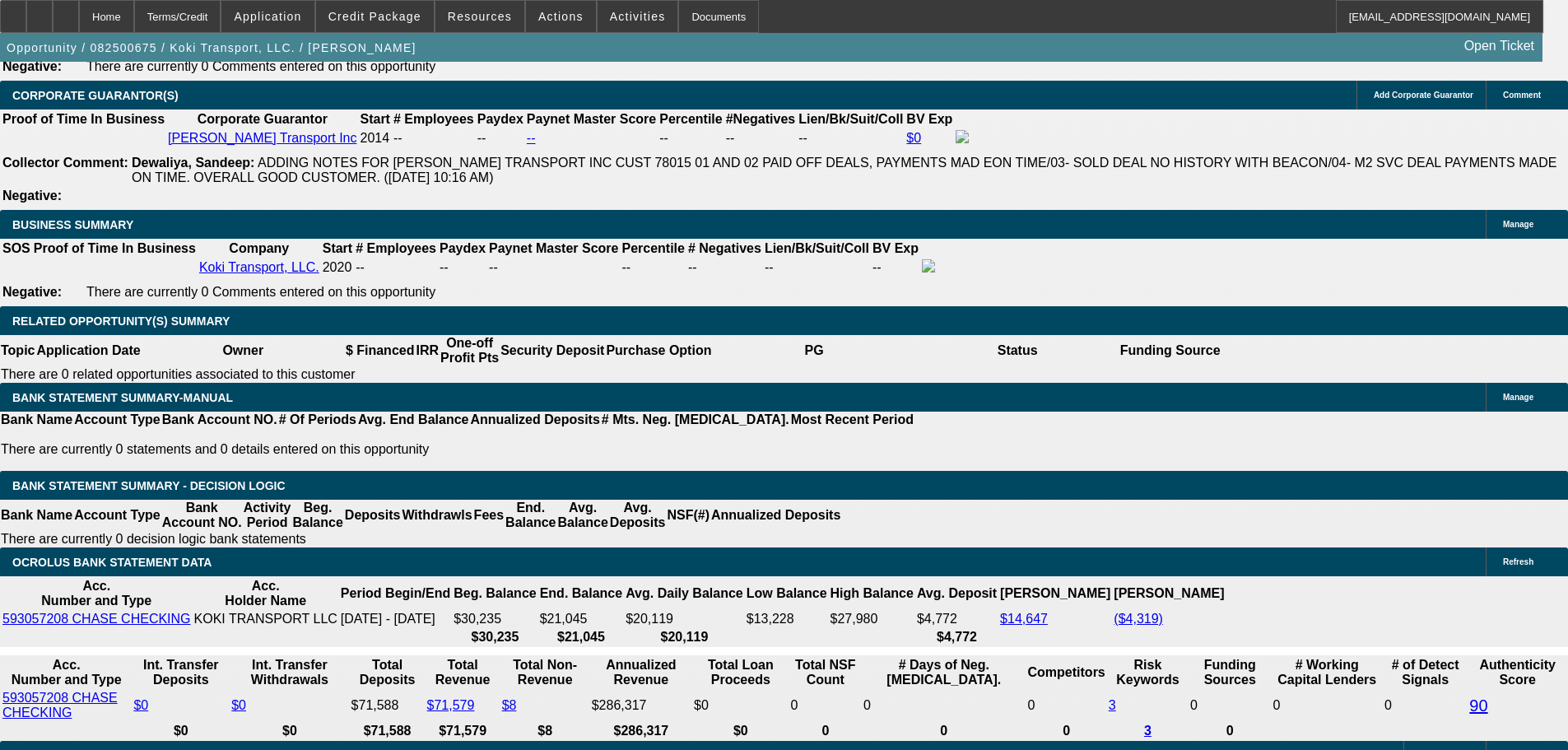
select select "0.2"
type input "$15,000.00"
type input "UNKNOWN"
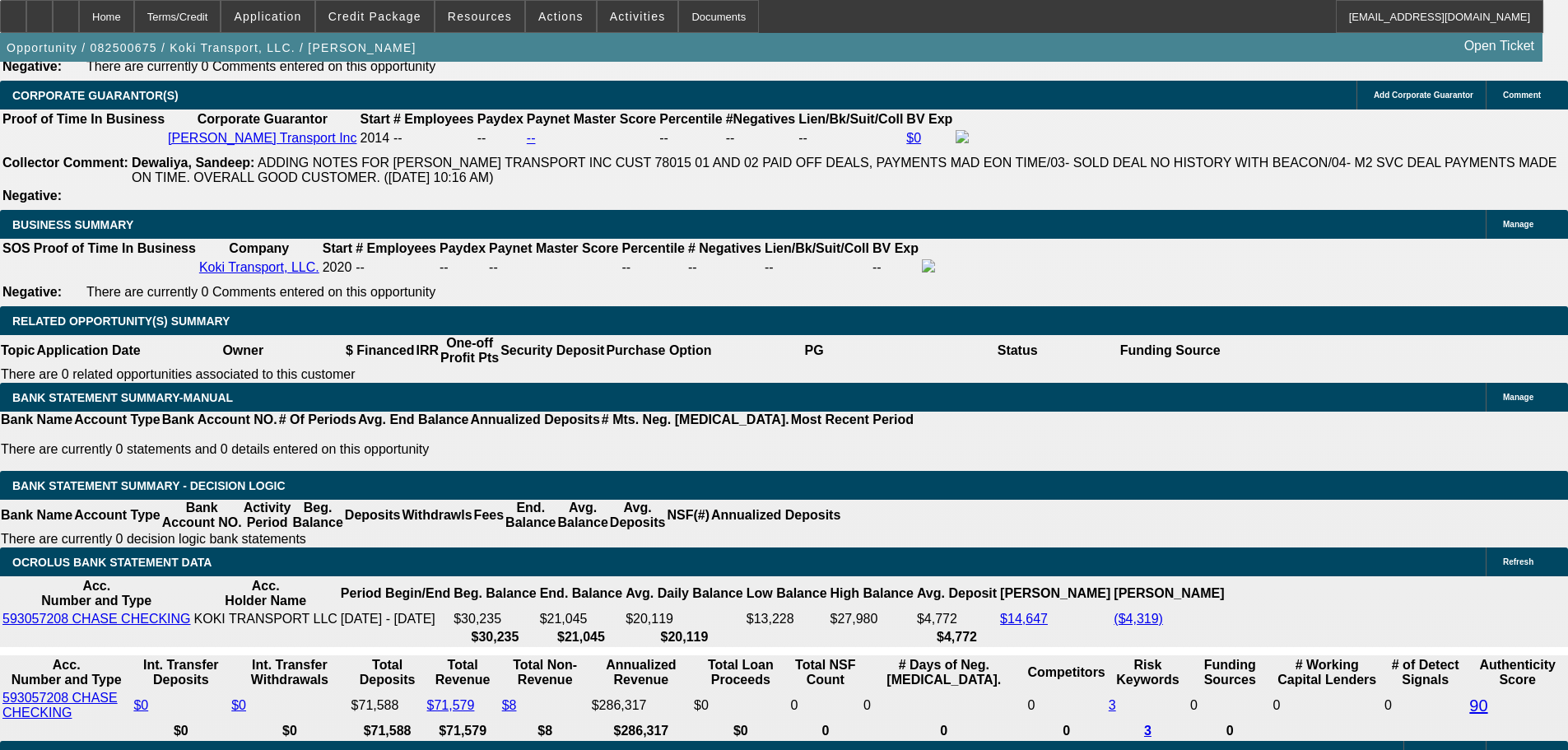
type input "$4,368.44"
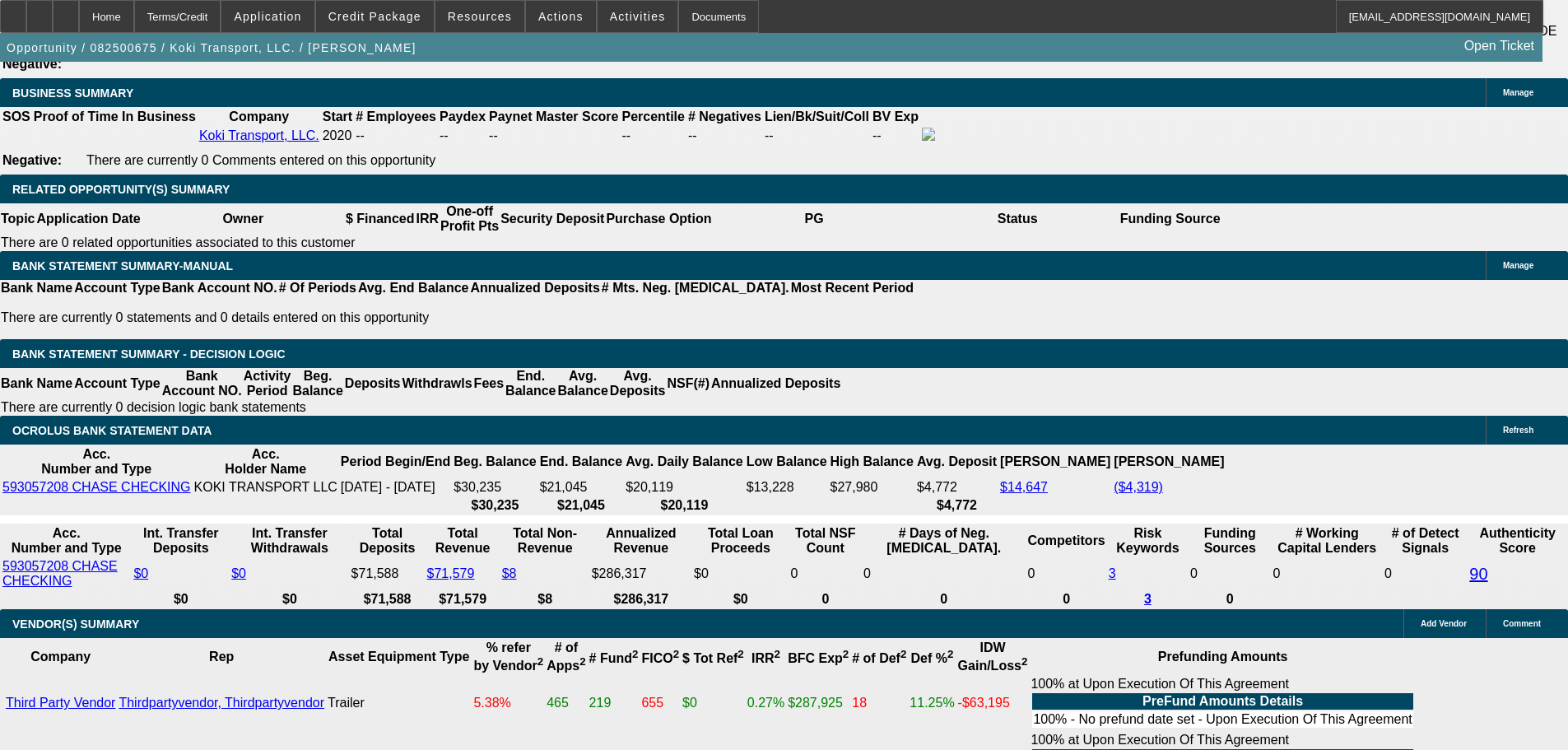
scroll to position [2719, 0]
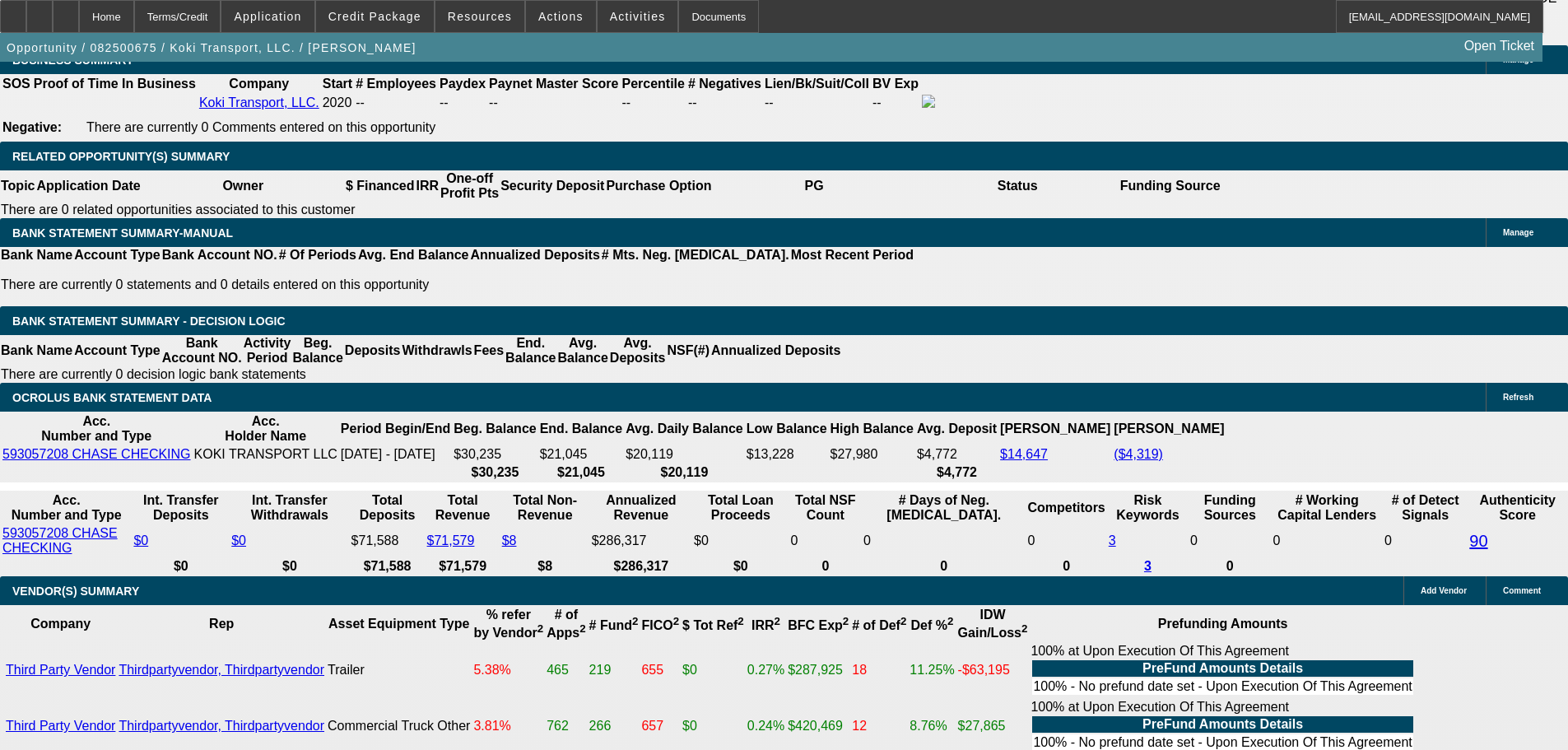
drag, startPoint x: 239, startPoint y: 420, endPoint x: 587, endPoint y: 418, distance: 348.0
type input "21"
type input "$42.00"
type input "2195"
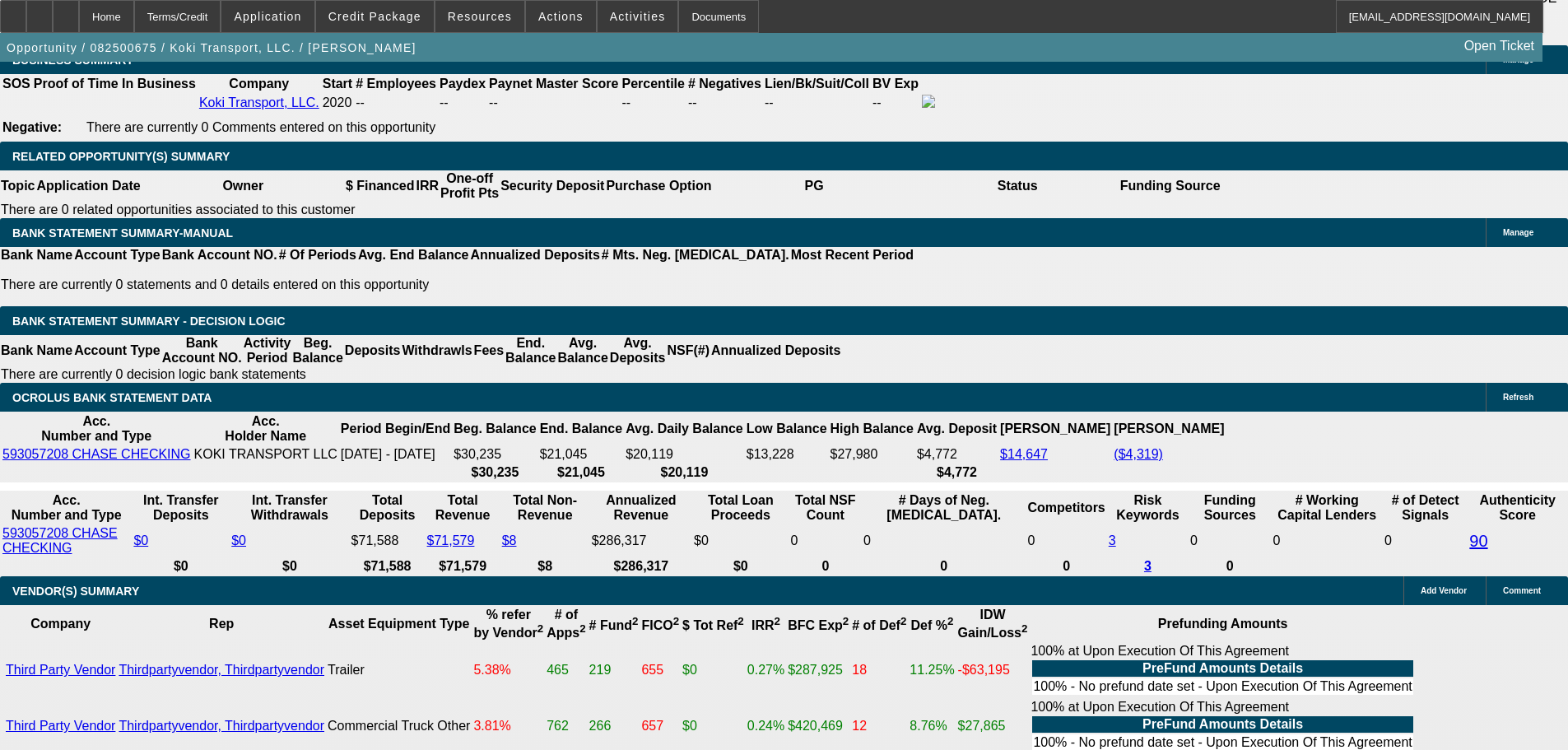
type input "$4,390.00"
type input "18.9"
type input "$2,195.00"
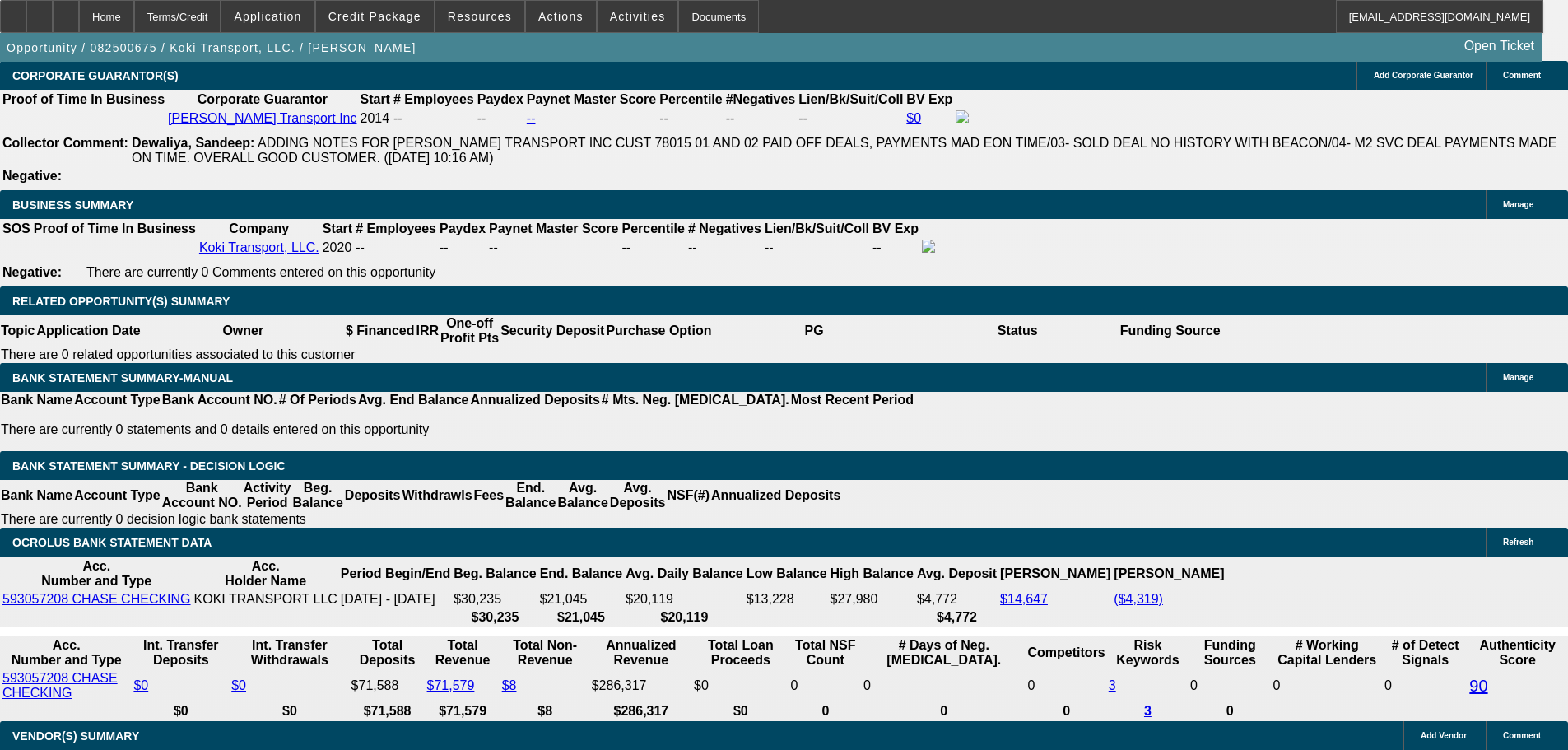
scroll to position [2555, 0]
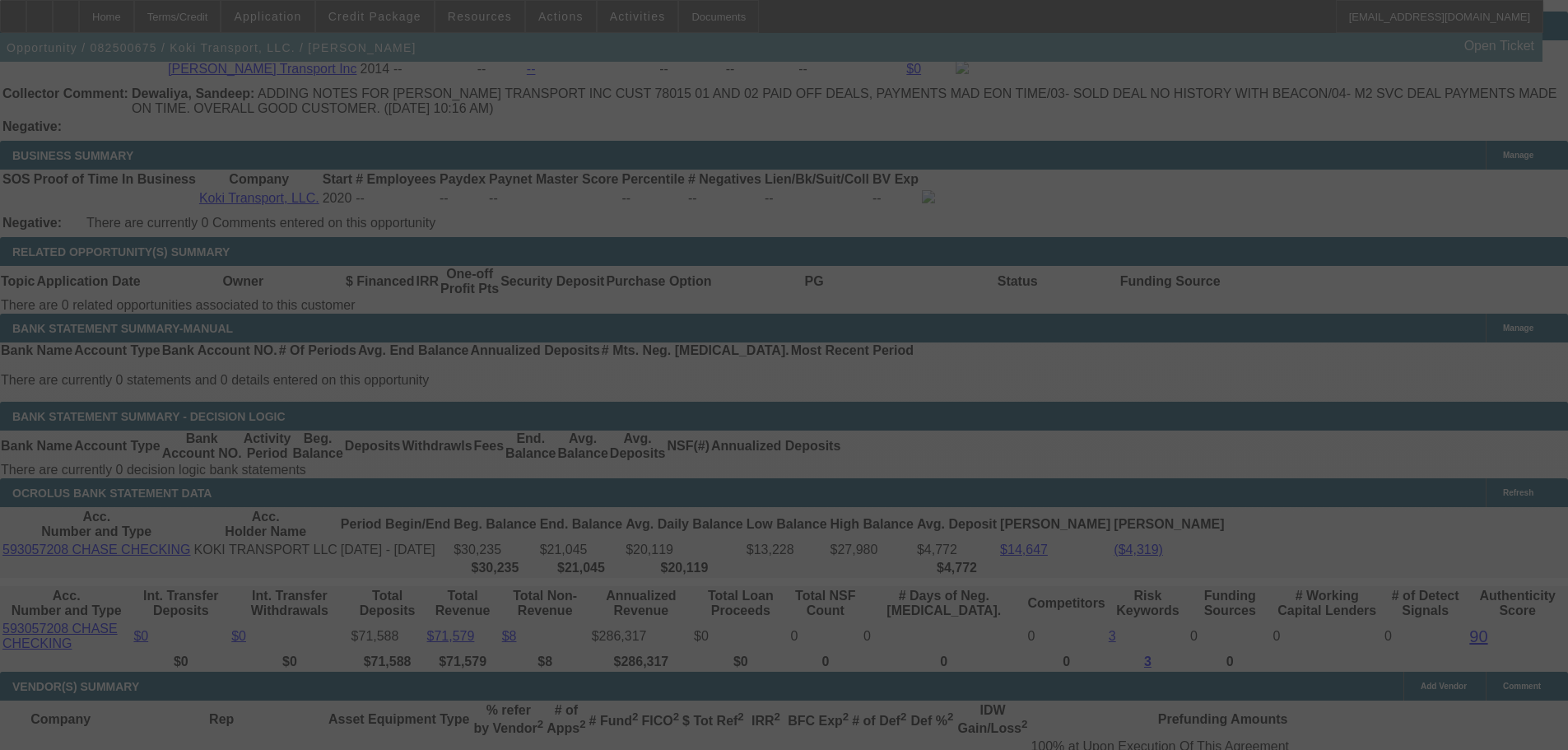
scroll to position [2719, 0]
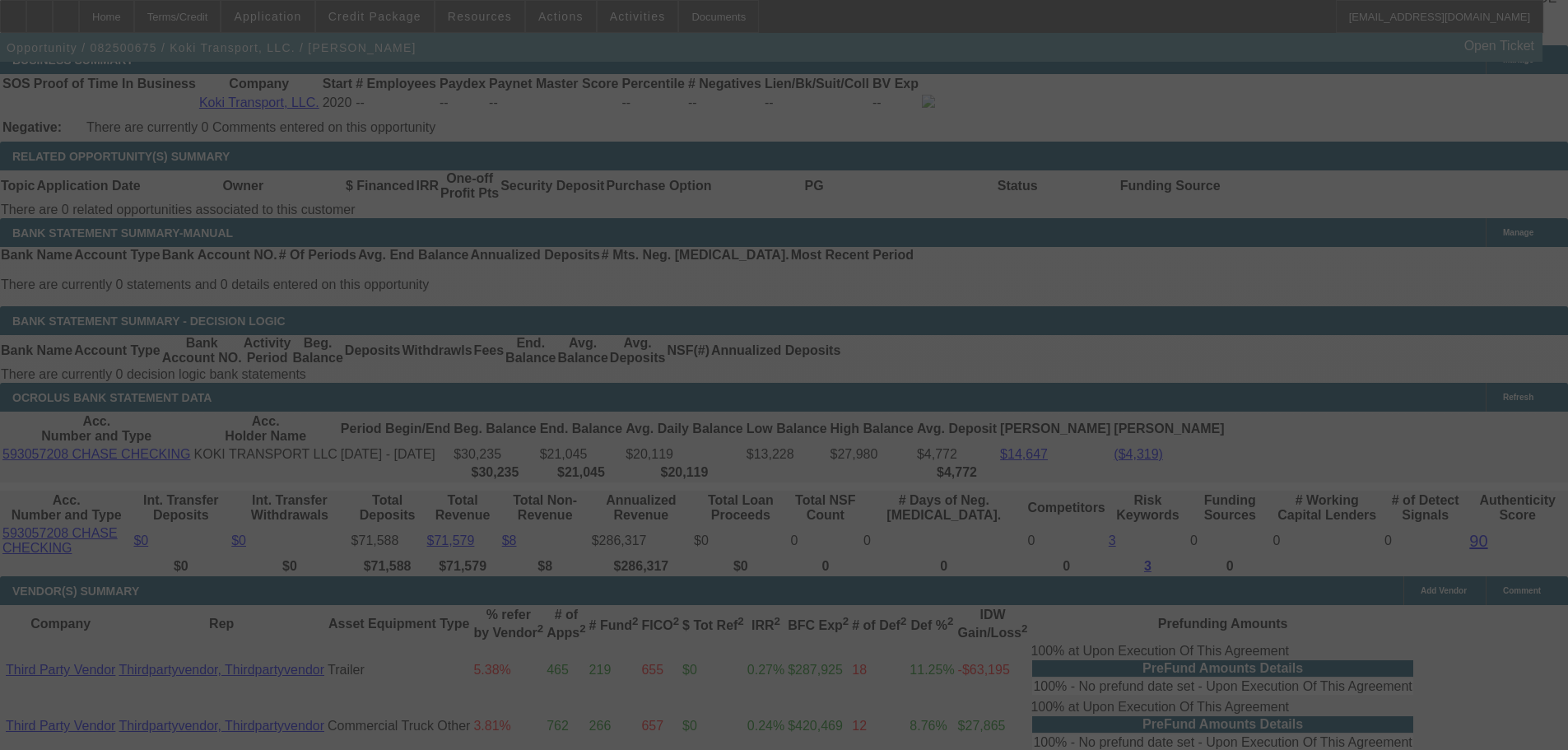
select select "0.2"
select select "2"
select select "0.1"
select select "4"
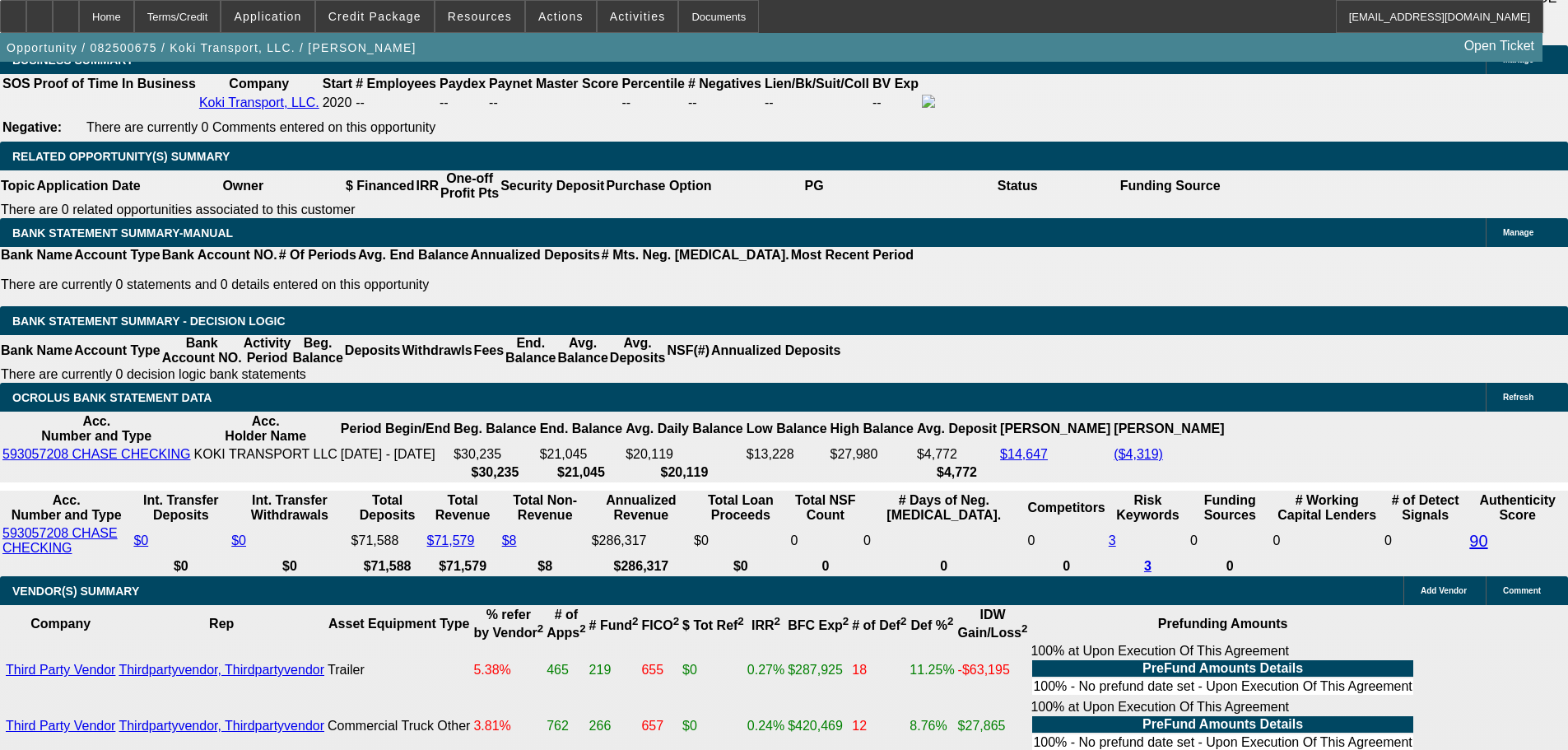
drag, startPoint x: 245, startPoint y: 418, endPoint x: 436, endPoint y: 417, distance: 191.0
type input "21"
type input "$42.00"
type input "UNKNOWN"
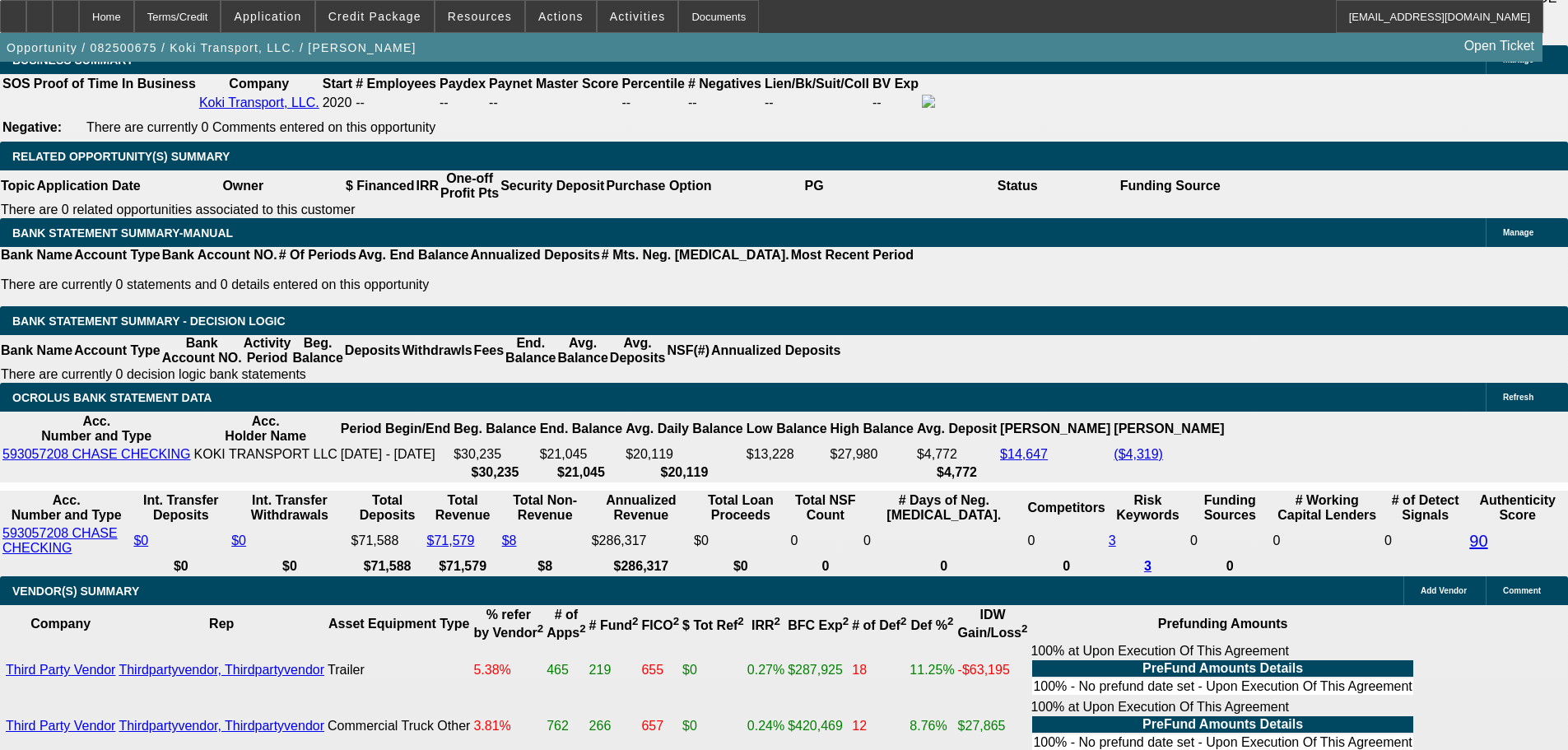
type input "215"
type input "2150"
type input "$4,300.00"
type input "17.4"
type input "$2,150.00"
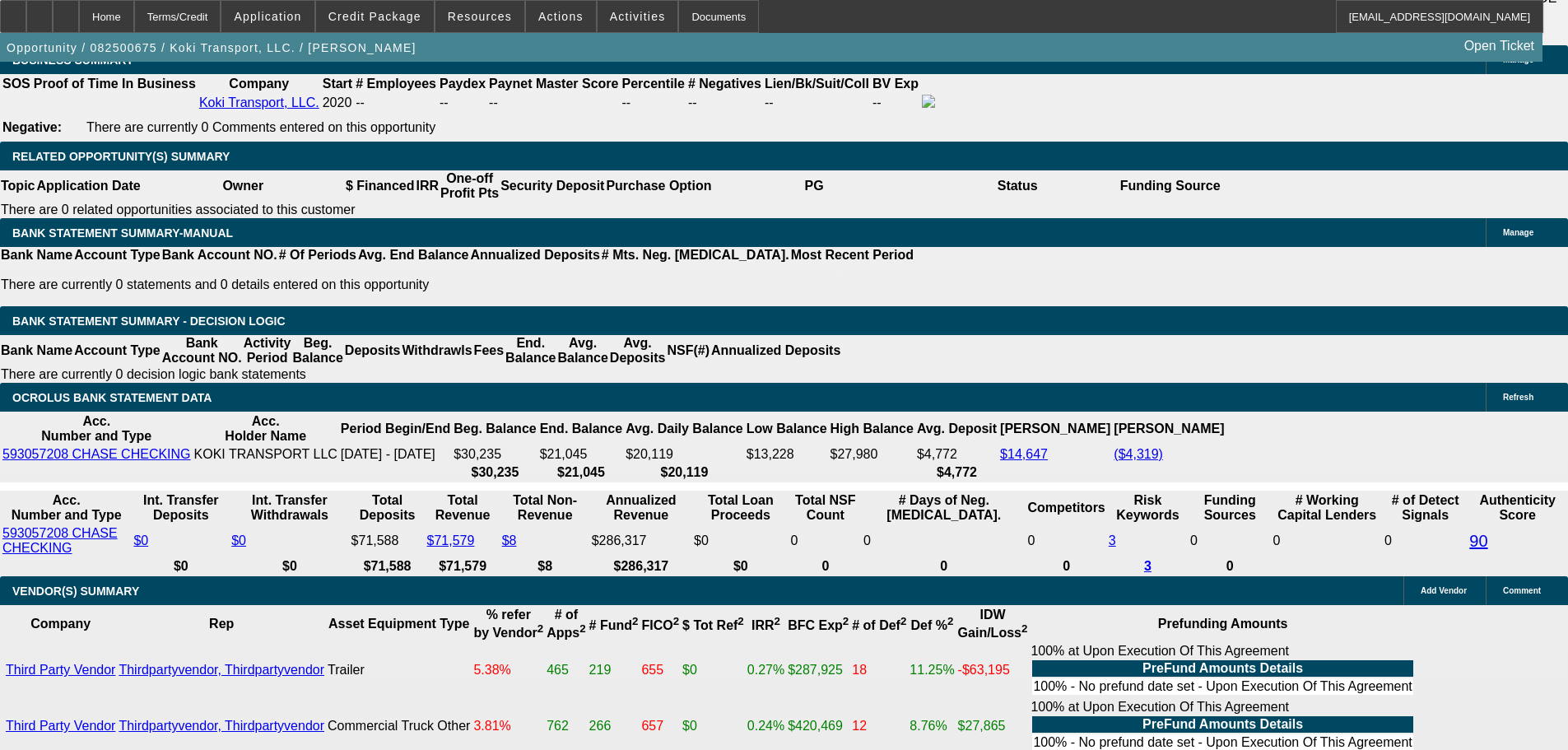
drag, startPoint x: 353, startPoint y: 423, endPoint x: 522, endPoint y: 416, distance: 169.1
type input "18"
type input "$3,384.98"
type input "$1,692.49"
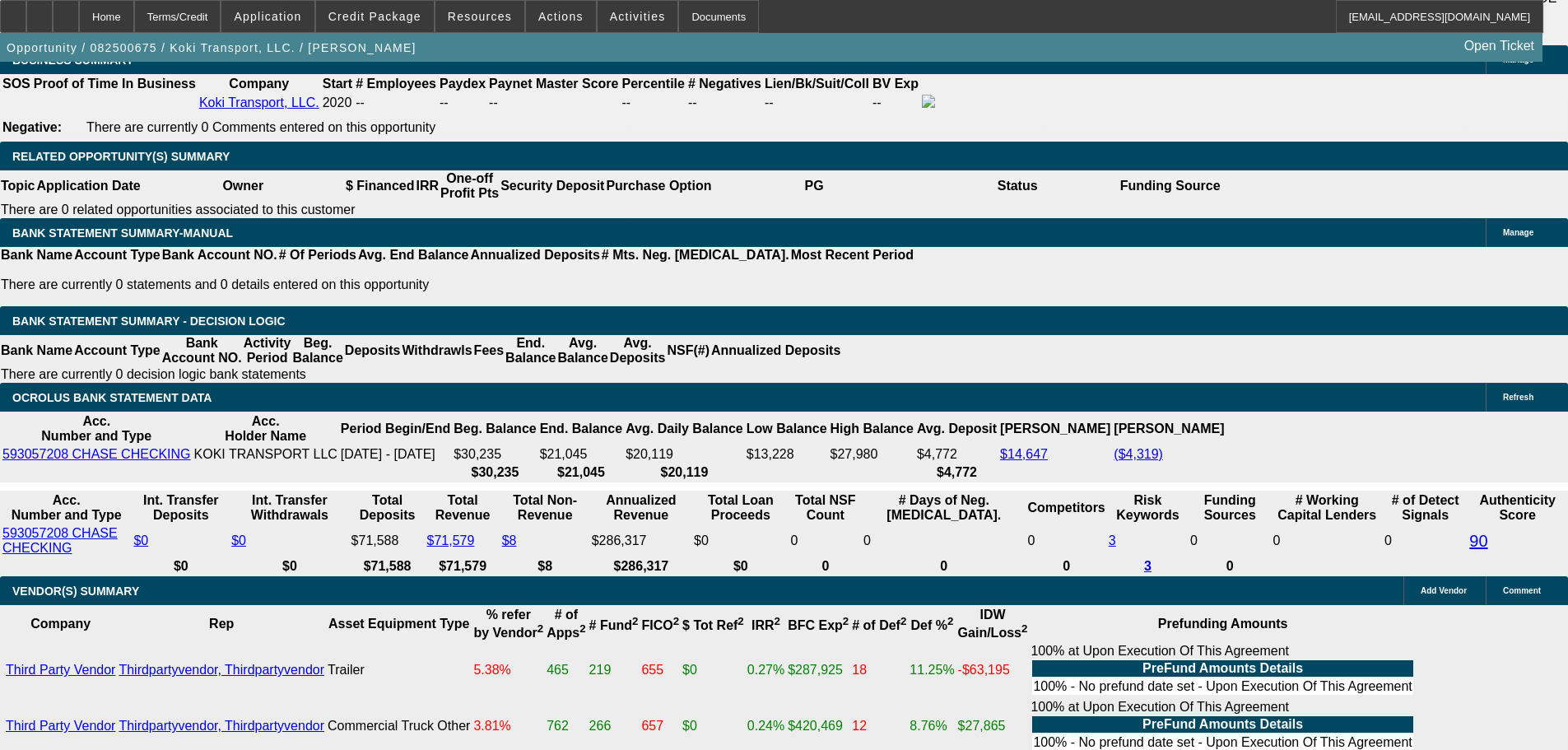
type input "$4,338.28"
type input "$2,169.14"
type input "18.5"
type input "$4,368.44"
type input "$2,184.22"
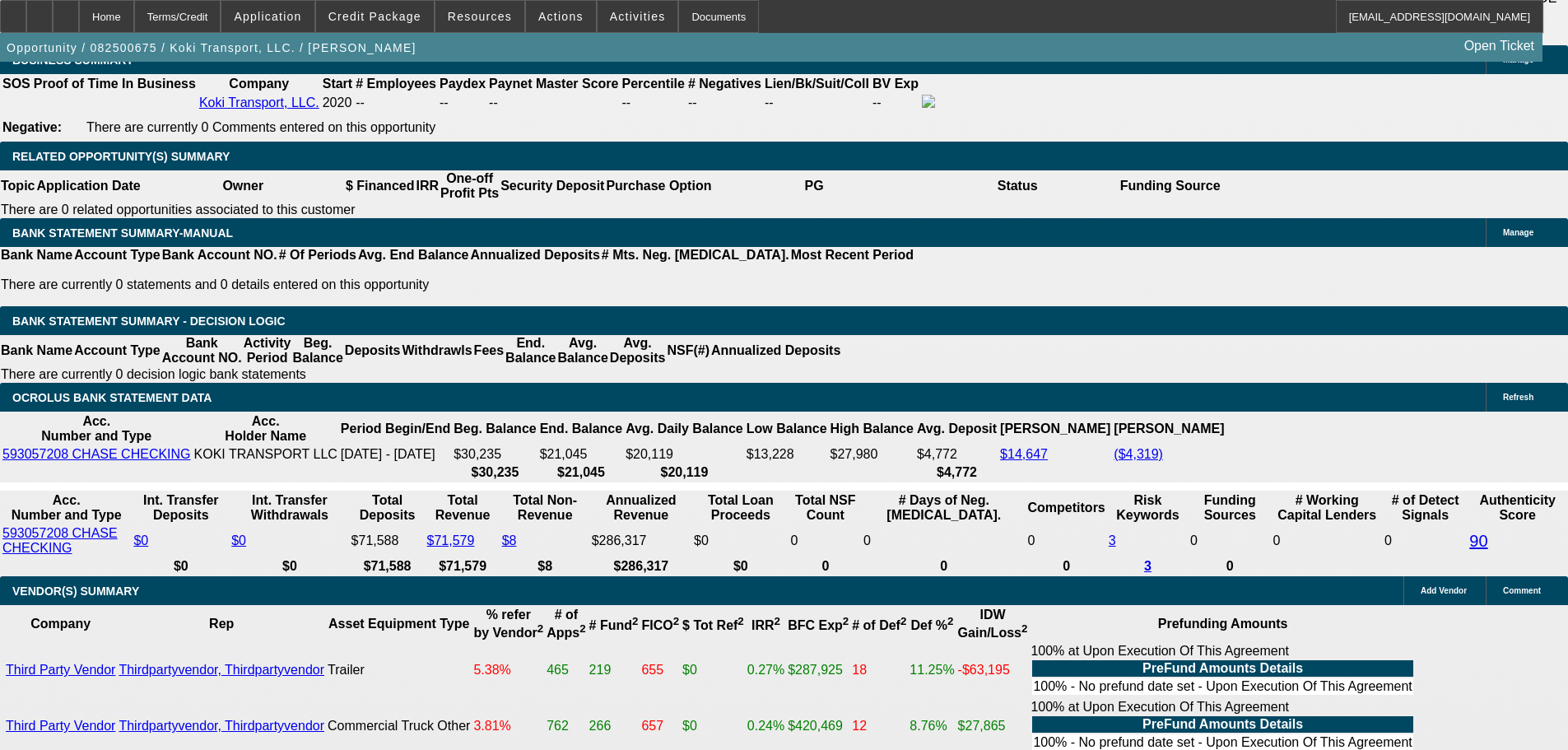
type input "18.5"
drag, startPoint x: 243, startPoint y: 416, endPoint x: 423, endPoint y: 415, distance: 180.0
type input "218"
type input "$436.00"
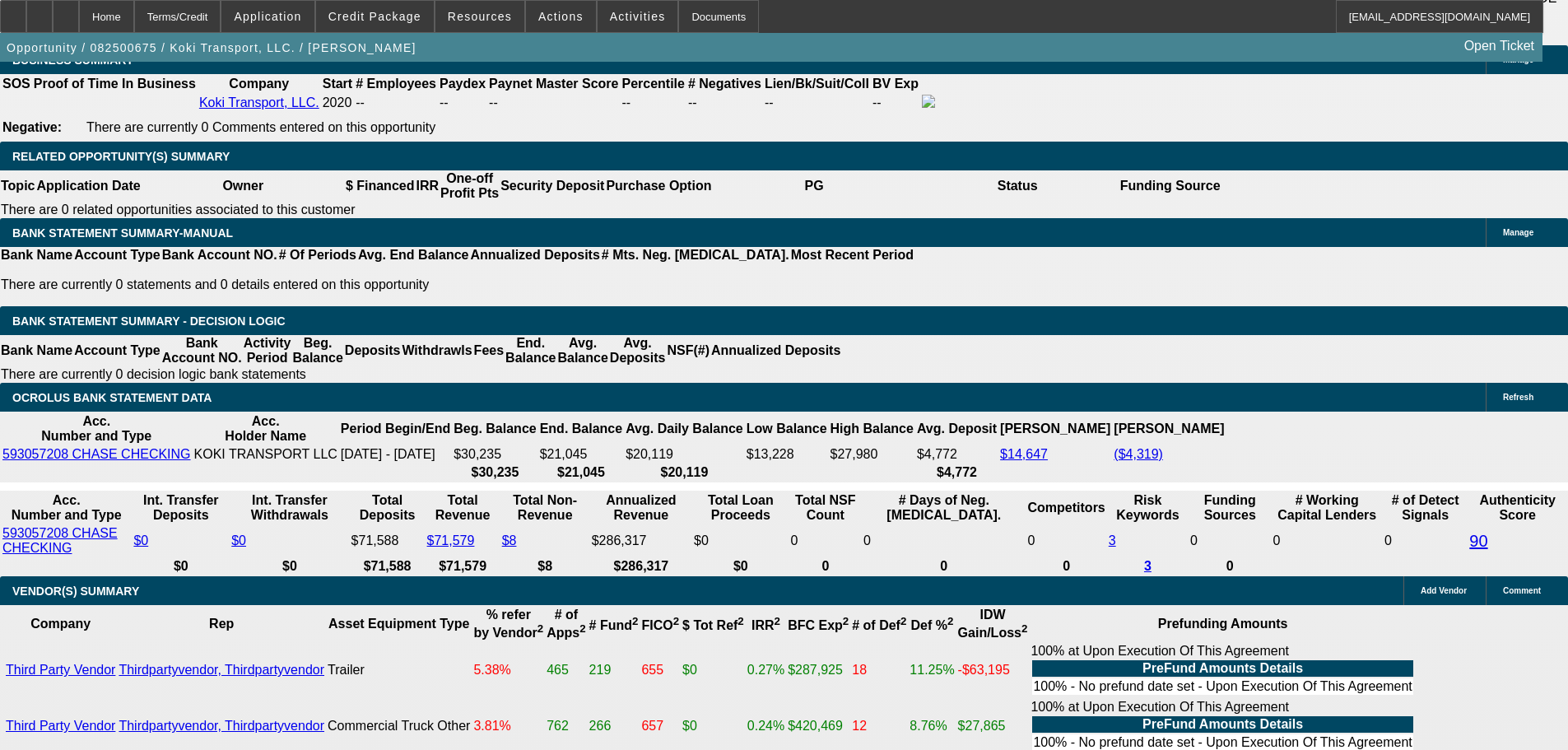
type input "2185"
type input "$4,370.00"
drag, startPoint x: 298, startPoint y: 416, endPoint x: 581, endPoint y: 441, distance: 284.1
type input "2195"
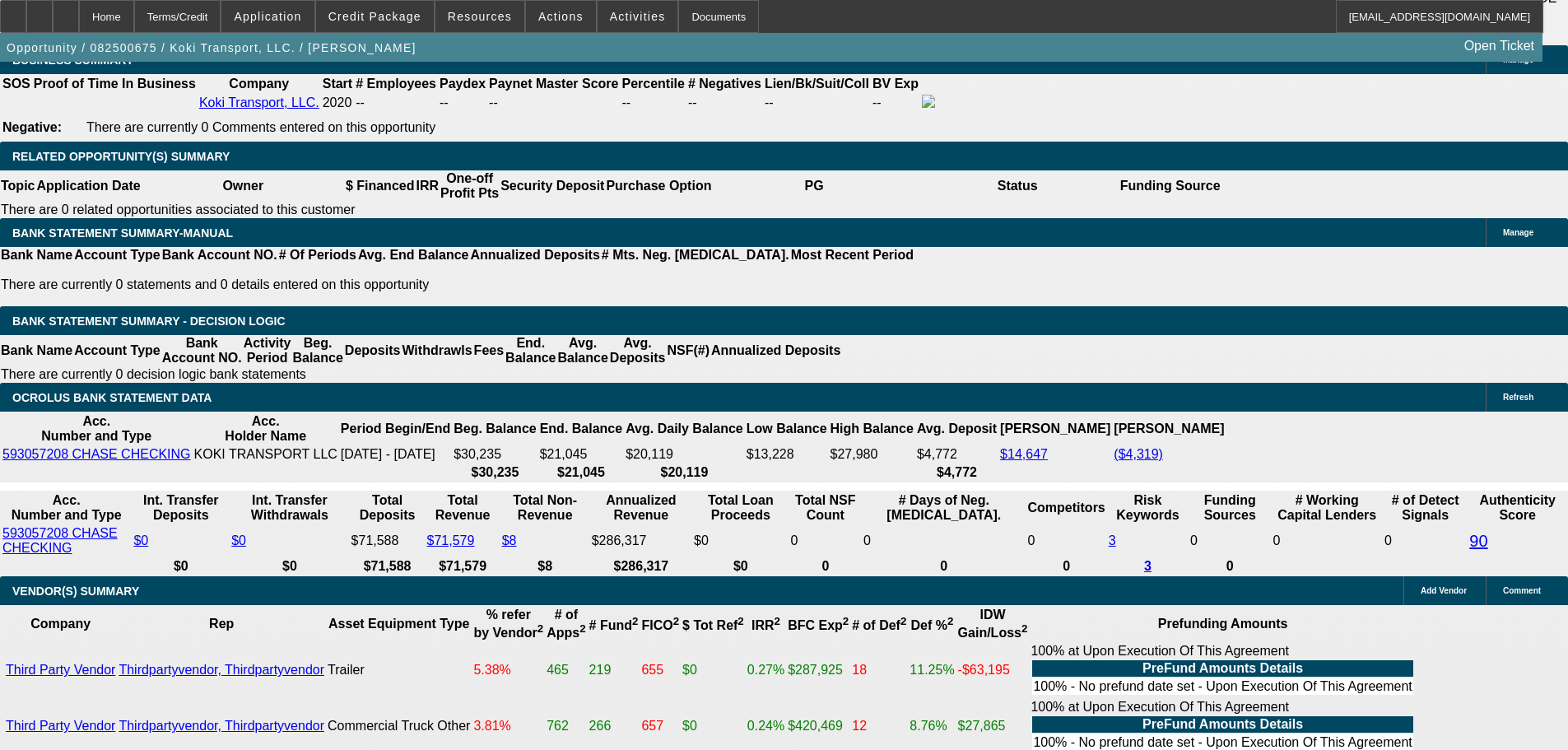
type input "$4,390.00"
type input "18.9"
type input "$2,195.00"
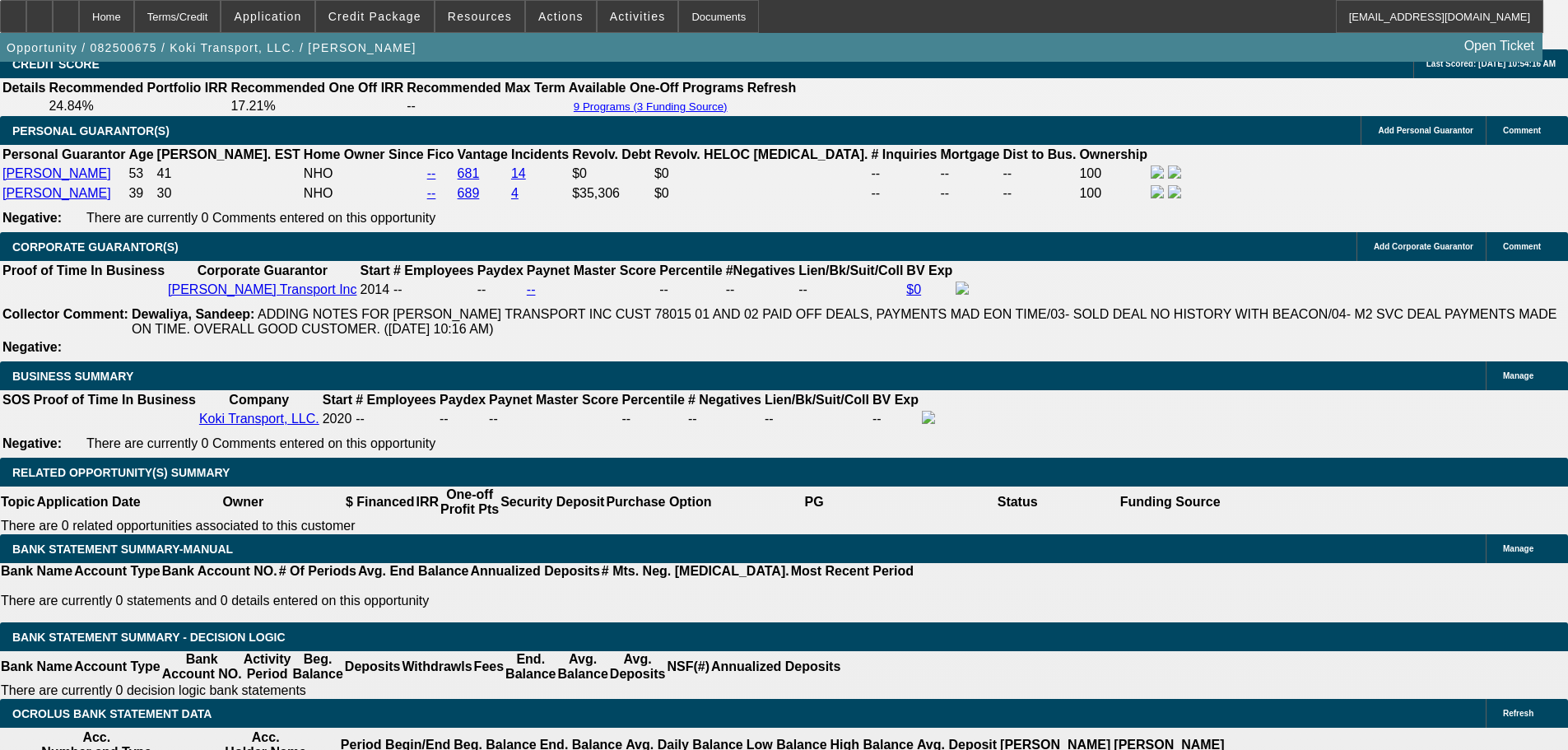
scroll to position [2802, 0]
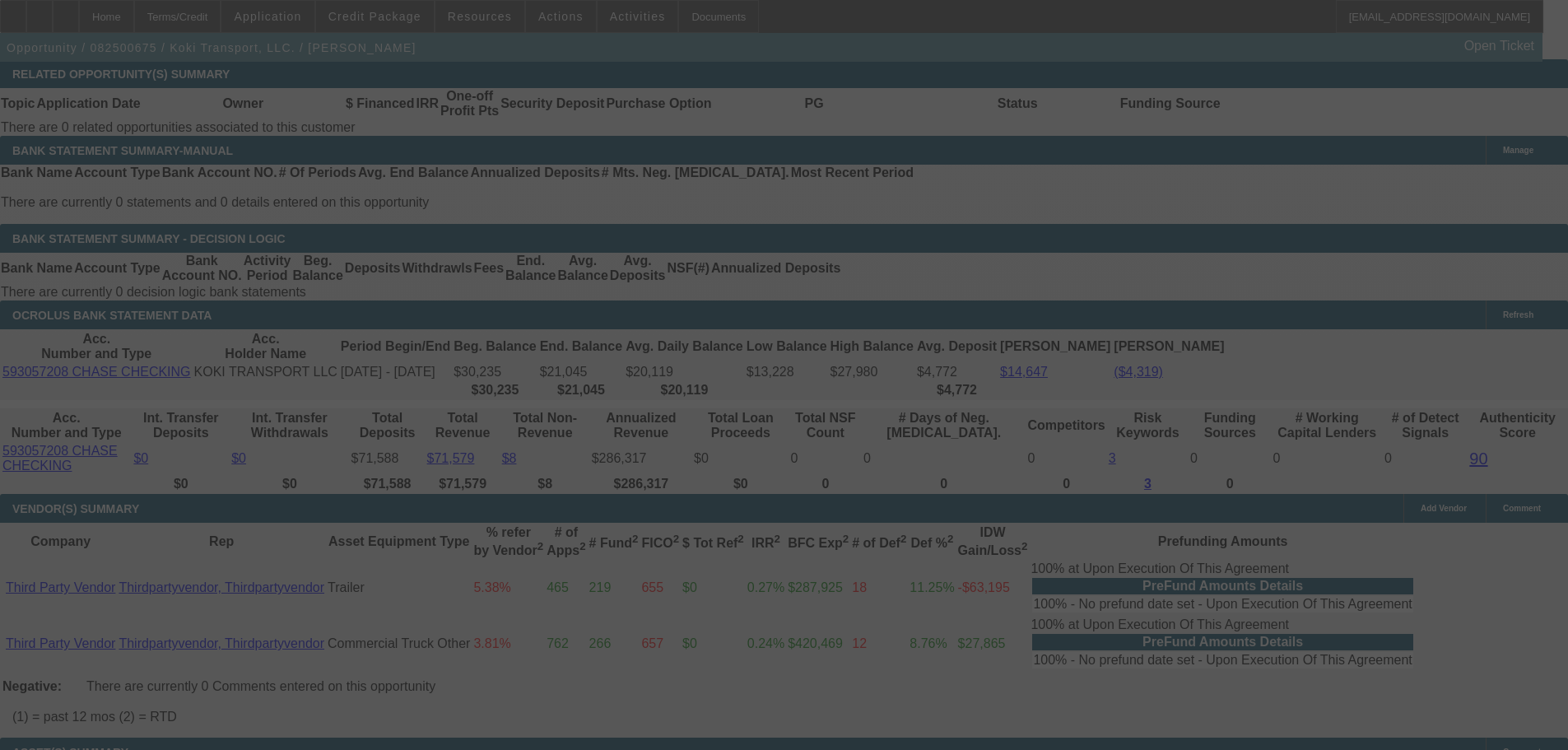
select select "0.2"
select select "2"
select select "0.1"
select select "4"
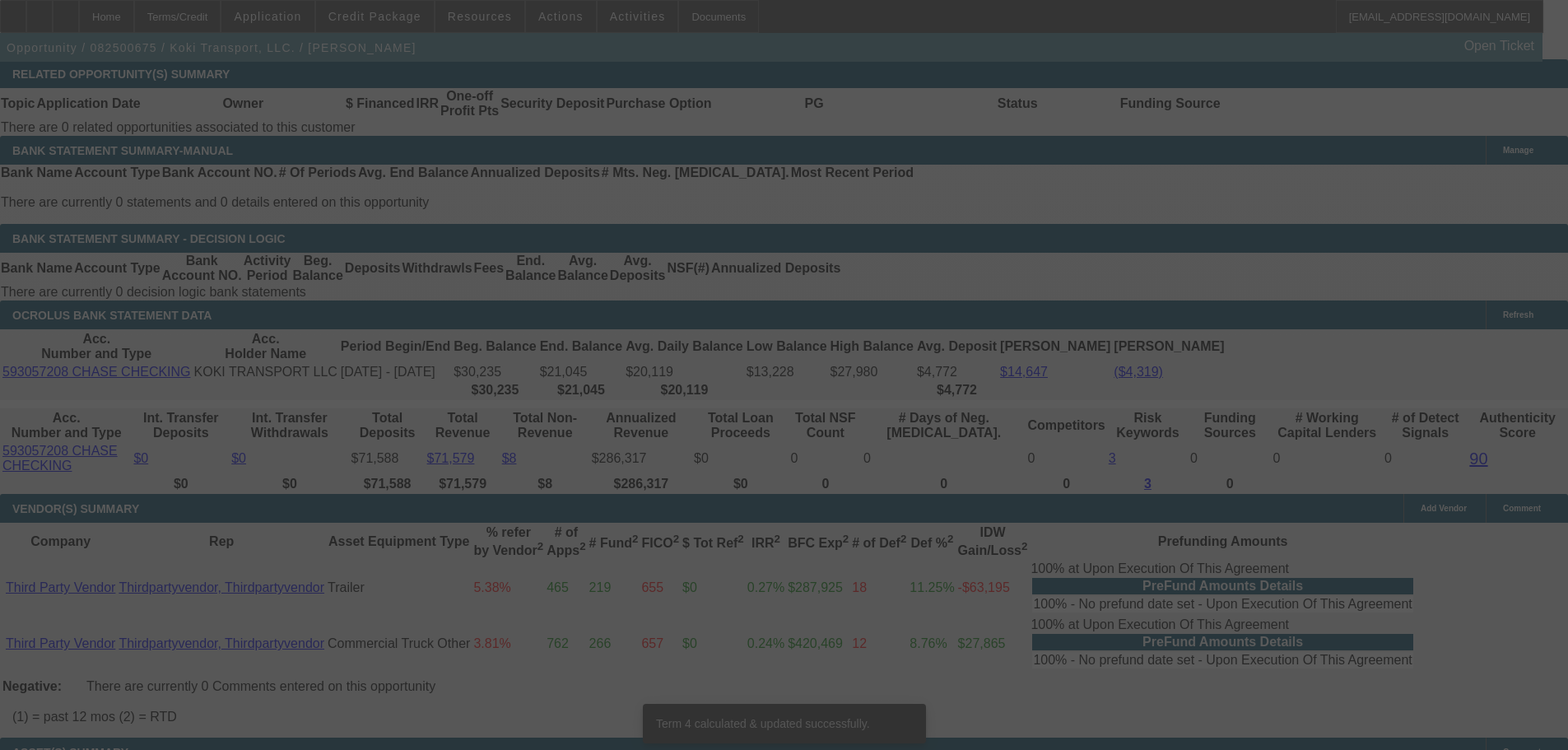
scroll to position [2778, 0]
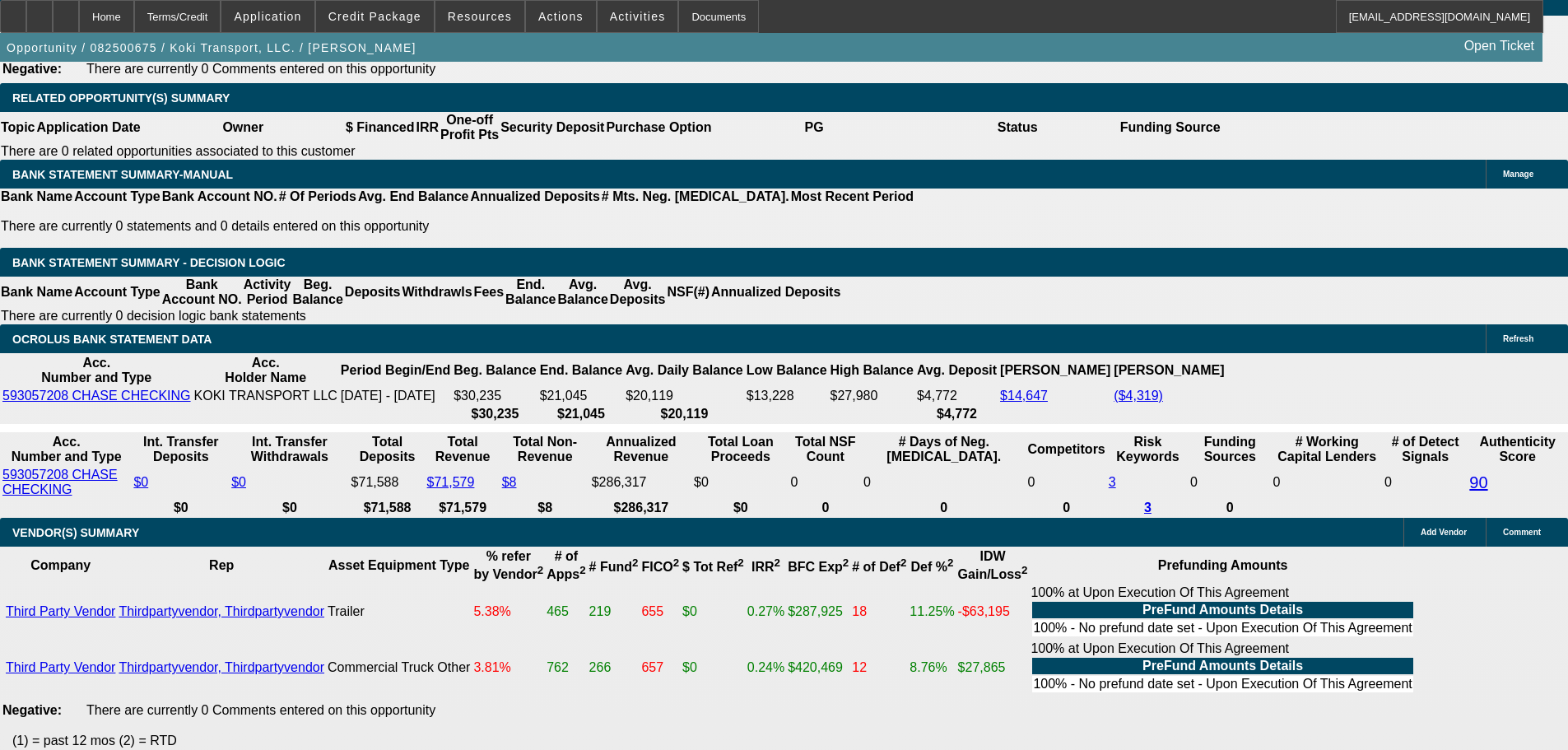
drag, startPoint x: 1228, startPoint y: 76, endPoint x: 1219, endPoint y: 78, distance: 9.2
paste textarea "VICTOR = ONLY CC, NO INSTALMENT DEBT HISTORY."
type textarea "VICTOR = ONLY CC, NO INSTALMENT DEBT HISTORY."
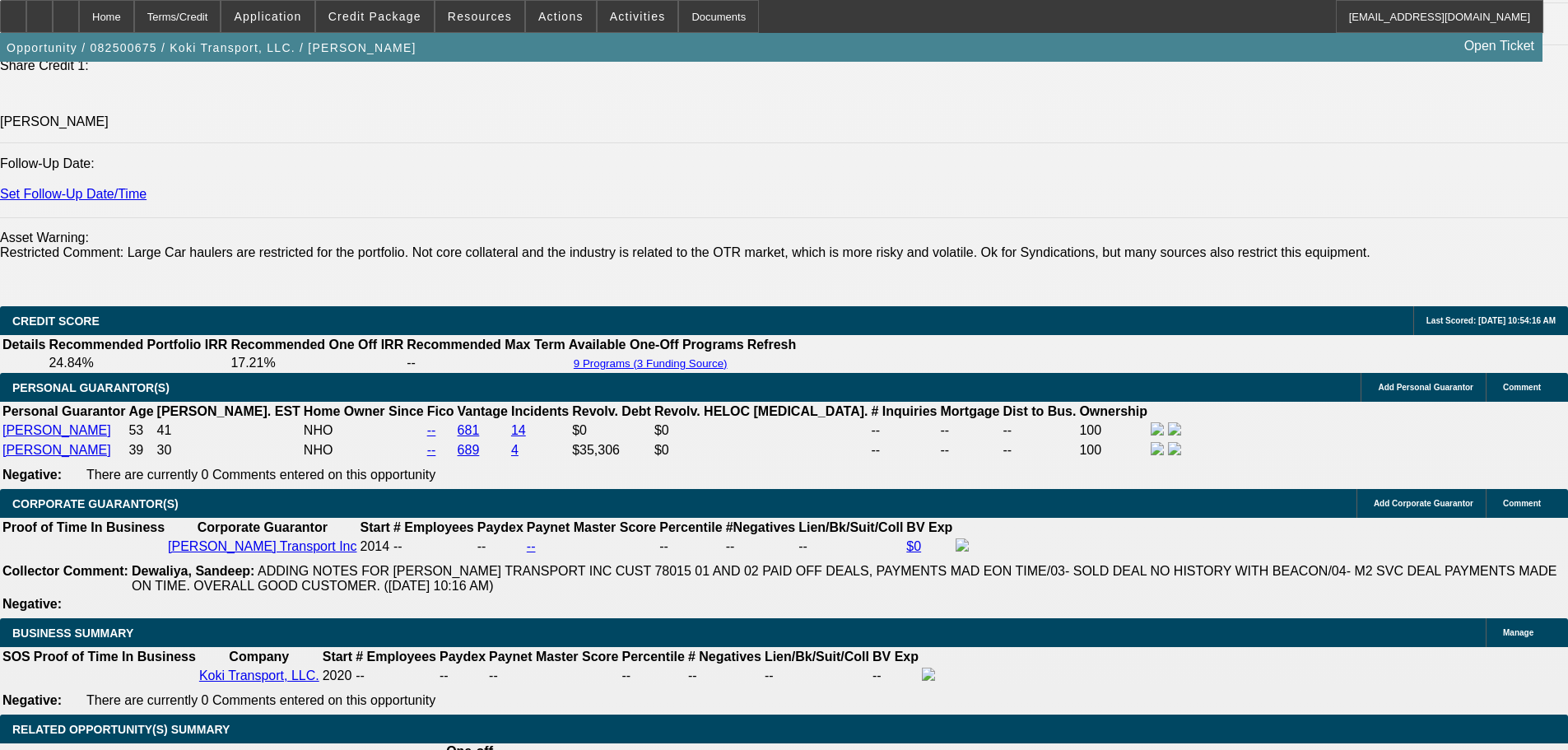
scroll to position [2119, 0]
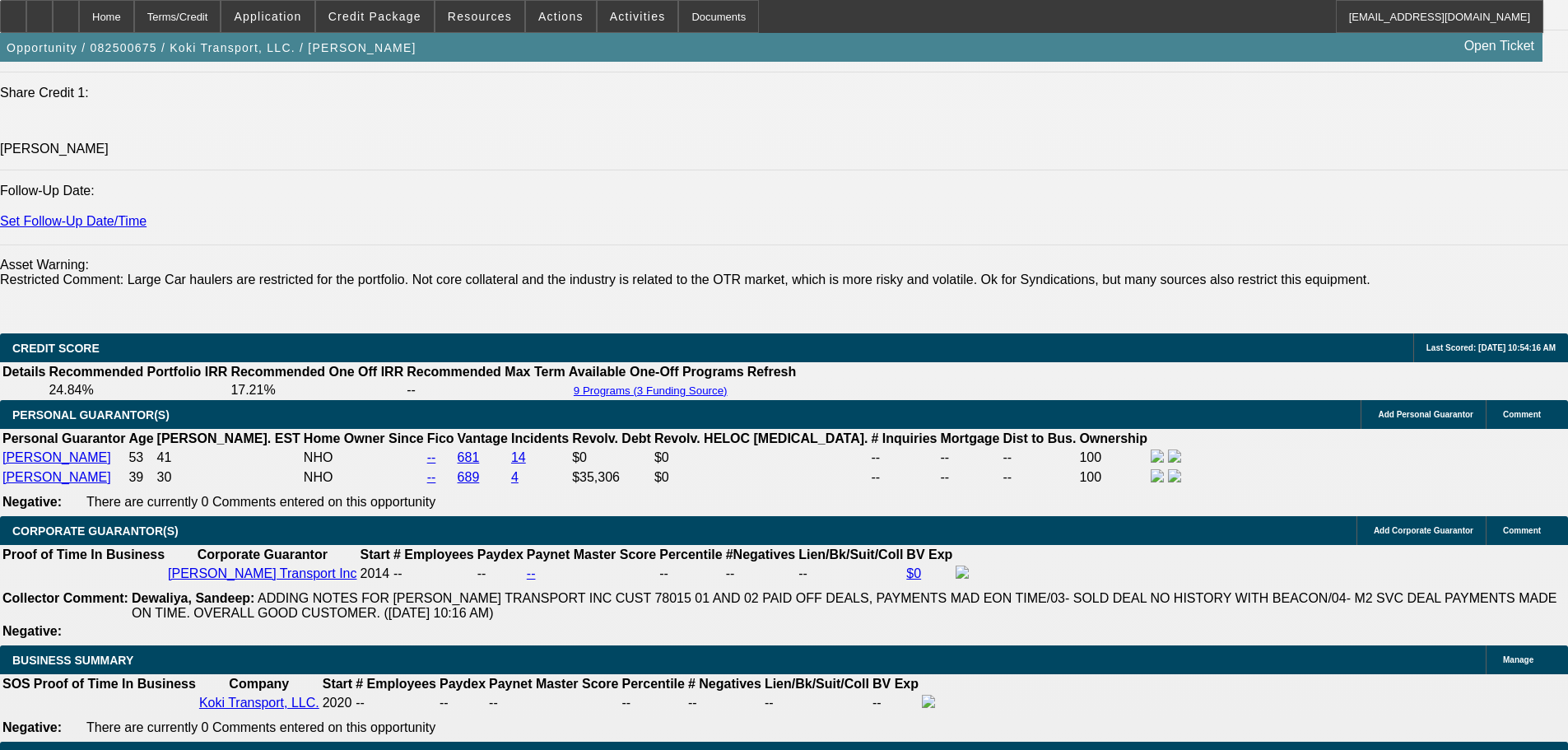
drag, startPoint x: 1193, startPoint y: 312, endPoint x: 1207, endPoint y: 325, distance: 19.1
paste textarea "VICTOR = ONLY CC, NO INSTALMENT DEBT HISTORY."
type textarea "VICTOR = ONLY CC, NO INSTALMENT DEBT HISTORY. NO BANKS FROM CCG PROVIDED"
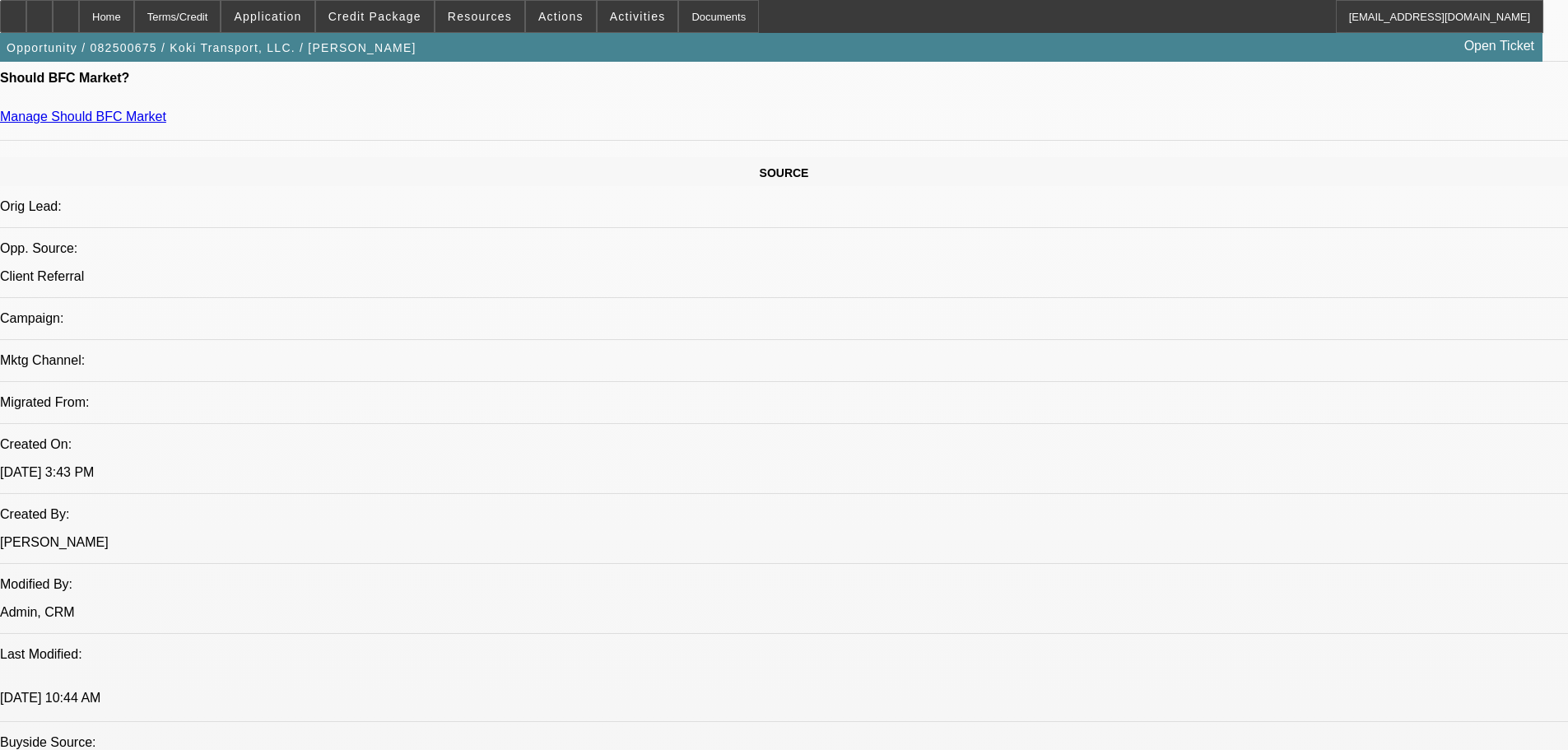
scroll to position [473, 0]
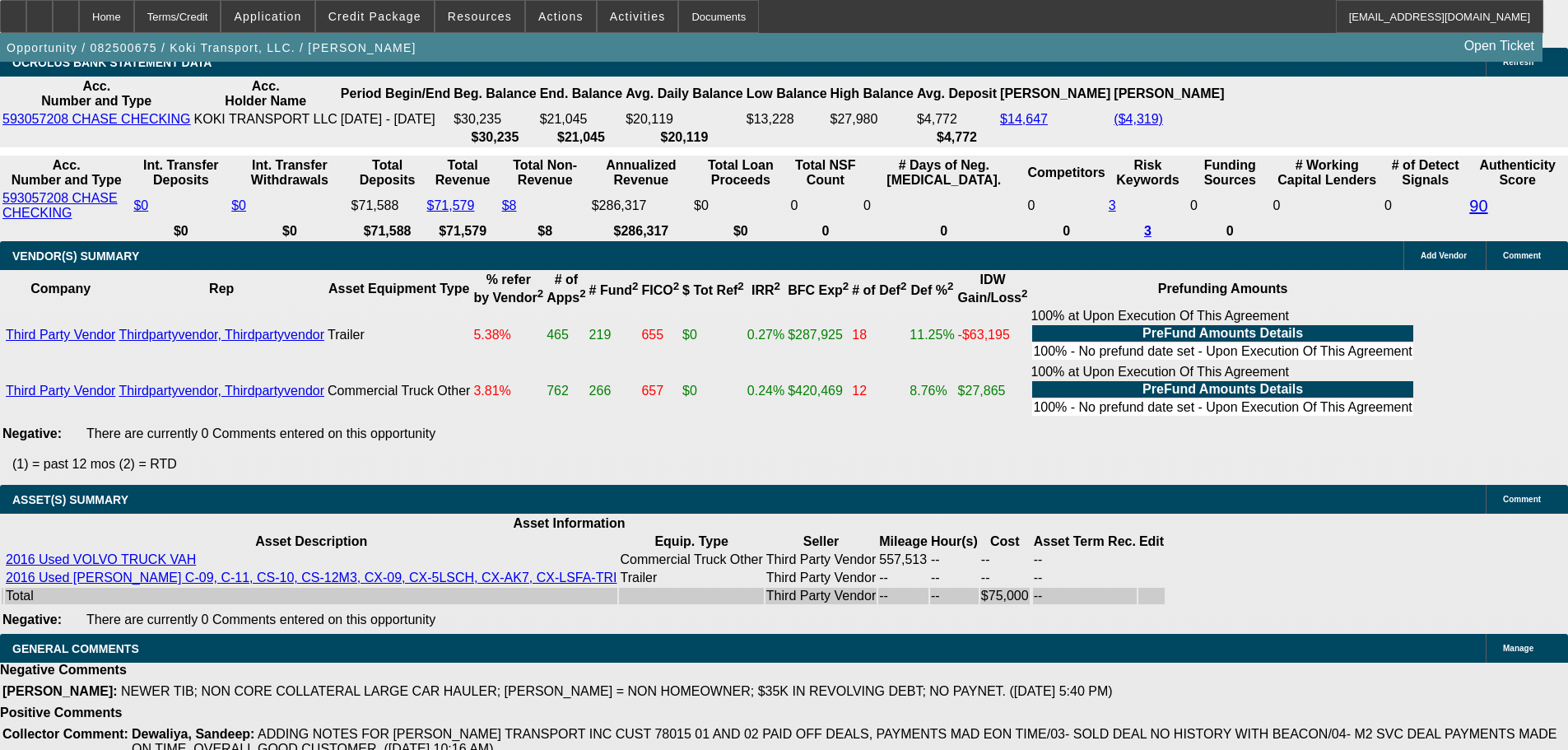
scroll to position [3215, 0]
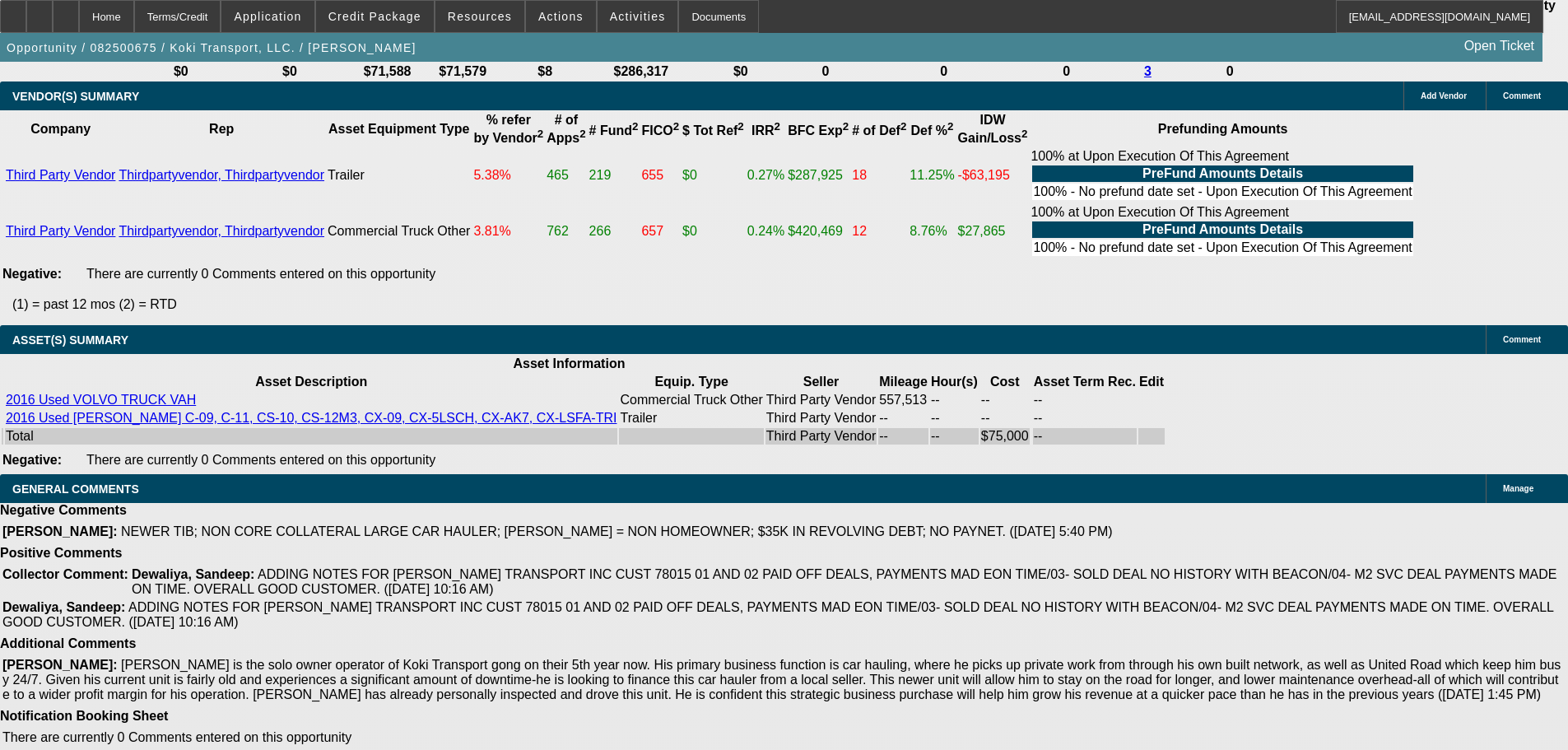
select select "3"
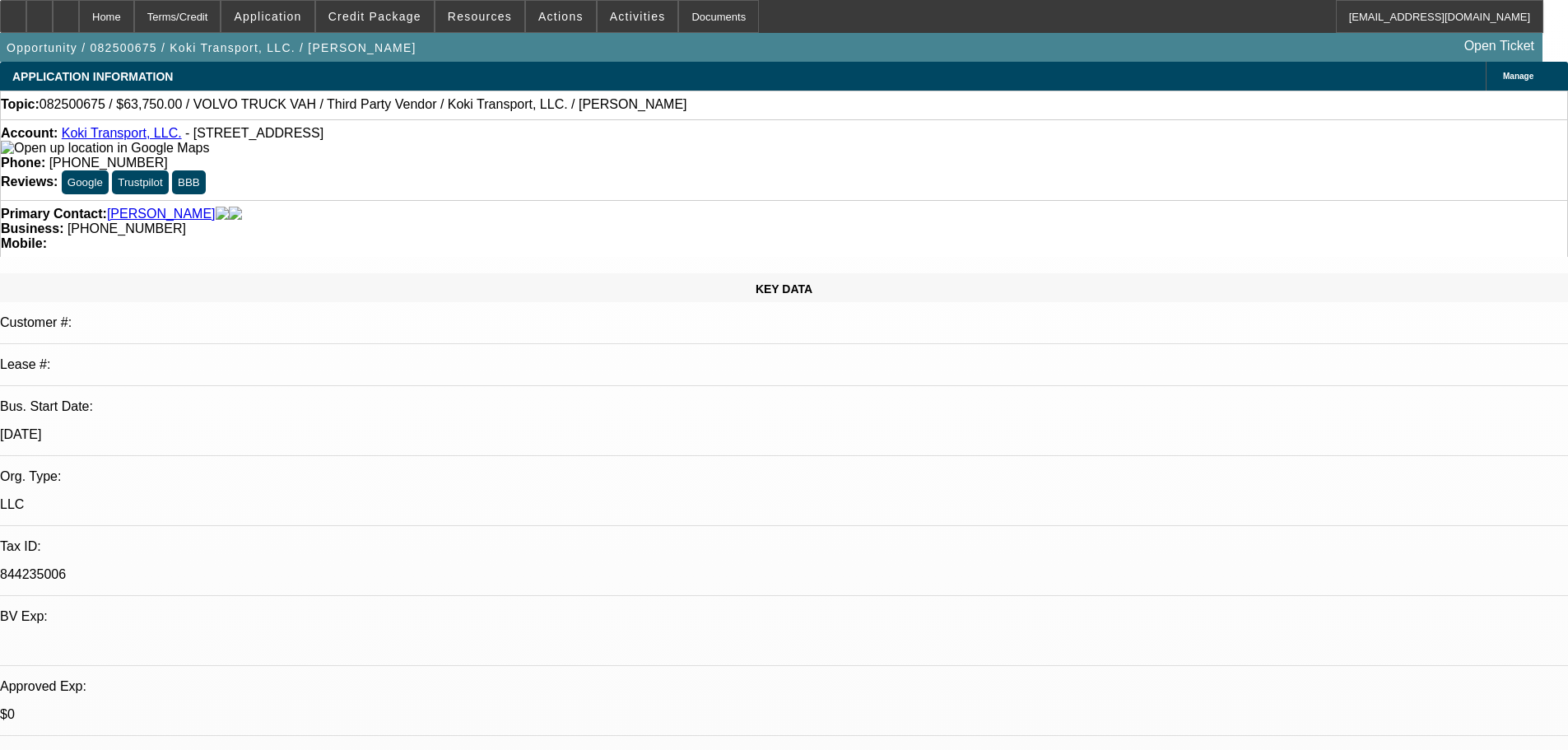
scroll to position [82, 0]
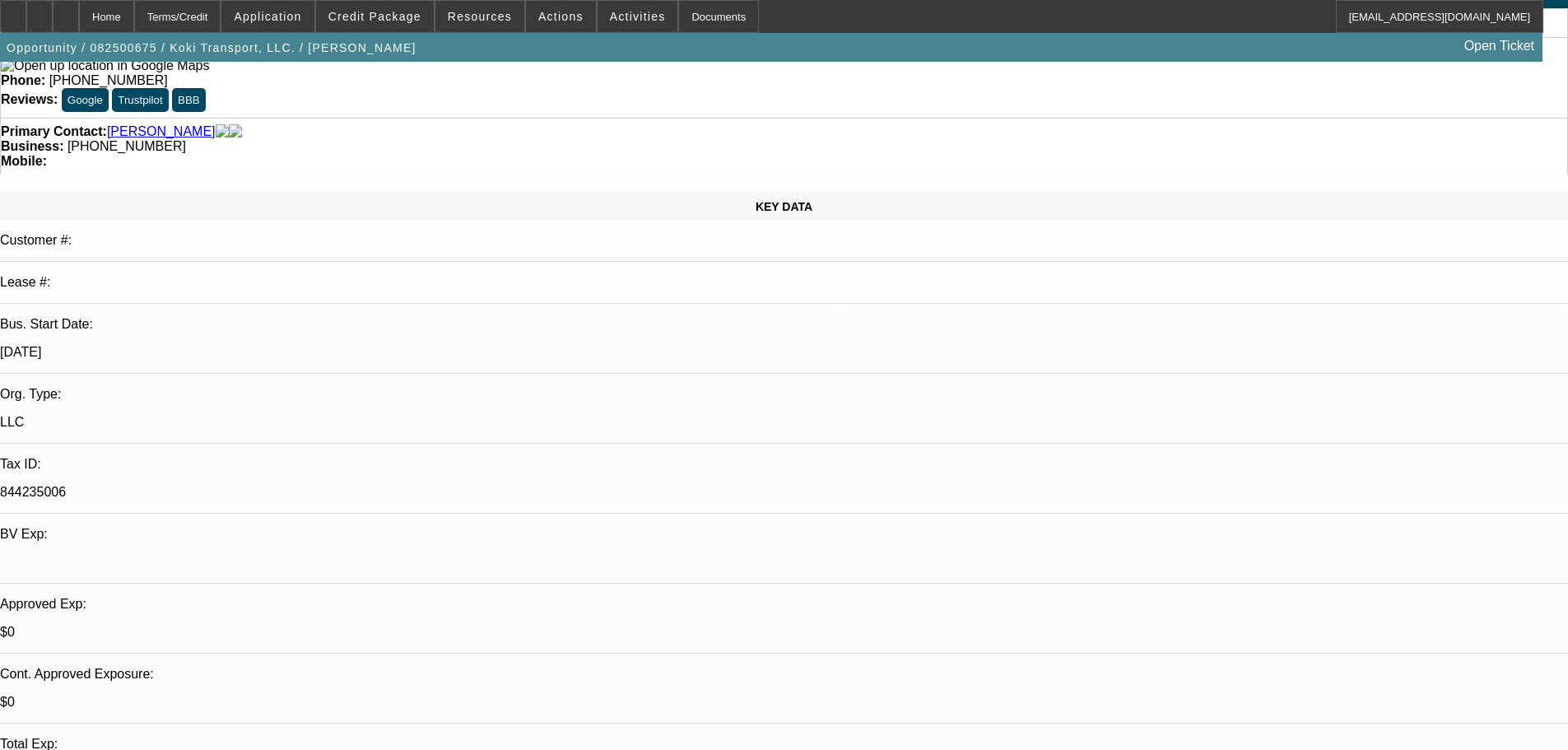
checkbox input "false"
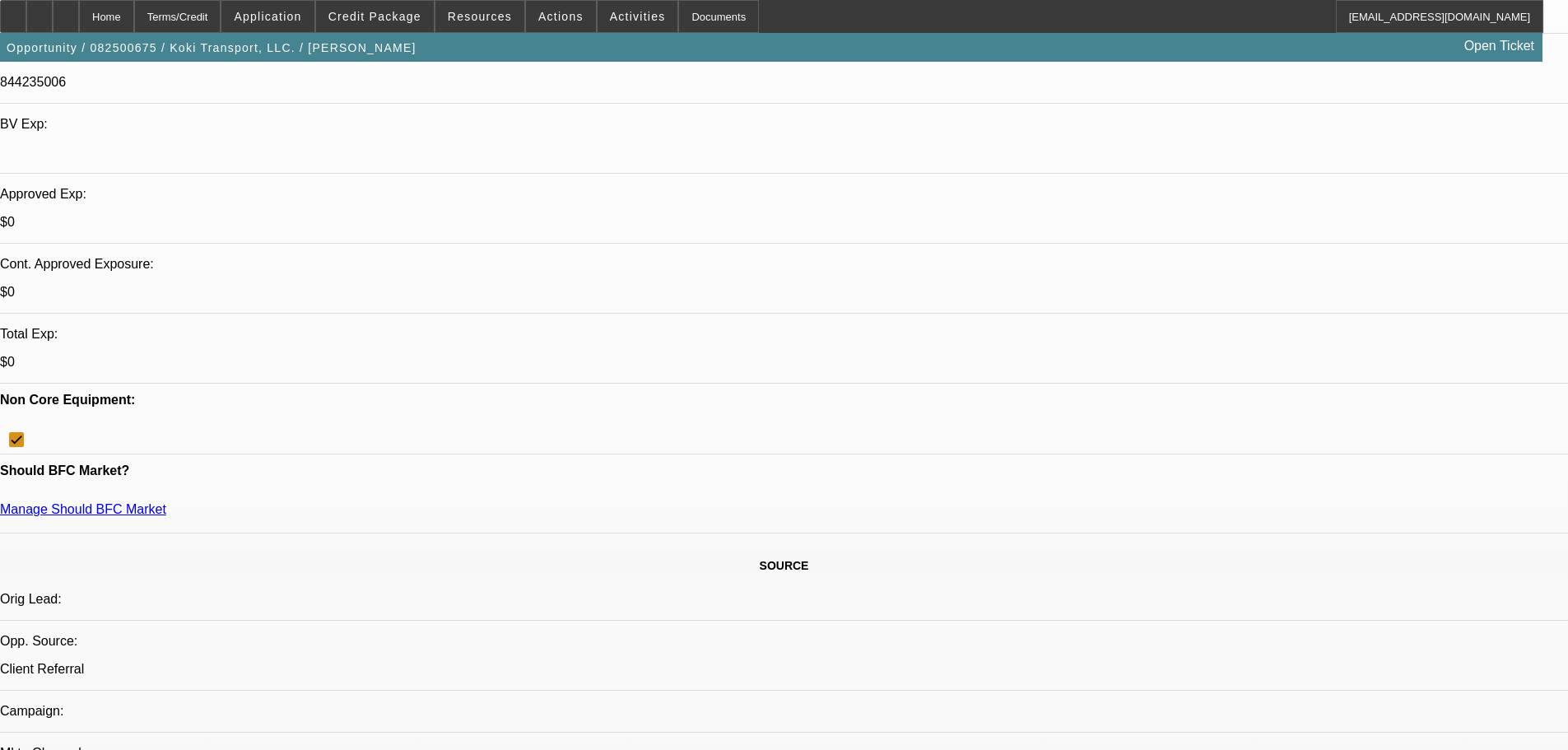
scroll to position [493, 0]
paste textarea "WOULD TAKE A CHANGE WITH THE CCG OF ROCHELLE TRANSPORT, INC. AND PG OF VICTOR. …"
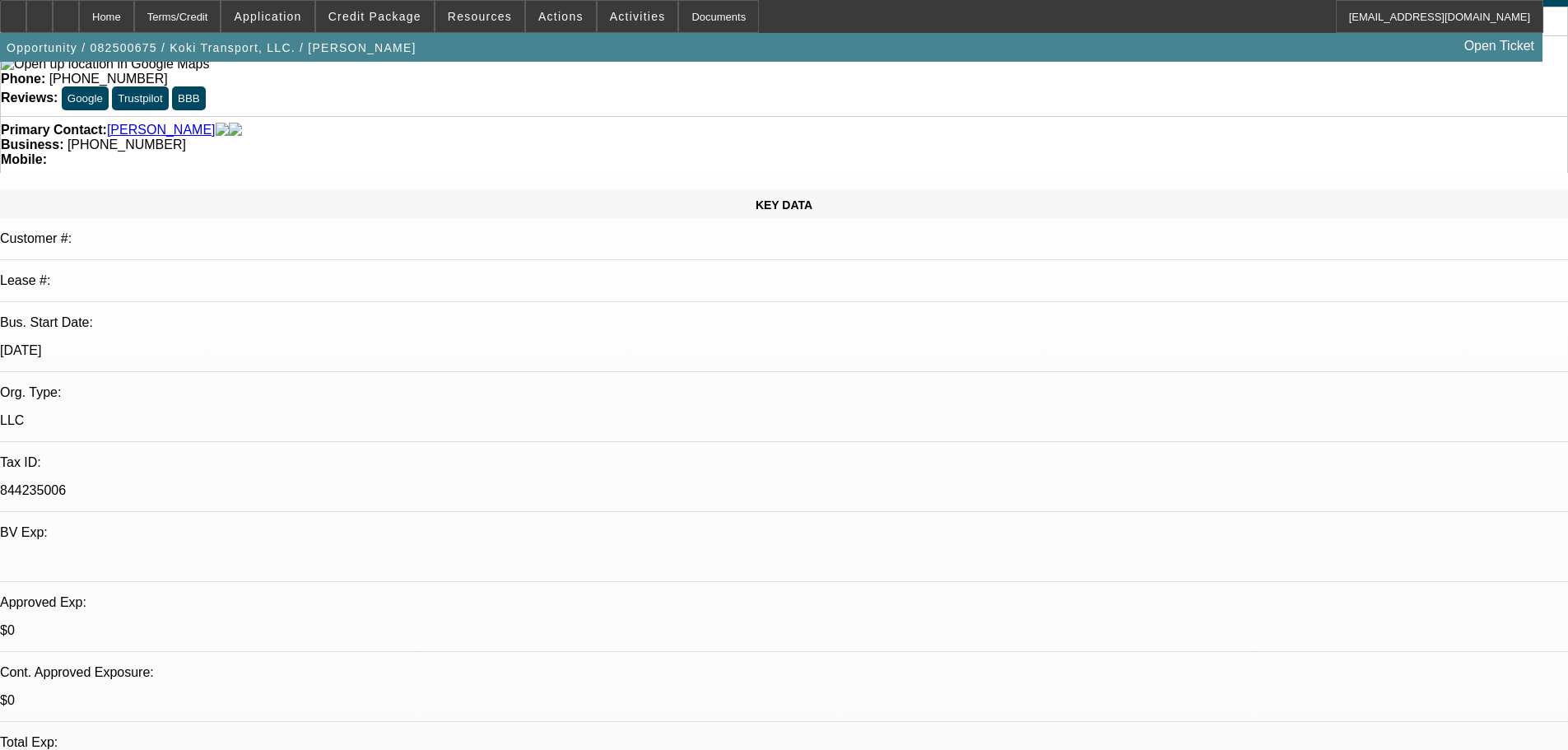
scroll to position [82, 0]
type textarea "WOULD TAKE A CHANCE WITH THE CCG OF ROCHELLE TRANSPORT, INC. AND PG OF VICTOR M…"
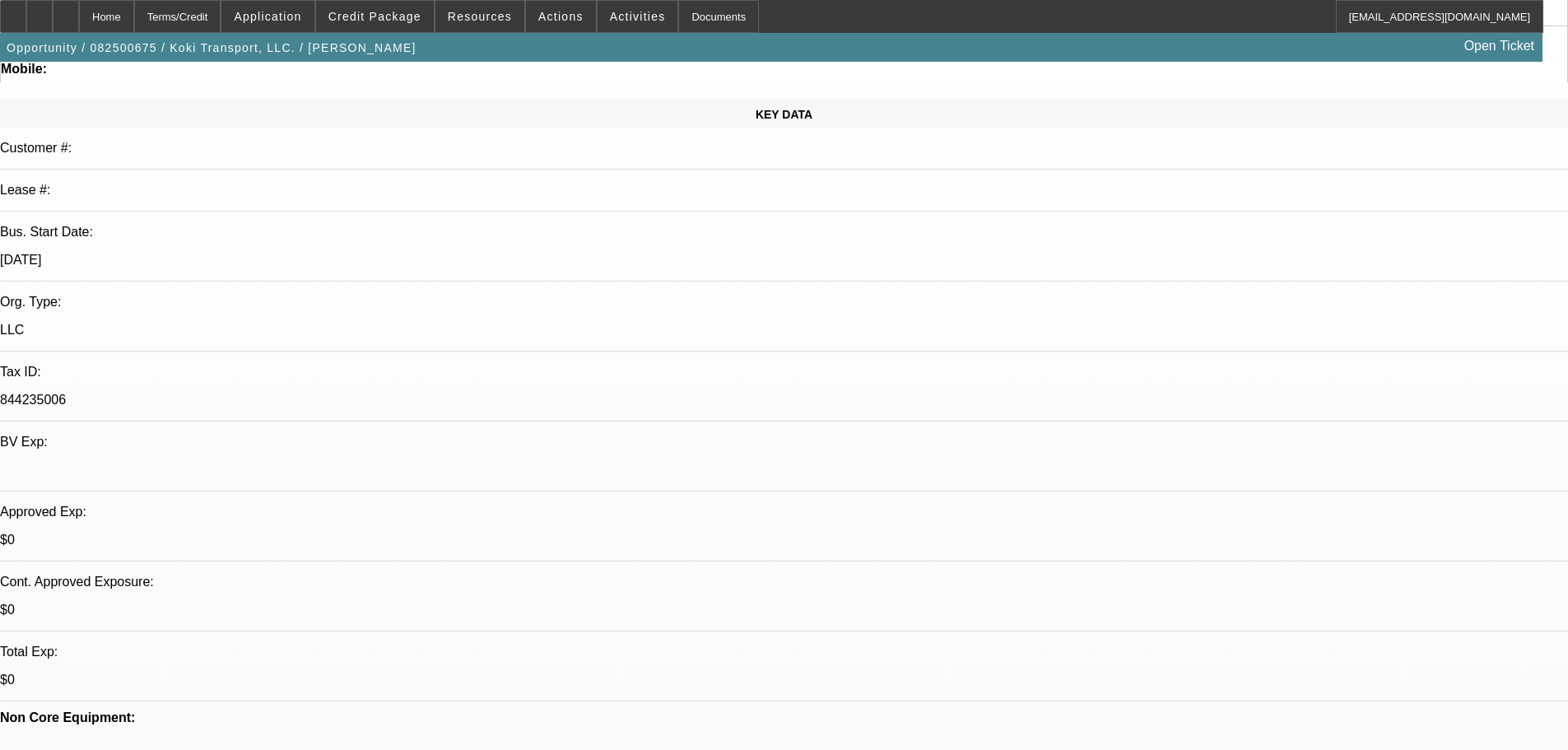
scroll to position [329, 0]
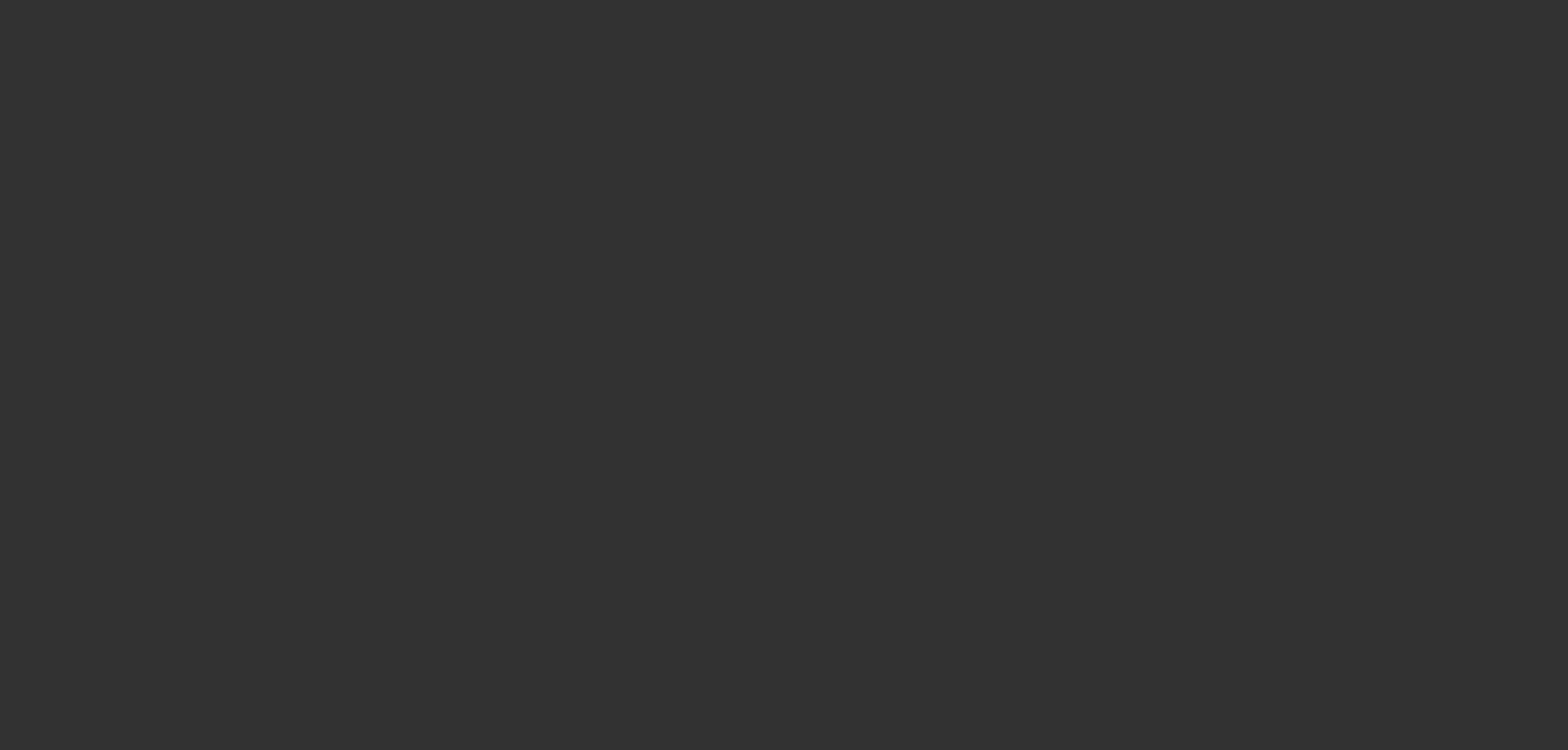
scroll to position [0, 0]
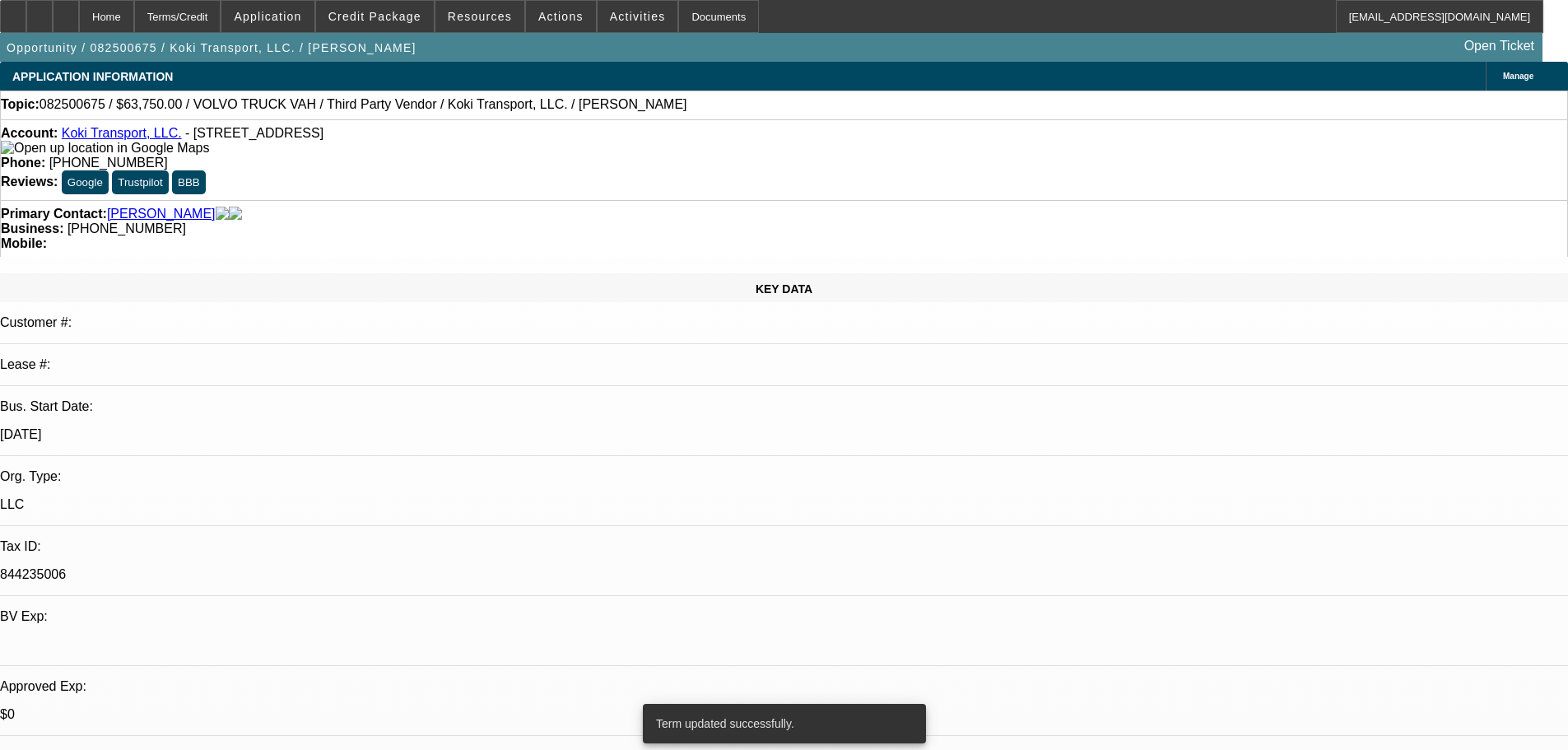
select select "0.2"
select select "2"
select select "0.1"
select select "4"
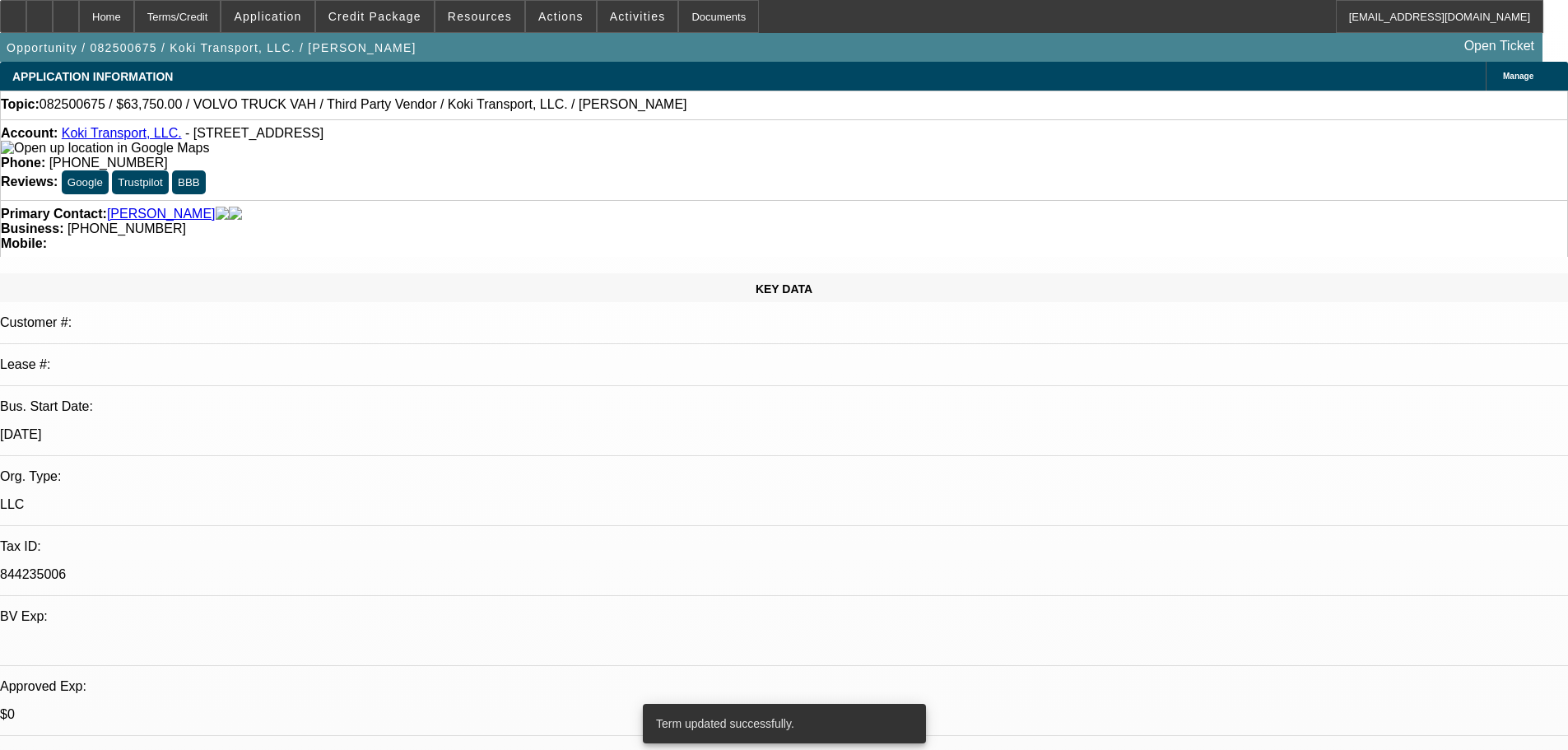
select select "0.15"
select select "2"
select select "0.1"
select select "4"
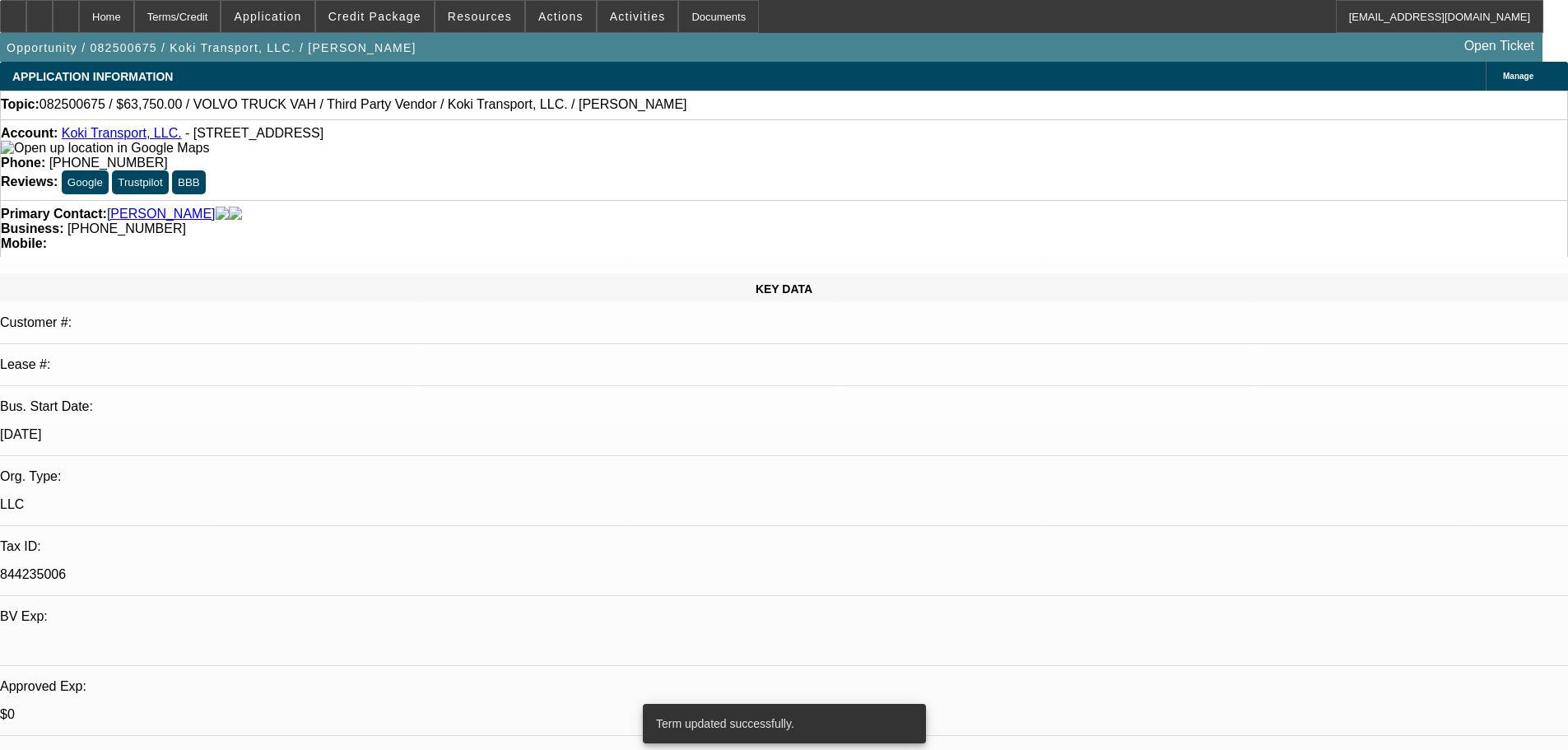
select select "0.2"
select select "2"
select select "0.1"
select select "4"
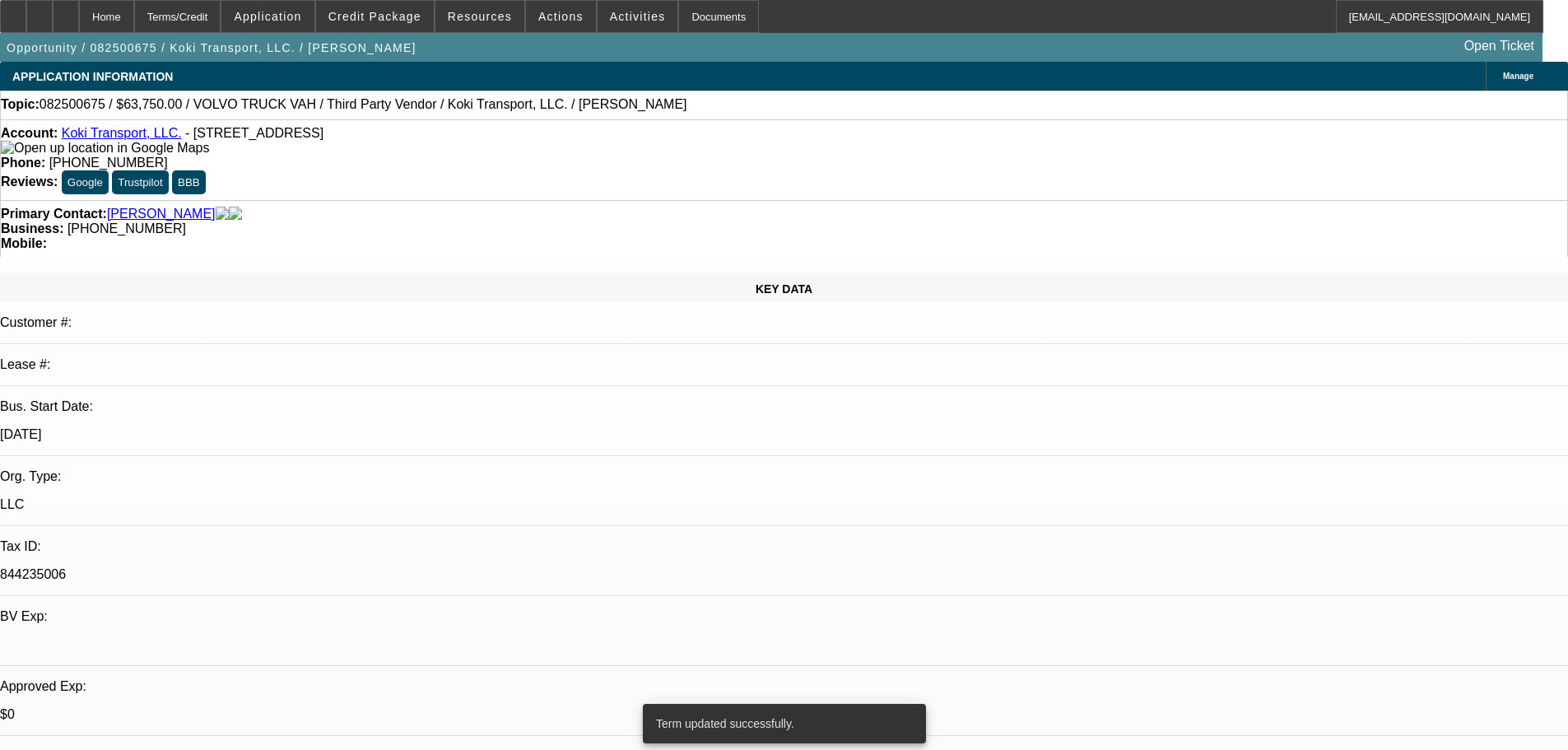
select select "0.1"
select select "2"
select select "0.1"
select select "4"
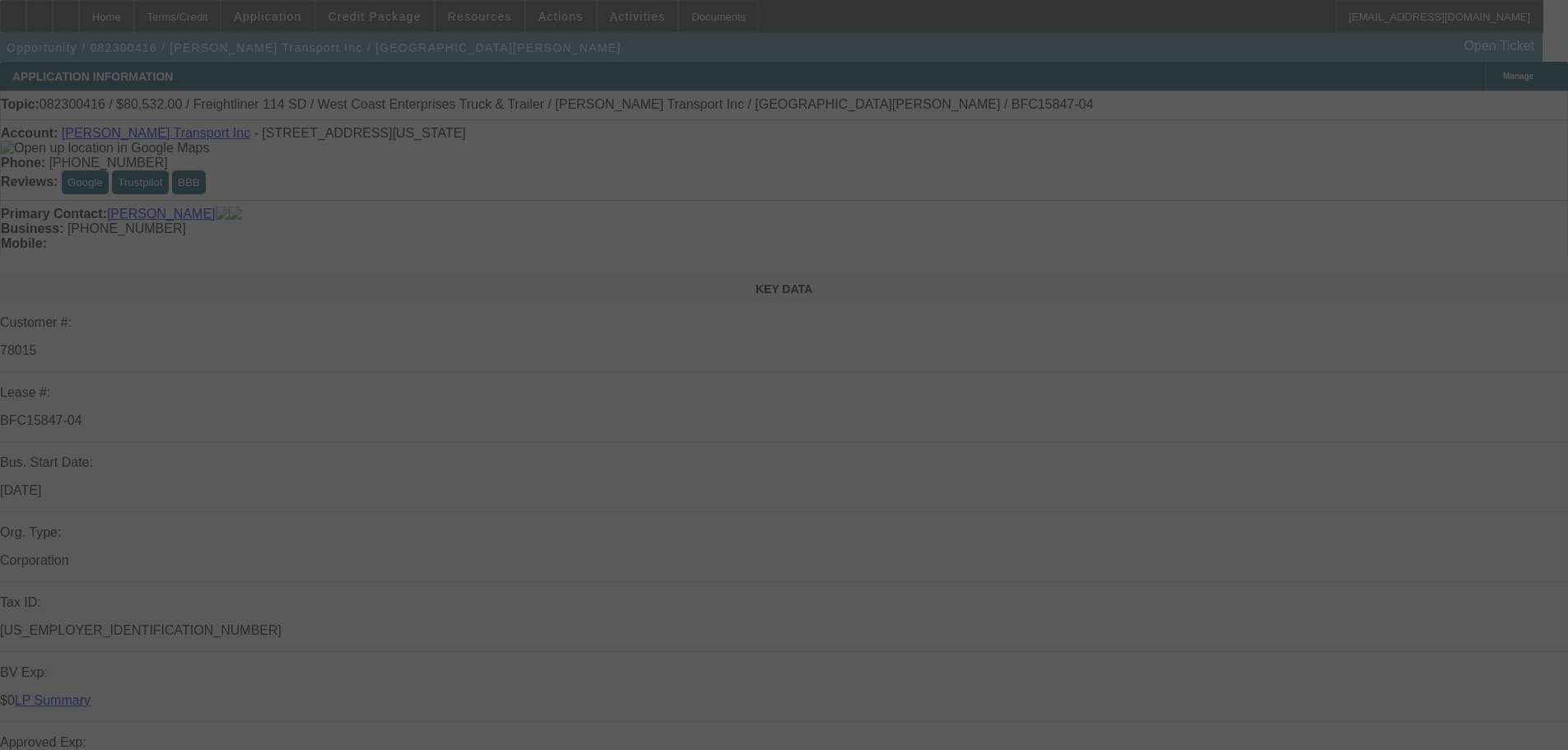
select select "0"
select select "6"
select select "0"
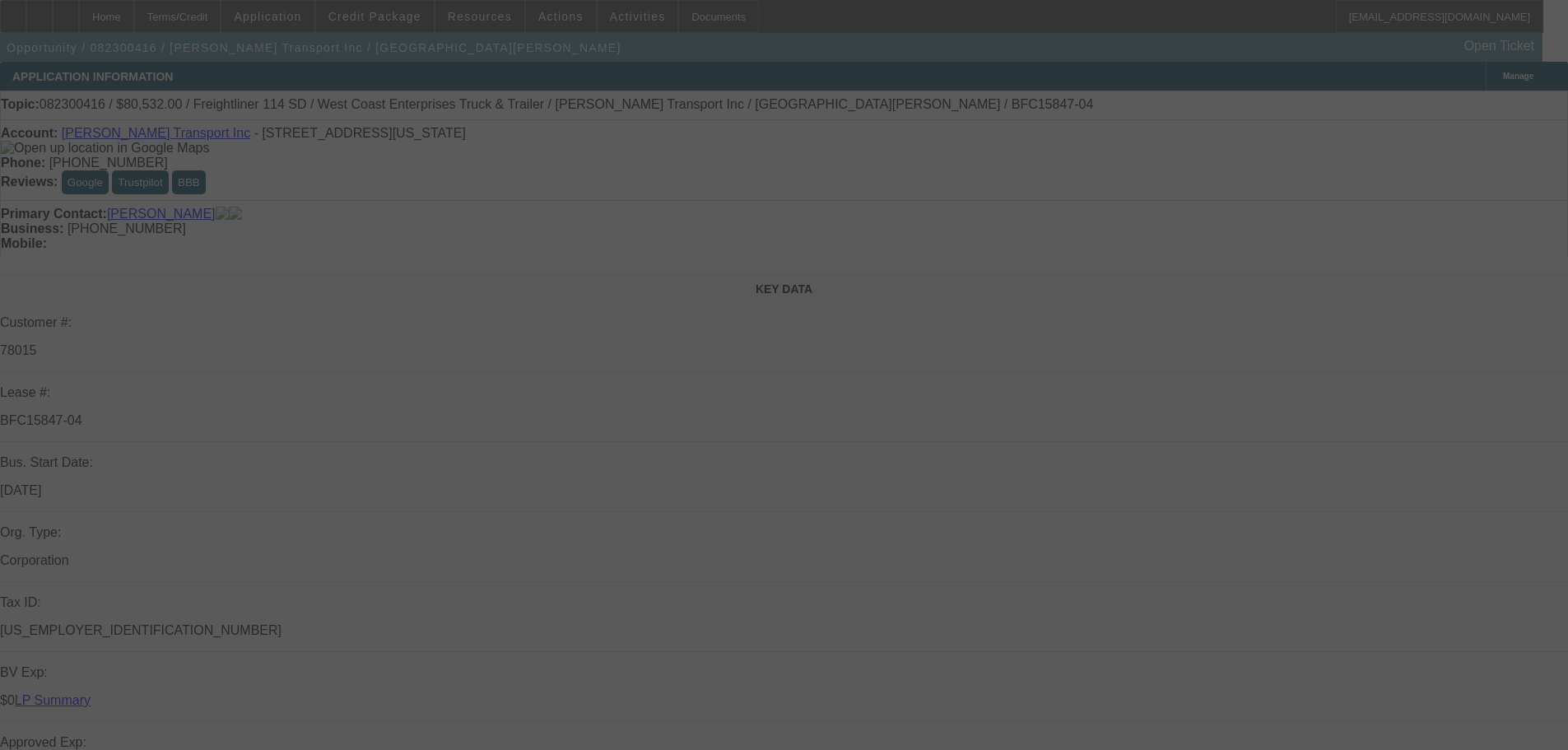
select select "0"
select select "6"
select select "0"
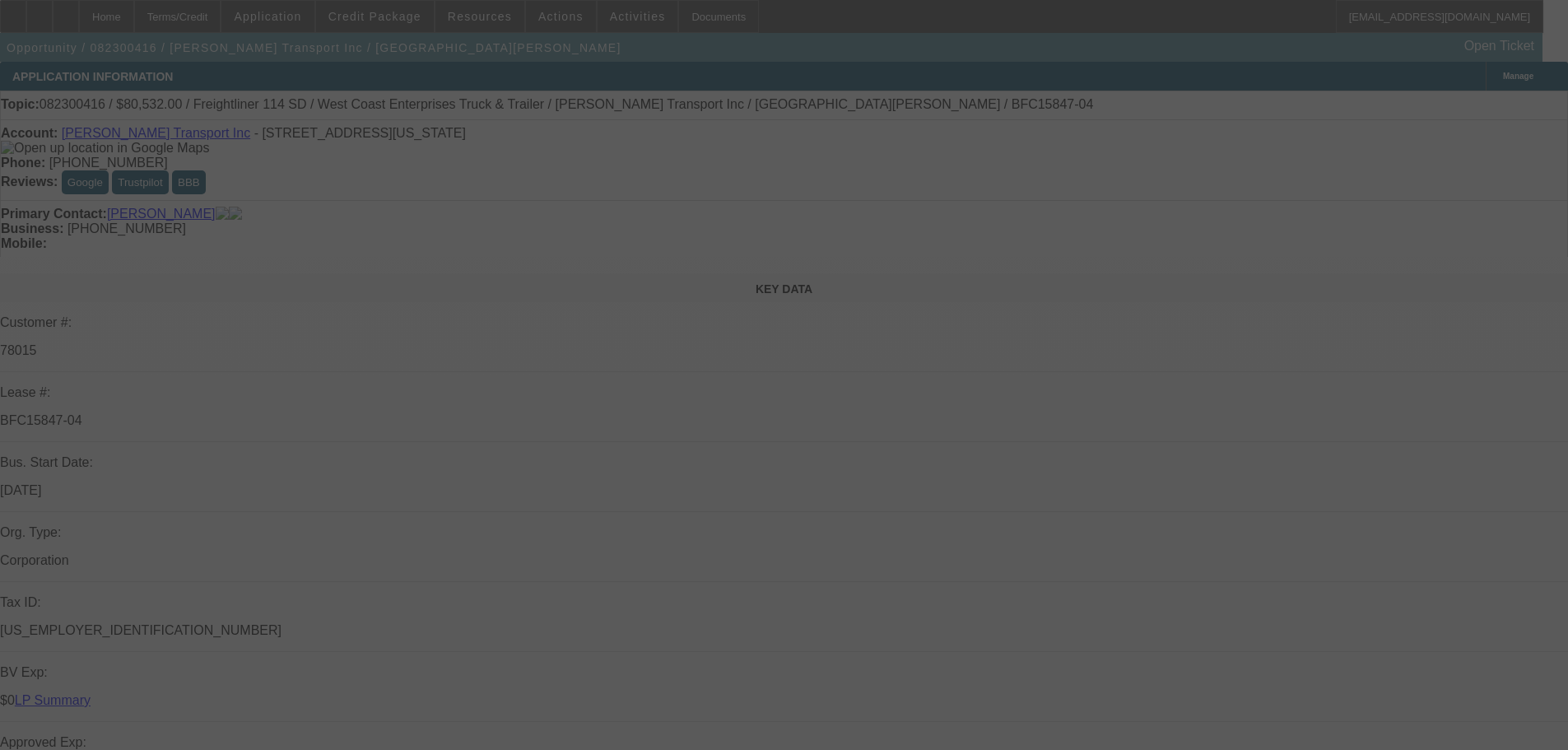
select select "0"
select select "6"
select select "0"
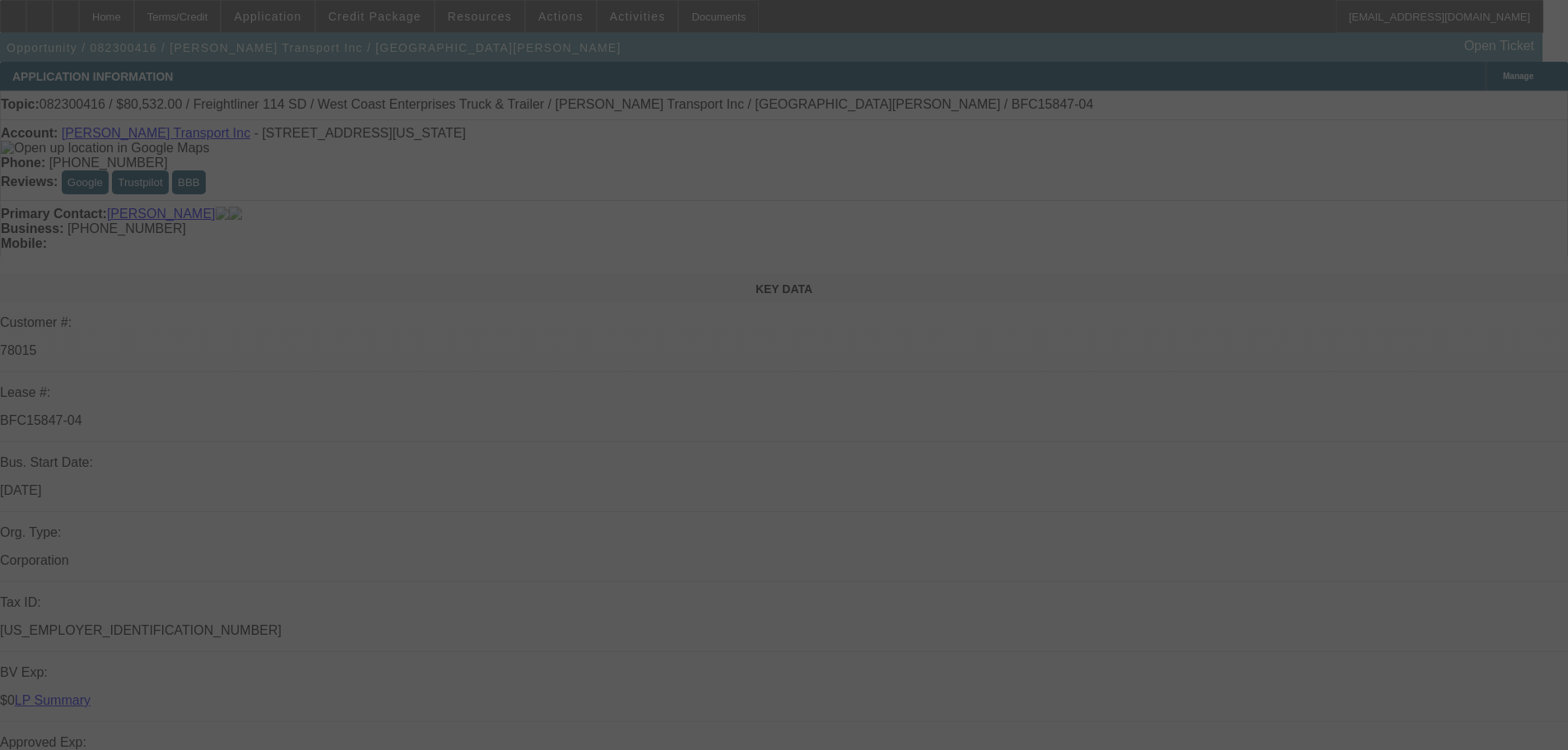
select select "6"
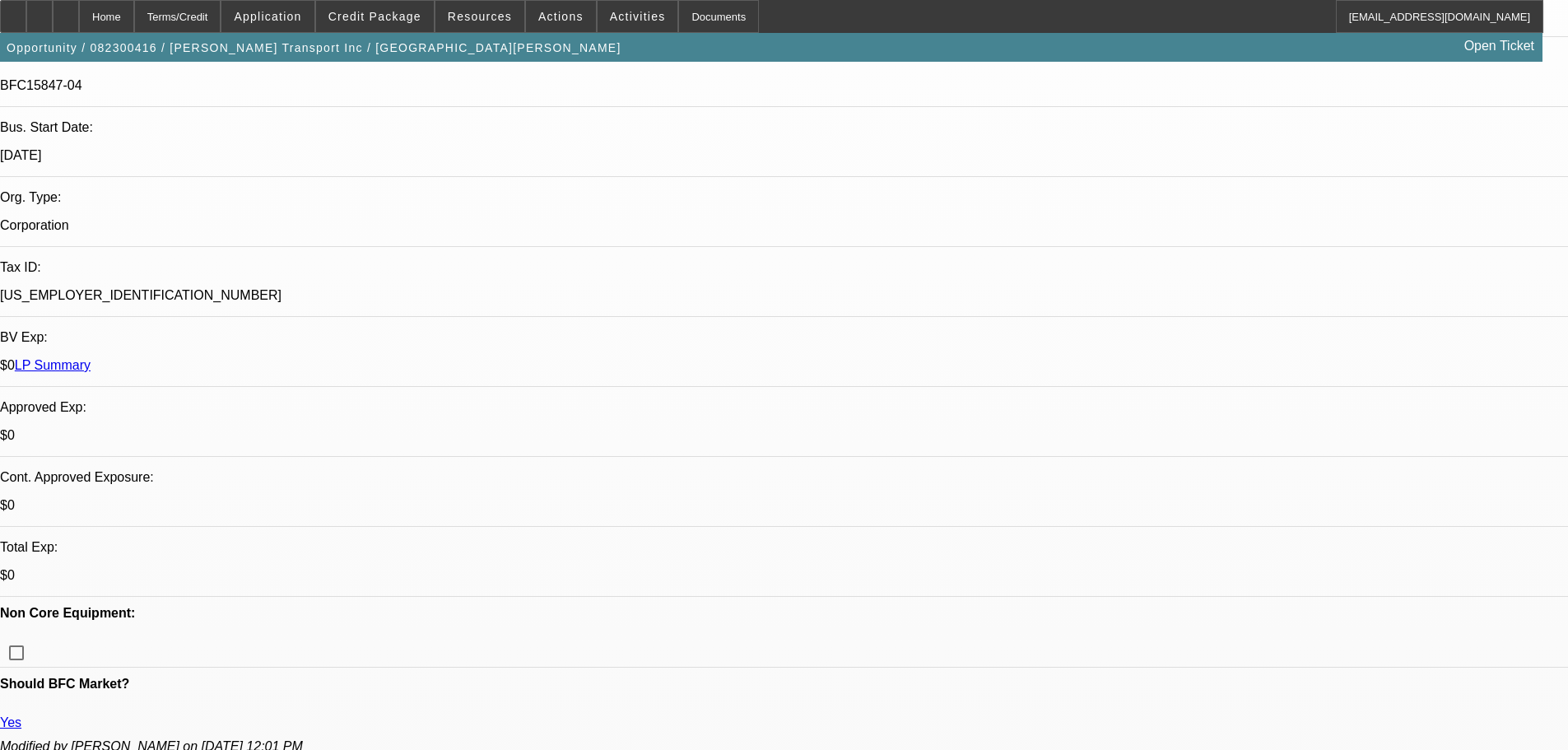
scroll to position [24, 0]
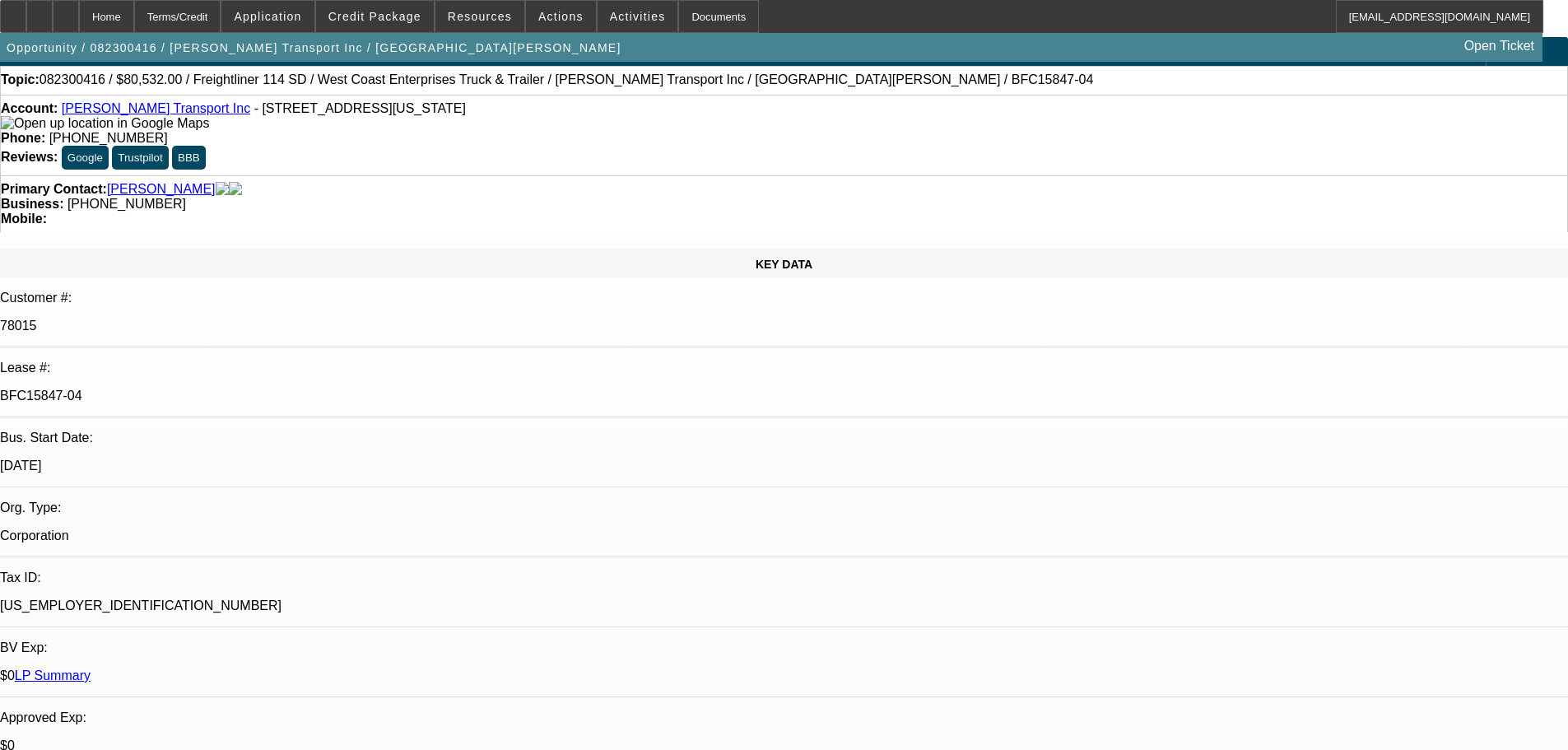
click at [90, 668] on link "LP Summary" at bounding box center [52, 674] width 76 height 14
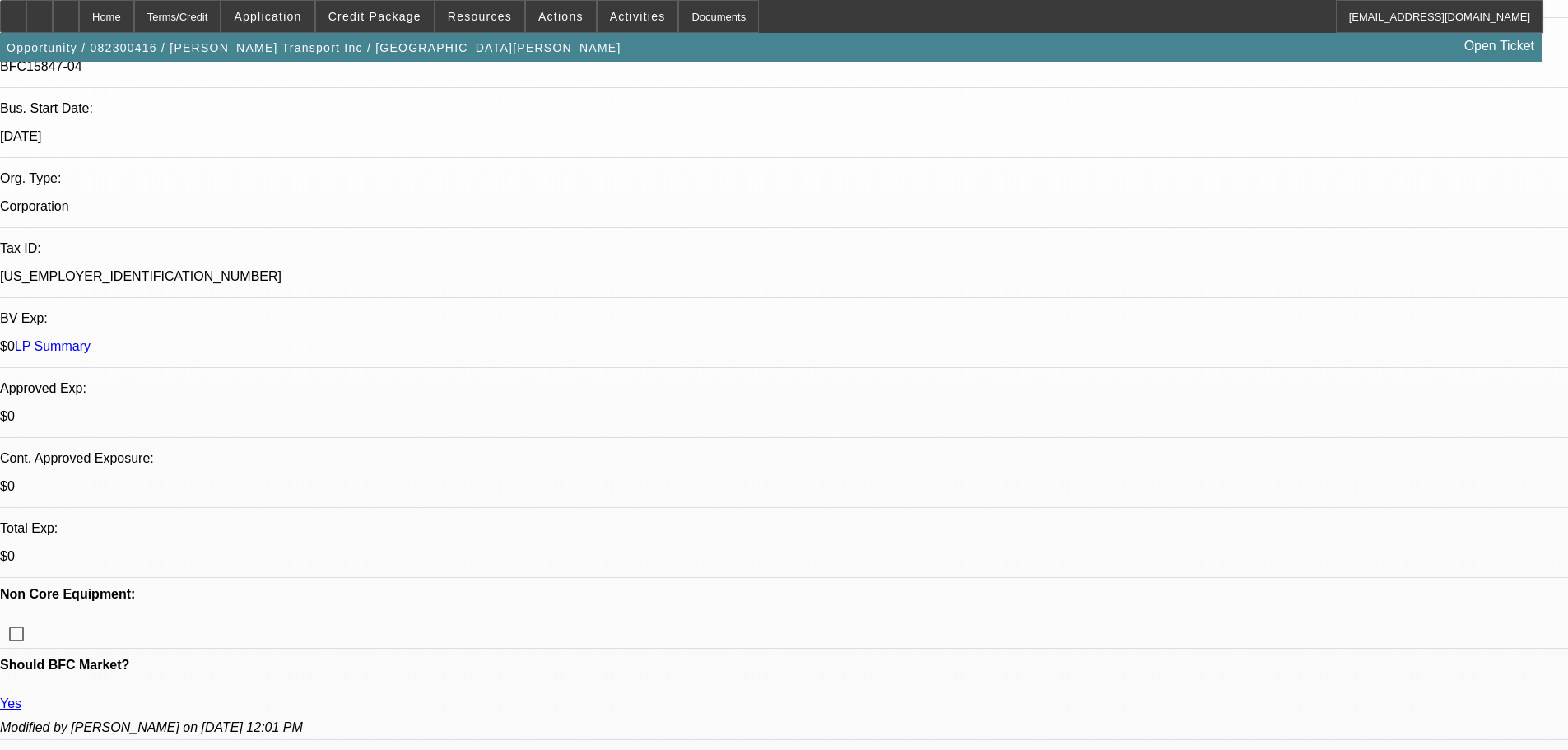
scroll to position [0, 0]
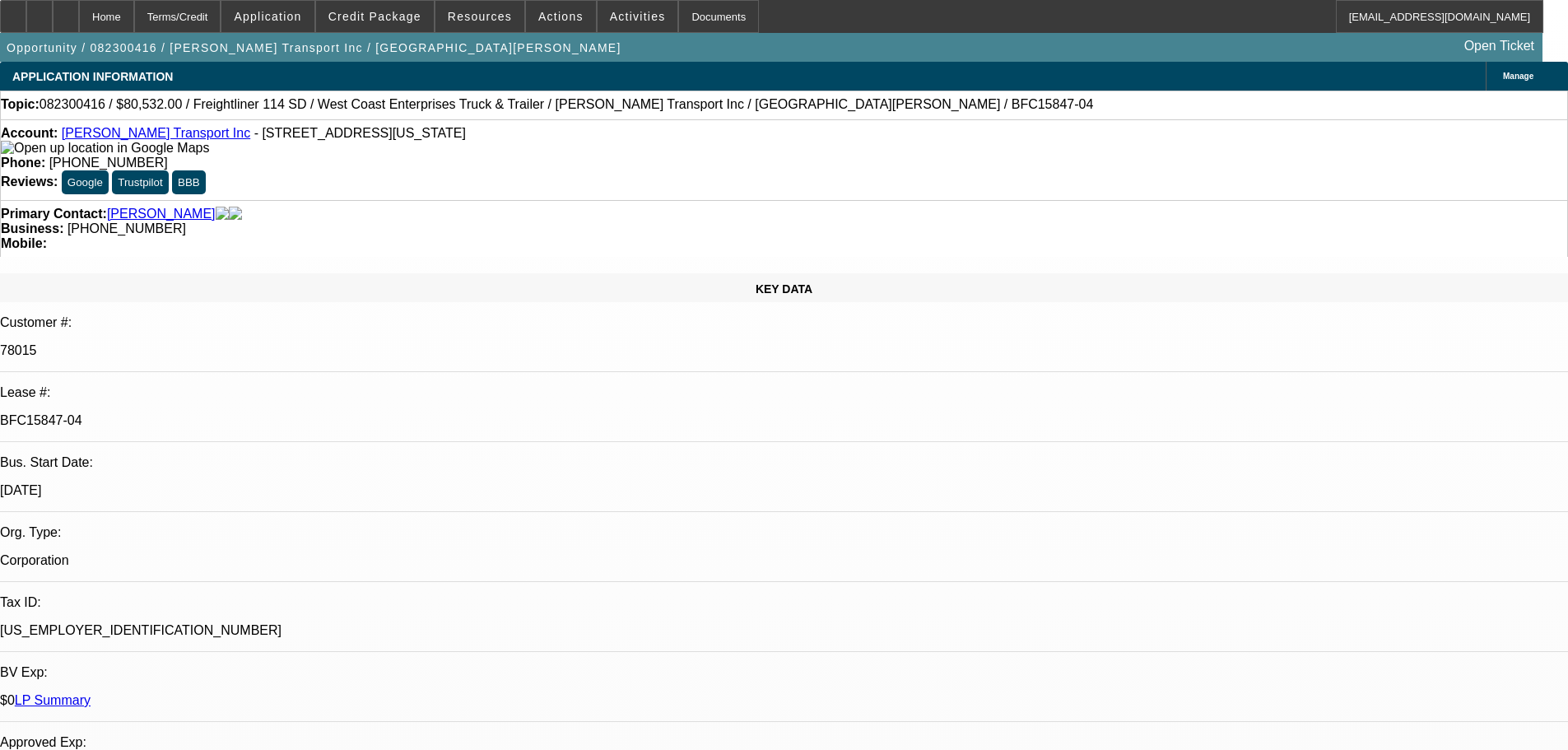
click at [90, 693] on link "LP Summary" at bounding box center [52, 700] width 76 height 14
